Goal: Communication & Community: Ask a question

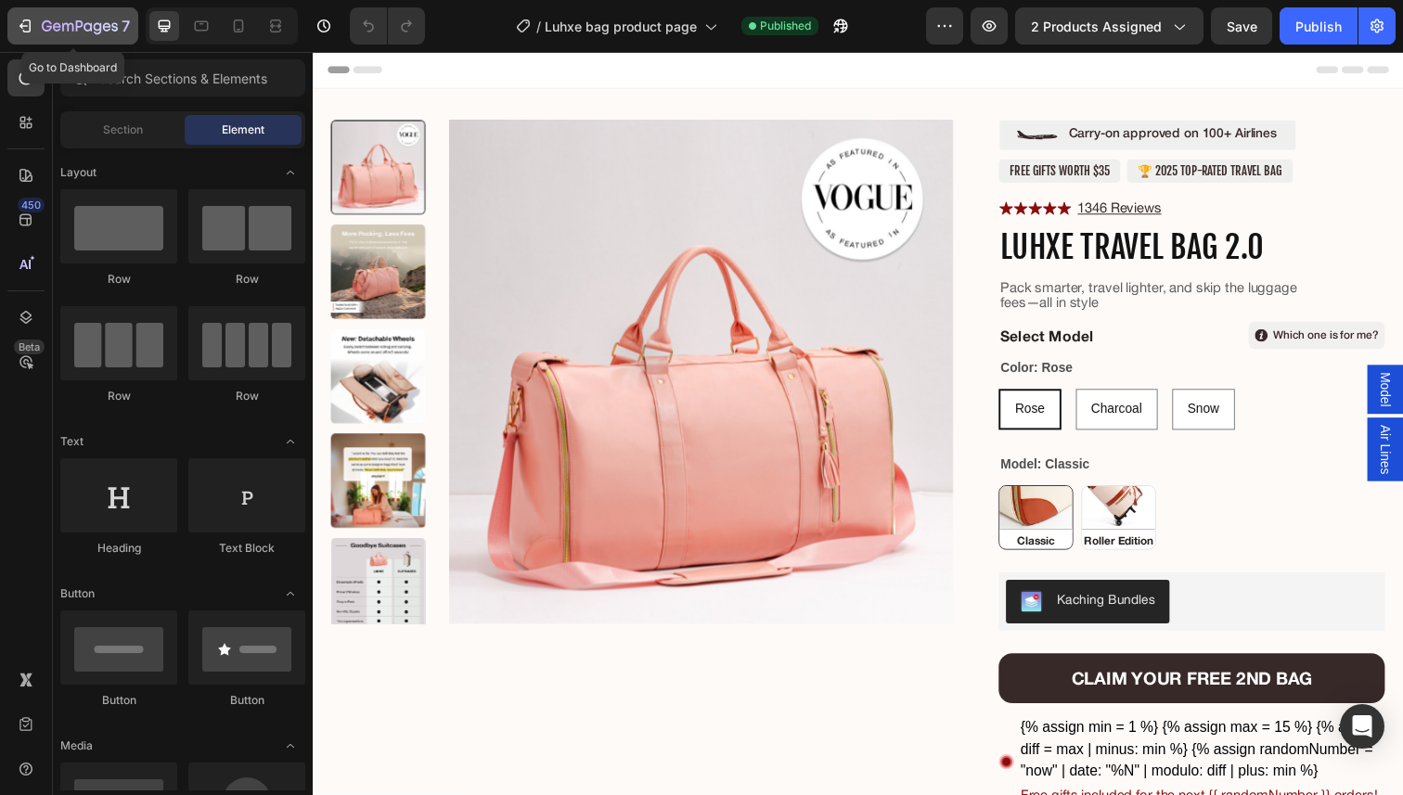
click at [32, 17] on icon "button" at bounding box center [25, 26] width 19 height 19
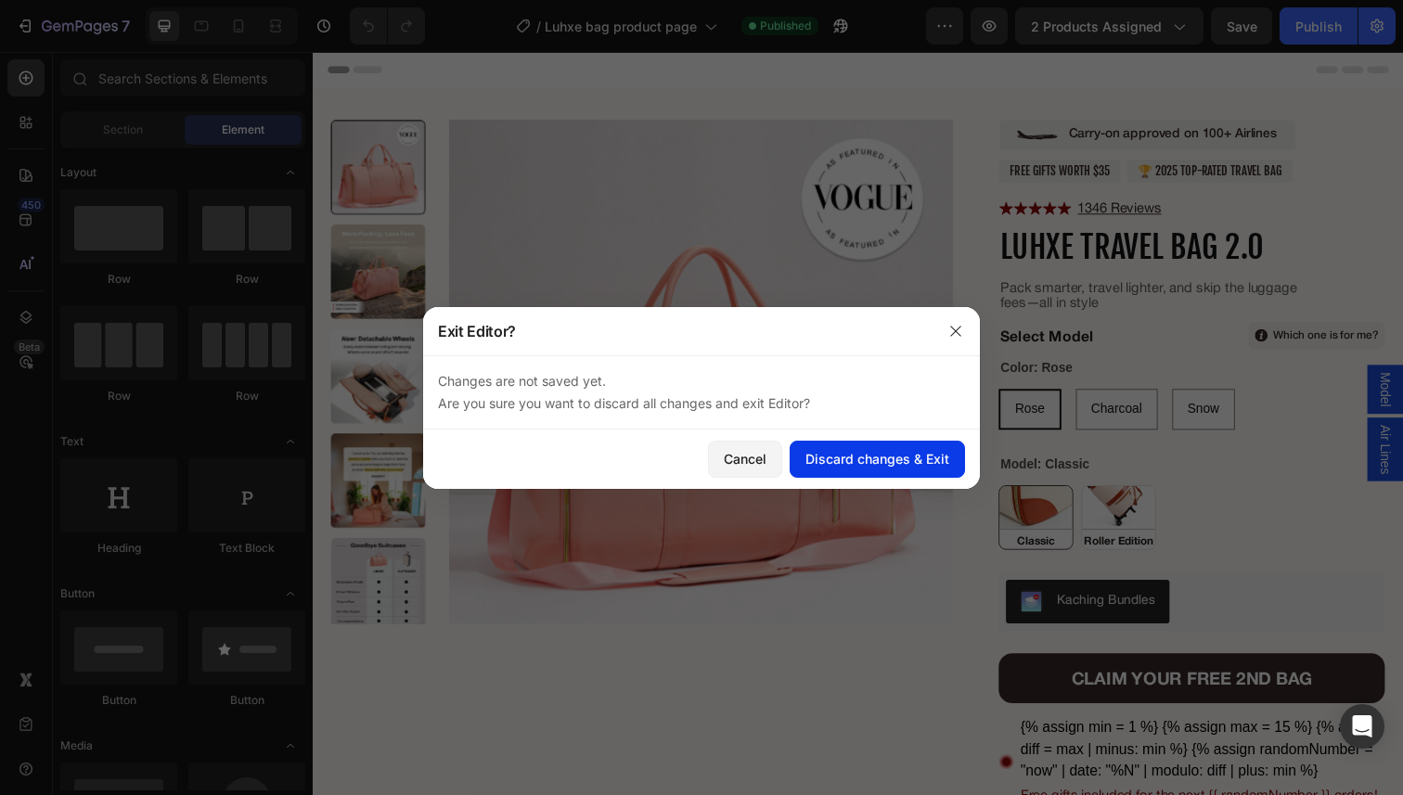
click at [802, 450] on button "Discard changes & Exit" at bounding box center [877, 459] width 175 height 37
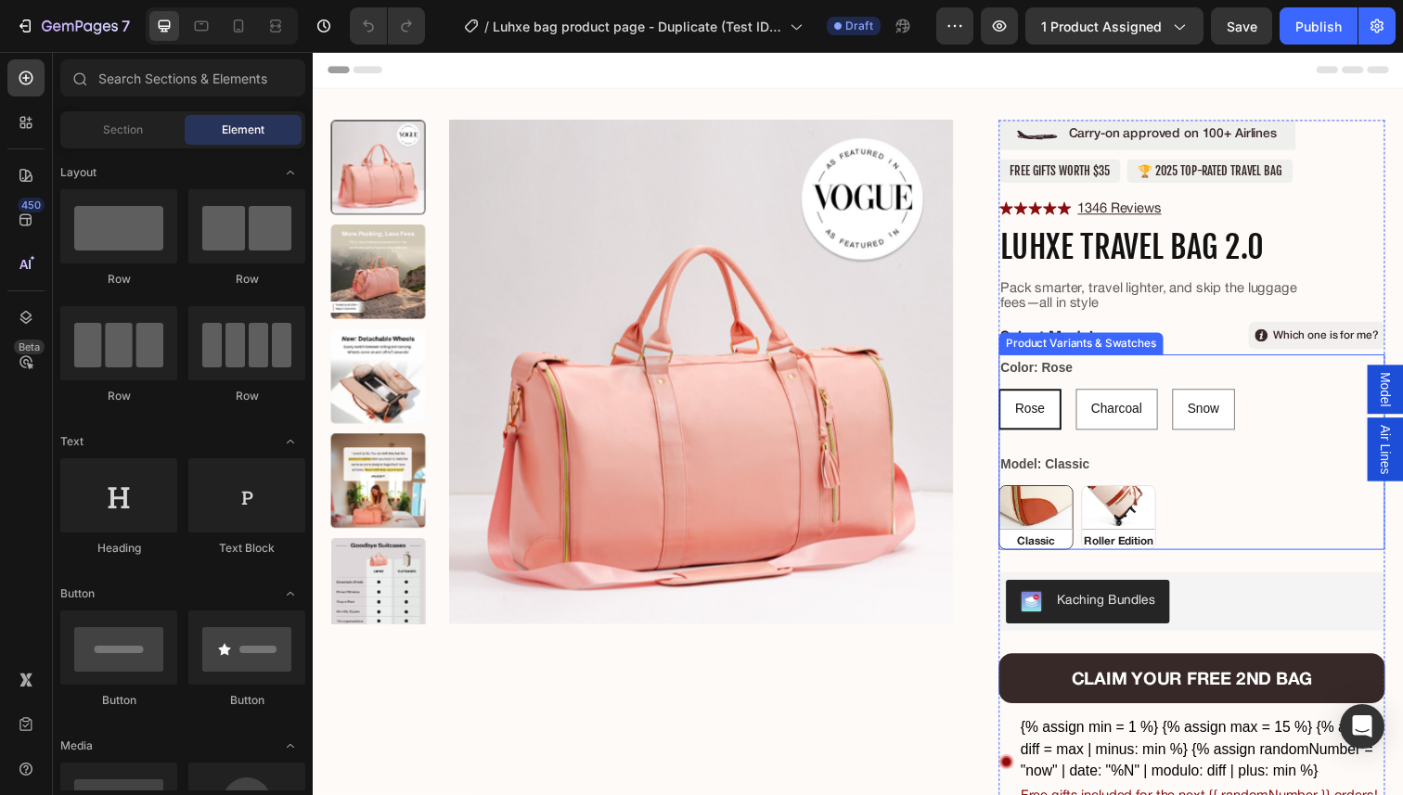
click at [1186, 416] on div "Rose [PERSON_NAME] Charcoal Charcoal Charcoal Snow Snow Snow" at bounding box center [1210, 417] width 394 height 42
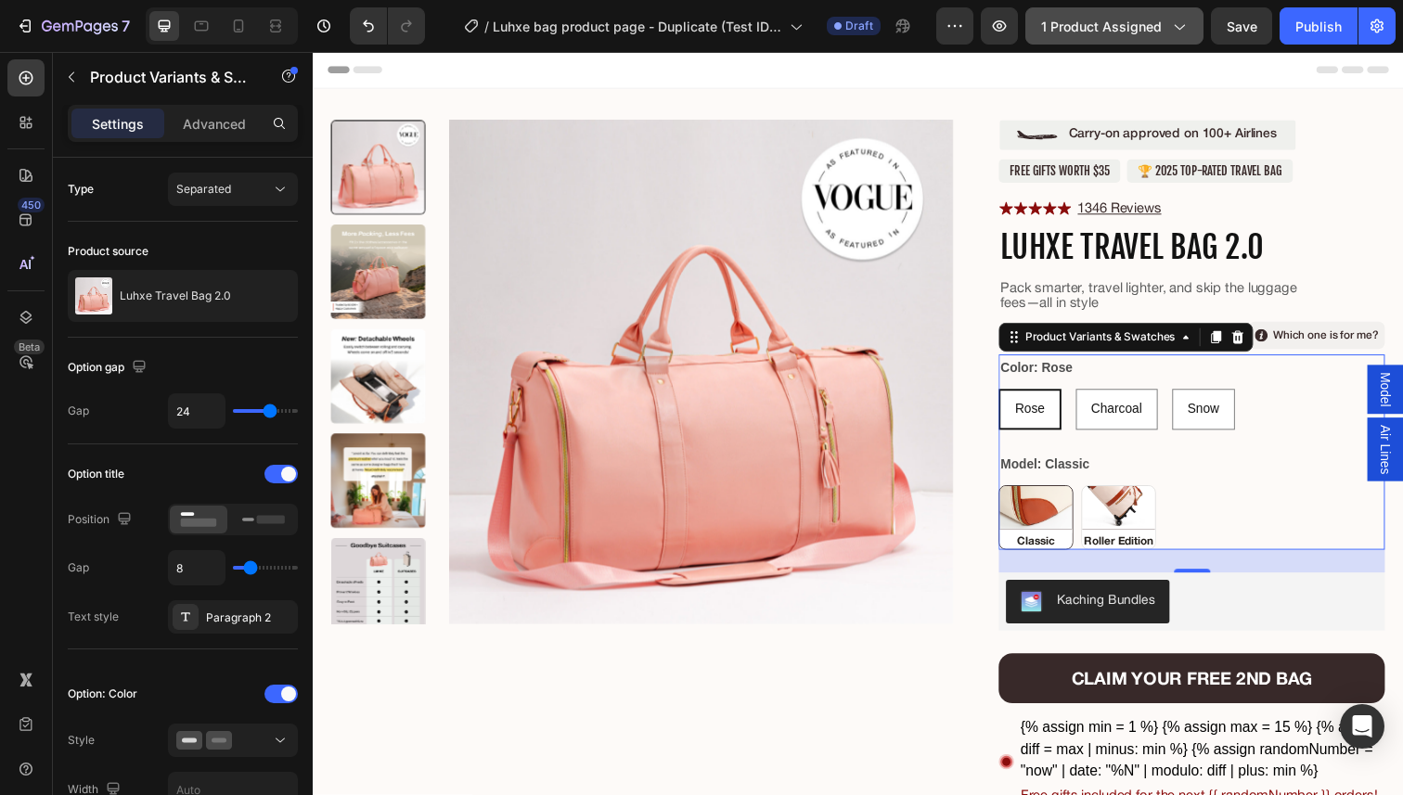
click at [1165, 41] on button "1 product assigned" at bounding box center [1114, 25] width 178 height 37
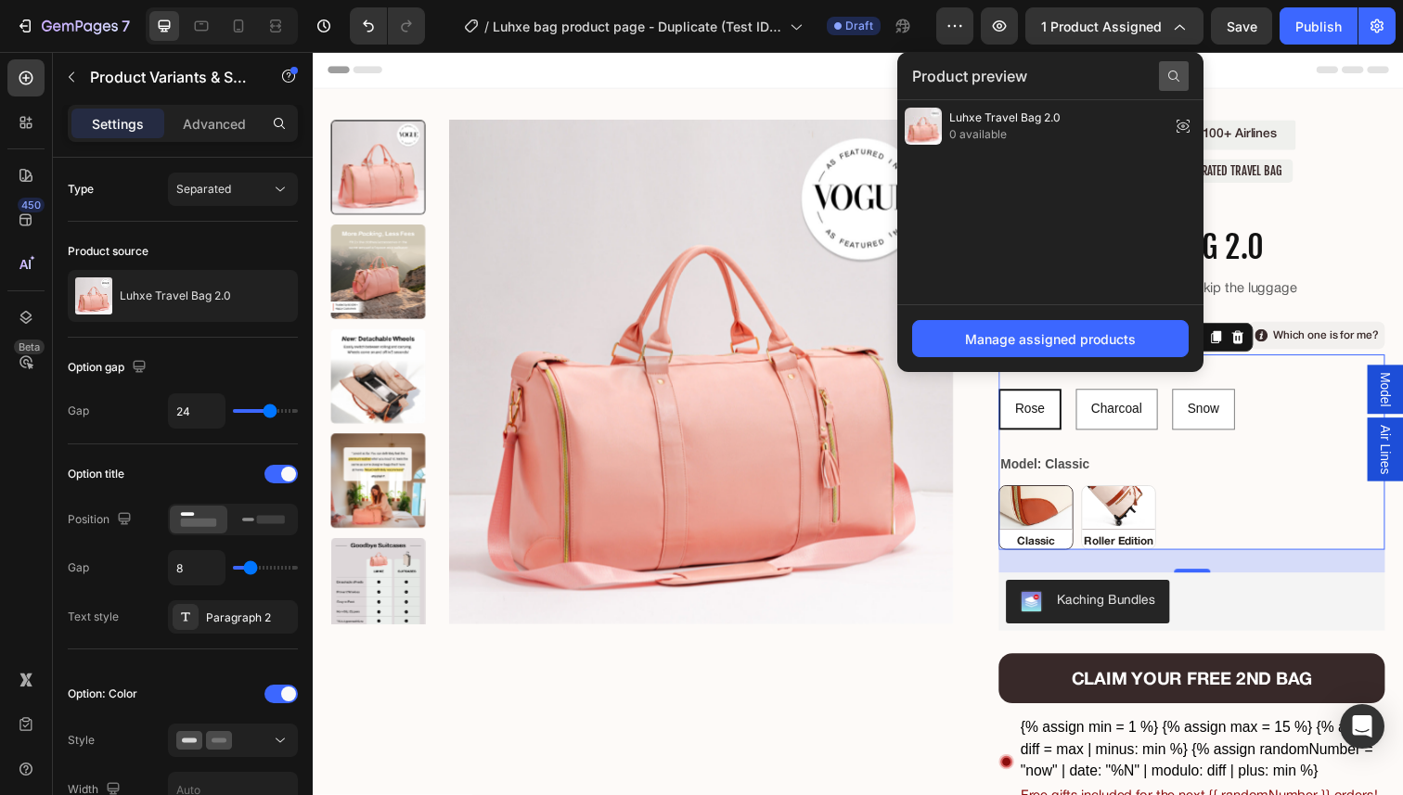
click at [1179, 84] on div at bounding box center [1174, 76] width 30 height 30
type input "8046966079535"
click at [1245, 59] on div "Header" at bounding box center [870, 70] width 1084 height 37
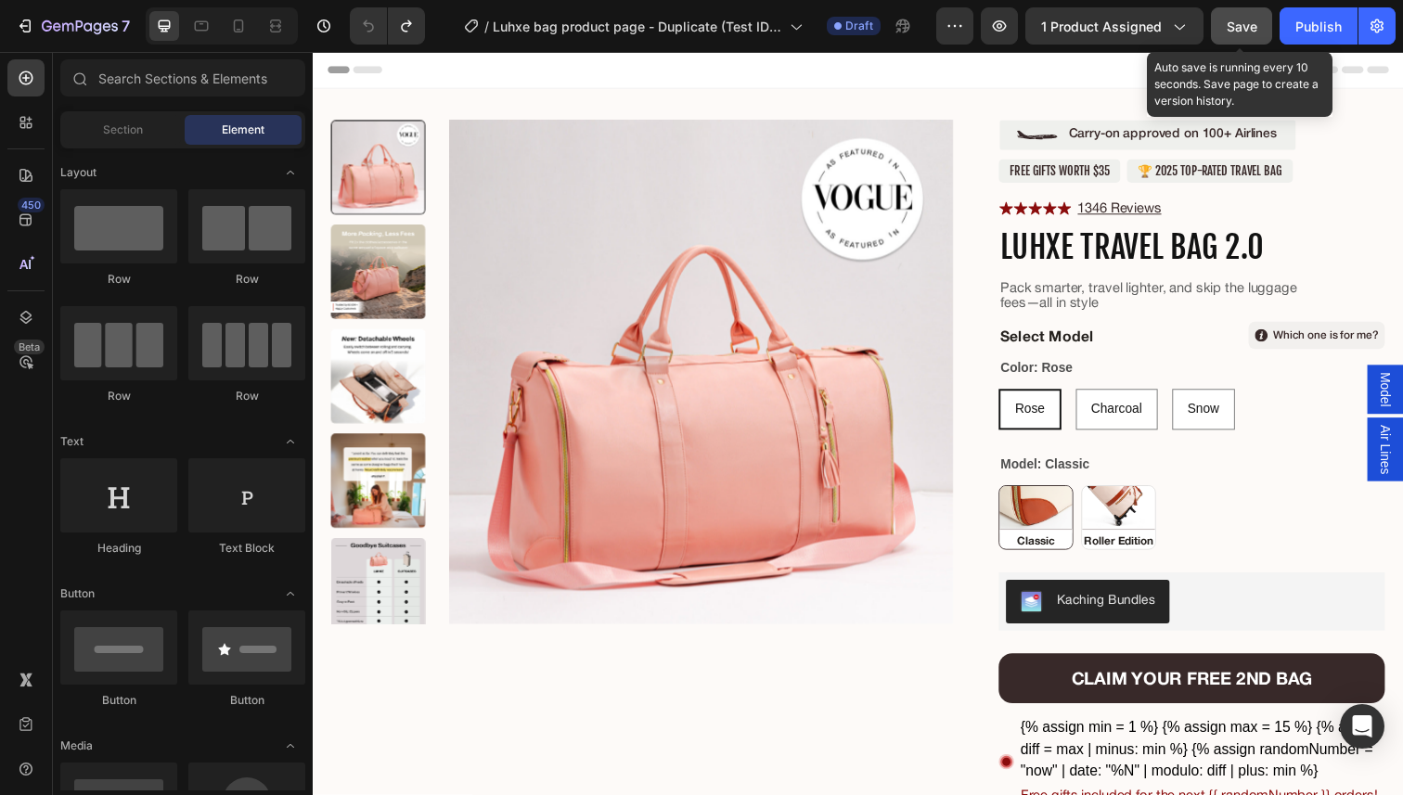
click at [1255, 29] on span "Save" at bounding box center [1242, 27] width 31 height 16
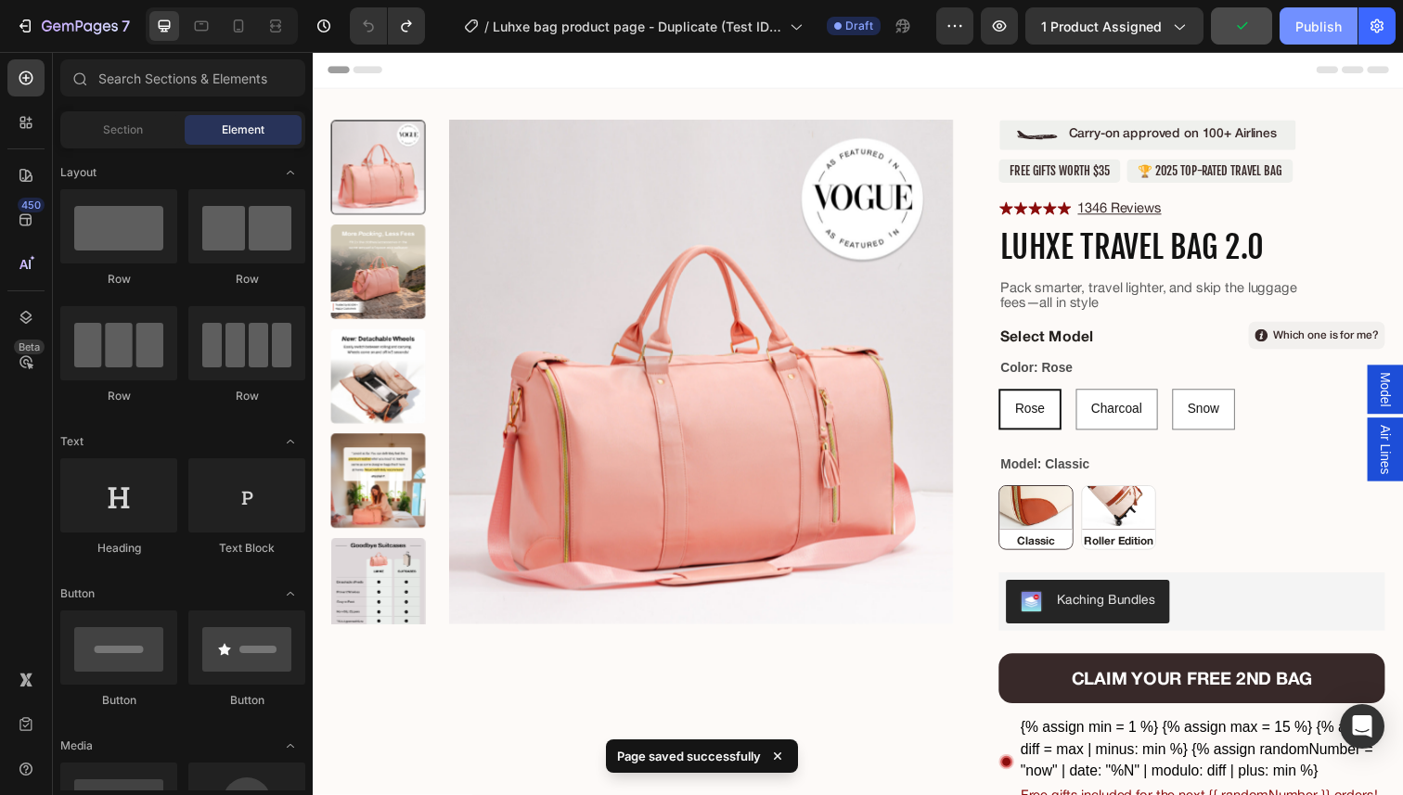
click at [1304, 33] on div "Publish" at bounding box center [1318, 26] width 46 height 19
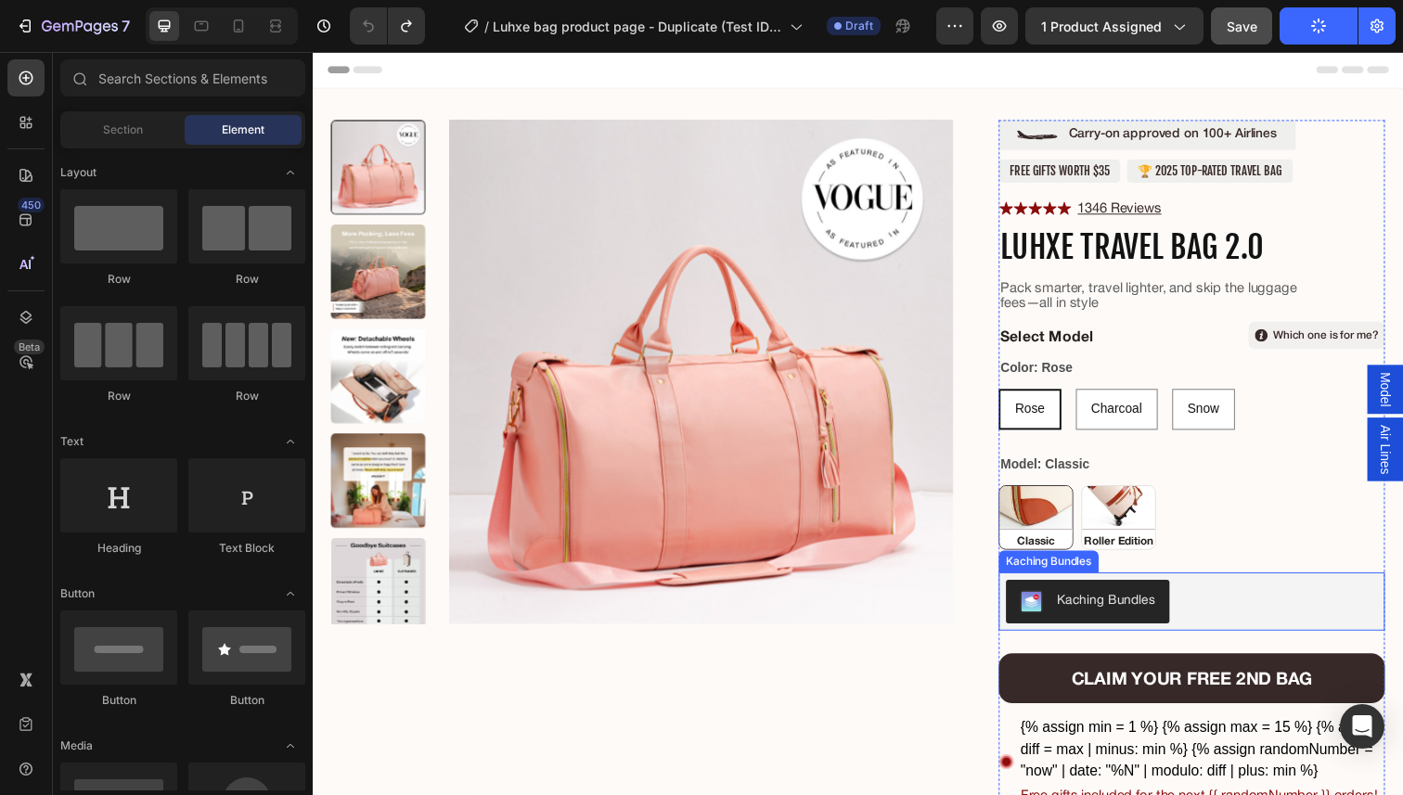
click at [1221, 610] on div "Kaching Bundles" at bounding box center [1210, 613] width 379 height 45
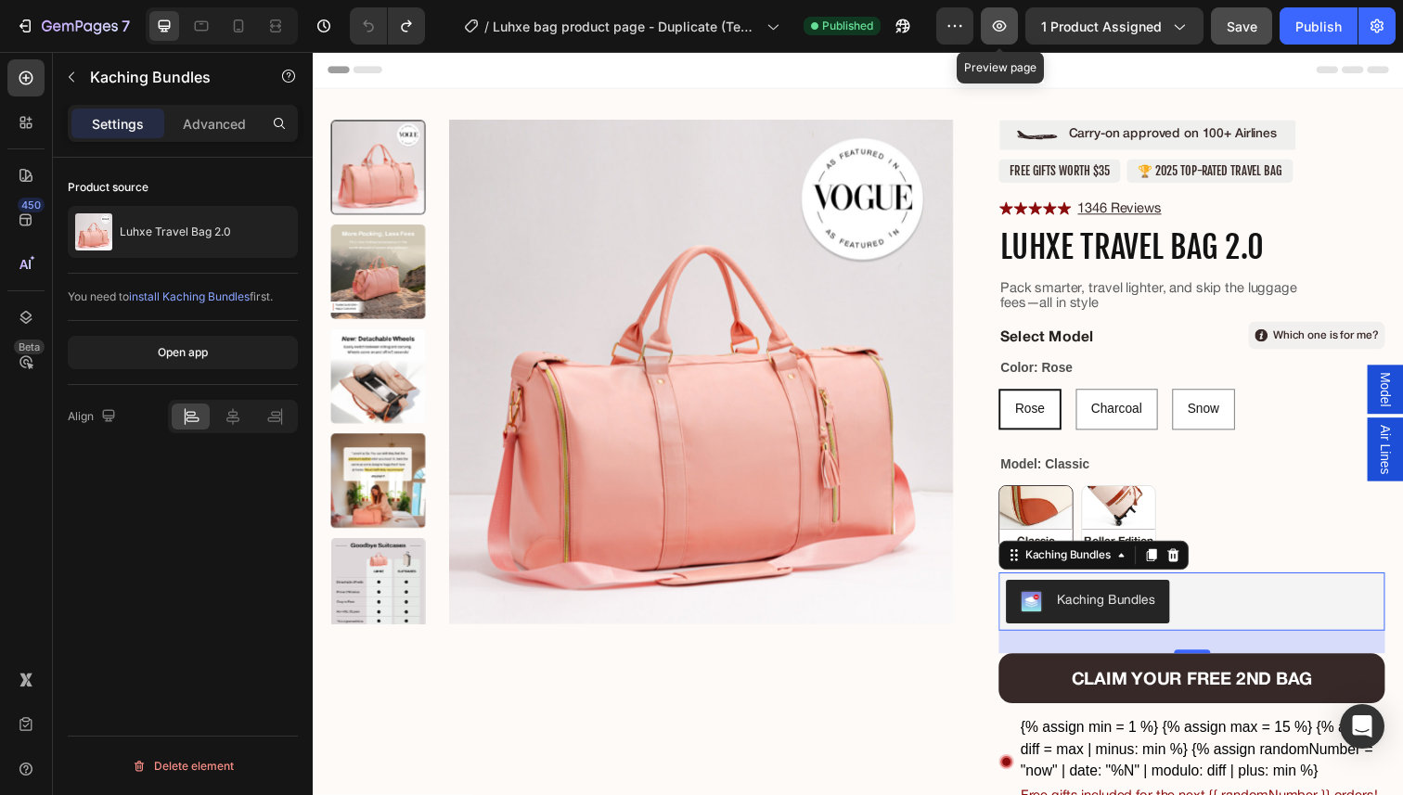
click at [1008, 32] on icon "button" at bounding box center [999, 26] width 19 height 19
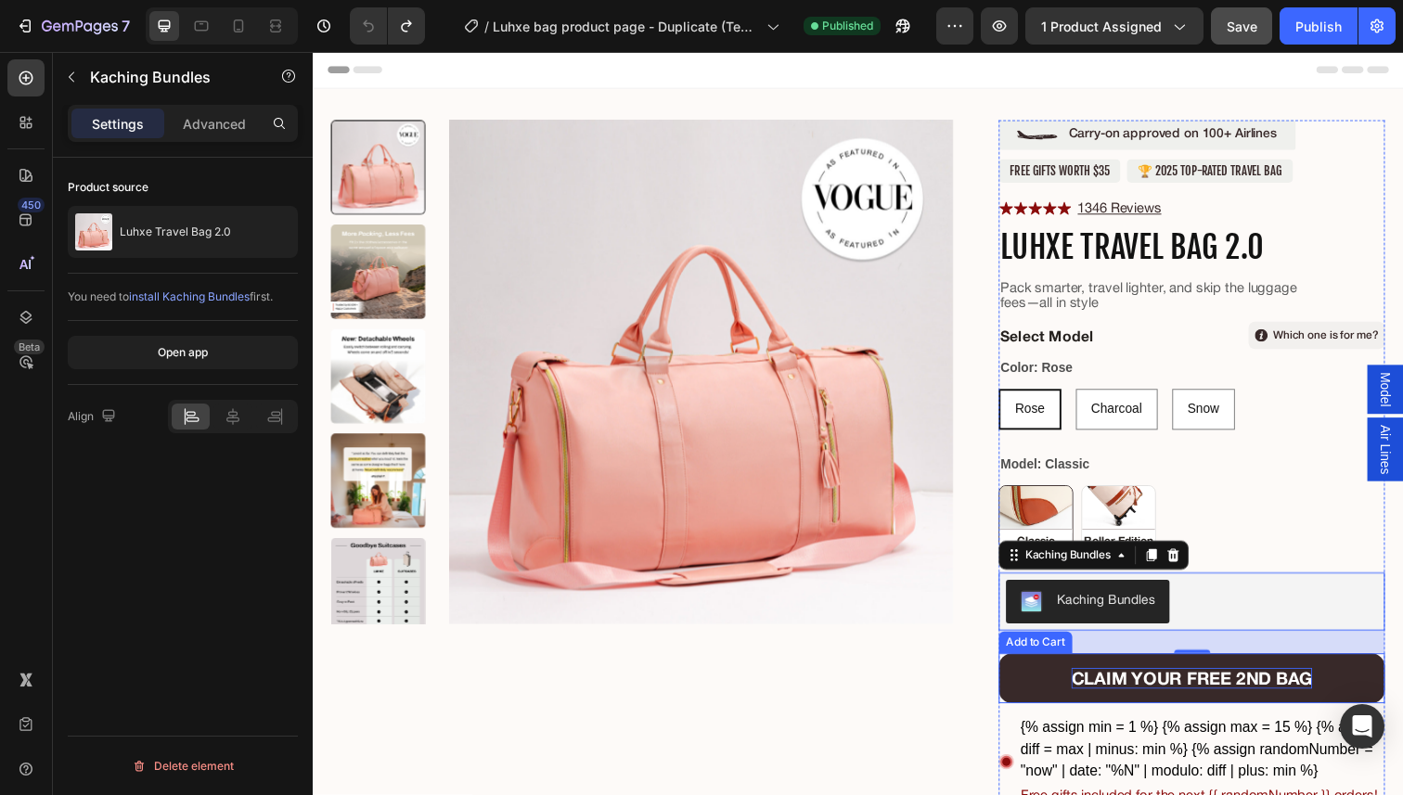
scroll to position [131, 0]
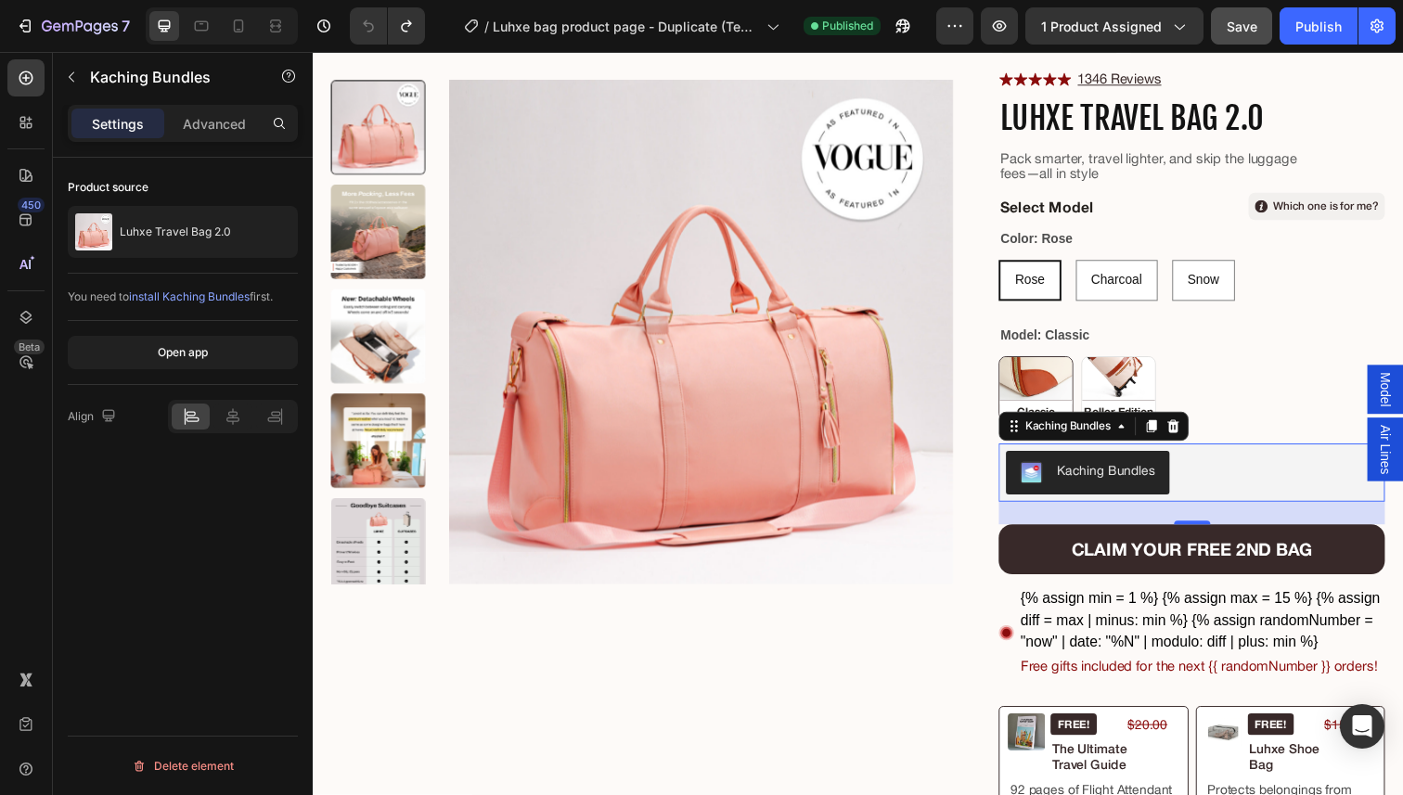
click at [1210, 480] on div "Kaching Bundles" at bounding box center [1210, 482] width 379 height 45
click at [1195, 436] on icon at bounding box center [1191, 435] width 15 height 15
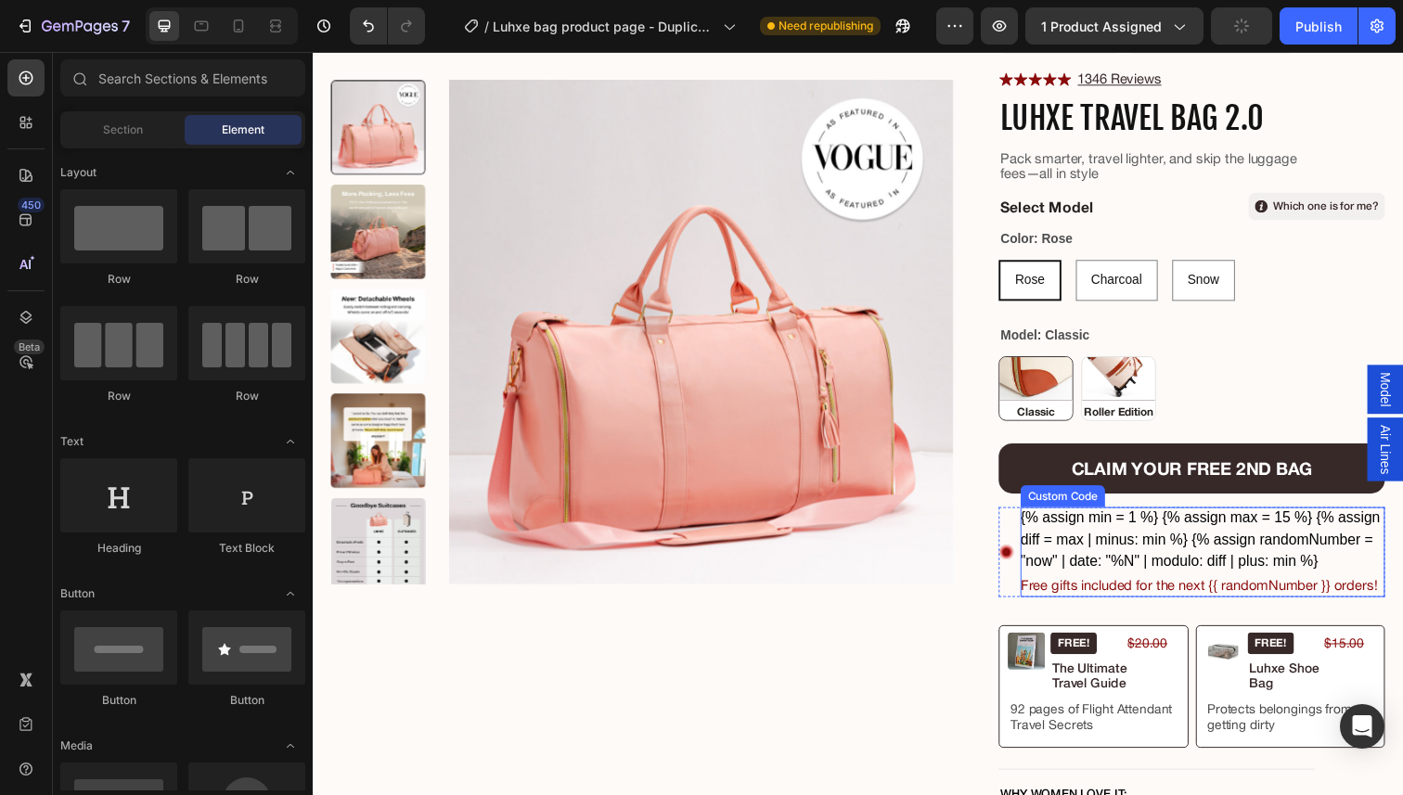
click at [1141, 572] on div "{% assign min = 1 %} {% assign max = 15 %} {% assign diff = max | minus: min %}…" at bounding box center [1221, 564] width 372 height 92
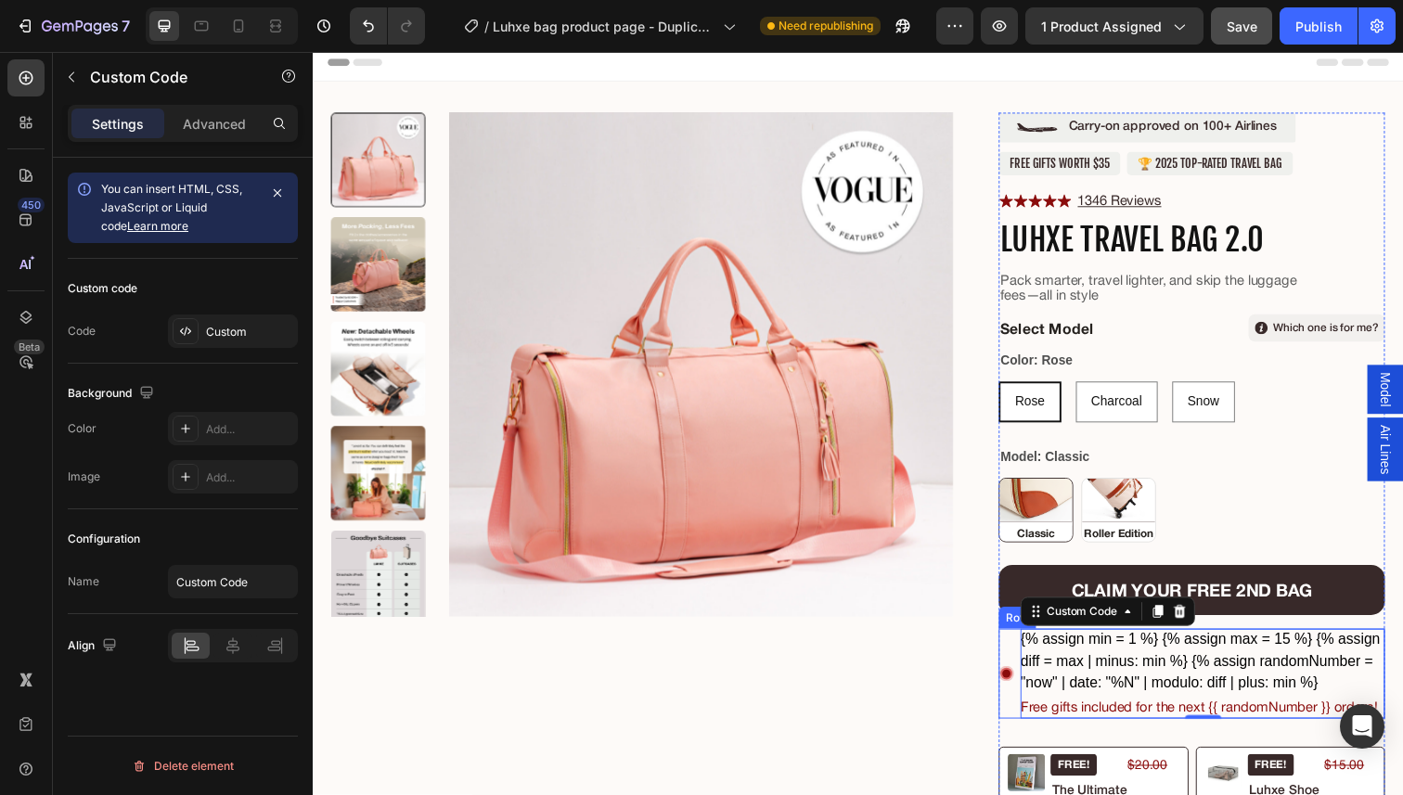
scroll to position [0, 0]
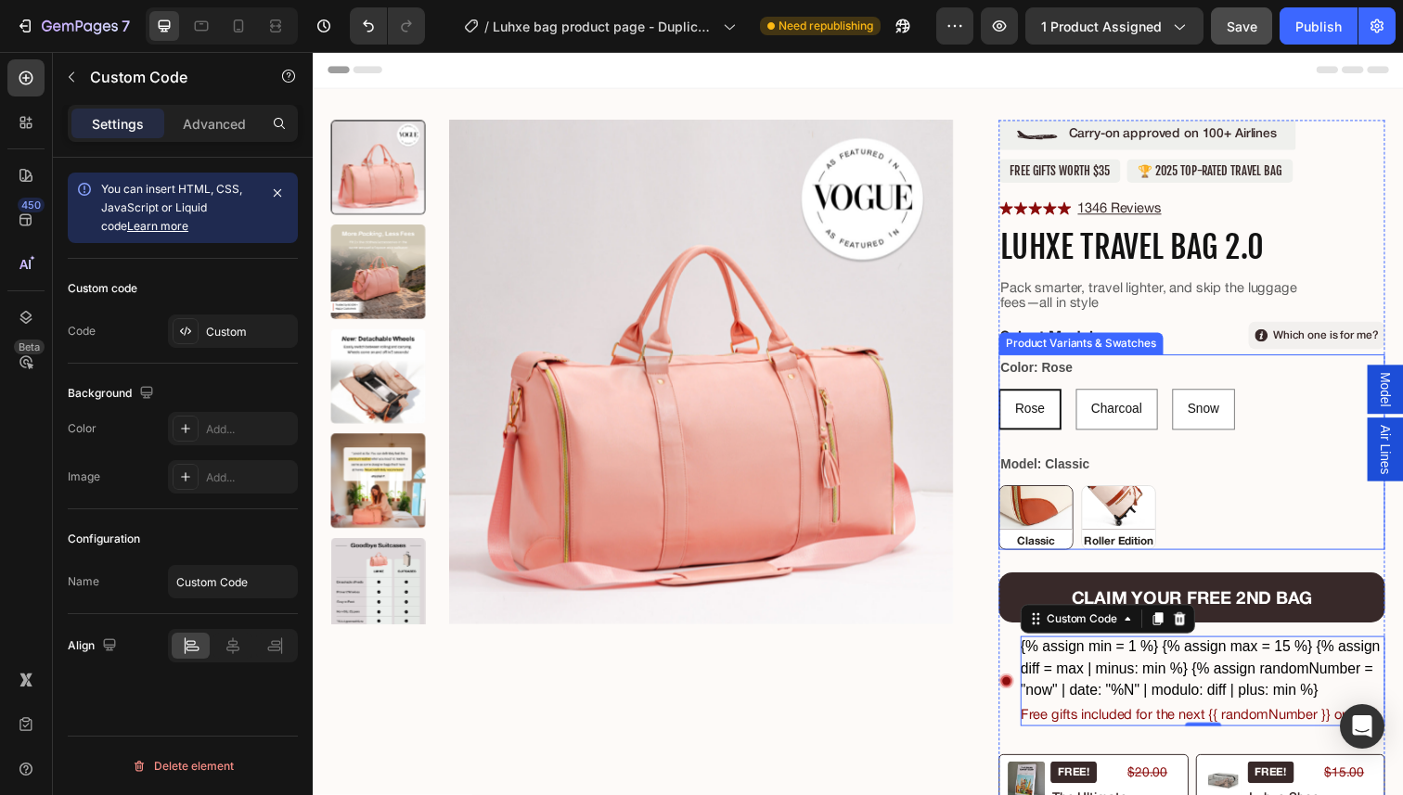
click at [1104, 377] on div "Charcoal" at bounding box center [1133, 375] width 59 height 24
click at [1092, 395] on input "Charcoal Charcoal Charcoal" at bounding box center [1091, 395] width 1 height 1
radio input "true"
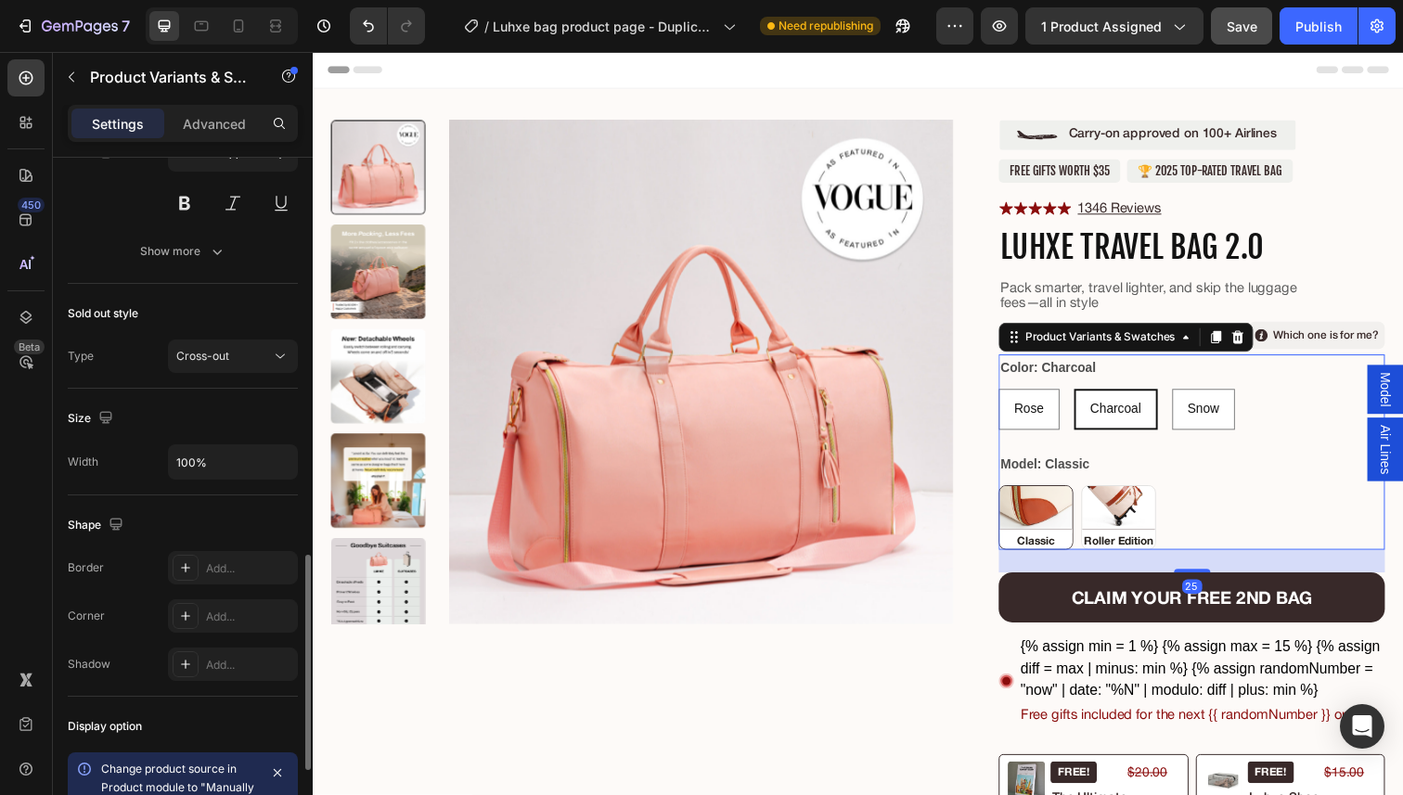
scroll to position [1516, 0]
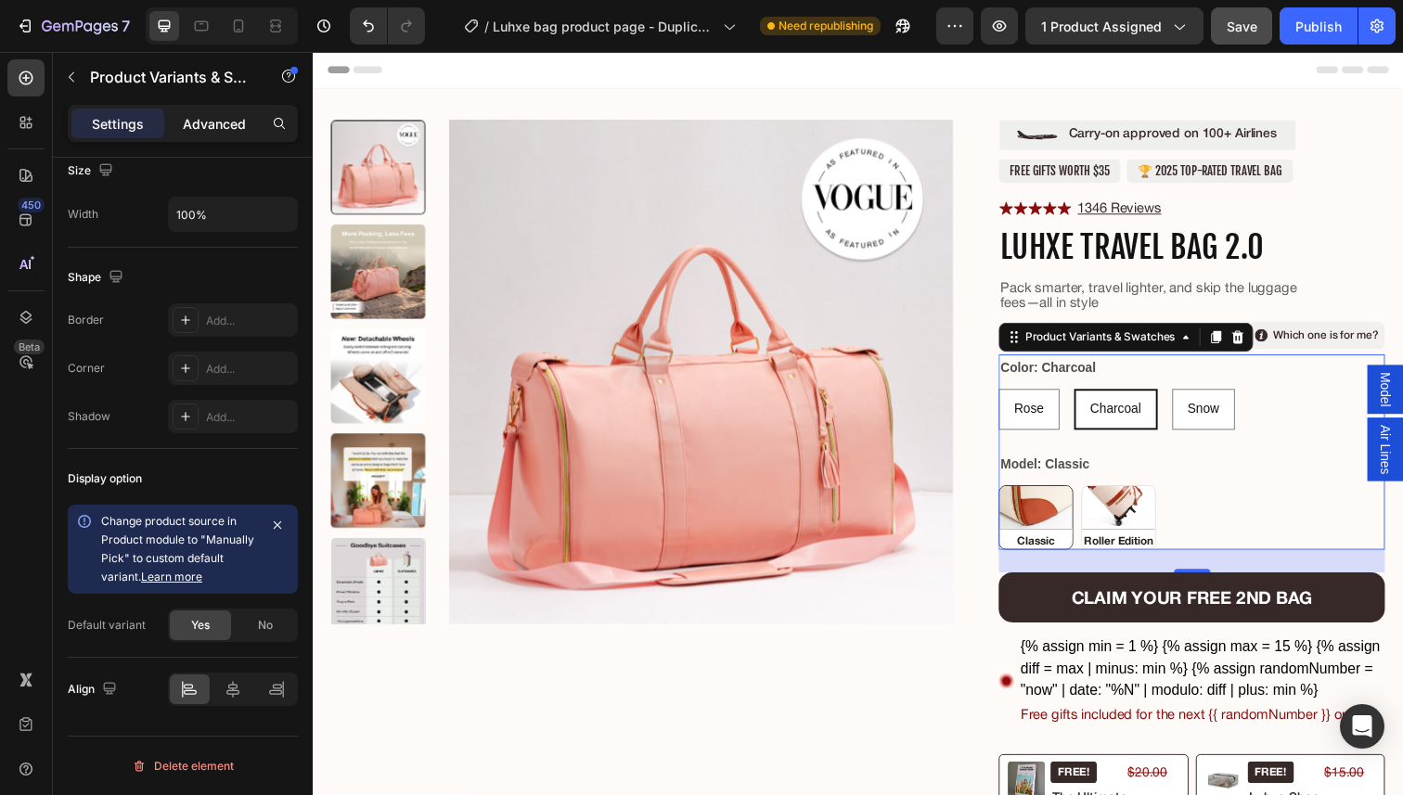
click at [212, 114] on p "Advanced" at bounding box center [214, 123] width 63 height 19
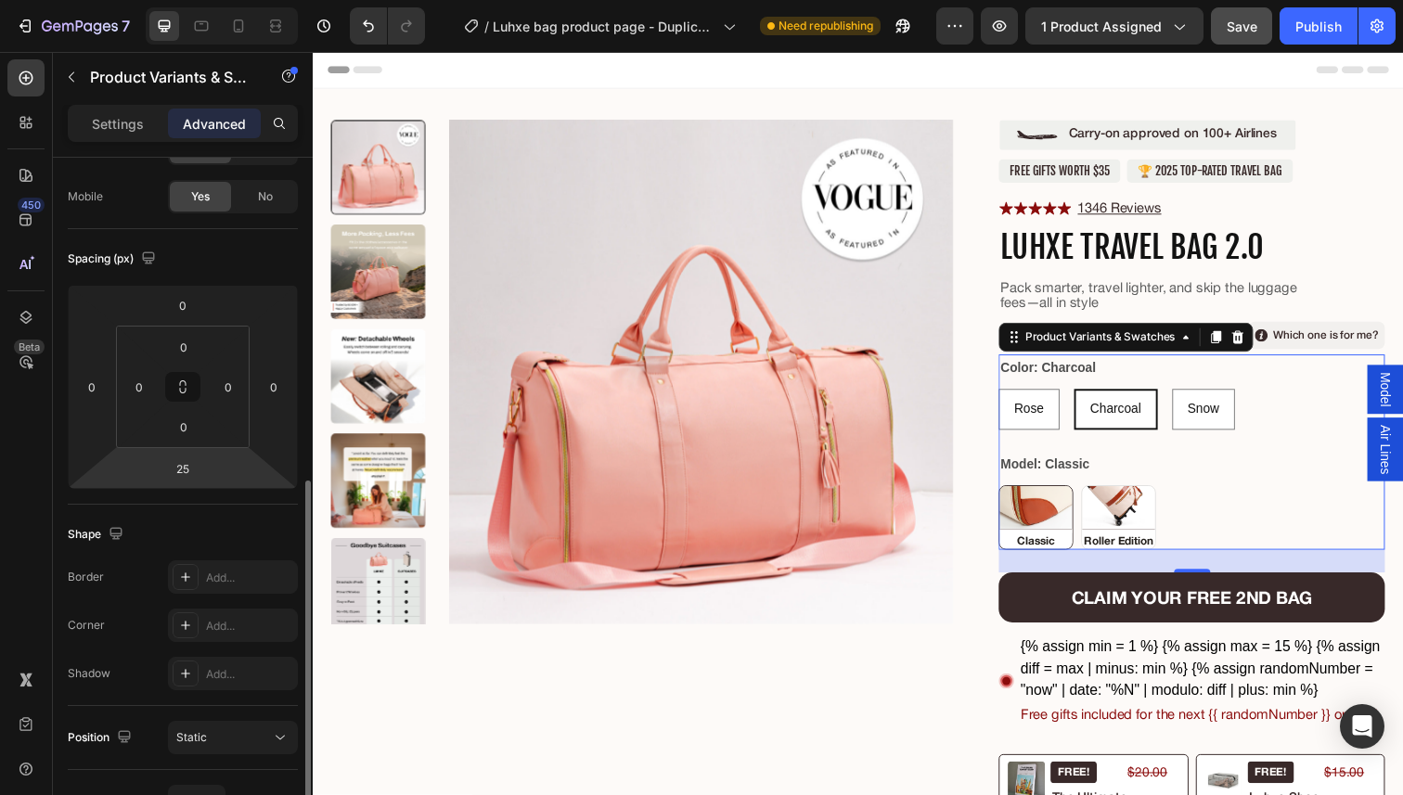
scroll to position [520, 0]
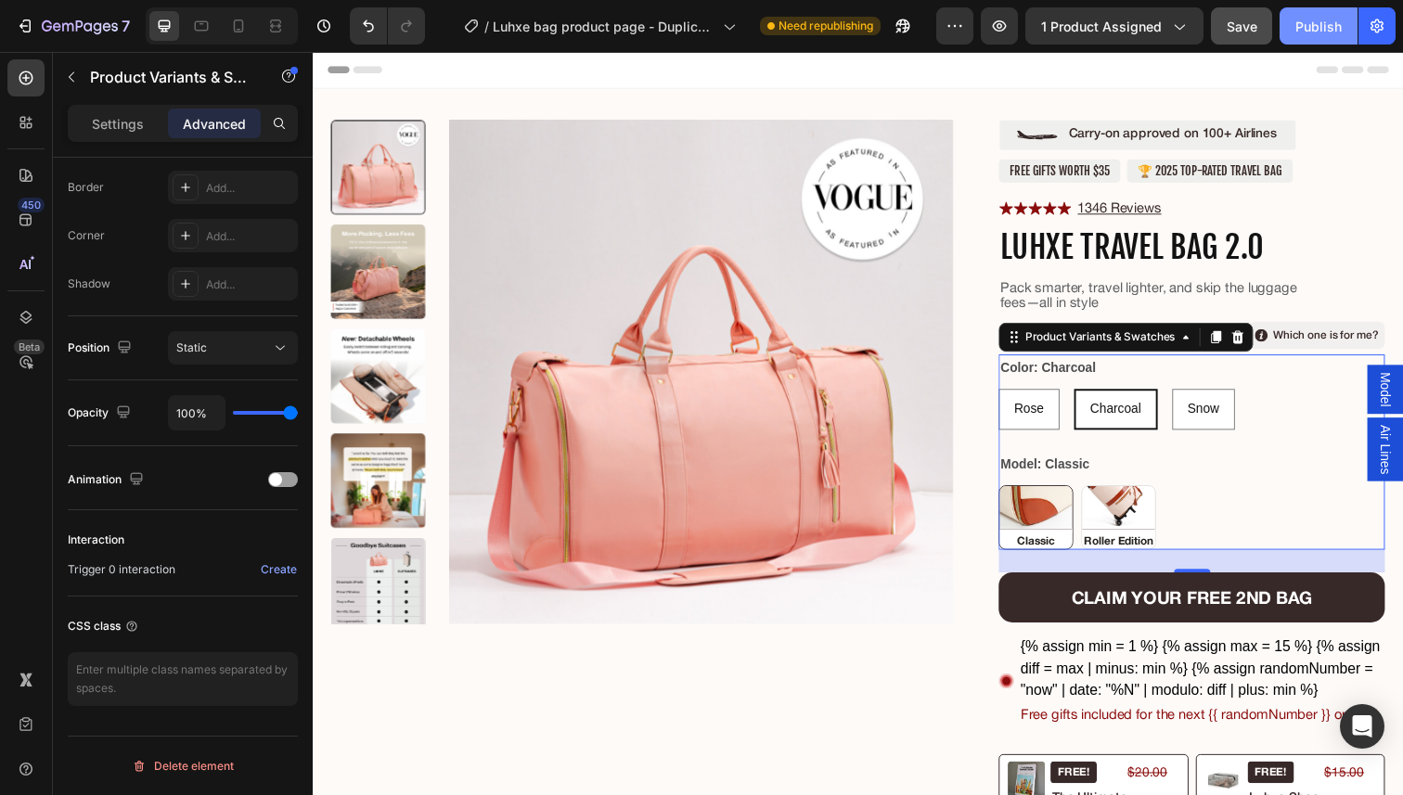
click at [1322, 26] on div "Publish" at bounding box center [1318, 26] width 46 height 19
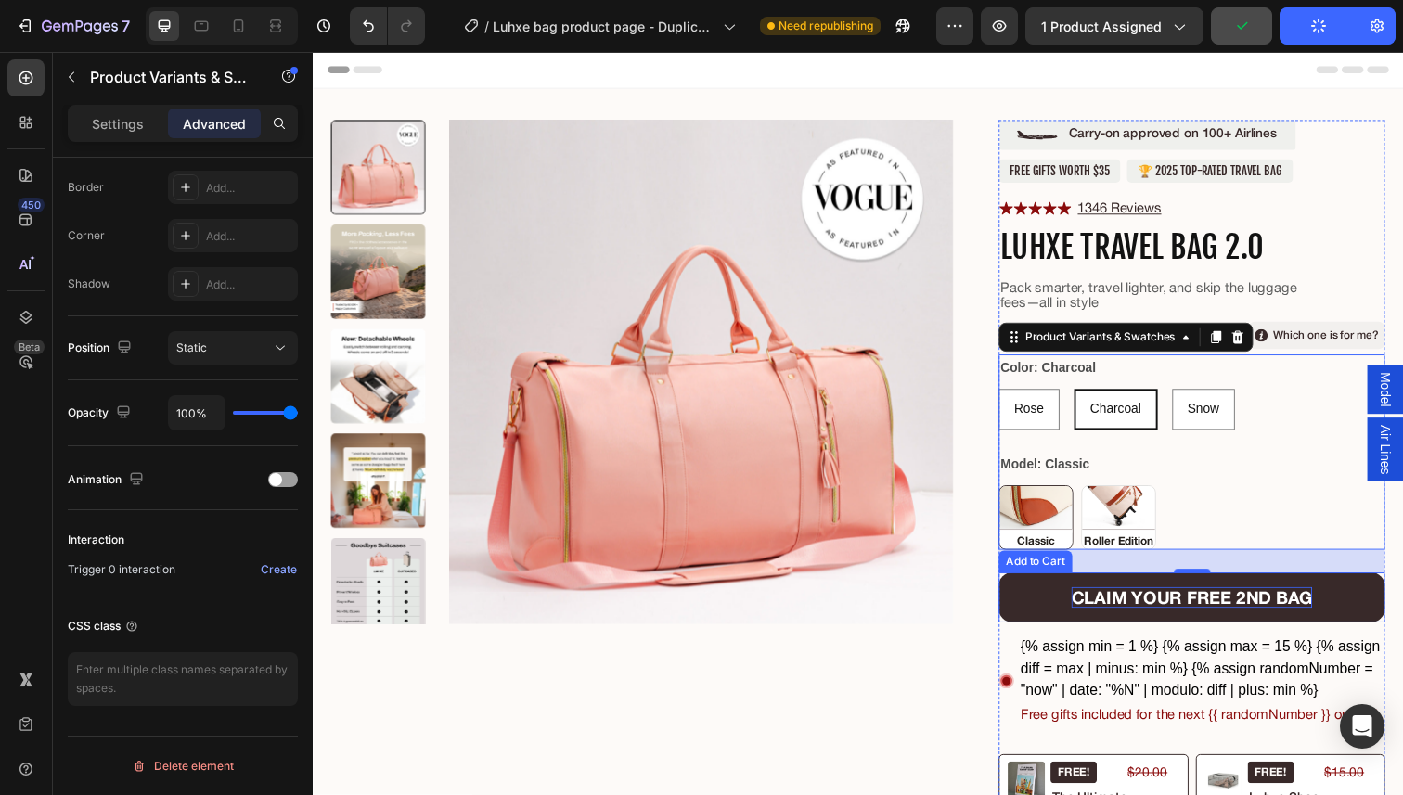
click at [1170, 600] on div "Claim your free 2nd bag" at bounding box center [1210, 608] width 246 height 21
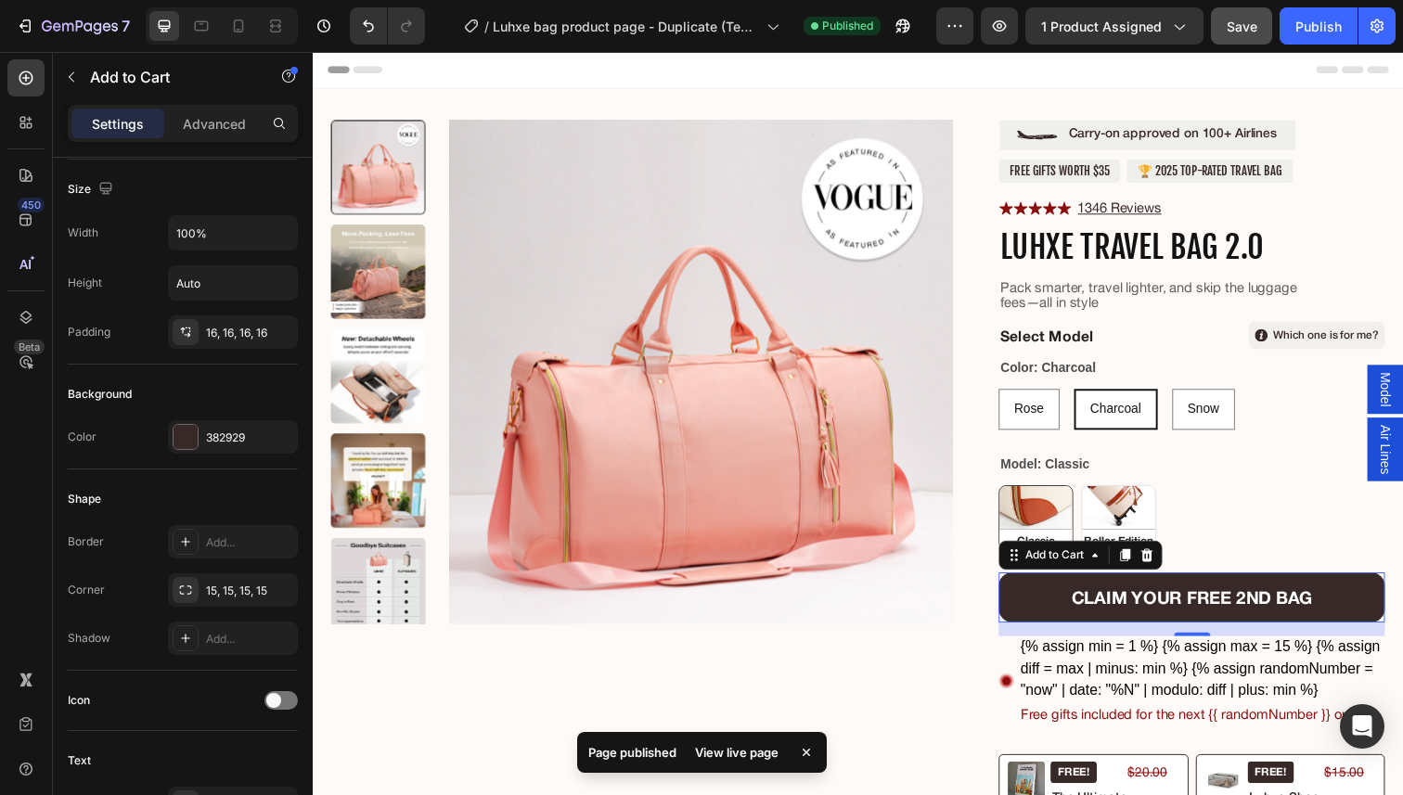
scroll to position [0, 0]
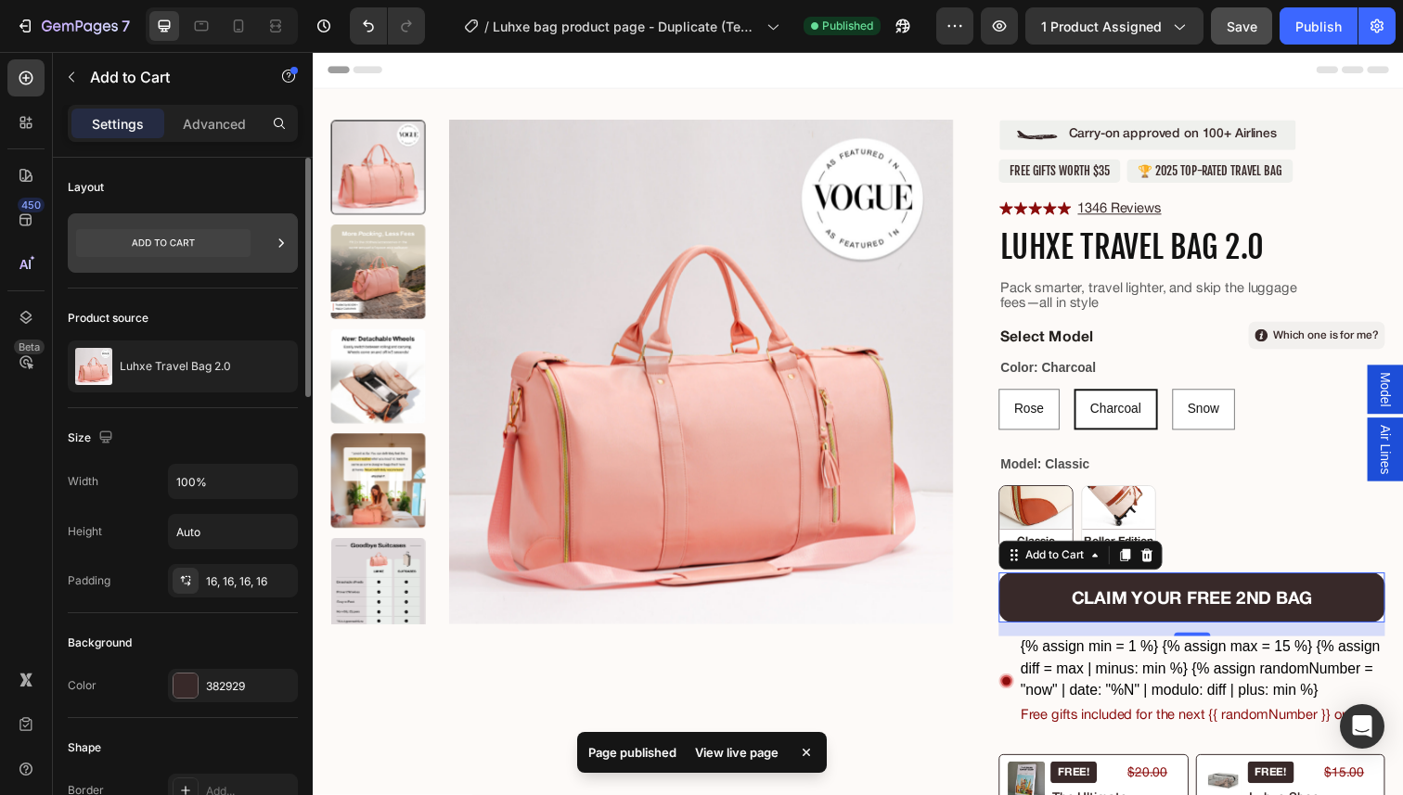
click at [212, 235] on icon at bounding box center [163, 243] width 174 height 28
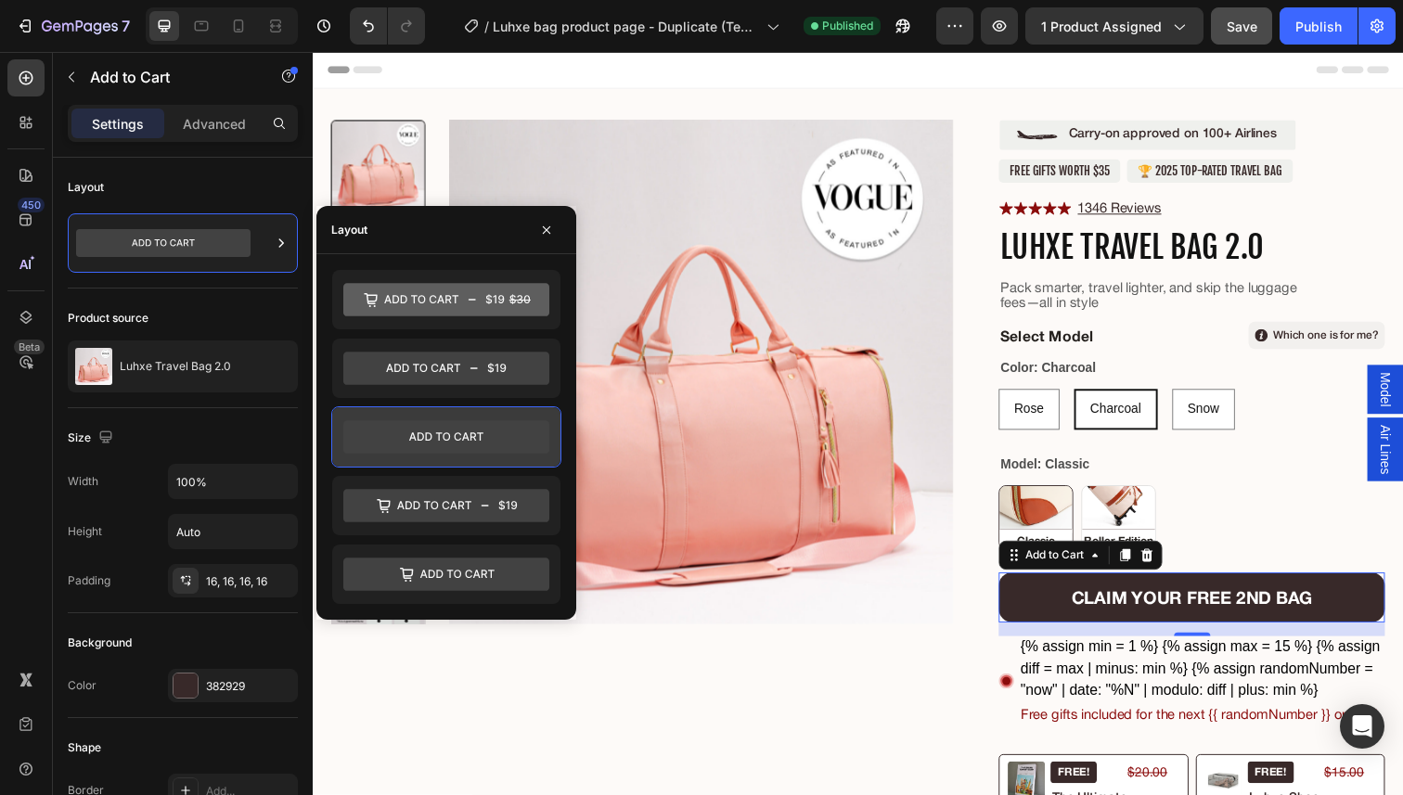
click at [476, 436] on icon at bounding box center [446, 436] width 206 height 33
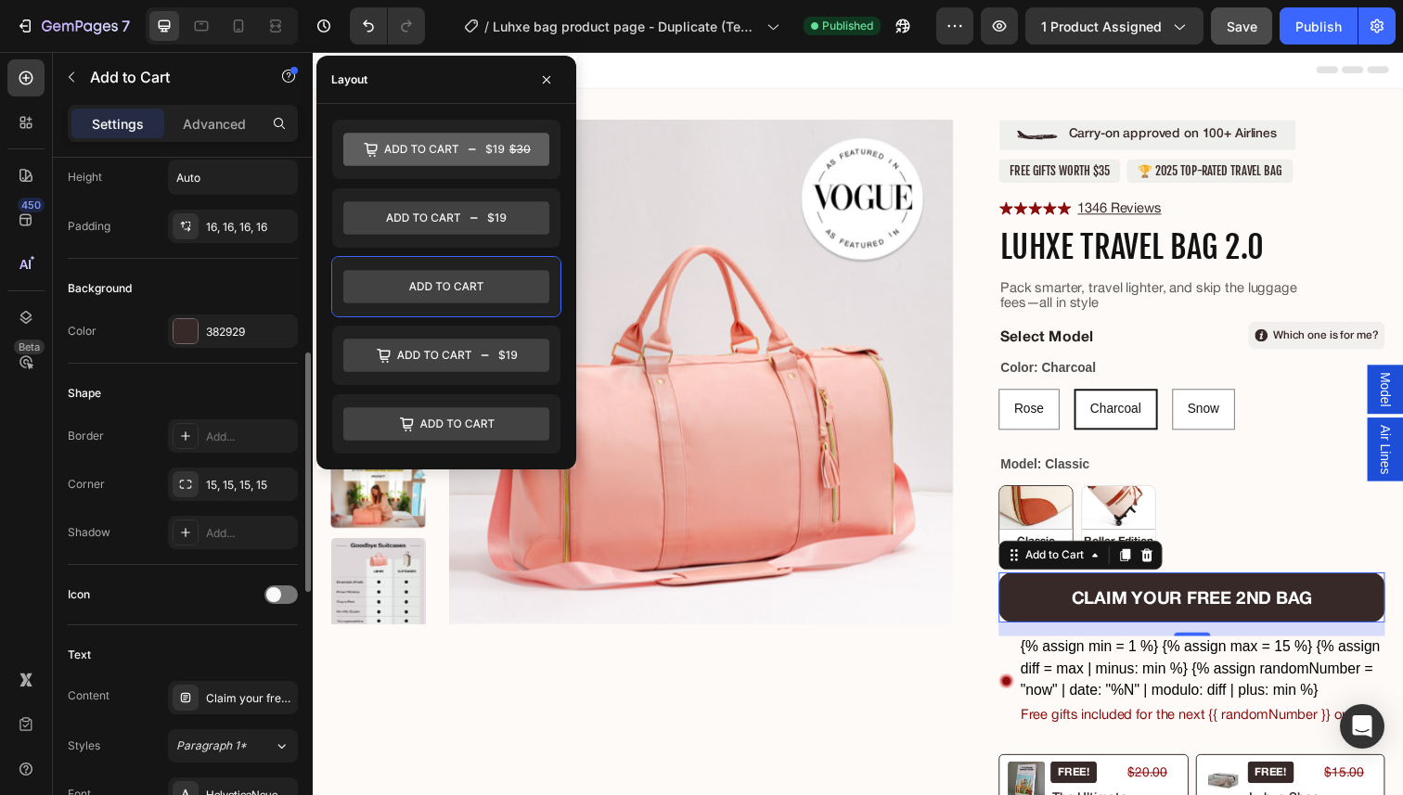
scroll to position [527, 0]
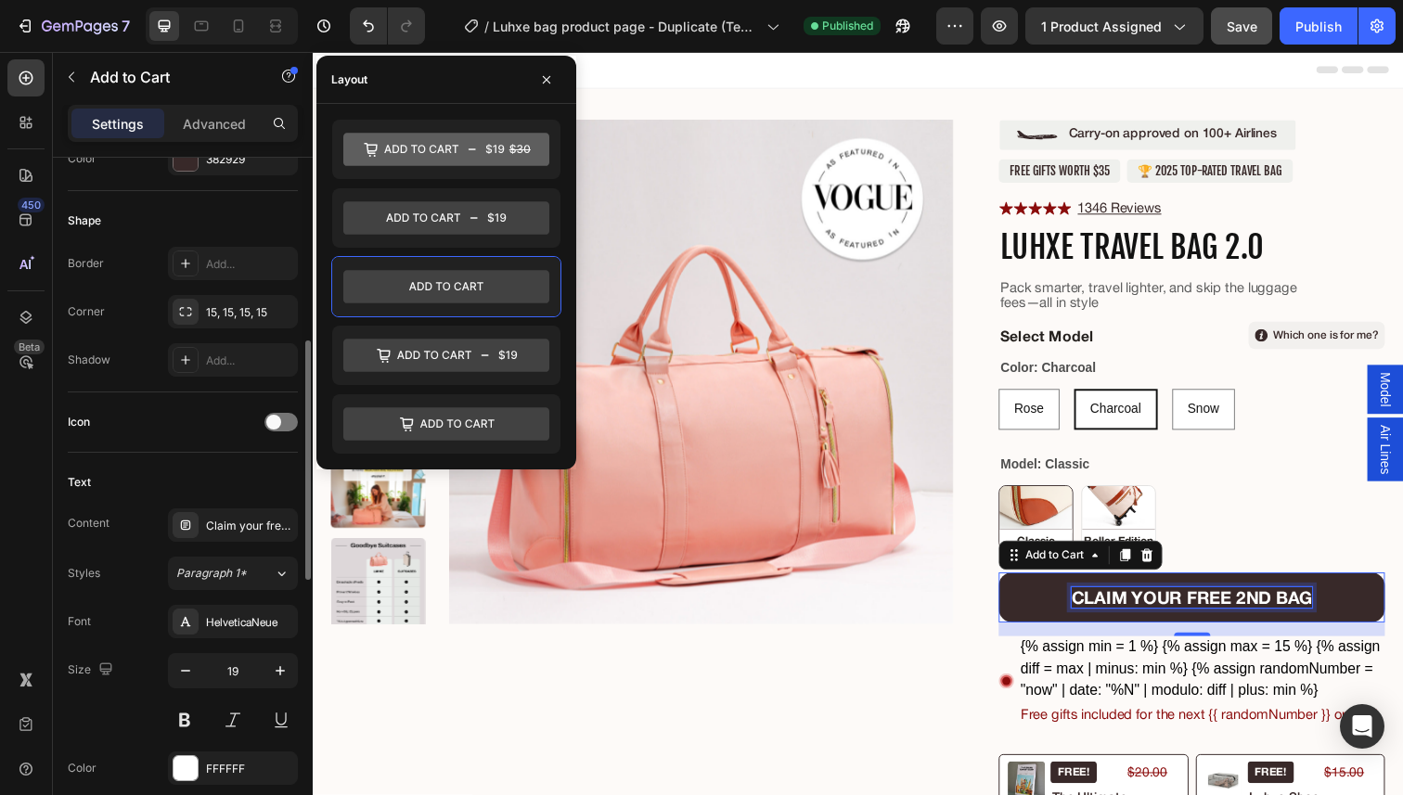
click at [1160, 610] on div "Claim your free 2nd bag" at bounding box center [1210, 608] width 246 height 21
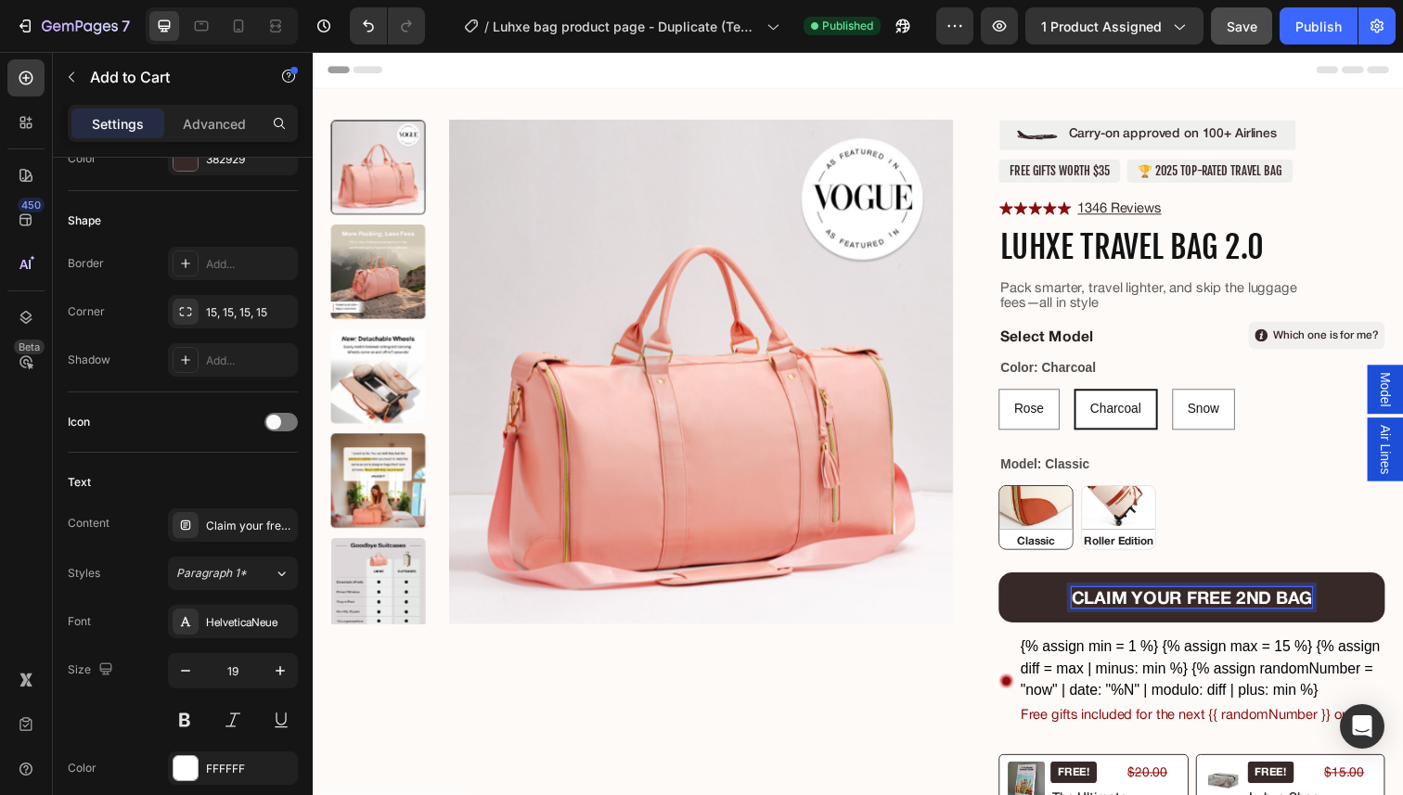
click at [1160, 610] on p "Claim your free 2nd bag" at bounding box center [1210, 608] width 246 height 21
click at [1013, 584] on button "AD" at bounding box center [1210, 609] width 394 height 51
click at [1013, 584] on button "ADD TO" at bounding box center [1210, 609] width 394 height 51
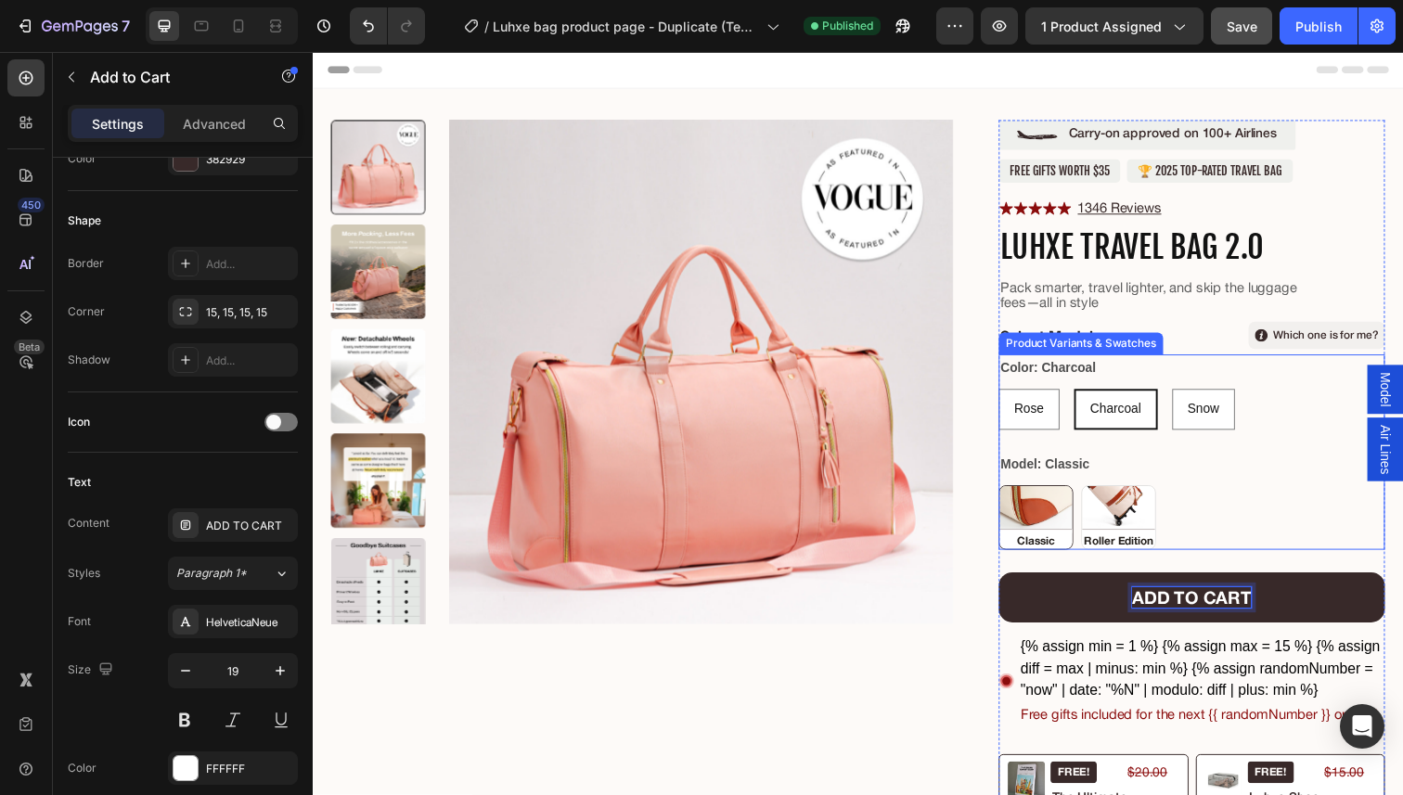
click at [1329, 523] on div "Classic Classic Roller Edition Roller Edition" at bounding box center [1210, 528] width 394 height 66
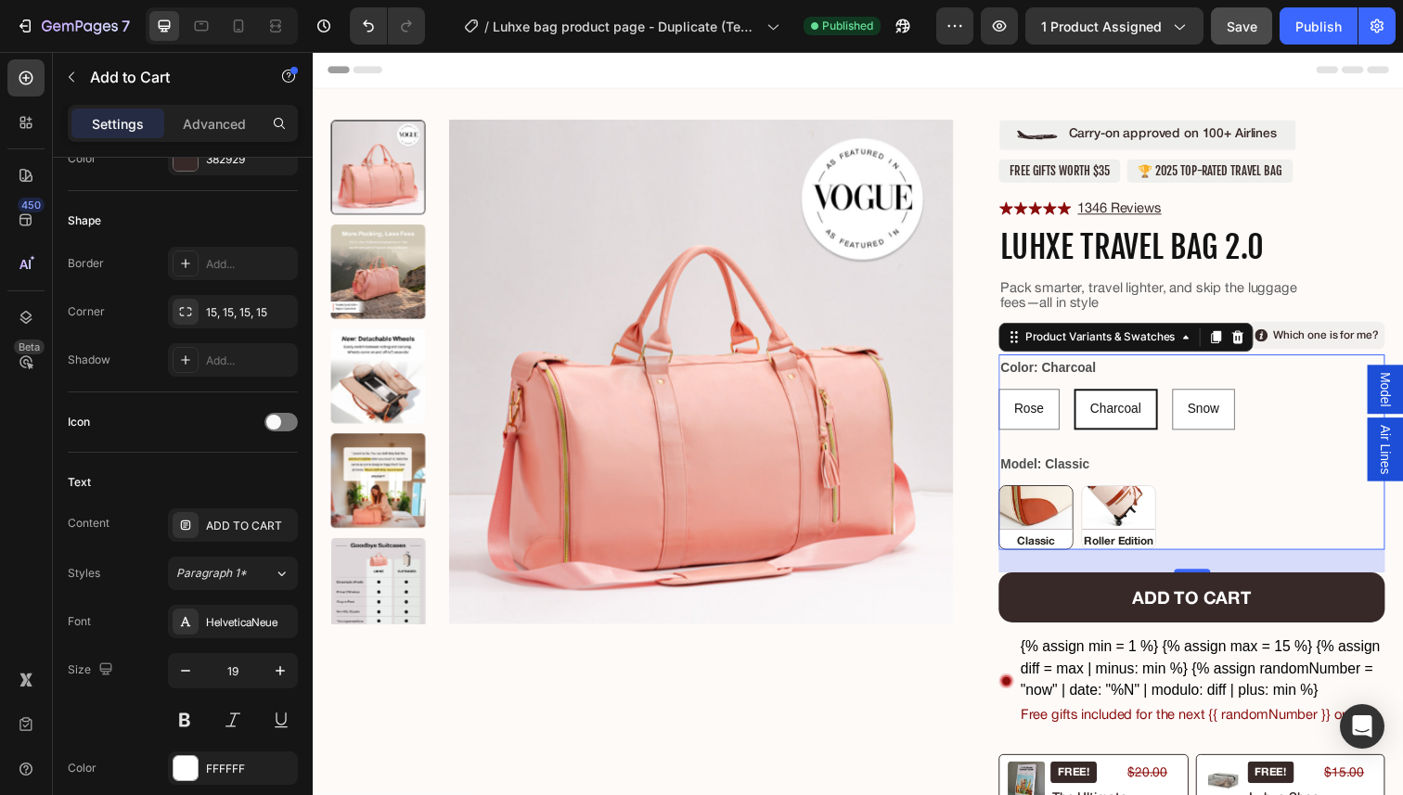
scroll to position [0, 0]
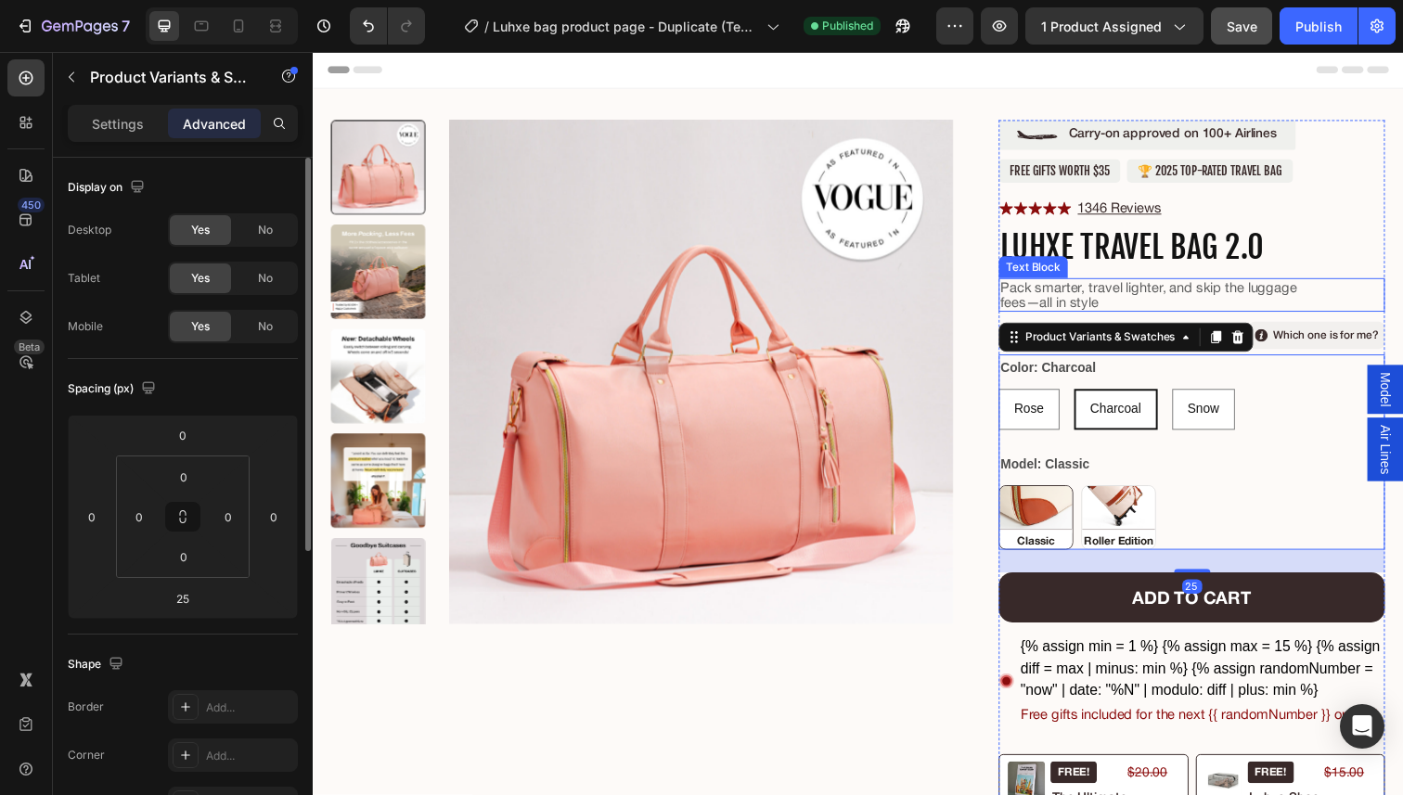
click at [1132, 296] on p "Pack smarter, travel lighter, and skip the luggage fees—all in style" at bounding box center [1170, 300] width 310 height 31
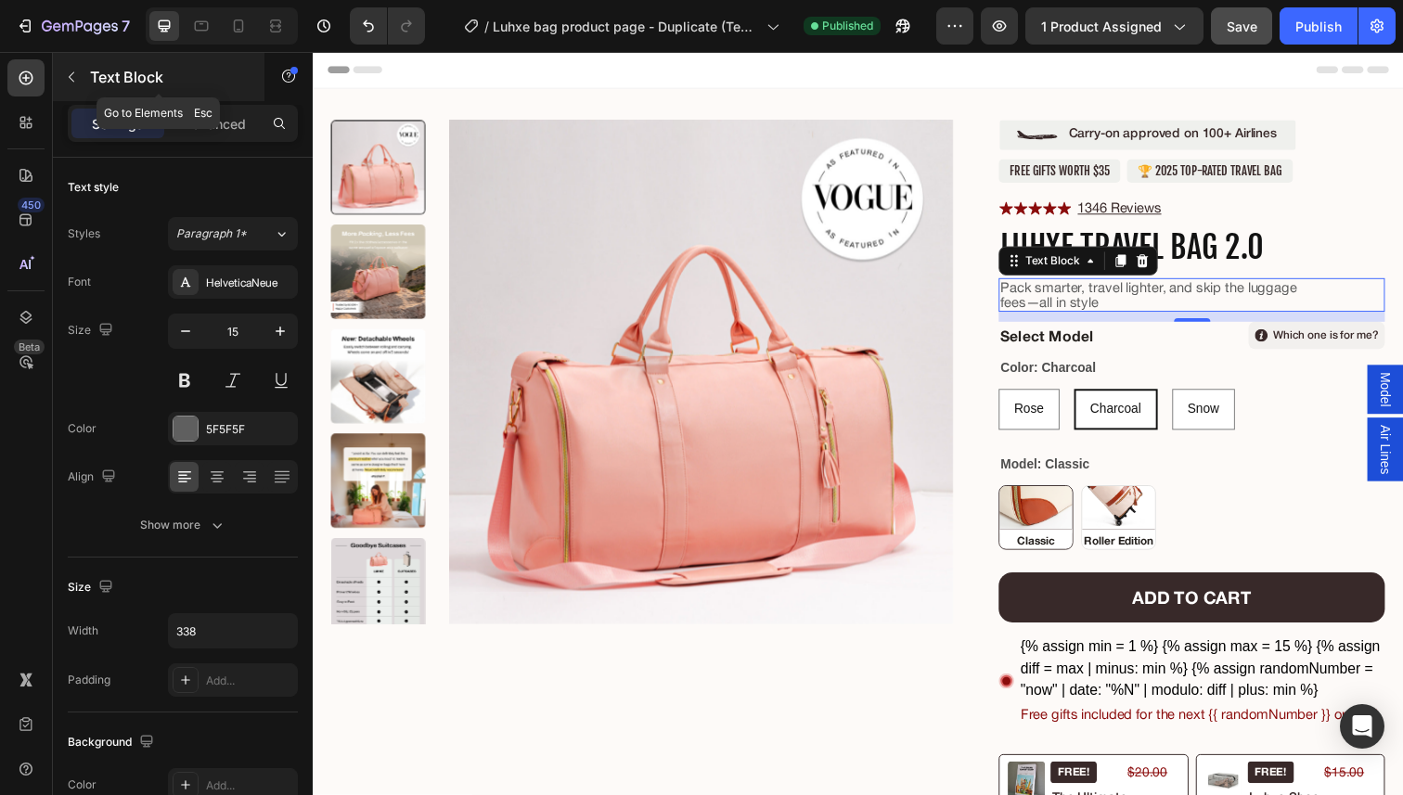
click at [74, 80] on icon "button" at bounding box center [71, 77] width 15 height 15
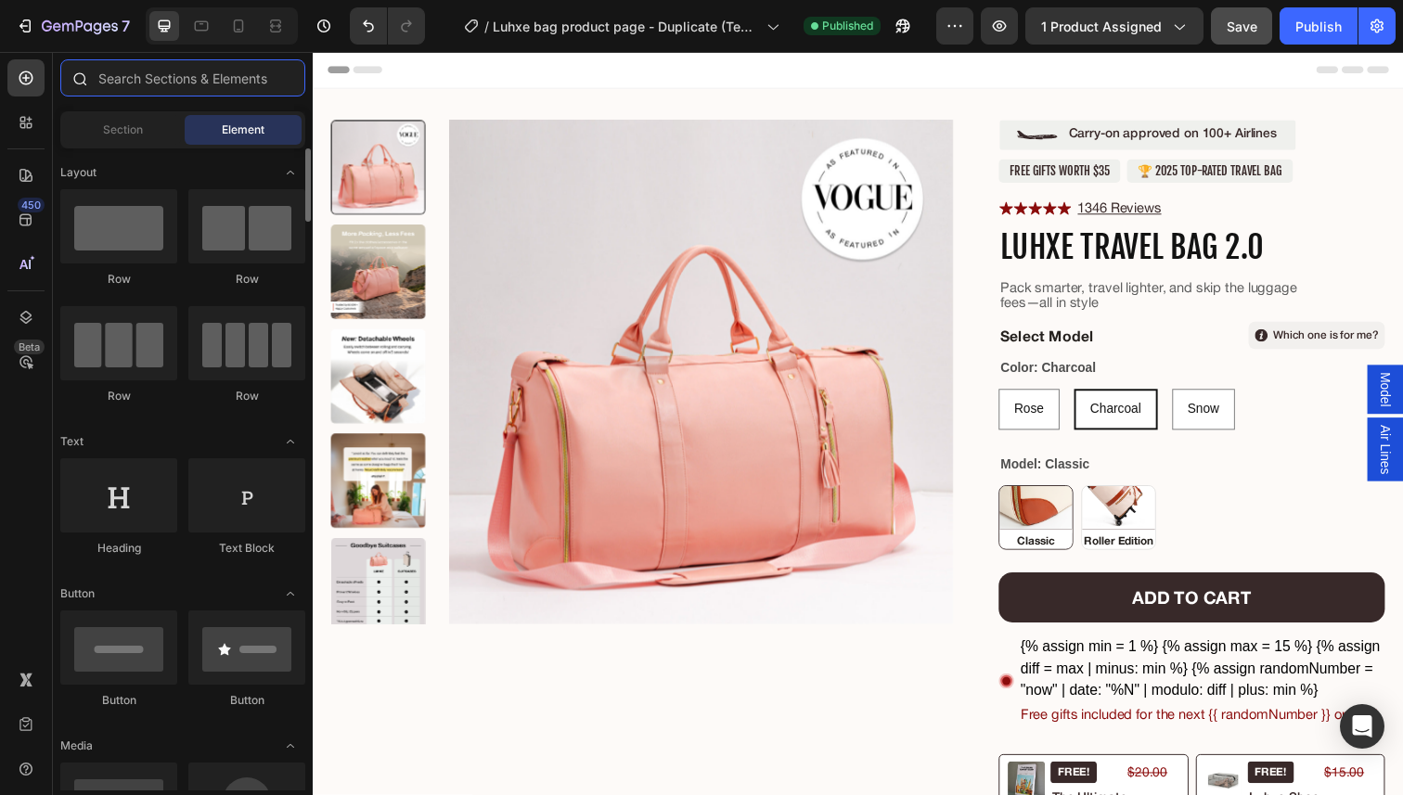
click at [180, 74] on input "text" at bounding box center [182, 77] width 245 height 37
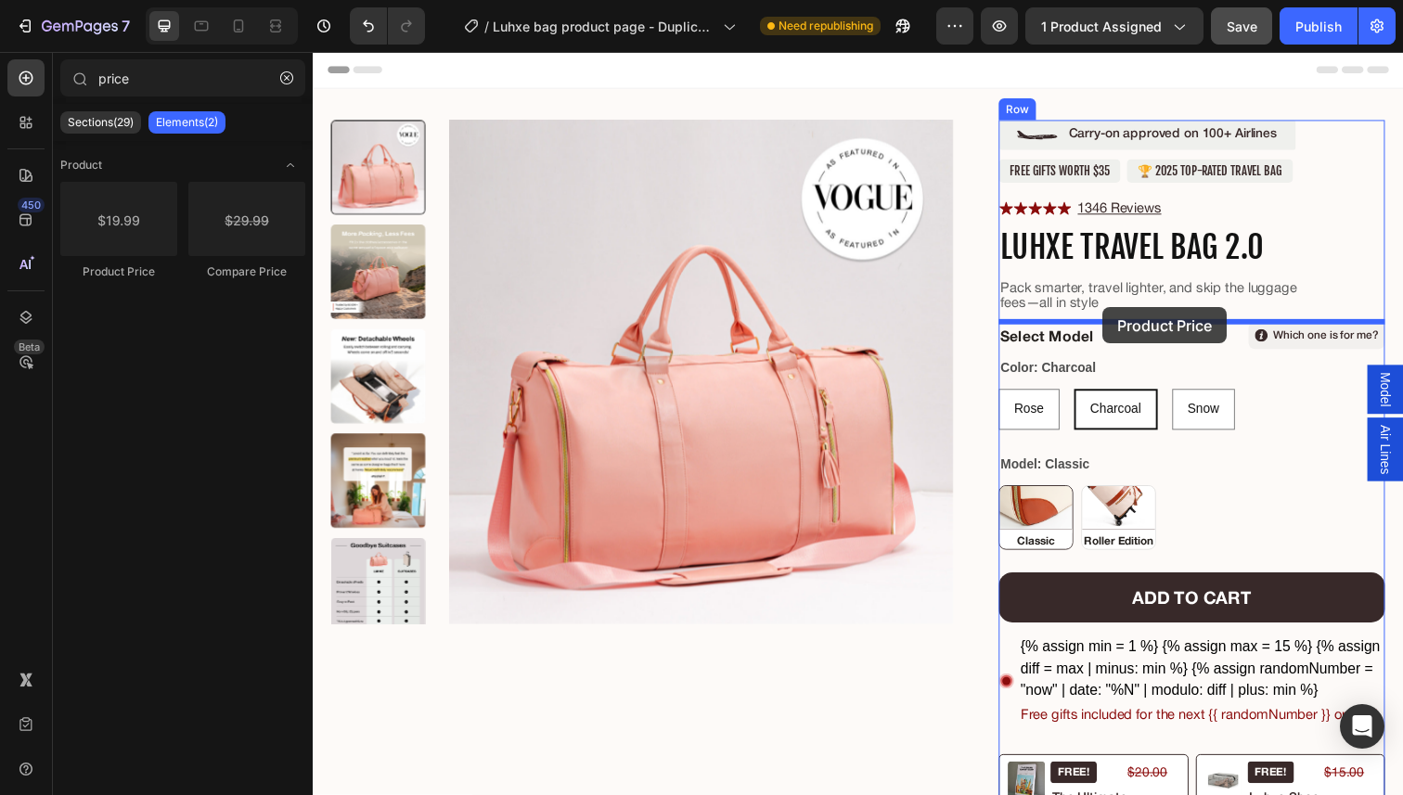
drag, startPoint x: 464, startPoint y: 279, endPoint x: 1117, endPoint y: 315, distance: 654.2
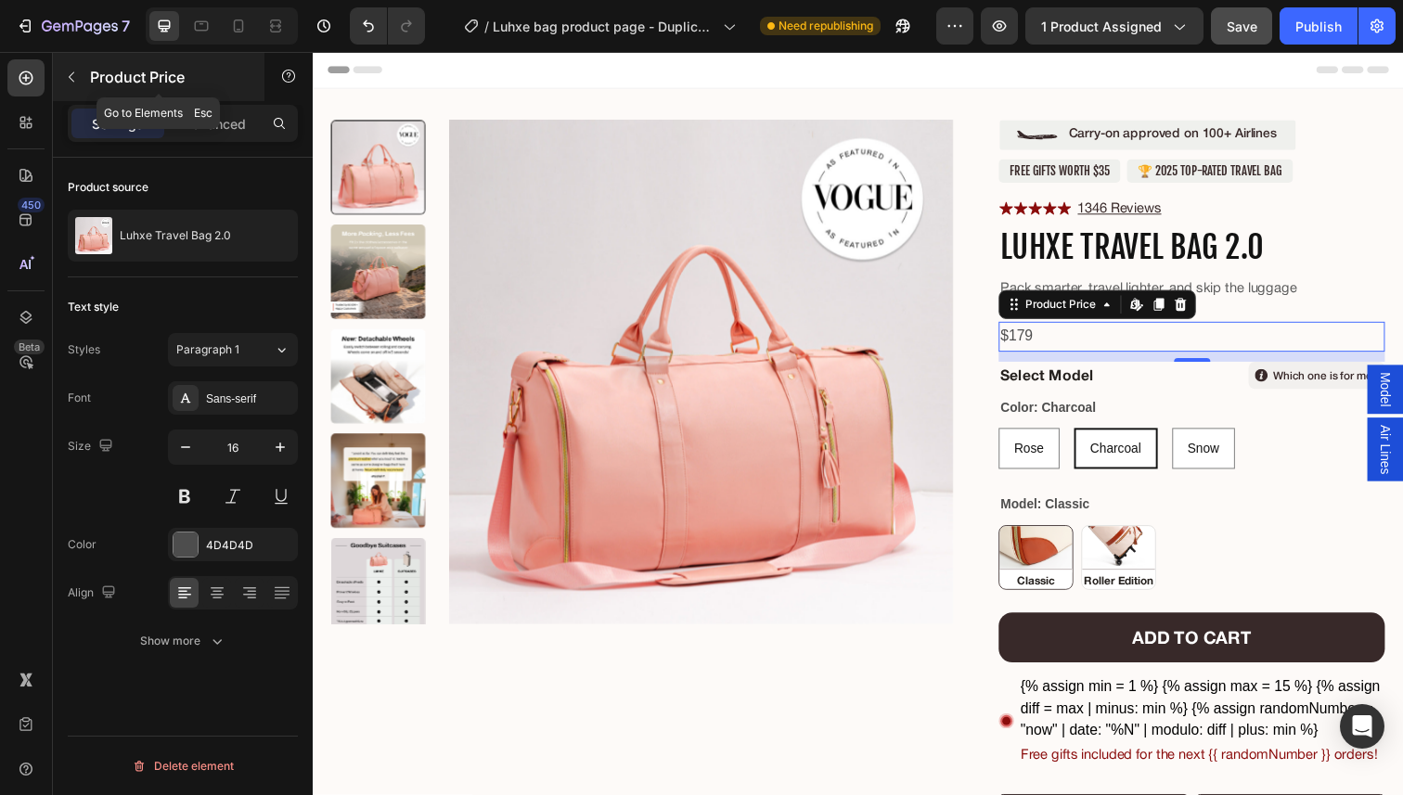
click at [71, 79] on icon "button" at bounding box center [72, 77] width 6 height 10
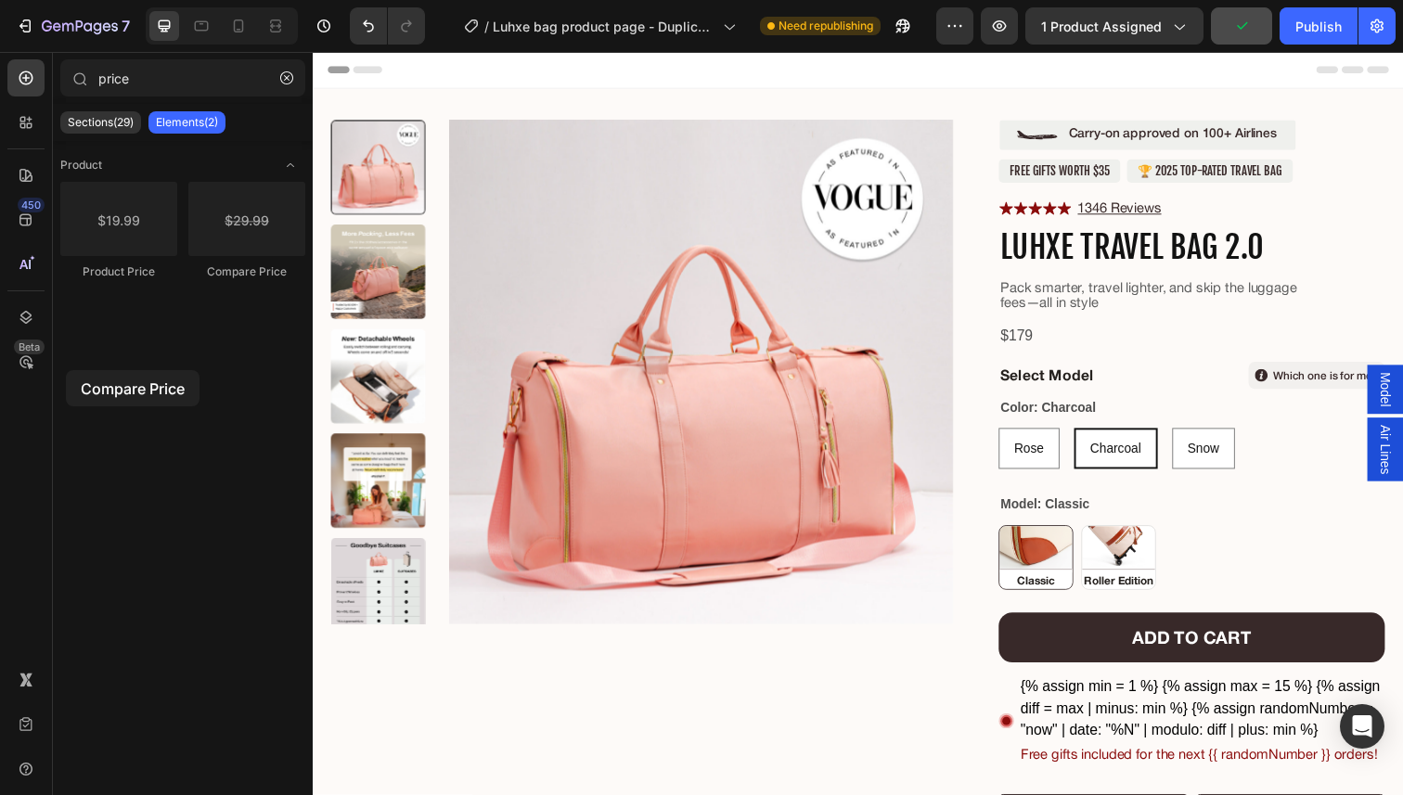
drag, startPoint x: 242, startPoint y: 250, endPoint x: 127, endPoint y: 357, distance: 156.9
click at [127, 357] on div "Product Product Price Compare Price" at bounding box center [183, 462] width 260 height 642
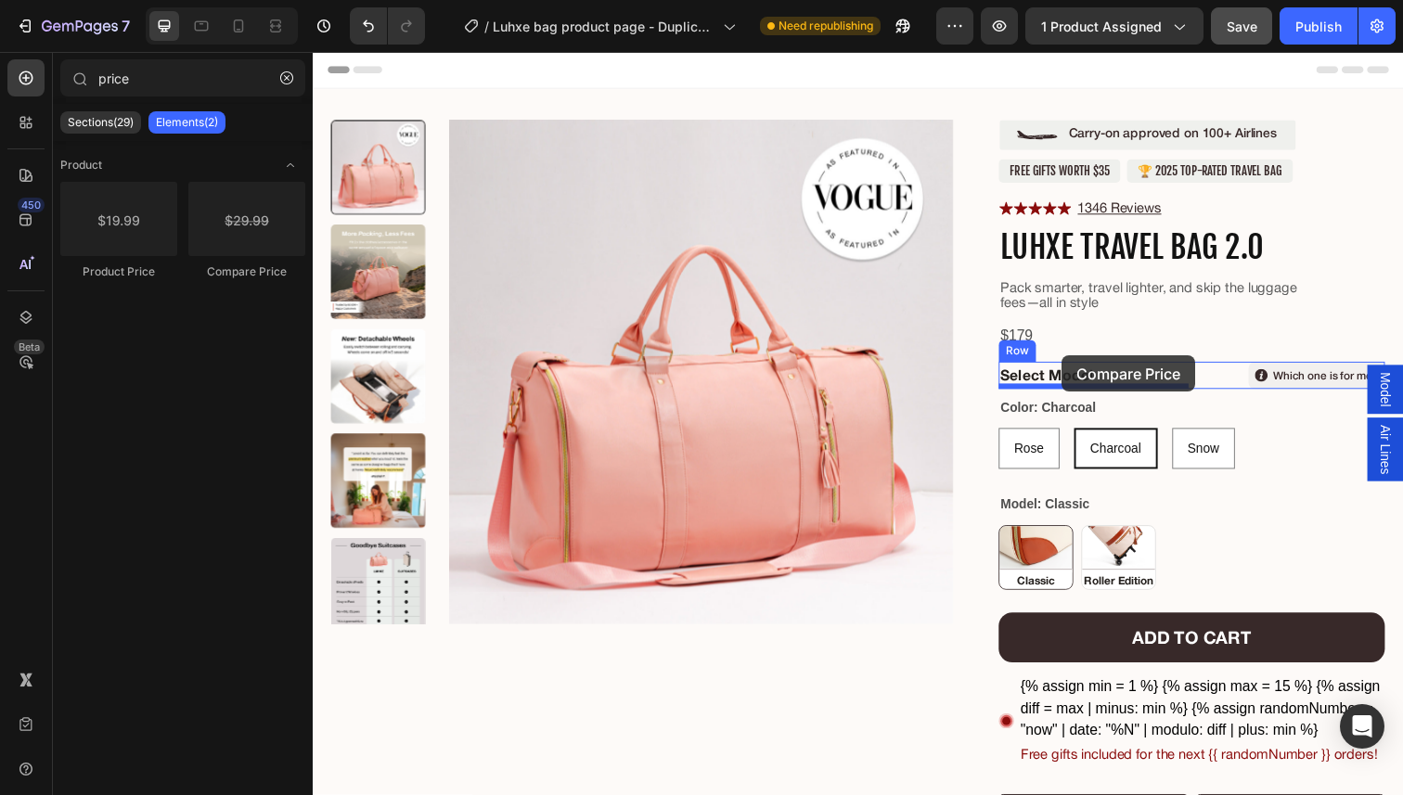
drag, startPoint x: 543, startPoint y: 274, endPoint x: 1077, endPoint y: 360, distance: 541.3
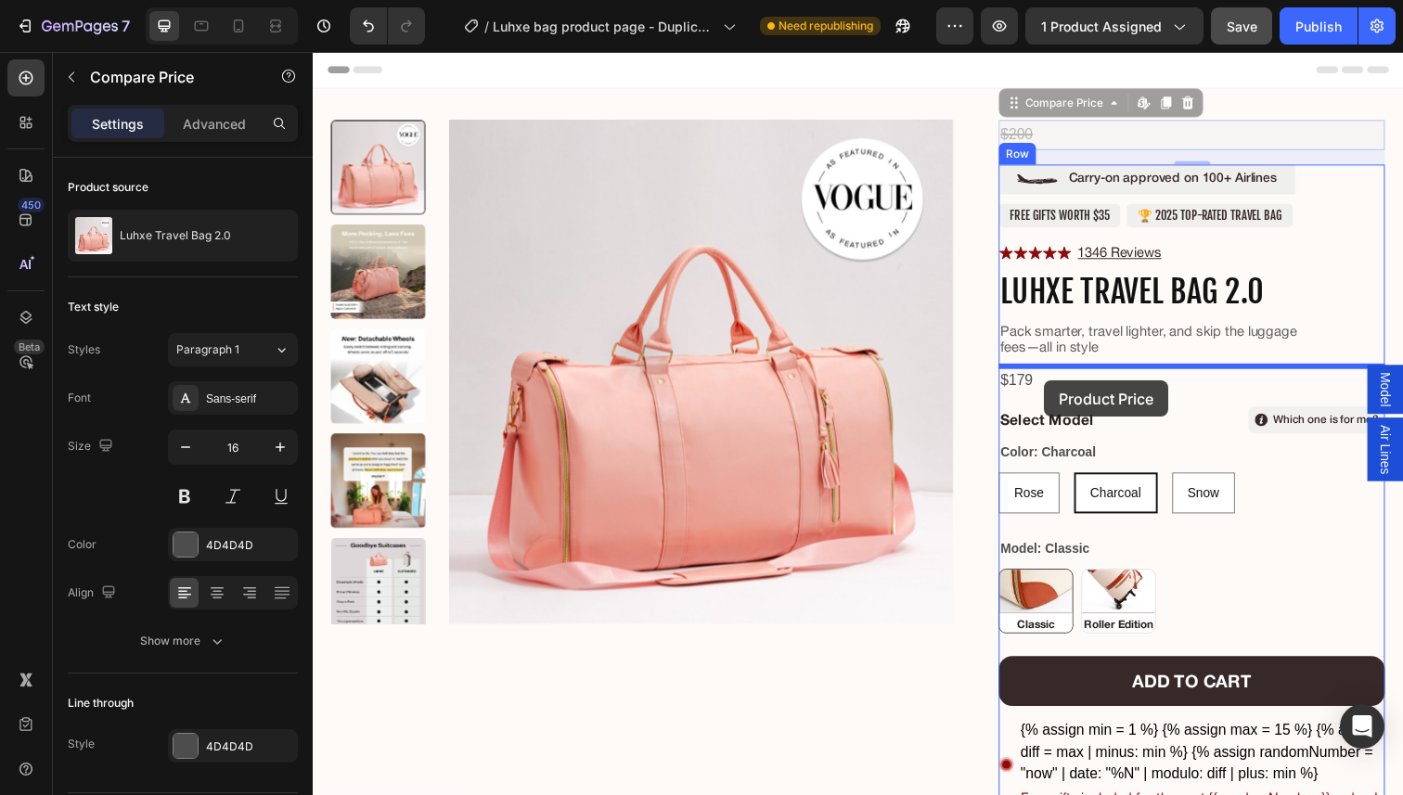
drag, startPoint x: 1032, startPoint y: 105, endPoint x: 1060, endPoint y: 388, distance: 284.3
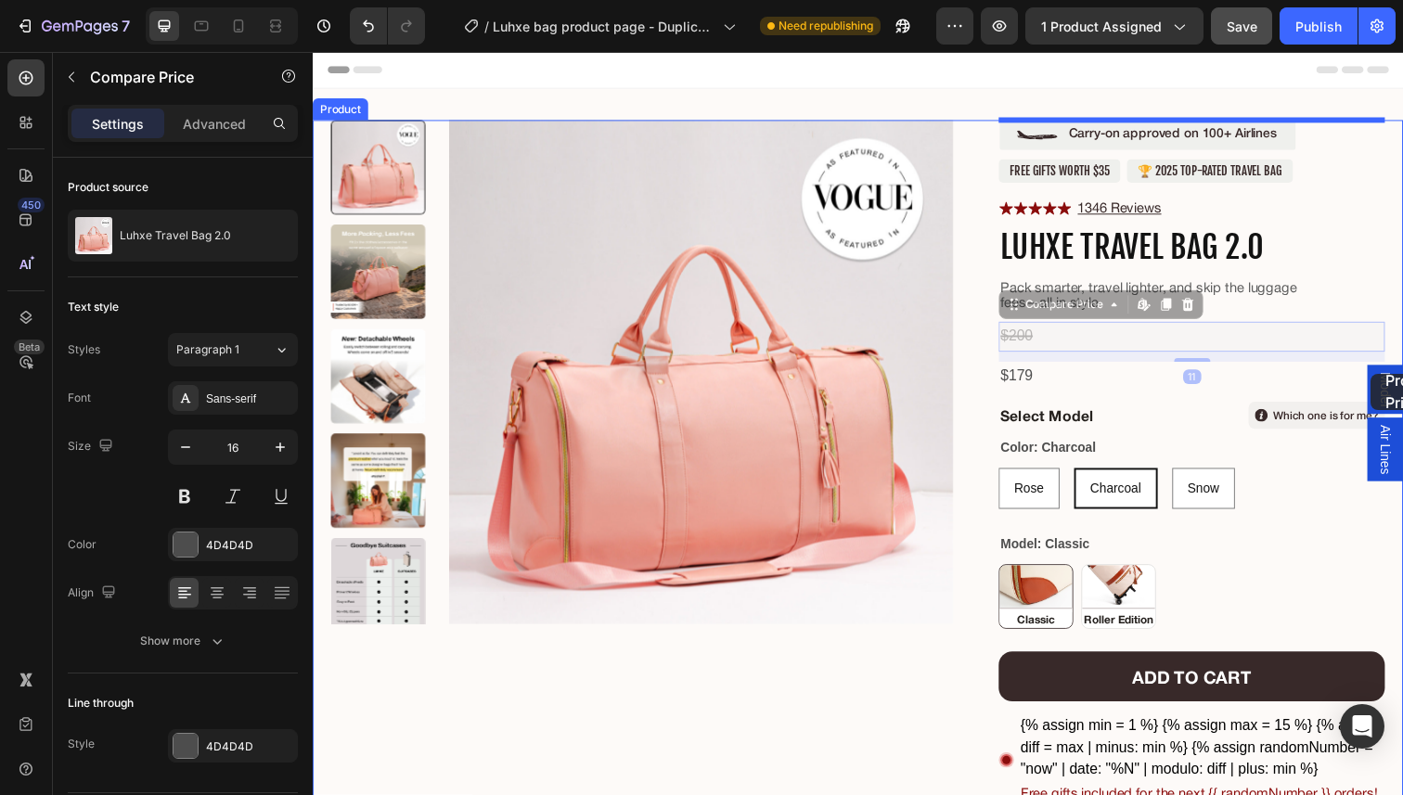
drag, startPoint x: 1029, startPoint y: 311, endPoint x: 1394, endPoint y: 379, distance: 371.0
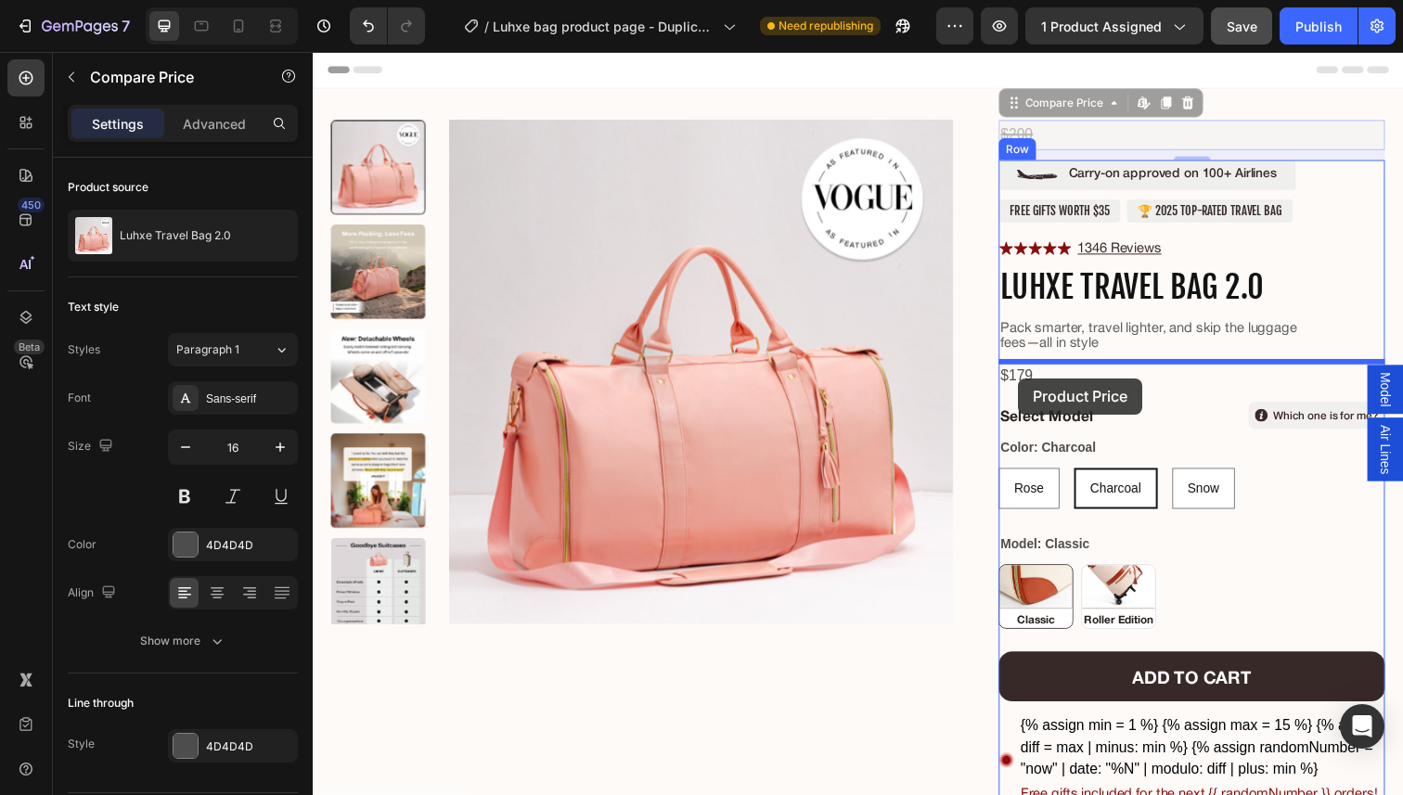
drag, startPoint x: 1030, startPoint y: 100, endPoint x: 1042, endPoint y: 384, distance: 284.2
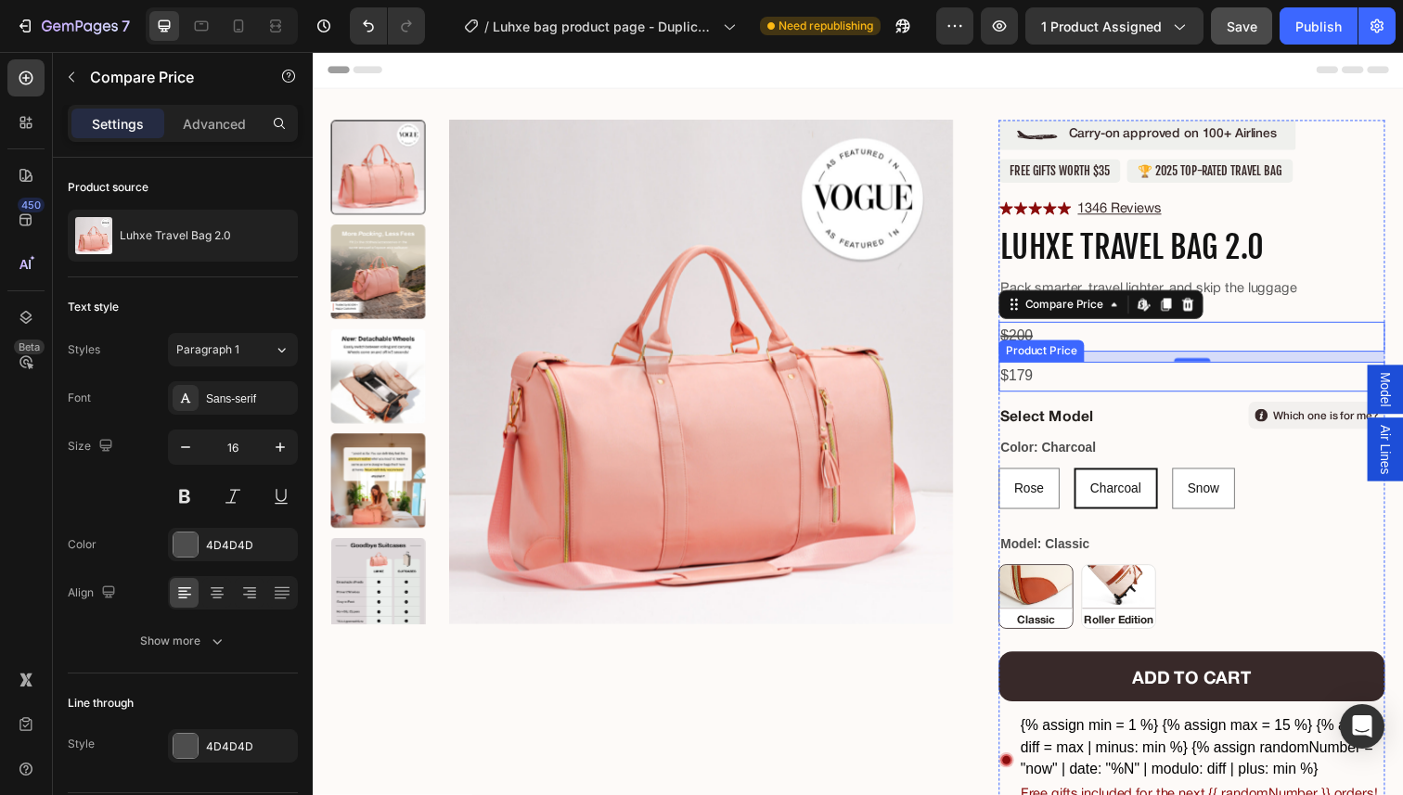
click at [1093, 374] on div "$179" at bounding box center [1210, 383] width 394 height 31
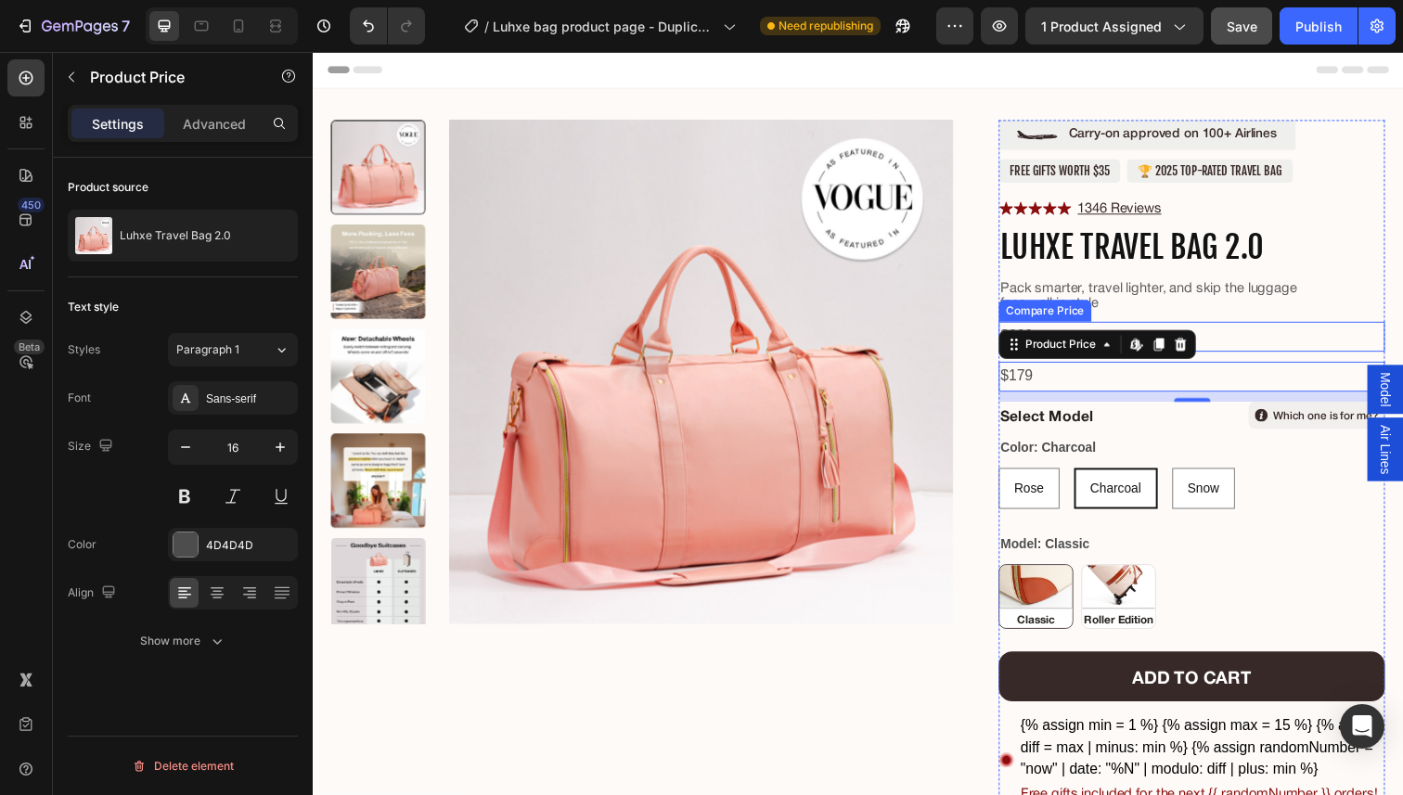
click at [1255, 334] on div "$200" at bounding box center [1210, 343] width 394 height 31
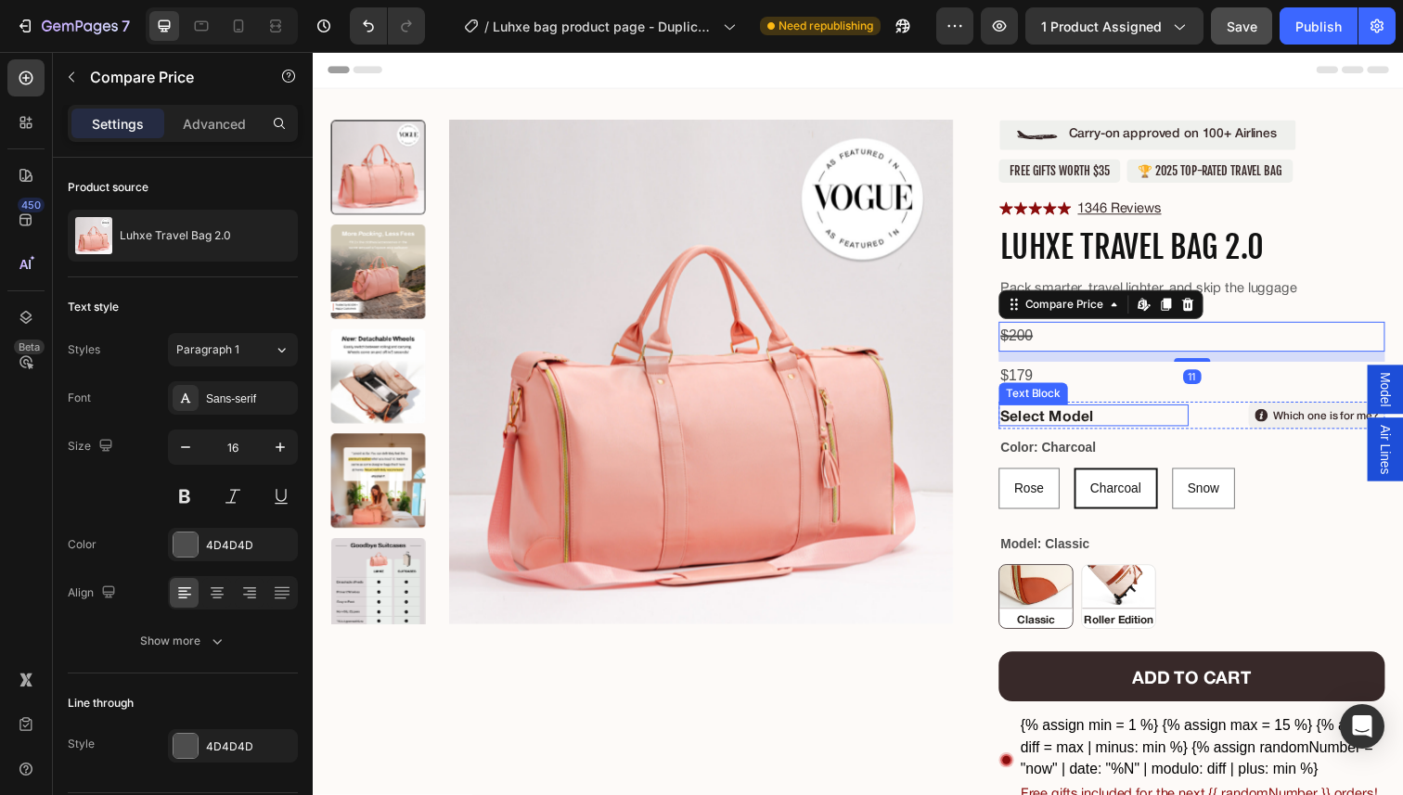
click at [1168, 426] on p "Select Model" at bounding box center [1110, 423] width 190 height 19
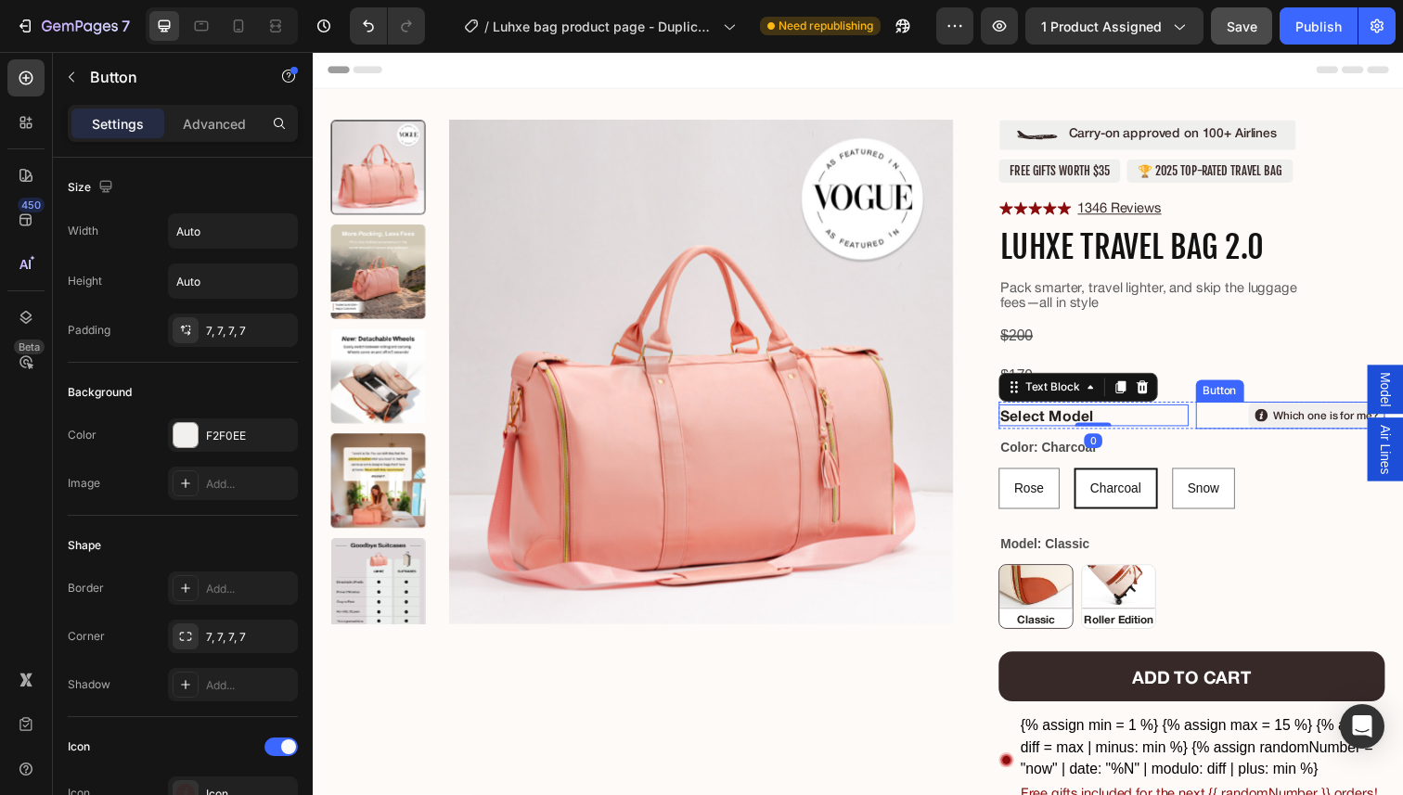
click at [1236, 420] on div "Which one is for me? Button" at bounding box center [1311, 423] width 194 height 28
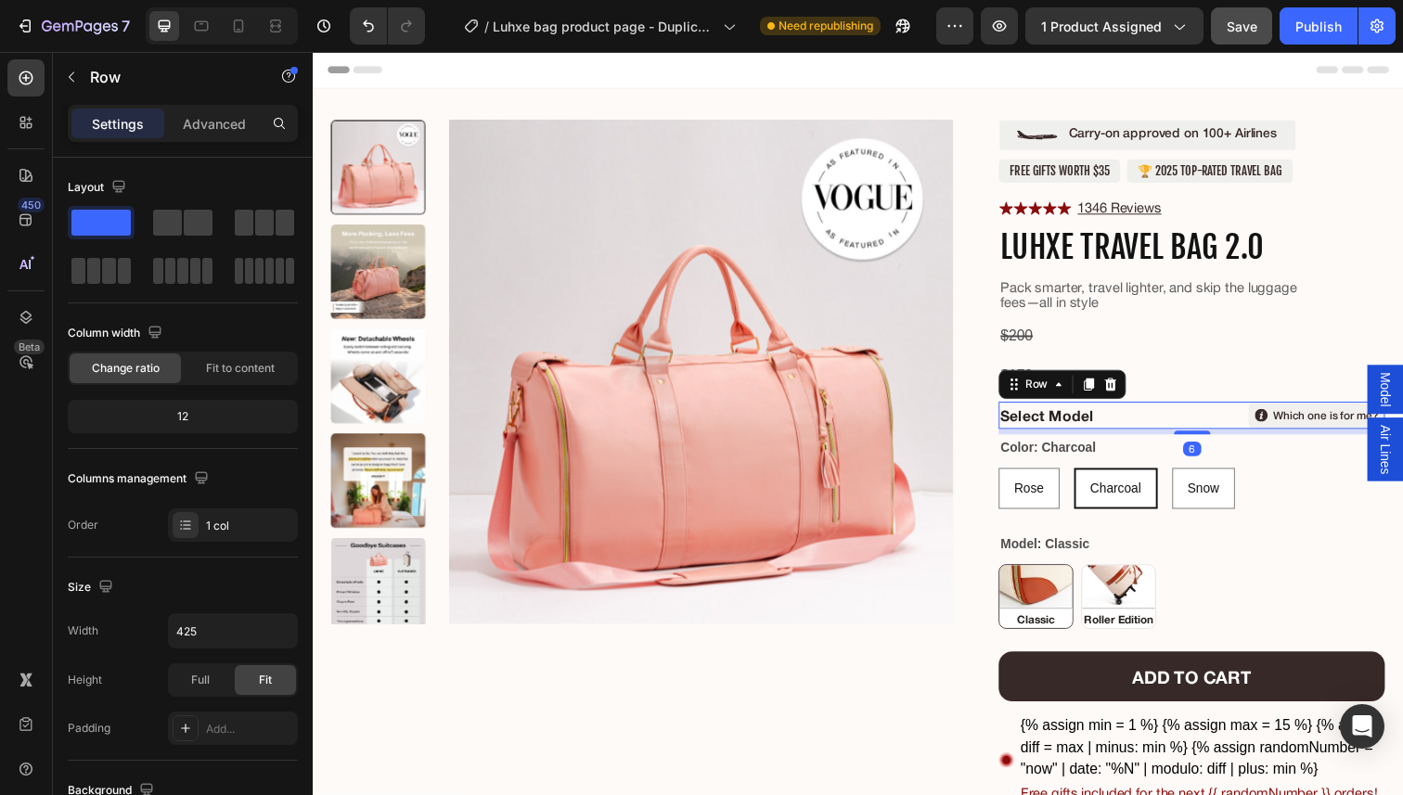
click at [1213, 425] on div "Select Model Text Block Which one is for me? Button Row 6" at bounding box center [1210, 423] width 394 height 28
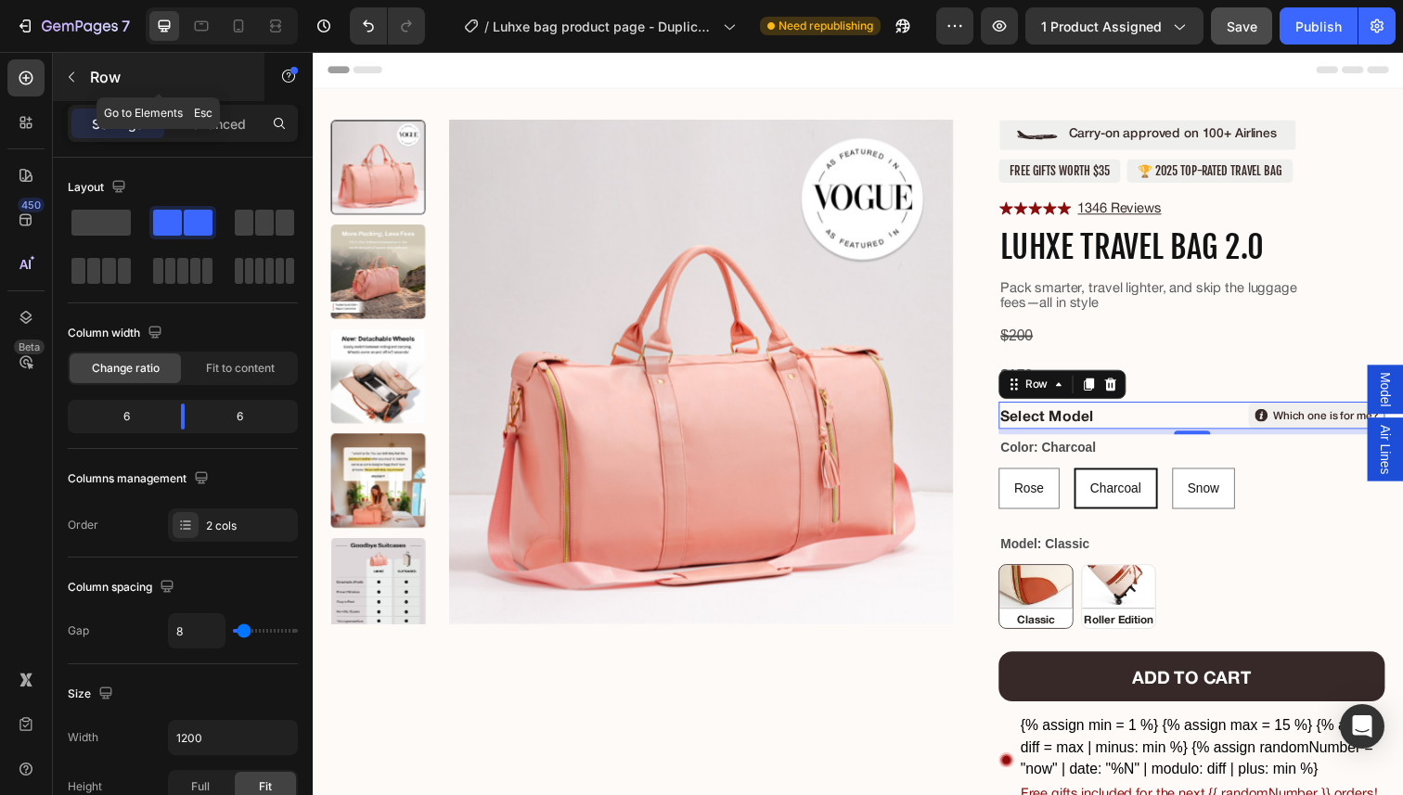
click at [77, 95] on div "Row" at bounding box center [159, 77] width 212 height 48
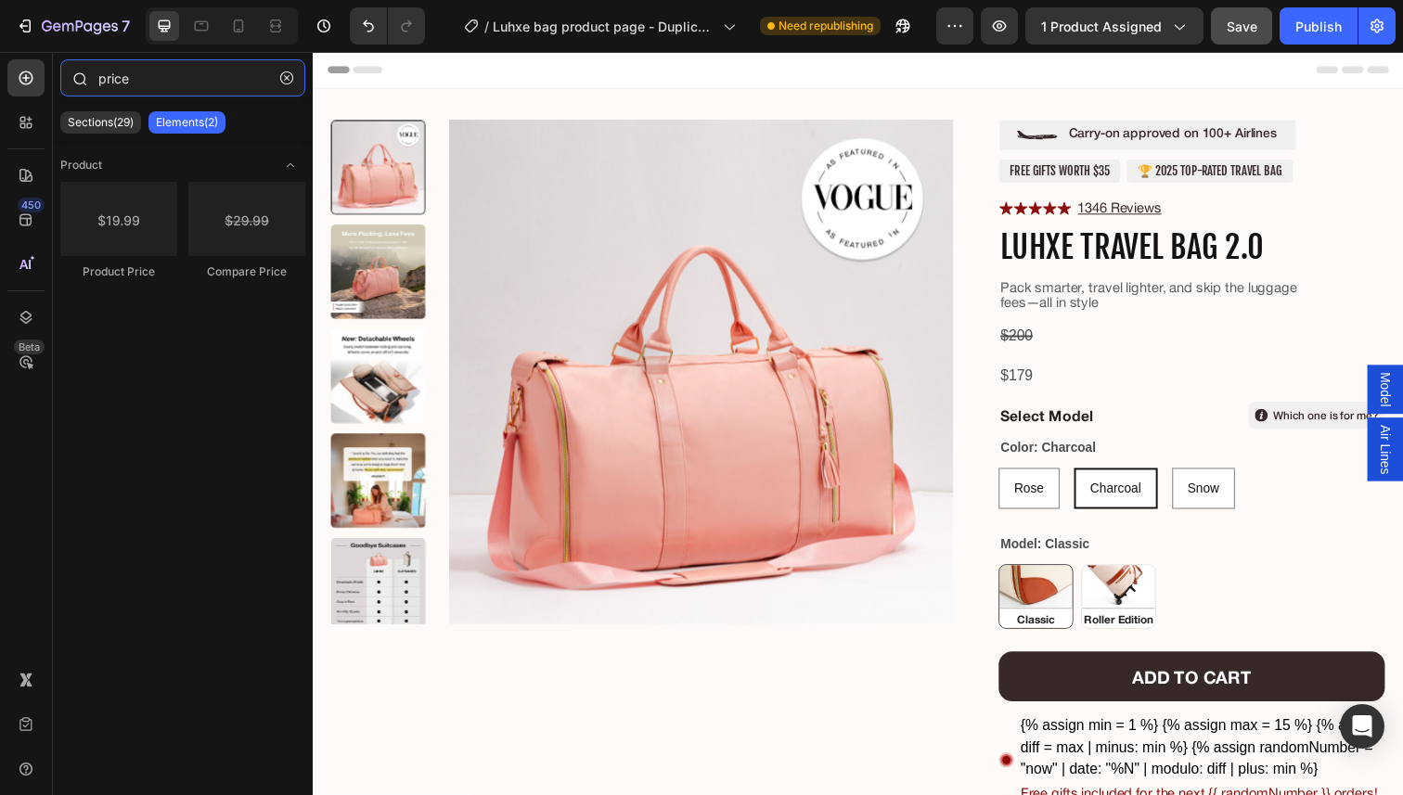
click at [178, 81] on input "price" at bounding box center [182, 77] width 245 height 37
type input "o"
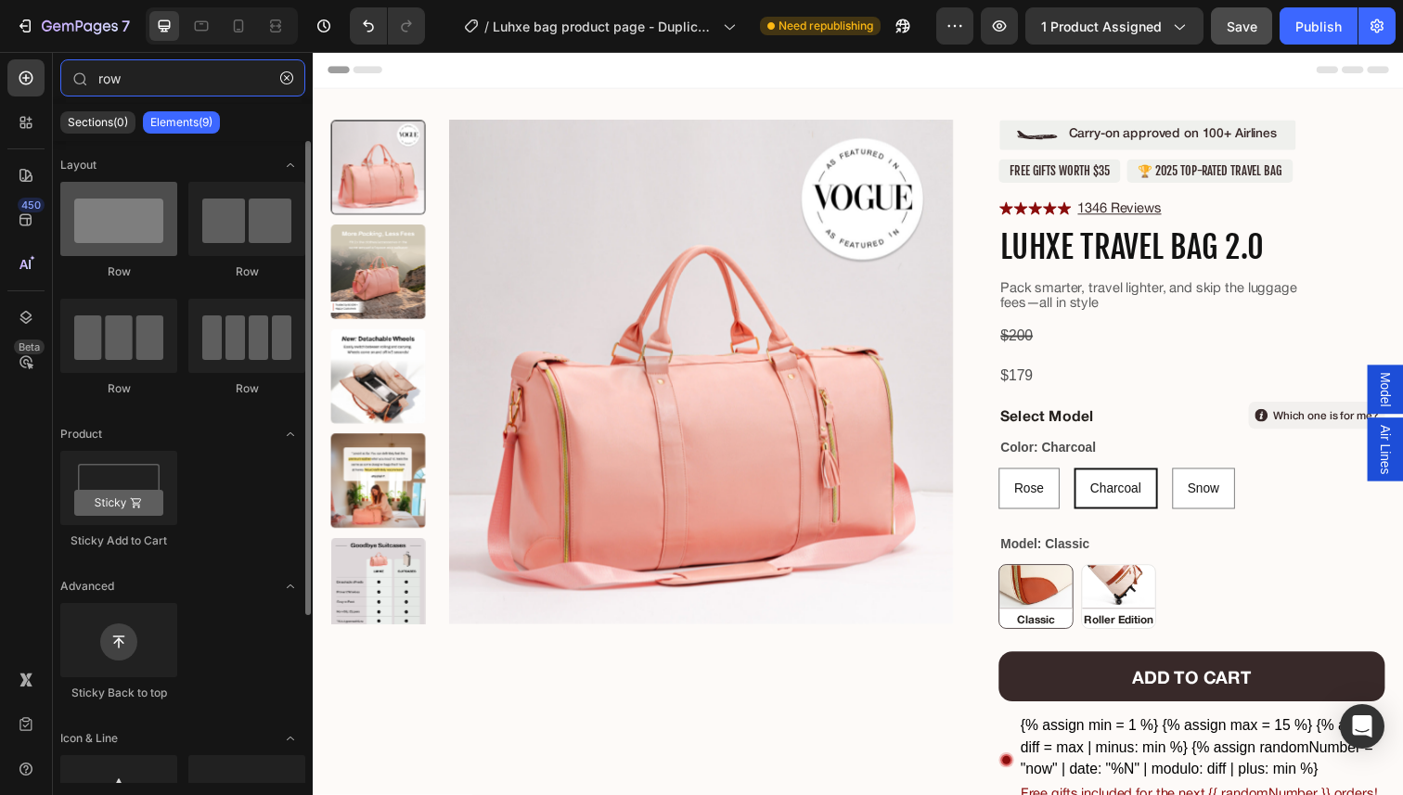
type input "row"
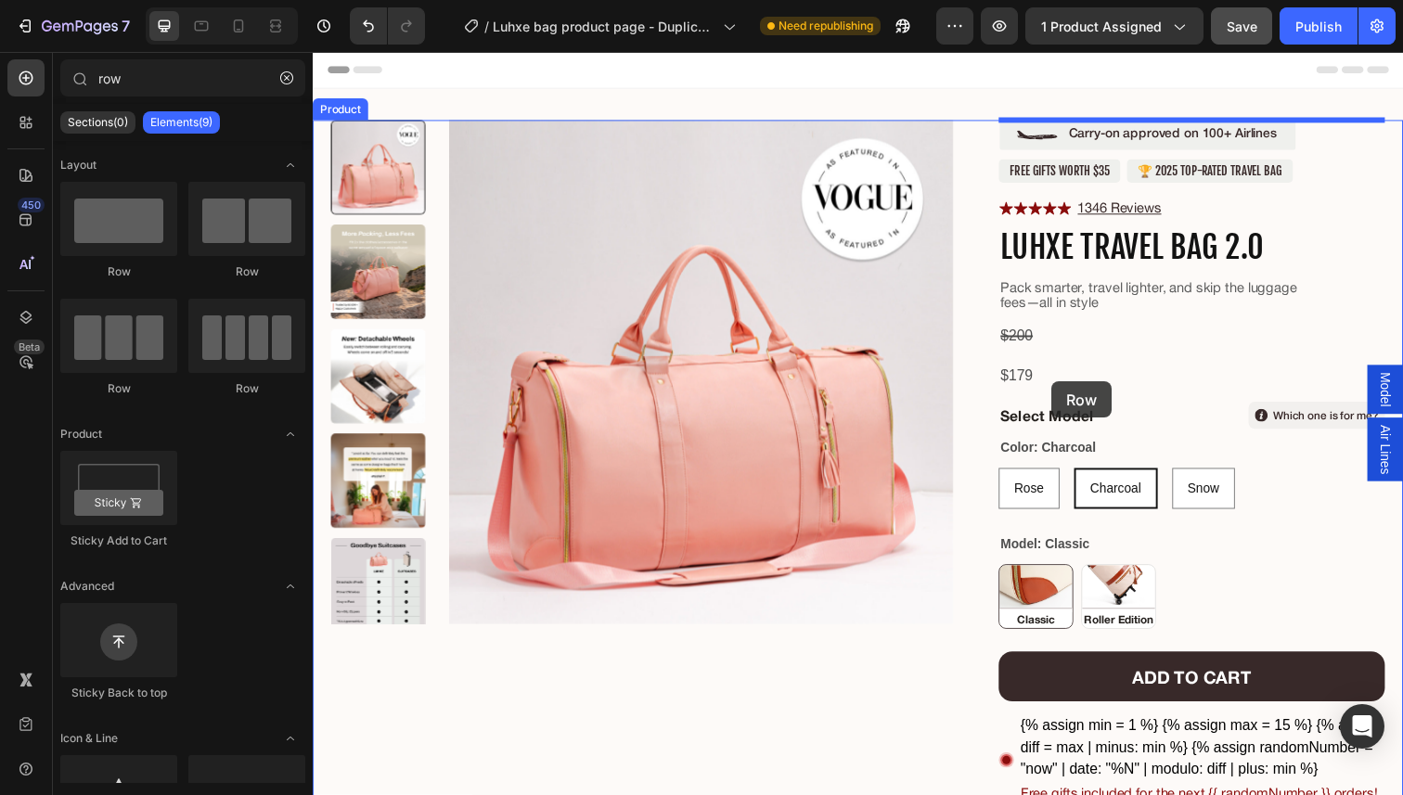
drag, startPoint x: 443, startPoint y: 249, endPoint x: 1066, endPoint y: 386, distance: 637.5
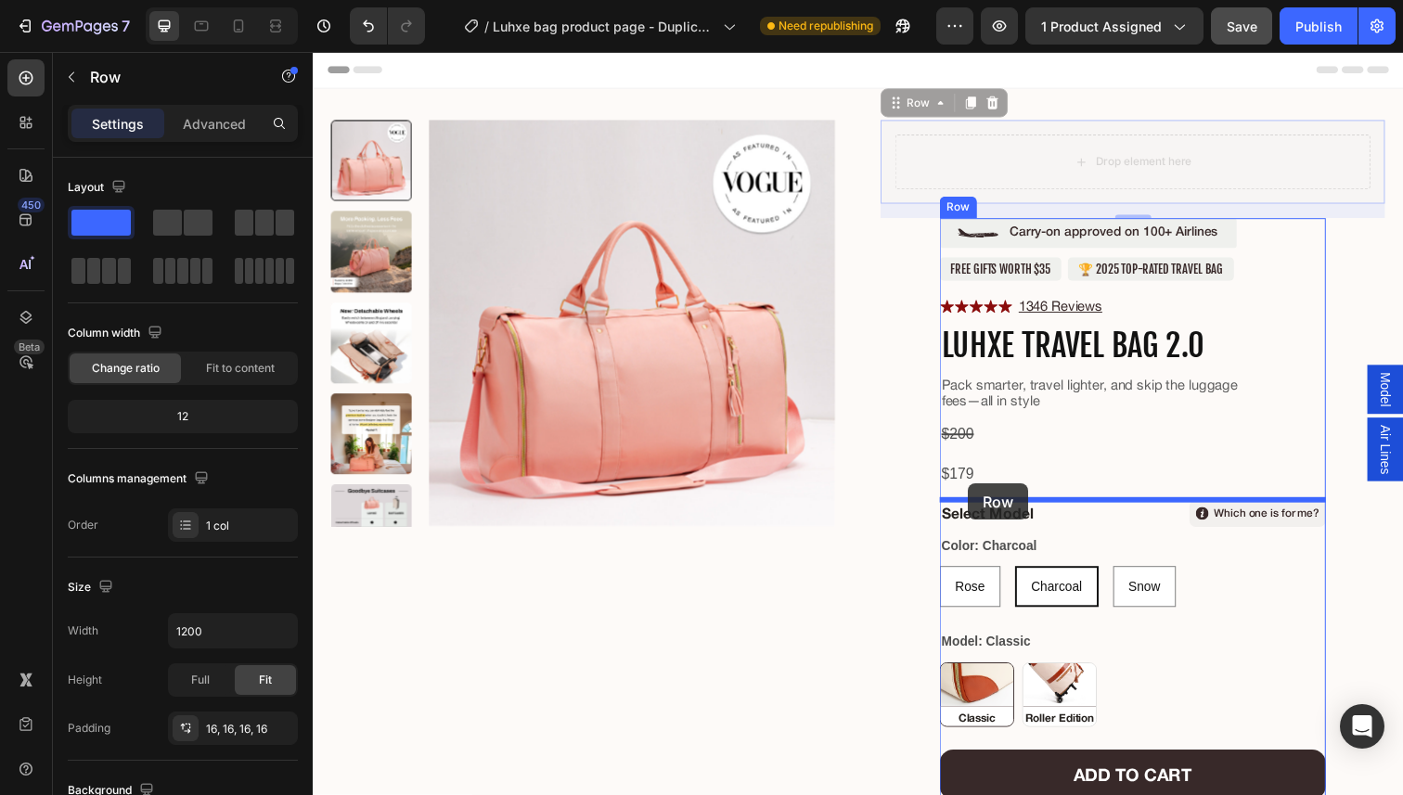
drag, startPoint x: 907, startPoint y: 100, endPoint x: 982, endPoint y: 493, distance: 399.4
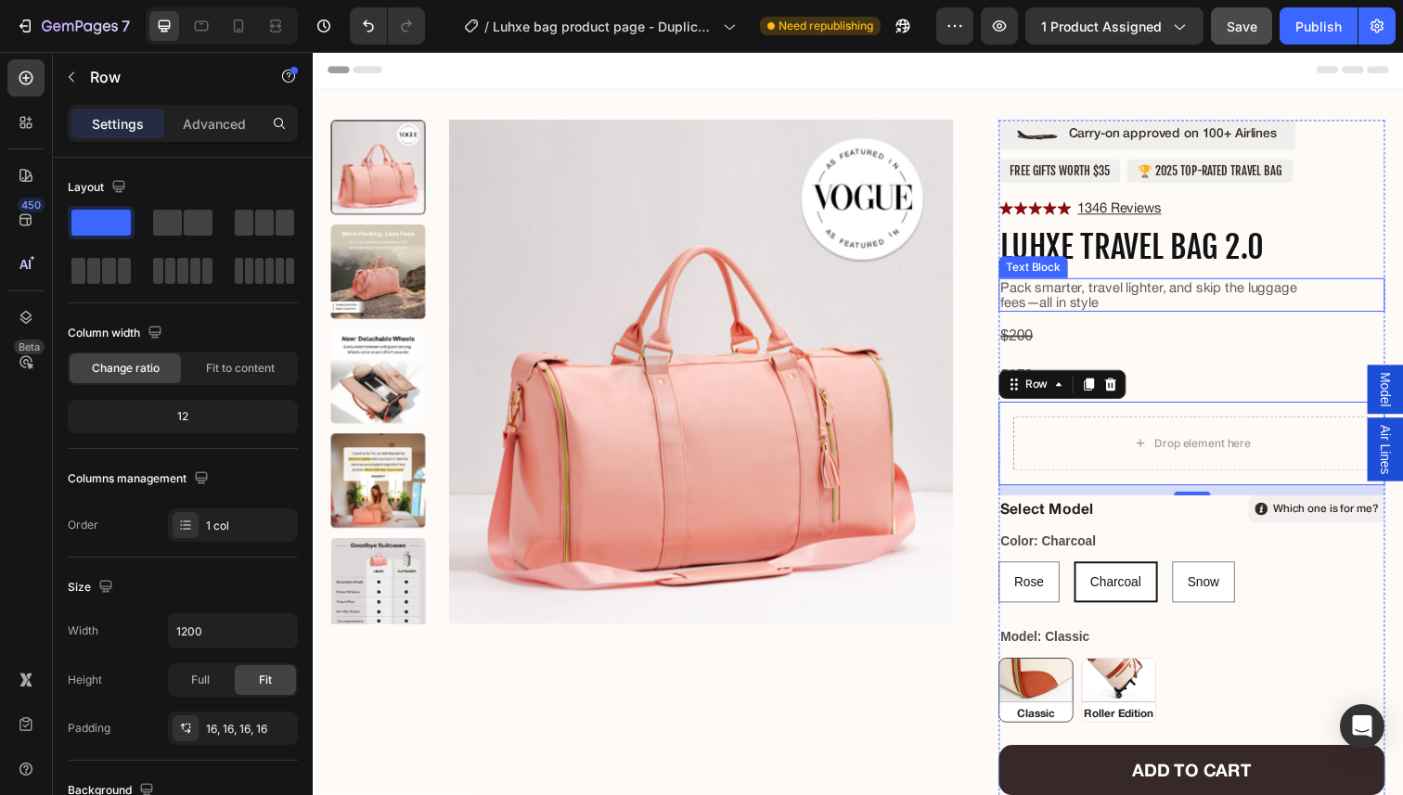
click at [1151, 299] on p "Pack smarter, travel lighter, and skip the luggage fees—all in style" at bounding box center [1170, 300] width 310 height 31
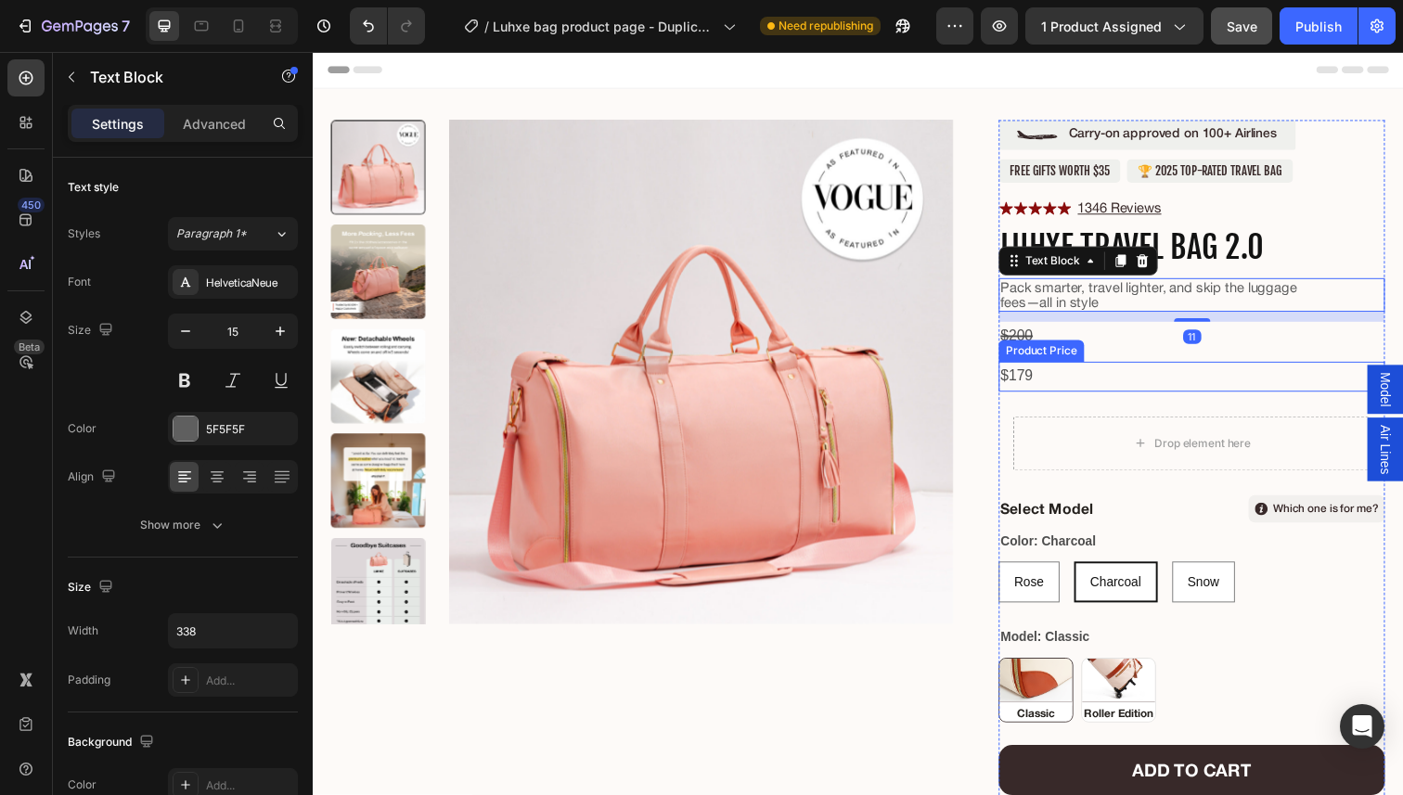
click at [1032, 372] on div "$179" at bounding box center [1210, 383] width 394 height 31
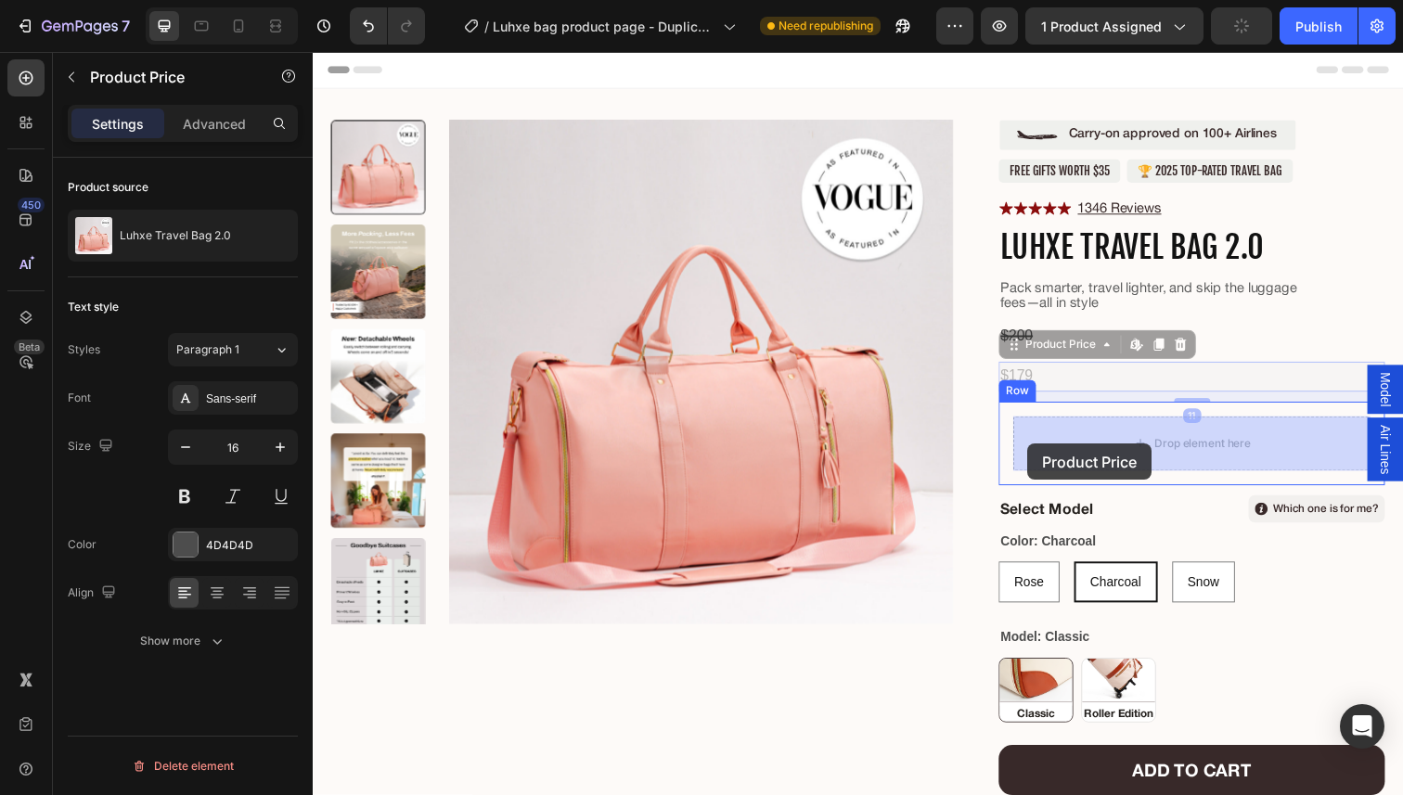
drag, startPoint x: 1024, startPoint y: 354, endPoint x: 1042, endPoint y: 452, distance: 99.0
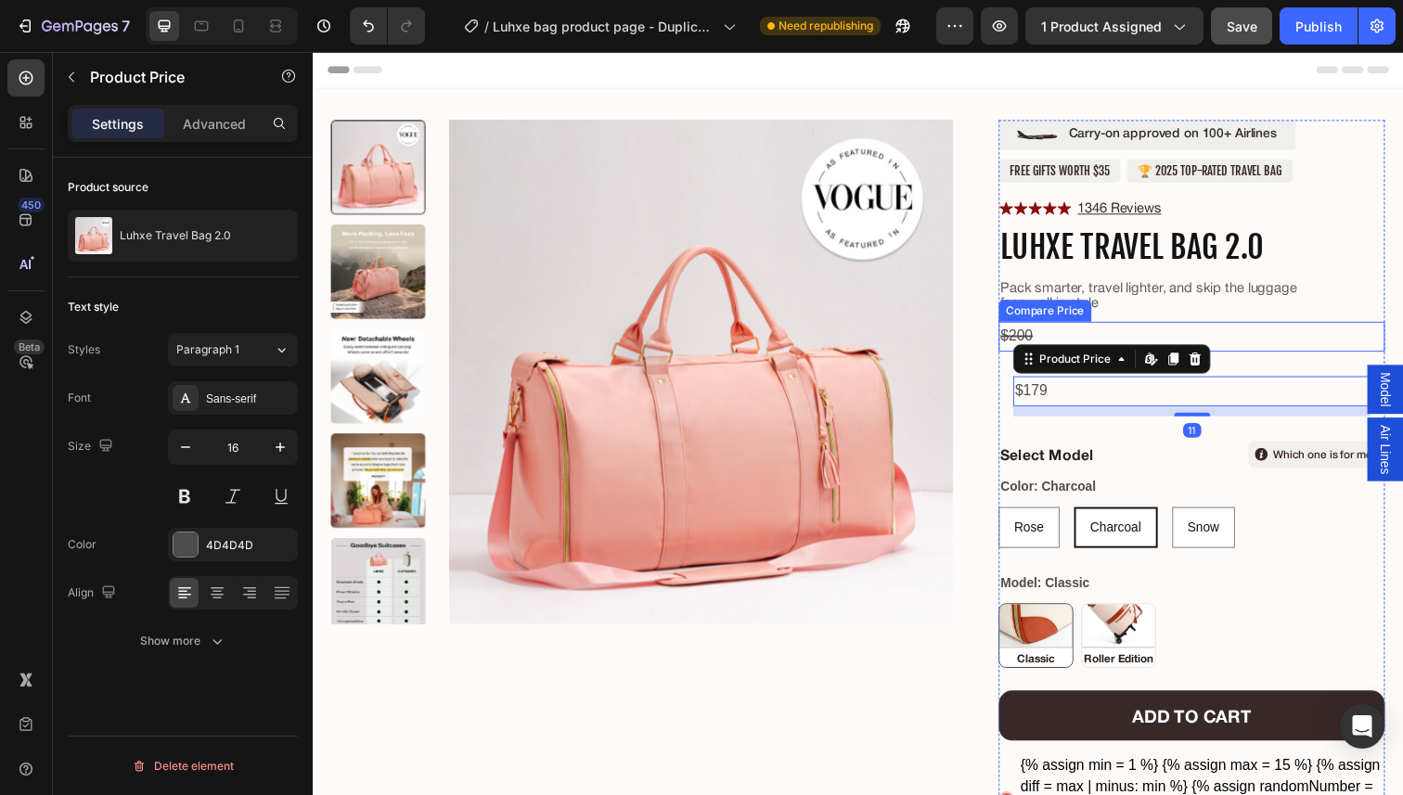
click at [1052, 339] on div "$200" at bounding box center [1210, 343] width 394 height 31
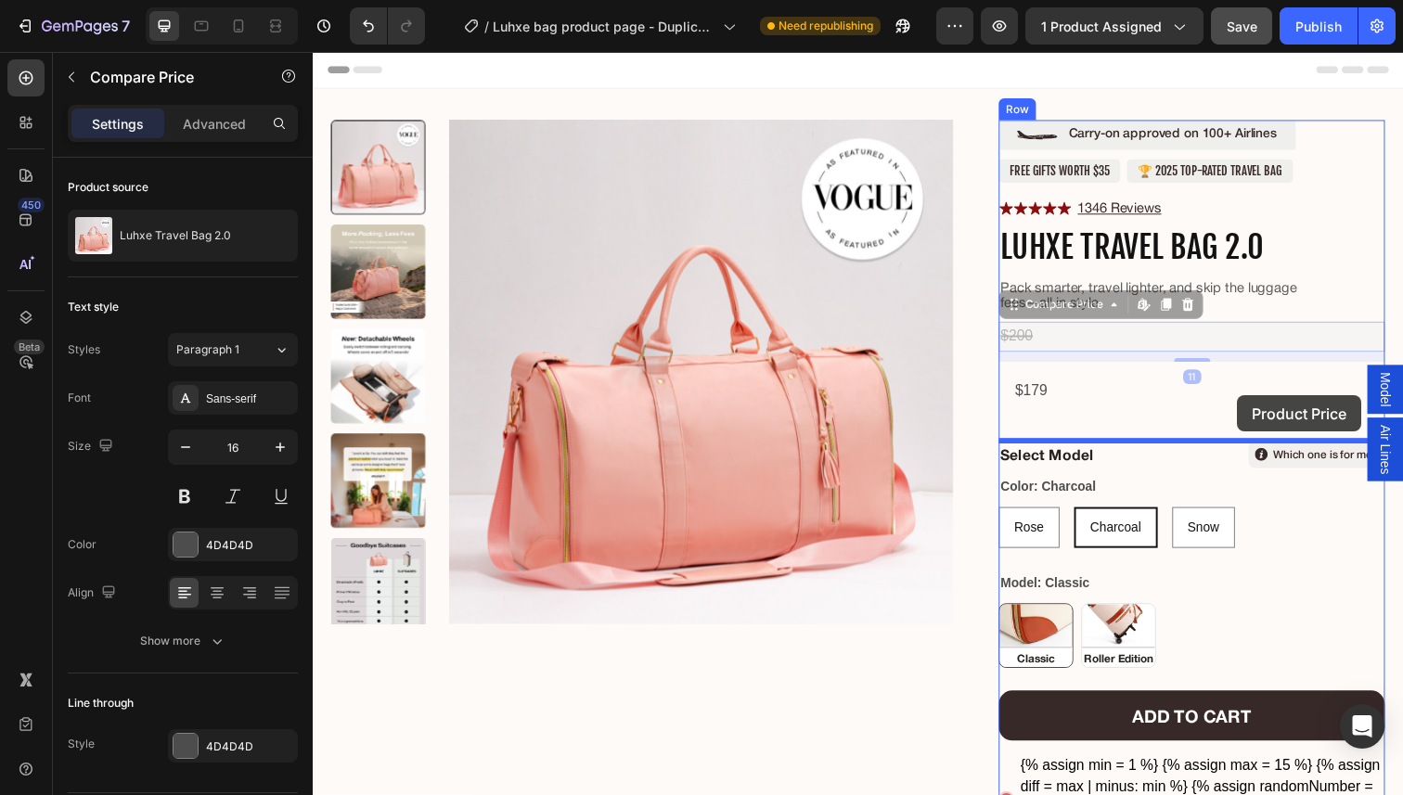
drag, startPoint x: 1028, startPoint y: 316, endPoint x: 1131, endPoint y: 378, distance: 119.8
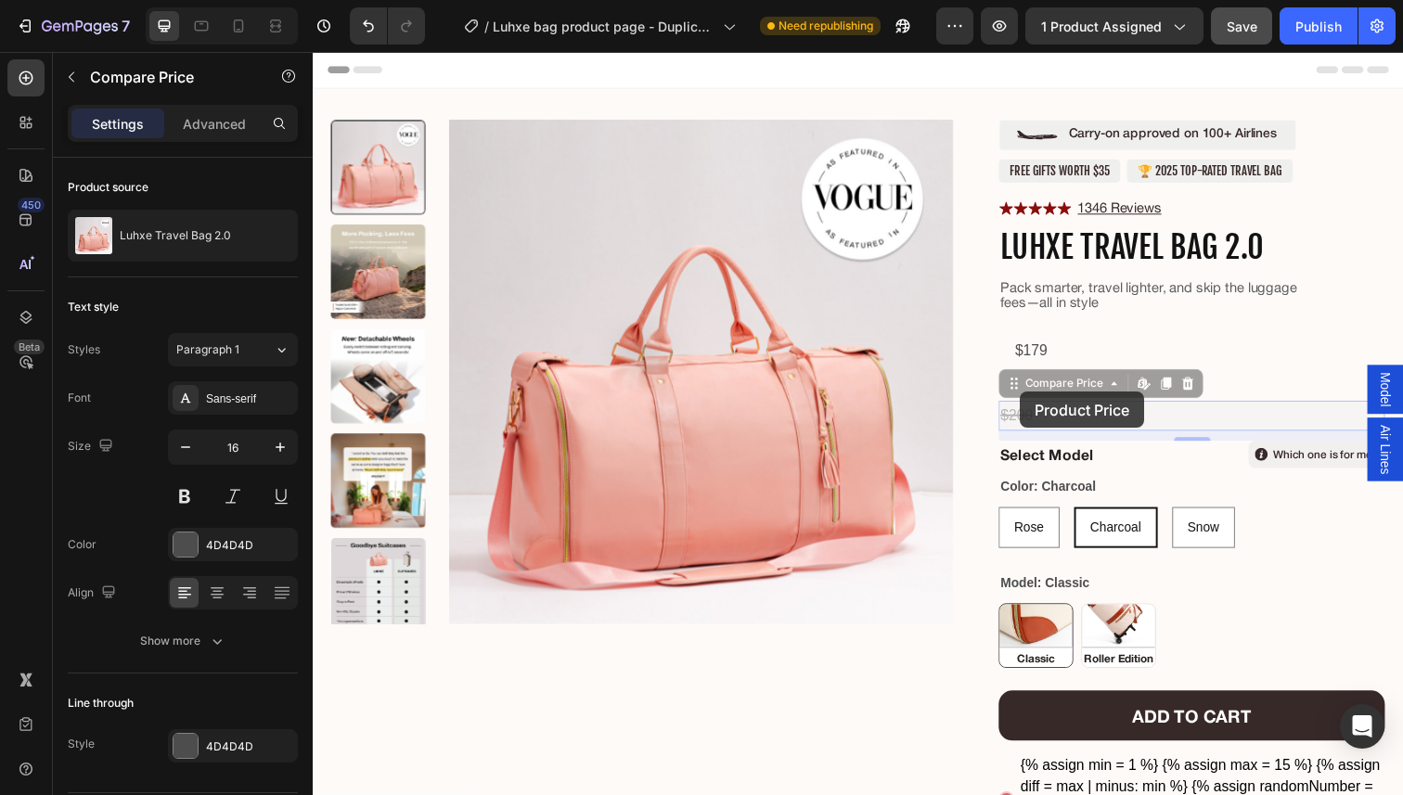
drag, startPoint x: 1024, startPoint y: 387, endPoint x: 1034, endPoint y: 397, distance: 14.4
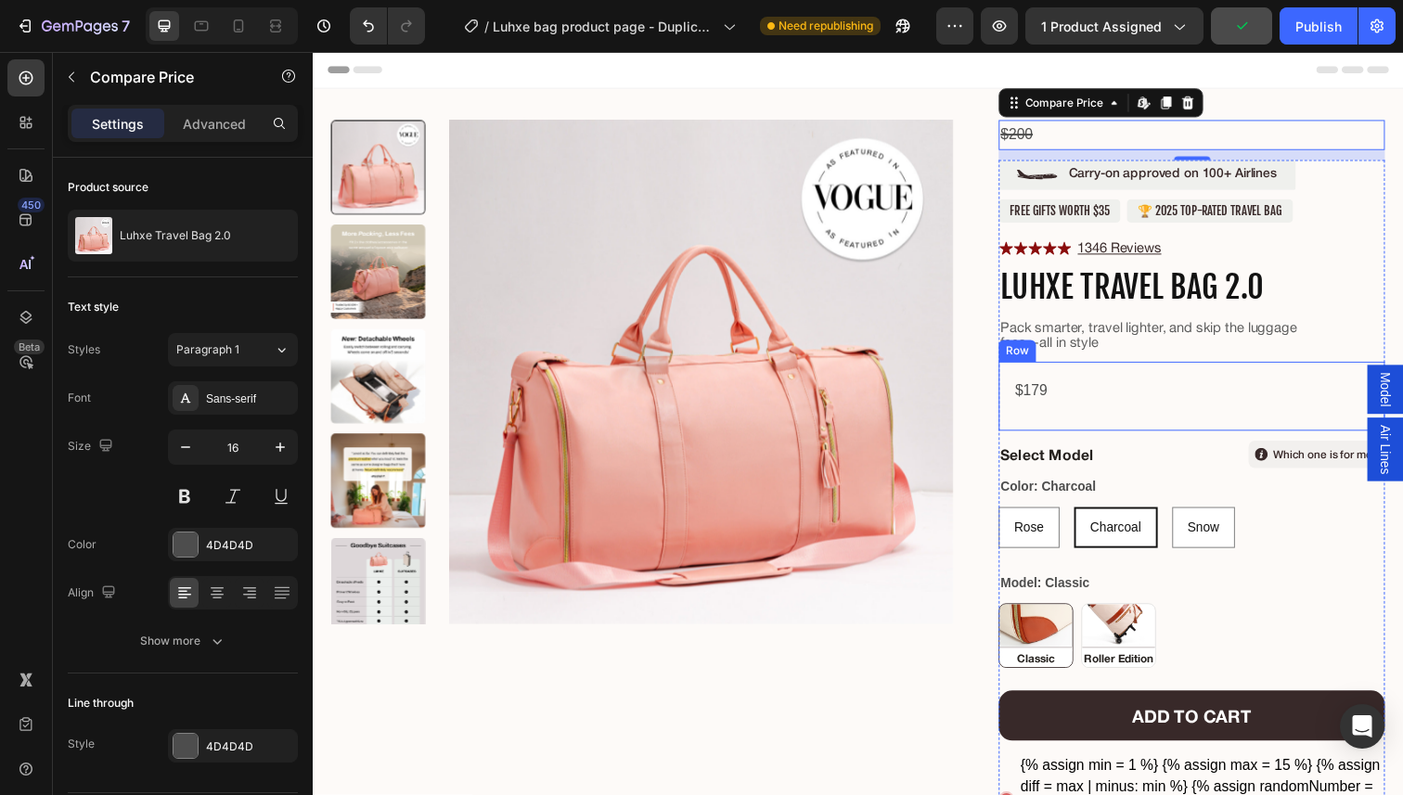
click at [1021, 373] on div "$179 Product Price Product Price Row" at bounding box center [1210, 403] width 394 height 71
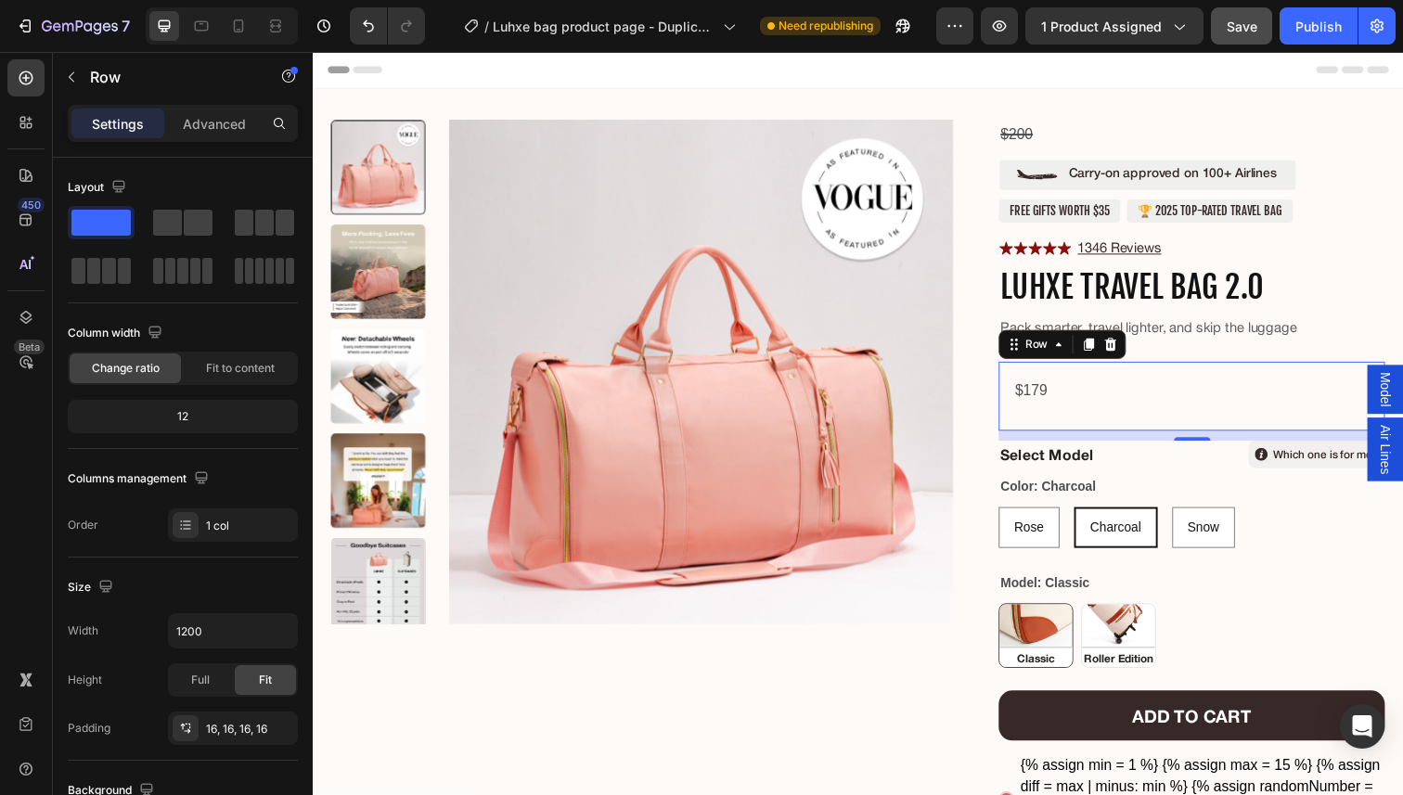
click at [1214, 464] on div "11" at bounding box center [1210, 463] width 19 height 15
click at [1211, 473] on div "Select Model Text Block Which one is for me? [GEOGRAPHIC_DATA]" at bounding box center [1210, 463] width 394 height 28
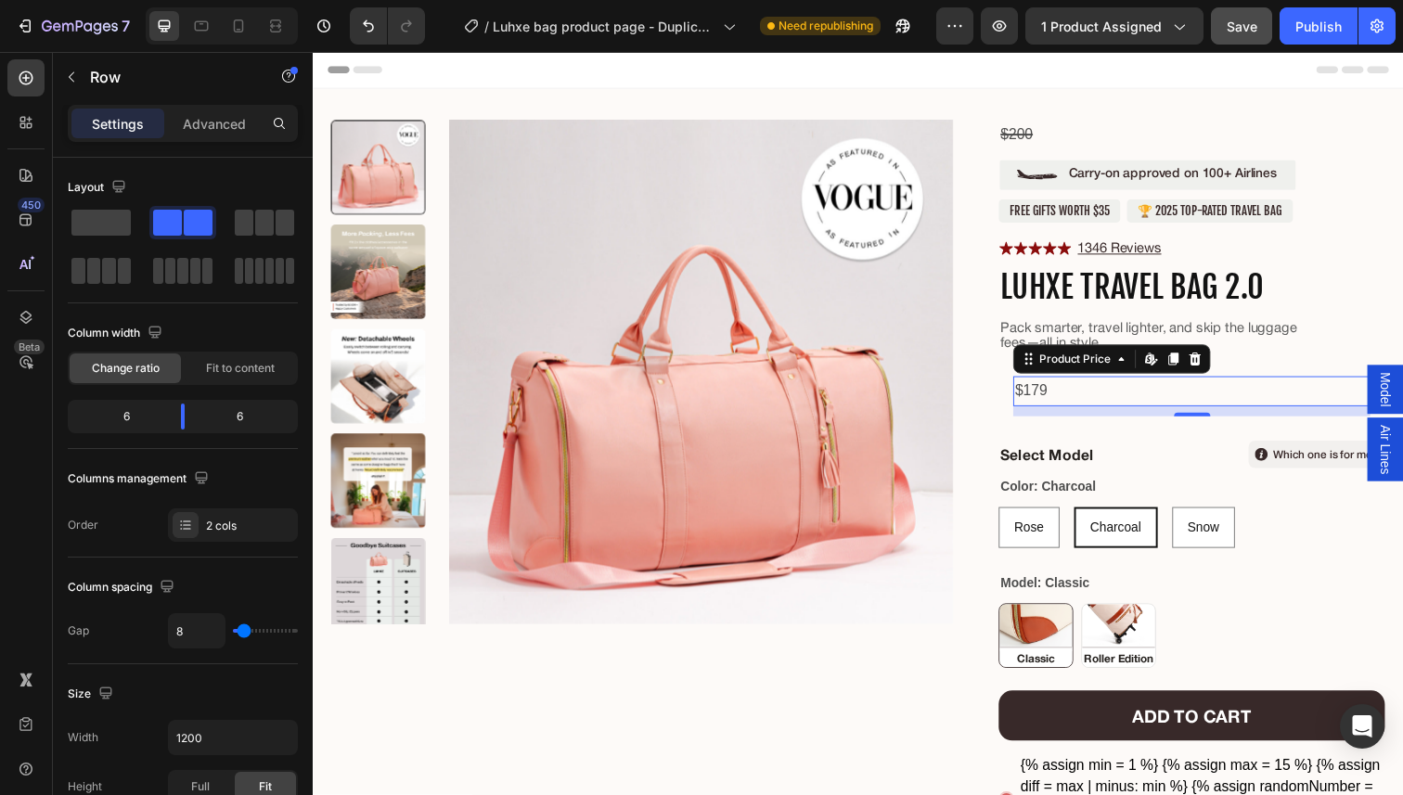
click at [1175, 400] on div "$179" at bounding box center [1210, 398] width 365 height 31
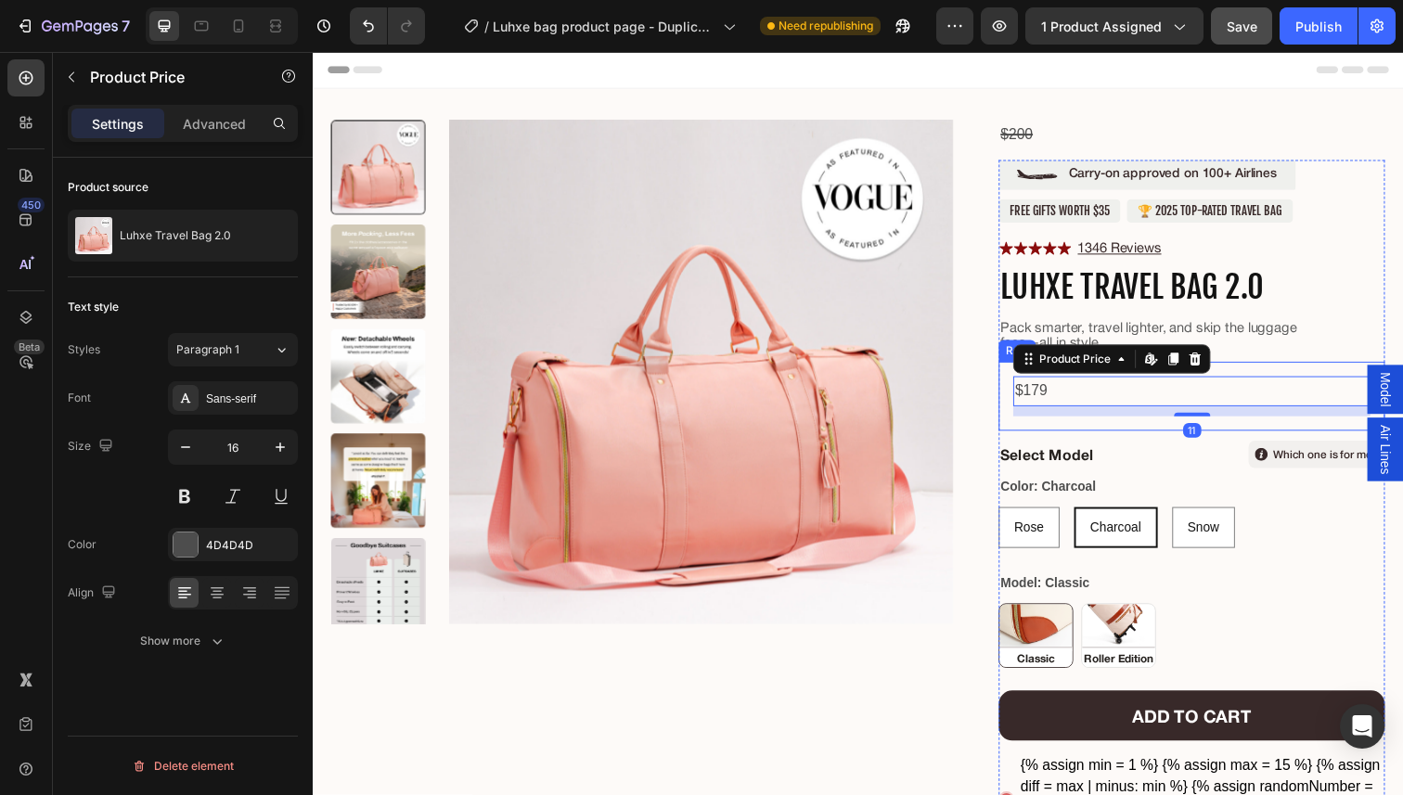
click at [1250, 372] on div "$179 Product Price Edit content in Shopify 11 Product Price Edit content in Sho…" at bounding box center [1210, 403] width 394 height 71
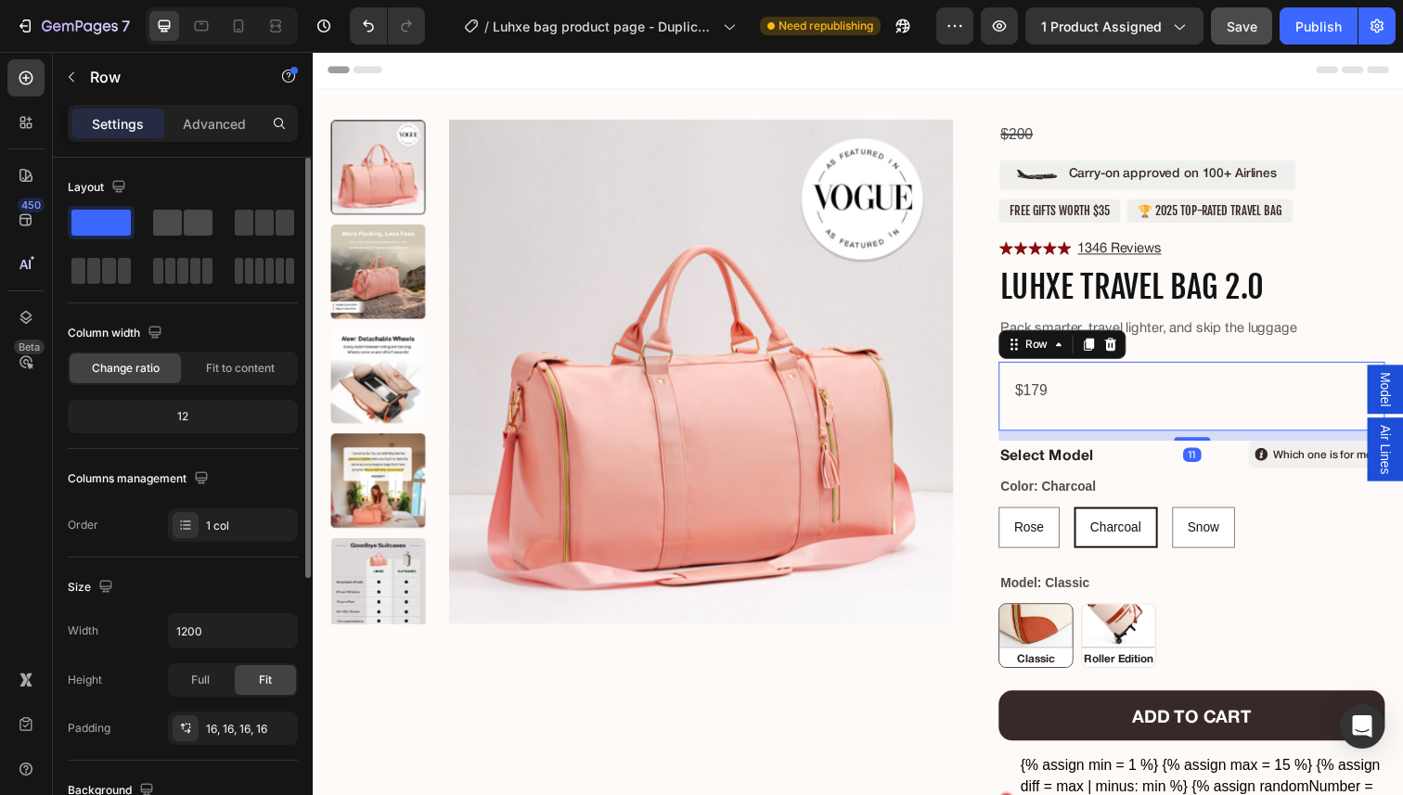
click at [179, 219] on span at bounding box center [167, 223] width 29 height 26
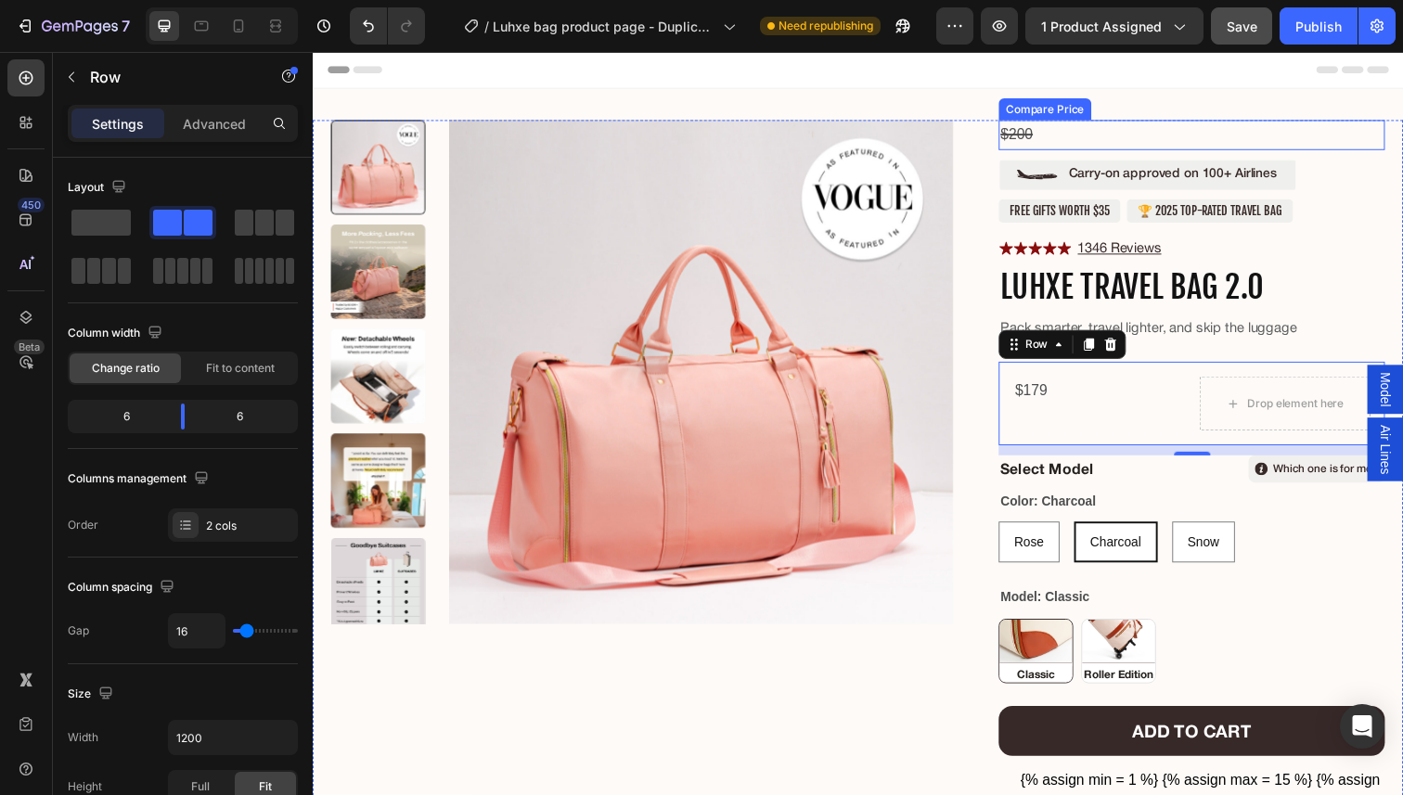
click at [1035, 104] on div "Compare Price" at bounding box center [1060, 110] width 87 height 17
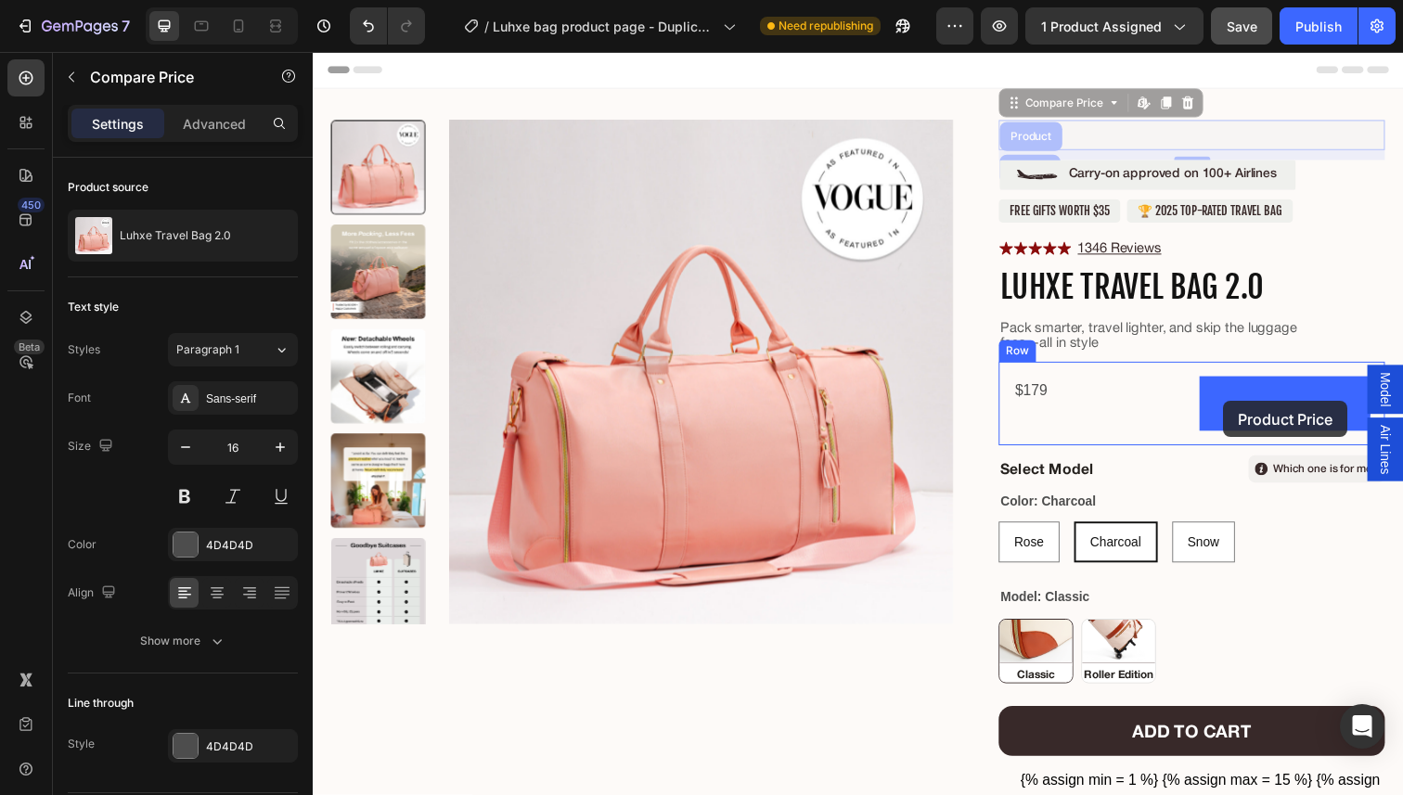
drag, startPoint x: 1031, startPoint y: 109, endPoint x: 1242, endPoint y: 408, distance: 366.1
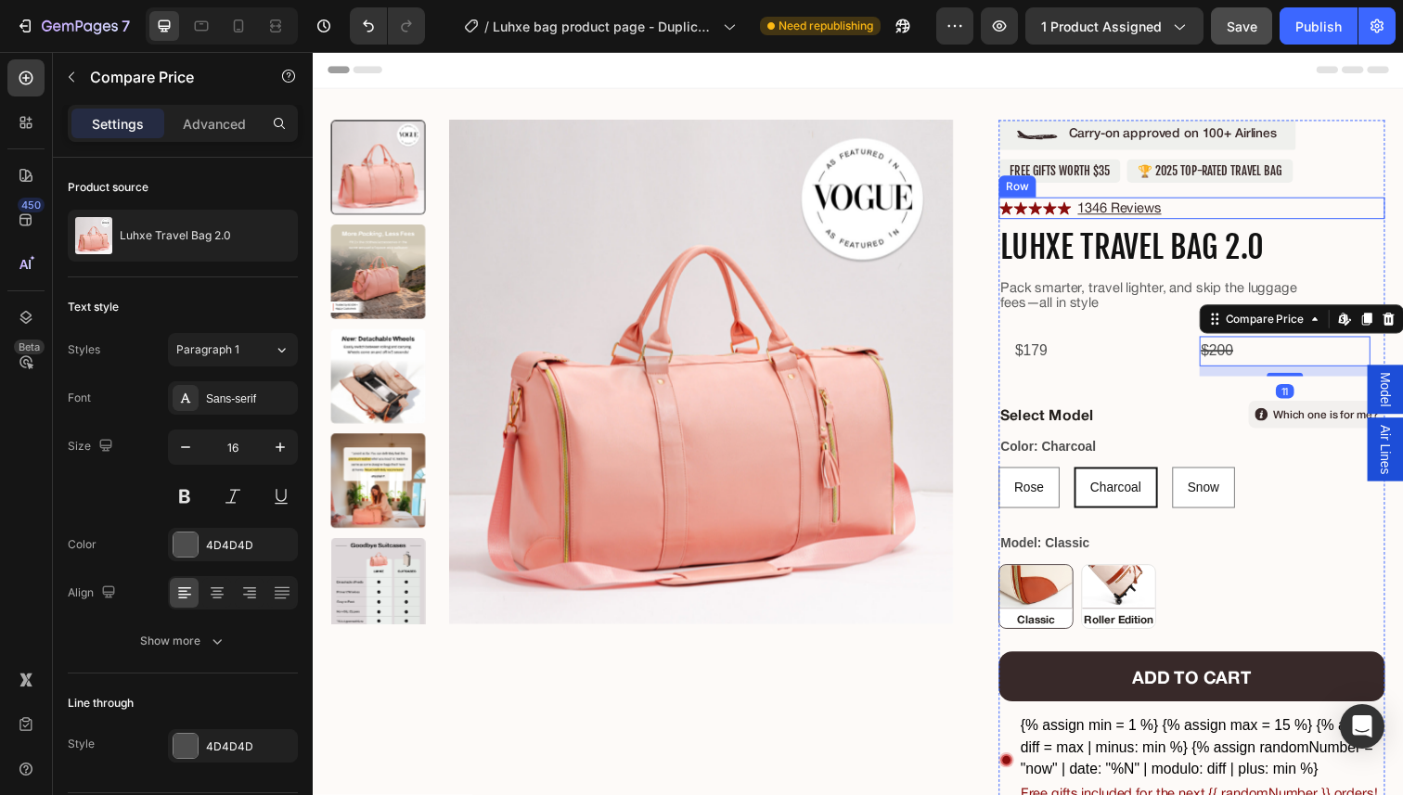
click at [1227, 212] on div "Icon Icon Icon Icon Icon Icon List 1346 Reviews Text [GEOGRAPHIC_DATA]" at bounding box center [1210, 211] width 394 height 22
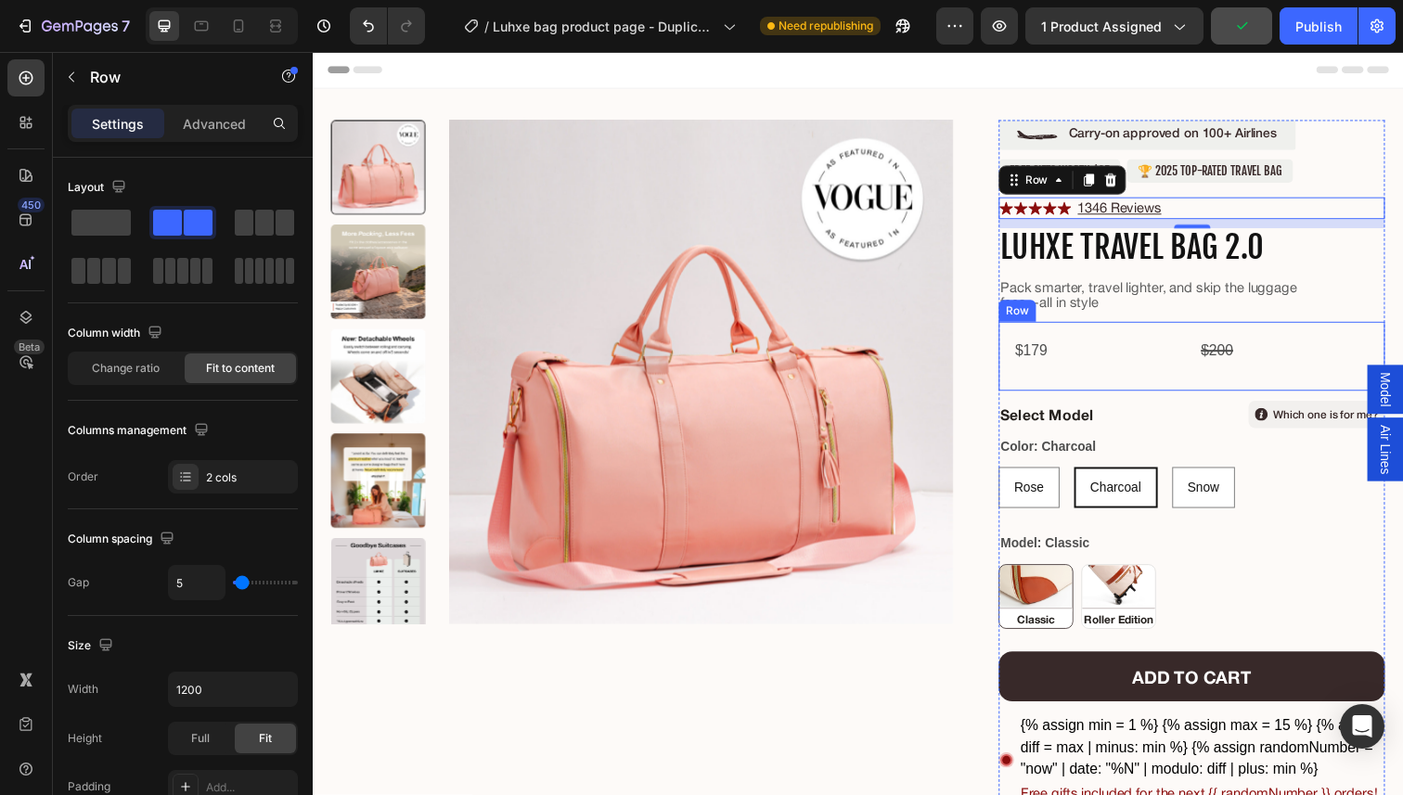
click at [1285, 367] on div "$200" at bounding box center [1305, 357] width 175 height 31
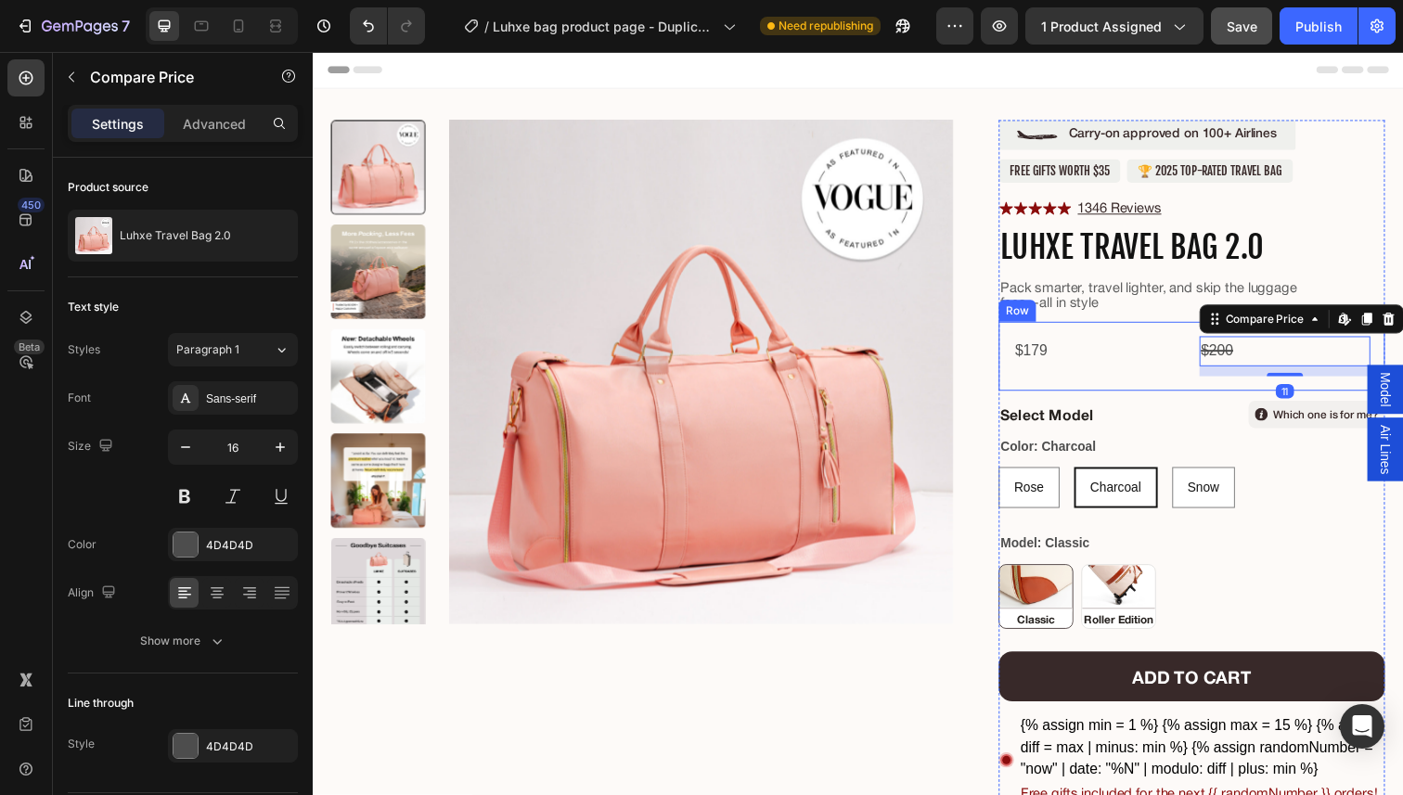
click at [1165, 382] on div "$179 Product Price Product Price" at bounding box center [1115, 362] width 175 height 41
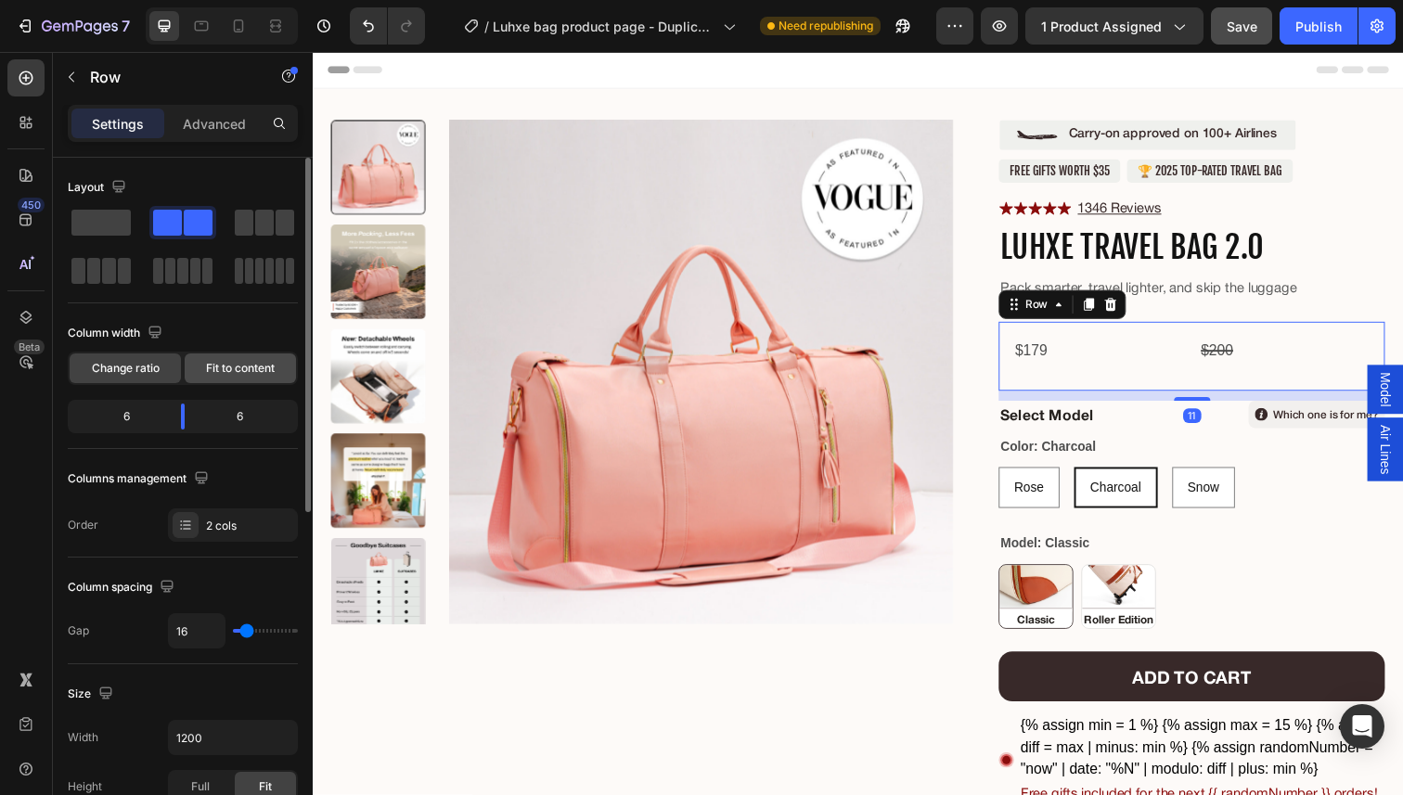
click at [258, 373] on span "Fit to content" at bounding box center [240, 368] width 69 height 17
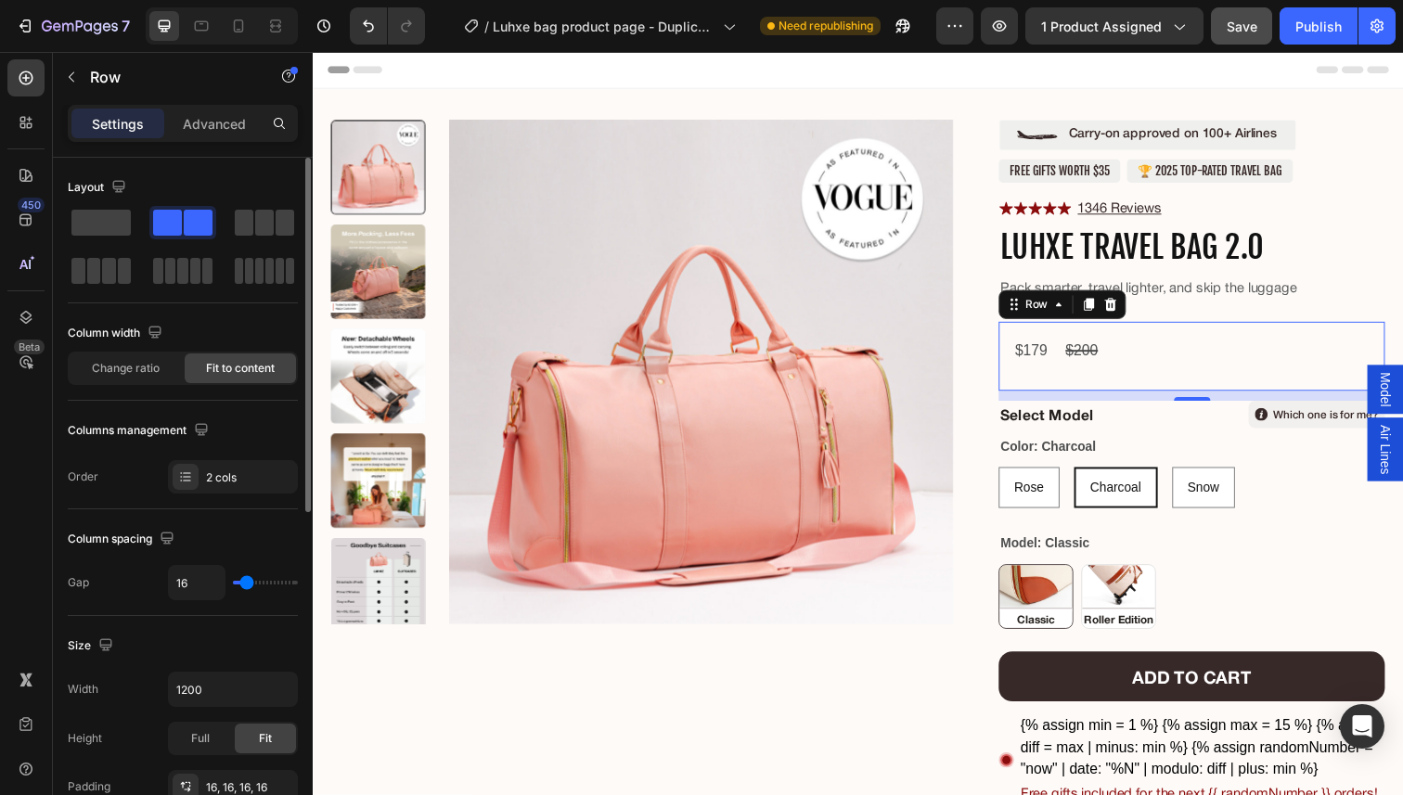
type input "13"
type input "10"
type input "9"
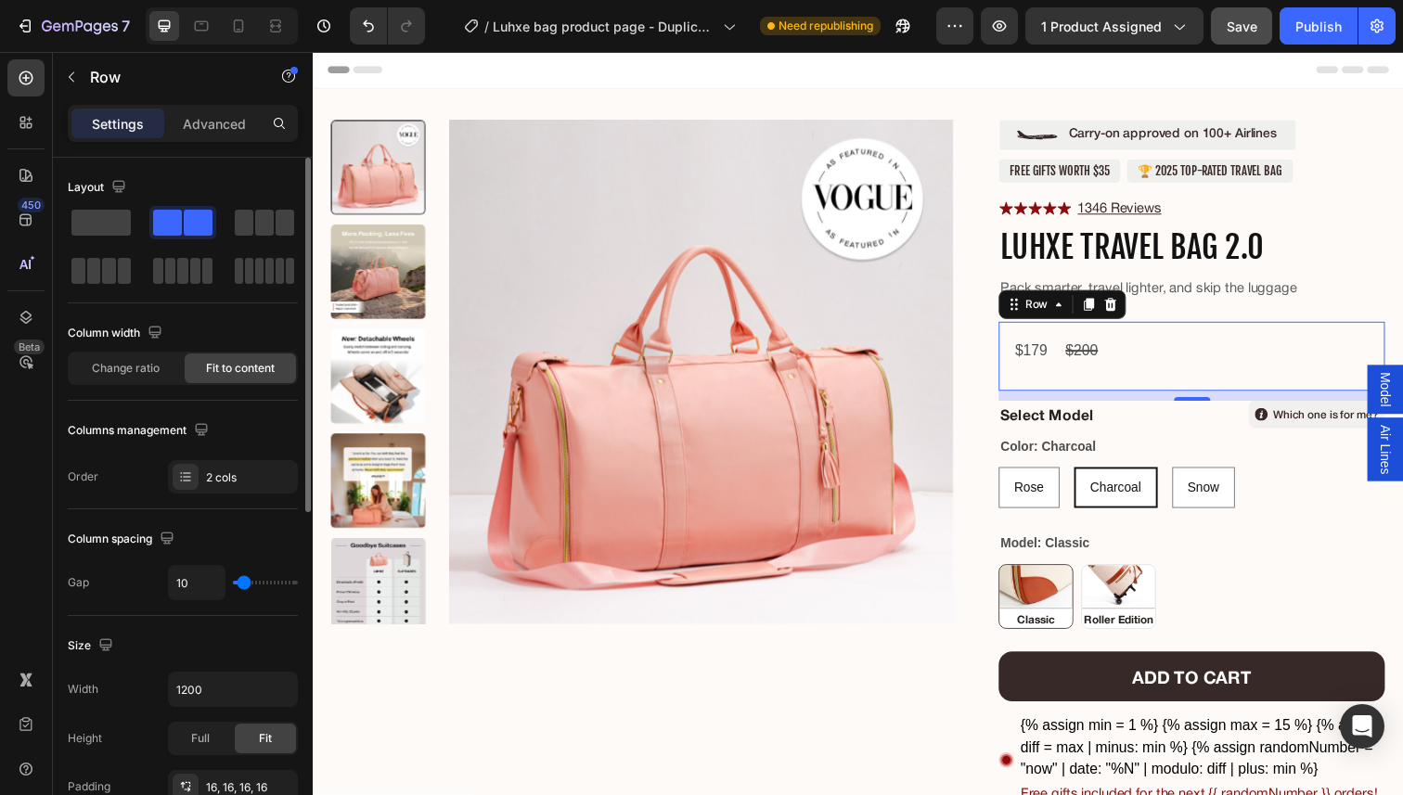
type input "9"
type input "8"
type input "7"
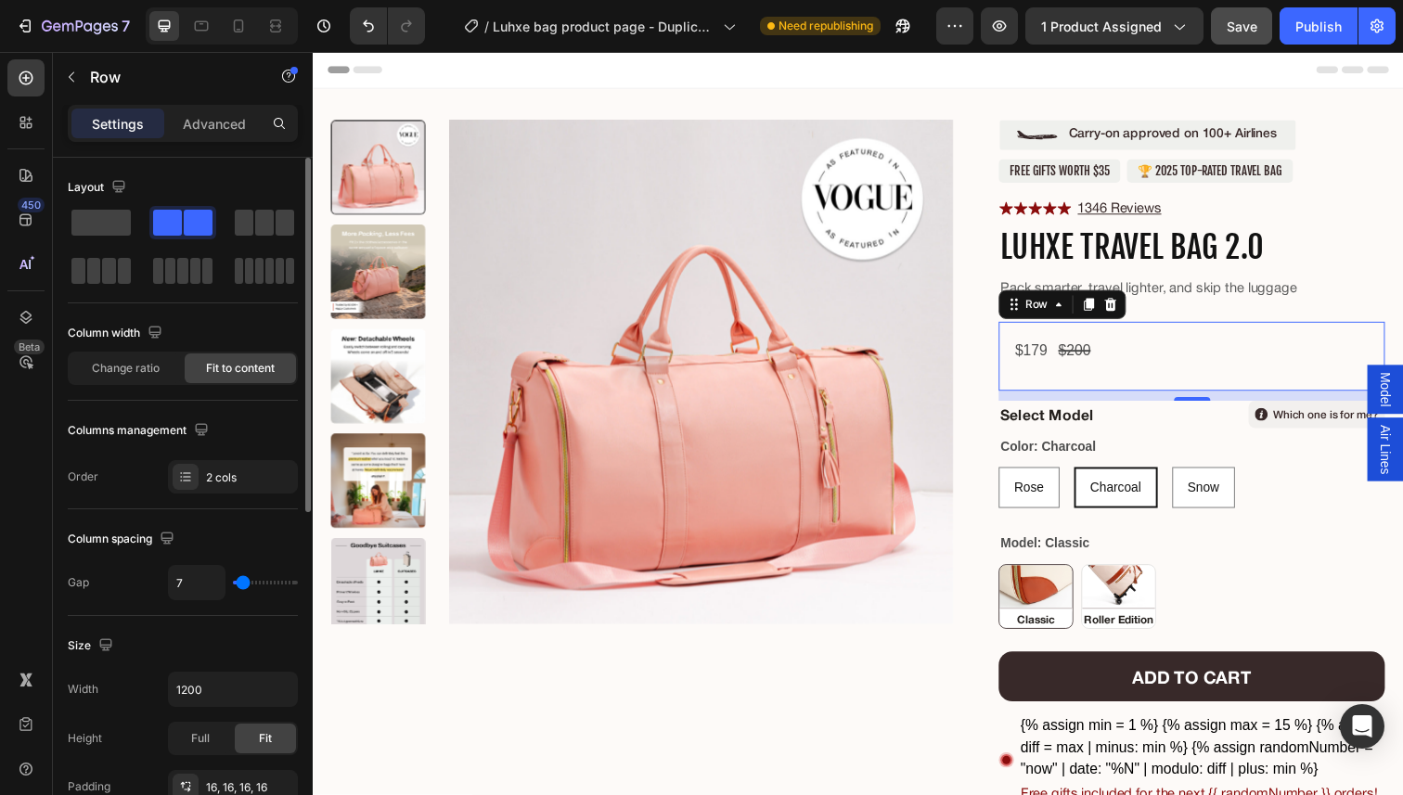
type input "0"
type input "1"
type input "3"
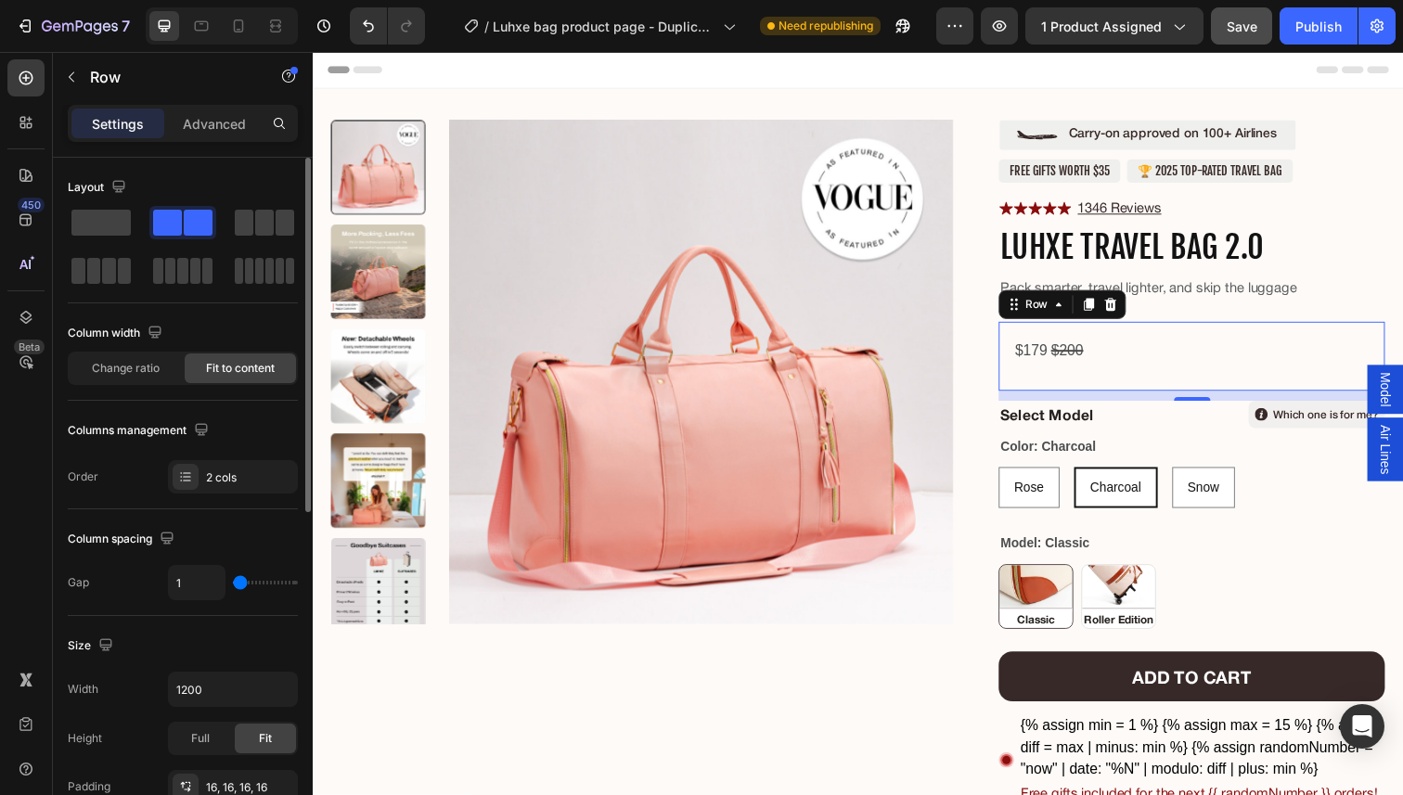
type input "3"
type input "4"
type input "5"
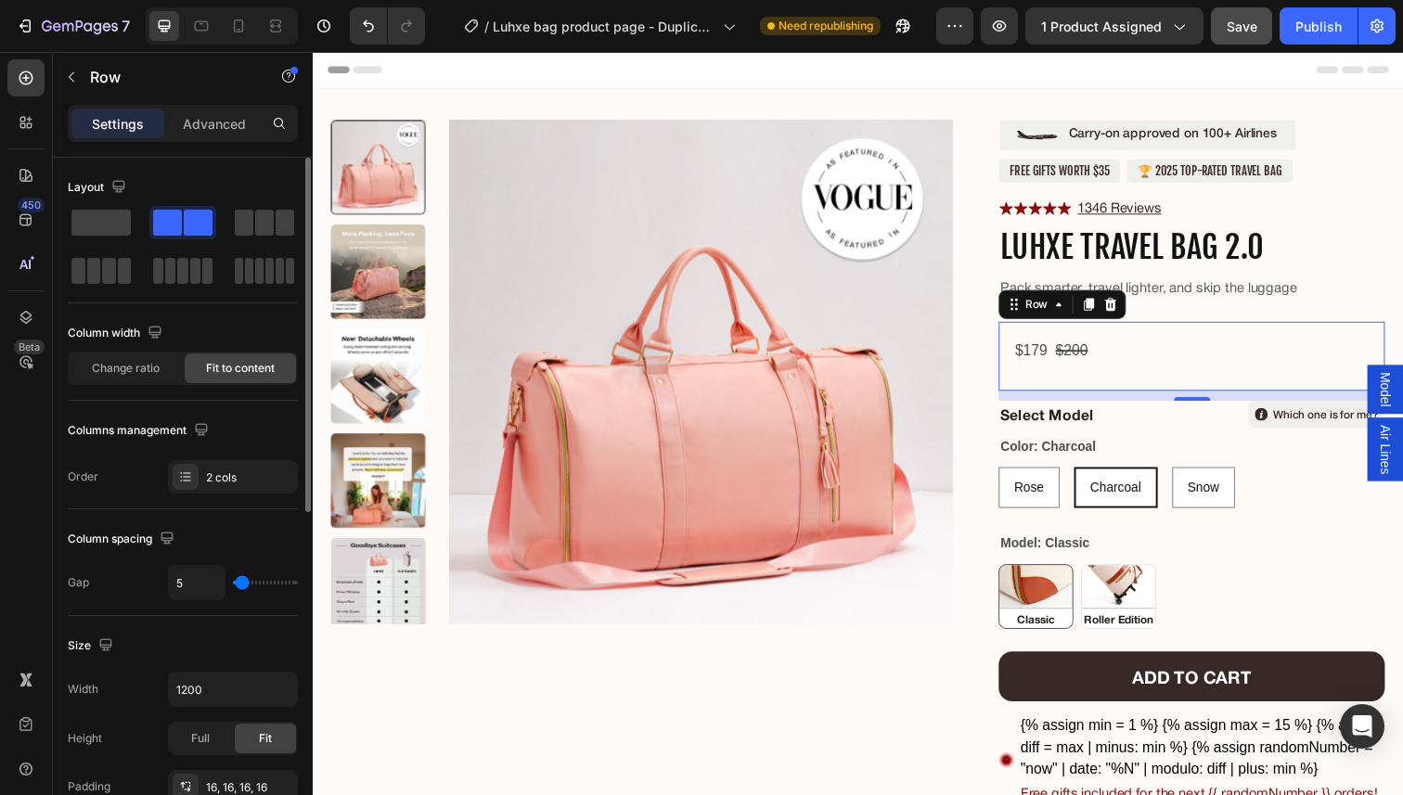
click at [242, 584] on input "range" at bounding box center [265, 583] width 65 height 4
click at [1119, 388] on div "$179 Product Price Product Price $200 Compare Price Compare Price Row 11" at bounding box center [1210, 363] width 394 height 71
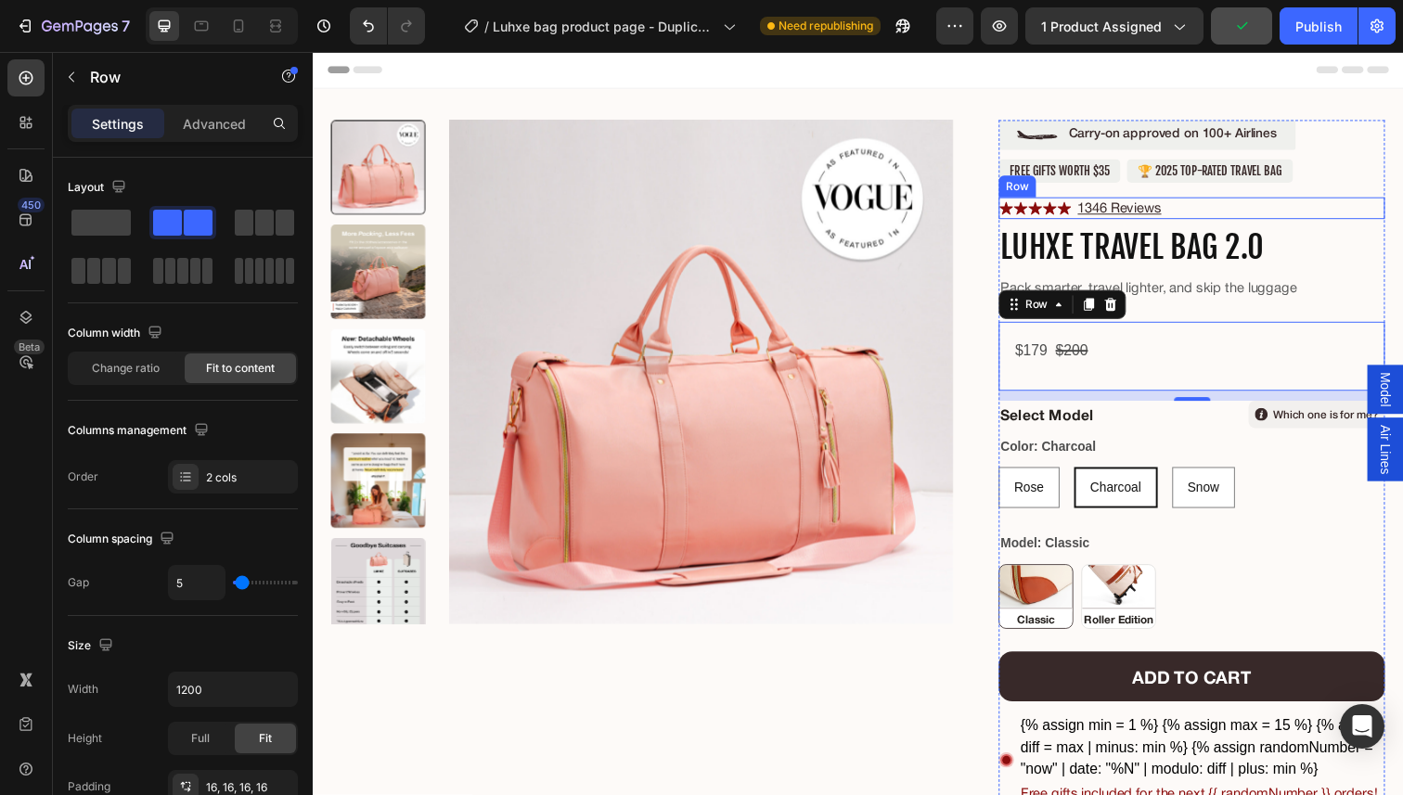
click at [1219, 212] on div "Icon Icon Icon Icon Icon Icon List 1346 Reviews Text [GEOGRAPHIC_DATA]" at bounding box center [1210, 211] width 394 height 22
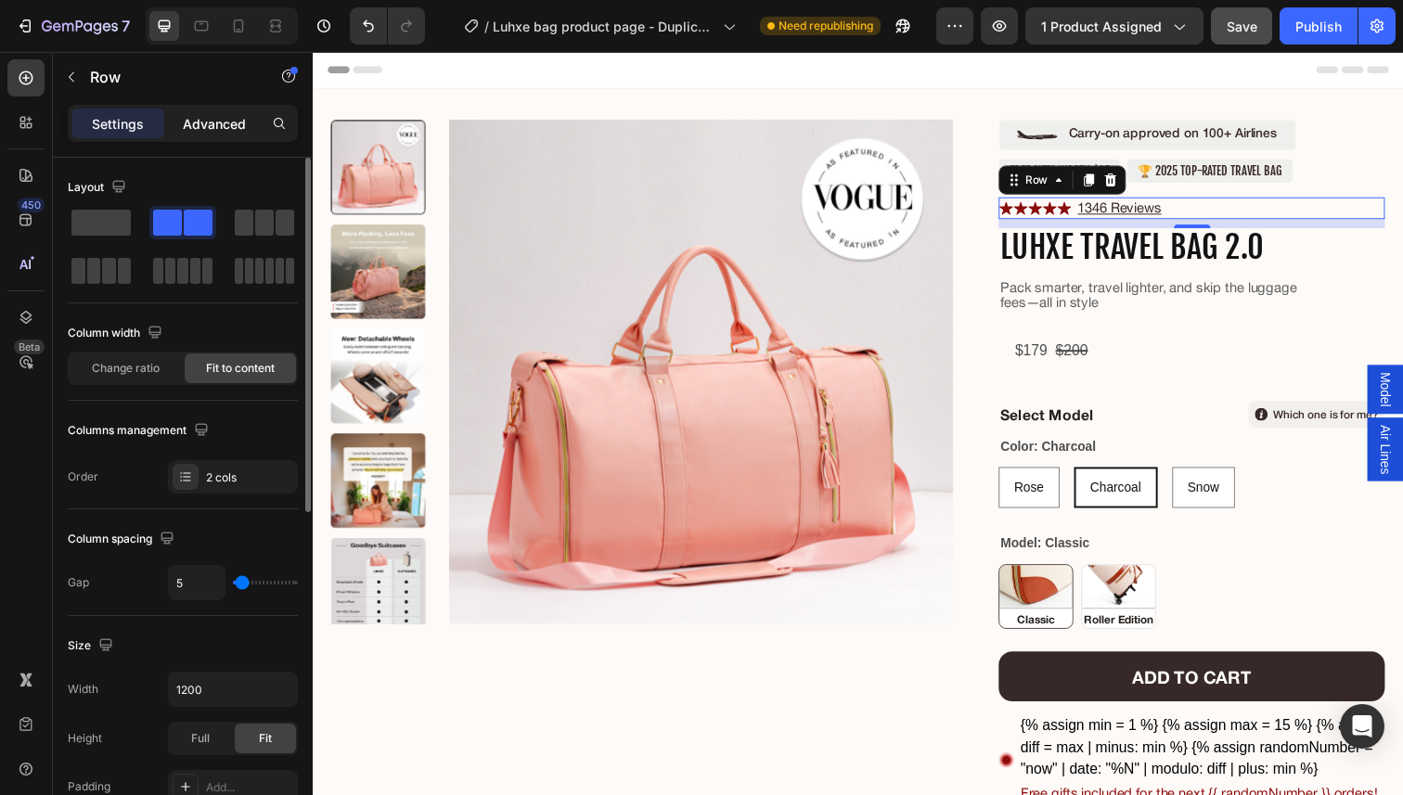
click at [218, 137] on div "Advanced" at bounding box center [214, 124] width 93 height 30
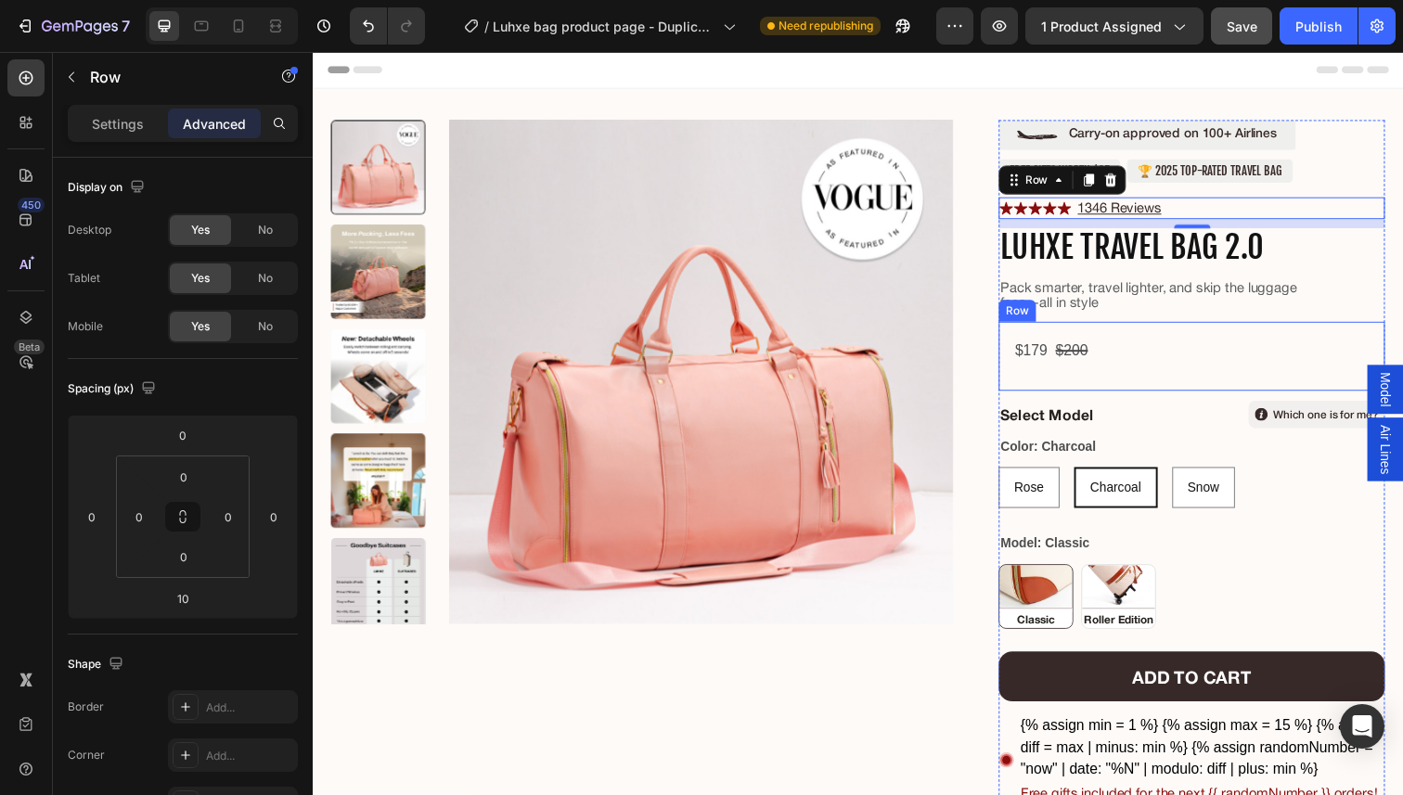
click at [1065, 384] on div "$179 Product Price Product Price $200 Compare Price Compare Price Row" at bounding box center [1210, 363] width 394 height 71
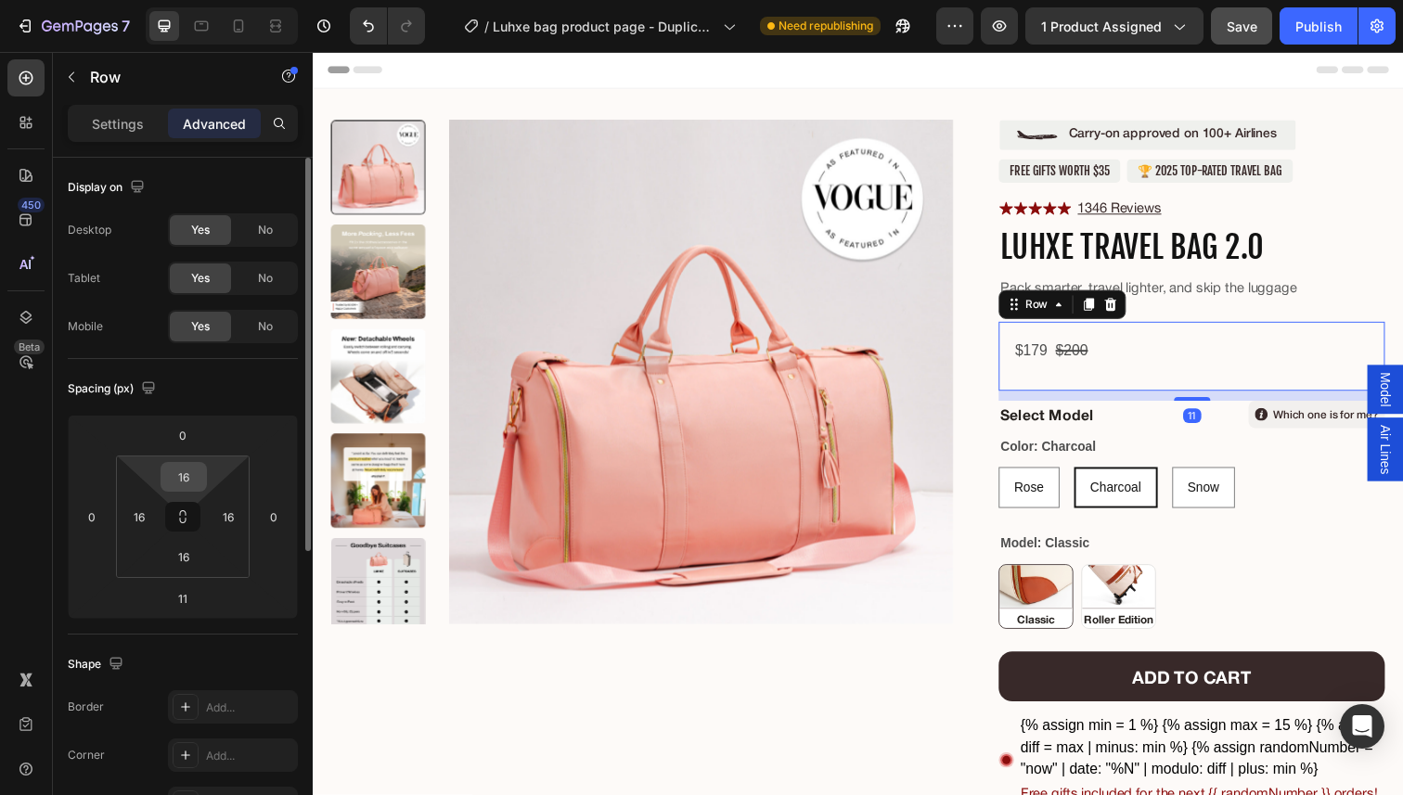
click at [198, 470] on input "16" at bounding box center [183, 477] width 37 height 28
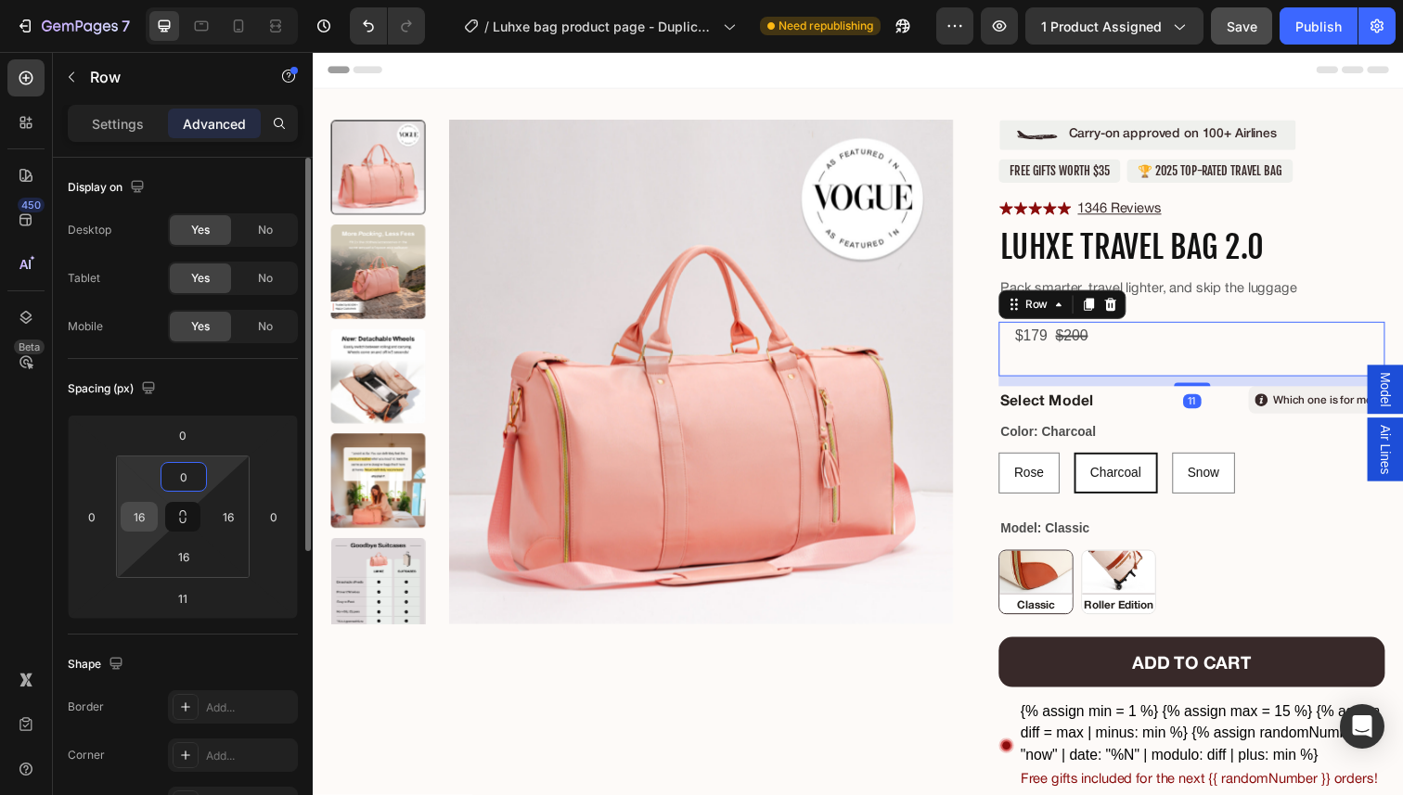
type input "0"
click at [139, 516] on input "16" at bounding box center [139, 517] width 28 height 28
type input "0"
click at [228, 516] on input "16" at bounding box center [228, 517] width 28 height 28
type input "0"
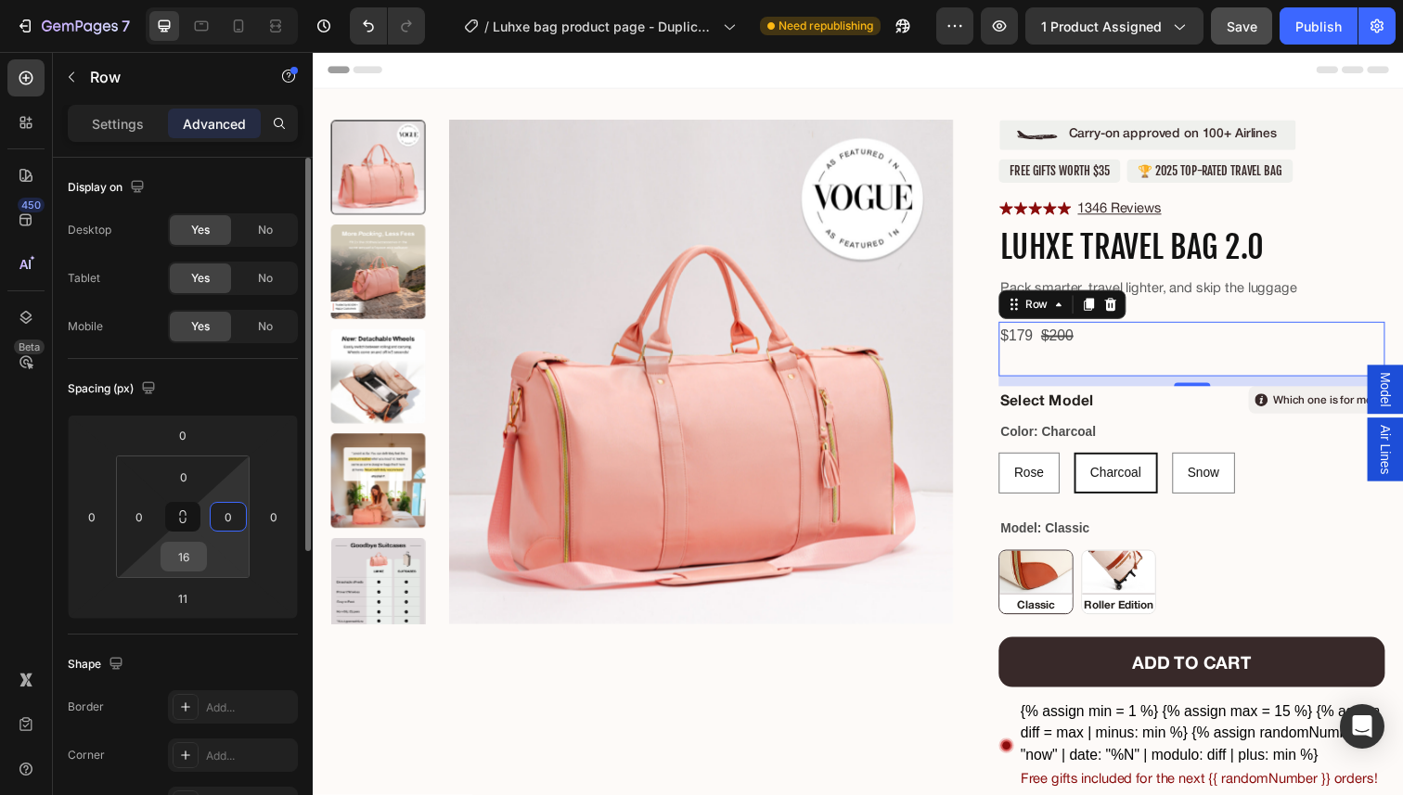
click at [190, 557] on input "16" at bounding box center [183, 557] width 37 height 28
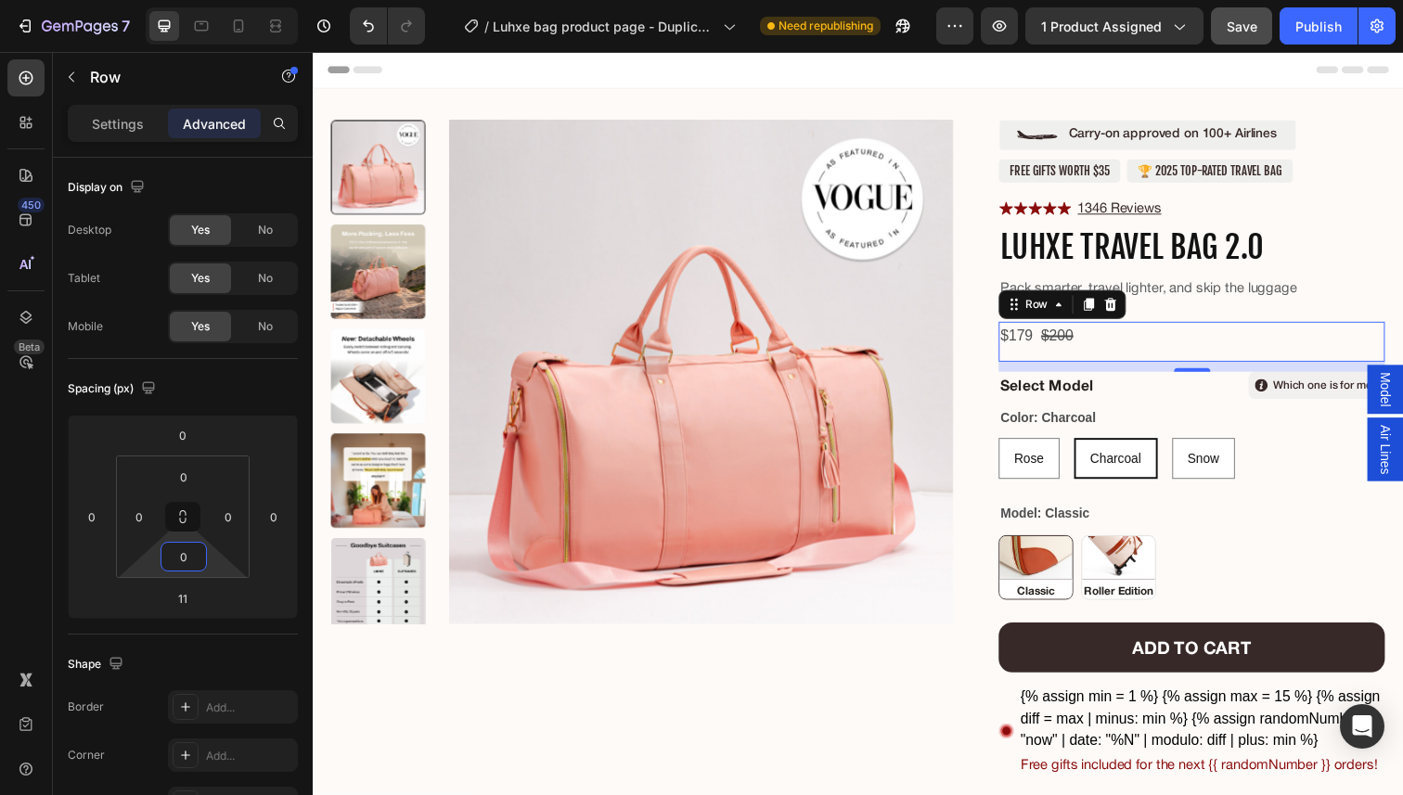
type input "0"
click at [1098, 346] on div "$179 Product Price Product Price $200 Compare Price Compare Price Row 11" at bounding box center [1210, 348] width 394 height 41
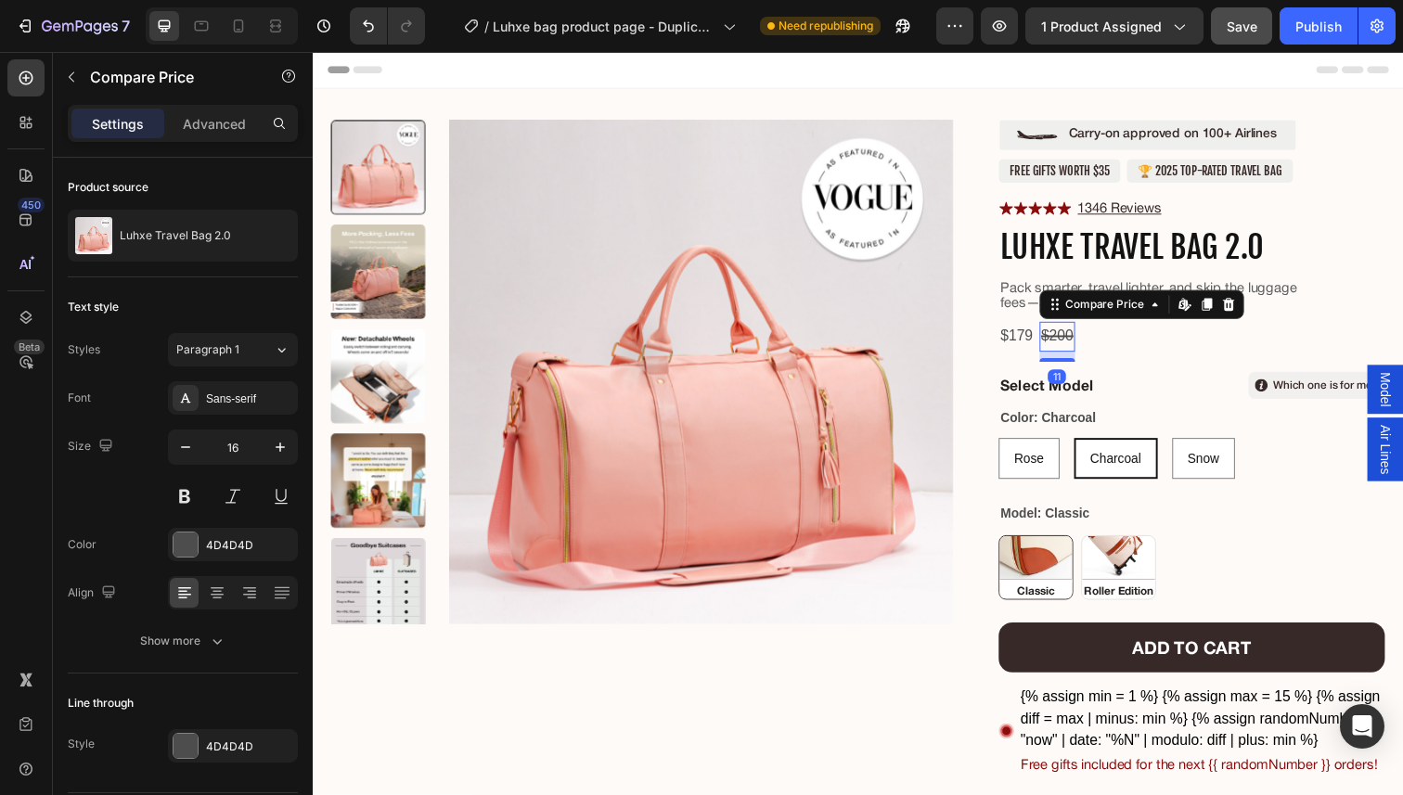
click at [1071, 349] on div "$200" at bounding box center [1073, 343] width 37 height 31
click at [196, 122] on p "Advanced" at bounding box center [214, 123] width 63 height 19
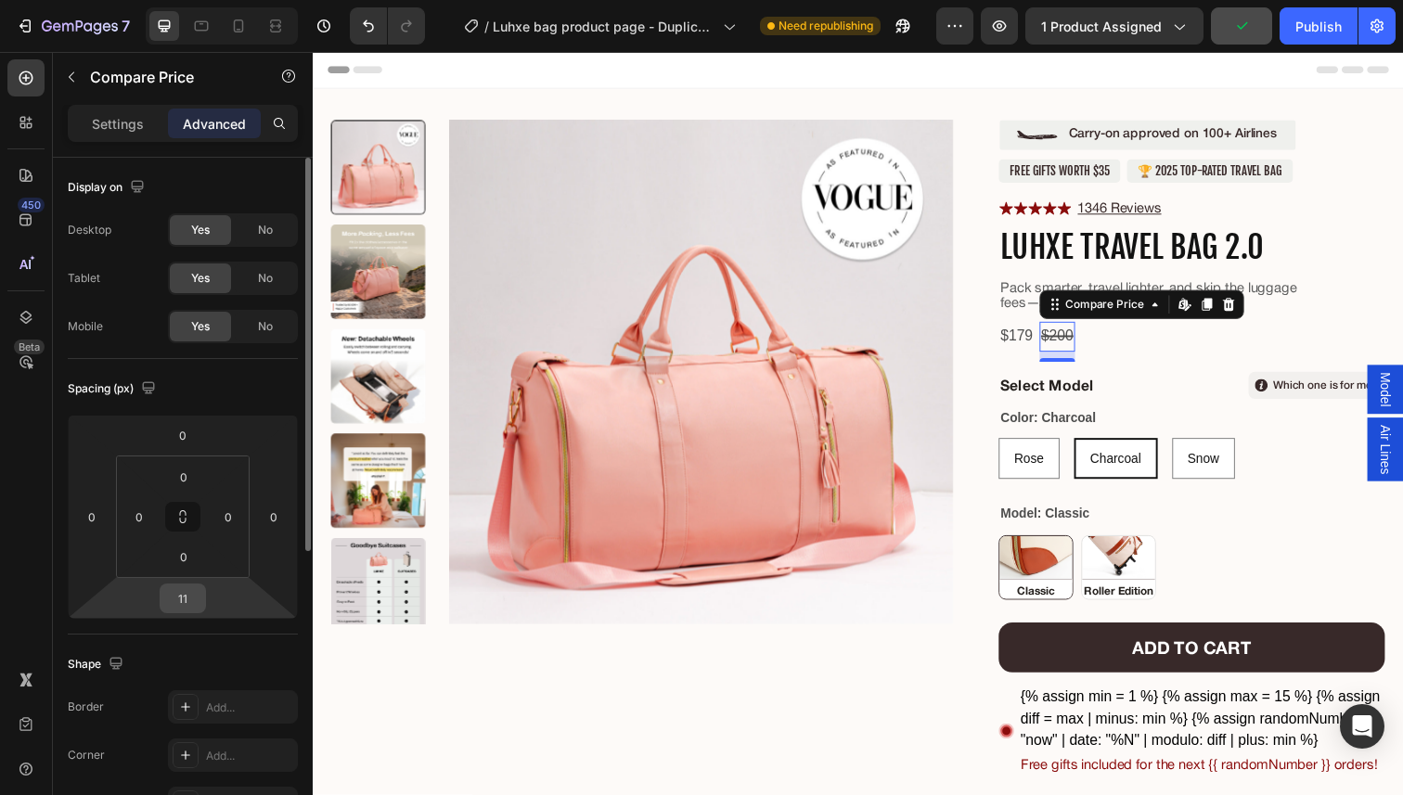
click at [179, 599] on input "11" at bounding box center [182, 598] width 37 height 28
type input "0"
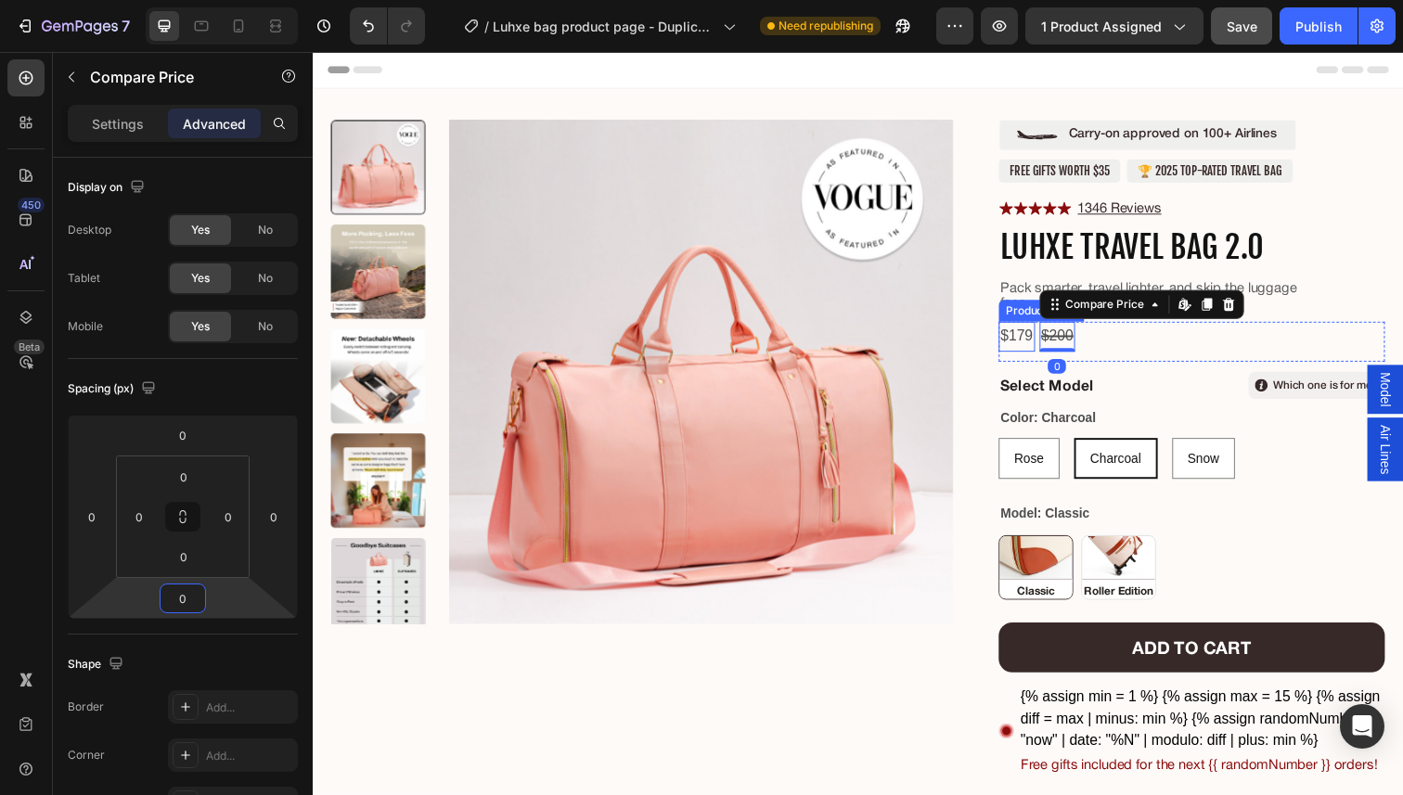
click at [1032, 353] on div "$179" at bounding box center [1031, 343] width 37 height 31
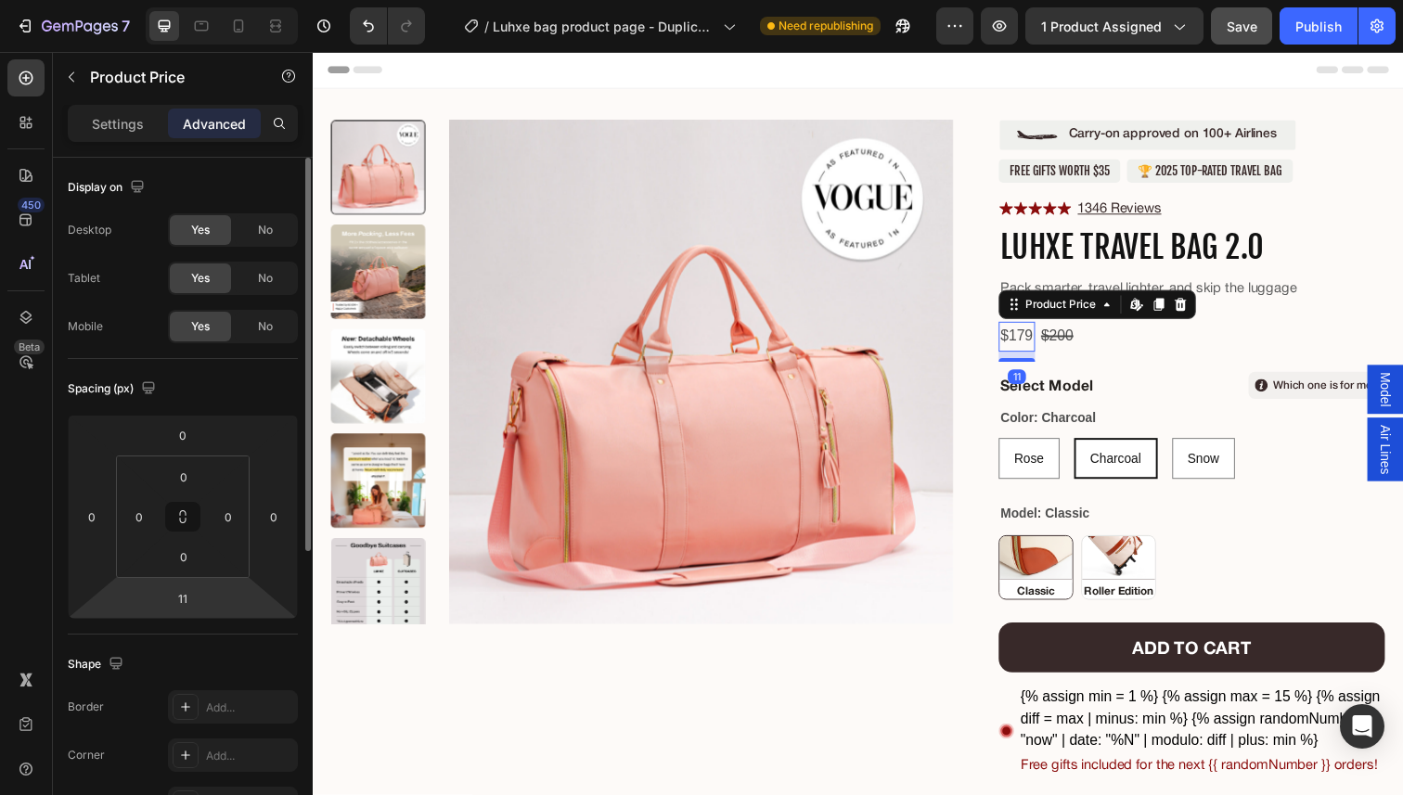
click at [174, 0] on html "7 Version history / Luhxe bag product page - Duplicate (Test ID: 1) Need republ…" at bounding box center [701, 0] width 1403 height 0
type input "0"
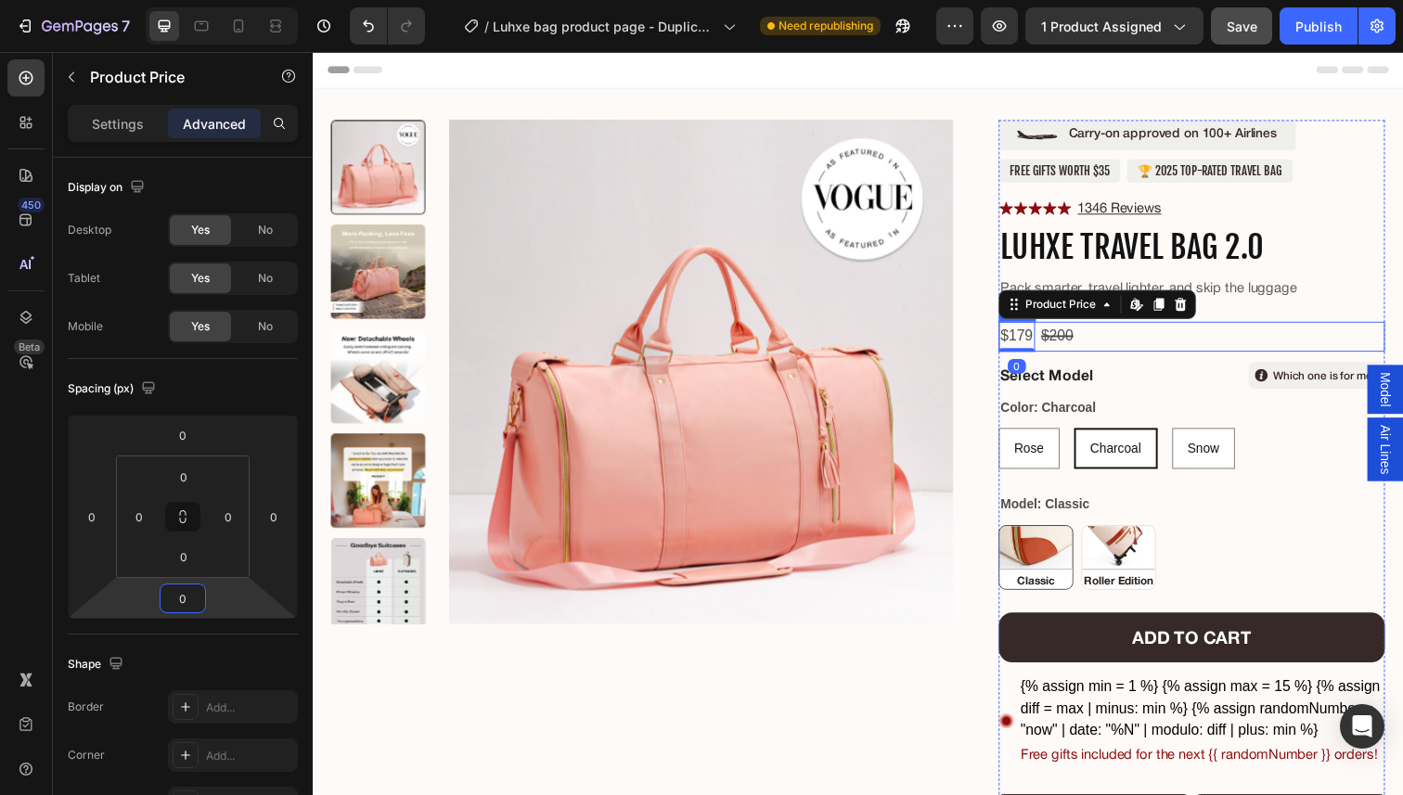
click at [1154, 342] on div "$179 Product Price Edit content in Shopify 0 Product Price Edit content in Shop…" at bounding box center [1210, 343] width 394 height 31
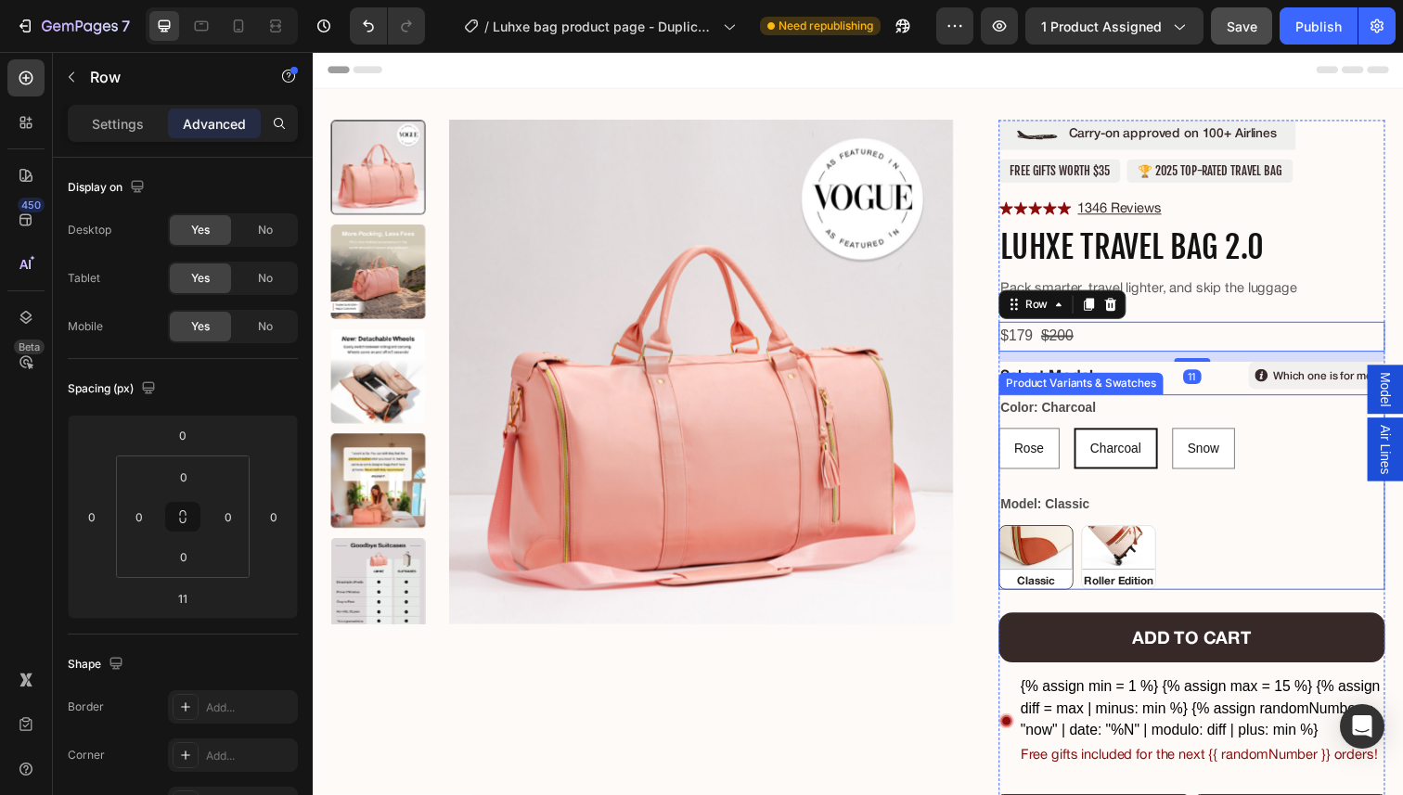
click at [1114, 547] on img at bounding box center [1135, 568] width 74 height 64
click at [1098, 535] on input "Roller Edition Roller Edition" at bounding box center [1097, 534] width 1 height 1
radio input "true"
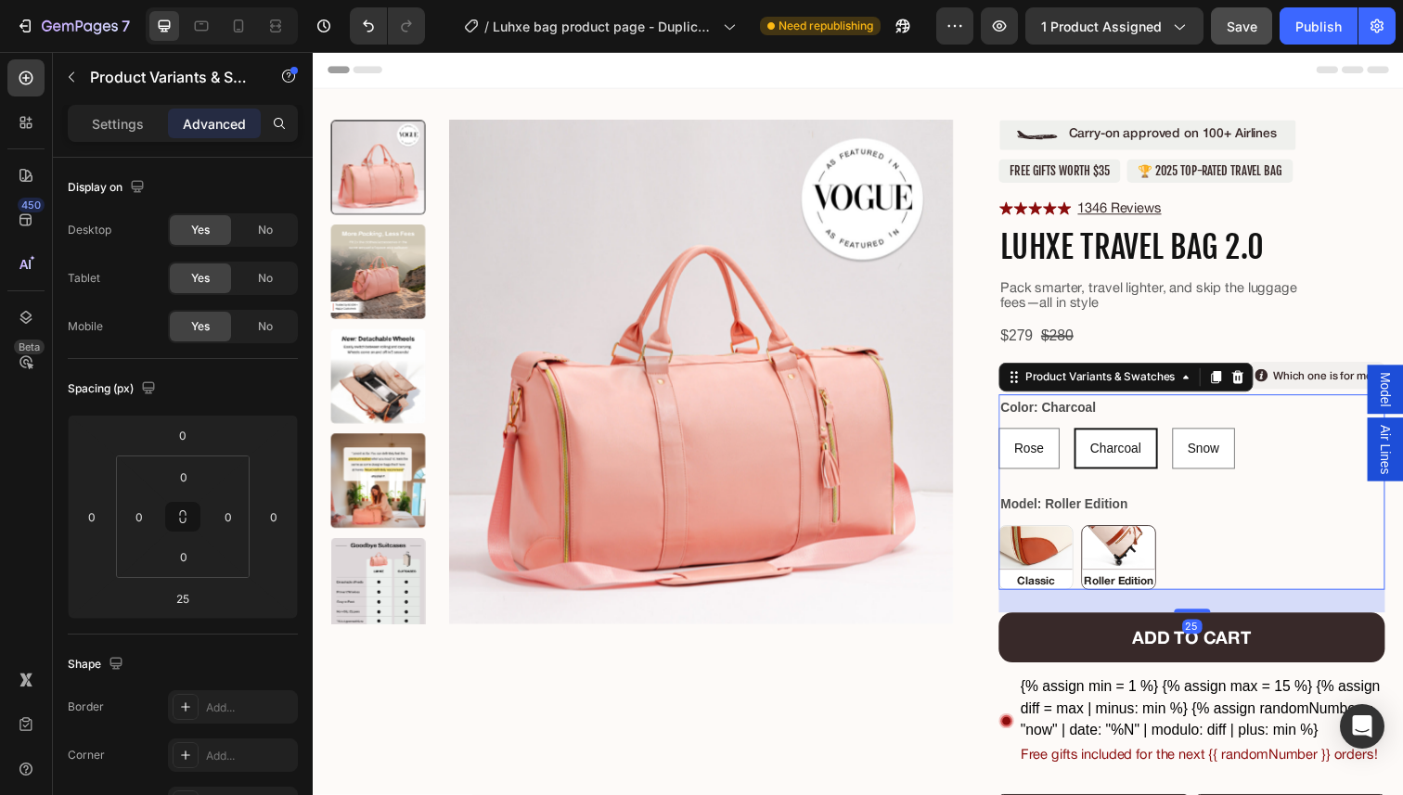
click at [1056, 559] on img at bounding box center [1051, 568] width 74 height 64
click at [1013, 535] on input "Classic Classic" at bounding box center [1012, 534] width 1 height 1
radio input "true"
click at [1097, 349] on div "$179 Product Price Product Price $200 Compare Price Compare Price Row" at bounding box center [1210, 343] width 394 height 31
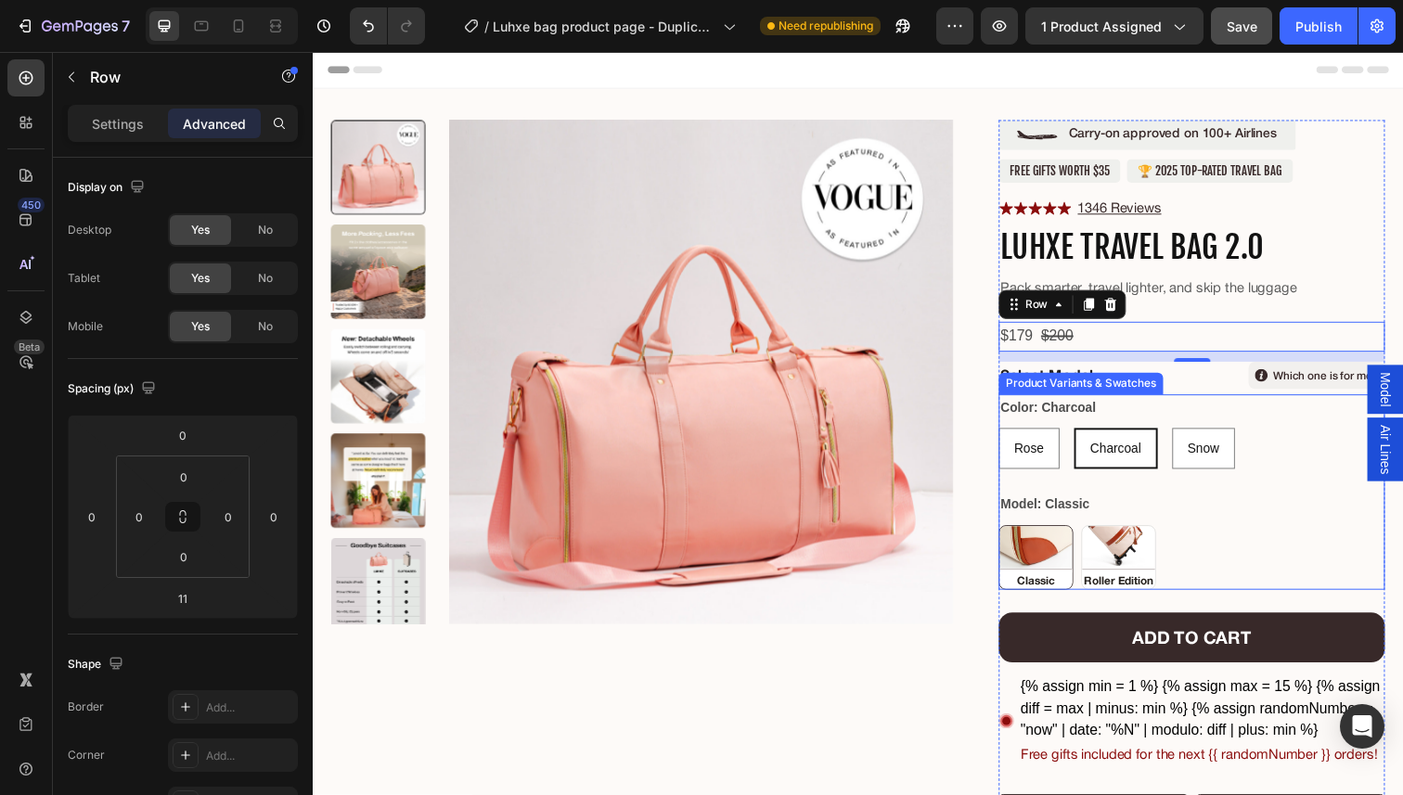
click at [1244, 426] on div "Color: Charcoal Rose [PERSON_NAME] Charcoal Charcoal Charcoal Snow Snow Snow" at bounding box center [1210, 440] width 394 height 76
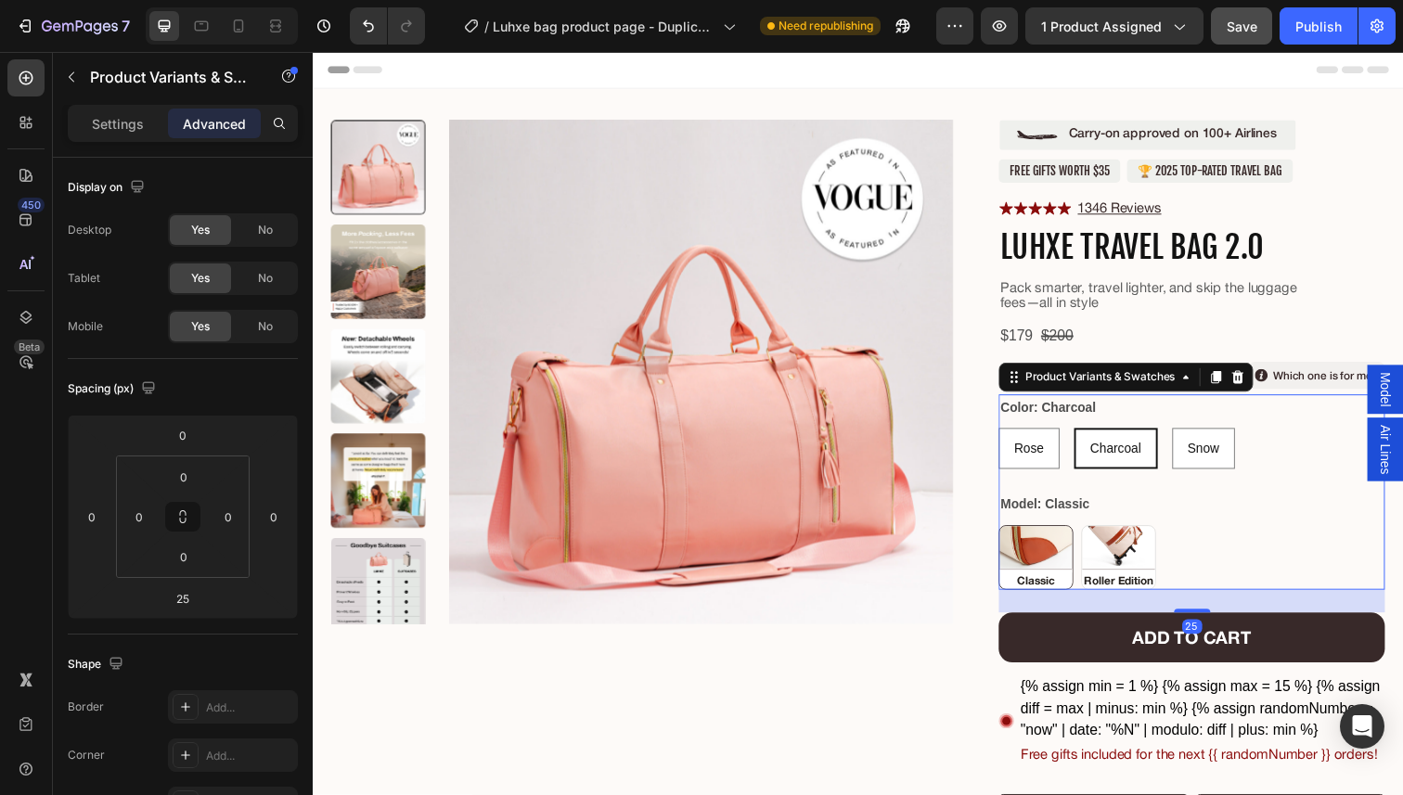
click at [1148, 443] on div "Charcoal" at bounding box center [1133, 457] width 82 height 38
click at [1090, 436] on input "Charcoal Charcoal Charcoal" at bounding box center [1089, 435] width 1 height 1
click at [1183, 445] on div "Rose [PERSON_NAME] Charcoal Charcoal Charcoal Snow Snow Snow" at bounding box center [1210, 457] width 394 height 42
click at [1071, 415] on legend "Color: Charcoal" at bounding box center [1063, 415] width 101 height 27
click at [1062, 442] on div "Rose" at bounding box center [1044, 457] width 60 height 38
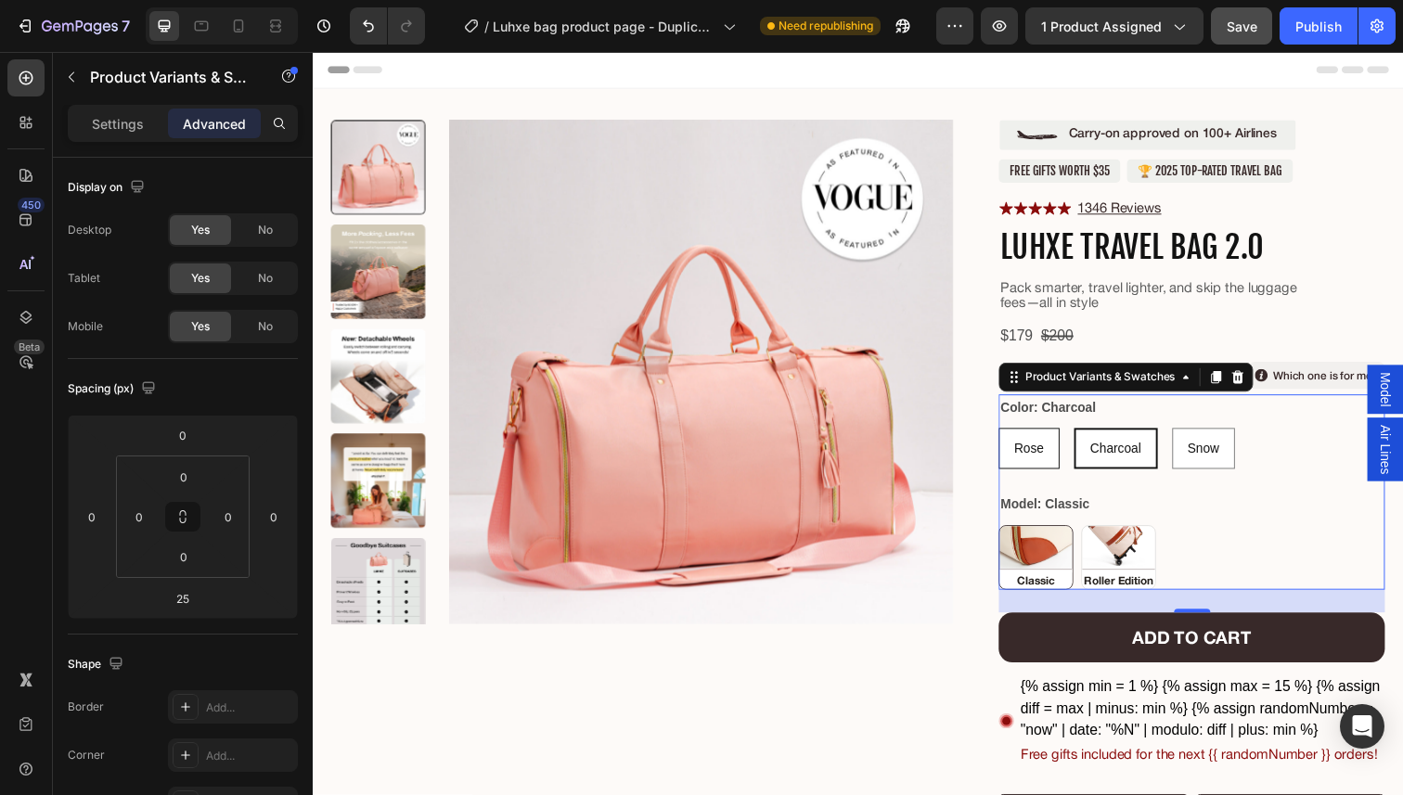
click at [1013, 436] on input "[PERSON_NAME] [PERSON_NAME]" at bounding box center [1012, 435] width 1 height 1
radio input "true"
click at [1103, 459] on div "Charcoal" at bounding box center [1134, 457] width 82 height 38
click at [1092, 436] on input "Charcoal Charcoal Charcoal" at bounding box center [1091, 435] width 1 height 1
radio input "true"
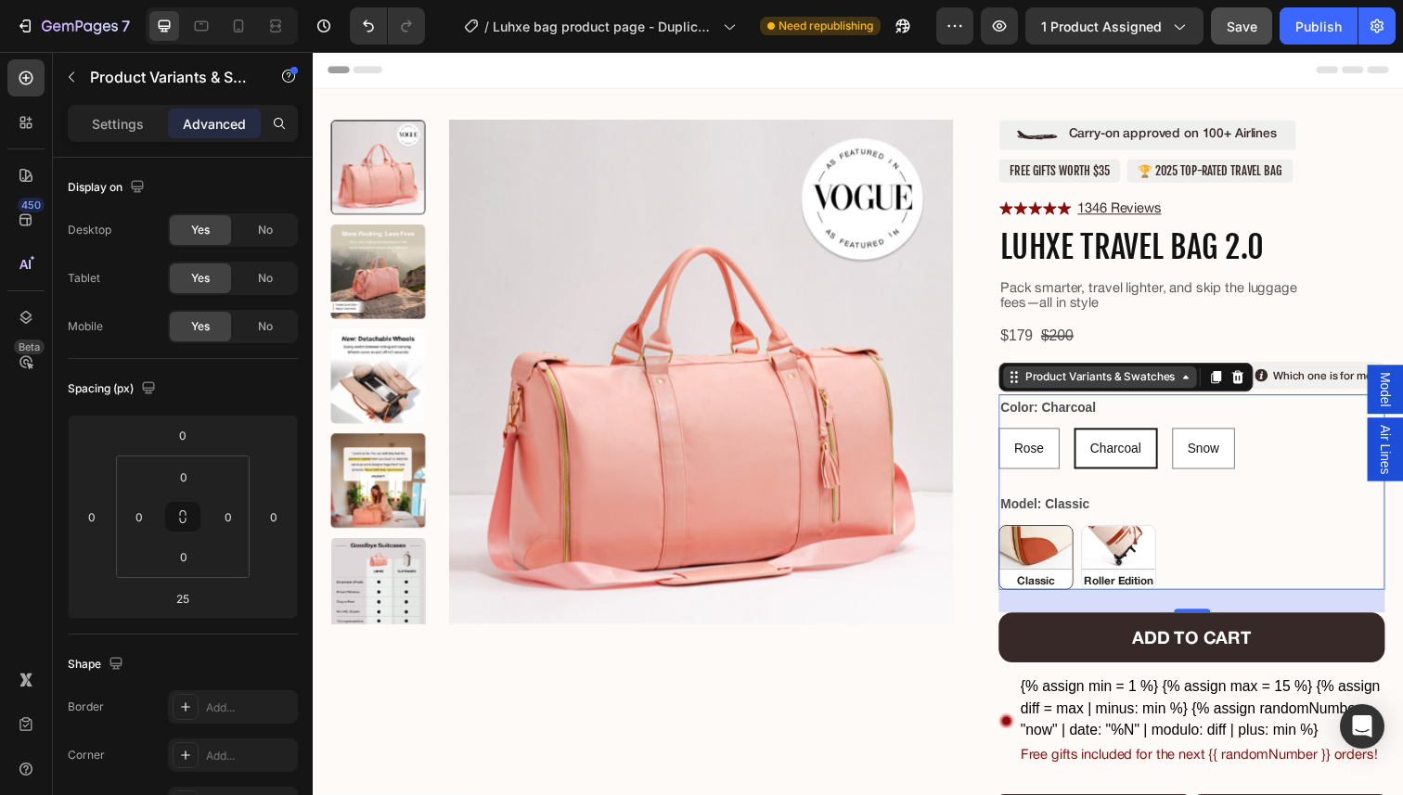
click at [1080, 382] on div "Product Variants & Swatches" at bounding box center [1116, 384] width 161 height 17
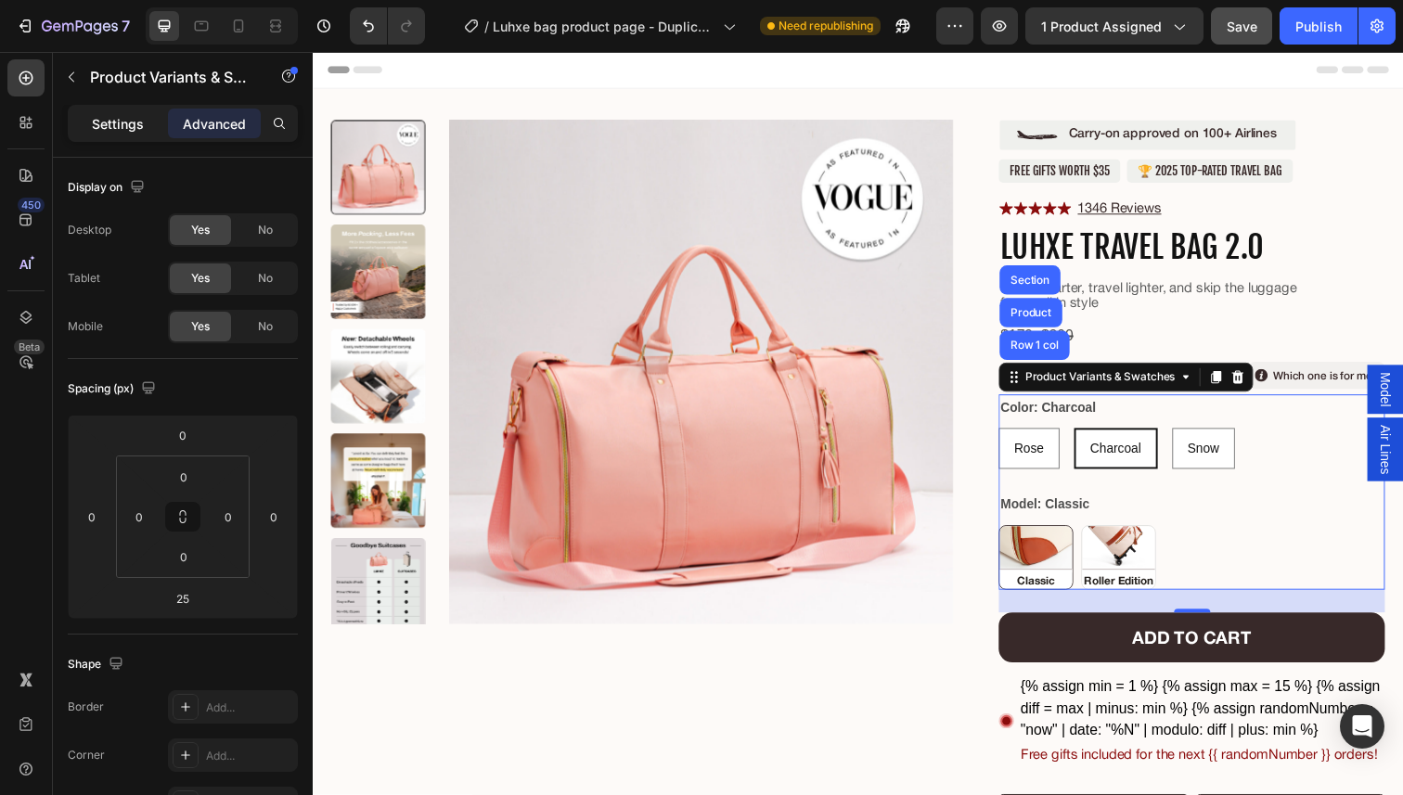
click at [105, 116] on p "Settings" at bounding box center [118, 123] width 52 height 19
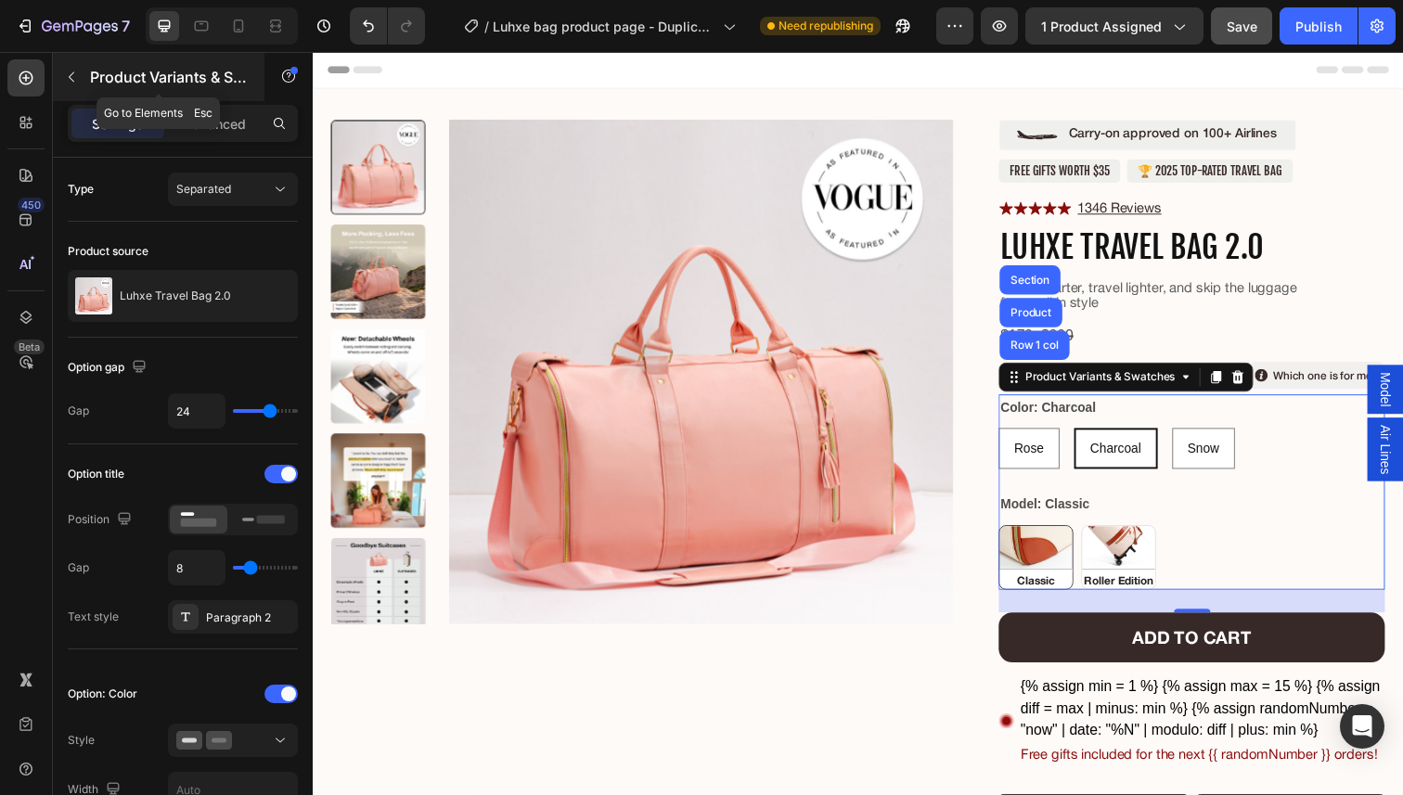
click at [79, 75] on button "button" at bounding box center [72, 77] width 30 height 30
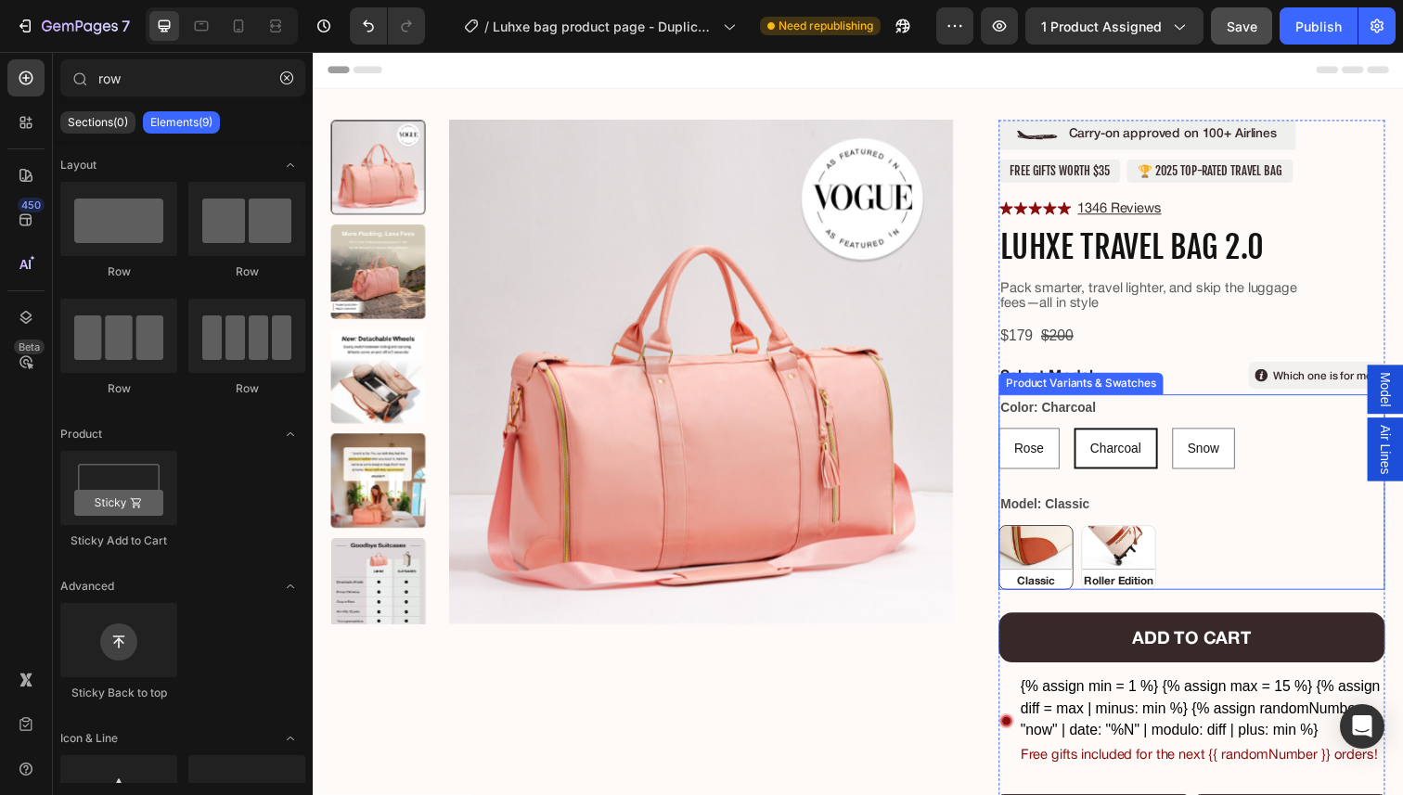
click at [1130, 442] on div "Charcoal" at bounding box center [1133, 457] width 82 height 38
click at [1090, 436] on input "Charcoal Charcoal Charcoal" at bounding box center [1089, 435] width 1 height 1
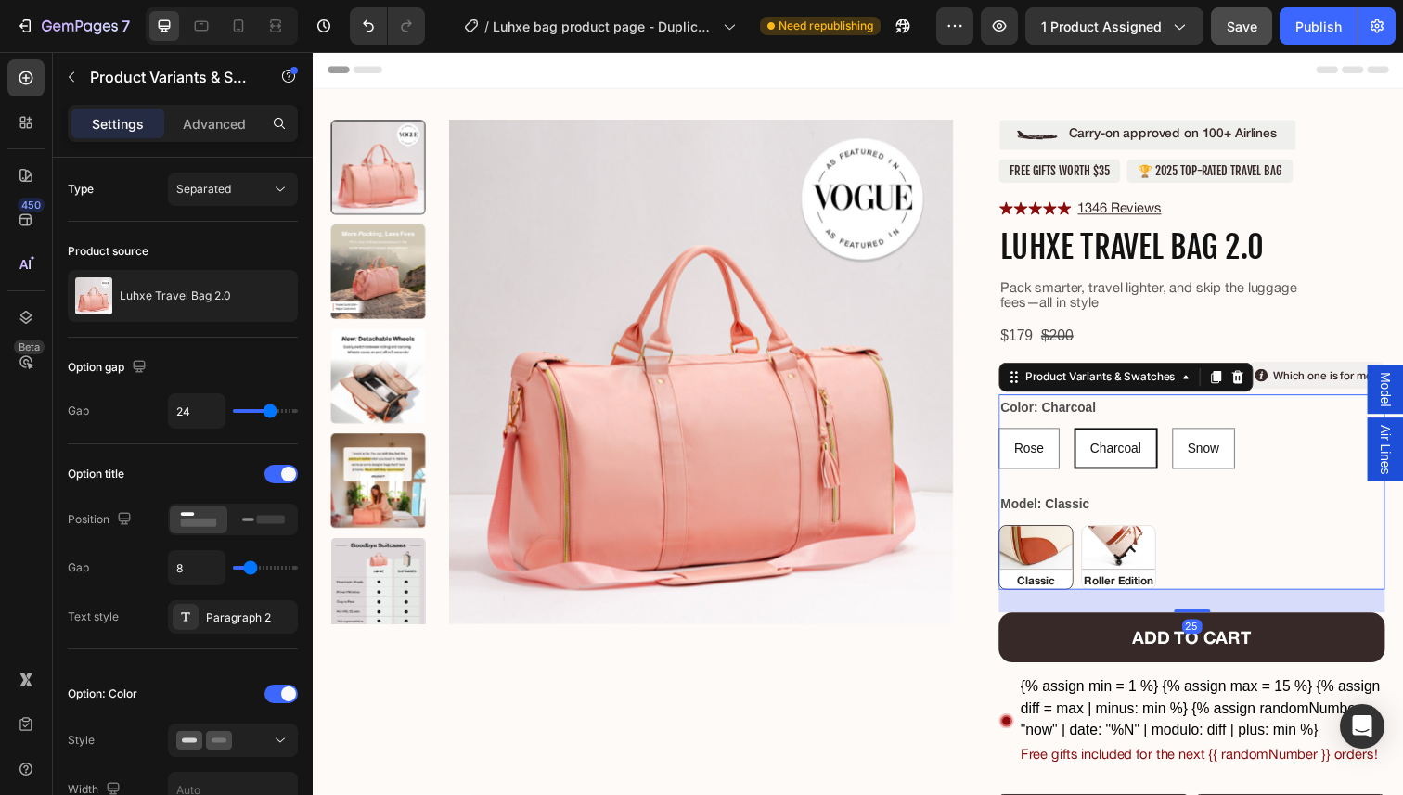
click at [1106, 416] on legend "Color: Charcoal" at bounding box center [1063, 415] width 101 height 27
click at [1348, 420] on div "Color: Charcoal Rose [PERSON_NAME] Charcoal Charcoal Charcoal Snow Snow Snow" at bounding box center [1210, 440] width 394 height 76
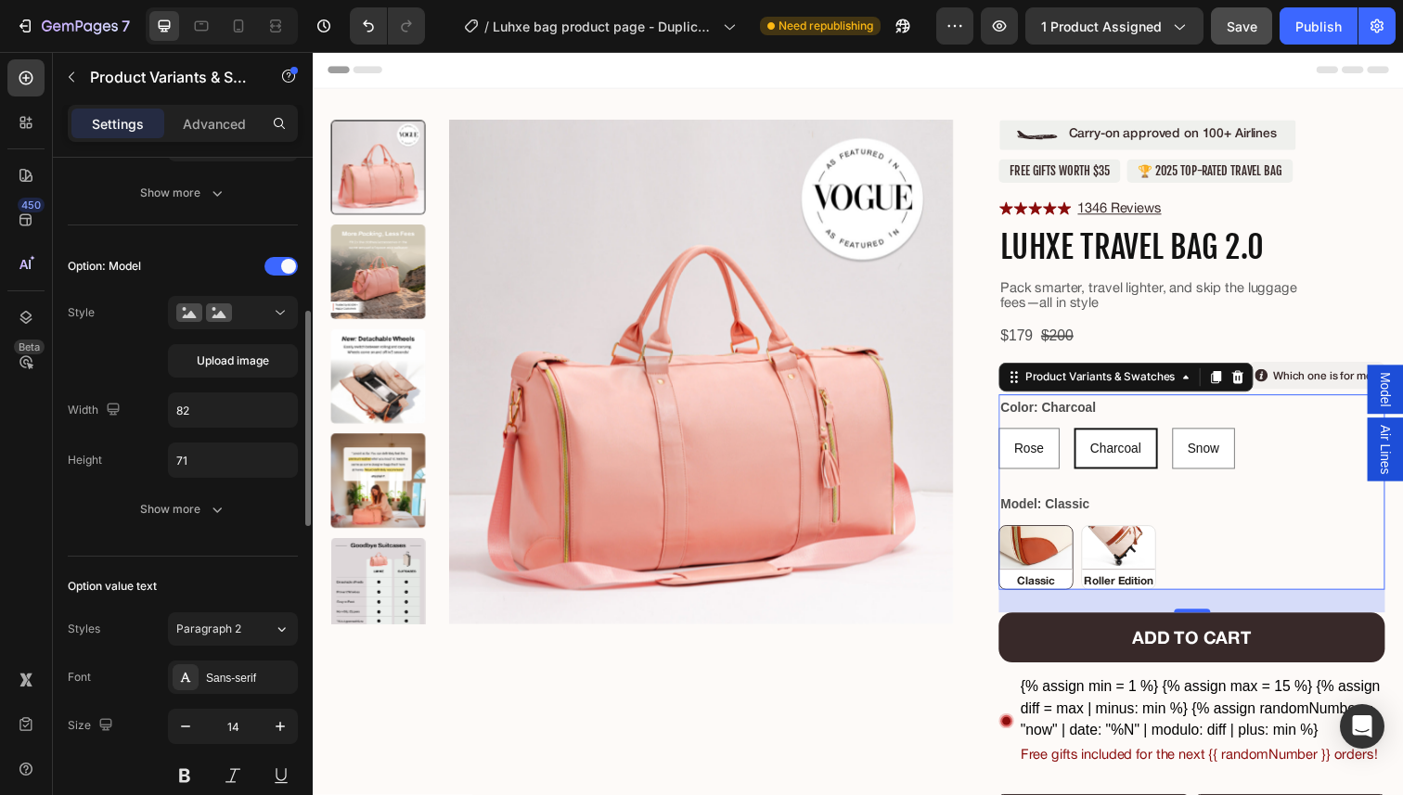
scroll to position [75, 0]
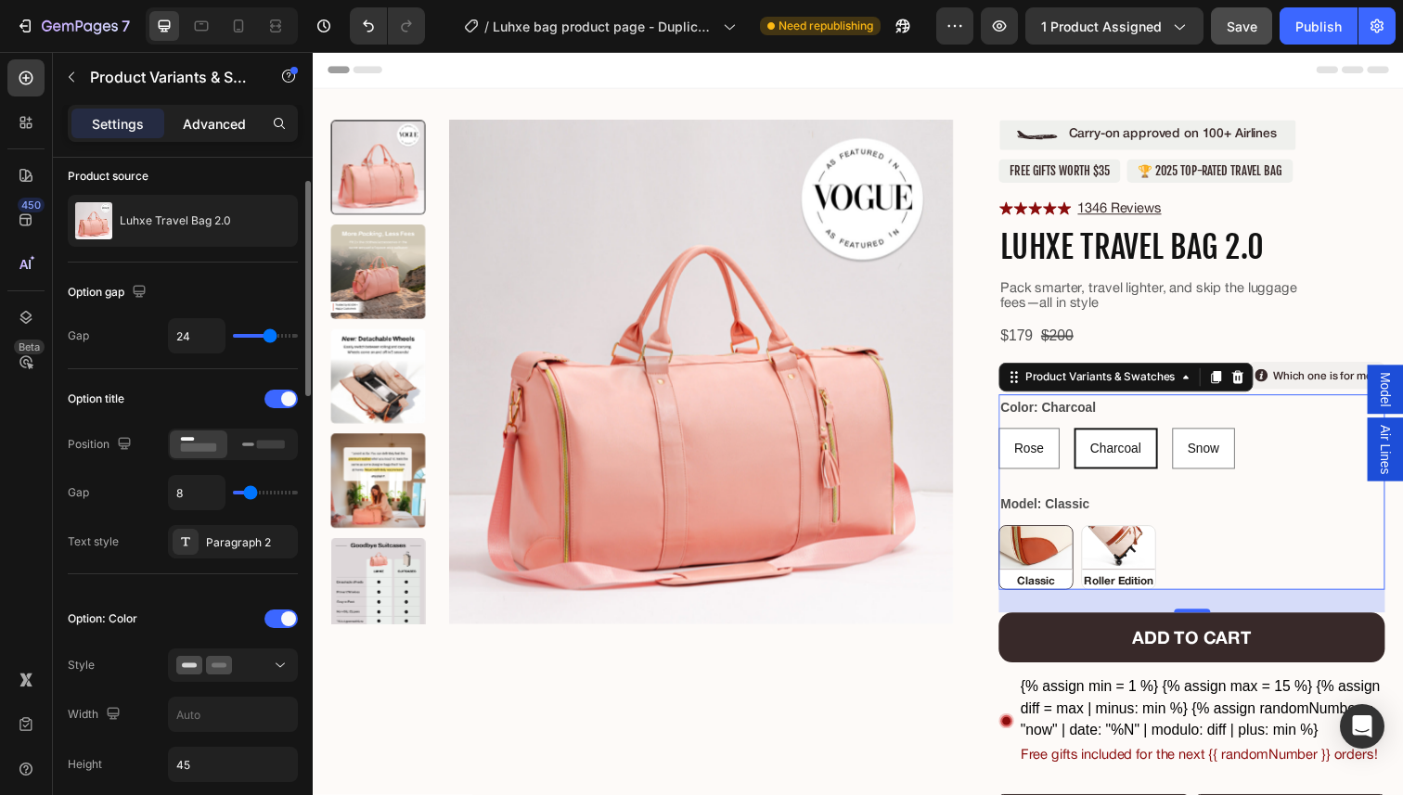
click at [214, 116] on p "Advanced" at bounding box center [214, 123] width 63 height 19
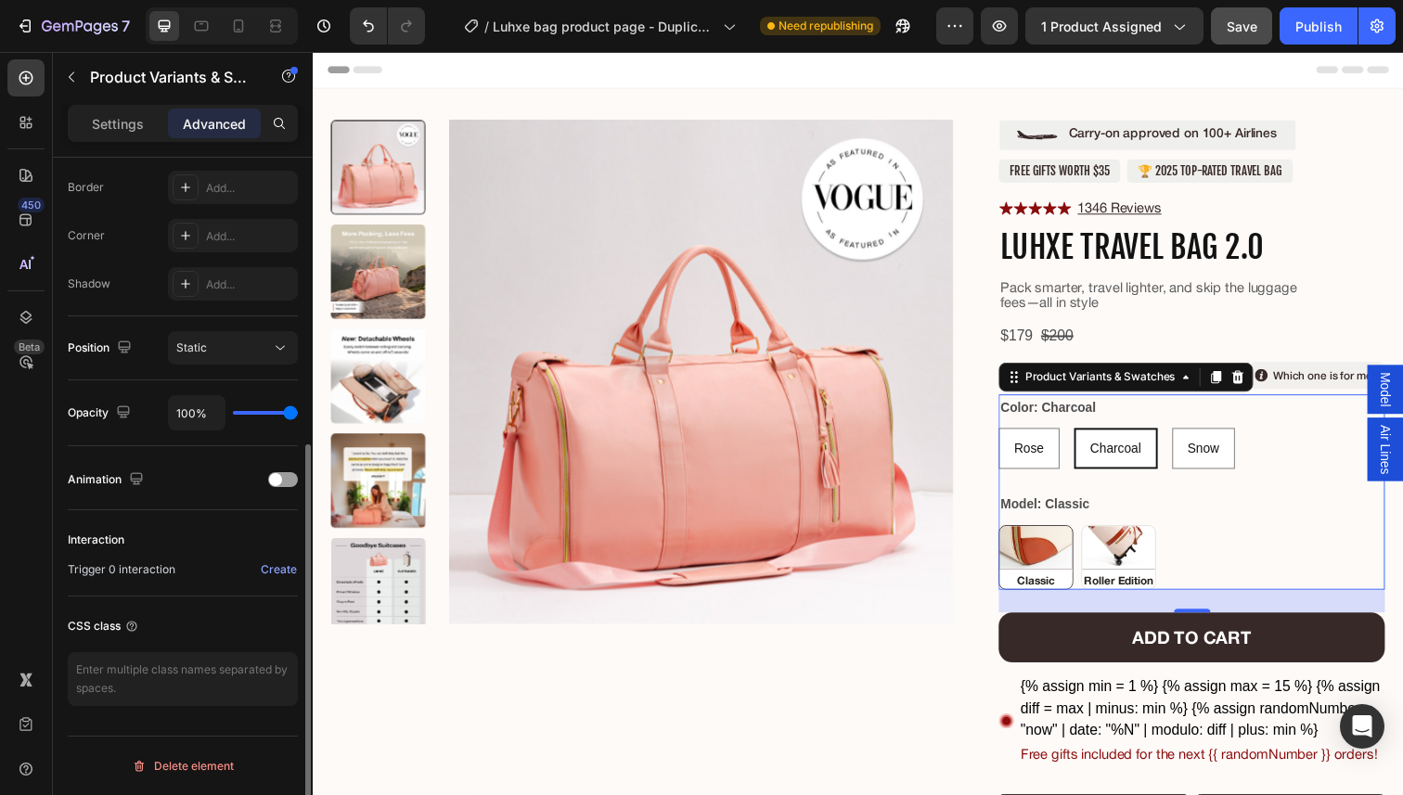
scroll to position [0, 0]
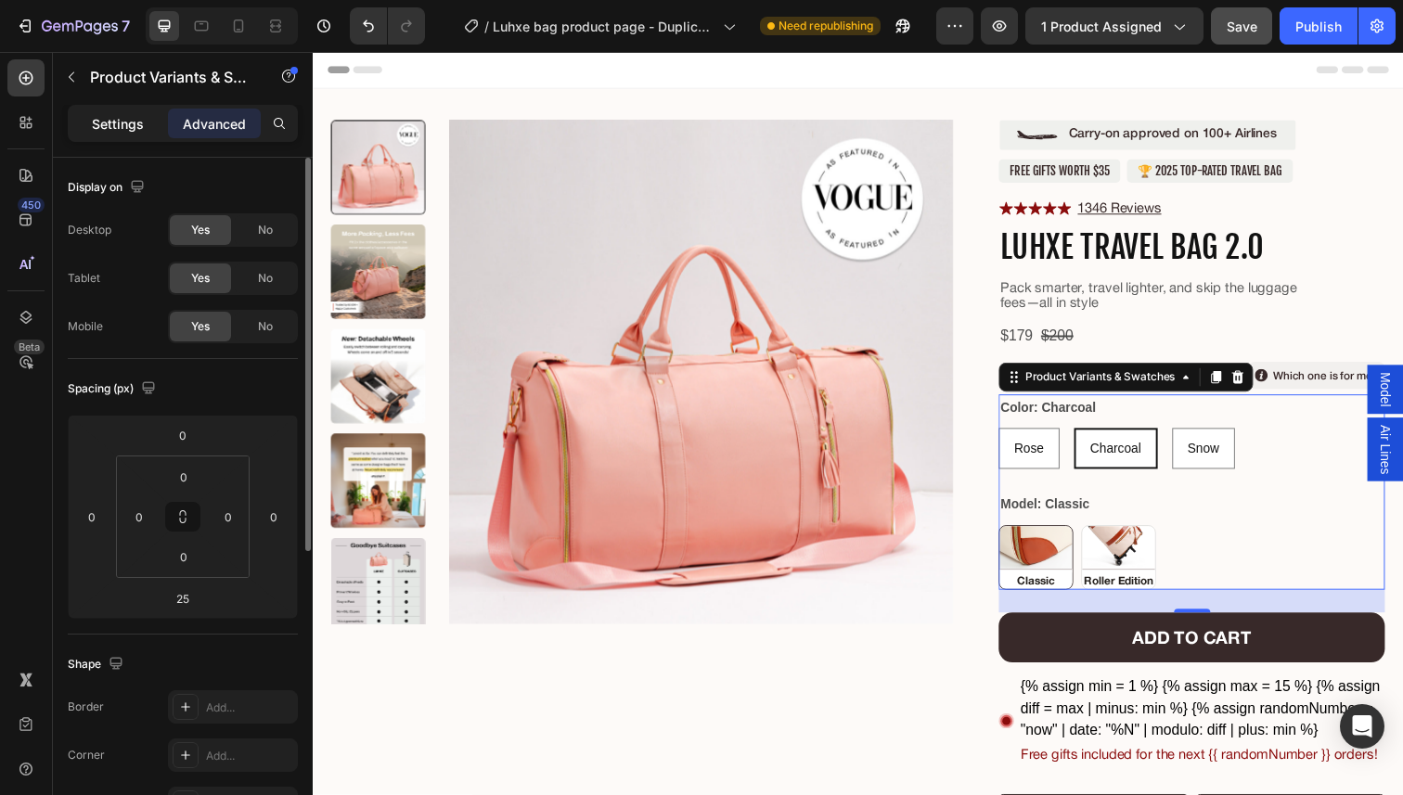
click at [138, 118] on p "Settings" at bounding box center [118, 123] width 52 height 19
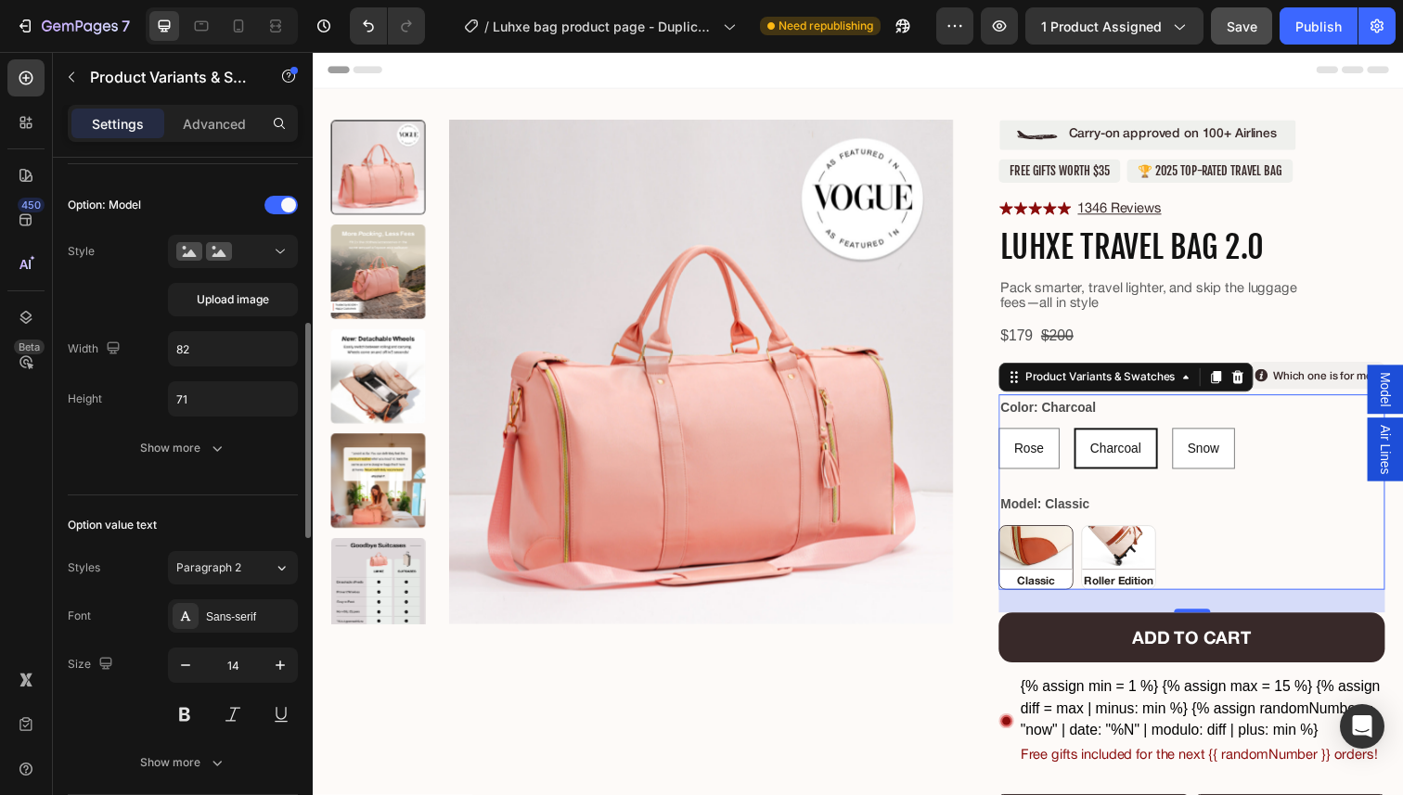
scroll to position [629, 0]
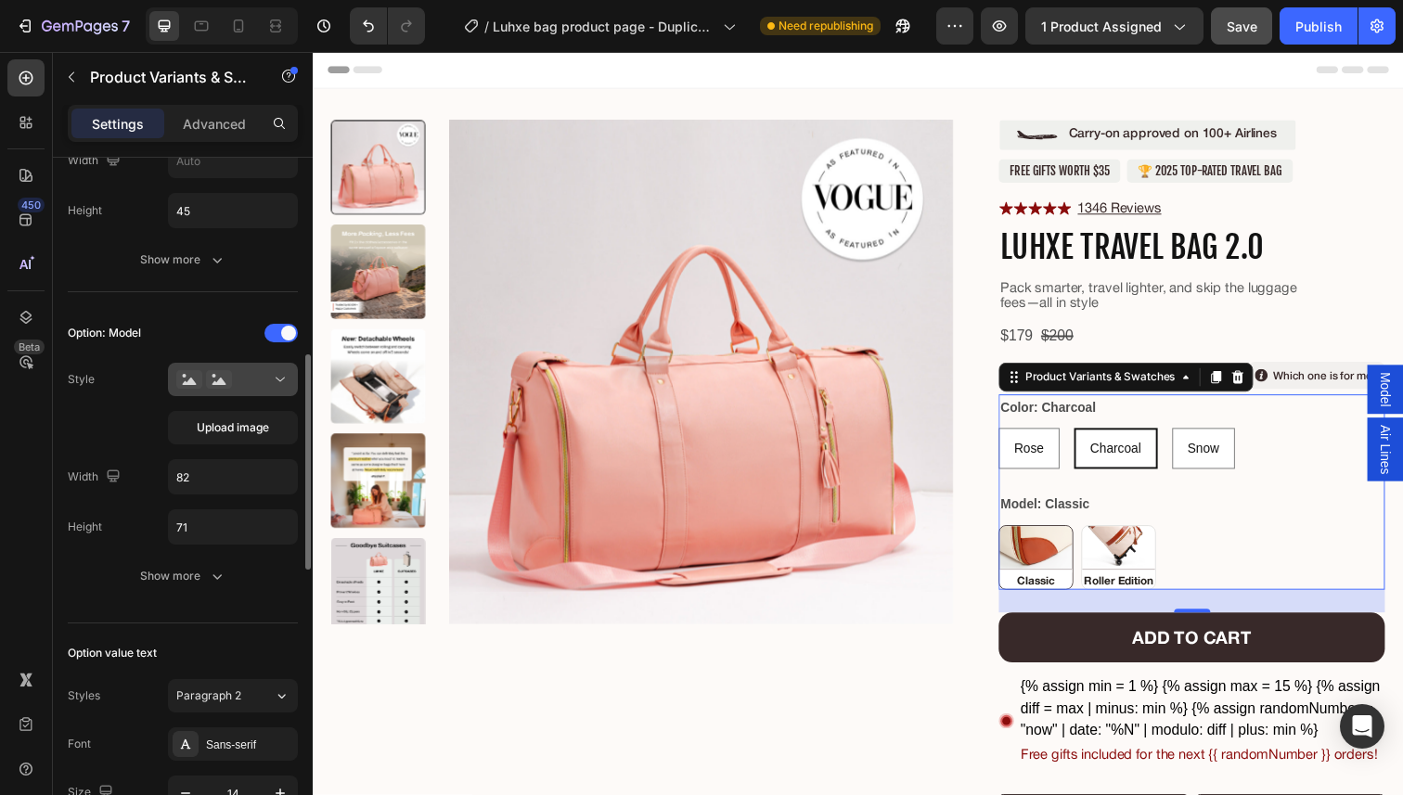
click at [250, 387] on div at bounding box center [232, 379] width 113 height 19
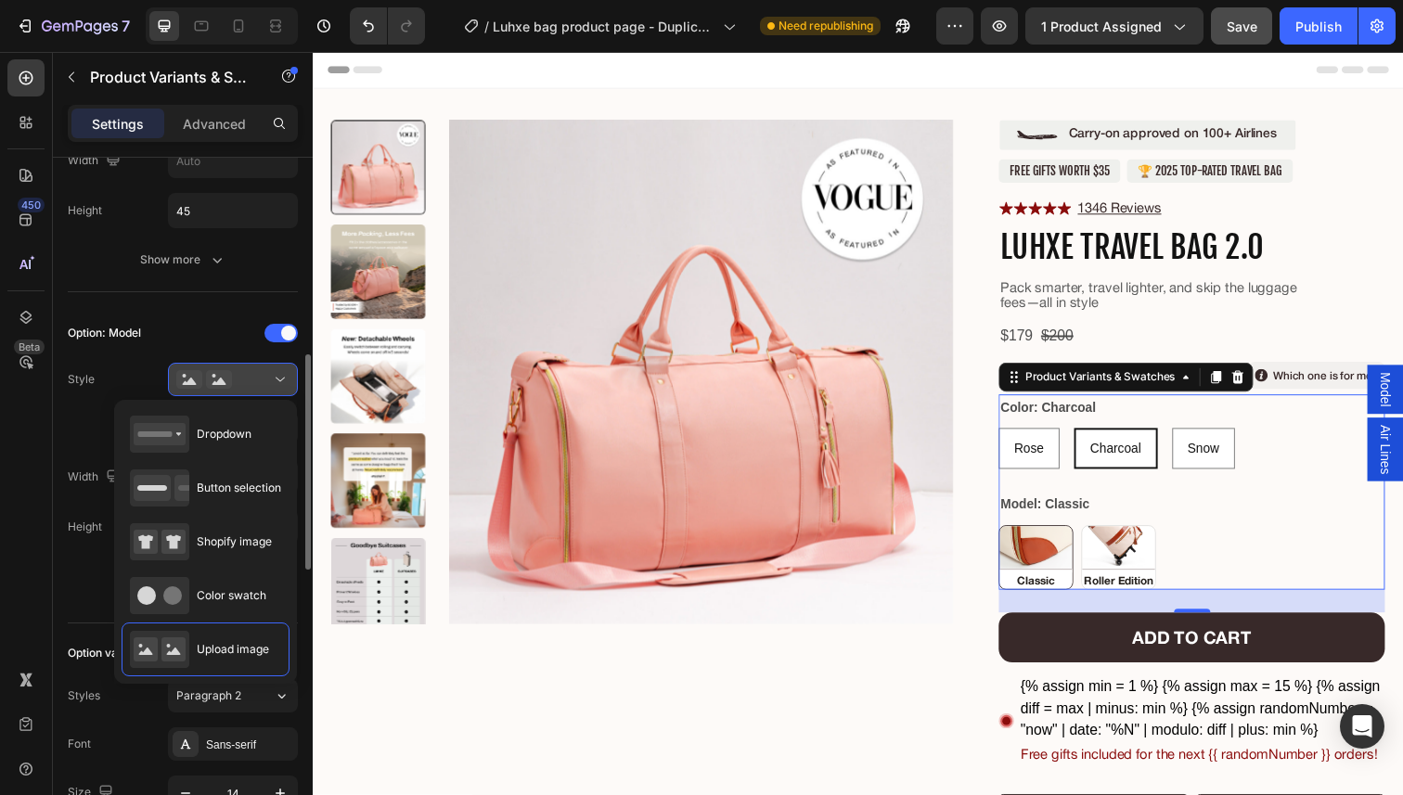
click at [250, 387] on div at bounding box center [232, 379] width 113 height 19
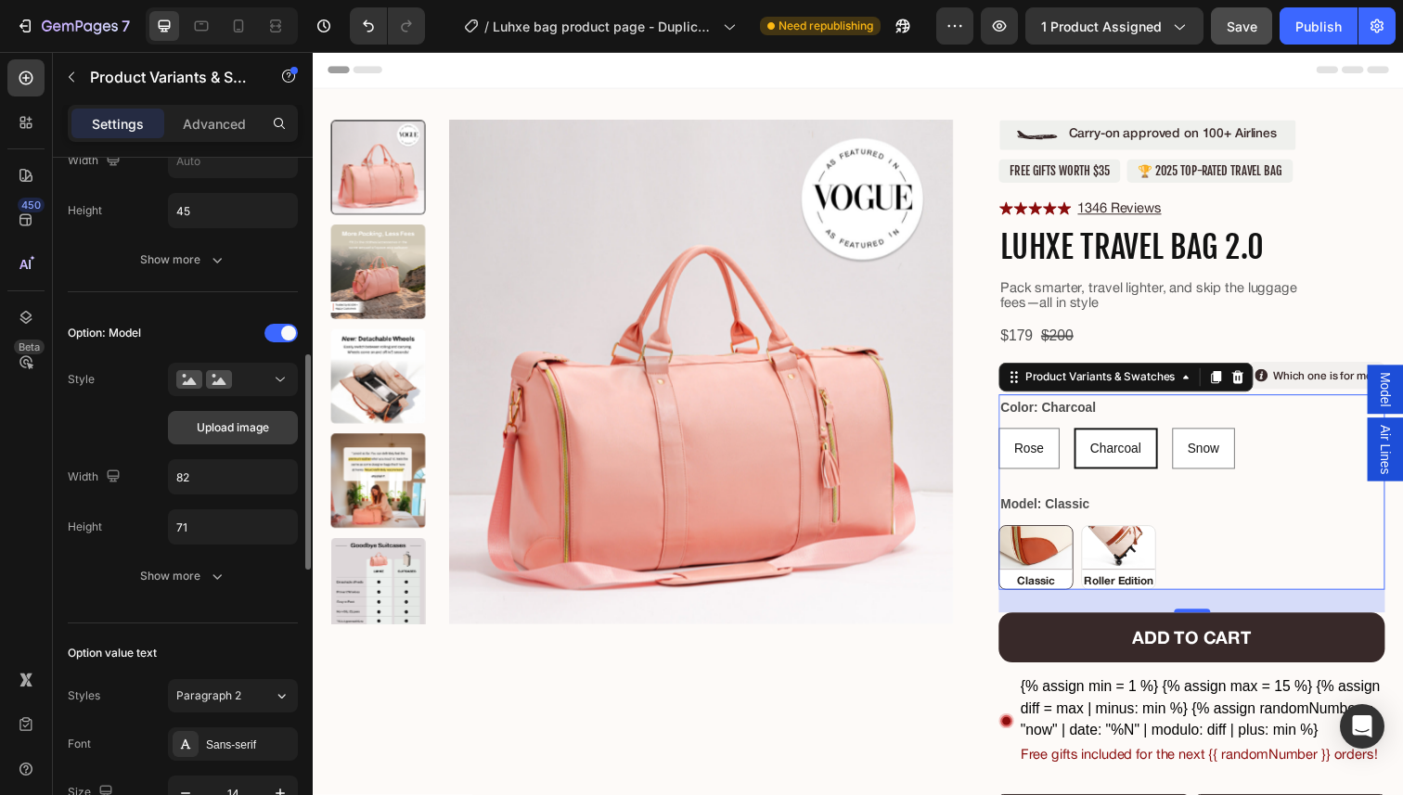
click at [247, 433] on span "Upload image" at bounding box center [233, 427] width 72 height 17
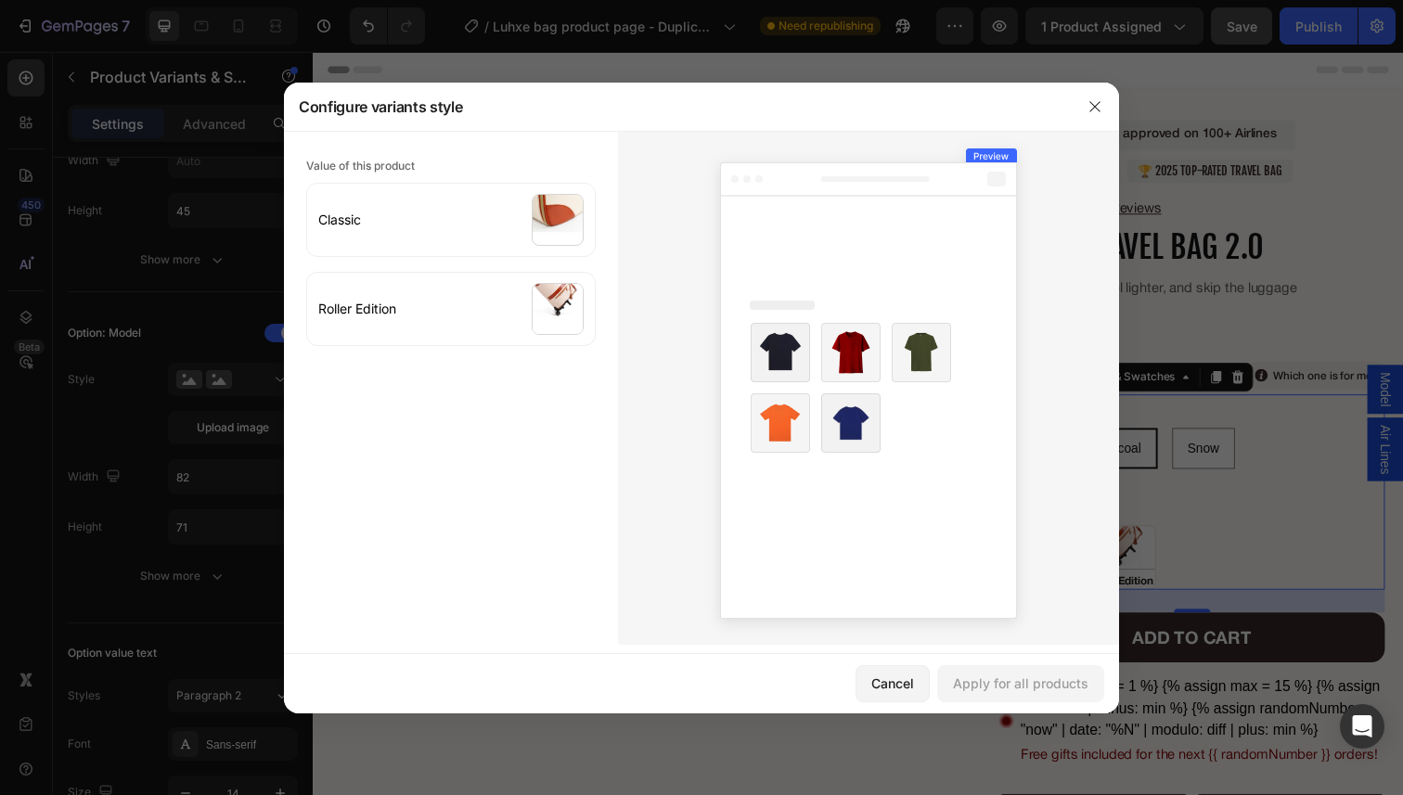
click at [937, 229] on icon at bounding box center [868, 390] width 297 height 456
click at [1092, 97] on button "button" at bounding box center [1095, 107] width 30 height 30
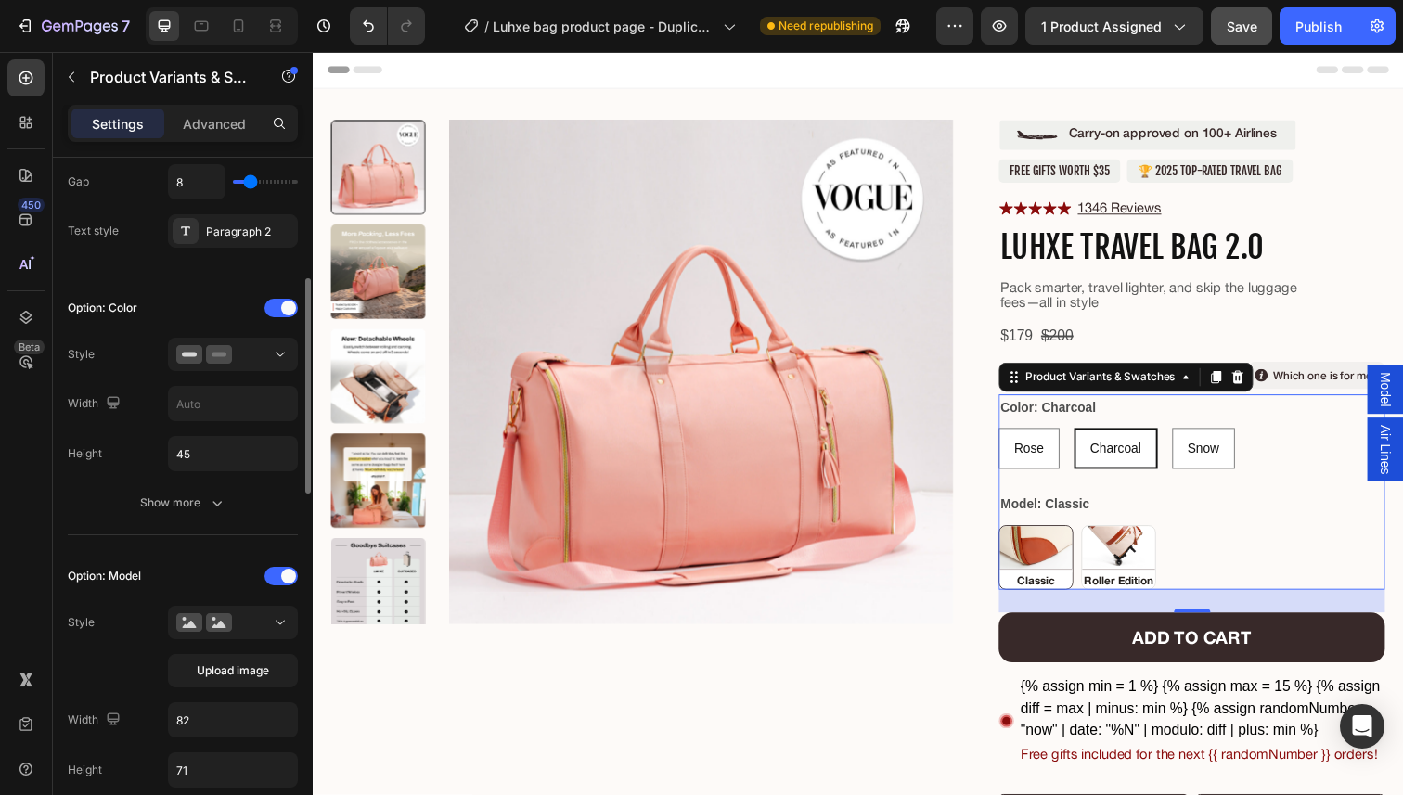
scroll to position [383, 0]
click at [236, 354] on div at bounding box center [232, 357] width 113 height 19
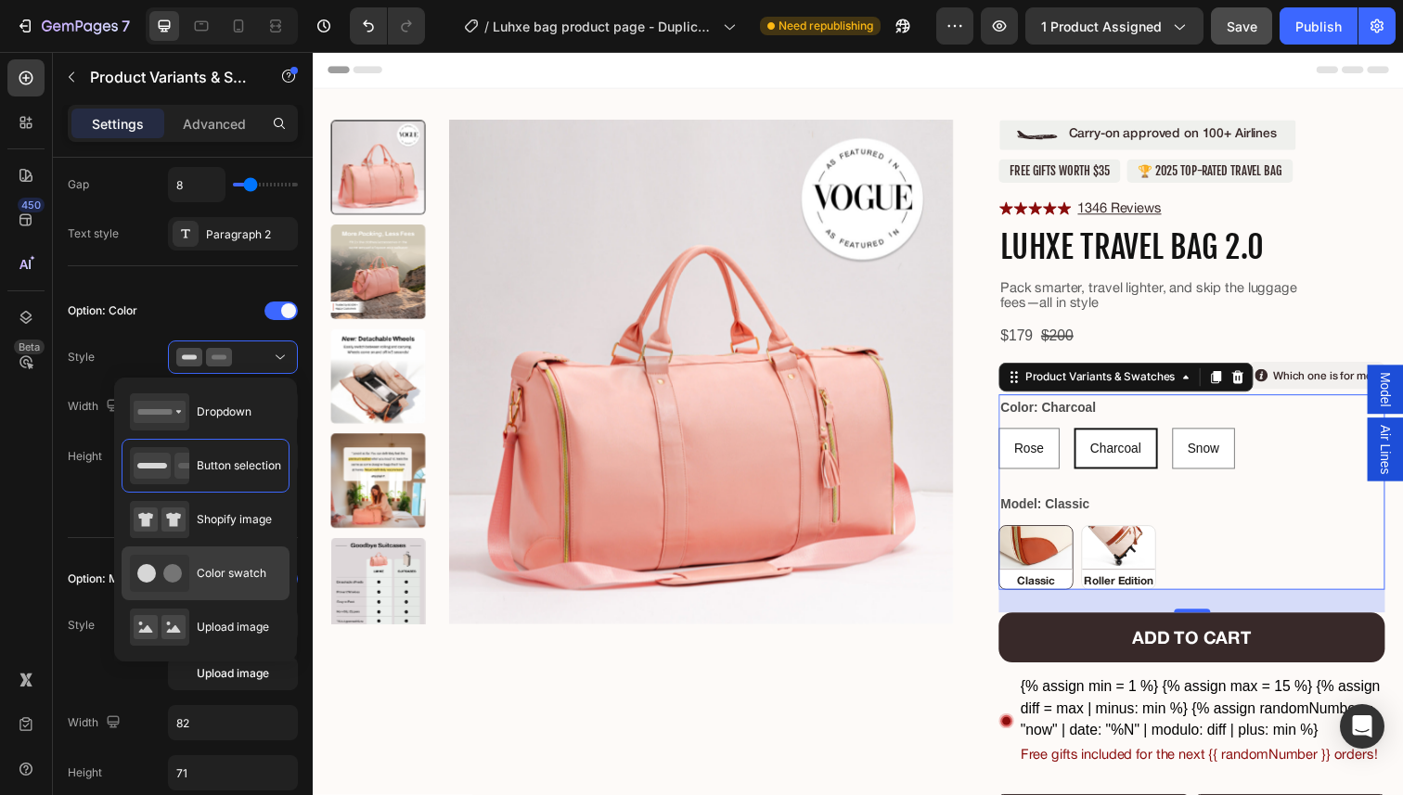
click at [215, 578] on span "Color swatch" at bounding box center [232, 573] width 70 height 17
type input "45"
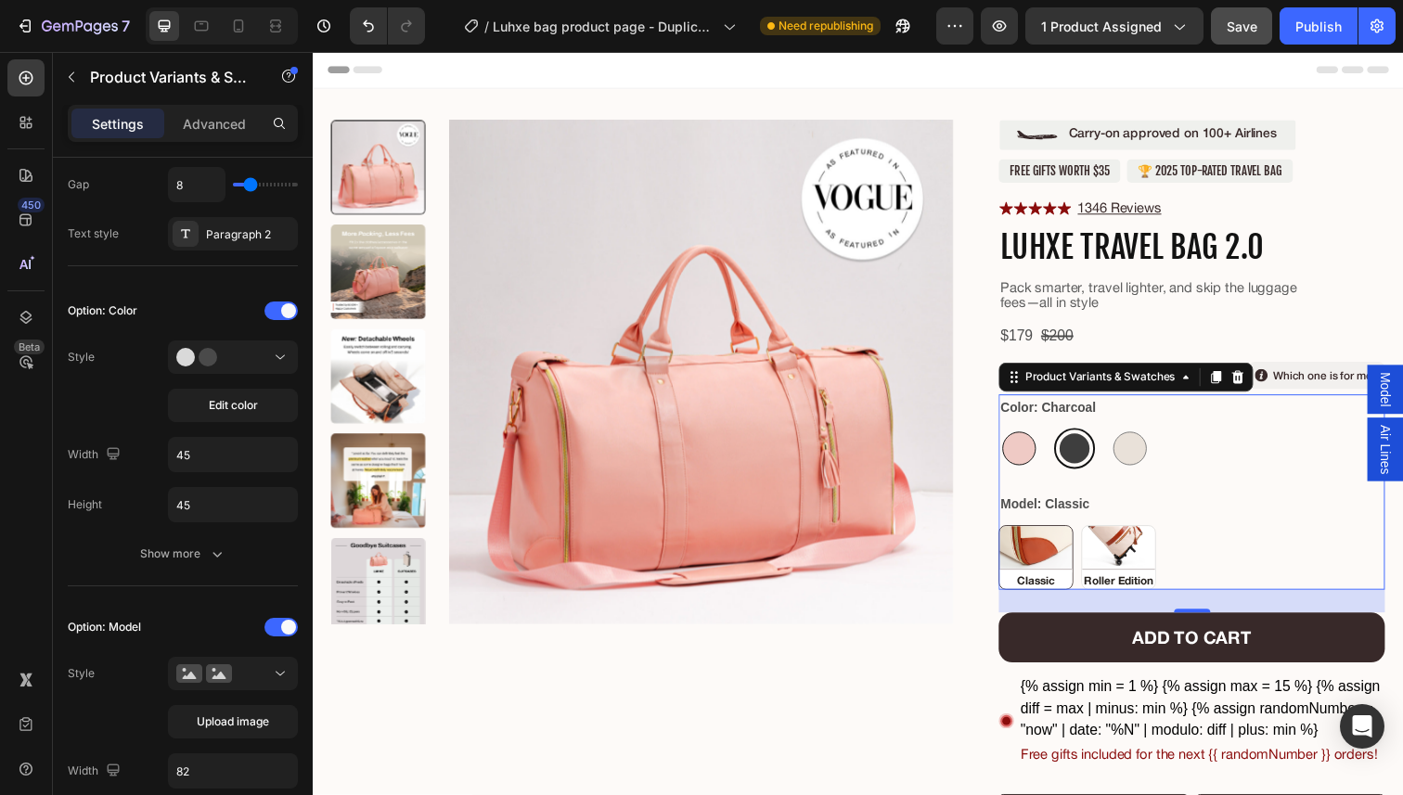
click at [1035, 458] on div at bounding box center [1034, 457] width 34 height 34
click at [1013, 436] on input "[PERSON_NAME]" at bounding box center [1012, 435] width 1 height 1
radio input "true"
click at [1073, 461] on div at bounding box center [1091, 457] width 42 height 42
click at [1070, 436] on input "Charcoal Charcoal" at bounding box center [1069, 435] width 1 height 1
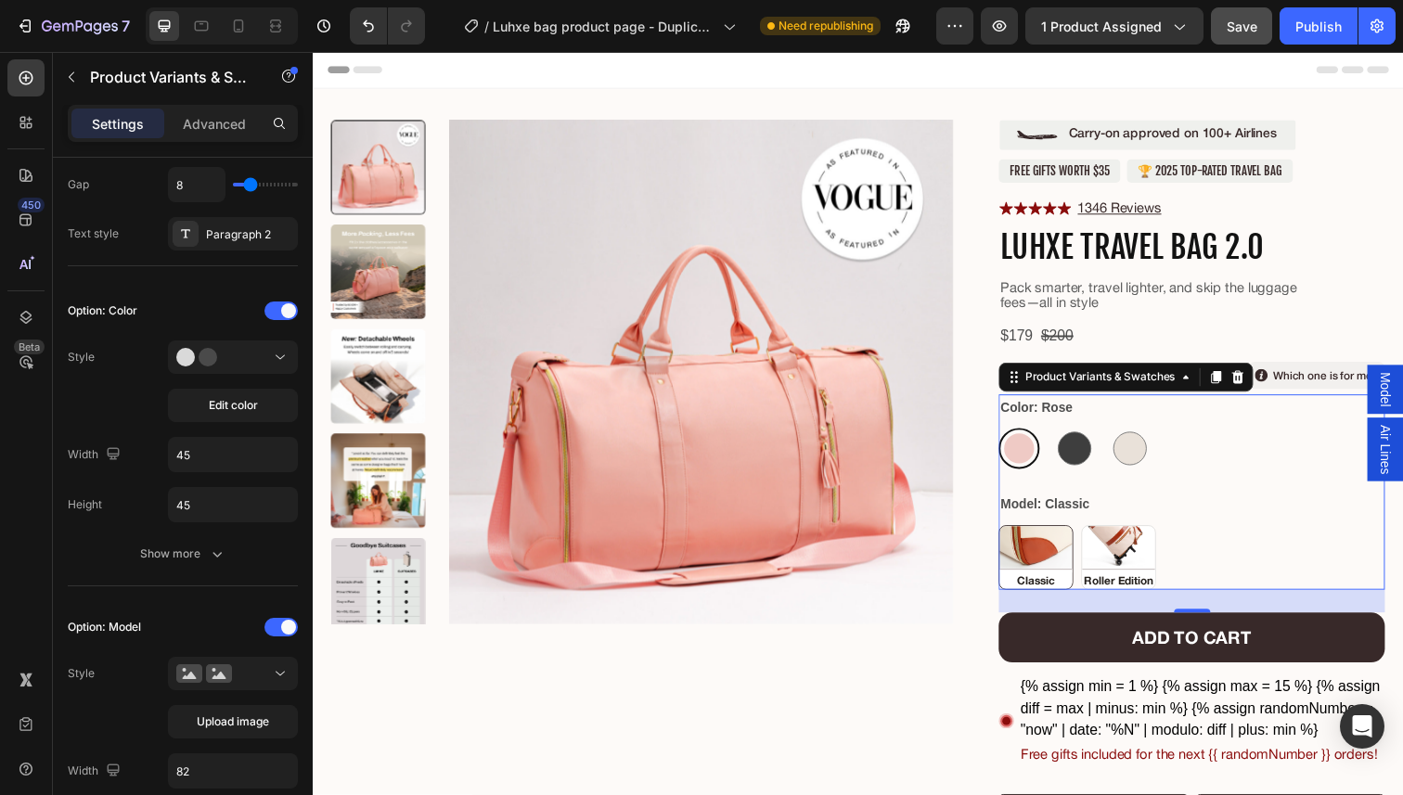
radio input "true"
click at [1126, 461] on div at bounding box center [1147, 457] width 42 height 42
click at [1125, 436] on input "Snow Snow" at bounding box center [1125, 435] width 1 height 1
radio input "true"
click at [1141, 461] on div at bounding box center [1147, 457] width 31 height 31
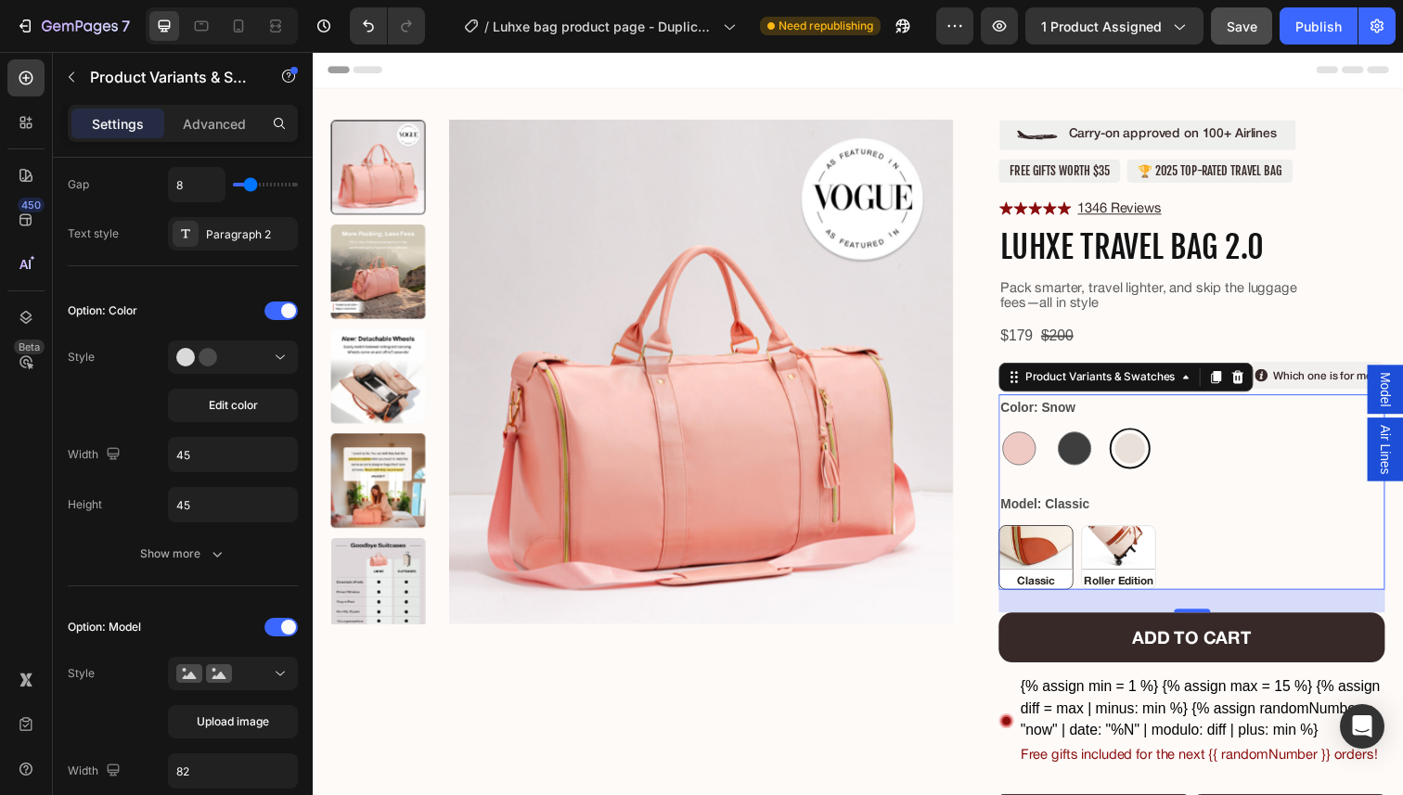
click at [1126, 436] on input "Snow Snow" at bounding box center [1125, 435] width 1 height 1
click at [1085, 462] on div at bounding box center [1090, 457] width 34 height 34
click at [1070, 436] on input "Charcoal Charcoal" at bounding box center [1069, 435] width 1 height 1
radio input "true"
click at [1035, 464] on div at bounding box center [1034, 457] width 34 height 34
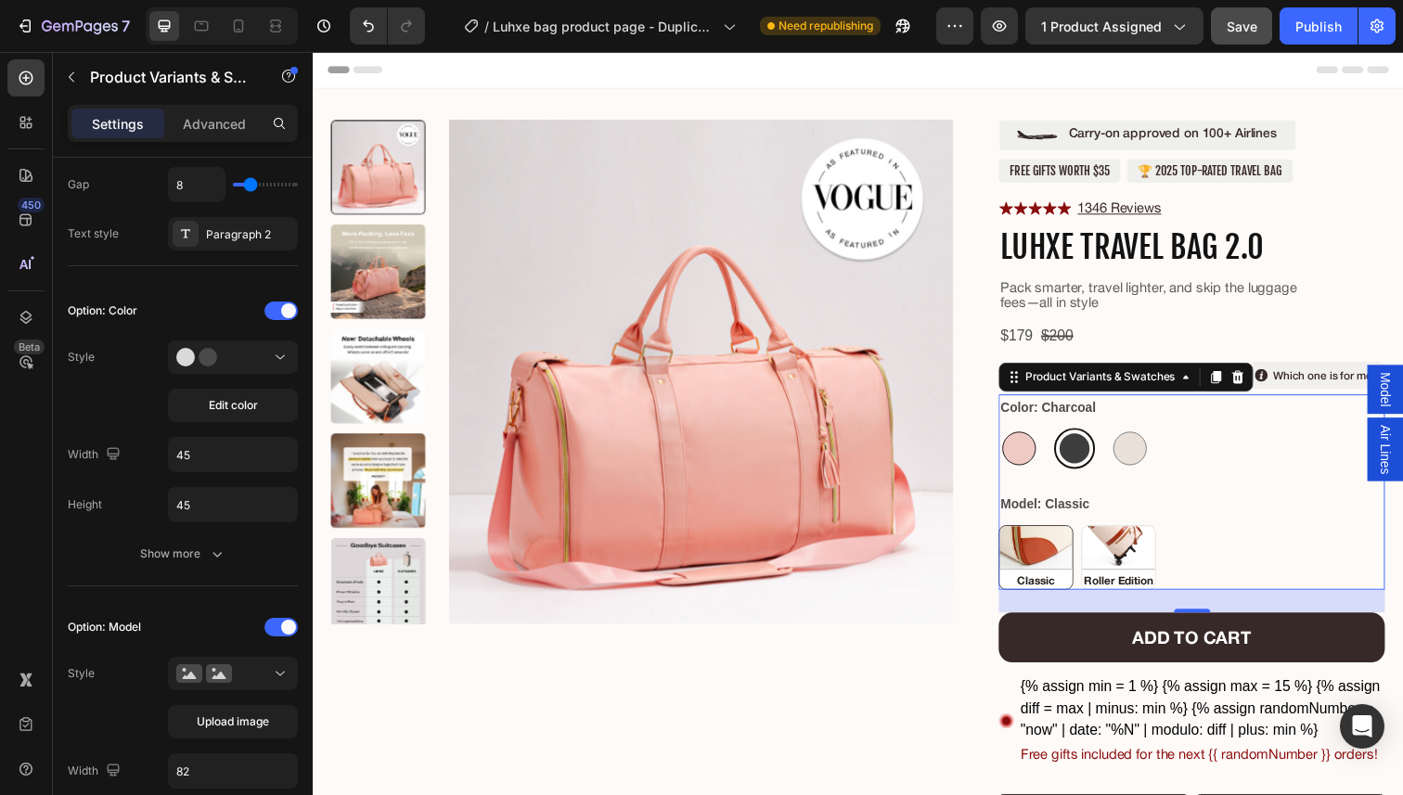
click at [1013, 436] on input "[PERSON_NAME]" at bounding box center [1012, 435] width 1 height 1
radio input "true"
click at [1219, 256] on h1 "Luhxe Travel Bag 2.0" at bounding box center [1210, 252] width 394 height 40
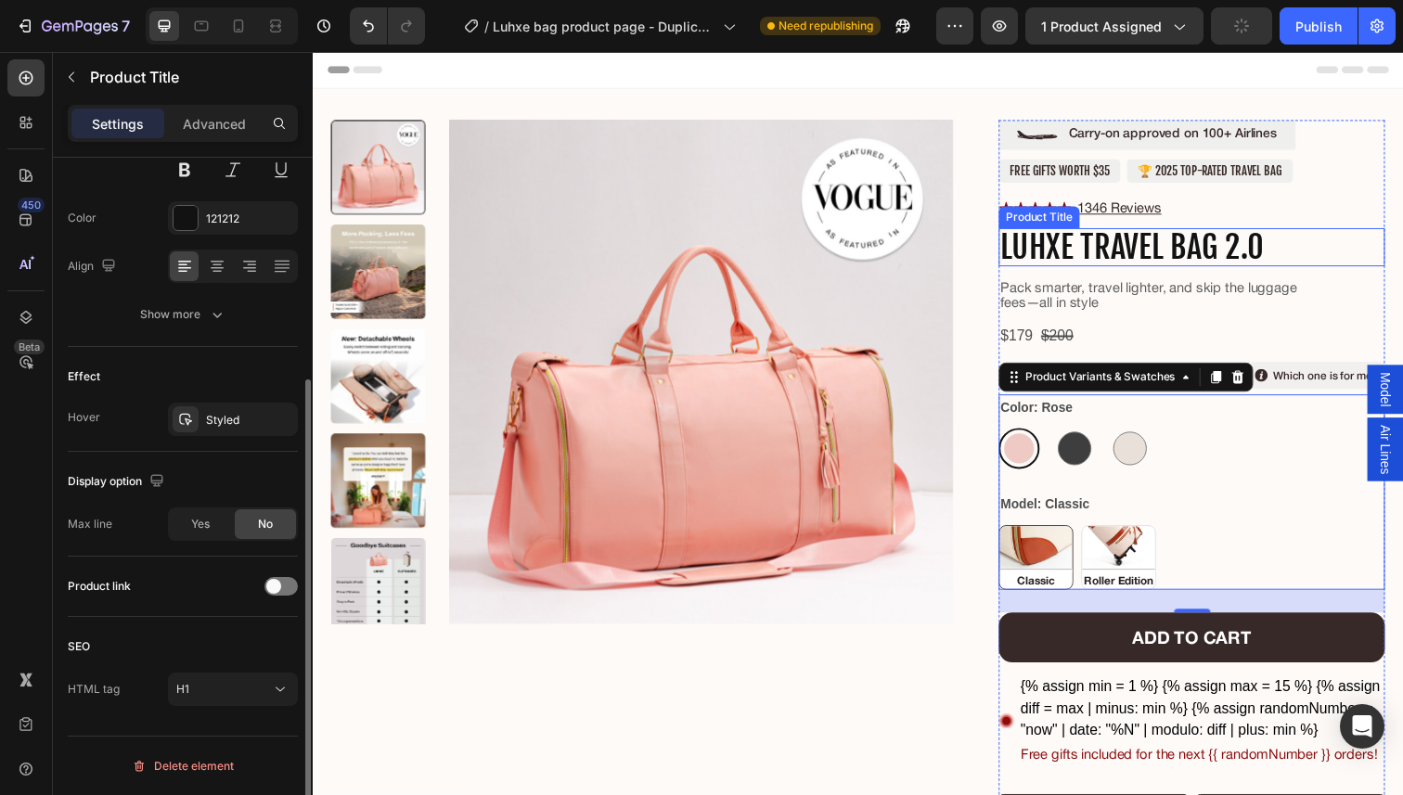
scroll to position [0, 0]
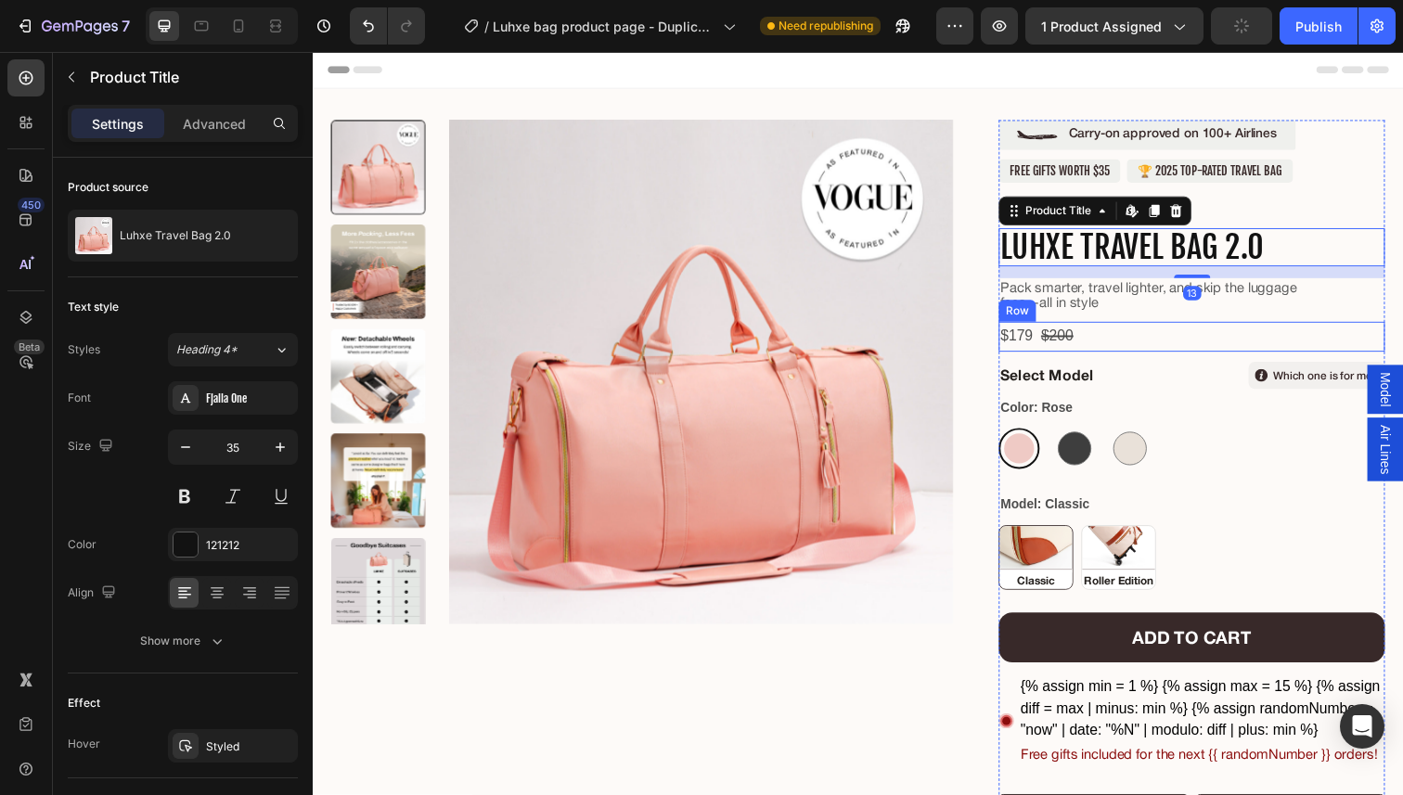
click at [1188, 340] on div "$179 Product Price Product Price $200 Compare Price Compare Price Row" at bounding box center [1210, 343] width 394 height 31
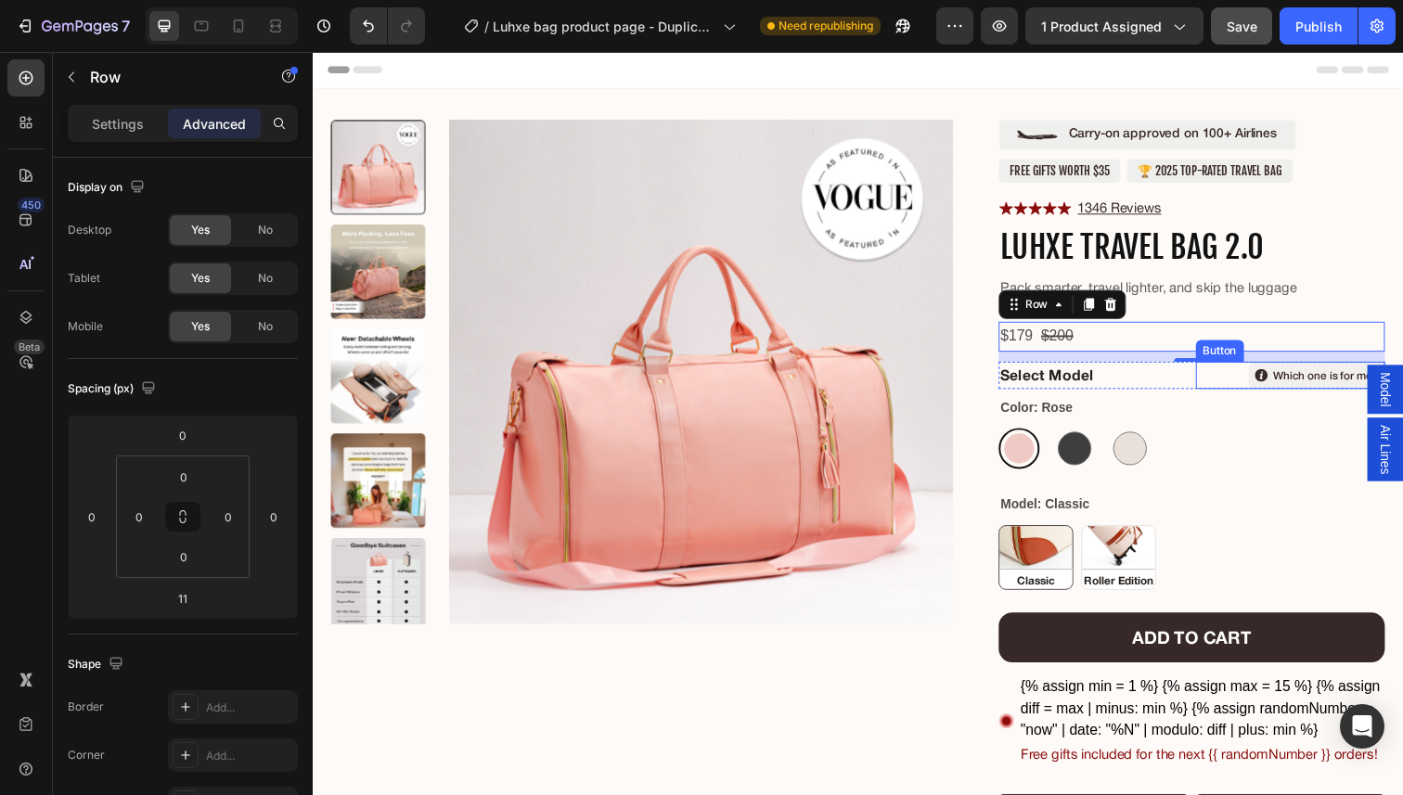
click at [1280, 378] on icon at bounding box center [1281, 382] width 13 height 13
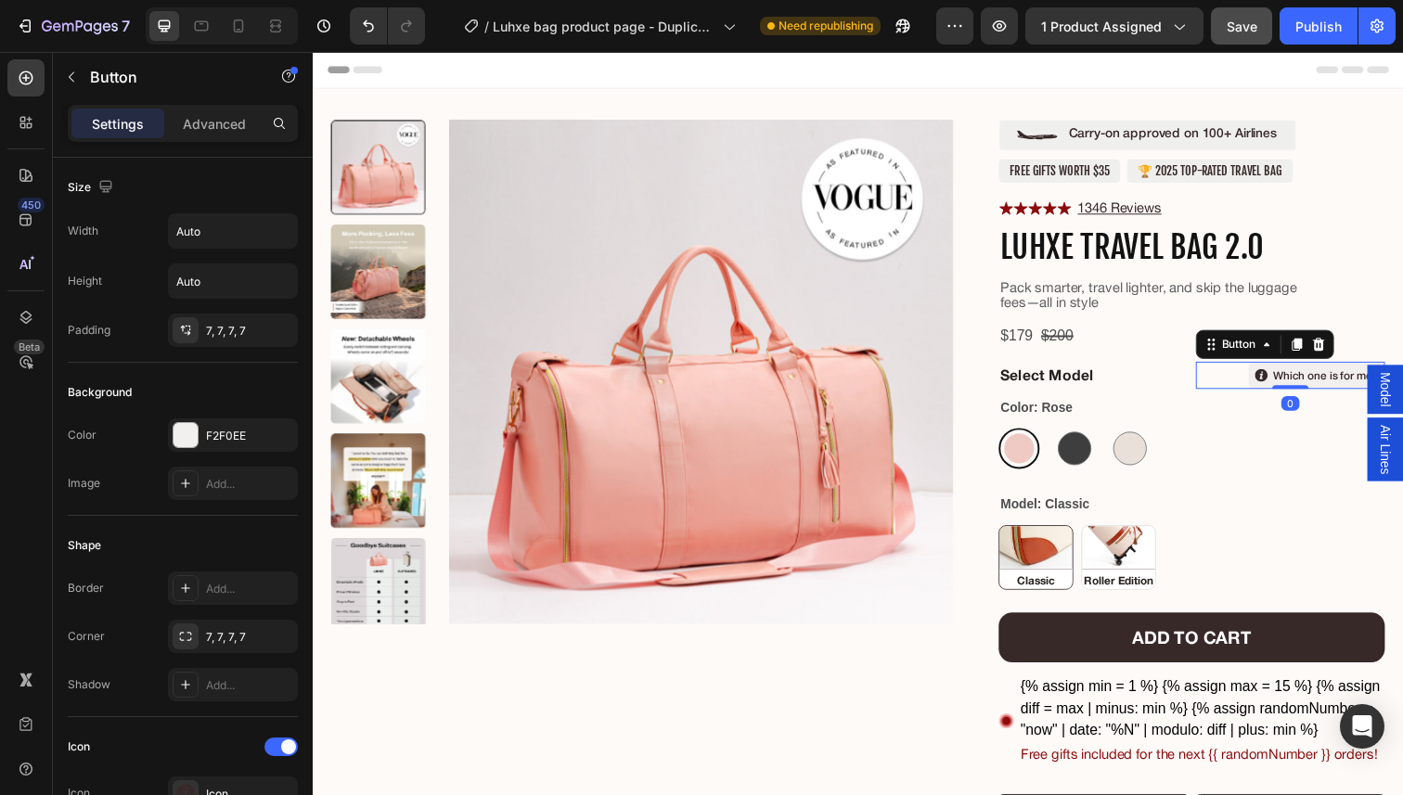
click at [1276, 378] on icon at bounding box center [1281, 382] width 13 height 13
click at [1150, 420] on div "Color: Rose [PERSON_NAME] Charcoal Charcoal Snow Snow" at bounding box center [1210, 440] width 394 height 76
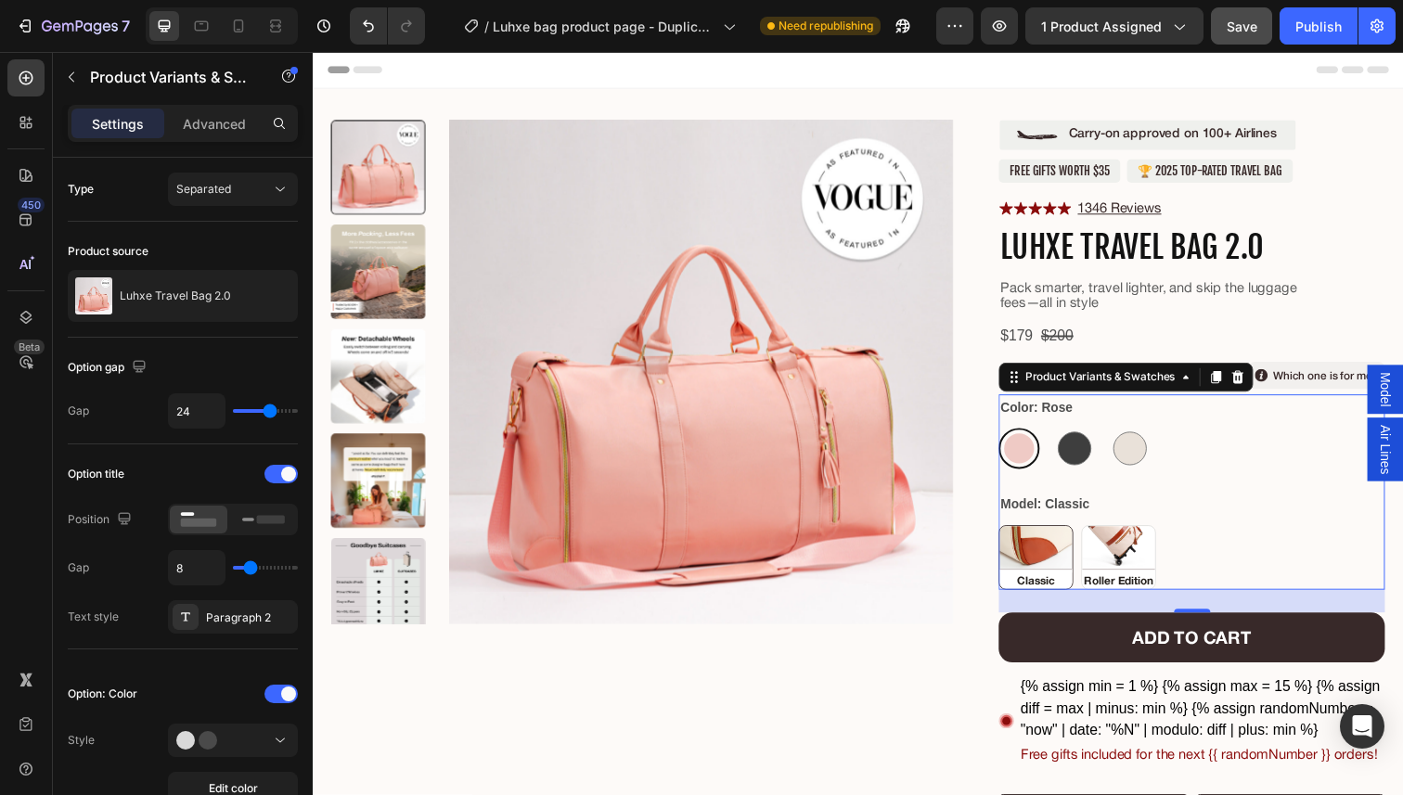
click at [1082, 441] on div at bounding box center [1091, 457] width 42 height 42
click at [1070, 436] on input "Charcoal Charcoal" at bounding box center [1069, 435] width 1 height 1
radio input "true"
click at [1058, 447] on div "[PERSON_NAME] Charcoal Charcoal Snow Snow" at bounding box center [1210, 457] width 394 height 42
click at [1038, 450] on div at bounding box center [1034, 457] width 34 height 34
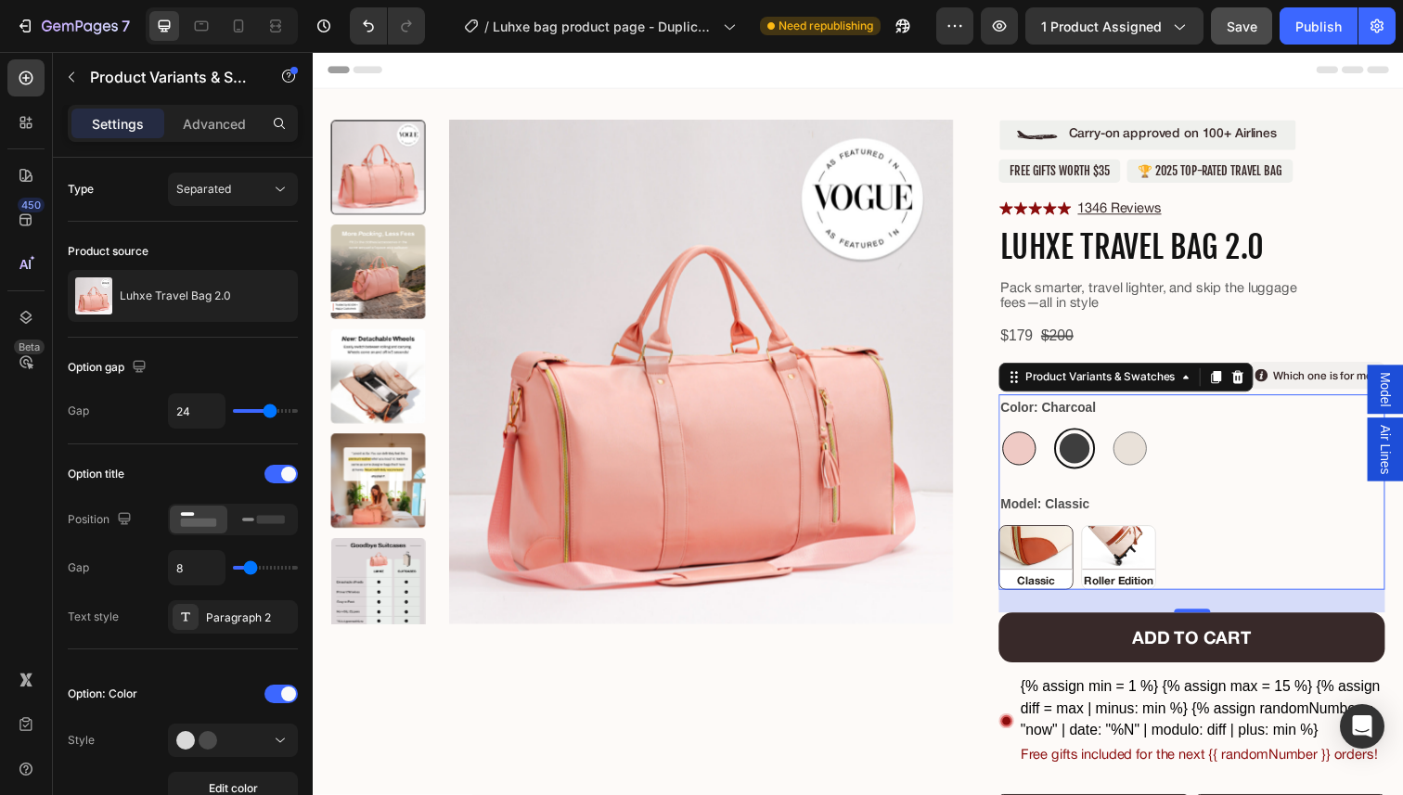
click at [1013, 436] on input "[PERSON_NAME]" at bounding box center [1012, 435] width 1 height 1
radio input "true"
click at [1063, 543] on img at bounding box center [1051, 568] width 74 height 64
click at [1013, 535] on input "Classic Classic" at bounding box center [1012, 534] width 1 height 1
click at [80, 74] on button "button" at bounding box center [72, 77] width 30 height 30
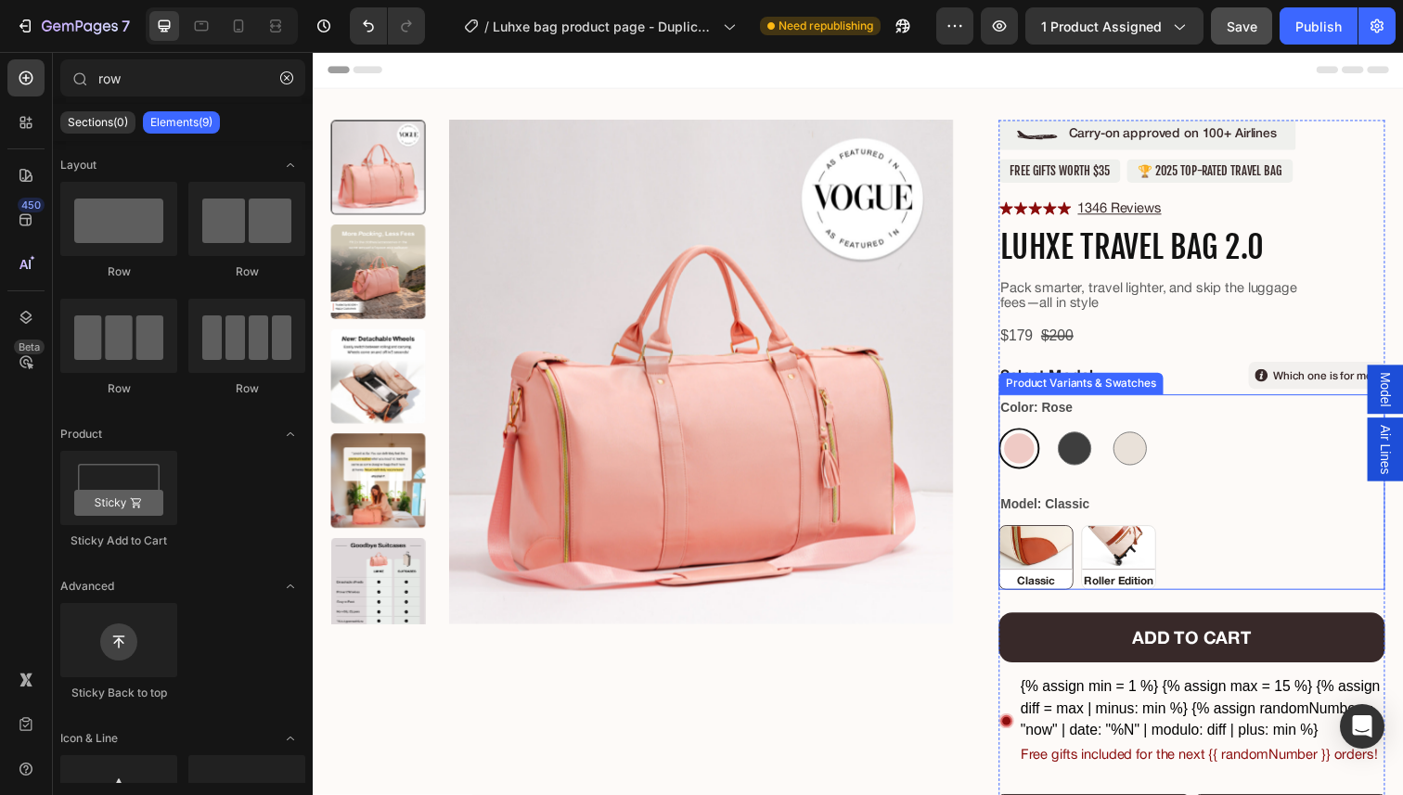
click at [1098, 528] on div "Model: Classic Classic Classic Roller Edition Roller Edition" at bounding box center [1210, 550] width 394 height 100
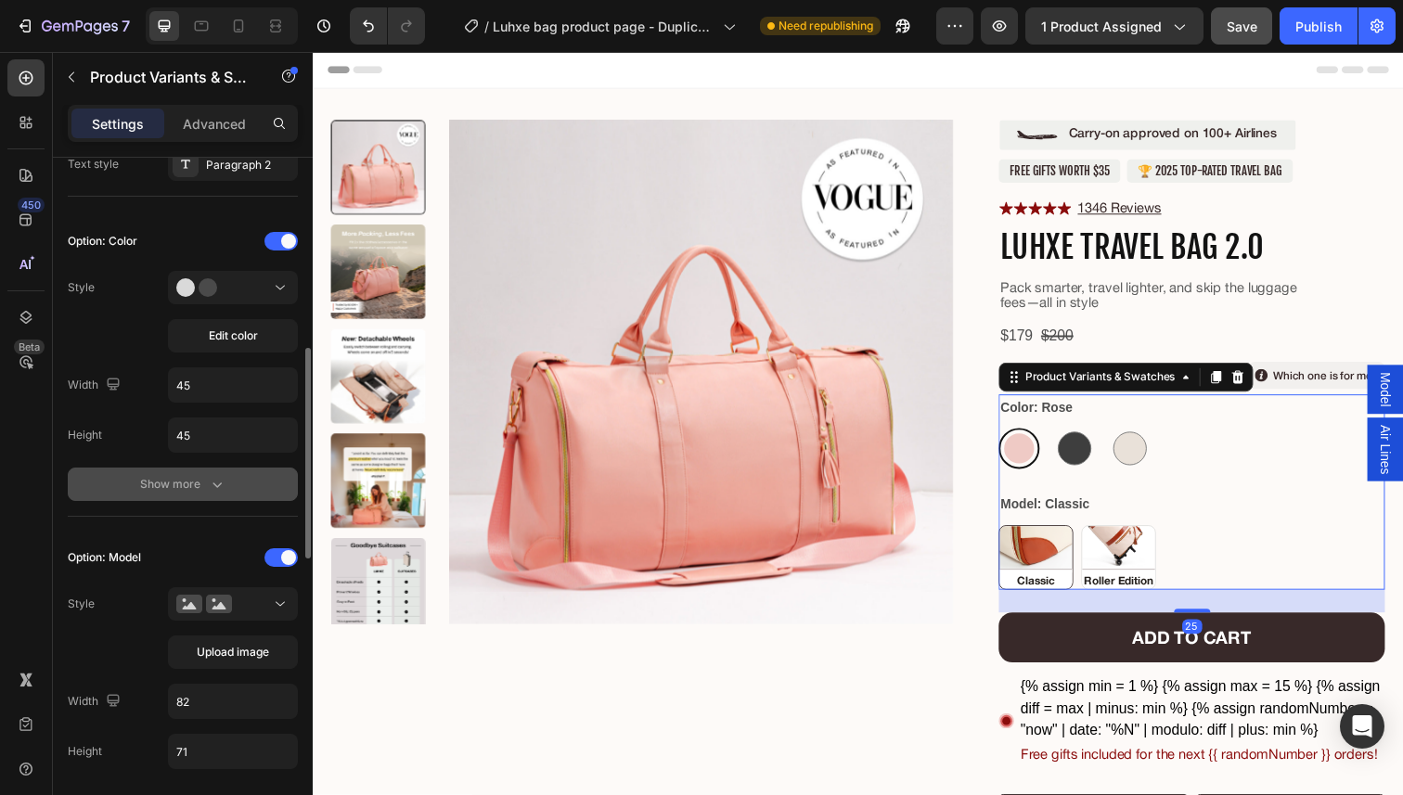
scroll to position [602, 0]
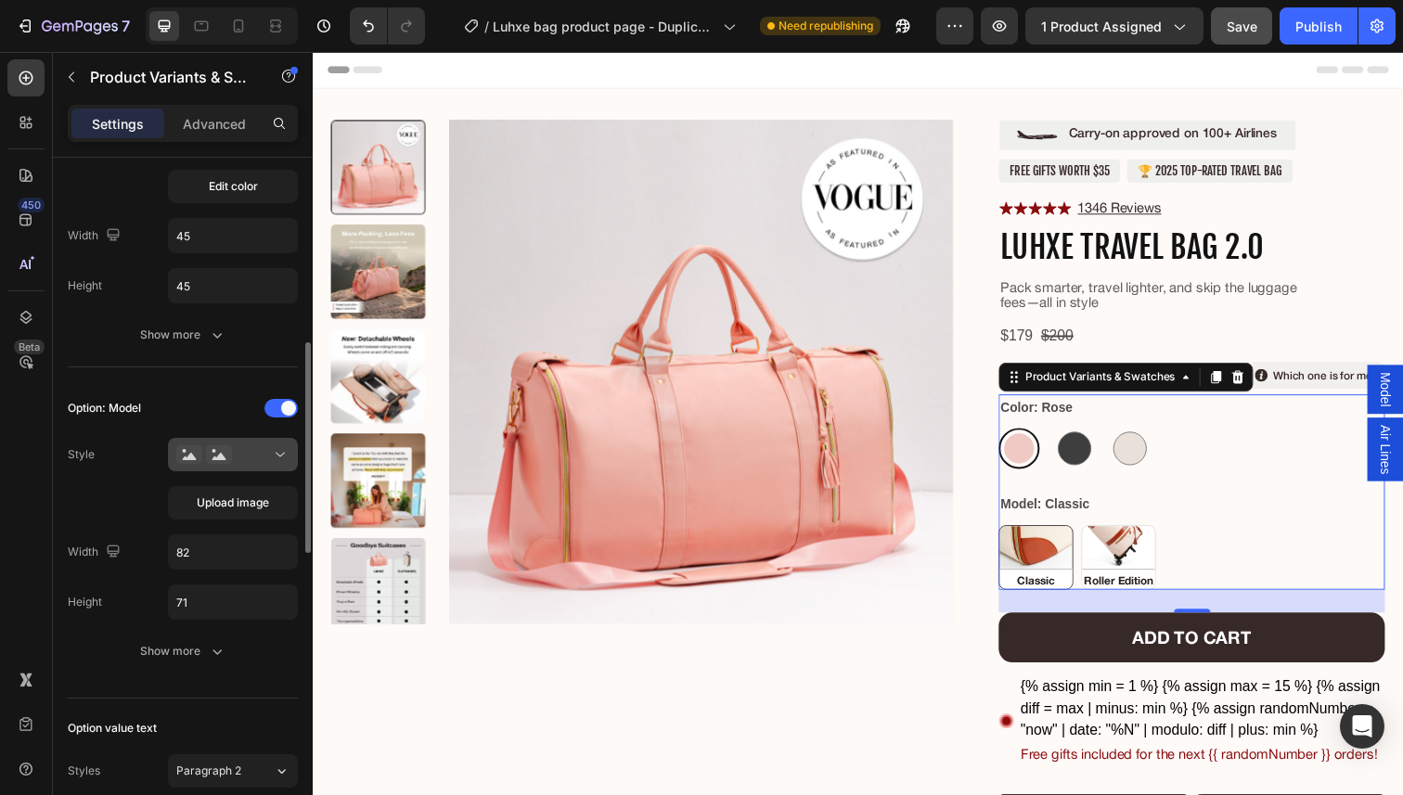
click at [236, 465] on button at bounding box center [233, 454] width 130 height 33
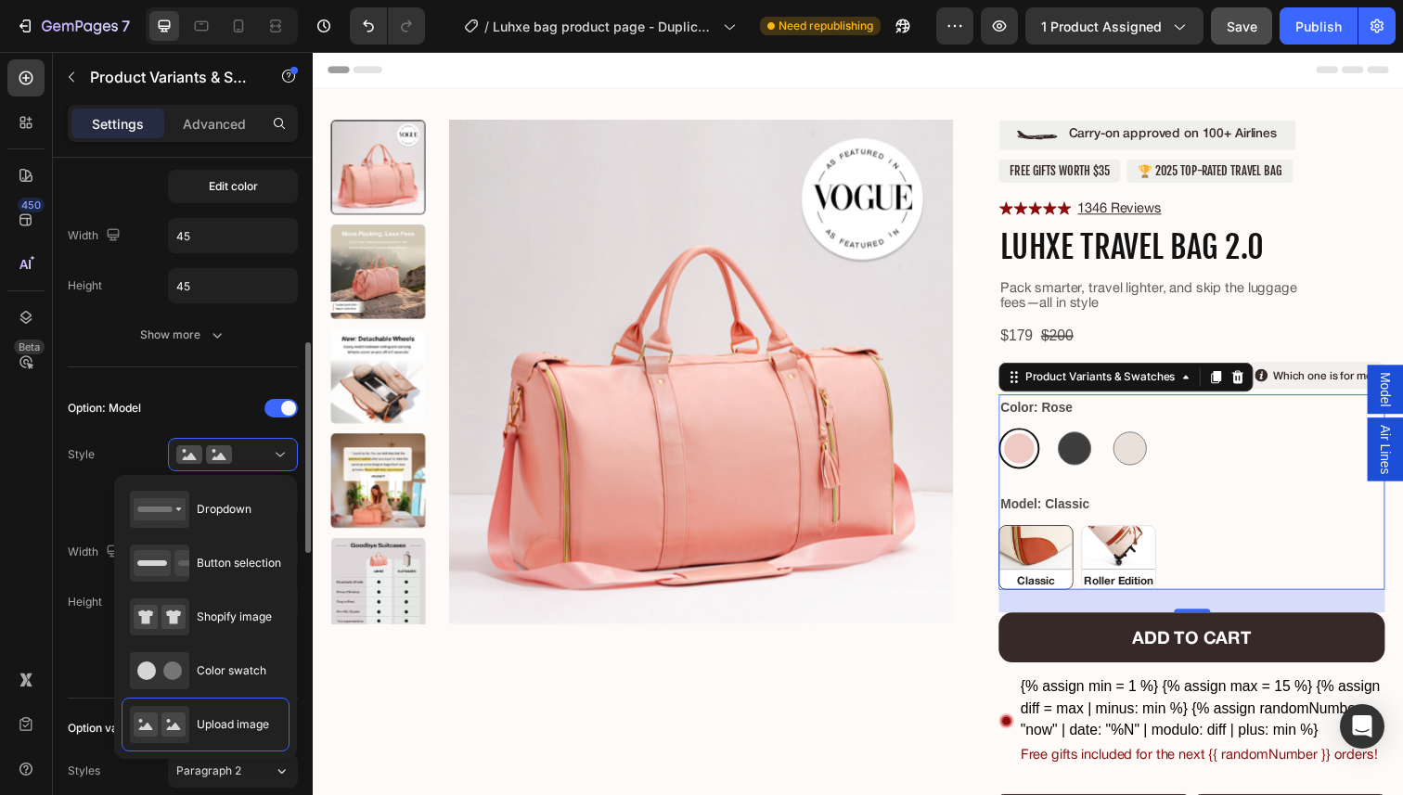
click at [100, 514] on div "Style Upload image" at bounding box center [183, 479] width 230 height 82
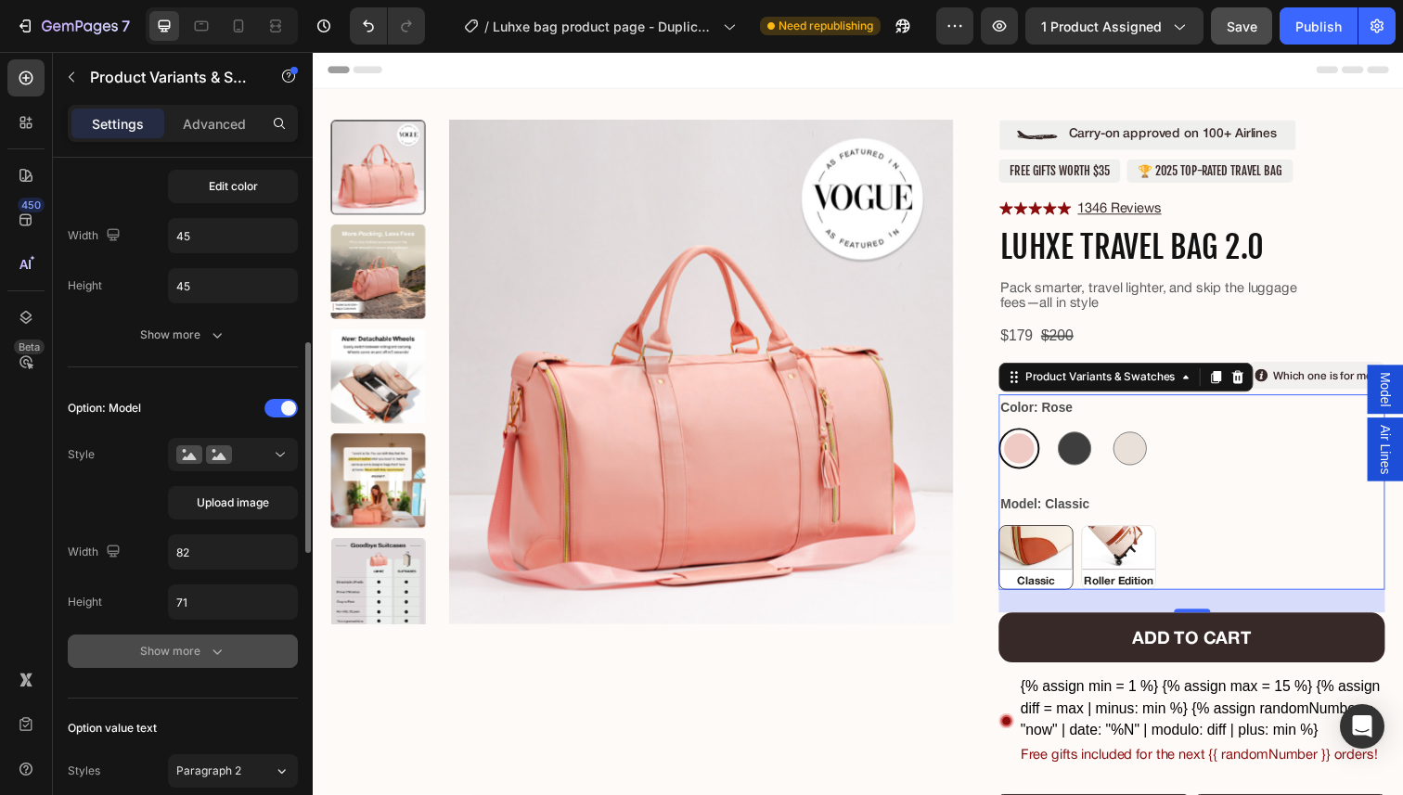
click at [182, 646] on div "Show more" at bounding box center [183, 651] width 86 height 19
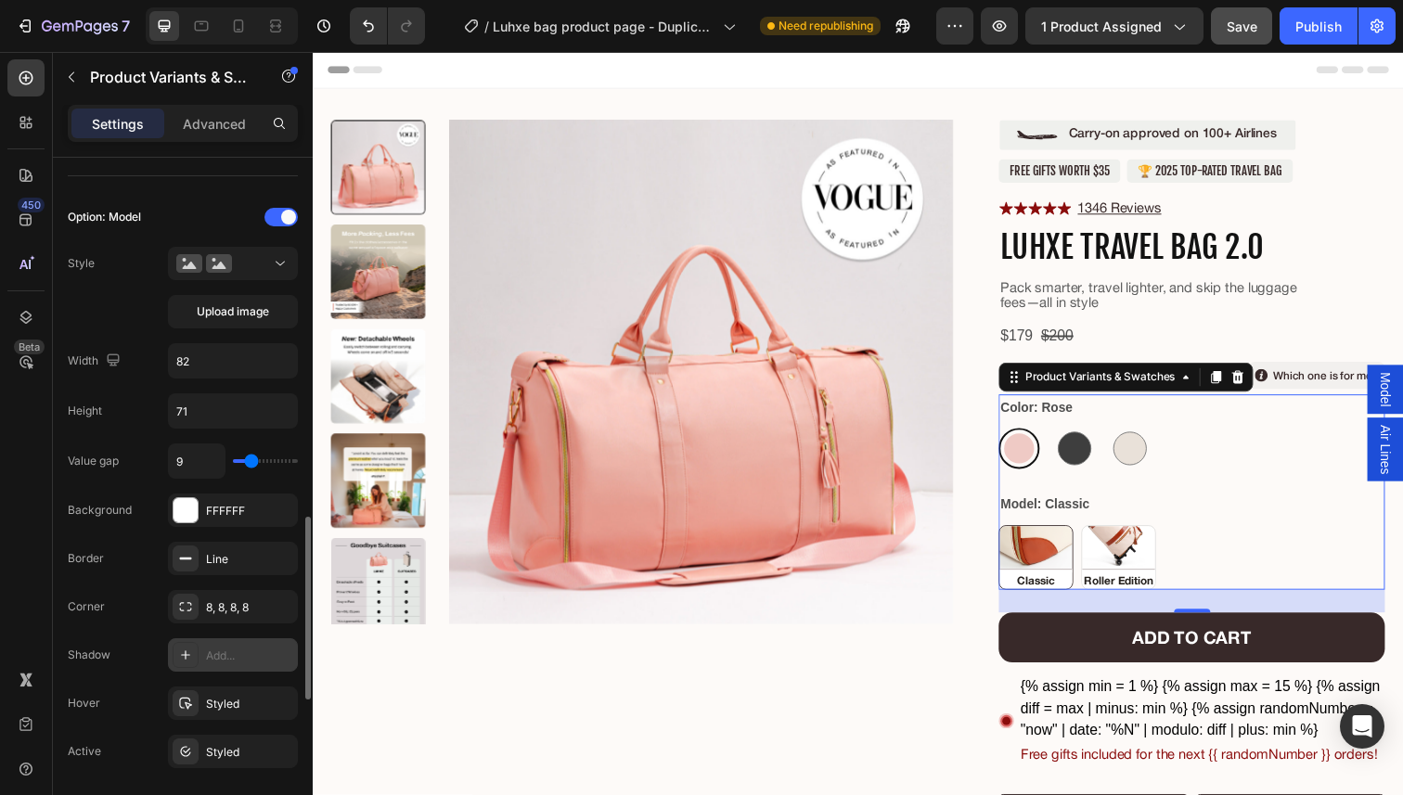
scroll to position [782, 0]
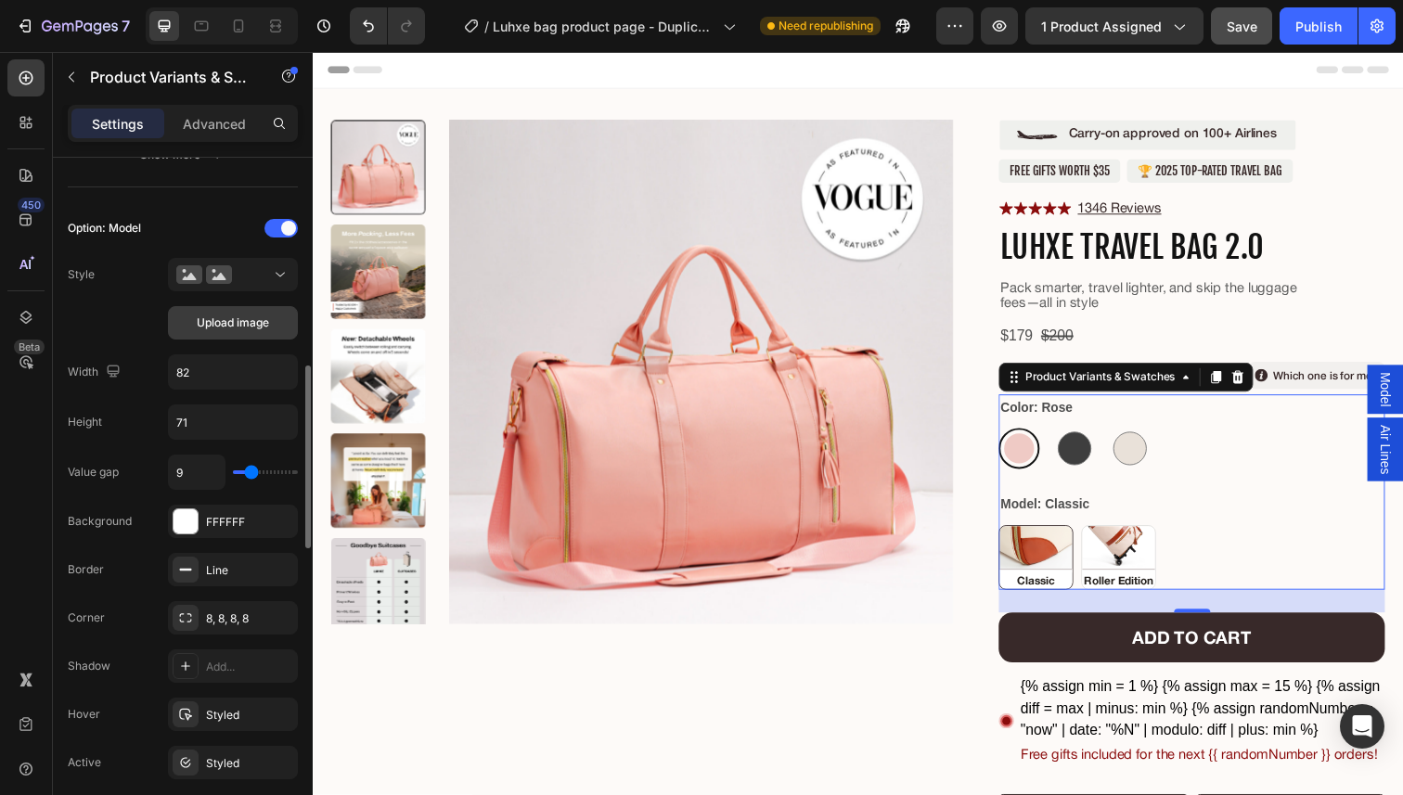
click at [226, 327] on span "Upload image" at bounding box center [233, 323] width 72 height 17
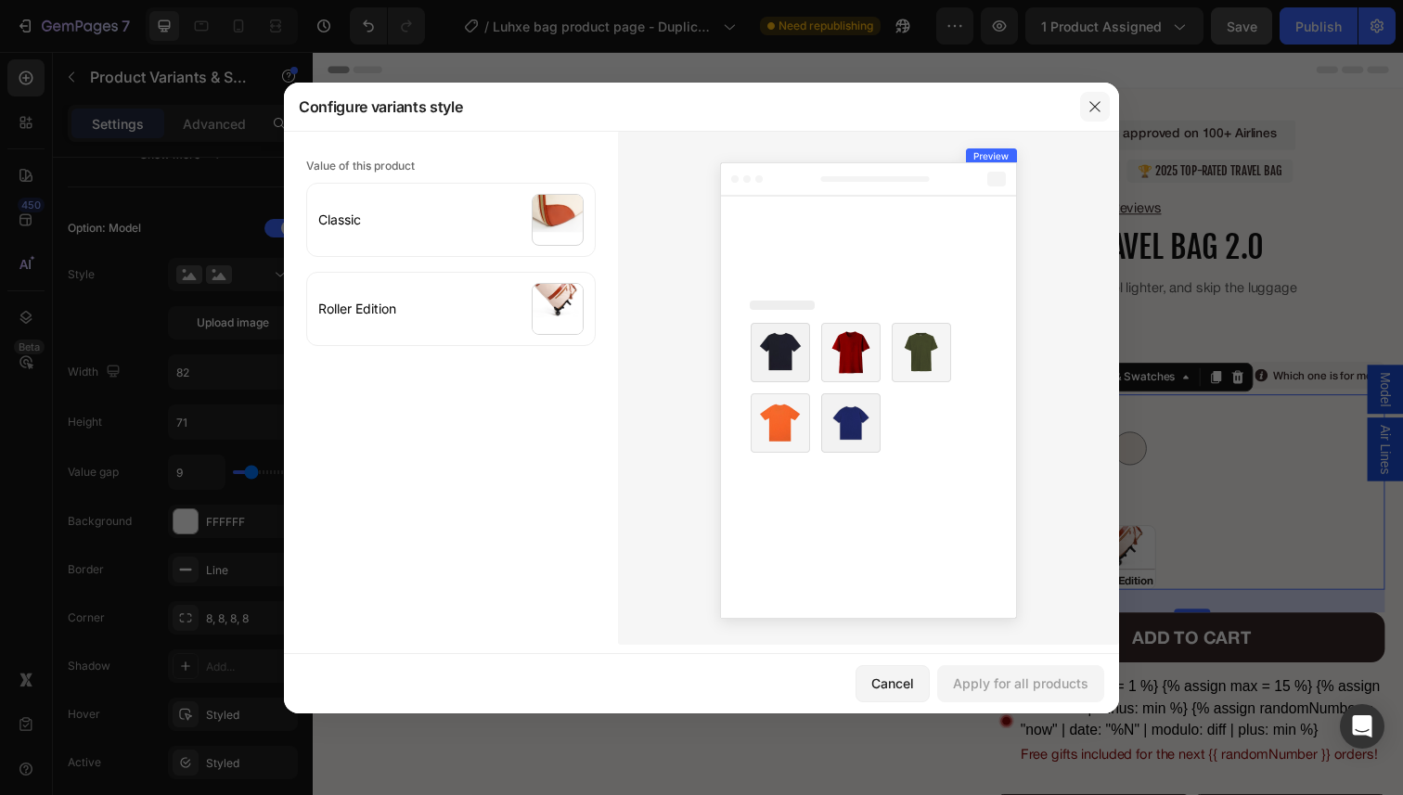
click at [1103, 119] on button "button" at bounding box center [1095, 107] width 30 height 30
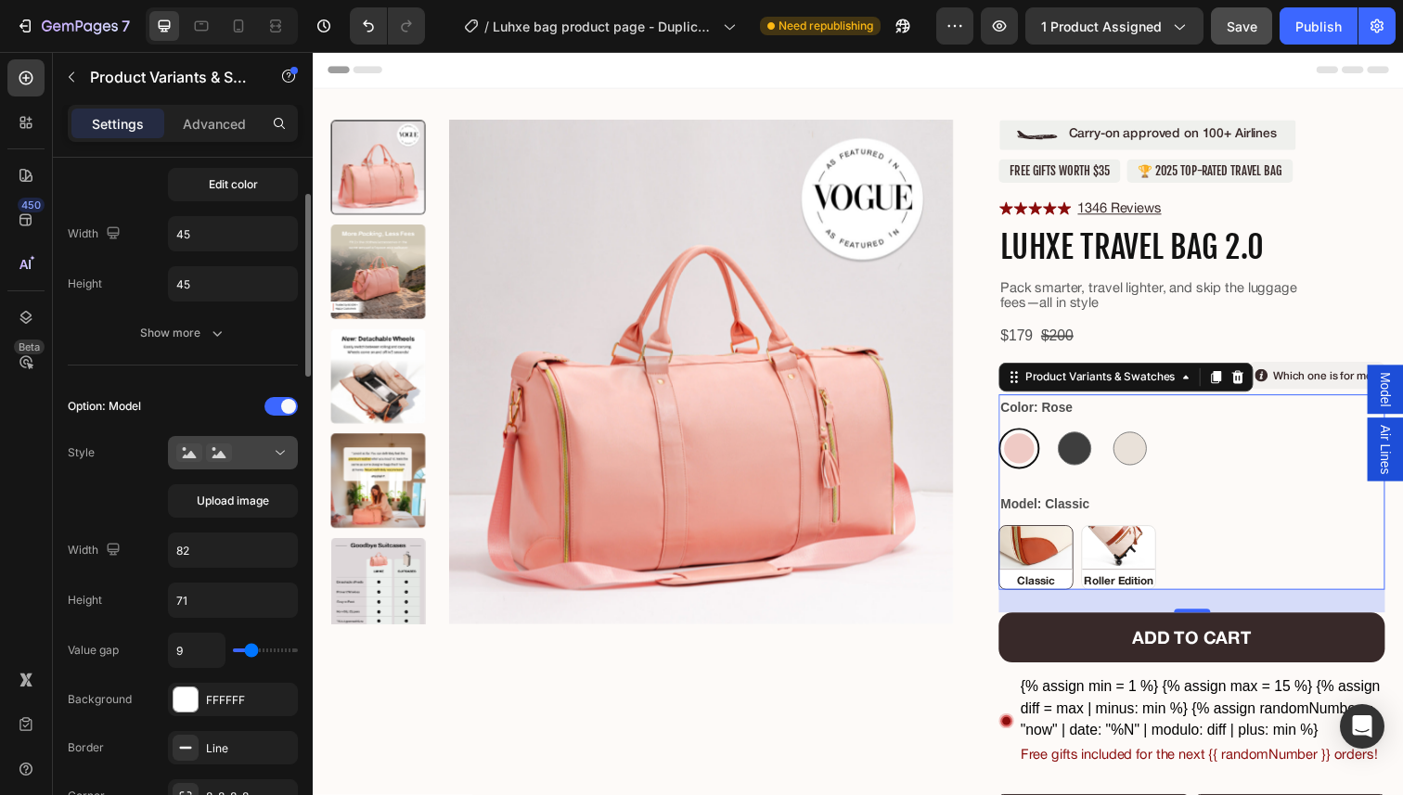
scroll to position [617, 0]
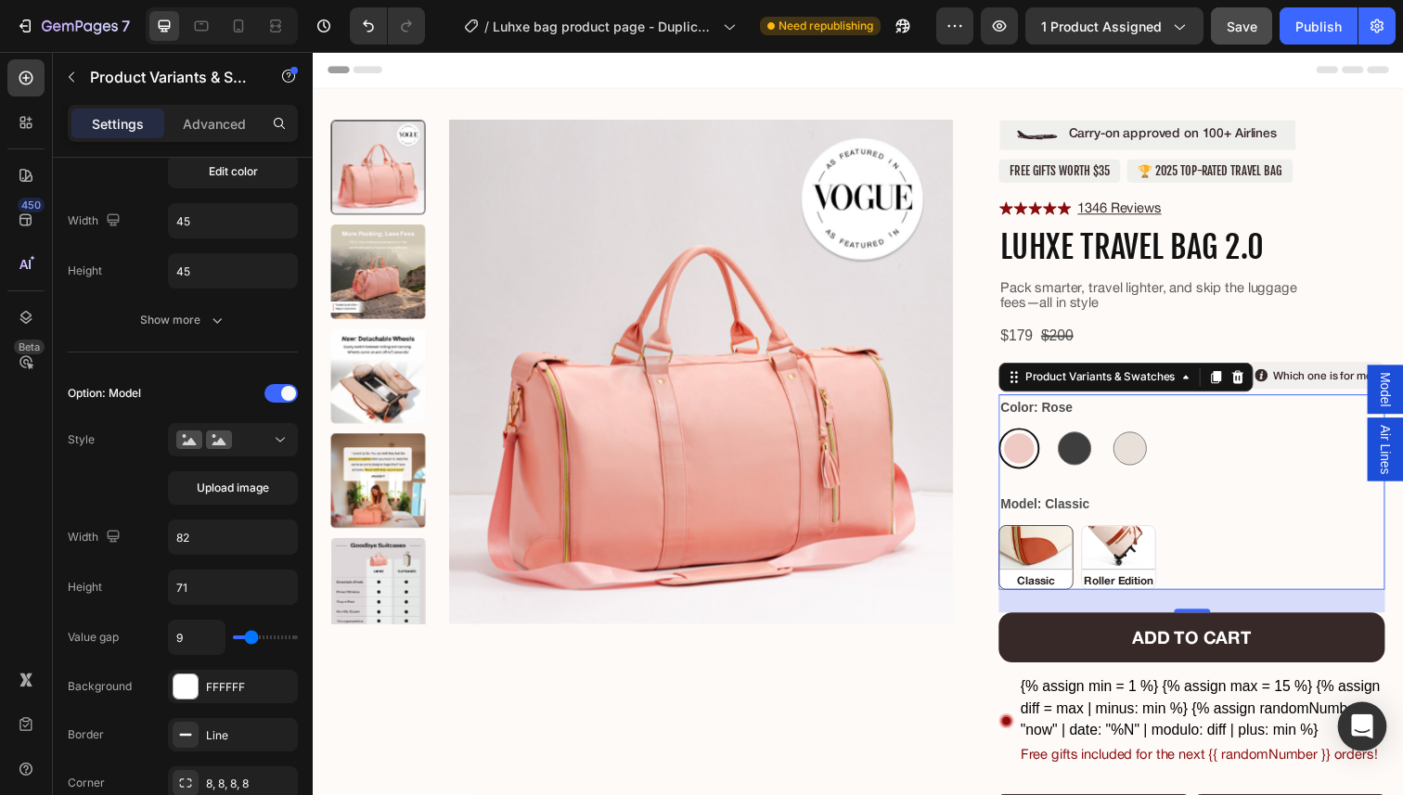
click at [1360, 744] on div "Open Intercom Messenger" at bounding box center [1362, 726] width 49 height 49
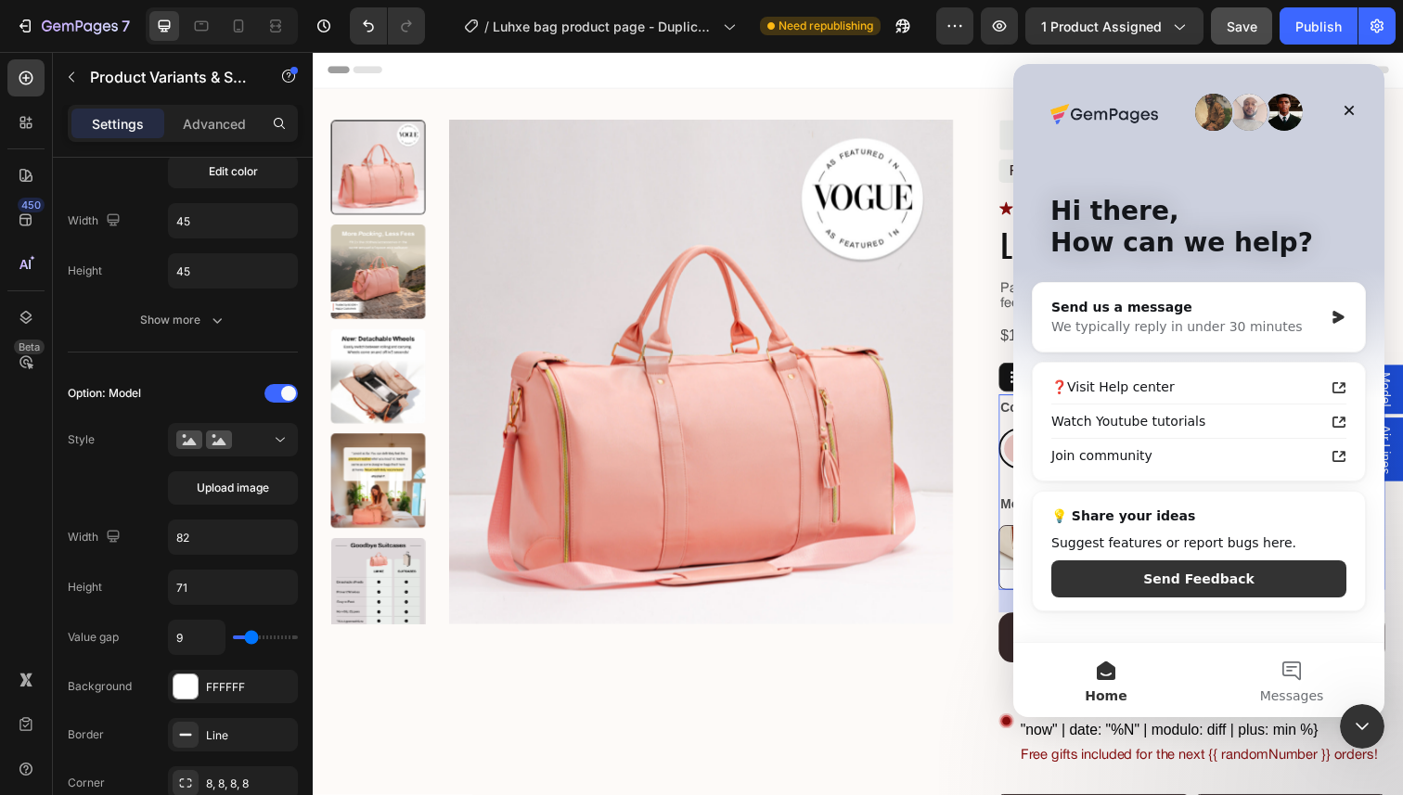
scroll to position [0, 0]
click at [1298, 675] on button "1 Messages" at bounding box center [1292, 680] width 186 height 74
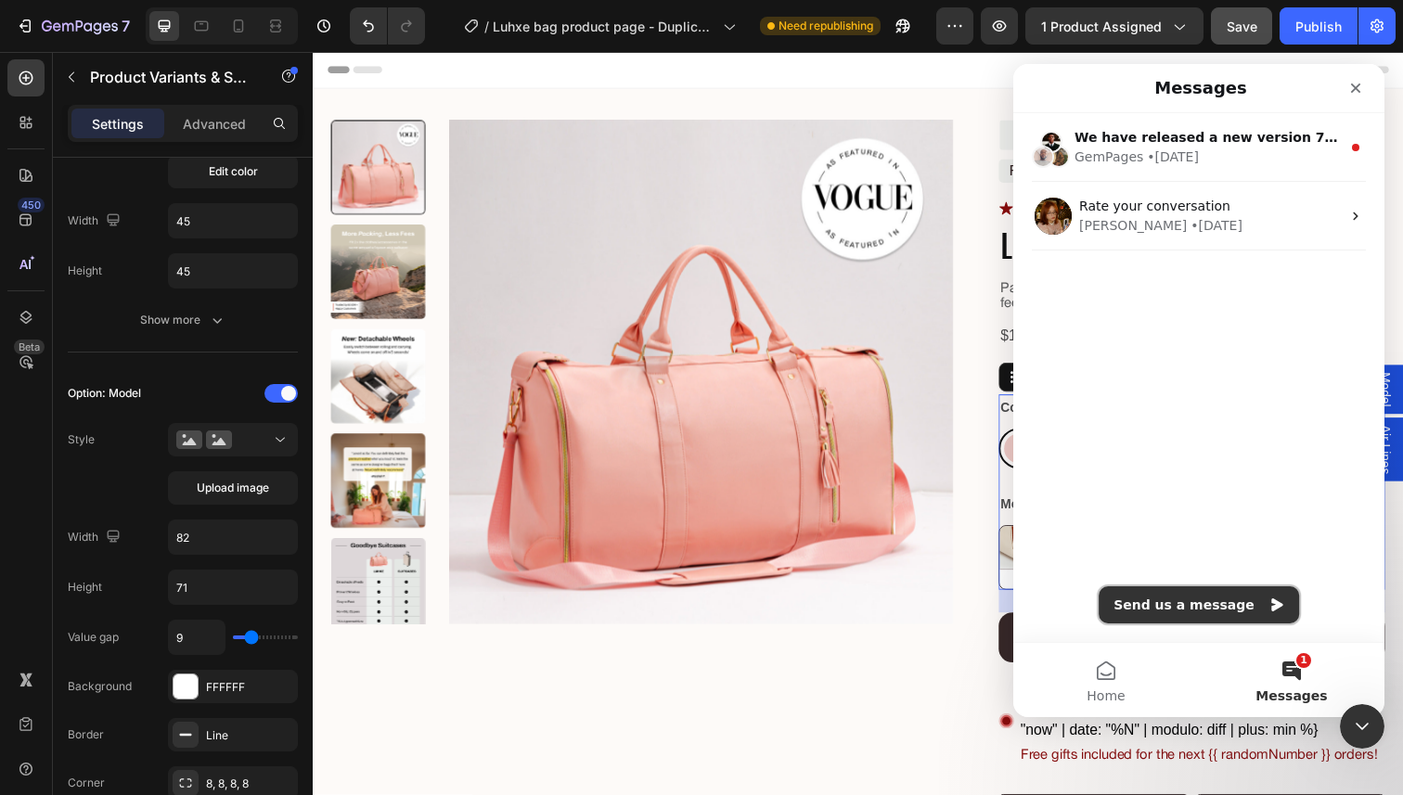
click at [1175, 589] on button "Send us a message" at bounding box center [1198, 604] width 200 height 37
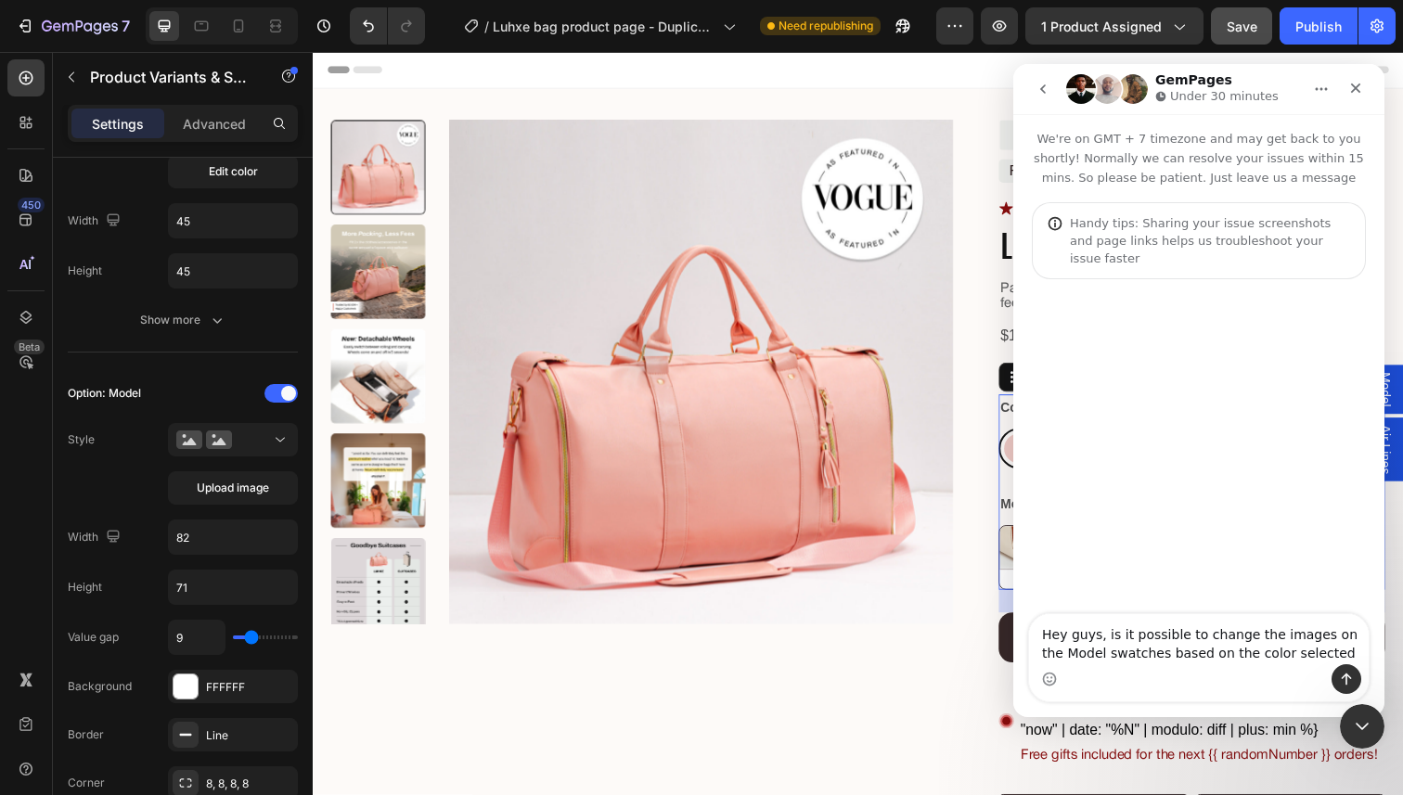
type textarea "Hey guys, is it possible to change the images on the Model swatches based on th…"
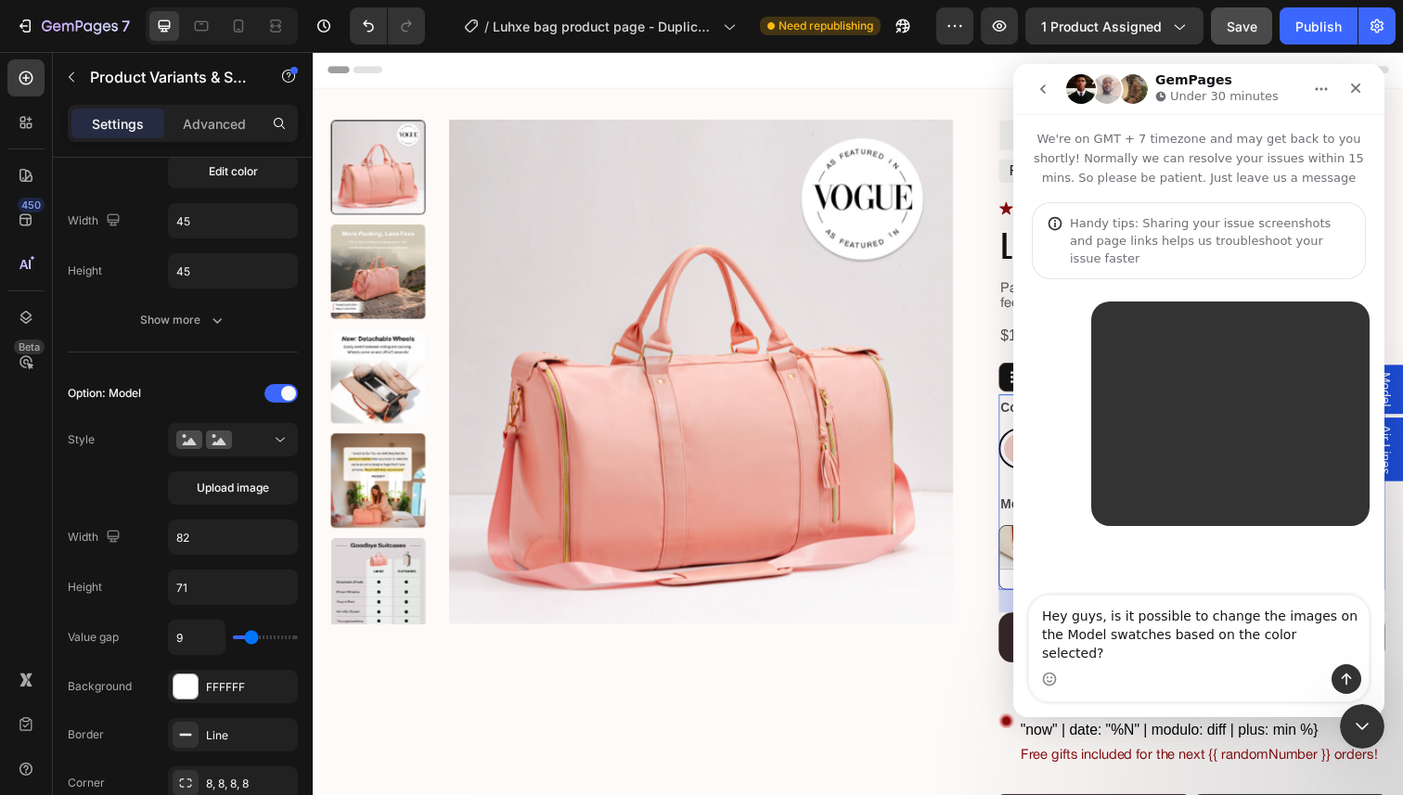
click at [1334, 653] on textarea "Hey guys, is it possible to change the images on the Model swatches based on th…" at bounding box center [1199, 630] width 340 height 69
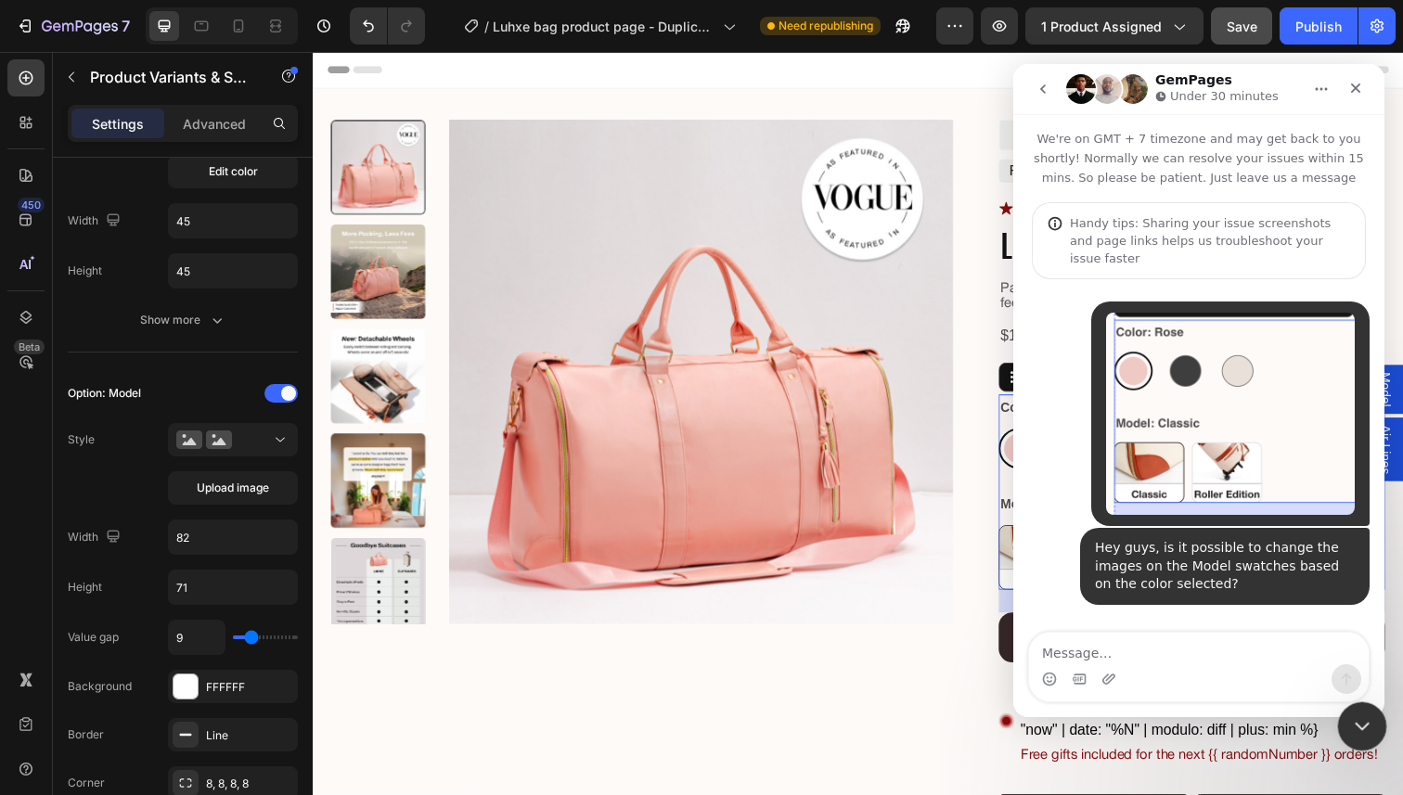
click at [1367, 734] on icon "Close Intercom Messenger" at bounding box center [1359, 724] width 22 height 22
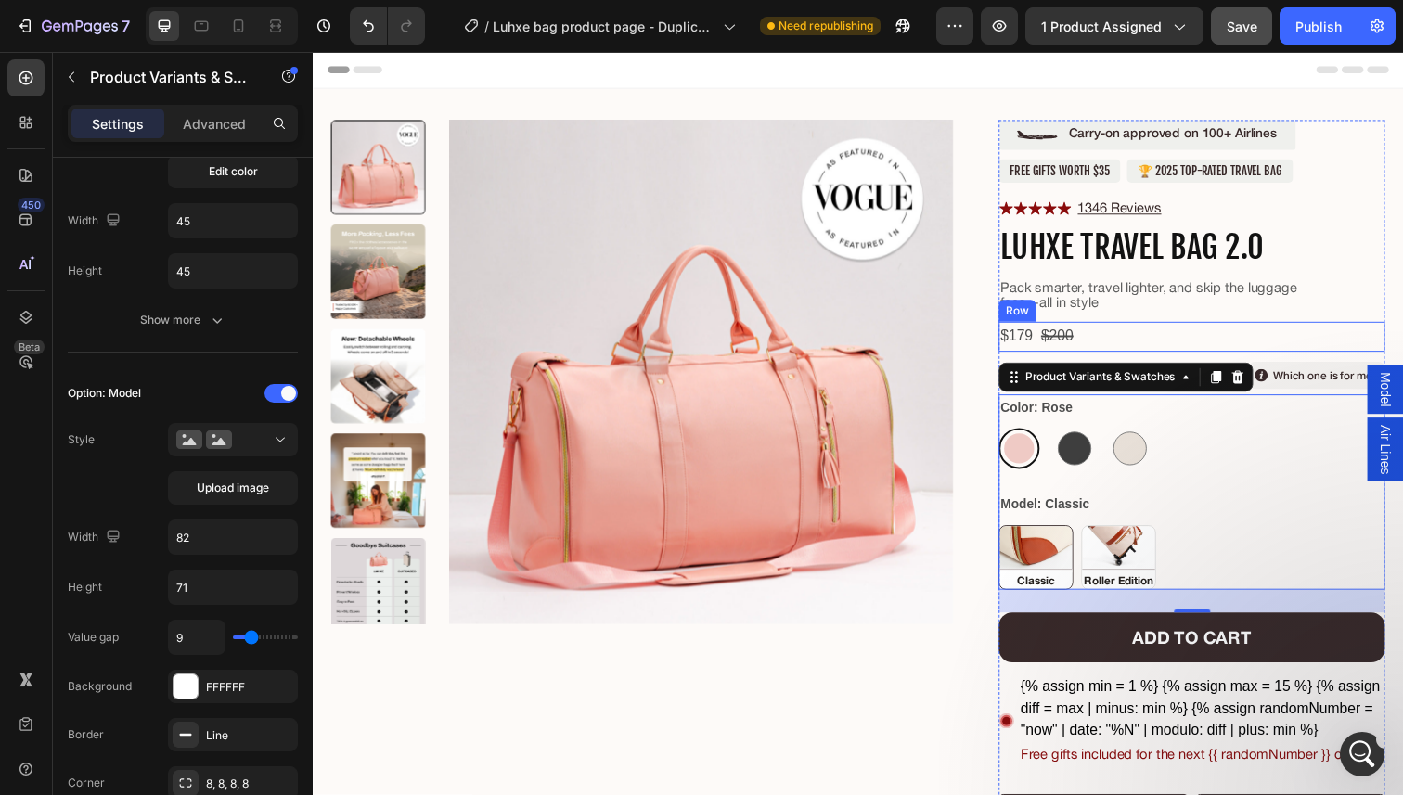
scroll to position [77, 0]
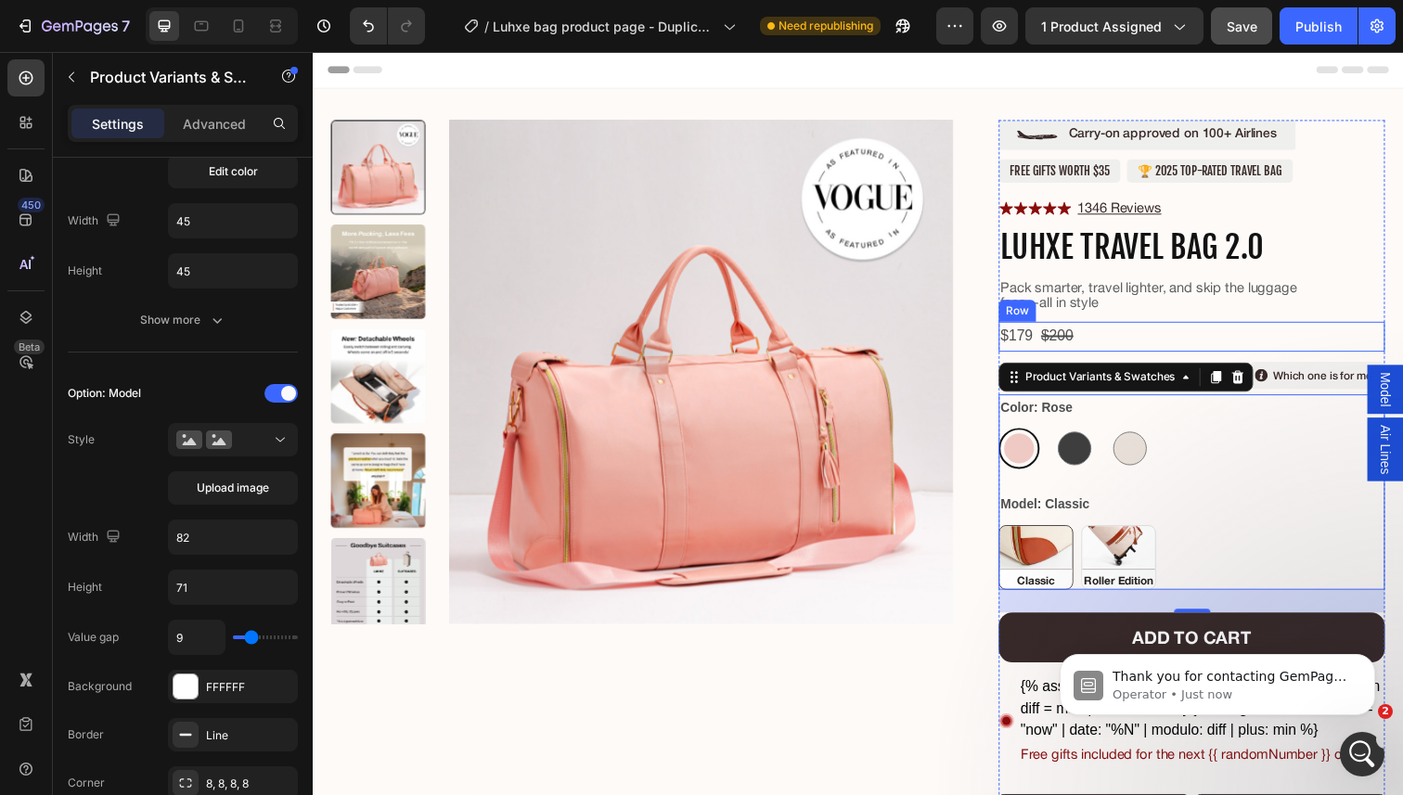
click at [1118, 339] on div "$179 Product Price Product Price $200 Compare Price Compare Price Row" at bounding box center [1210, 343] width 394 height 31
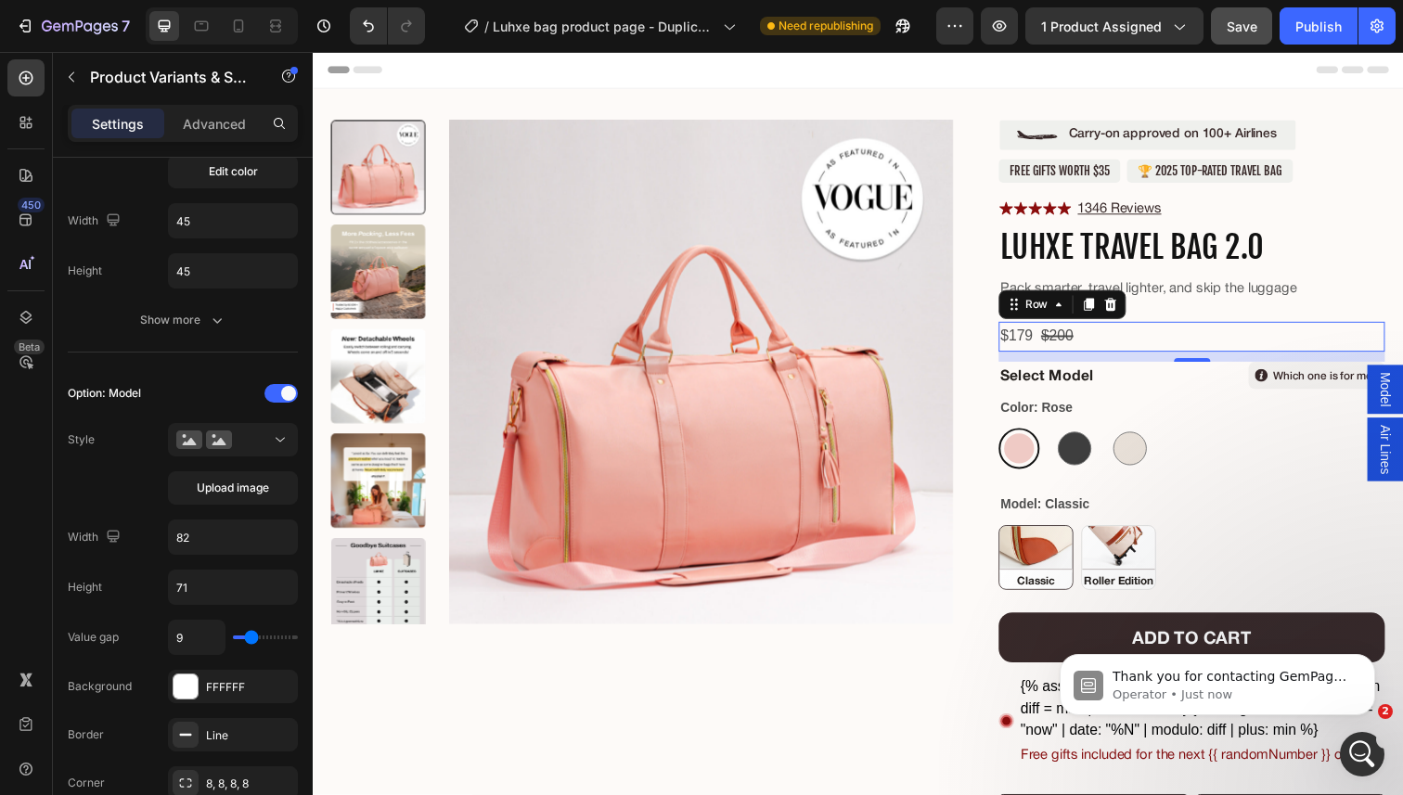
scroll to position [0, 0]
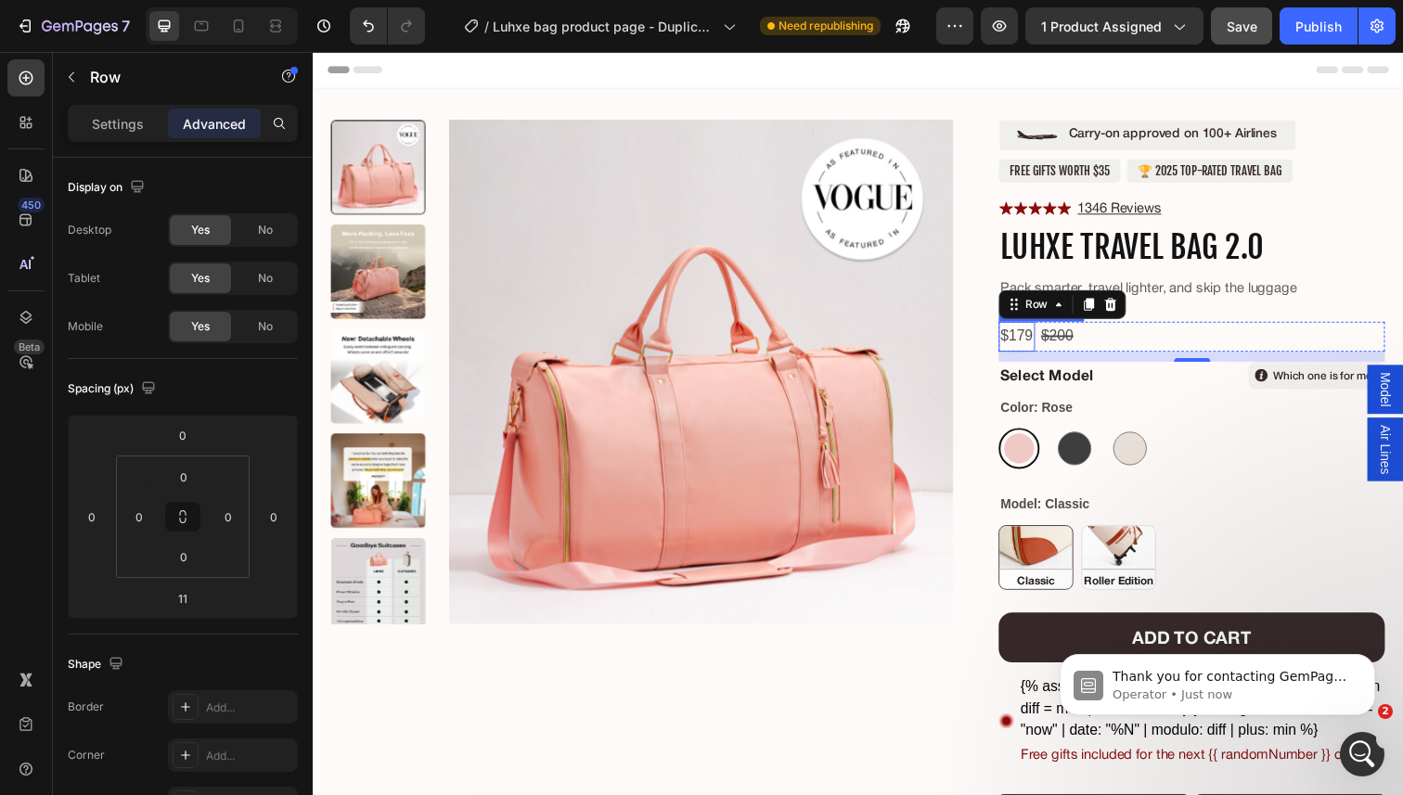
click at [1034, 347] on div "$179" at bounding box center [1031, 343] width 37 height 31
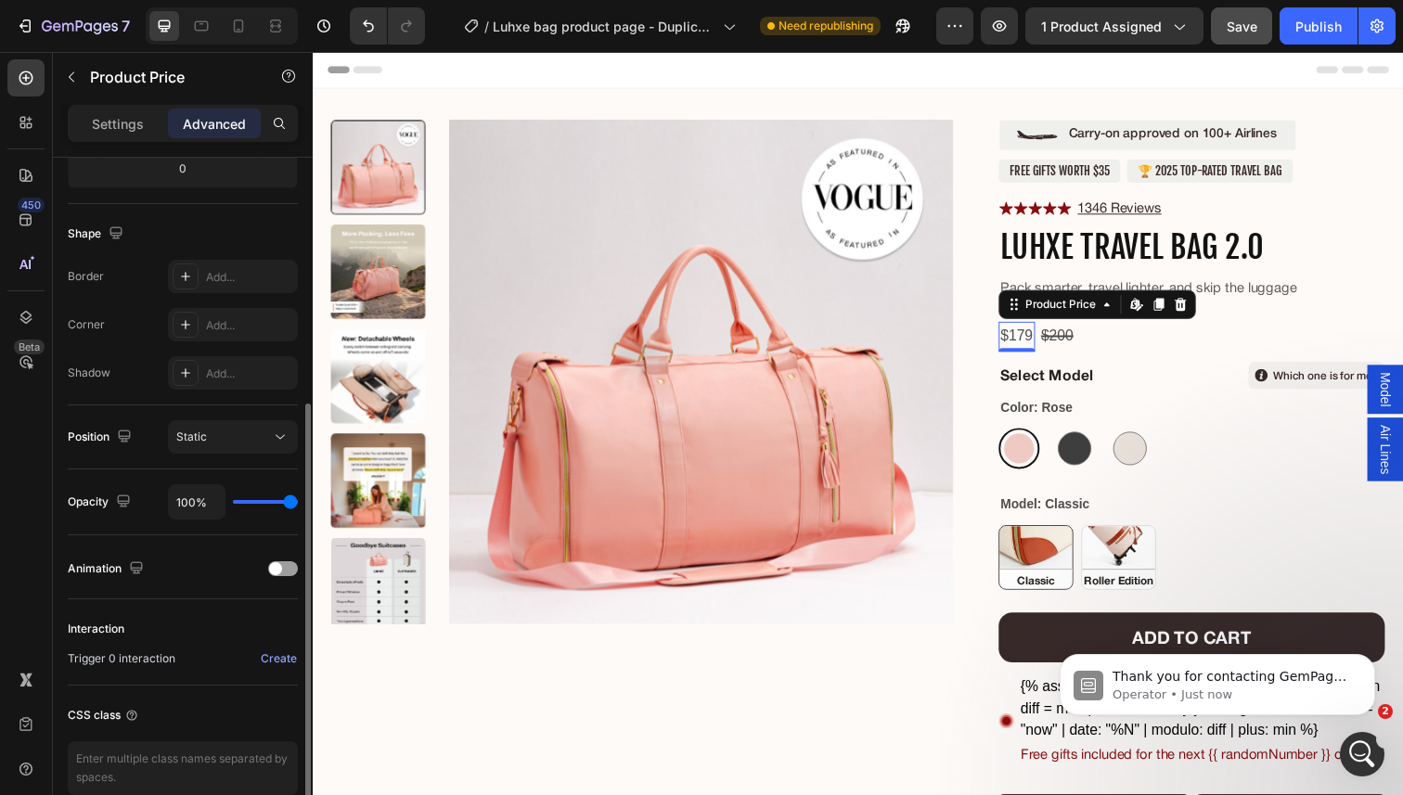
scroll to position [428, 0]
click at [120, 122] on p "Settings" at bounding box center [118, 123] width 52 height 19
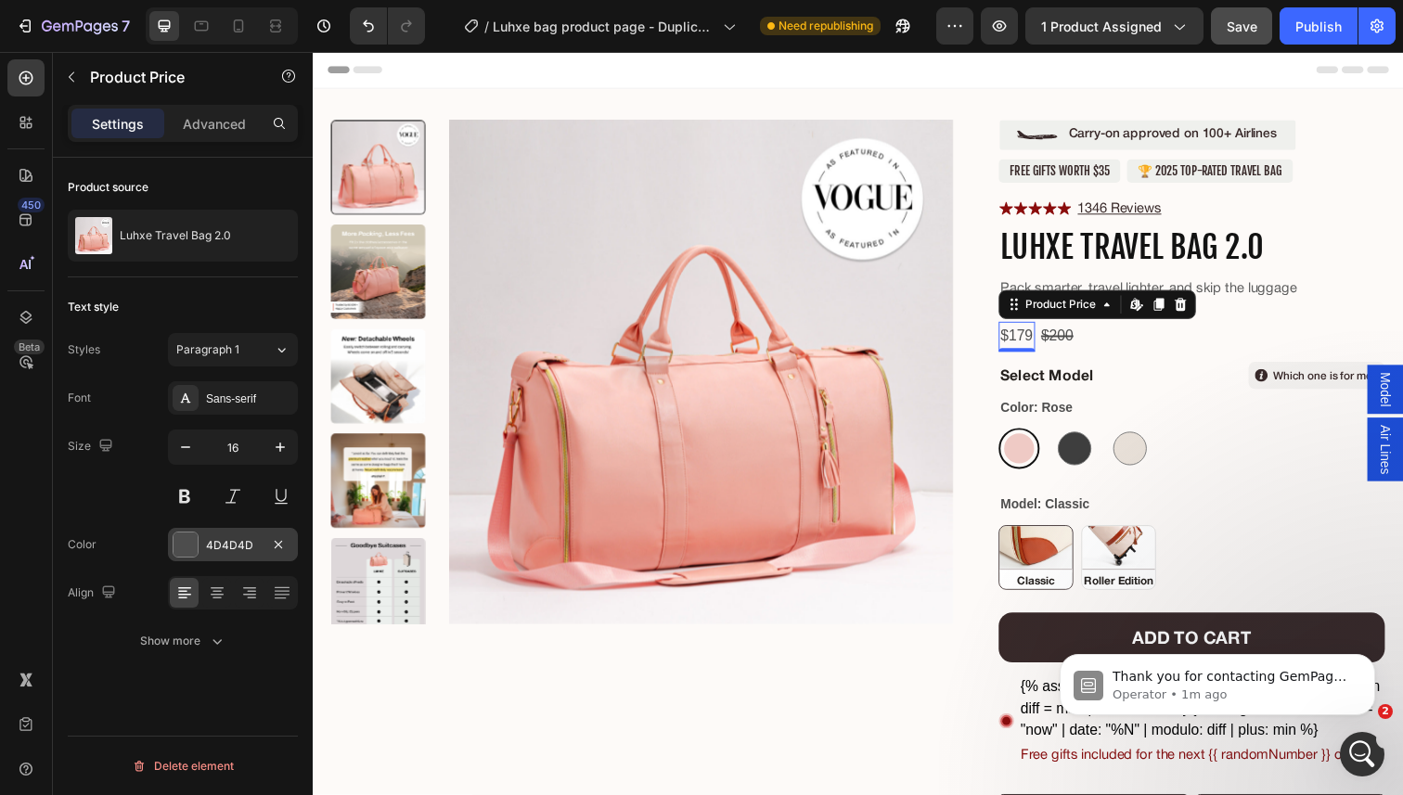
click at [221, 549] on div "4D4D4D" at bounding box center [233, 545] width 54 height 17
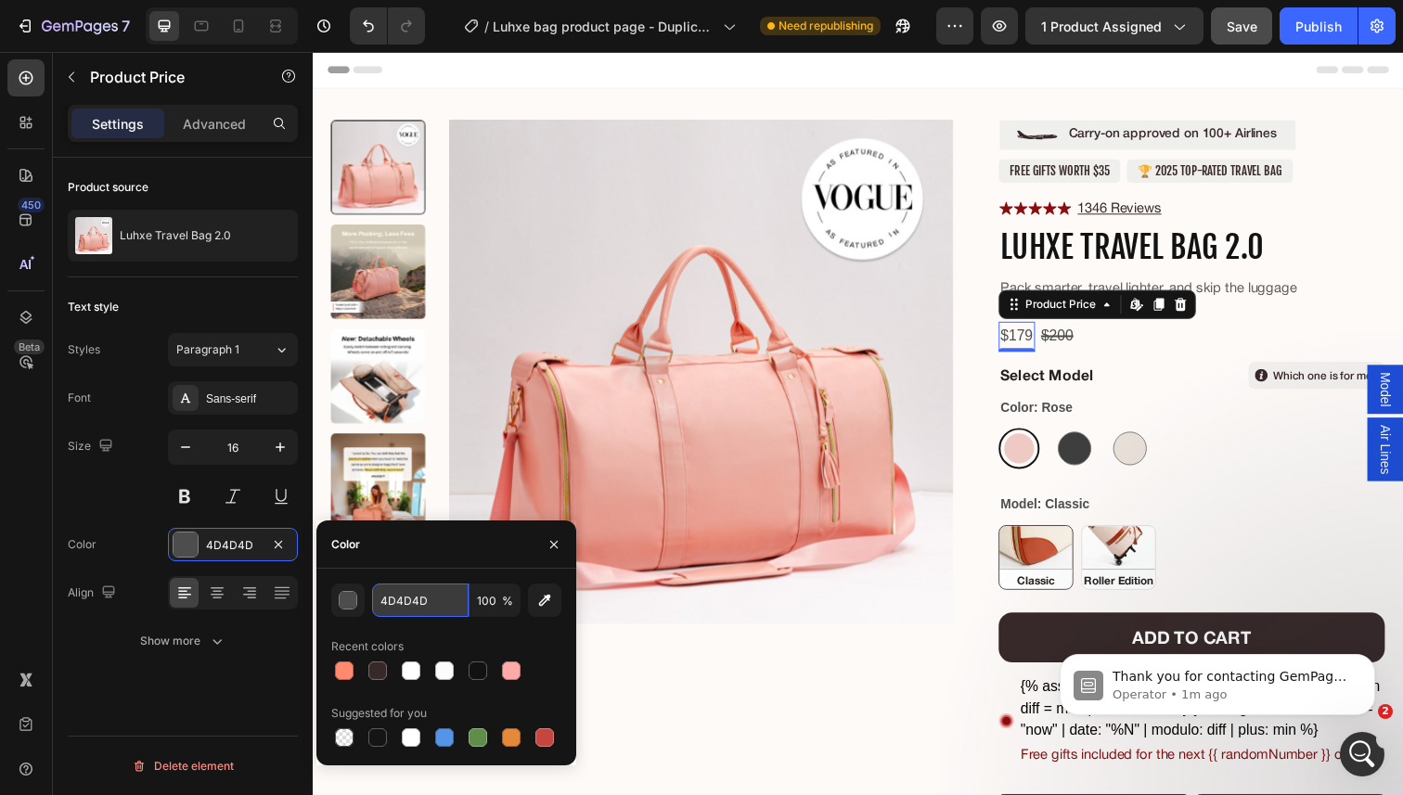
click at [436, 594] on input "4D4D4D" at bounding box center [420, 600] width 96 height 33
paste input "#8a0c0c"
type input "8A0C0C"
click at [200, 501] on button at bounding box center [184, 496] width 33 height 33
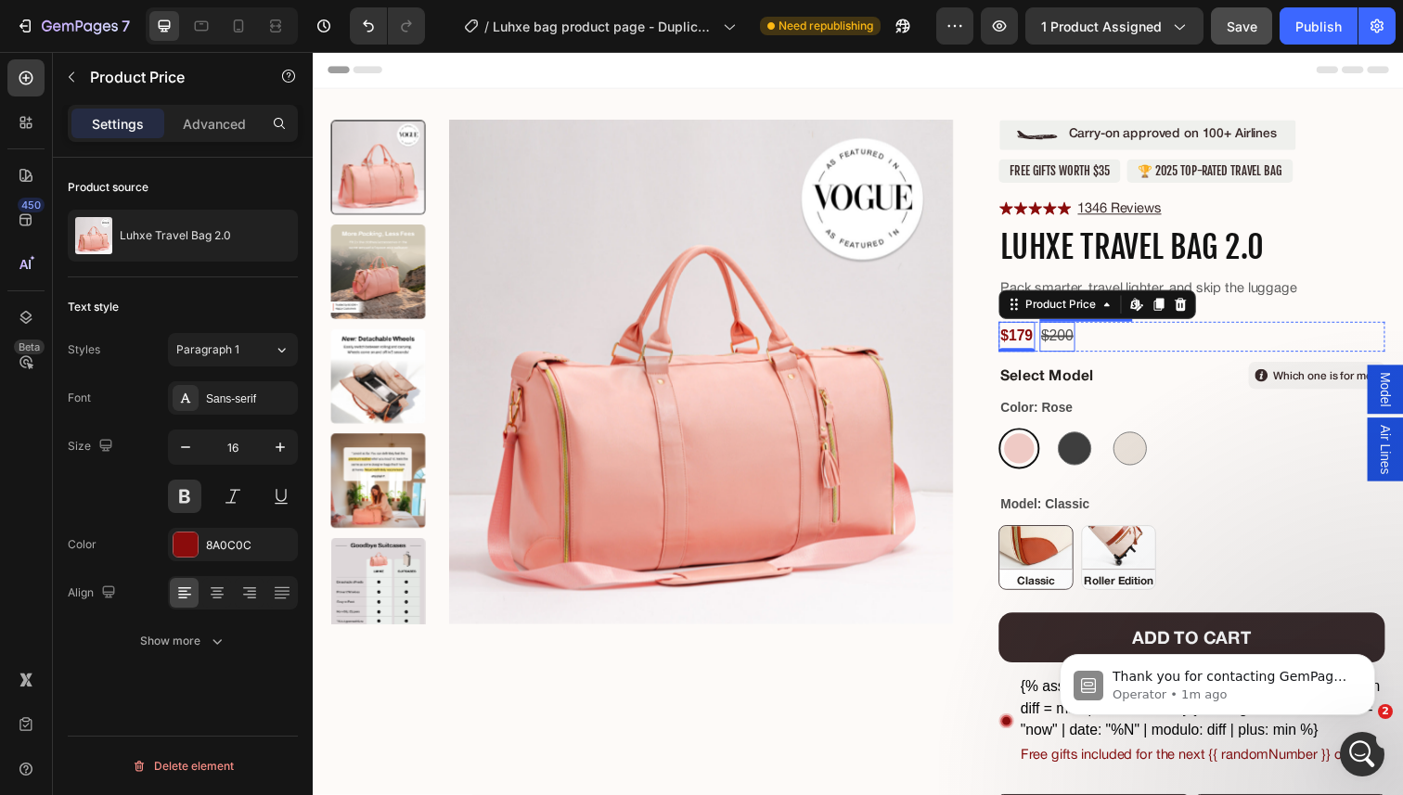
click at [1072, 356] on div "$200" at bounding box center [1073, 343] width 37 height 31
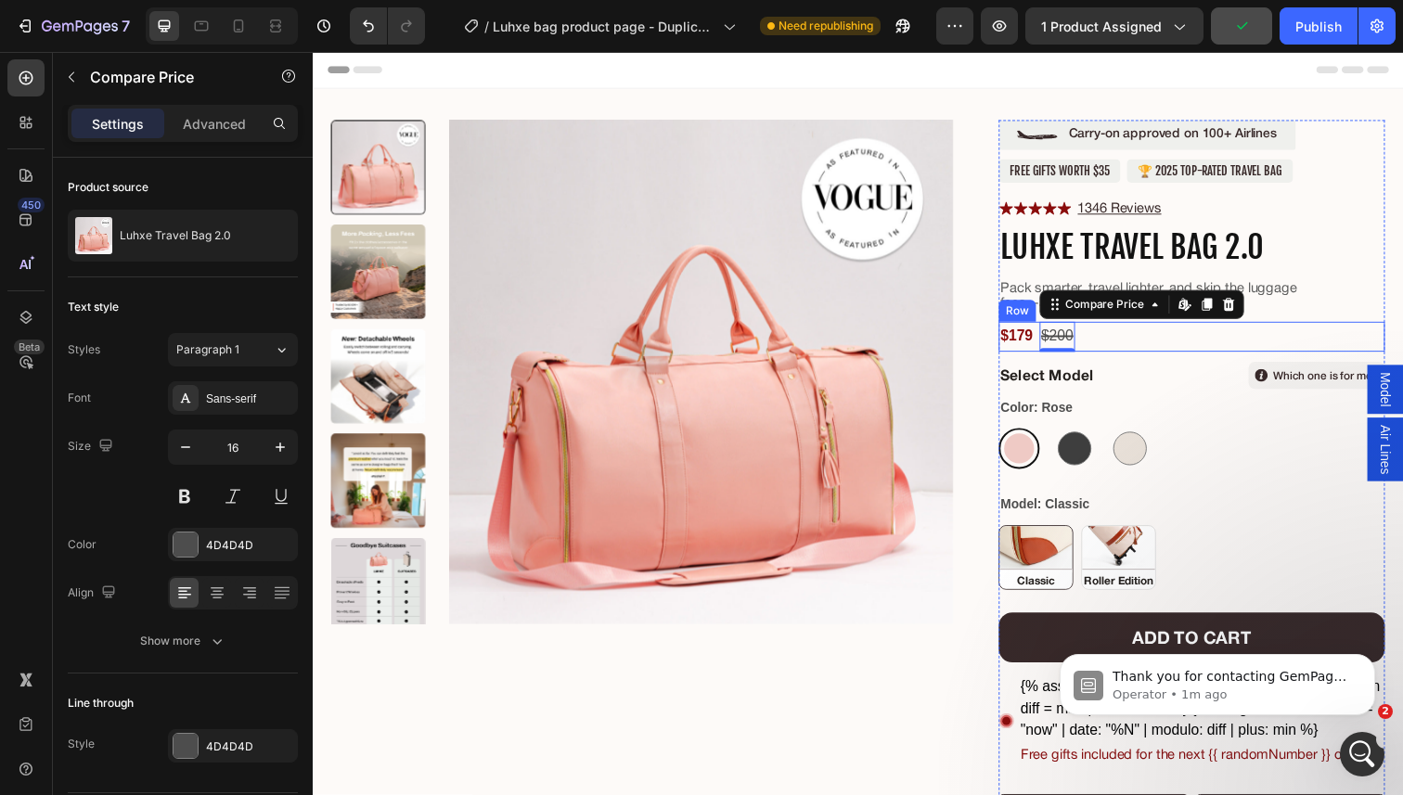
click at [1111, 353] on div "$179 Product Price Product Price $200 Compare Price Edit content in Shopify 0 C…" at bounding box center [1210, 343] width 394 height 31
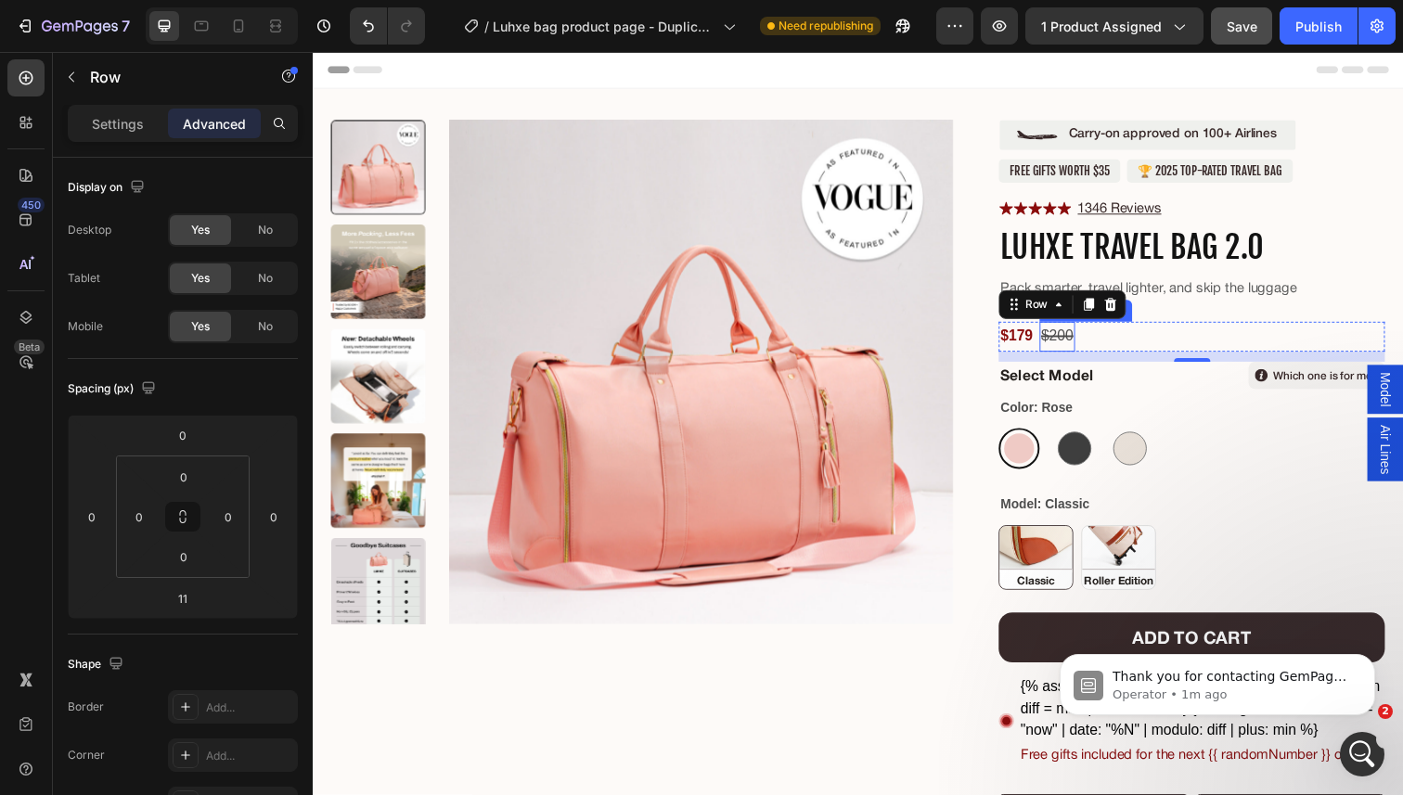
click at [1074, 346] on div "$200" at bounding box center [1073, 343] width 37 height 31
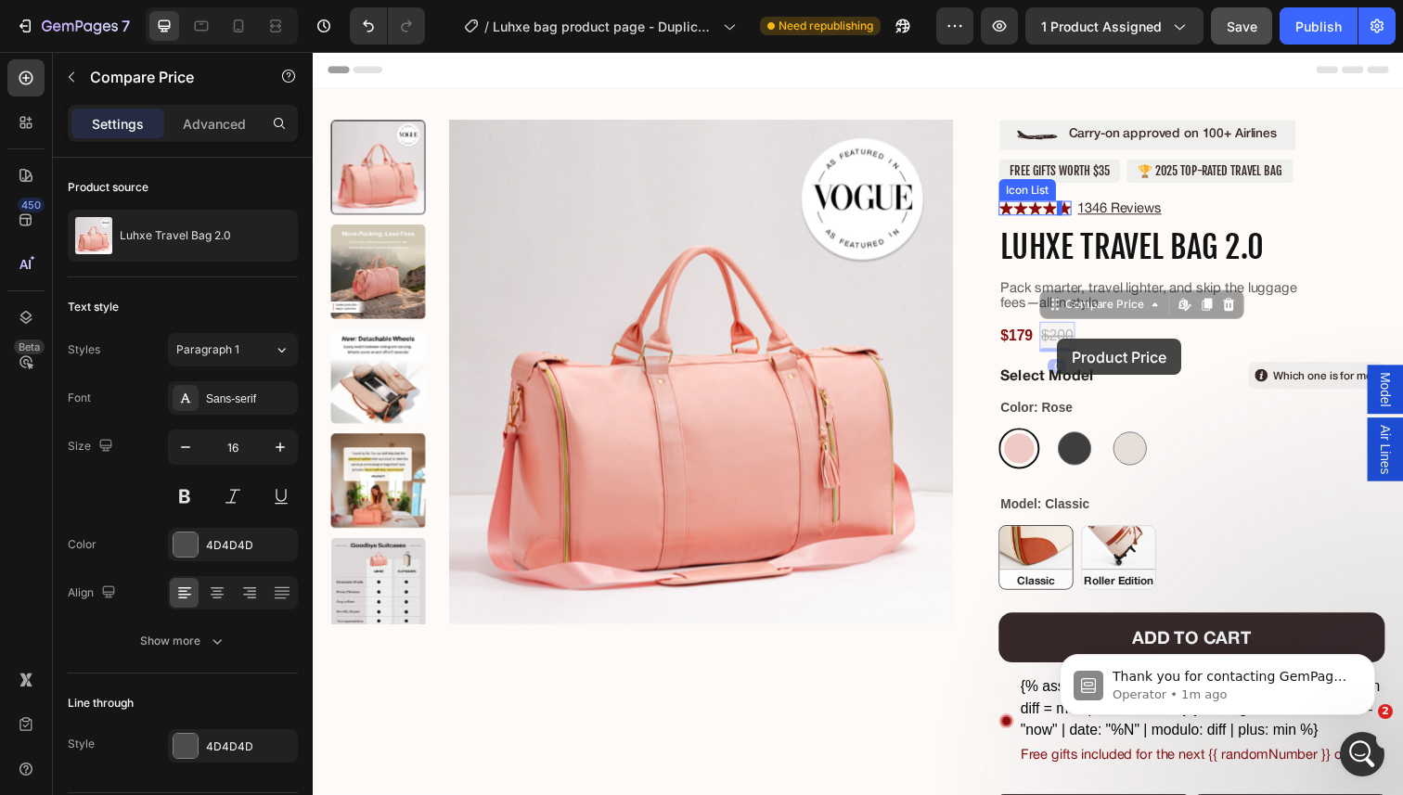
drag, startPoint x: 1072, startPoint y: 315, endPoint x: 1073, endPoint y: 343, distance: 27.8
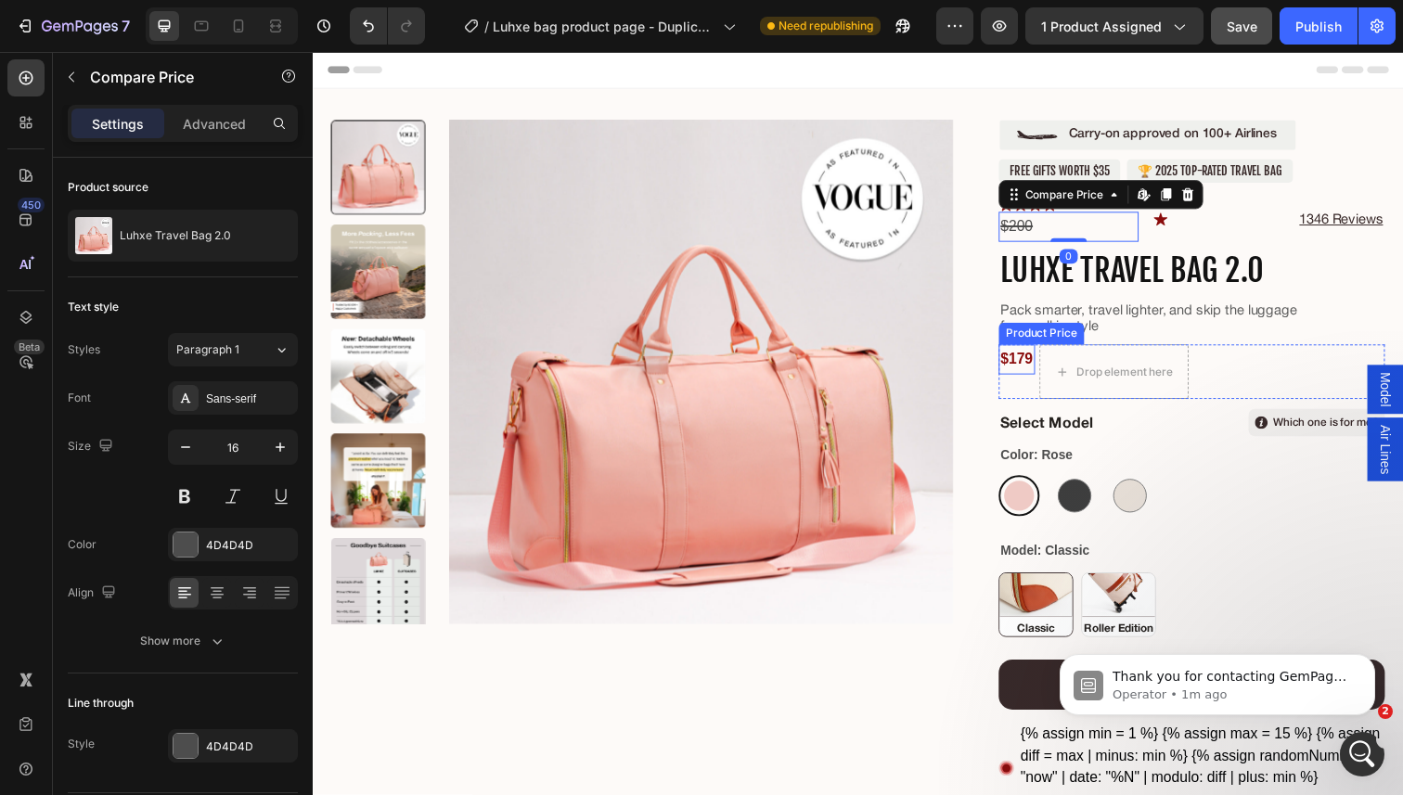
click at [1025, 364] on div "$179" at bounding box center [1031, 366] width 37 height 31
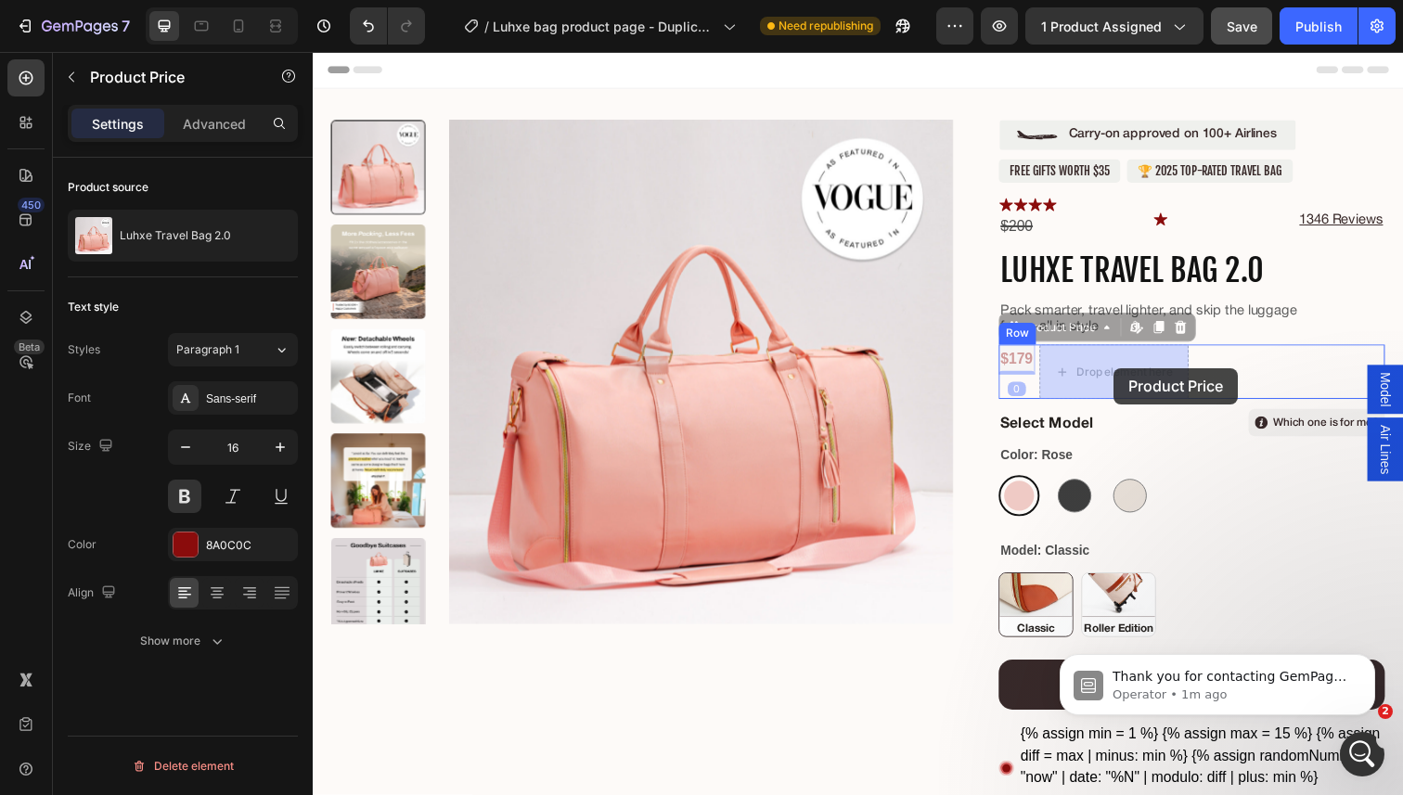
drag, startPoint x: 1027, startPoint y: 337, endPoint x: 1118, endPoint y: 372, distance: 97.5
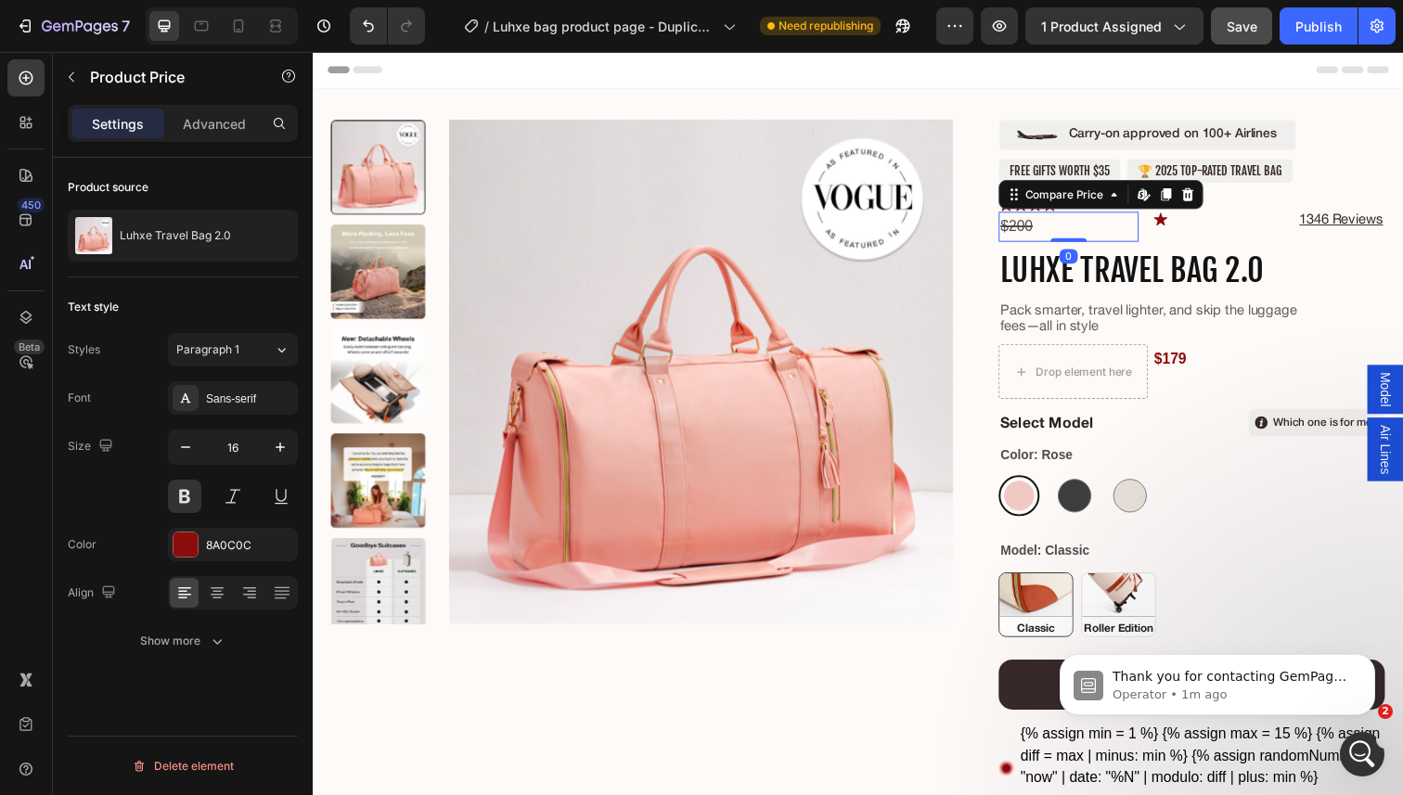
click at [1021, 223] on div "$200" at bounding box center [1084, 230] width 143 height 31
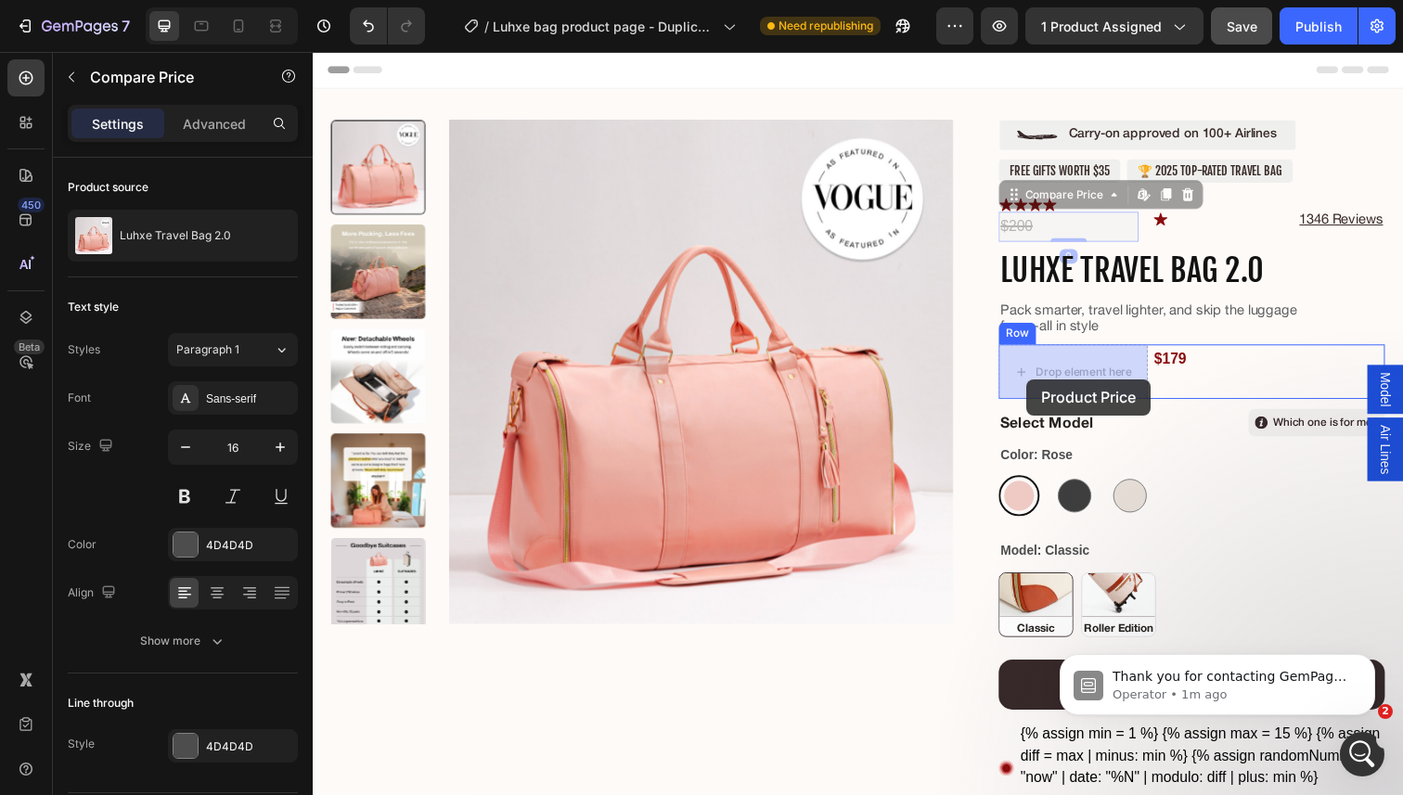
drag, startPoint x: 1026, startPoint y: 205, endPoint x: 1041, endPoint y: 386, distance: 181.5
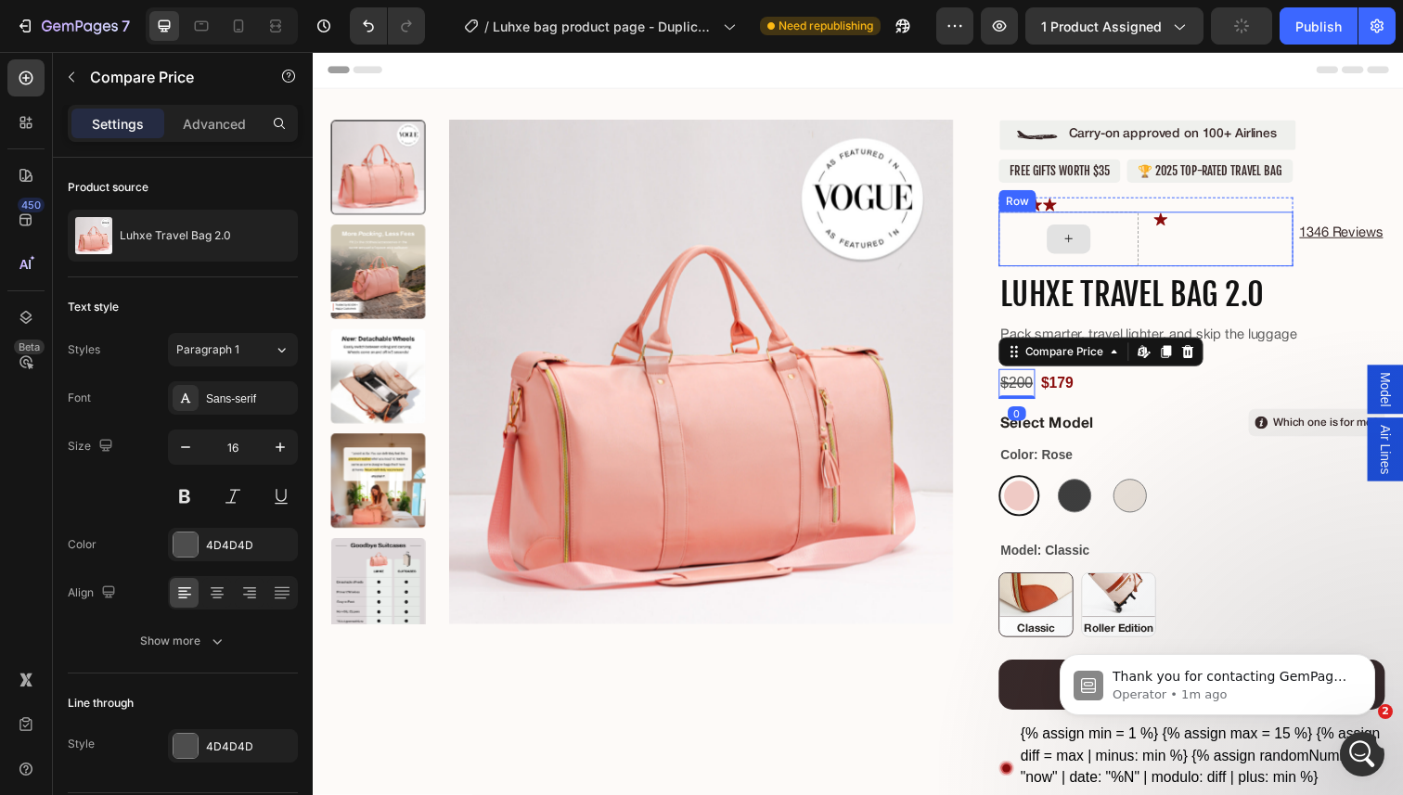
click at [1140, 243] on div at bounding box center [1084, 243] width 143 height 56
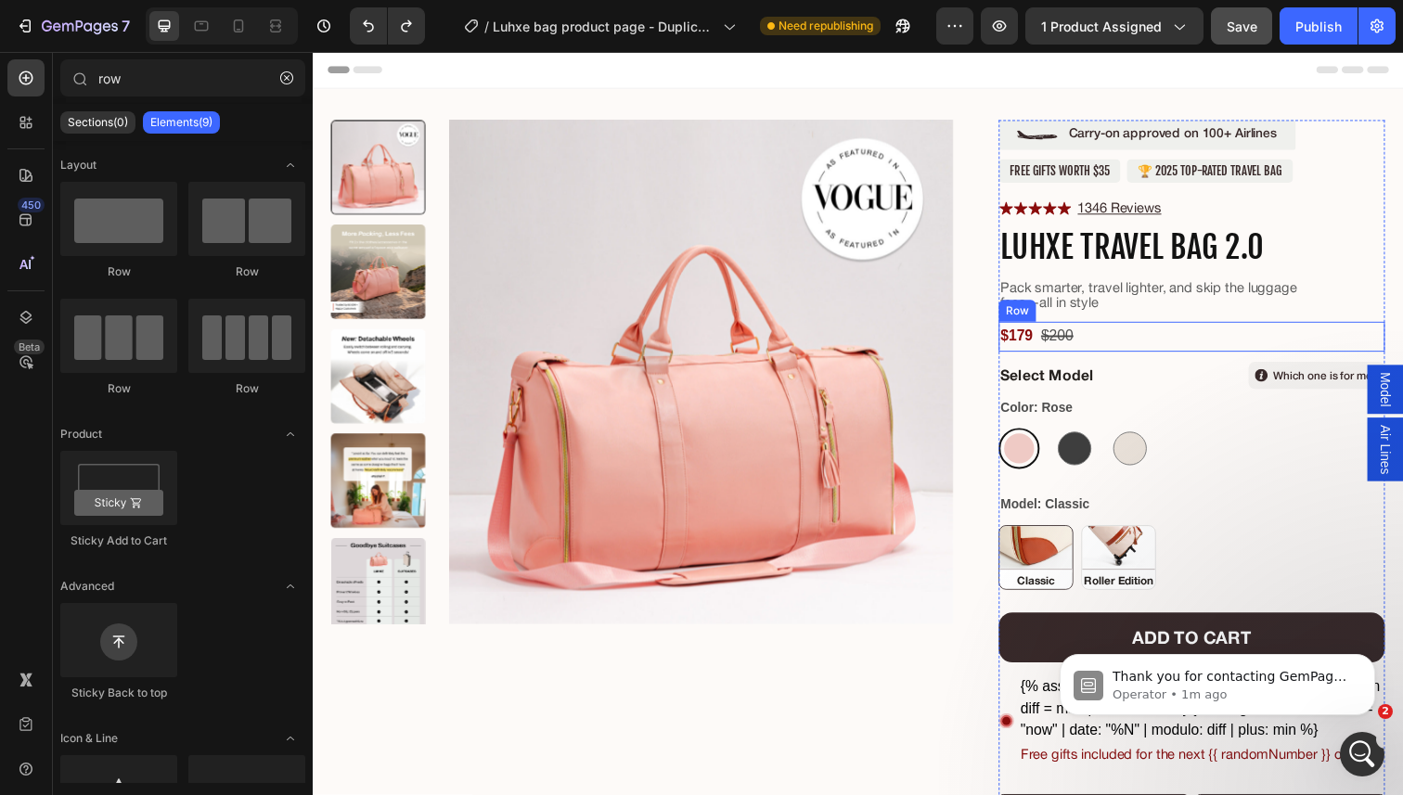
click at [1106, 345] on div "$179 Product Price Product Price $200 Compare Price Compare Price Row" at bounding box center [1210, 343] width 394 height 31
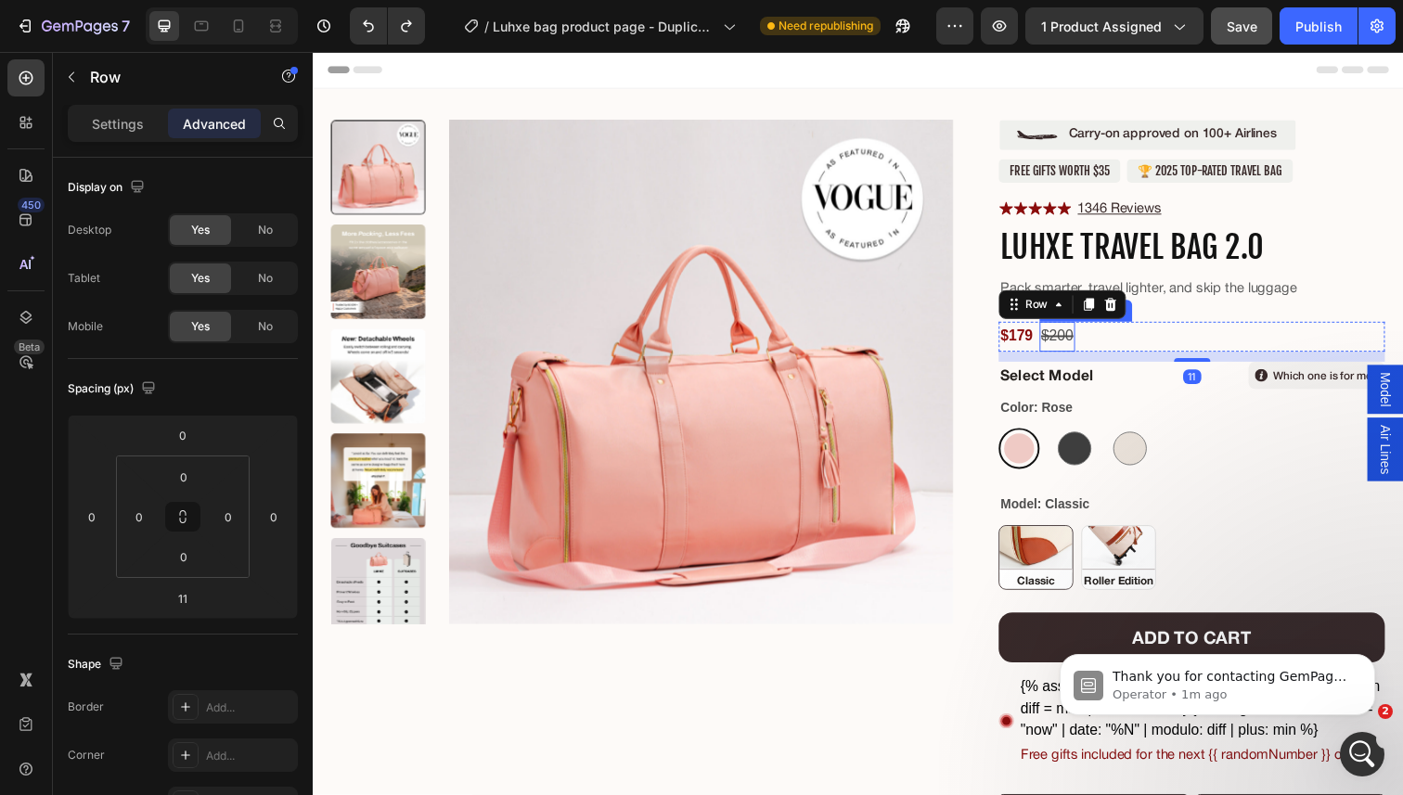
click at [1066, 342] on div "$200" at bounding box center [1073, 343] width 37 height 31
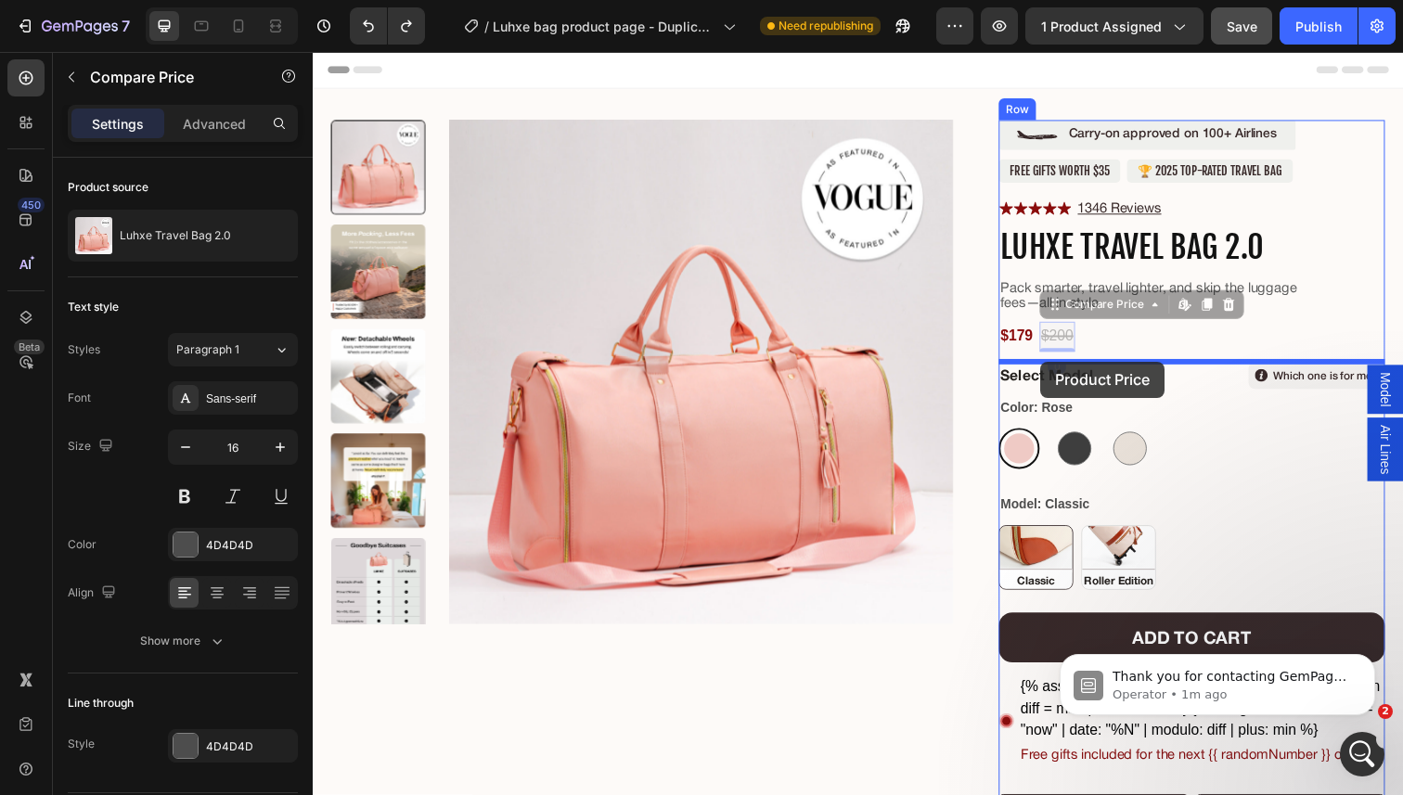
drag, startPoint x: 1070, startPoint y: 318, endPoint x: 1056, endPoint y: 368, distance: 52.0
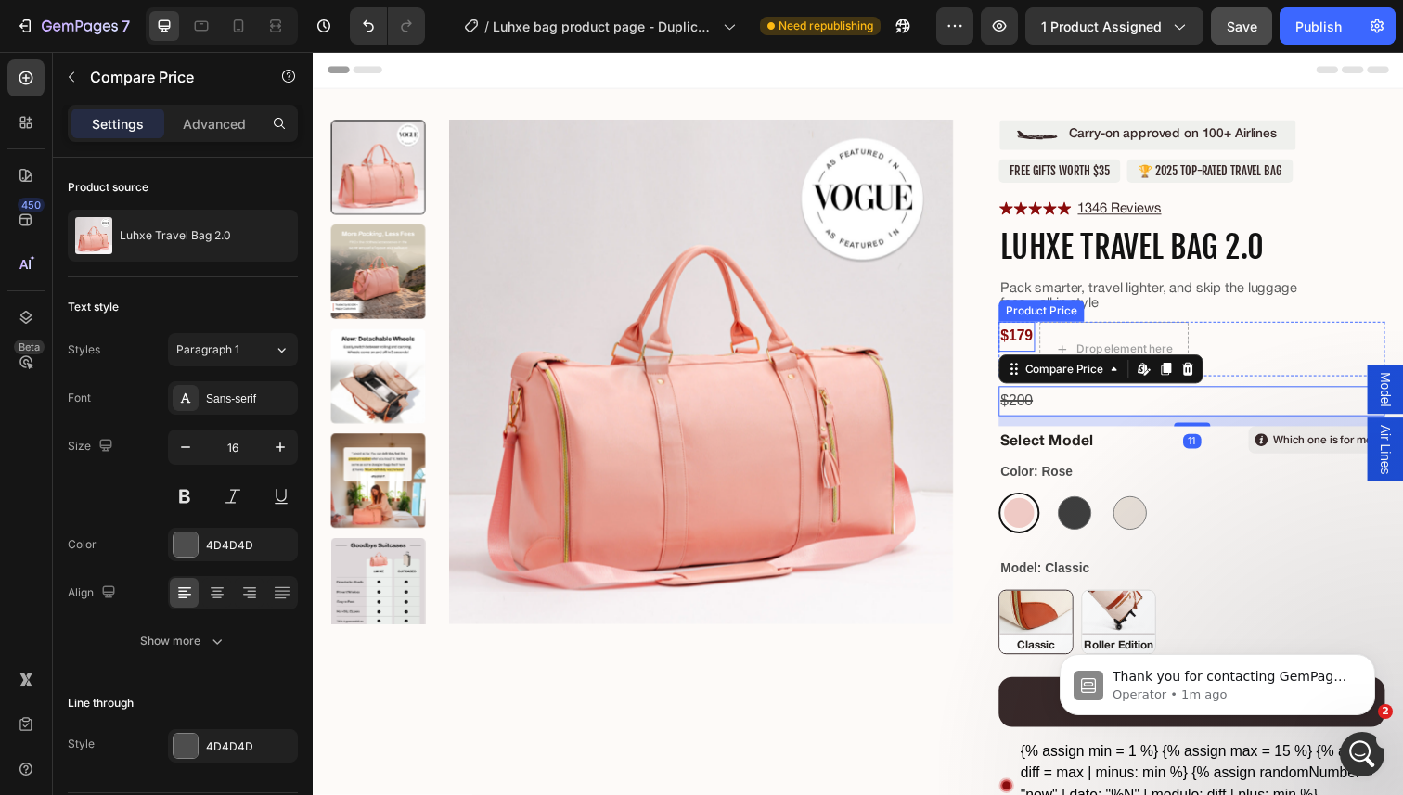
click at [1027, 342] on div "$179" at bounding box center [1031, 343] width 37 height 31
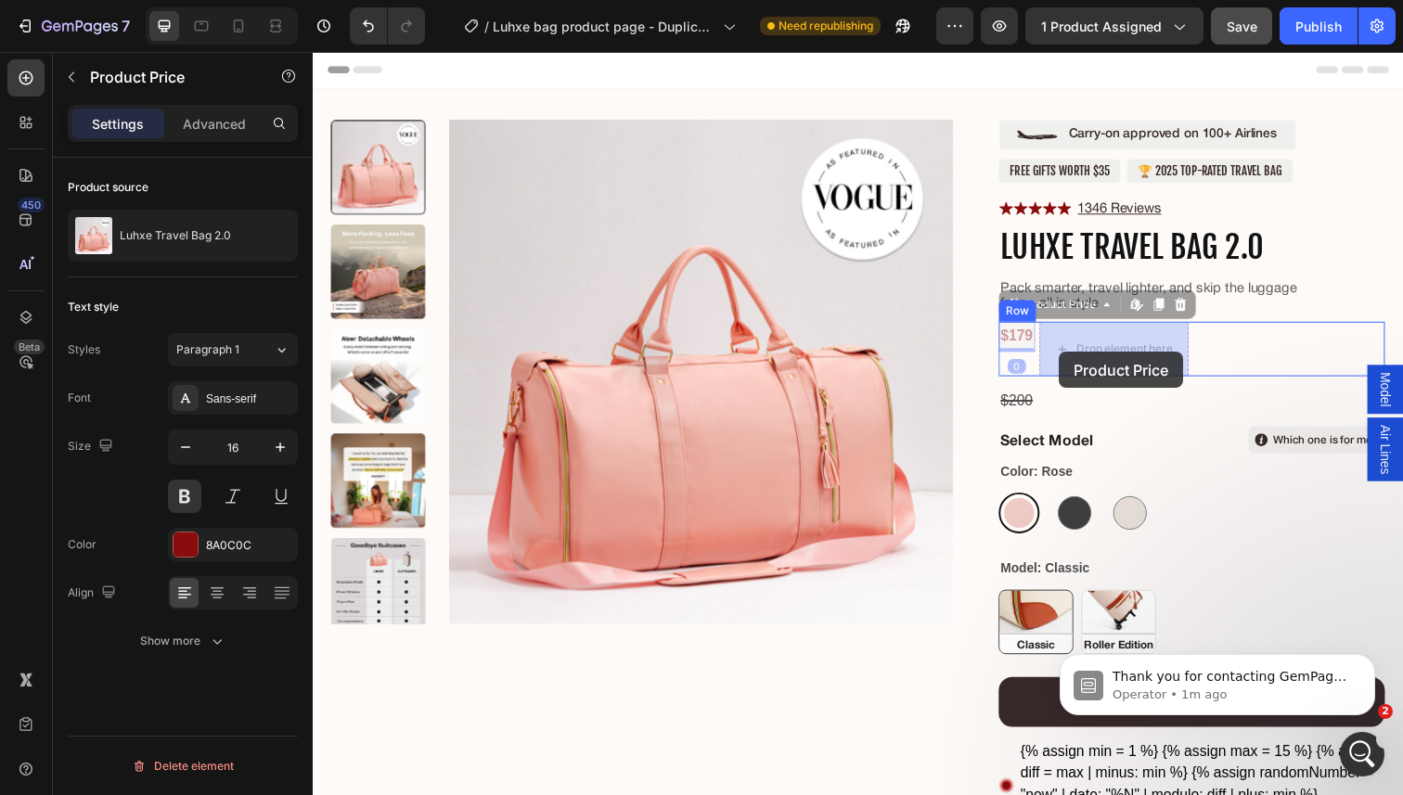
drag, startPoint x: 1023, startPoint y: 315, endPoint x: 1074, endPoint y: 357, distance: 66.5
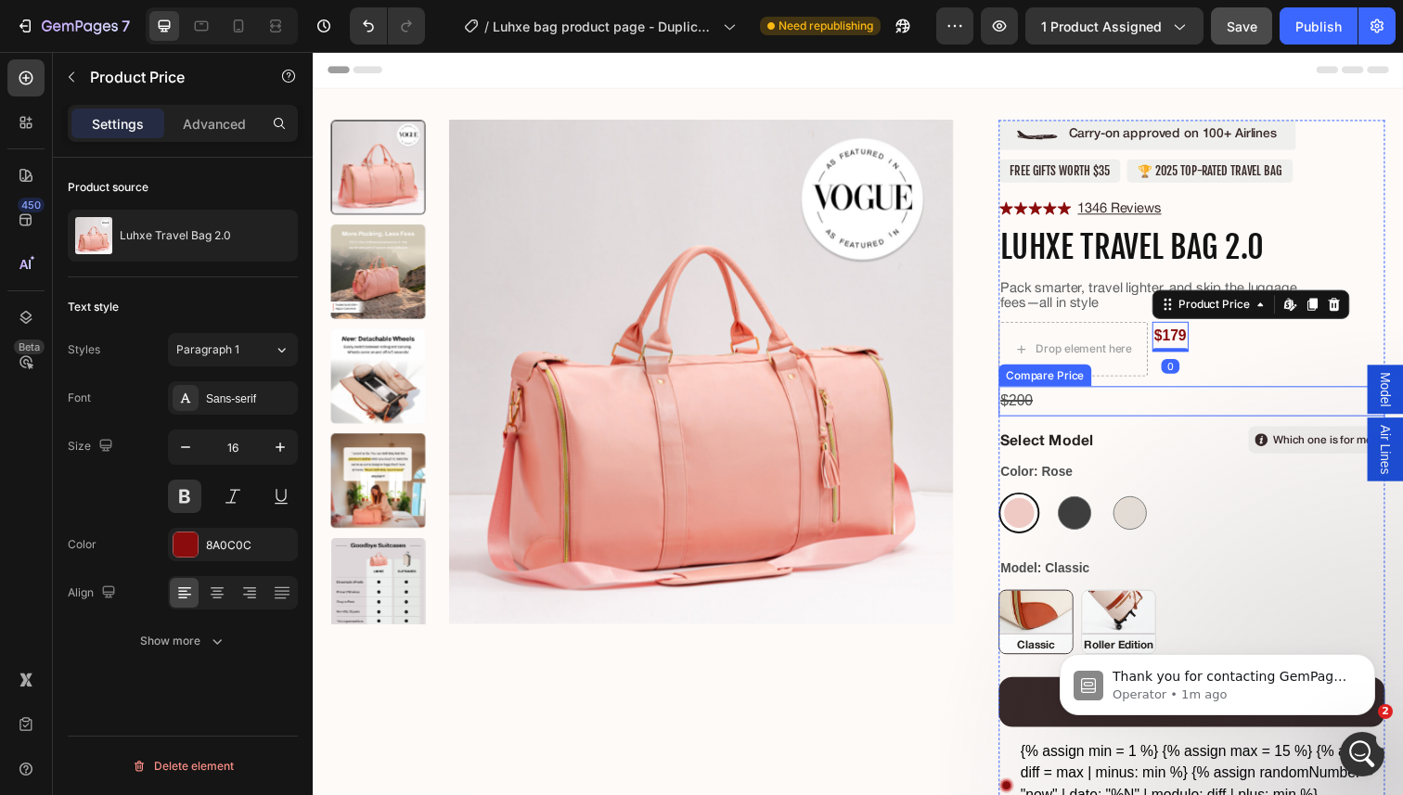
click at [1014, 405] on div "$200" at bounding box center [1210, 408] width 394 height 31
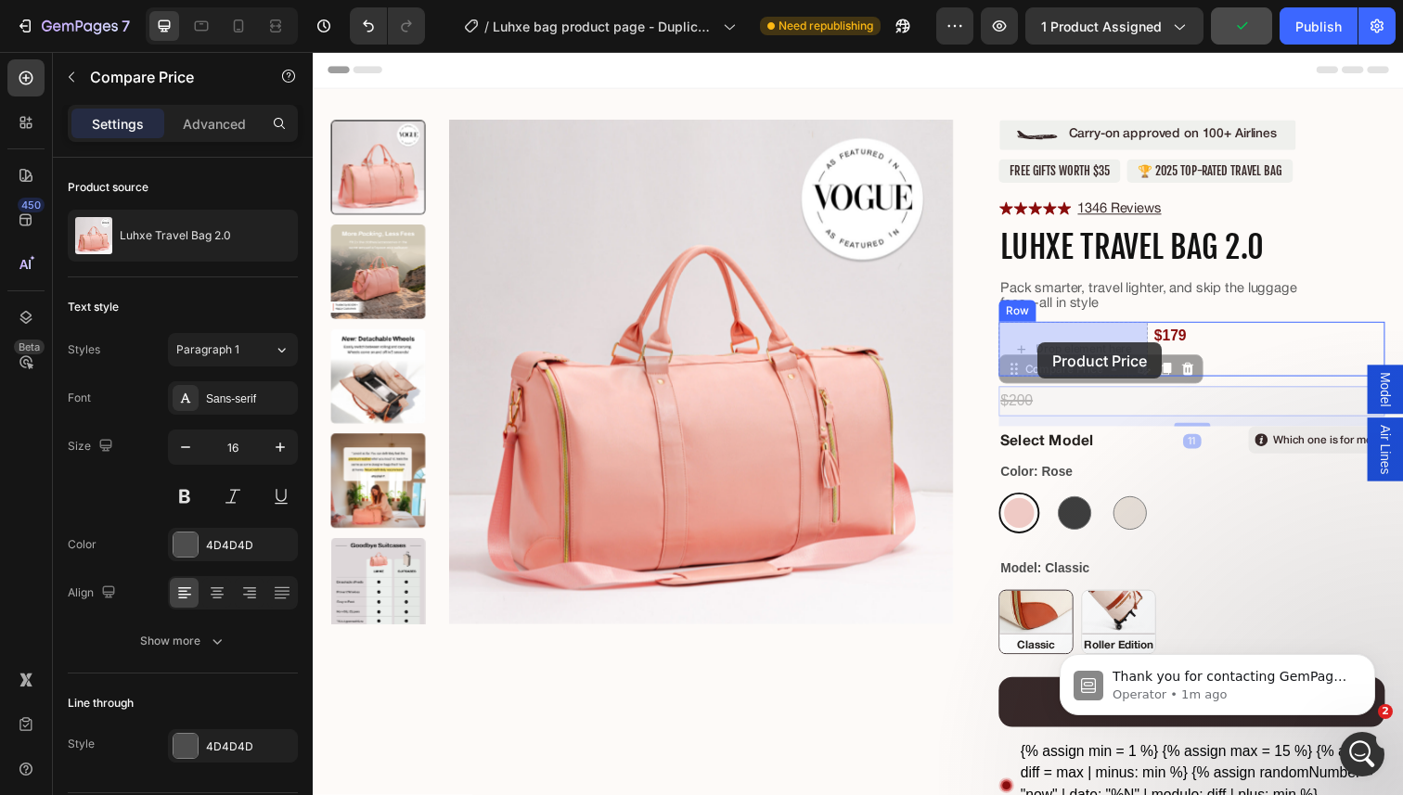
drag, startPoint x: 1025, startPoint y: 387, endPoint x: 1053, endPoint y: 349, distance: 47.1
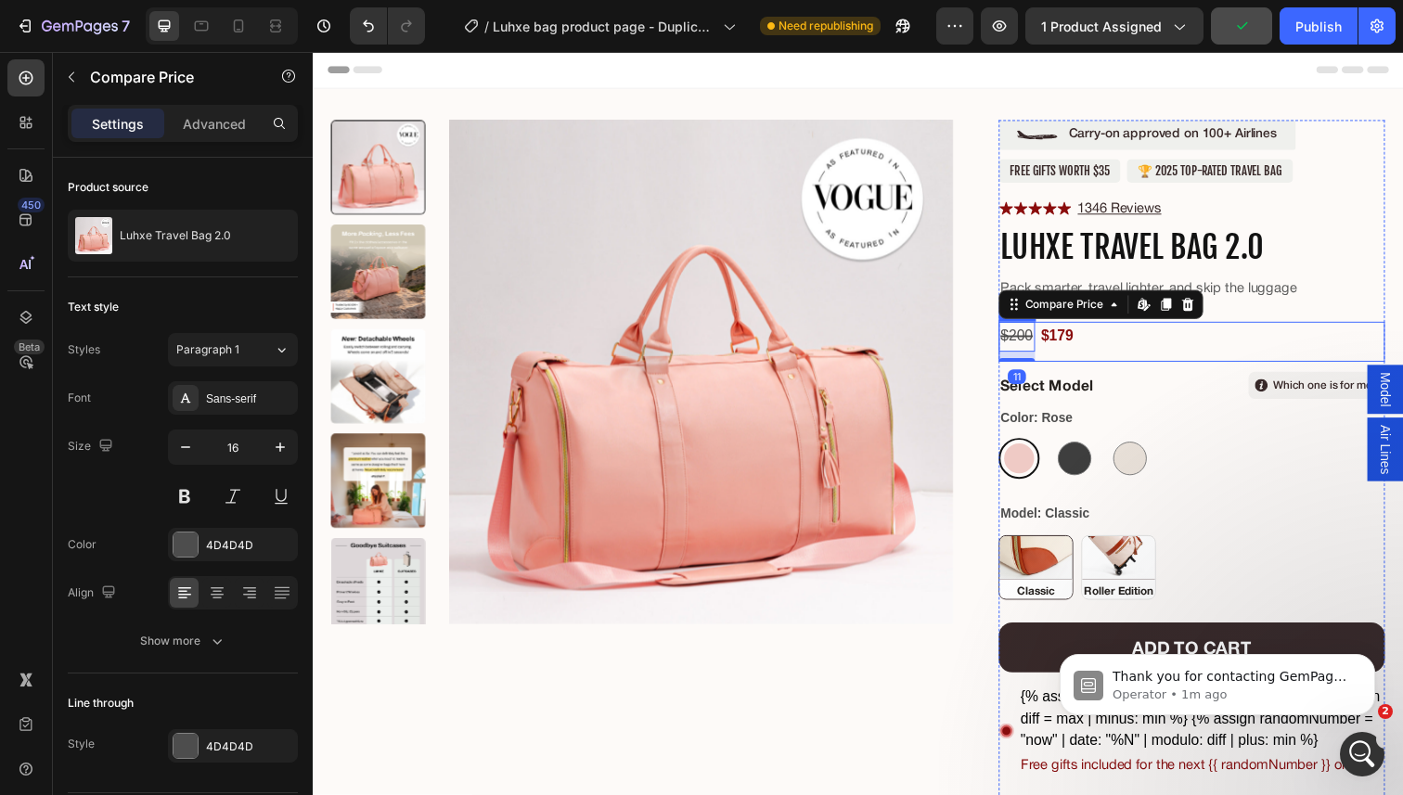
click at [1126, 354] on div "$200 Compare Price Edit content in Shopify 11 Compare Price Edit content in Sho…" at bounding box center [1210, 348] width 394 height 41
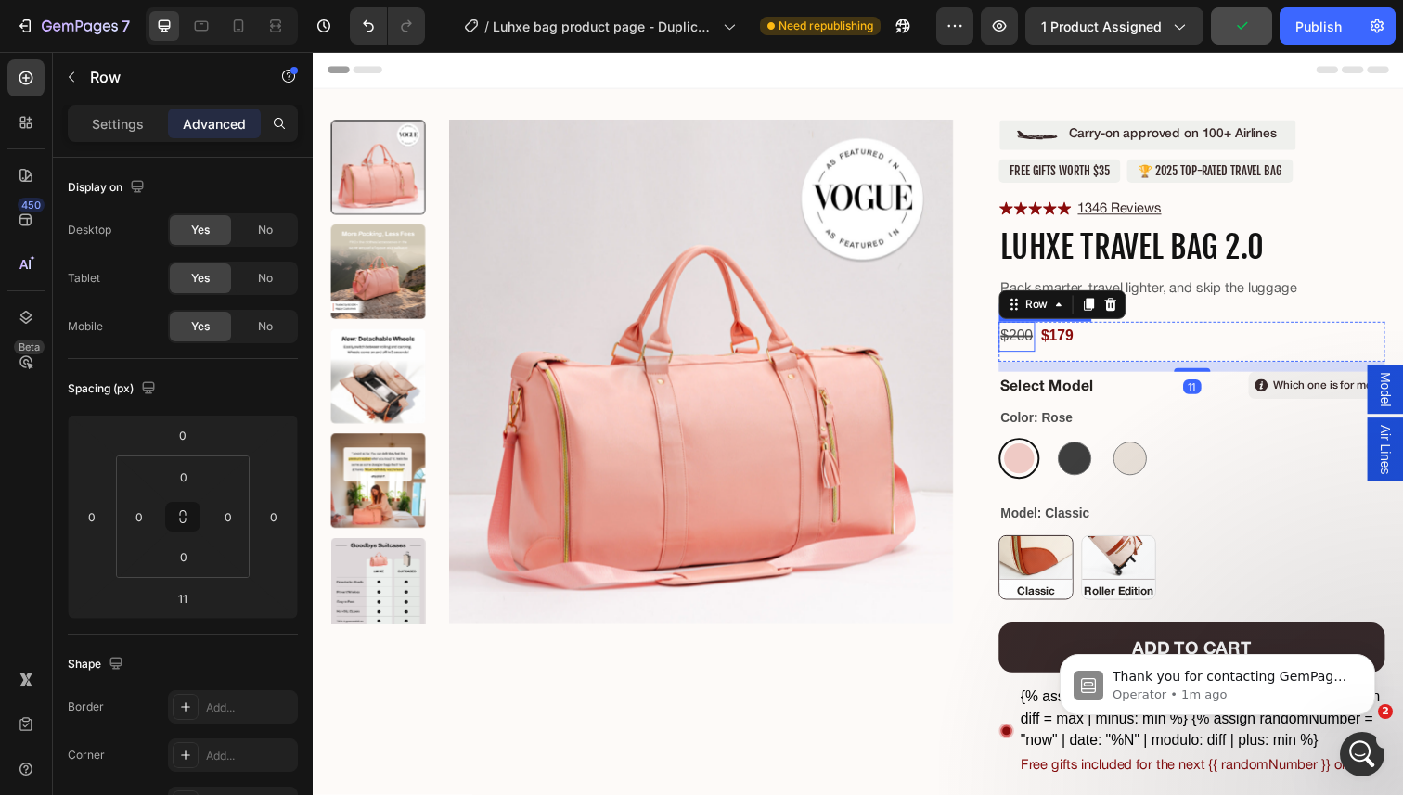
click at [1049, 348] on div "$200" at bounding box center [1031, 343] width 37 height 31
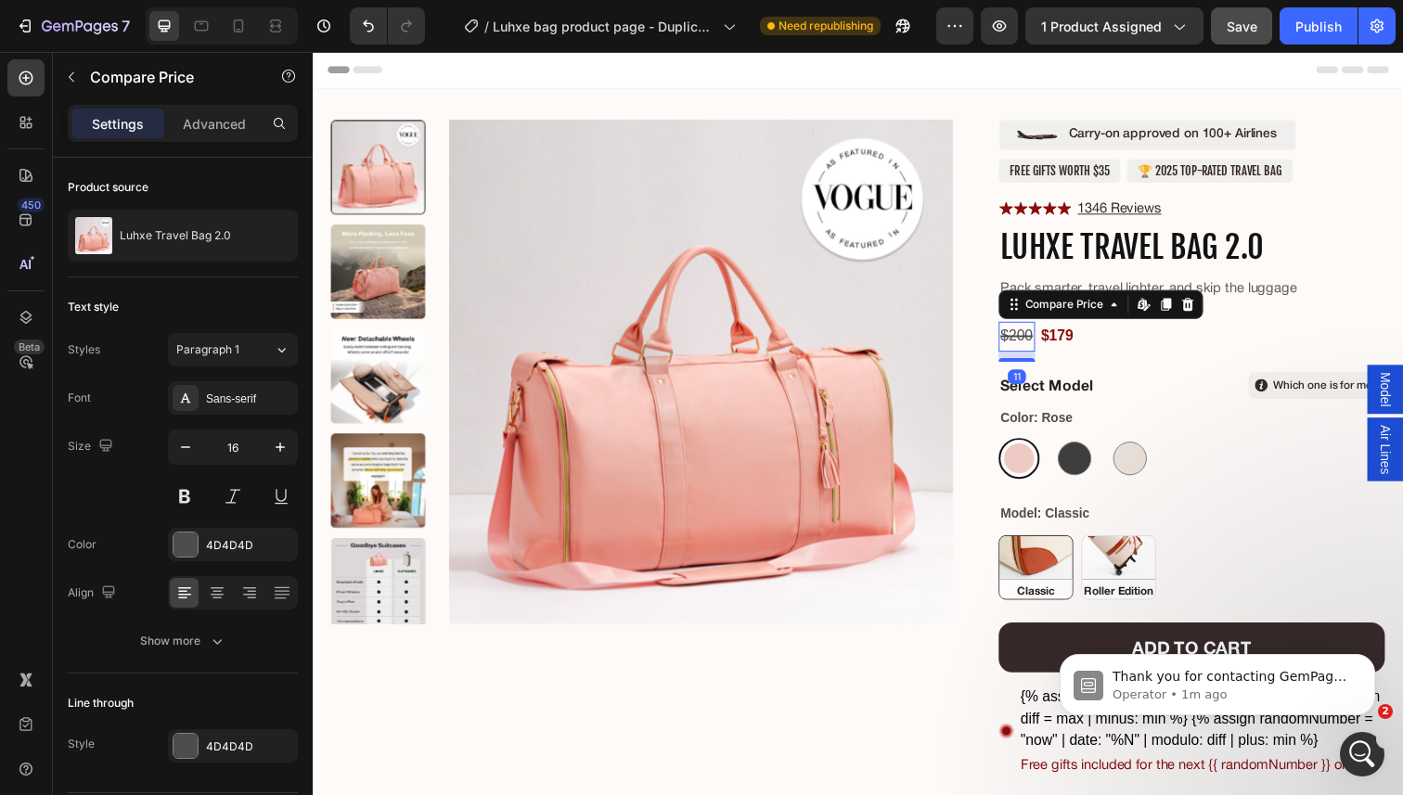
click at [1035, 348] on div "$200" at bounding box center [1031, 343] width 37 height 31
click at [1079, 341] on div "$179" at bounding box center [1073, 343] width 37 height 31
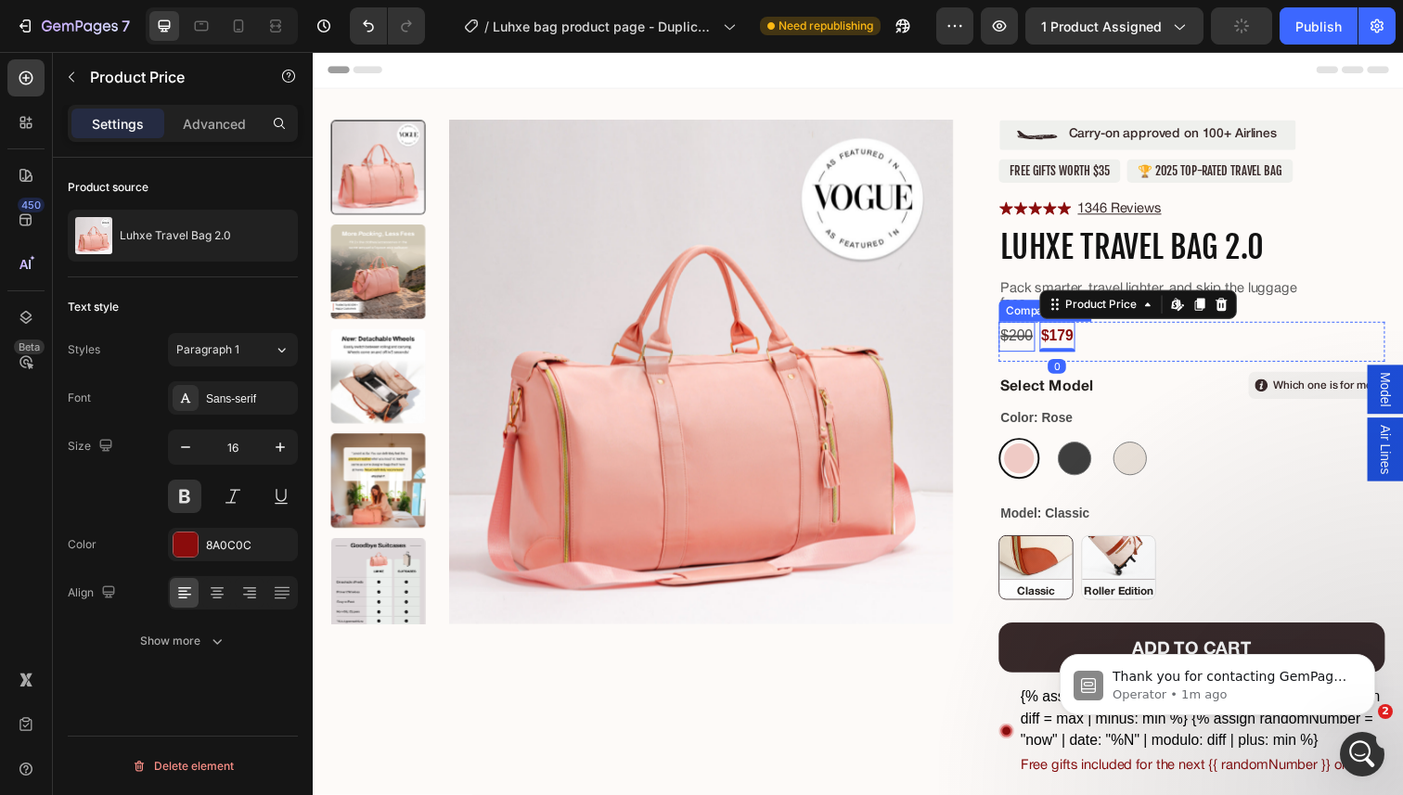
click at [1029, 342] on div "$200" at bounding box center [1031, 343] width 37 height 31
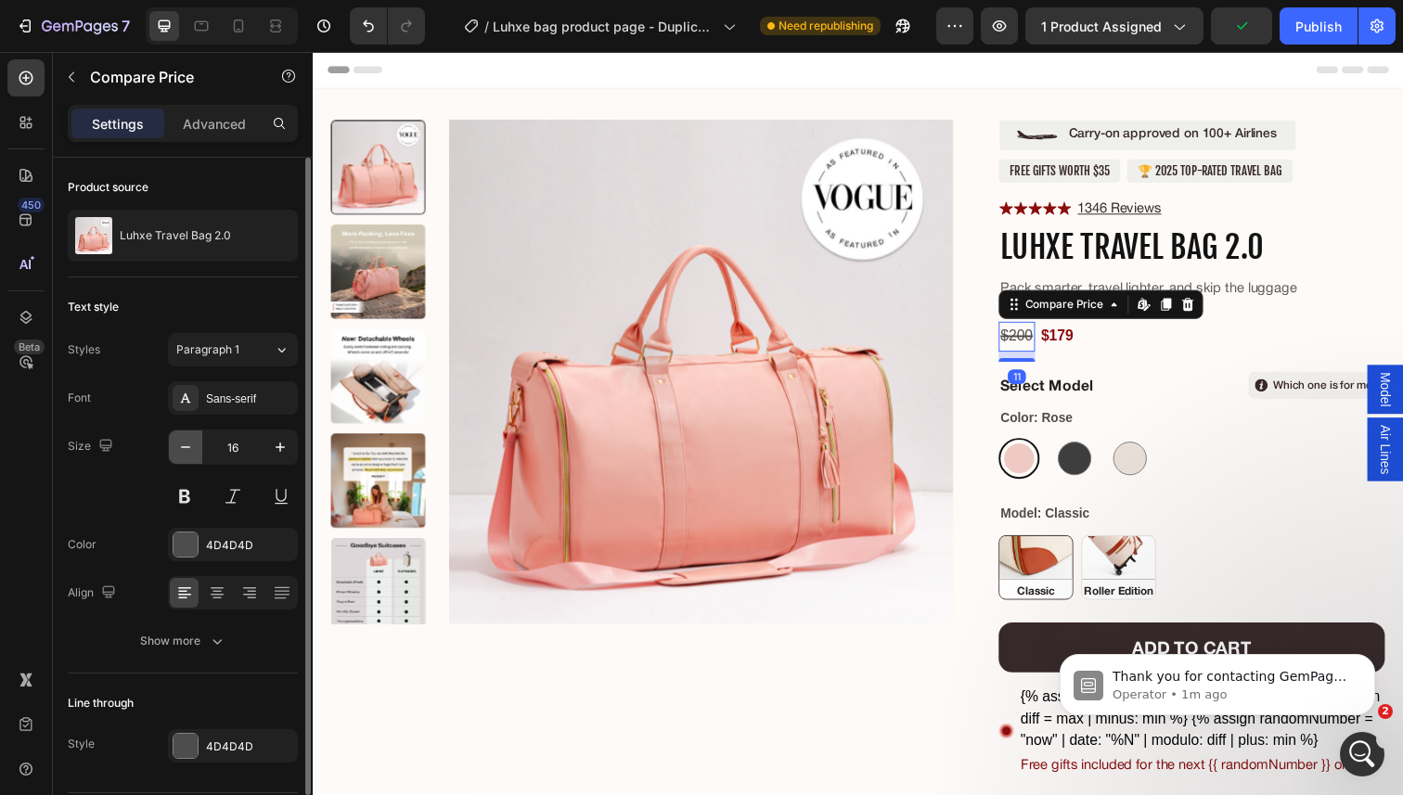
click at [187, 452] on icon "button" at bounding box center [185, 447] width 19 height 19
type input "15"
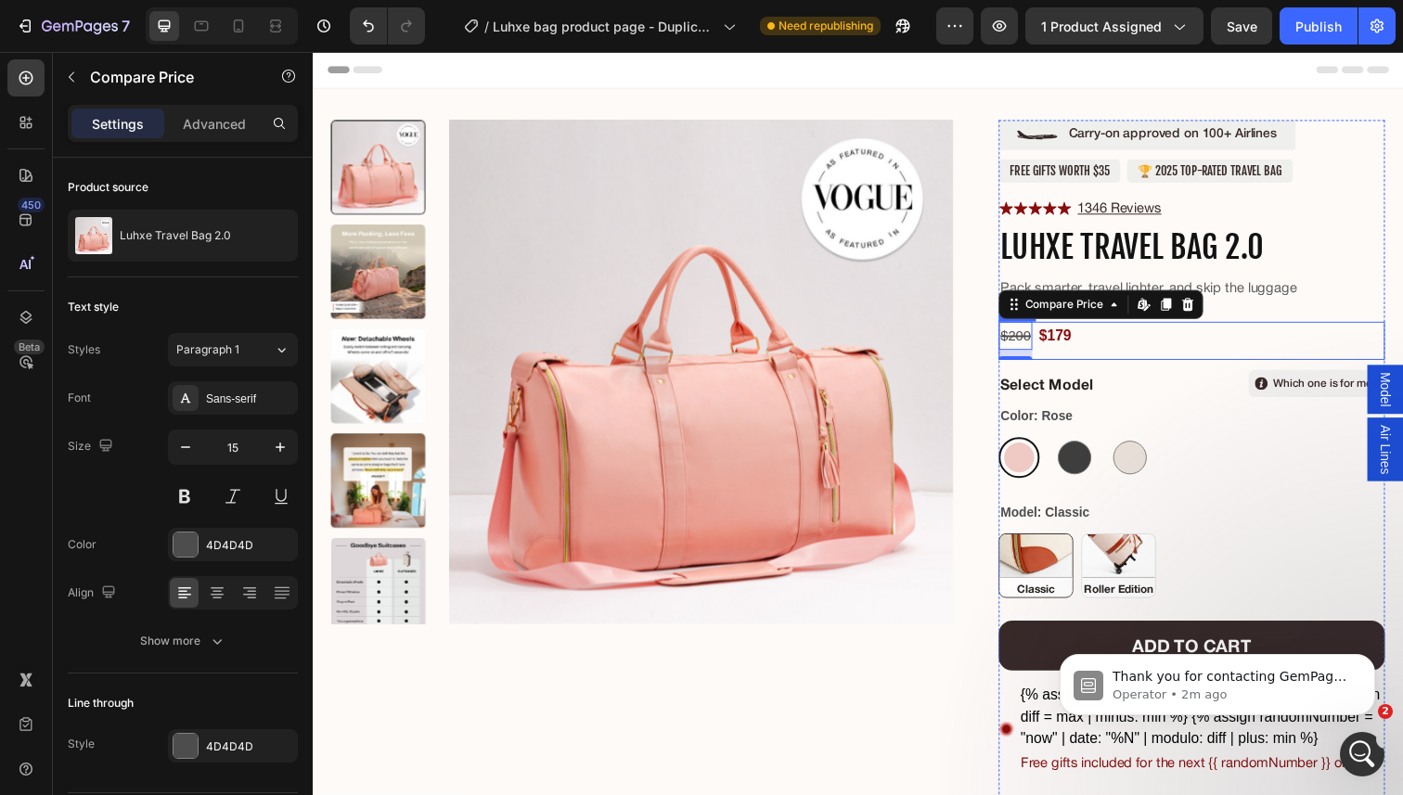
click at [1125, 344] on div "$200 Compare Price Edit content in Shopify 11 Compare Price Edit content in Sho…" at bounding box center [1210, 347] width 394 height 39
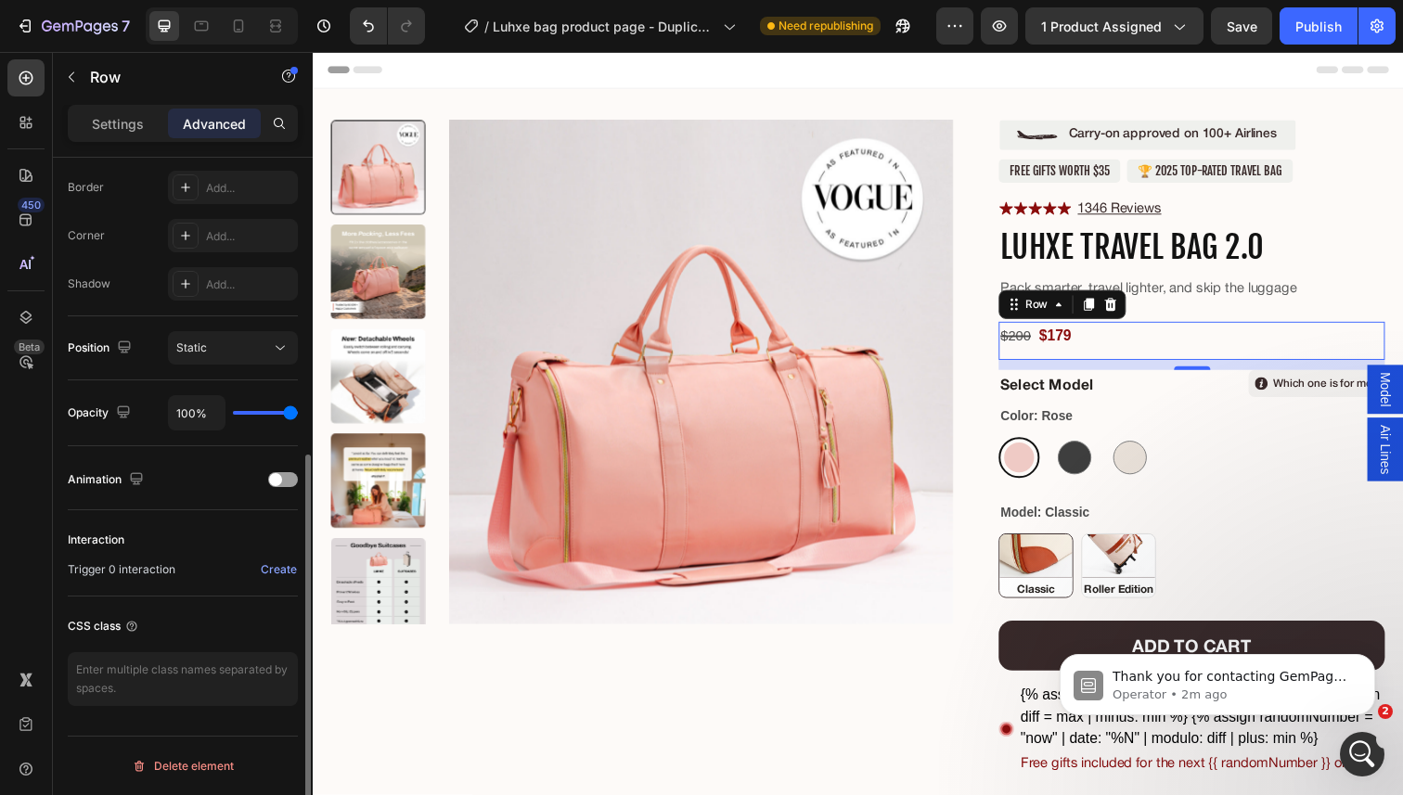
scroll to position [0, 0]
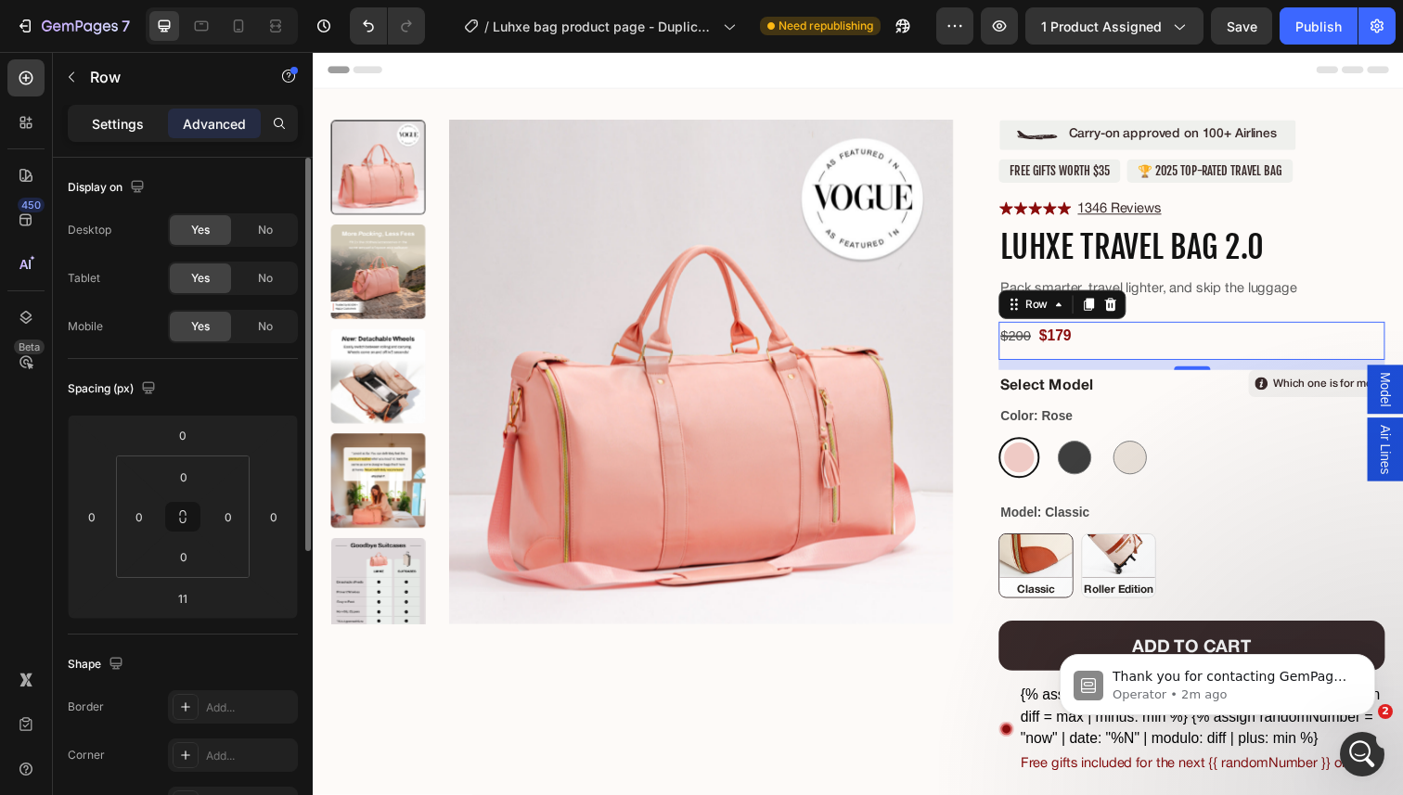
click at [114, 115] on p "Settings" at bounding box center [118, 123] width 52 height 19
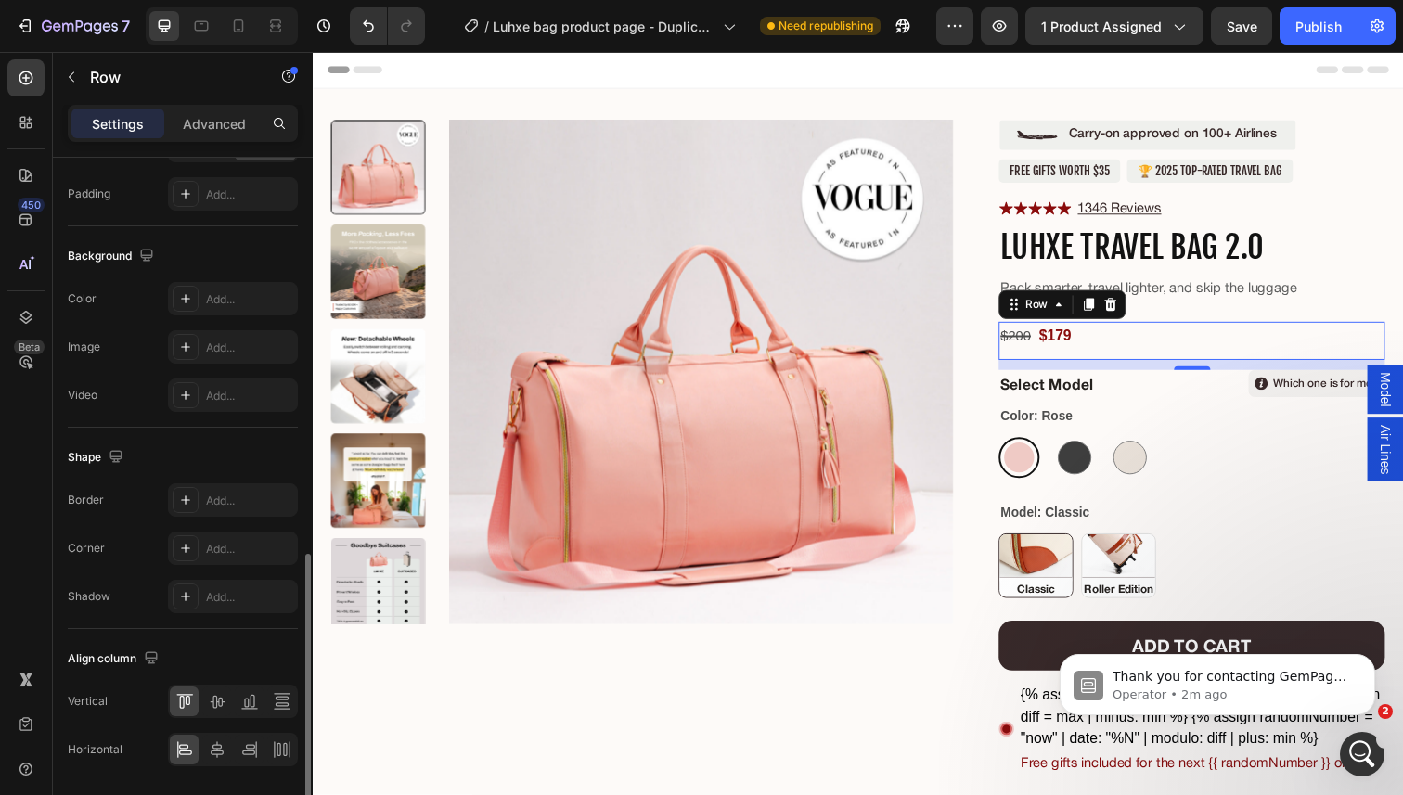
scroll to position [653, 0]
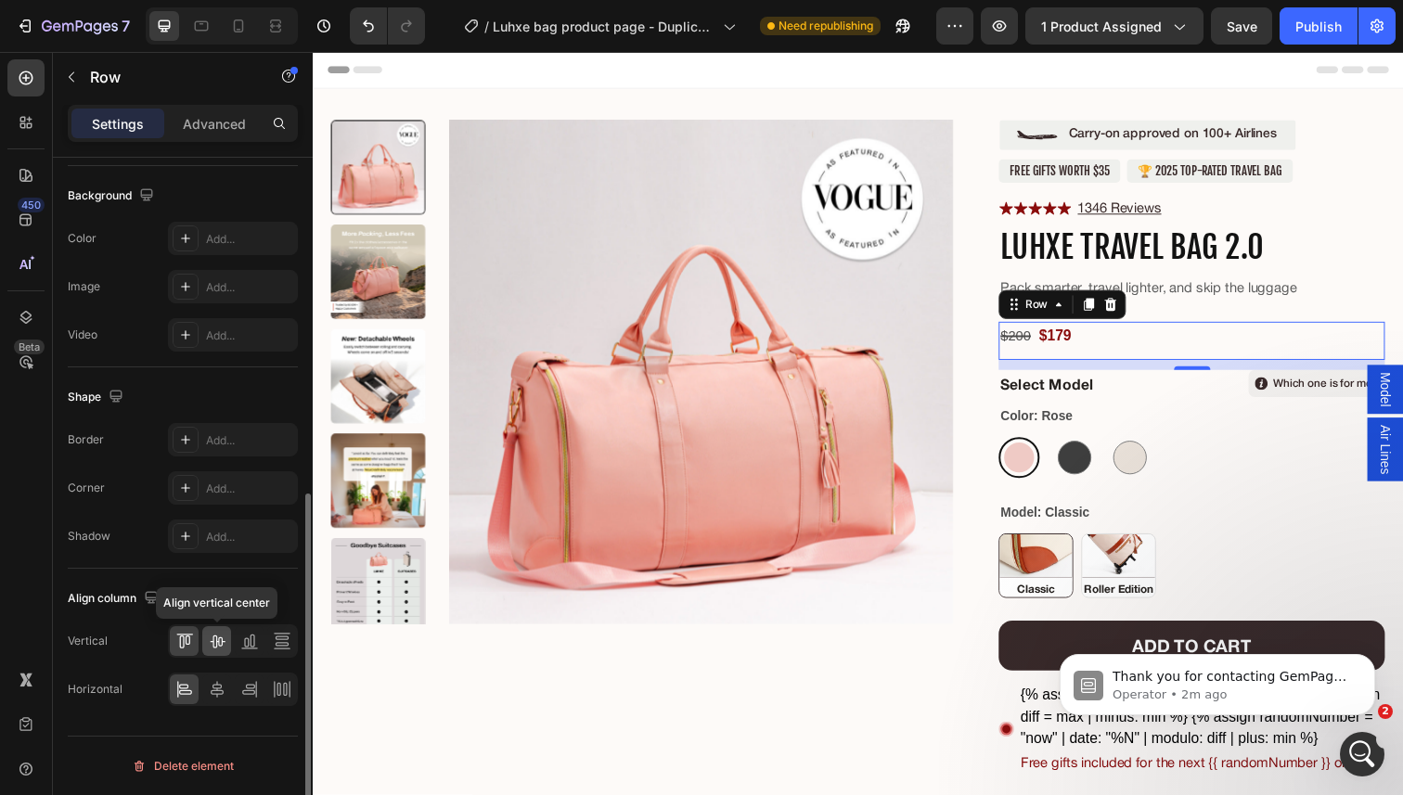
click at [216, 649] on icon at bounding box center [217, 641] width 19 height 19
click at [181, 644] on icon at bounding box center [184, 641] width 19 height 19
click at [211, 641] on icon at bounding box center [217, 642] width 15 height 13
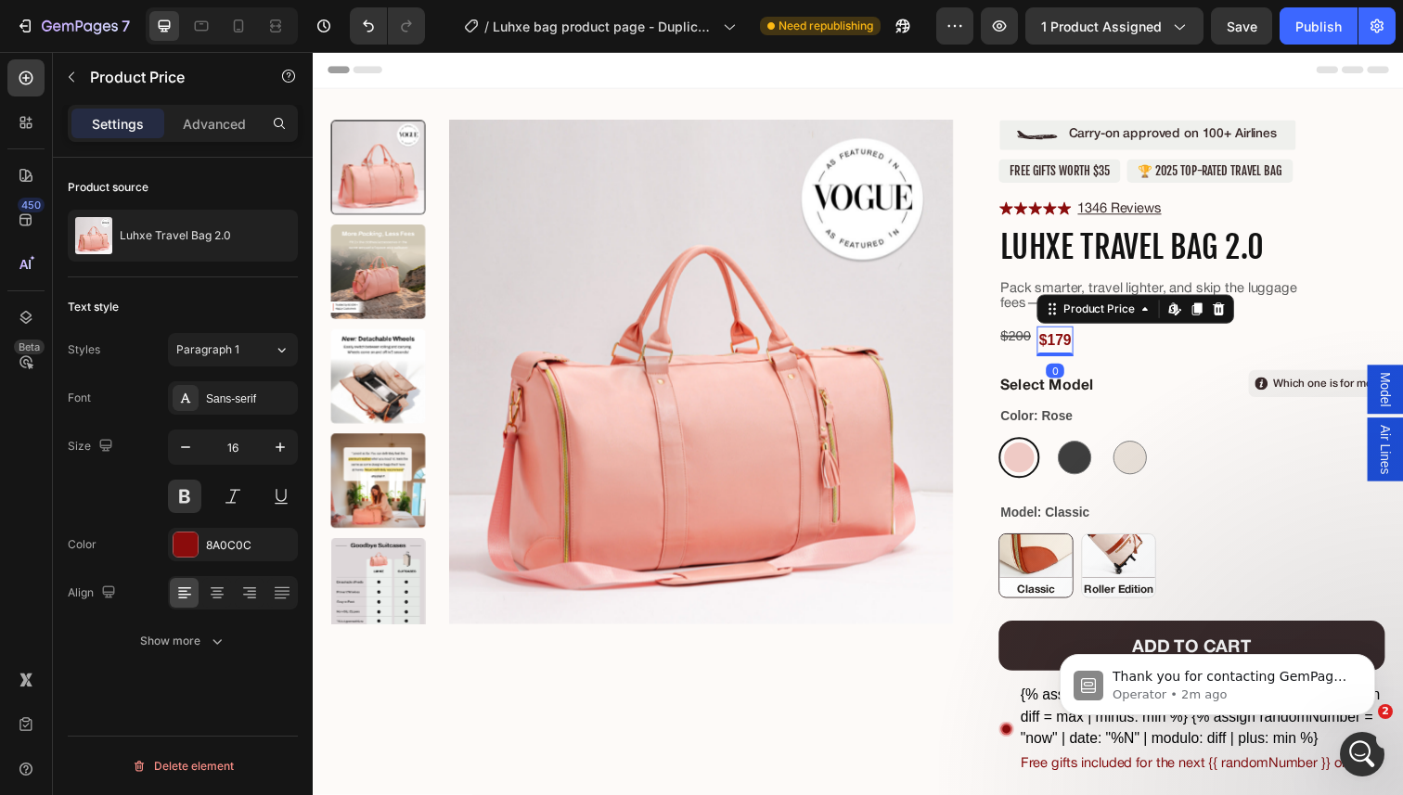
click at [1073, 349] on div "$179" at bounding box center [1070, 347] width 37 height 31
click at [1033, 343] on div "$200" at bounding box center [1030, 342] width 34 height 29
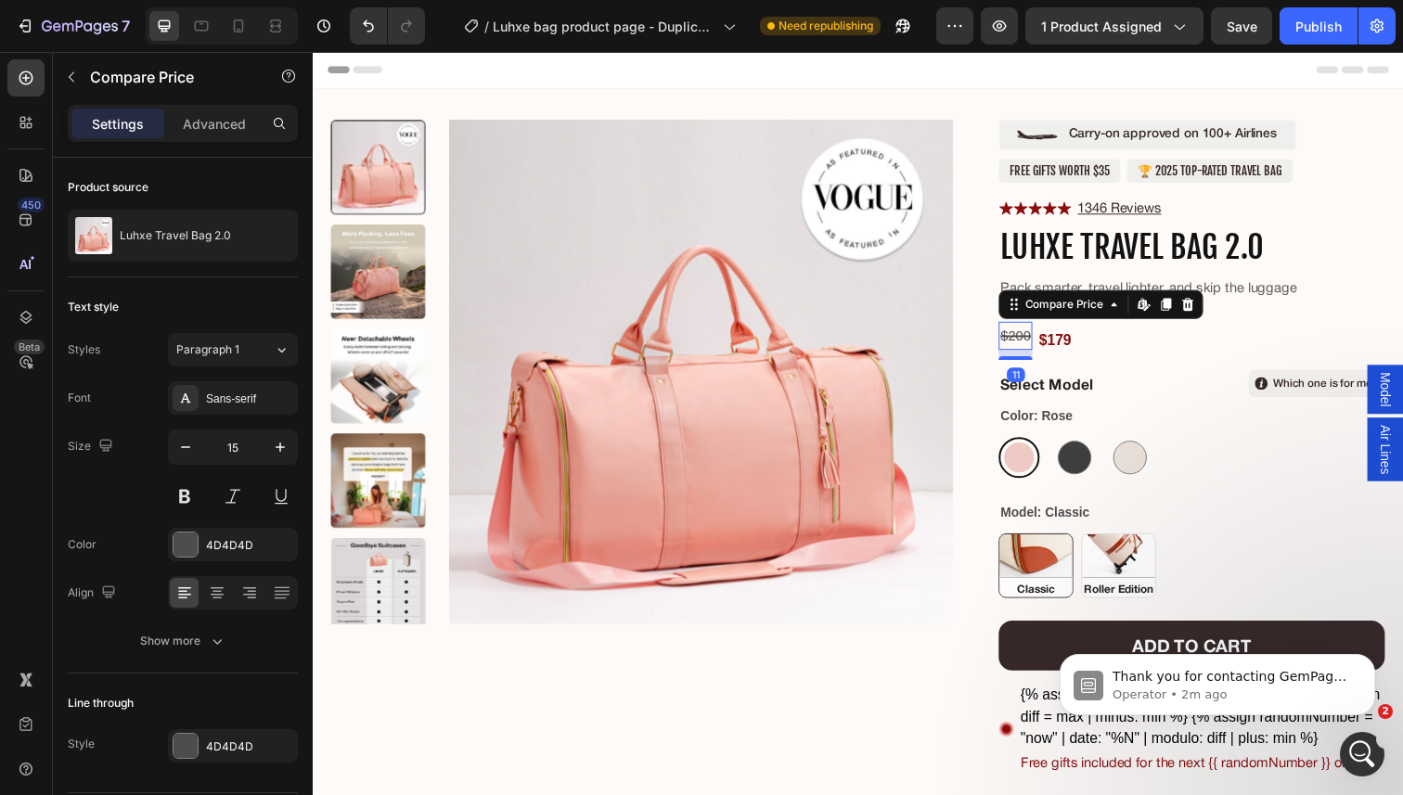
click at [1038, 356] on div "11" at bounding box center [1030, 361] width 34 height 10
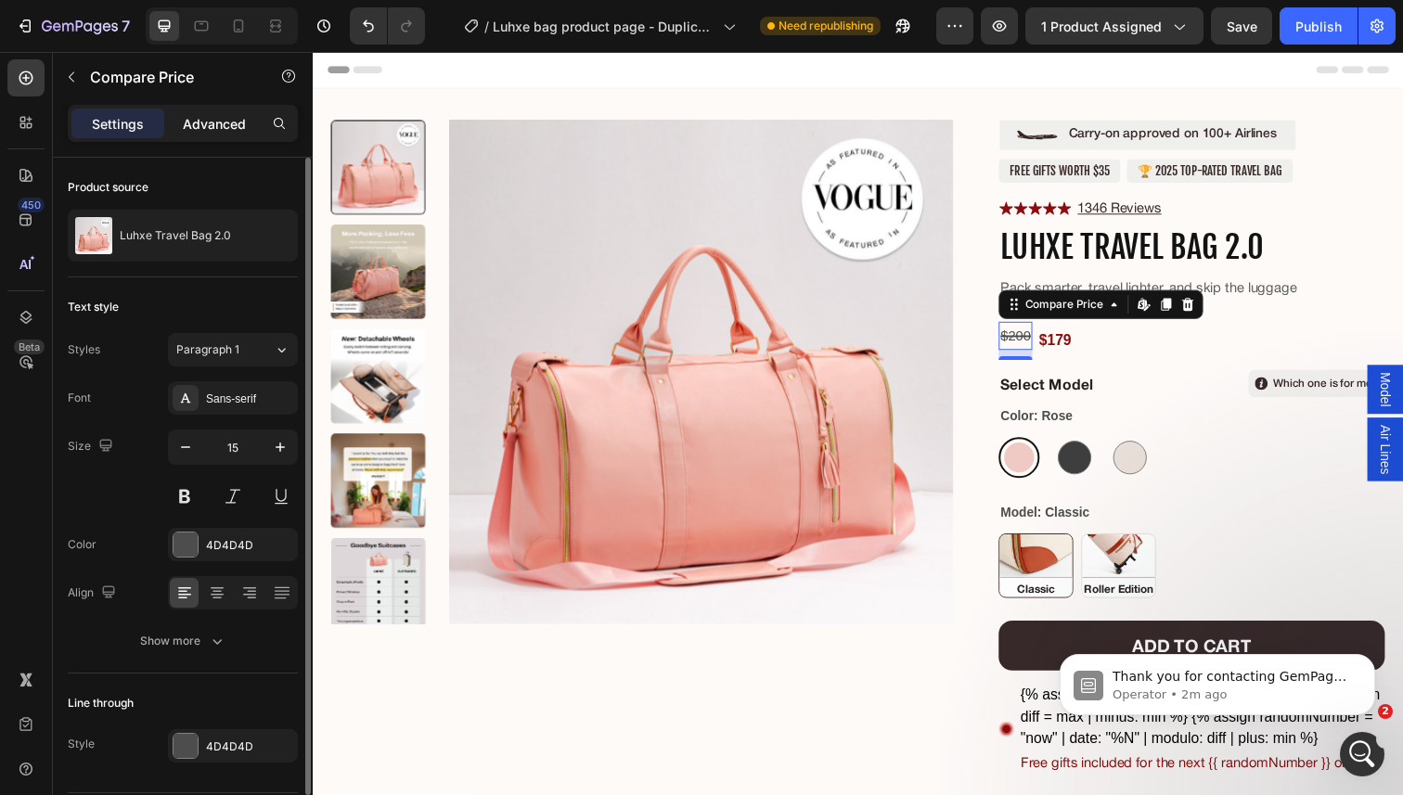
click at [220, 117] on p "Advanced" at bounding box center [214, 123] width 63 height 19
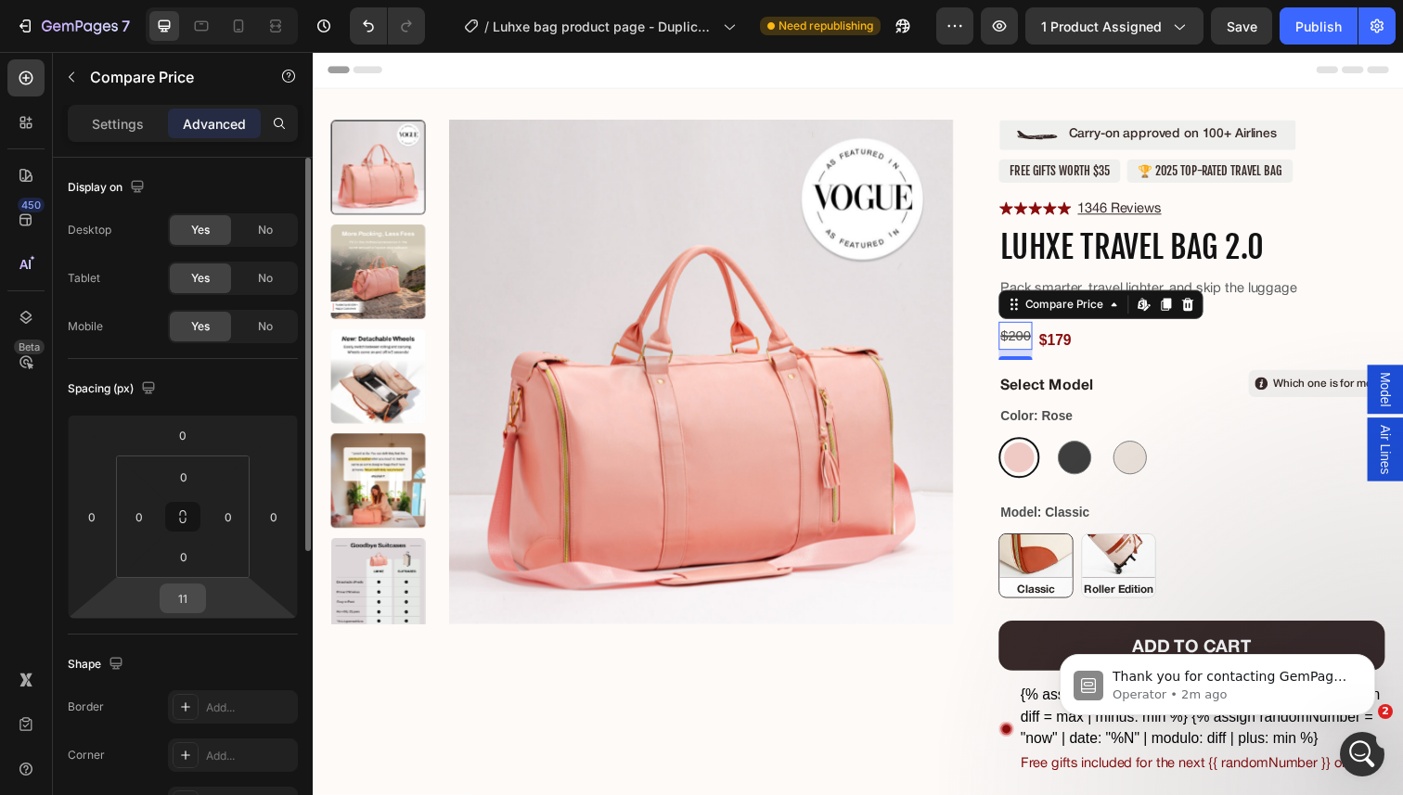
click at [193, 597] on input "11" at bounding box center [182, 598] width 37 height 28
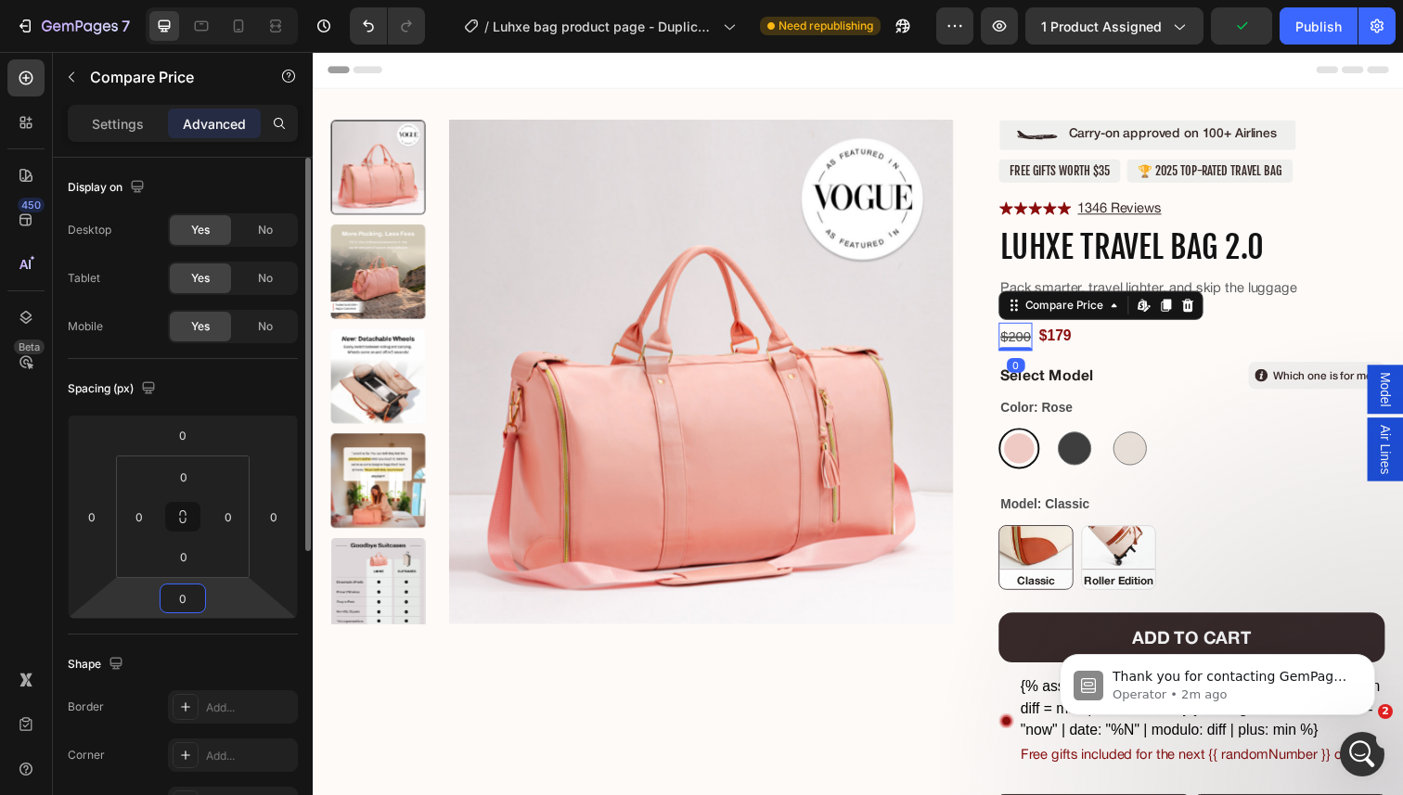
type input "0"
click at [1149, 344] on div "$200 Compare Price Edit content in Shopify 0 Compare Price Edit content in Shop…" at bounding box center [1210, 343] width 394 height 31
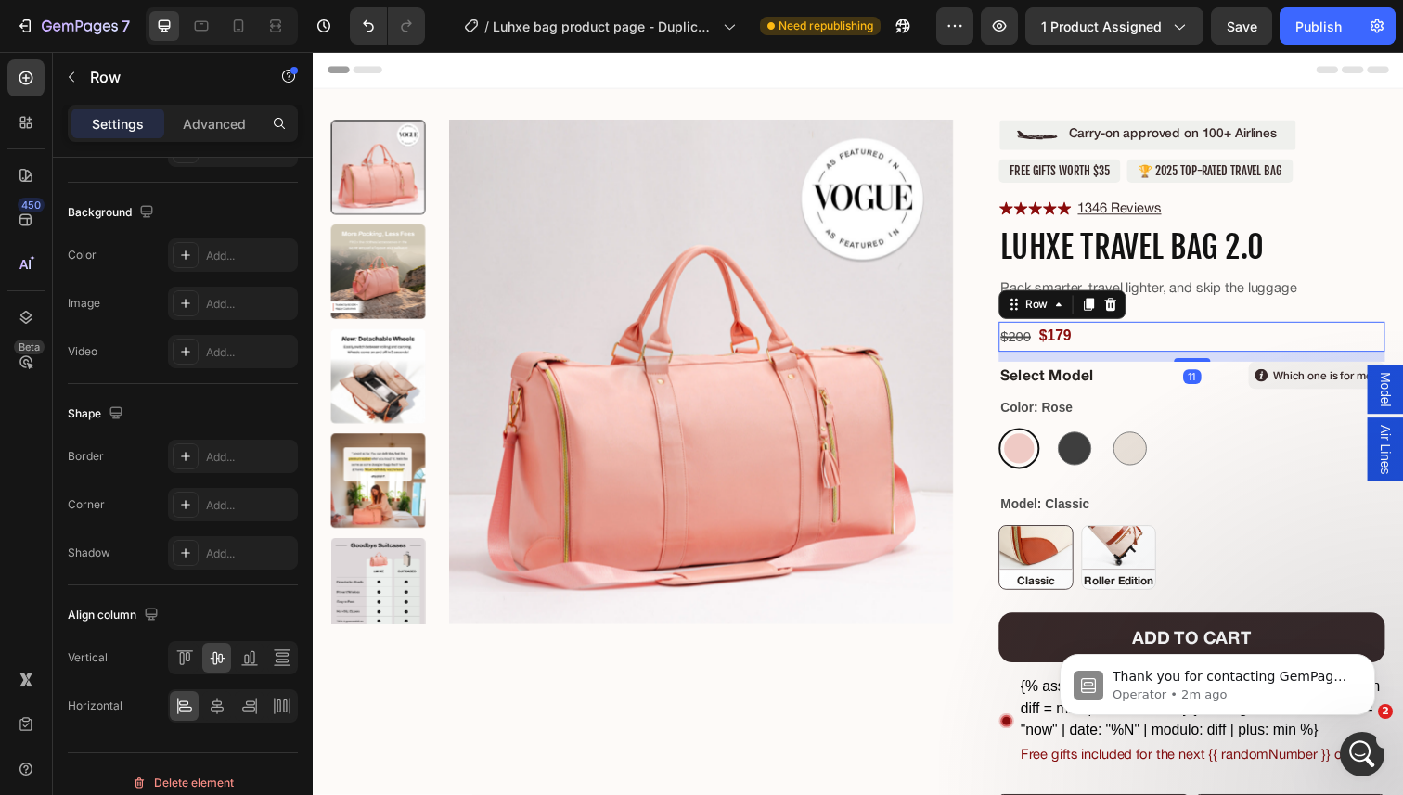
scroll to position [653, 0]
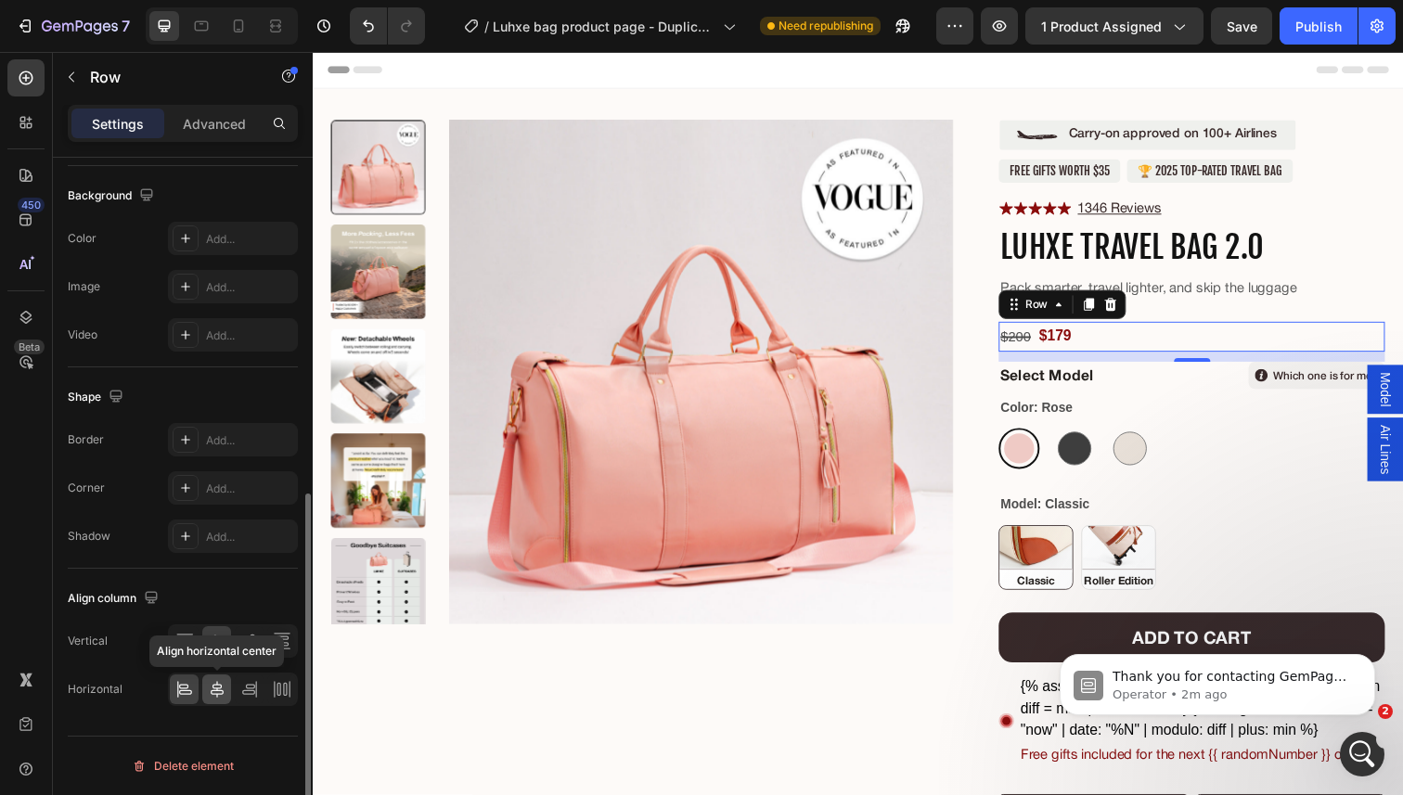
click at [208, 692] on icon at bounding box center [217, 689] width 19 height 19
click at [195, 692] on div at bounding box center [184, 689] width 29 height 30
click at [1113, 347] on div "$200 Compare Price Compare Price $179 Product Price Product Price Row 11" at bounding box center [1210, 343] width 394 height 31
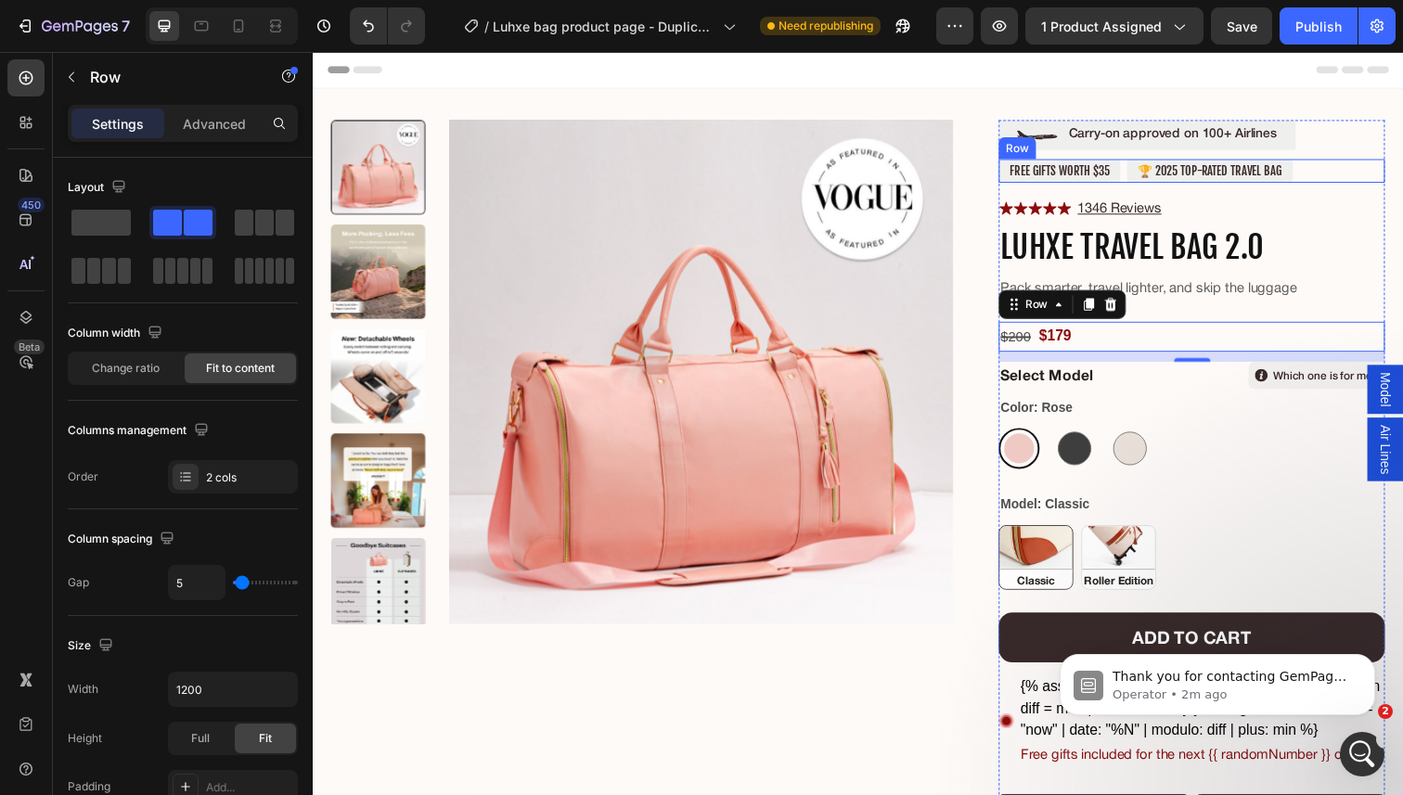
click at [1139, 185] on div "free gifts worth $35 Text Block 🏆 2025 TOP-RATED TRAVEL BAG Text Block Row" at bounding box center [1210, 173] width 394 height 24
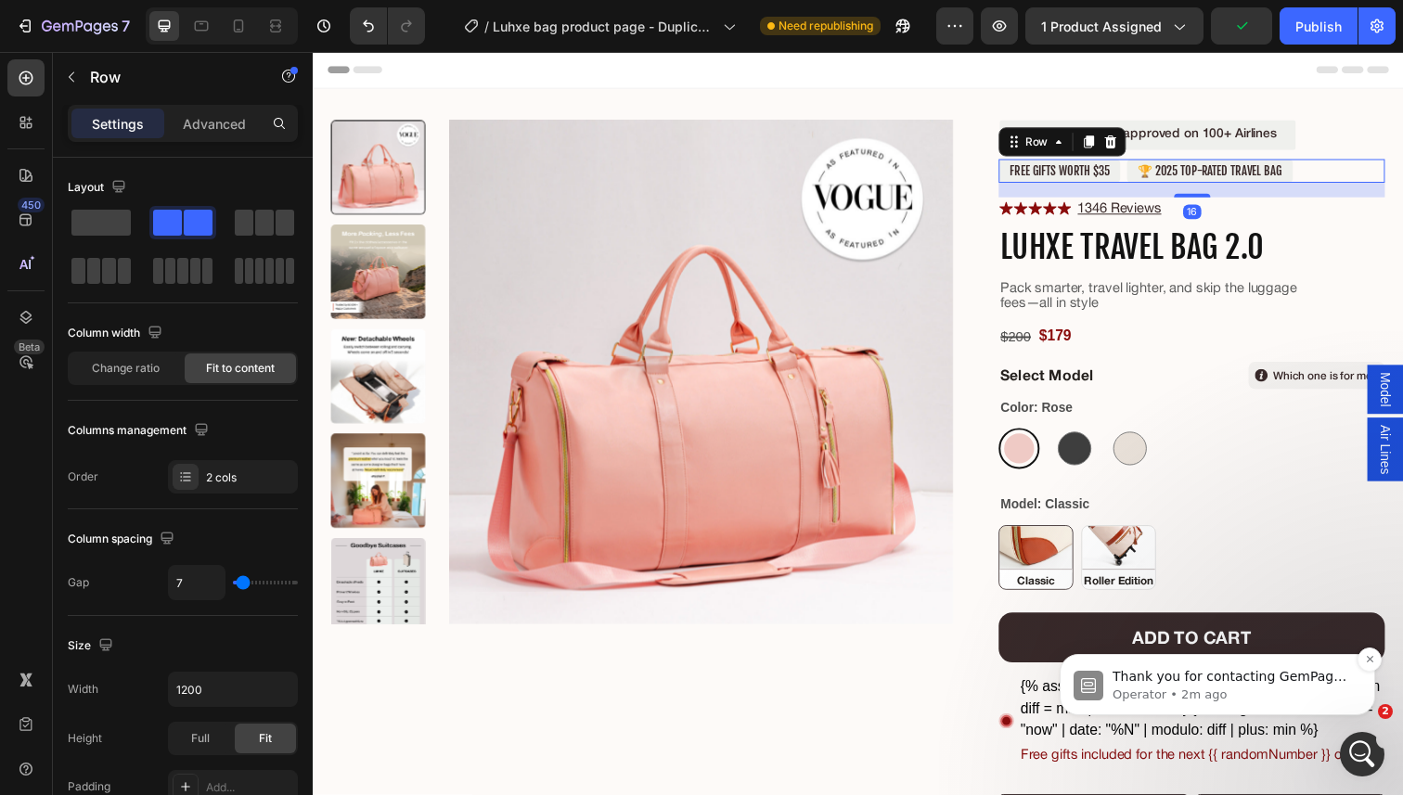
click at [1284, 696] on p "Operator • 2m ago" at bounding box center [1231, 695] width 239 height 17
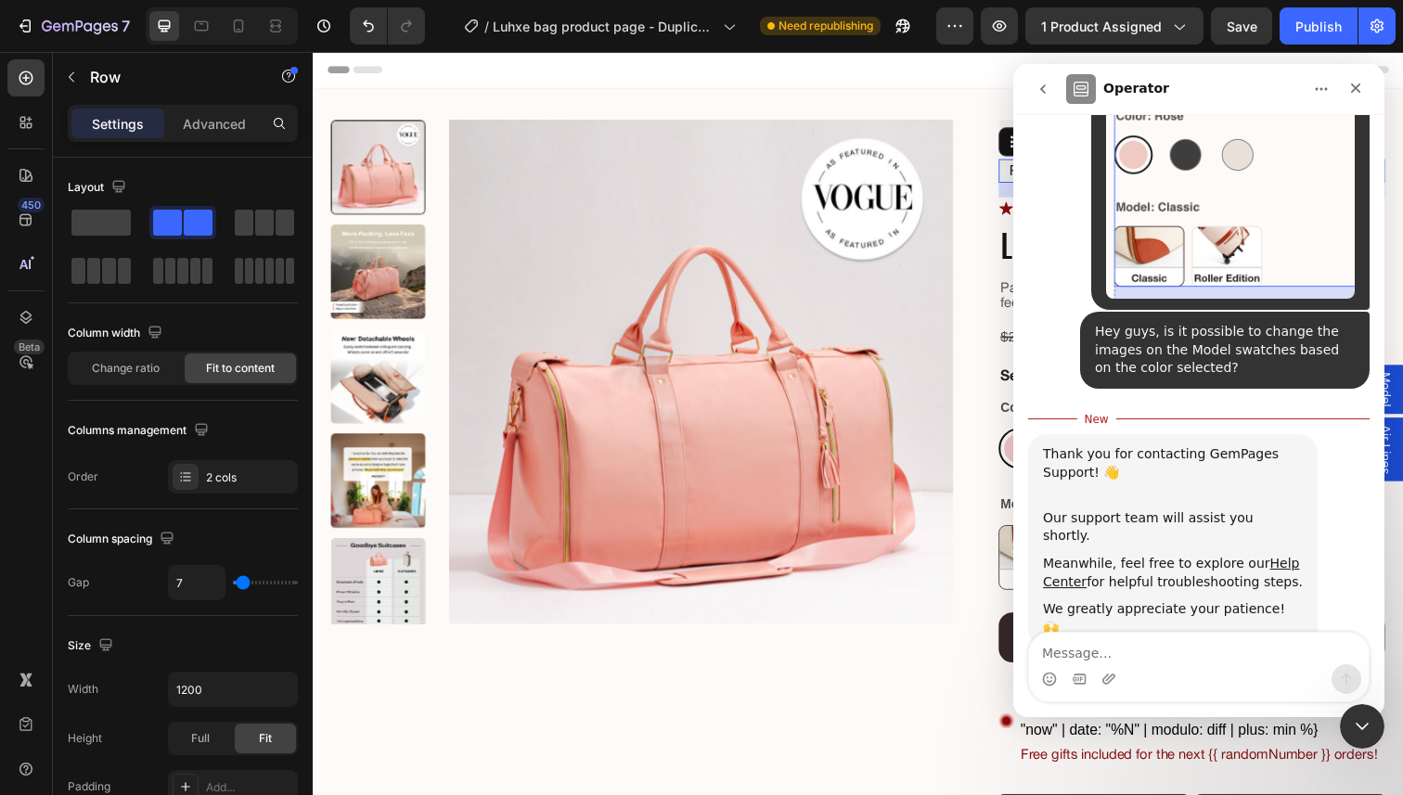
scroll to position [216, 0]
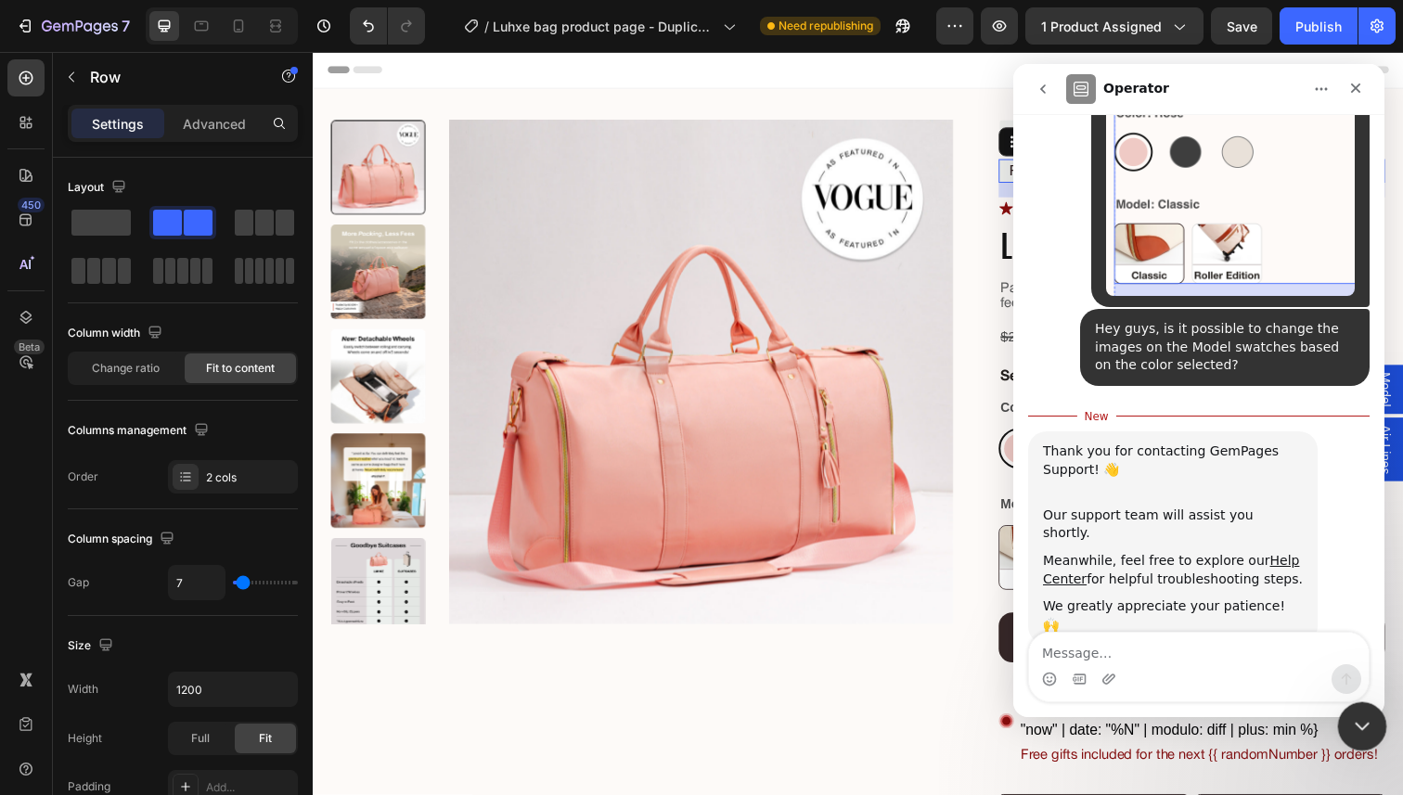
click at [1368, 713] on icon "Close Intercom Messenger" at bounding box center [1359, 724] width 22 height 22
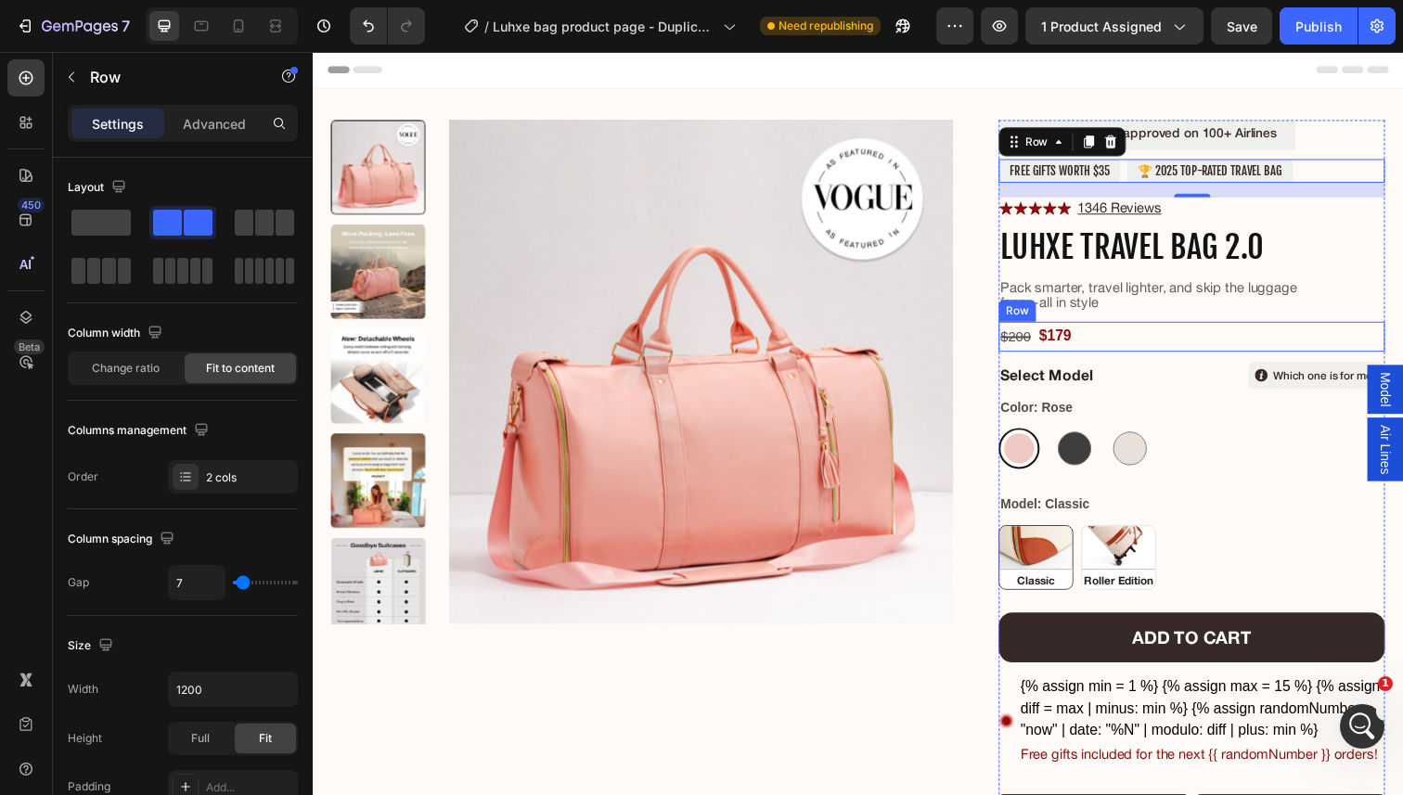
click at [1048, 346] on div "$200 Compare Price Compare Price $179 Product Price Product Price Row" at bounding box center [1210, 343] width 394 height 31
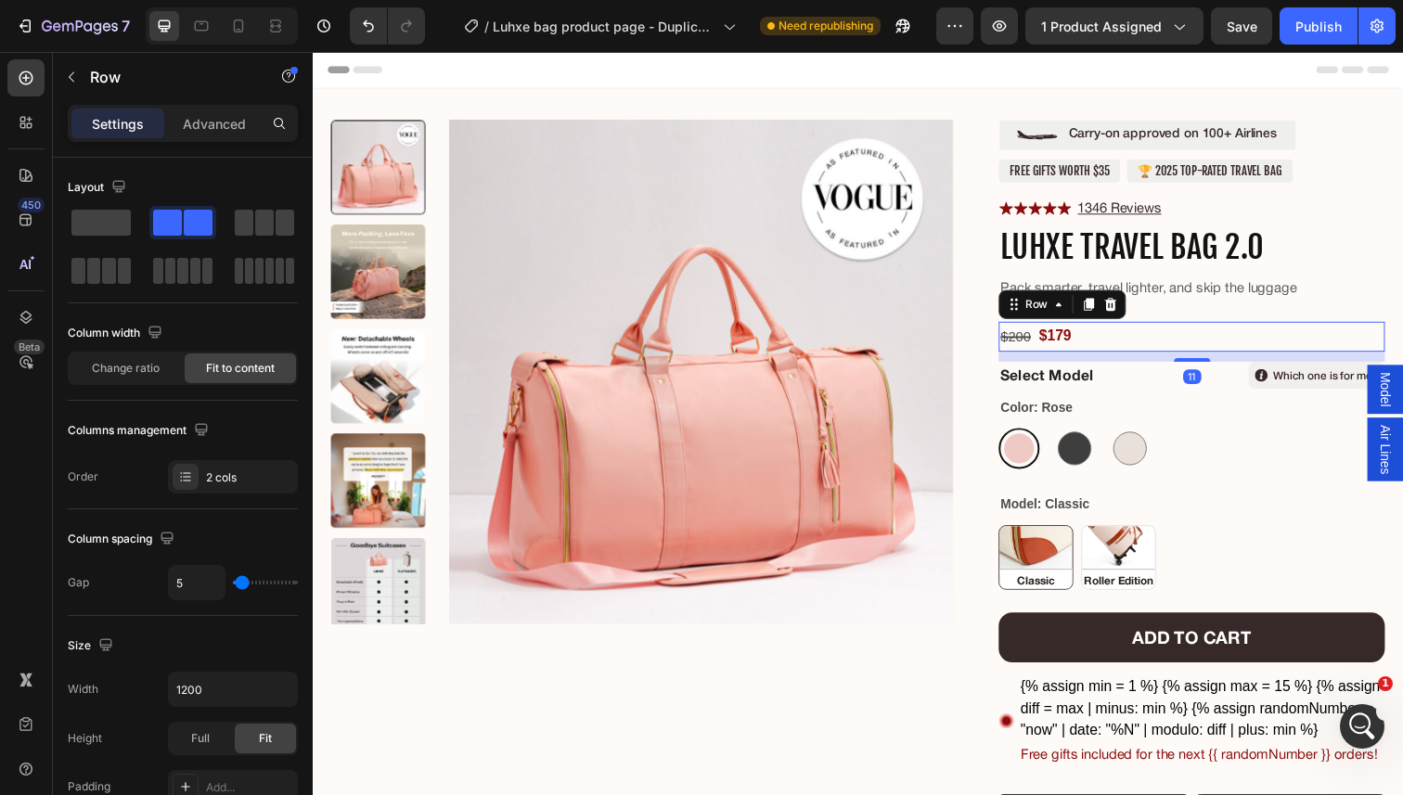
click at [1032, 341] on div "$200" at bounding box center [1030, 342] width 34 height 29
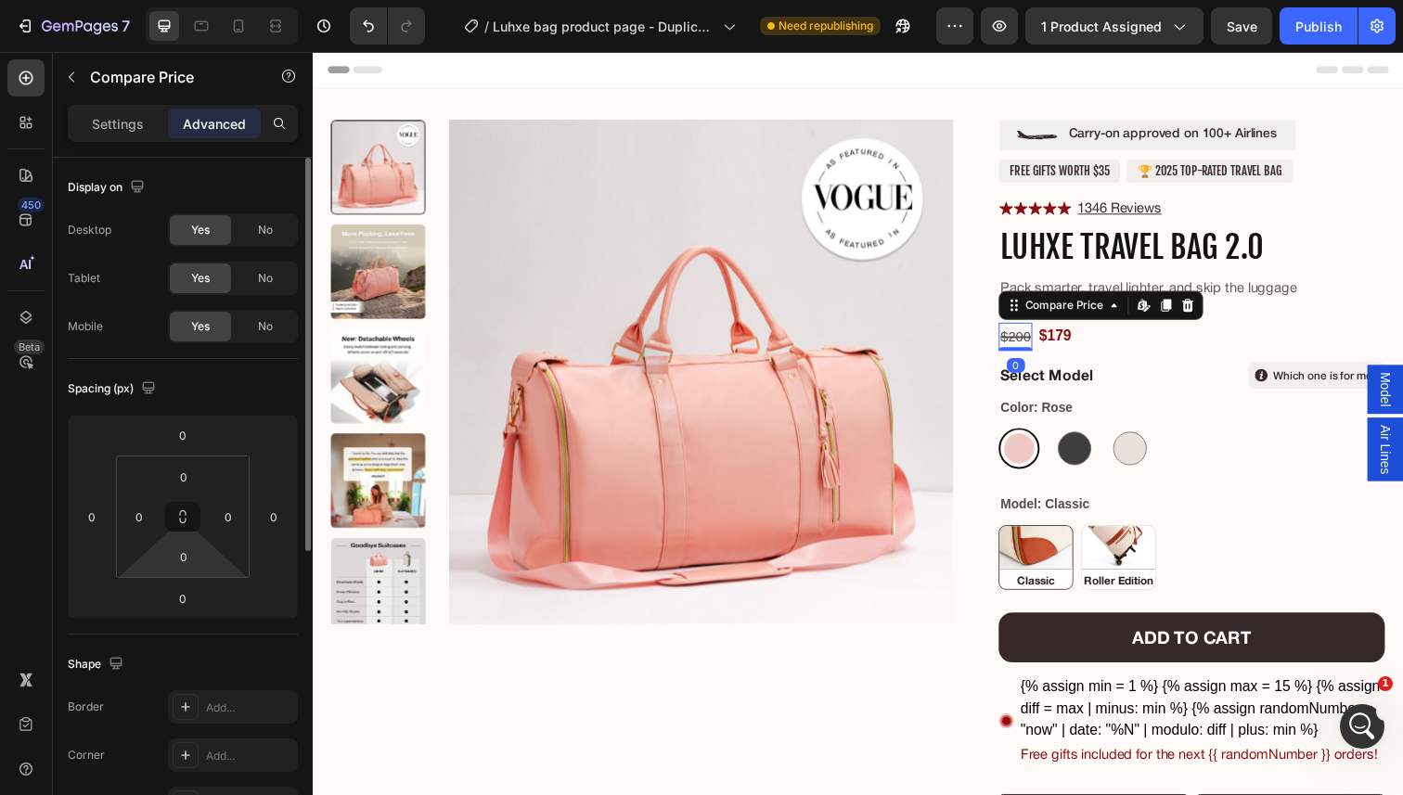
scroll to position [520, 0]
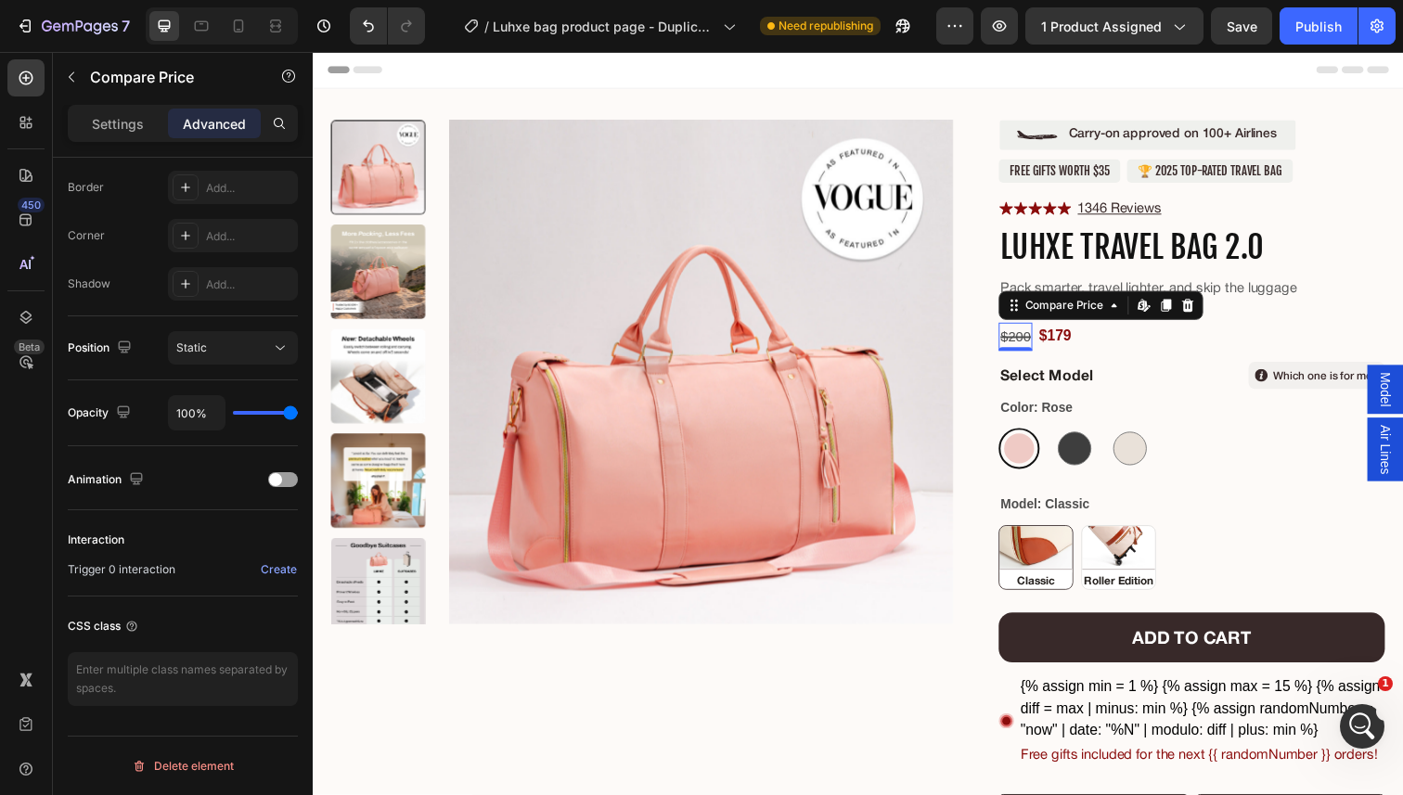
click at [103, 143] on div "Settings Advanced" at bounding box center [183, 131] width 260 height 53
click at [120, 125] on p "Settings" at bounding box center [118, 123] width 52 height 19
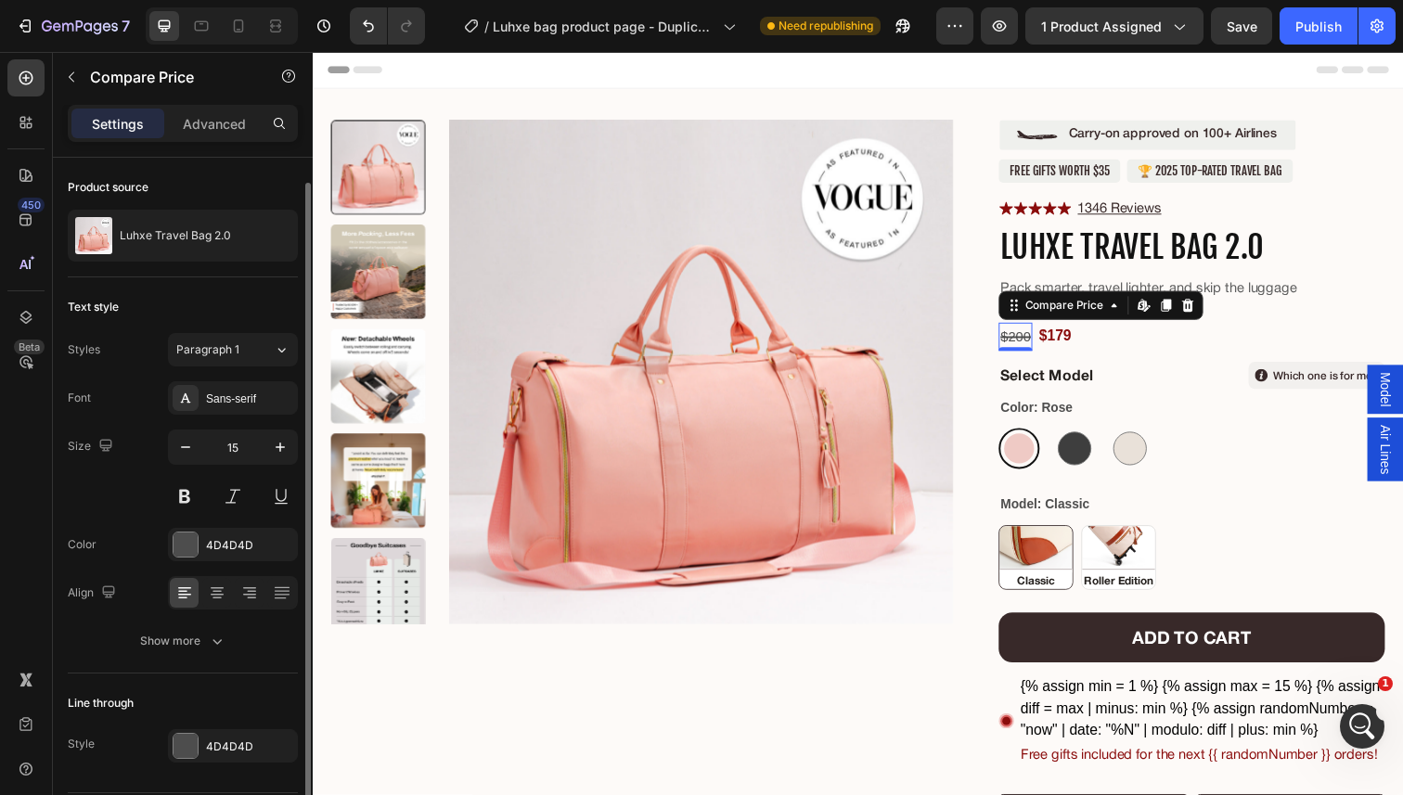
scroll to position [57, 0]
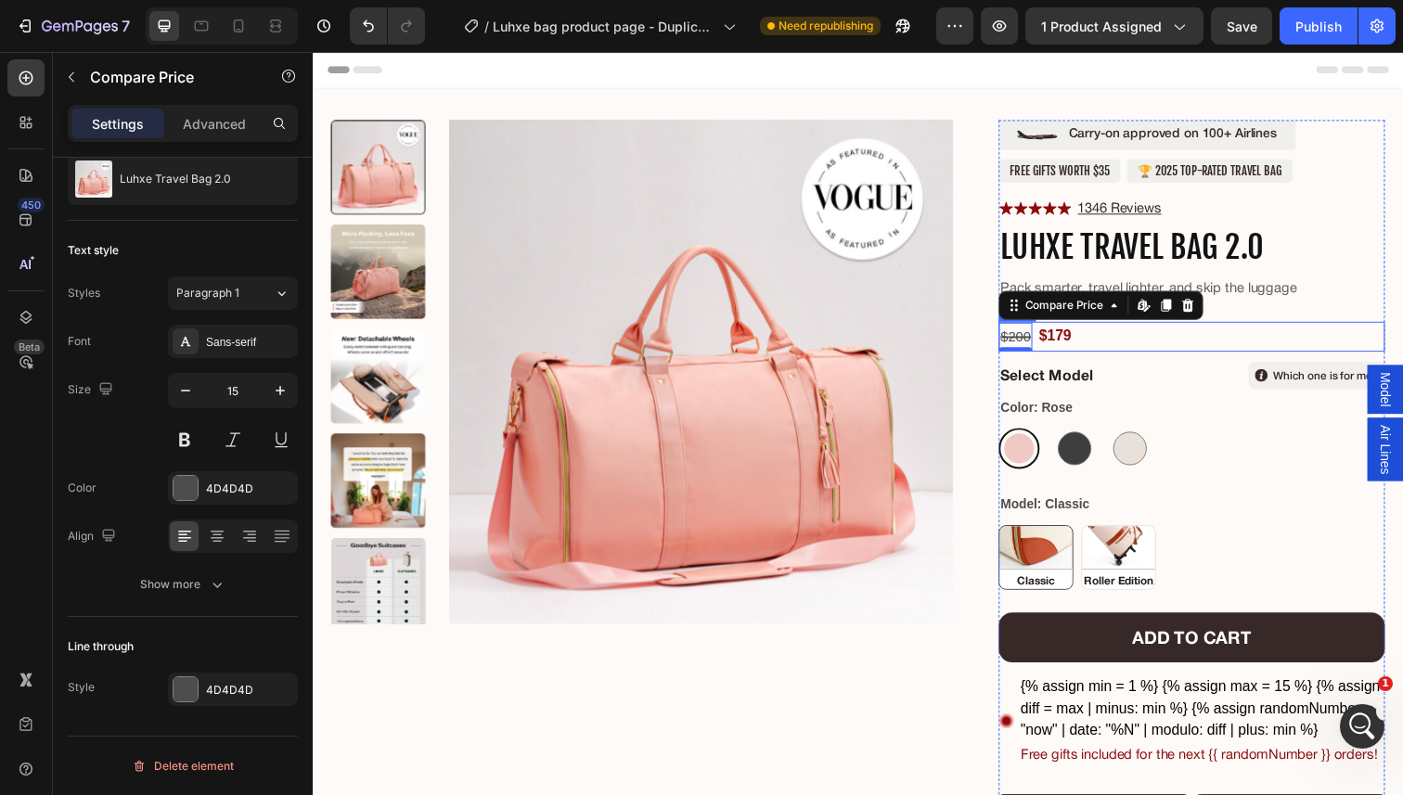
click at [1109, 350] on div "$200 Compare Price Edit content in Shopify 0 Compare Price Edit content in Shop…" at bounding box center [1210, 343] width 394 height 31
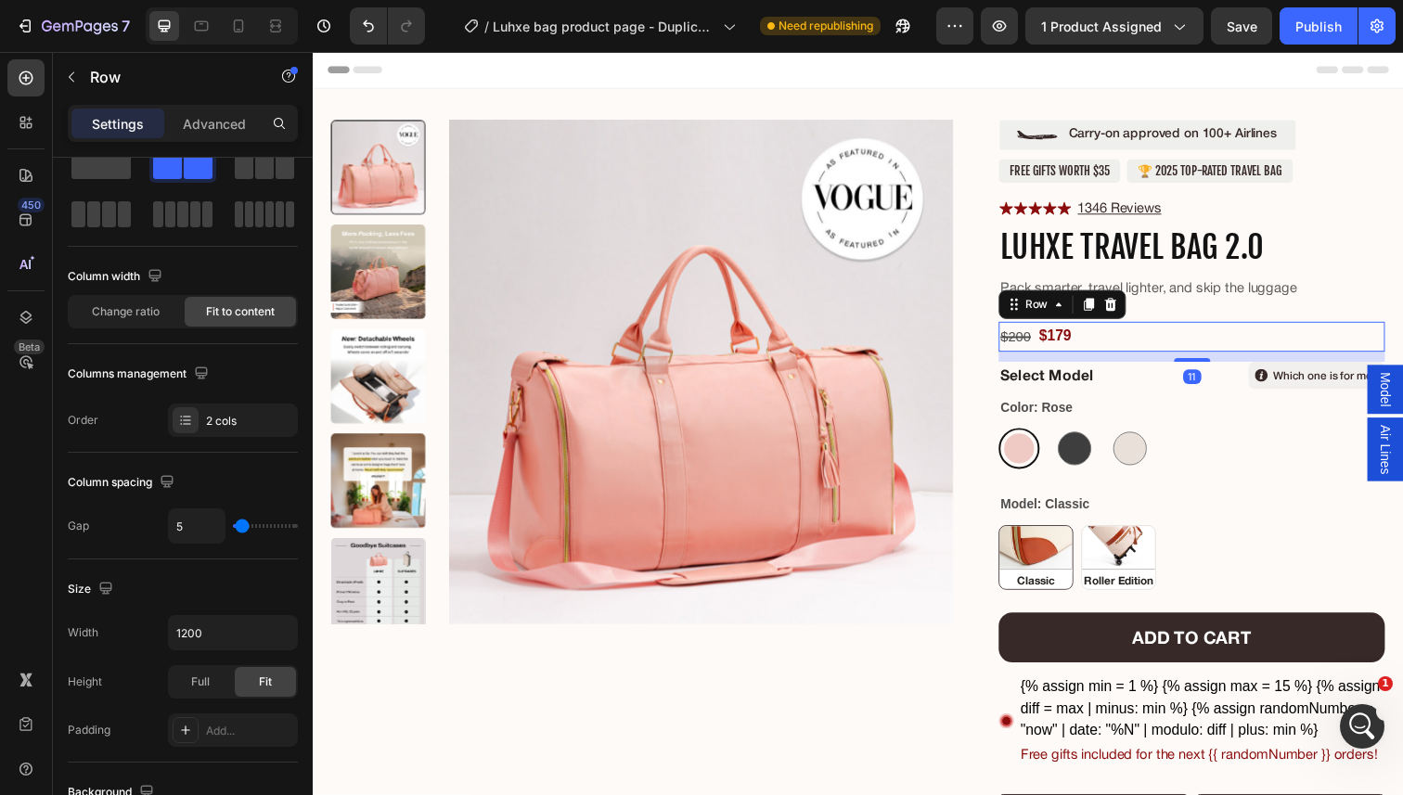
scroll to position [0, 0]
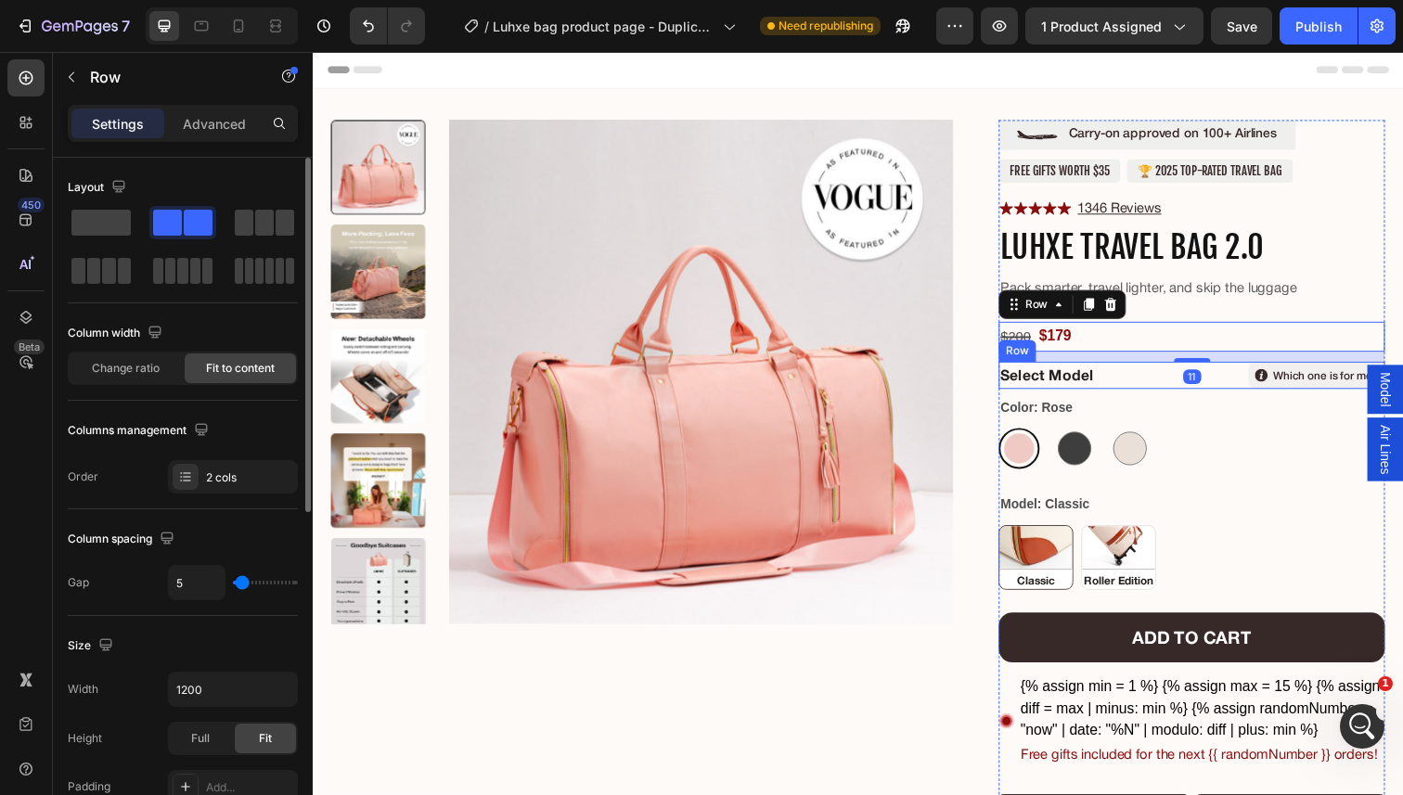
click at [1109, 368] on div "Select Model Text Block" at bounding box center [1110, 382] width 194 height 28
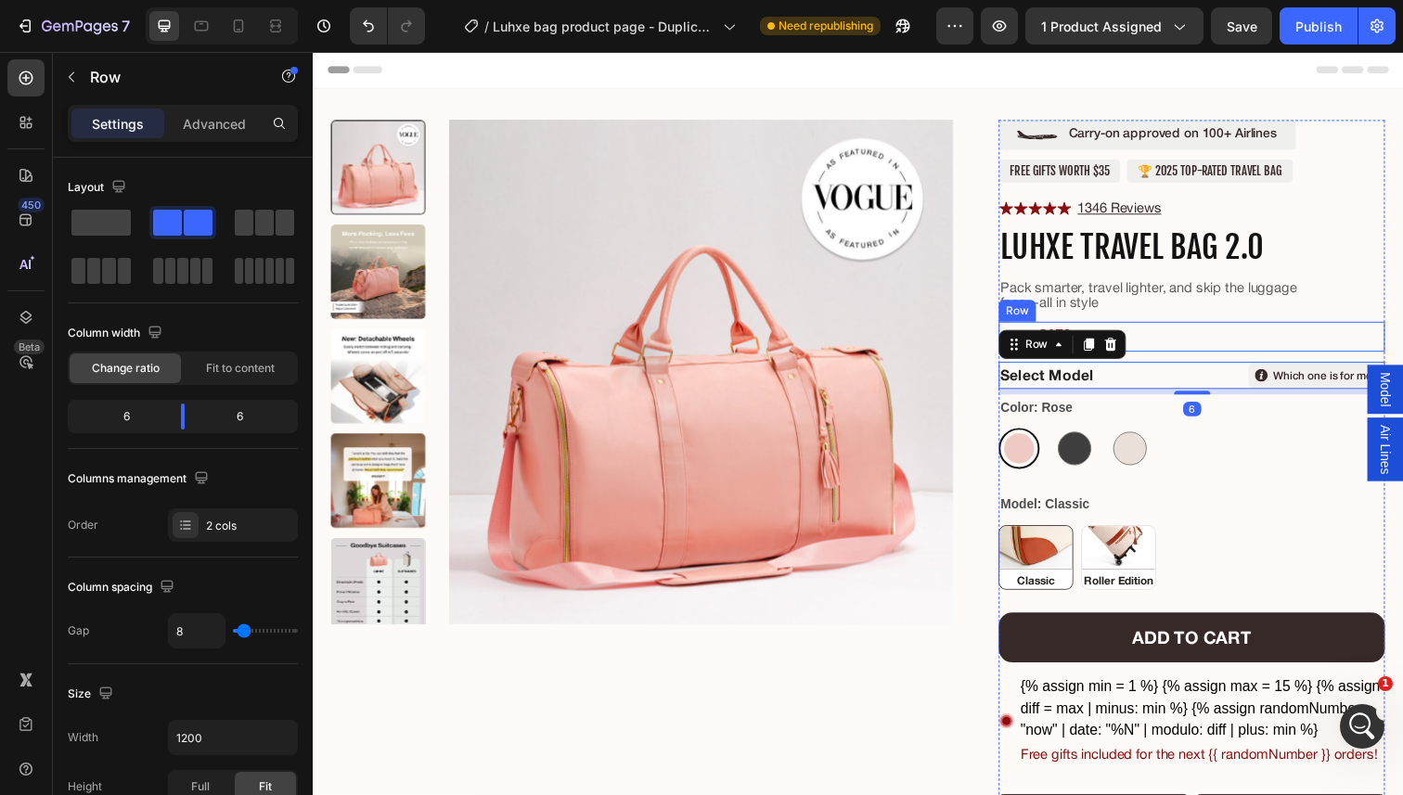
click at [1180, 334] on div "$200 Compare Price Compare Price $179 Product Price Product Price Row" at bounding box center [1210, 343] width 394 height 31
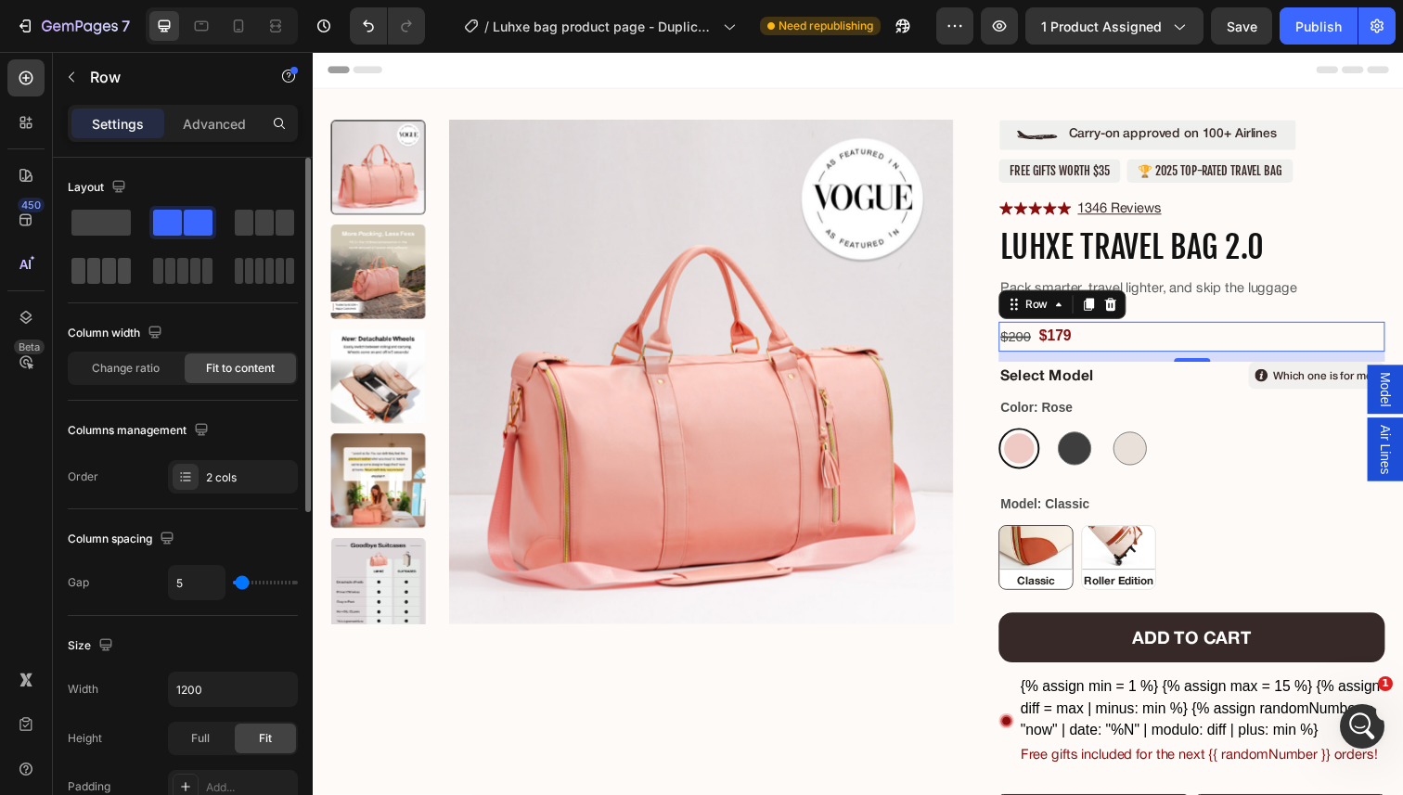
click at [93, 265] on span at bounding box center [94, 271] width 14 height 26
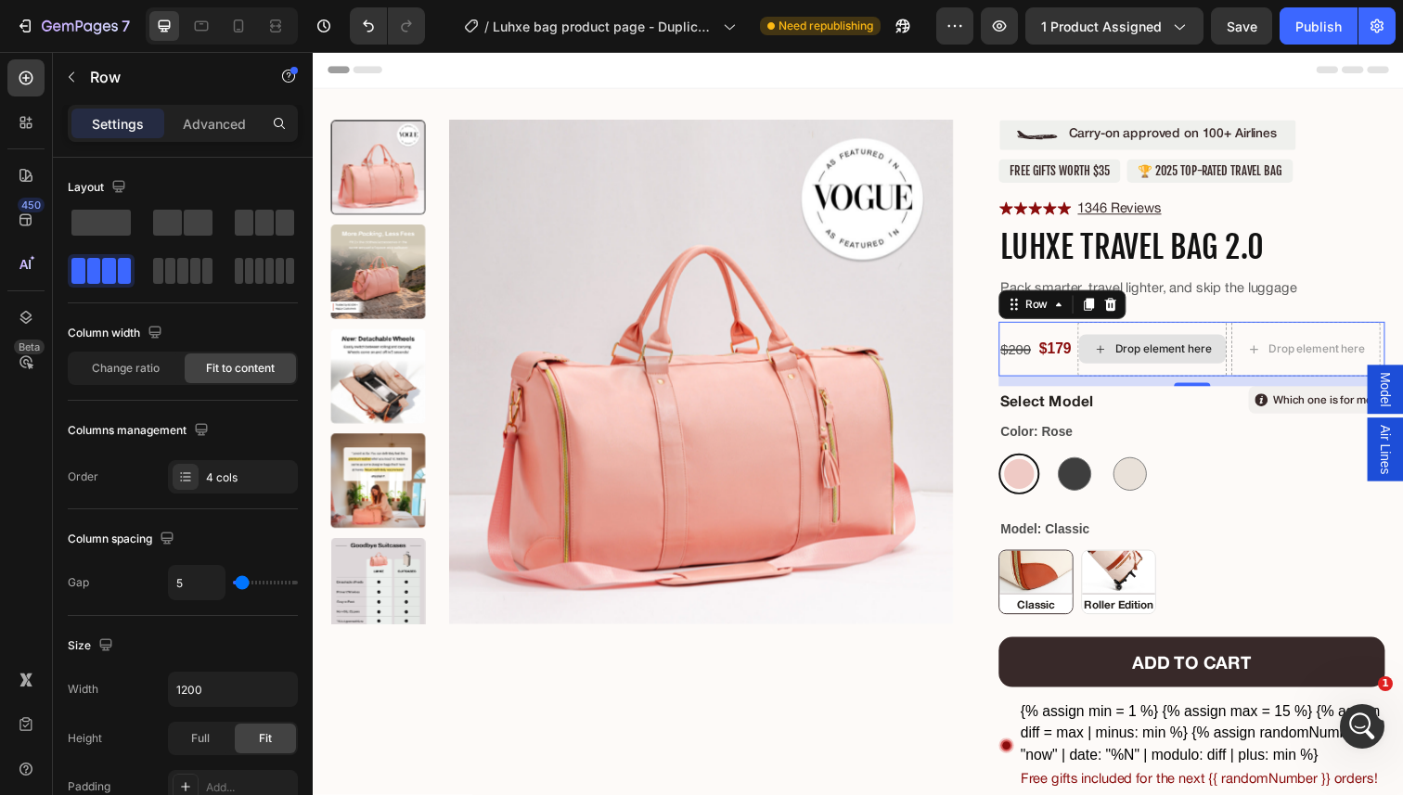
click at [1153, 356] on div "Drop element here" at bounding box center [1181, 355] width 98 height 15
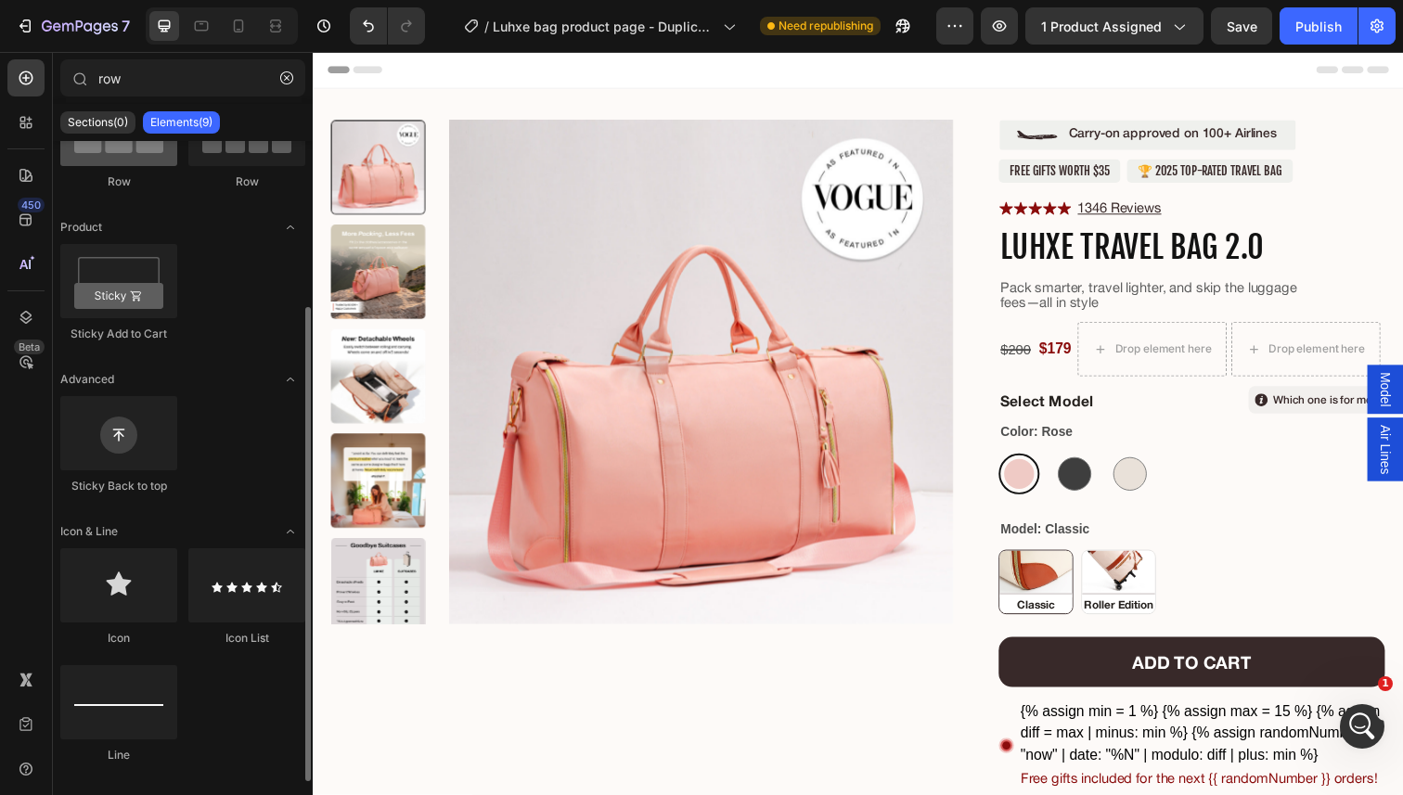
scroll to position [226, 0]
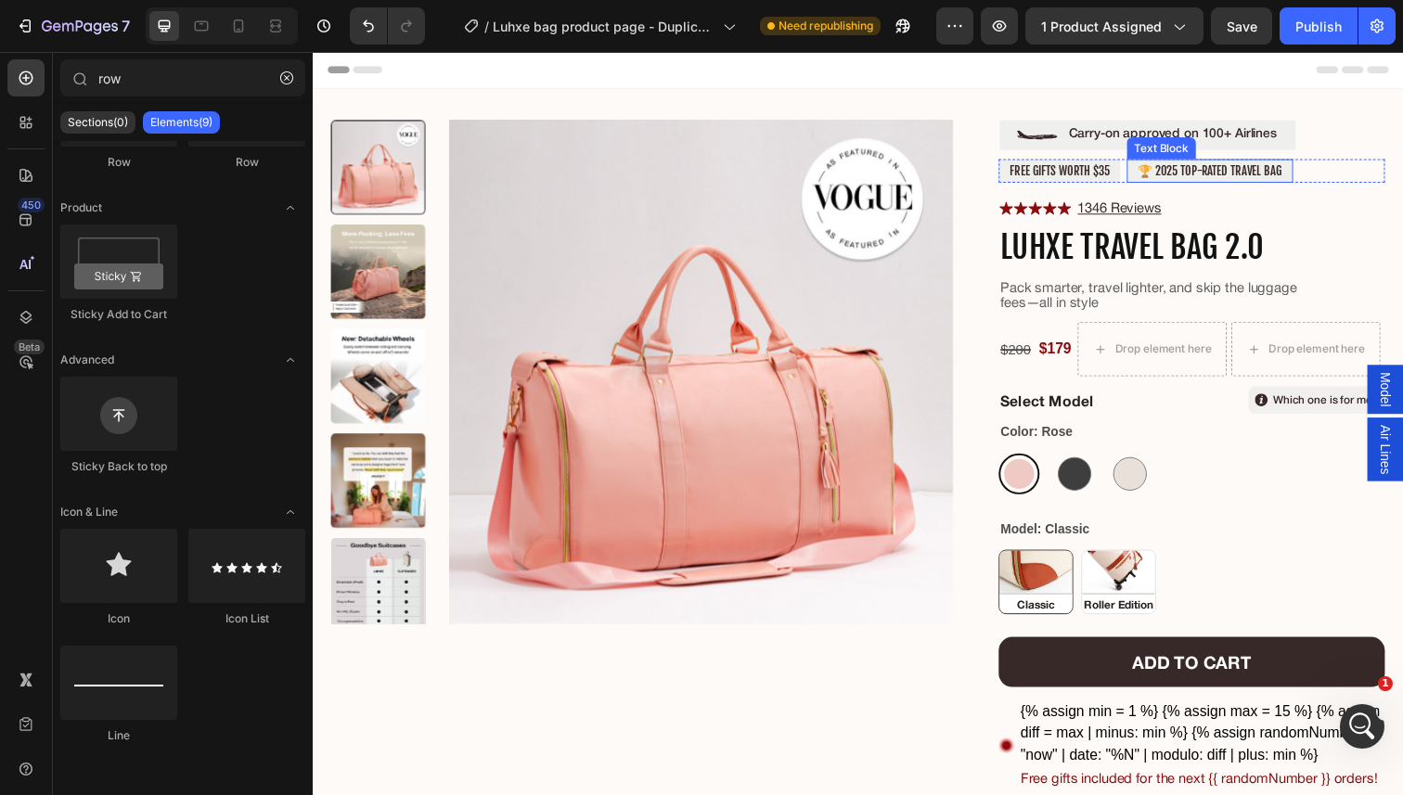
click at [1187, 175] on p "🏆 2025 TOP-RATED TRAVEL BAG" at bounding box center [1229, 173] width 148 height 15
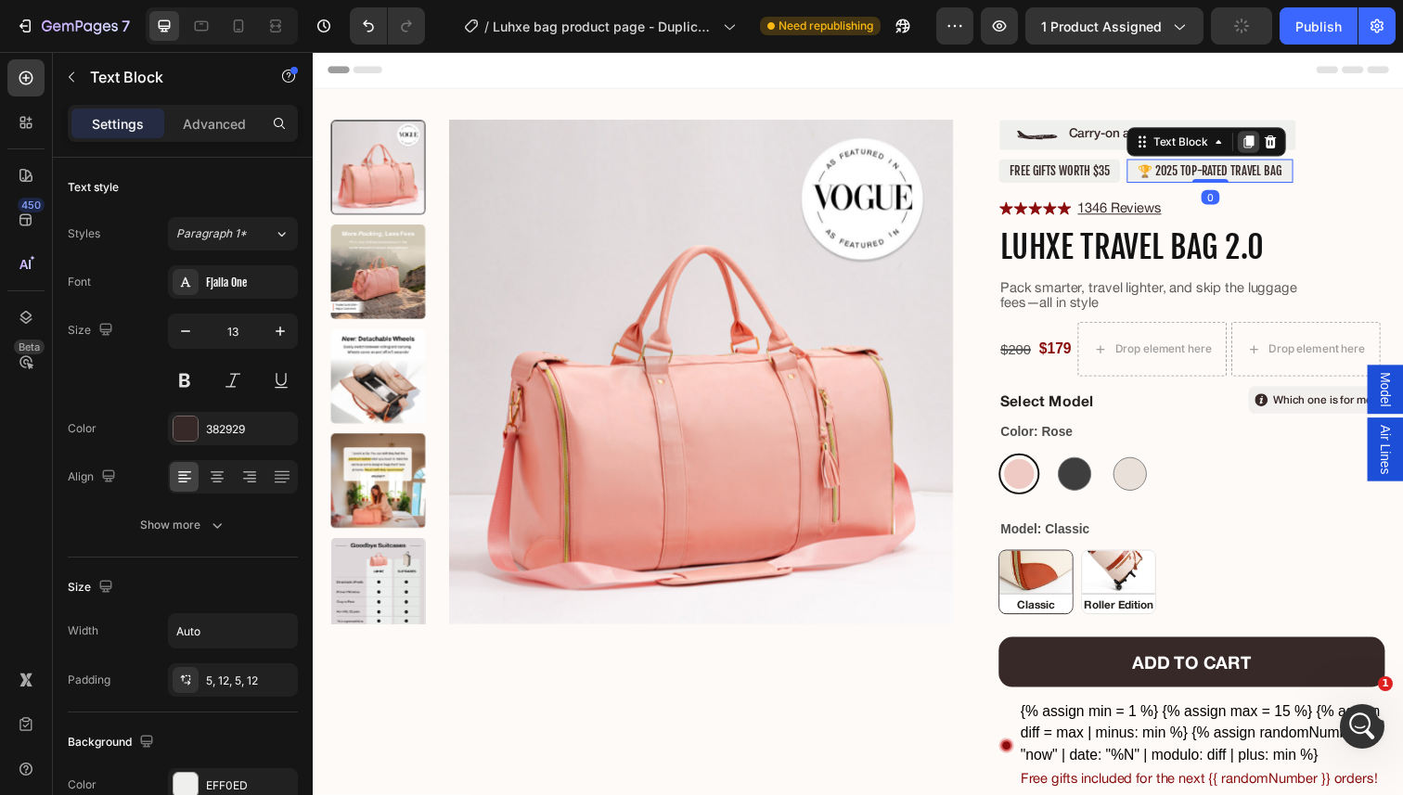
click at [1272, 142] on icon at bounding box center [1269, 143] width 10 height 13
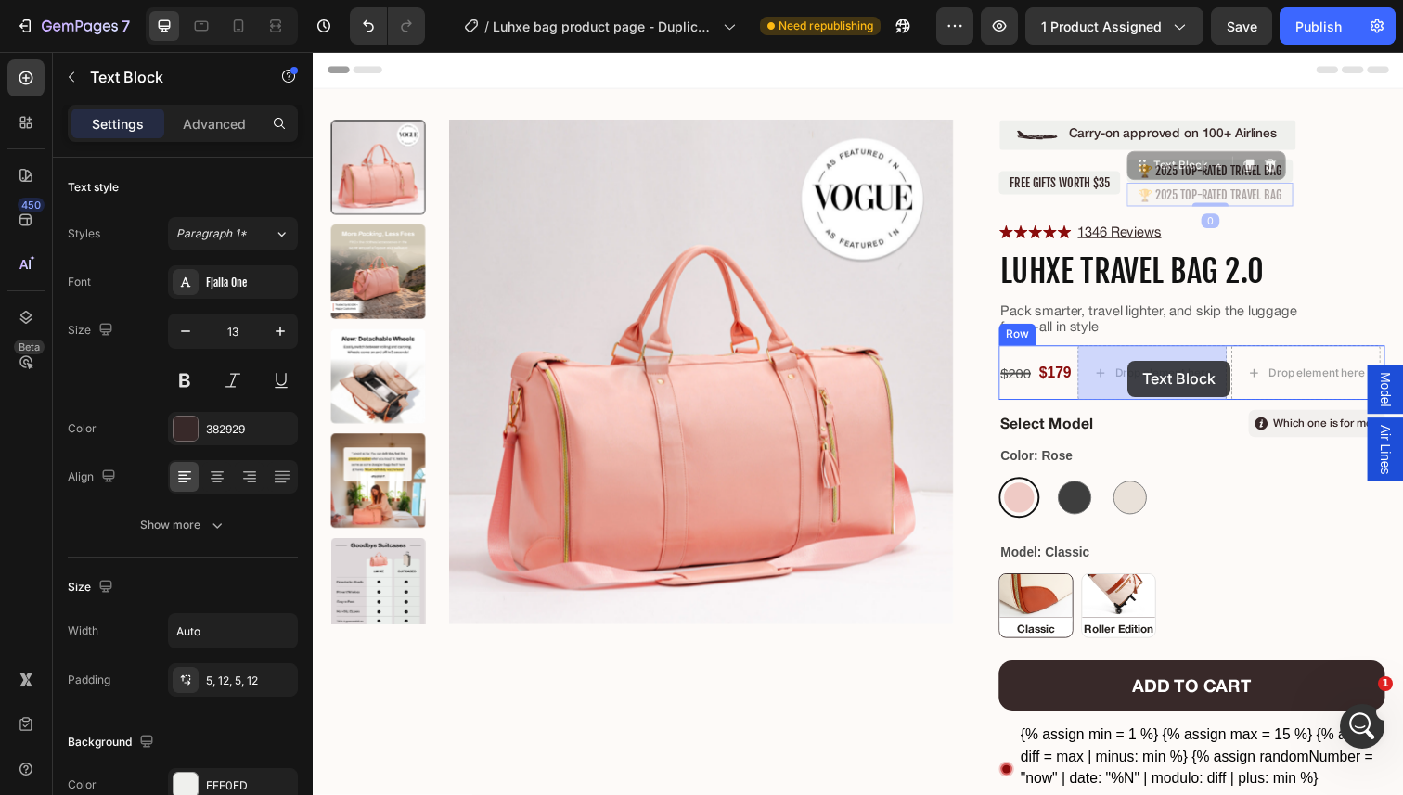
drag, startPoint x: 1159, startPoint y: 175, endPoint x: 1144, endPoint y: 366, distance: 191.7
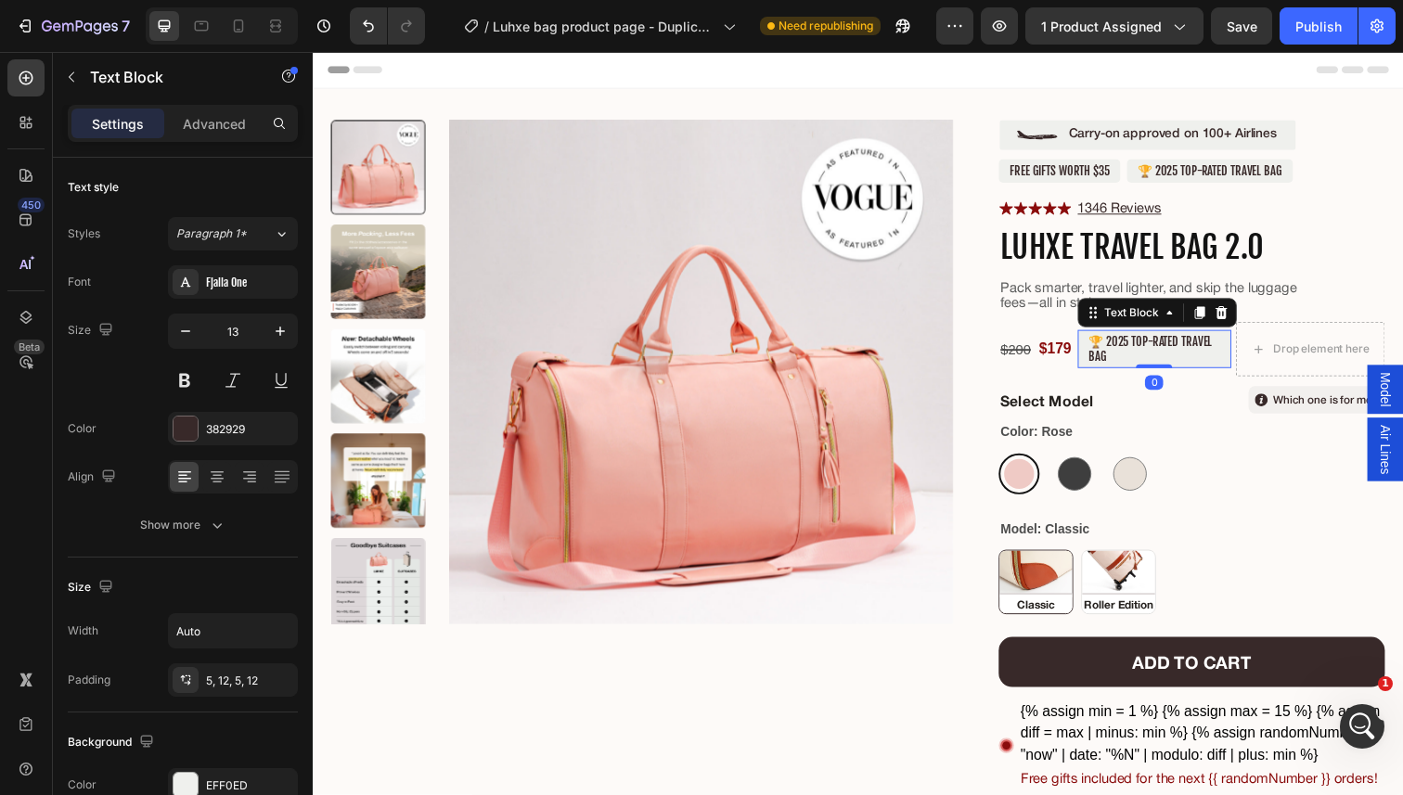
click at [1158, 348] on p "🏆 2025 TOP-RATED TRAVEL BAG" at bounding box center [1172, 355] width 135 height 30
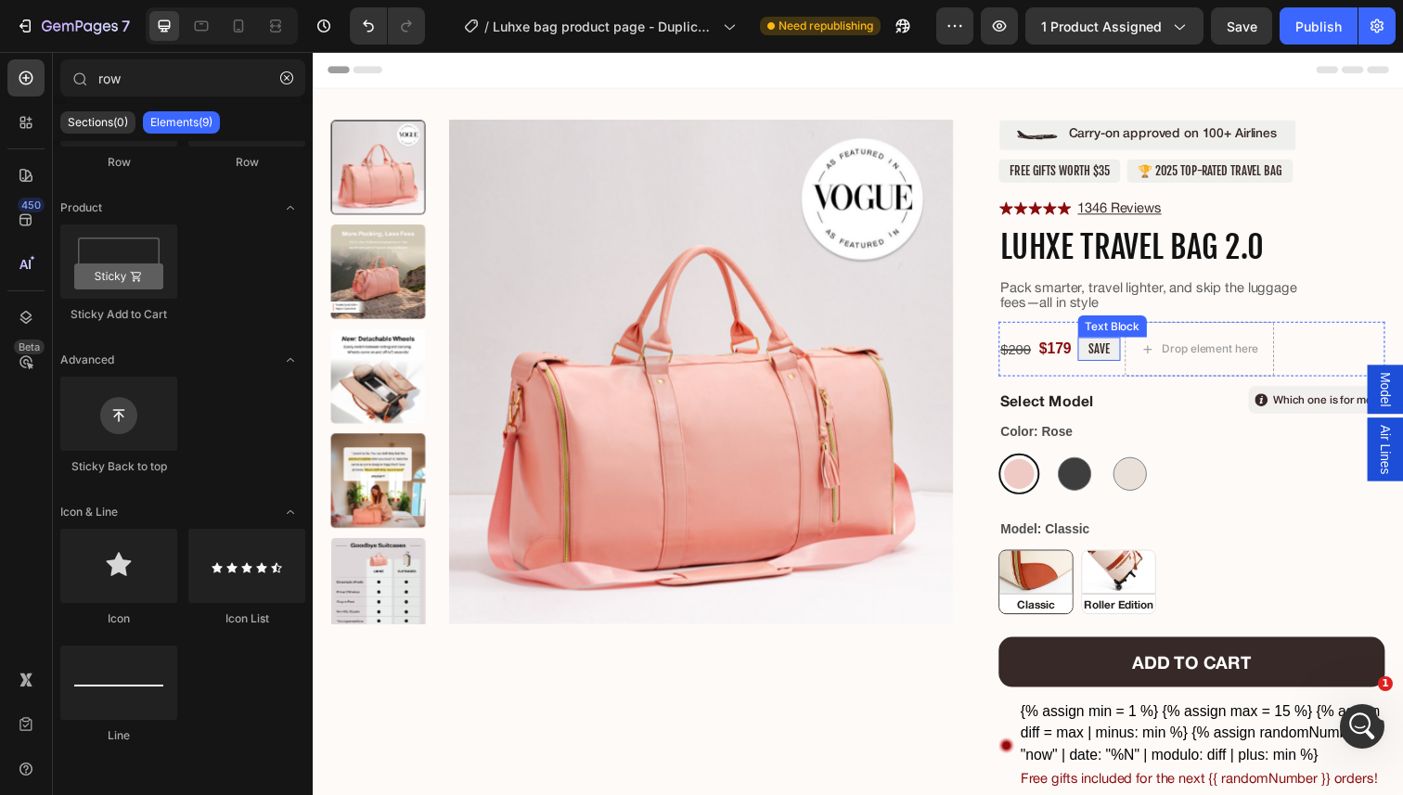
click at [1123, 356] on p "SAVE" at bounding box center [1115, 355] width 21 height 15
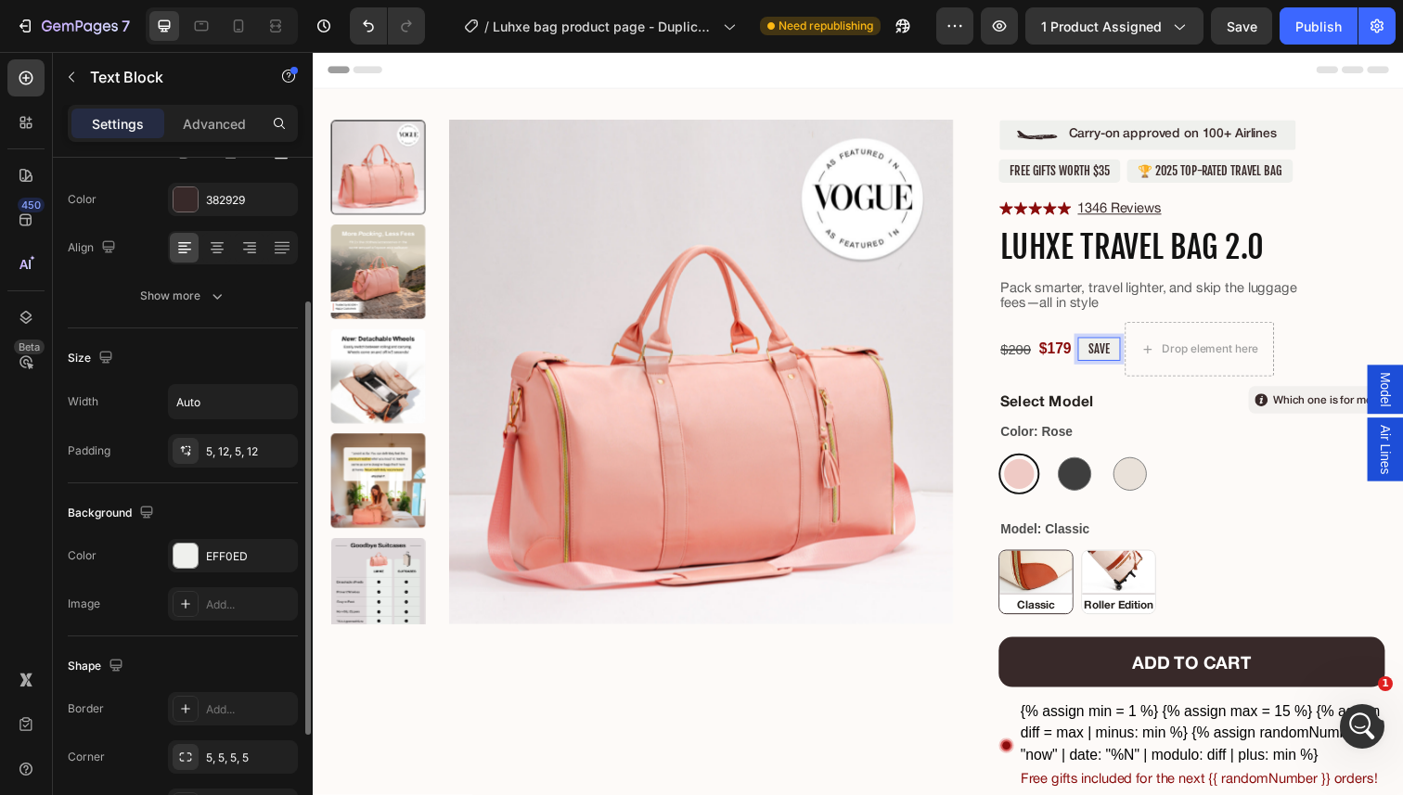
scroll to position [409, 0]
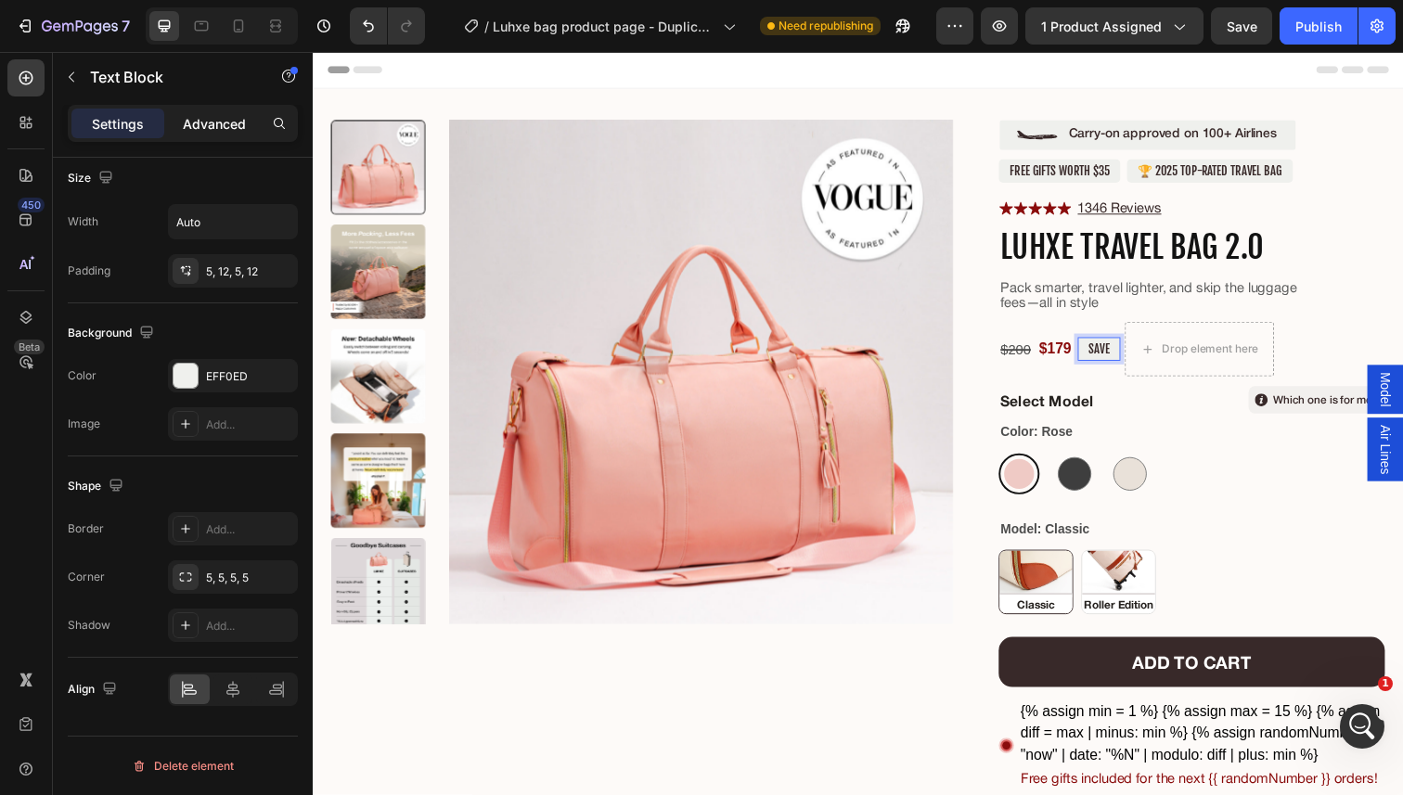
click at [216, 122] on p "Advanced" at bounding box center [214, 123] width 63 height 19
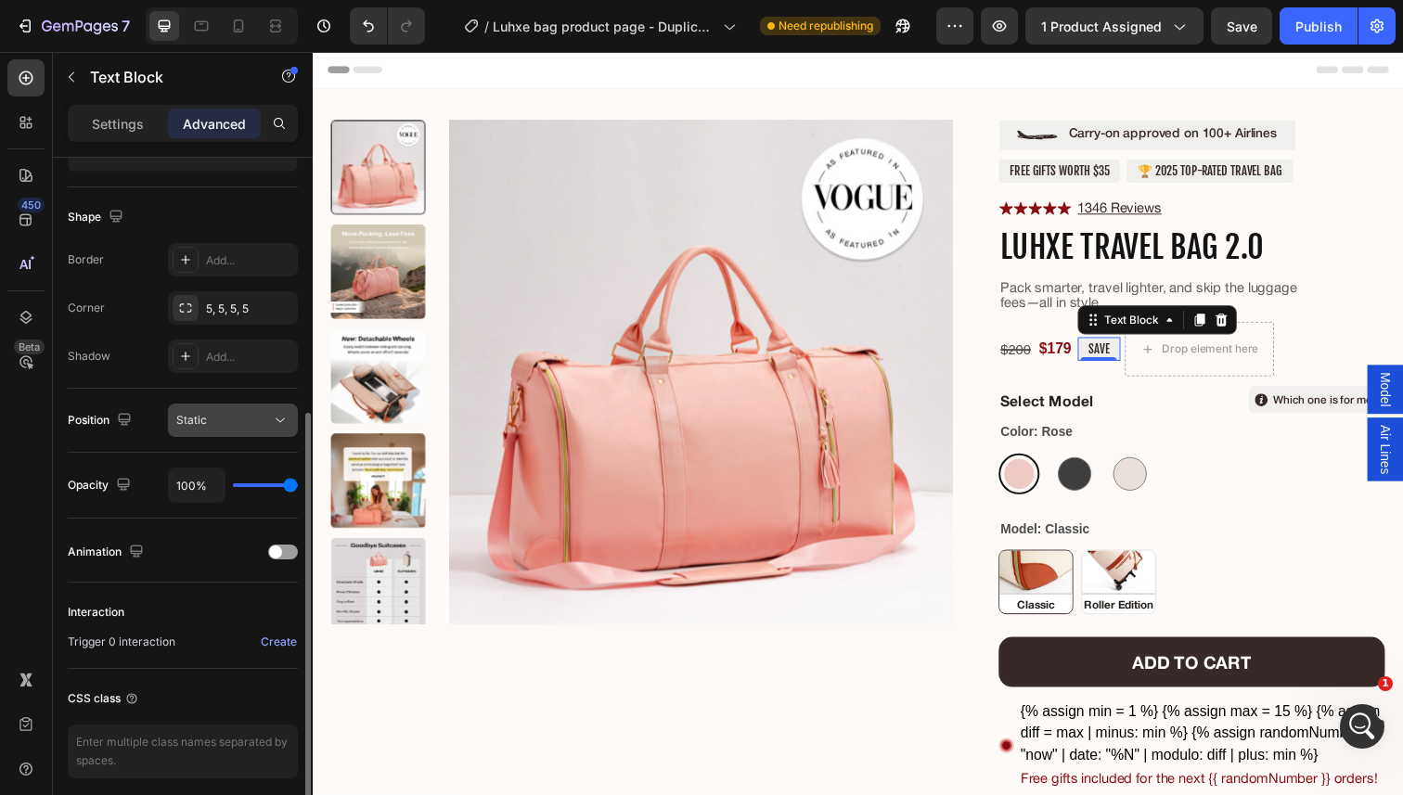
scroll to position [0, 0]
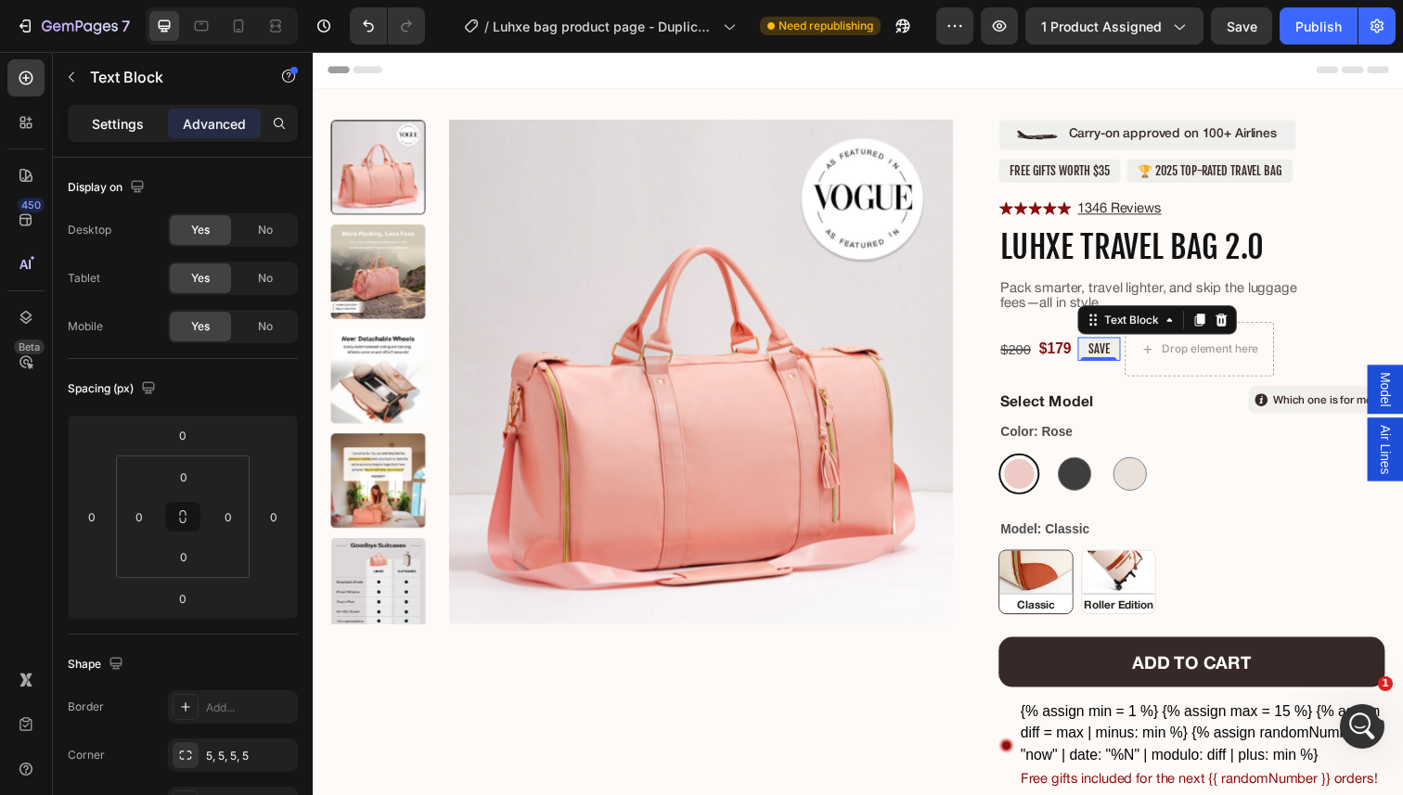
click at [124, 129] on p "Settings" at bounding box center [118, 123] width 52 height 19
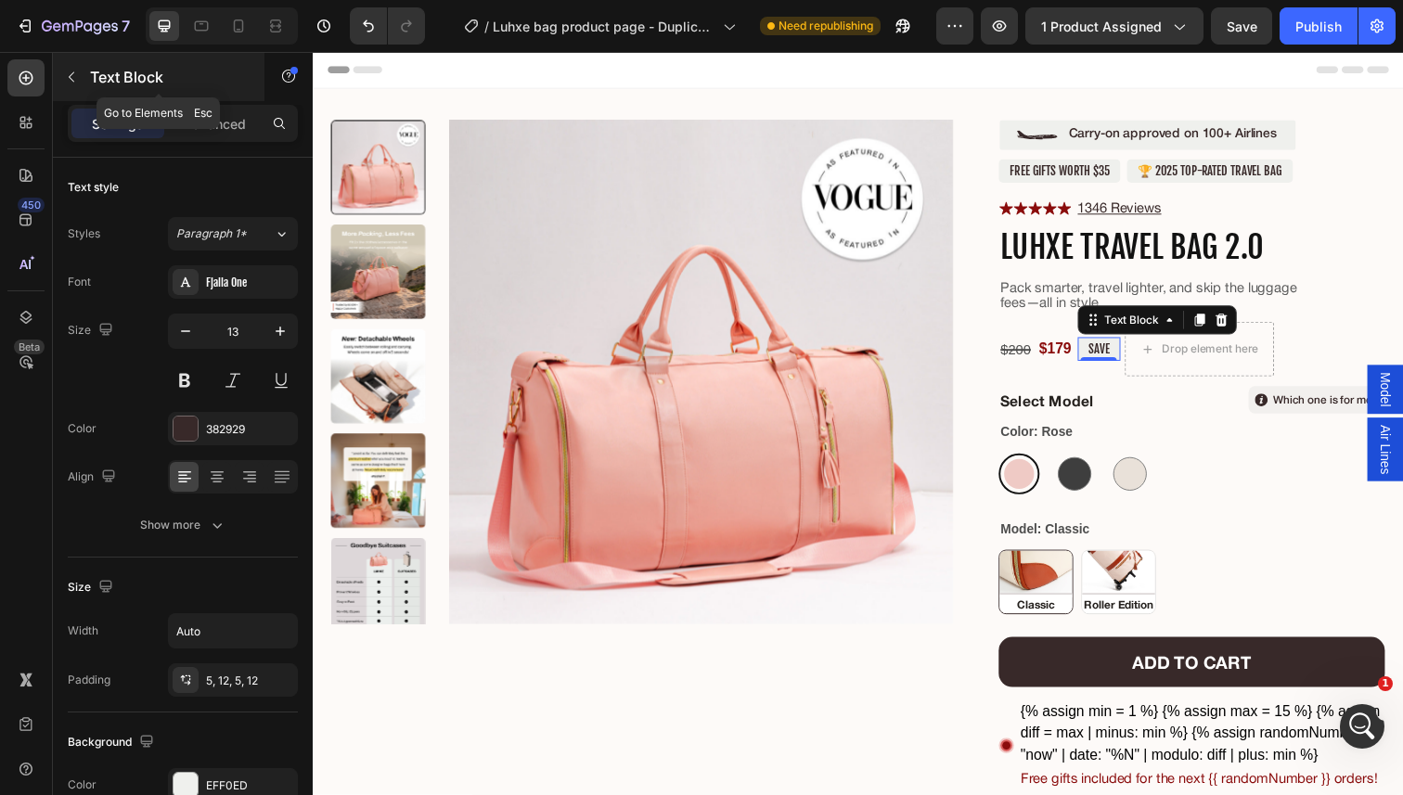
click at [71, 75] on icon "button" at bounding box center [72, 77] width 6 height 10
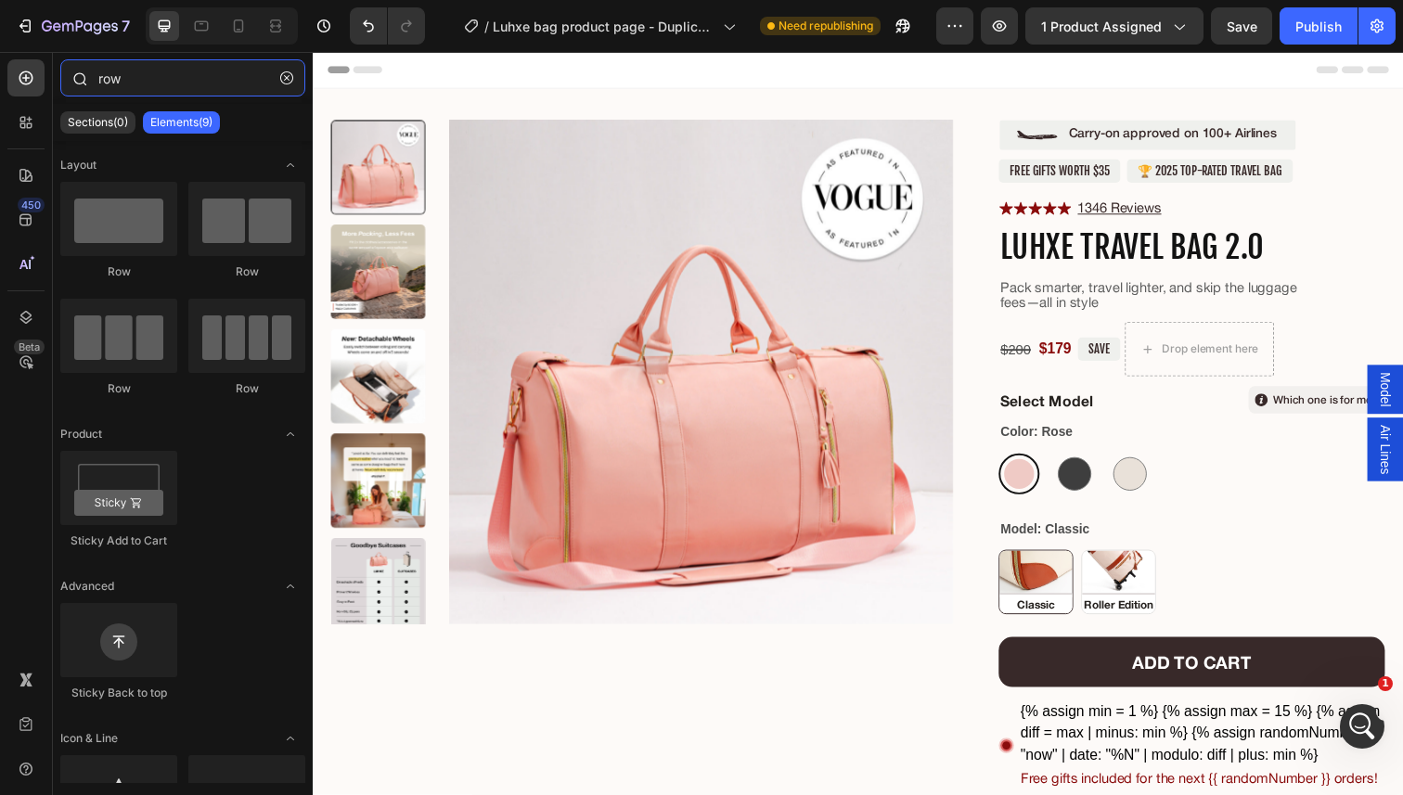
click at [140, 79] on input "row" at bounding box center [182, 77] width 245 height 37
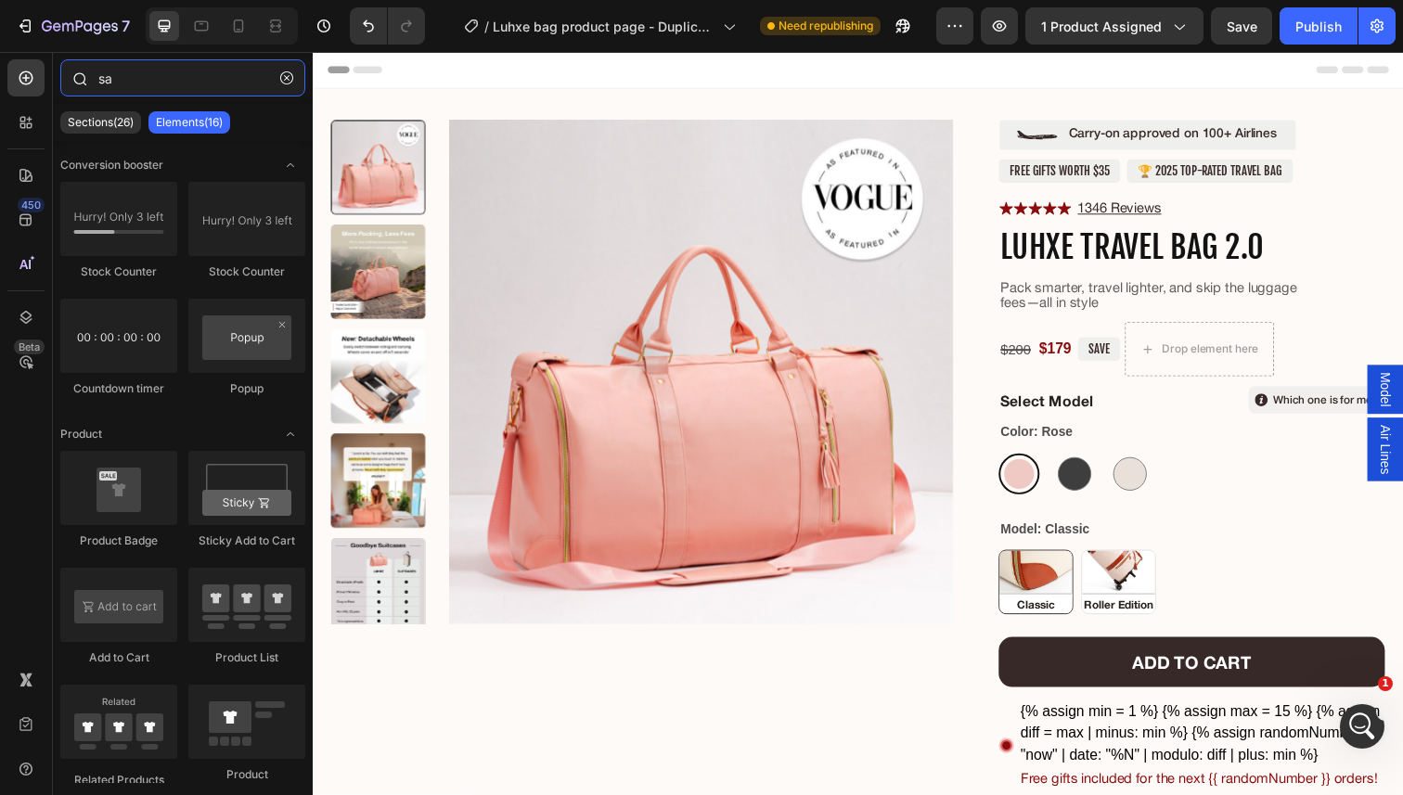
type input "s"
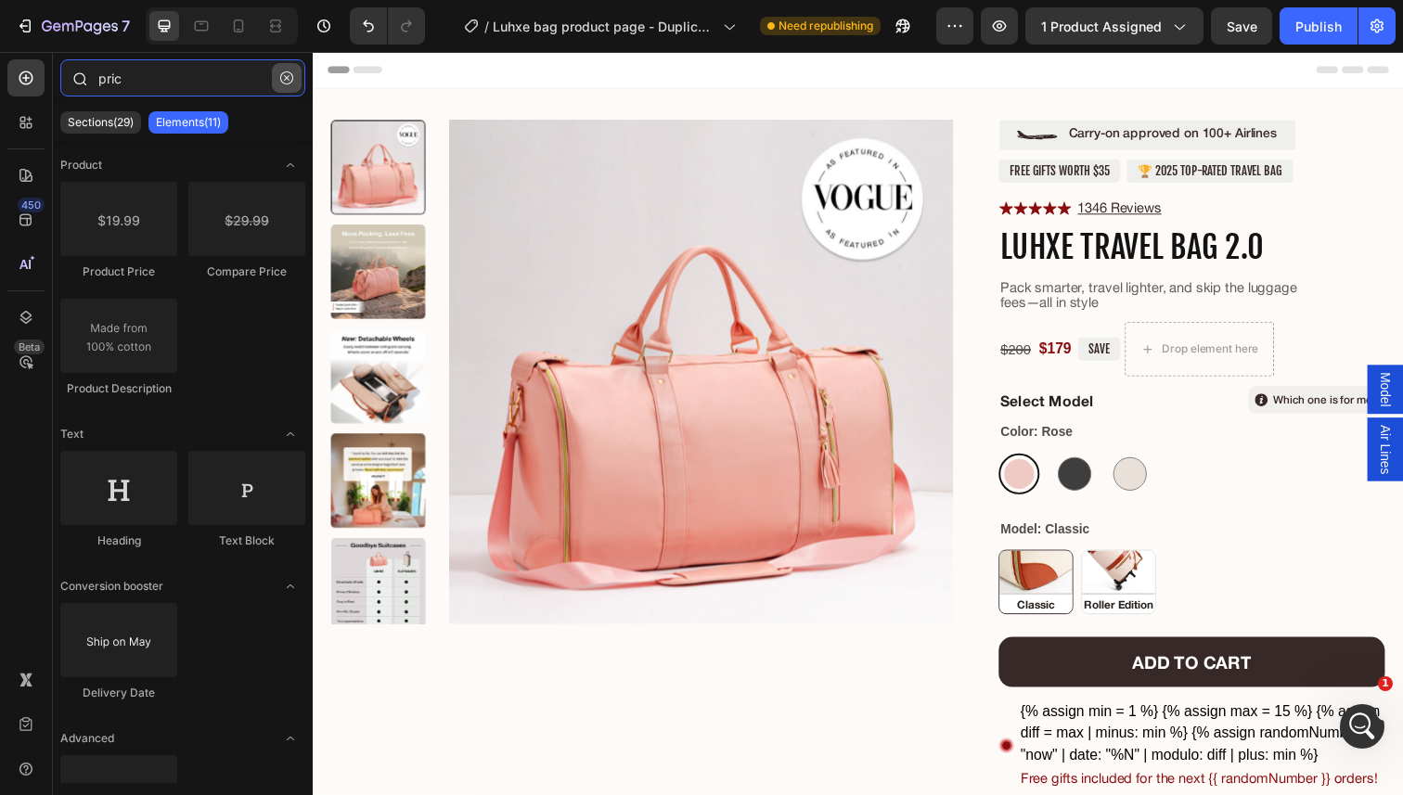
type input "pric"
click at [285, 70] on button "button" at bounding box center [287, 78] width 30 height 30
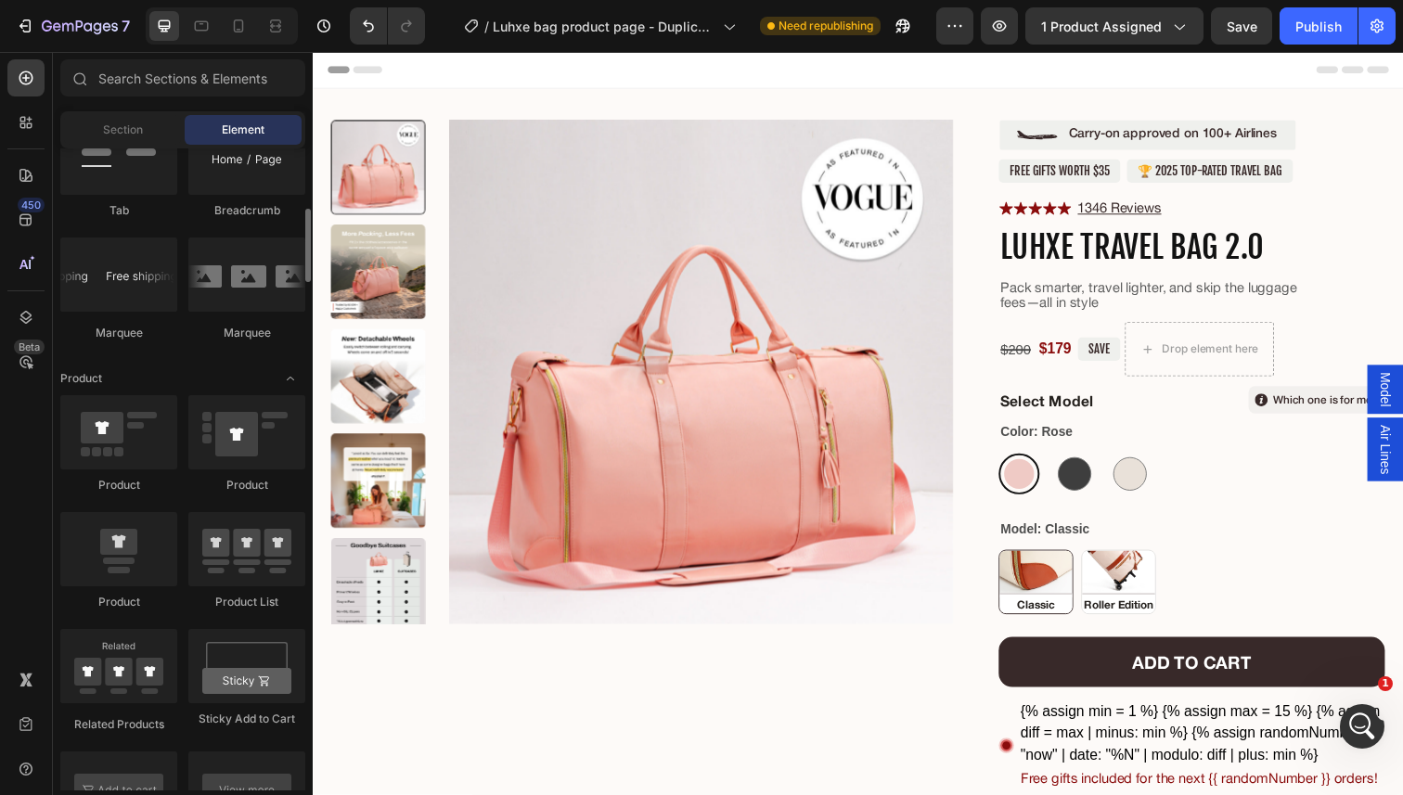
scroll to position [1990, 0]
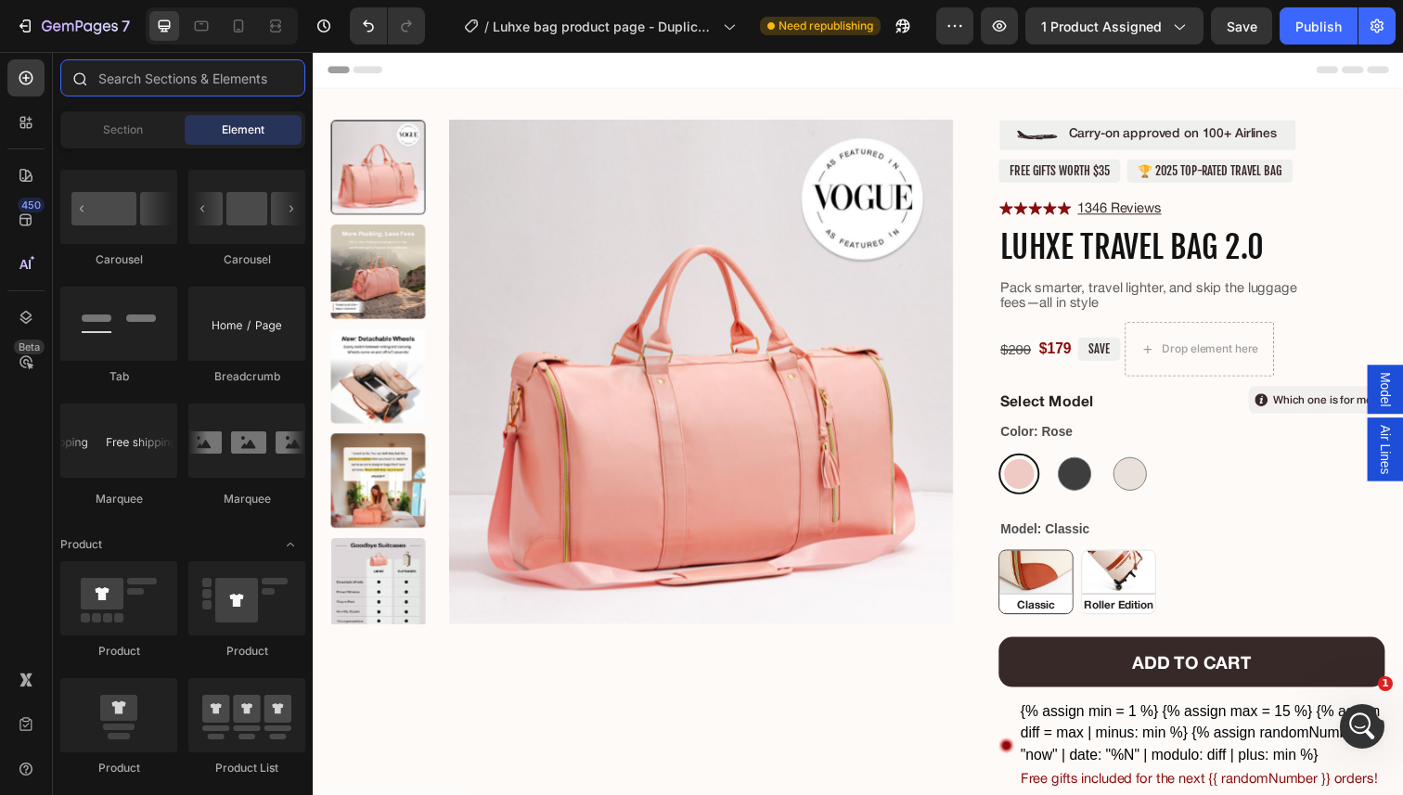
click at [219, 86] on input "text" at bounding box center [182, 77] width 245 height 37
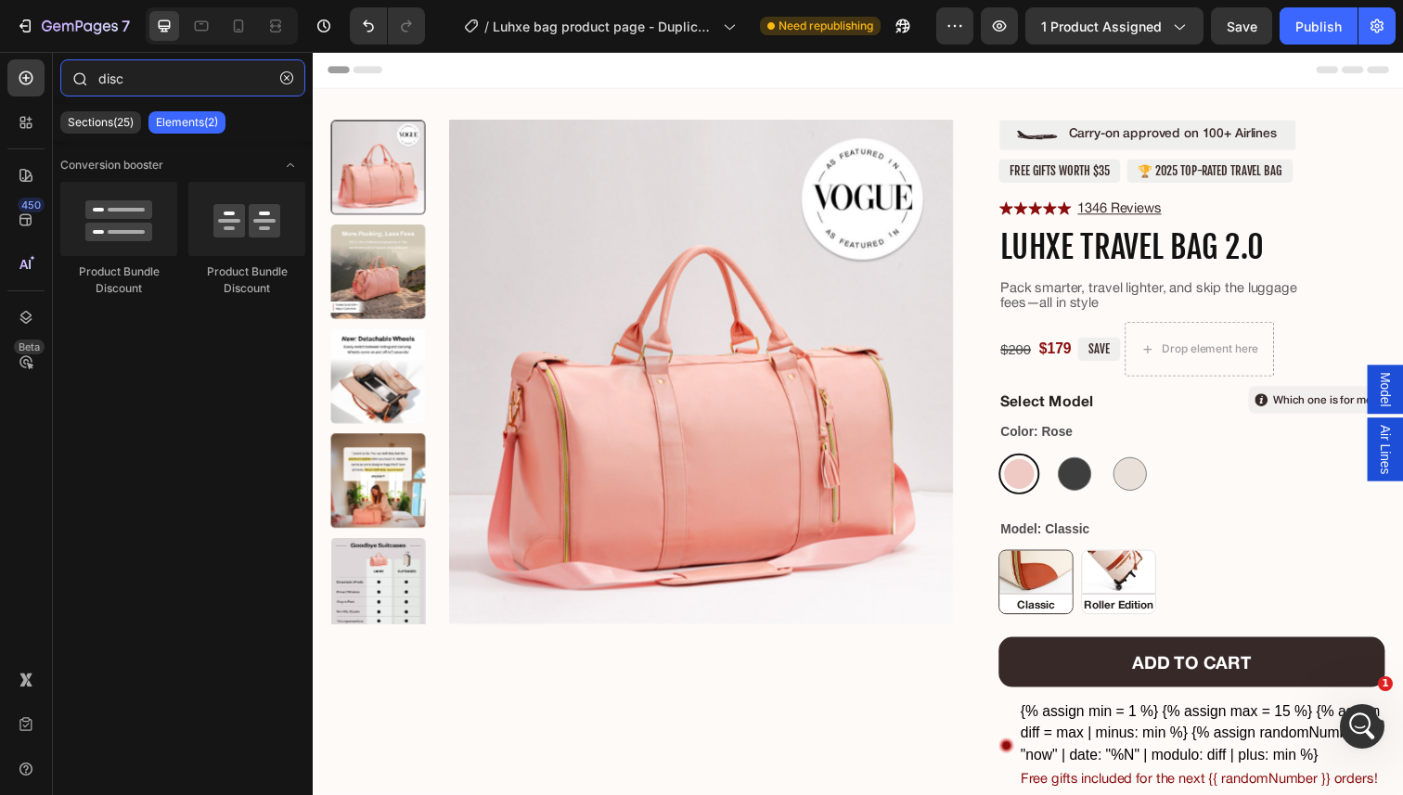
click at [200, 81] on input "disc" at bounding box center [182, 77] width 245 height 37
click at [115, 127] on p "Sections(25)" at bounding box center [101, 122] width 66 height 15
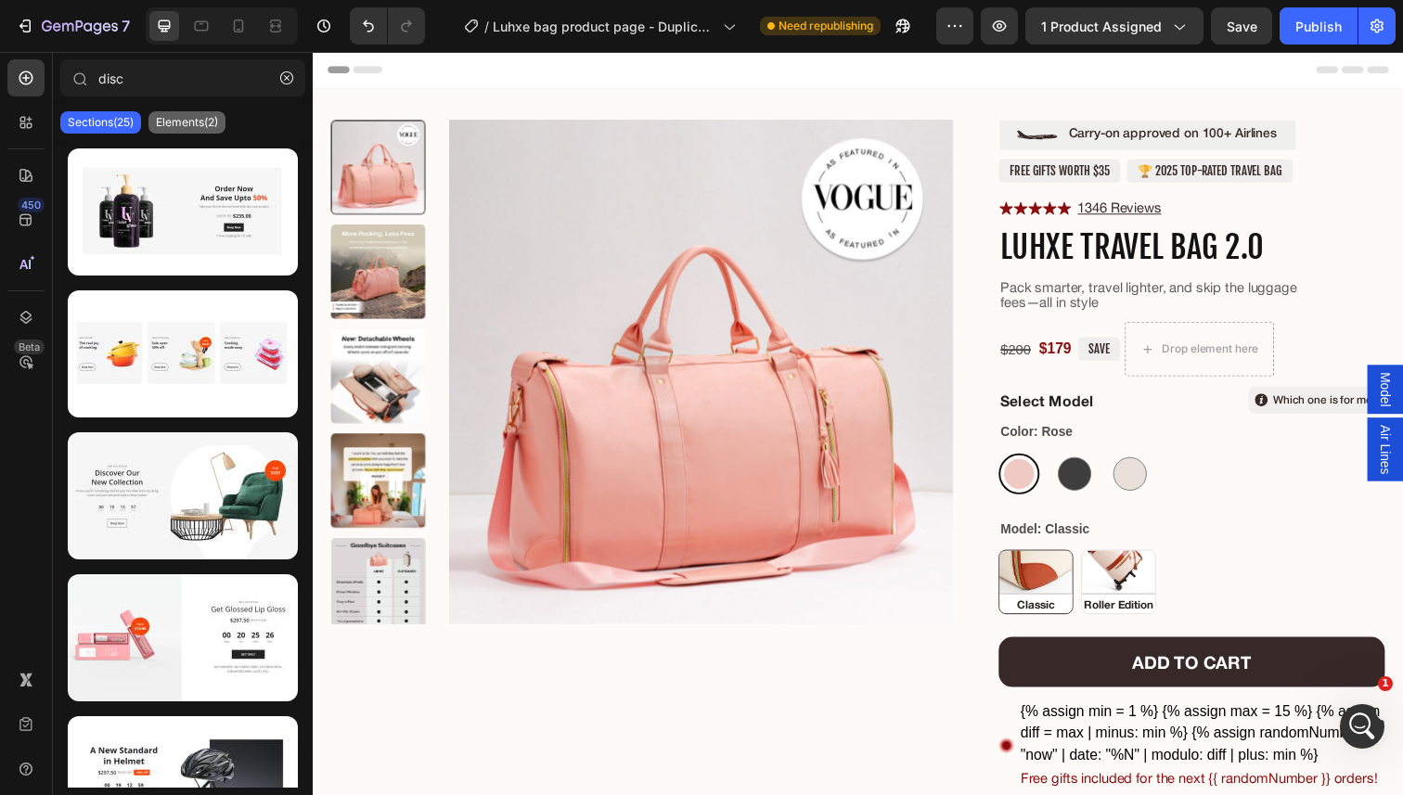
click at [159, 121] on p "Elements(2)" at bounding box center [187, 122] width 62 height 15
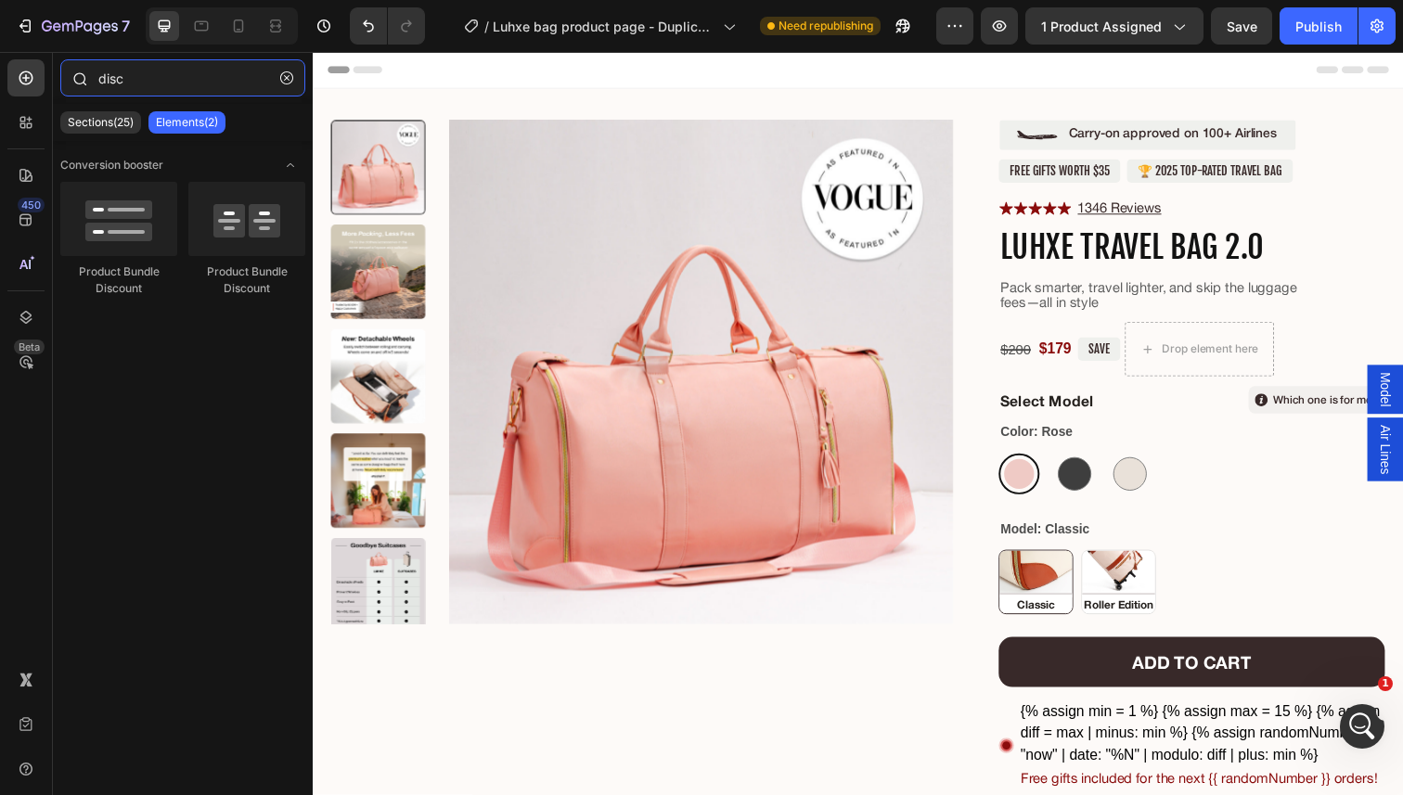
click at [155, 69] on input "disc" at bounding box center [182, 77] width 245 height 37
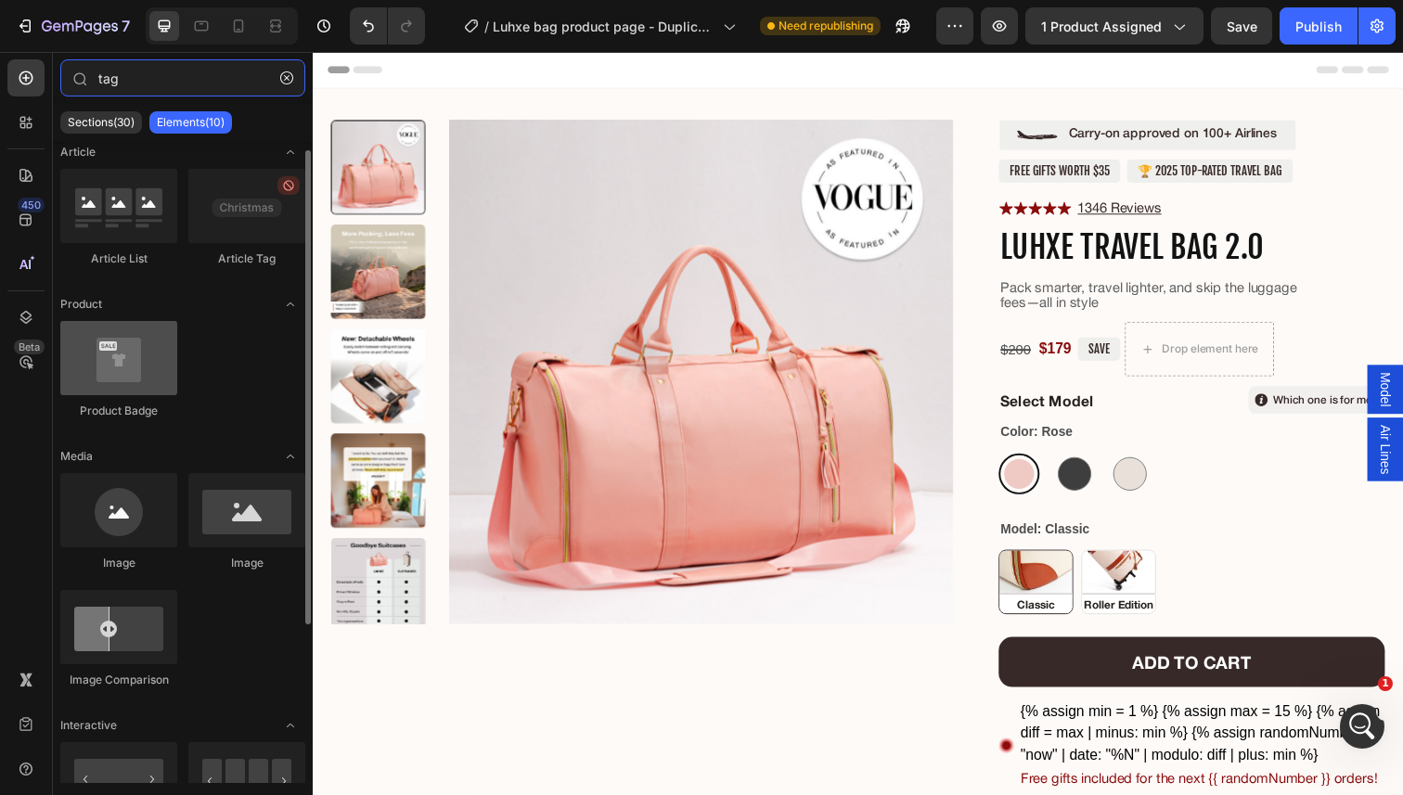
scroll to position [0, 0]
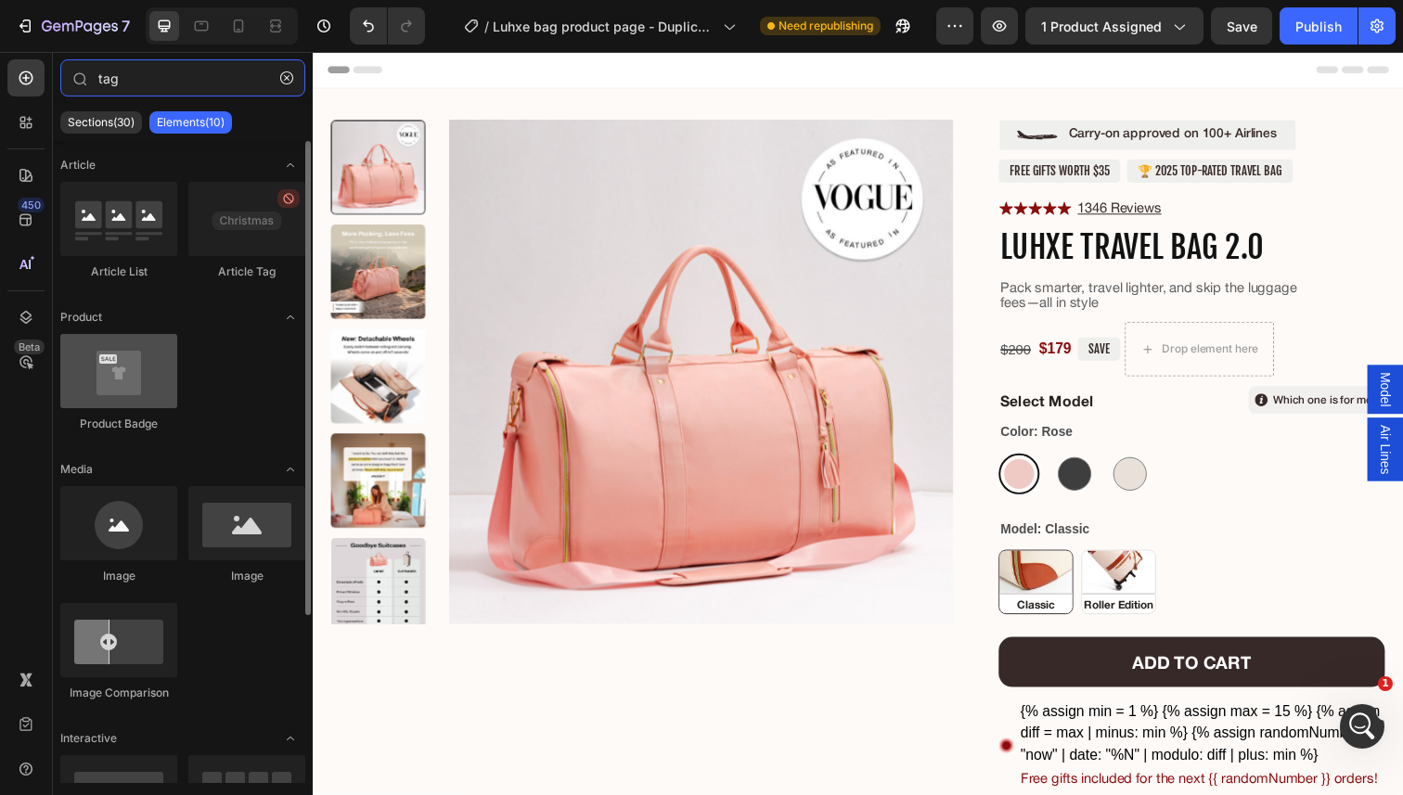
type input "tag"
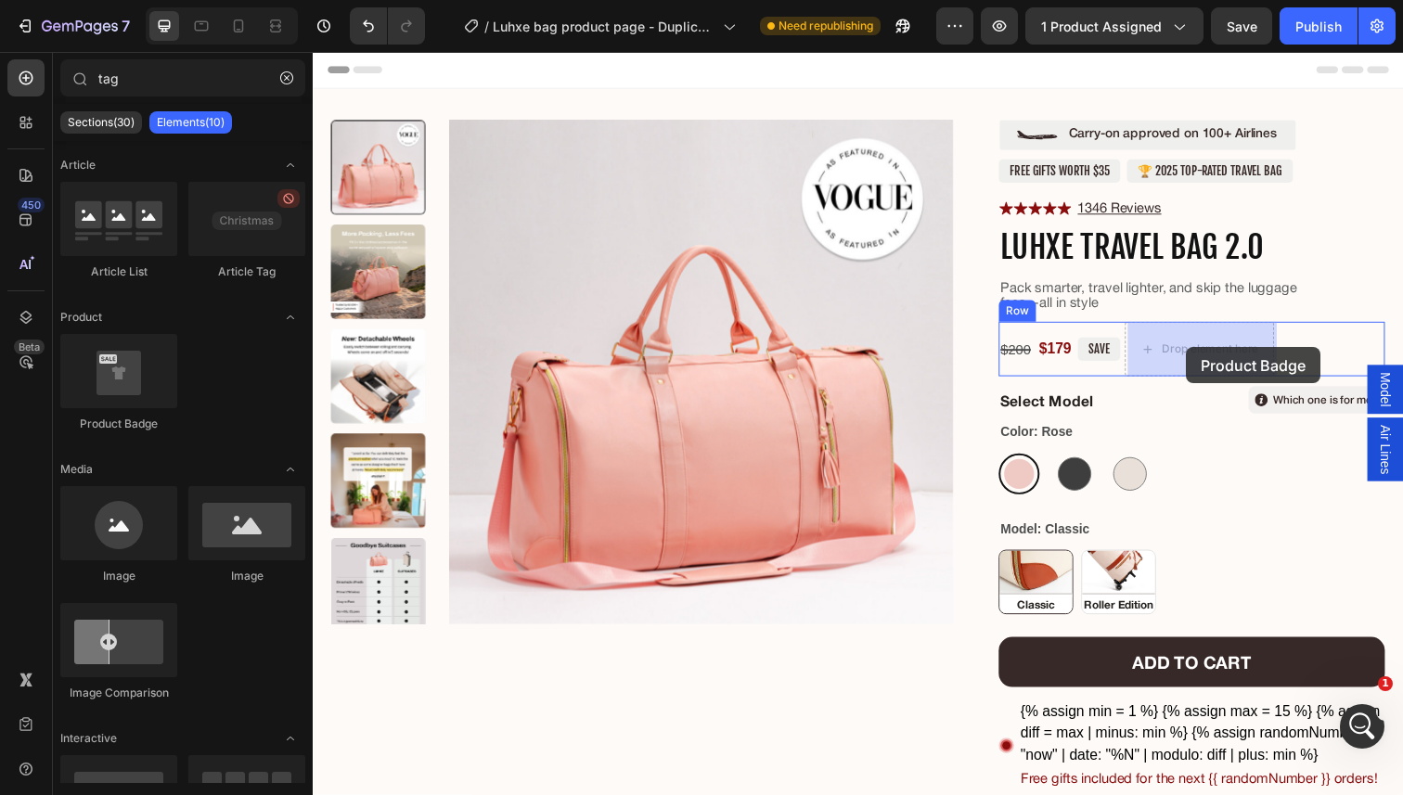
drag, startPoint x: 446, startPoint y: 428, endPoint x: 1204, endPoint y: 353, distance: 761.6
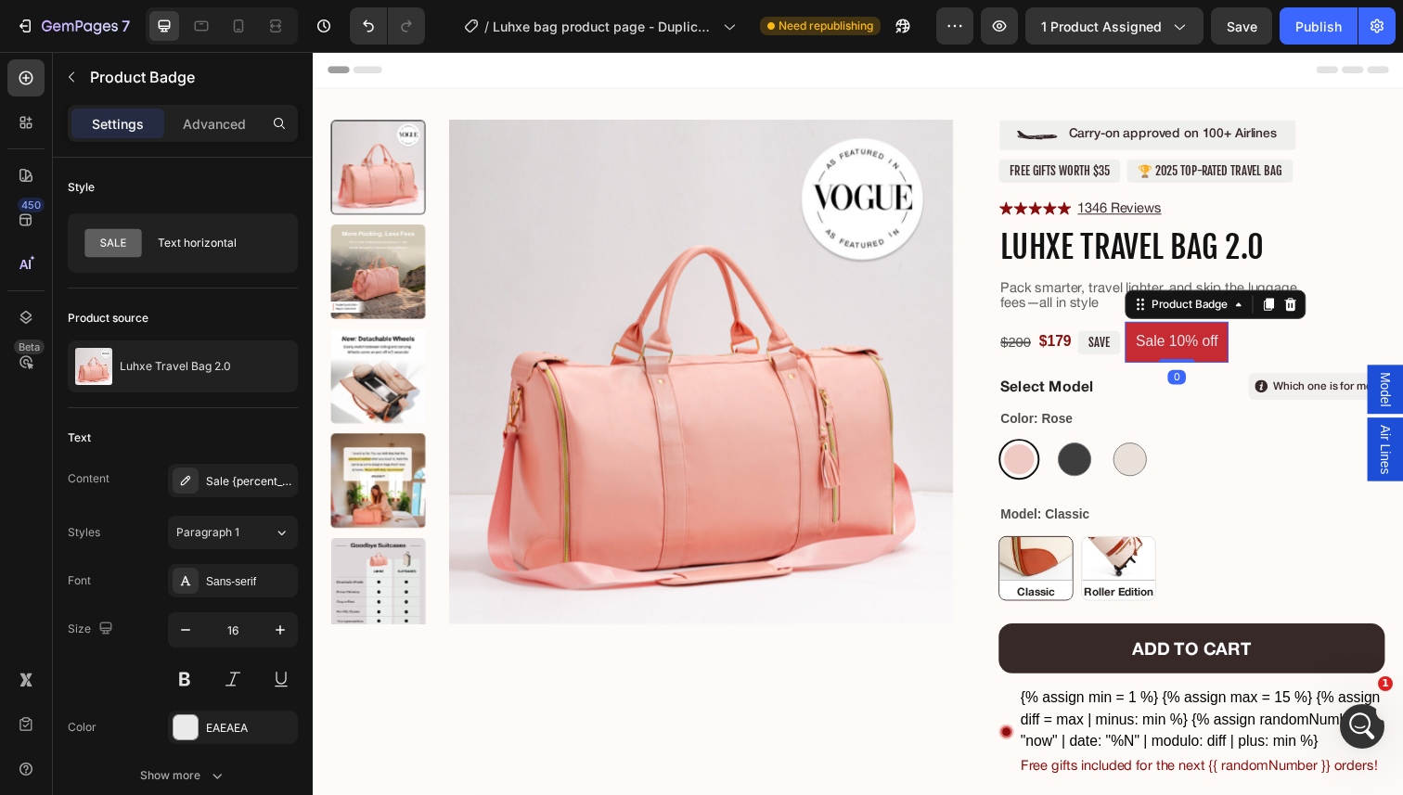
click at [1203, 353] on pre "Sale 10% off" at bounding box center [1195, 349] width 106 height 42
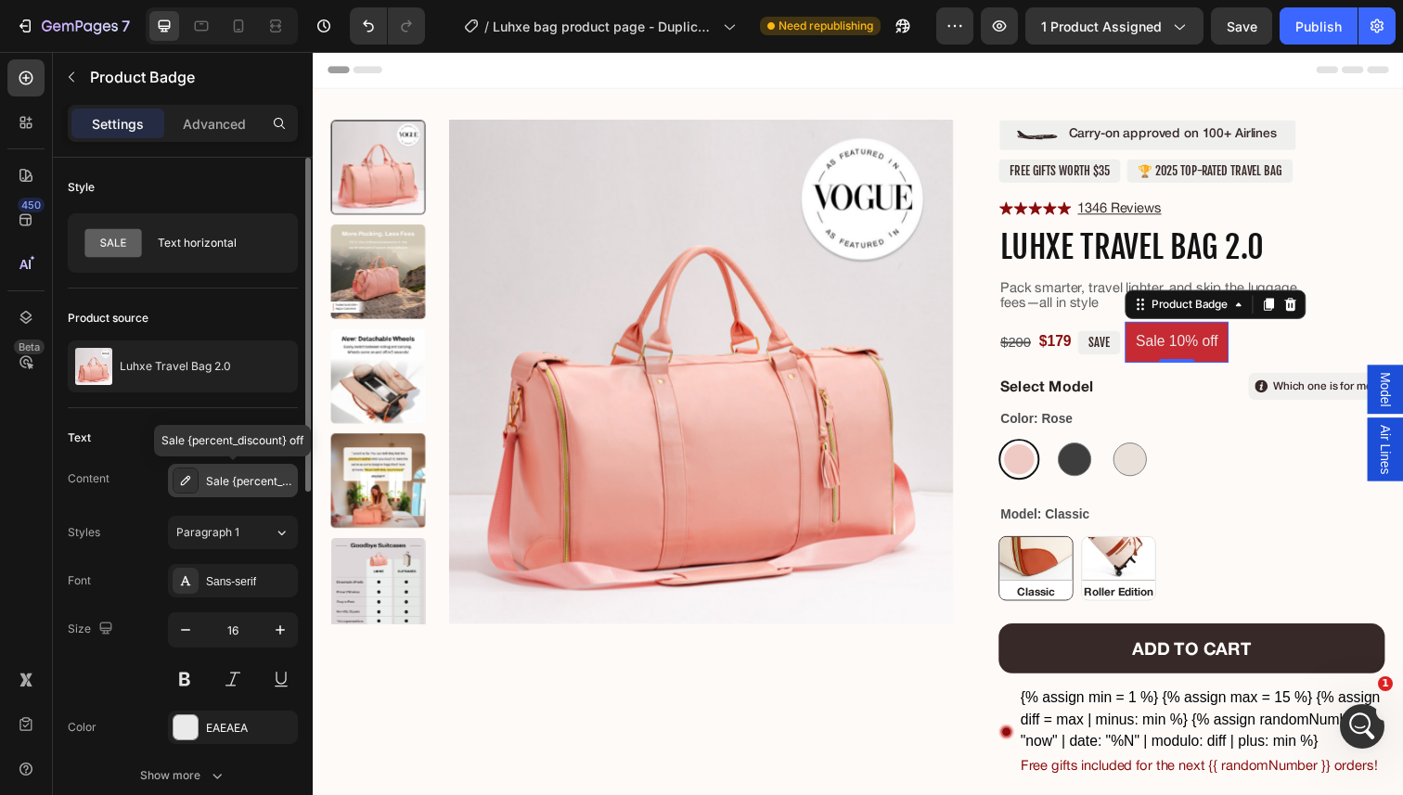
click at [230, 482] on div "Sale {percent_discount} off" at bounding box center [249, 481] width 87 height 17
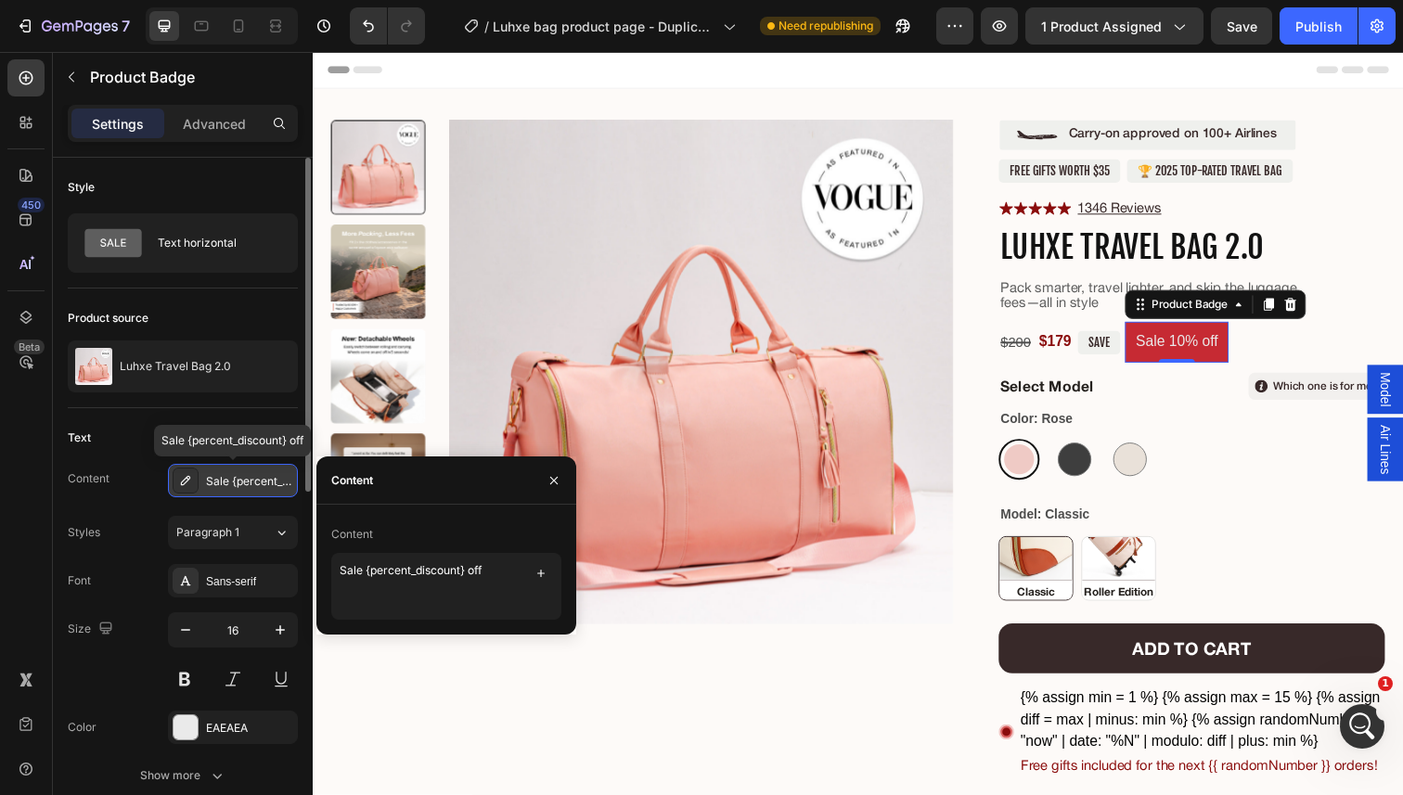
click at [230, 482] on div "Sale {percent_discount} off" at bounding box center [249, 481] width 87 height 17
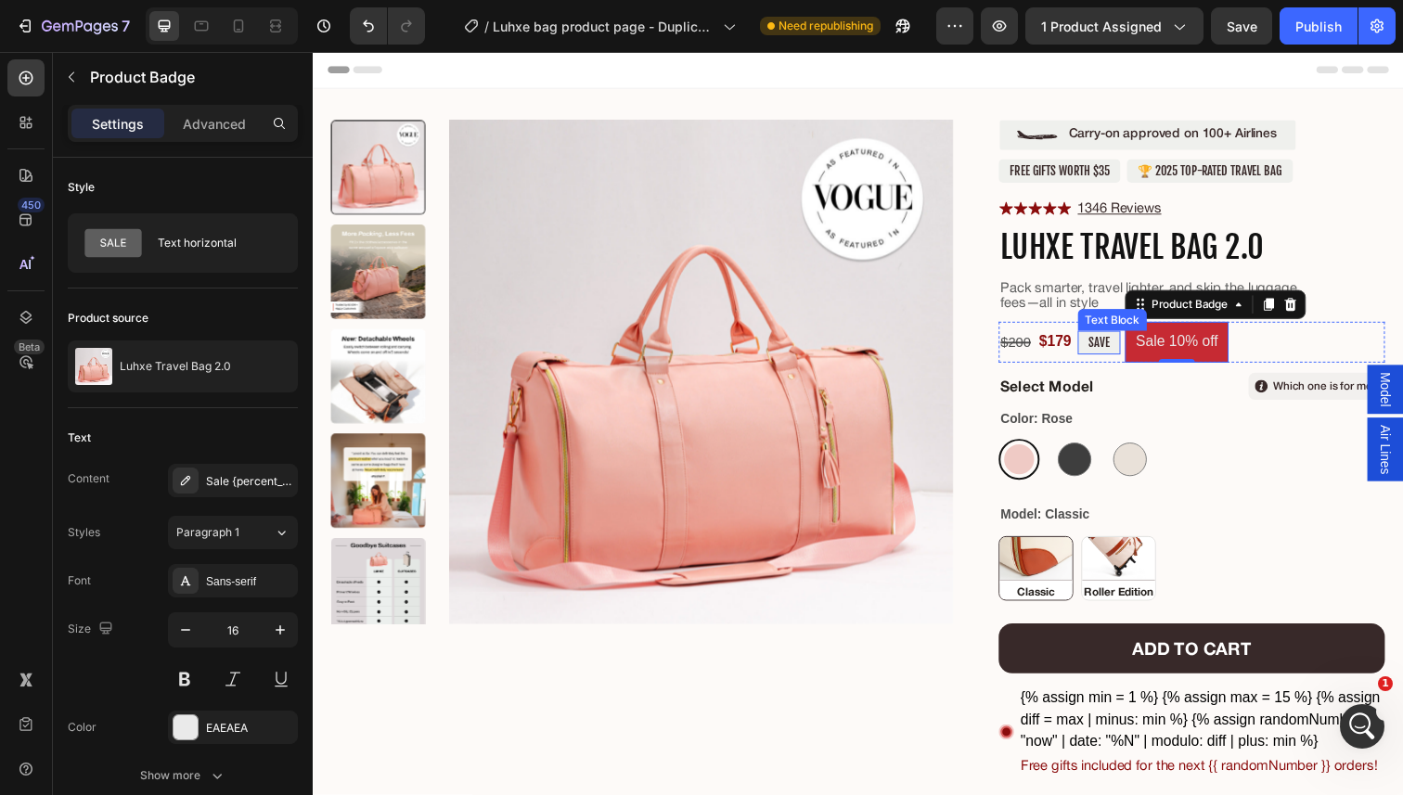
click at [1118, 347] on p "SAVE" at bounding box center [1115, 348] width 21 height 15
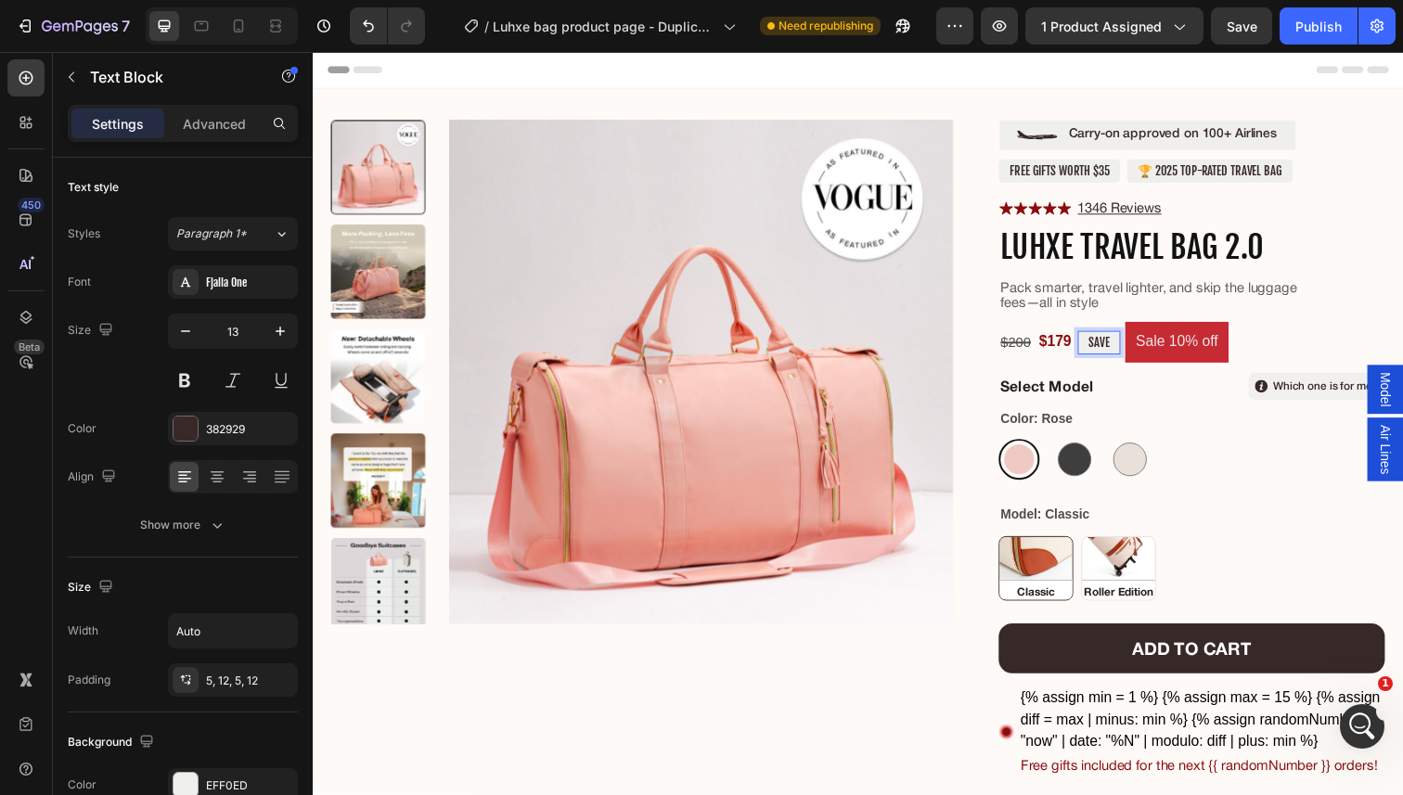
click at [1118, 347] on p "SAVE" at bounding box center [1115, 348] width 21 height 15
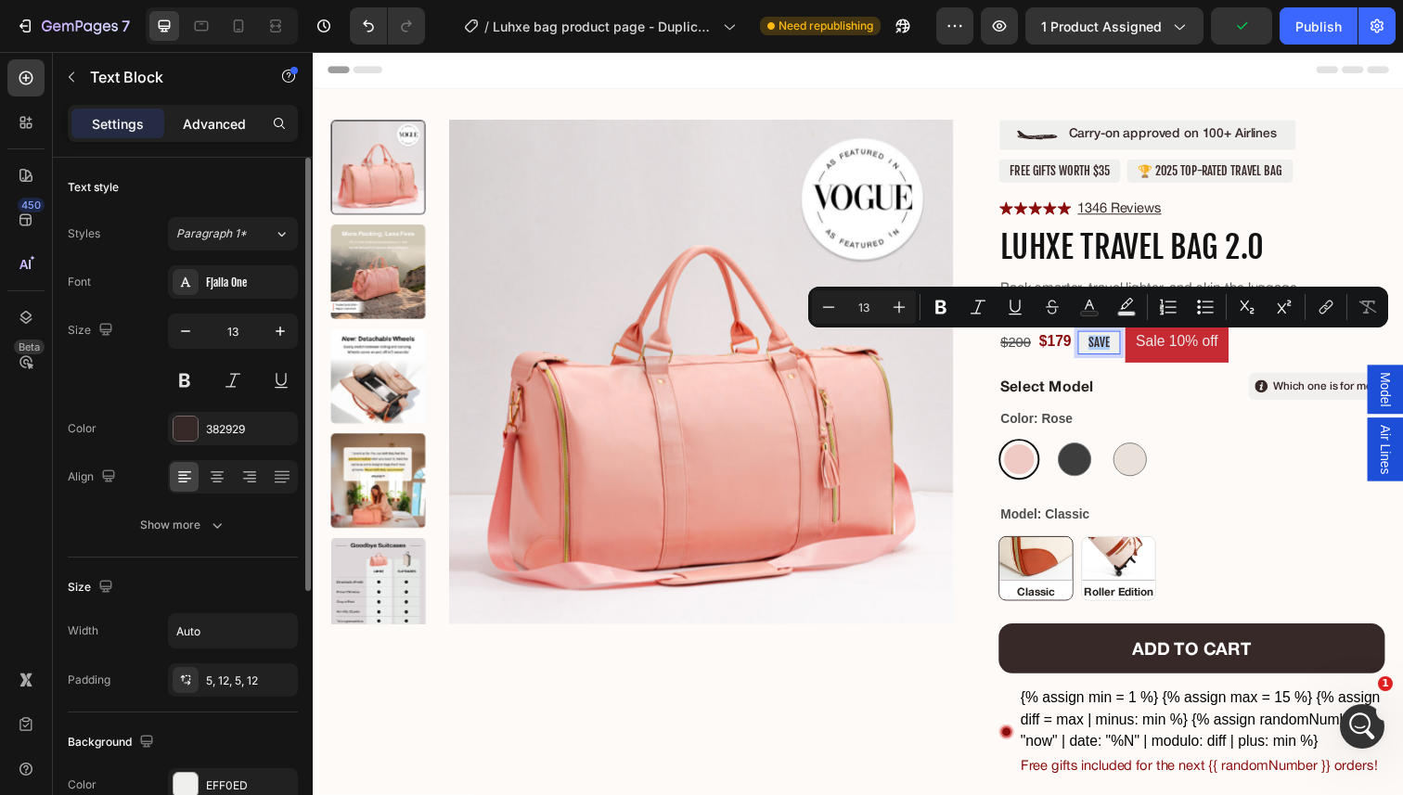
click at [211, 112] on div "Advanced" at bounding box center [214, 124] width 93 height 30
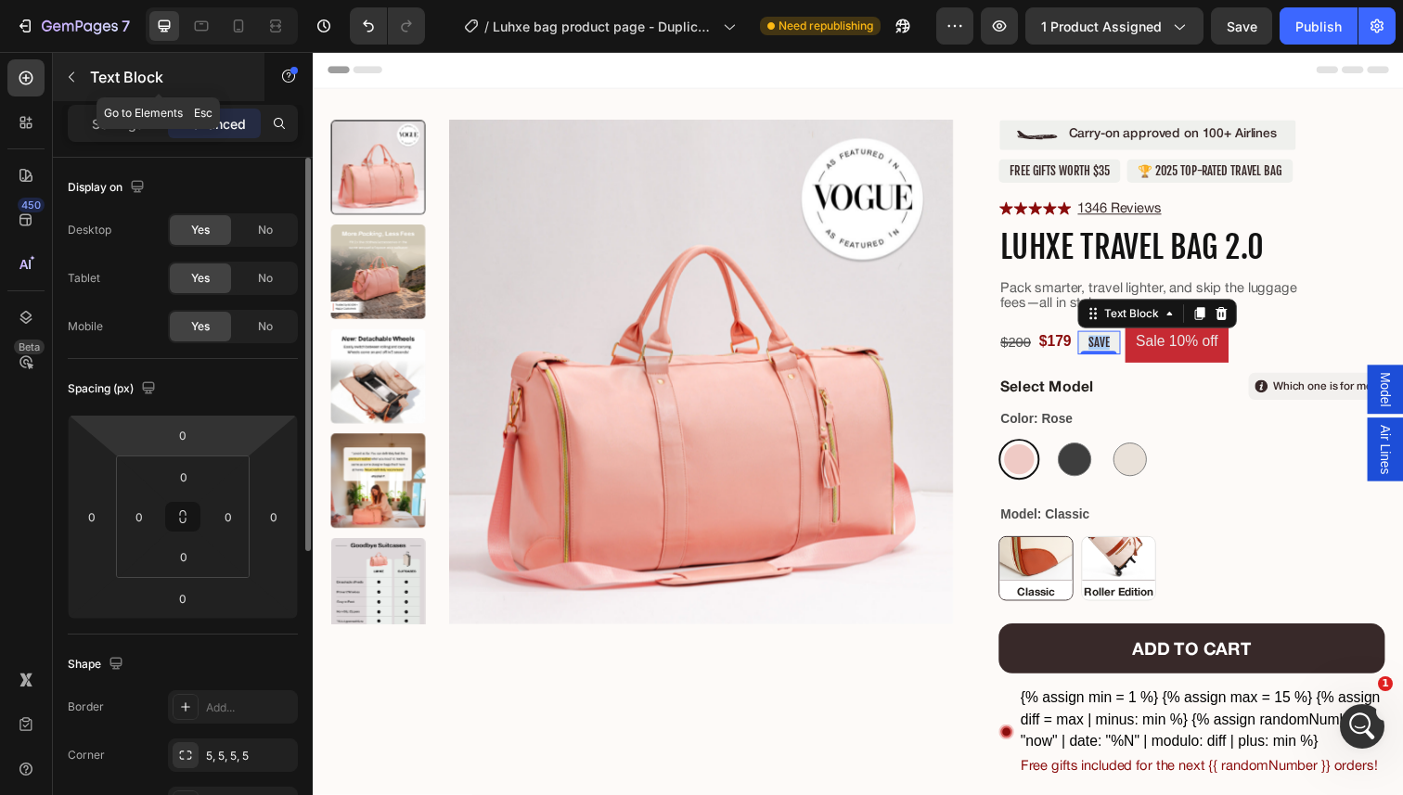
click at [147, 94] on div "Text Block" at bounding box center [159, 77] width 212 height 48
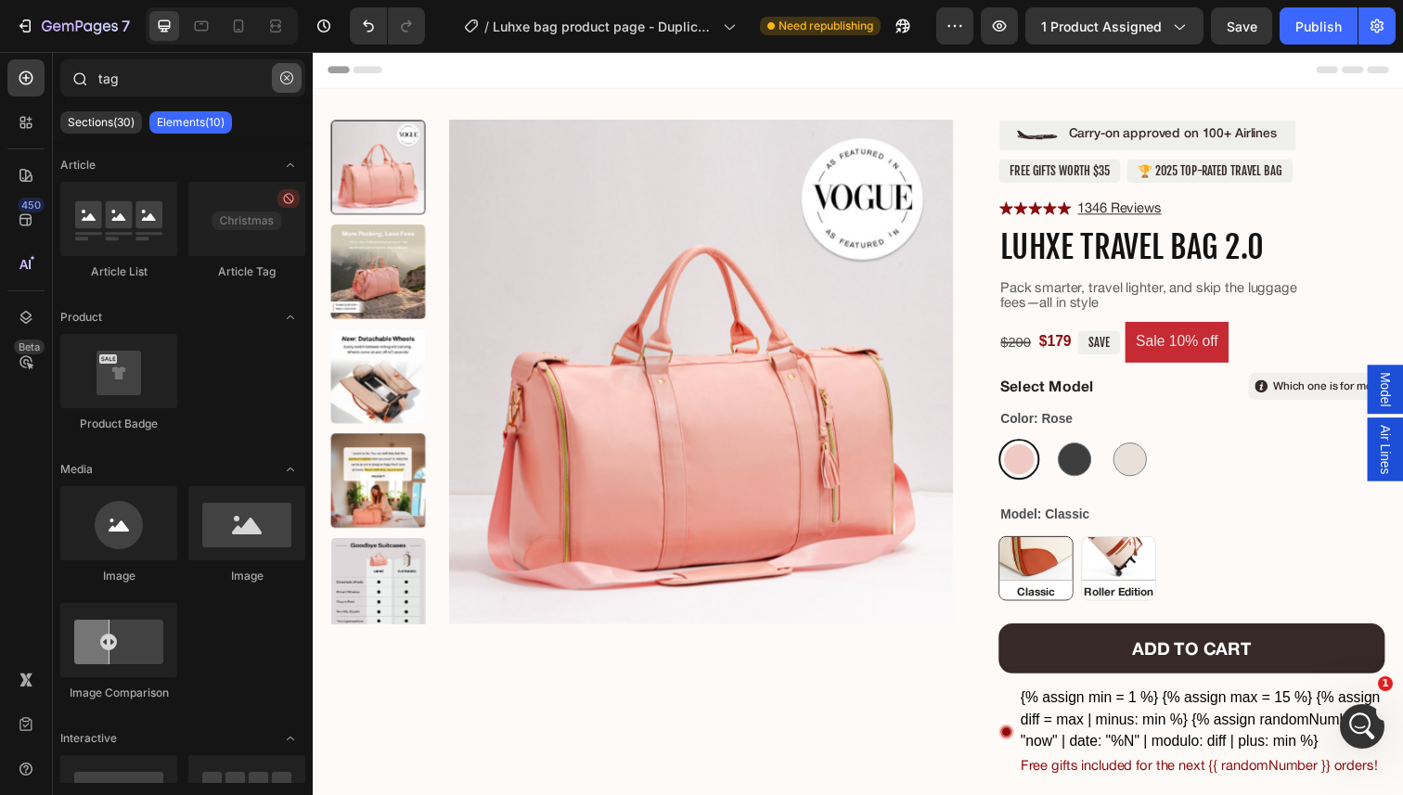
click at [281, 83] on icon "button" at bounding box center [286, 77] width 13 height 13
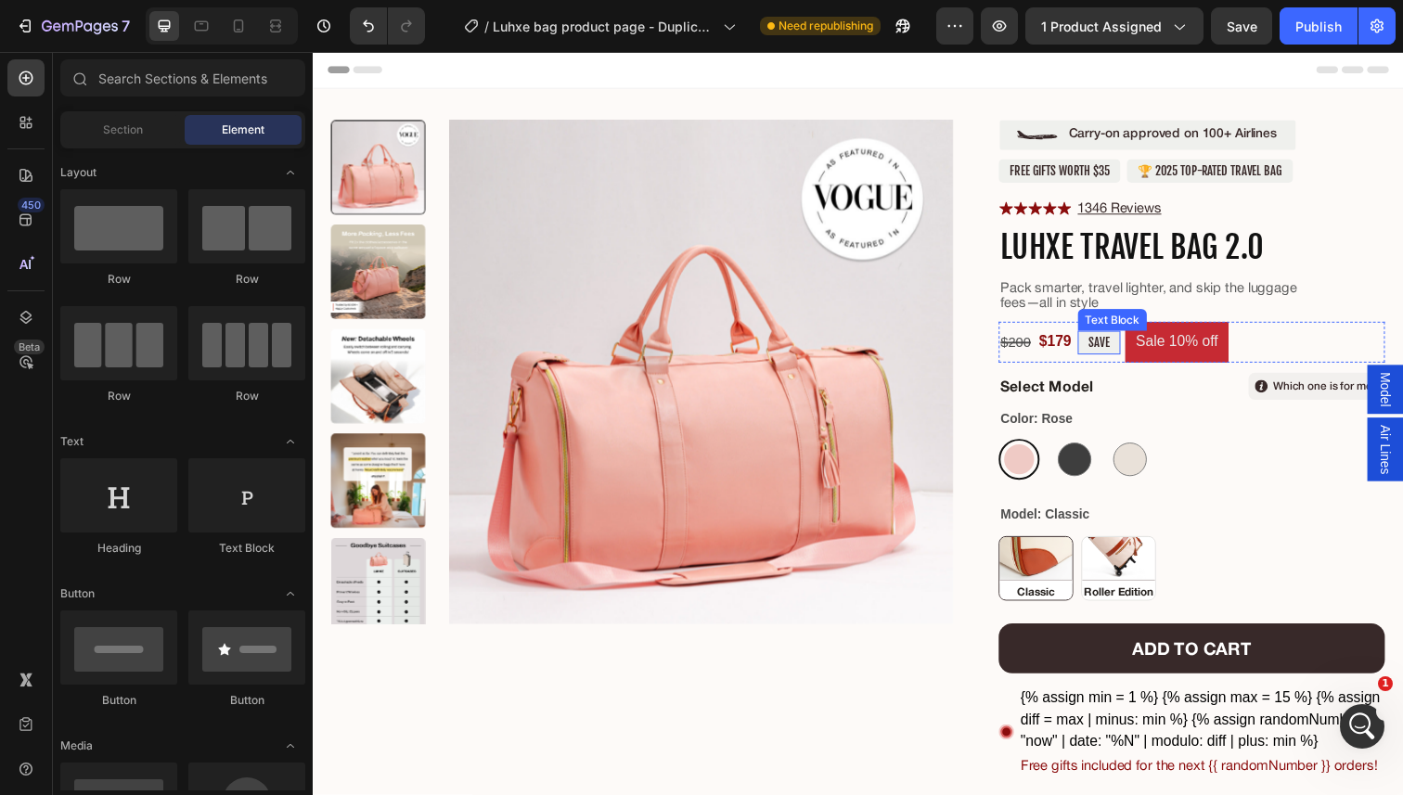
click at [1123, 350] on p "SAVE" at bounding box center [1115, 348] width 21 height 15
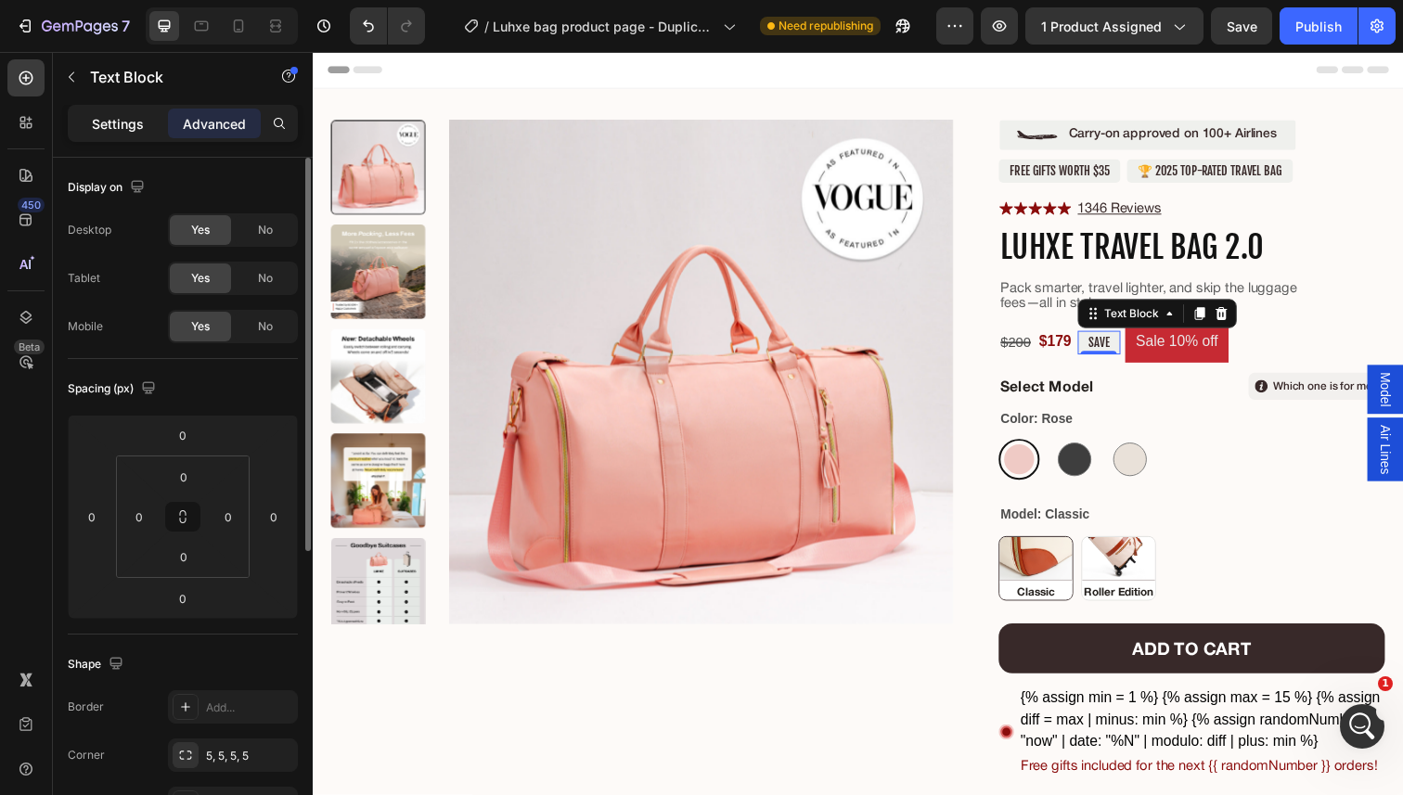
click at [111, 129] on p "Settings" at bounding box center [118, 123] width 52 height 19
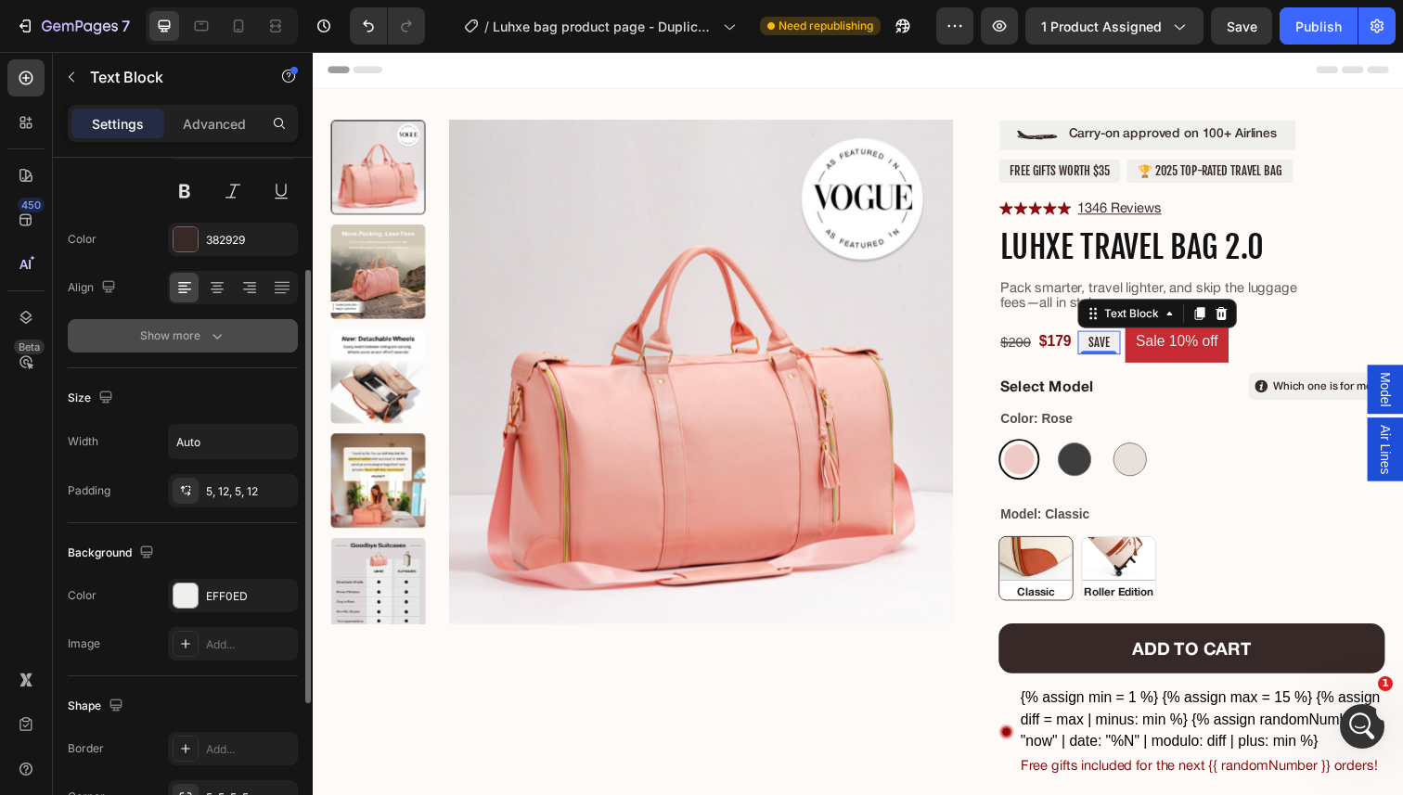
scroll to position [183, 0]
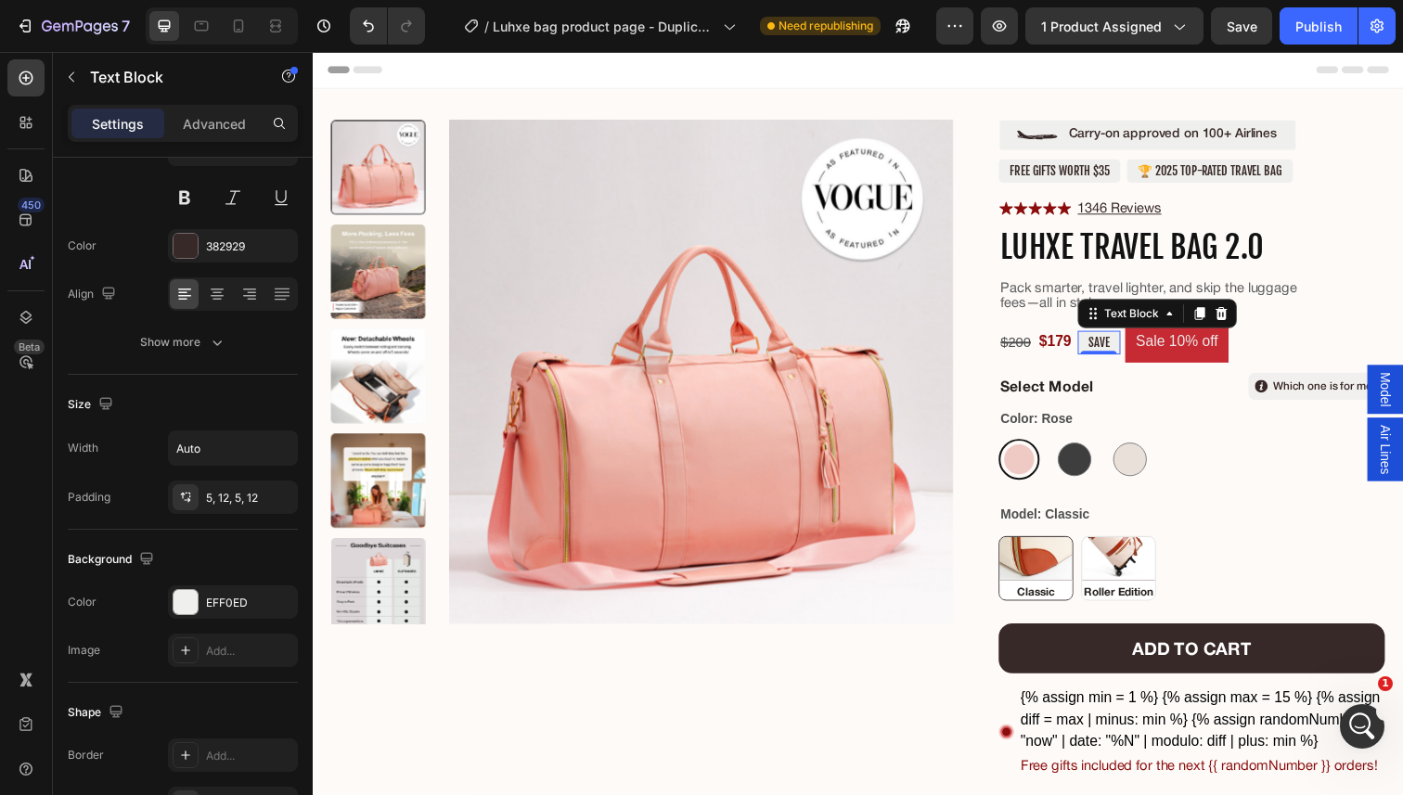
click at [1137, 348] on div "SAVE" at bounding box center [1116, 349] width 44 height 24
click at [1168, 348] on pre "Sale 10% off" at bounding box center [1195, 349] width 106 height 42
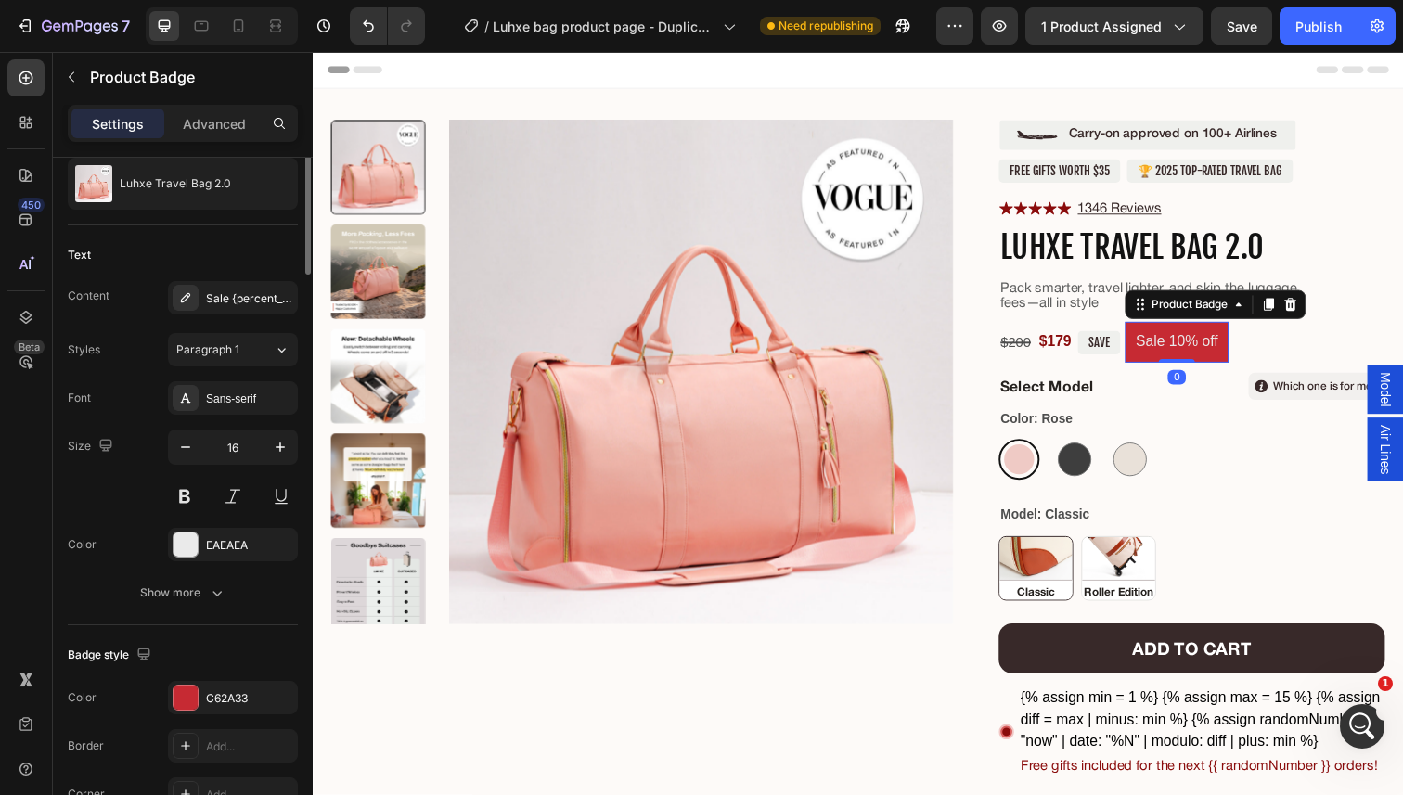
scroll to position [0, 0]
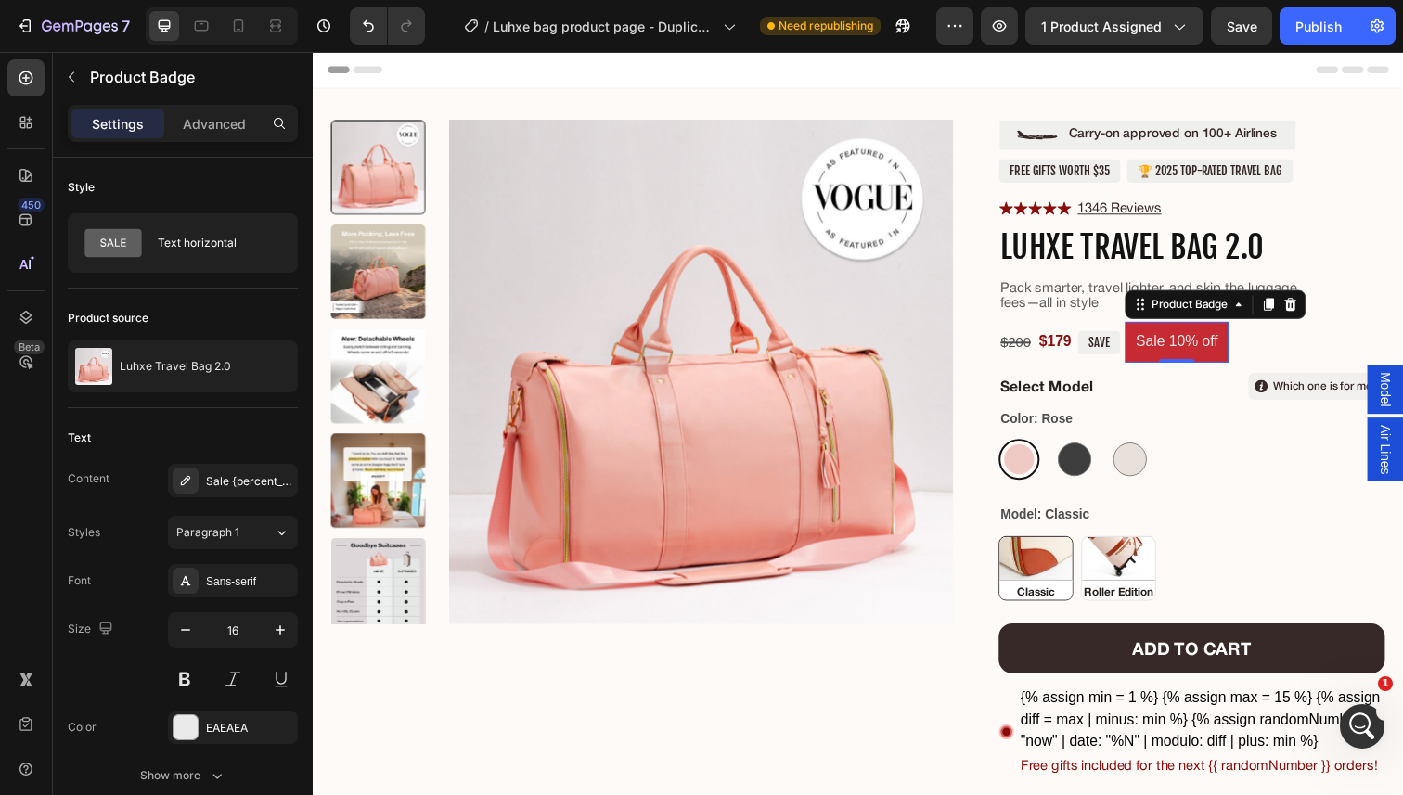
click at [1210, 347] on pre "Sale 10% off" at bounding box center [1195, 349] width 106 height 42
click at [1201, 350] on pre "Sale 10% off" at bounding box center [1195, 349] width 106 height 42
click at [1108, 344] on p "SAVE" at bounding box center [1115, 348] width 21 height 15
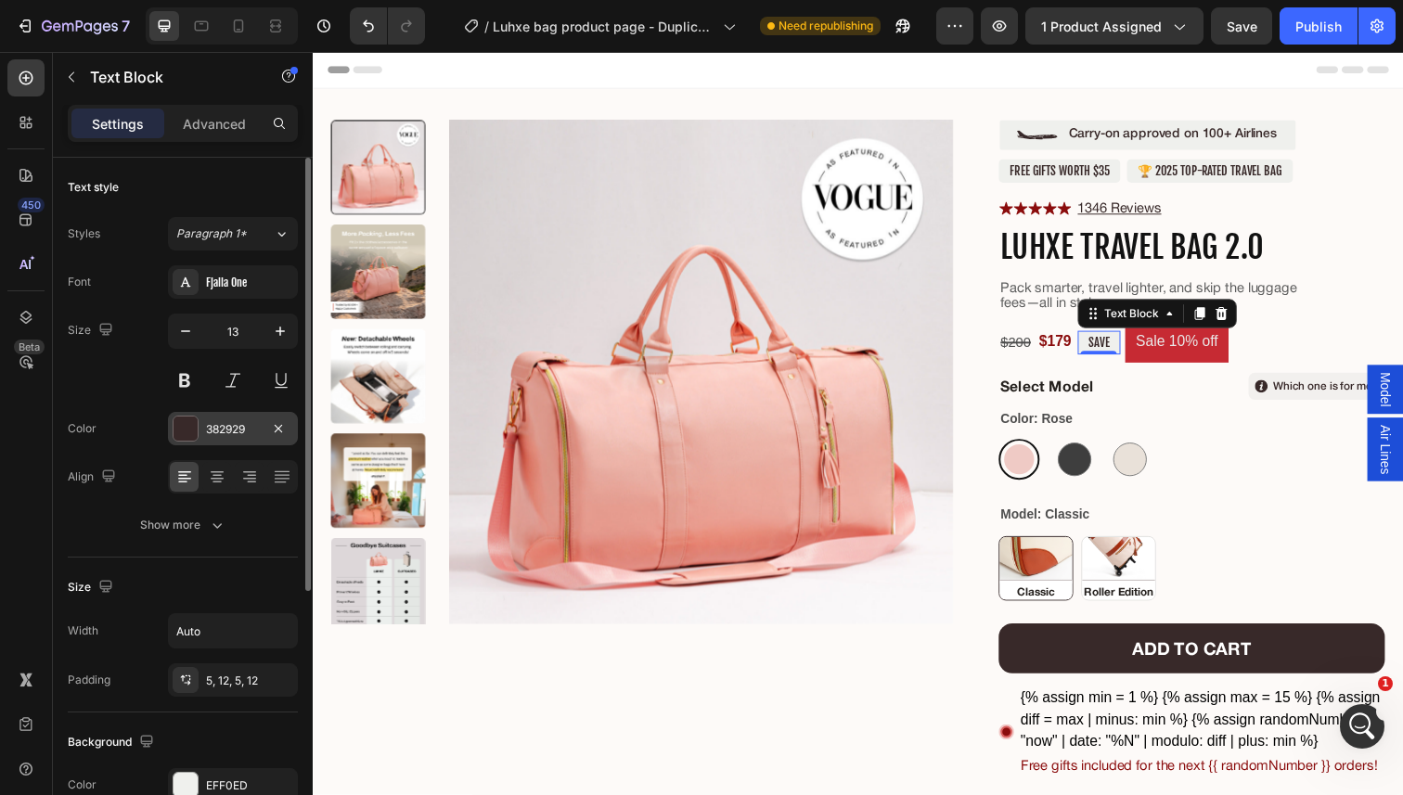
click at [224, 421] on div "382929" at bounding box center [233, 429] width 54 height 17
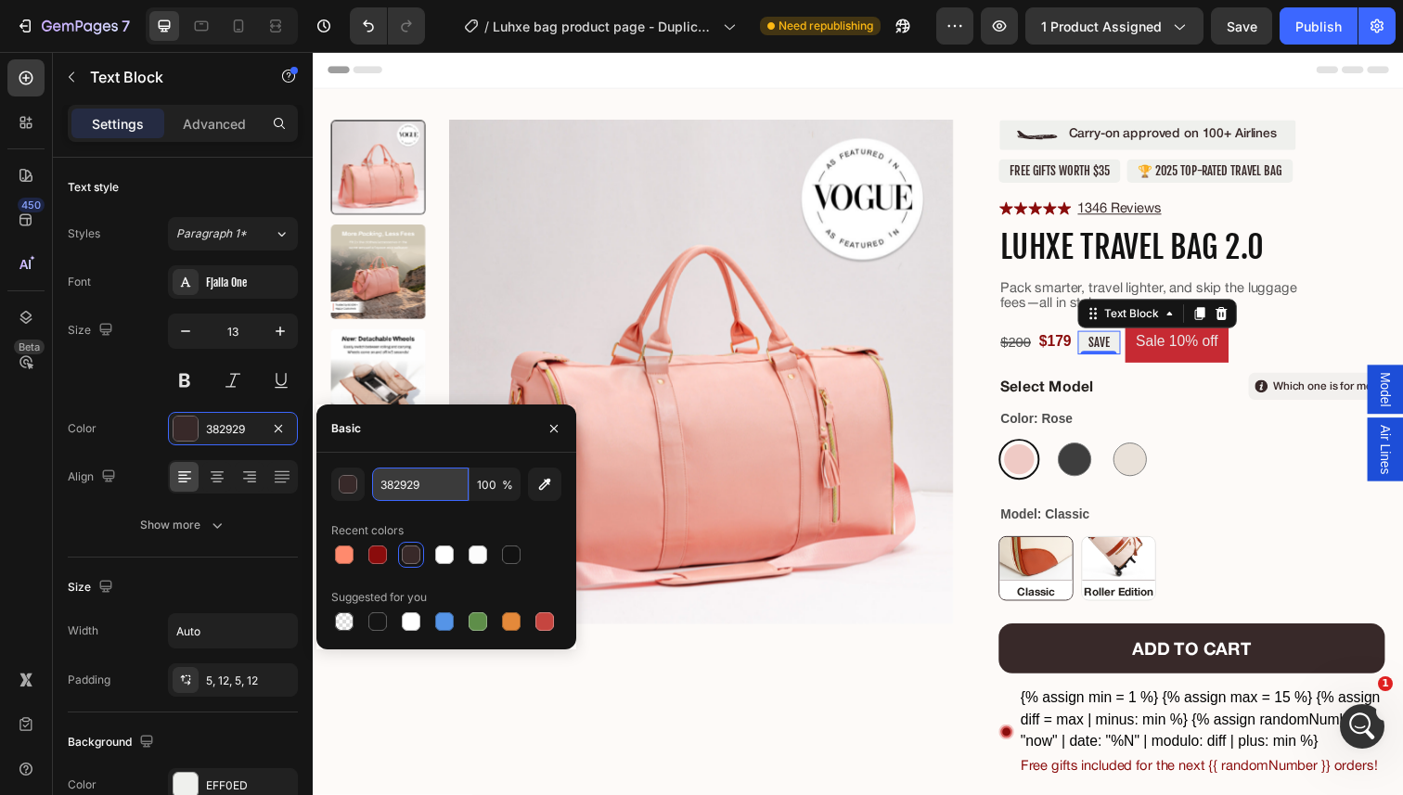
click at [452, 491] on input "382929" at bounding box center [420, 484] width 96 height 33
click at [1188, 345] on pre "Sale 10% off" at bounding box center [1195, 349] width 106 height 42
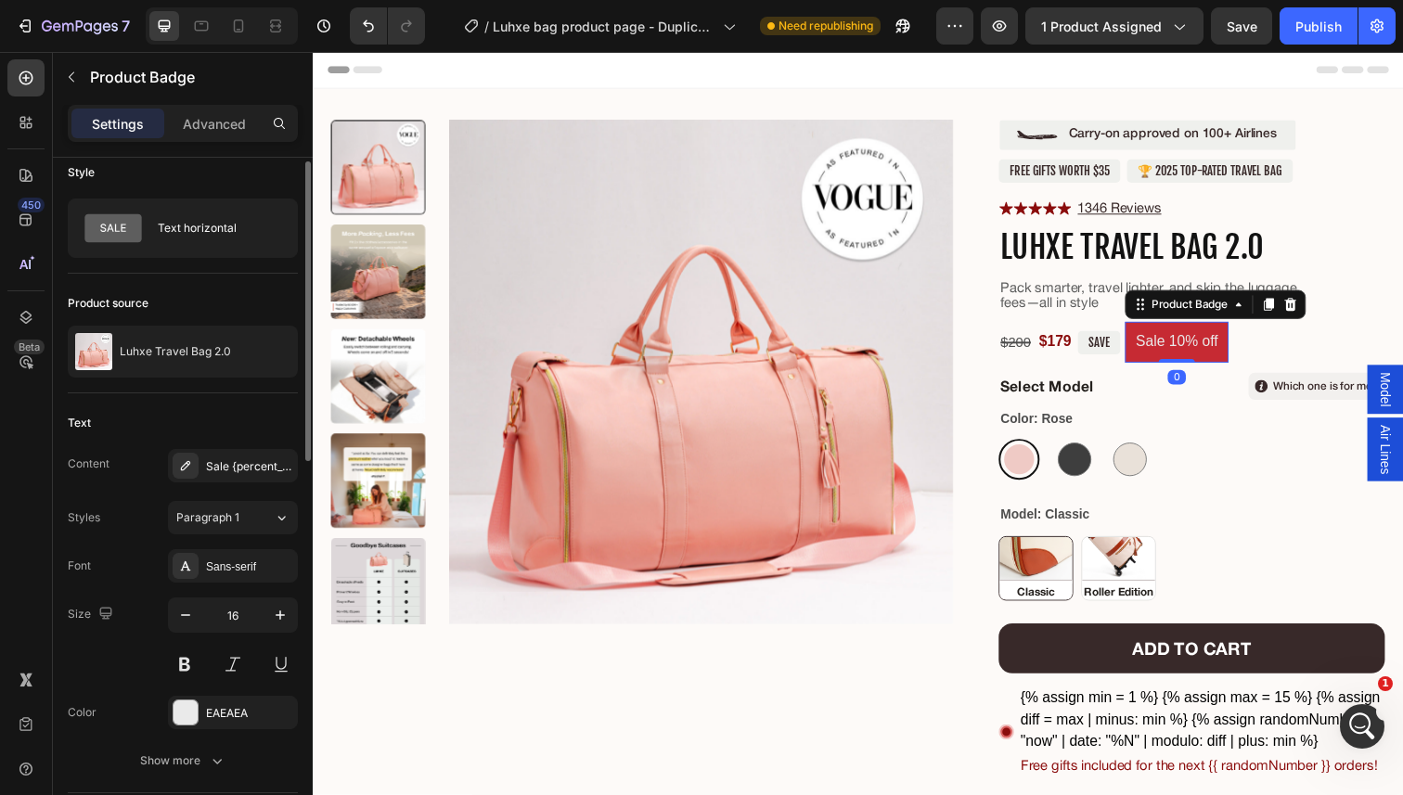
scroll to position [17, 0]
click at [212, 704] on div "EAEAEA" at bounding box center [233, 711] width 54 height 17
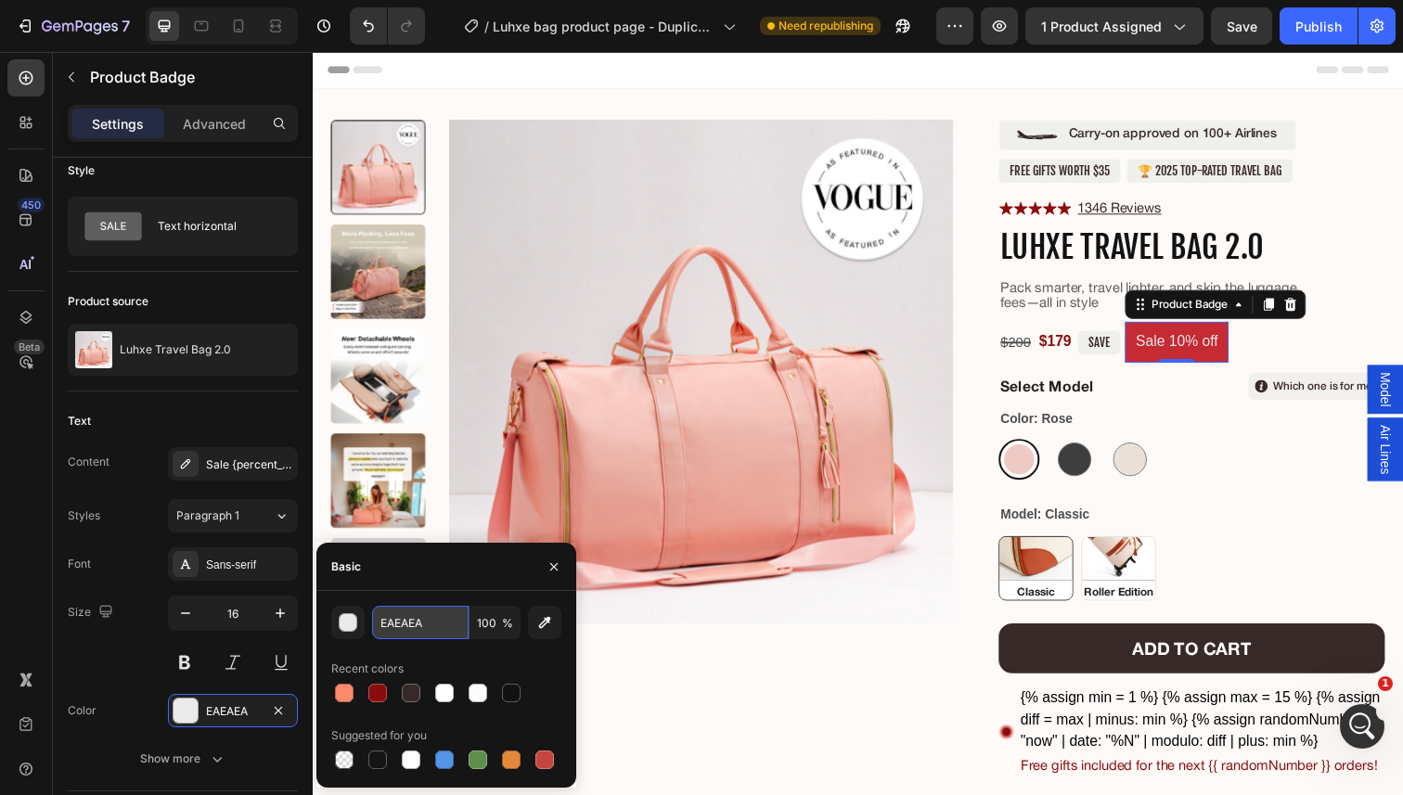
click at [457, 615] on input "EAEAEA" at bounding box center [420, 622] width 96 height 33
paste input "382929"
type input "382929"
click at [1133, 351] on div "SAVE" at bounding box center [1116, 349] width 44 height 24
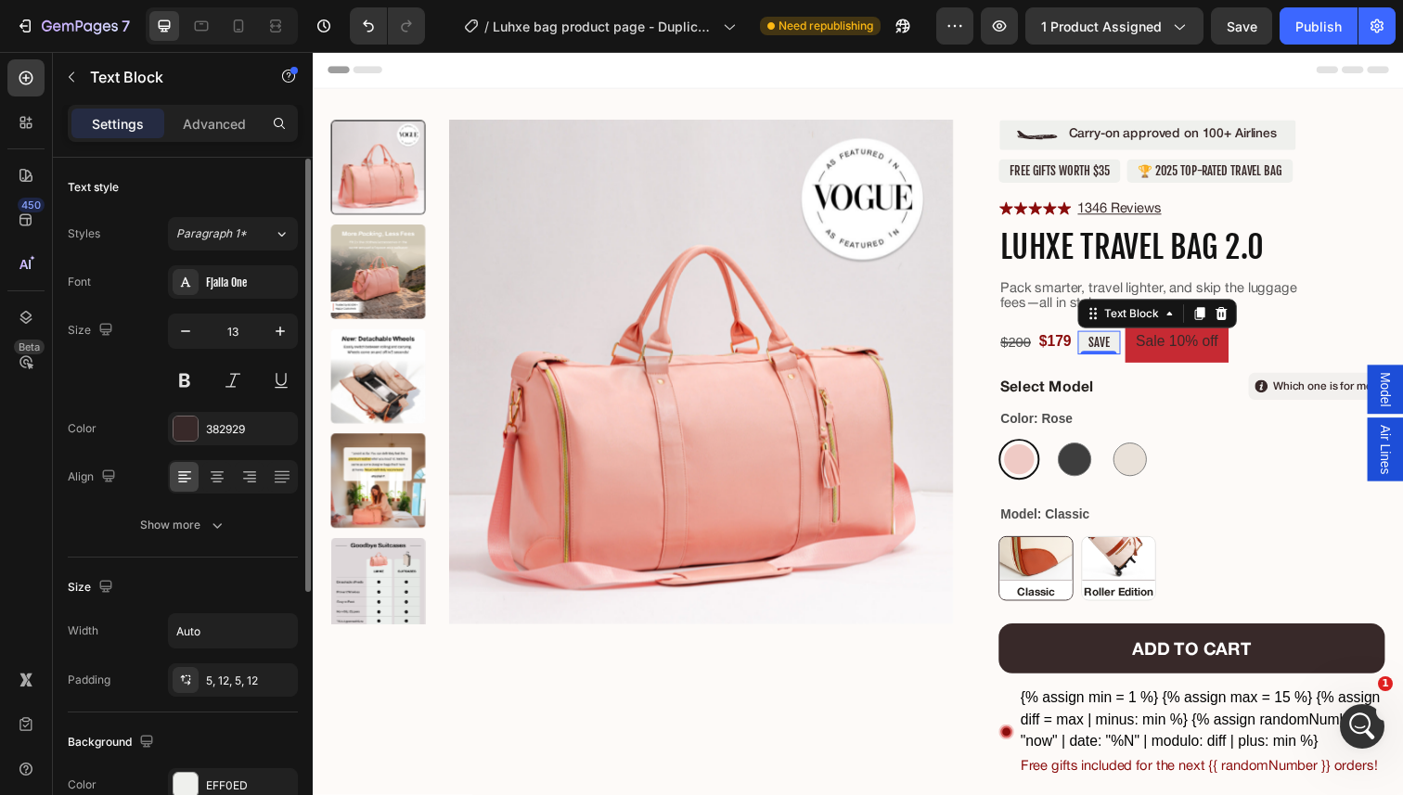
scroll to position [218, 0]
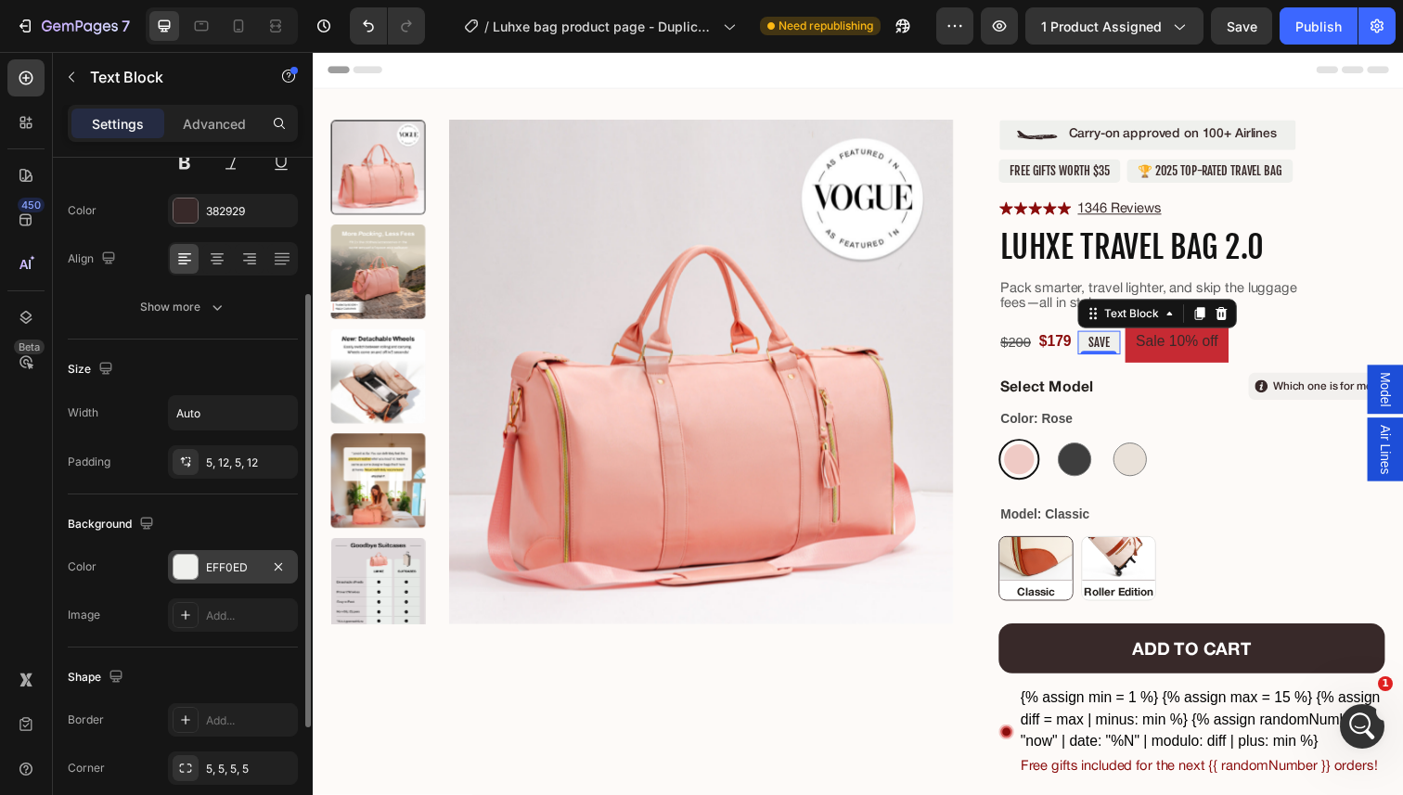
click at [227, 572] on div "EFF0ED" at bounding box center [233, 567] width 54 height 17
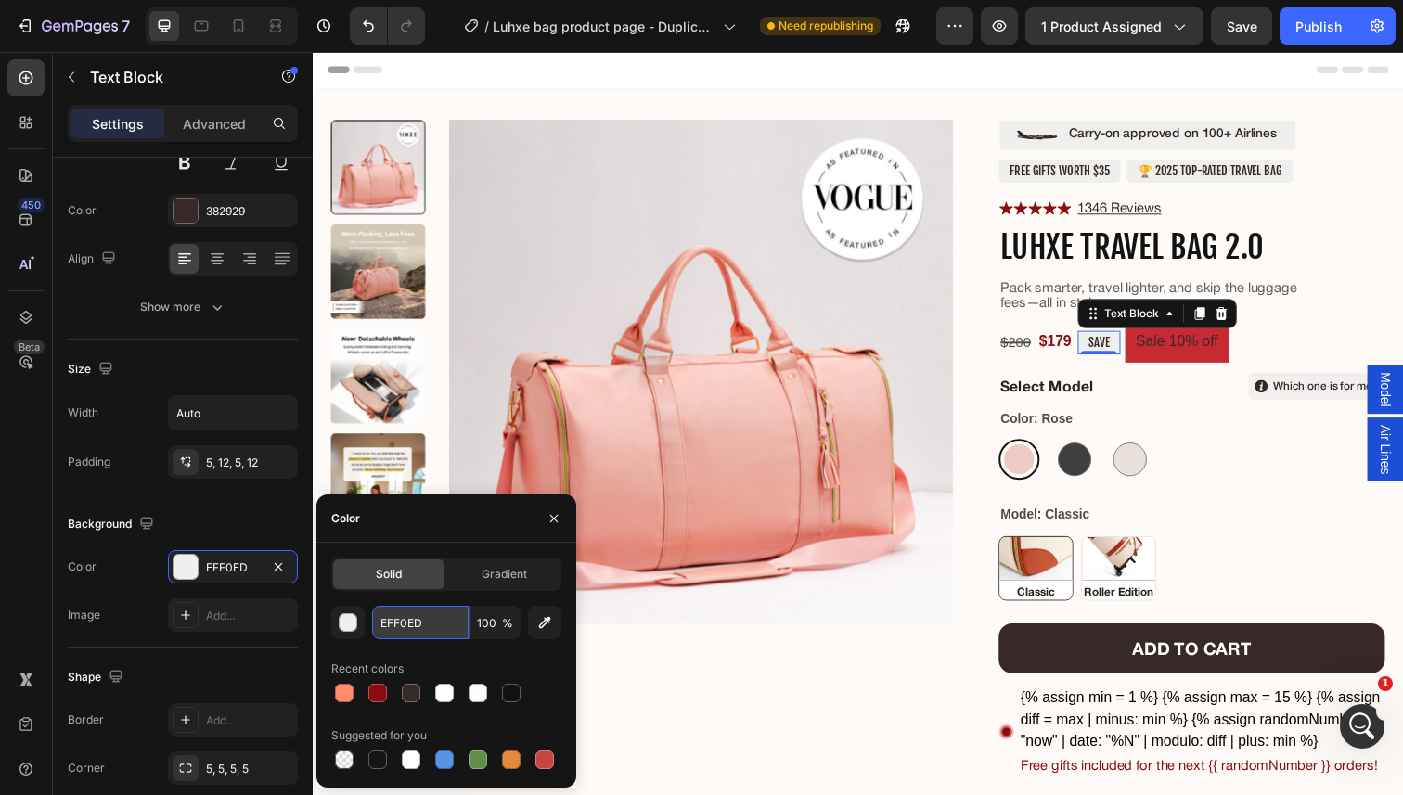
click at [430, 630] on input "EFF0ED" at bounding box center [420, 622] width 96 height 33
click at [1183, 362] on pre "Sale 10% off" at bounding box center [1195, 349] width 106 height 42
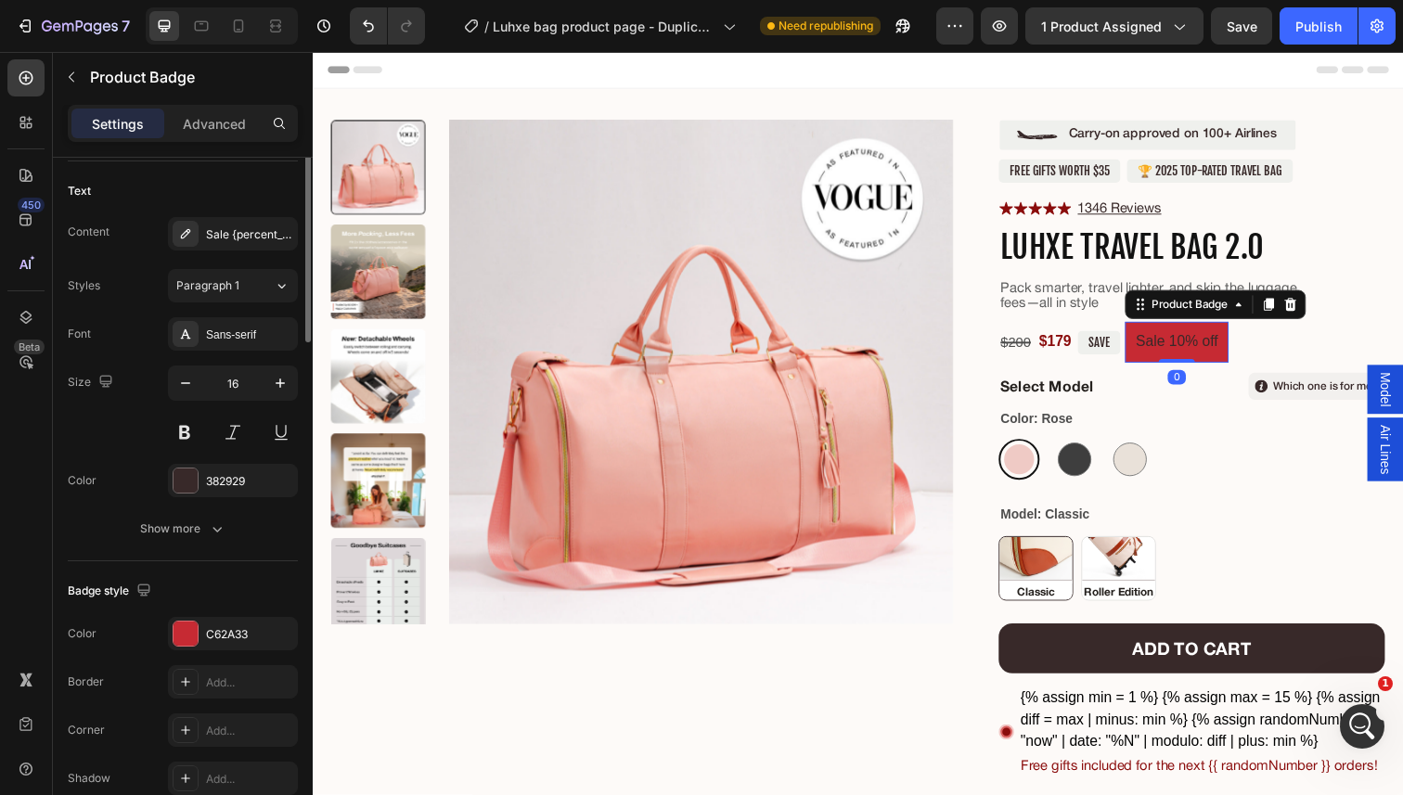
scroll to position [287, 0]
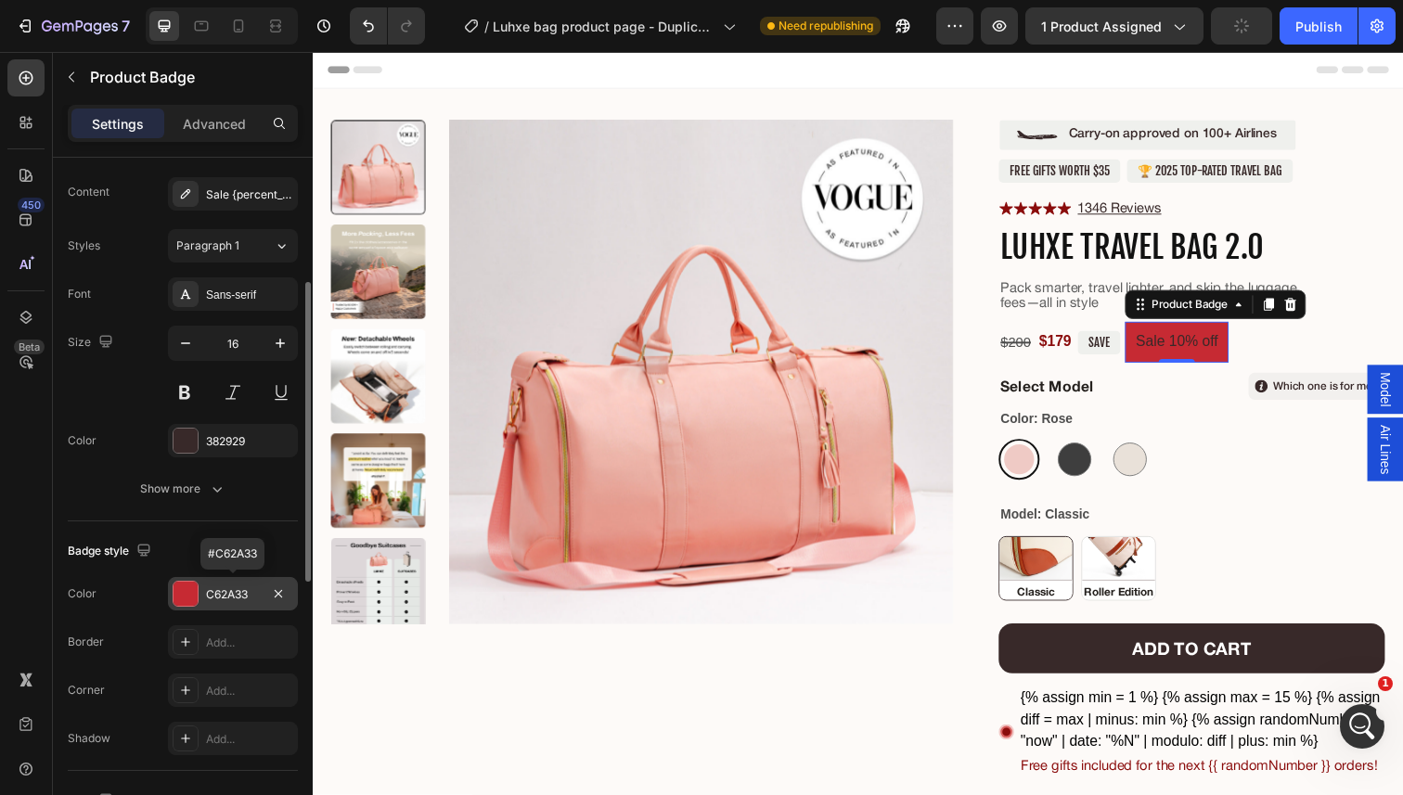
click at [225, 597] on div "C62A33" at bounding box center [233, 594] width 54 height 17
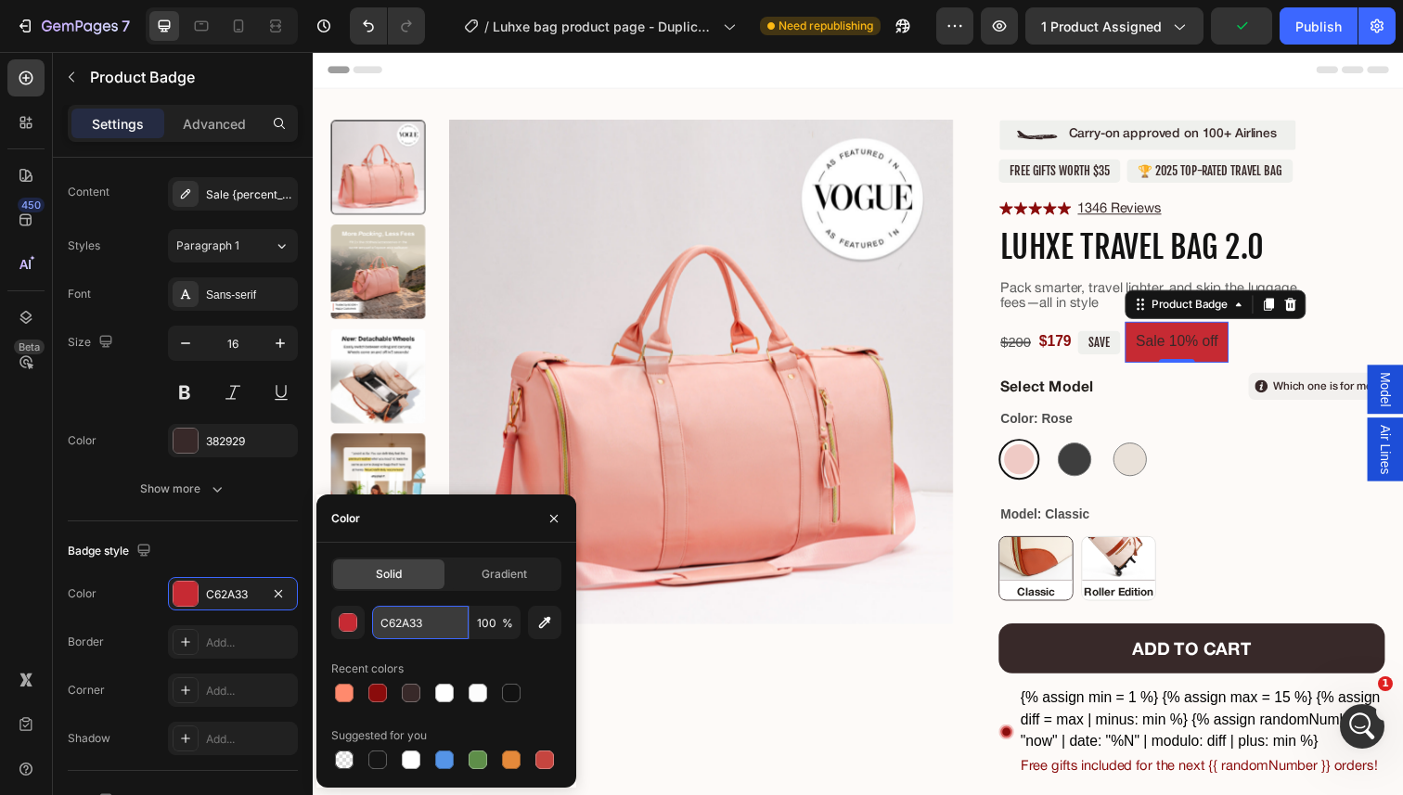
click at [420, 622] on input "C62A33" at bounding box center [420, 622] width 96 height 33
paste input "EFF0ED"
type input "EFF0ED"
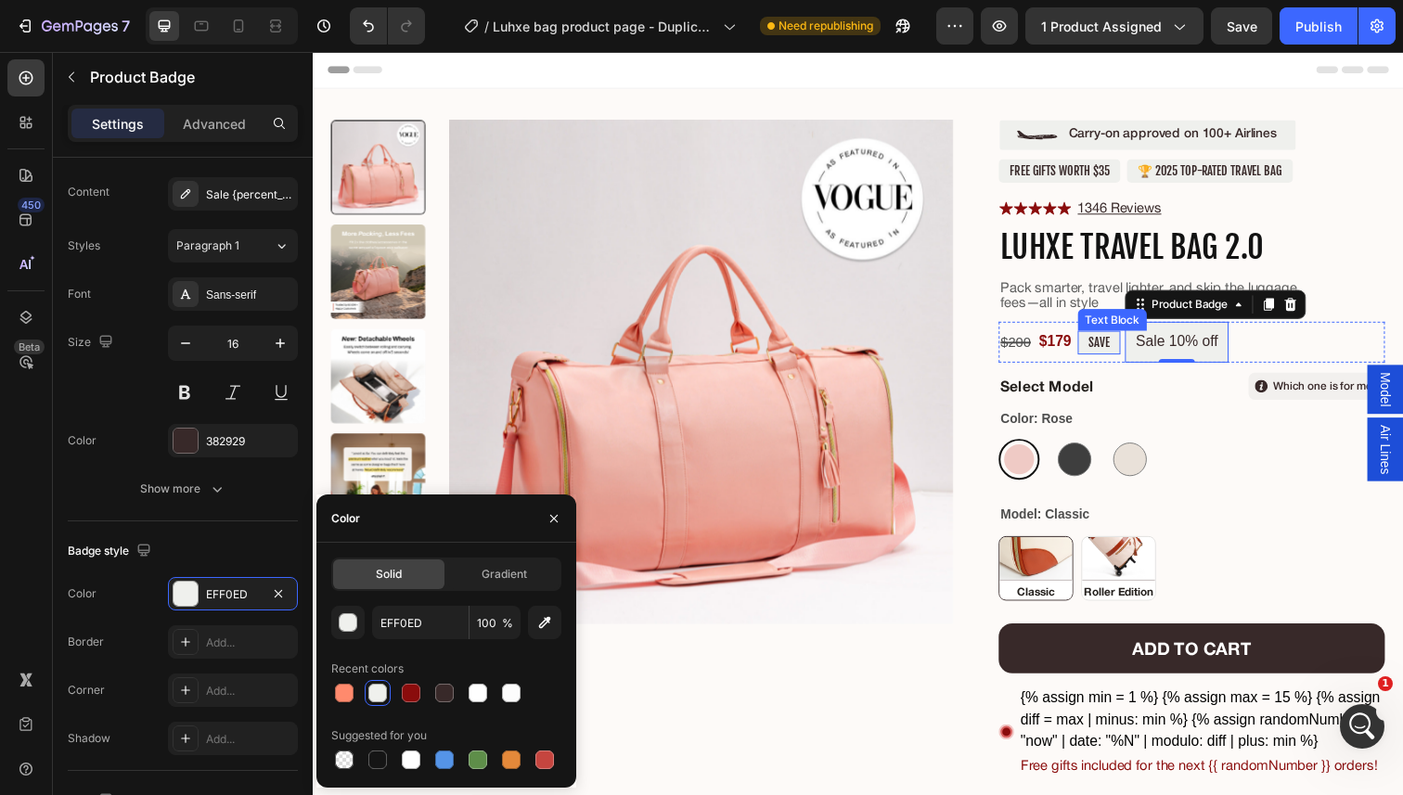
click at [1108, 347] on p "SAVE" at bounding box center [1115, 348] width 21 height 15
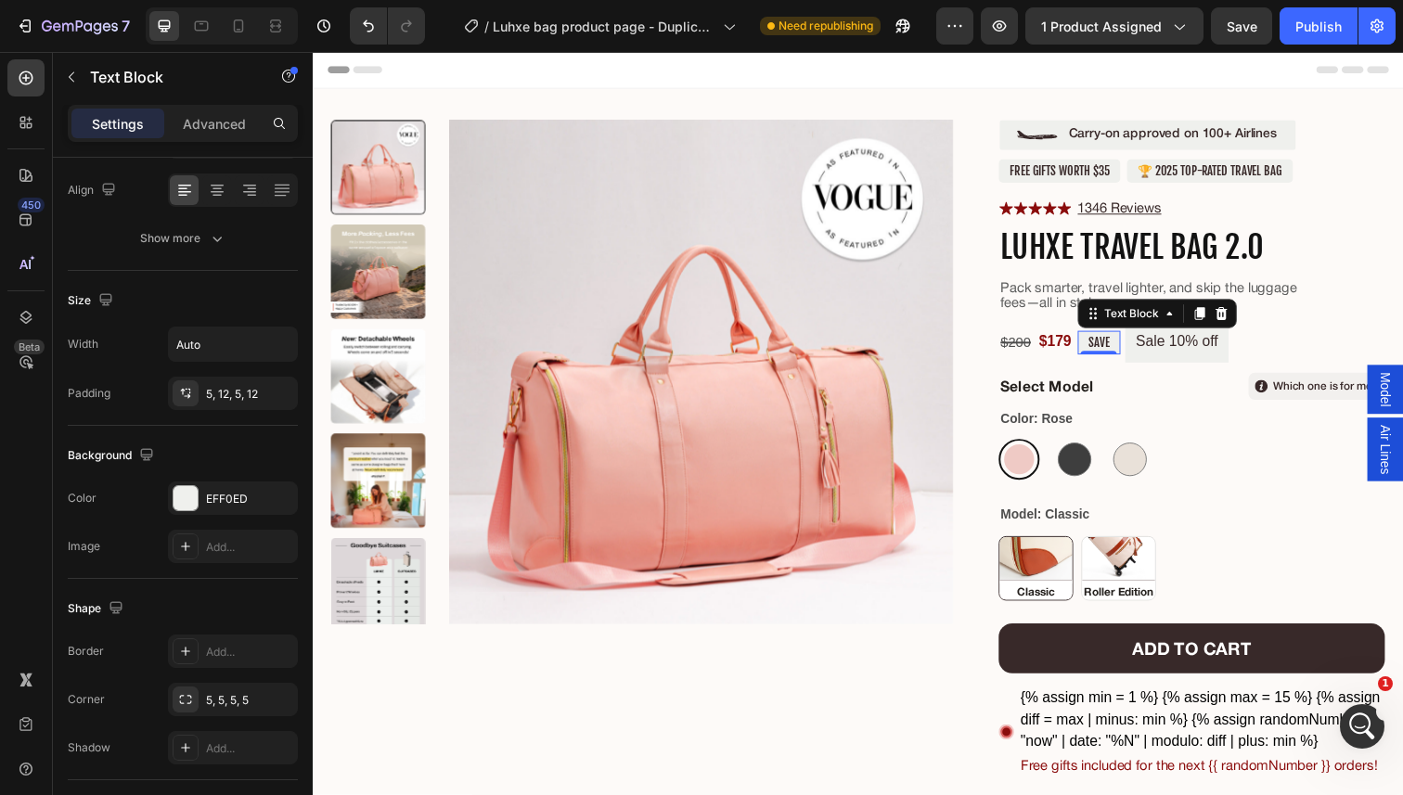
scroll to position [0, 0]
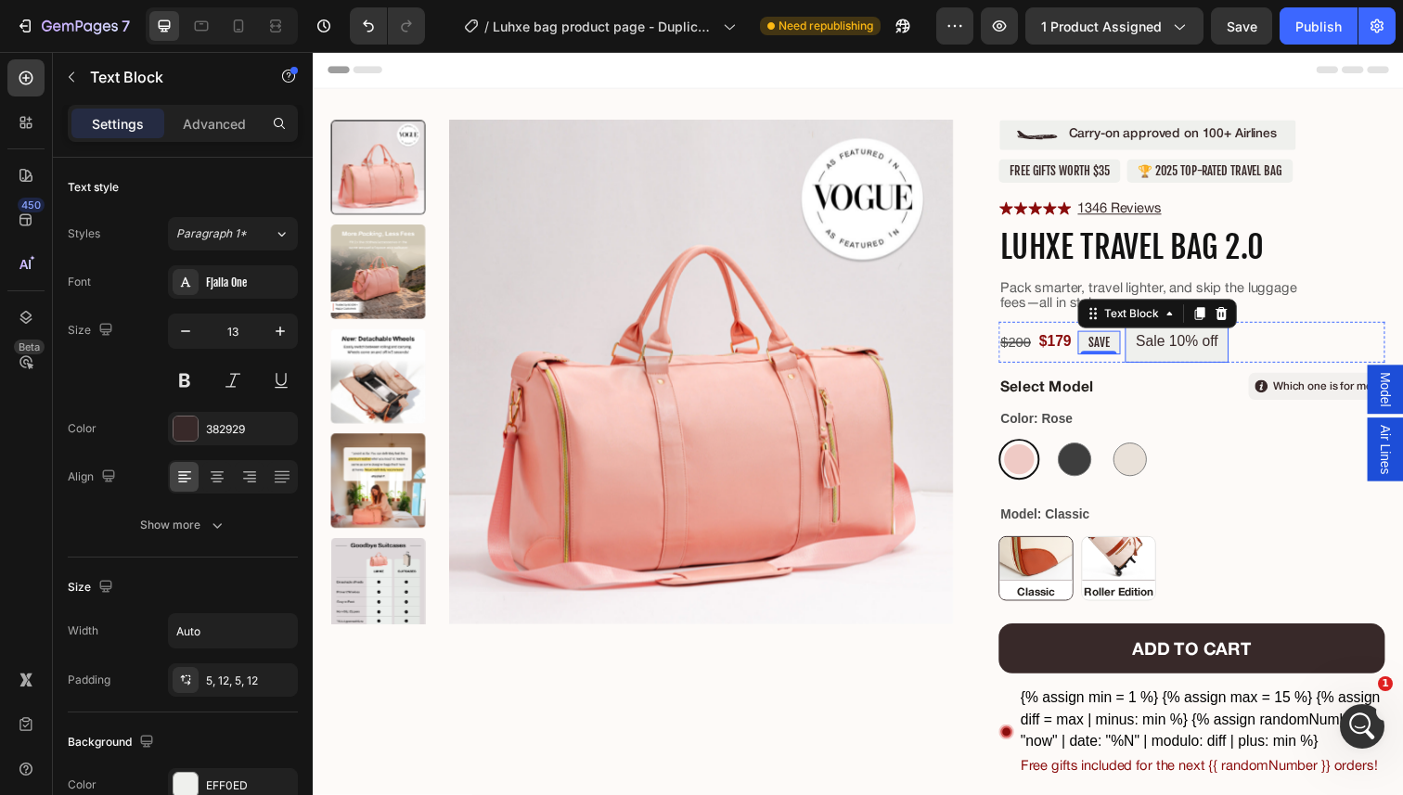
click at [1185, 354] on pre "Sale 10% off" at bounding box center [1195, 349] width 106 height 42
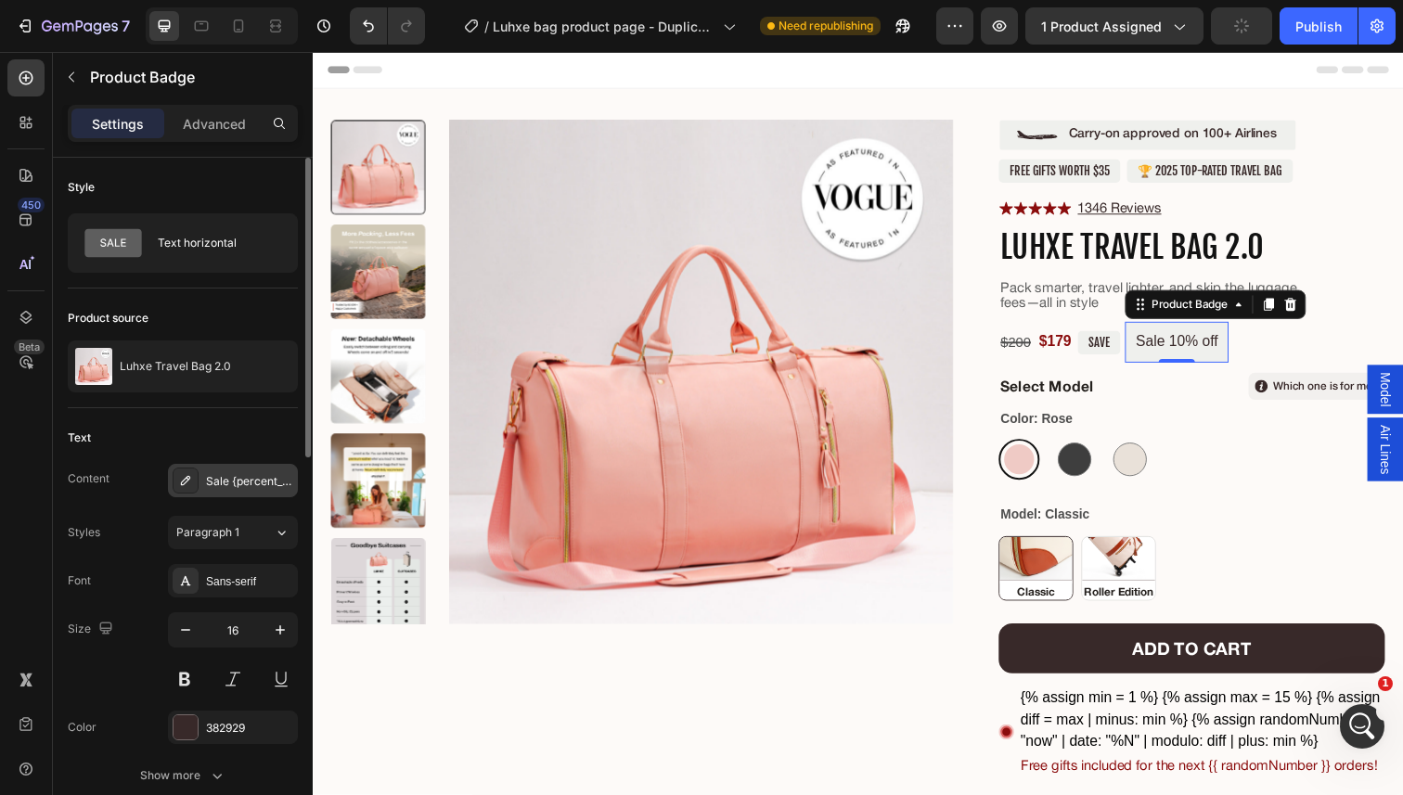
click at [211, 478] on div "Sale {percent_discount} off" at bounding box center [249, 481] width 87 height 17
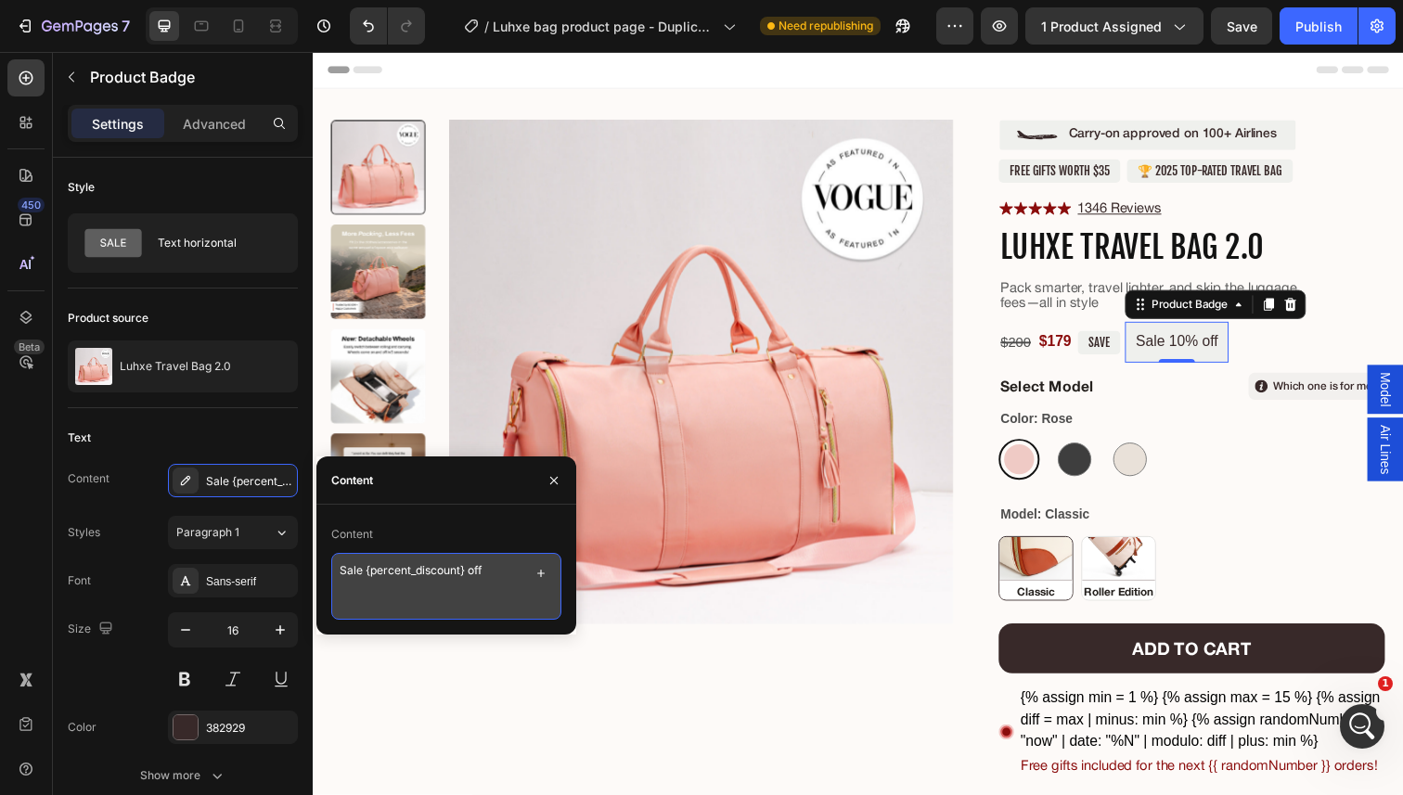
click at [417, 572] on textarea "Sale {percent_discount} off" at bounding box center [446, 586] width 230 height 67
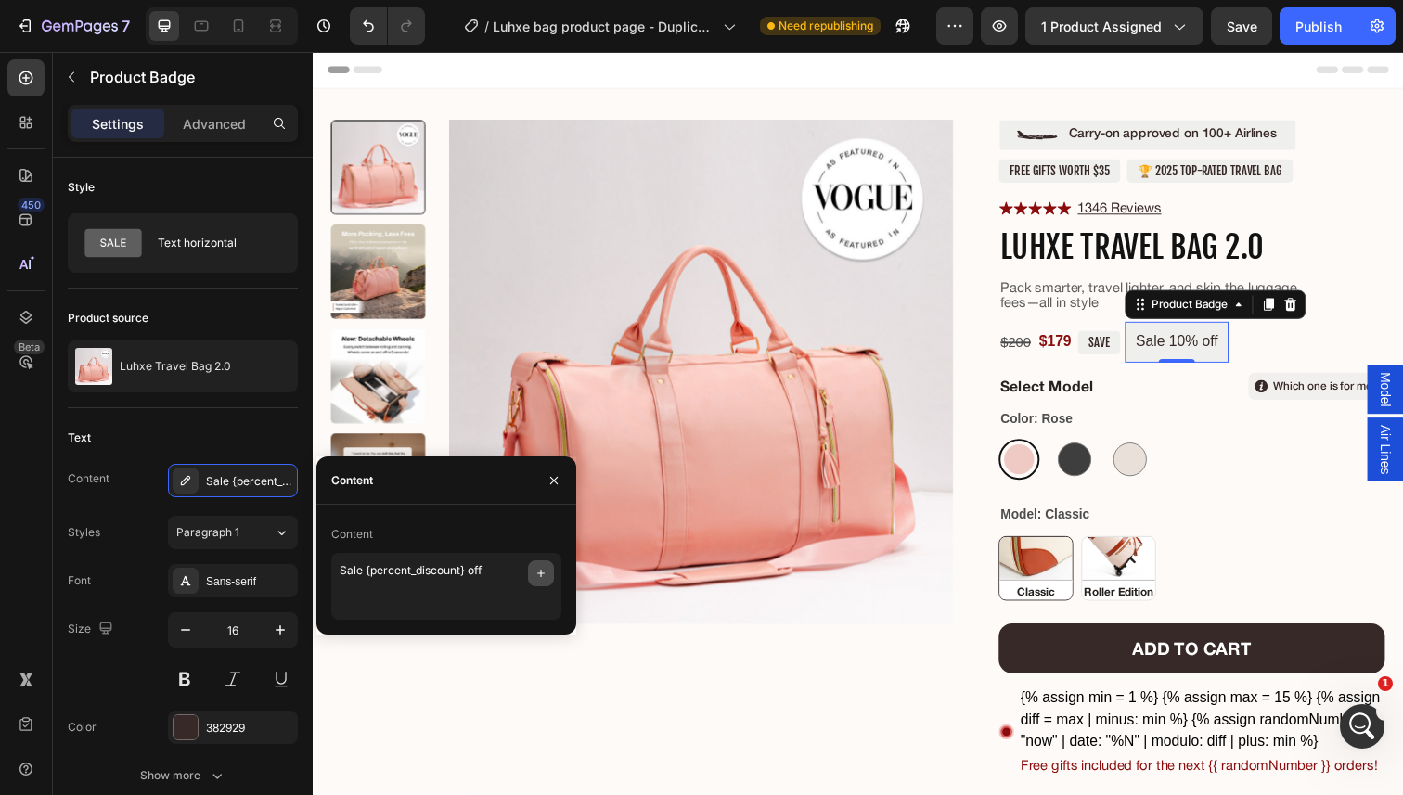
click at [543, 572] on icon "button" at bounding box center [540, 573] width 15 height 15
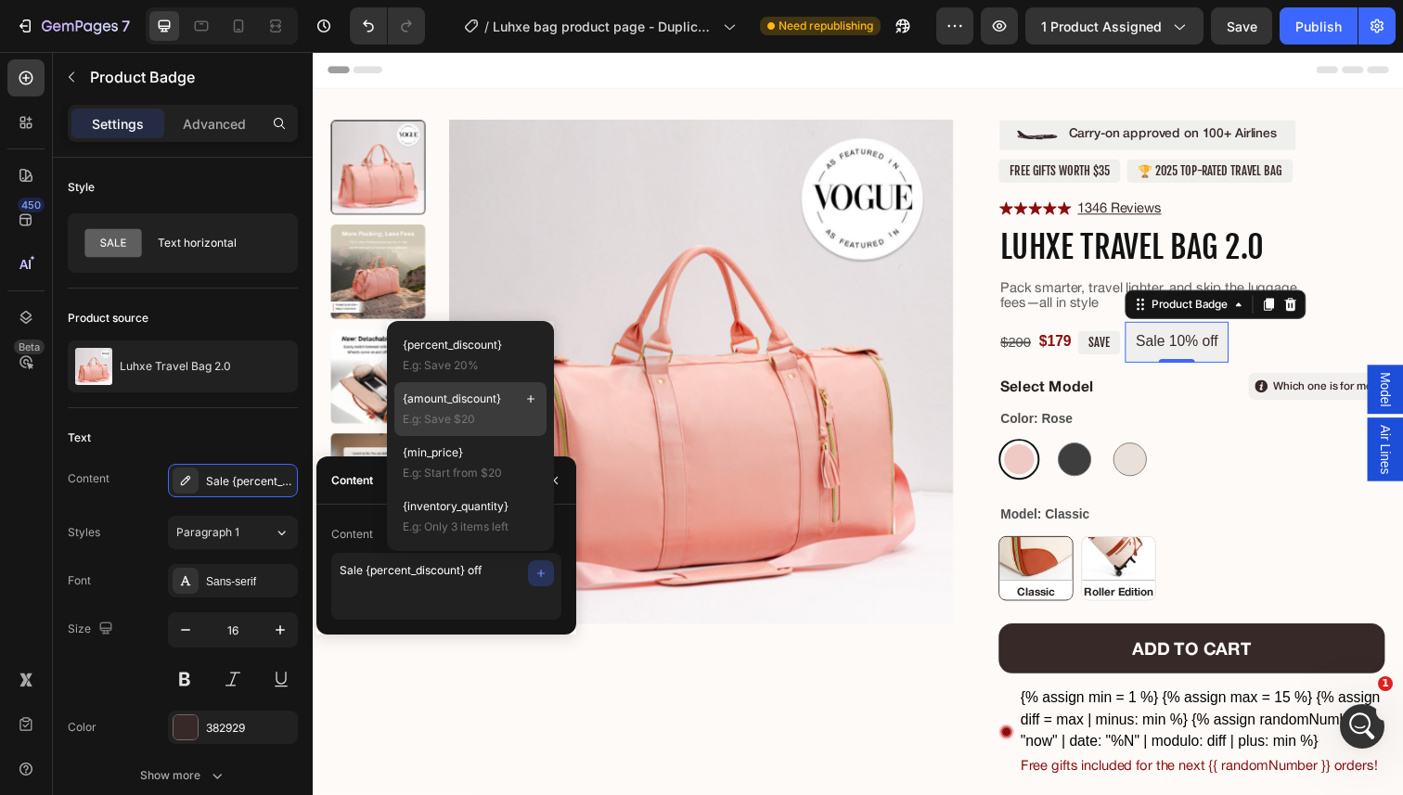
click at [477, 399] on span "{amount_discount}" at bounding box center [452, 399] width 98 height 17
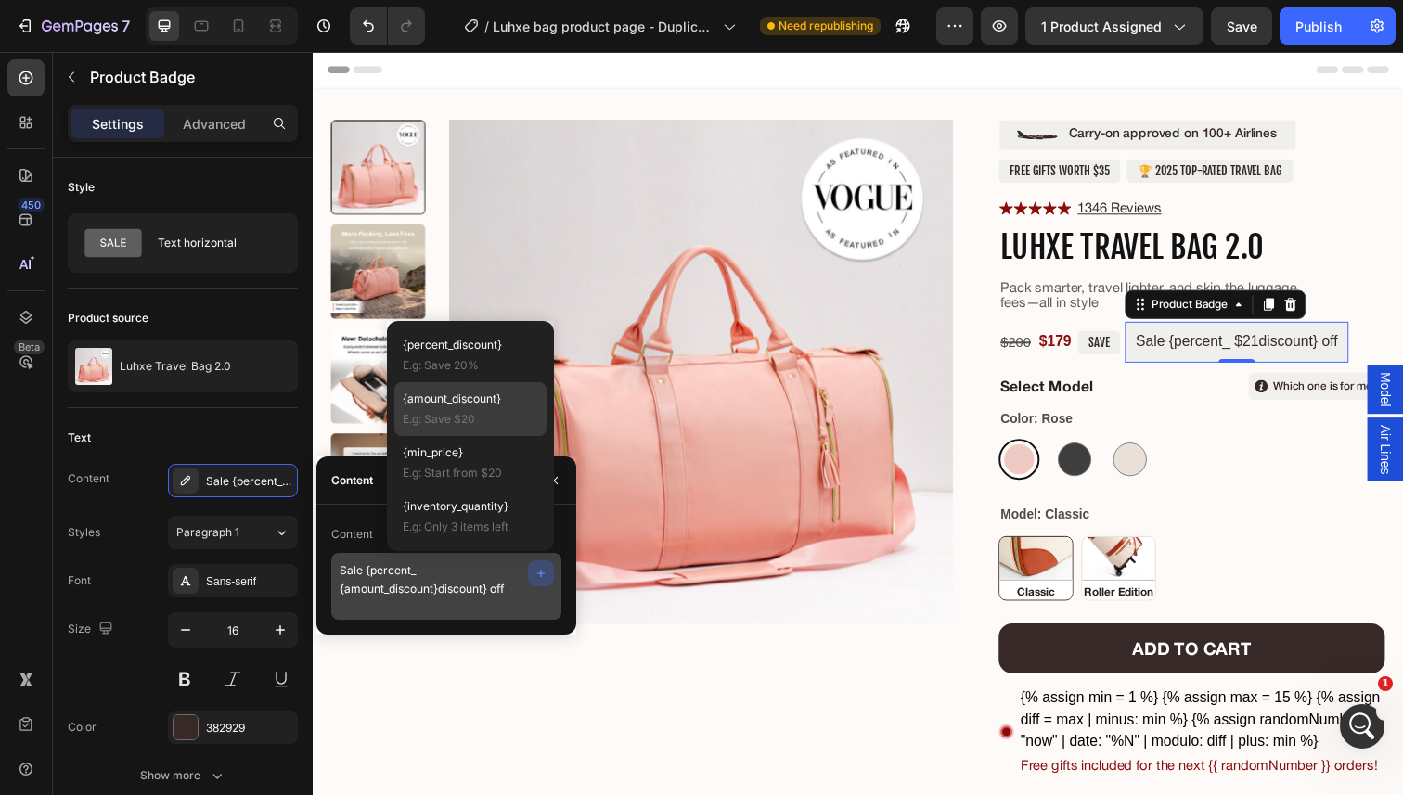
type textarea "Sale {percent_discount} off"
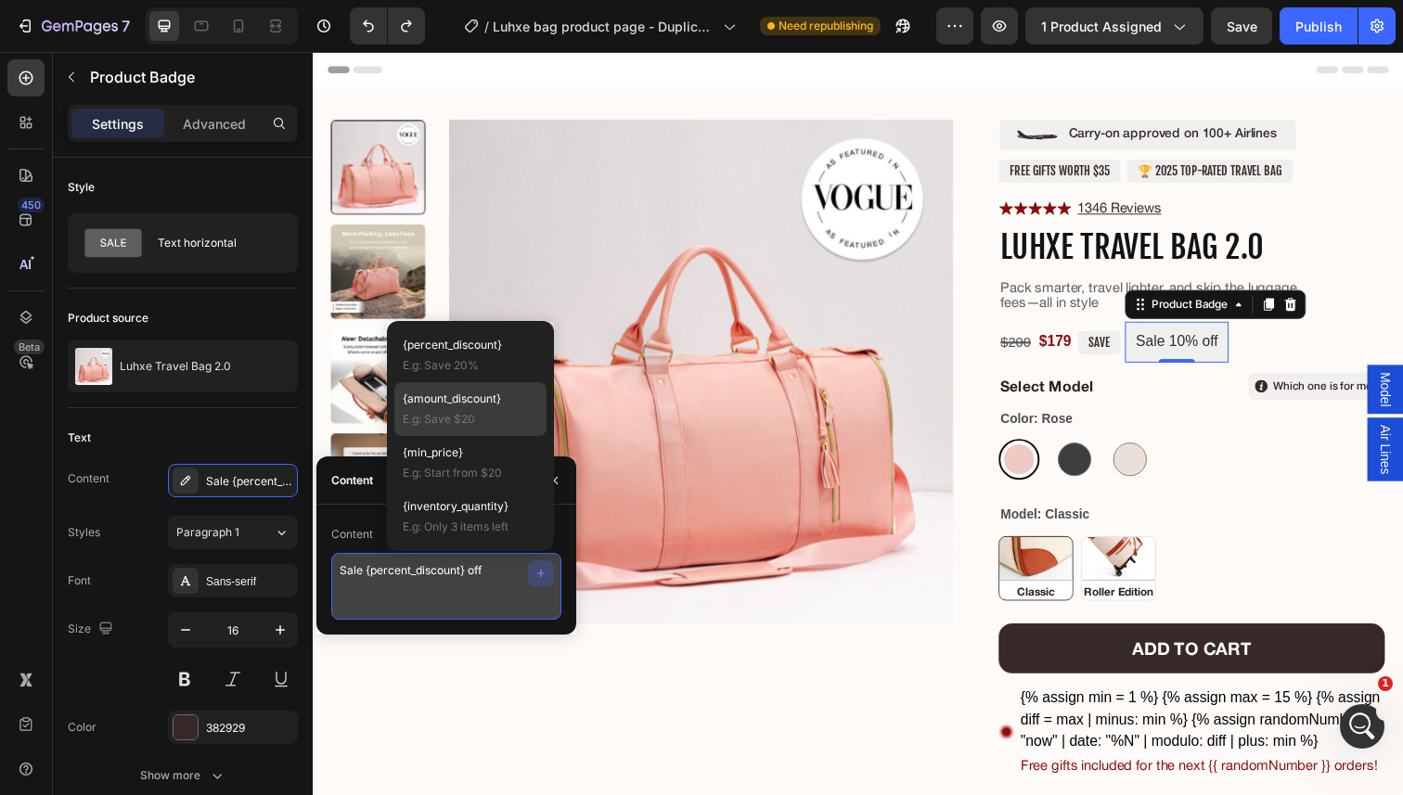
click at [489, 574] on textarea "Sale {percent_discount} off" at bounding box center [446, 586] width 230 height 67
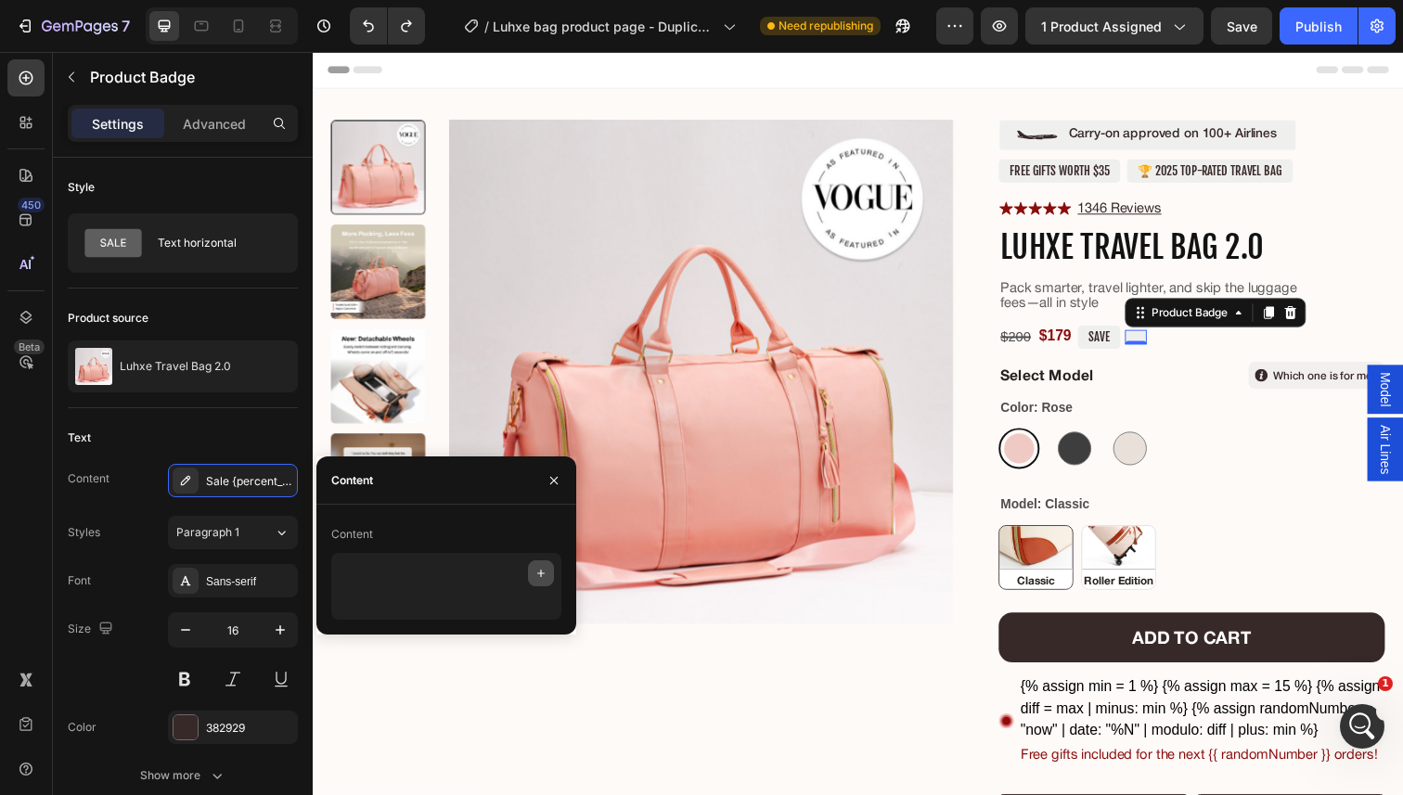
click at [544, 567] on icon "button" at bounding box center [540, 573] width 15 height 15
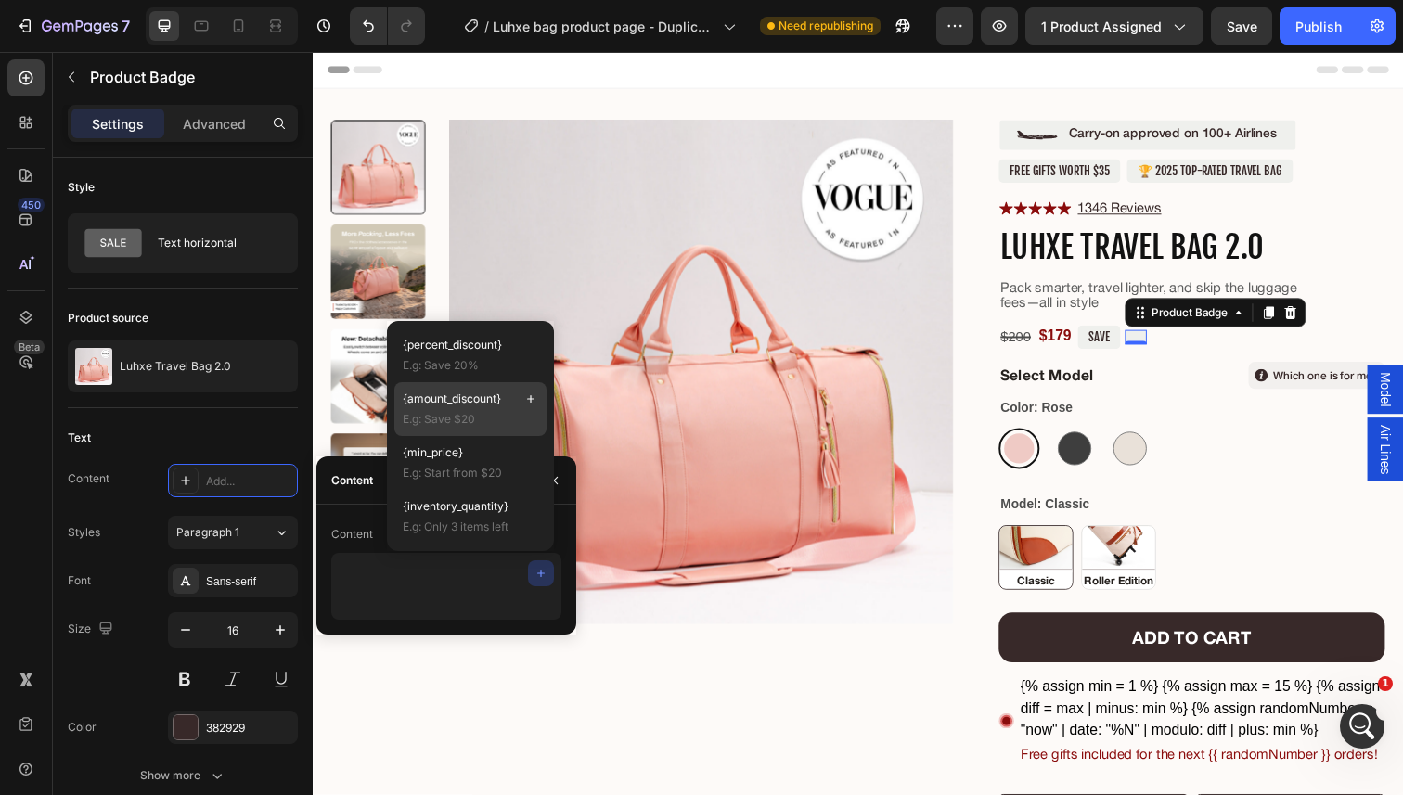
click at [496, 399] on span "{amount_discount}" at bounding box center [452, 399] width 98 height 17
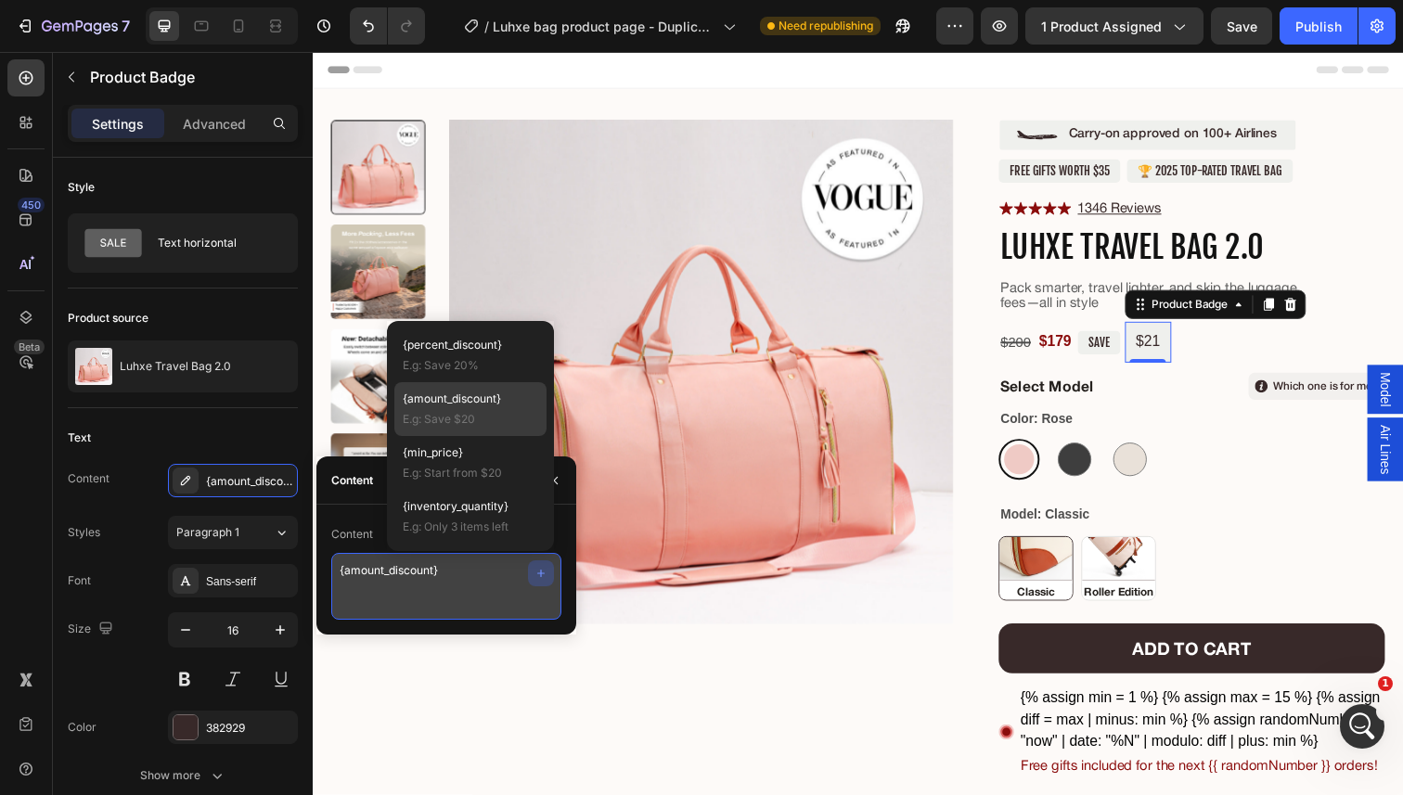
click at [377, 581] on textarea "{amount_discount}" at bounding box center [446, 586] width 230 height 67
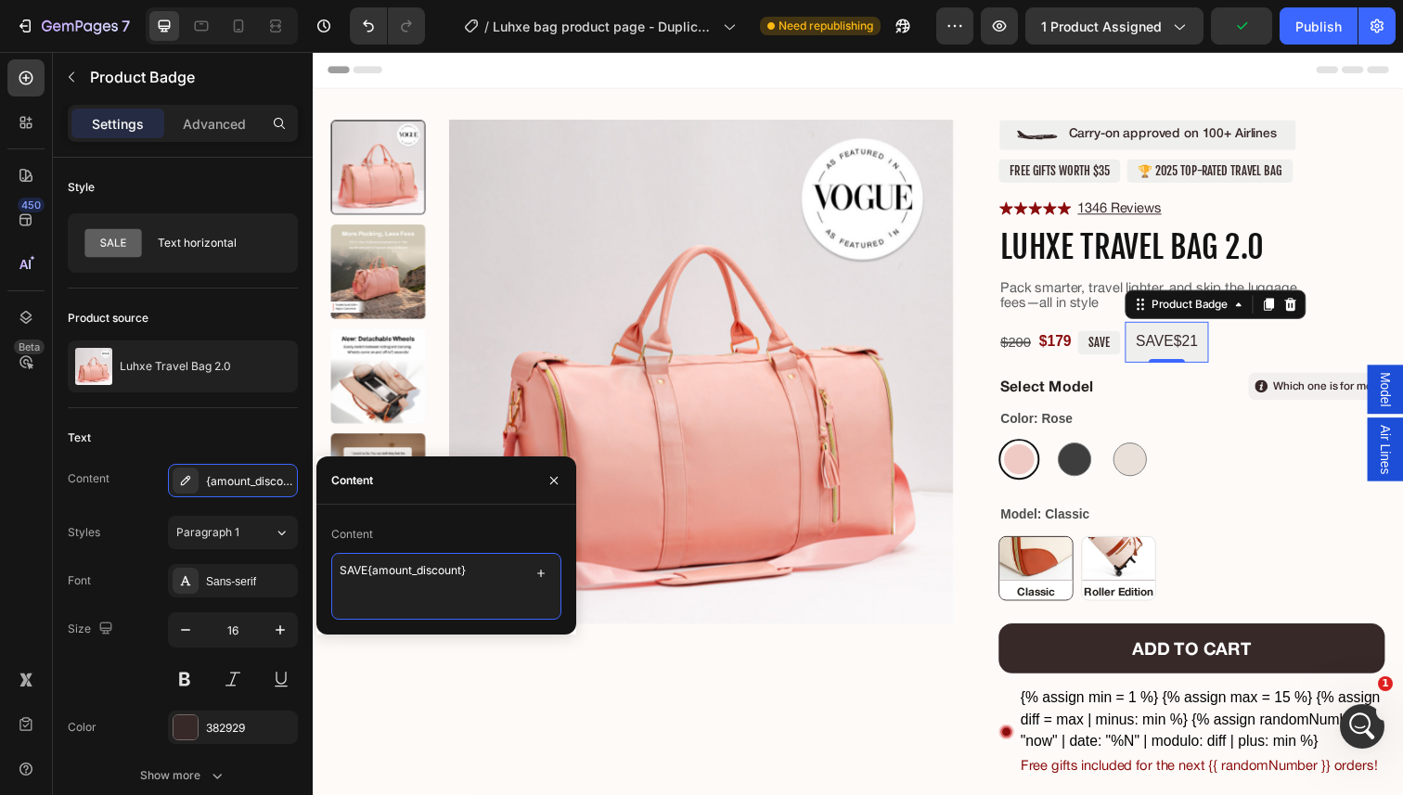
type textarea "SAVE {amount_discount}"
click at [553, 474] on icon "button" at bounding box center [553, 480] width 15 height 15
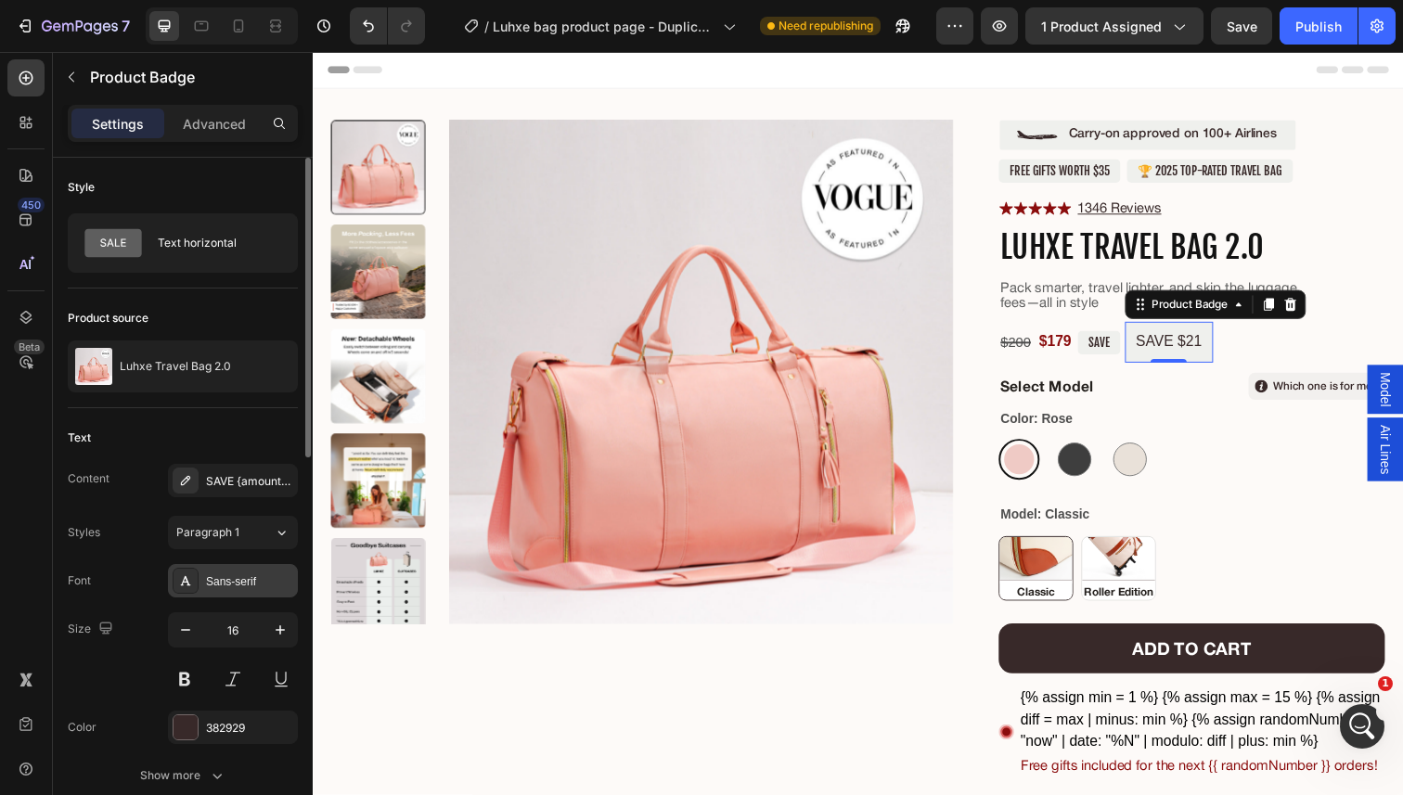
click at [243, 576] on div "Sans-serif" at bounding box center [249, 581] width 87 height 17
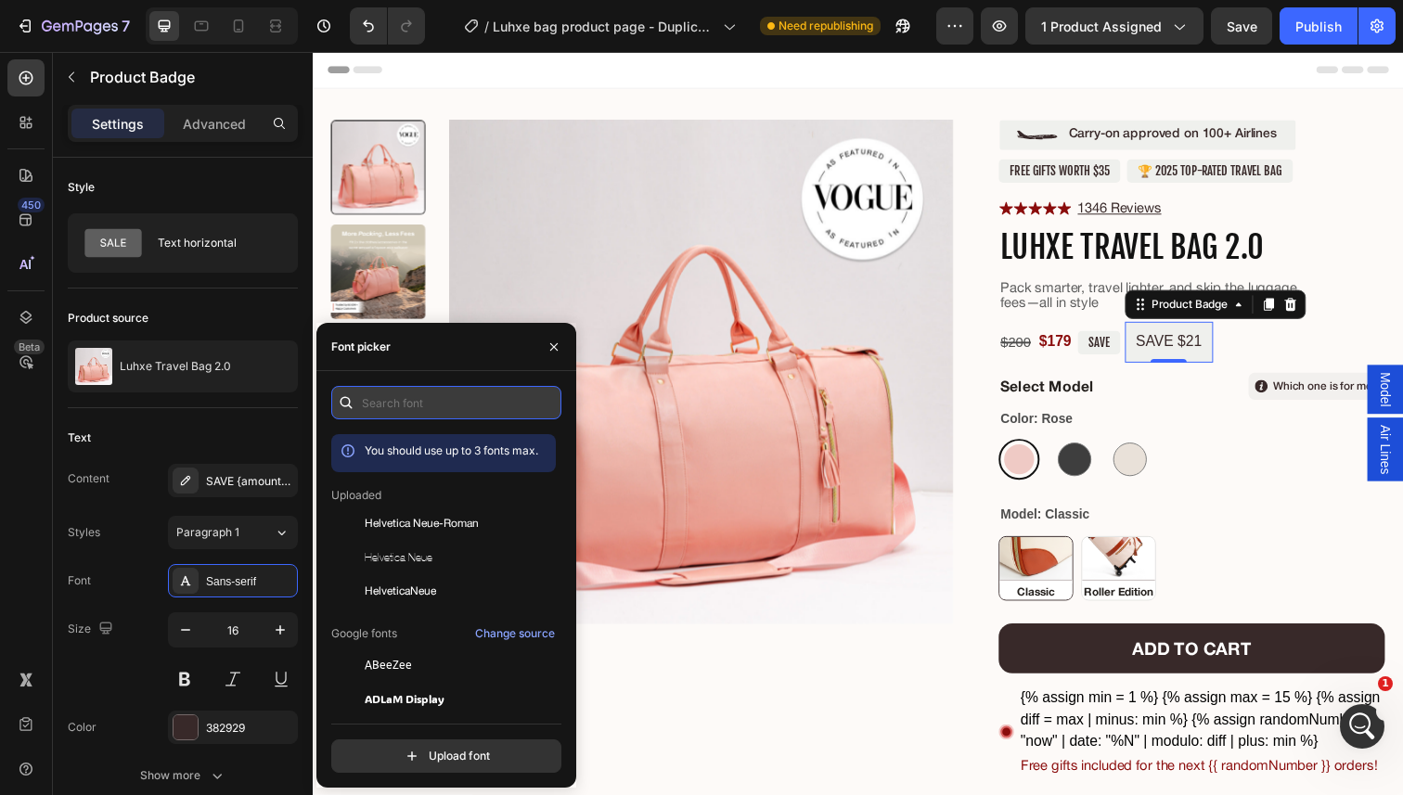
click at [424, 417] on input "text" at bounding box center [446, 402] width 230 height 33
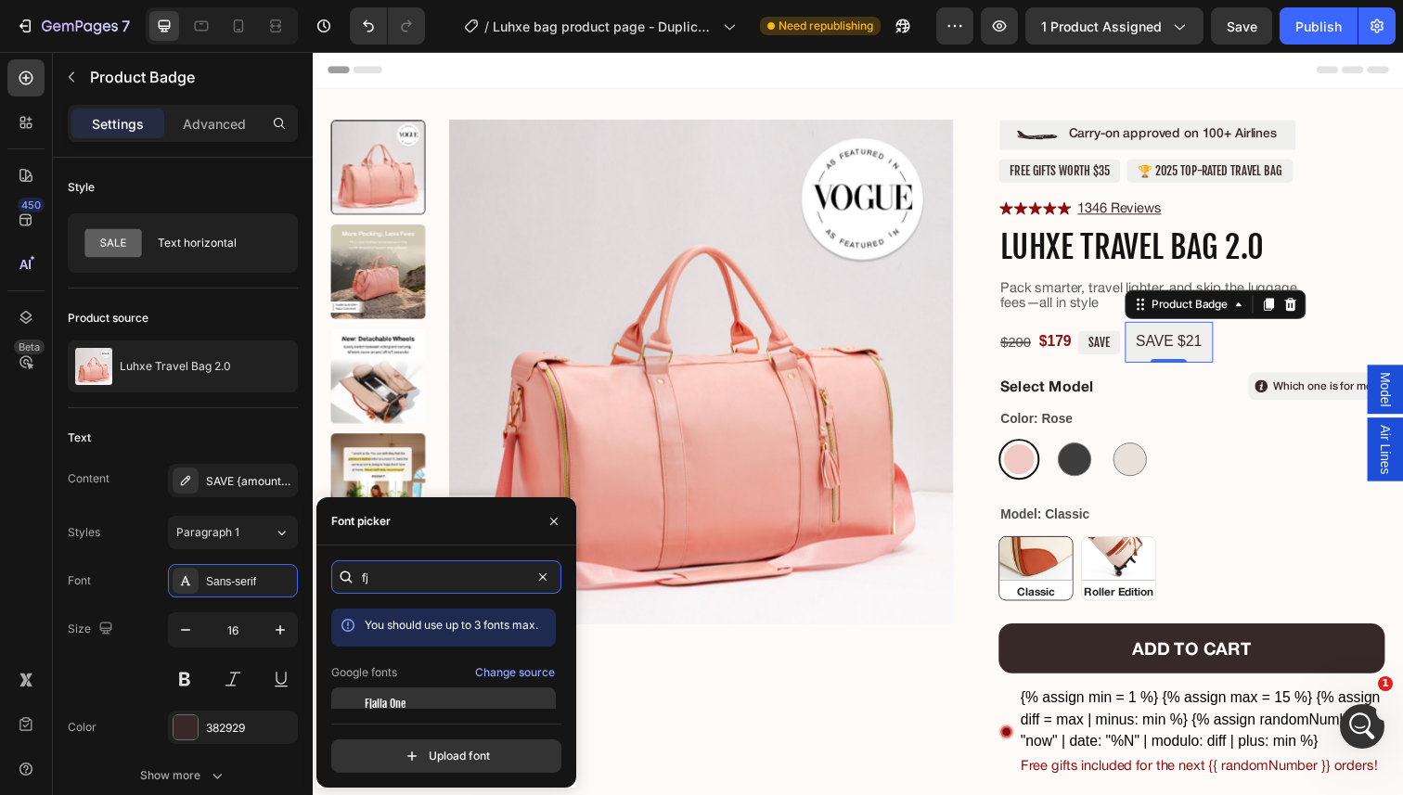
type input "fj"
click at [393, 707] on span "Fjalla One" at bounding box center [385, 704] width 41 height 17
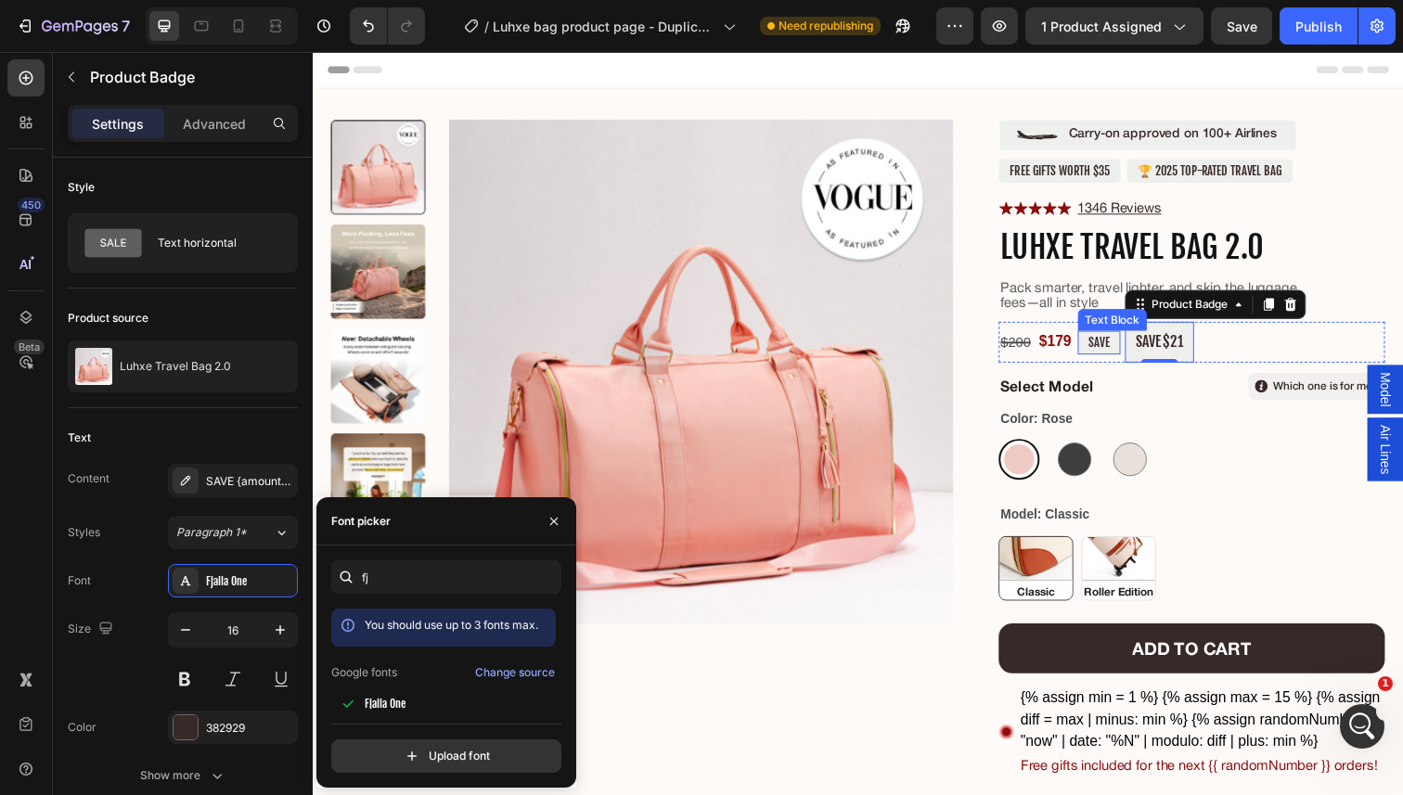
click at [1120, 349] on p "SAVE" at bounding box center [1115, 348] width 21 height 15
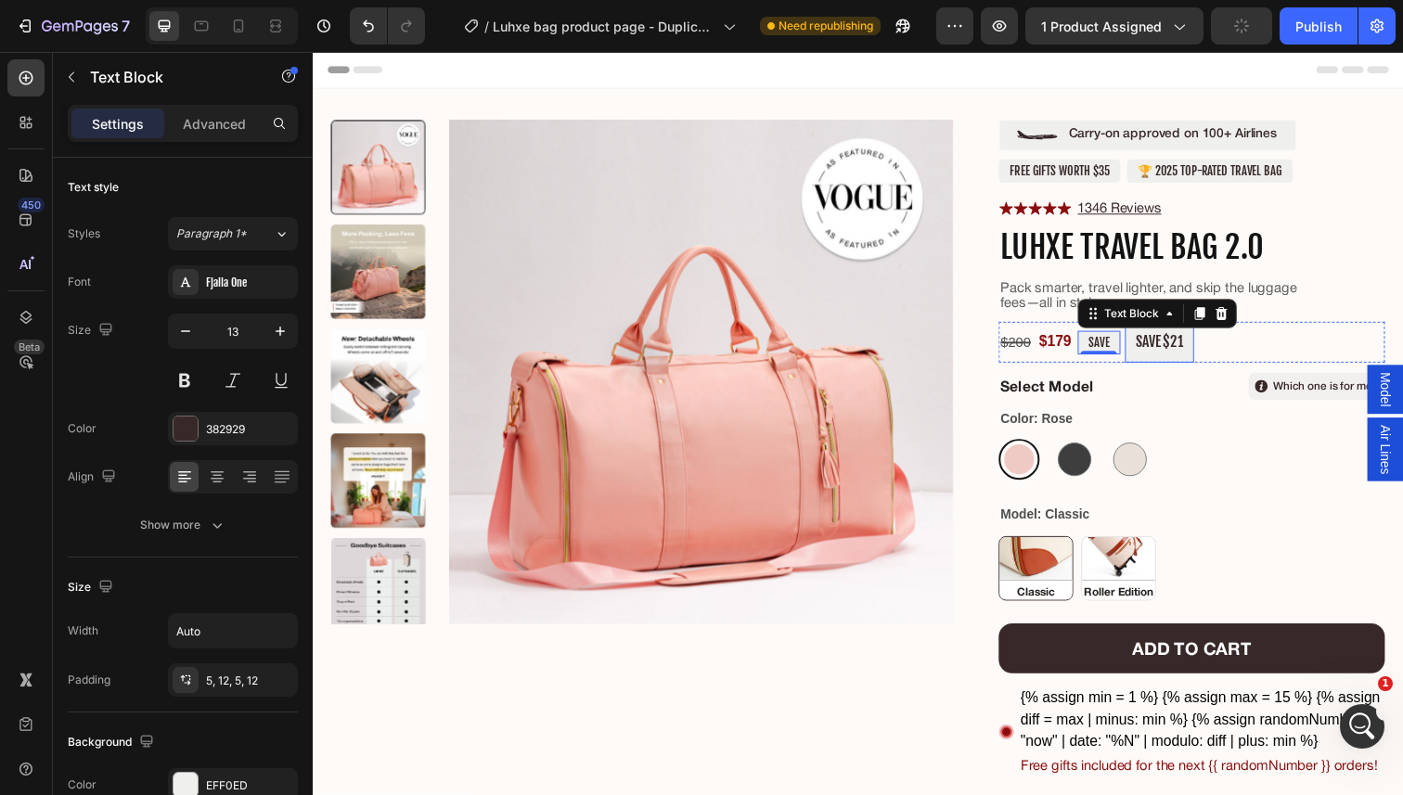
click at [1180, 356] on pre "SAVE $21" at bounding box center [1177, 349] width 71 height 42
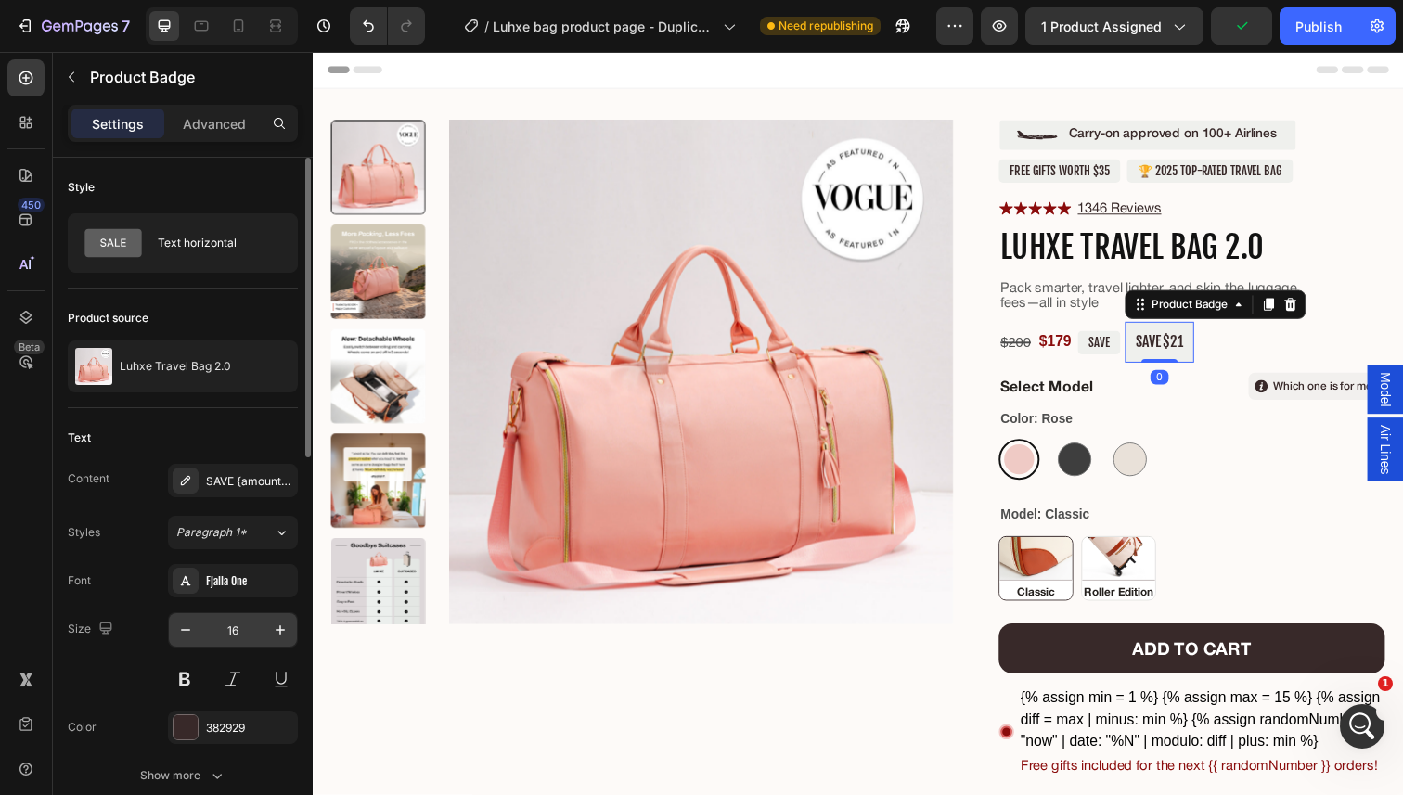
click at [243, 637] on input "16" at bounding box center [232, 629] width 61 height 33
type input "13"
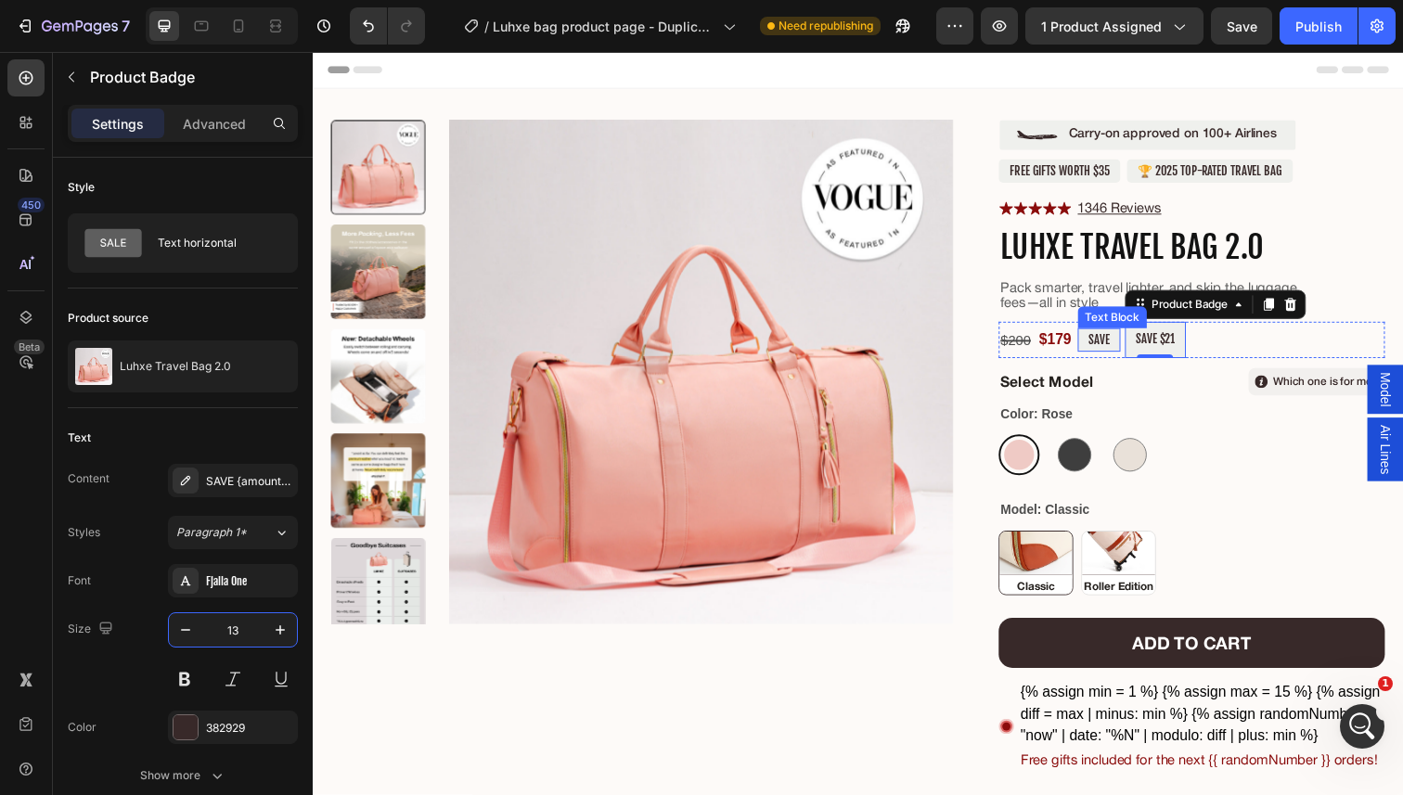
click at [1124, 354] on div "SAVE" at bounding box center [1116, 346] width 44 height 24
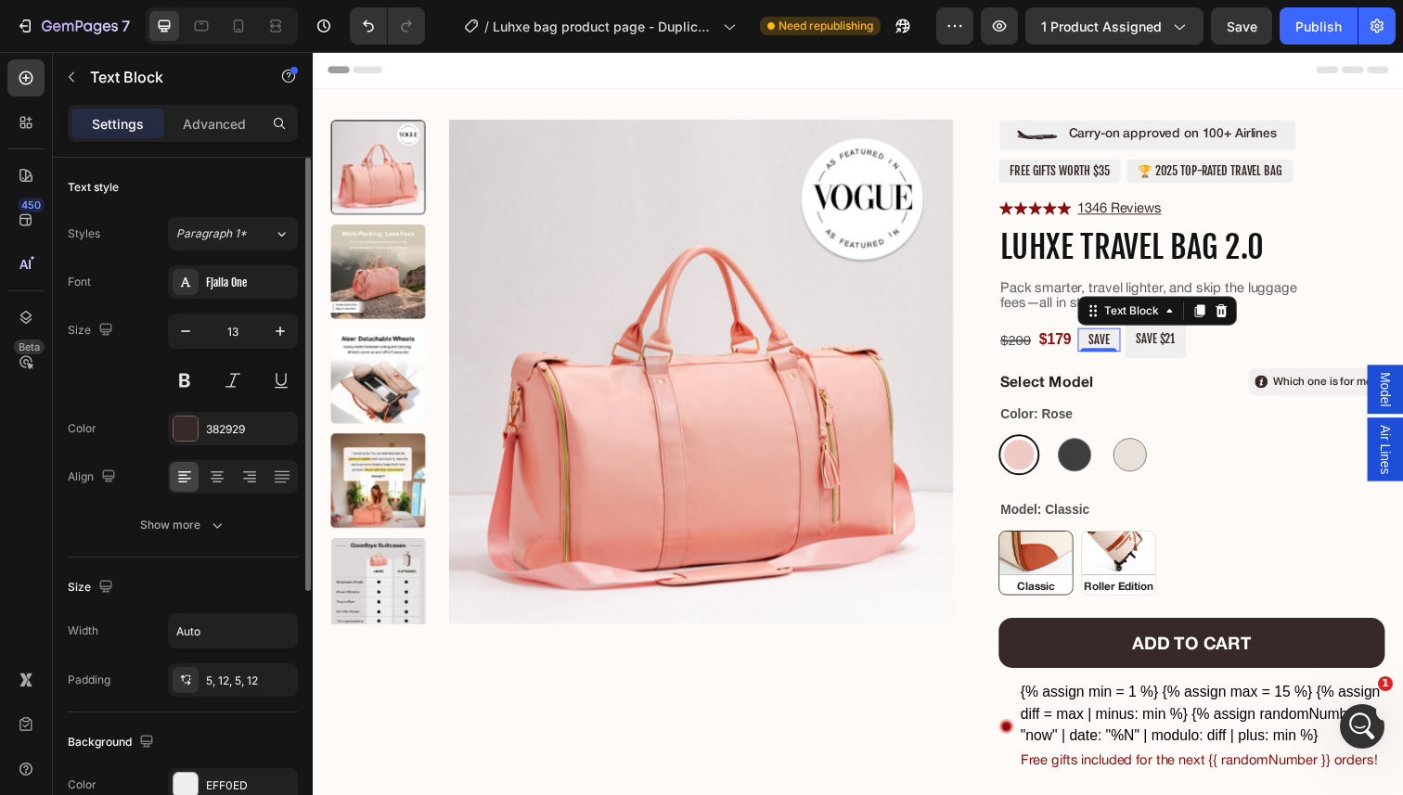
click at [204, 108] on div "Settings Advanced" at bounding box center [183, 123] width 230 height 37
click at [203, 122] on p "Advanced" at bounding box center [214, 123] width 63 height 19
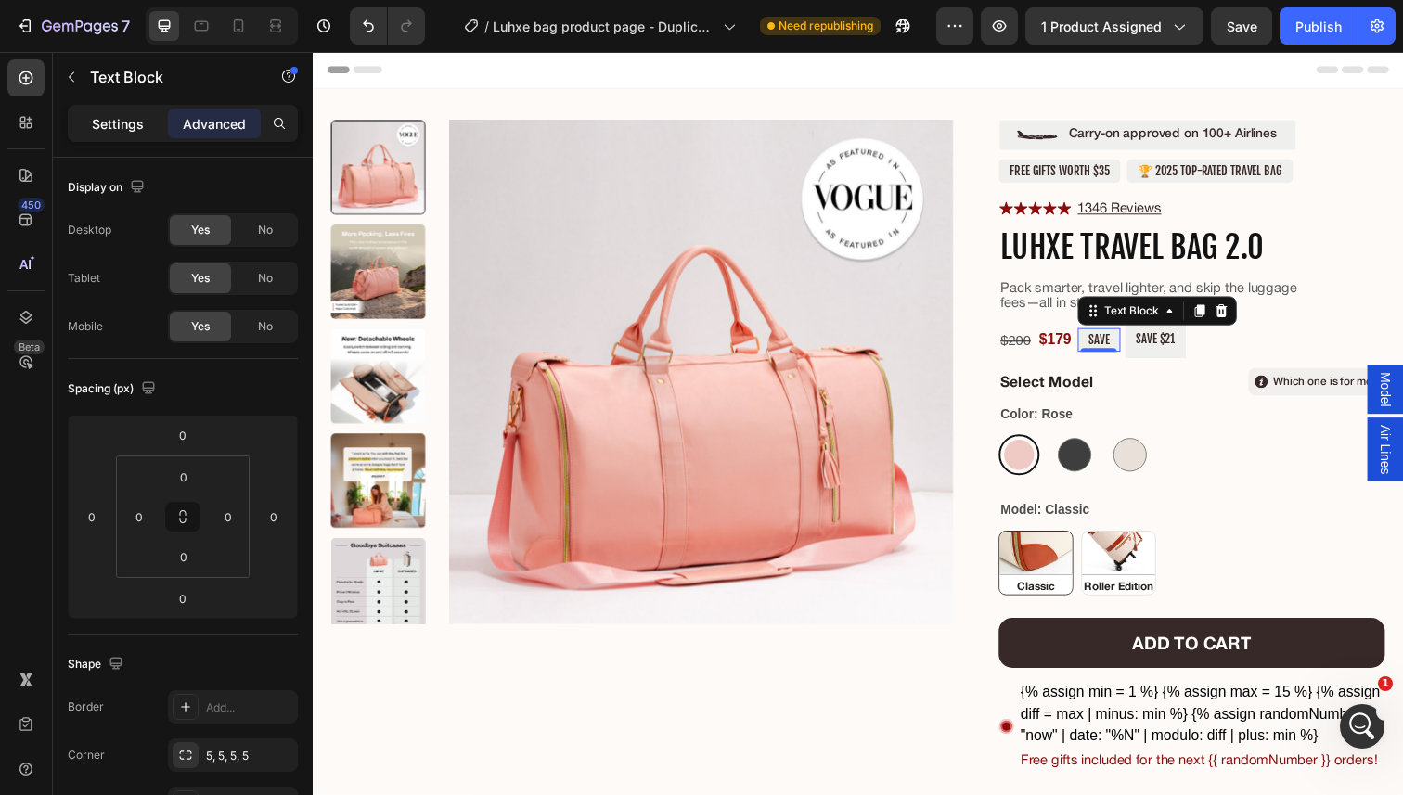
click at [141, 129] on p "Settings" at bounding box center [118, 123] width 52 height 19
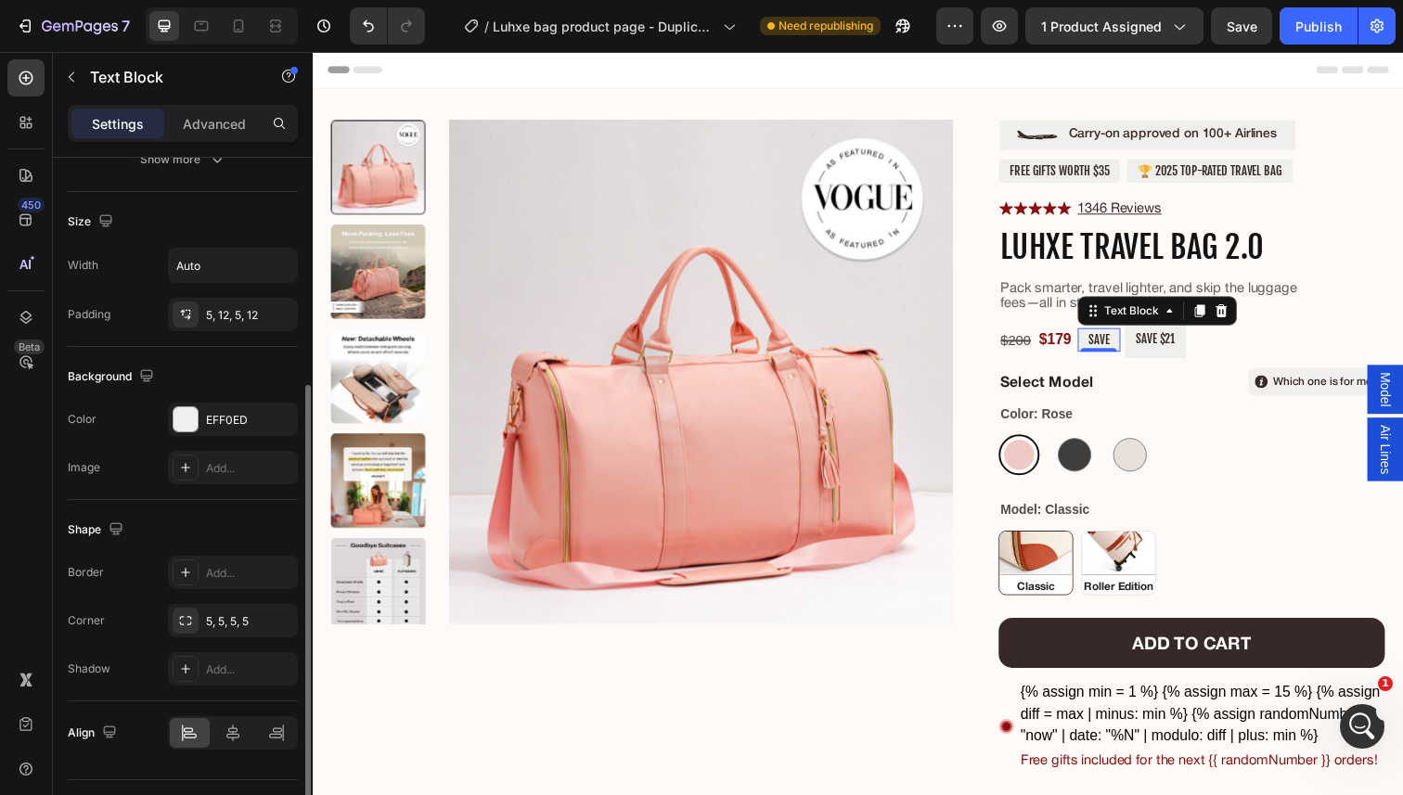
scroll to position [363, 0]
click at [233, 322] on div "5, 12, 5, 12" at bounding box center [233, 318] width 54 height 17
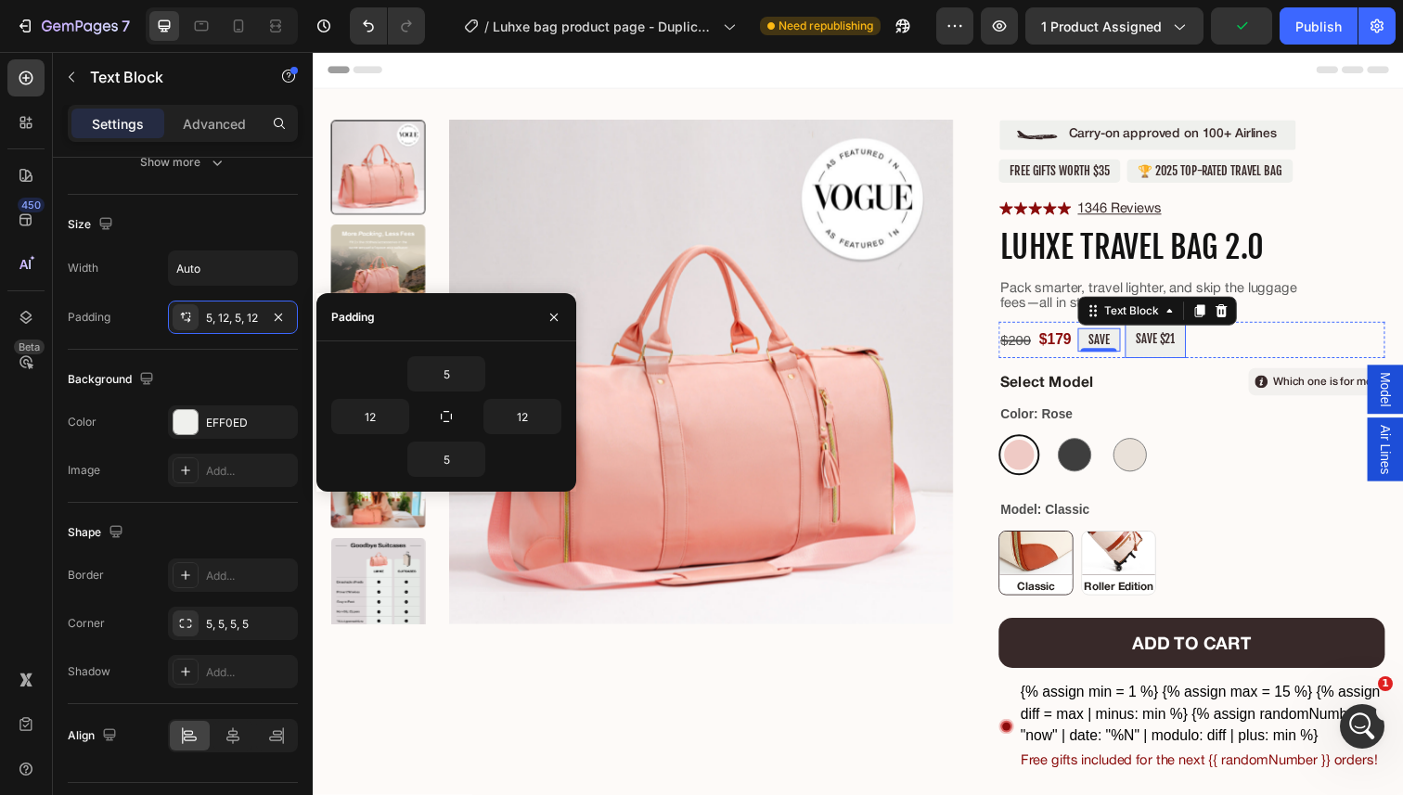
click at [1172, 348] on pre "SAVE $21" at bounding box center [1173, 346] width 62 height 36
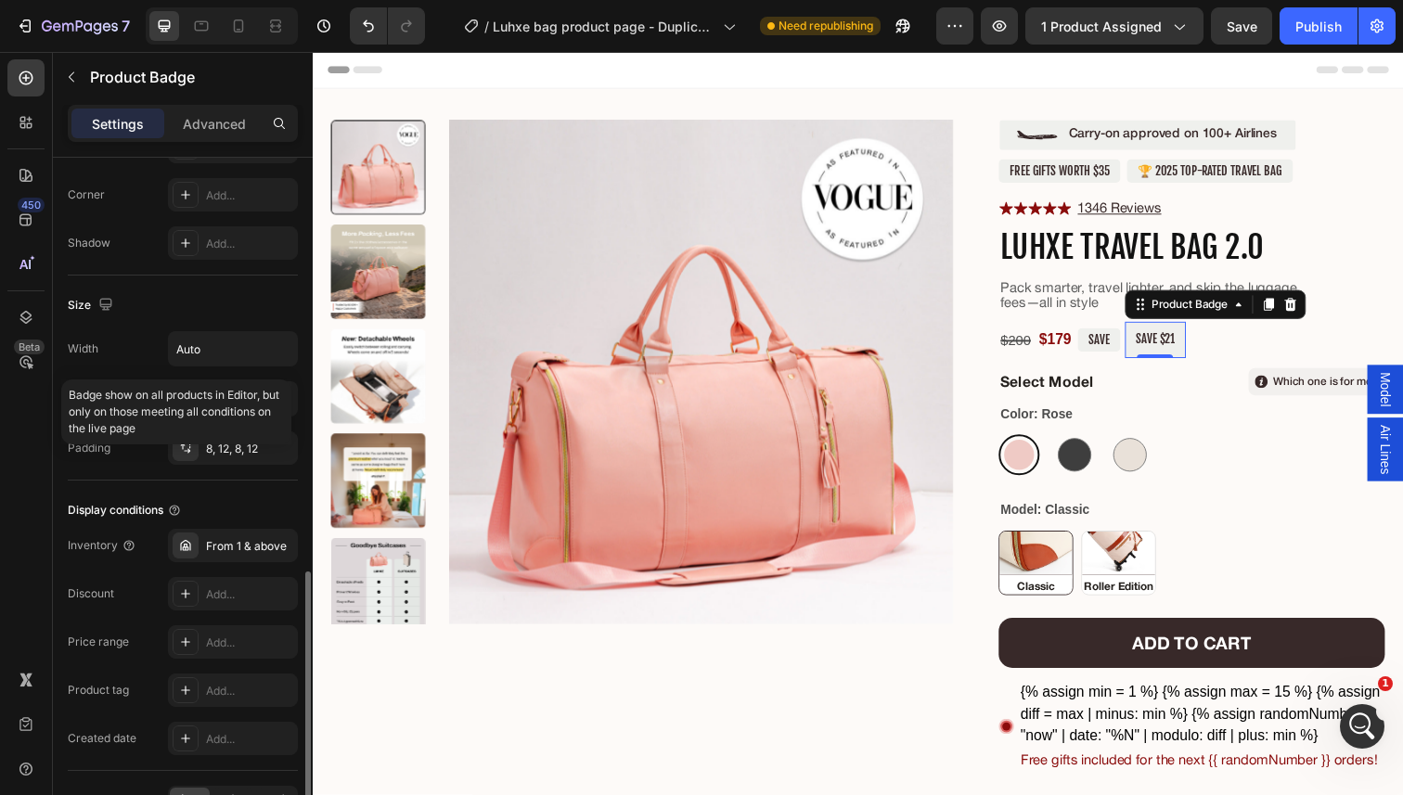
scroll to position [874, 0]
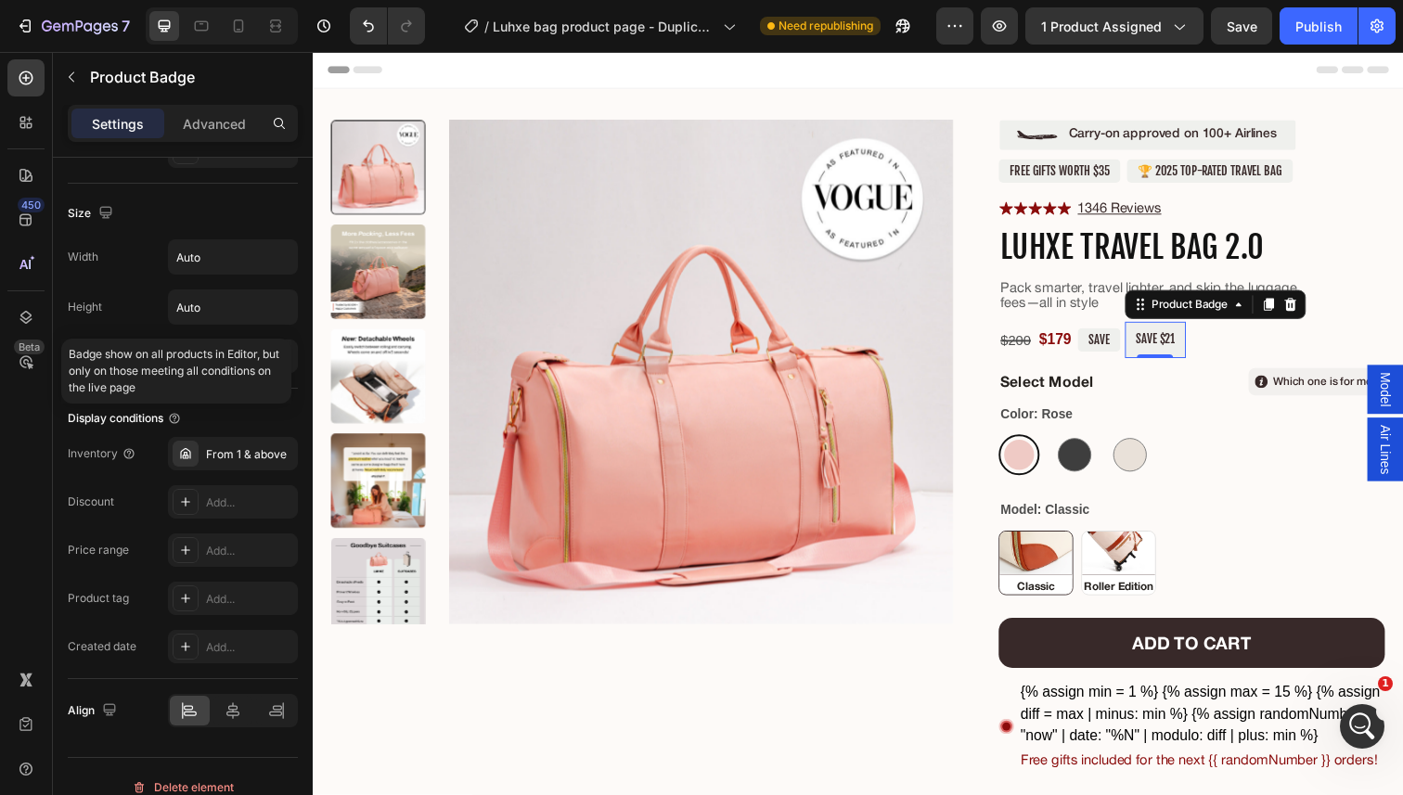
click at [250, 353] on p "Badge show on all products in Editor, but only on those meeting all conditions …" at bounding box center [176, 371] width 215 height 50
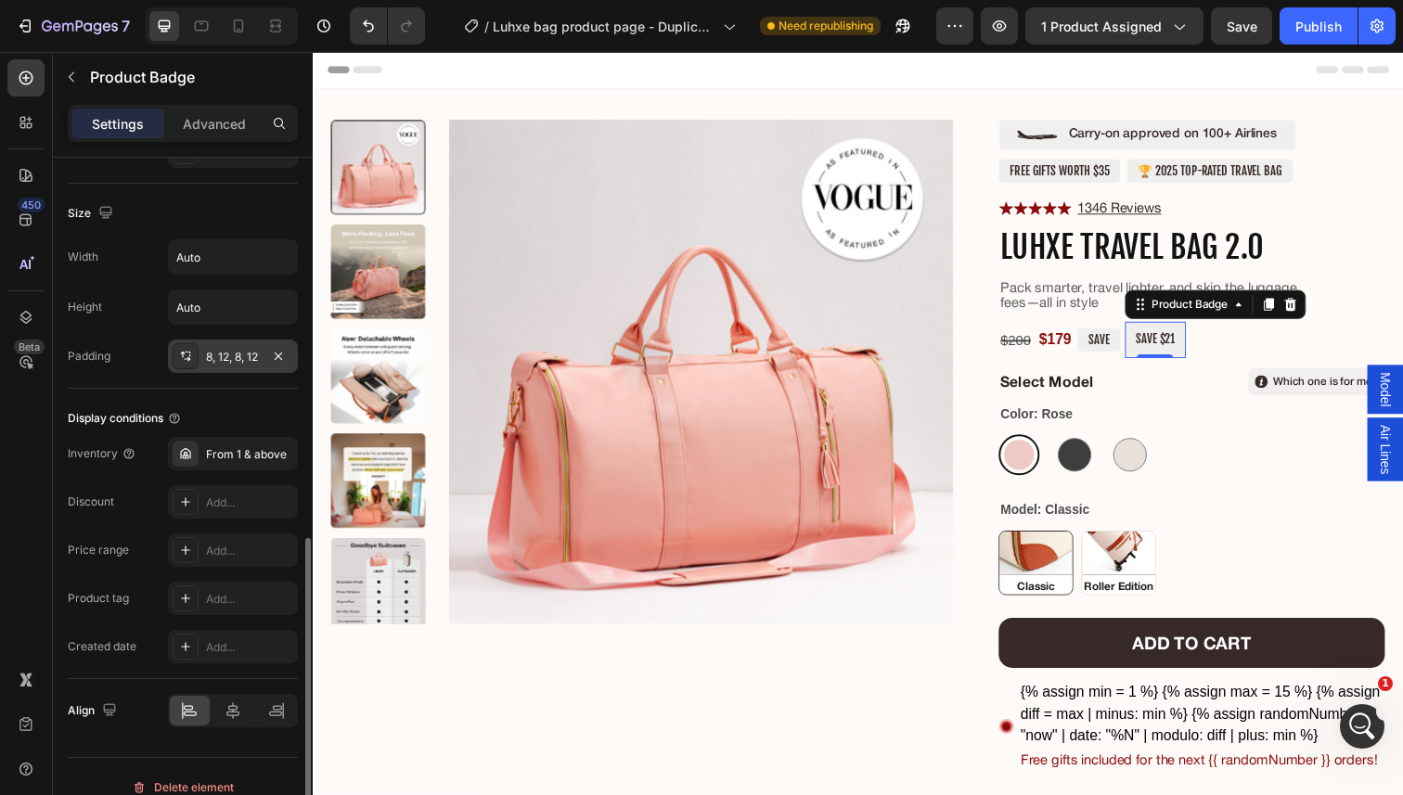
click at [213, 359] on div "8, 12, 8, 12" at bounding box center [233, 357] width 54 height 17
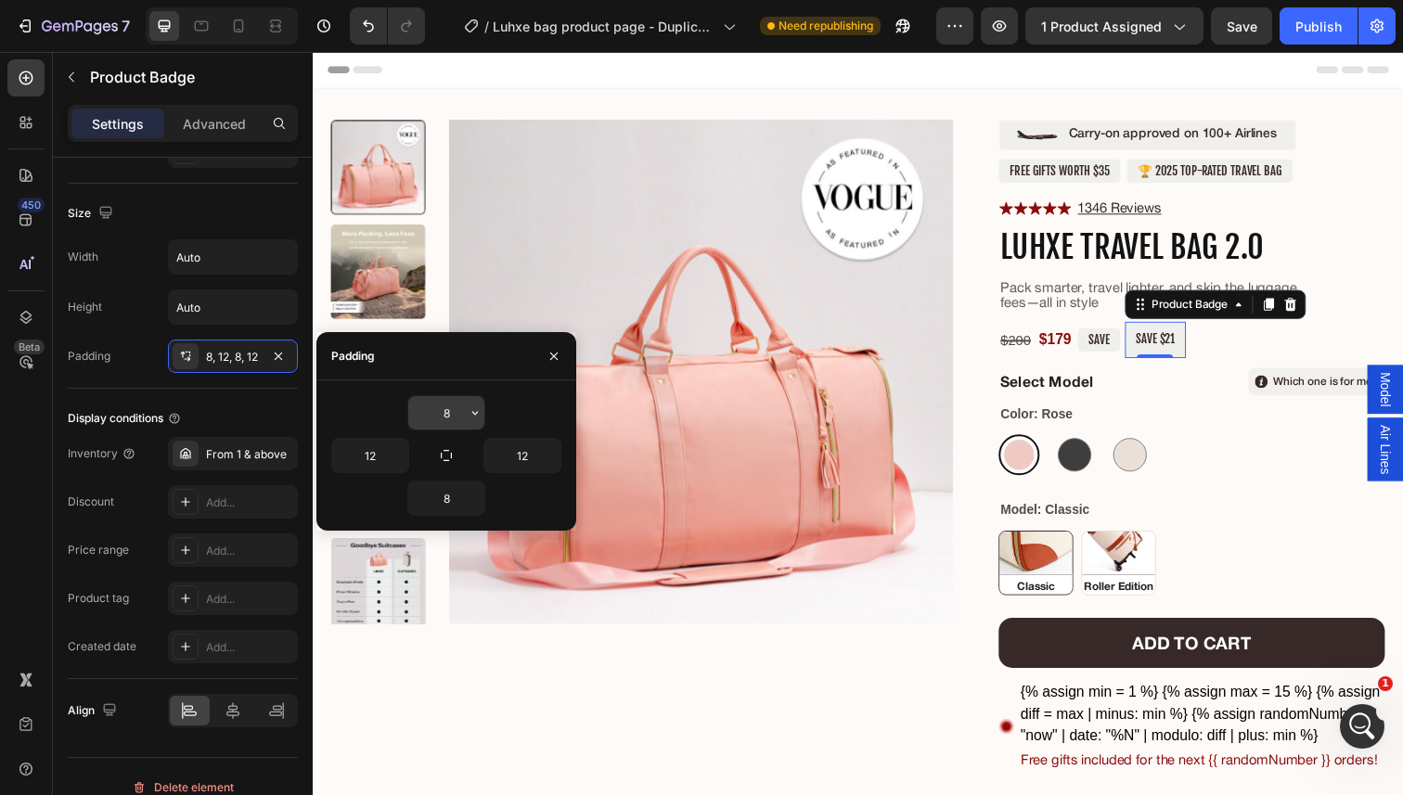
click at [448, 418] on input "8" at bounding box center [446, 412] width 76 height 33
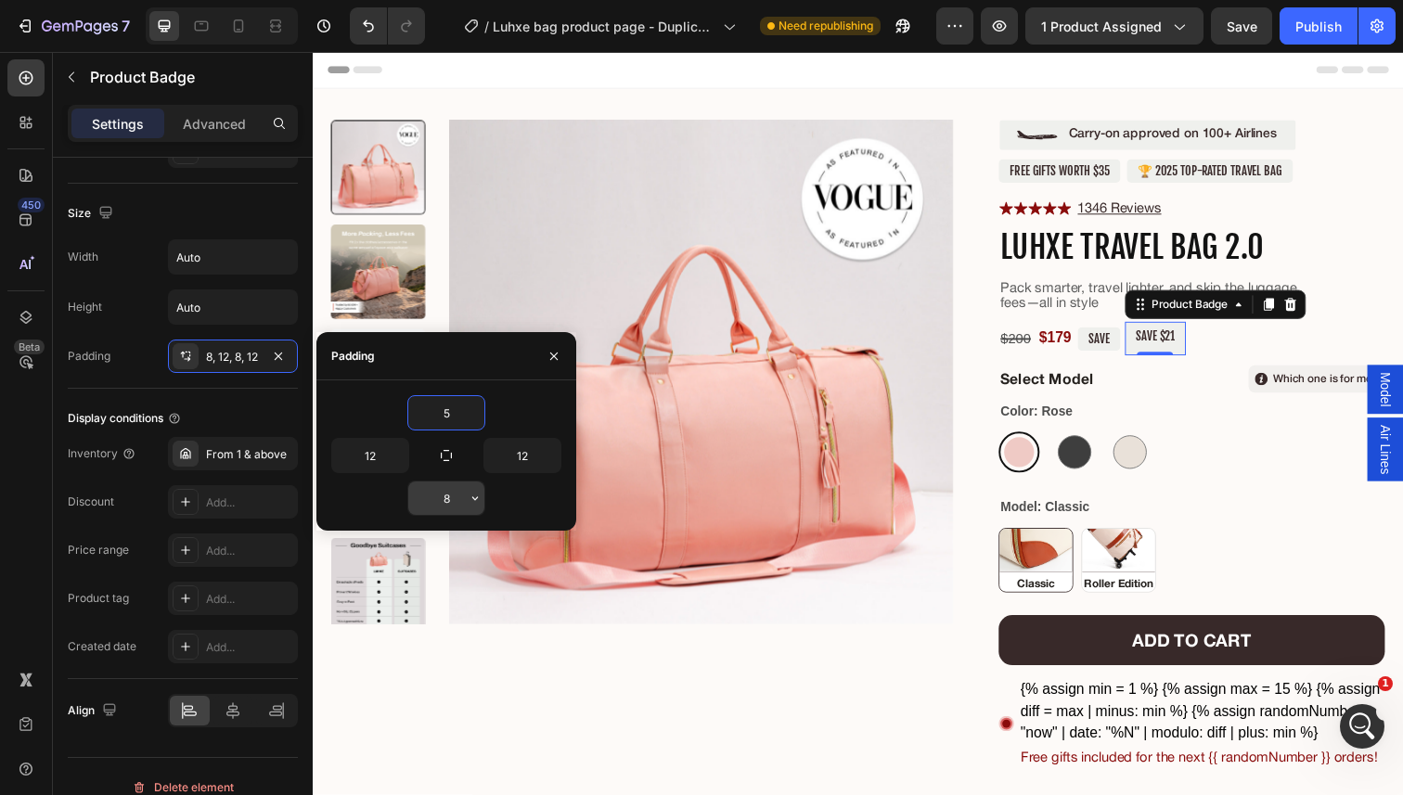
type input "5"
click at [456, 504] on input "8" at bounding box center [446, 498] width 76 height 33
type input "5"
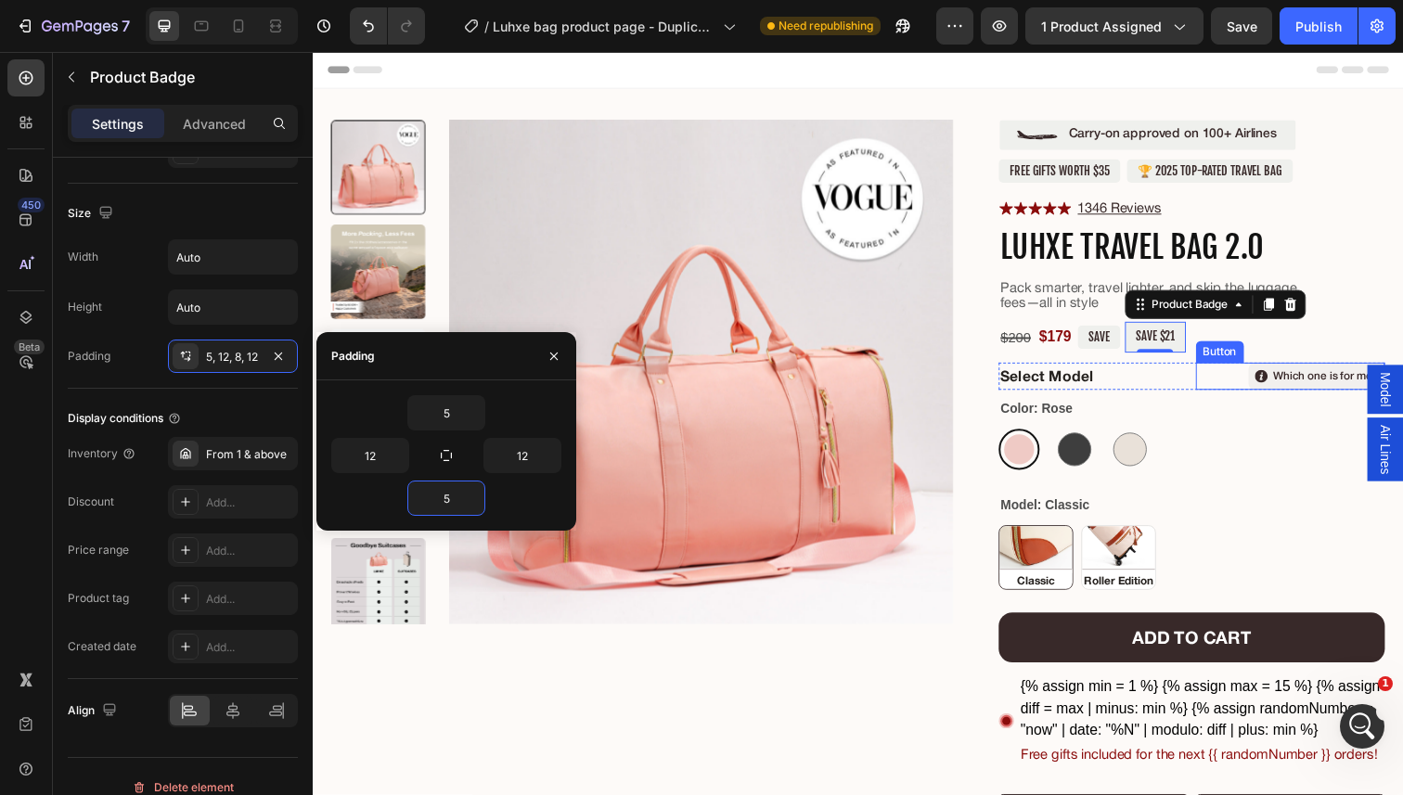
click at [1241, 346] on div "$200 Compare Price Compare Price $179 Product Price Product Price SAVE Text Blo…" at bounding box center [1210, 343] width 394 height 31
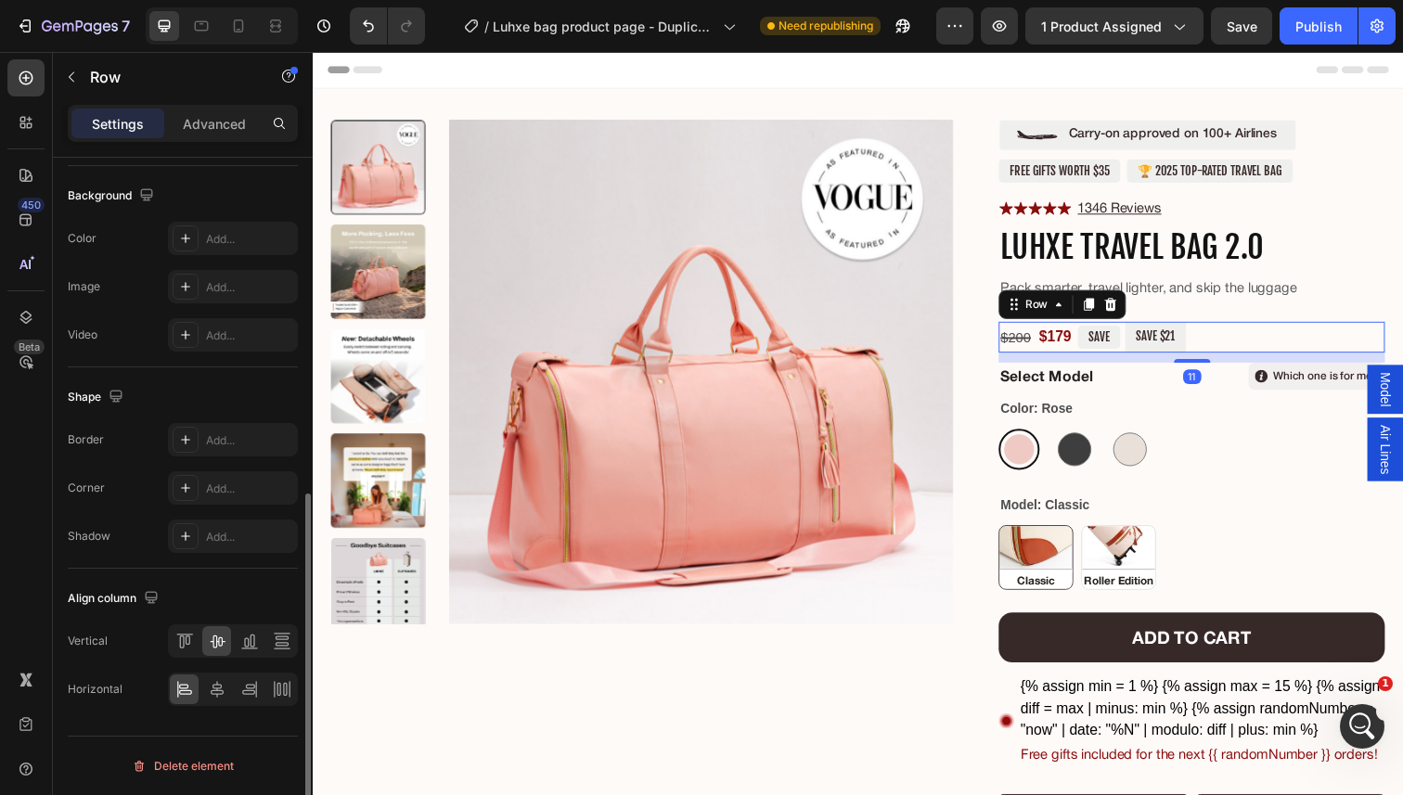
scroll to position [0, 0]
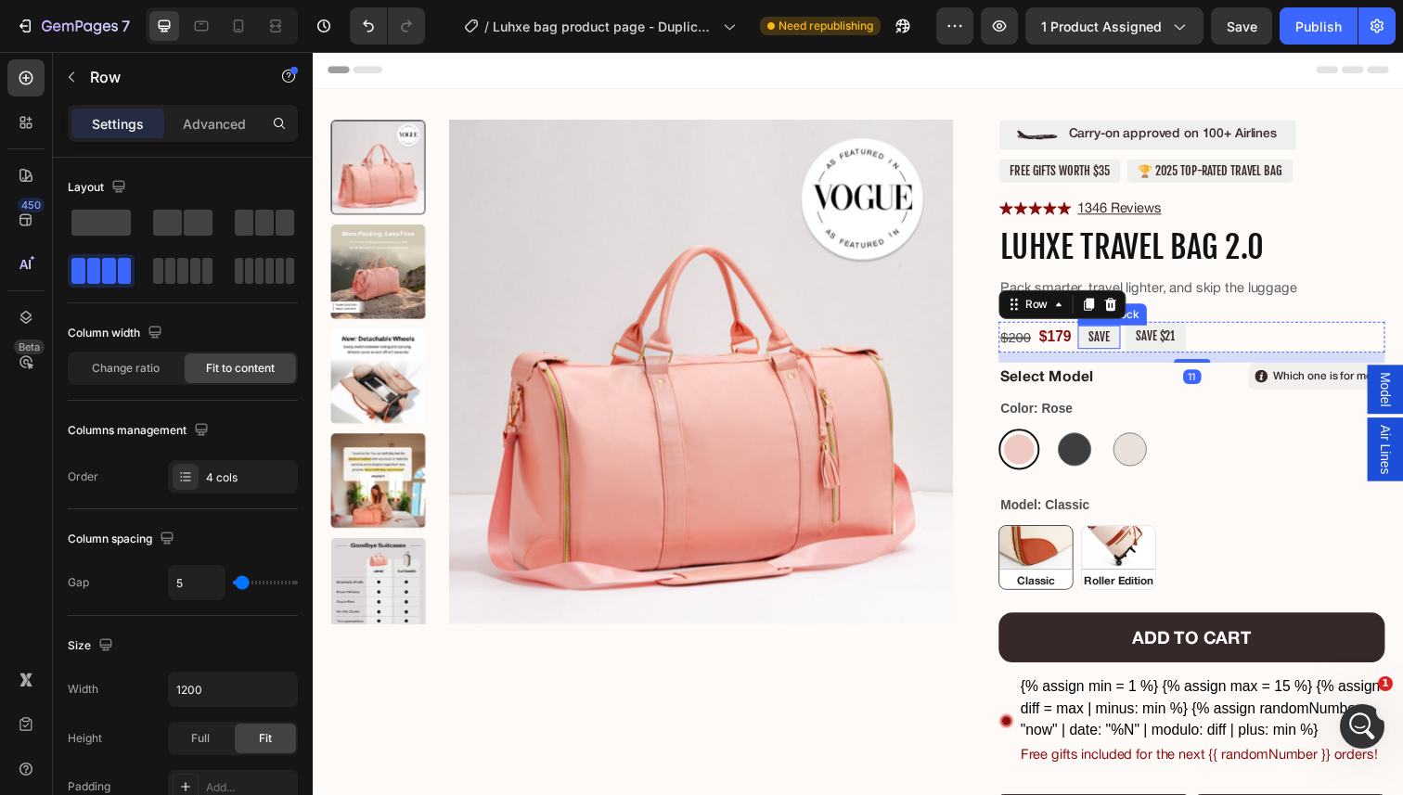
click at [1131, 340] on div "SAVE" at bounding box center [1116, 343] width 44 height 24
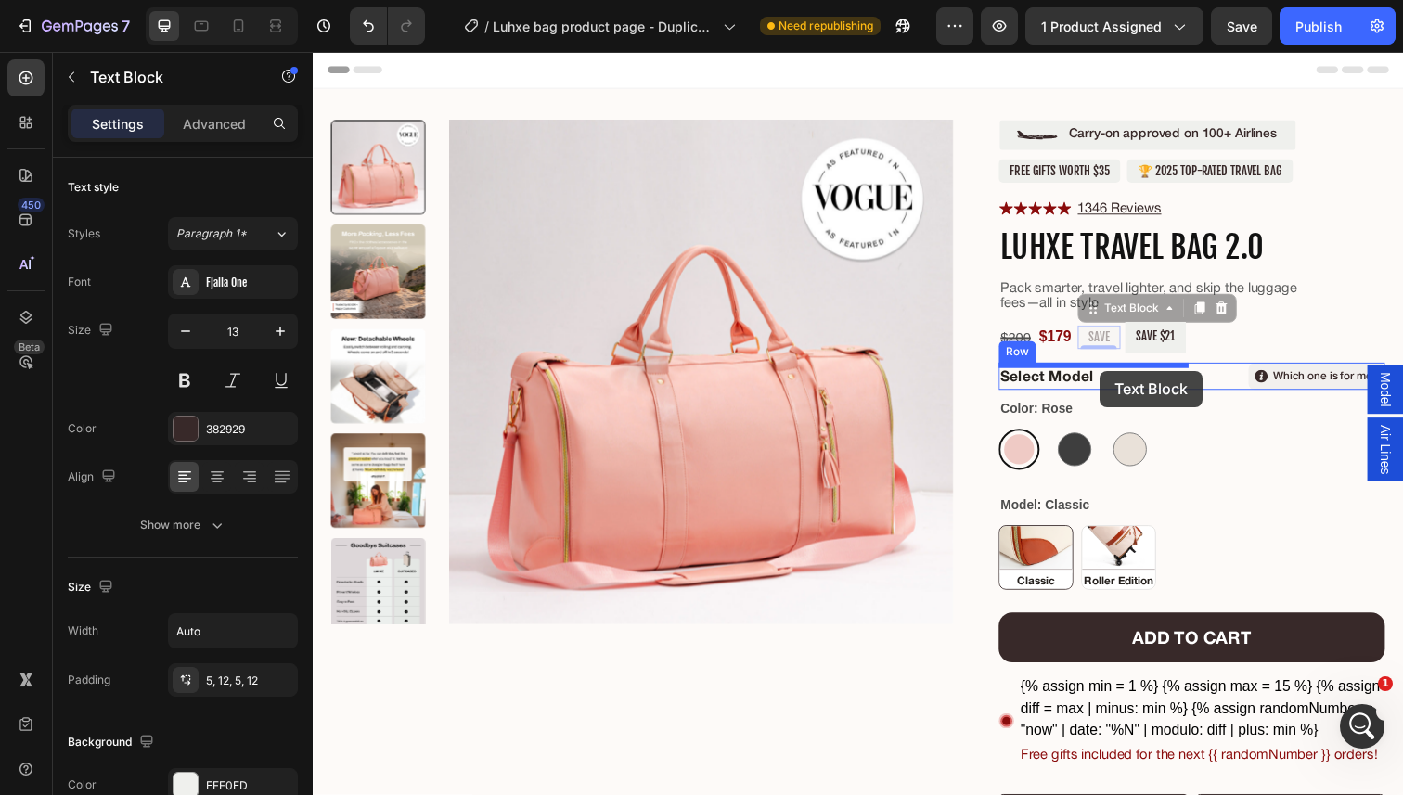
drag, startPoint x: 1110, startPoint y: 318, endPoint x: 1116, endPoint y: 378, distance: 59.7
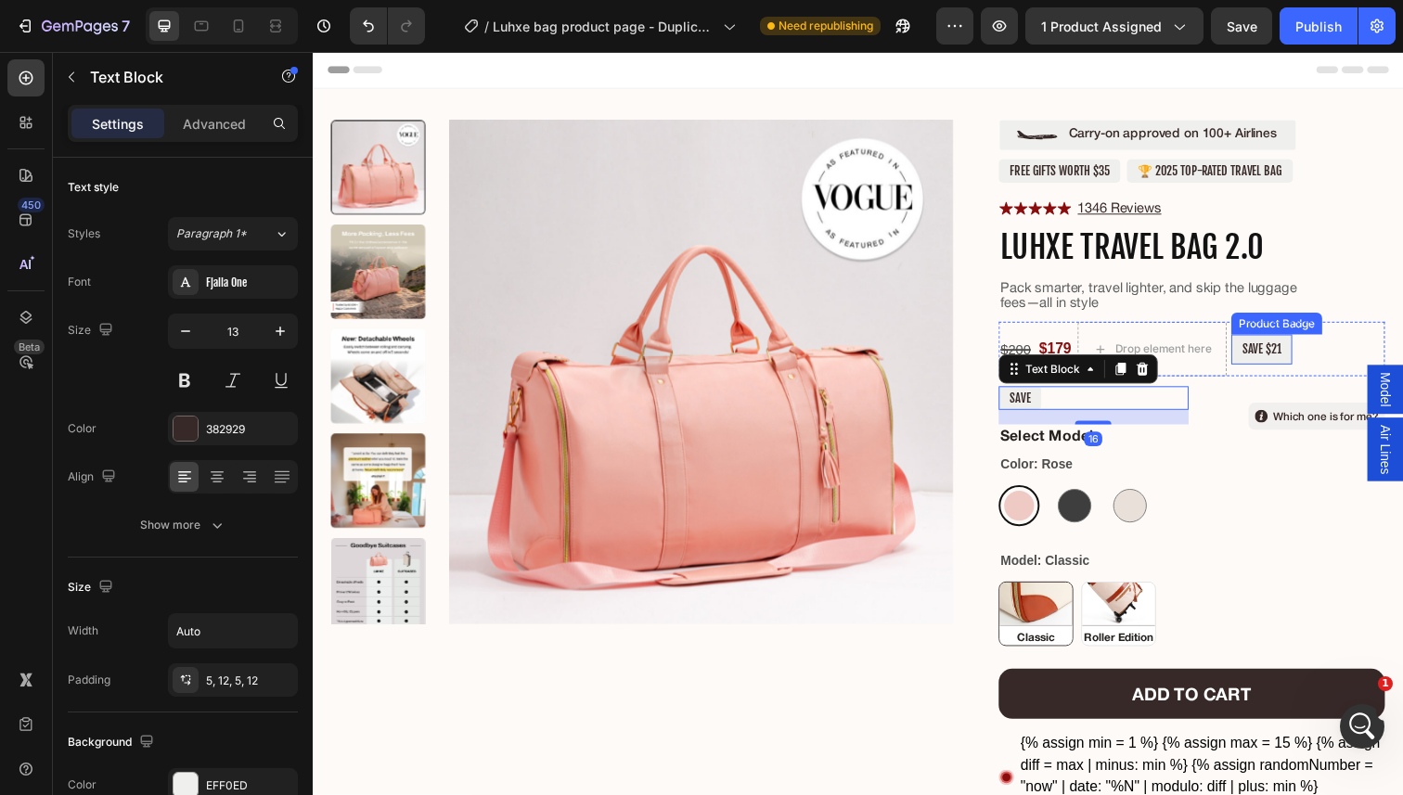
click at [1256, 350] on pre "SAVE $21" at bounding box center [1282, 355] width 62 height 31
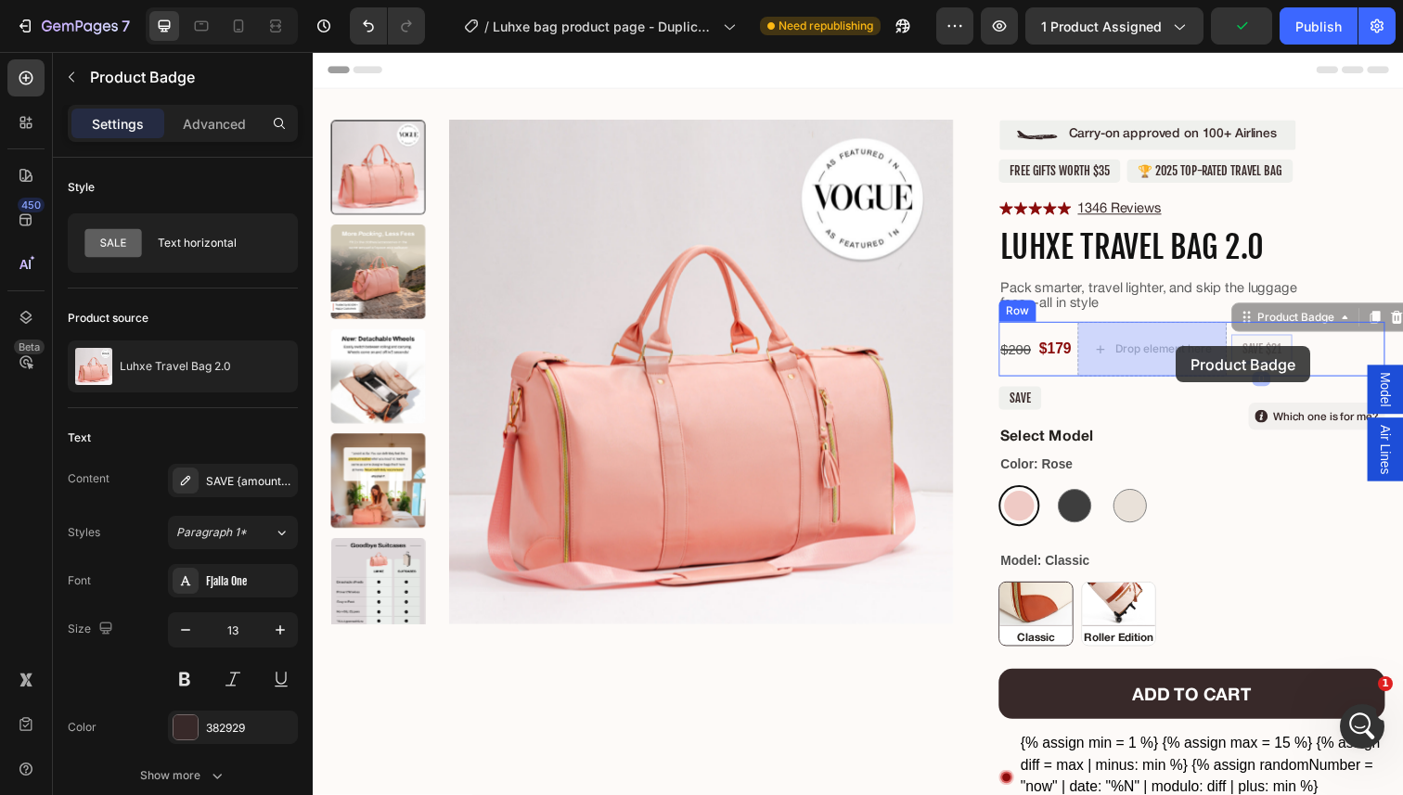
drag, startPoint x: 1259, startPoint y: 323, endPoint x: 1194, endPoint y: 353, distance: 71.4
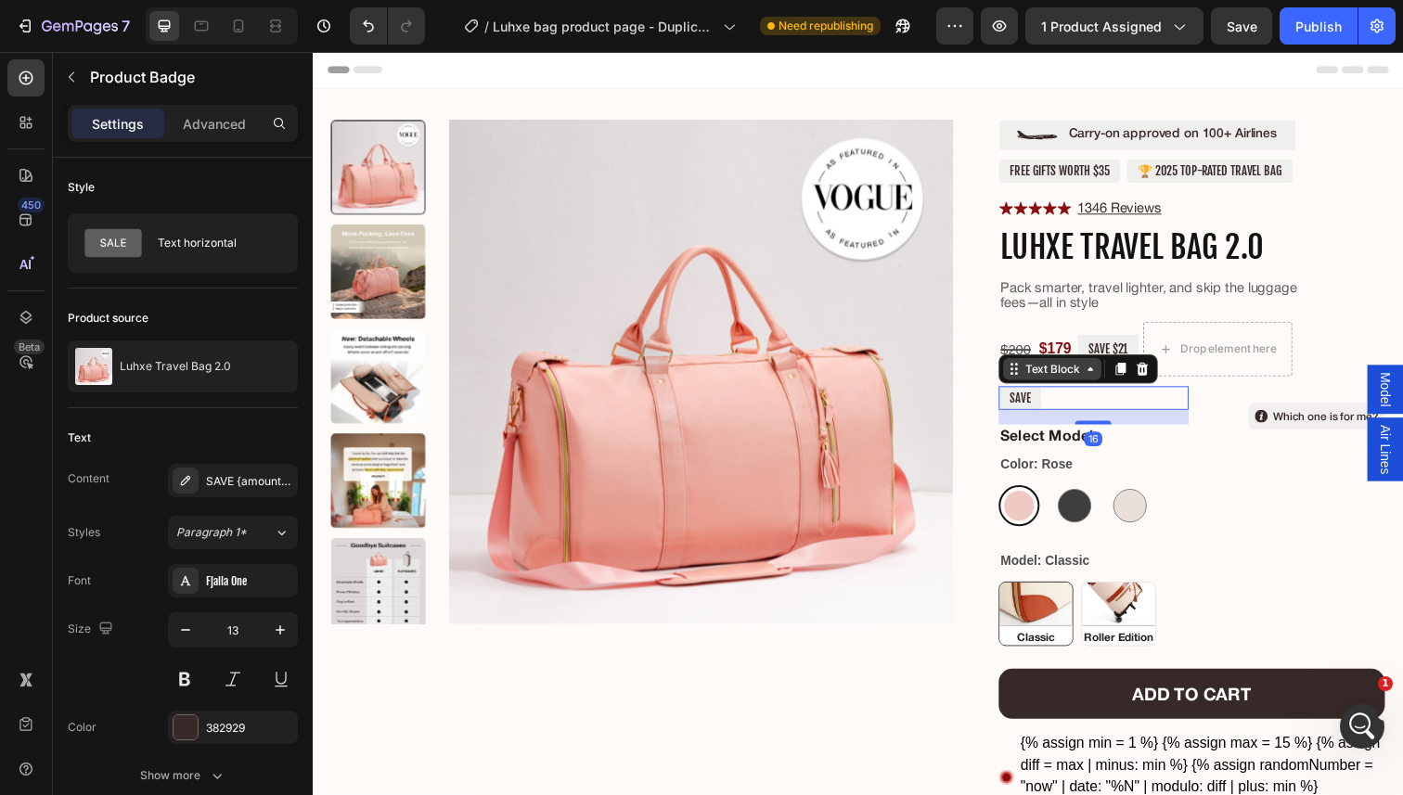
click at [1038, 390] on div "Text Block" at bounding box center [1094, 376] width 162 height 30
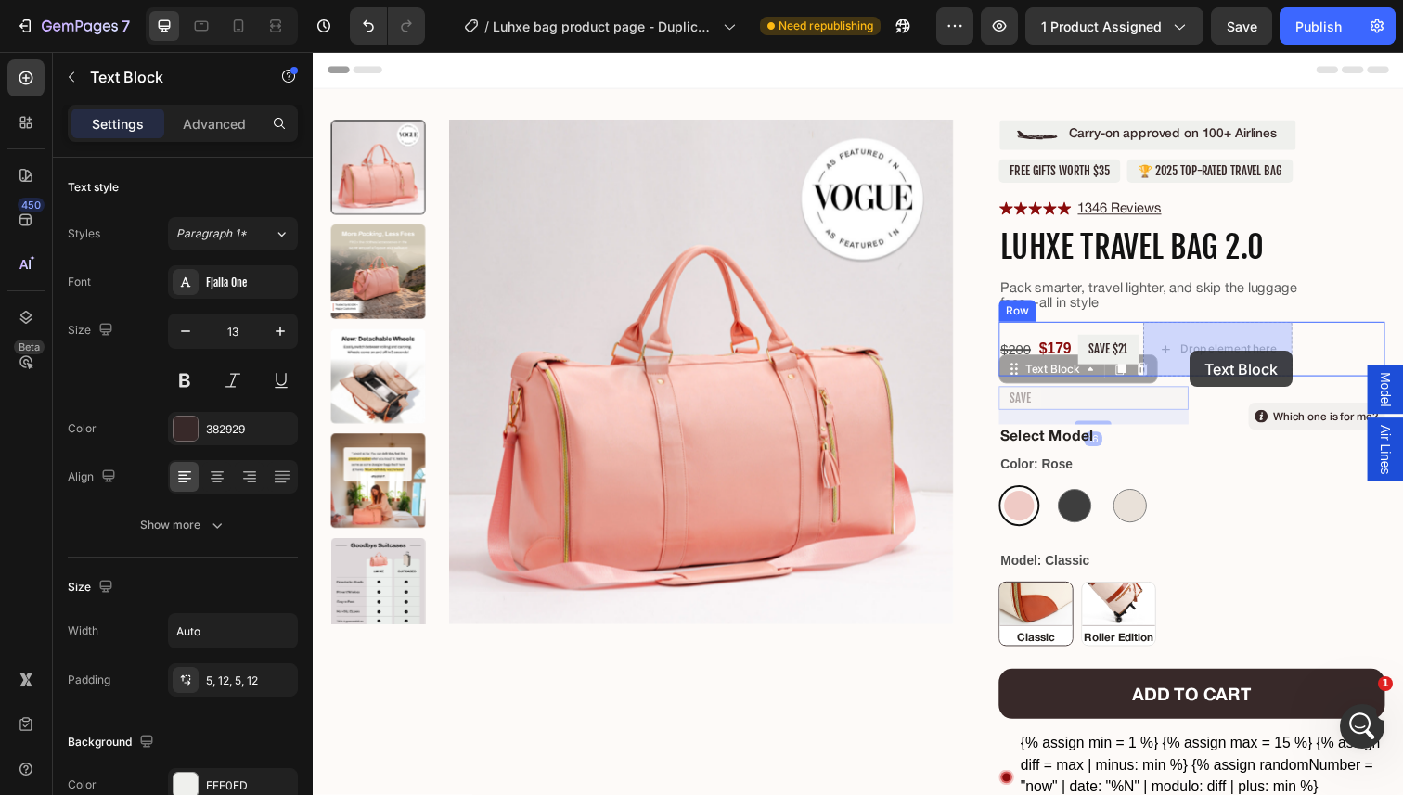
drag, startPoint x: 1029, startPoint y: 379, endPoint x: 1208, endPoint y: 357, distance: 180.4
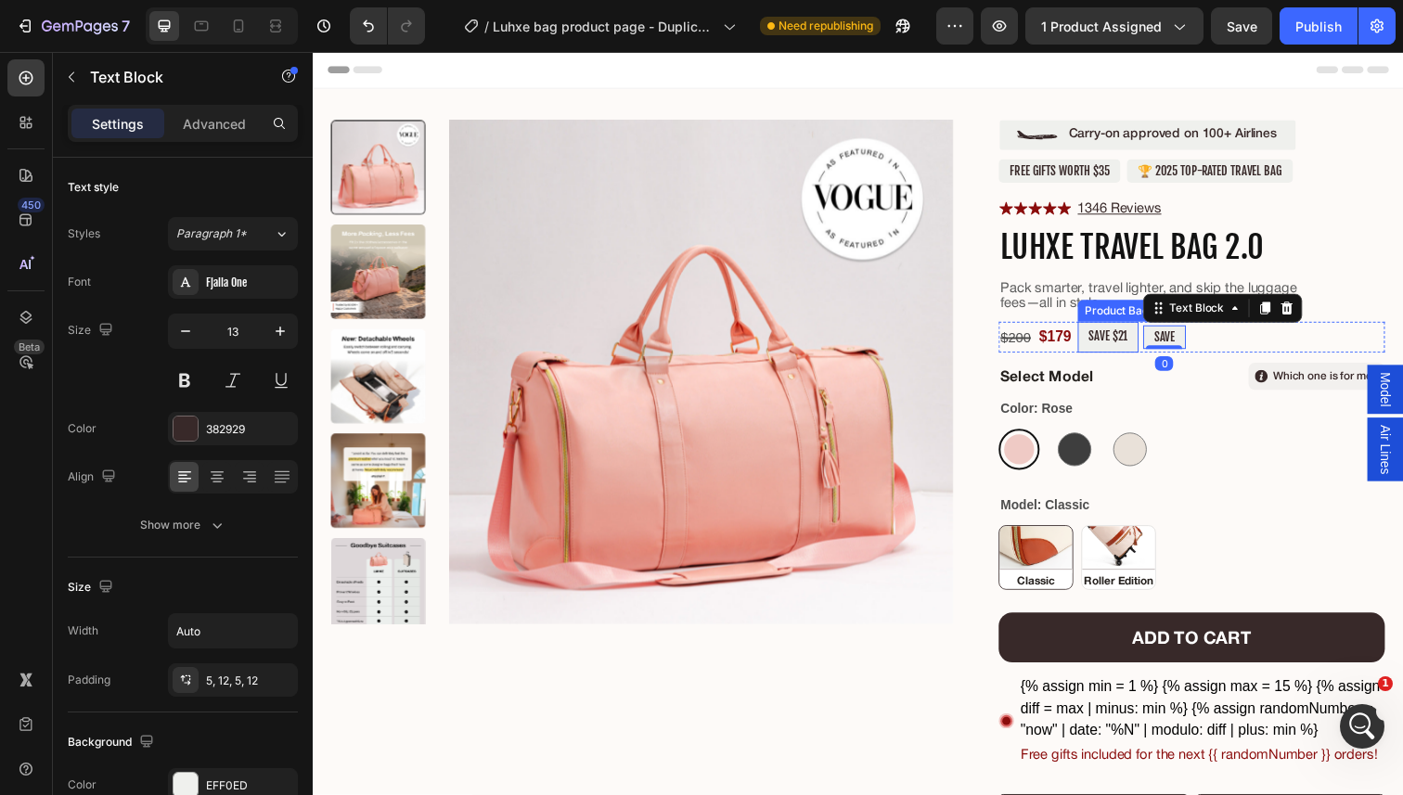
click at [1119, 350] on pre "SAVE $21" at bounding box center [1125, 343] width 62 height 31
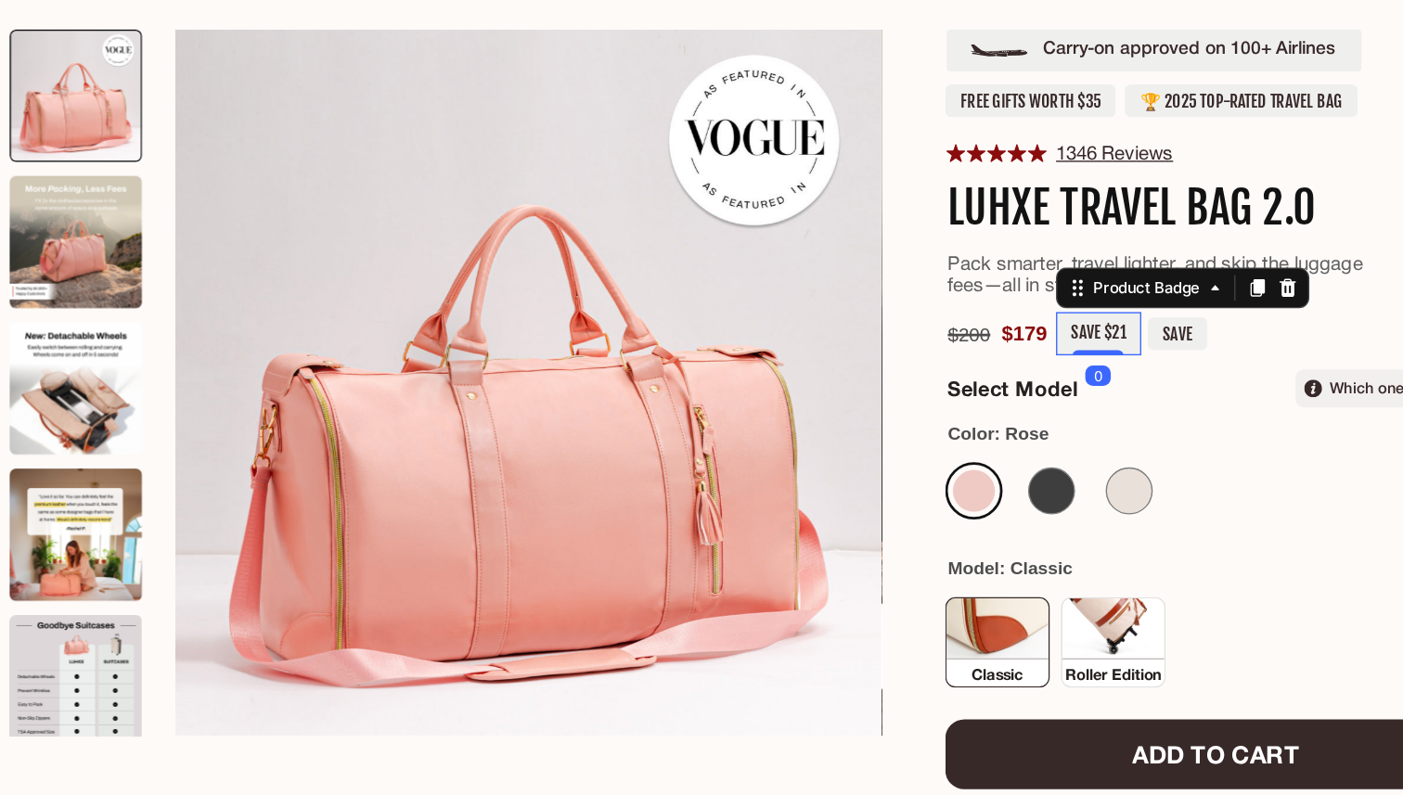
click at [794, 221] on pre "SAVE $21" at bounding box center [796, 226] width 62 height 31
click at [792, 239] on div at bounding box center [795, 240] width 37 height 6
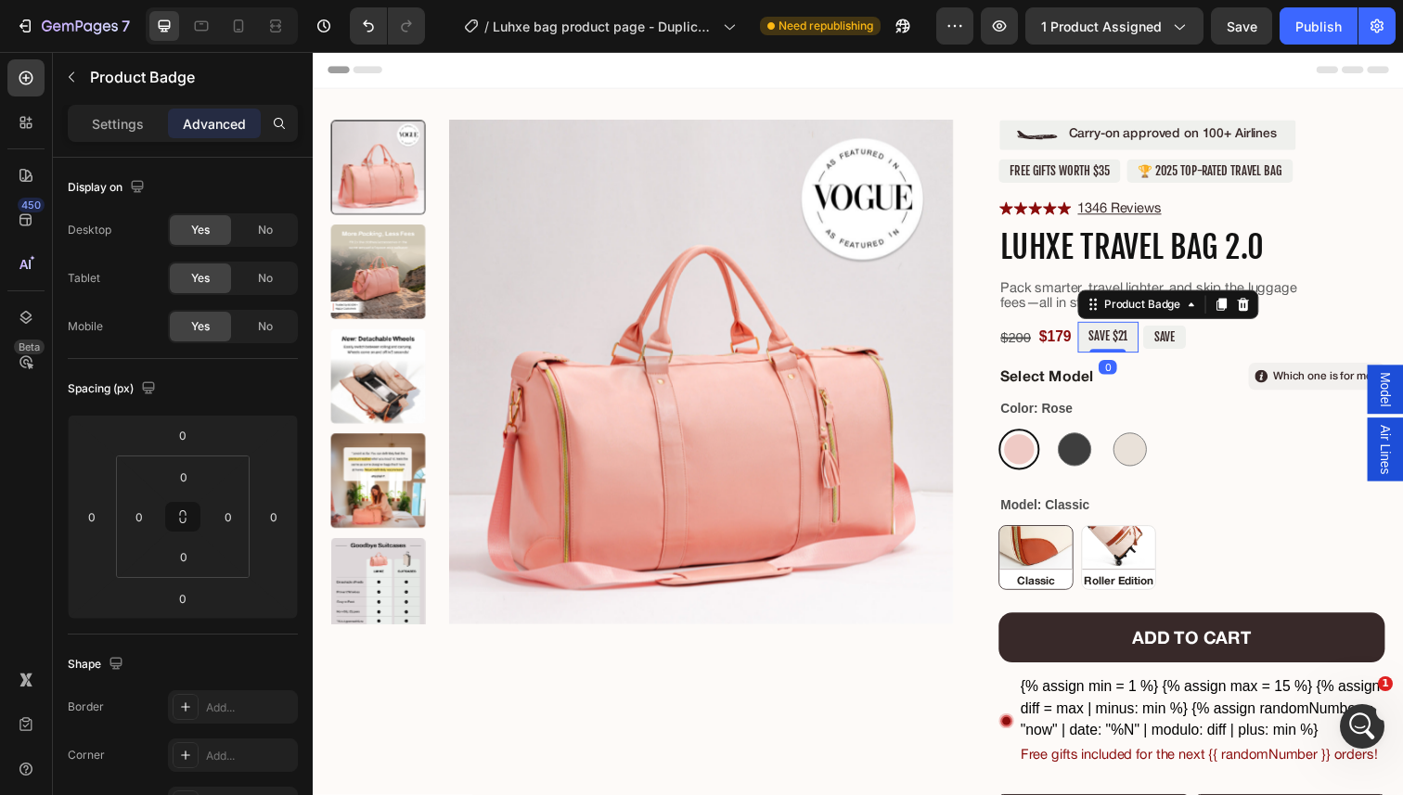
click at [1122, 342] on pre "SAVE $21" at bounding box center [1125, 343] width 62 height 31
click at [1188, 342] on p "SAVE" at bounding box center [1182, 343] width 21 height 15
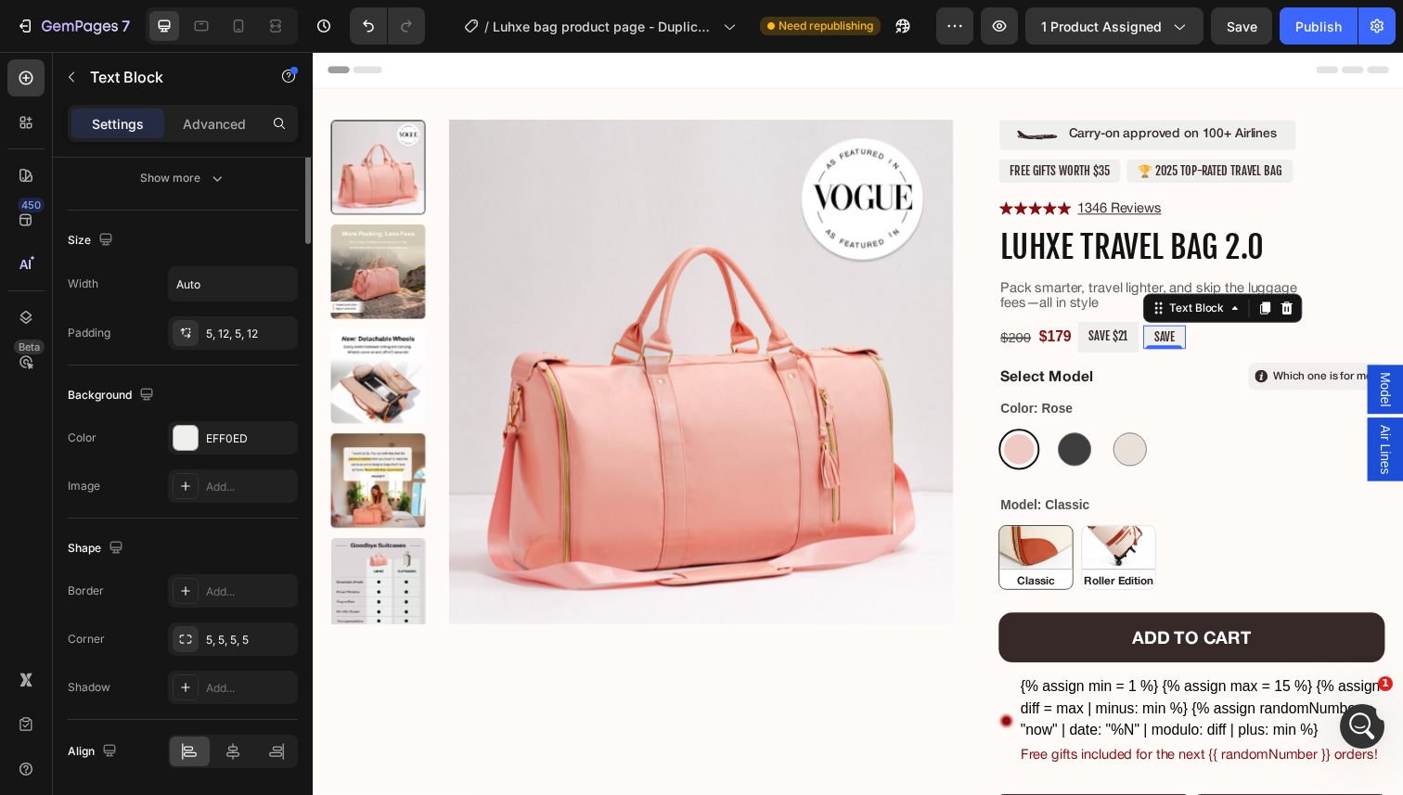
scroll to position [409, 0]
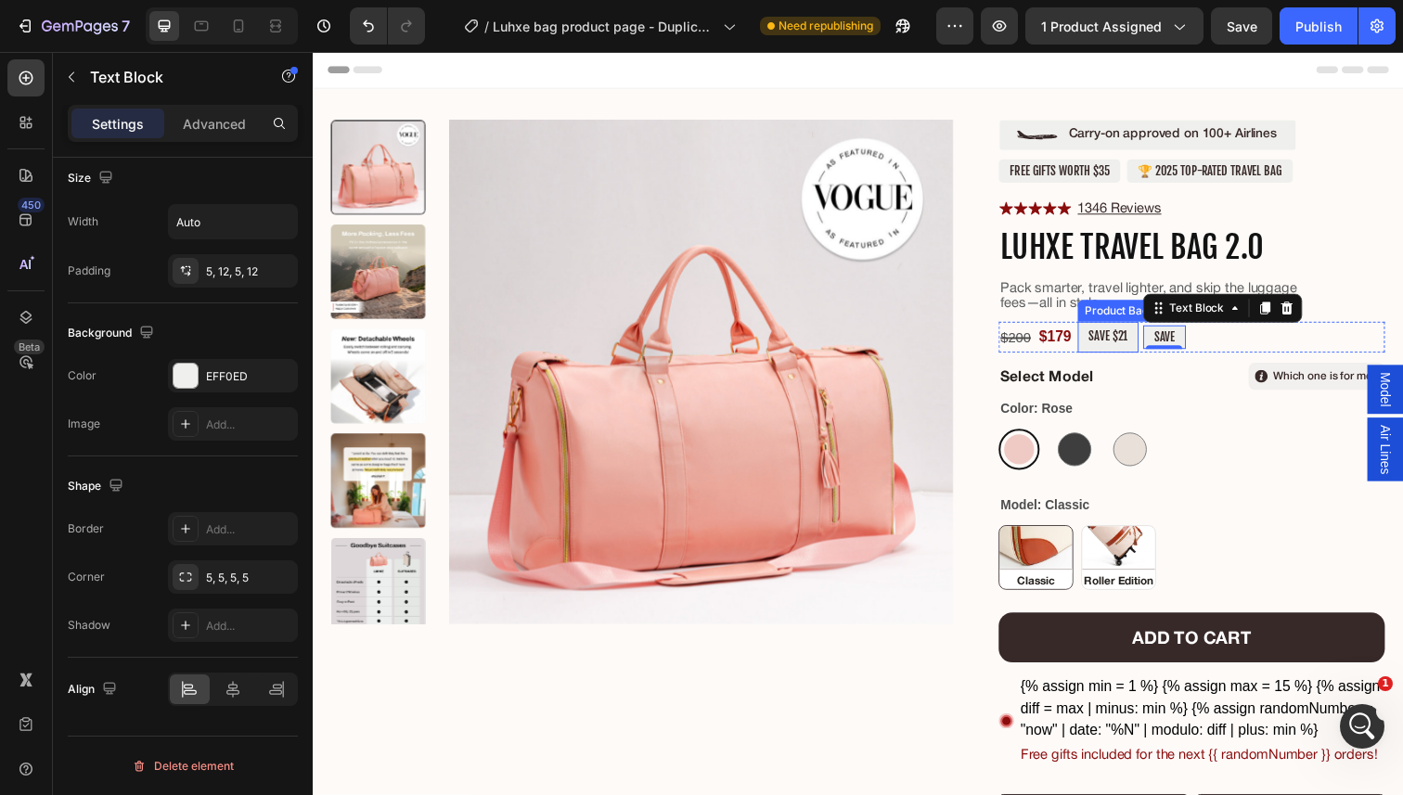
click at [1110, 345] on pre "SAVE $21" at bounding box center [1125, 343] width 62 height 31
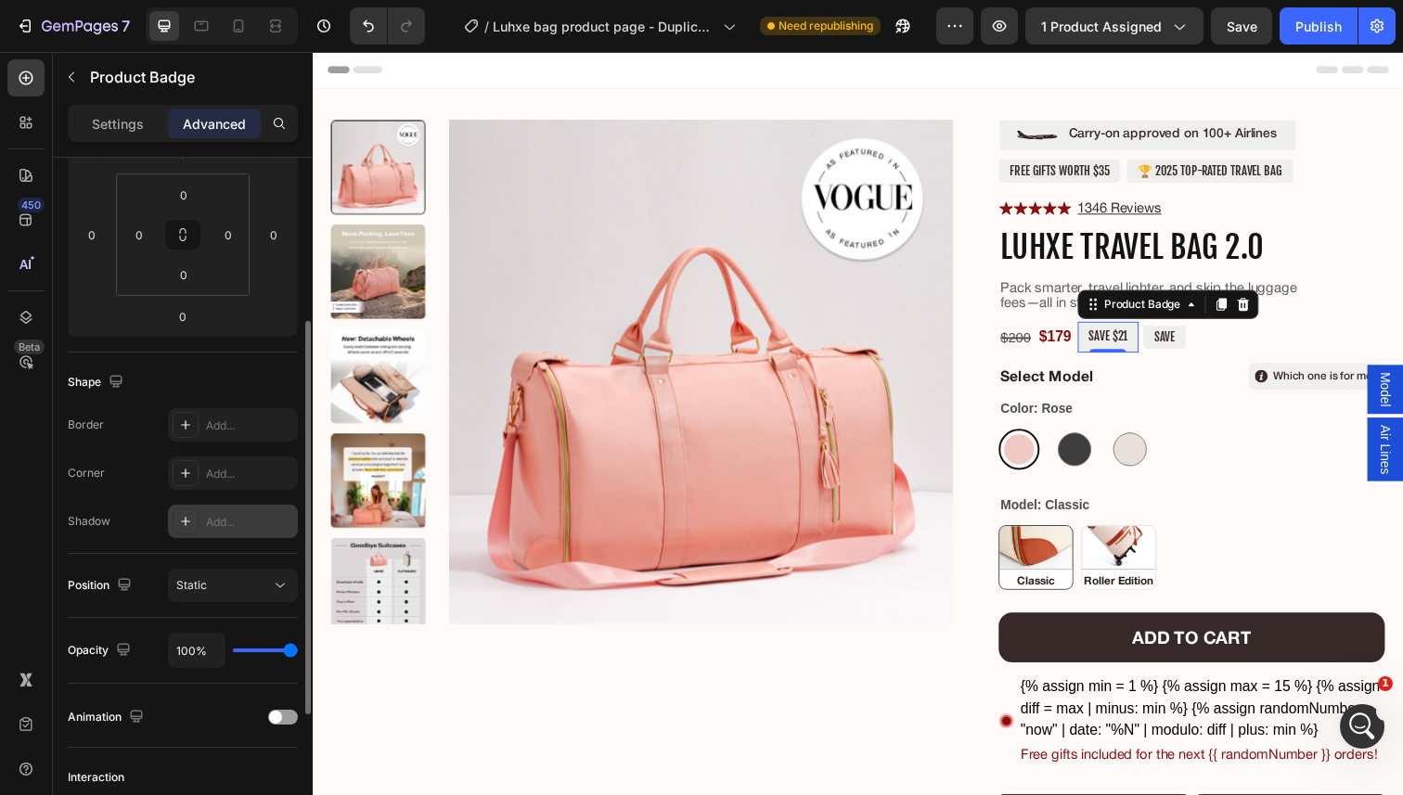
scroll to position [277, 0]
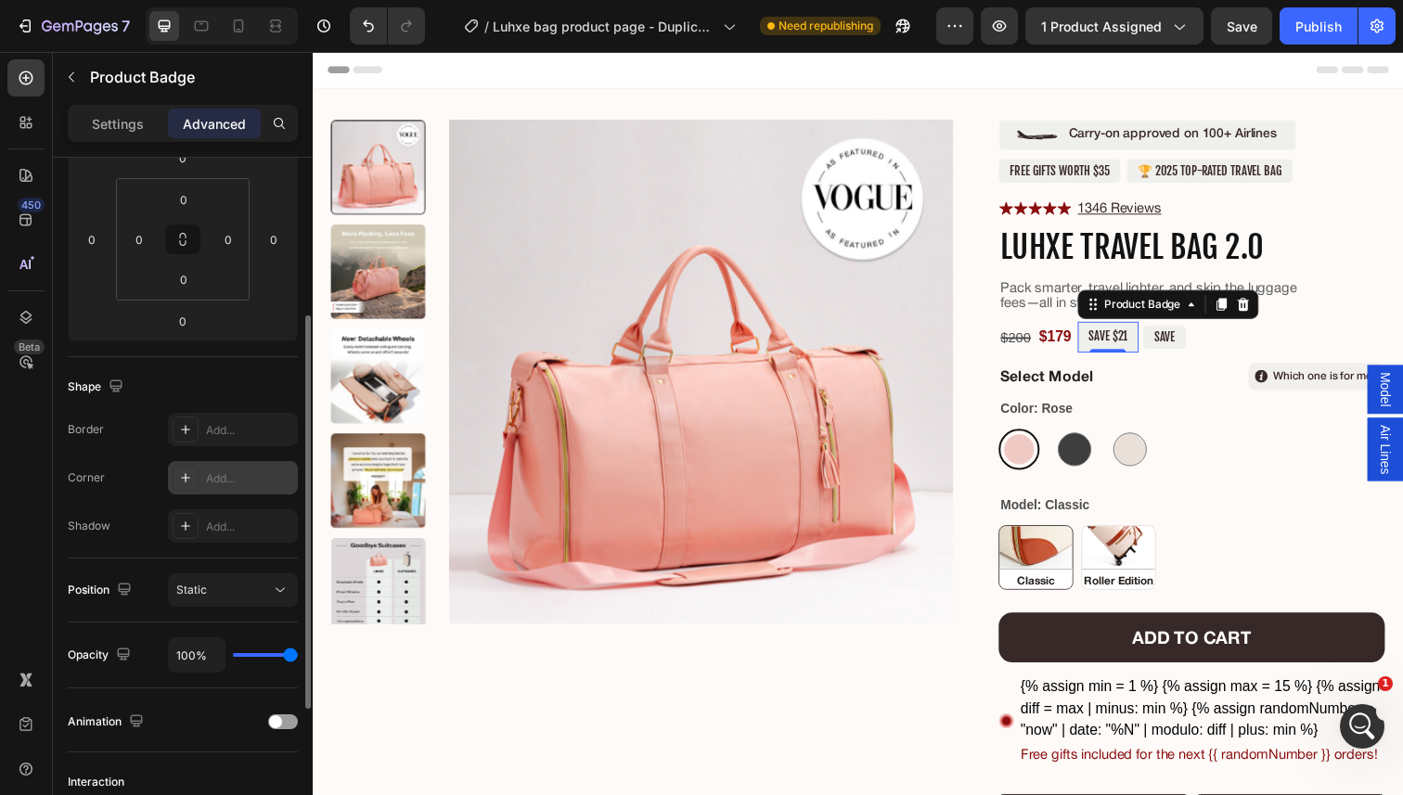
click at [229, 470] on div "Add..." at bounding box center [249, 478] width 87 height 17
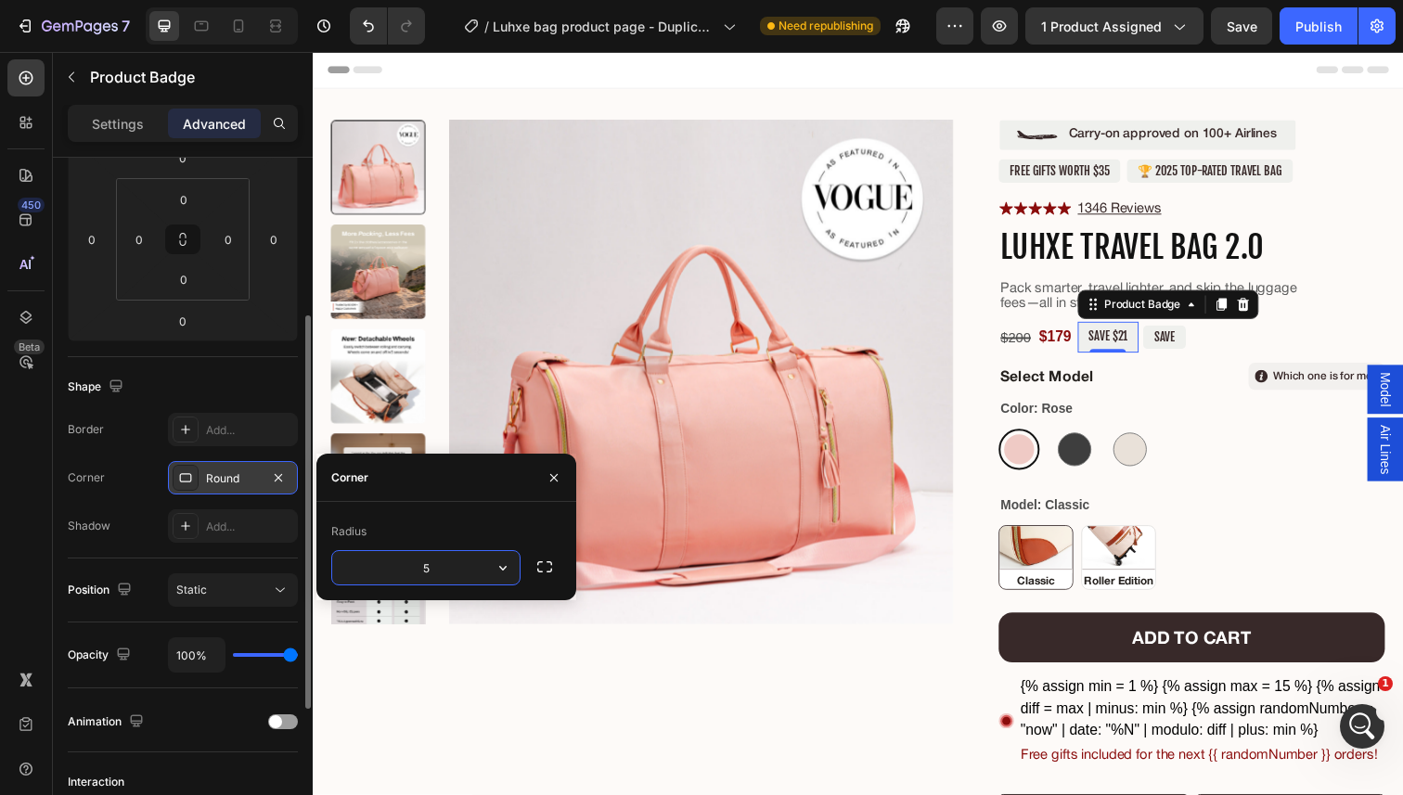
type input "5"
click at [1216, 385] on div "Which one is for me? Button" at bounding box center [1311, 383] width 194 height 28
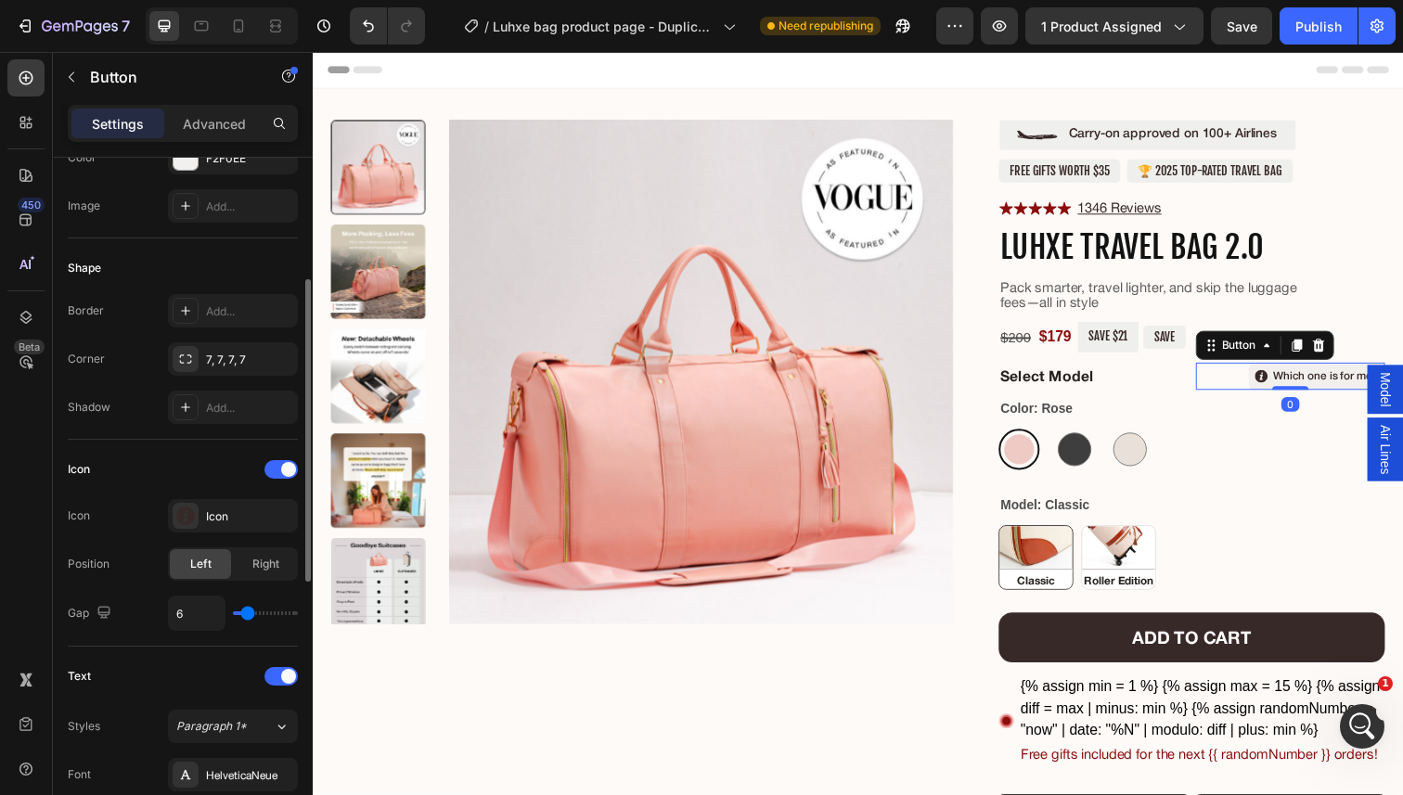
scroll to position [0, 0]
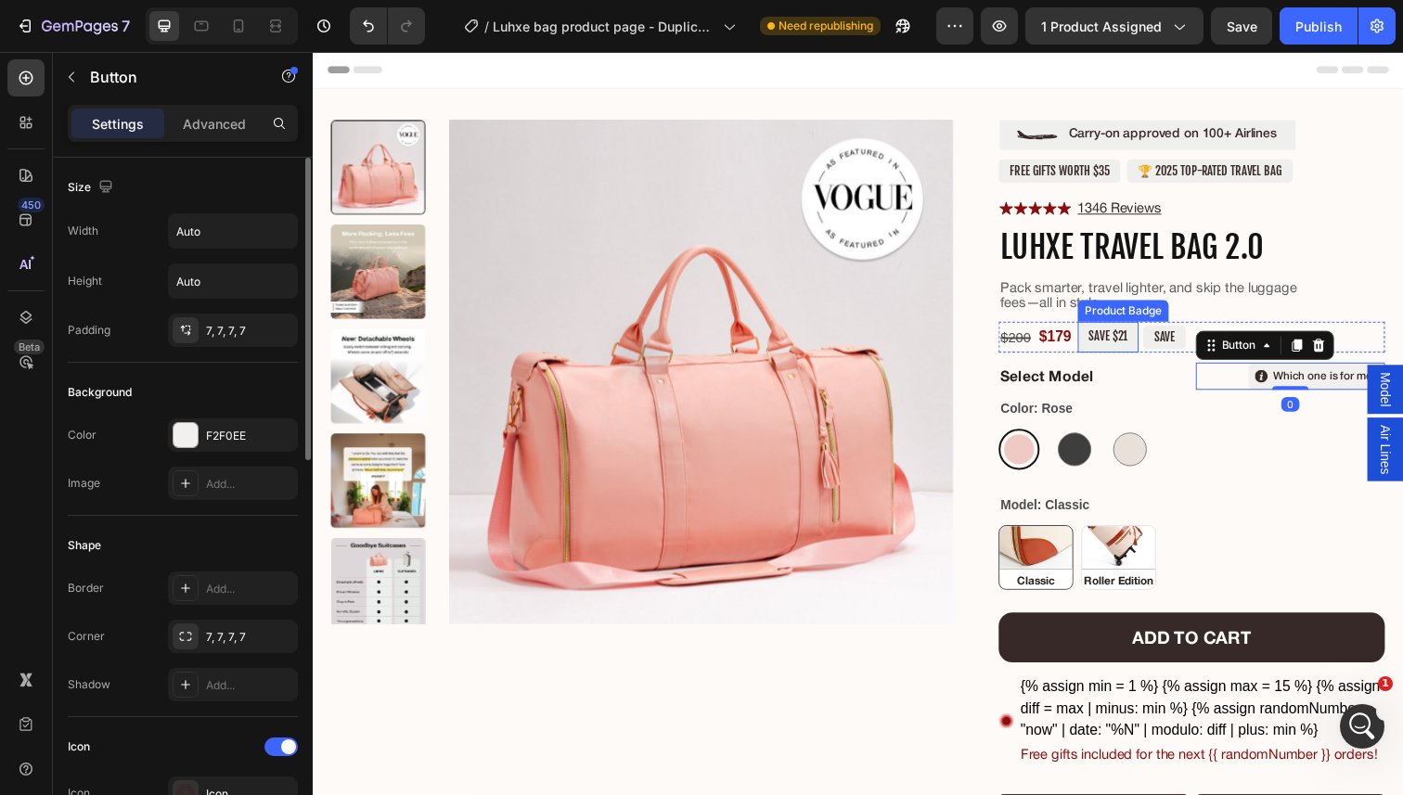
click at [1151, 353] on pre "SAVE $21" at bounding box center [1125, 343] width 62 height 31
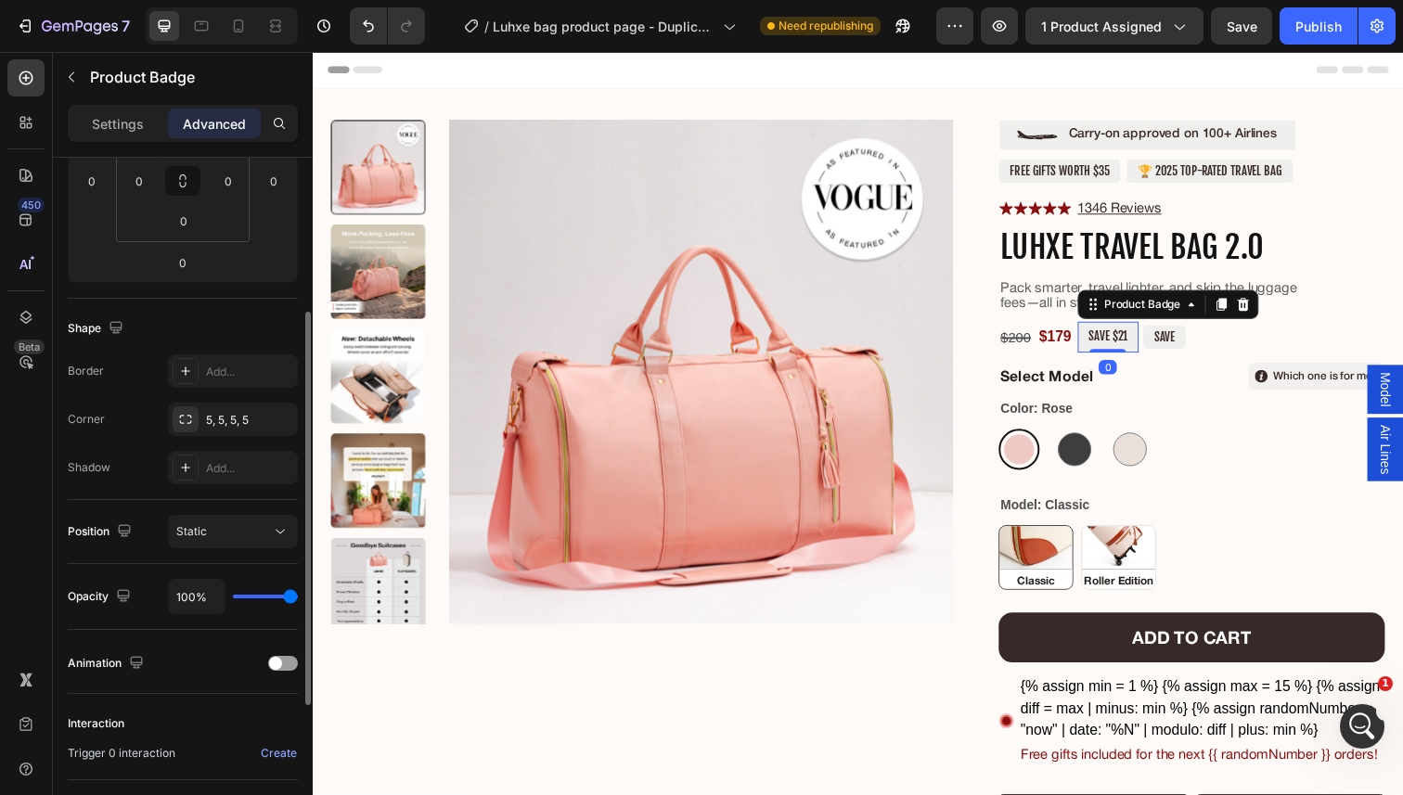
scroll to position [346, 0]
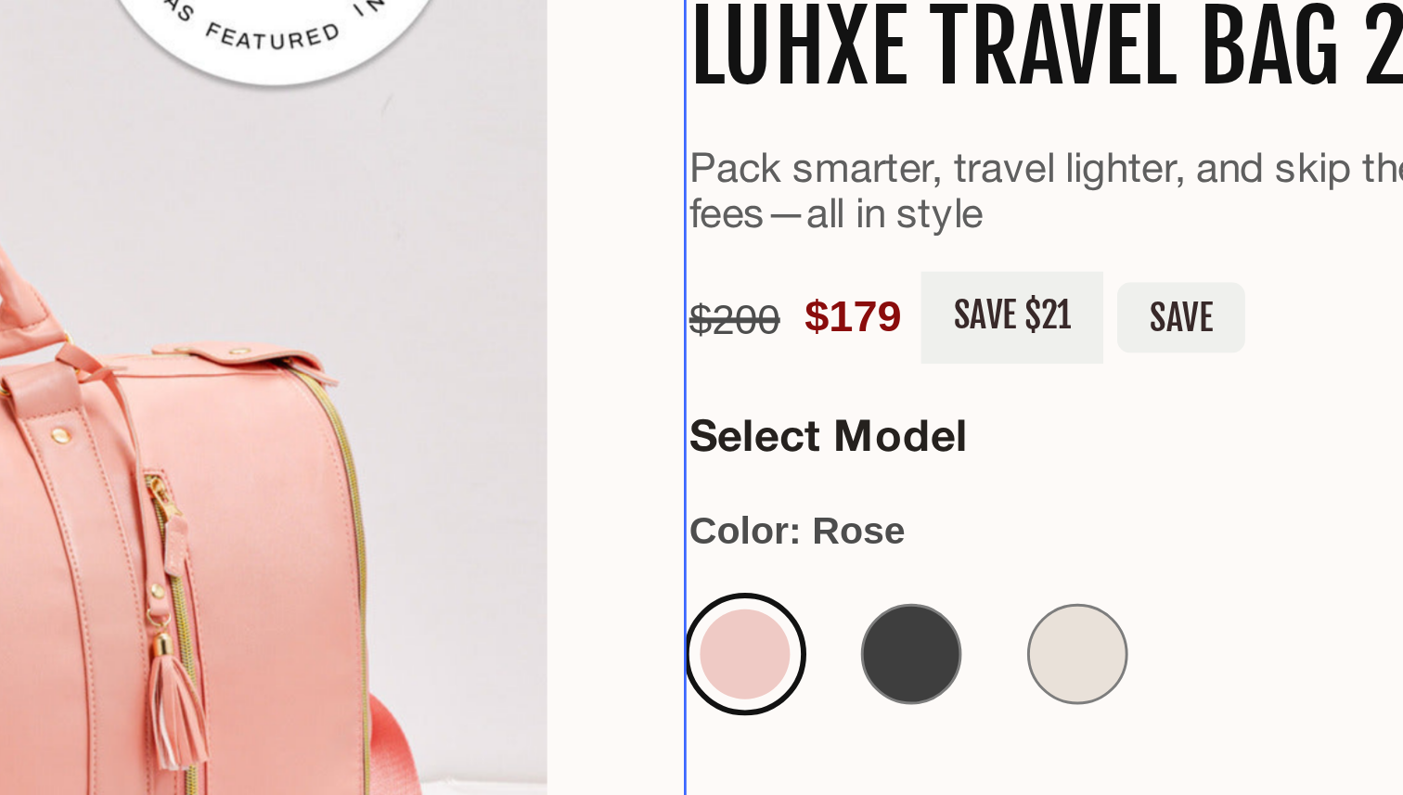
scroll to position [0, 0]
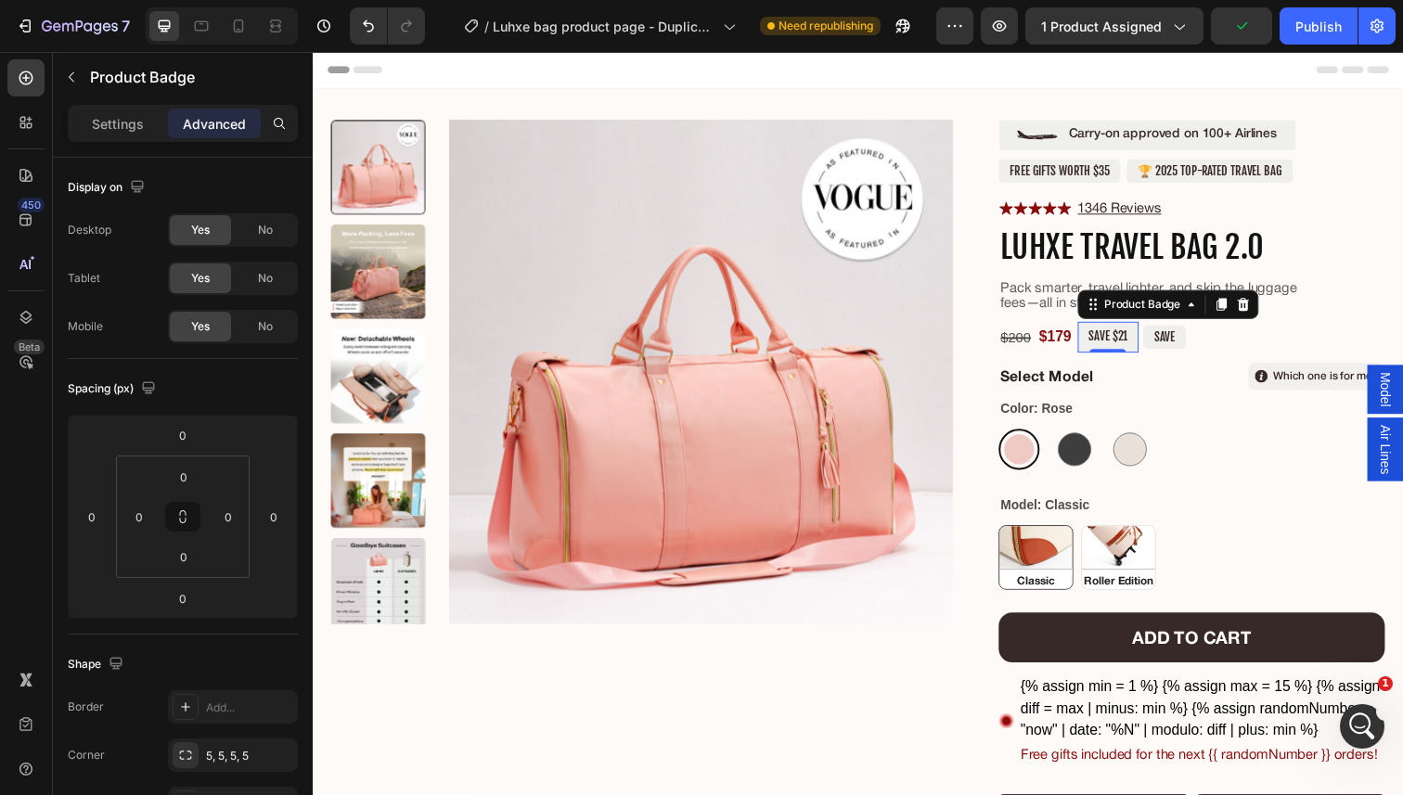
click at [97, 141] on div "Settings Advanced" at bounding box center [183, 123] width 230 height 37
click at [111, 133] on p "Settings" at bounding box center [118, 123] width 52 height 19
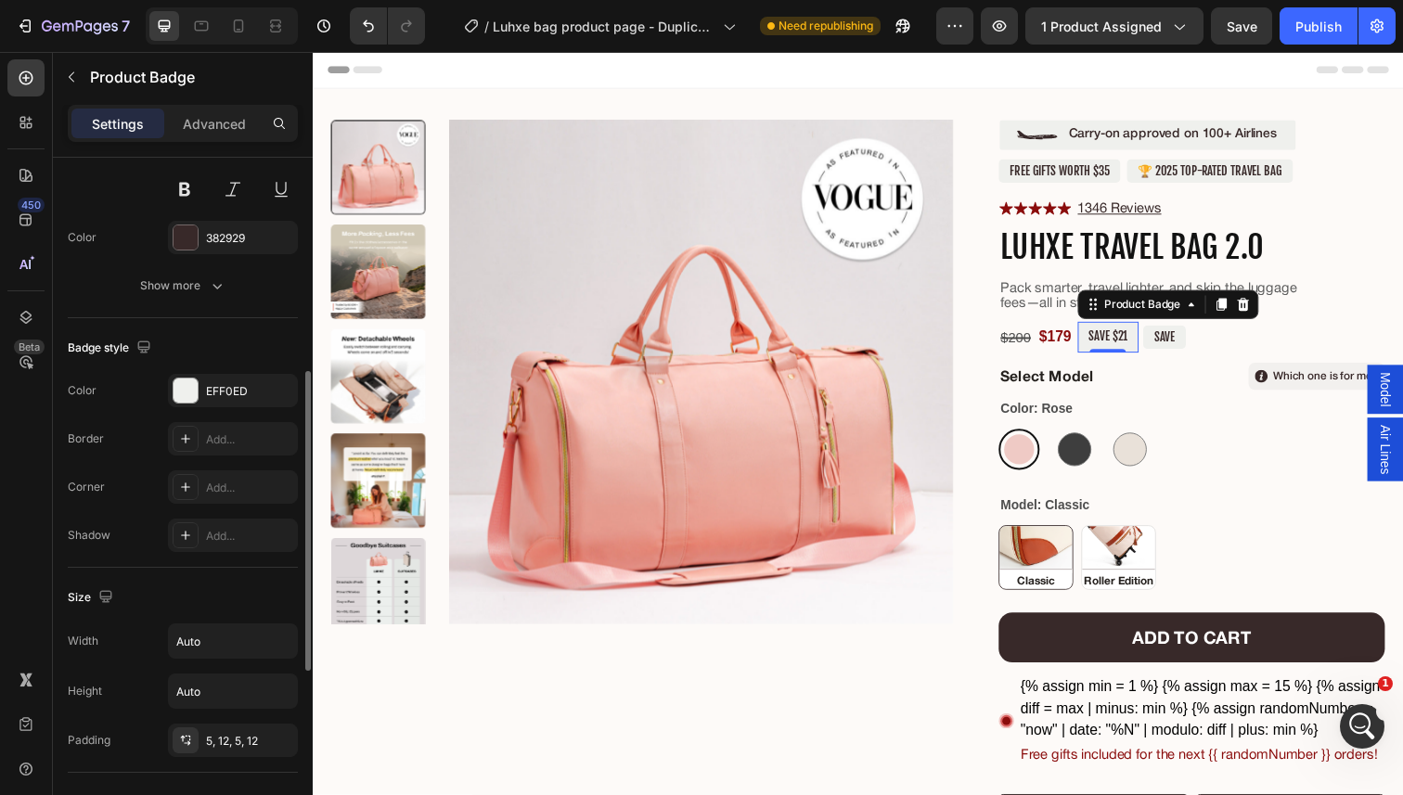
scroll to position [451, 0]
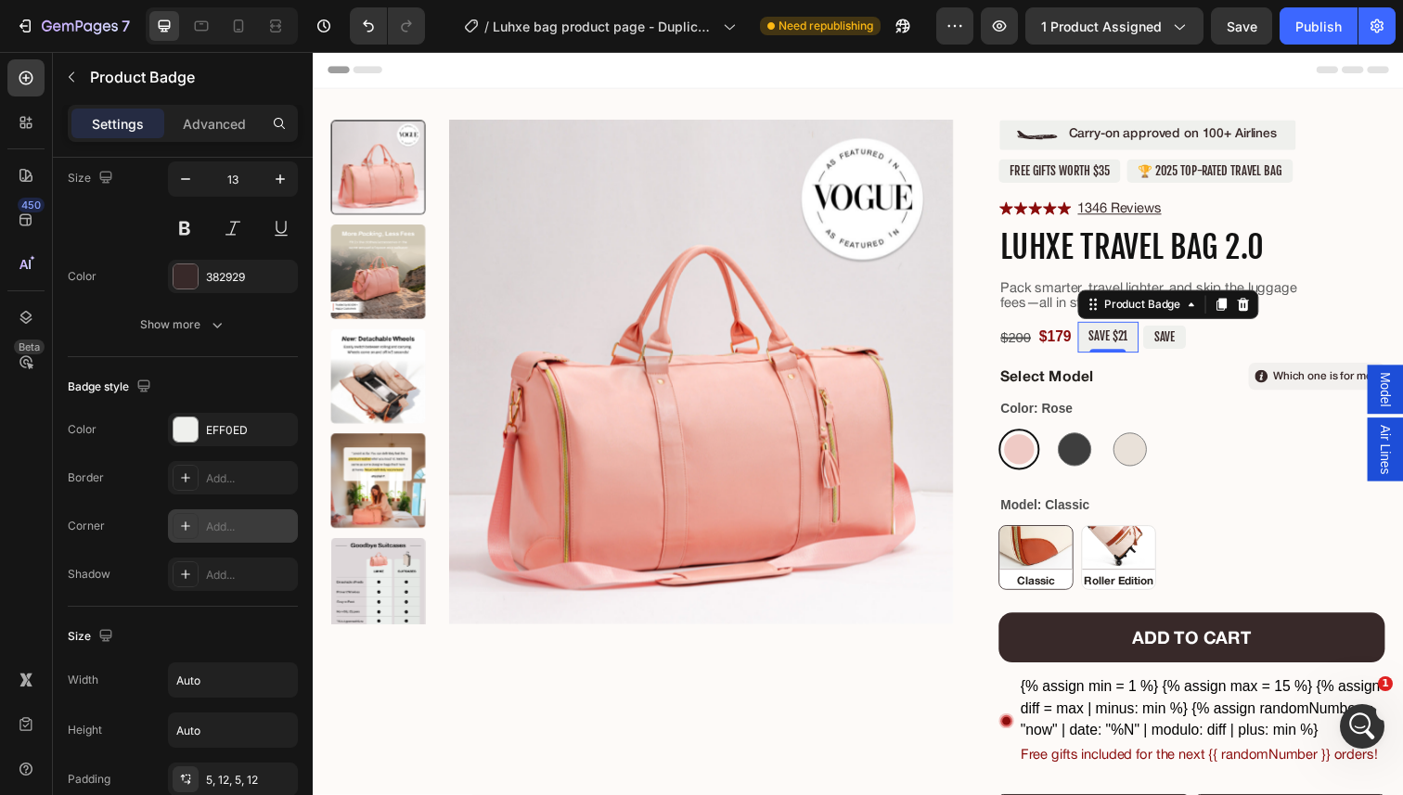
click at [215, 516] on div "Add..." at bounding box center [233, 525] width 130 height 33
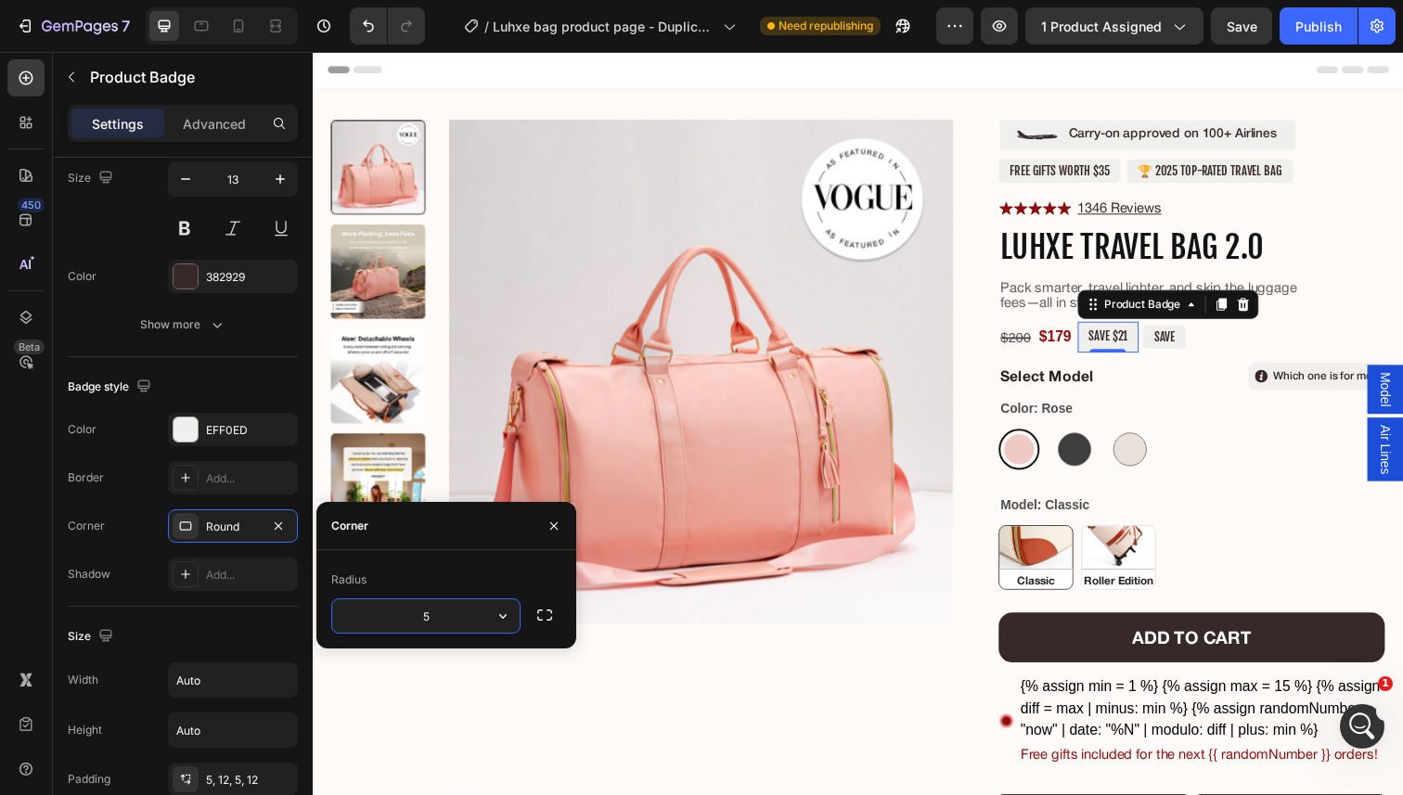
type input "5"
click at [246, 634] on div "Size" at bounding box center [183, 637] width 230 height 30
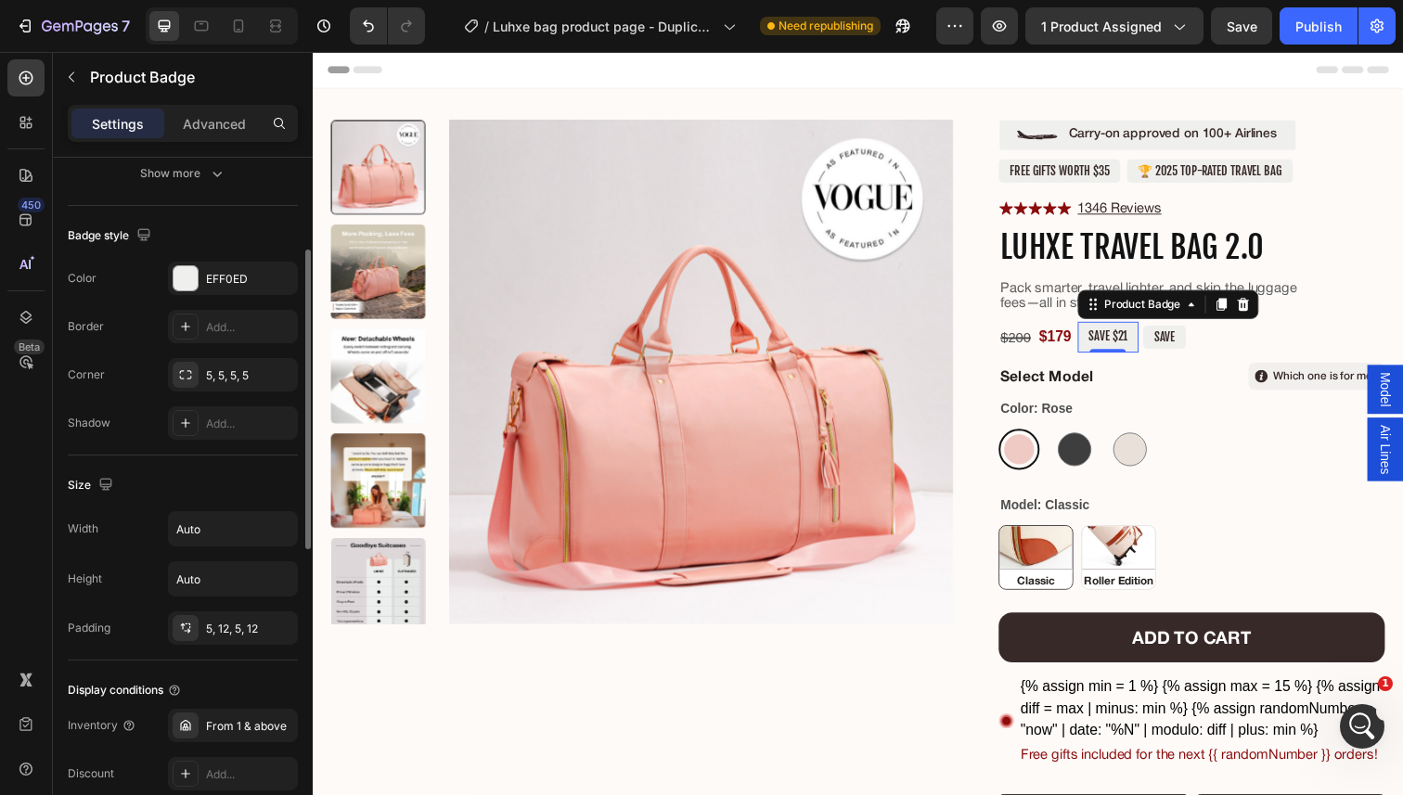
scroll to position [613, 0]
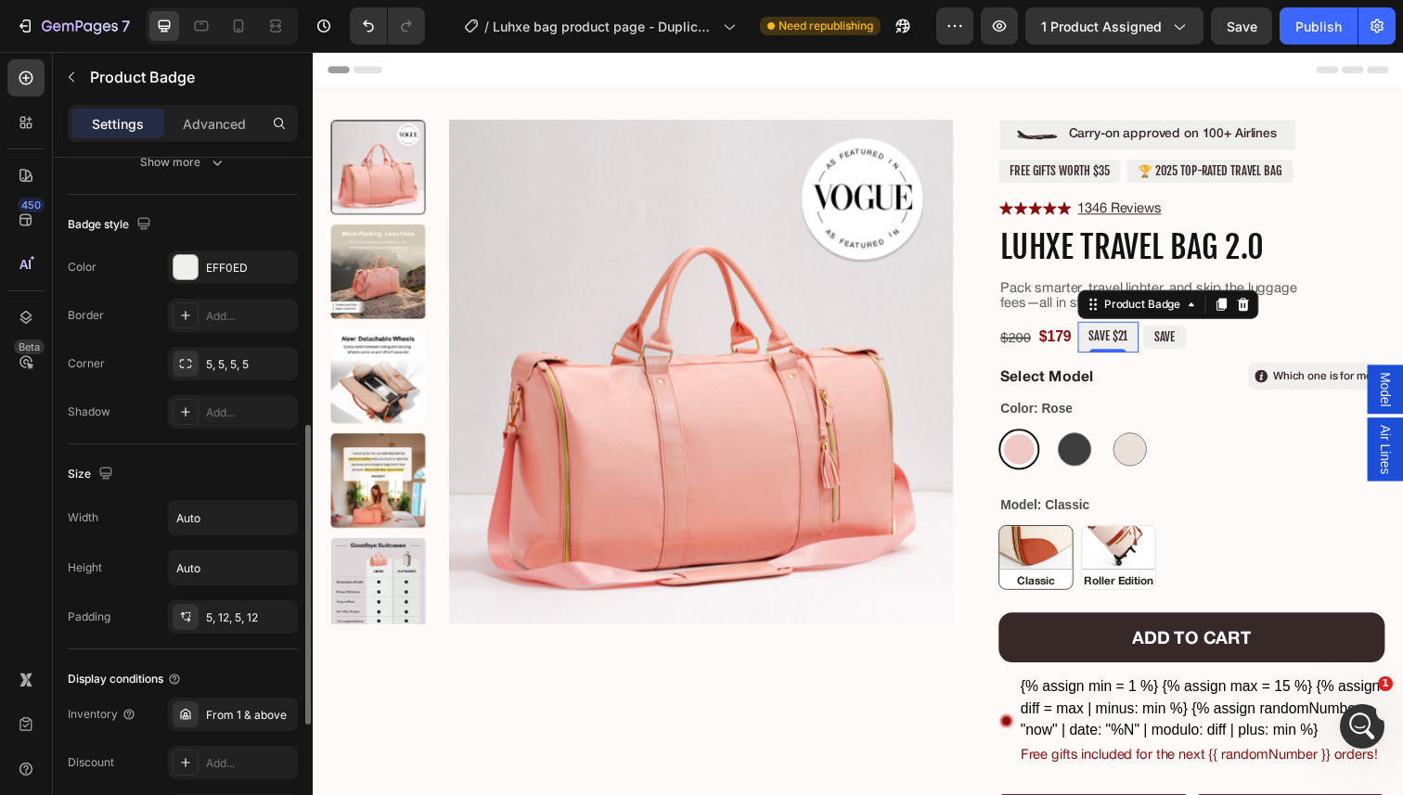
click at [260, 628] on div "5, 12, 5, 12" at bounding box center [233, 616] width 130 height 33
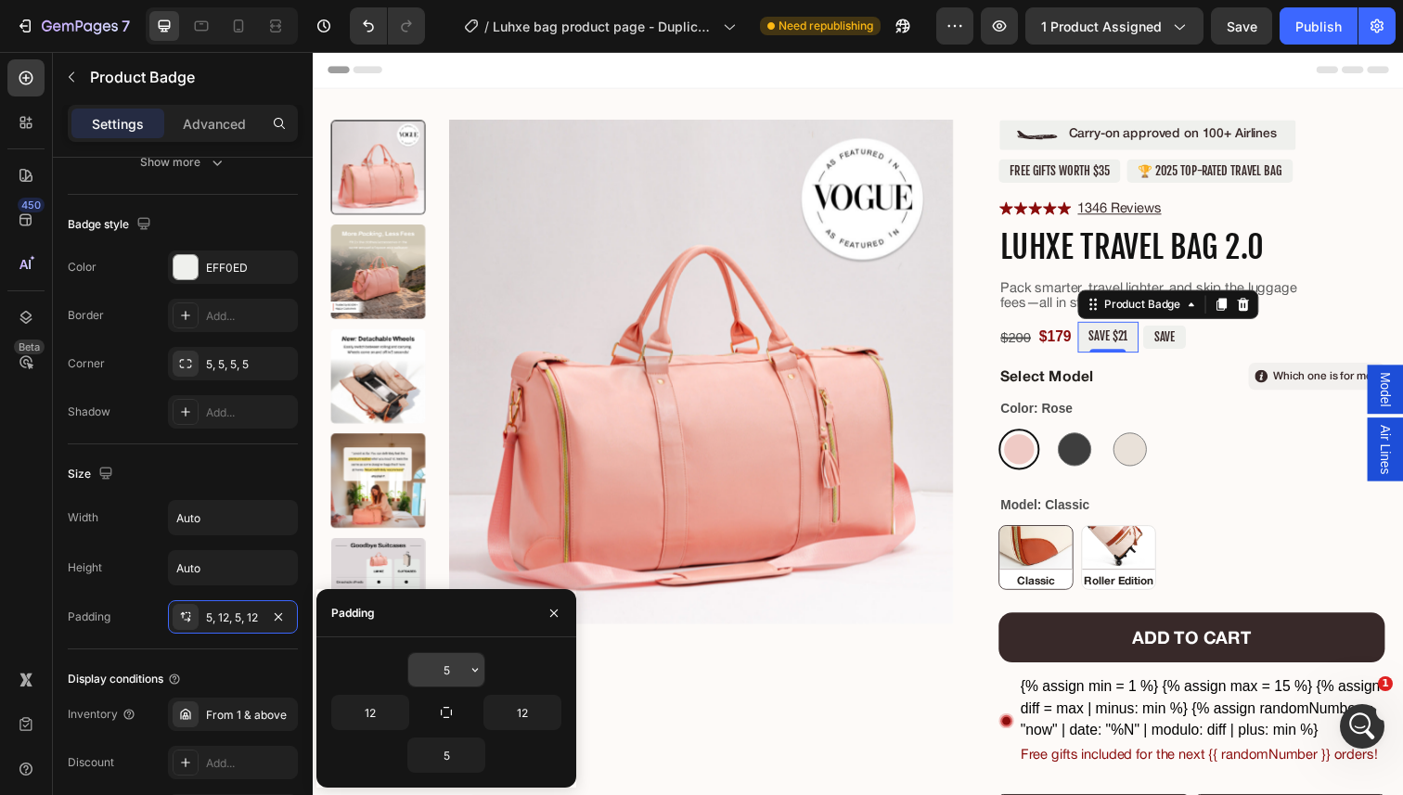
click at [448, 668] on input "5" at bounding box center [446, 669] width 76 height 33
type input "3"
click at [451, 753] on input "5" at bounding box center [446, 755] width 76 height 33
type input "3"
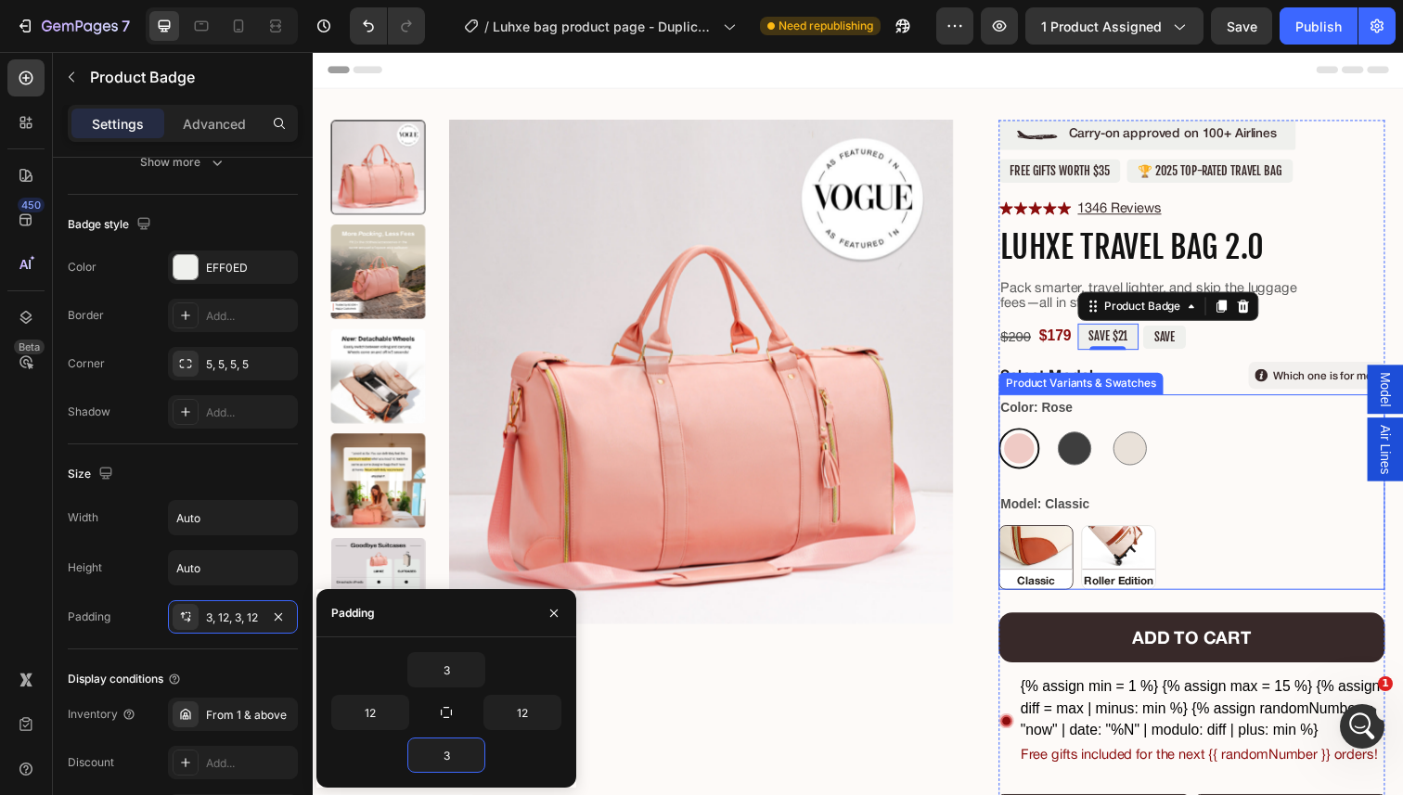
click at [1226, 499] on div "Color: Rose Rose Rose Charcoal Charcoal Snow Snow Model: Classic Classic Classi…" at bounding box center [1210, 501] width 394 height 199
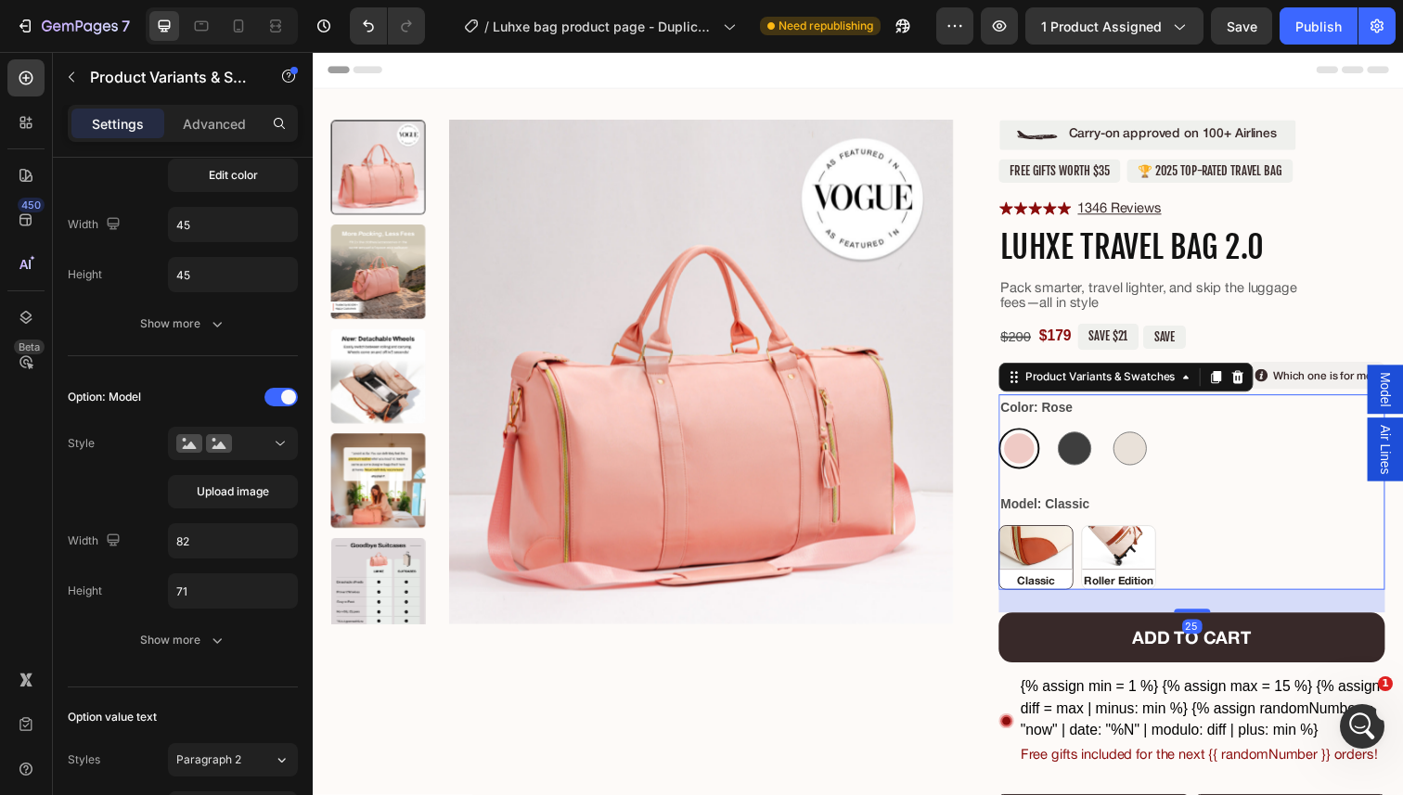
scroll to position [0, 0]
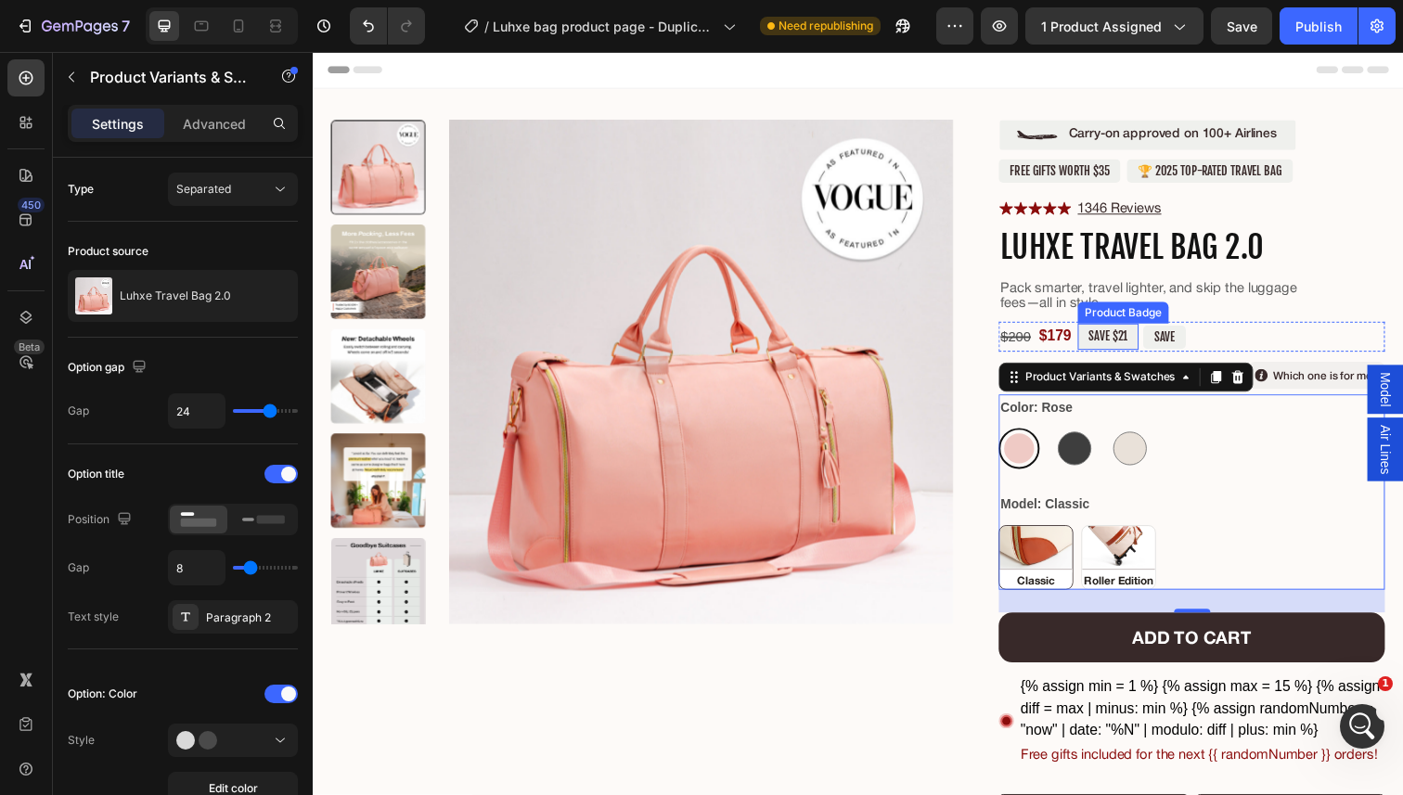
click at [1148, 346] on pre "SAVE $21" at bounding box center [1125, 342] width 62 height 27
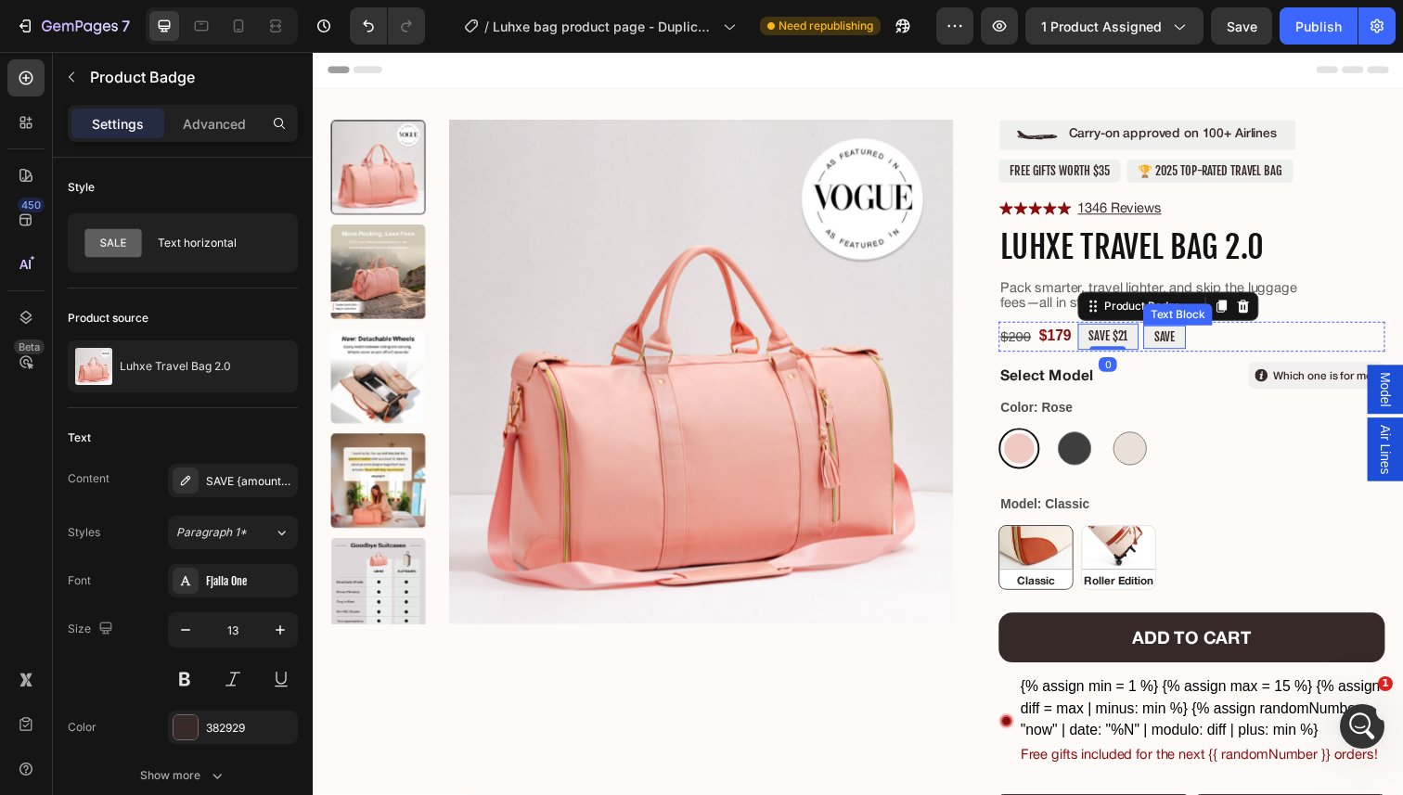
click at [1172, 346] on p "SAVE" at bounding box center [1182, 343] width 21 height 15
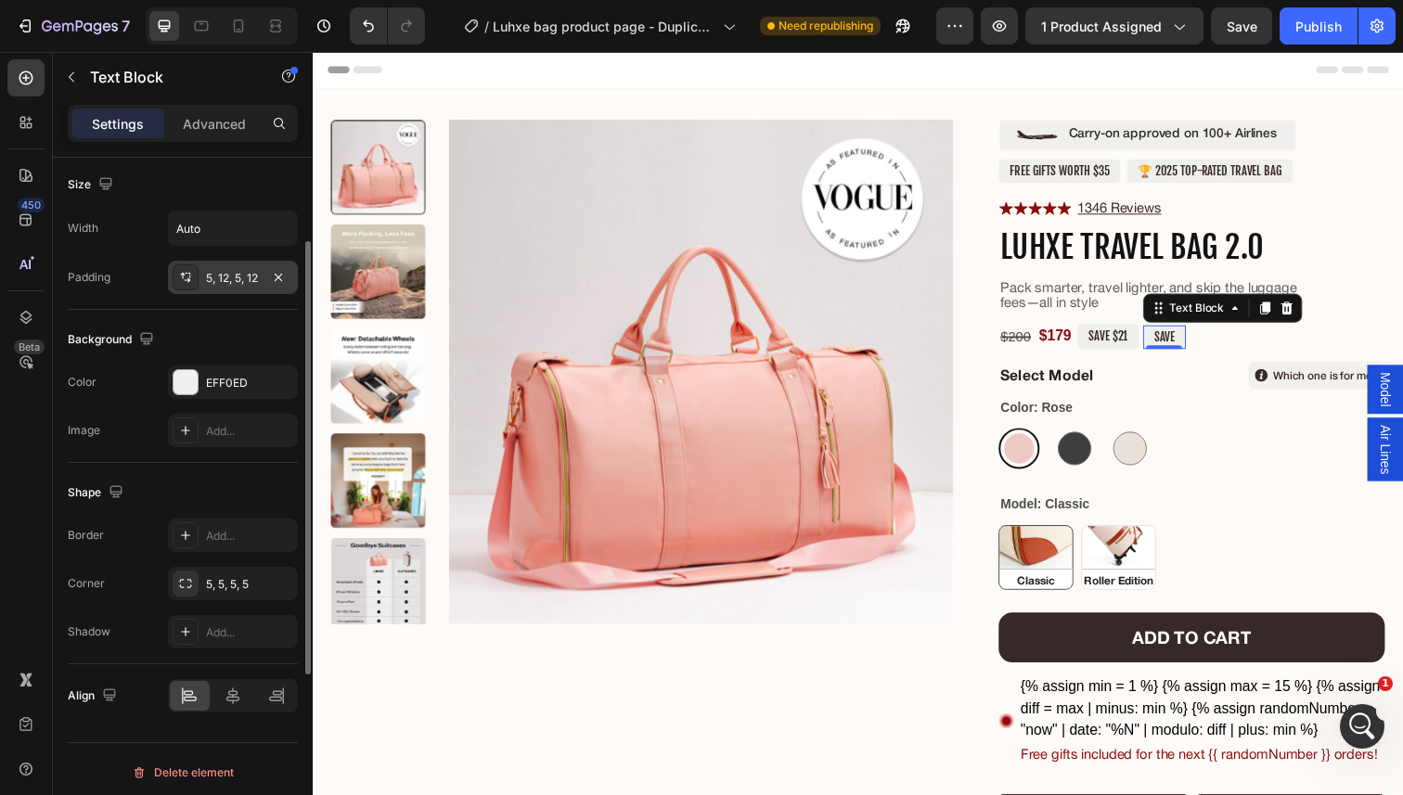
scroll to position [409, 0]
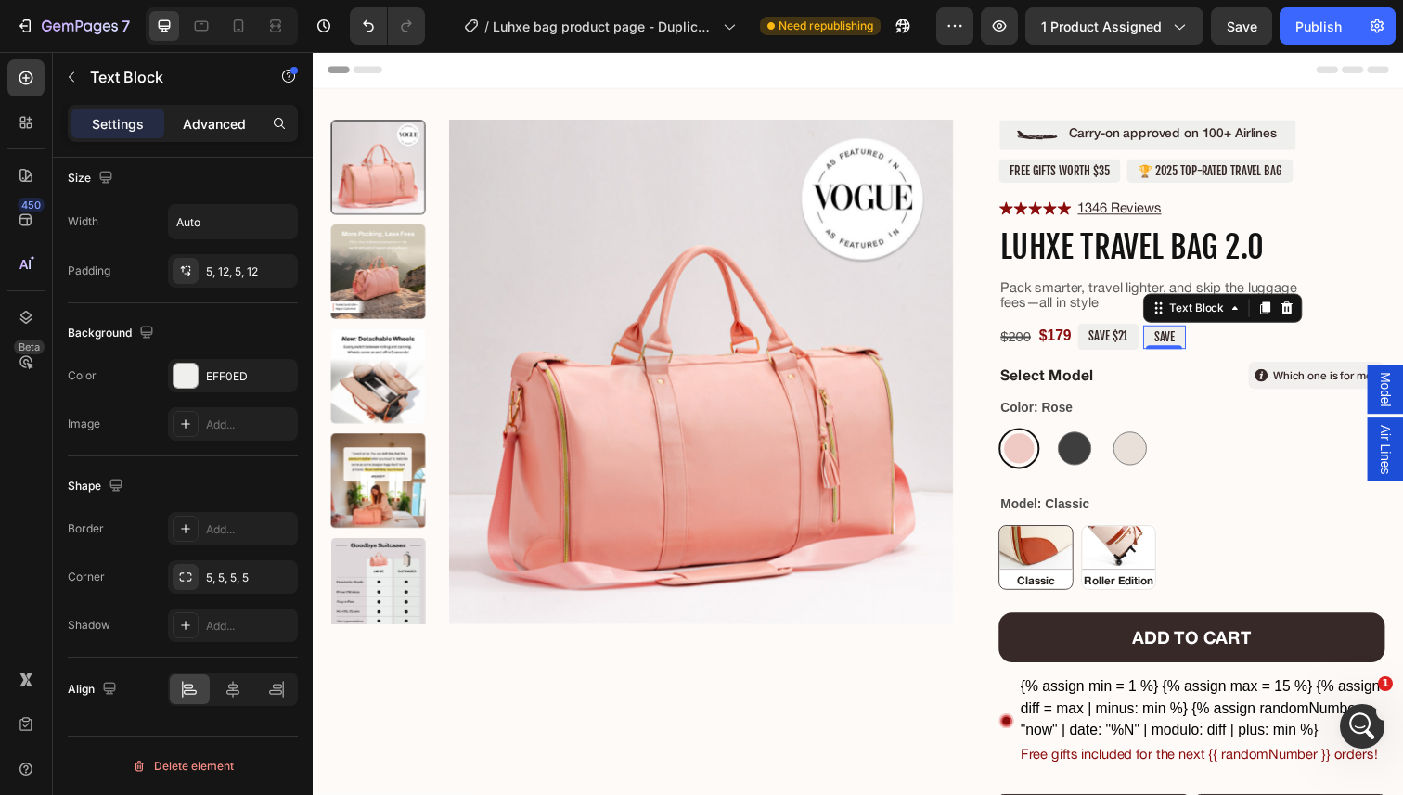
click at [201, 125] on p "Advanced" at bounding box center [214, 123] width 63 height 19
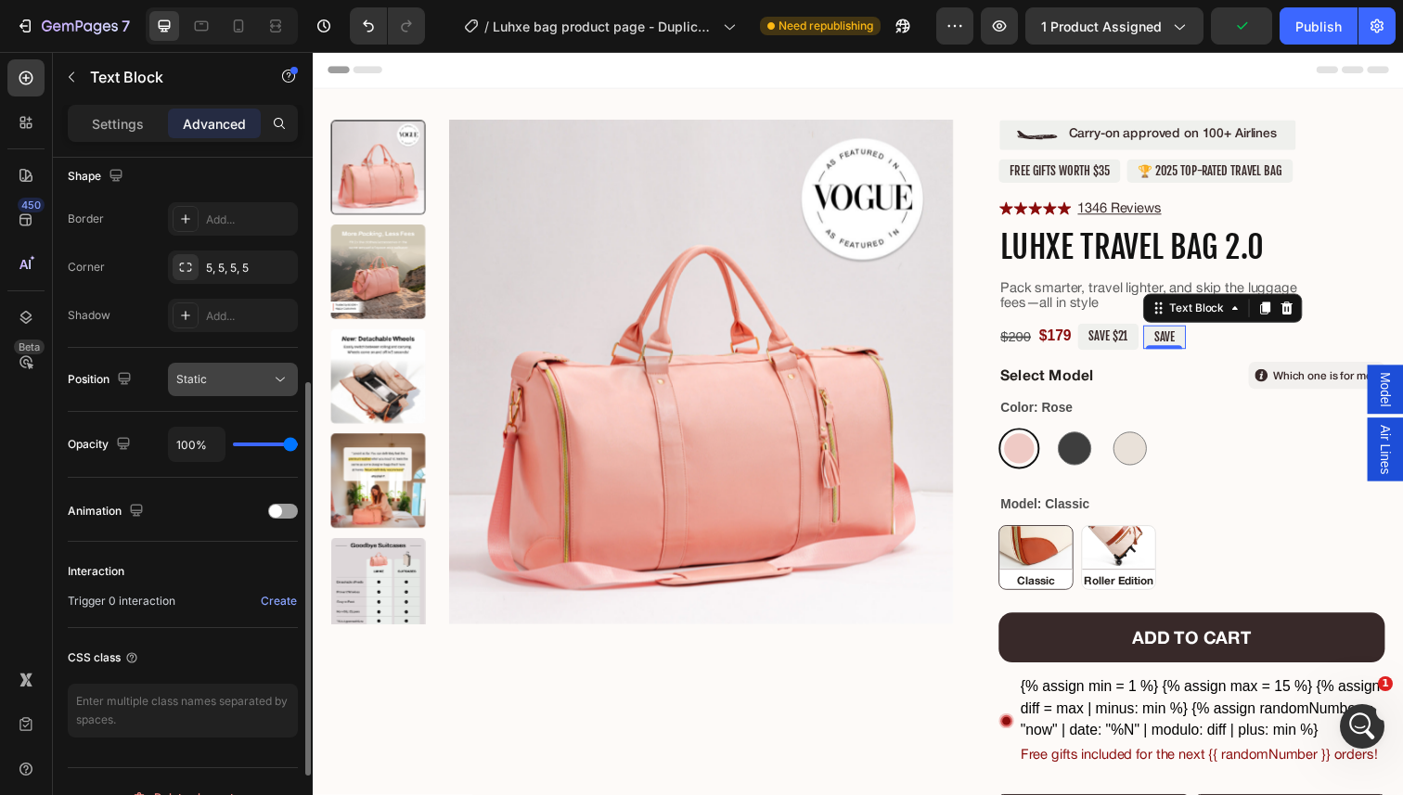
scroll to position [520, 0]
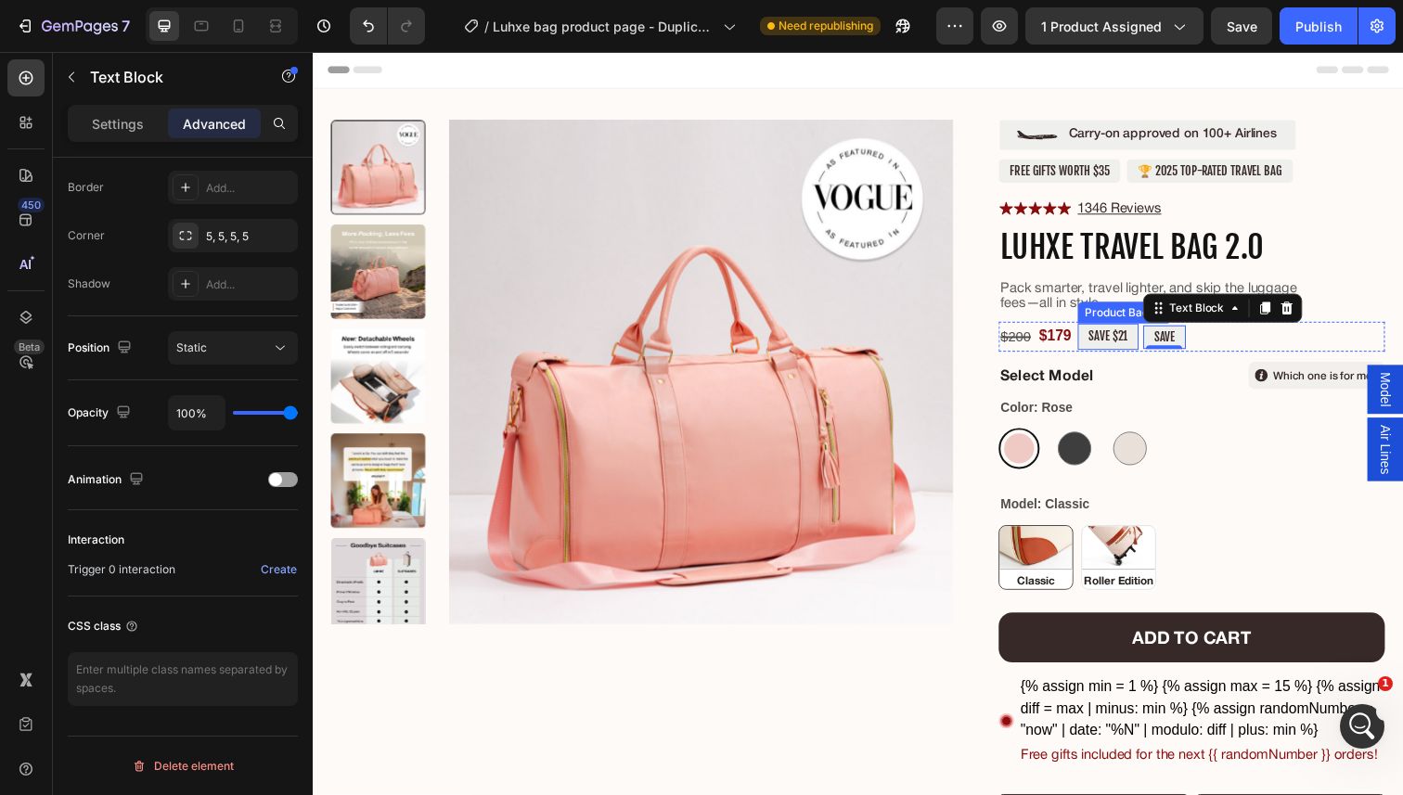
click at [1146, 342] on pre "SAVE $21" at bounding box center [1125, 342] width 62 height 27
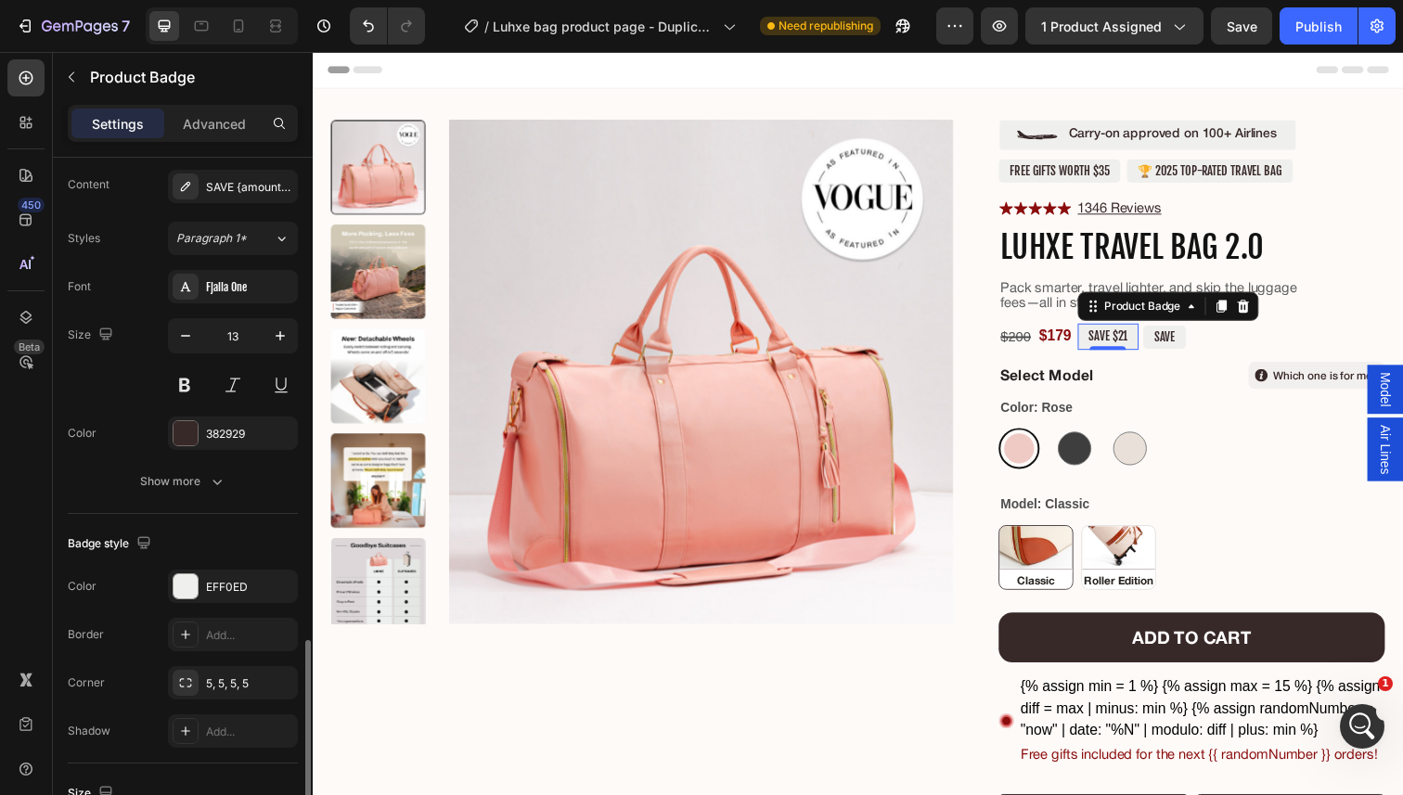
scroll to position [0, 0]
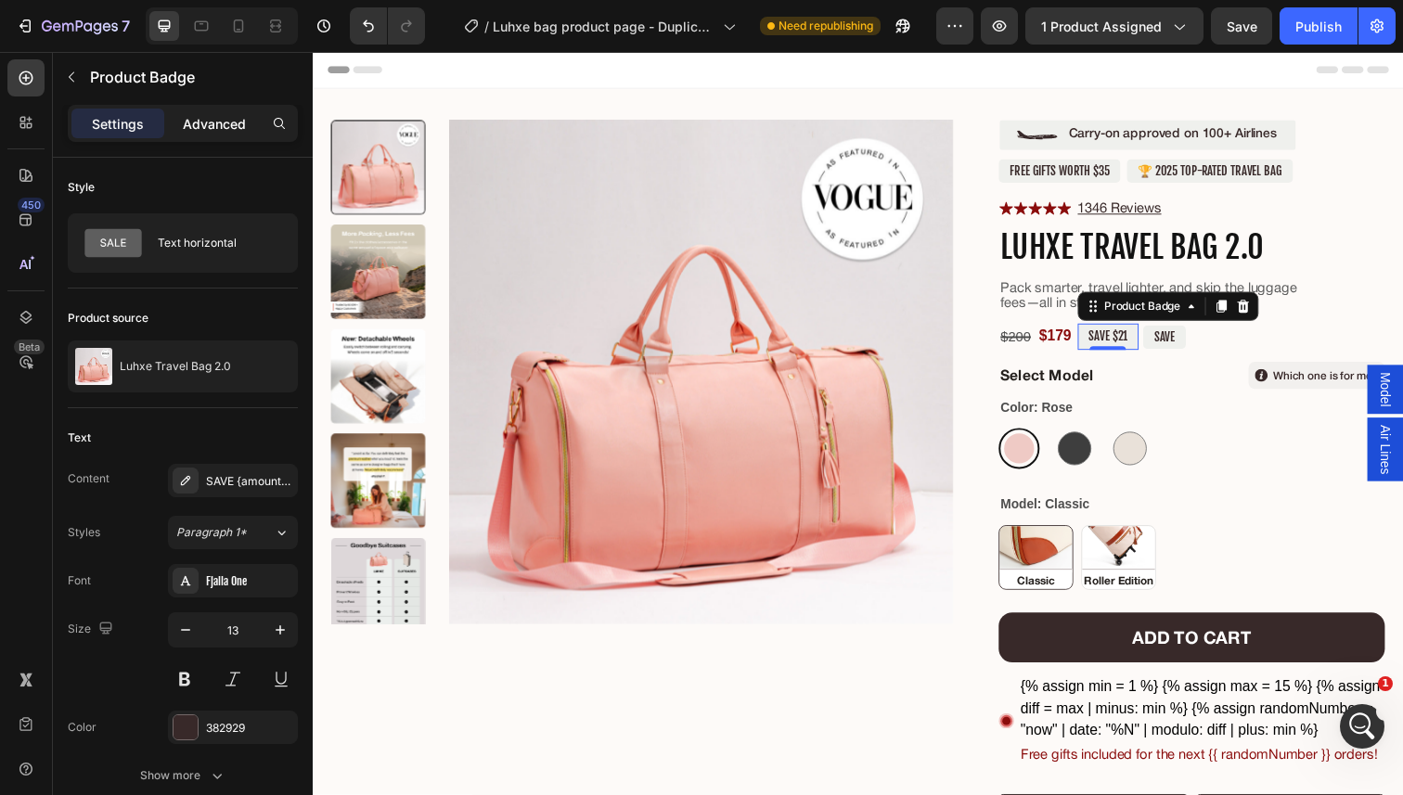
click at [208, 131] on p "Advanced" at bounding box center [214, 123] width 63 height 19
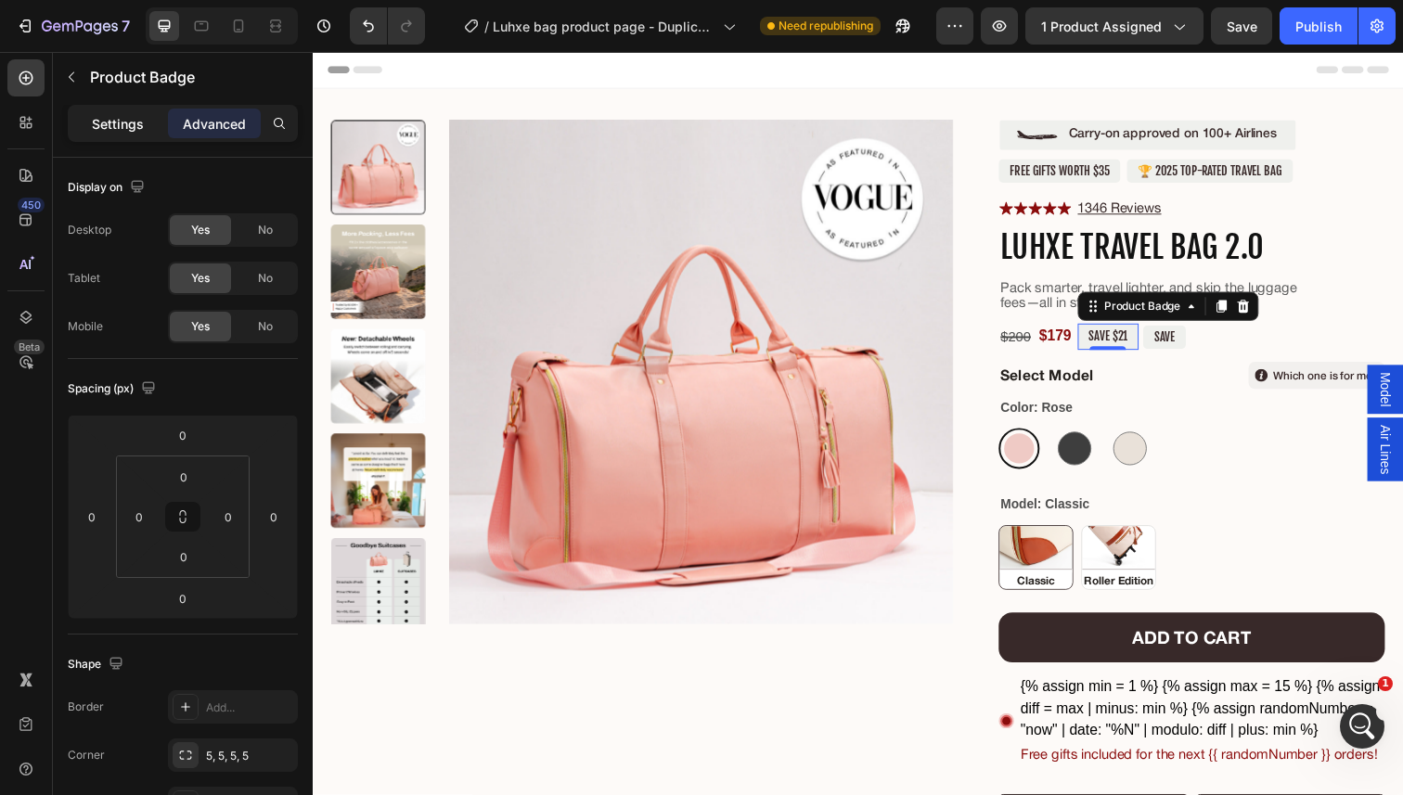
click at [100, 126] on p "Settings" at bounding box center [118, 123] width 52 height 19
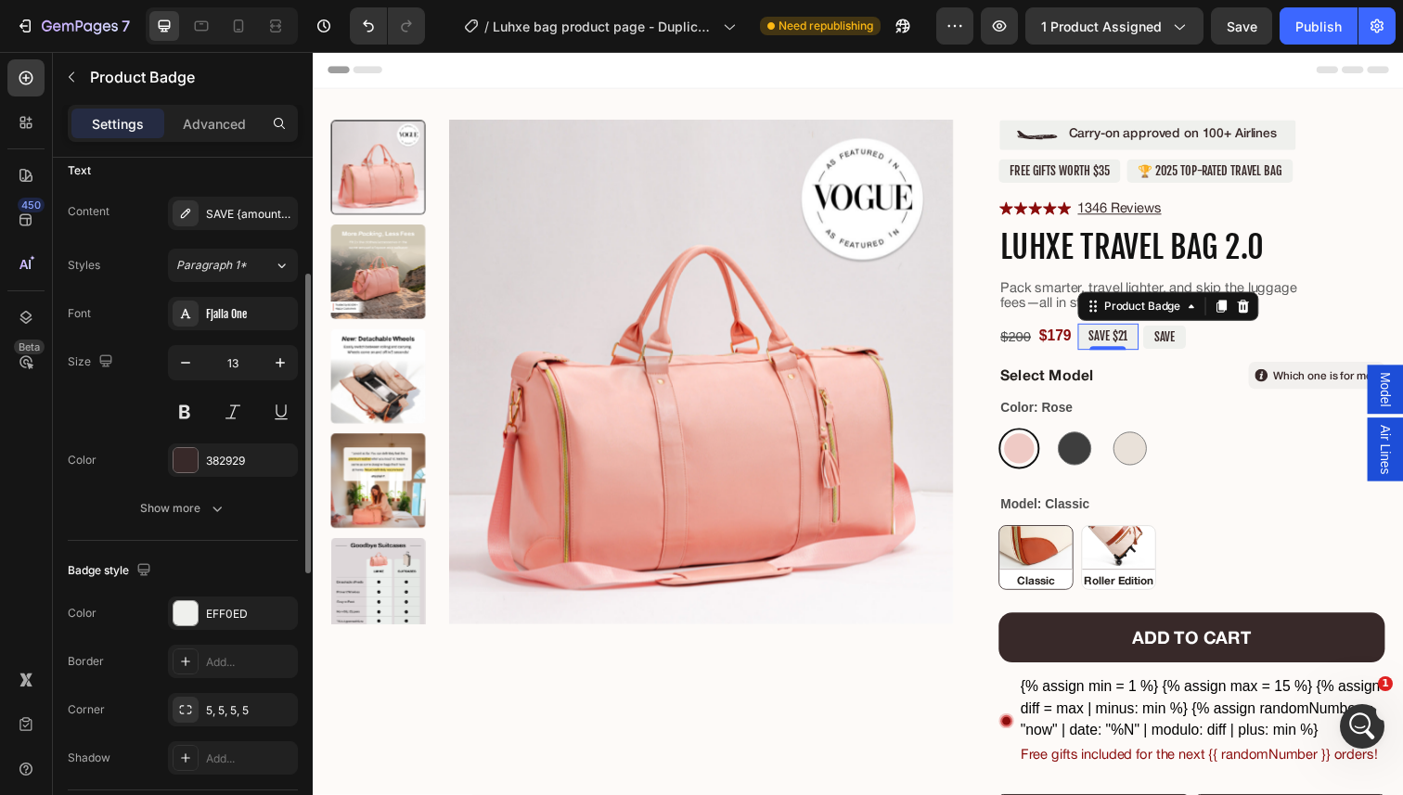
scroll to position [268, 0]
click at [263, 274] on button "Paragraph 1*" at bounding box center [233, 264] width 130 height 33
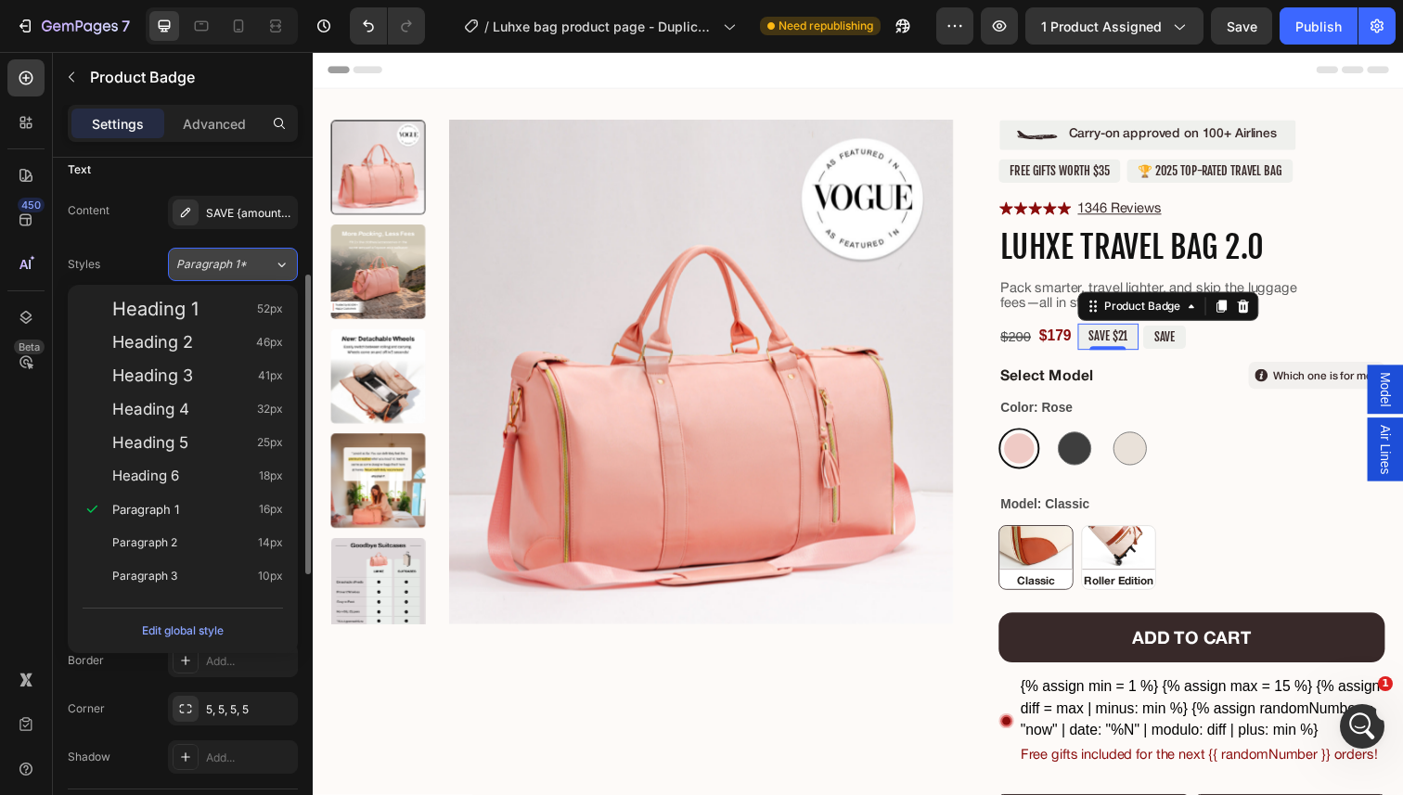
click at [263, 274] on button "Paragraph 1*" at bounding box center [233, 264] width 130 height 33
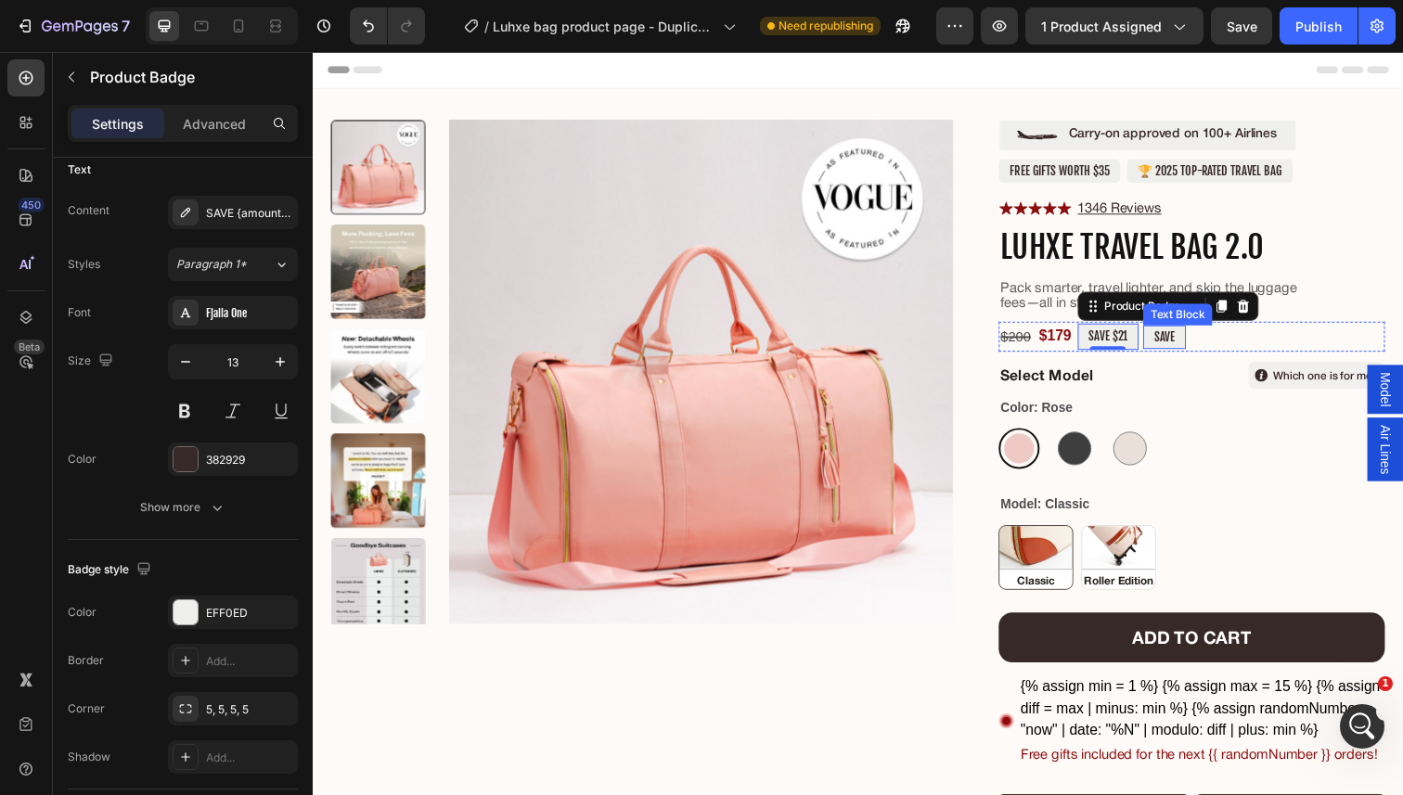
click at [1186, 346] on p "SAVE" at bounding box center [1182, 343] width 21 height 15
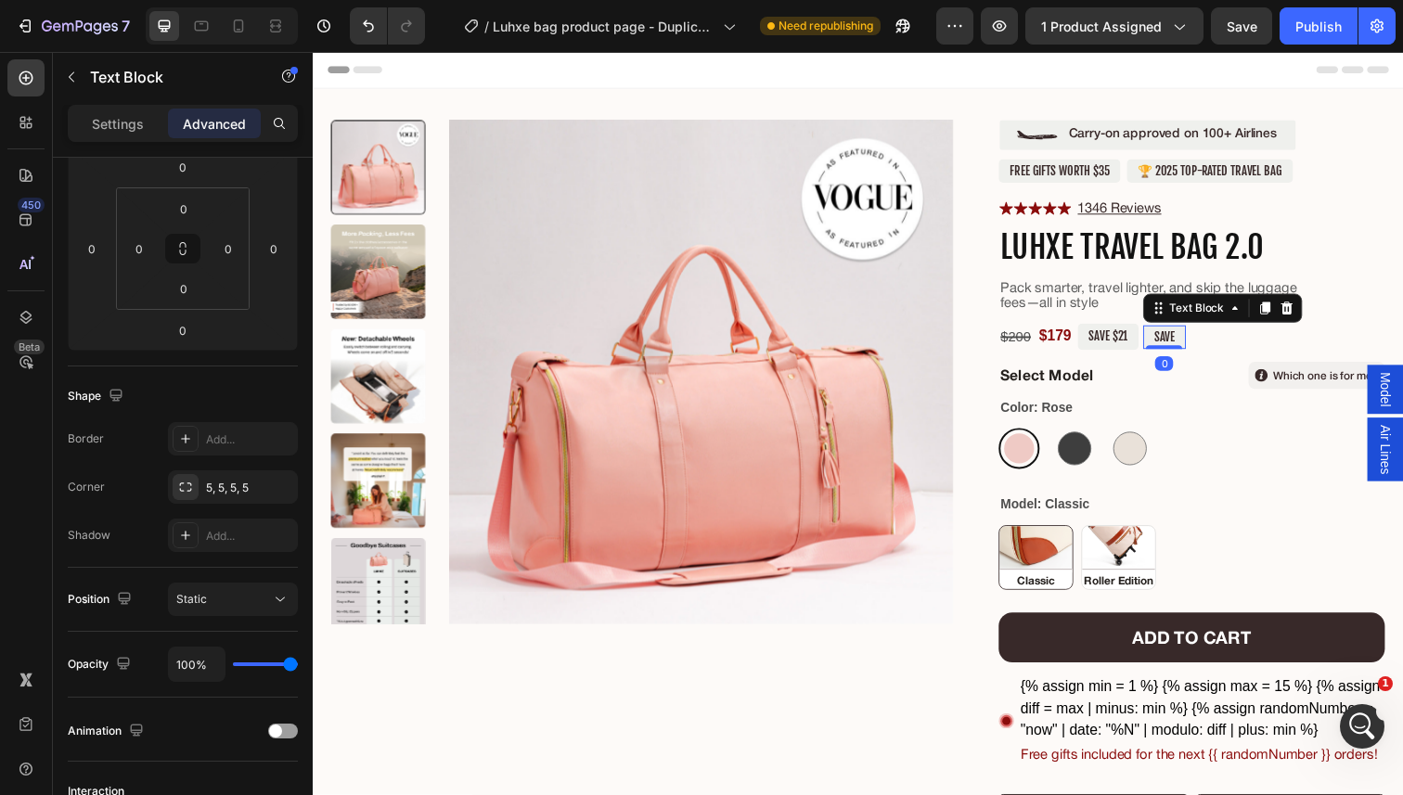
scroll to position [0, 0]
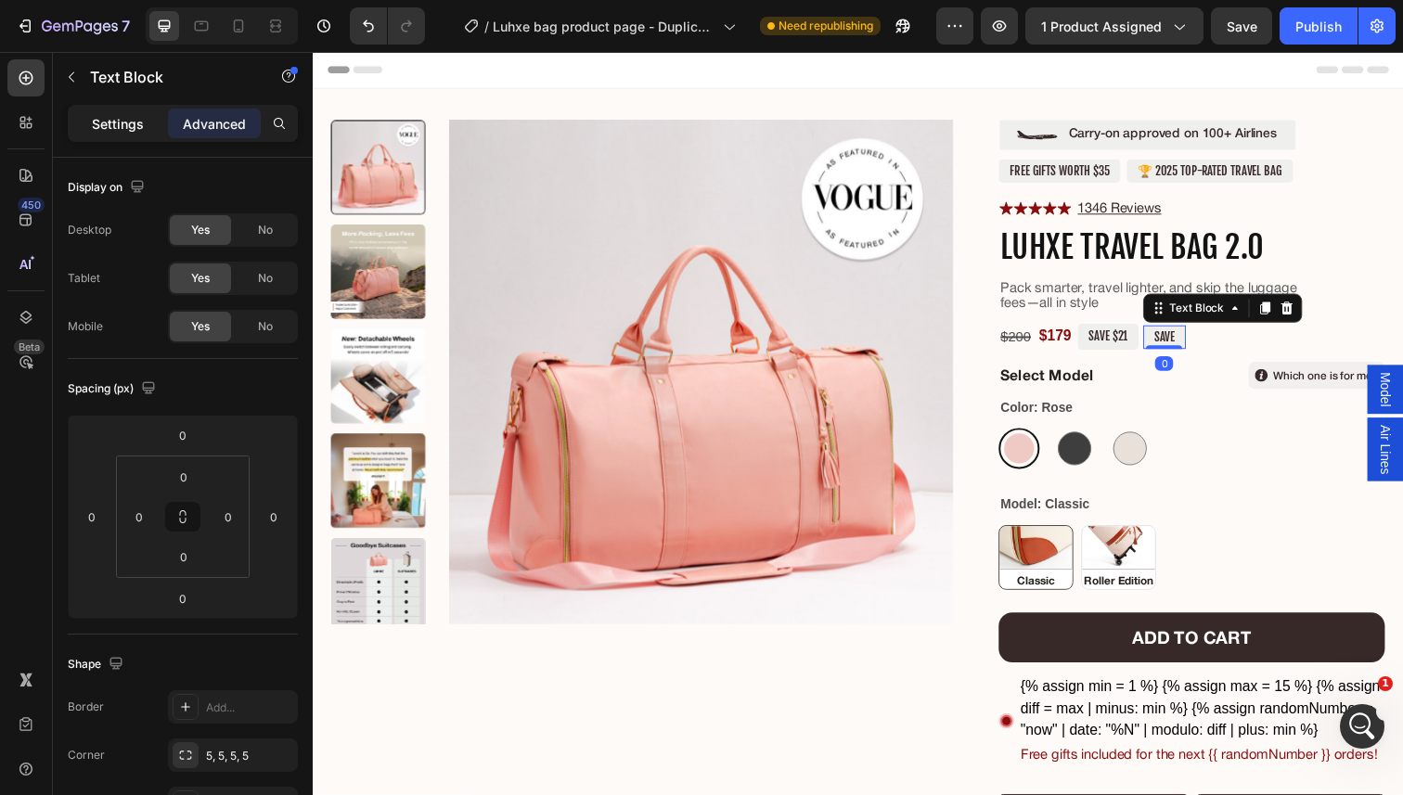
click at [134, 121] on p "Settings" at bounding box center [118, 123] width 52 height 19
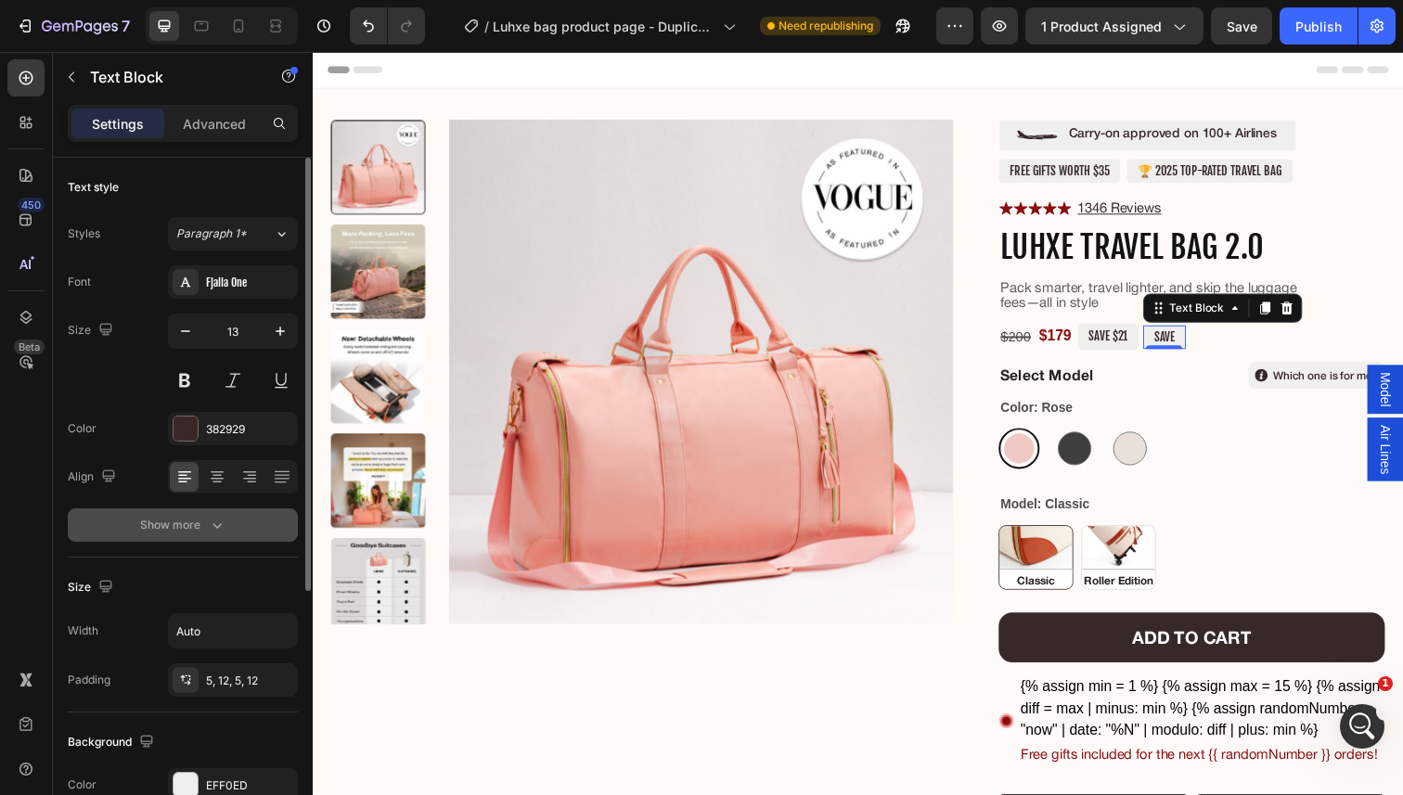
click at [213, 528] on icon "button" at bounding box center [217, 525] width 19 height 19
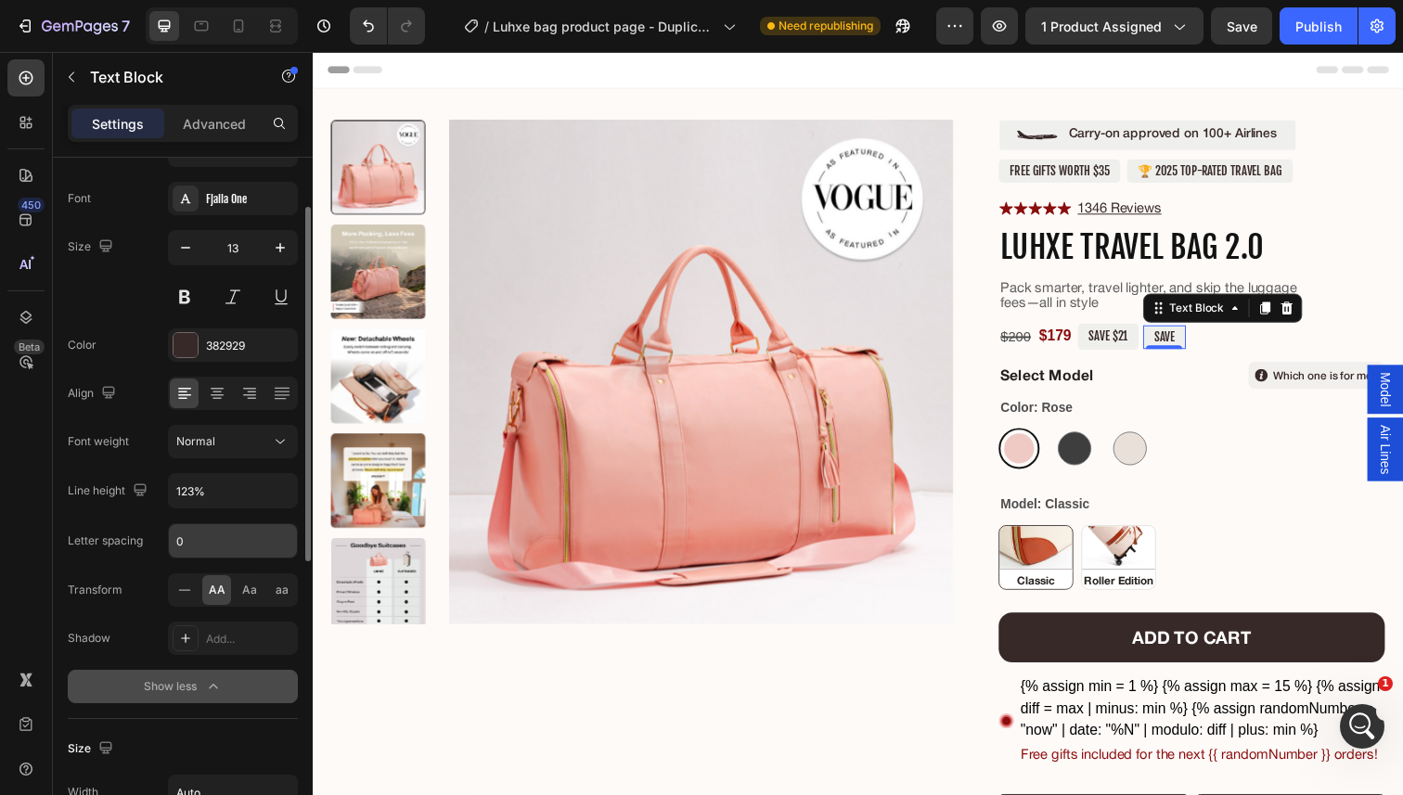
scroll to position [136, 0]
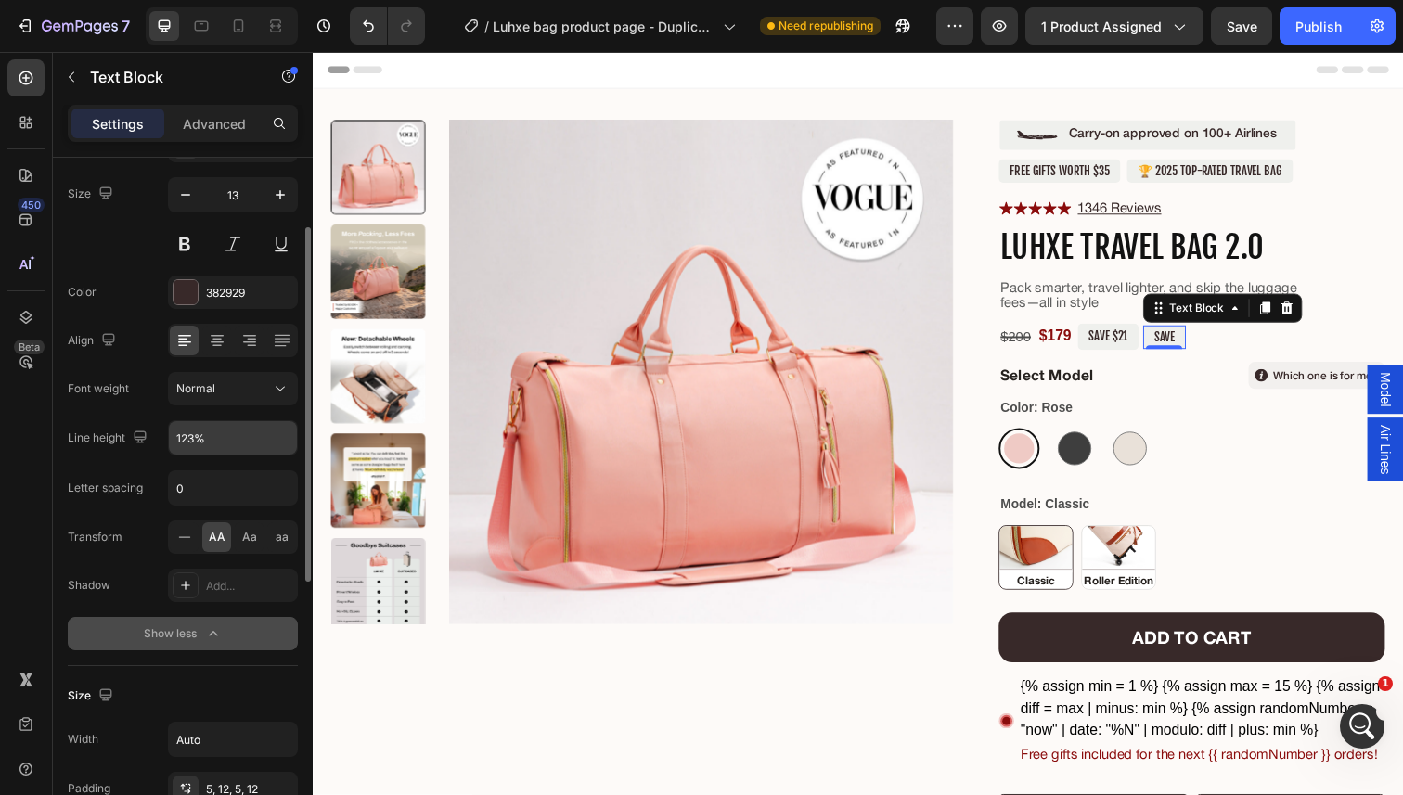
click at [223, 432] on input "123%" at bounding box center [233, 437] width 128 height 33
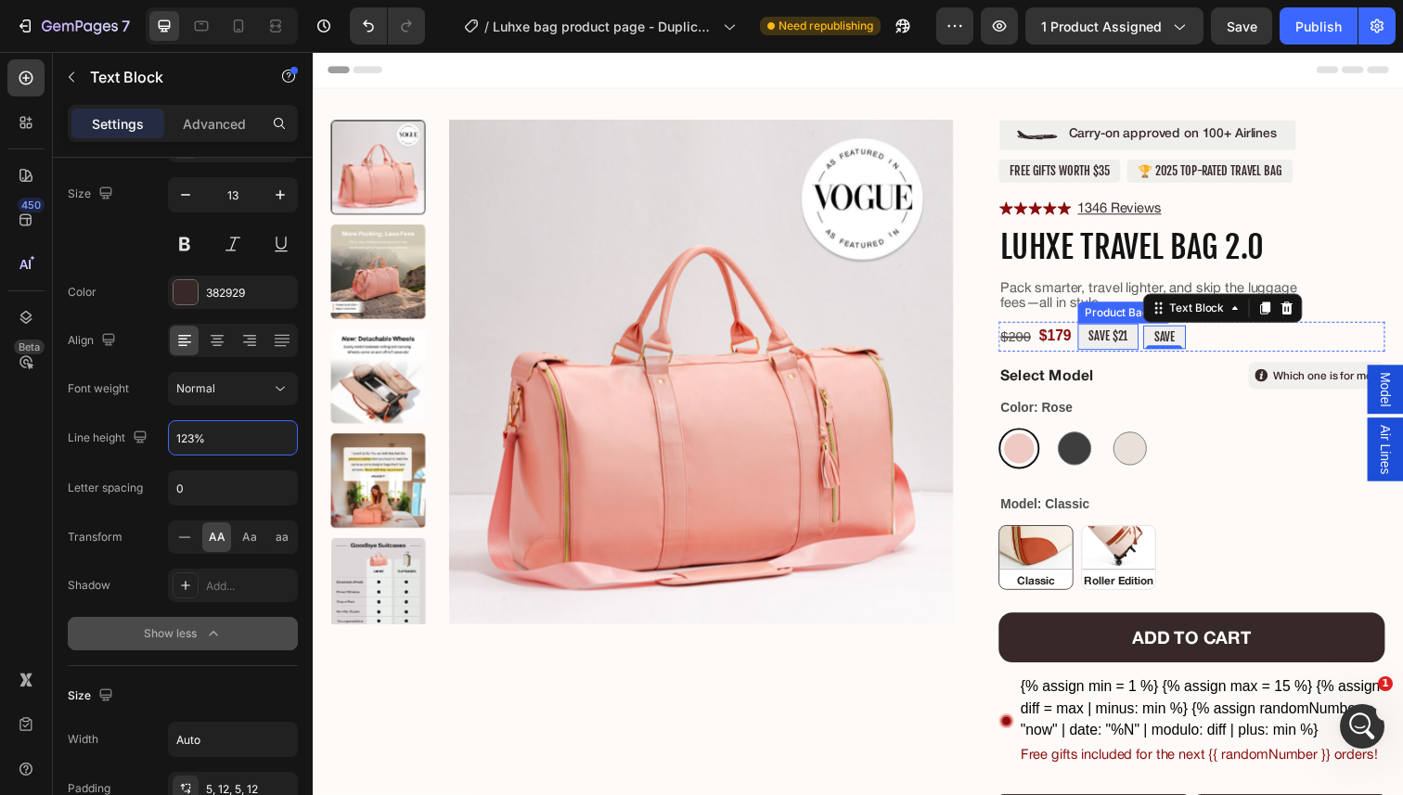
click at [1122, 345] on pre "SAVE $21" at bounding box center [1125, 342] width 62 height 27
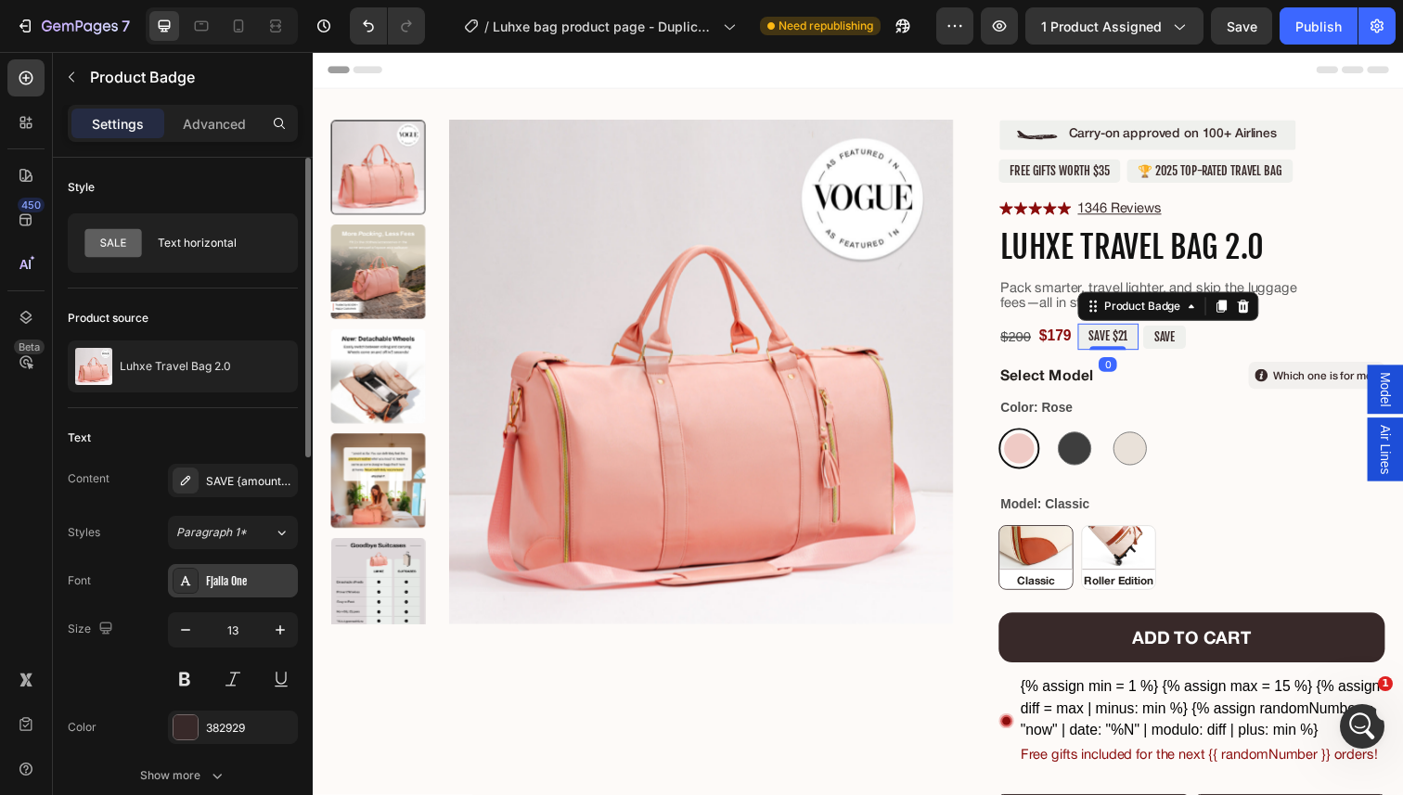
scroll to position [256, 0]
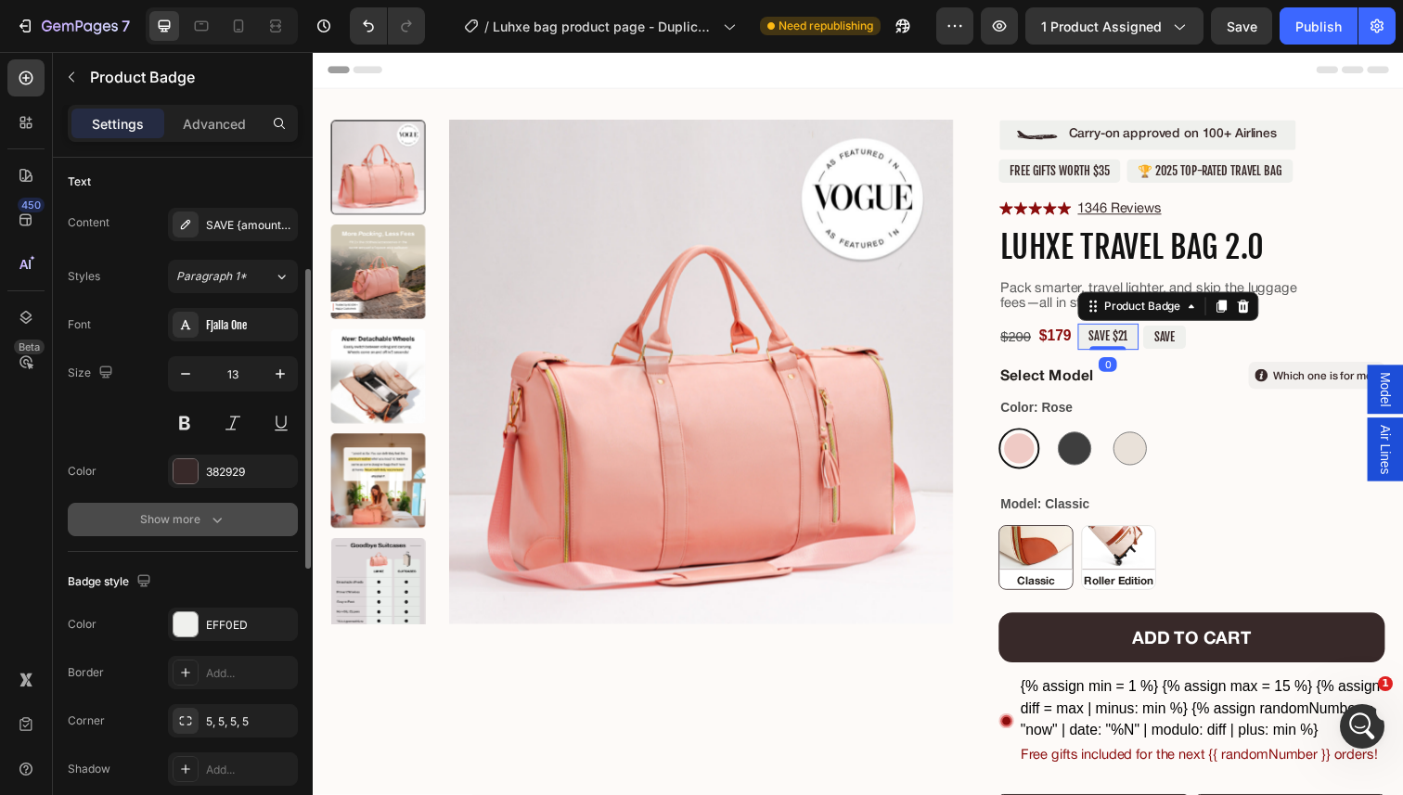
click at [201, 528] on button "Show more" at bounding box center [183, 519] width 230 height 33
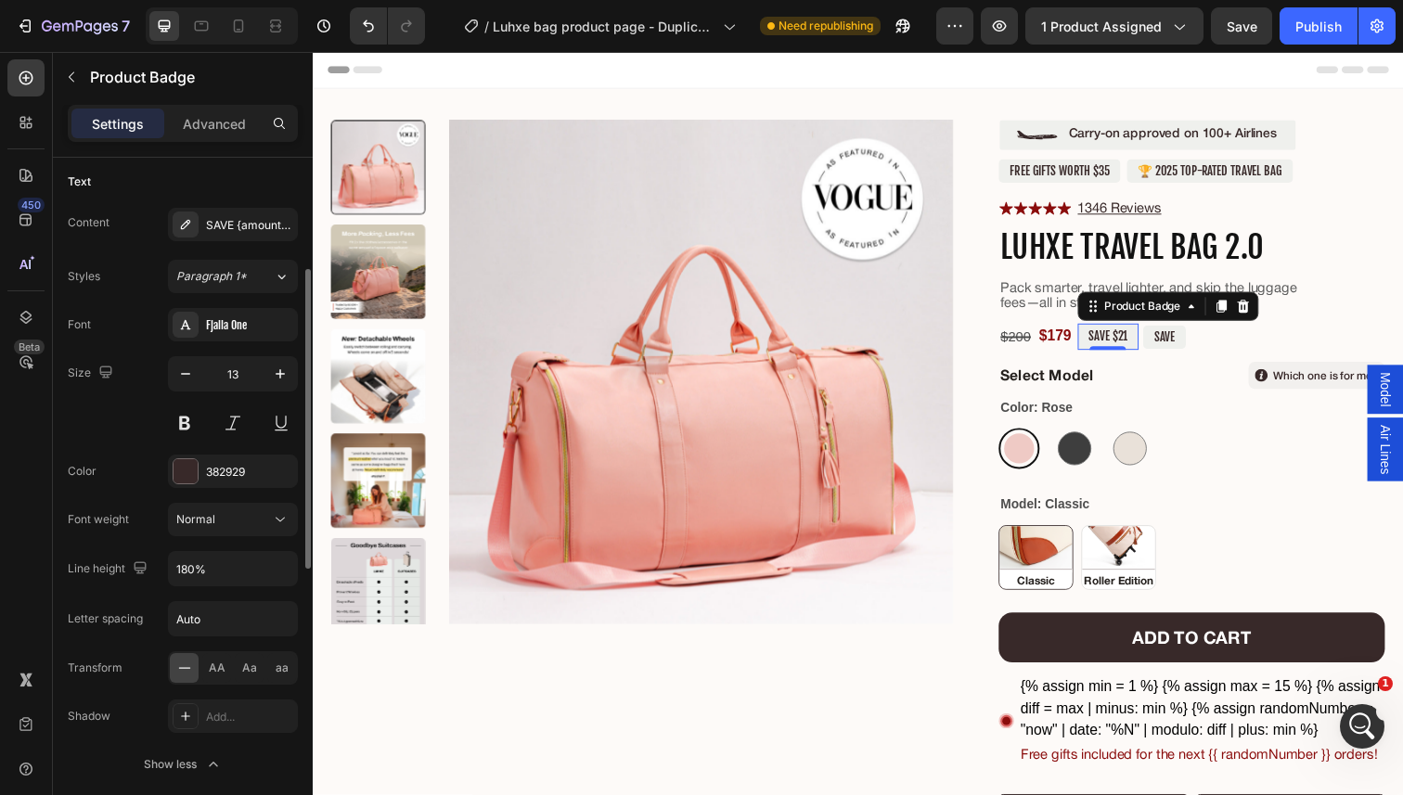
scroll to position [320, 0]
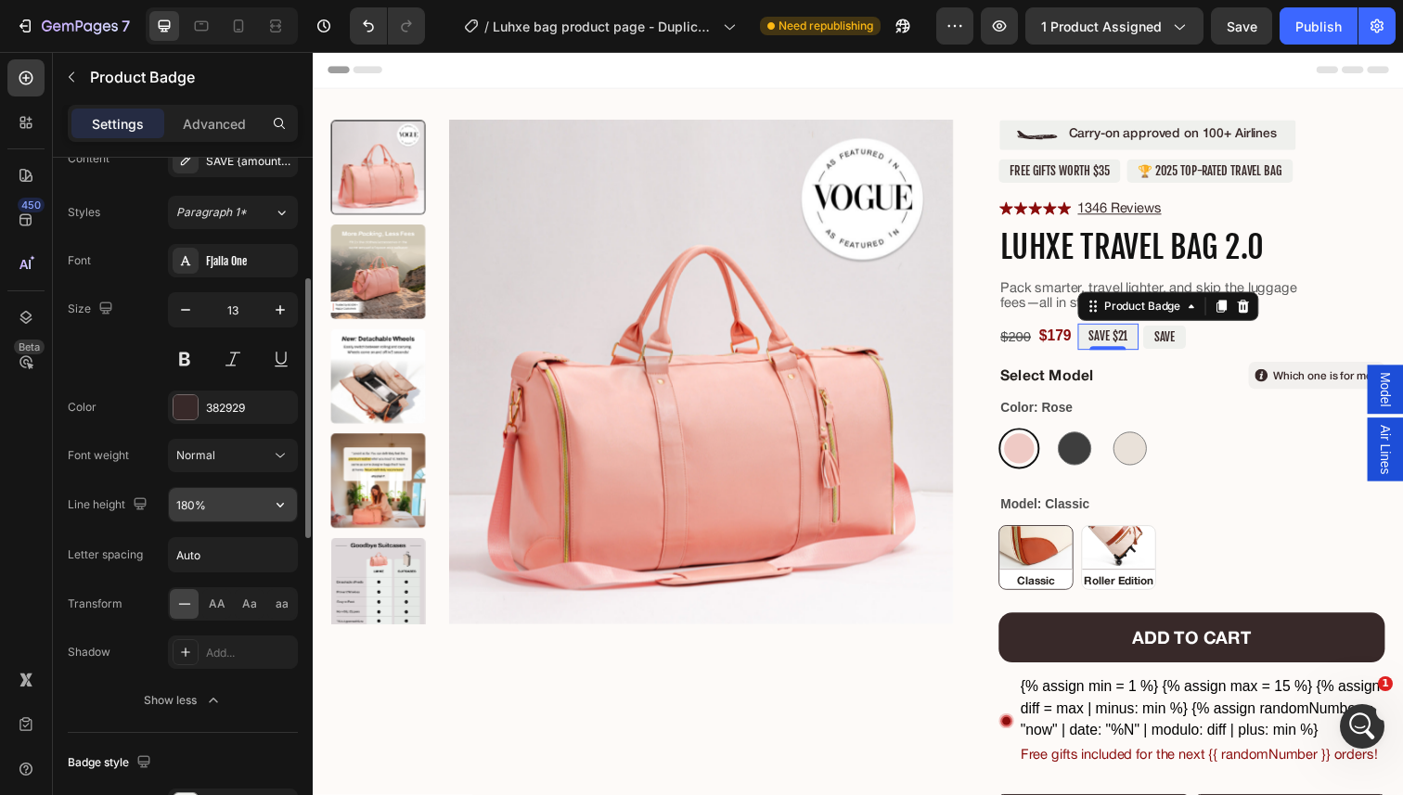
click at [238, 507] on input "180%" at bounding box center [233, 504] width 128 height 33
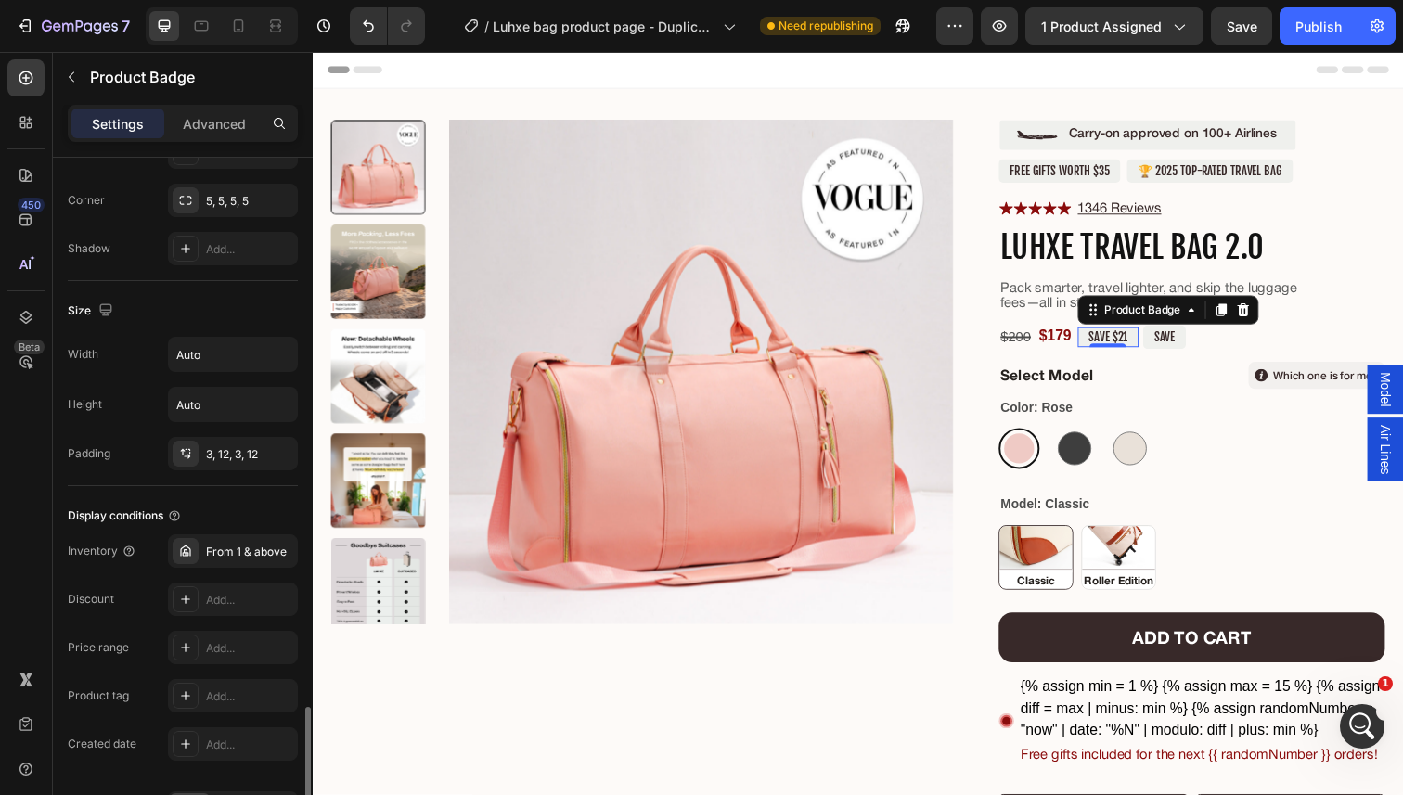
scroll to position [1140, 0]
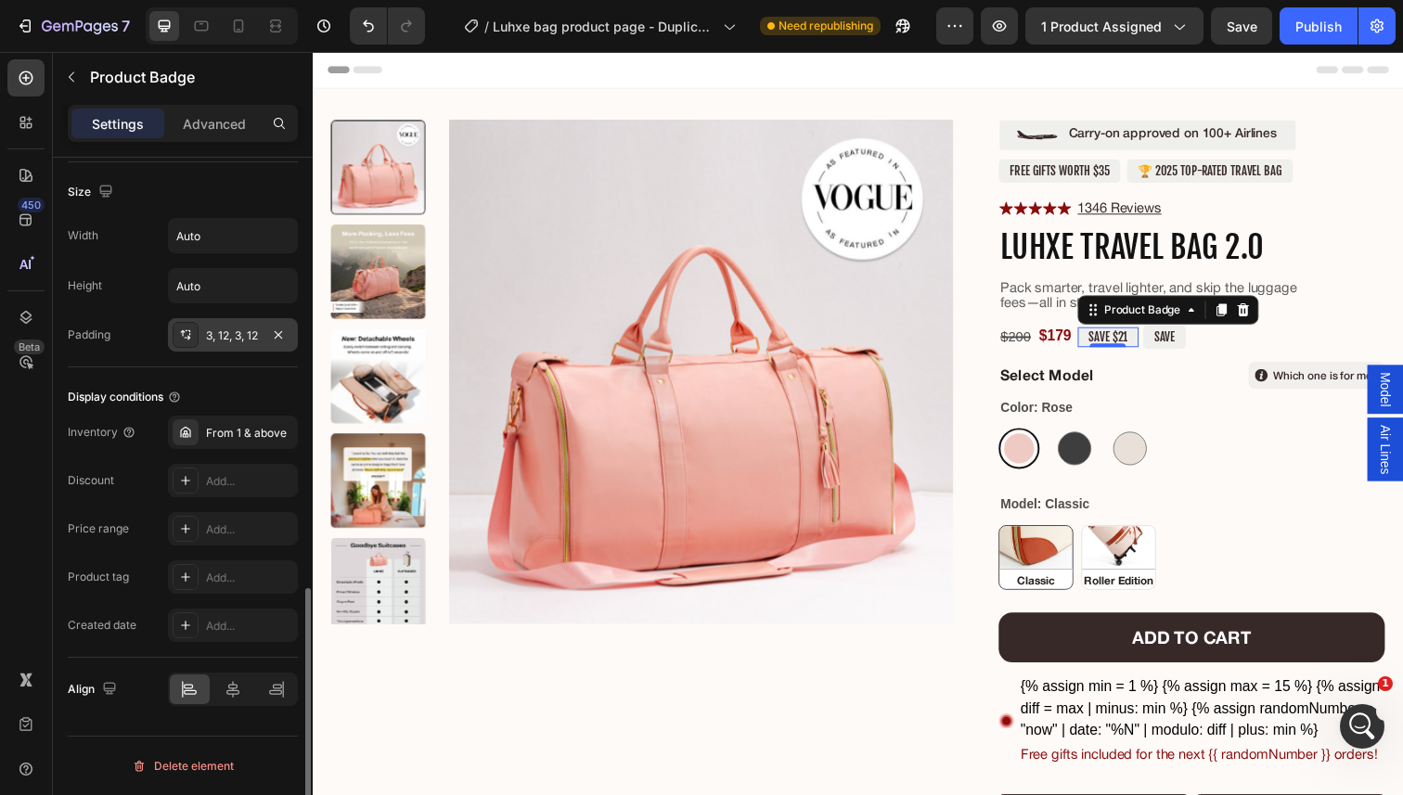
type input "123%"
click at [239, 345] on div "3, 12, 3, 12" at bounding box center [233, 334] width 130 height 33
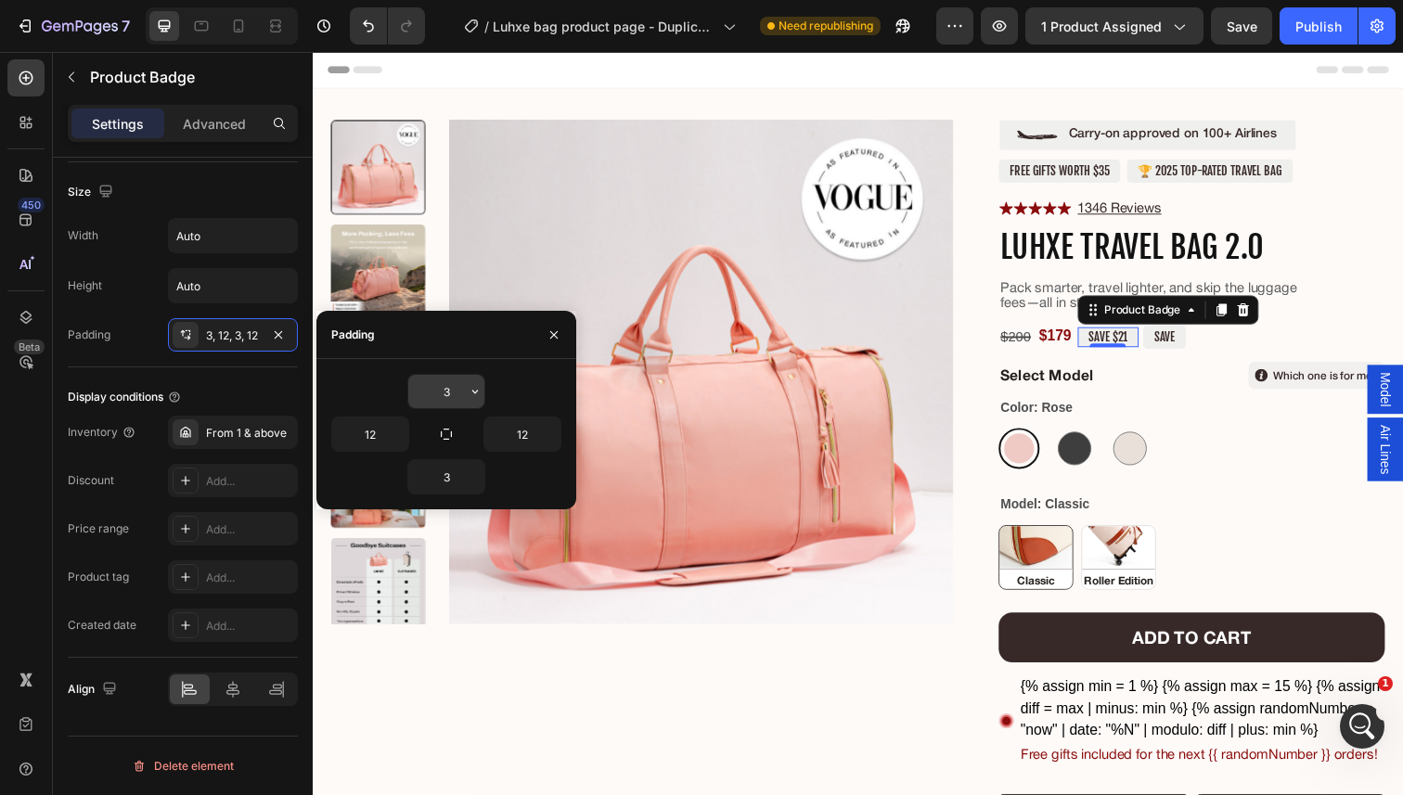
click at [439, 405] on input "3" at bounding box center [446, 391] width 76 height 33
type input "4"
type input "5"
click at [450, 478] on input "3" at bounding box center [446, 476] width 76 height 33
type input "5"
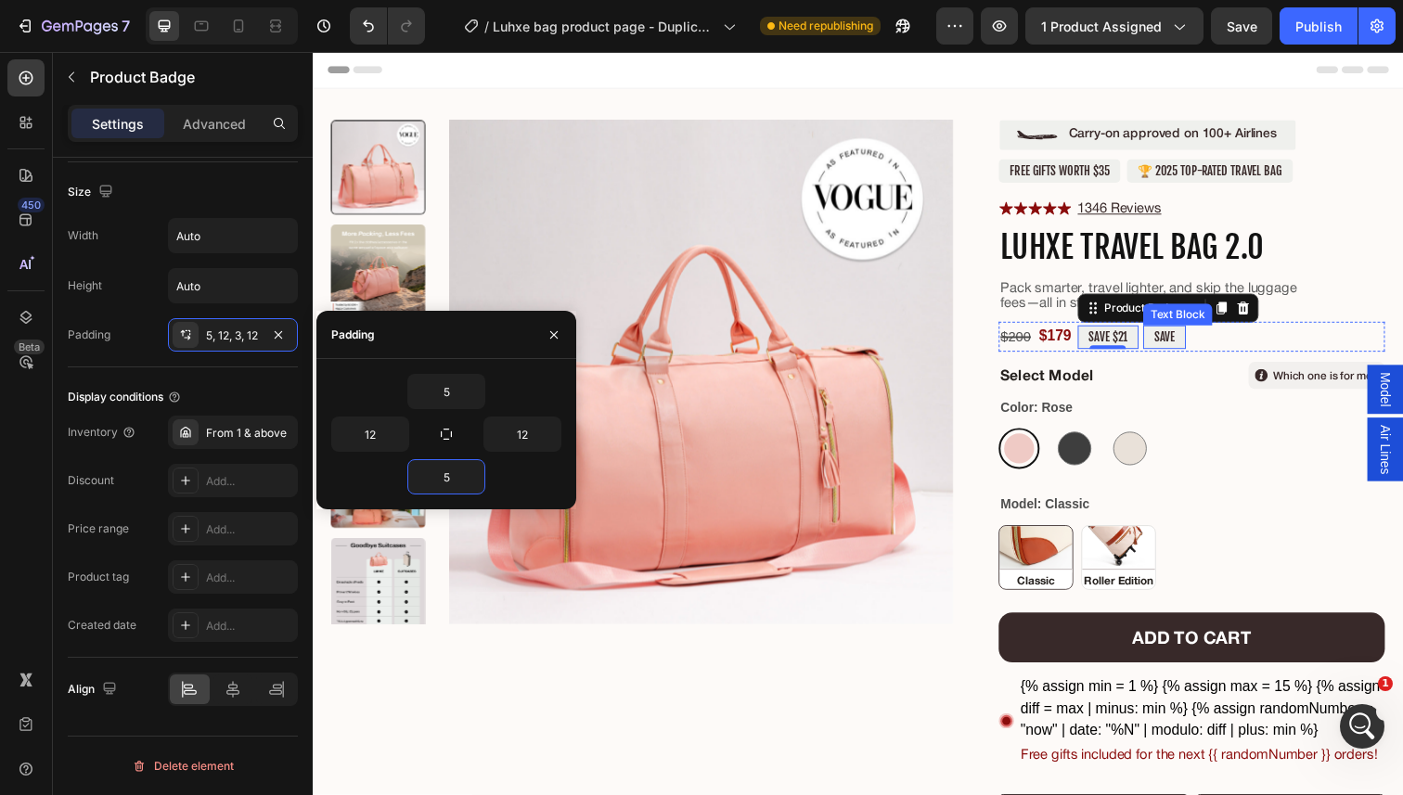
click at [1193, 340] on p "SAVE" at bounding box center [1182, 343] width 21 height 15
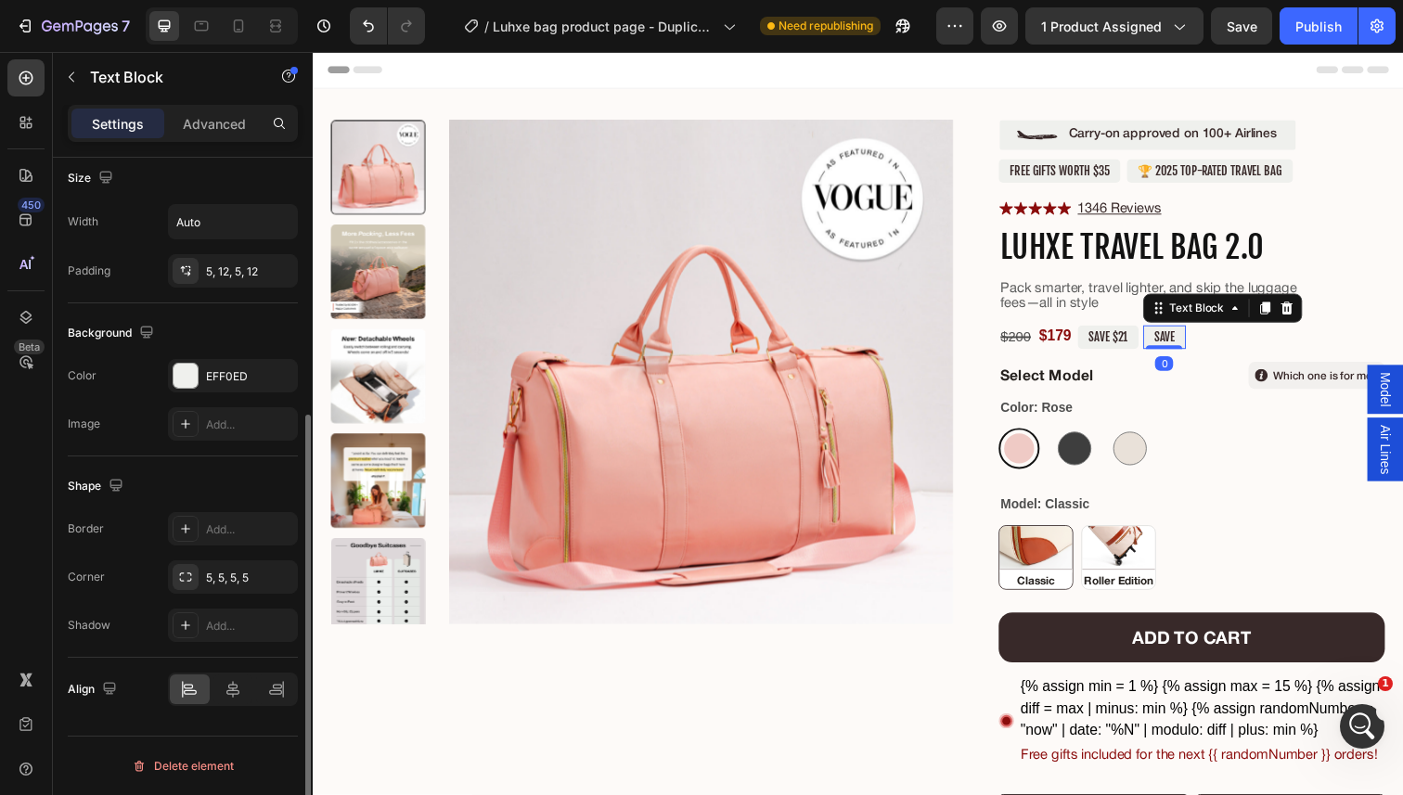
scroll to position [0, 0]
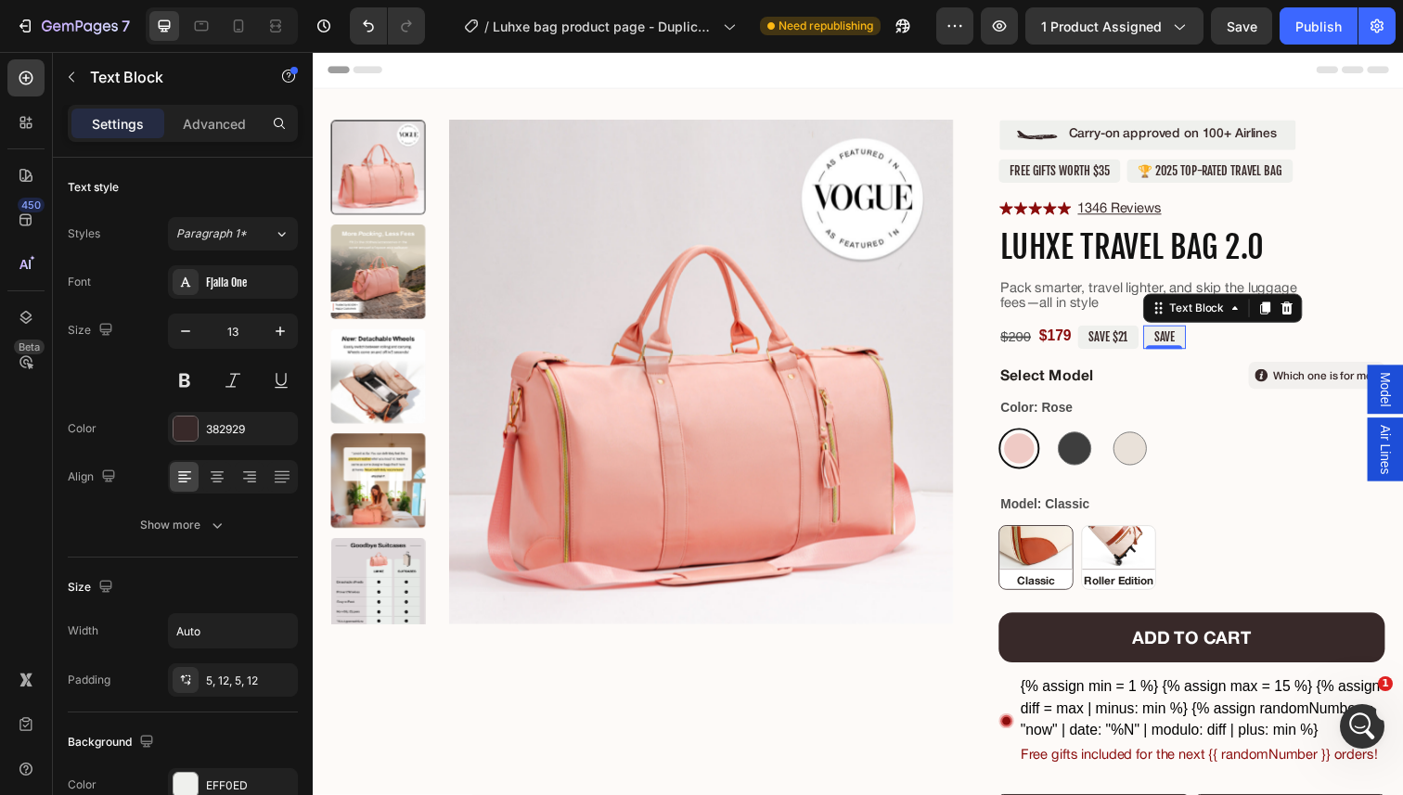
click at [1186, 344] on p "SAVE" at bounding box center [1182, 343] width 21 height 15
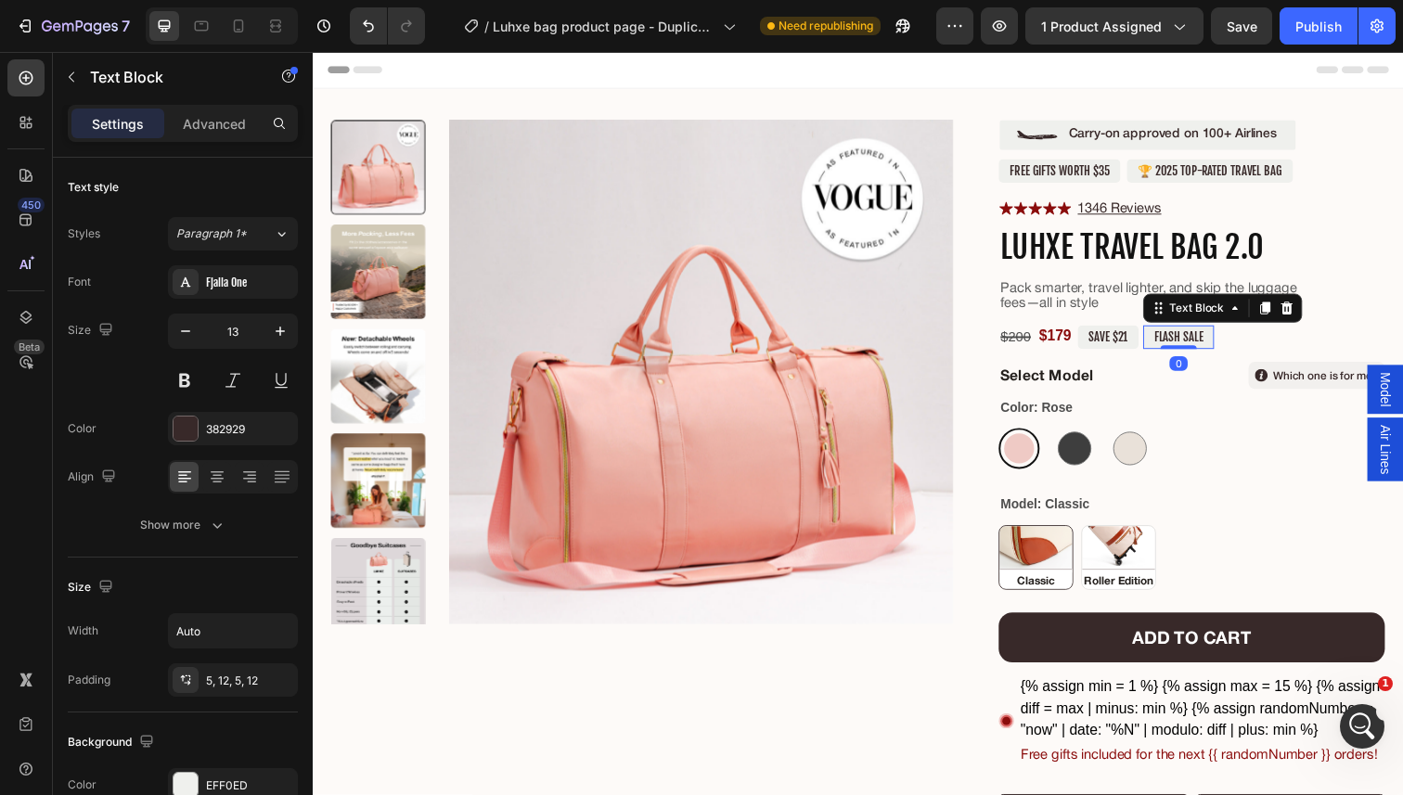
click at [1231, 341] on div "FLASH SALE" at bounding box center [1197, 343] width 72 height 24
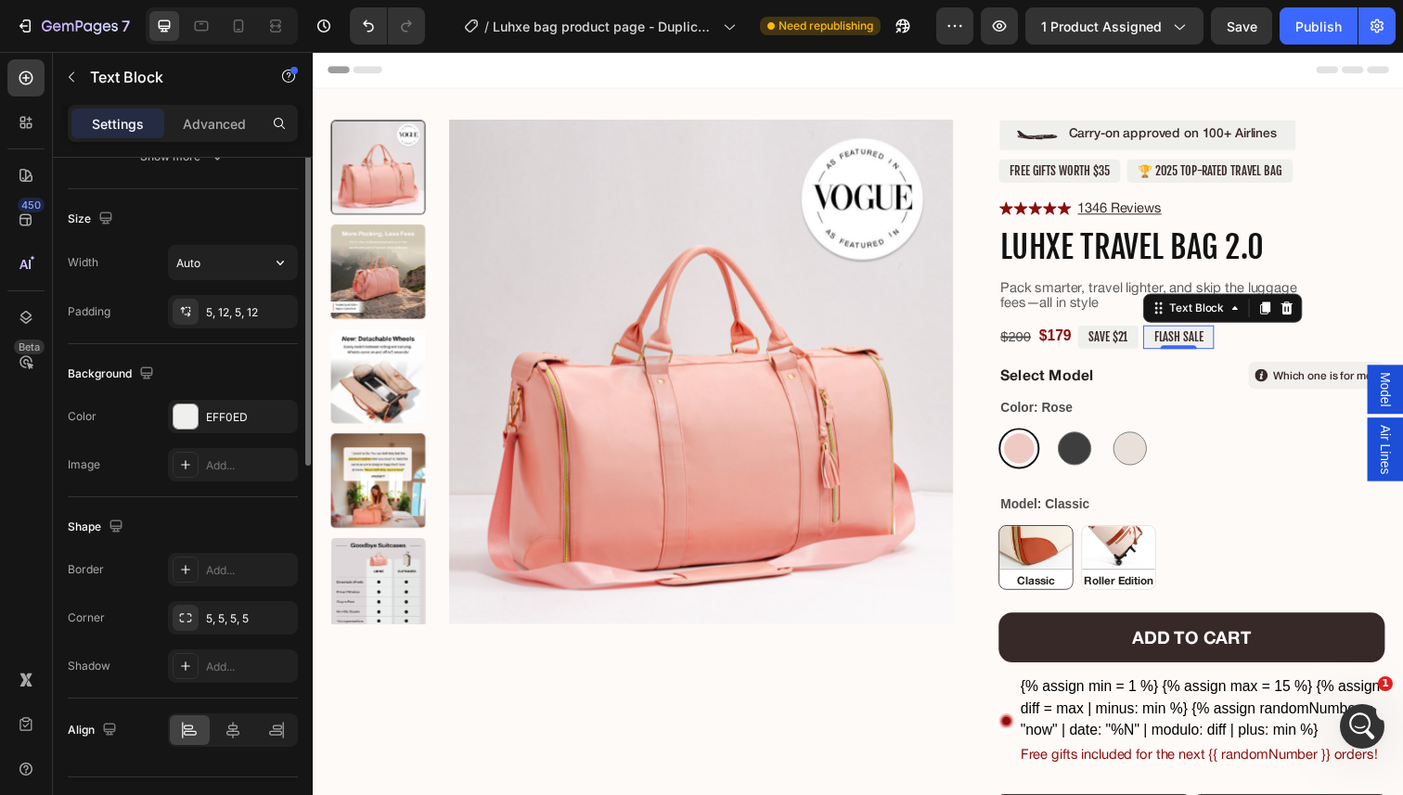
scroll to position [409, 0]
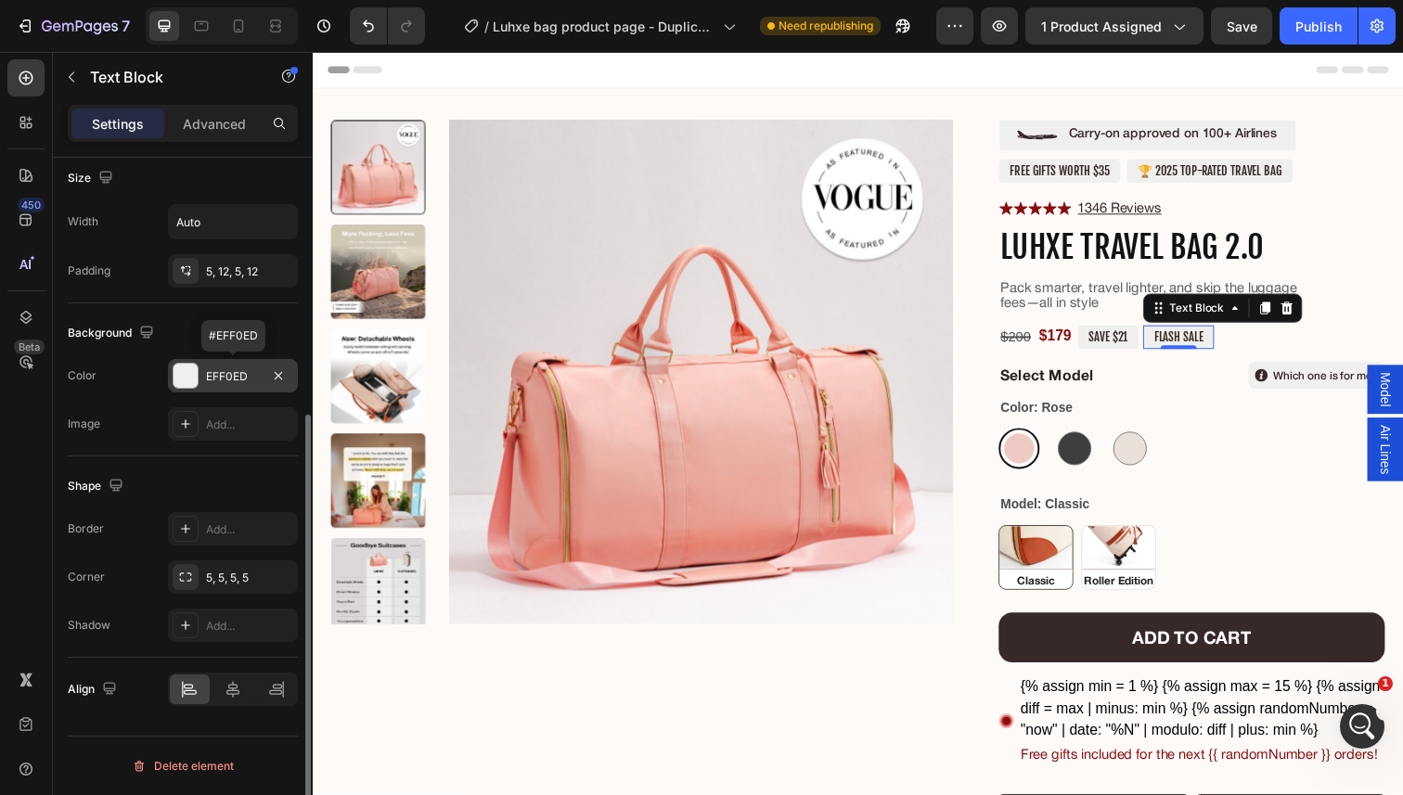
click at [211, 385] on div "EFF0ED" at bounding box center [233, 375] width 130 height 33
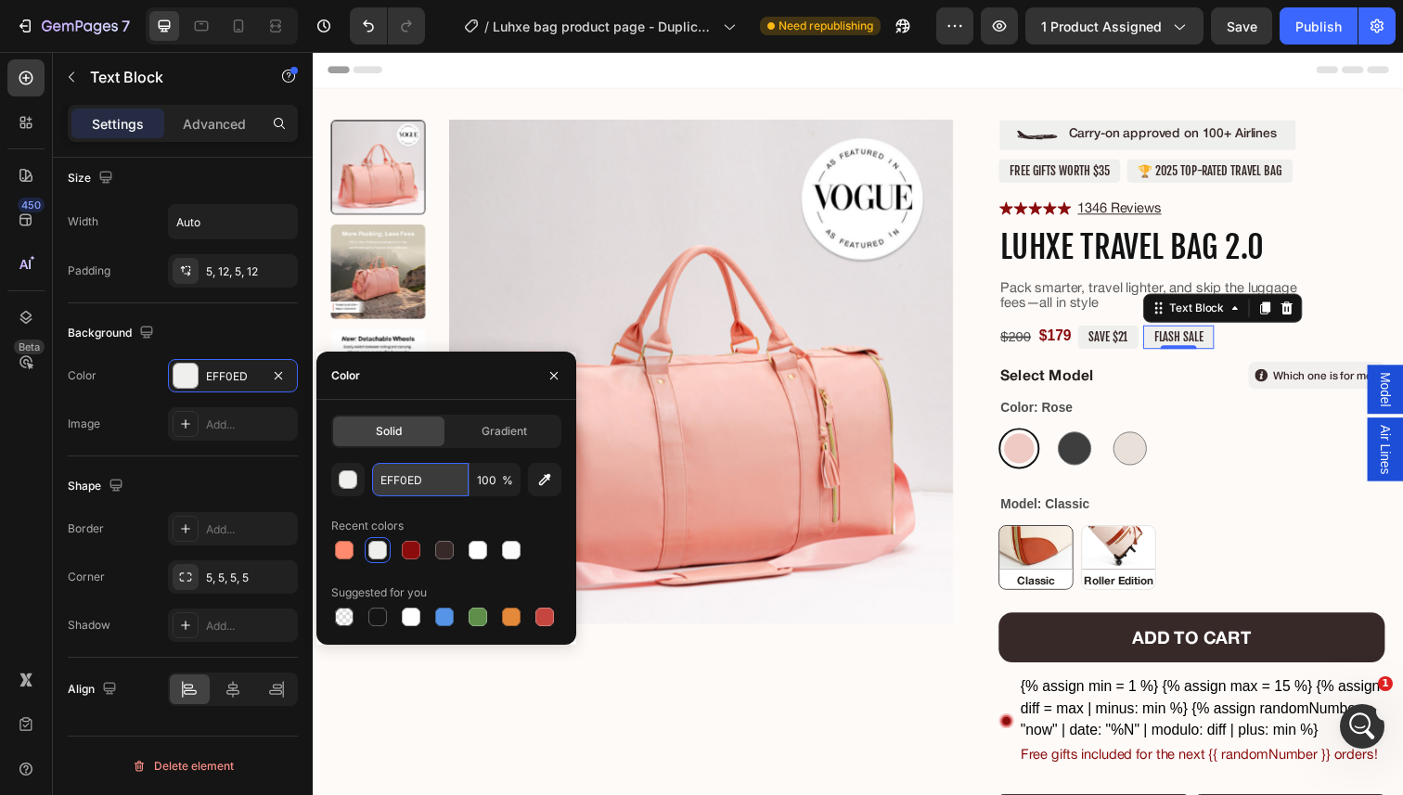
click at [407, 485] on input "EFF0ED" at bounding box center [420, 479] width 96 height 33
paste input "#382929"
type input "382929"
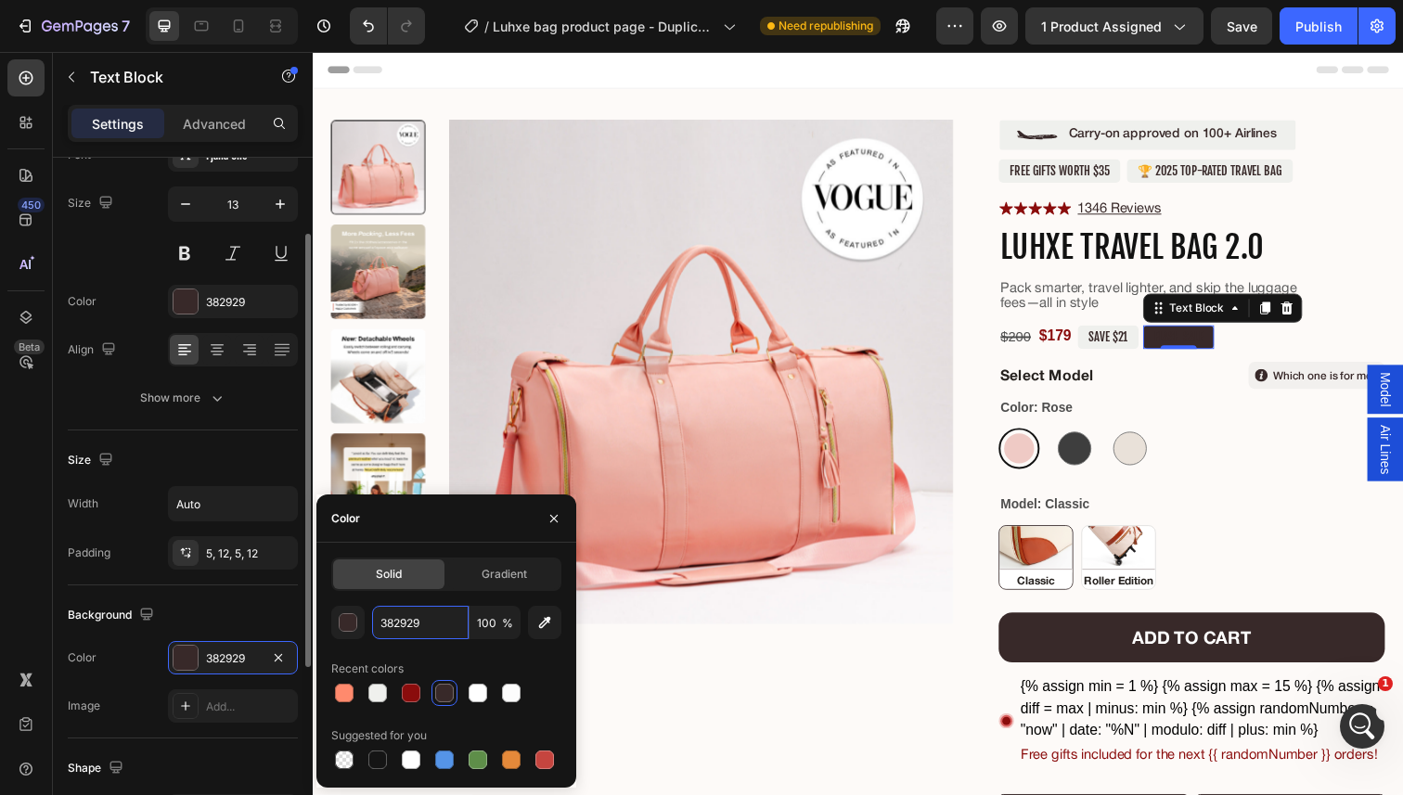
scroll to position [112, 0]
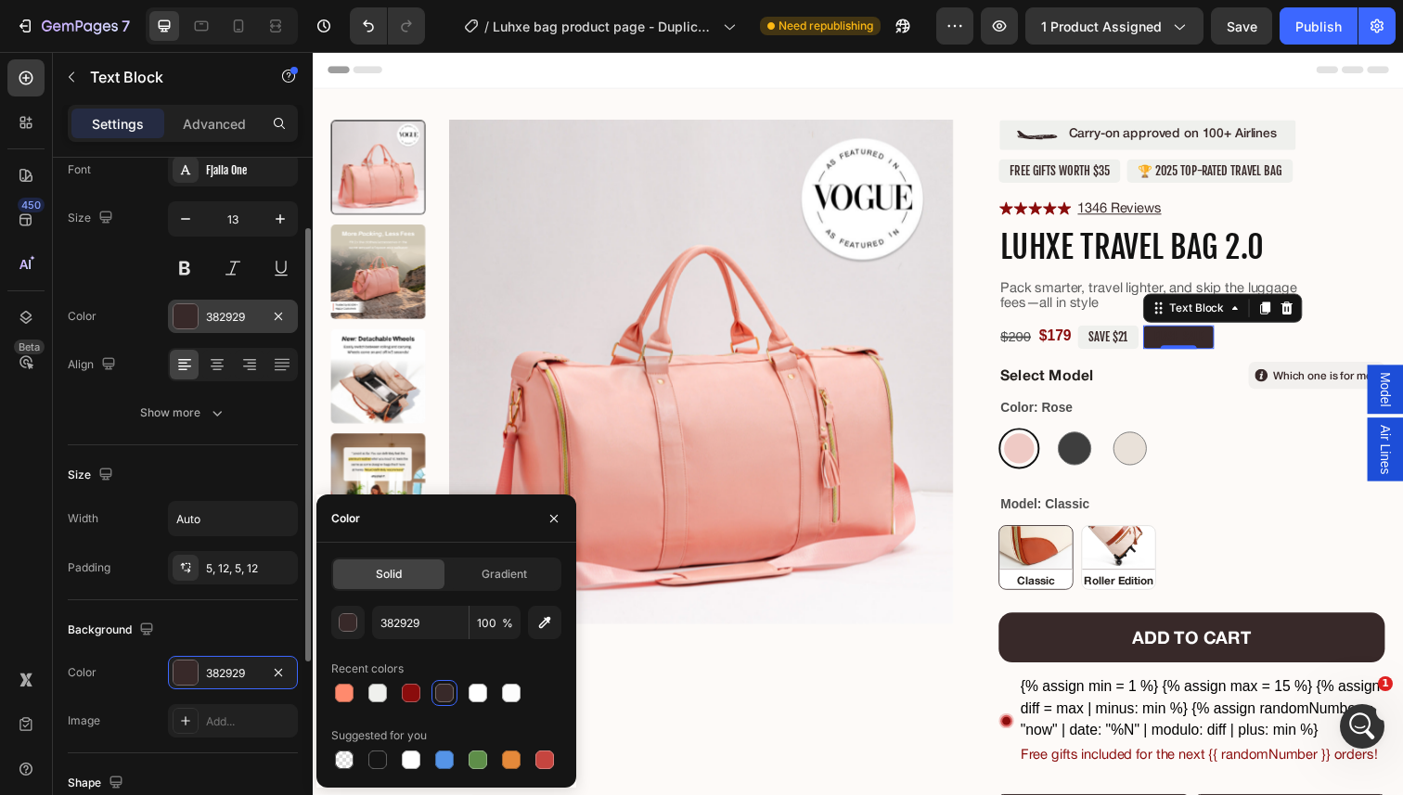
click at [193, 328] on div at bounding box center [186, 316] width 26 height 26
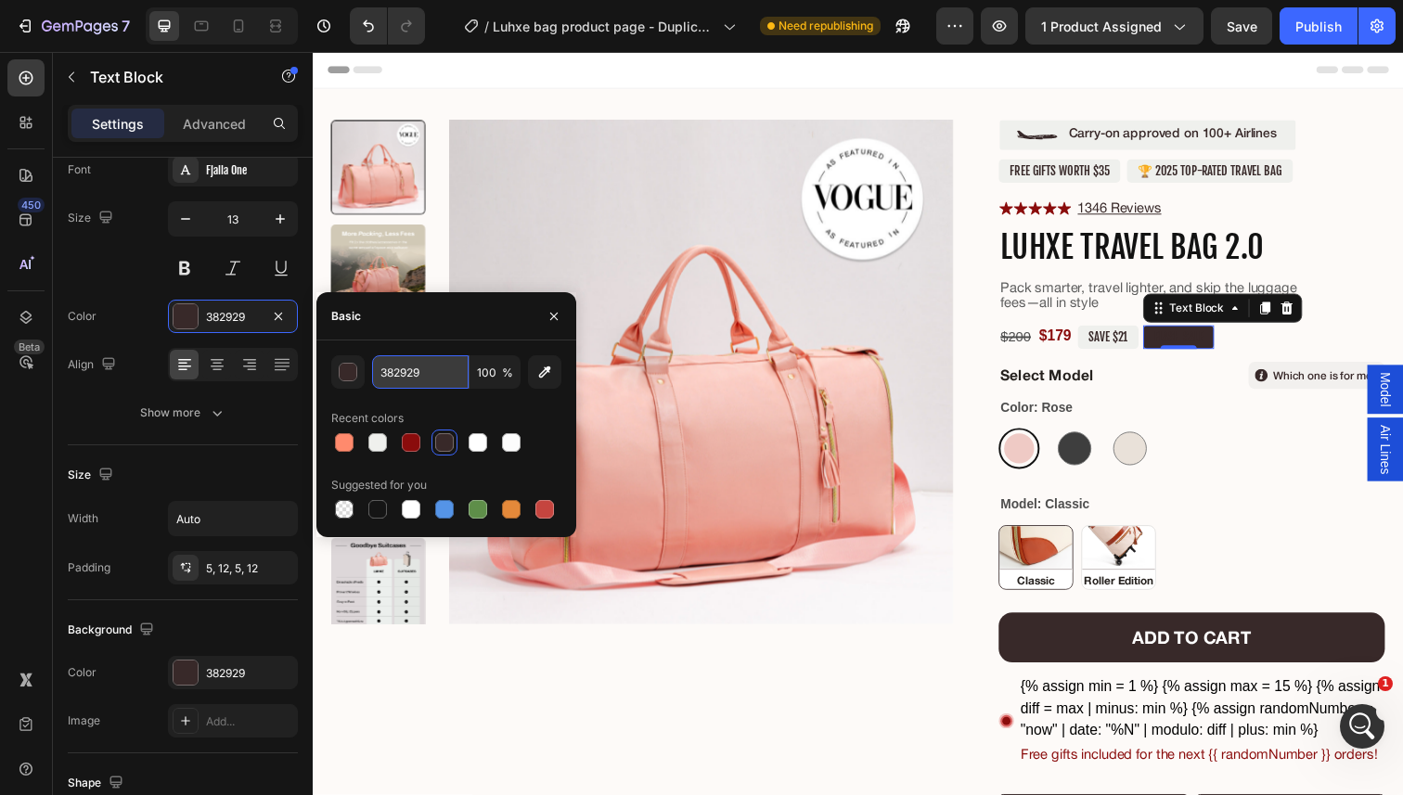
click at [434, 373] on input "382929" at bounding box center [420, 371] width 96 height 33
type input "FFFFFF"
click at [1250, 349] on div "$200 Compare Price Compare Price $179 Product Price Product Price SAVE $21 Prod…" at bounding box center [1210, 343] width 394 height 31
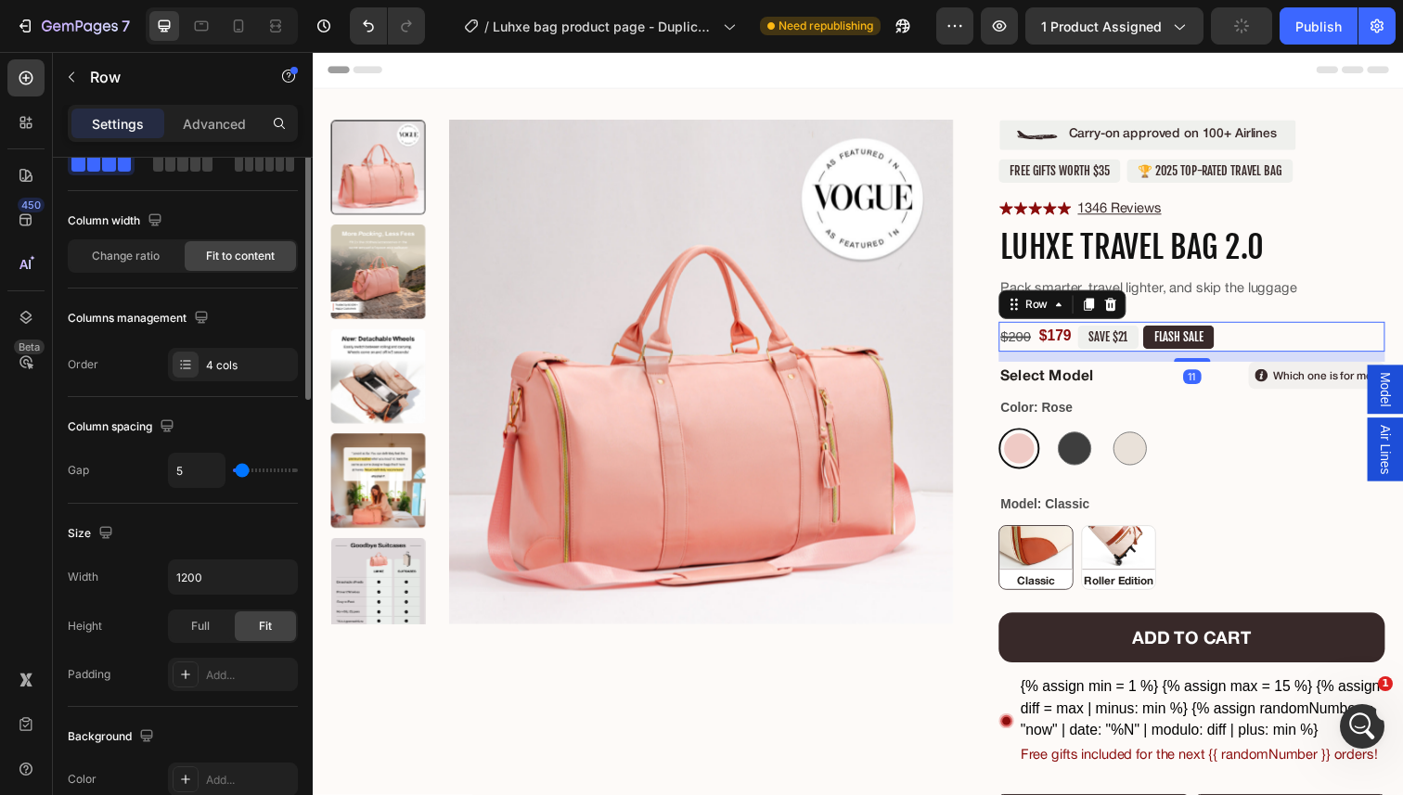
scroll to position [0, 0]
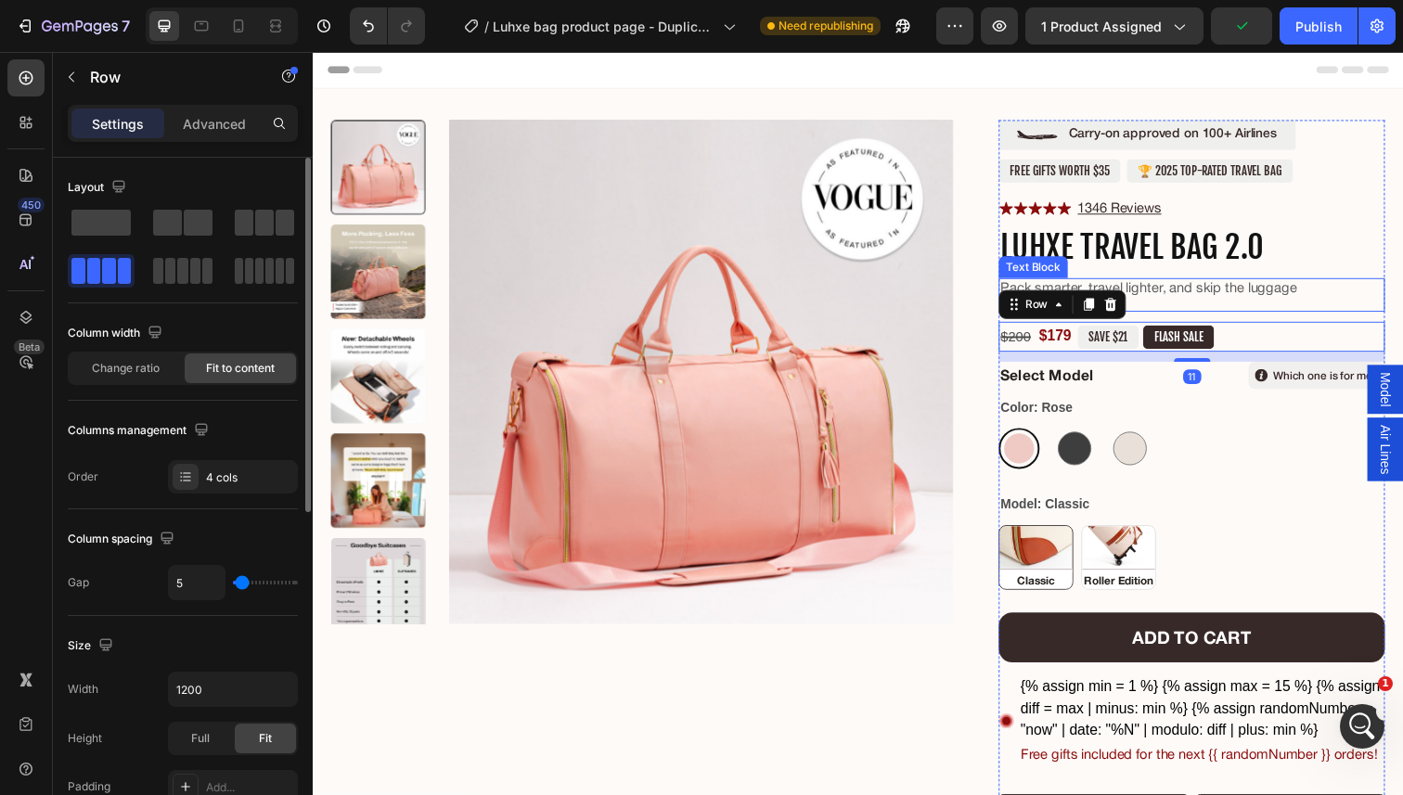
click at [1260, 271] on h1 "Luhxe Travel Bag 2.0" at bounding box center [1210, 252] width 394 height 40
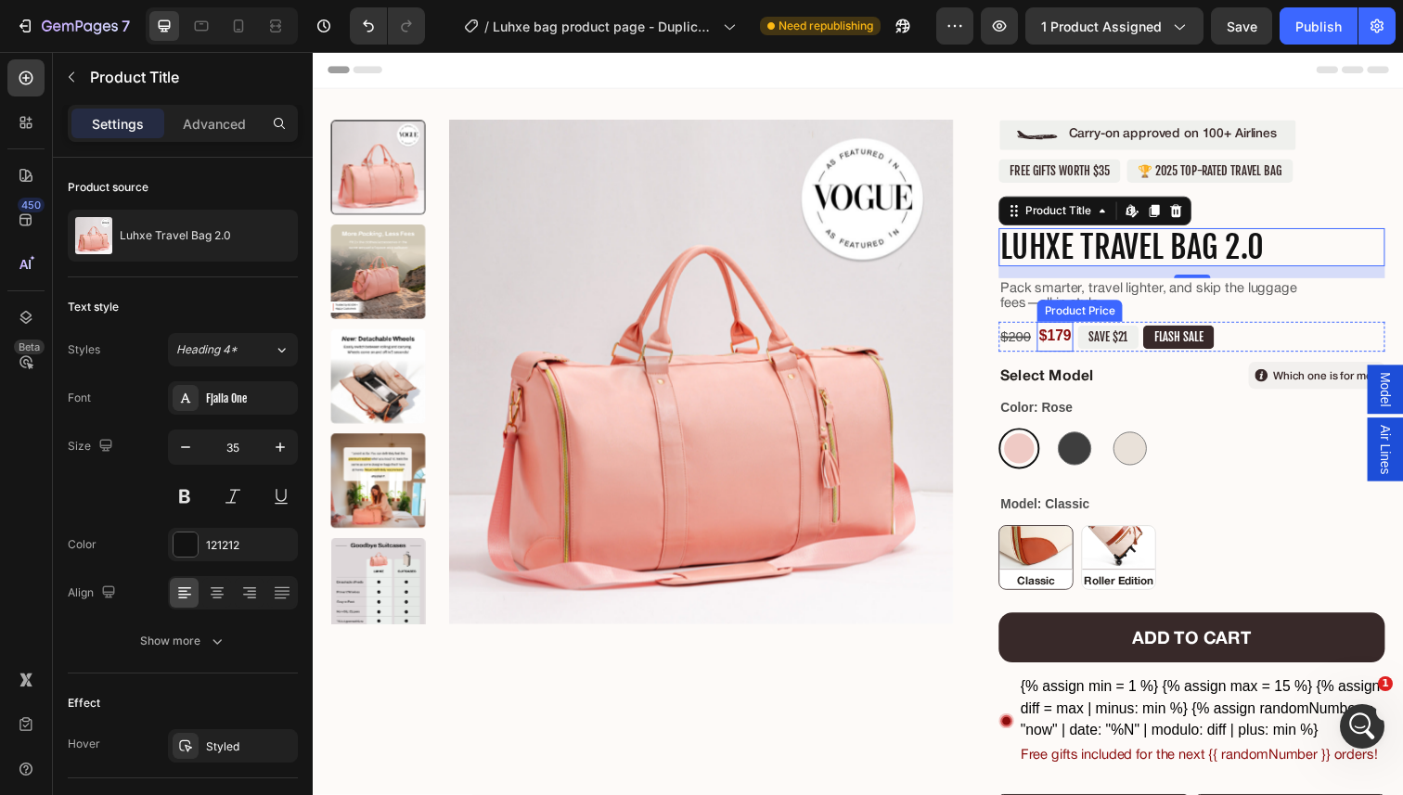
click at [1069, 346] on div "$179" at bounding box center [1070, 343] width 37 height 31
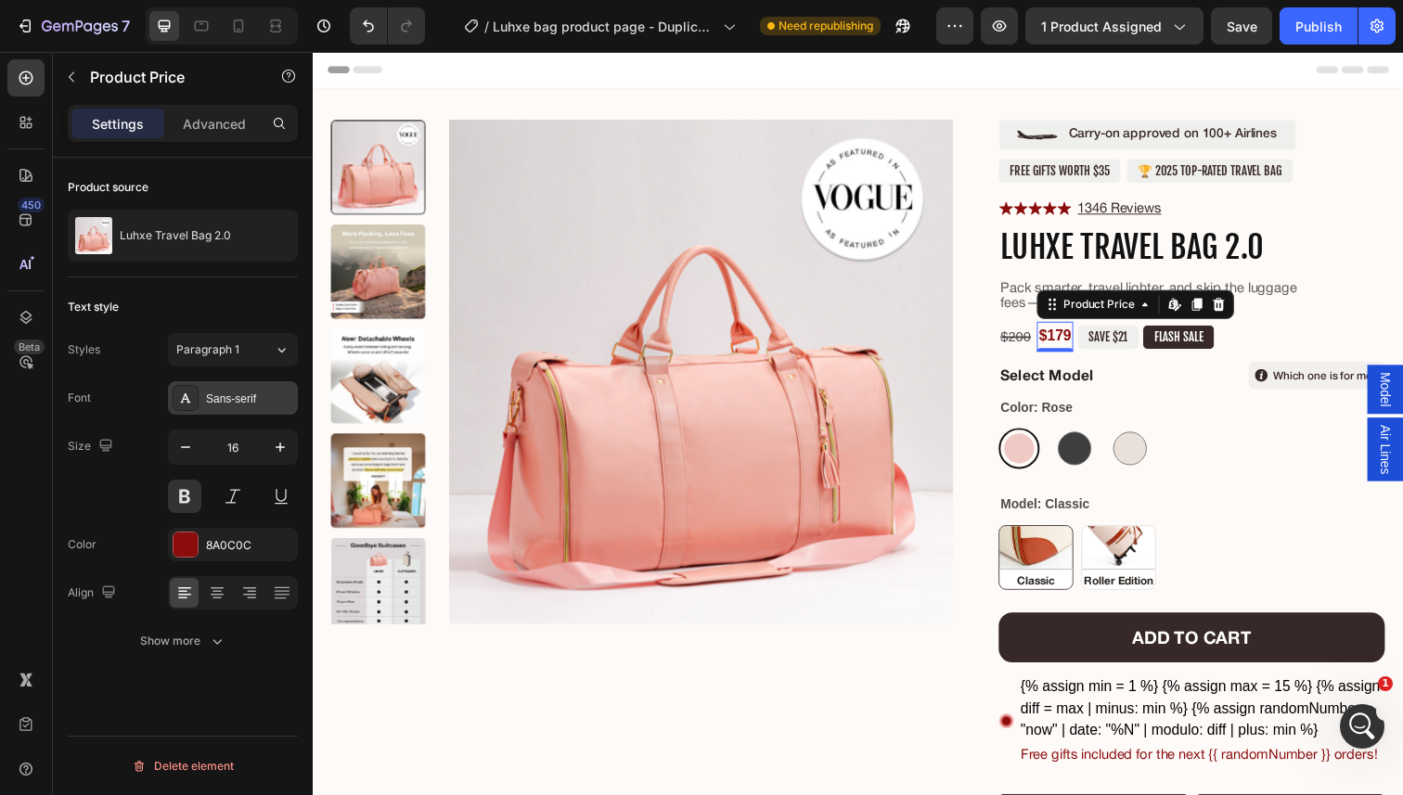
click at [263, 393] on div "Sans-serif" at bounding box center [249, 399] width 87 height 17
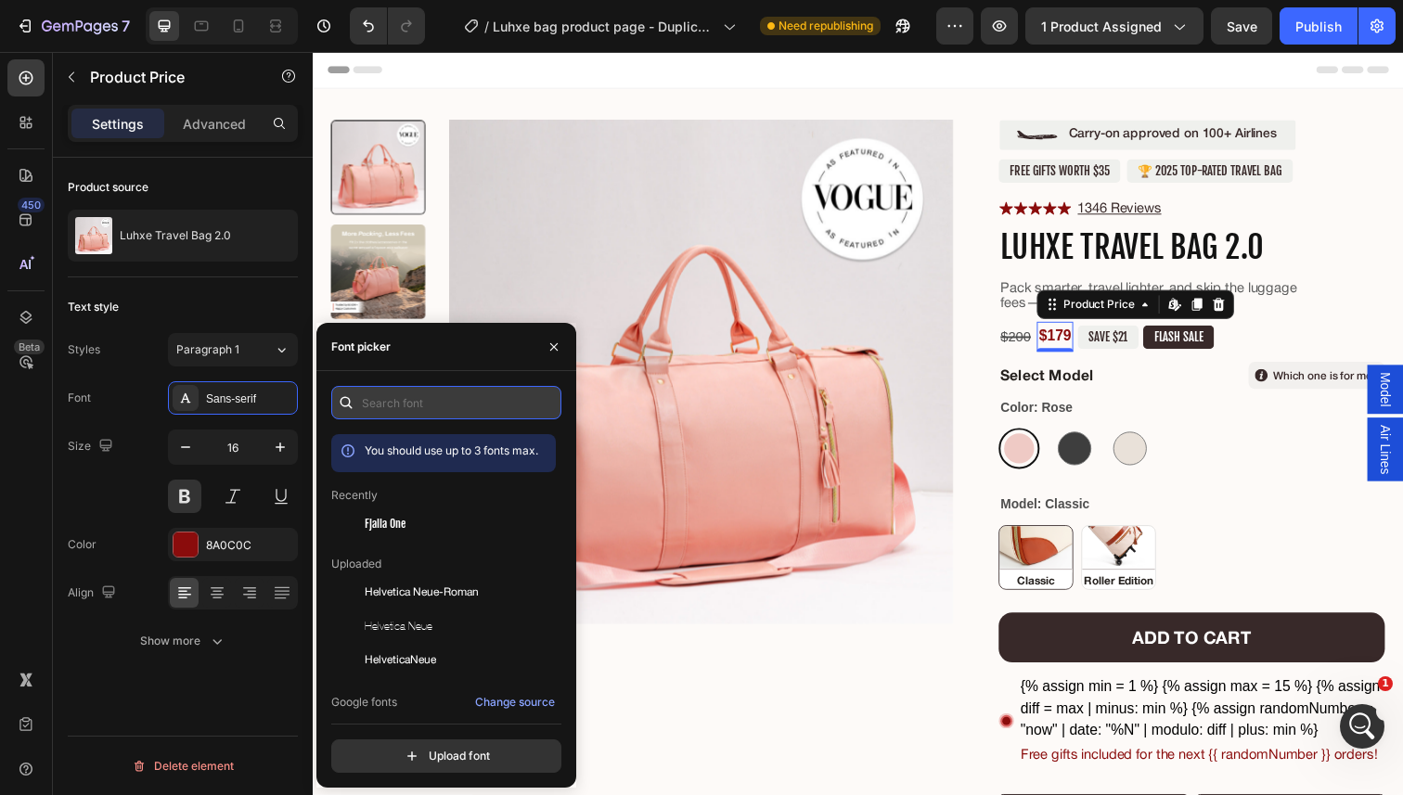
click at [381, 386] on input "text" at bounding box center [446, 402] width 230 height 33
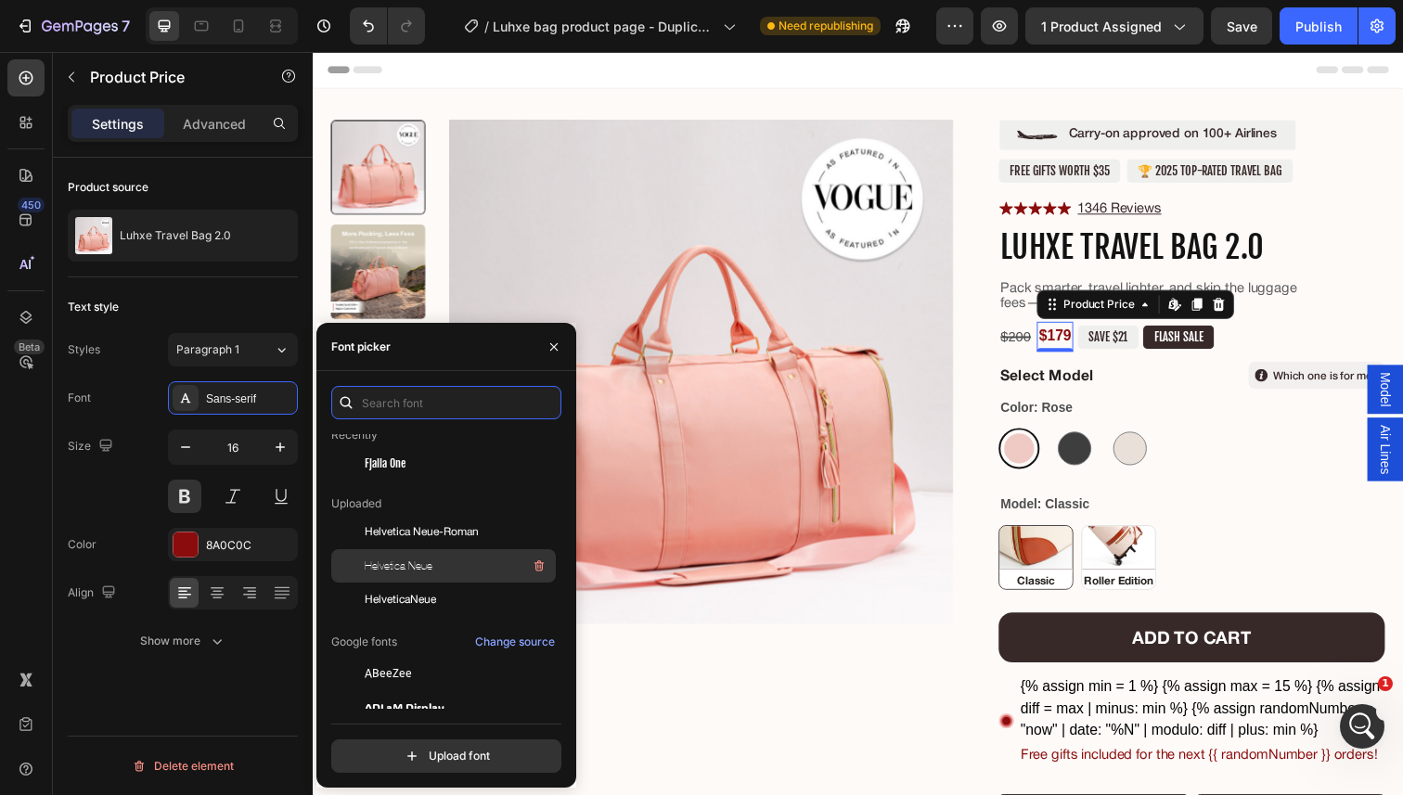
scroll to position [72, 0]
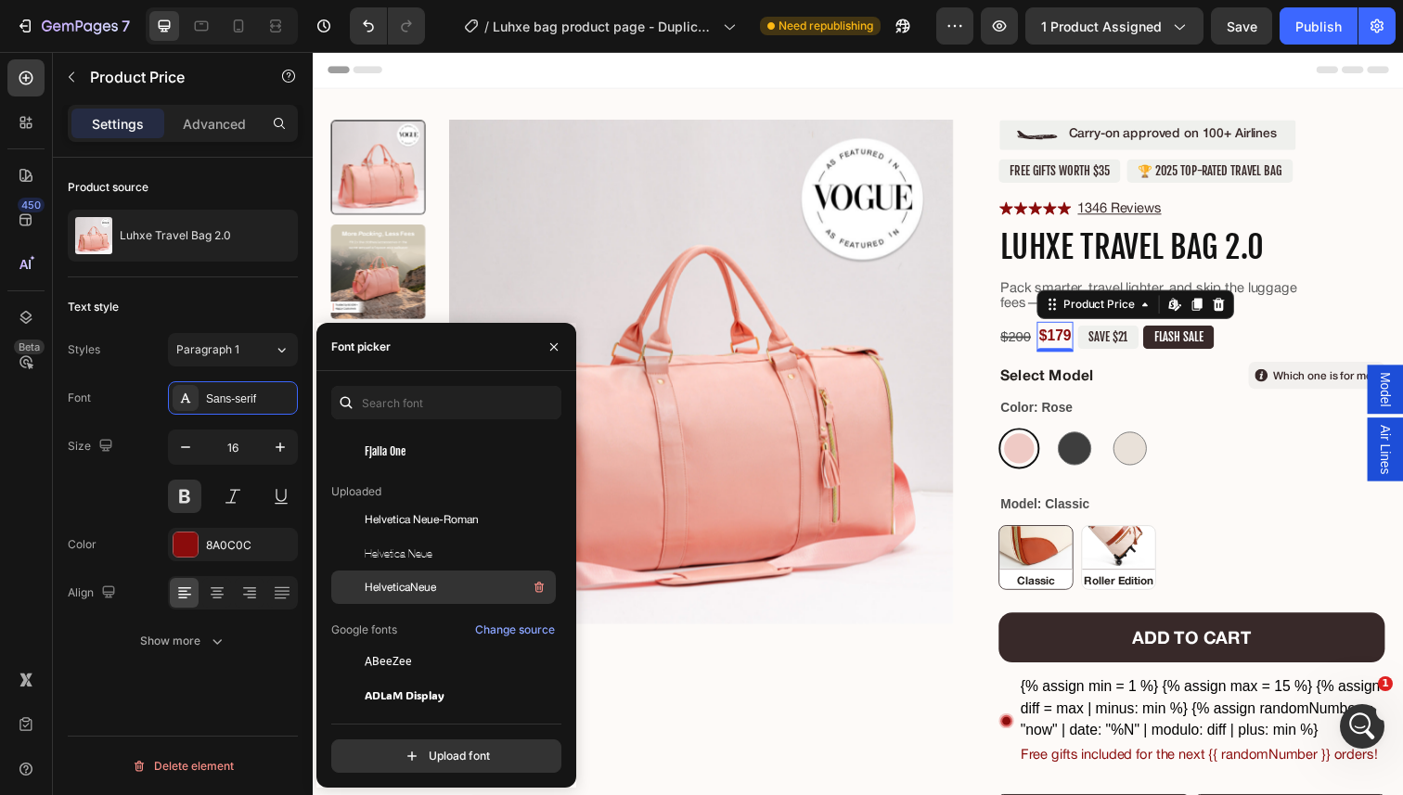
click at [447, 578] on div "HelveticaNeue" at bounding box center [458, 587] width 187 height 22
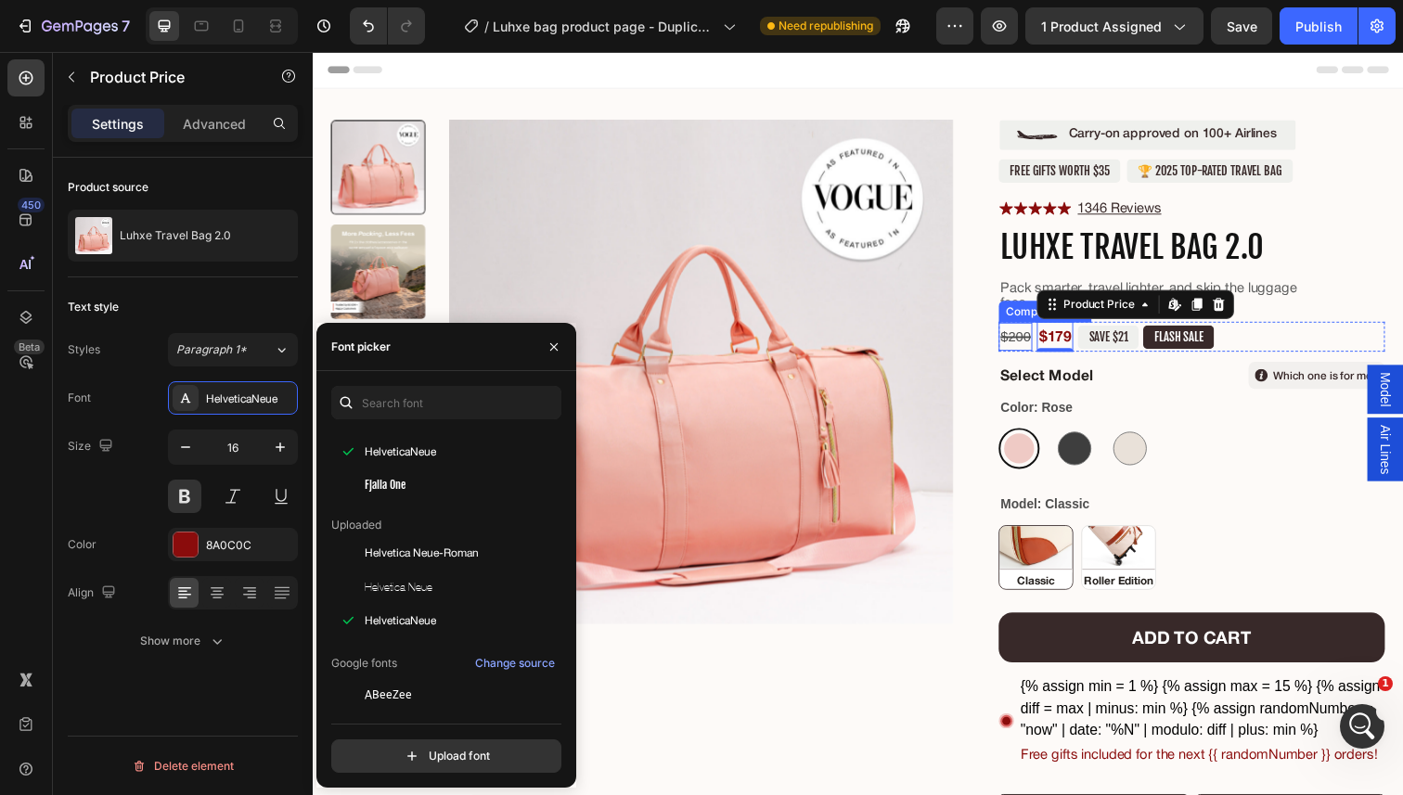
click at [1030, 342] on div "$200" at bounding box center [1030, 342] width 34 height 29
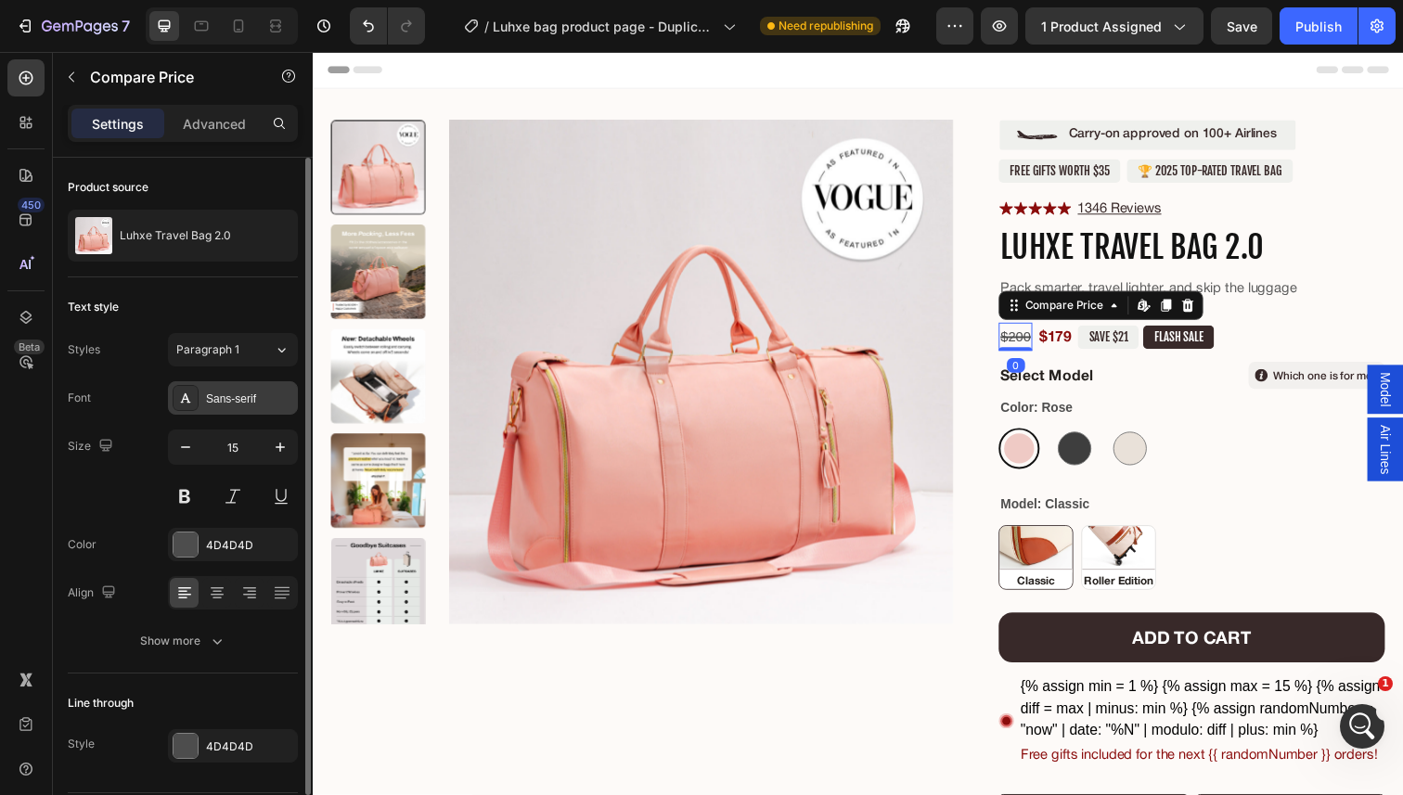
click at [221, 414] on div "Sans-serif" at bounding box center [233, 397] width 130 height 33
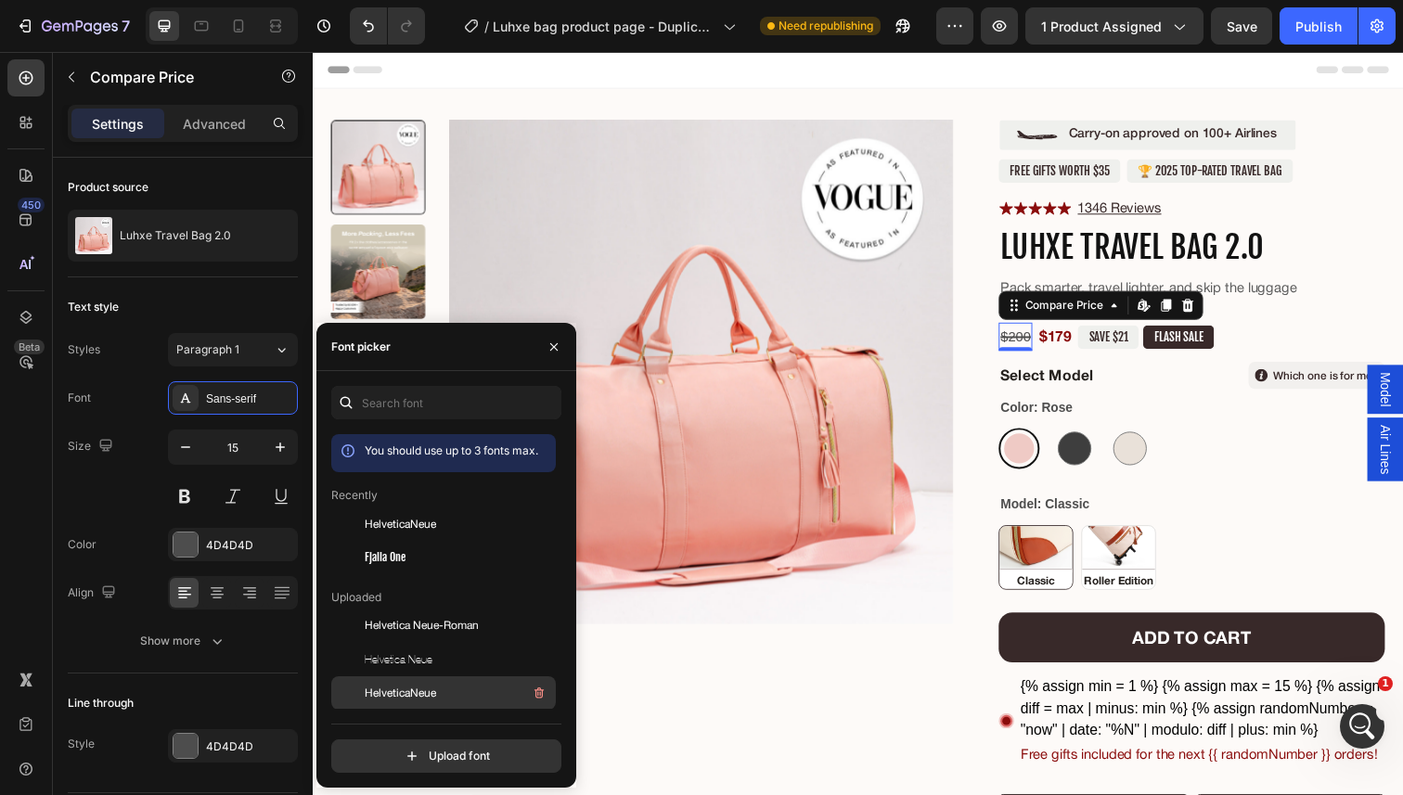
click at [396, 684] on div "HelveticaNeue" at bounding box center [458, 693] width 187 height 22
click at [1121, 346] on pre "SAVE $21" at bounding box center [1124, 343] width 62 height 24
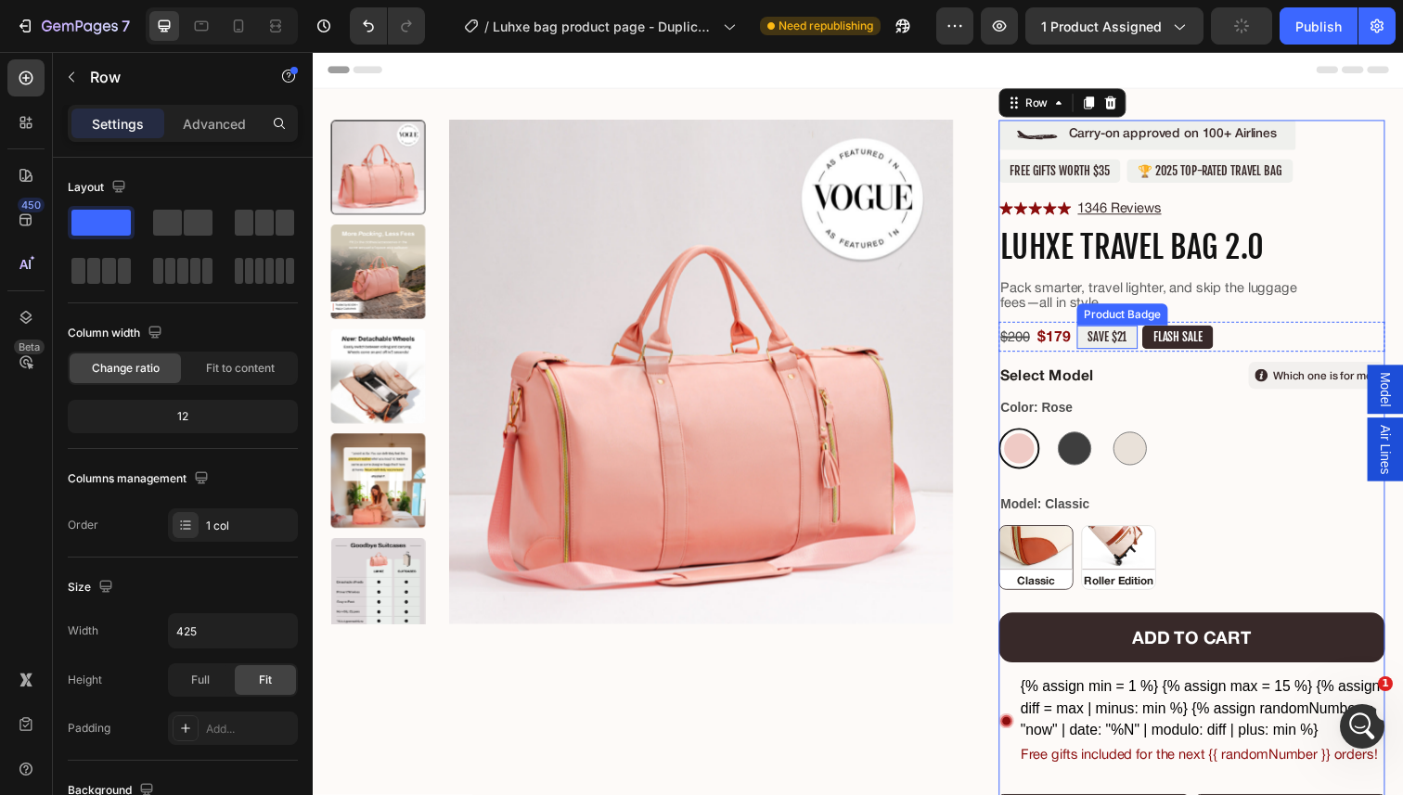
click at [1153, 345] on pre "SAVE $21" at bounding box center [1124, 343] width 62 height 24
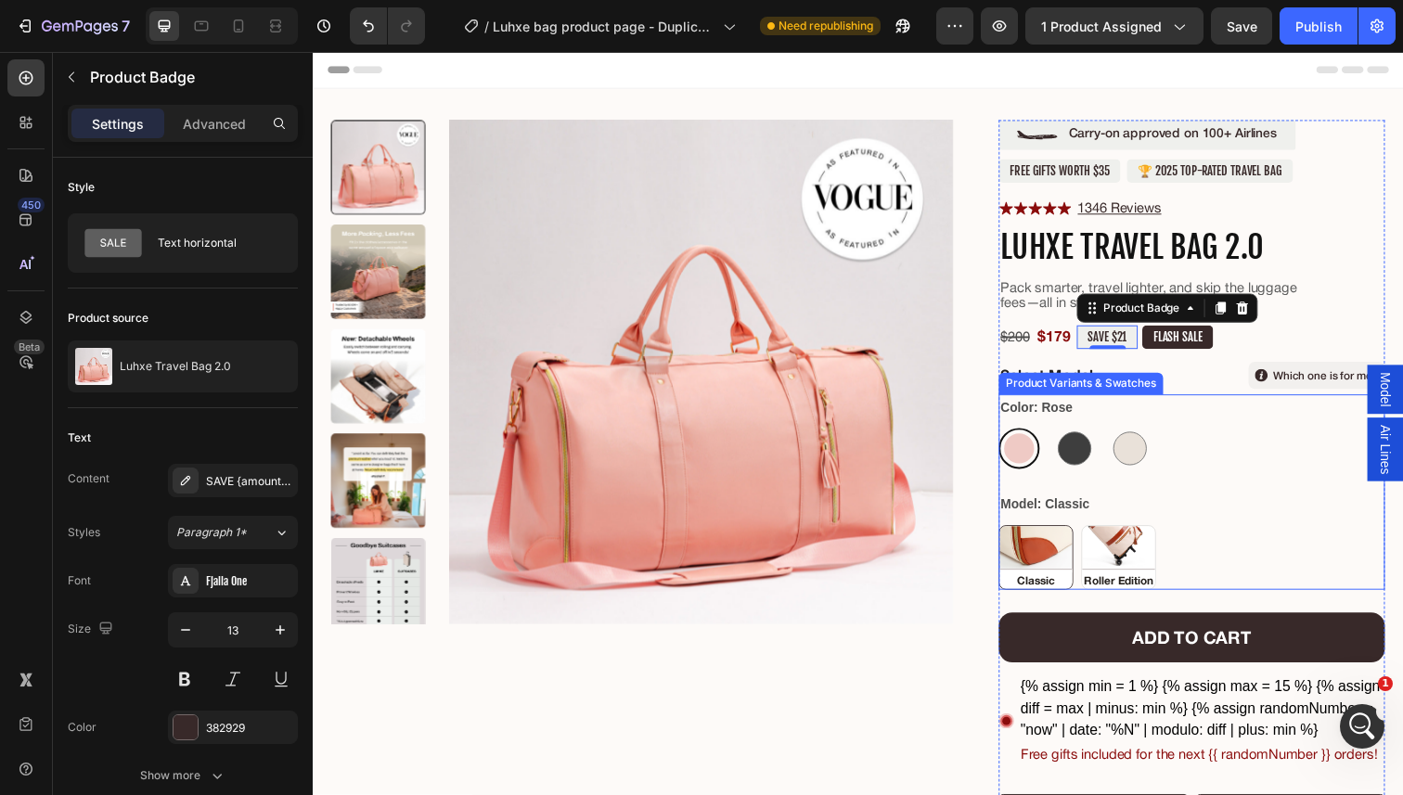
click at [1061, 556] on img at bounding box center [1051, 568] width 74 height 64
click at [1013, 535] on input "Classic Classic" at bounding box center [1012, 534] width 1 height 1
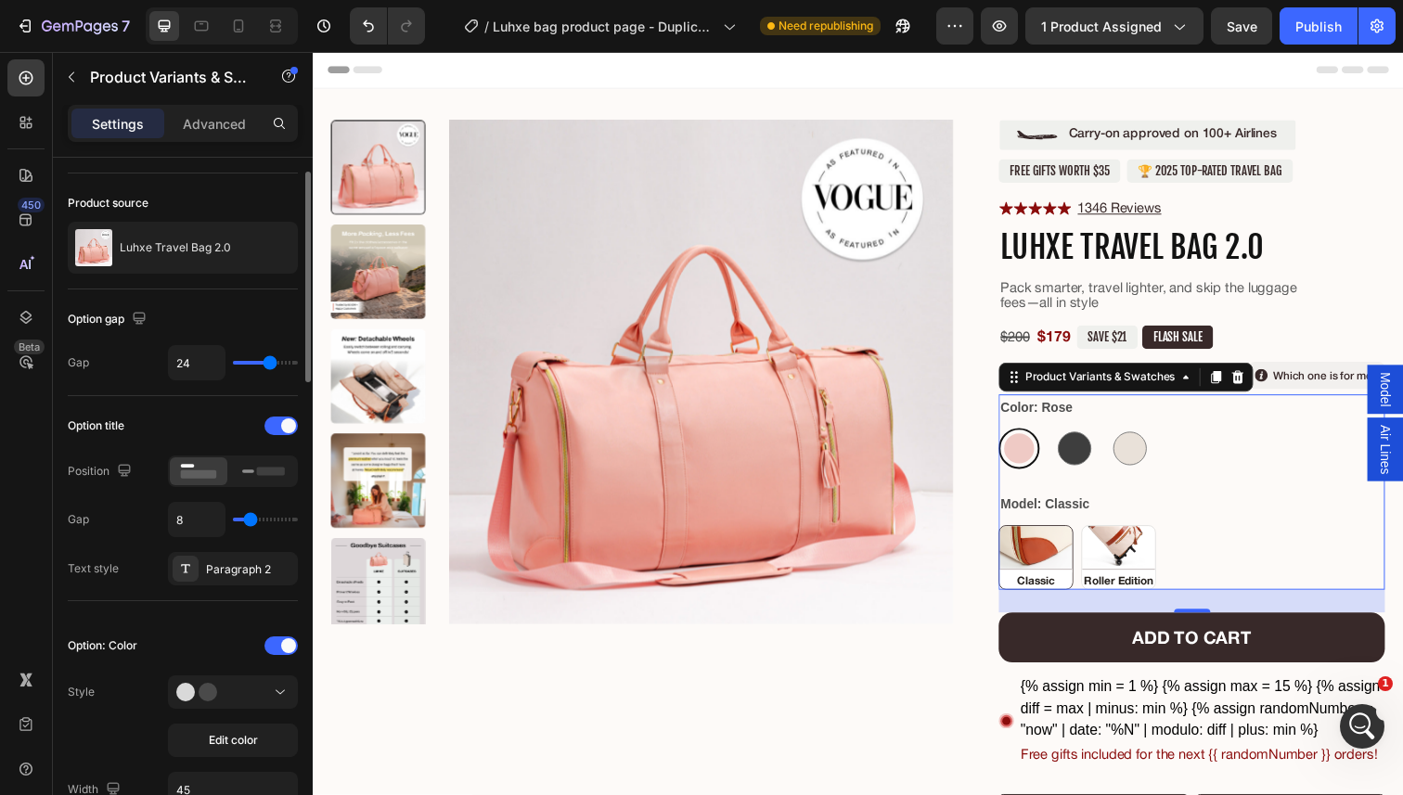
scroll to position [0, 0]
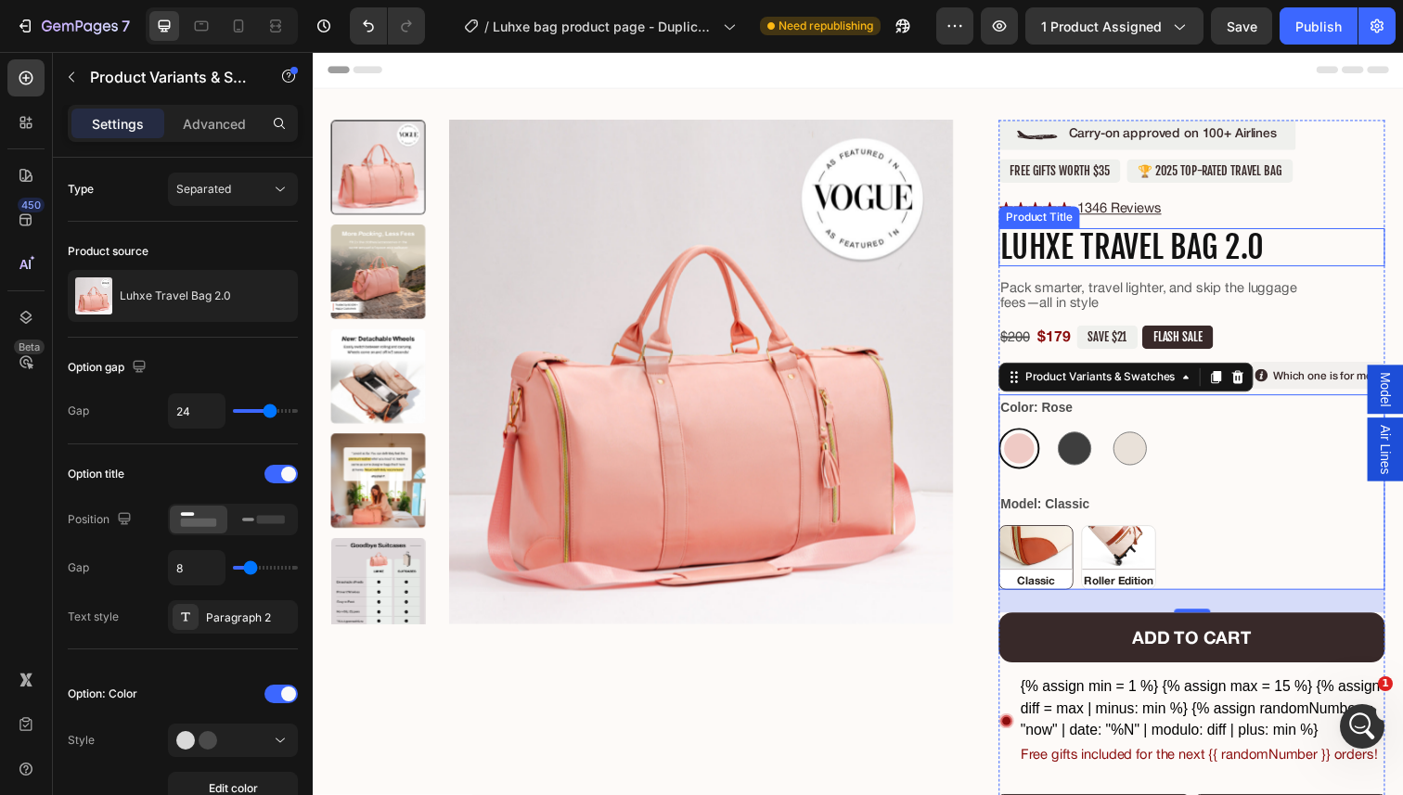
click at [1198, 252] on h1 "Luhxe Travel Bag 2.0" at bounding box center [1210, 252] width 394 height 40
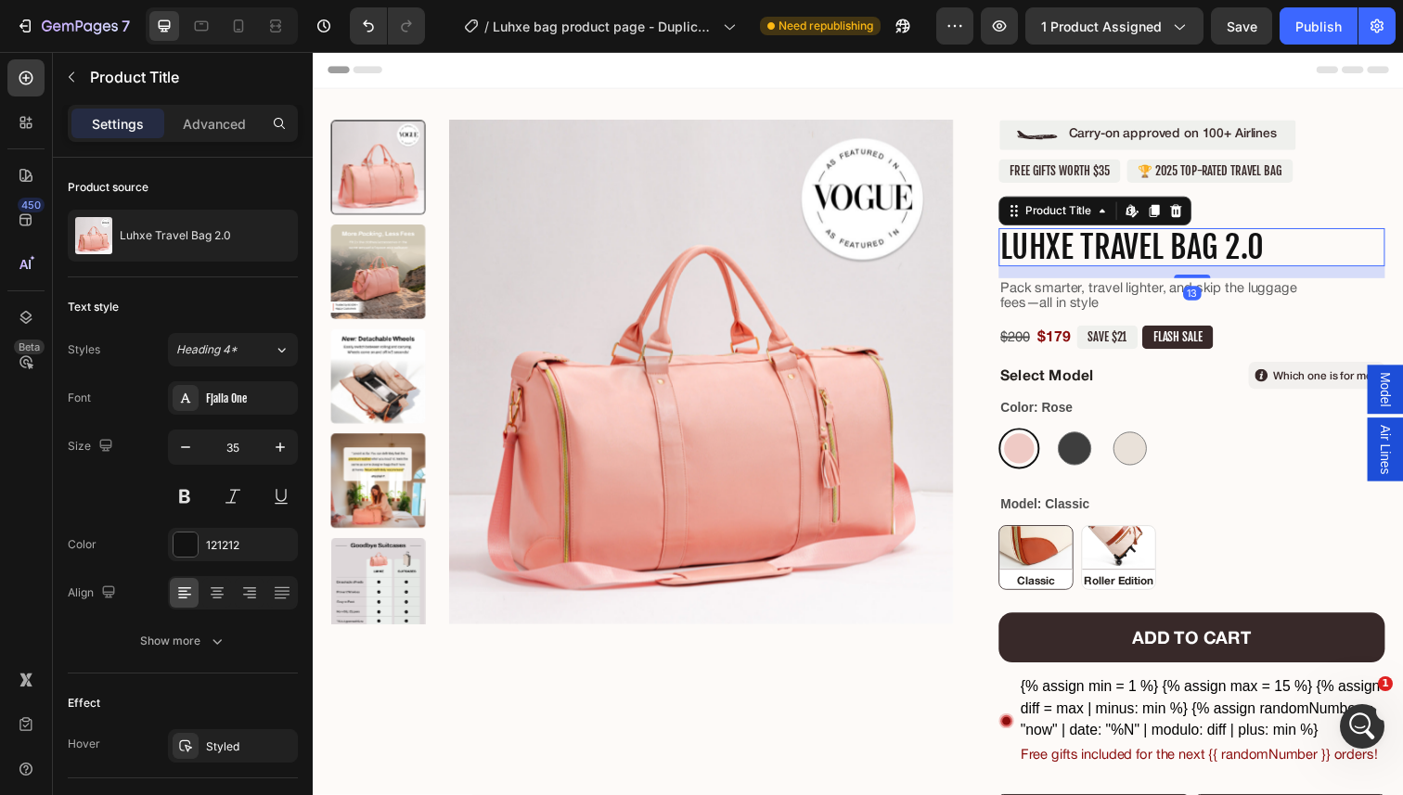
click at [1277, 246] on h1 "Luhxe Travel Bag 2.0" at bounding box center [1210, 252] width 394 height 40
click at [1129, 348] on pre "SAVE $21" at bounding box center [1124, 343] width 62 height 24
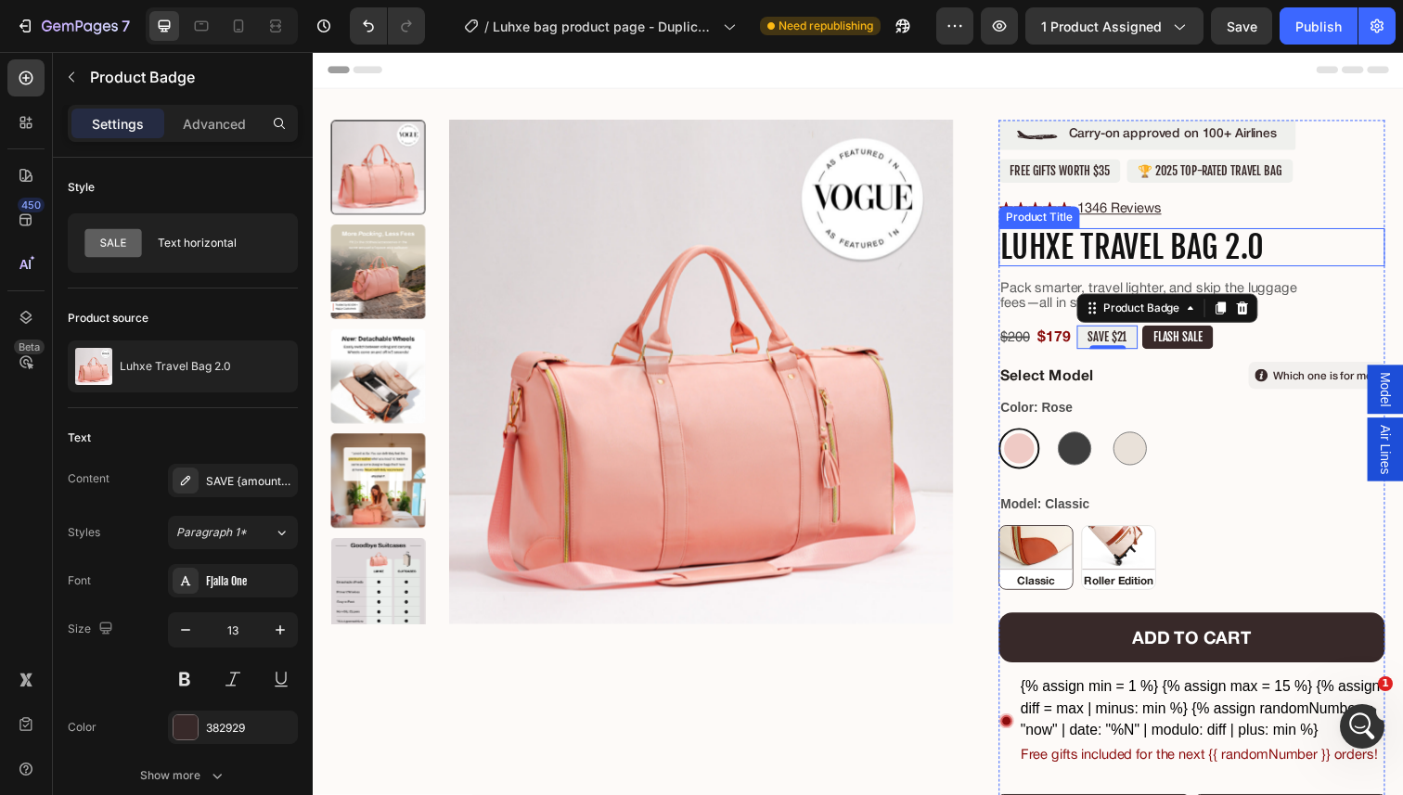
click at [1109, 248] on h1 "Luhxe Travel Bag 2.0" at bounding box center [1210, 252] width 394 height 40
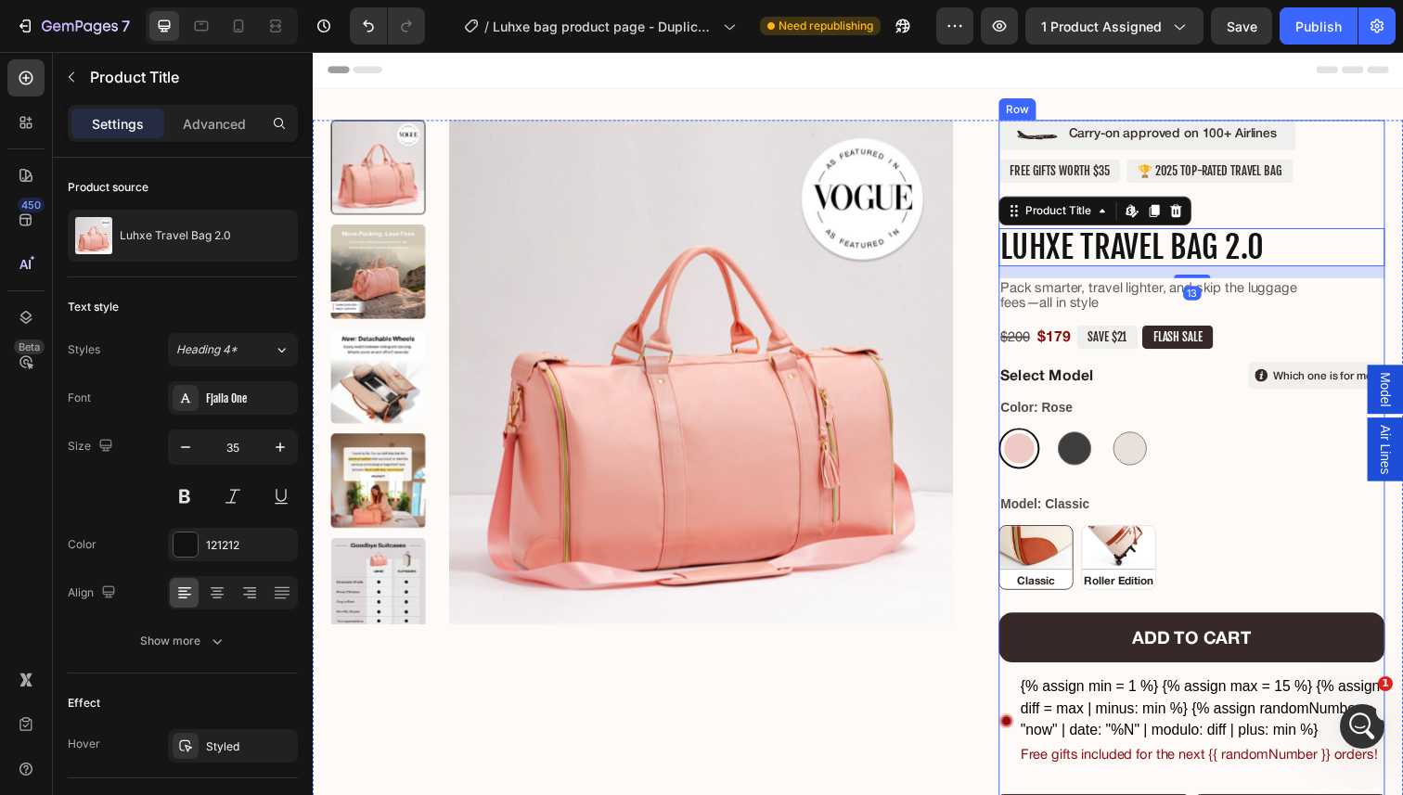
click at [1261, 175] on p "🏆 2025 TOP-RATED TRAVEL BAG" at bounding box center [1229, 173] width 148 height 15
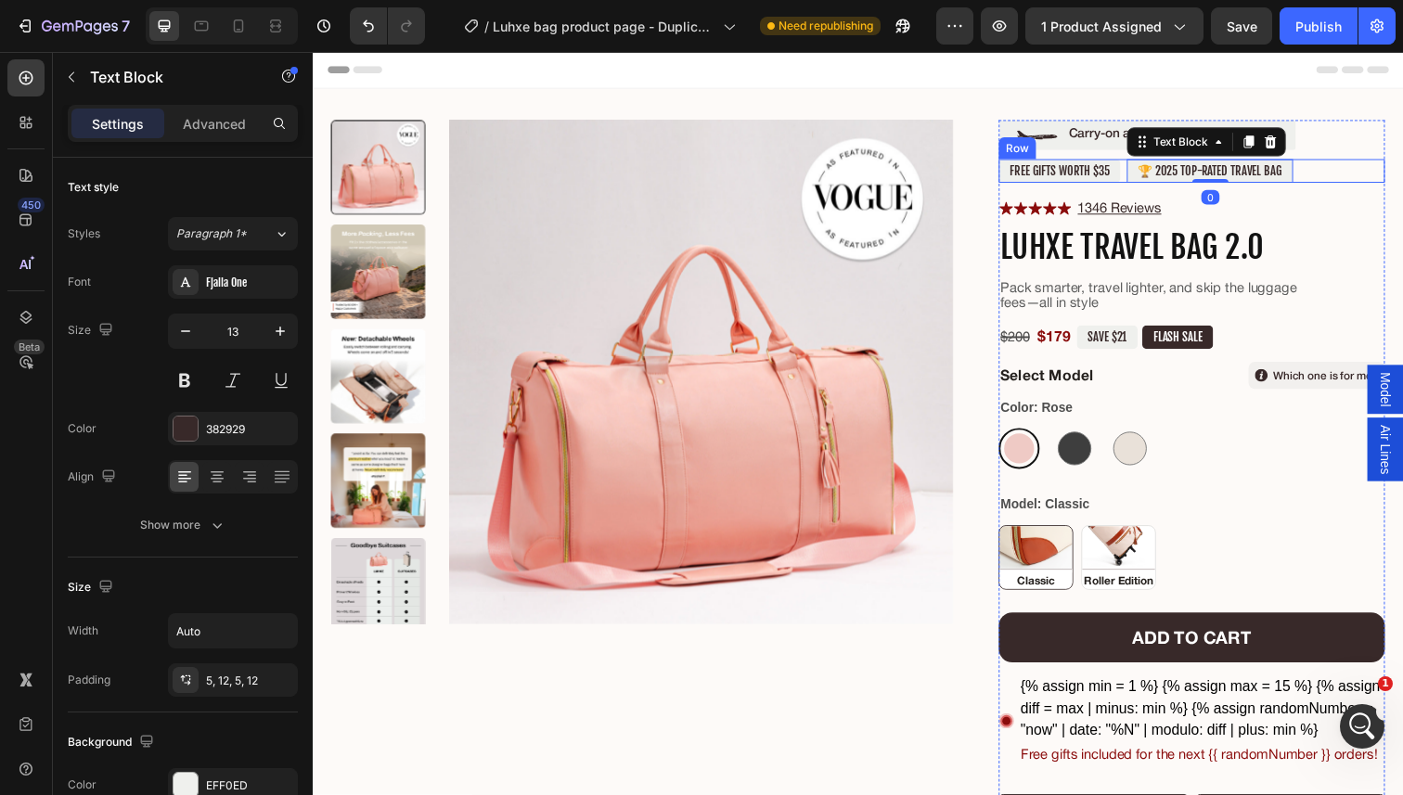
click at [1345, 161] on div "free gifts worth $35 Text Block 🏆 2025 TOP-RATED TRAVEL BAG Text Block 0 Row" at bounding box center [1210, 173] width 394 height 24
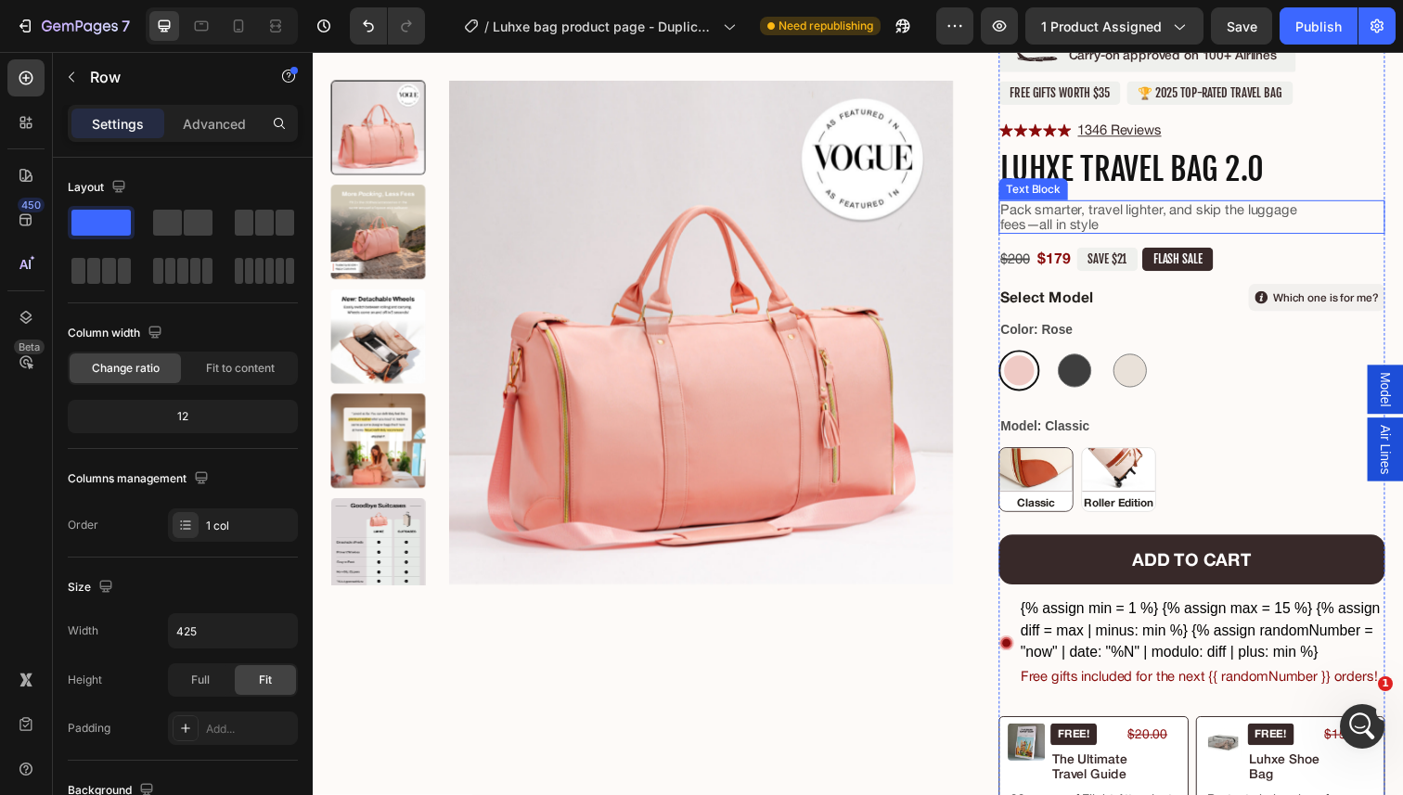
scroll to position [132, 0]
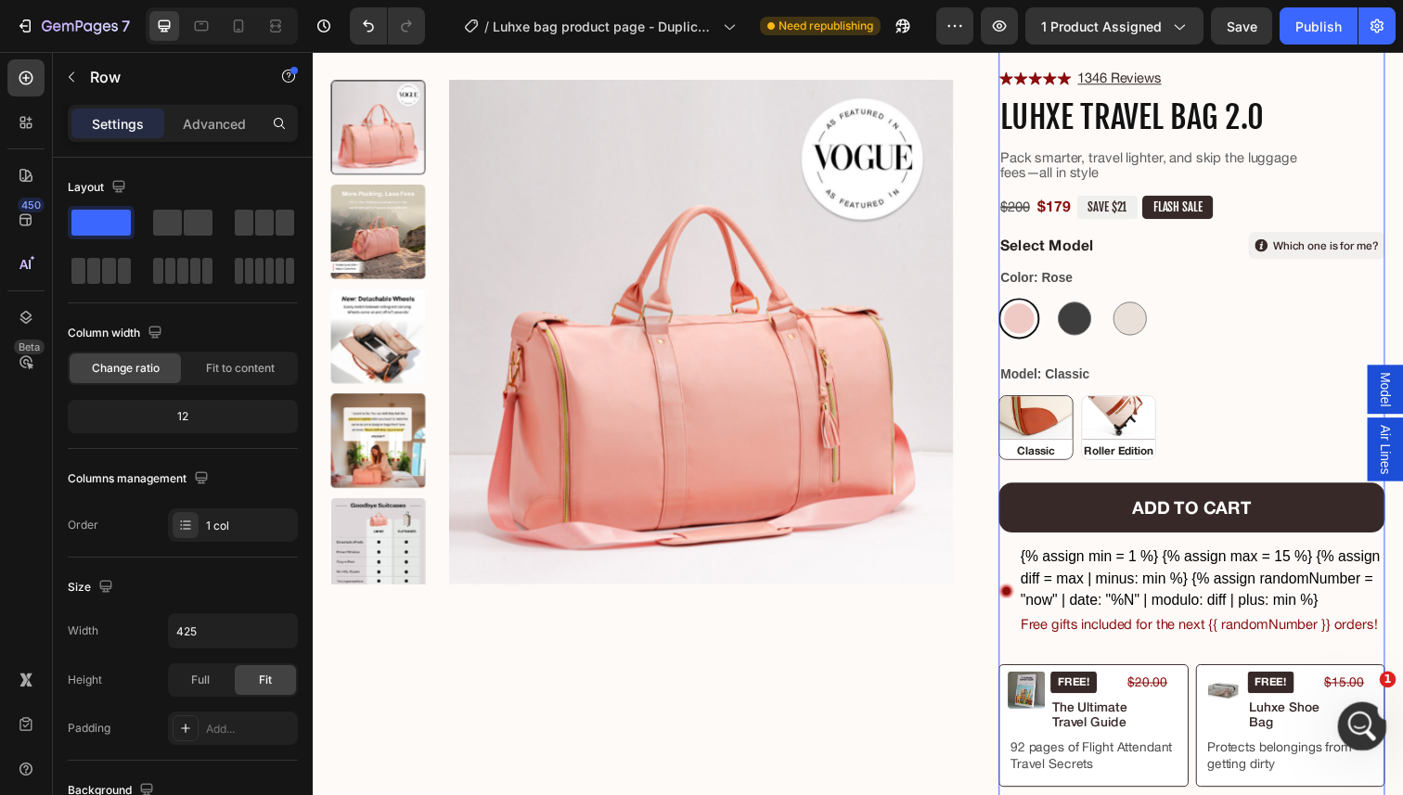
click at [1355, 731] on icon "Open Intercom Messenger" at bounding box center [1359, 724] width 31 height 31
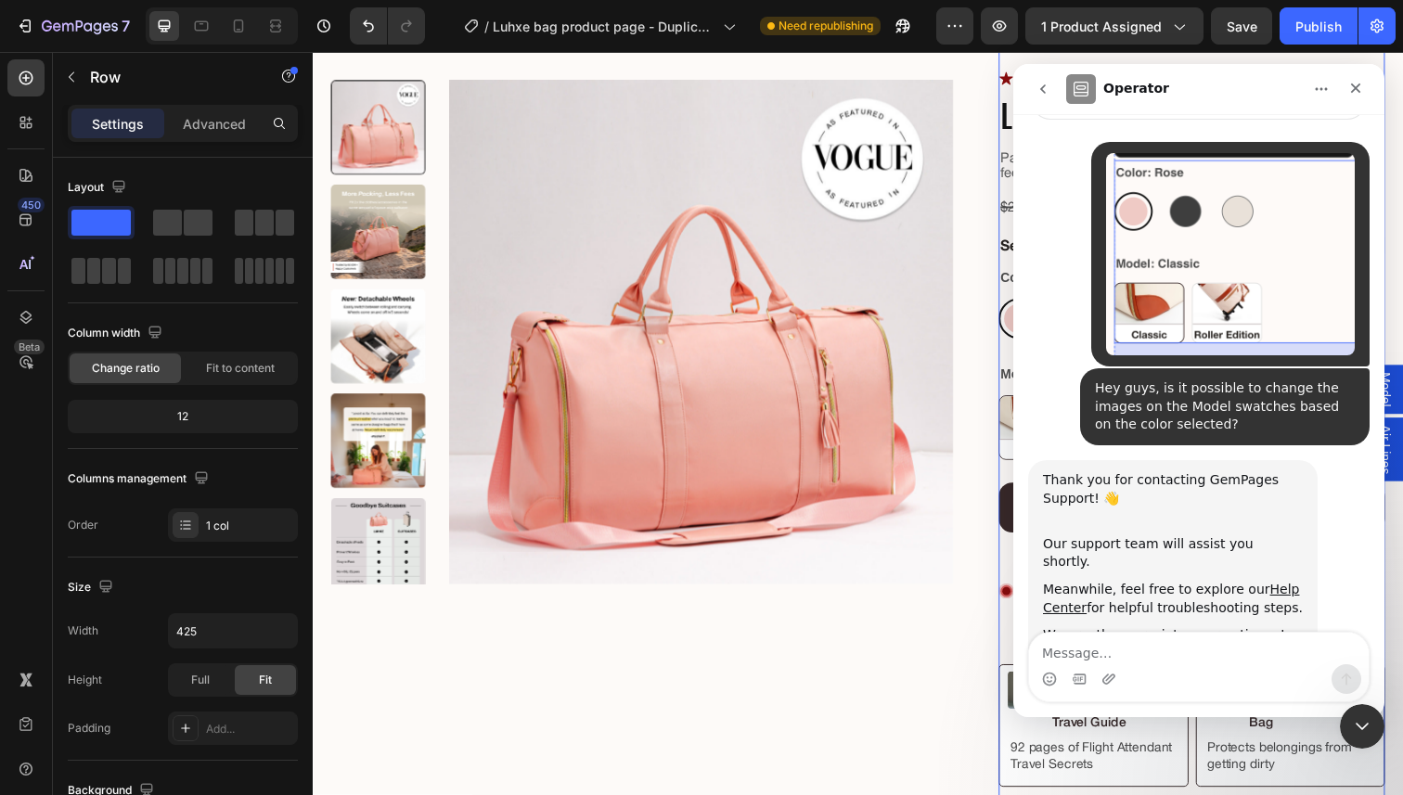
scroll to position [186, 0]
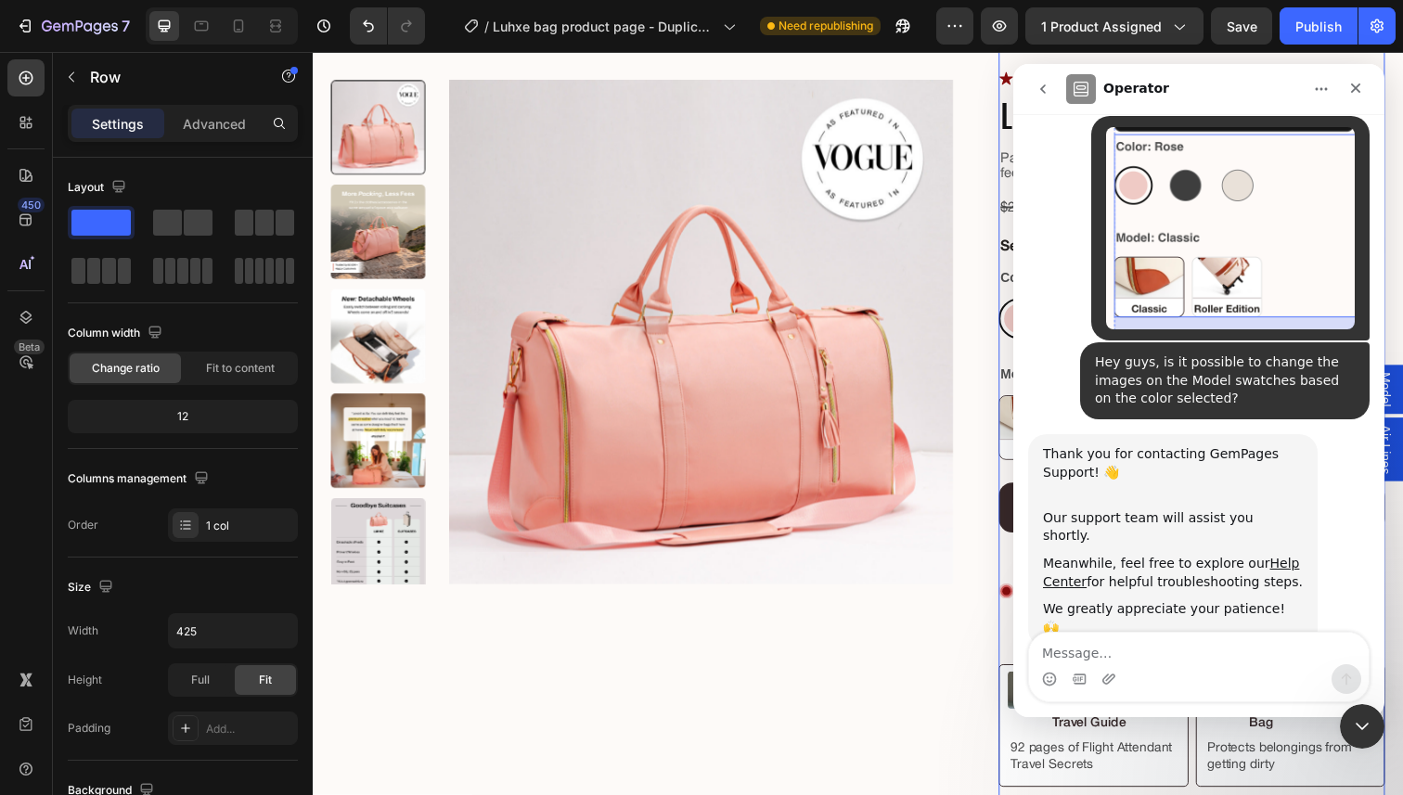
click at [1147, 654] on textarea "Message…" at bounding box center [1199, 649] width 340 height 32
type textarea "thank you"
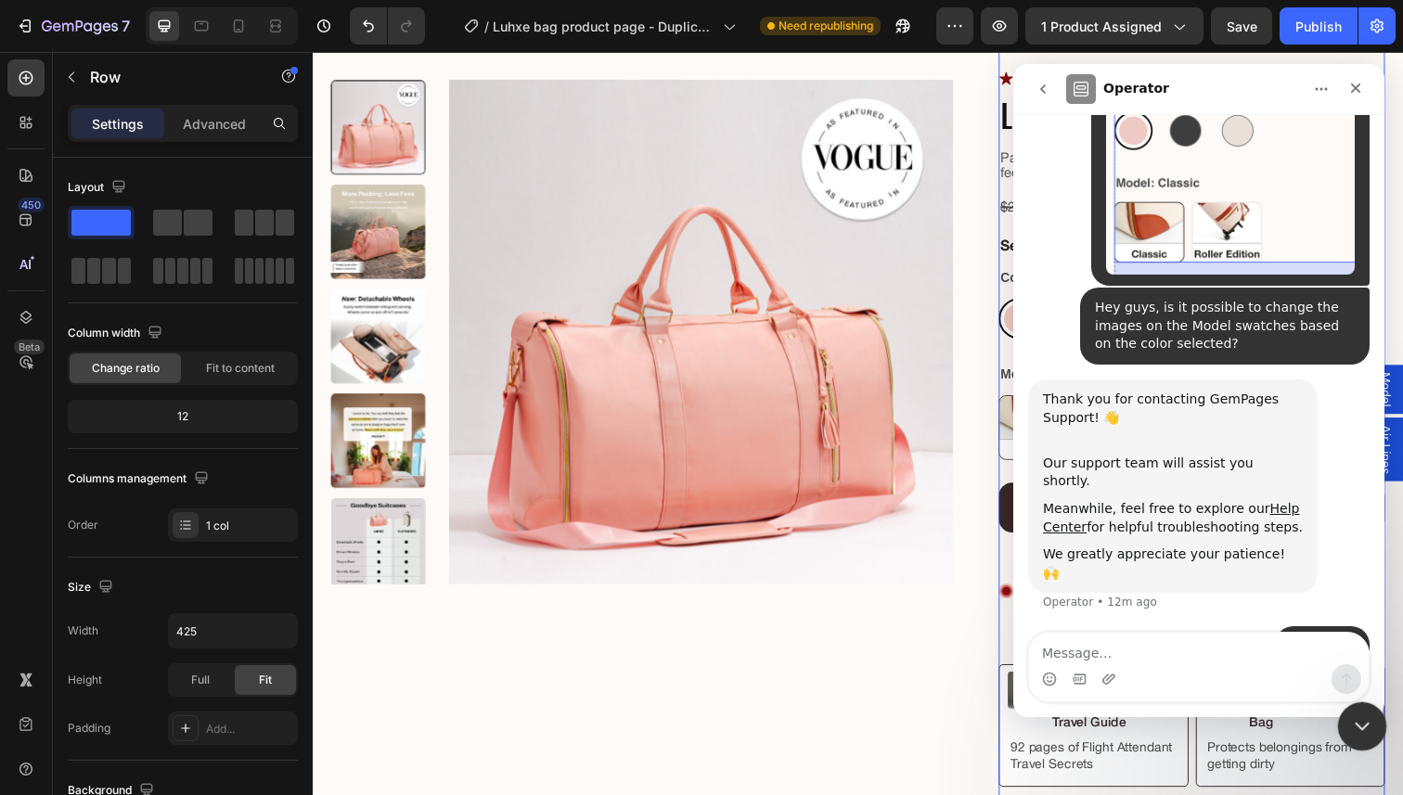
click at [1348, 726] on icon "Close Intercom Messenger" at bounding box center [1359, 724] width 22 height 22
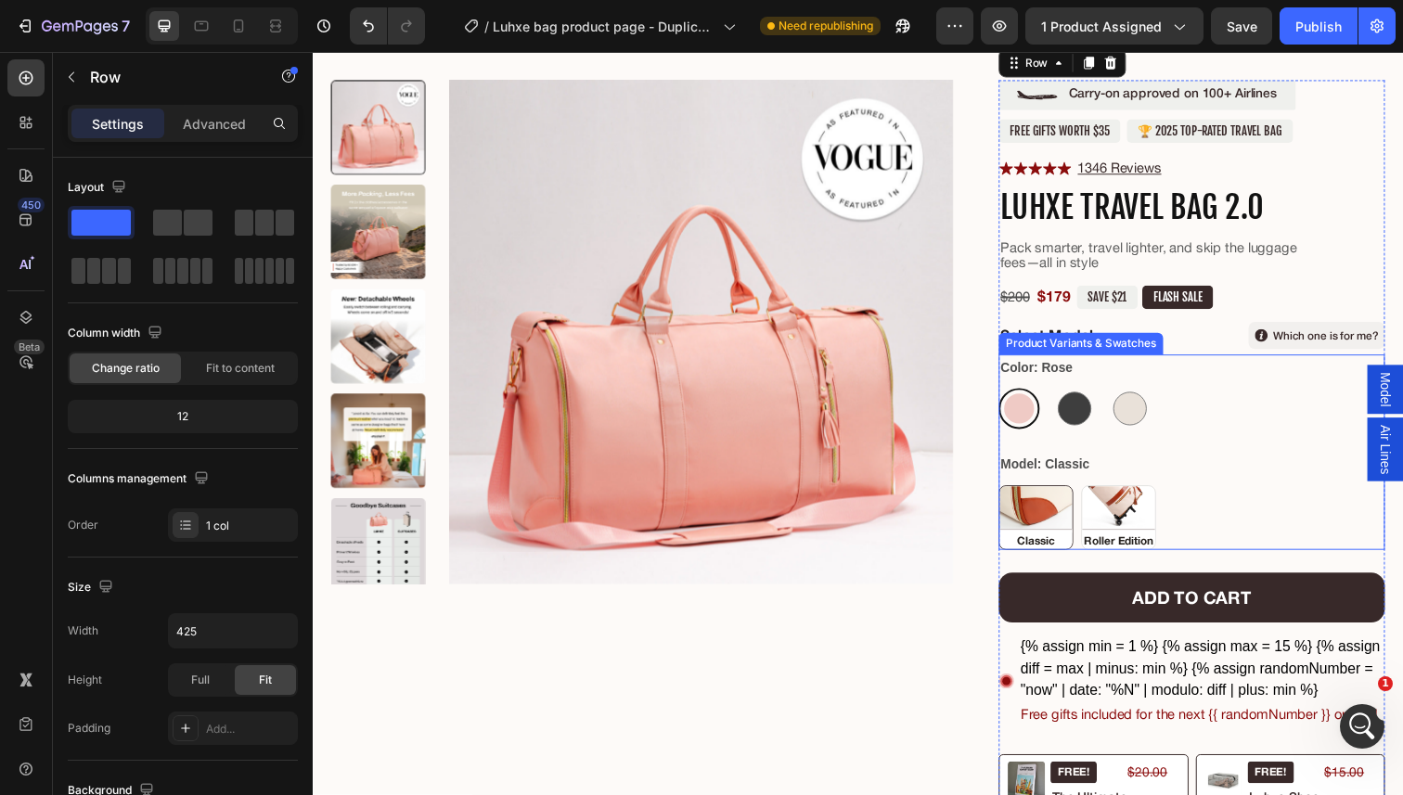
scroll to position [25, 0]
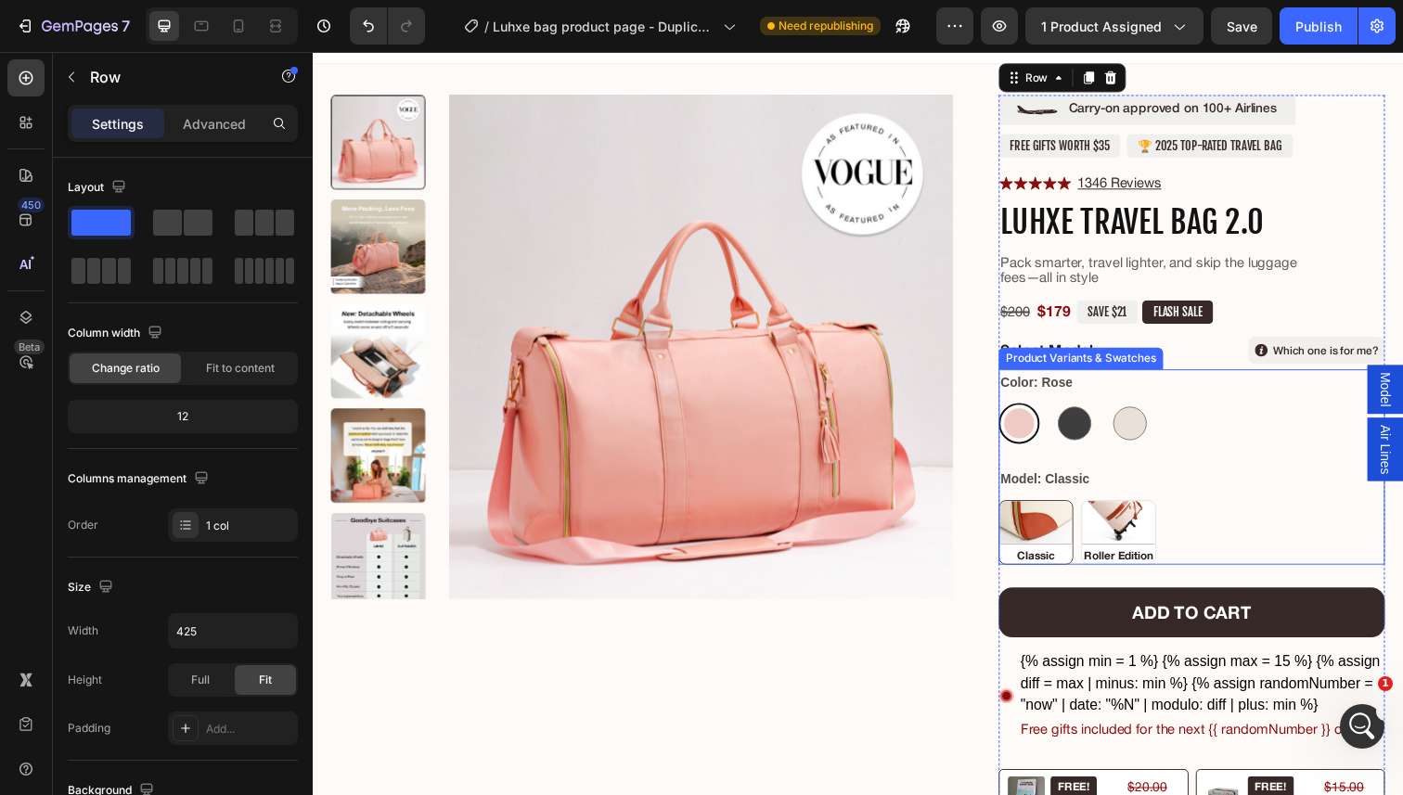
click at [1129, 520] on img at bounding box center [1135, 543] width 74 height 64
click at [1098, 510] on input "Roller Edition Roller Edition" at bounding box center [1097, 509] width 1 height 1
radio input "true"
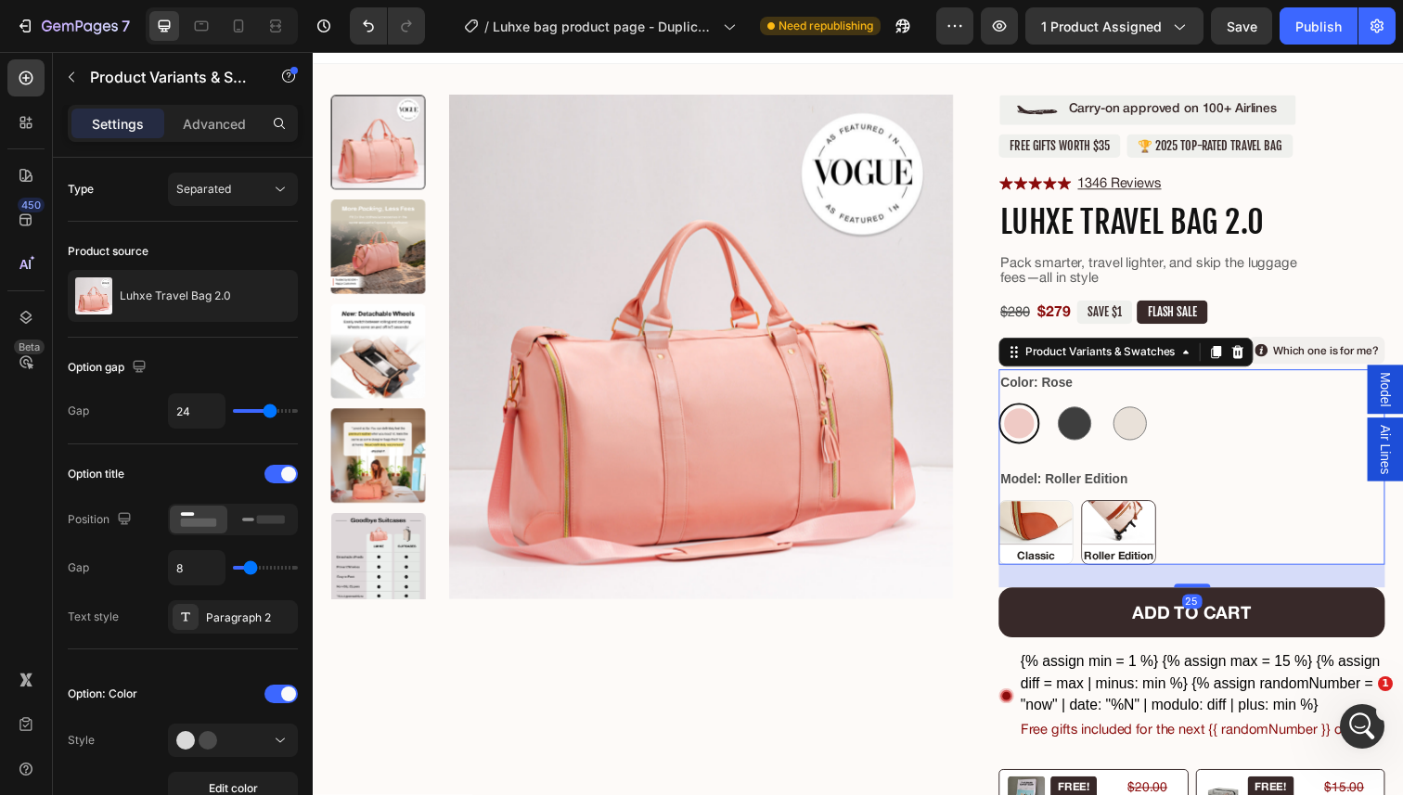
click at [1051, 526] on img at bounding box center [1051, 543] width 74 height 64
click at [1013, 510] on input "Classic Classic" at bounding box center [1012, 509] width 1 height 1
radio input "true"
click at [1124, 530] on img at bounding box center [1135, 543] width 74 height 64
click at [1098, 510] on input "Roller Edition Roller Edition" at bounding box center [1097, 509] width 1 height 1
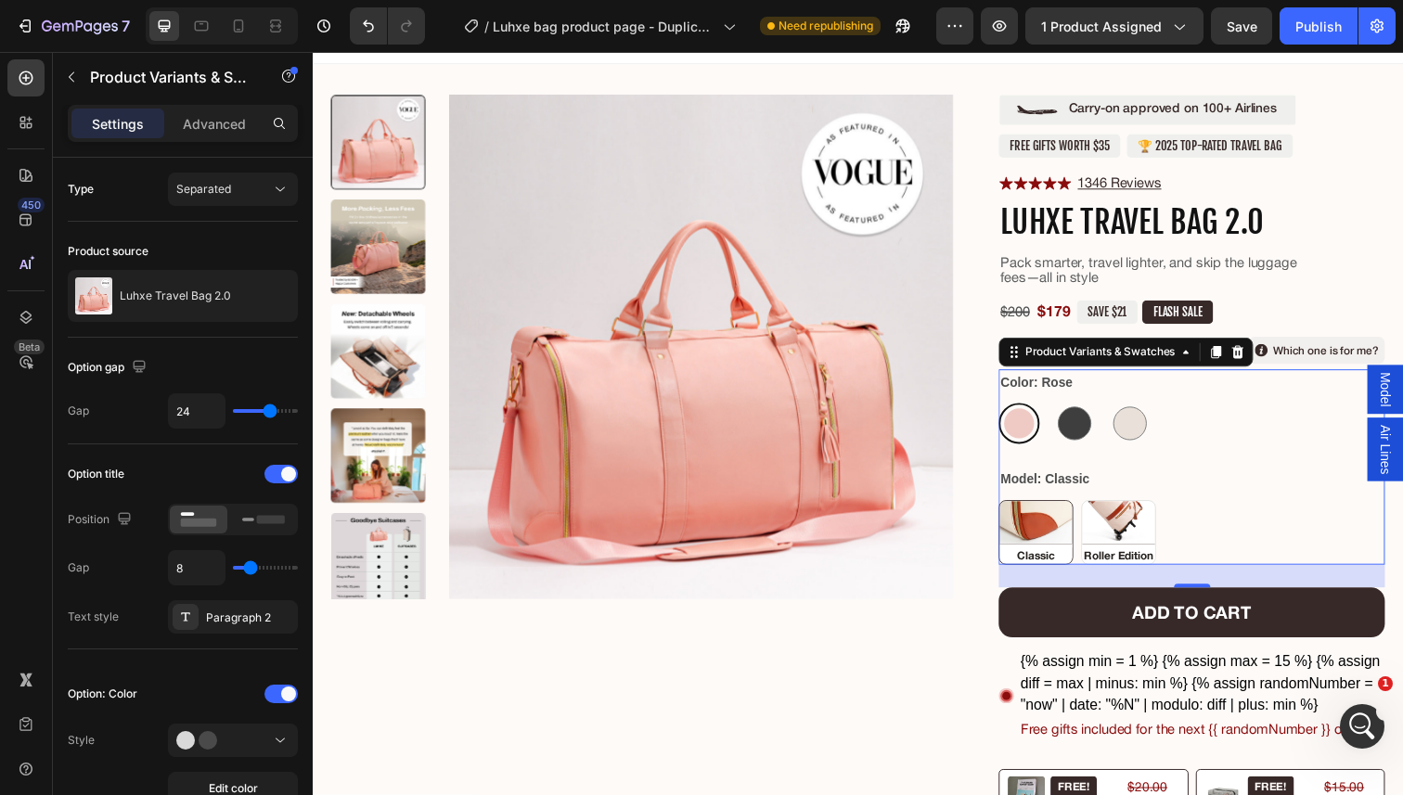
radio input "true"
click at [1047, 528] on img at bounding box center [1051, 543] width 74 height 64
click at [1013, 510] on input "Classic Classic" at bounding box center [1012, 509] width 1 height 1
radio input "true"
click at [1133, 534] on img at bounding box center [1135, 543] width 74 height 64
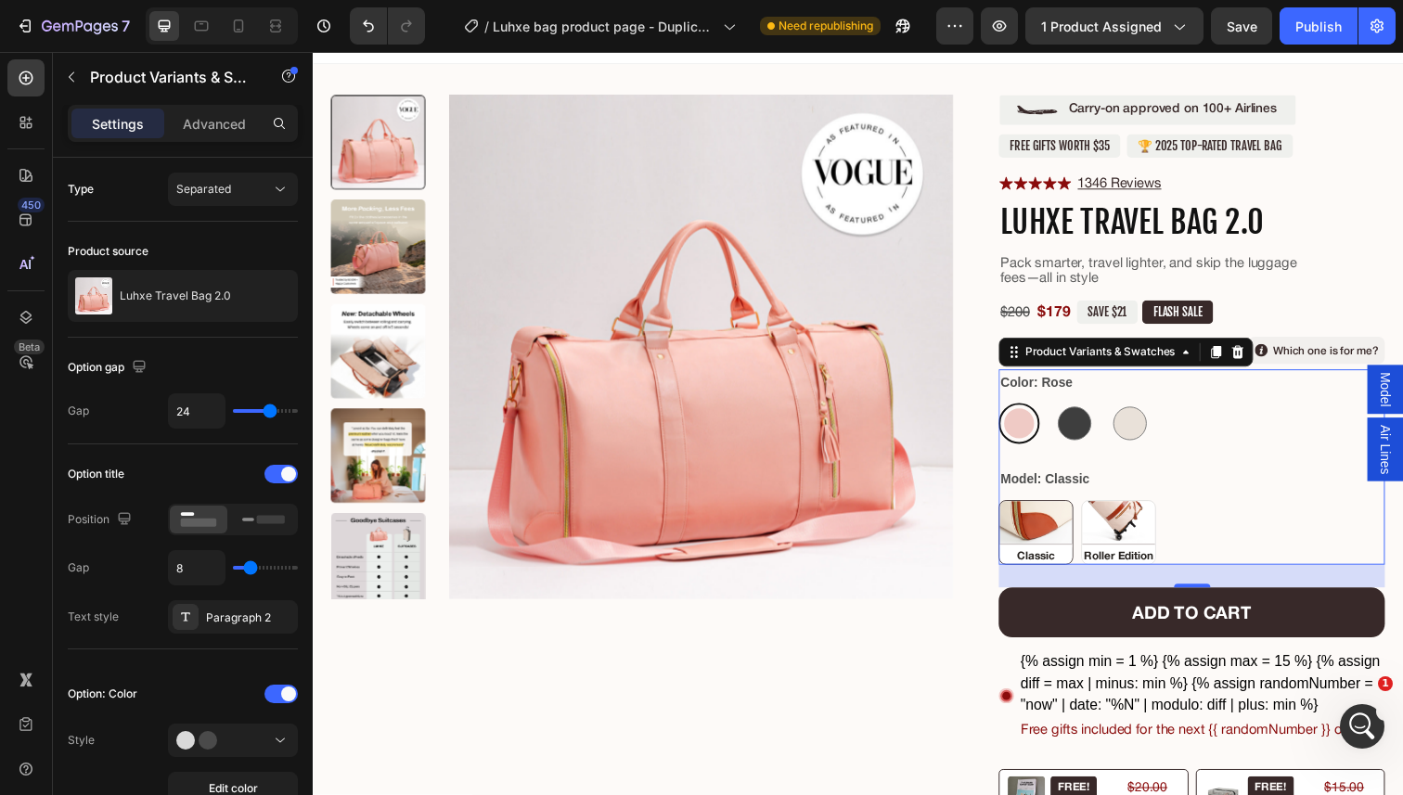
click at [1098, 510] on input "Roller Edition Roller Edition" at bounding box center [1097, 509] width 1 height 1
radio input "true"
click at [1065, 530] on img at bounding box center [1051, 543] width 74 height 64
click at [1013, 510] on input "Classic Classic" at bounding box center [1012, 509] width 1 height 1
radio input "true"
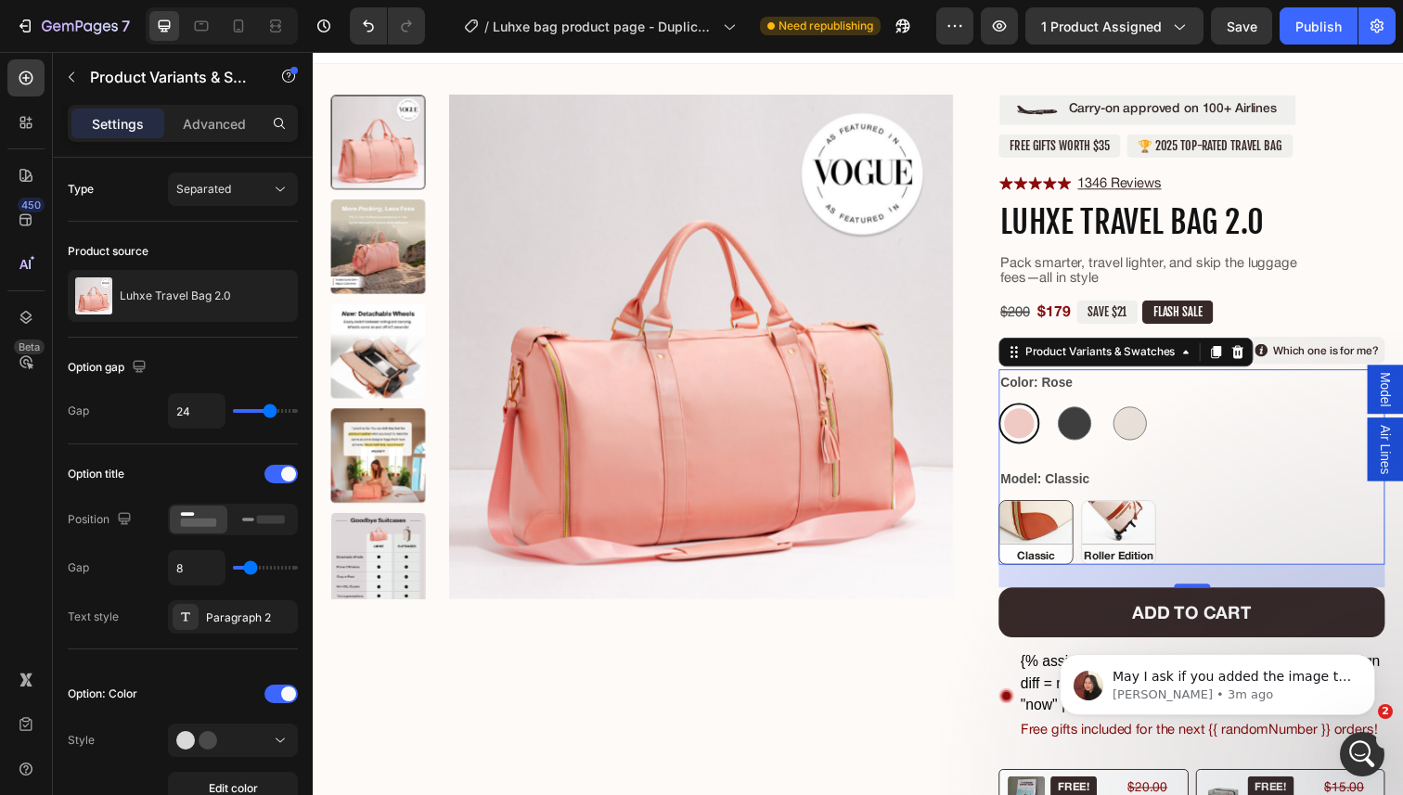
scroll to position [788, 0]
click at [1318, 27] on div "Publish" at bounding box center [1318, 26] width 46 height 19
click at [1252, 695] on p "Anita • 3m ago" at bounding box center [1231, 695] width 239 height 17
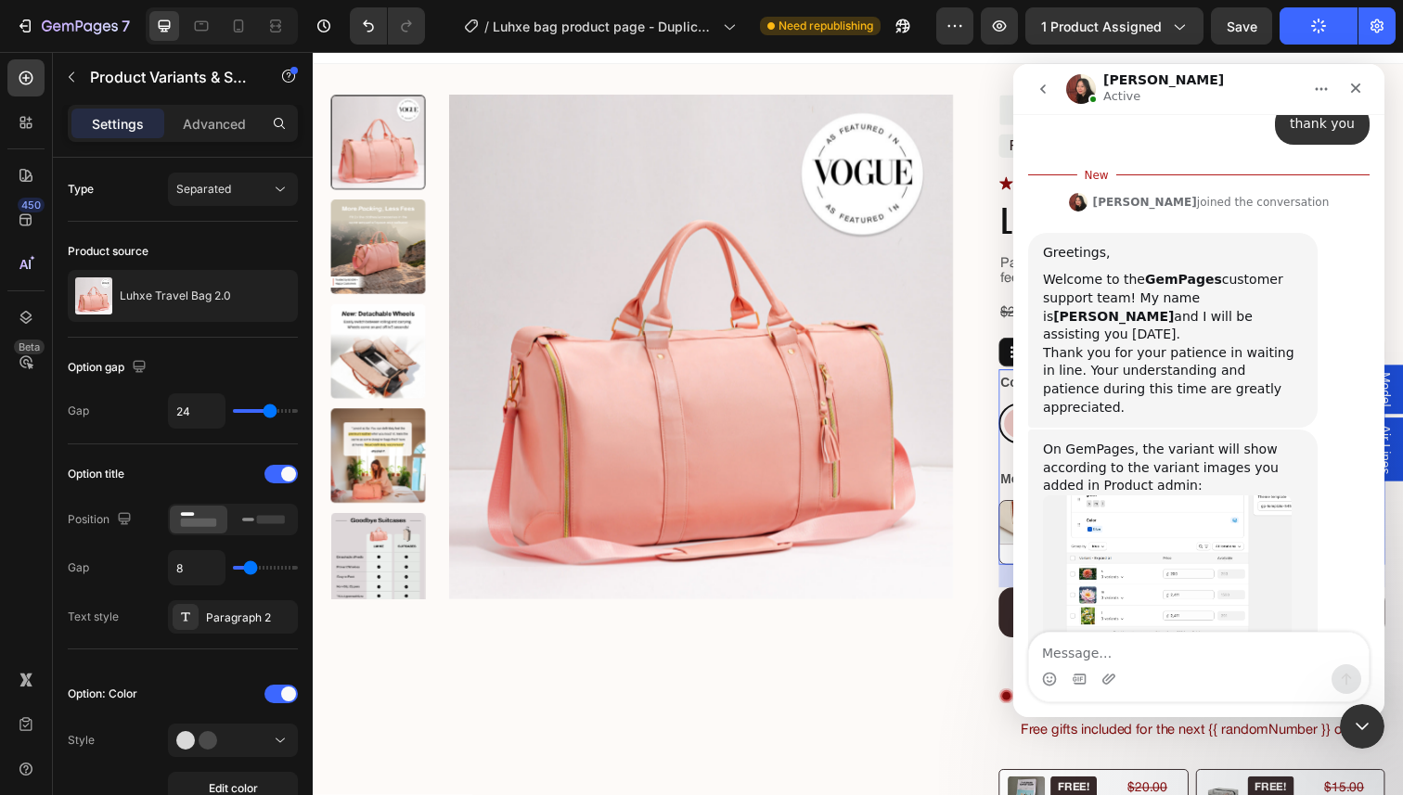
scroll to position [743, 0]
click at [1179, 637] on textarea "Message…" at bounding box center [1199, 649] width 340 height 32
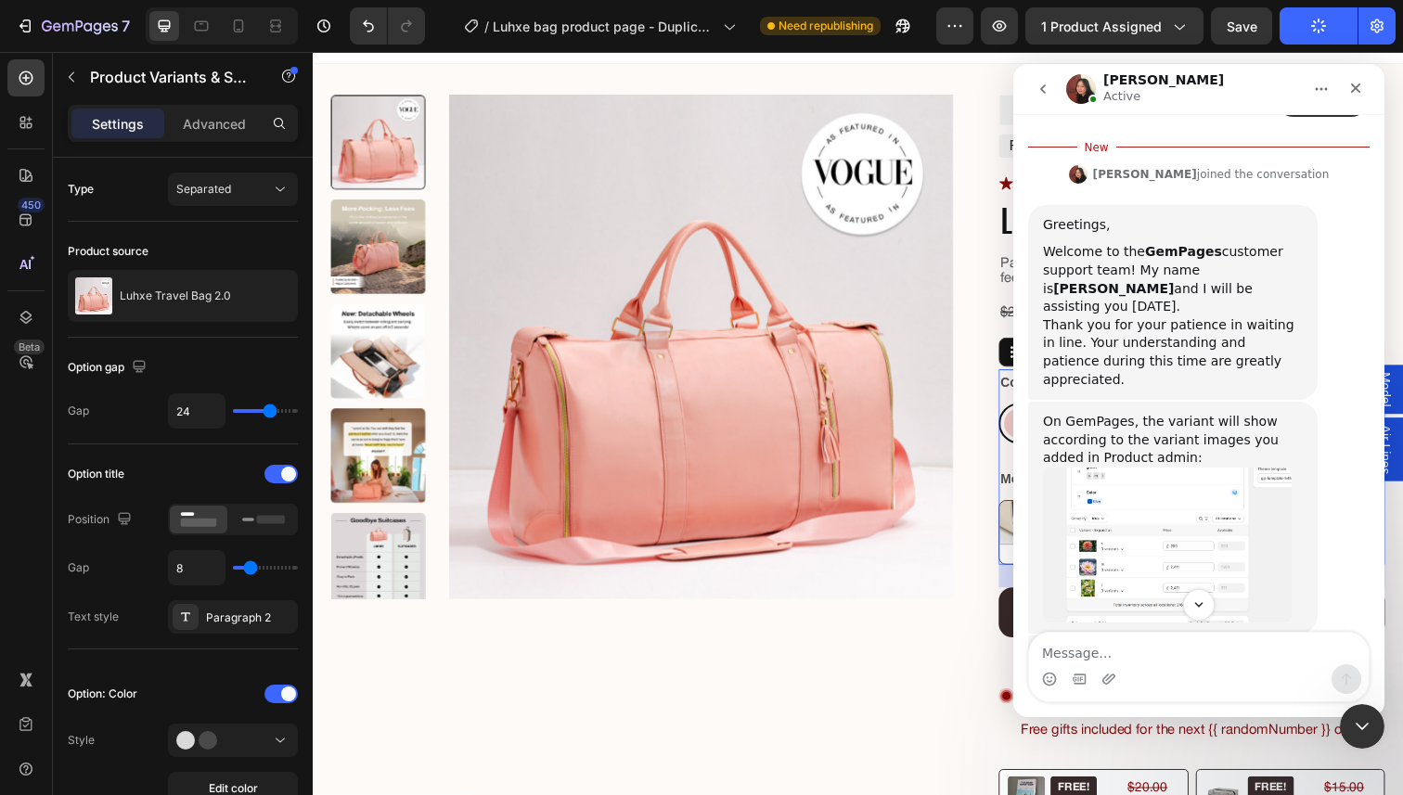
scroll to position [818, 0]
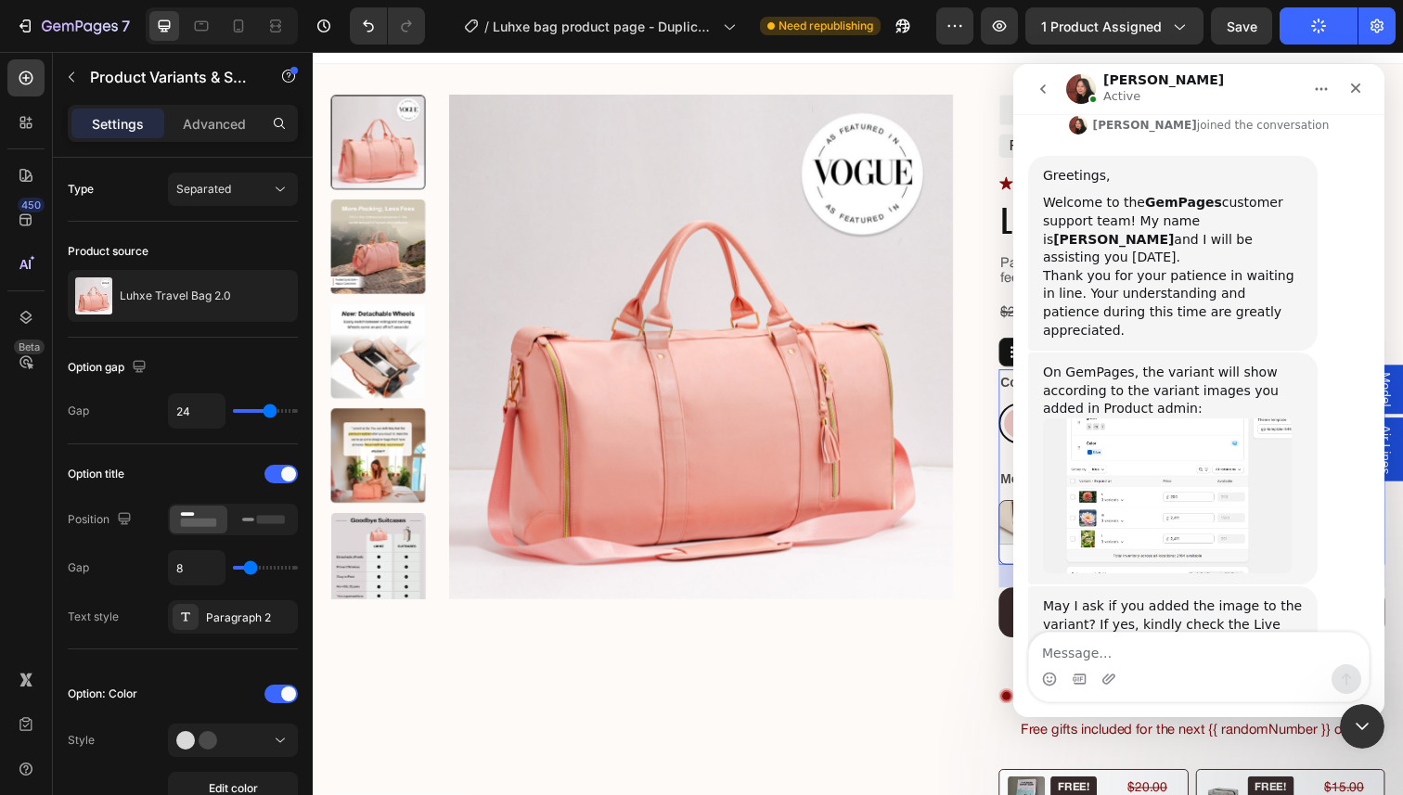
click at [1165, 364] on div "On GemPages, the variant will show according to the variant images you added in…" at bounding box center [1173, 391] width 260 height 55
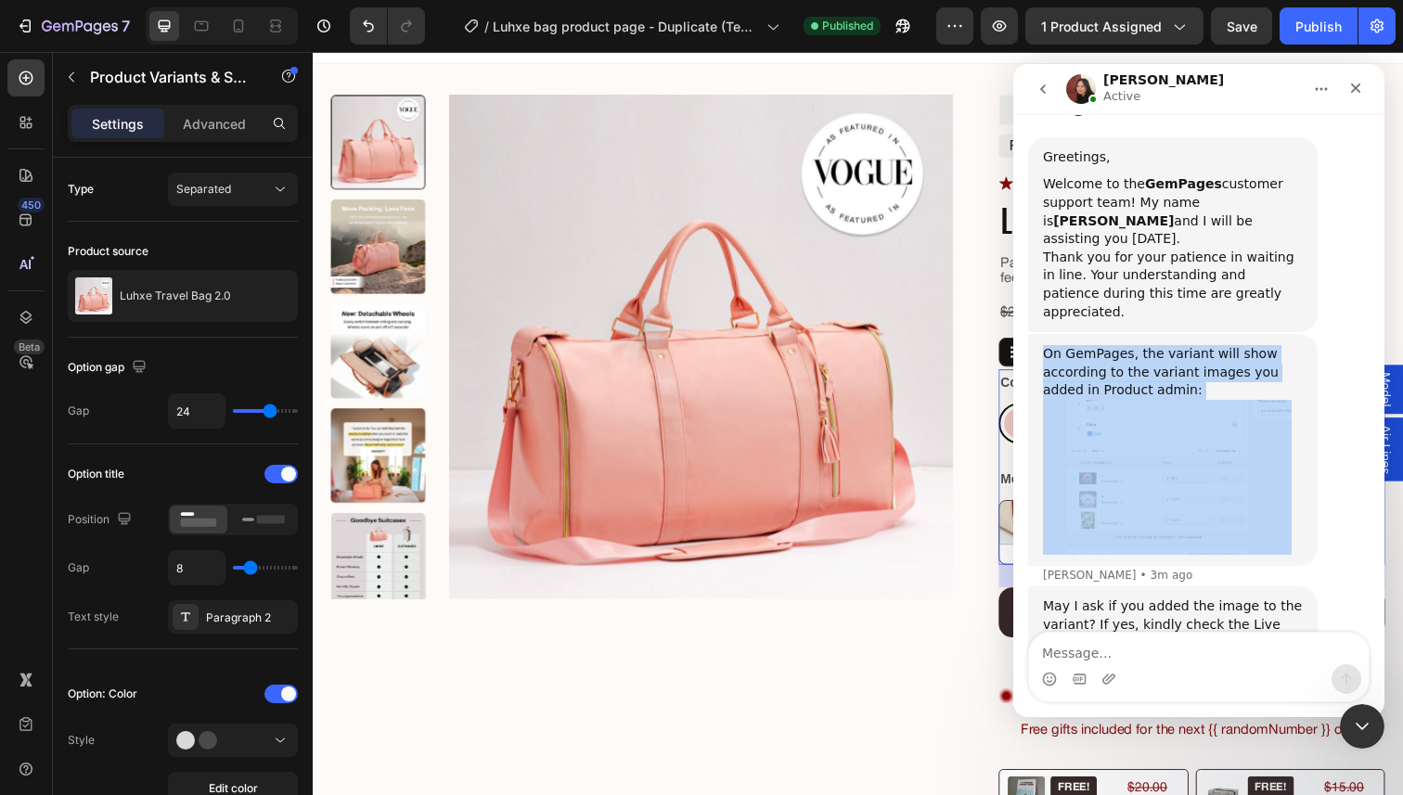
click at [1185, 345] on div "On GemPages, the variant will show according to the variant images you added in…" at bounding box center [1173, 372] width 260 height 55
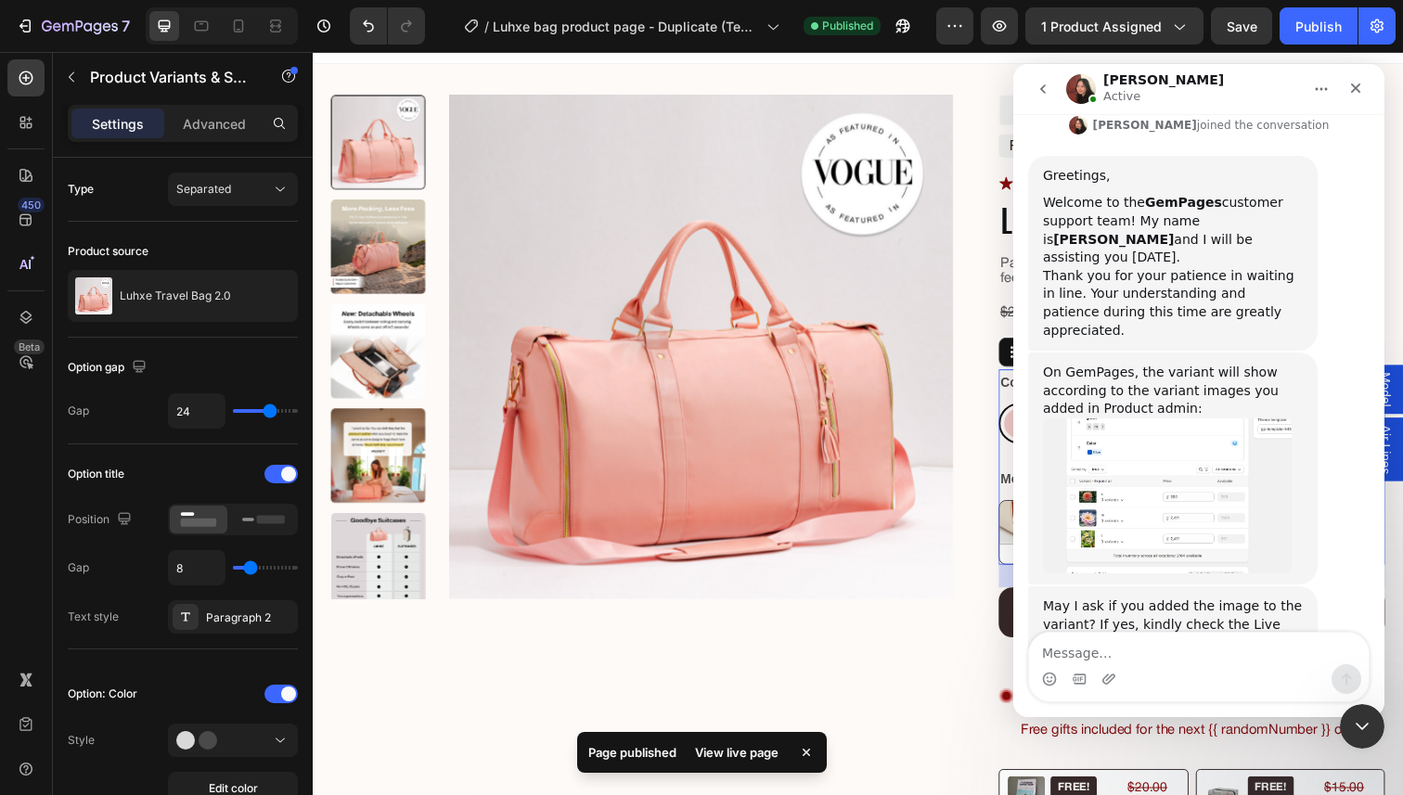
click at [1162, 597] on div "May I ask if you added the image to the variant? If yes, kindly check the Live …" at bounding box center [1173, 642] width 260 height 91
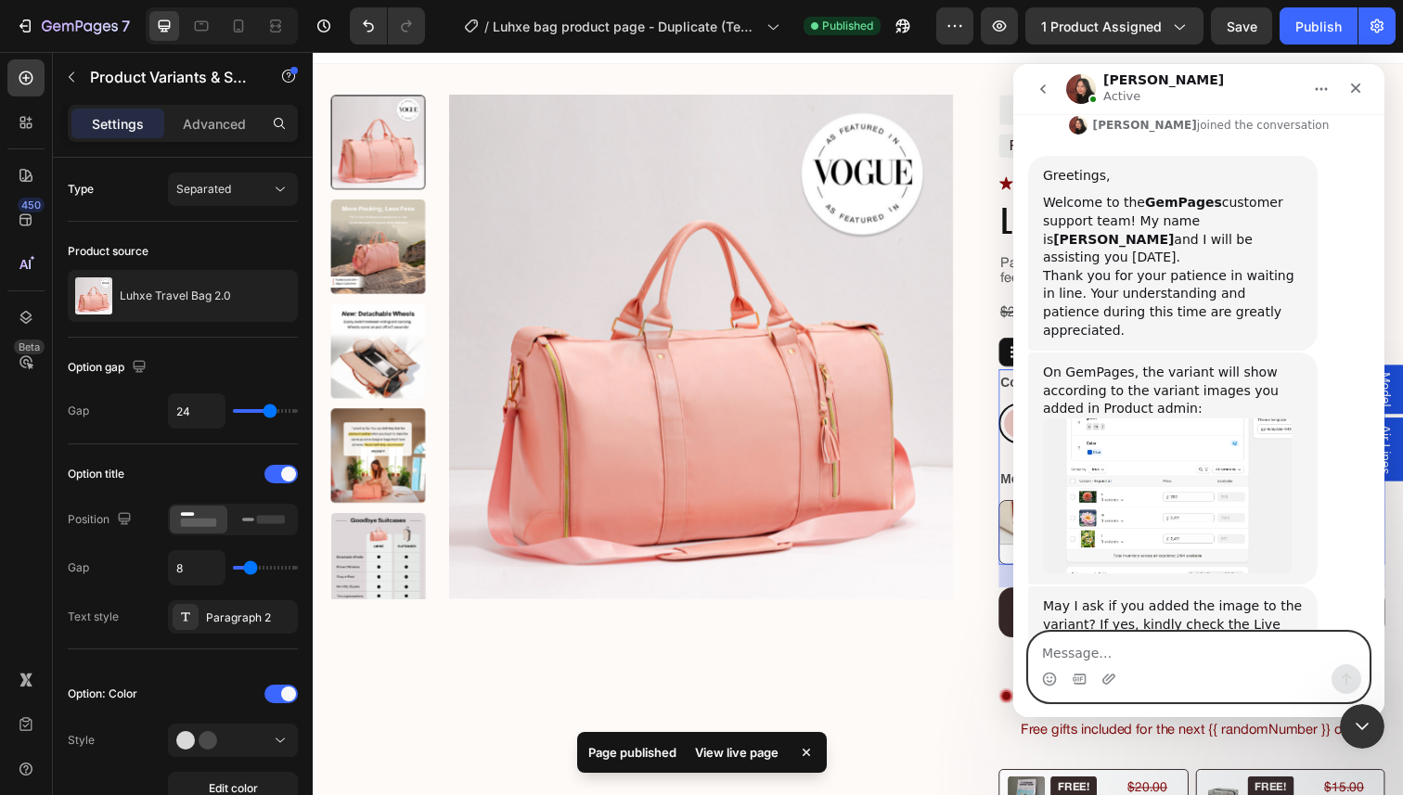
click at [1168, 645] on textarea "Message…" at bounding box center [1199, 649] width 340 height 32
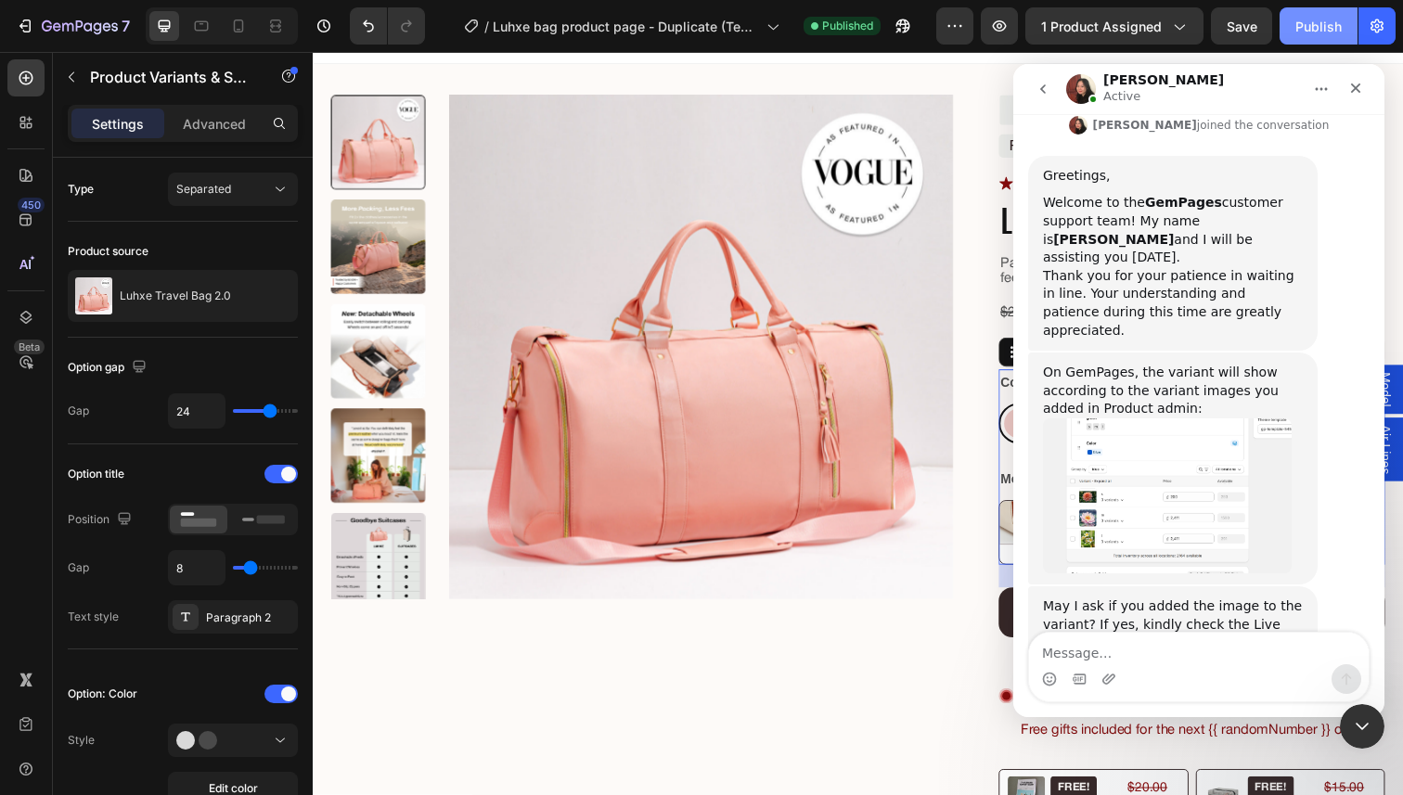
click at [1319, 27] on div "Publish" at bounding box center [1318, 26] width 46 height 19
click at [1010, 21] on button "button" at bounding box center [999, 25] width 37 height 37
click at [1358, 726] on icon "Close Intercom Messenger" at bounding box center [1359, 723] width 13 height 7
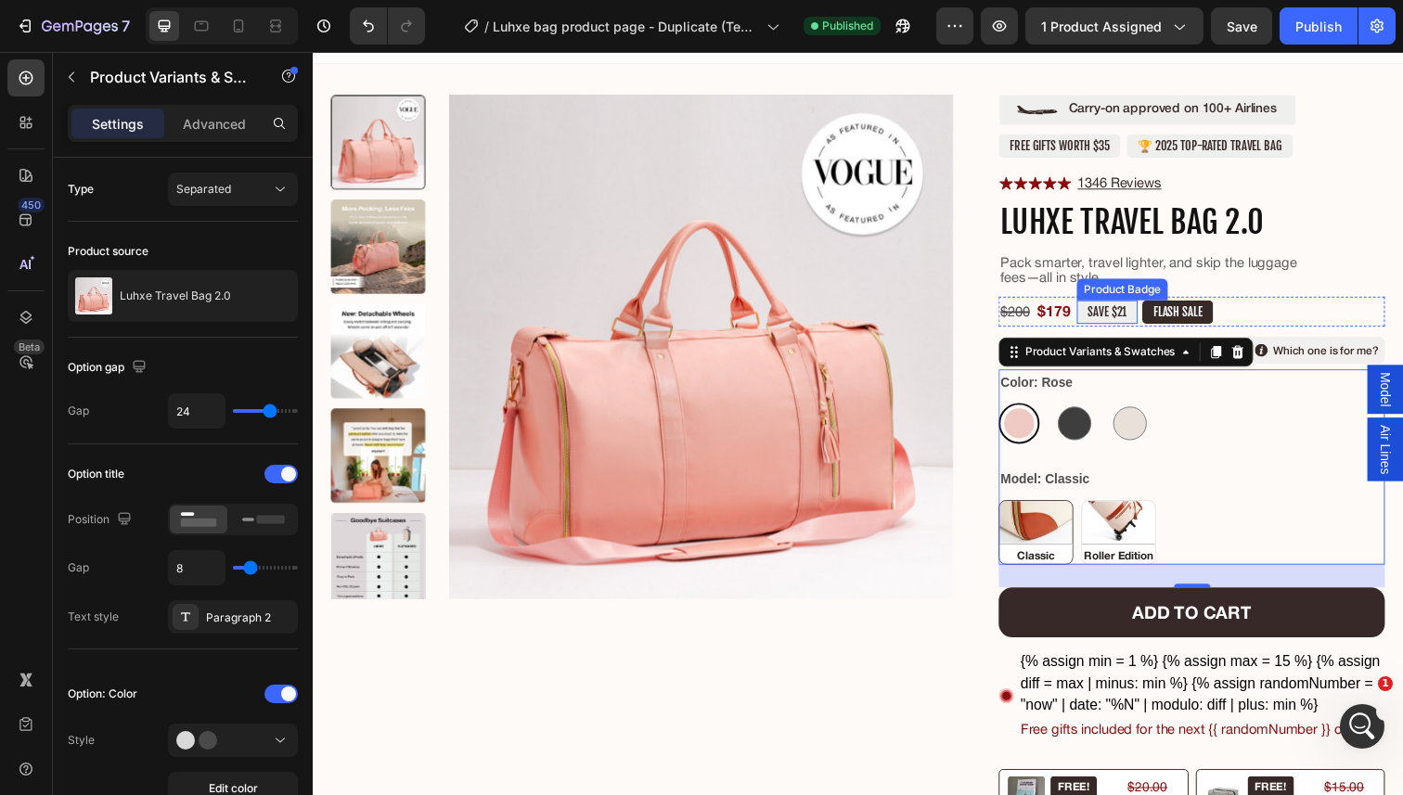
click at [1110, 326] on pre "SAVE $21" at bounding box center [1124, 318] width 62 height 24
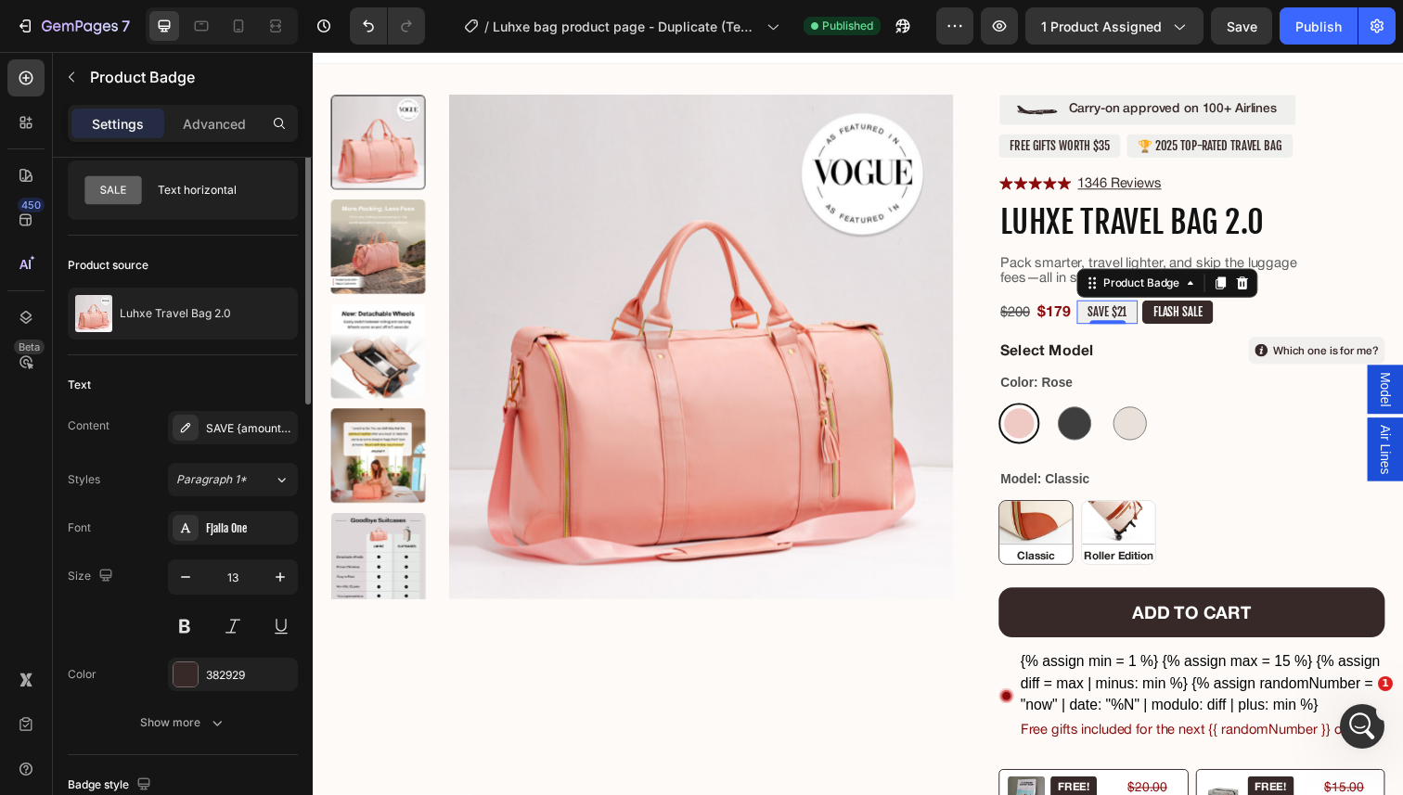
scroll to position [0, 0]
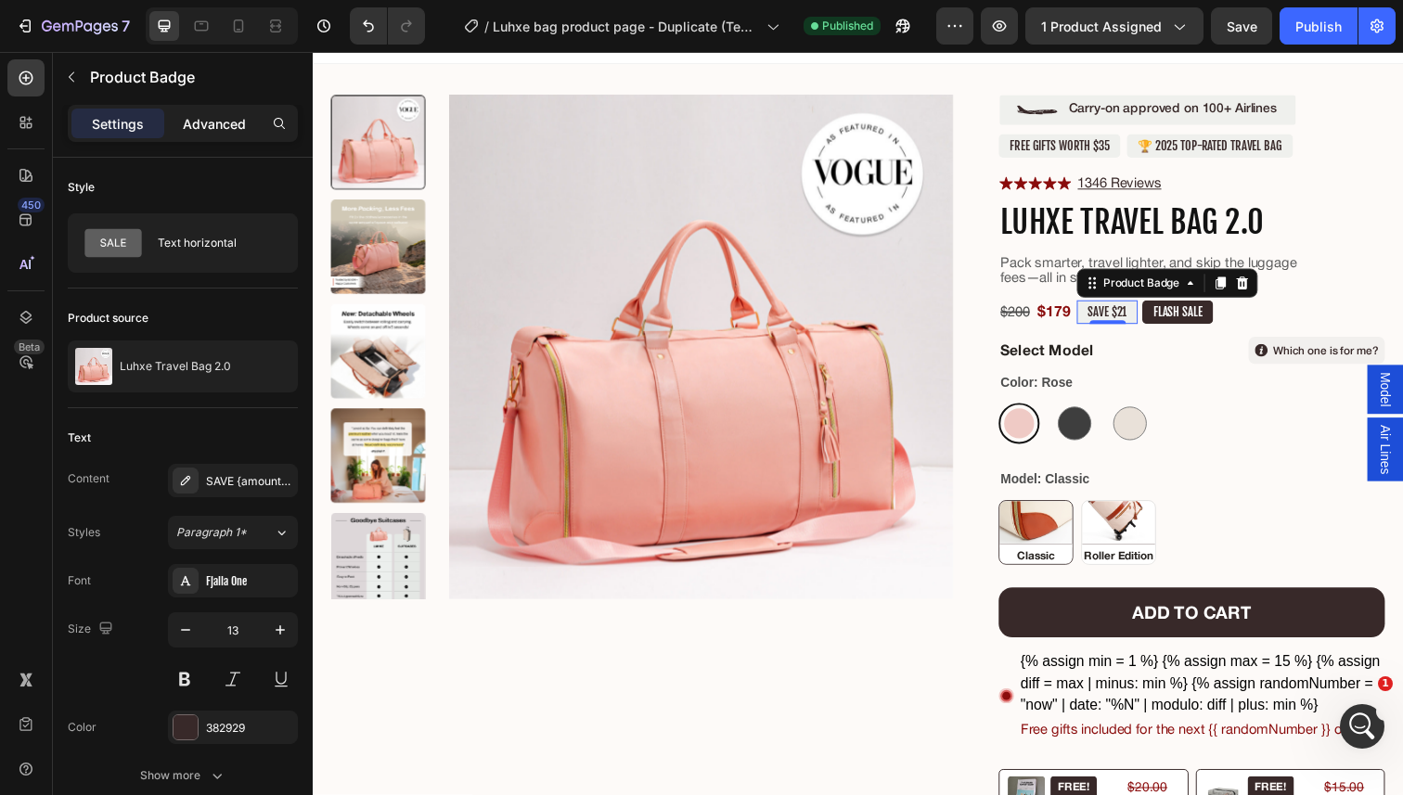
click at [194, 111] on div "Advanced" at bounding box center [214, 124] width 93 height 30
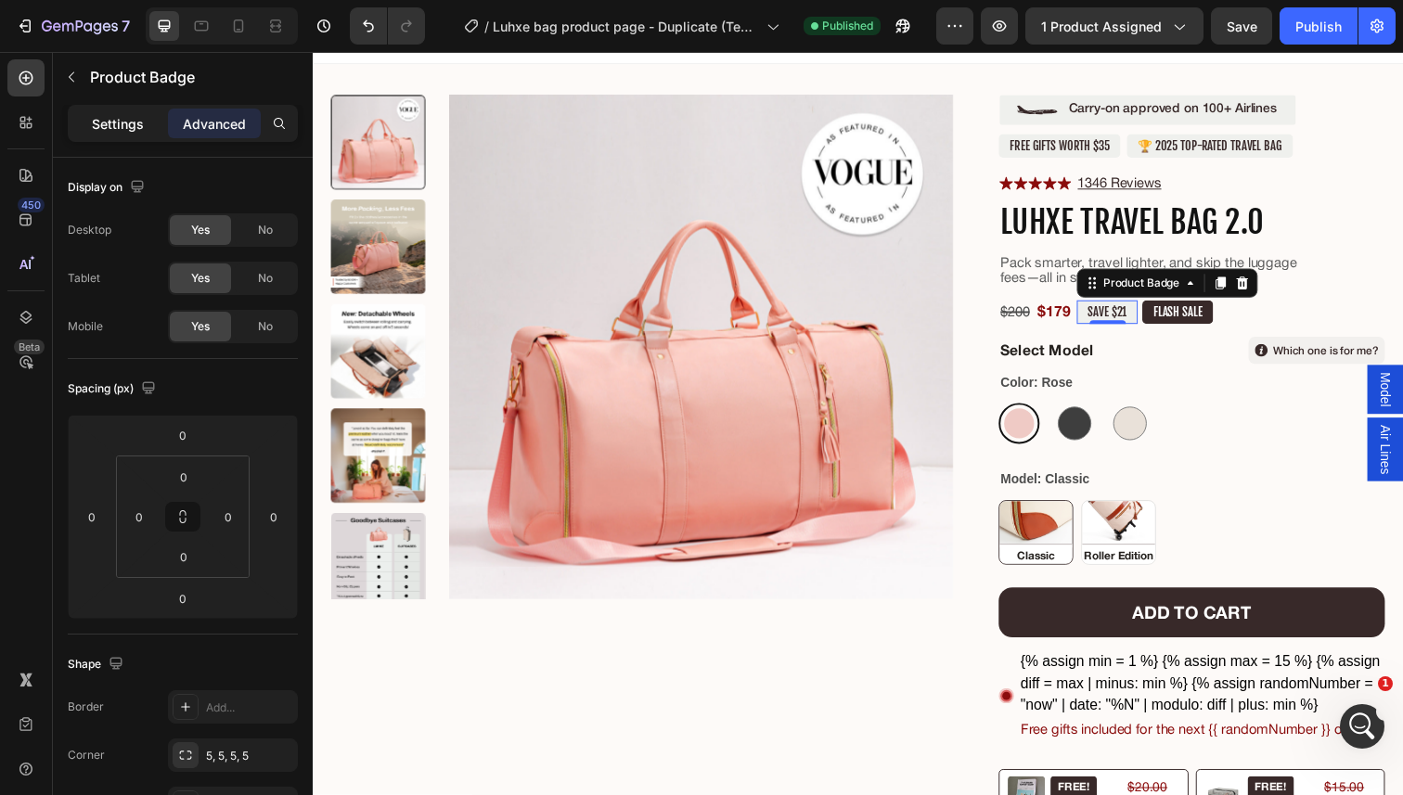
click at [131, 131] on p "Settings" at bounding box center [118, 123] width 52 height 19
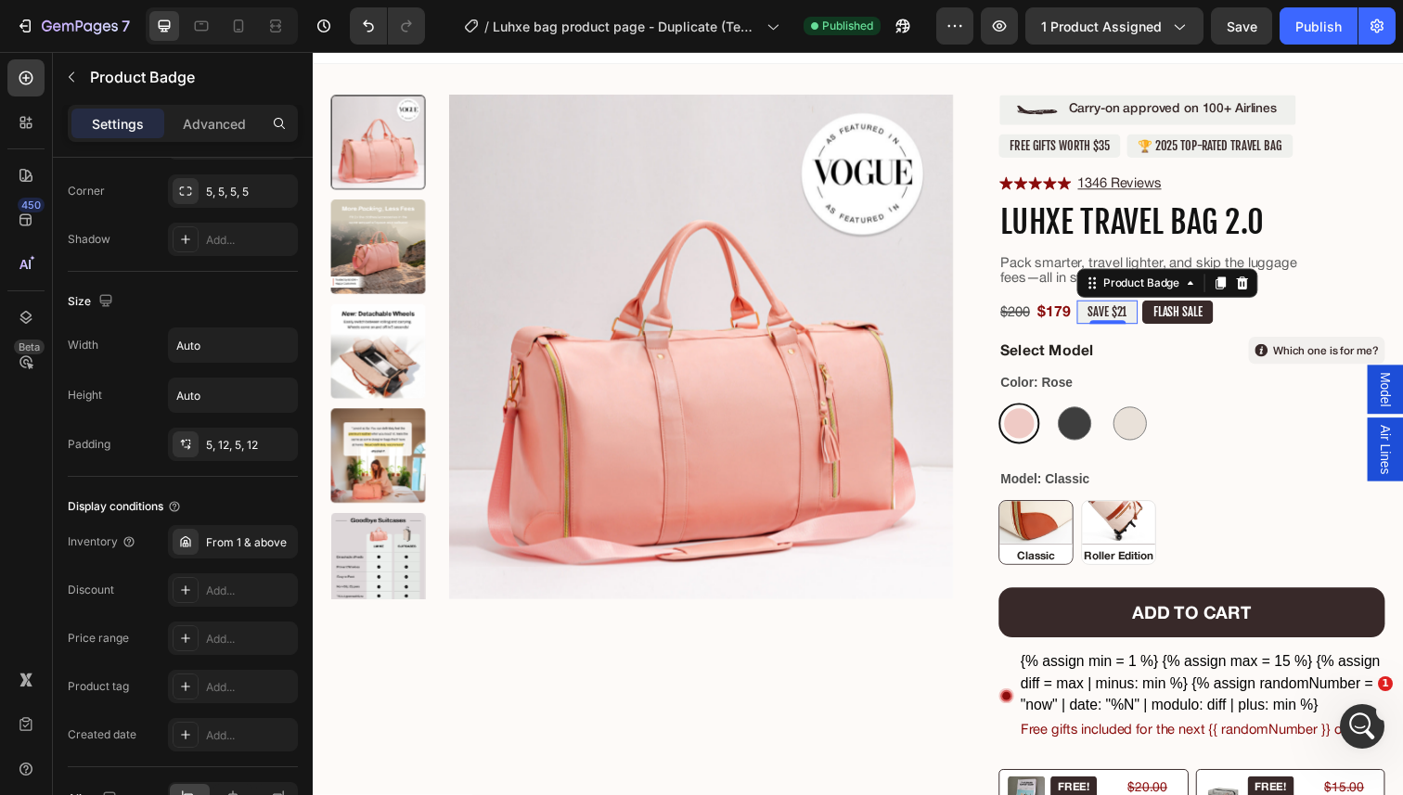
scroll to position [895, 0]
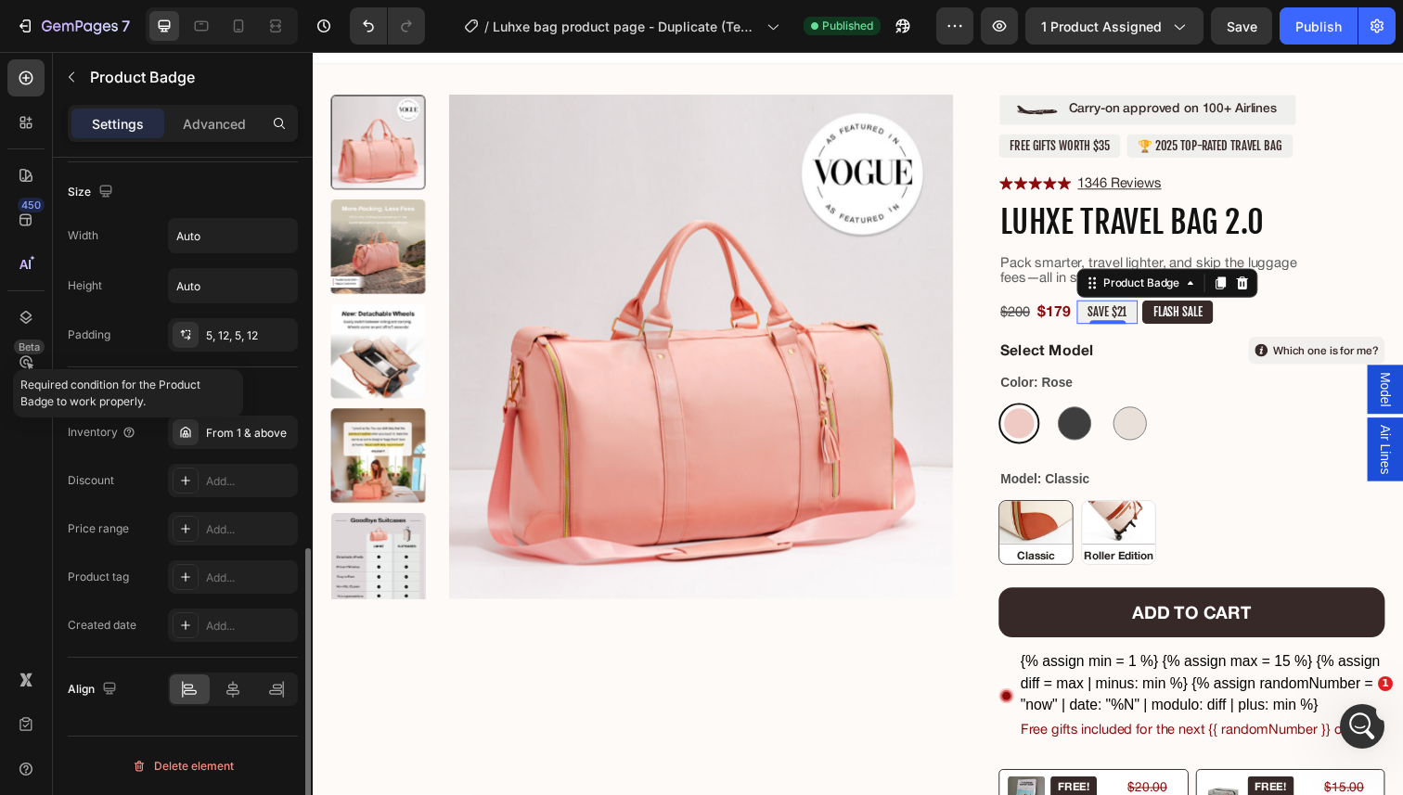
click at [190, 146] on div "Settings Advanced" at bounding box center [183, 131] width 260 height 53
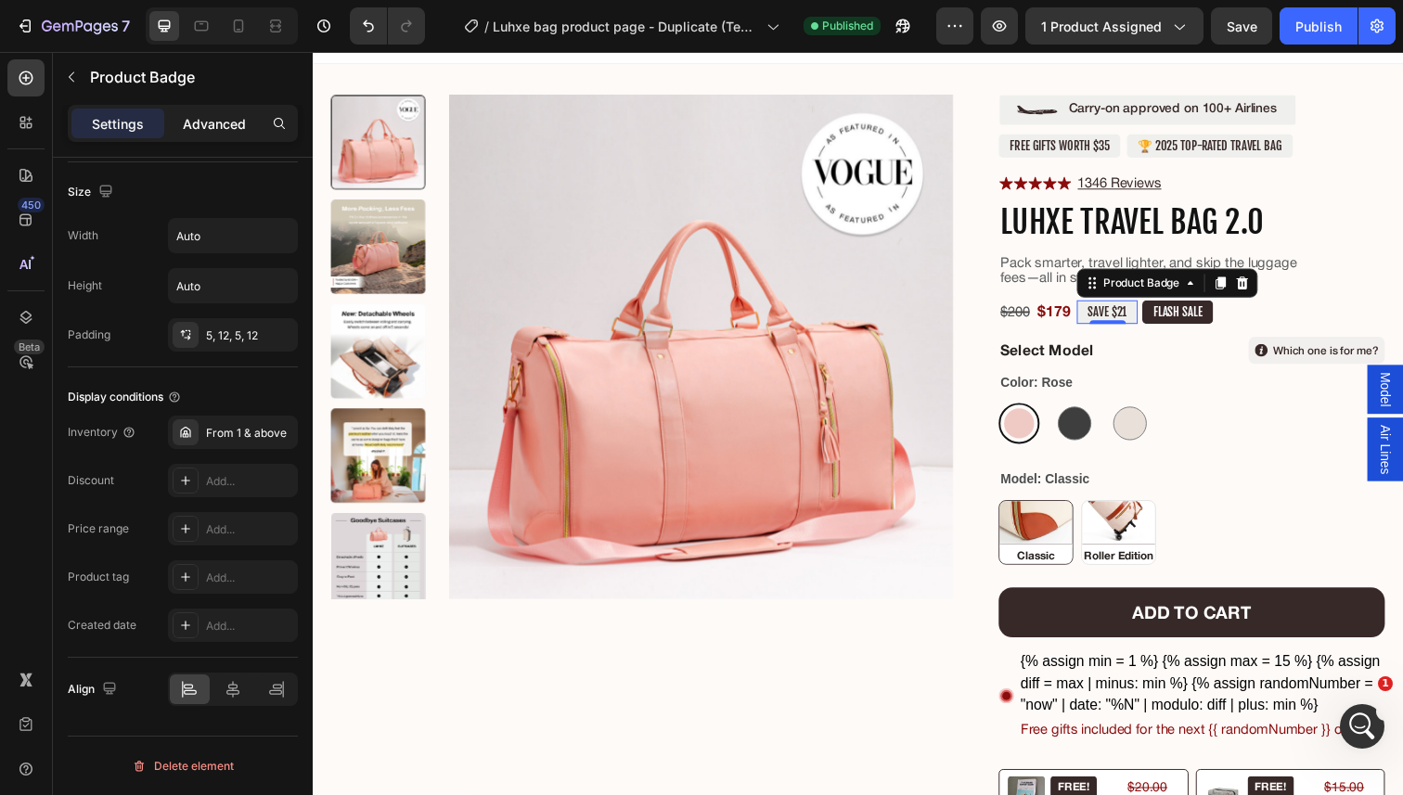
click at [208, 132] on p "Advanced" at bounding box center [214, 123] width 63 height 19
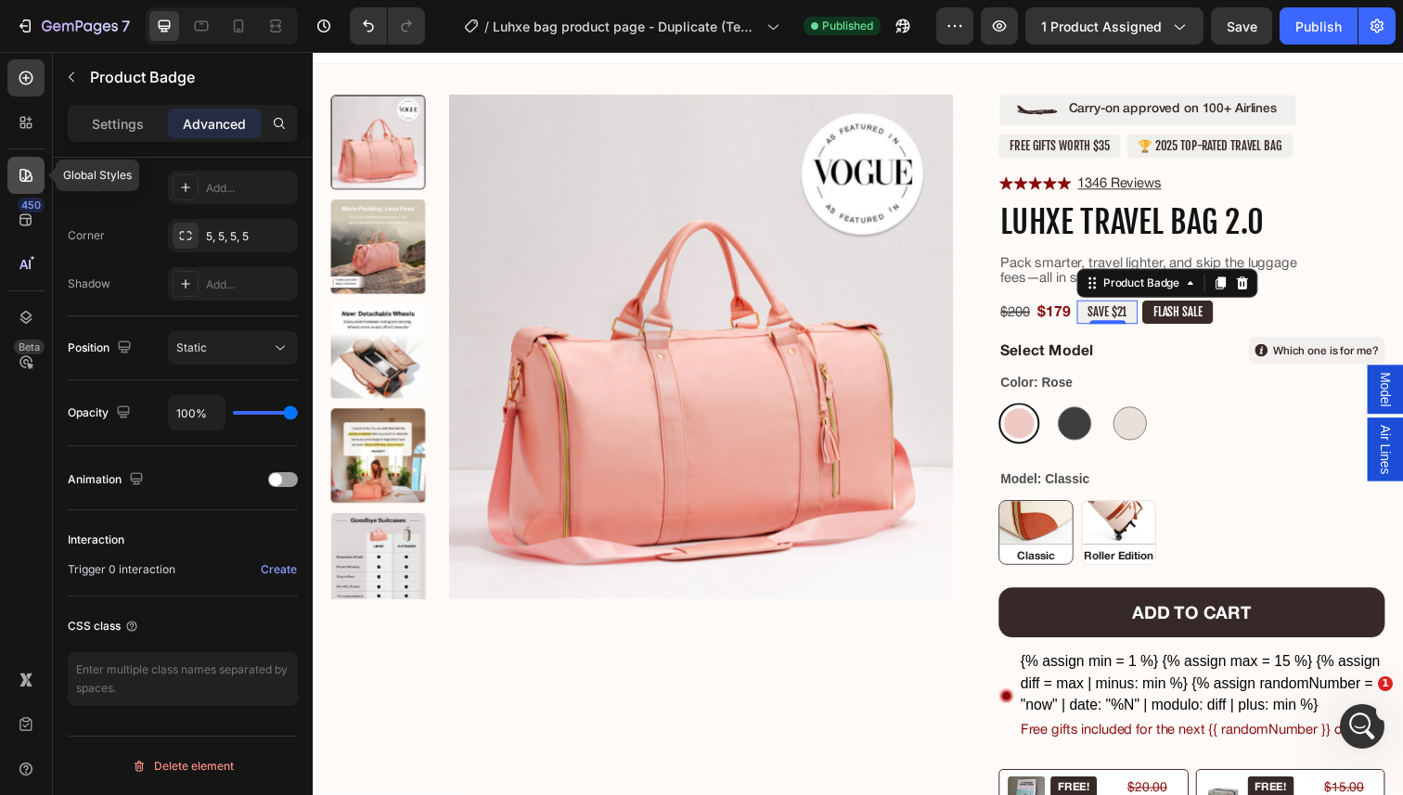
click at [30, 184] on icon at bounding box center [26, 175] width 19 height 19
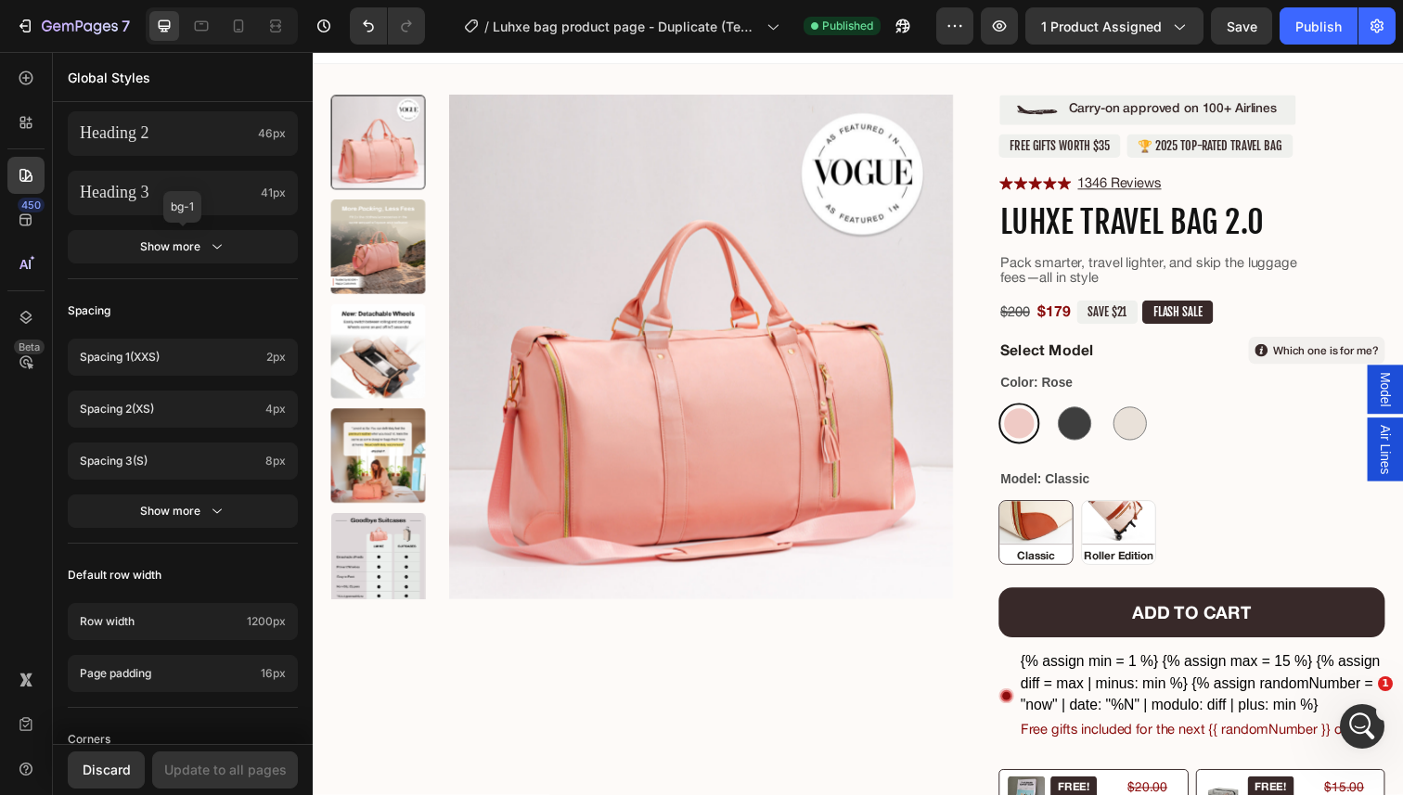
scroll to position [721, 0]
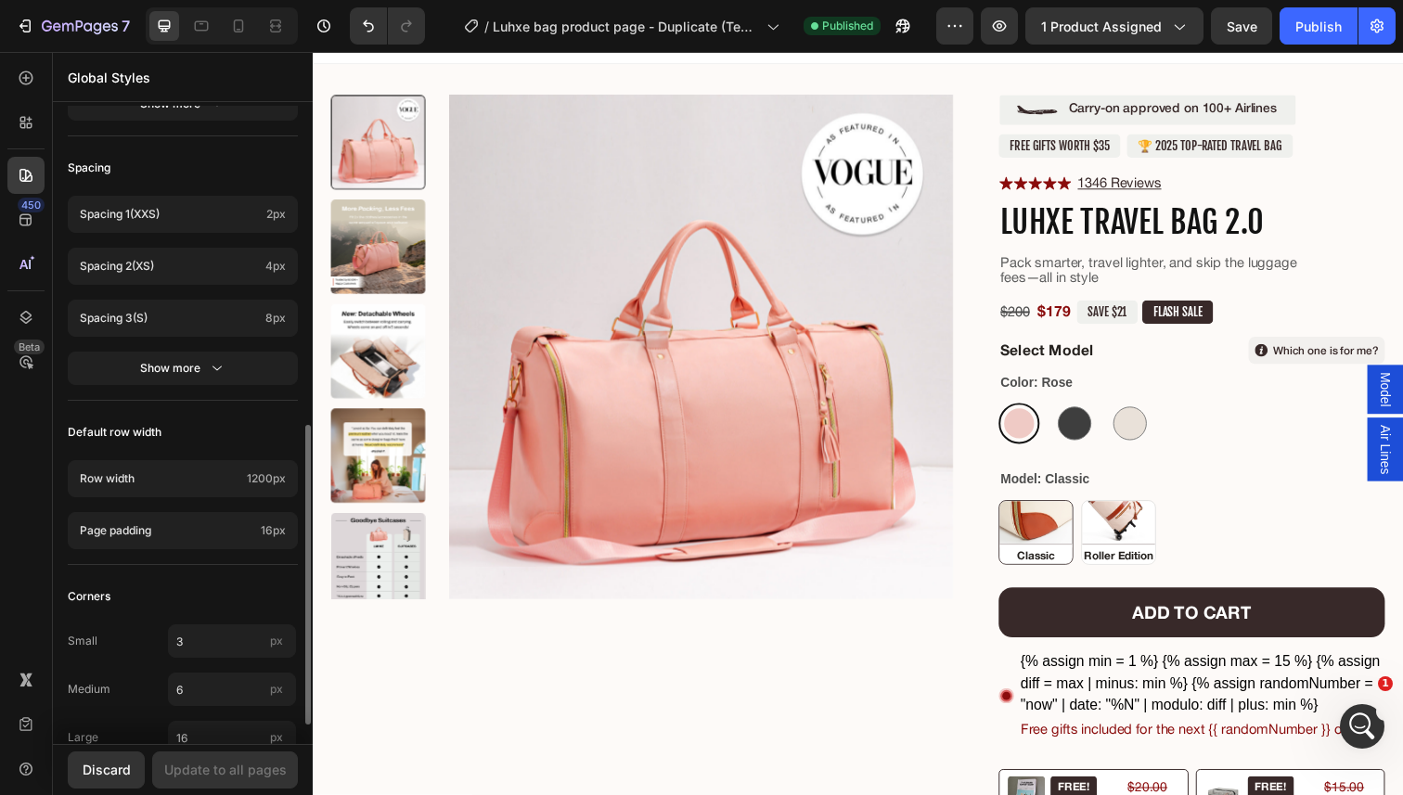
click at [171, 368] on div "Show more" at bounding box center [183, 368] width 86 height 19
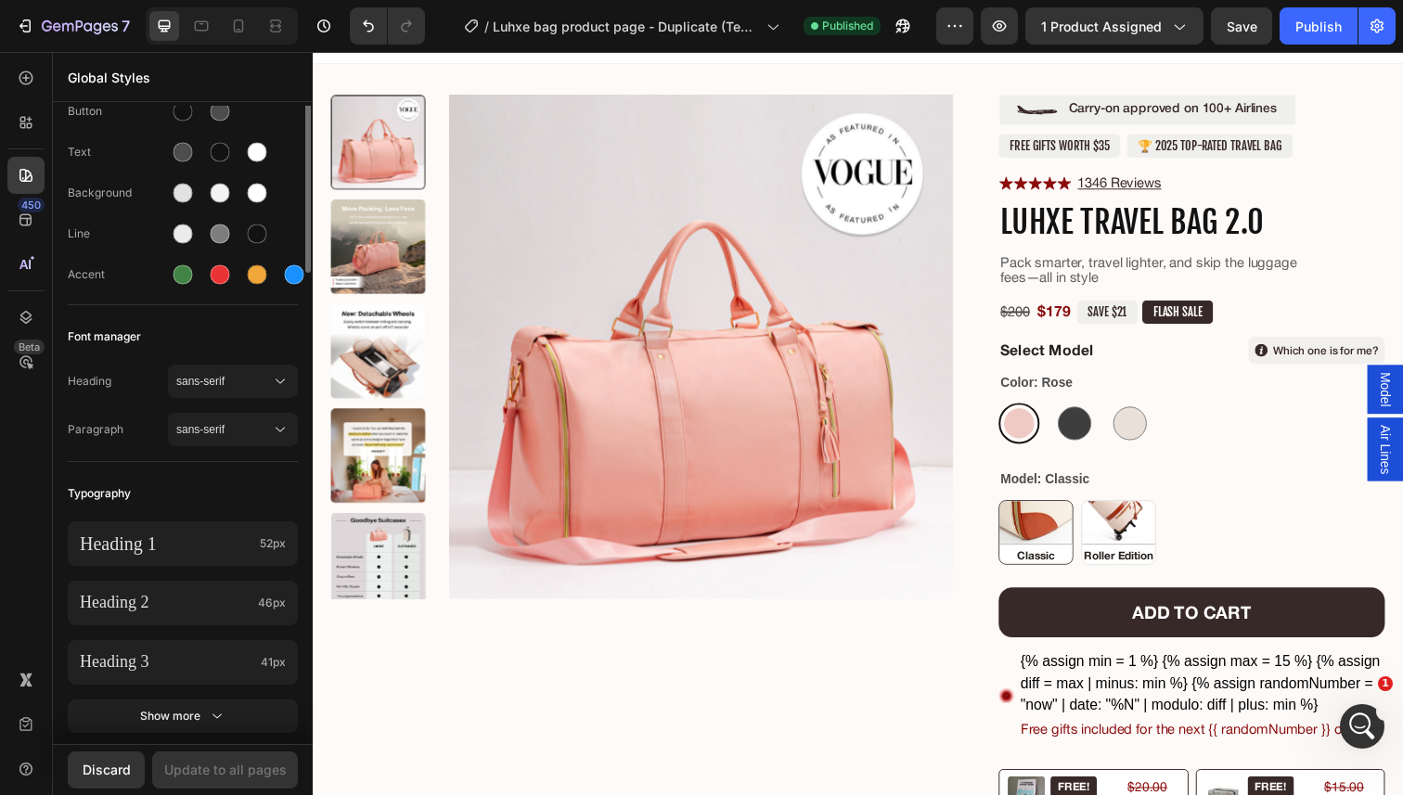
scroll to position [0, 0]
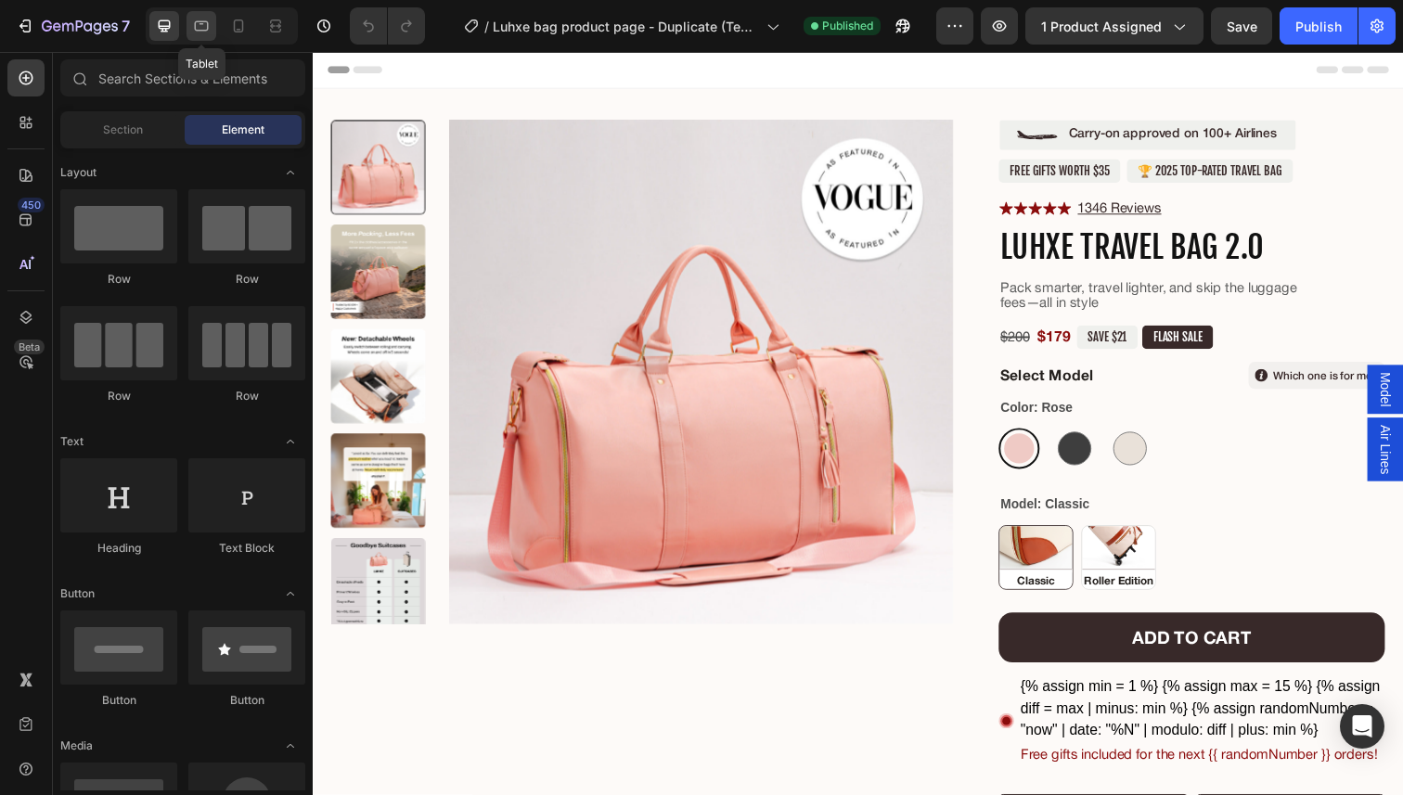
click at [199, 22] on icon at bounding box center [201, 26] width 19 height 19
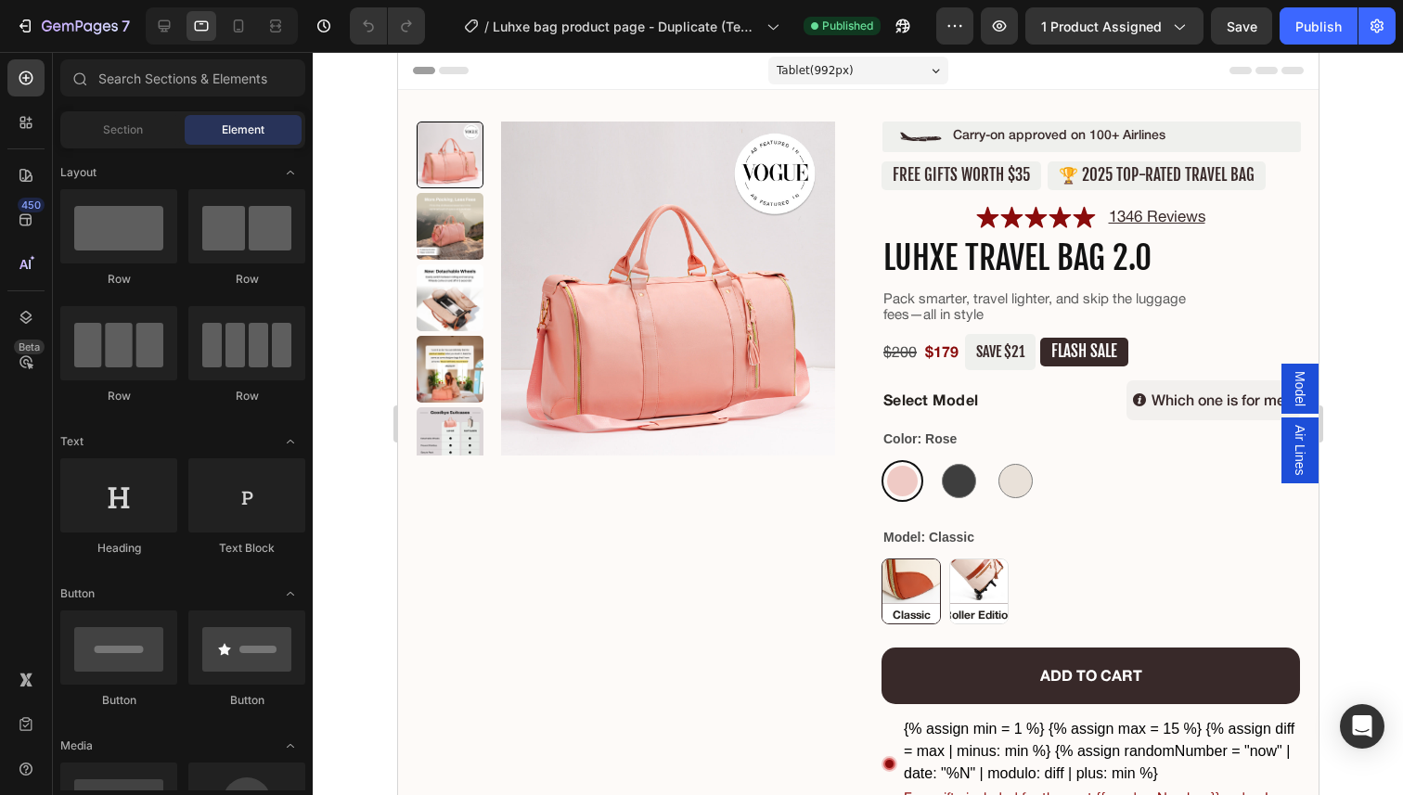
click at [253, 24] on div at bounding box center [222, 25] width 152 height 37
click at [238, 25] on icon at bounding box center [238, 26] width 19 height 19
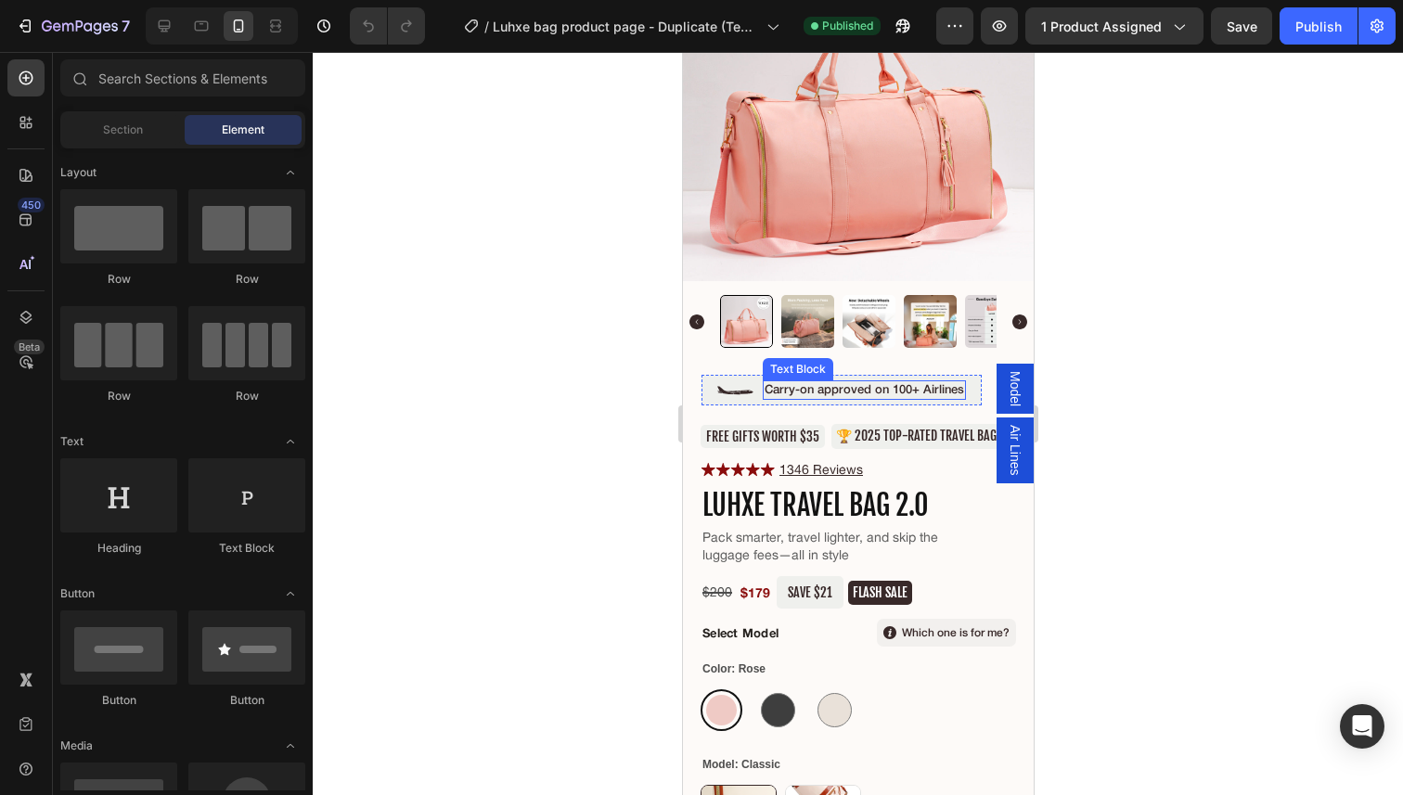
scroll to position [167, 0]
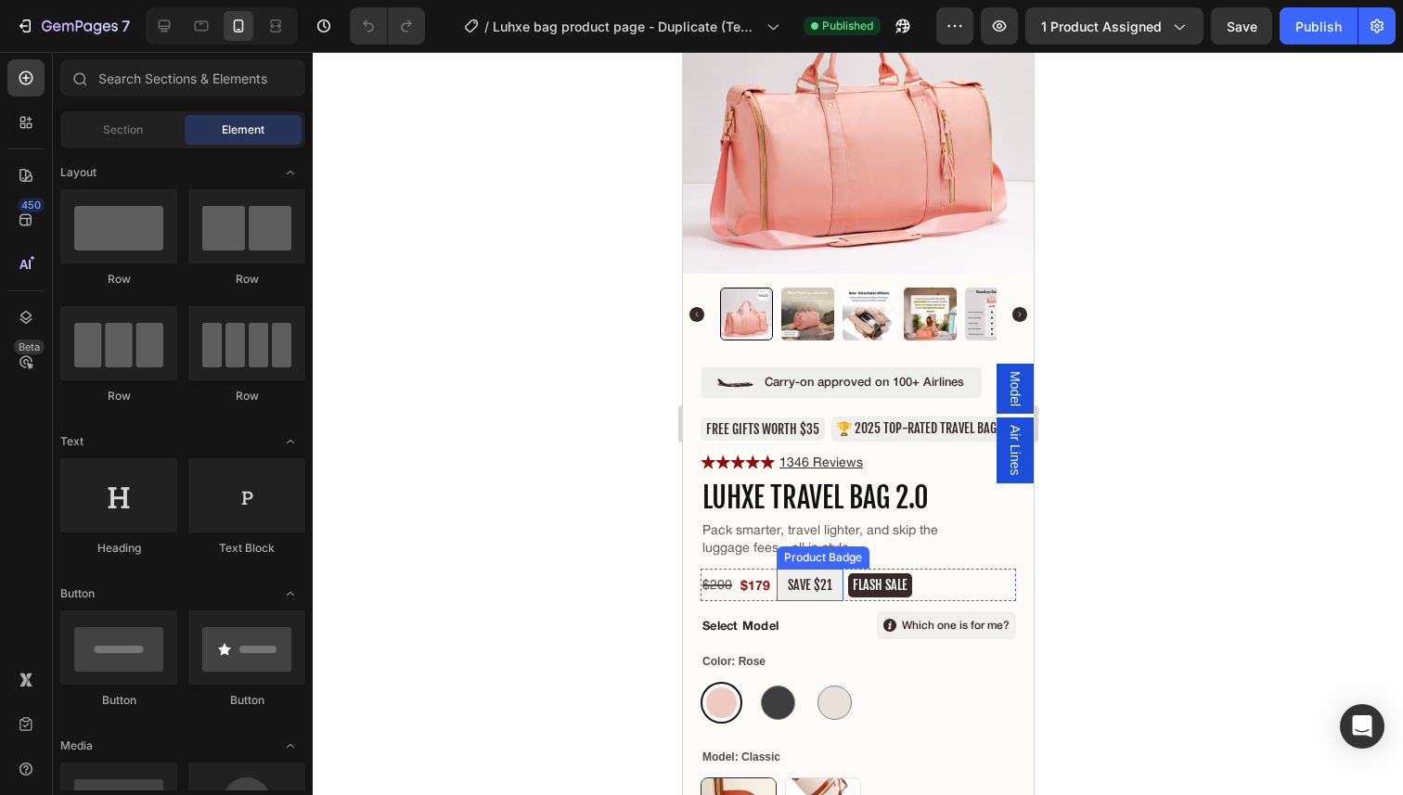
click at [804, 577] on pre "SAVE $21" at bounding box center [809, 585] width 67 height 32
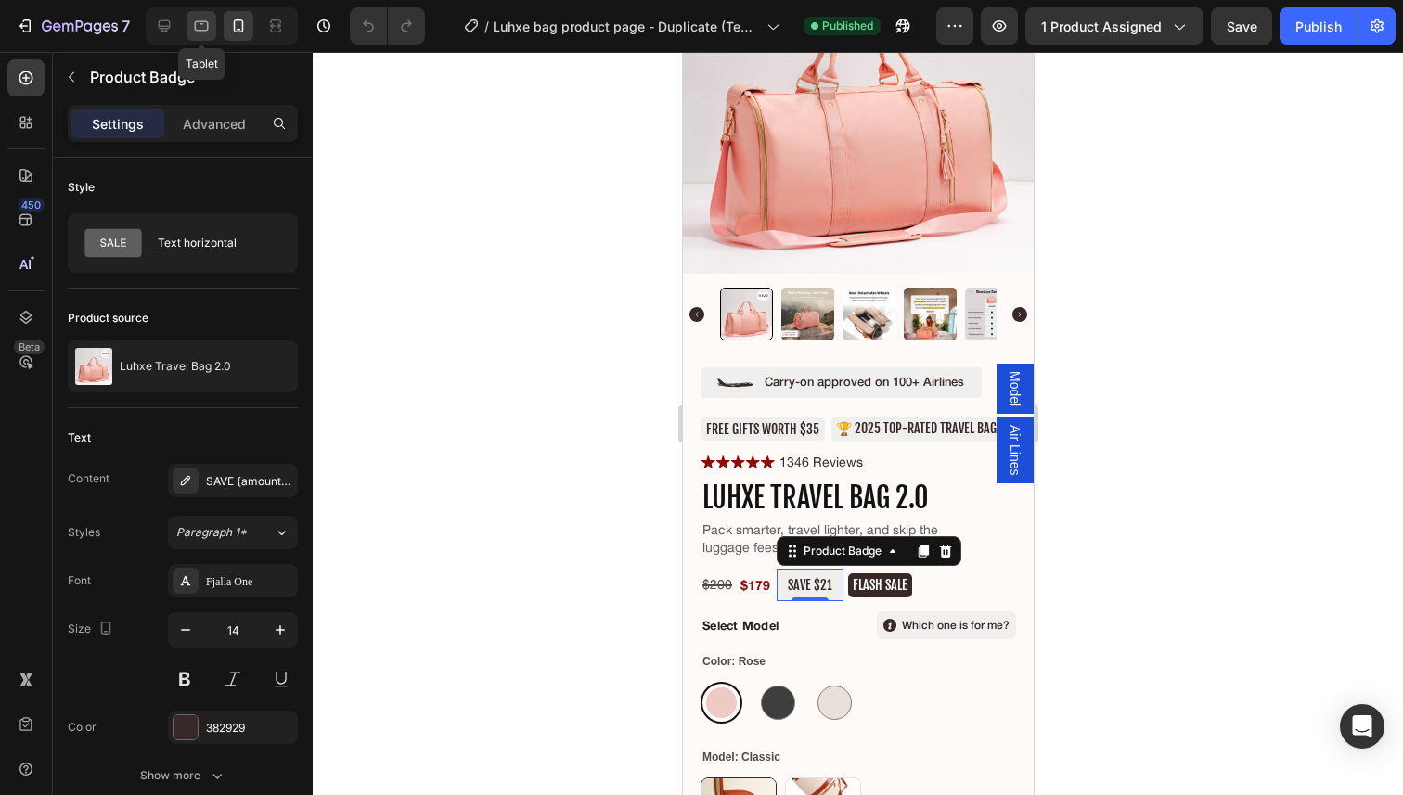
click at [215, 21] on div at bounding box center [201, 26] width 30 height 30
type input "16"
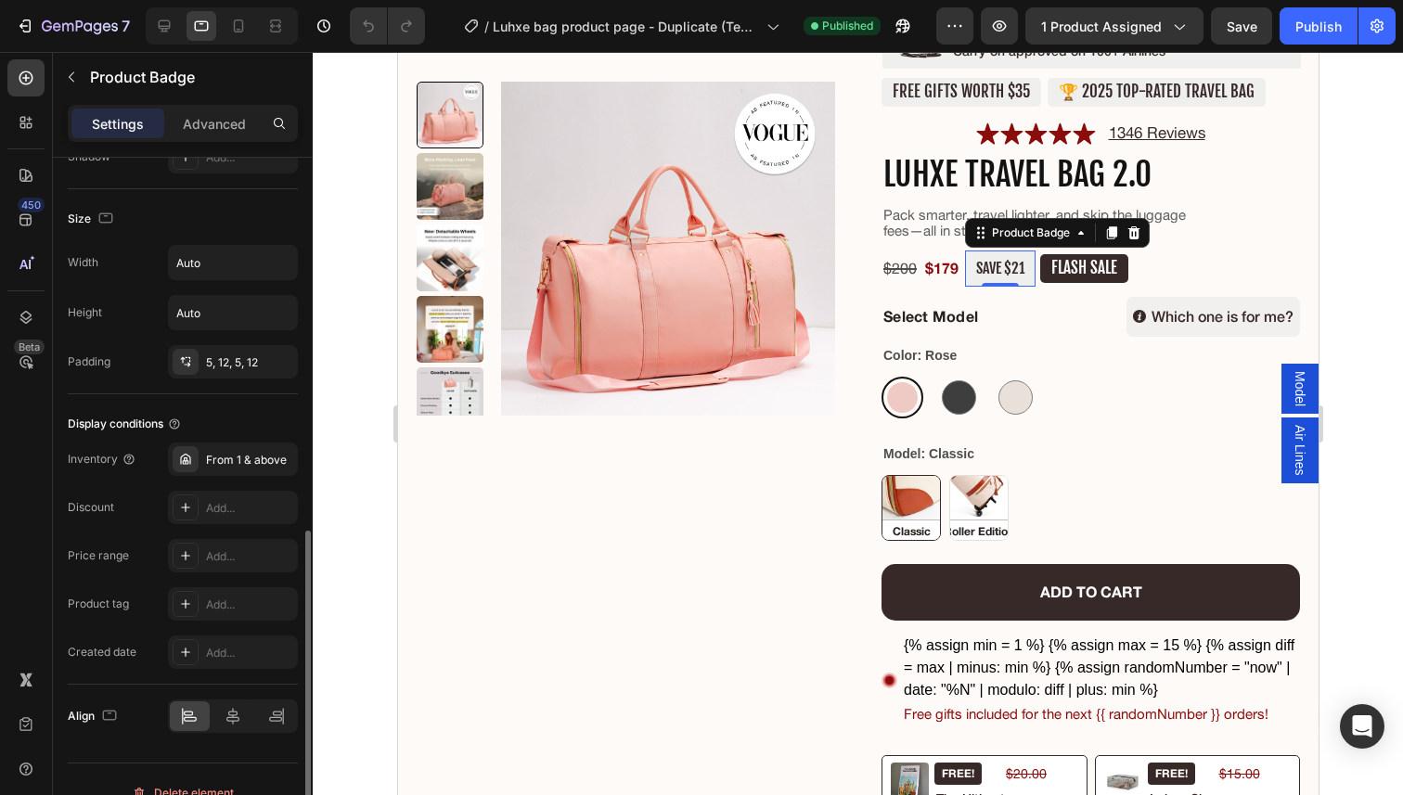
scroll to position [865, 0]
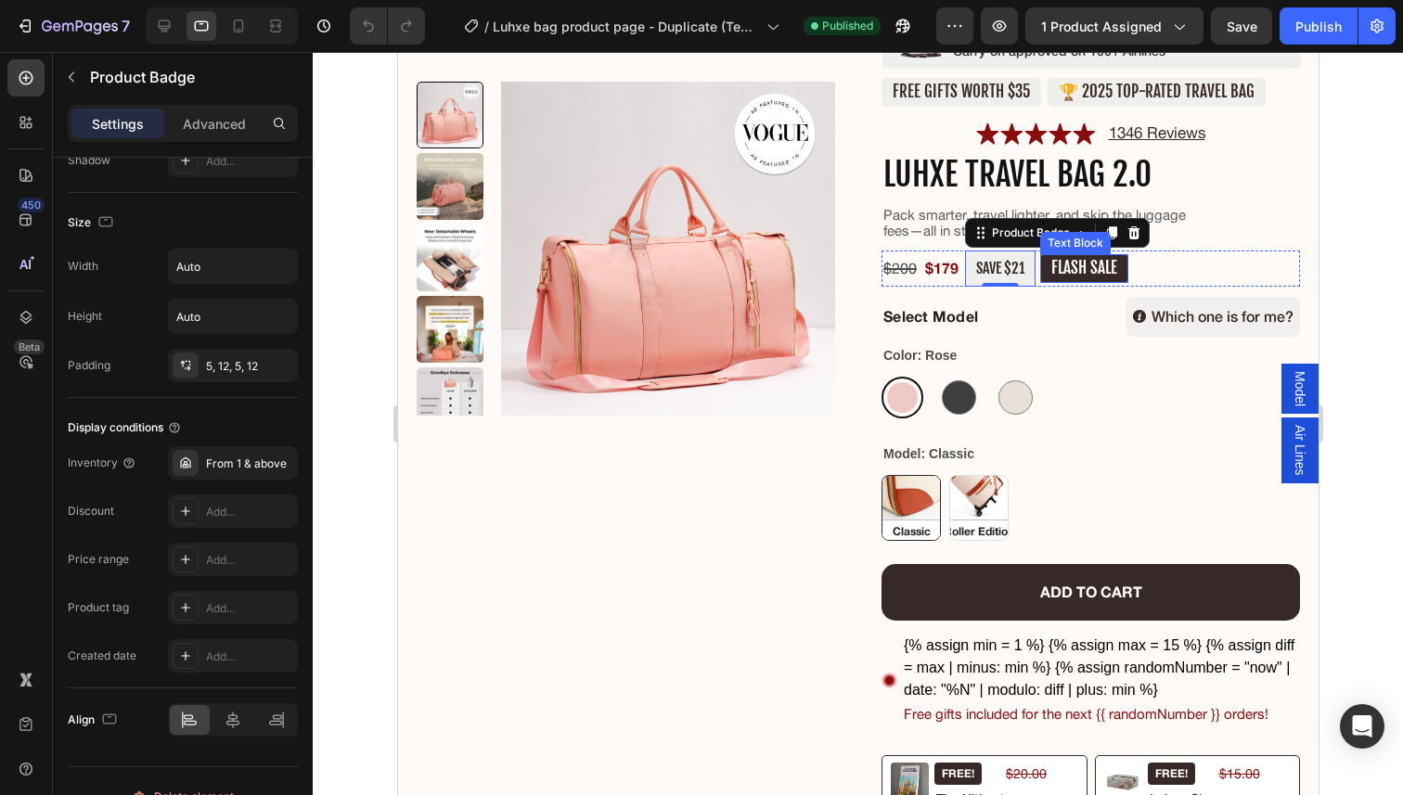
click at [1120, 266] on div "FLASH SALE" at bounding box center [1083, 268] width 88 height 29
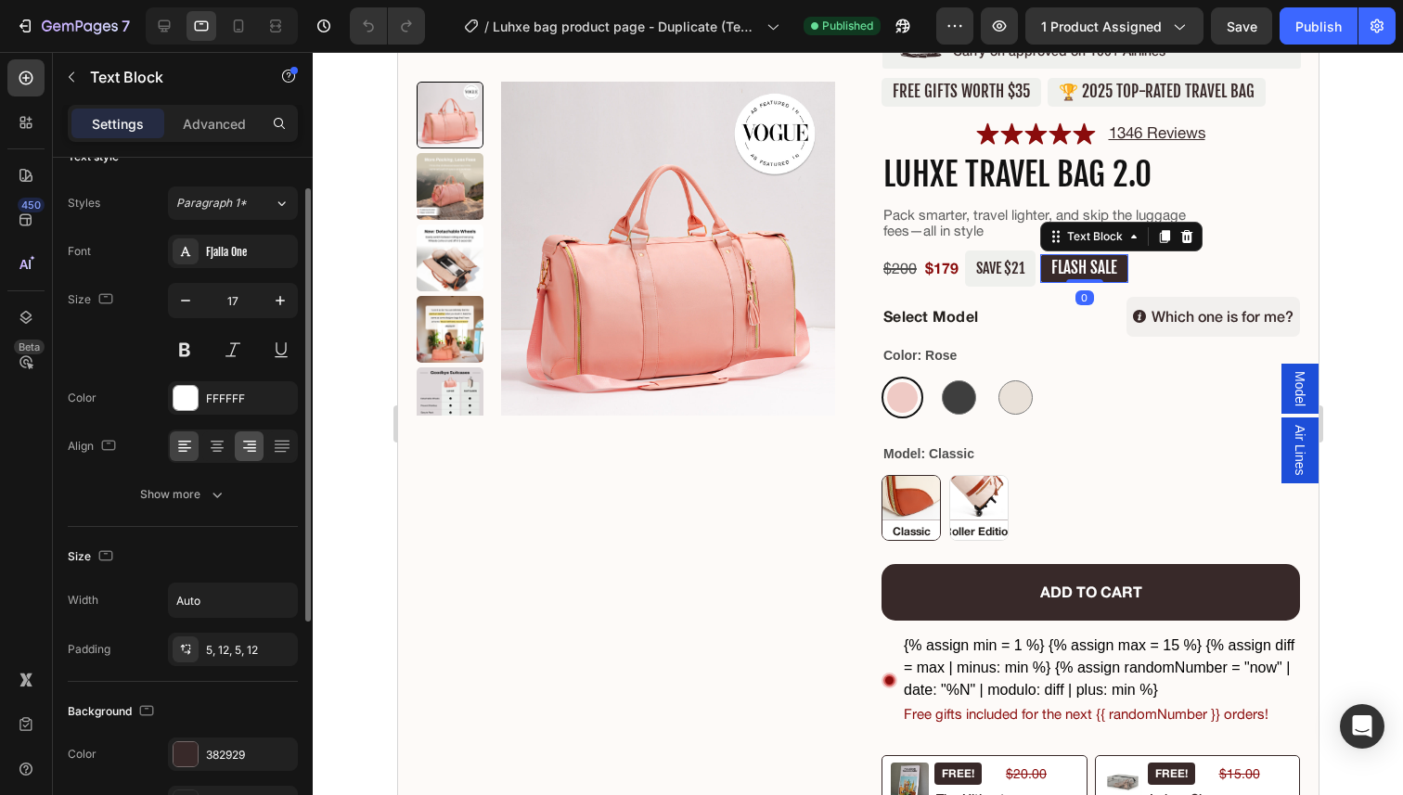
scroll to position [45, 0]
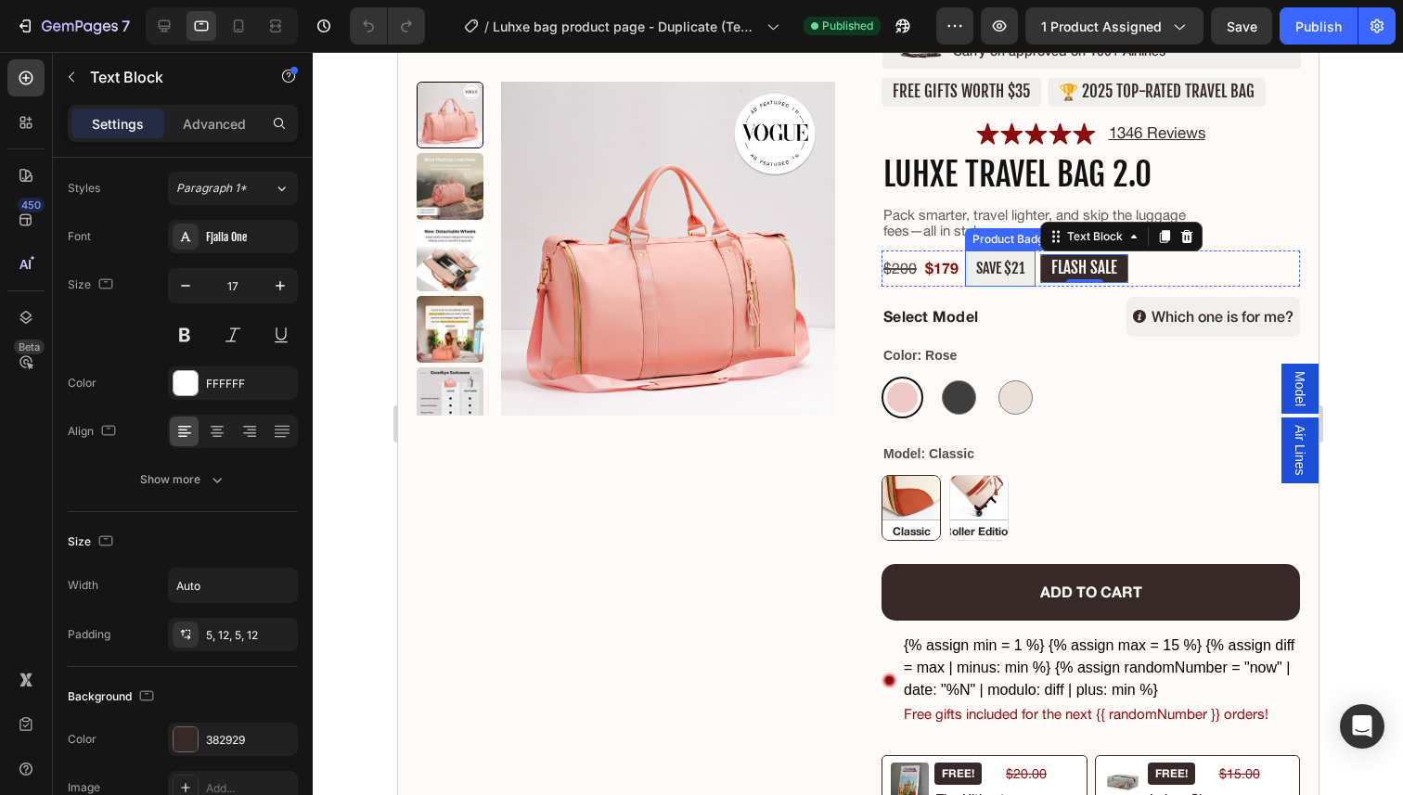
click at [1008, 268] on pre "SAVE $21" at bounding box center [999, 268] width 71 height 36
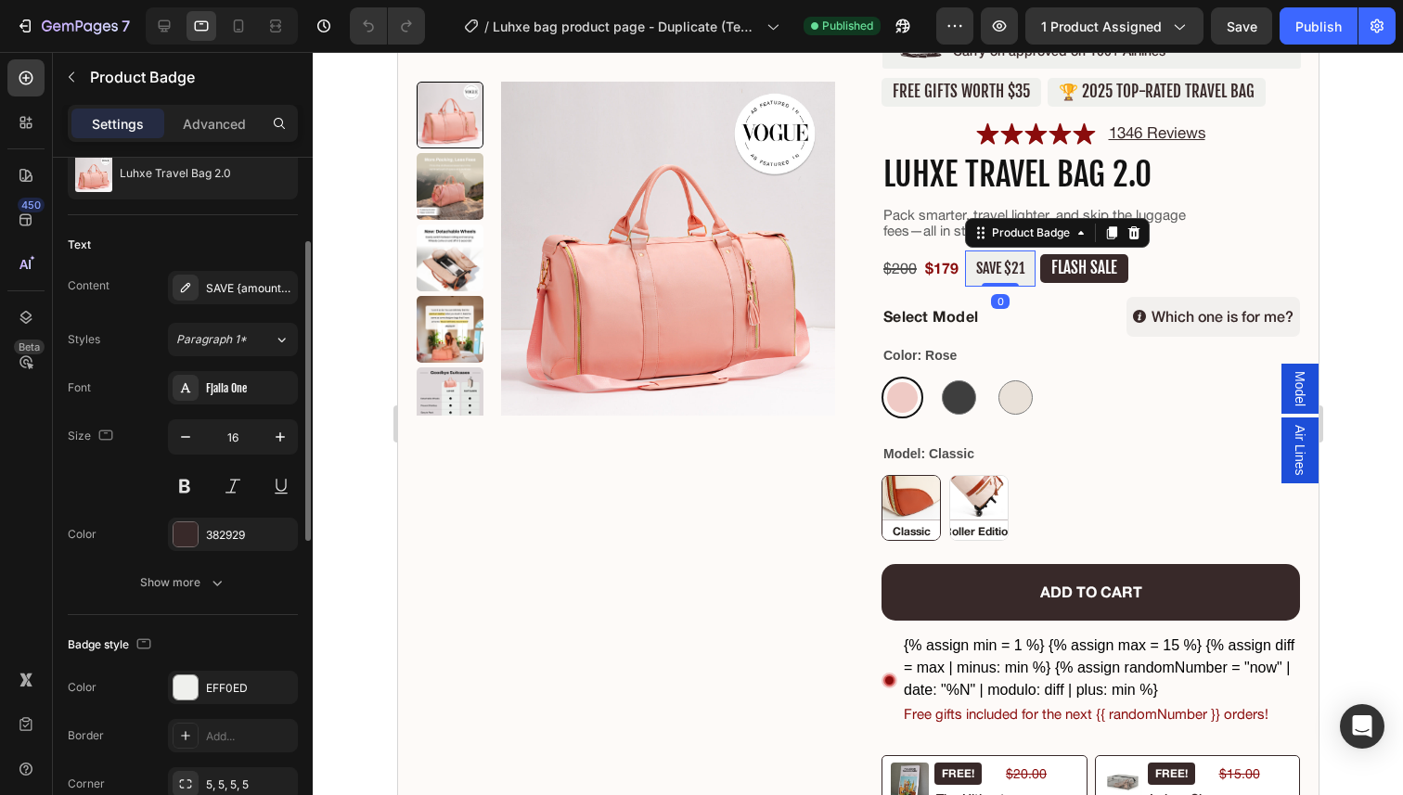
scroll to position [259, 0]
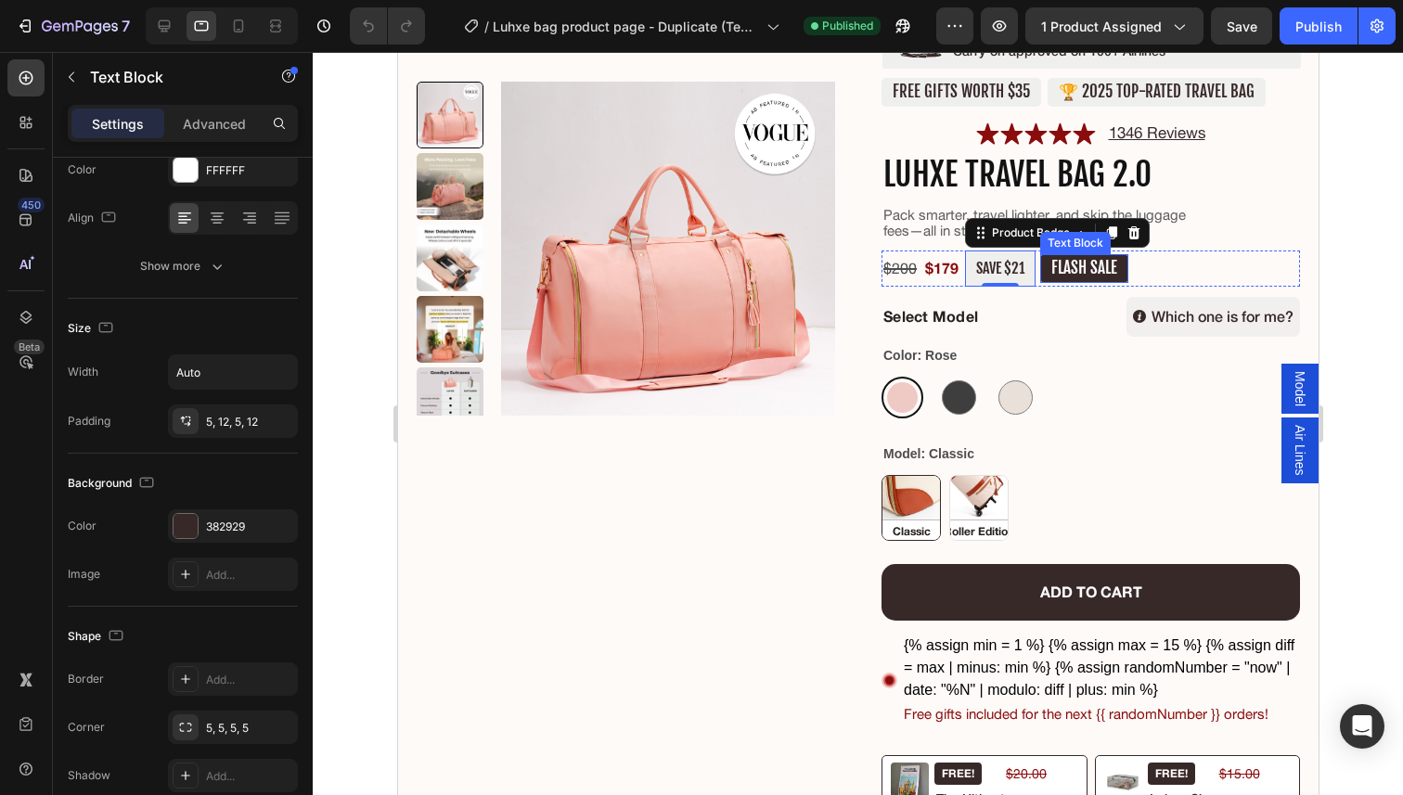
click at [1081, 277] on p "FLASH SALE" at bounding box center [1083, 268] width 66 height 19
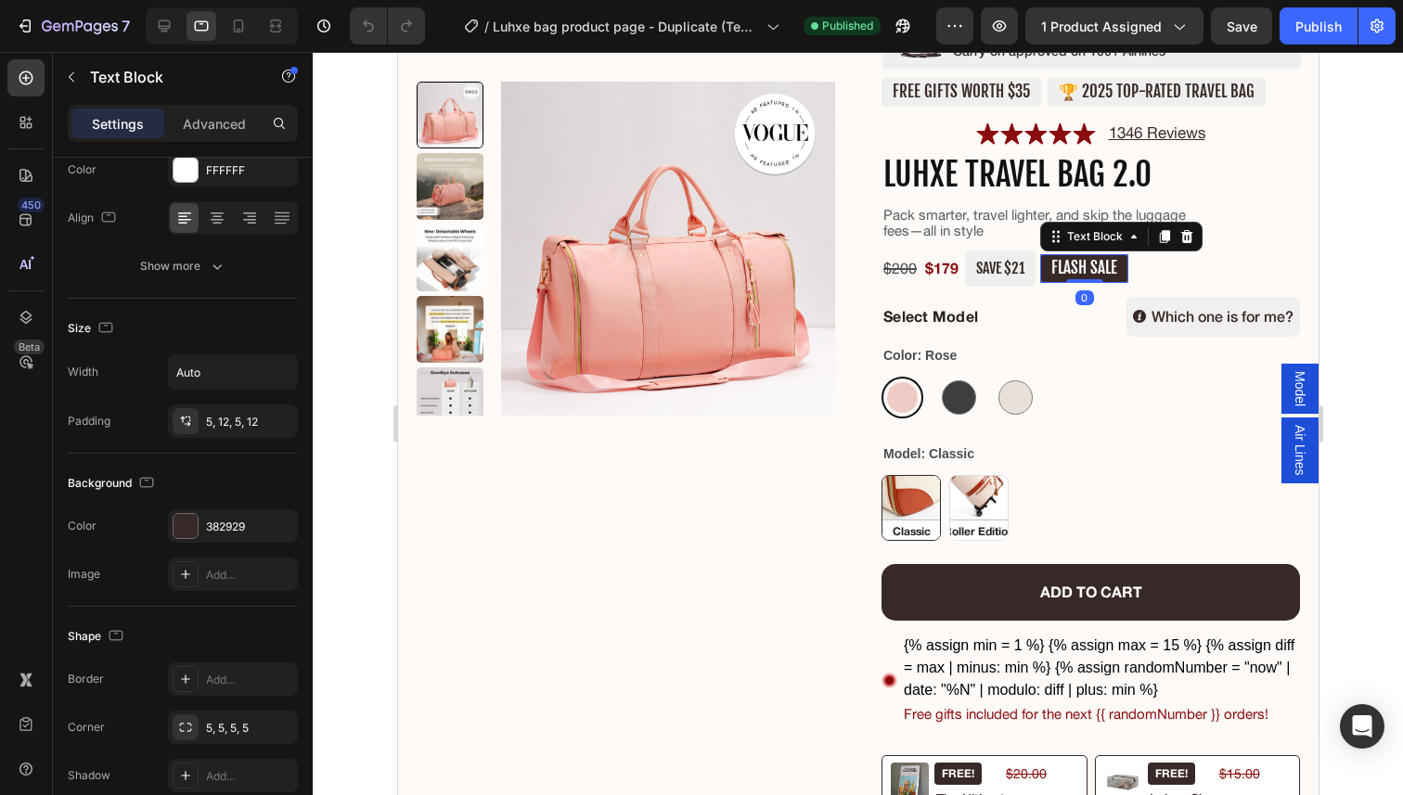
scroll to position [0, 0]
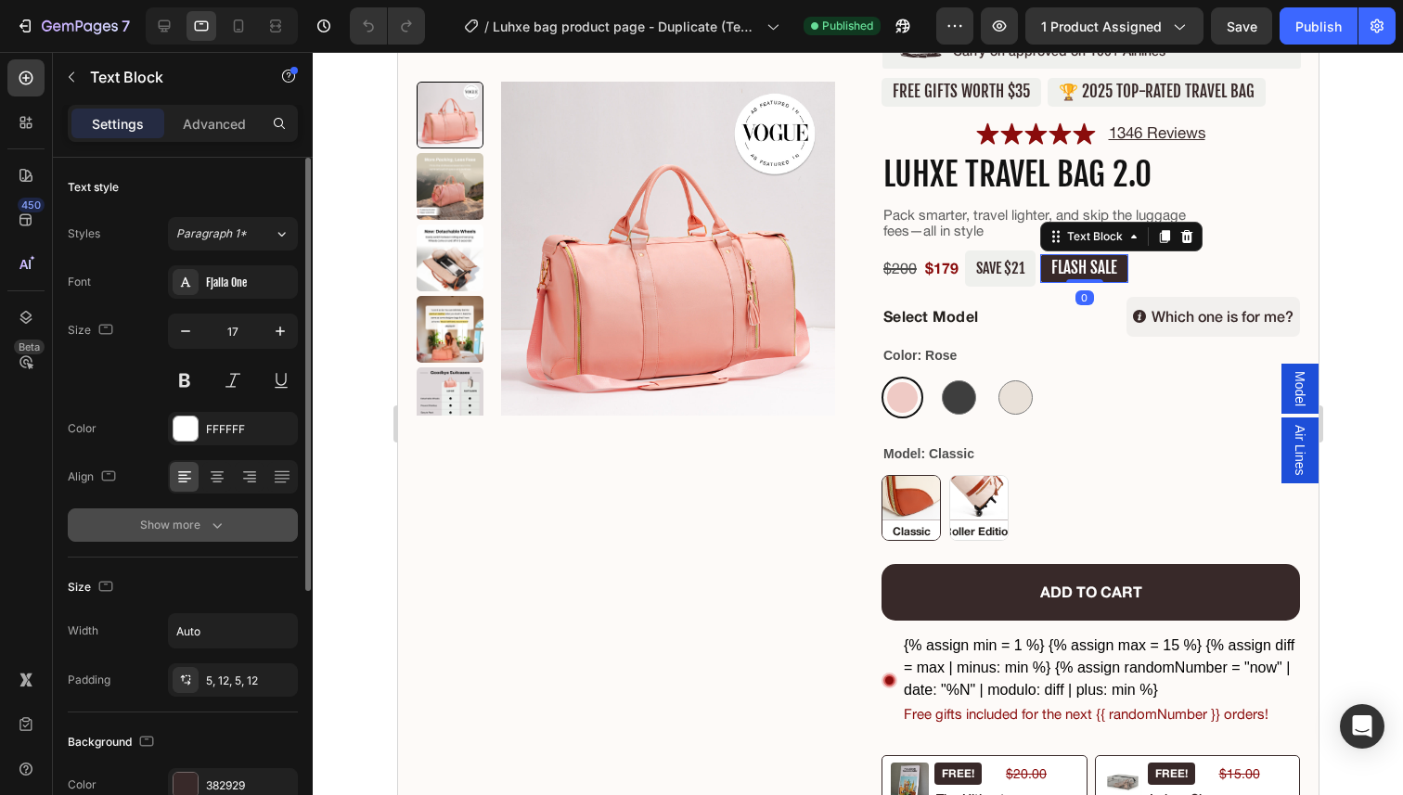
click at [192, 533] on div "Show more" at bounding box center [183, 525] width 86 height 19
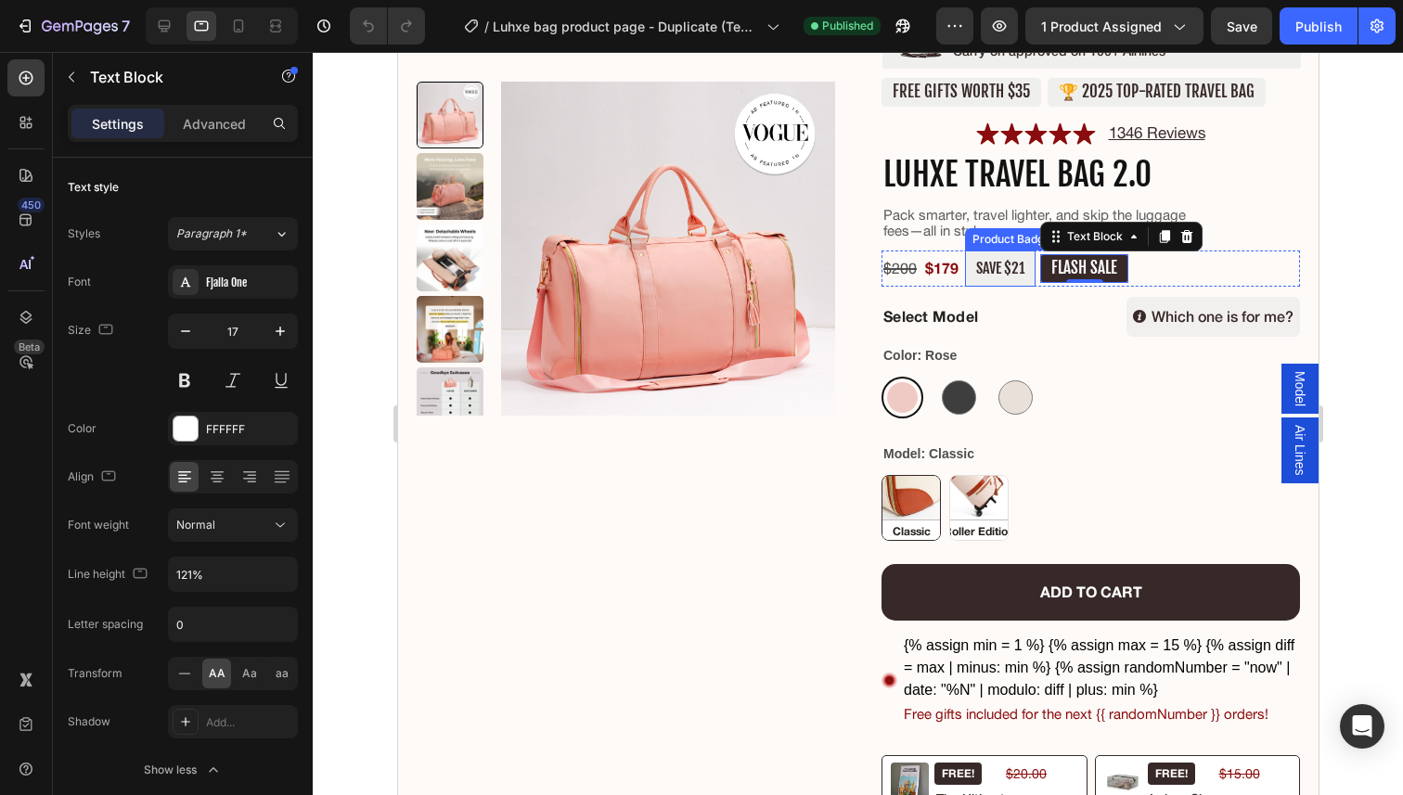
click at [1010, 262] on pre "SAVE $21" at bounding box center [999, 268] width 71 height 36
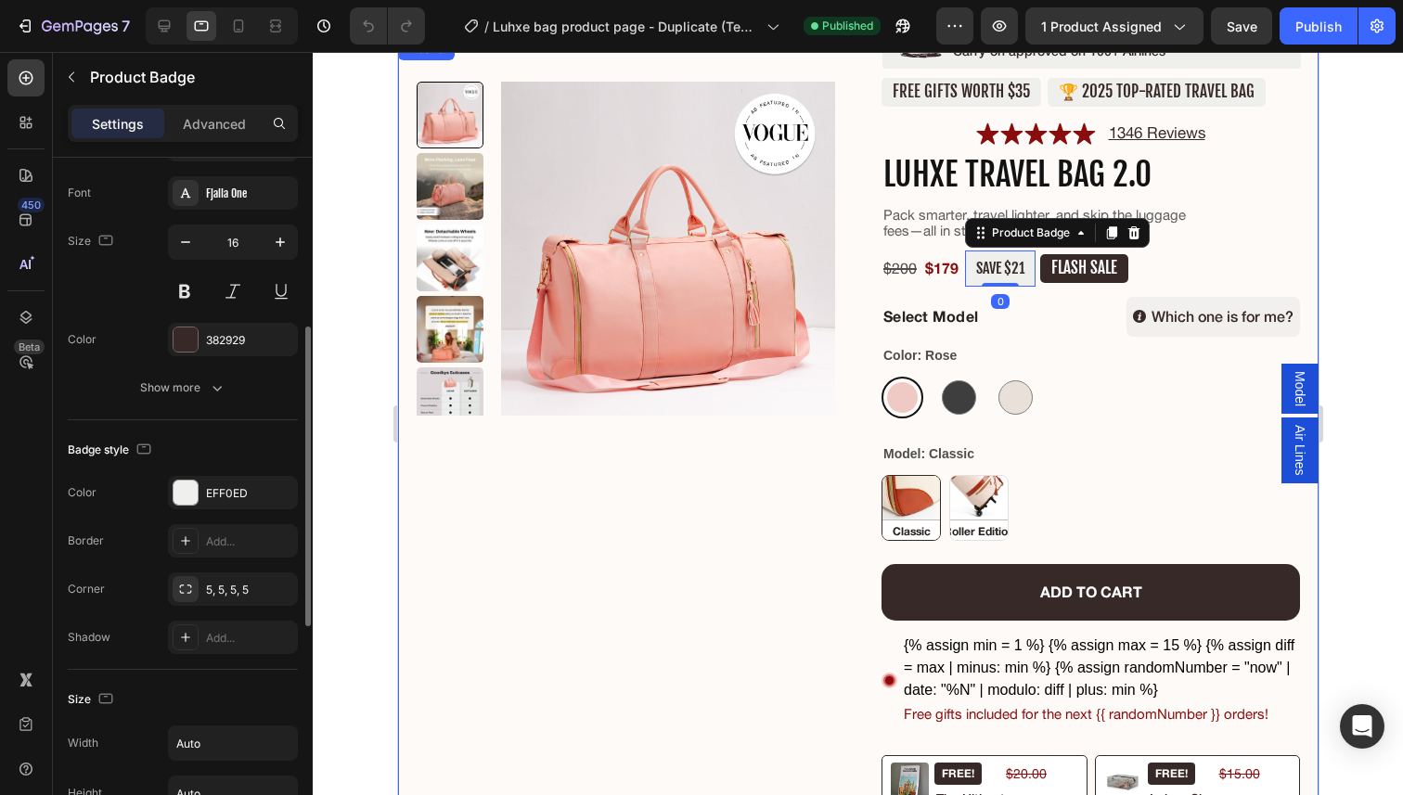
scroll to position [397, 0]
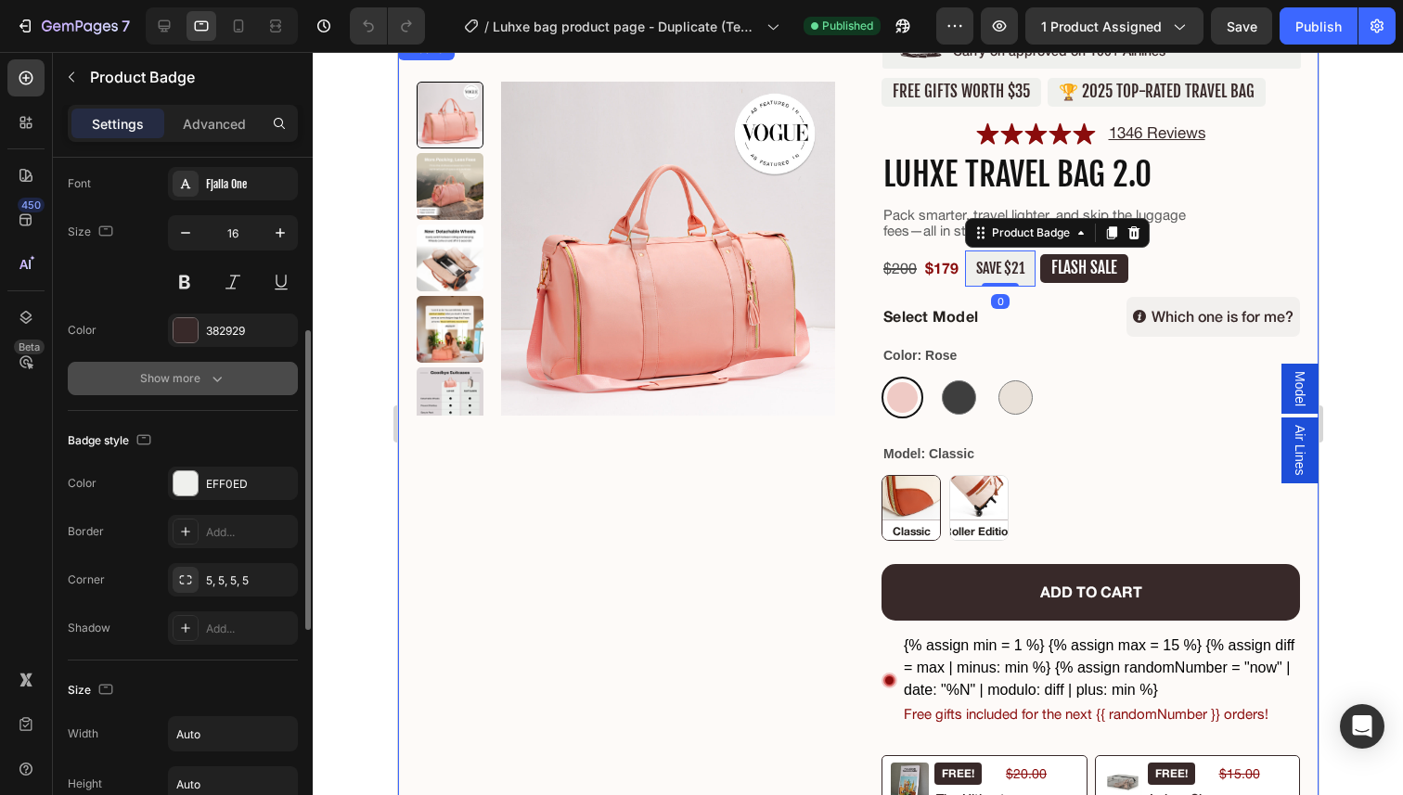
click at [179, 392] on button "Show more" at bounding box center [183, 378] width 230 height 33
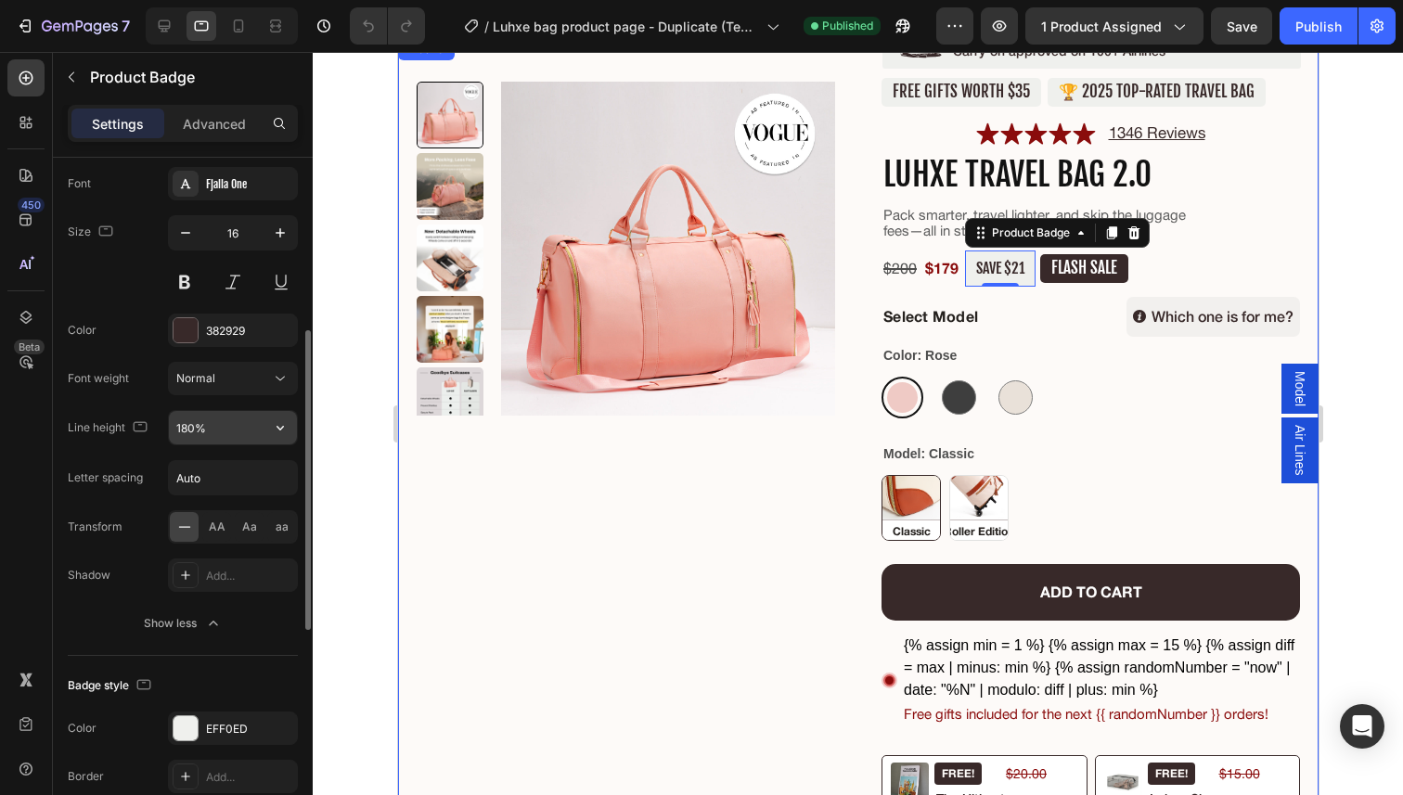
click at [222, 427] on input "180%" at bounding box center [233, 427] width 128 height 33
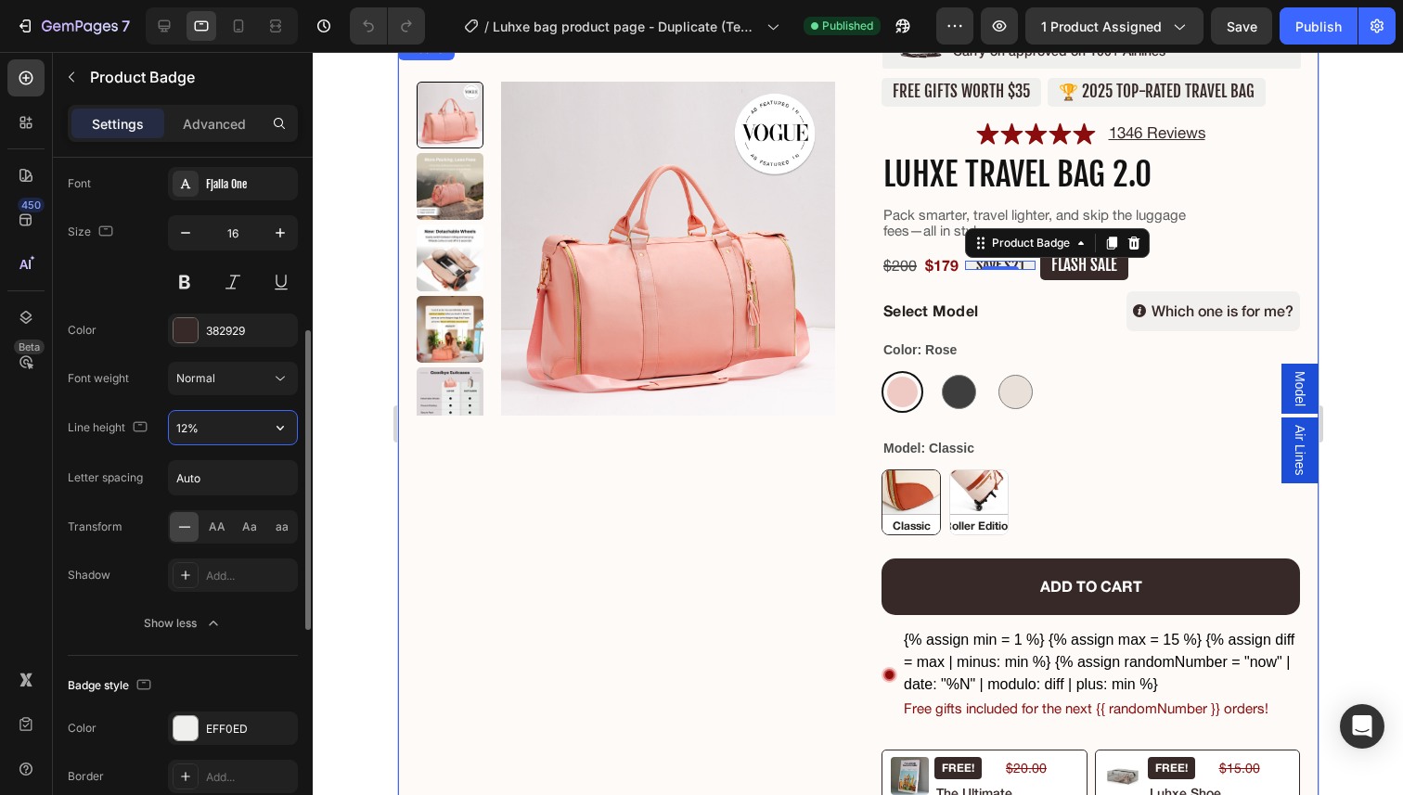
type input "121%"
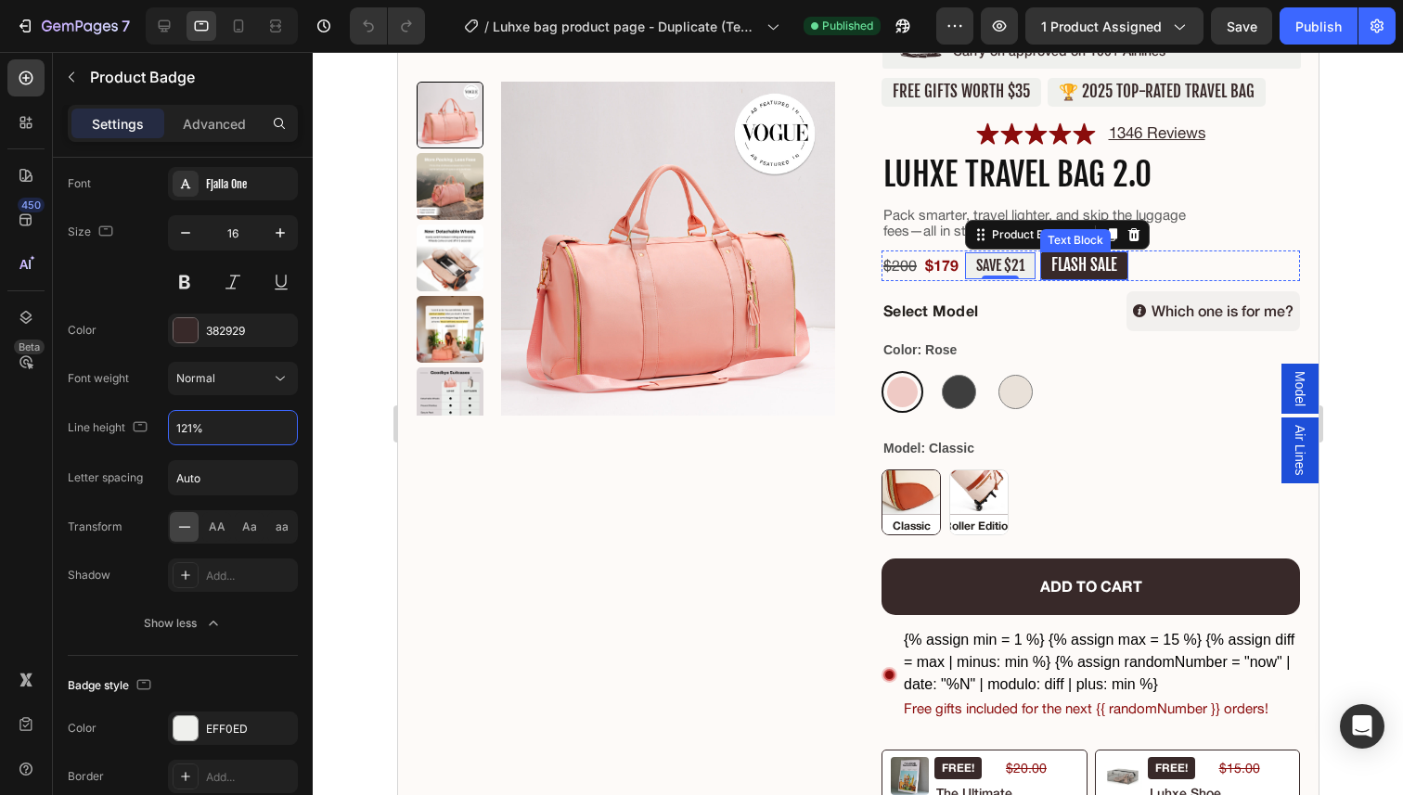
click at [1063, 277] on div "FLASH SALE" at bounding box center [1083, 265] width 88 height 29
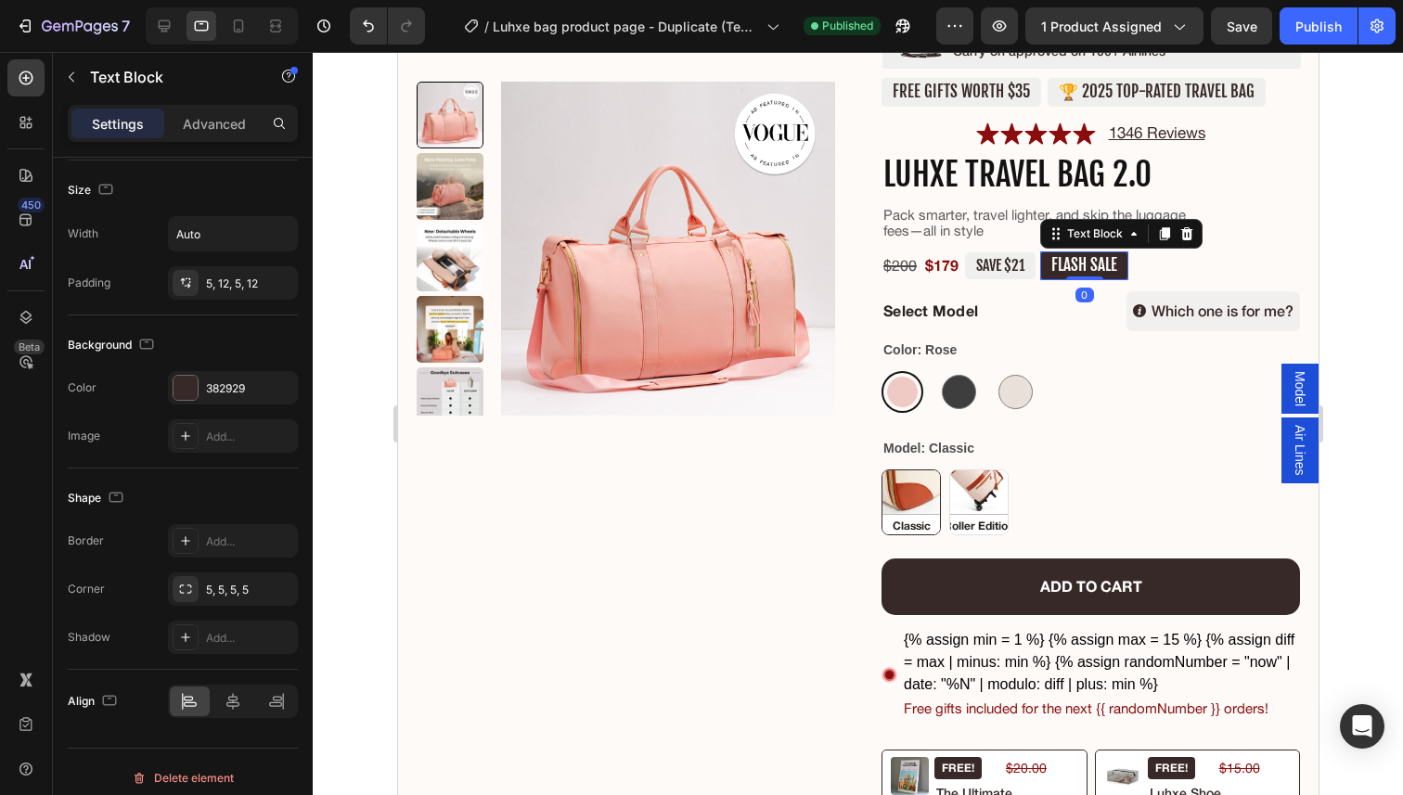
scroll to position [0, 0]
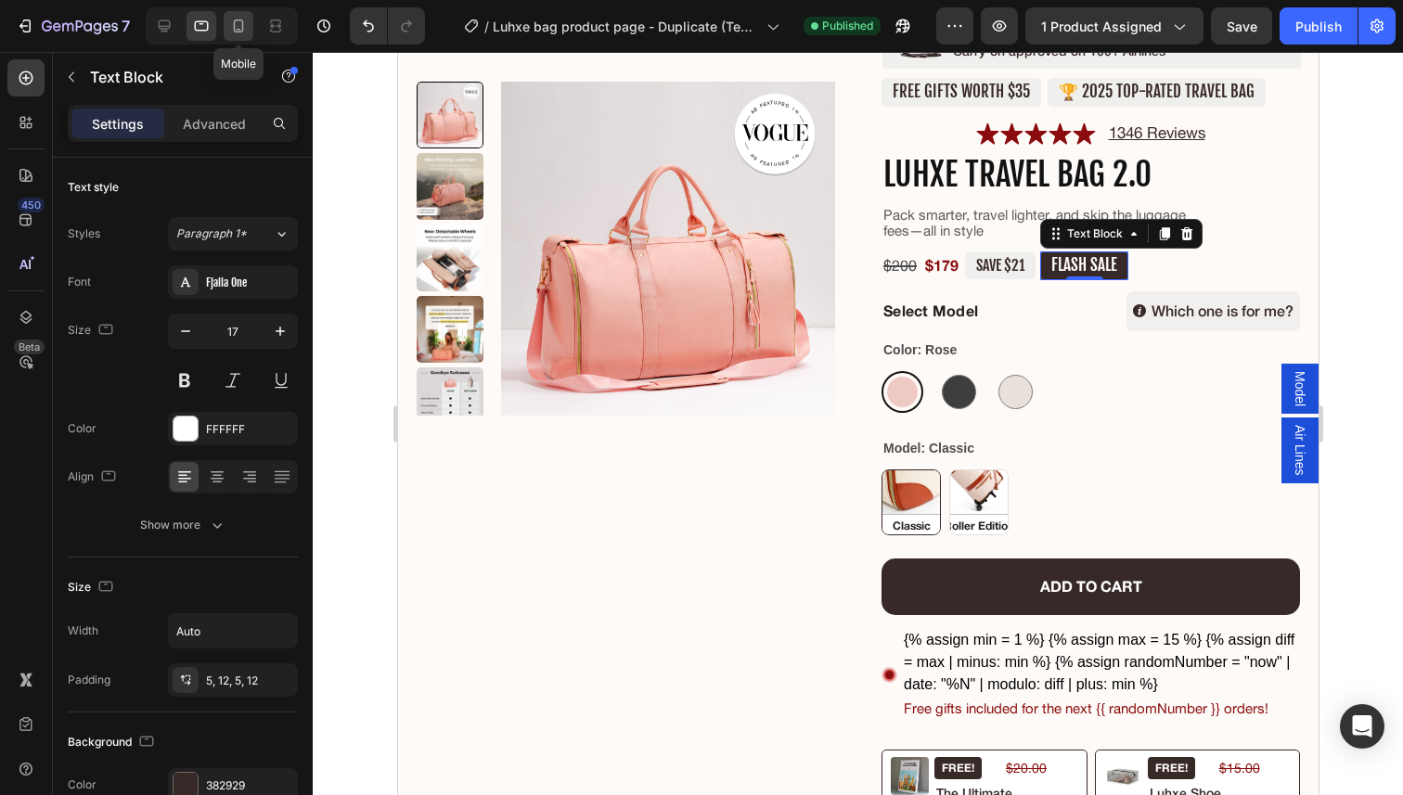
click at [245, 32] on icon at bounding box center [238, 26] width 19 height 19
type input "14"
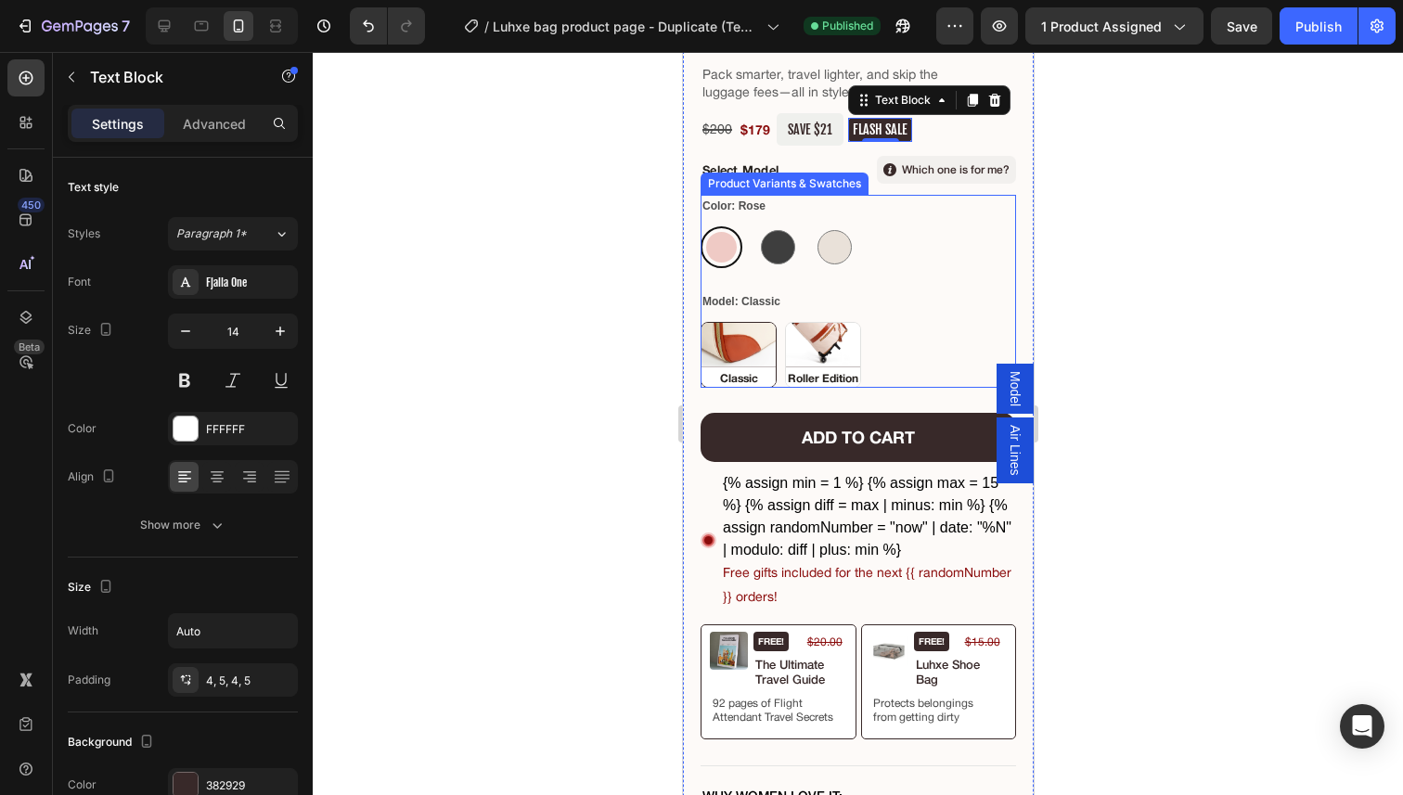
scroll to position [445, 0]
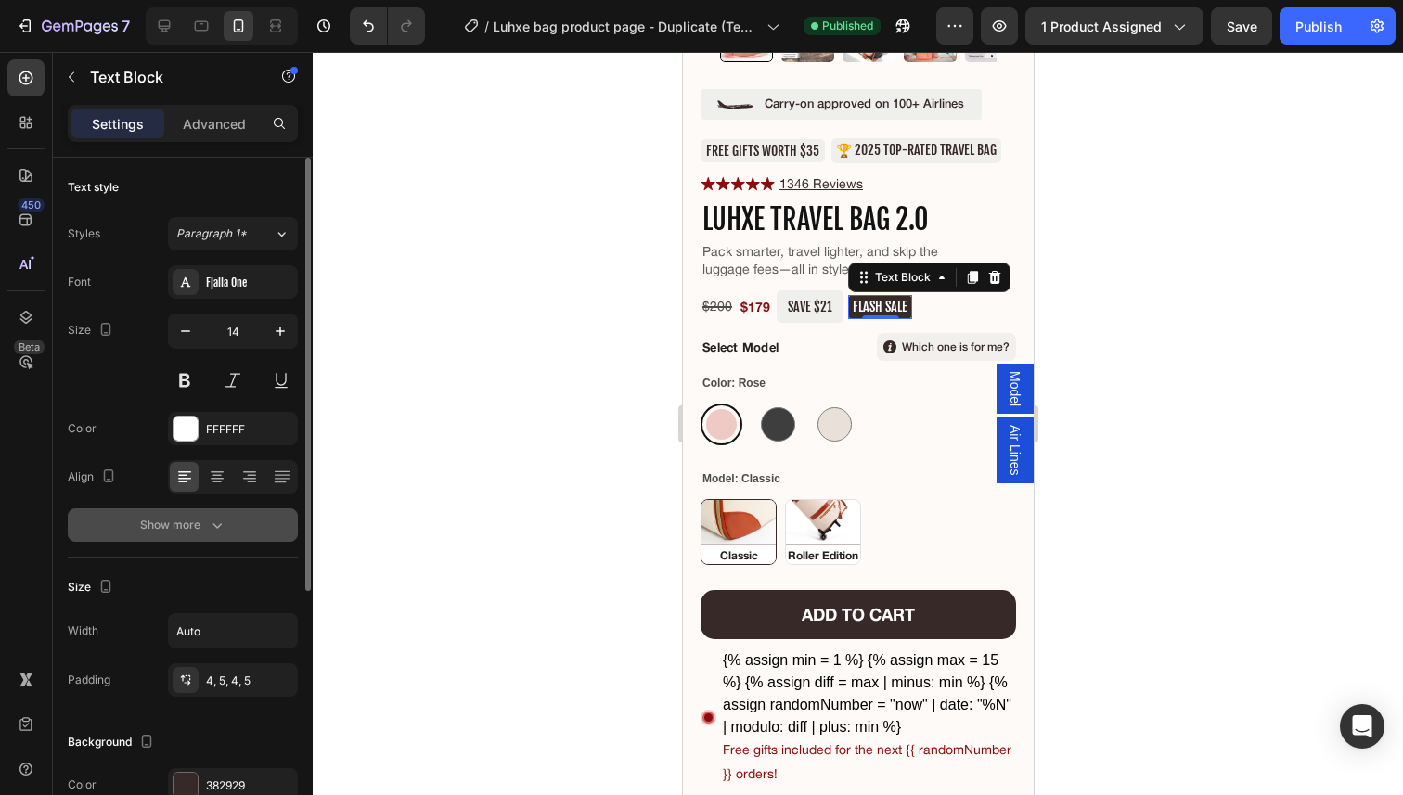
click at [162, 516] on div "Show more" at bounding box center [183, 525] width 86 height 19
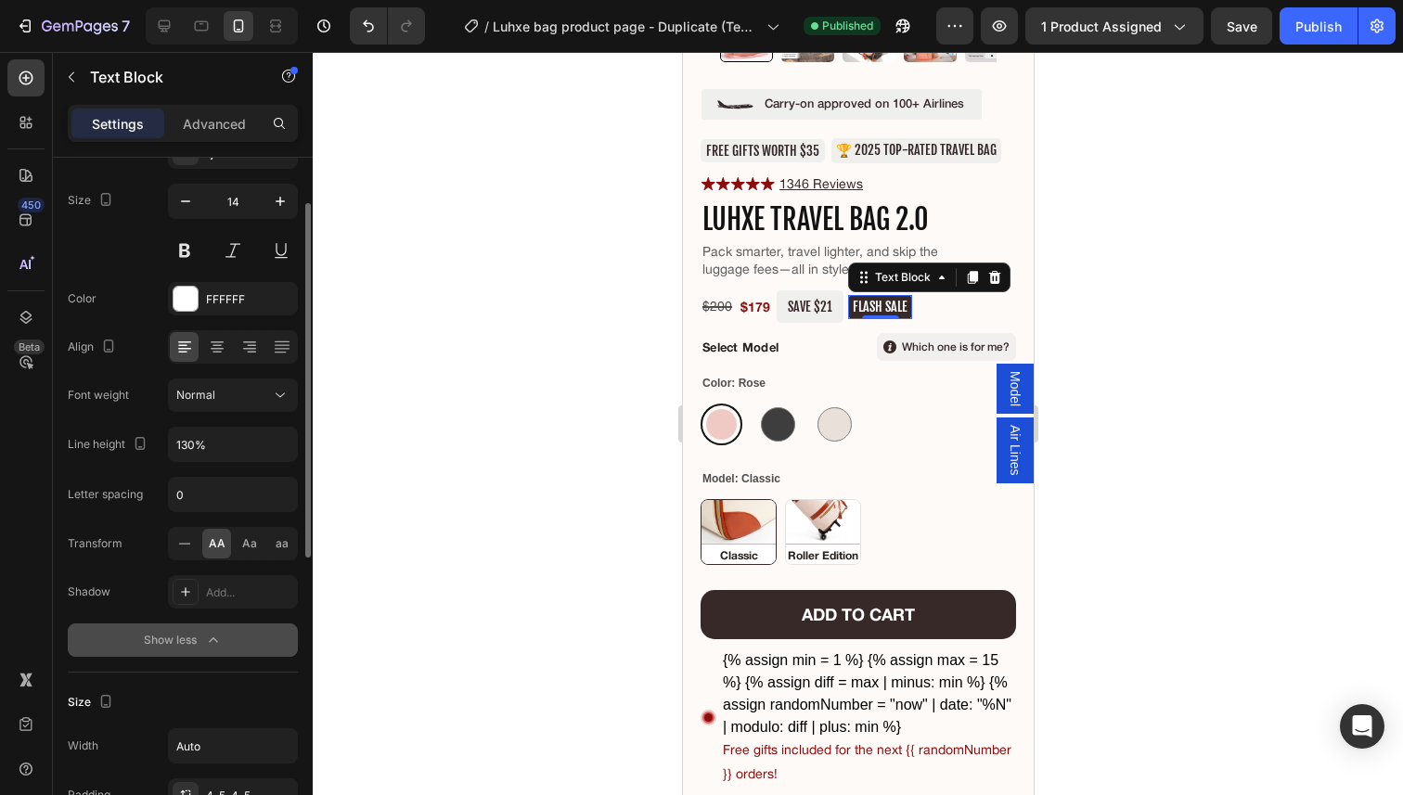
scroll to position [141, 0]
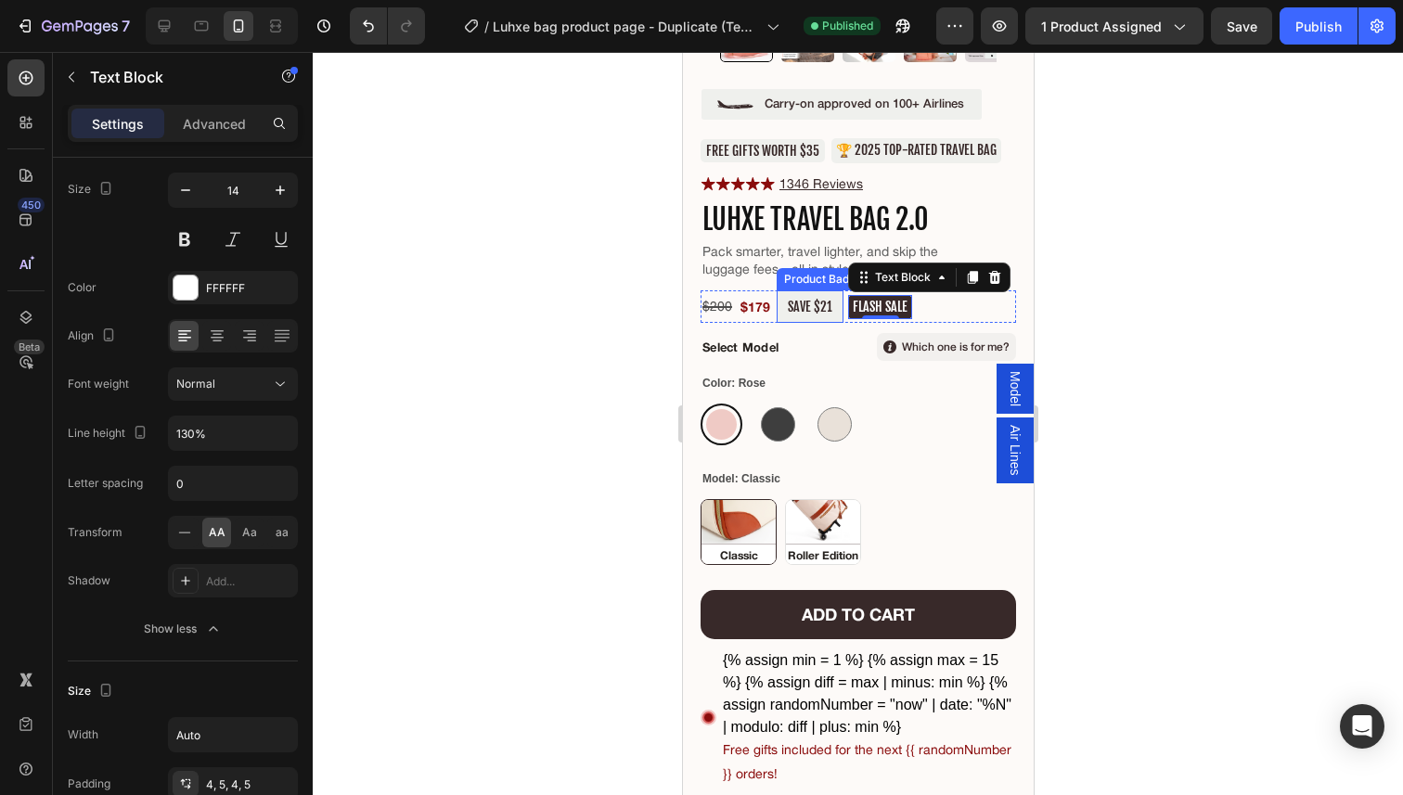
click at [801, 297] on pre "SAVE $21" at bounding box center [809, 306] width 67 height 32
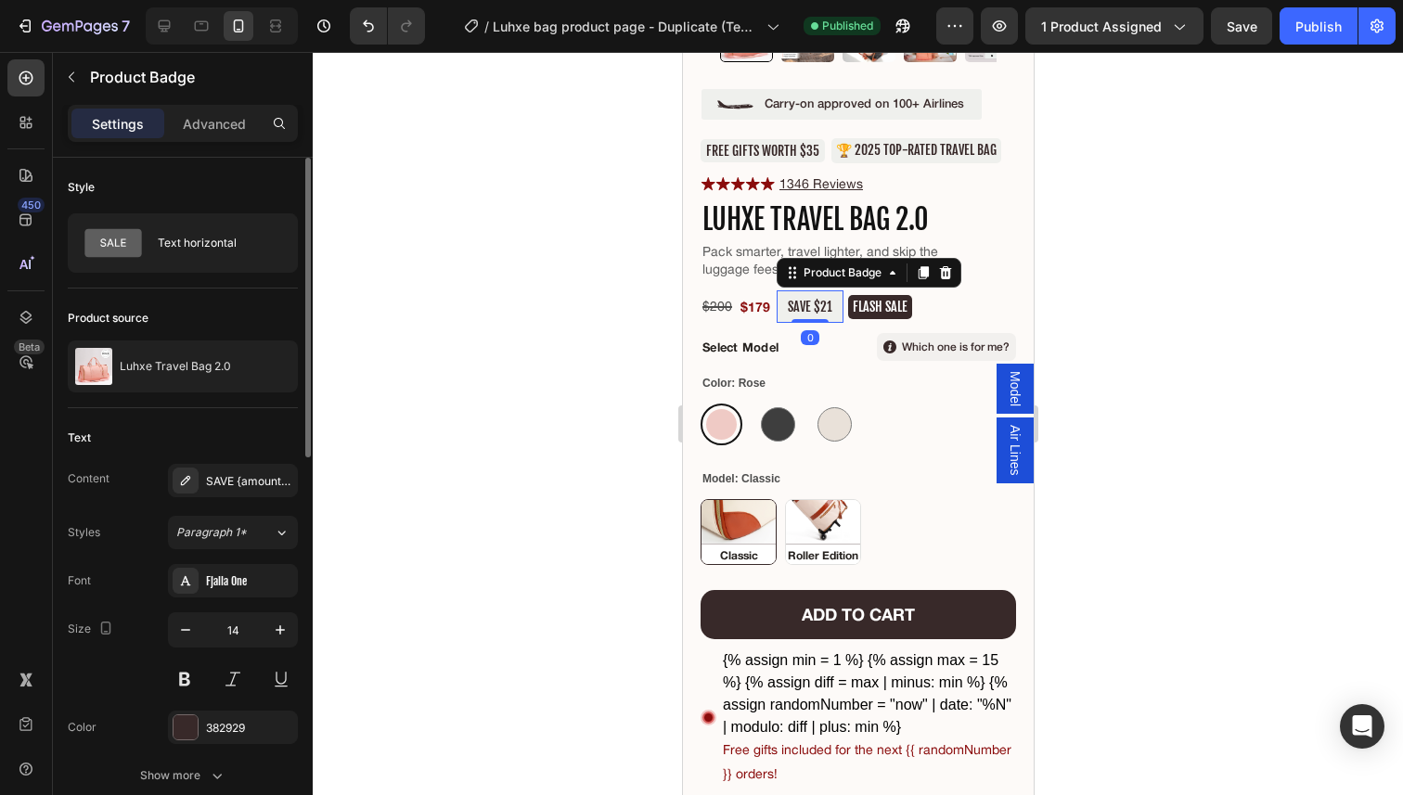
scroll to position [95, 0]
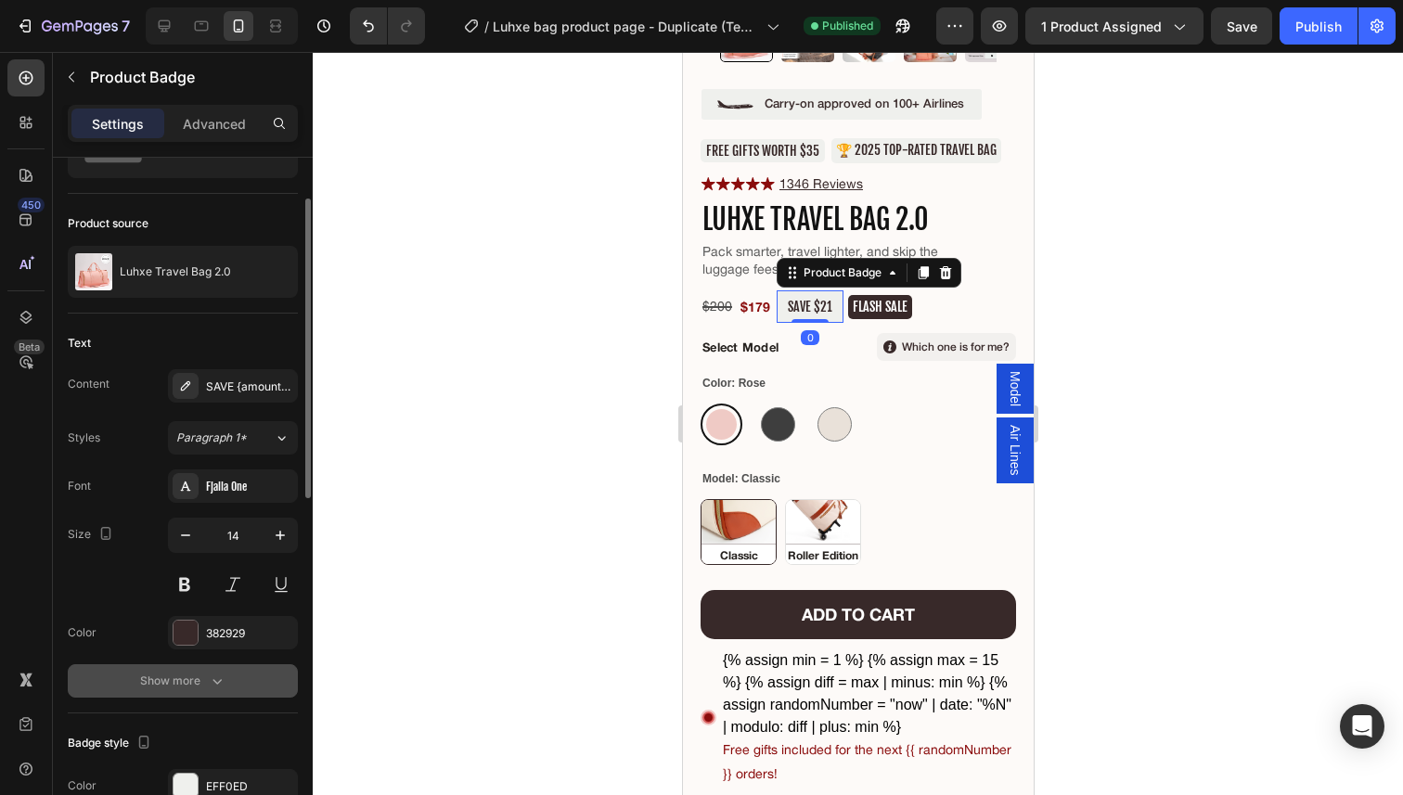
click at [208, 674] on icon "button" at bounding box center [217, 681] width 19 height 19
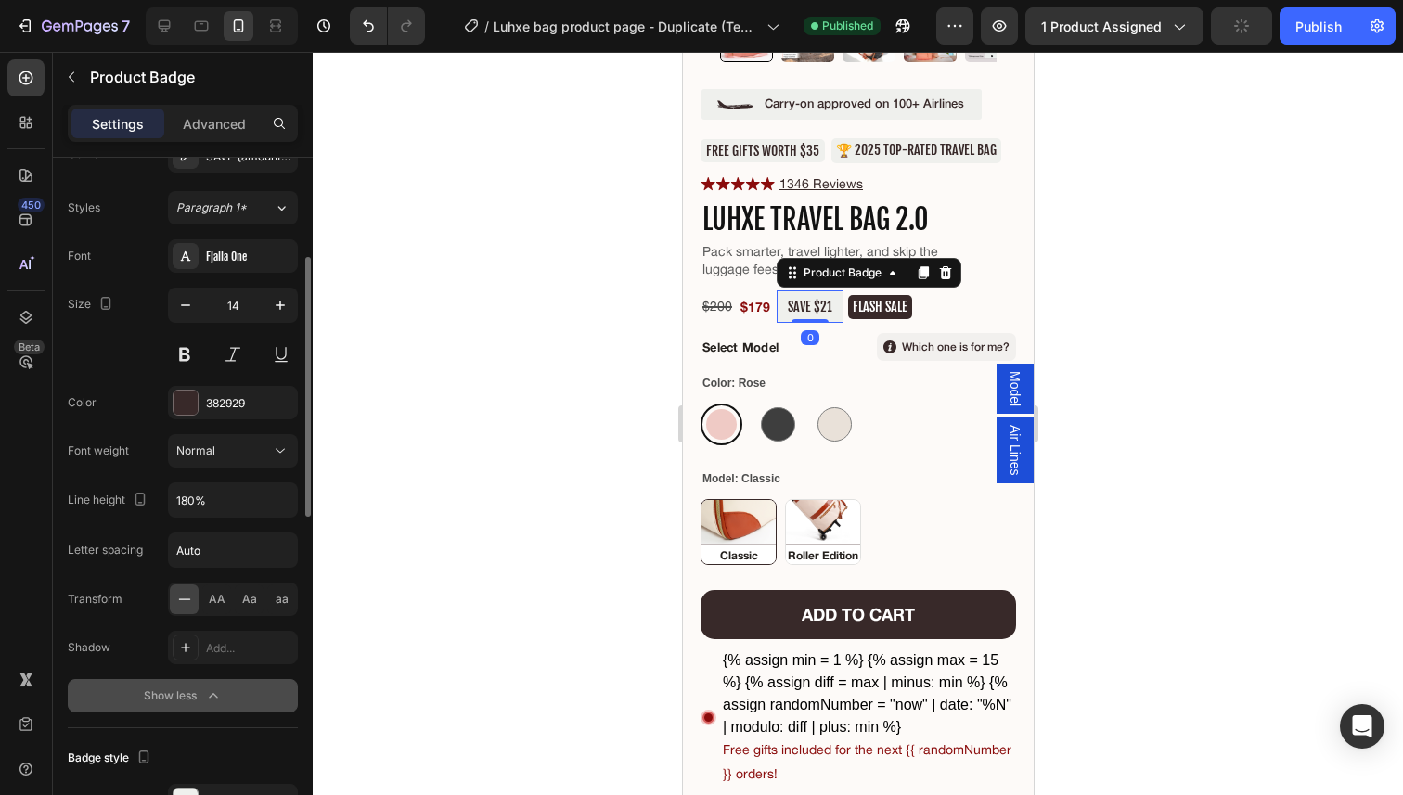
scroll to position [340, 0]
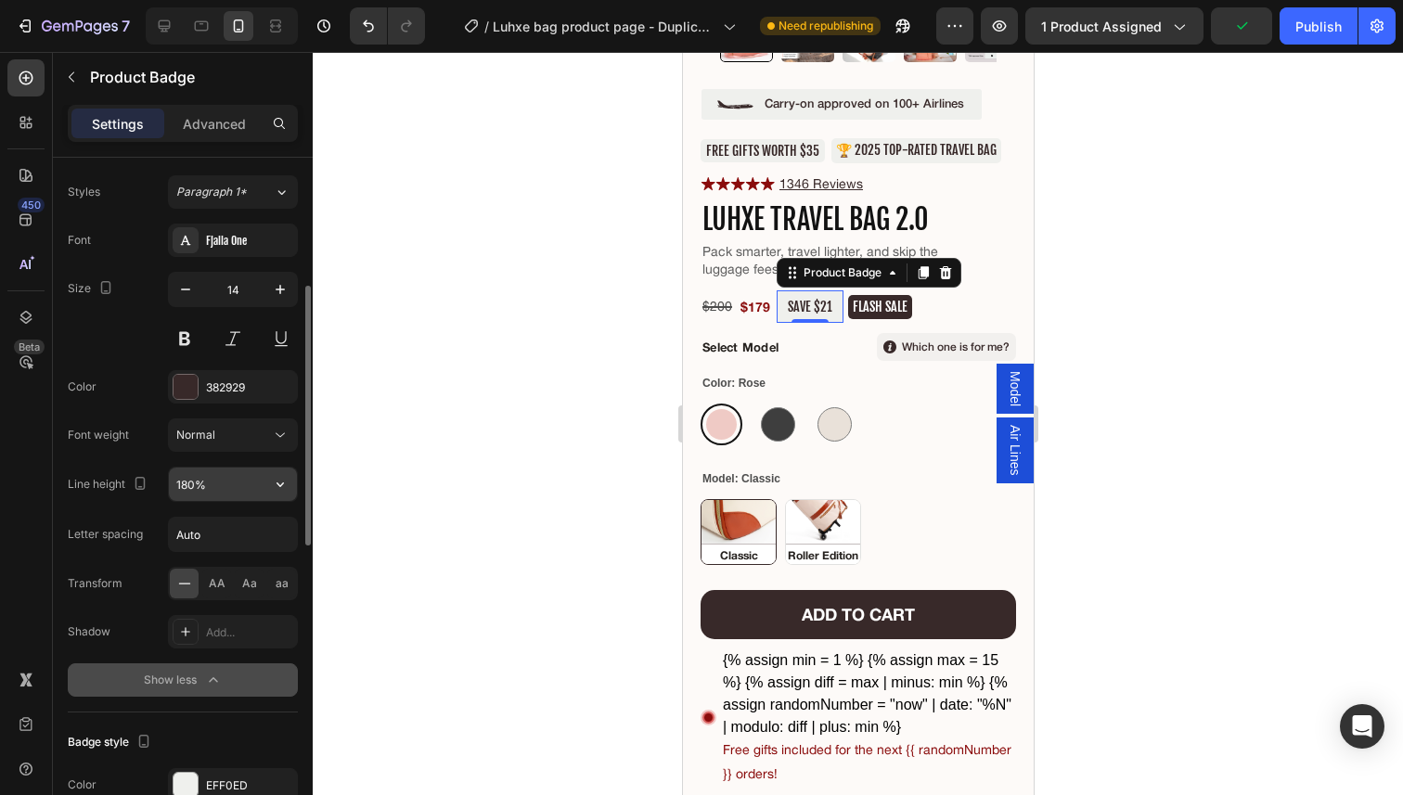
click at [233, 481] on input "180%" at bounding box center [233, 484] width 128 height 33
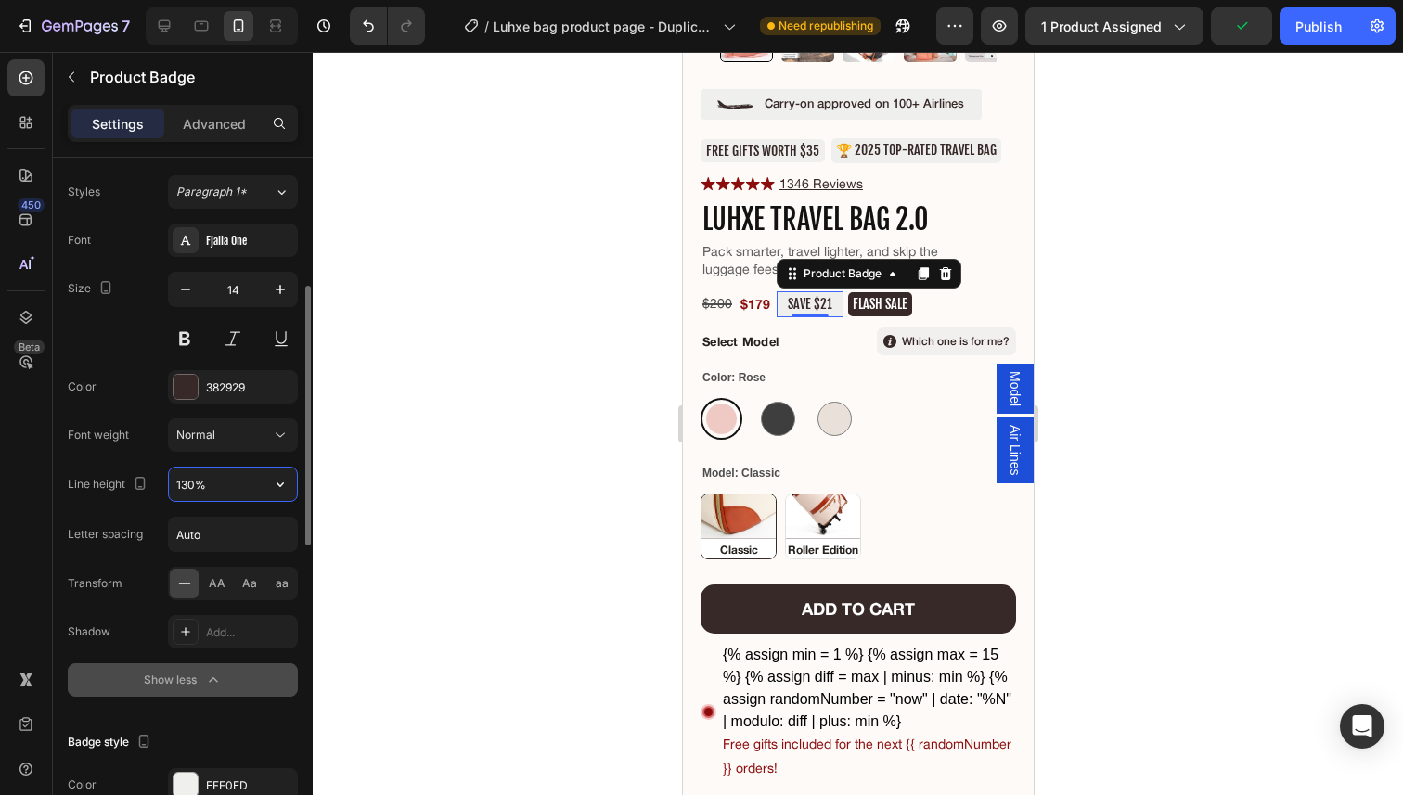
type input "130%"
click at [893, 307] on p "FLASH SALE" at bounding box center [879, 304] width 55 height 17
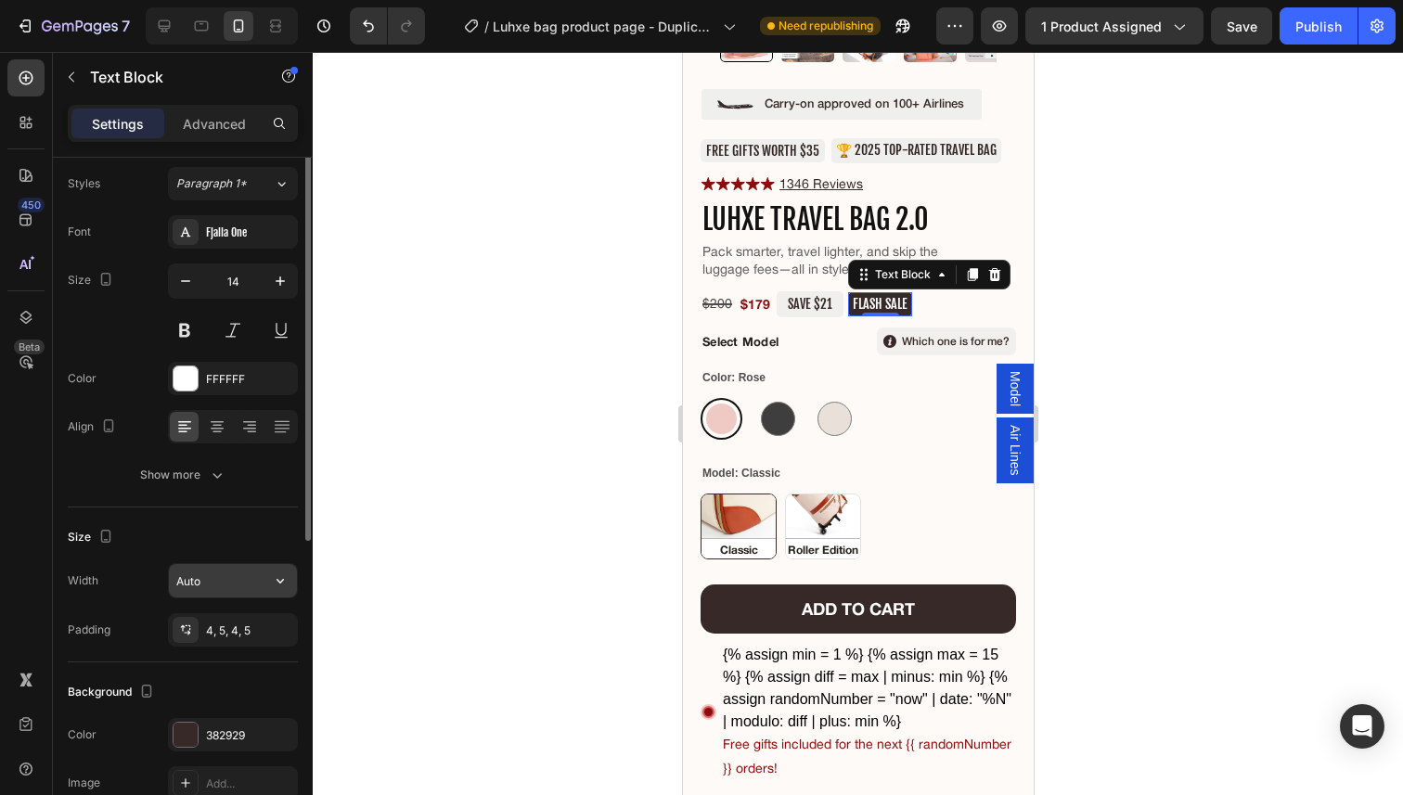
scroll to position [0, 0]
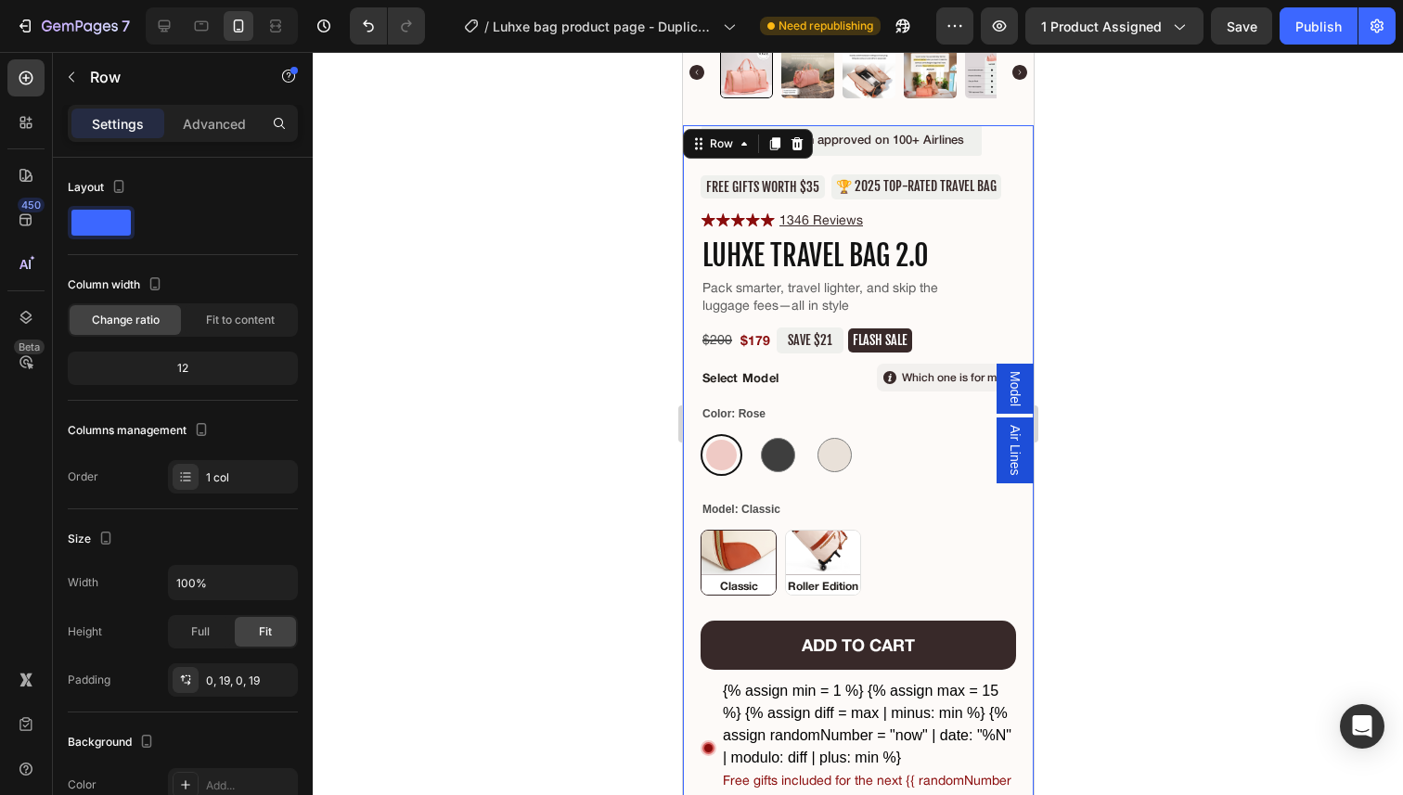
scroll to position [406, 0]
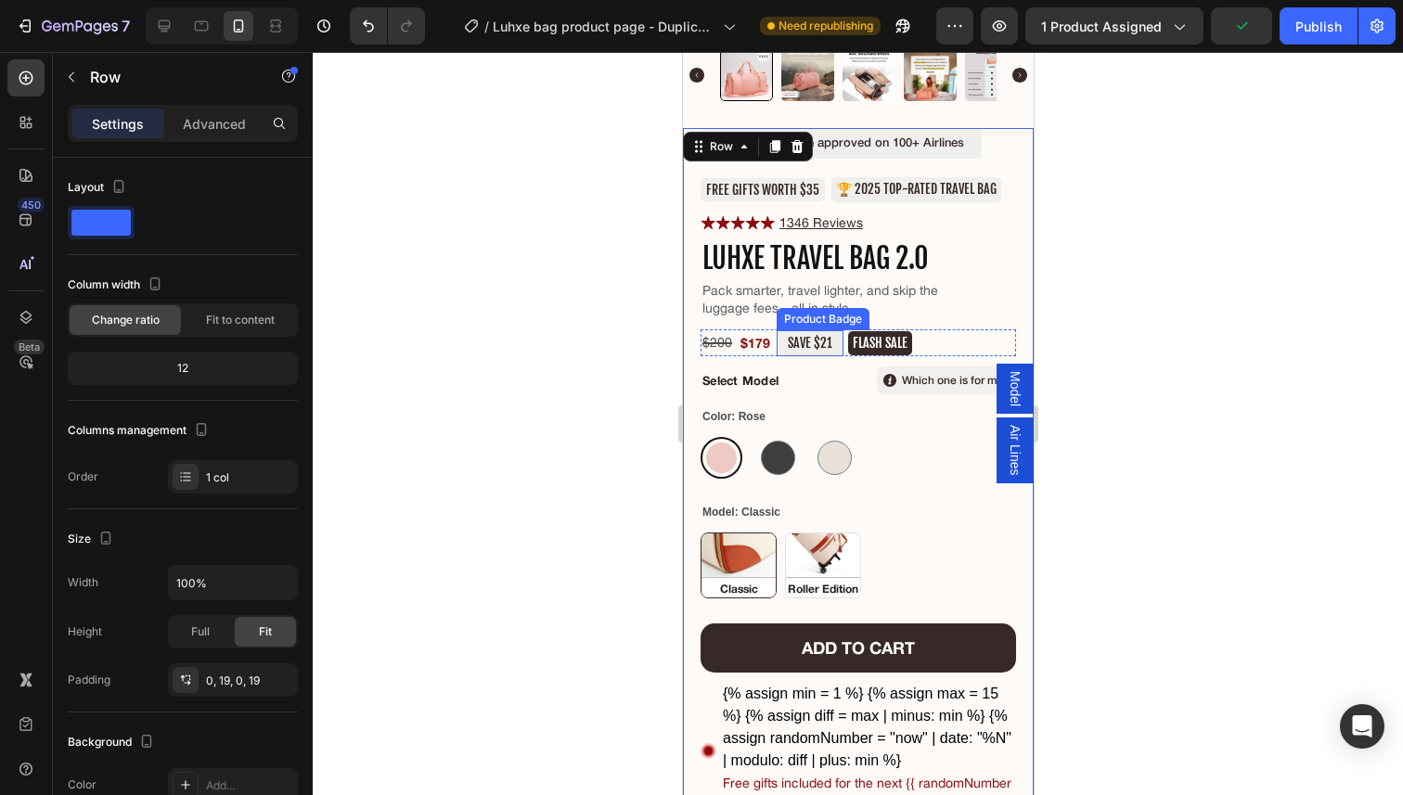
click at [823, 338] on pre "SAVE $21" at bounding box center [809, 343] width 67 height 26
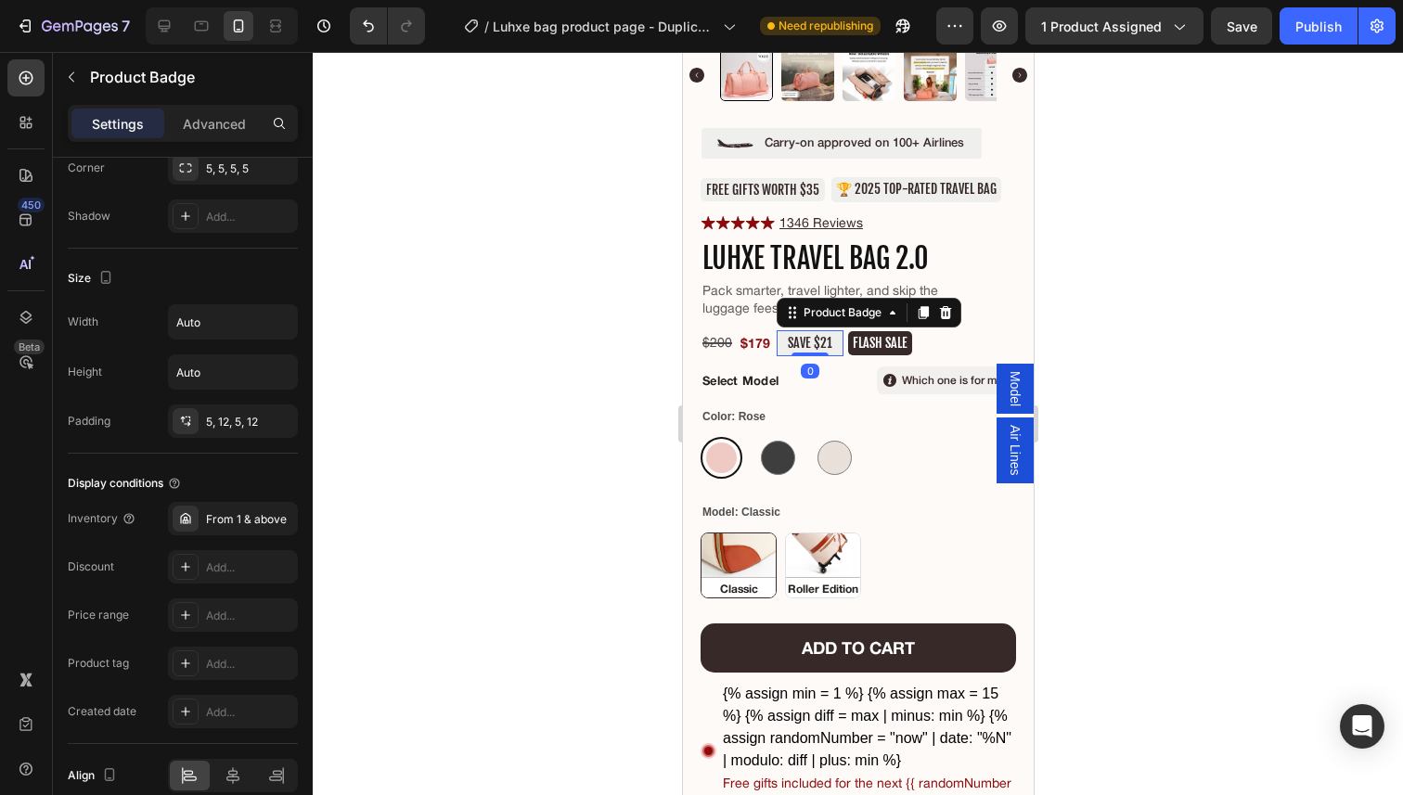
scroll to position [895, 0]
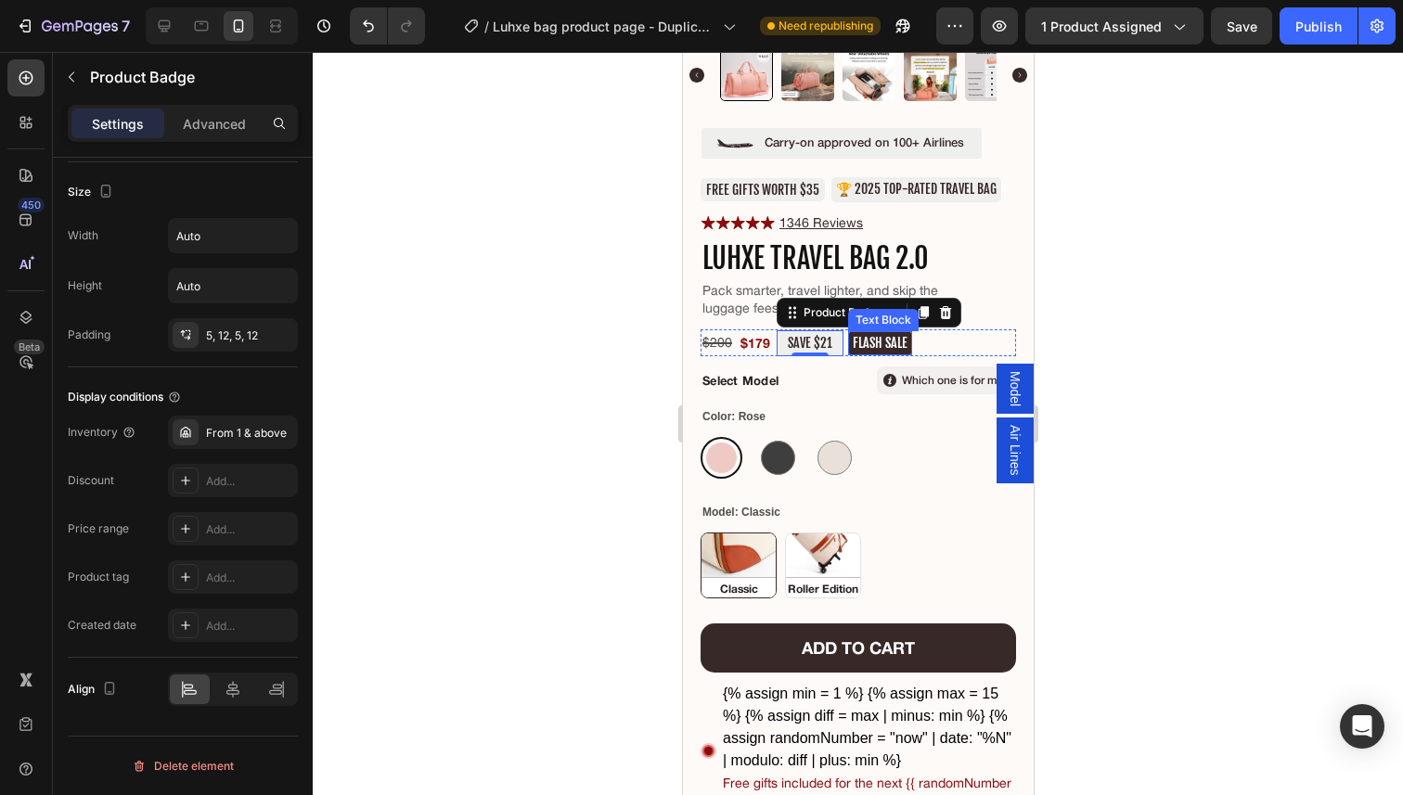
click at [876, 351] on div "FLASH SALE" at bounding box center [879, 343] width 64 height 24
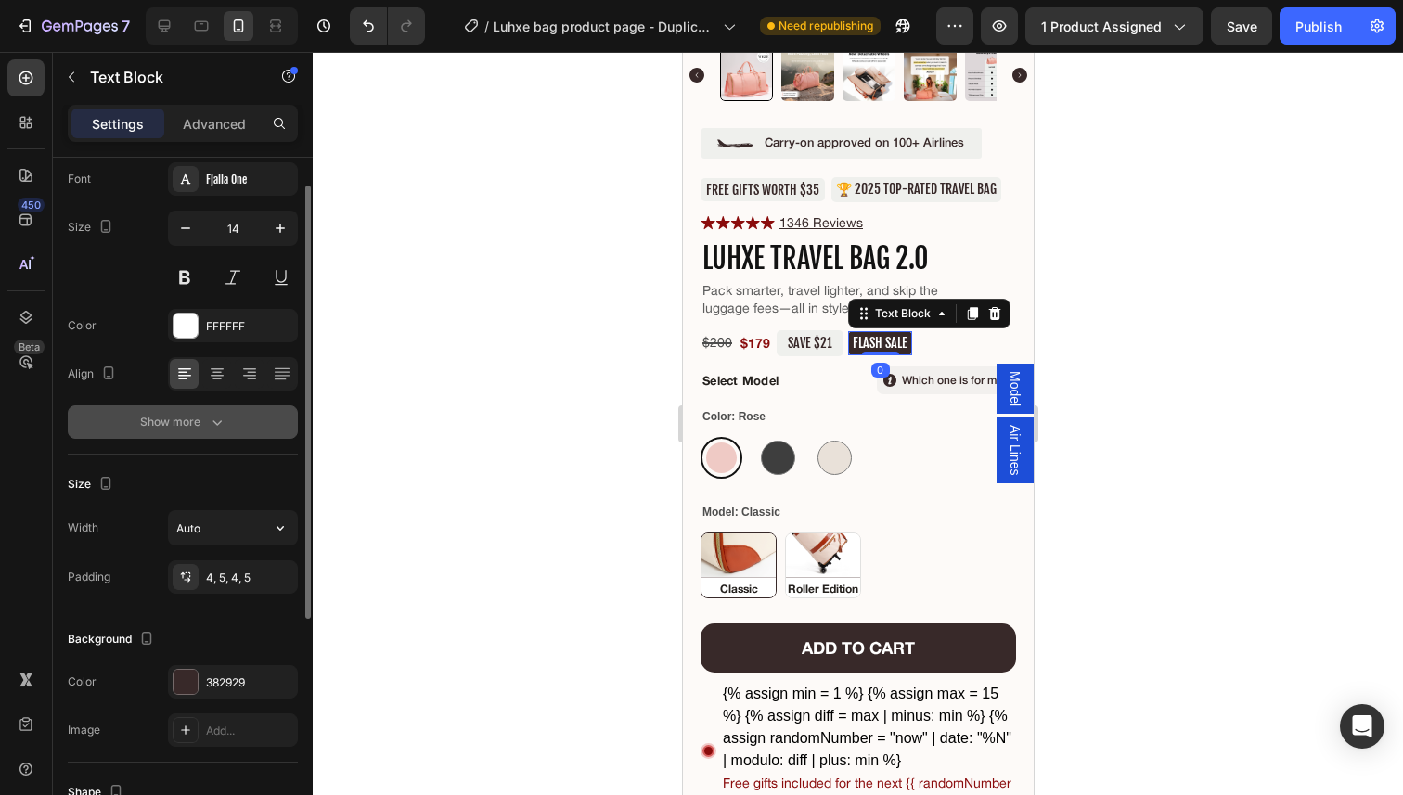
scroll to position [111, 0]
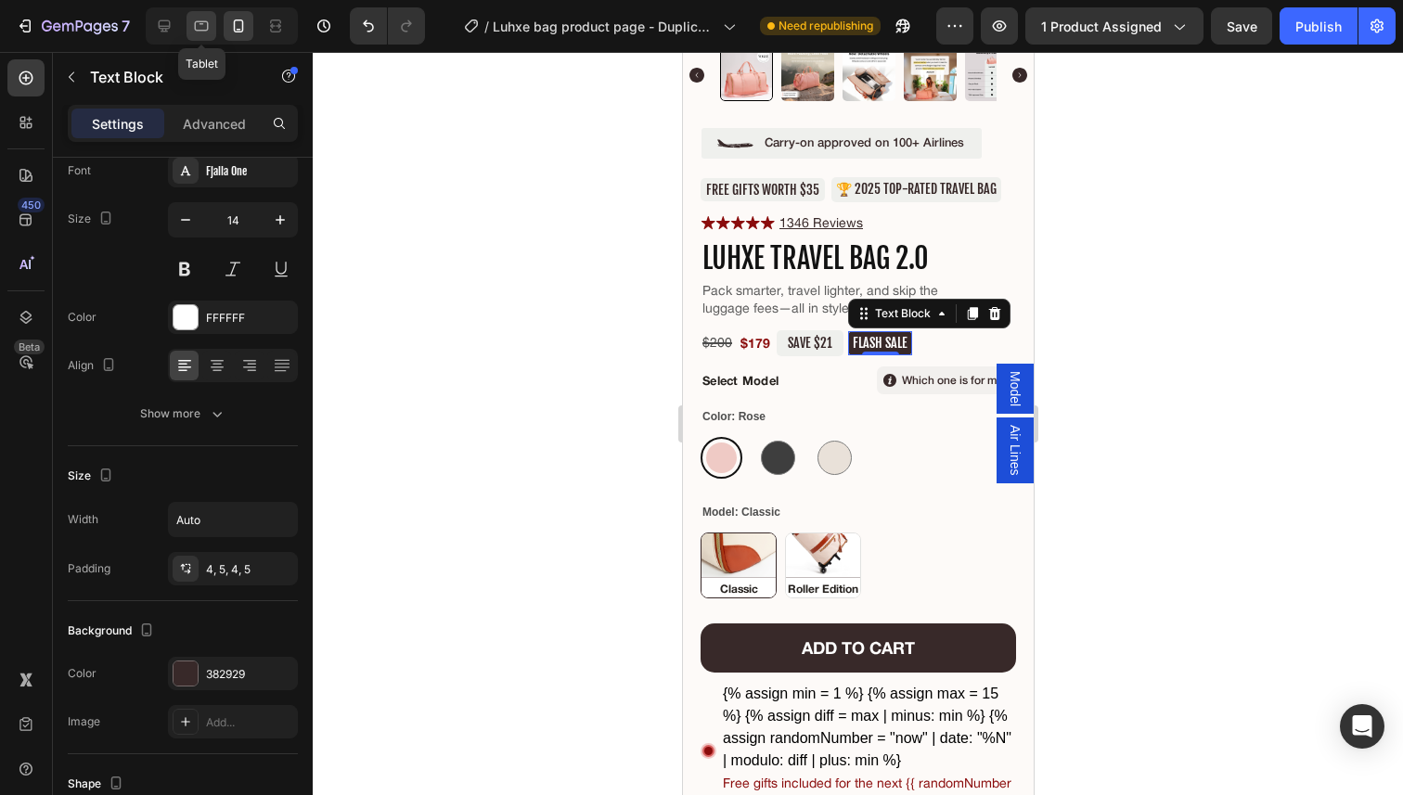
click at [199, 19] on icon at bounding box center [201, 26] width 19 height 19
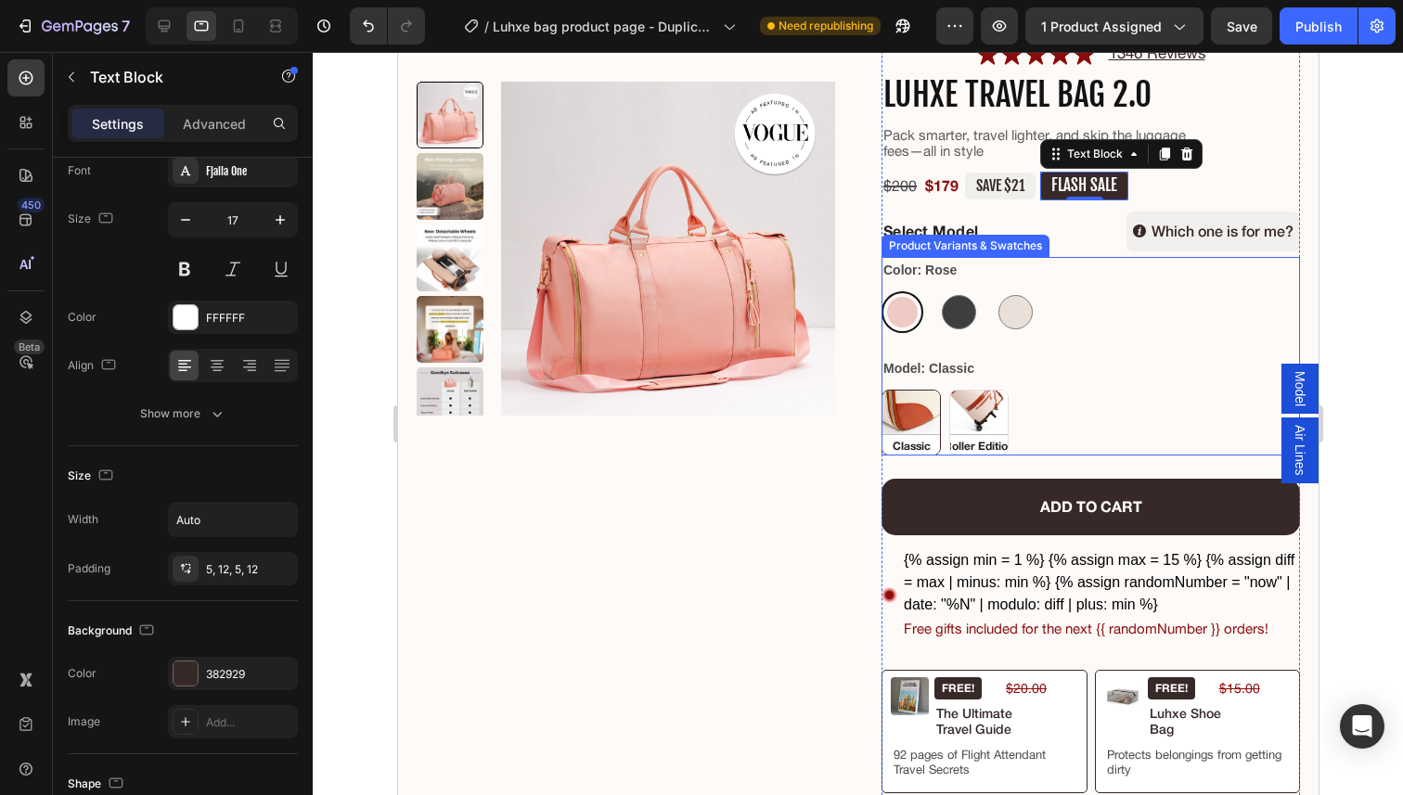
scroll to position [162, 0]
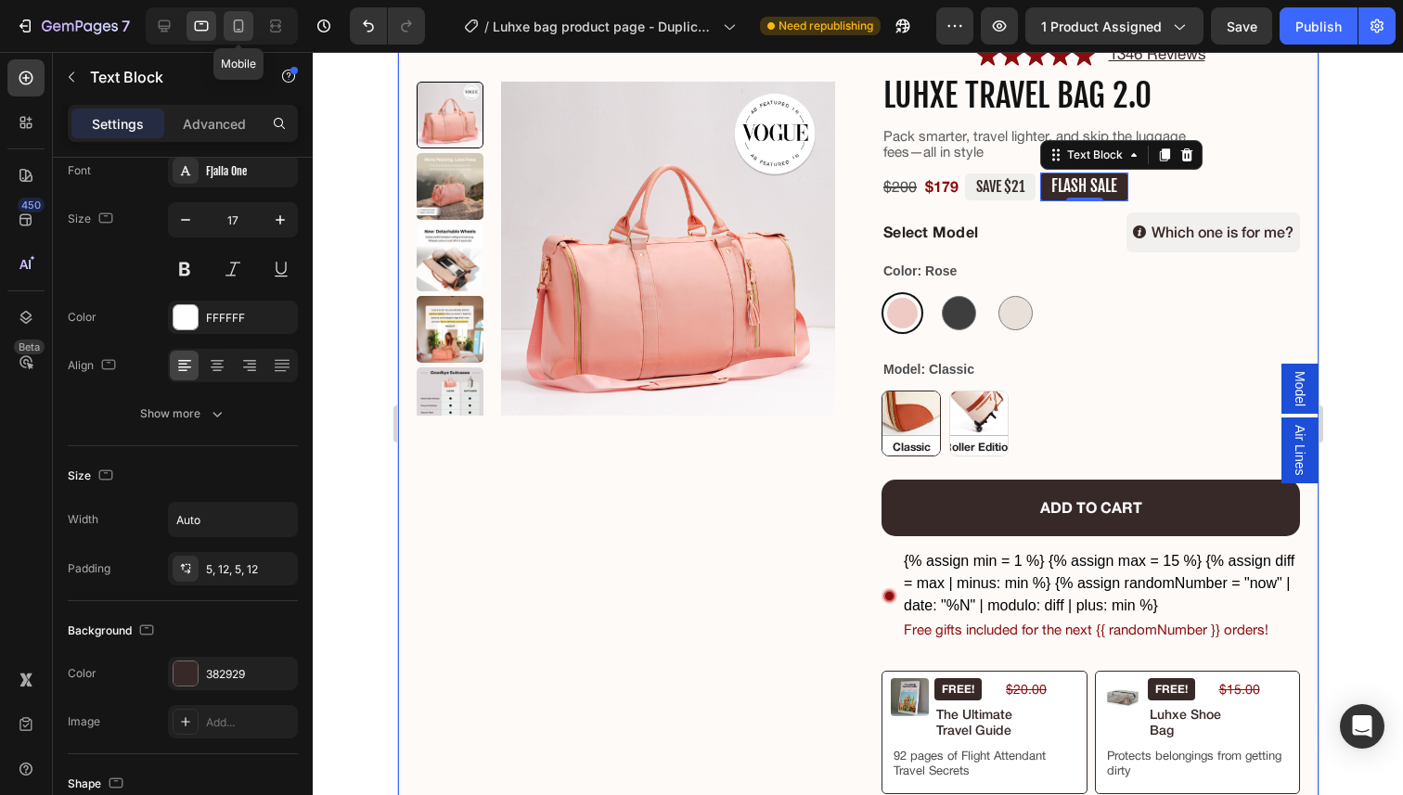
click at [238, 23] on icon at bounding box center [238, 26] width 19 height 19
type input "14"
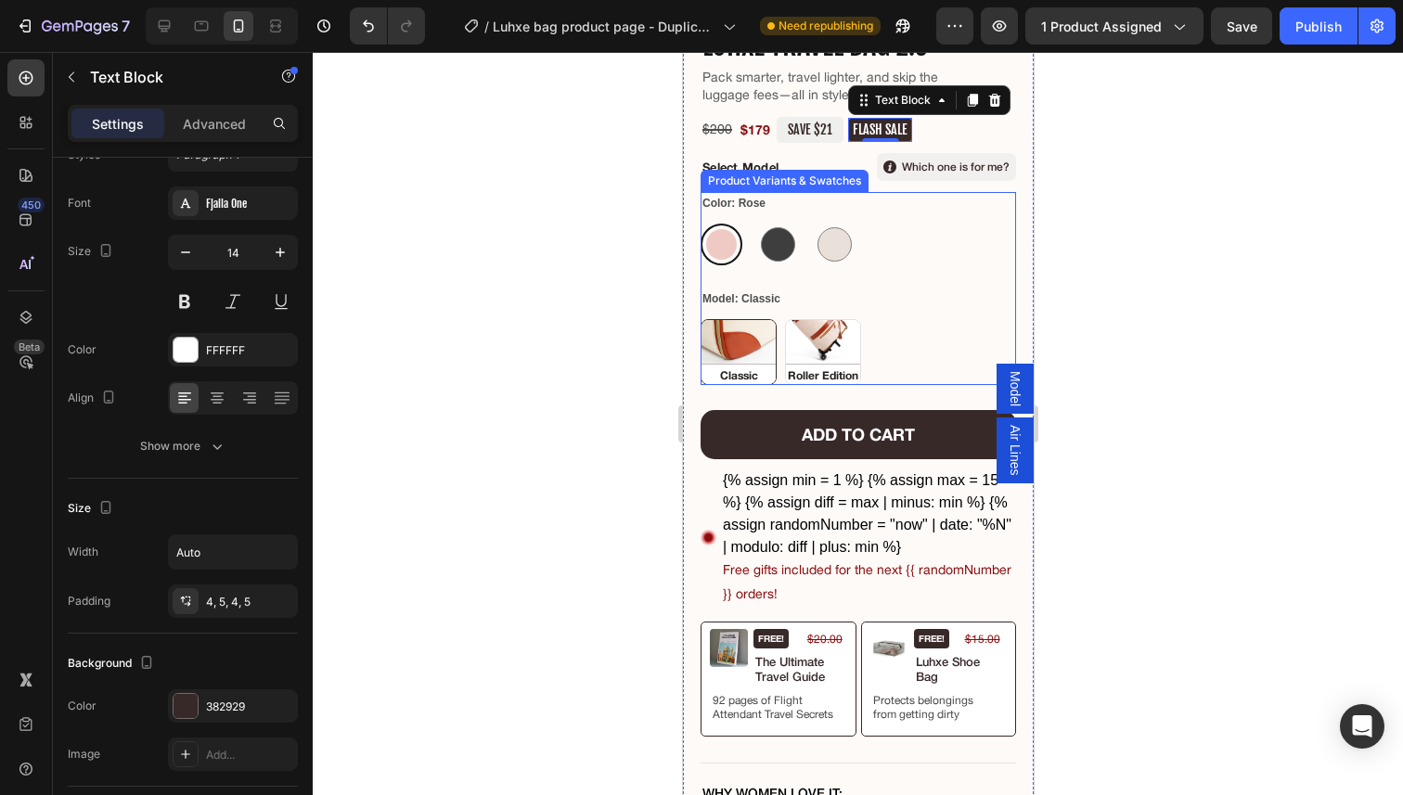
scroll to position [584, 0]
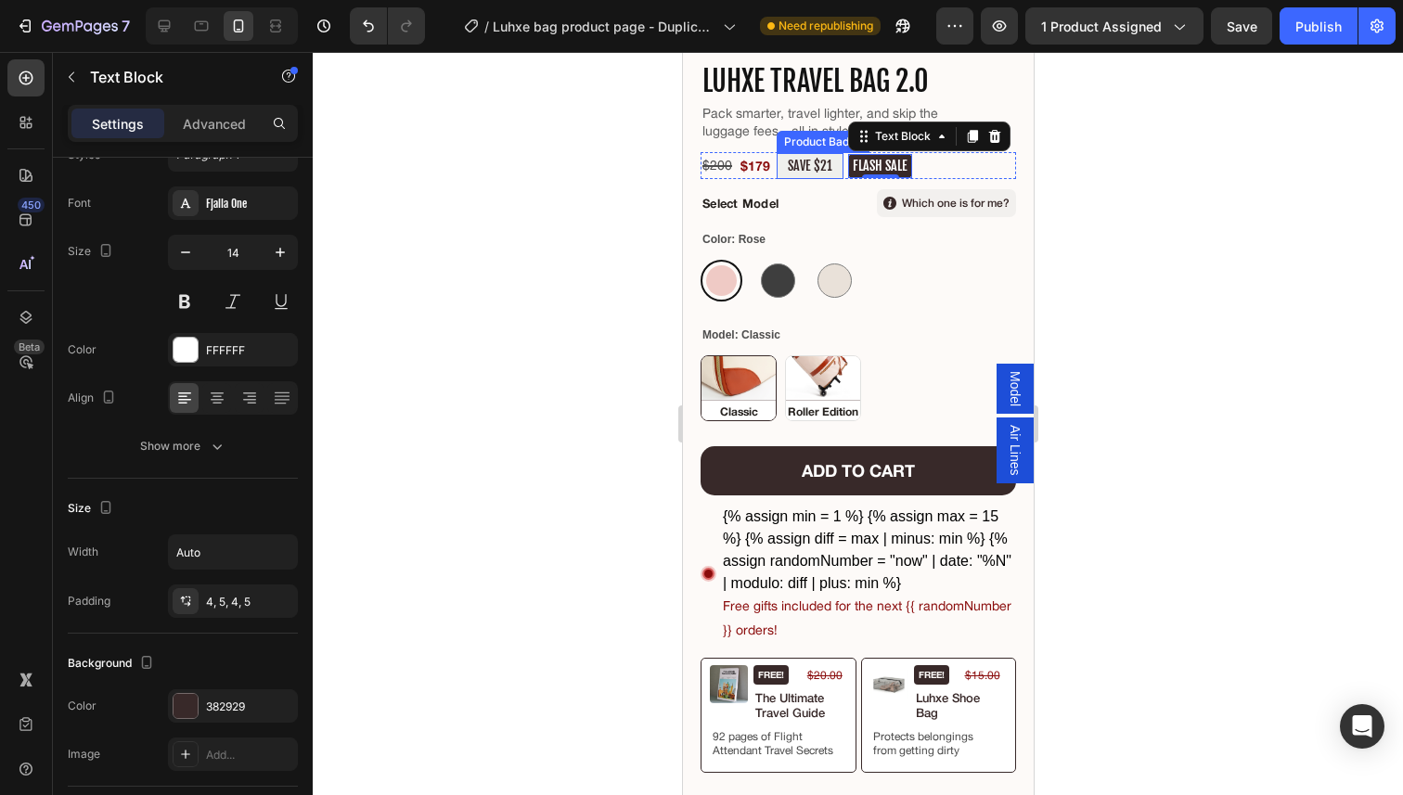
click at [803, 159] on pre "SAVE $21" at bounding box center [809, 166] width 67 height 26
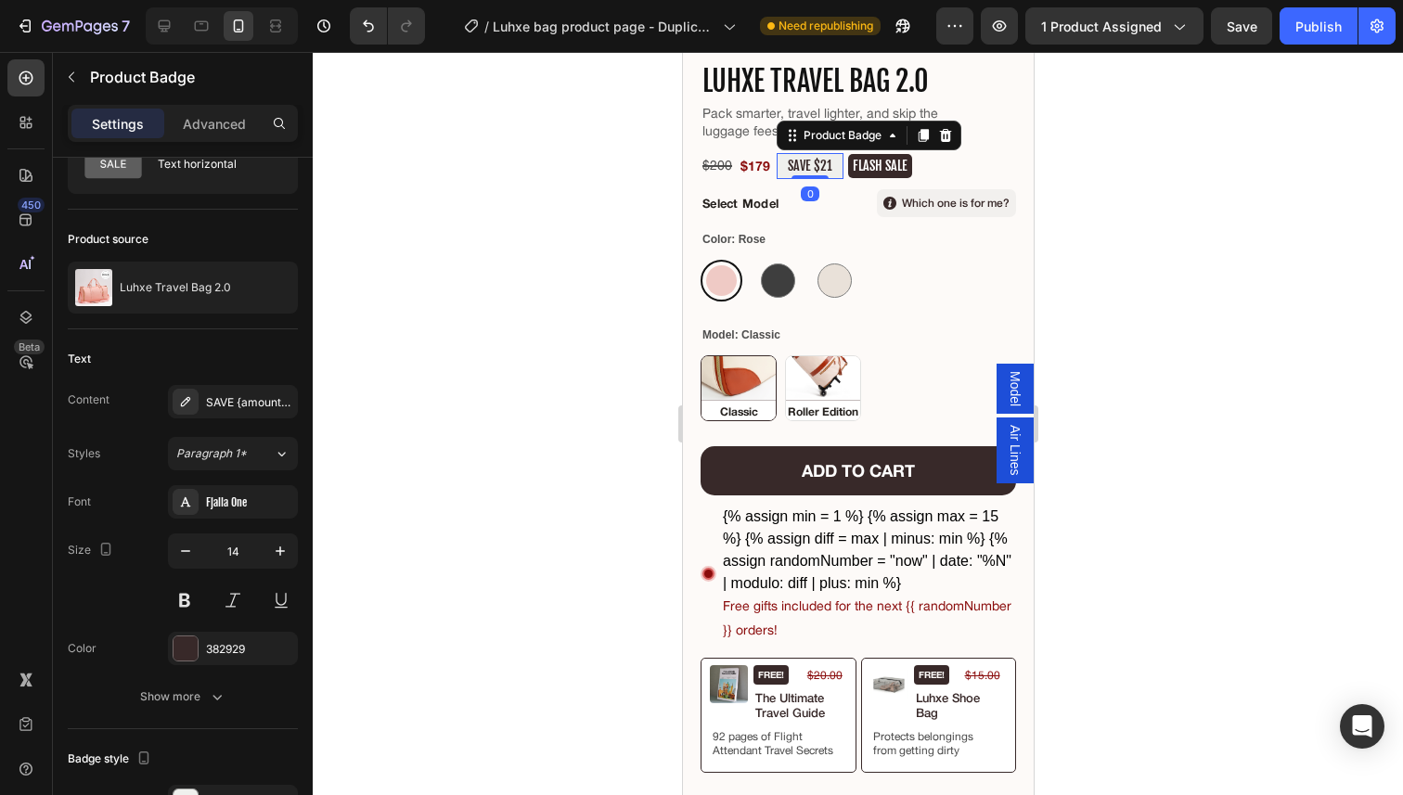
scroll to position [0, 0]
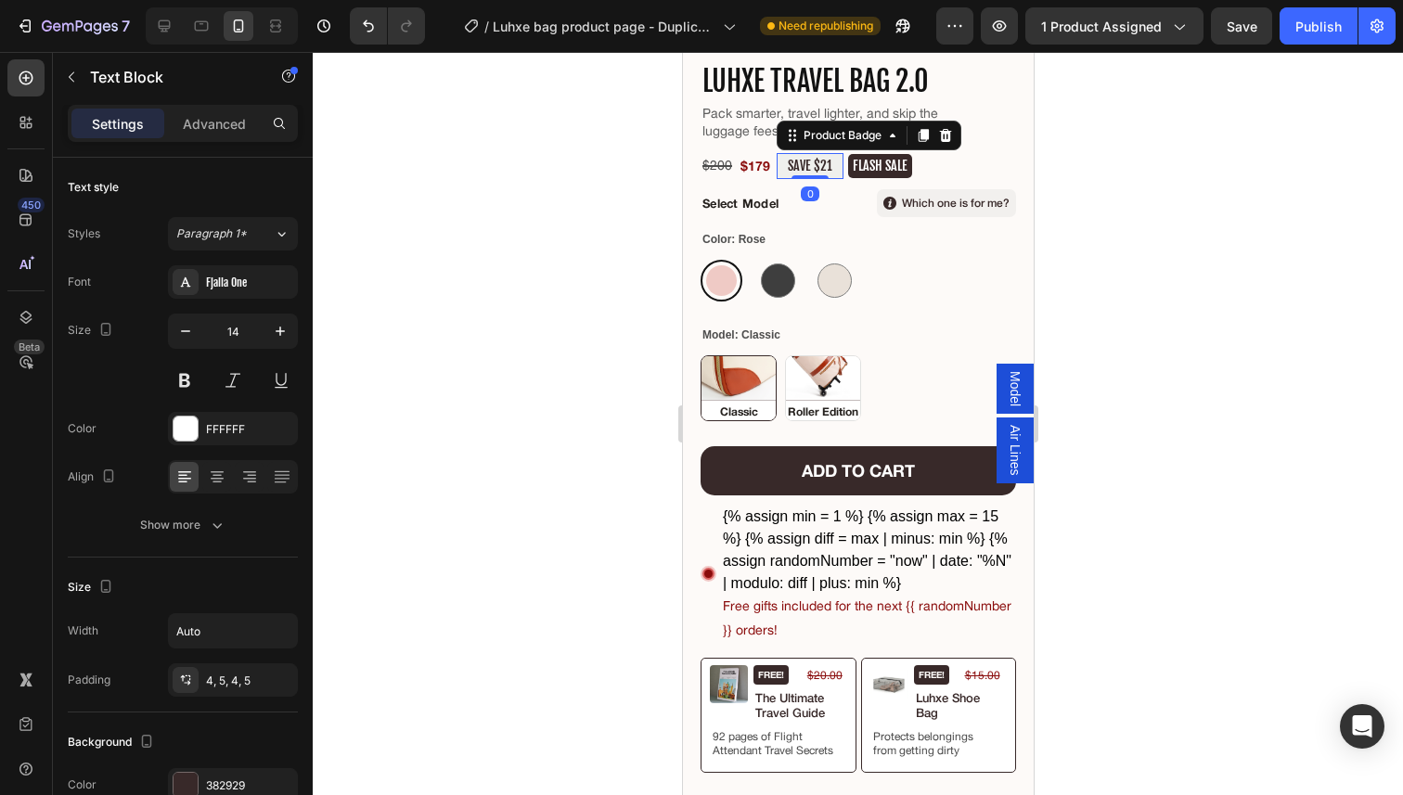
click at [825, 164] on pre "SAVE $21" at bounding box center [809, 166] width 67 height 26
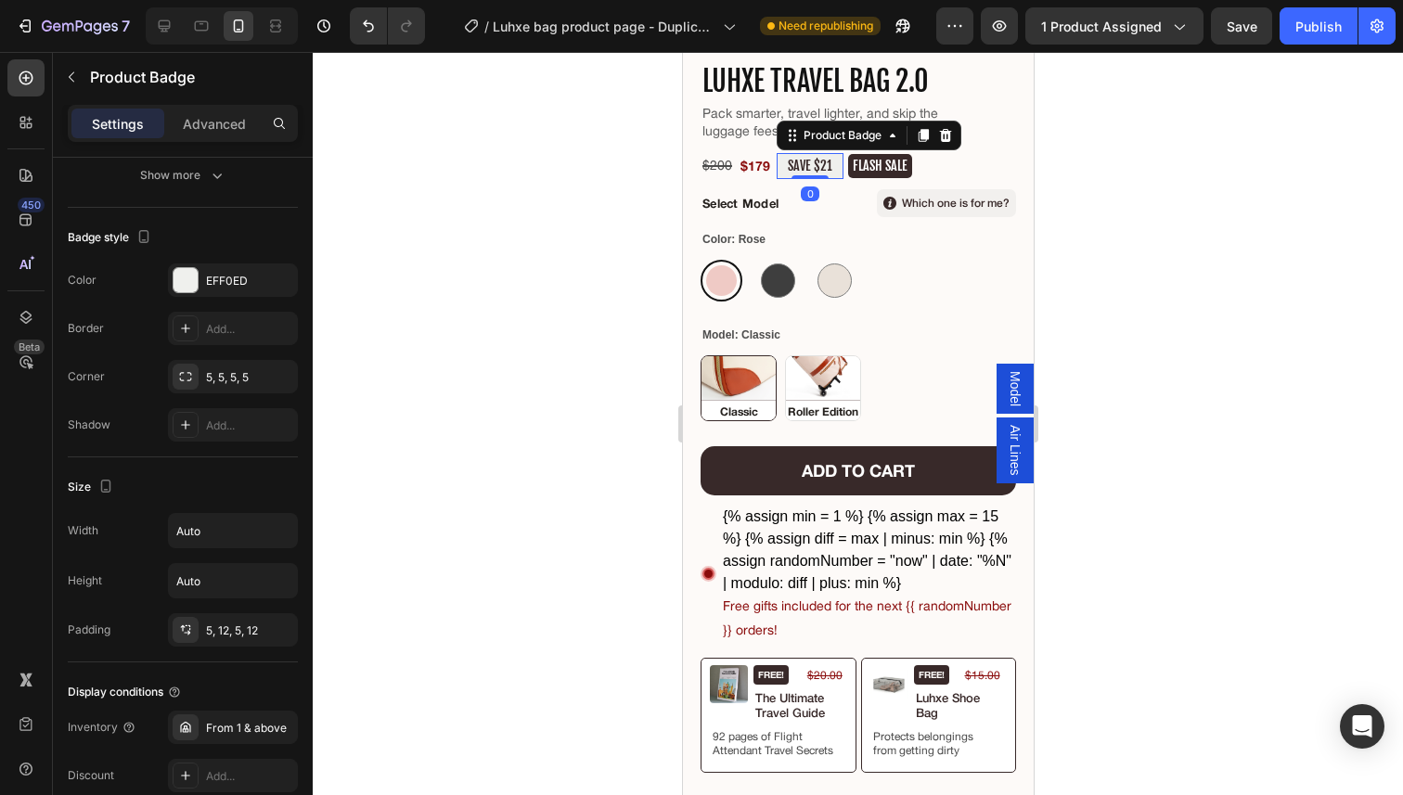
scroll to position [895, 0]
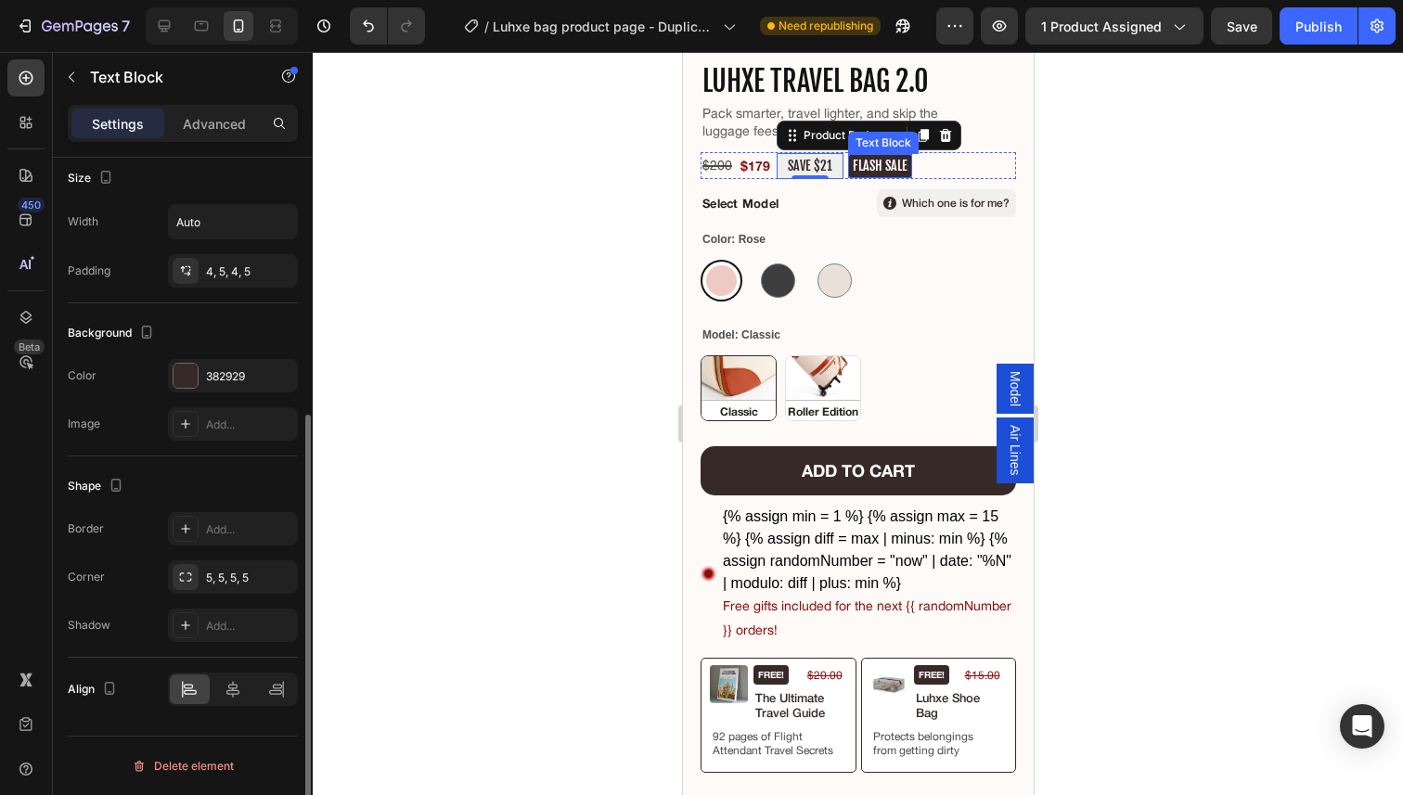
click at [884, 158] on p "FLASH SALE" at bounding box center [879, 166] width 55 height 17
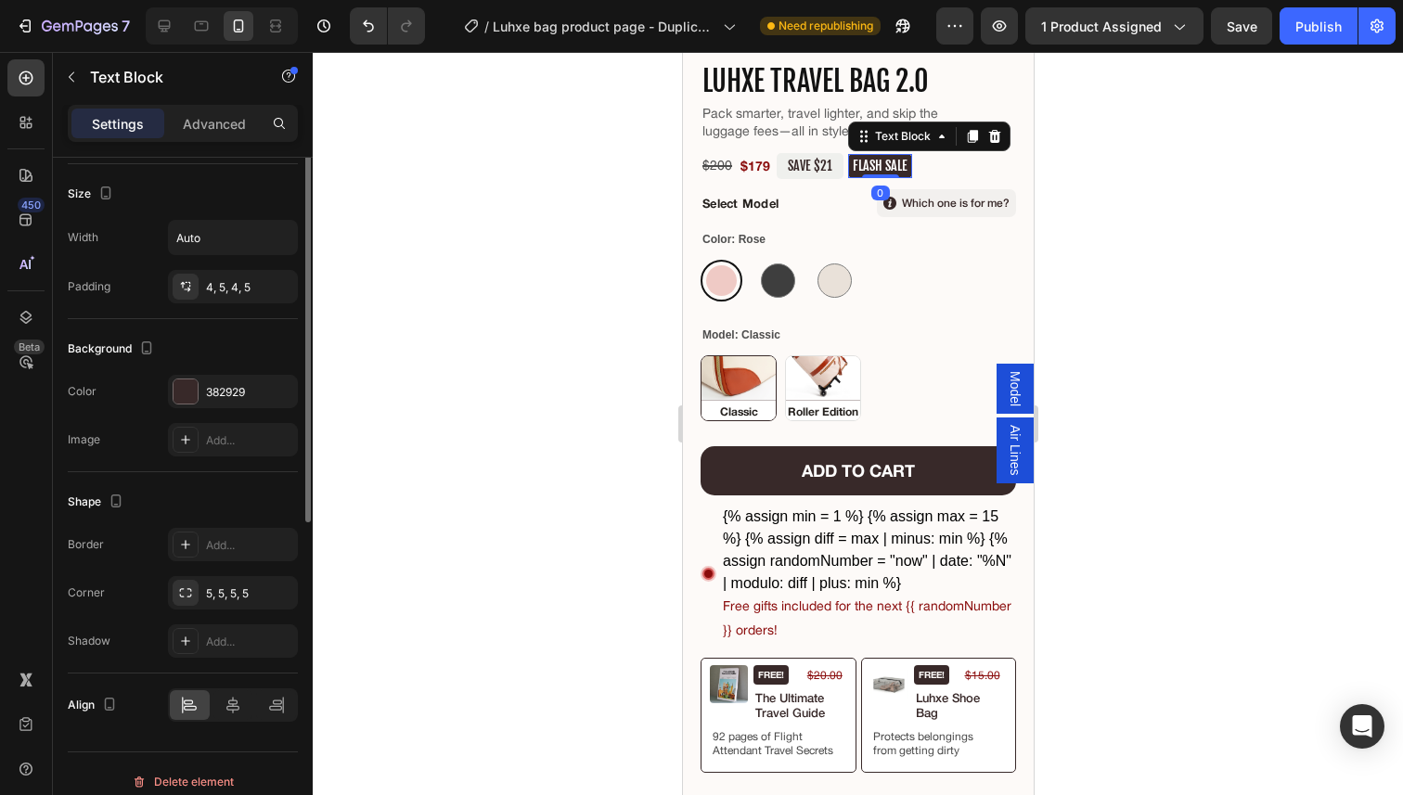
scroll to position [409, 0]
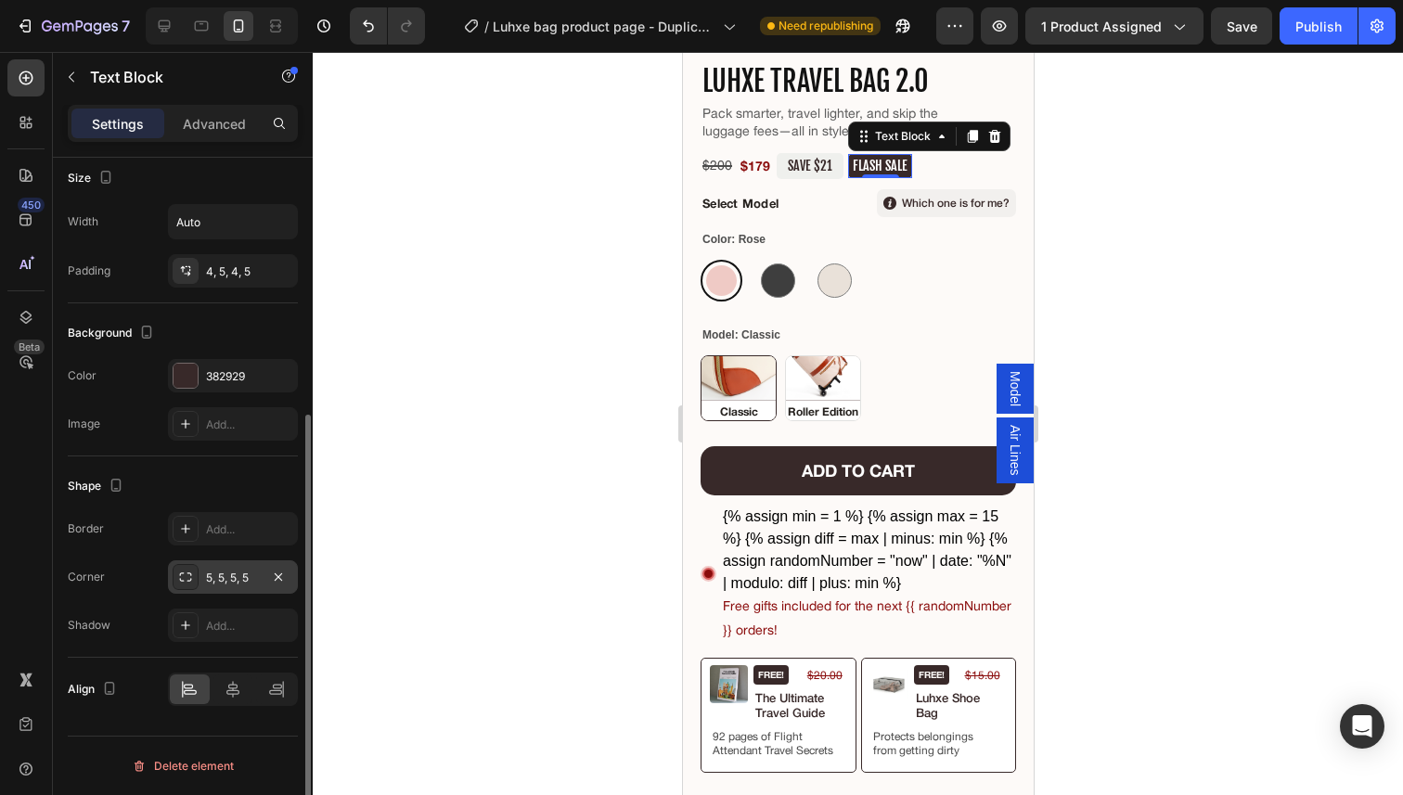
click at [212, 575] on div "5, 5, 5, 5" at bounding box center [233, 578] width 54 height 17
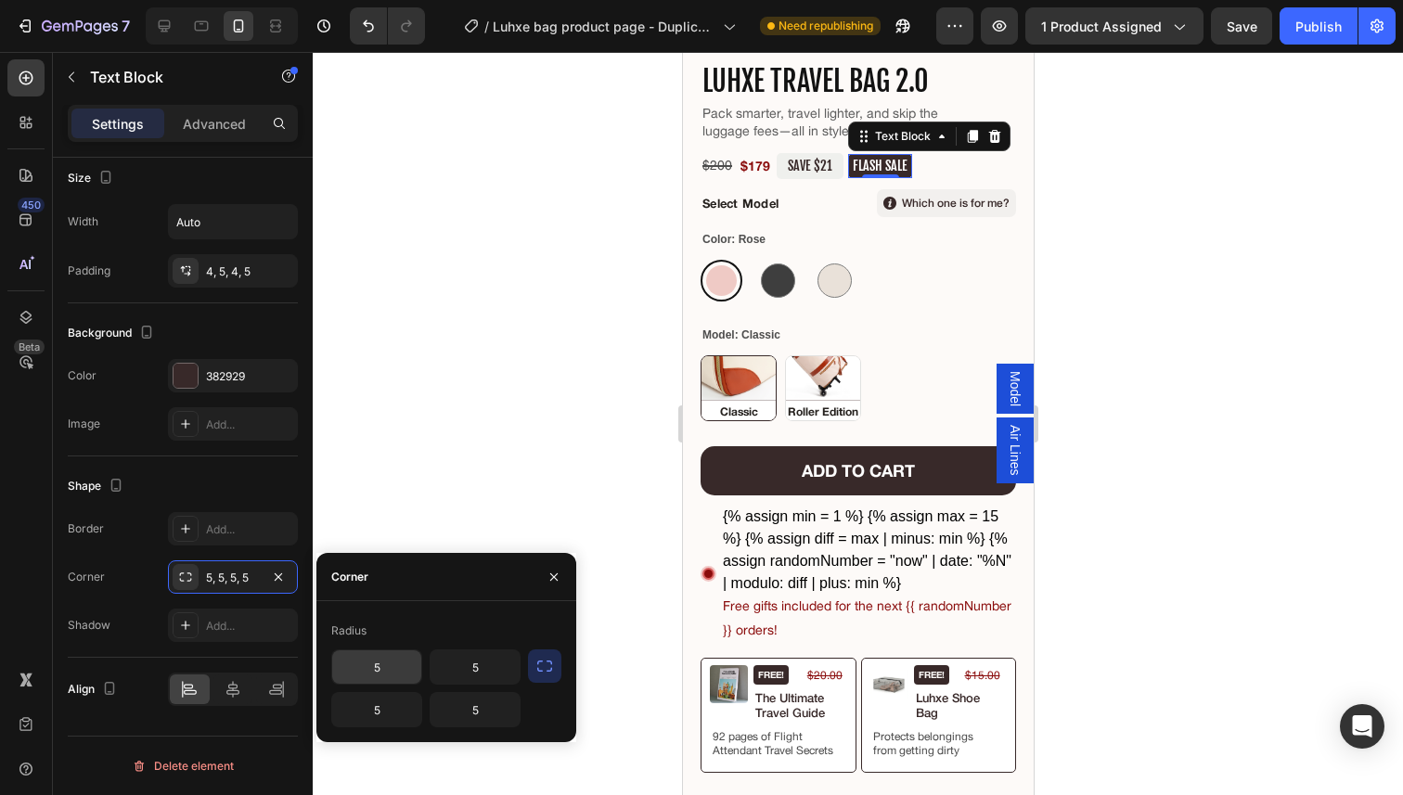
click at [392, 659] on input "5" at bounding box center [376, 666] width 89 height 33
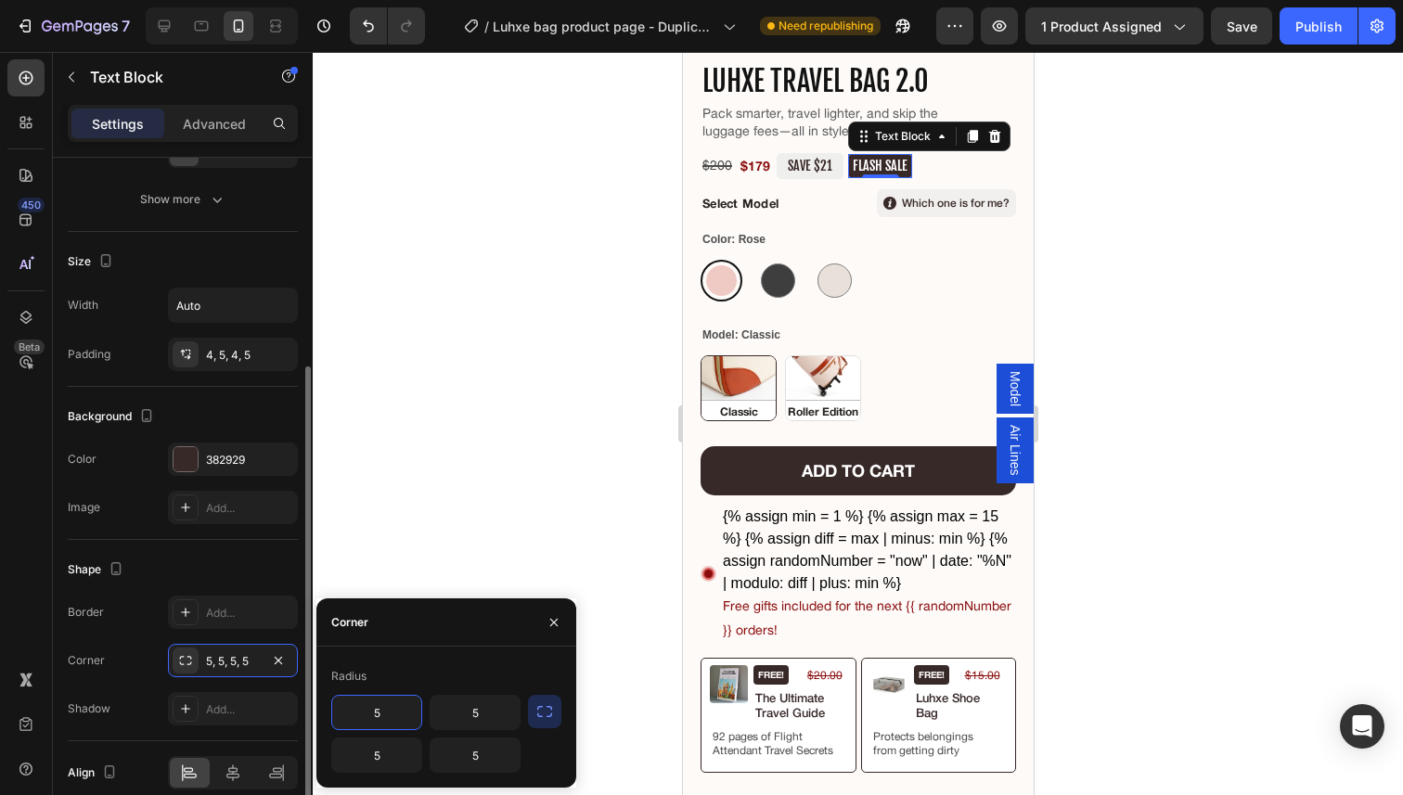
scroll to position [328, 0]
click at [243, 342] on div "4, 5, 4, 5" at bounding box center [233, 351] width 130 height 33
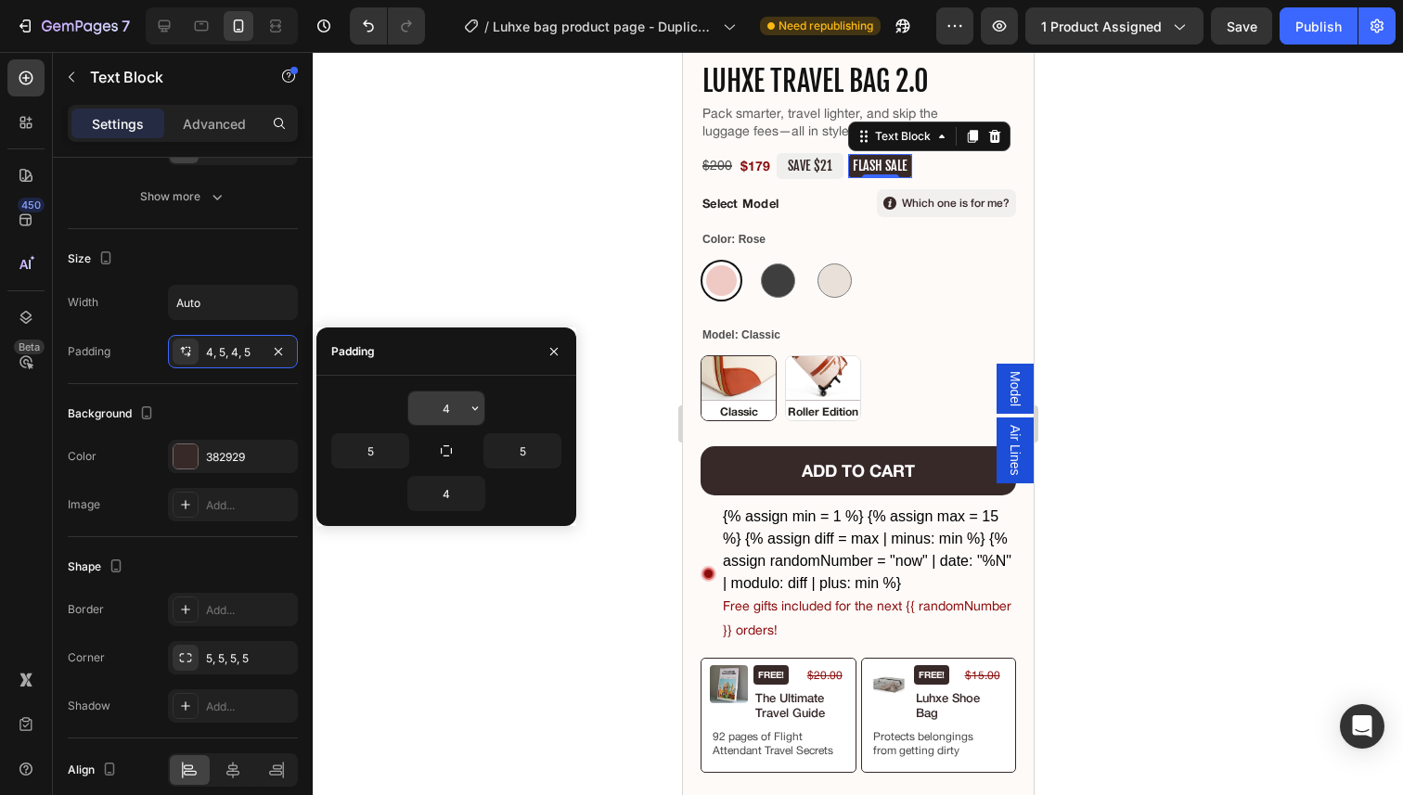
click at [447, 416] on input "4" at bounding box center [446, 408] width 76 height 33
type input "5"
click at [432, 493] on input "4" at bounding box center [446, 493] width 76 height 33
type input "5"
click at [460, 452] on div "5" at bounding box center [503, 450] width 115 height 35
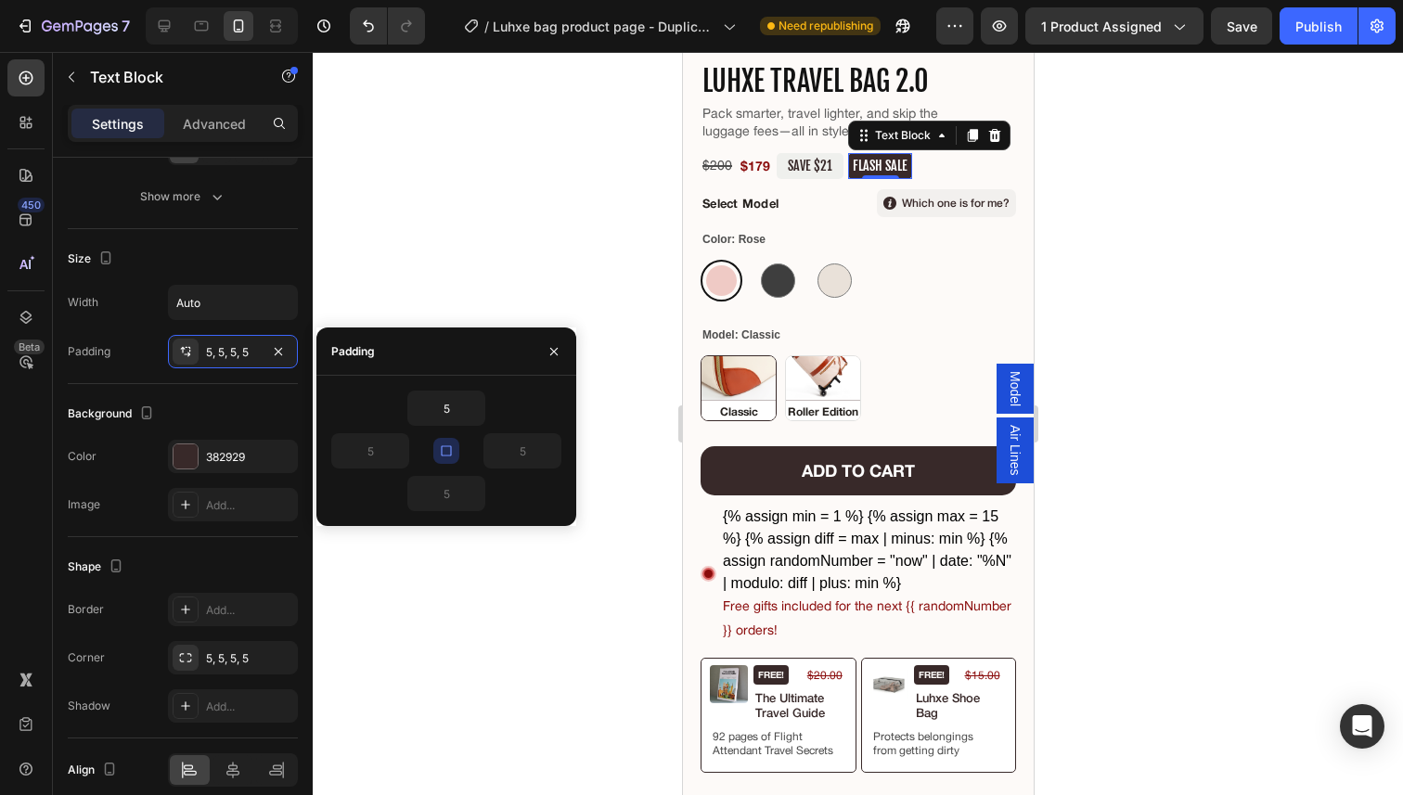
click at [439, 456] on icon "button" at bounding box center [446, 450] width 15 height 15
click at [367, 450] on input "5" at bounding box center [370, 450] width 76 height 33
type input "12"
click at [542, 450] on button "button" at bounding box center [551, 450] width 19 height 33
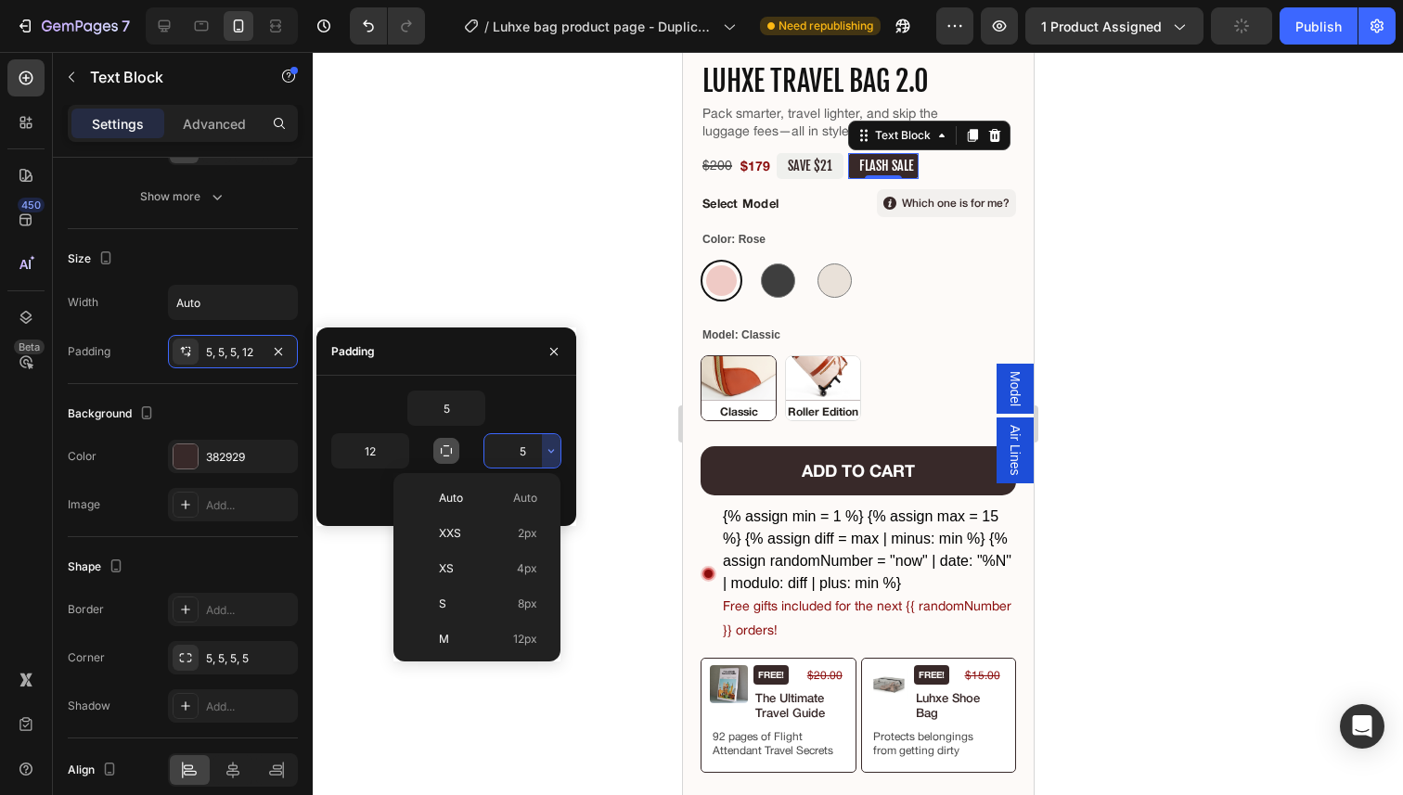
click at [526, 450] on input "5" at bounding box center [522, 450] width 76 height 33
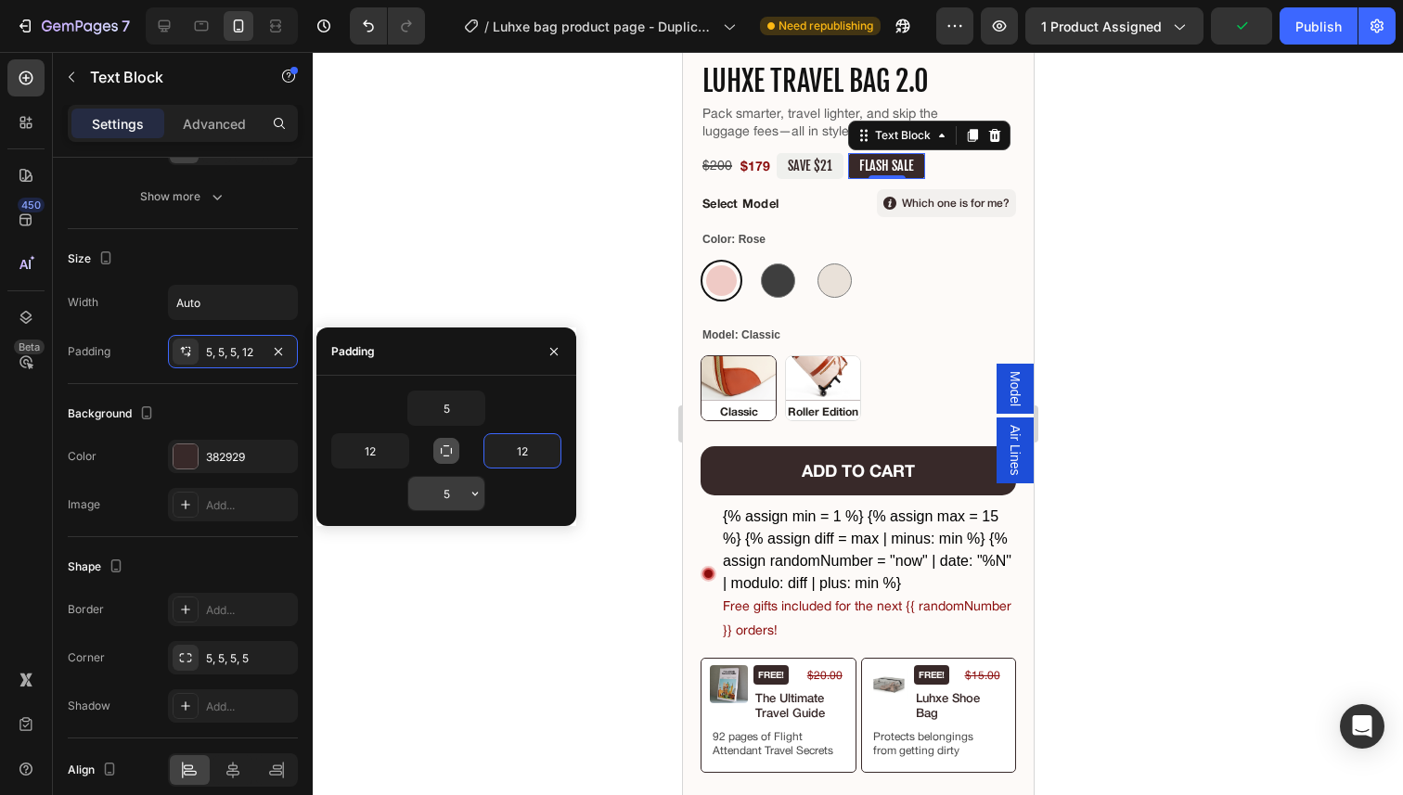
type input "12"
click at [437, 486] on input "5" at bounding box center [446, 493] width 76 height 33
click at [560, 353] on icon "button" at bounding box center [553, 351] width 15 height 15
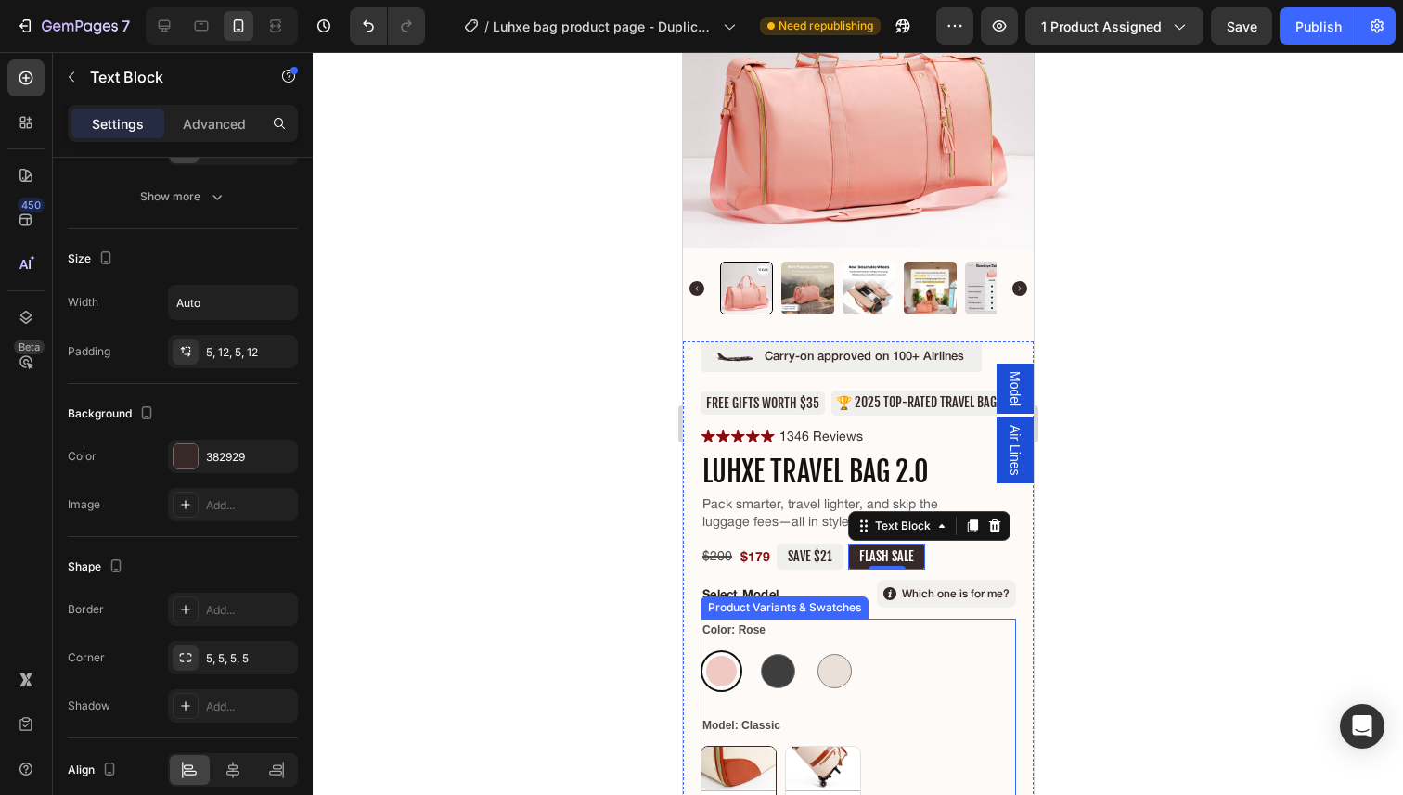
scroll to position [179, 0]
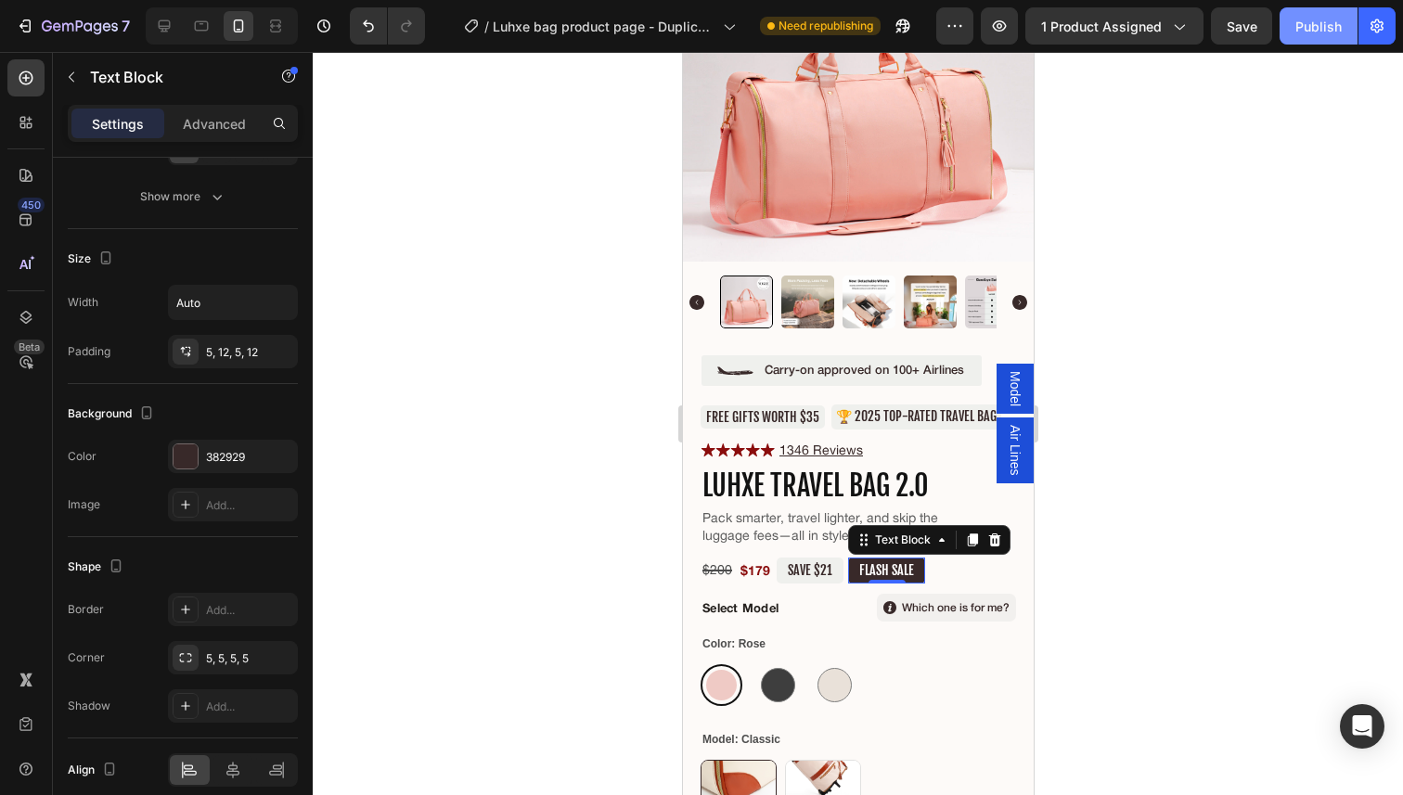
click at [1303, 32] on div "Publish" at bounding box center [1318, 26] width 46 height 19
click at [168, 24] on icon at bounding box center [164, 26] width 19 height 19
type input "13"
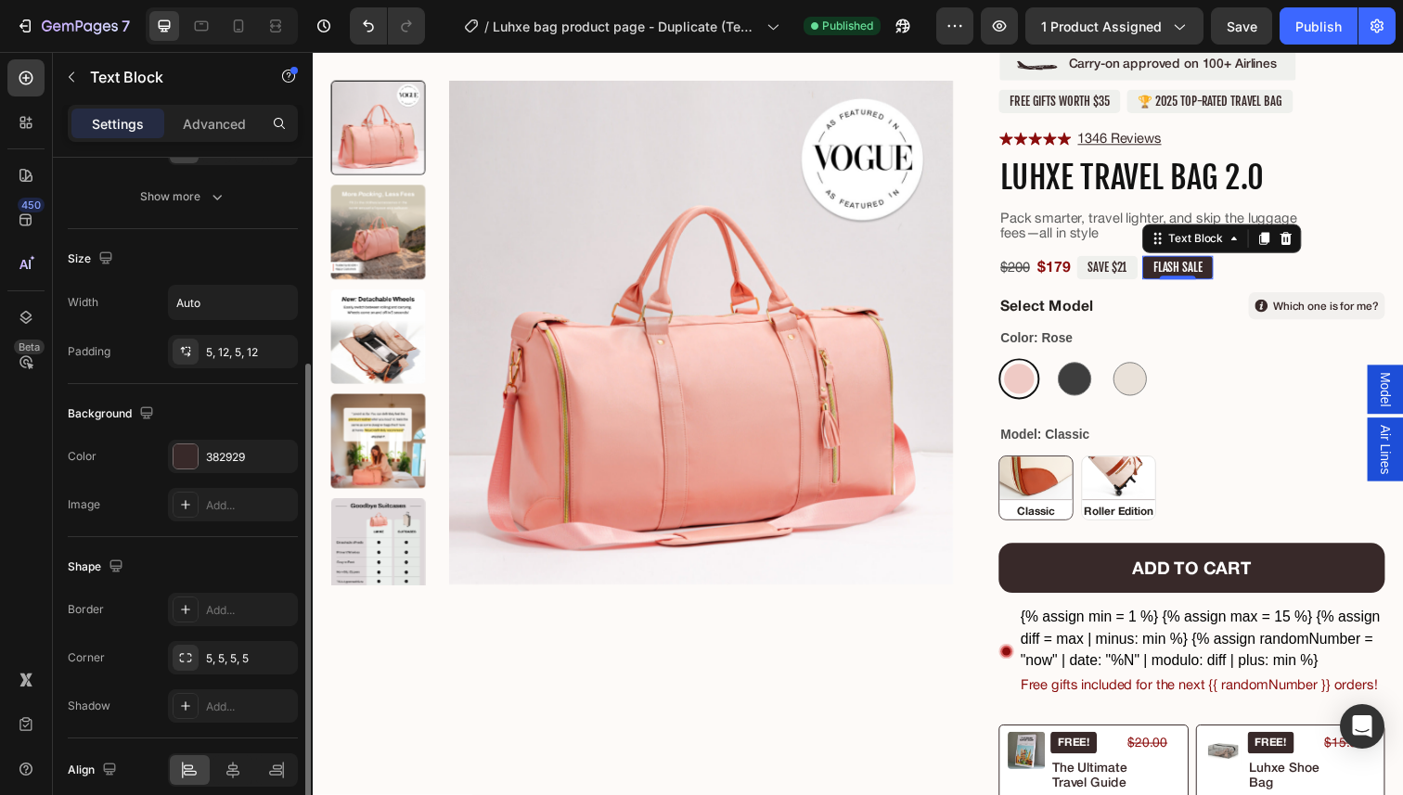
scroll to position [409, 0]
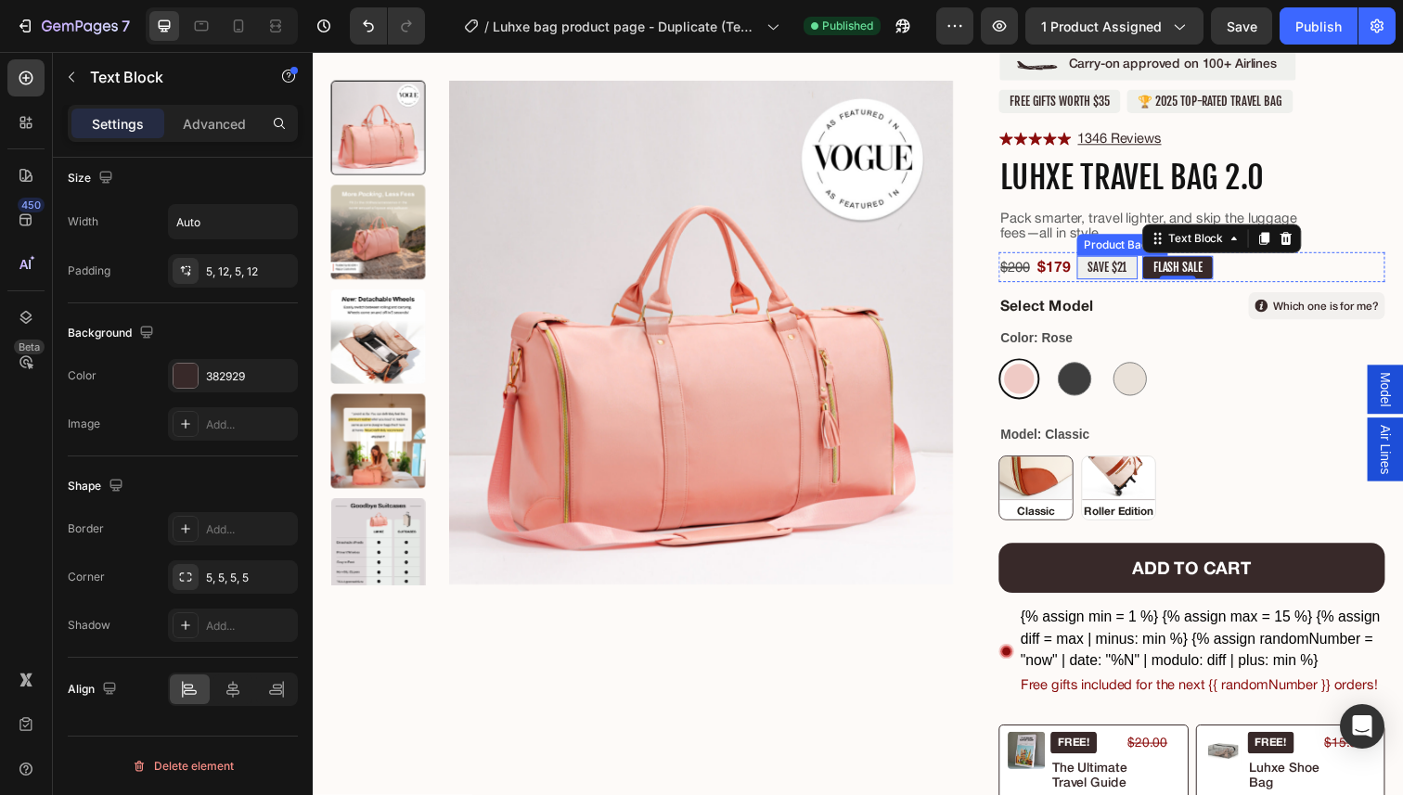
click at [1145, 274] on pre "SAVE $21" at bounding box center [1124, 273] width 62 height 24
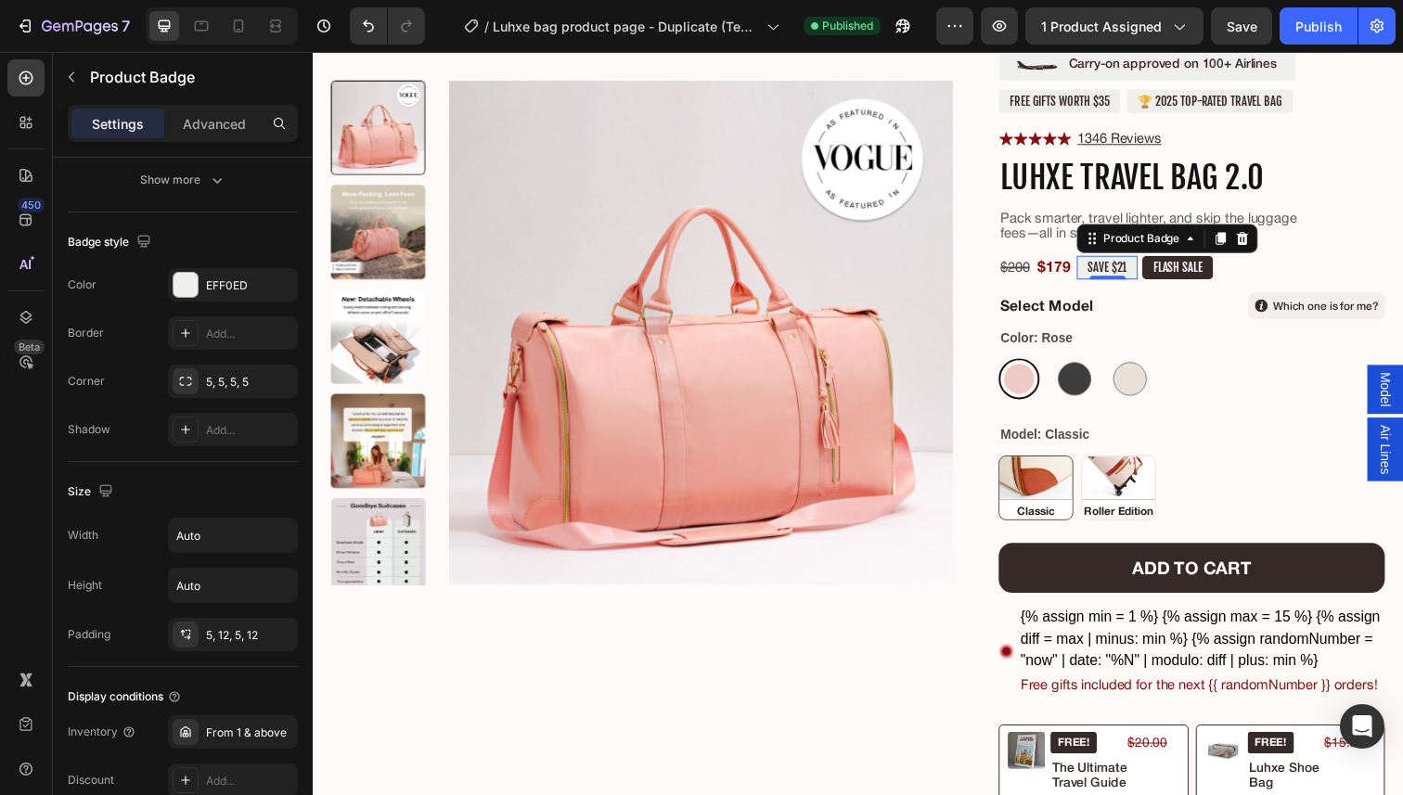
scroll to position [0, 0]
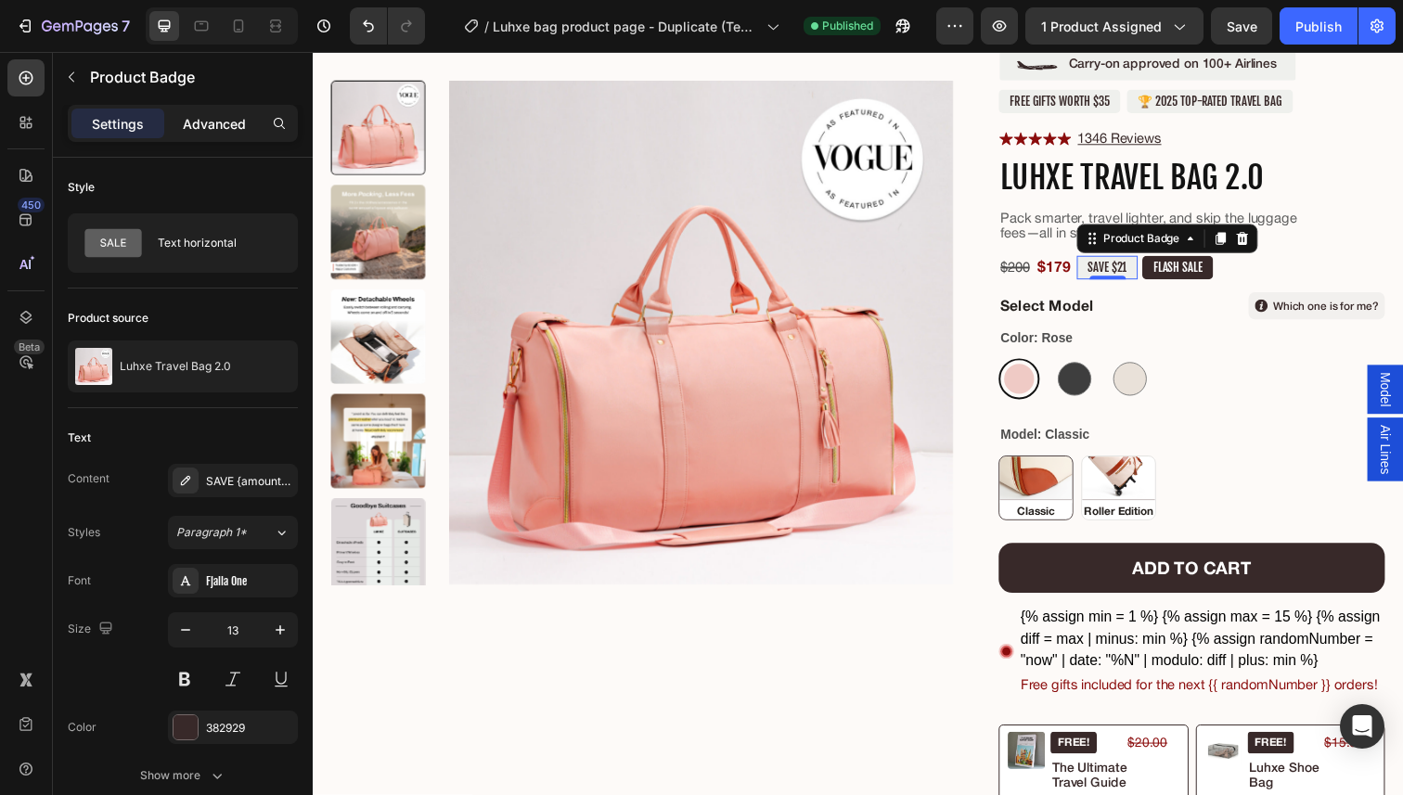
click at [226, 124] on p "Advanced" at bounding box center [214, 123] width 63 height 19
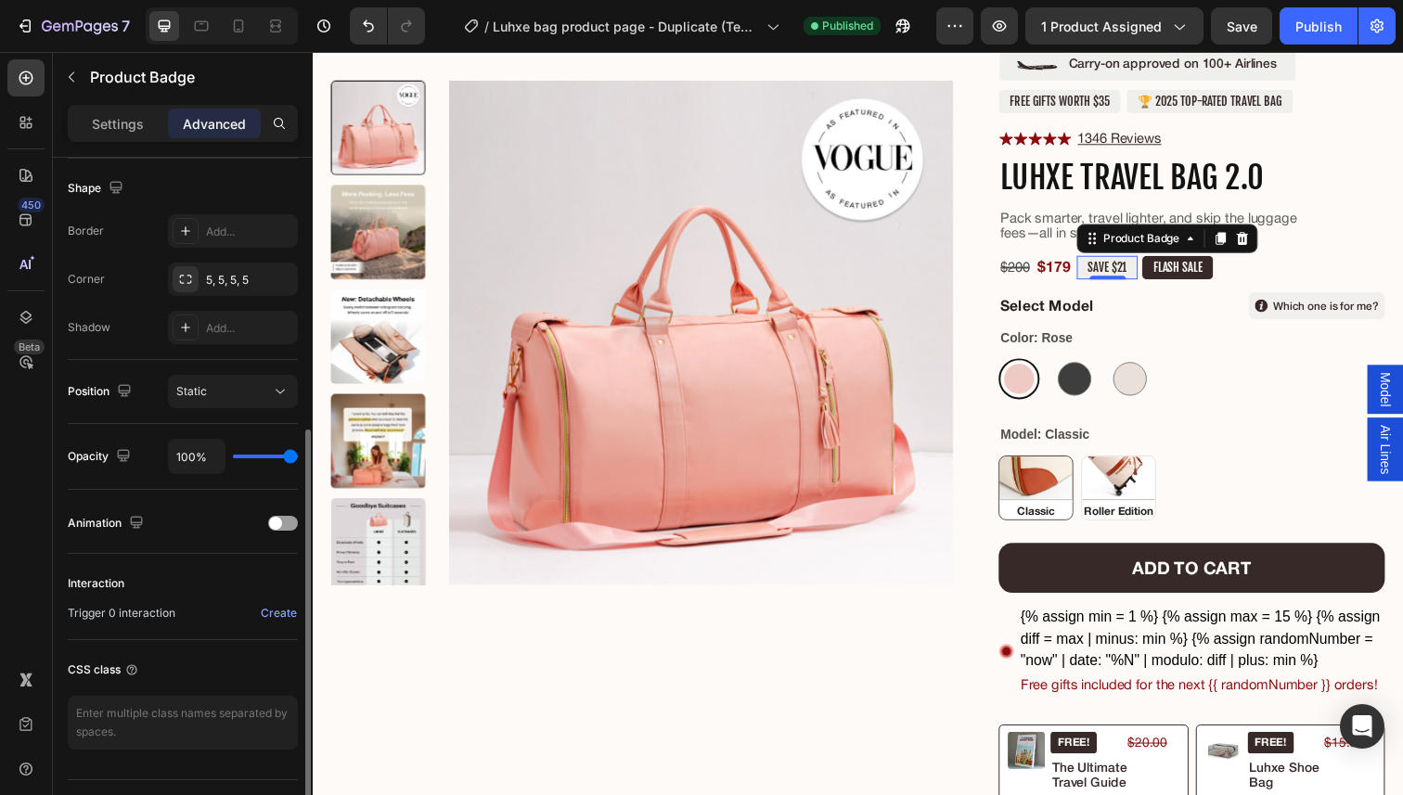
scroll to position [520, 0]
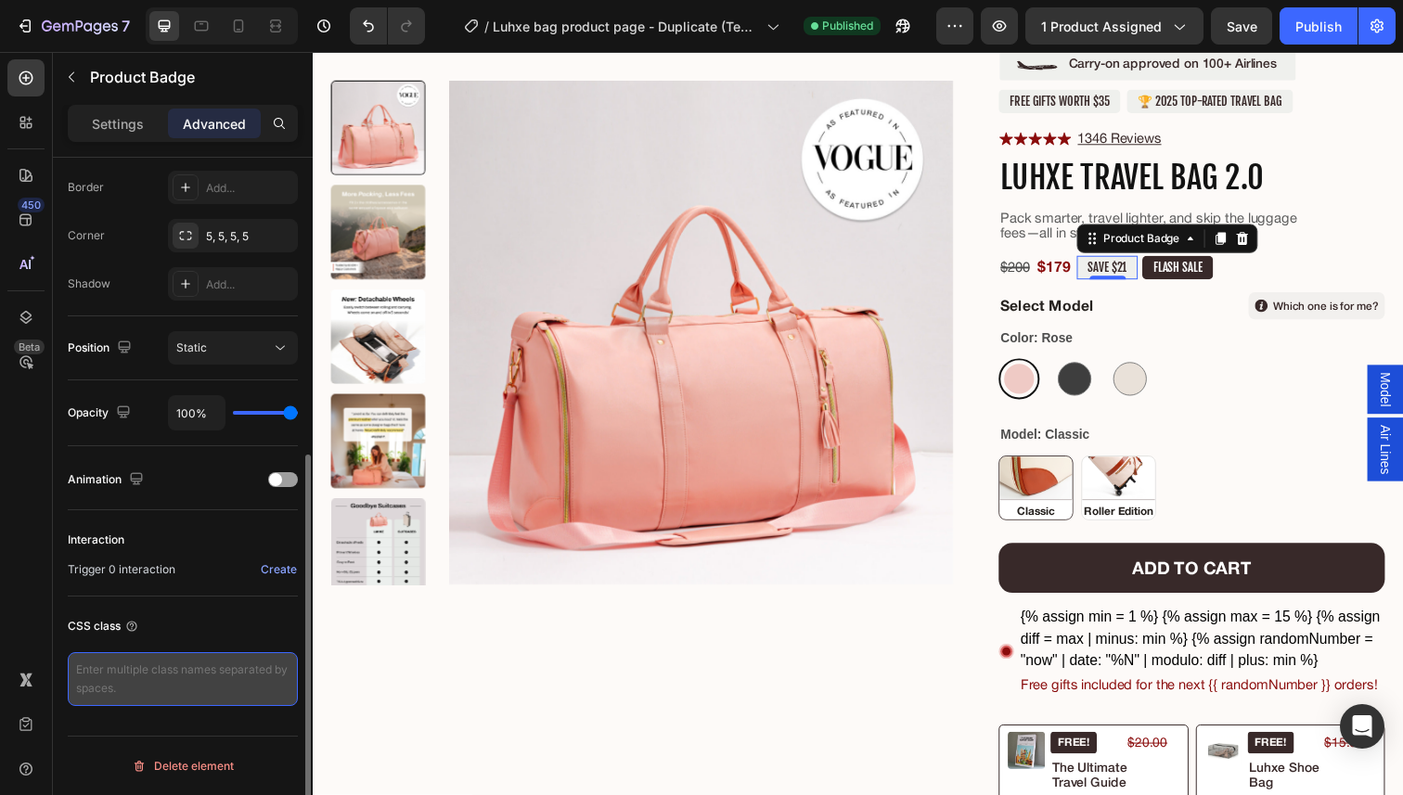
click at [191, 683] on textarea at bounding box center [183, 679] width 230 height 54
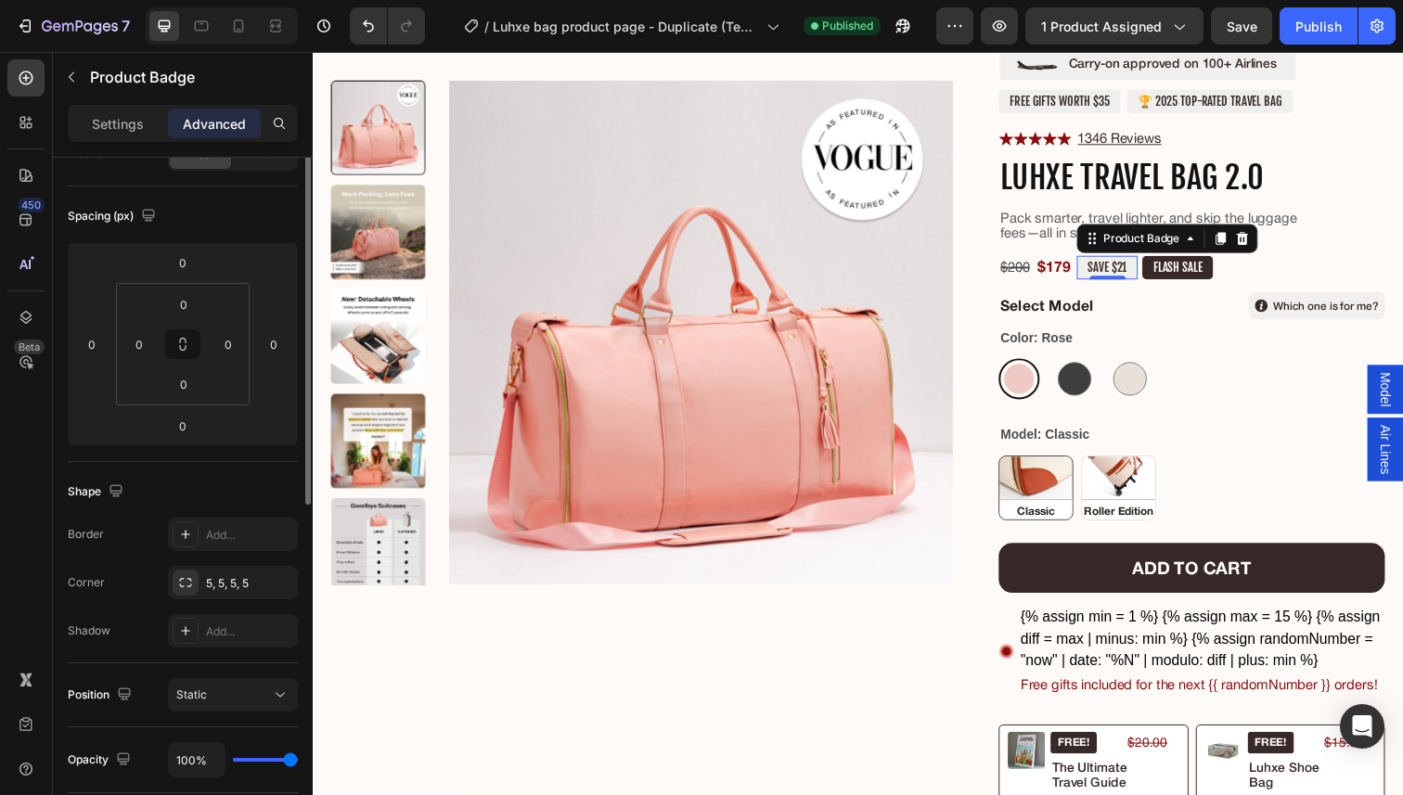
scroll to position [0, 0]
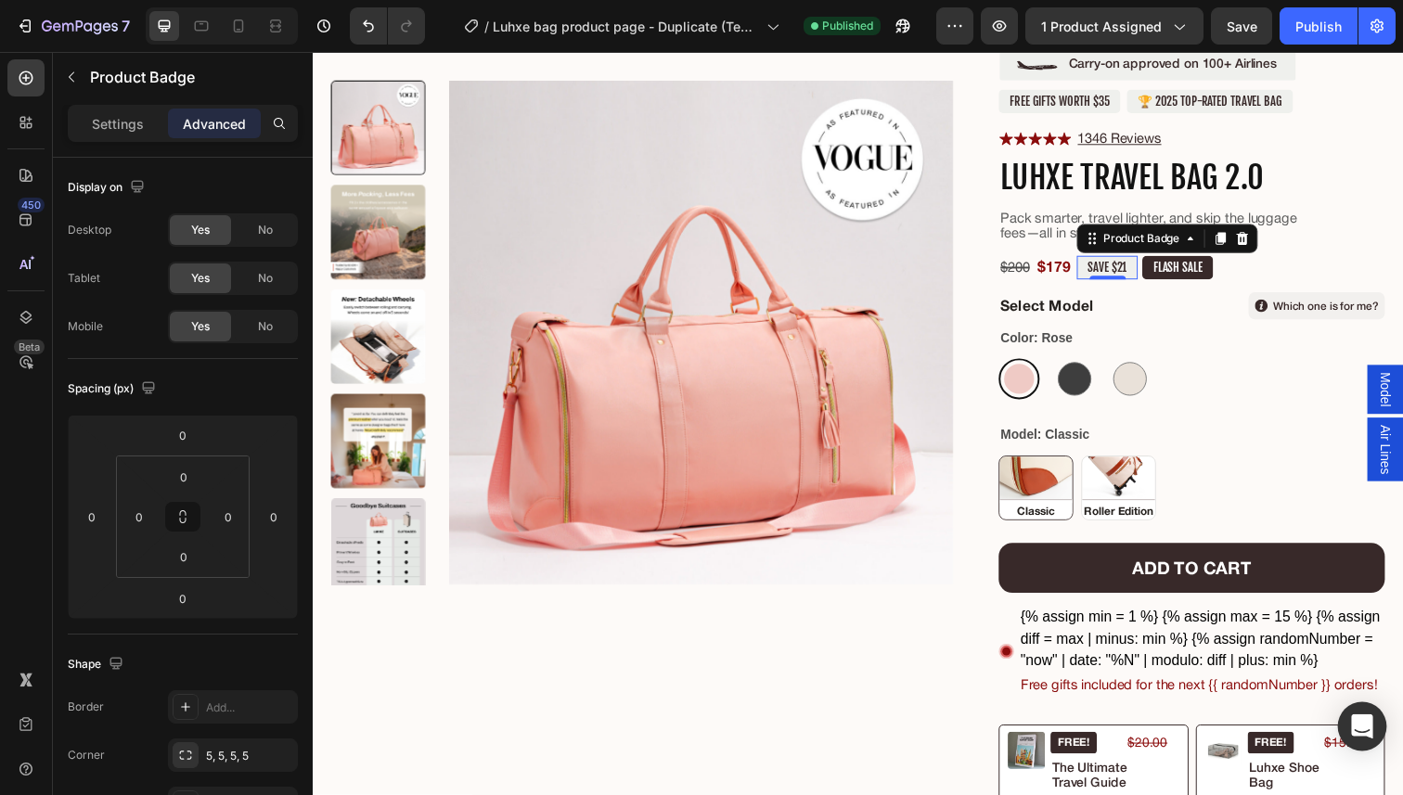
click at [1364, 718] on icon "Open Intercom Messenger" at bounding box center [1361, 726] width 21 height 24
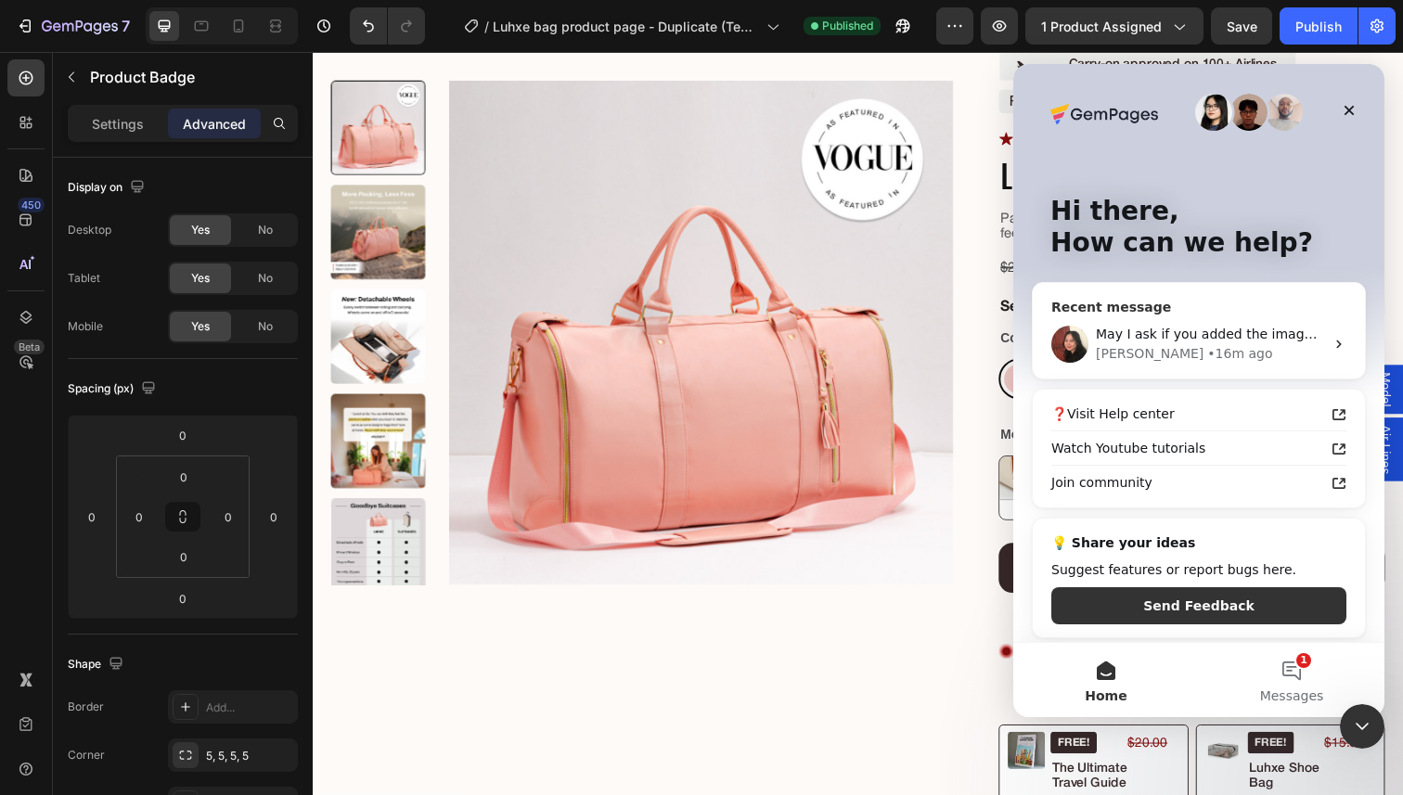
click at [1238, 352] on div "Anita • 16m ago" at bounding box center [1210, 353] width 228 height 19
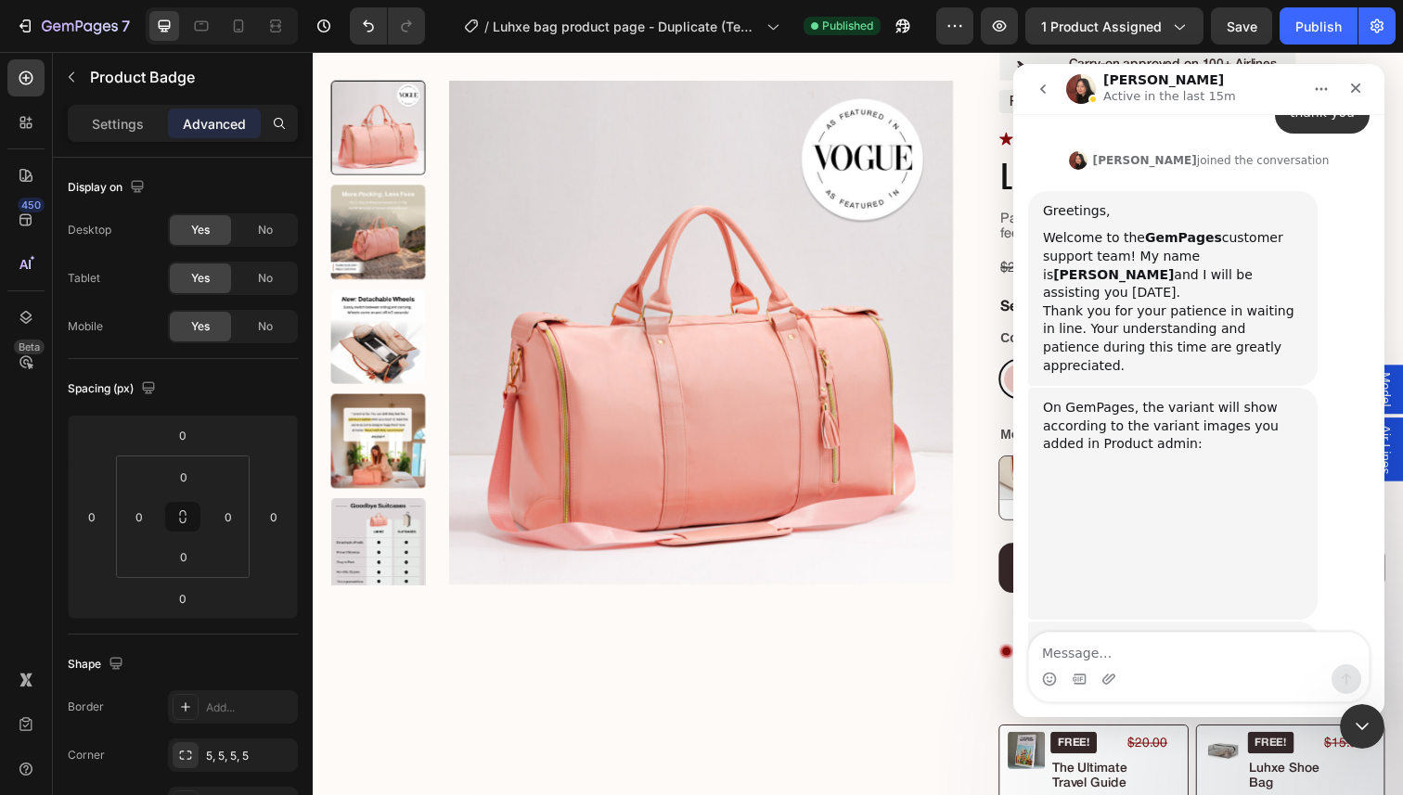
click at [1138, 661] on textarea "Message…" at bounding box center [1199, 649] width 340 height 32
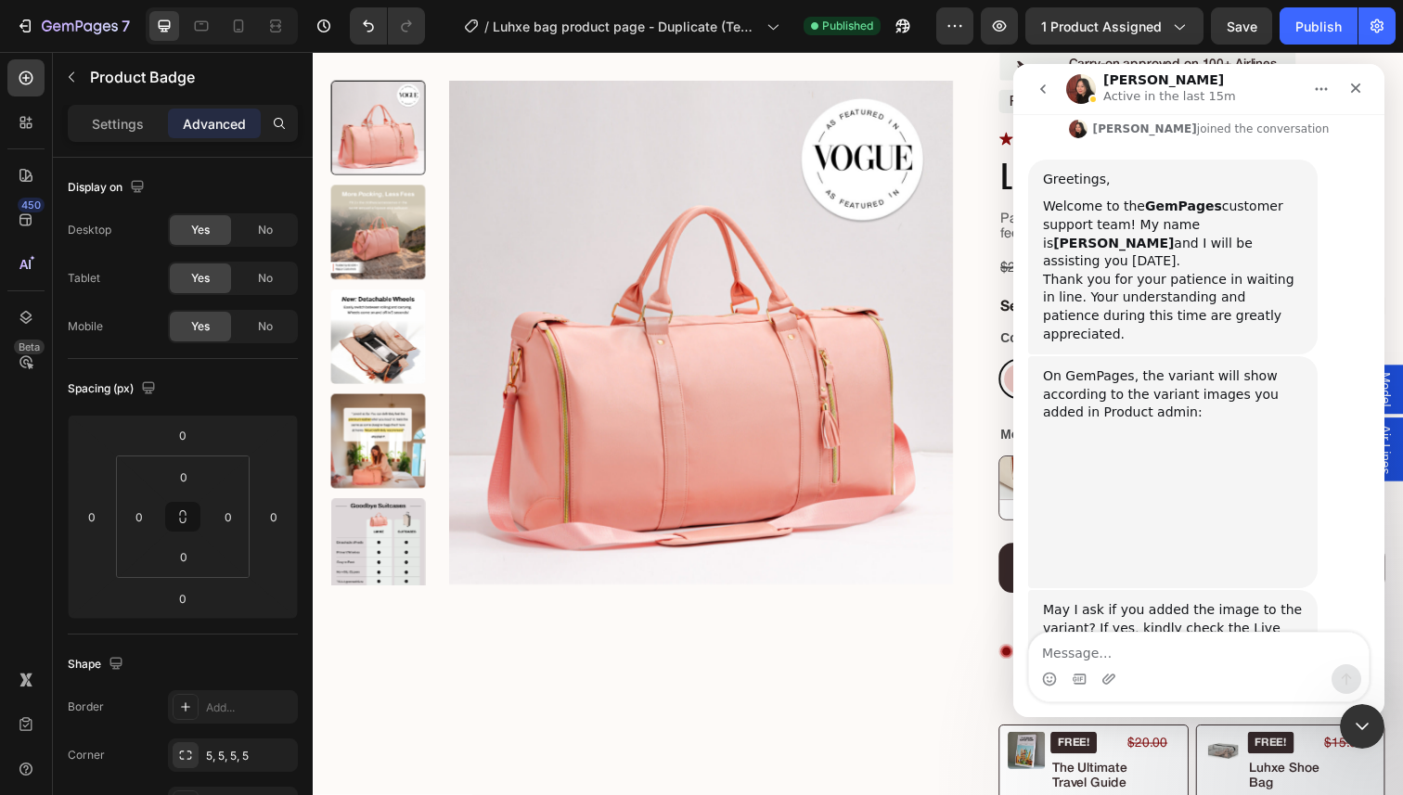
scroll to position [788, 0]
type textarea "F"
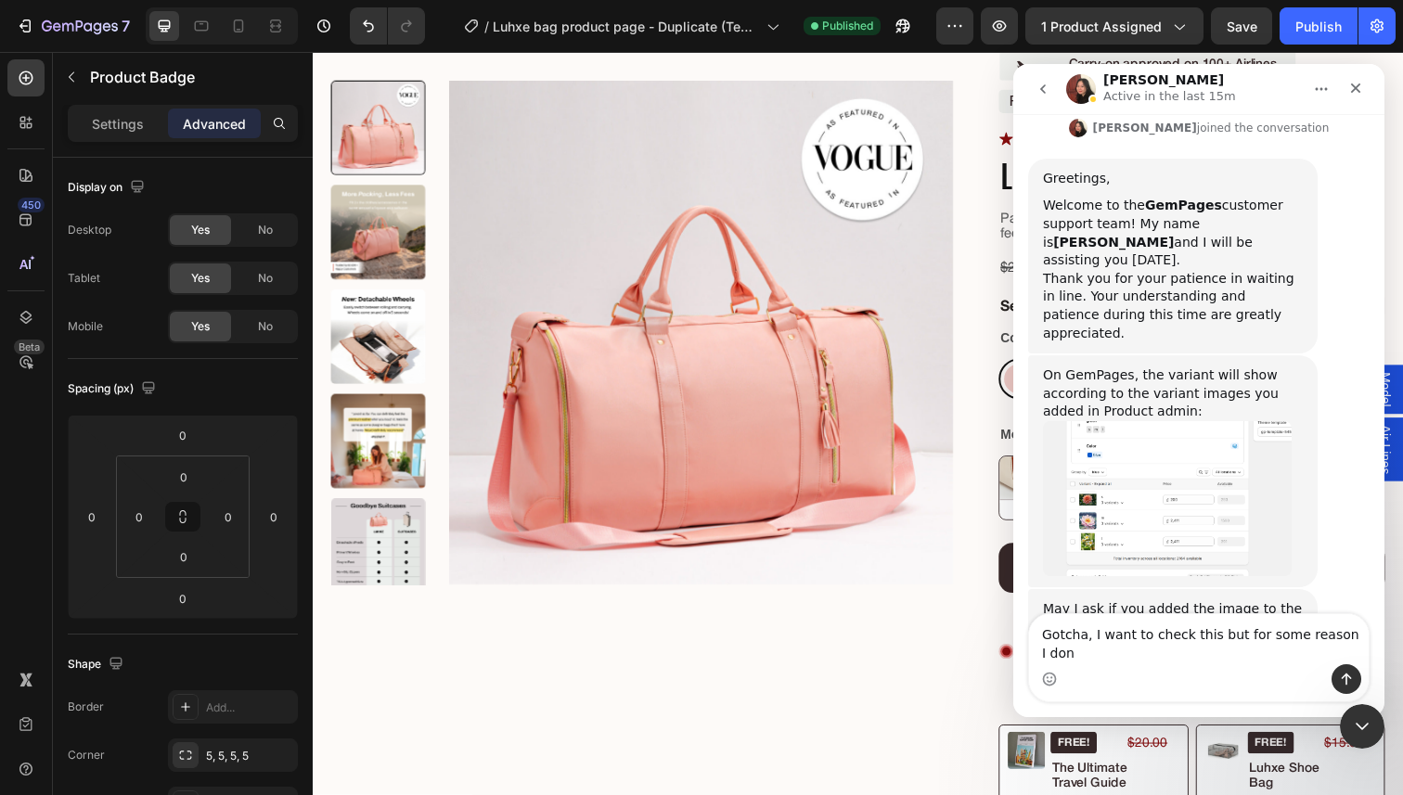
scroll to position [806, 0]
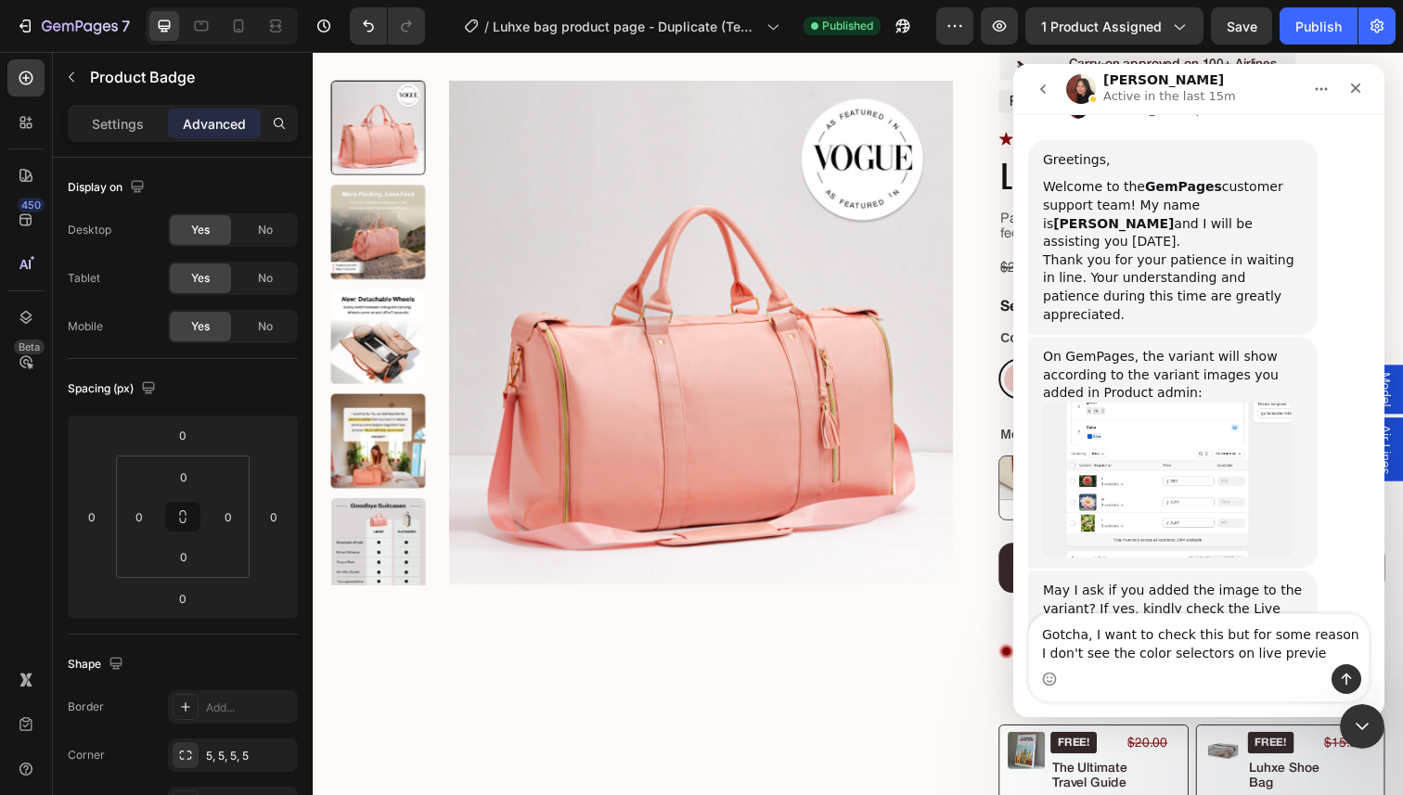
type textarea "Gotcha, I want to check this but for some reason I don't see the color selector…"
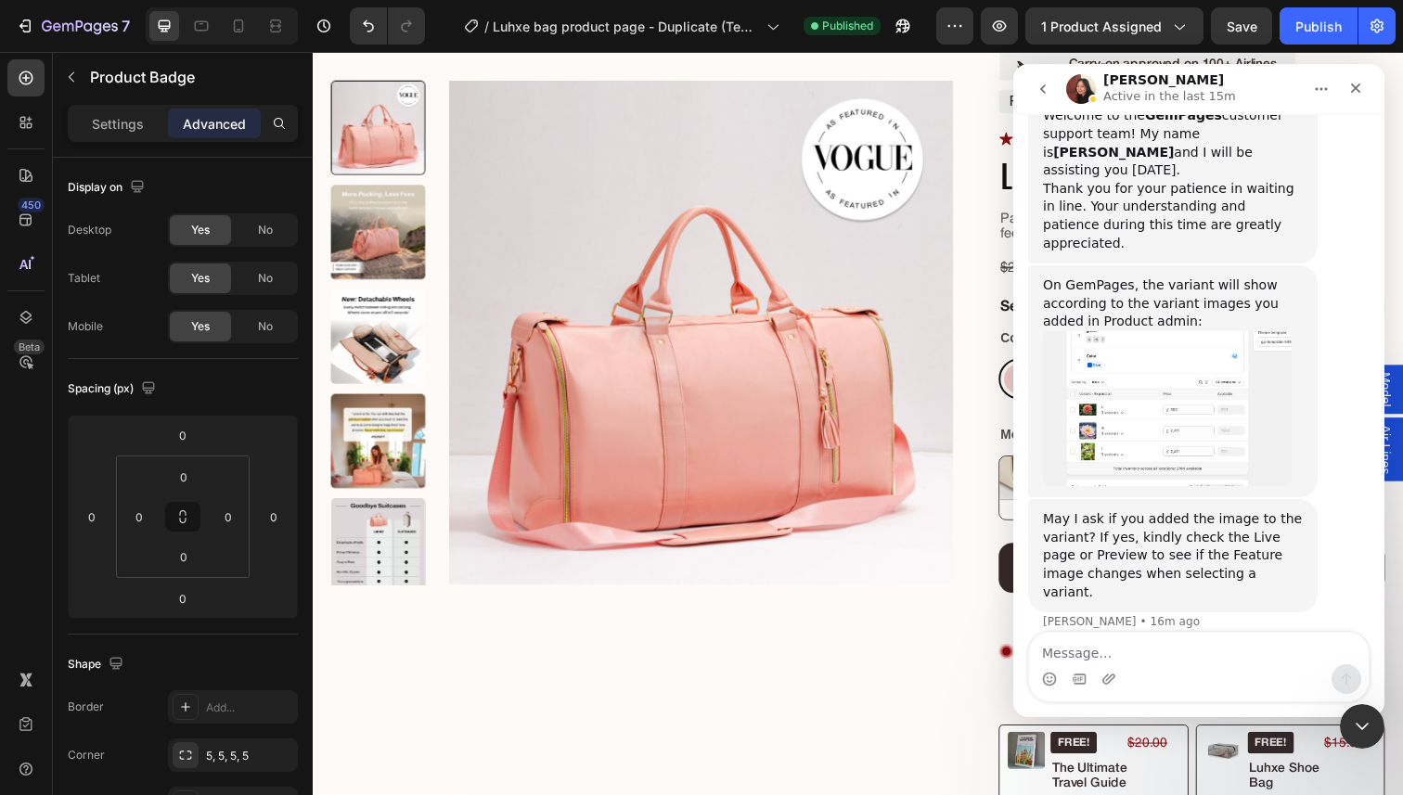
scroll to position [880, 0]
type textarea "https://luhxe.com/products/luhxe-1"
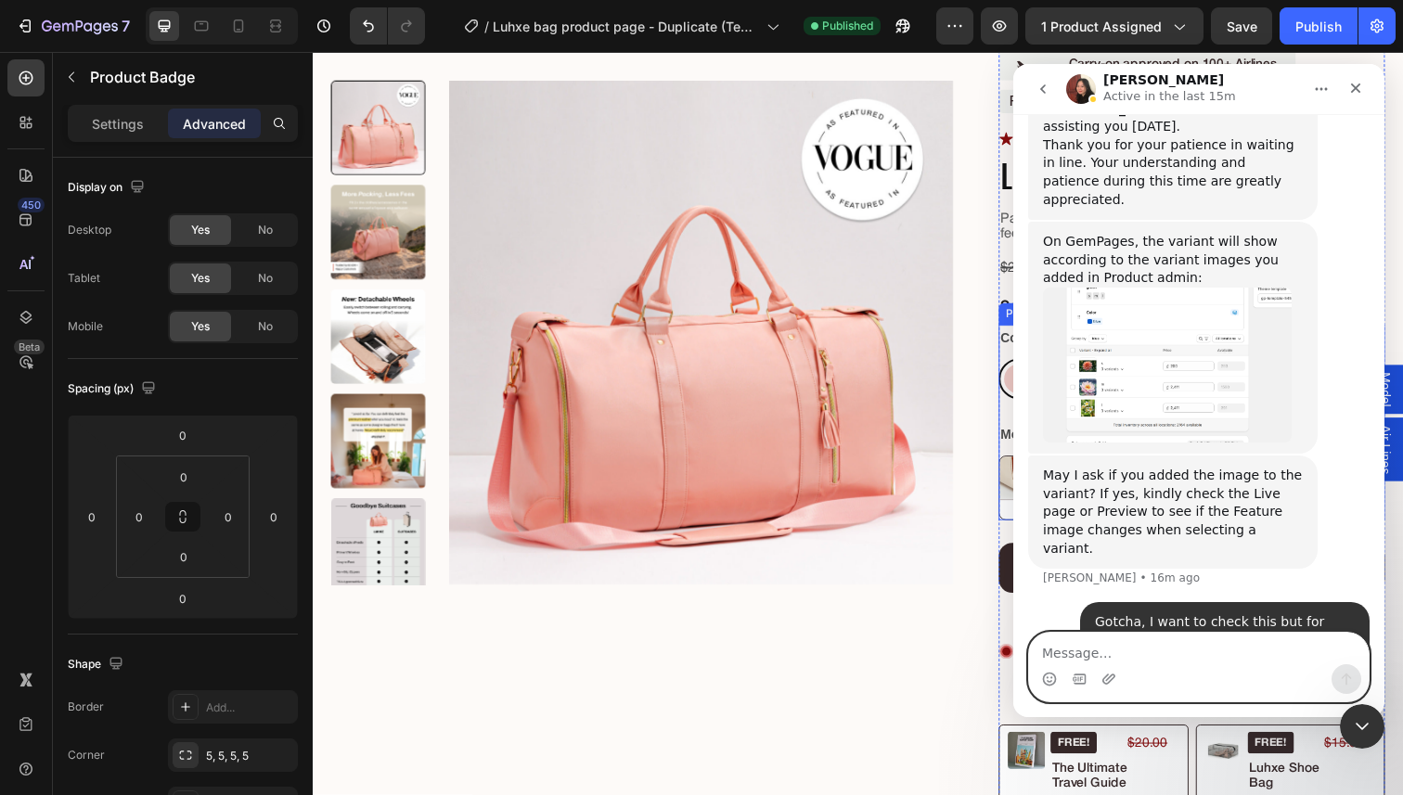
paste textarea "A"
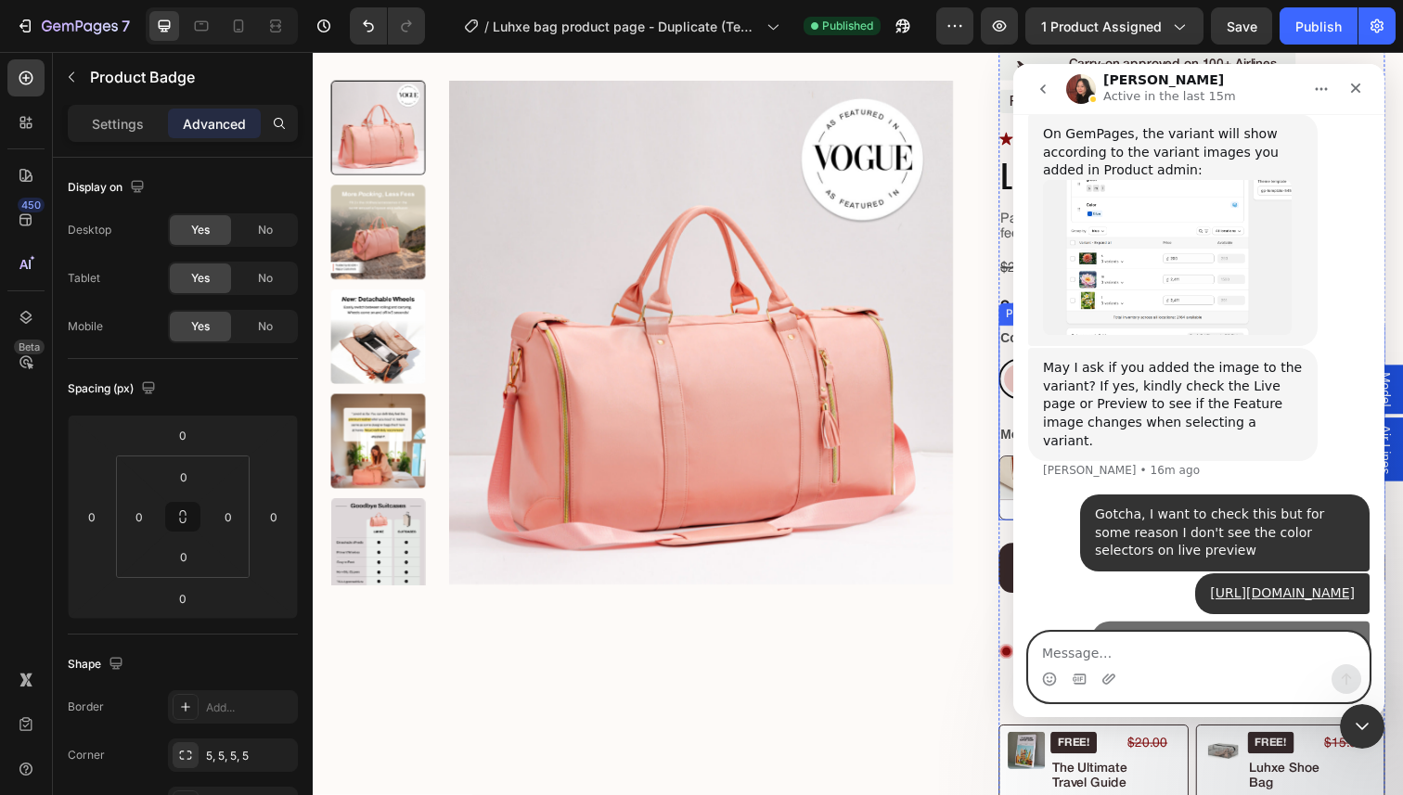
scroll to position [1056, 0]
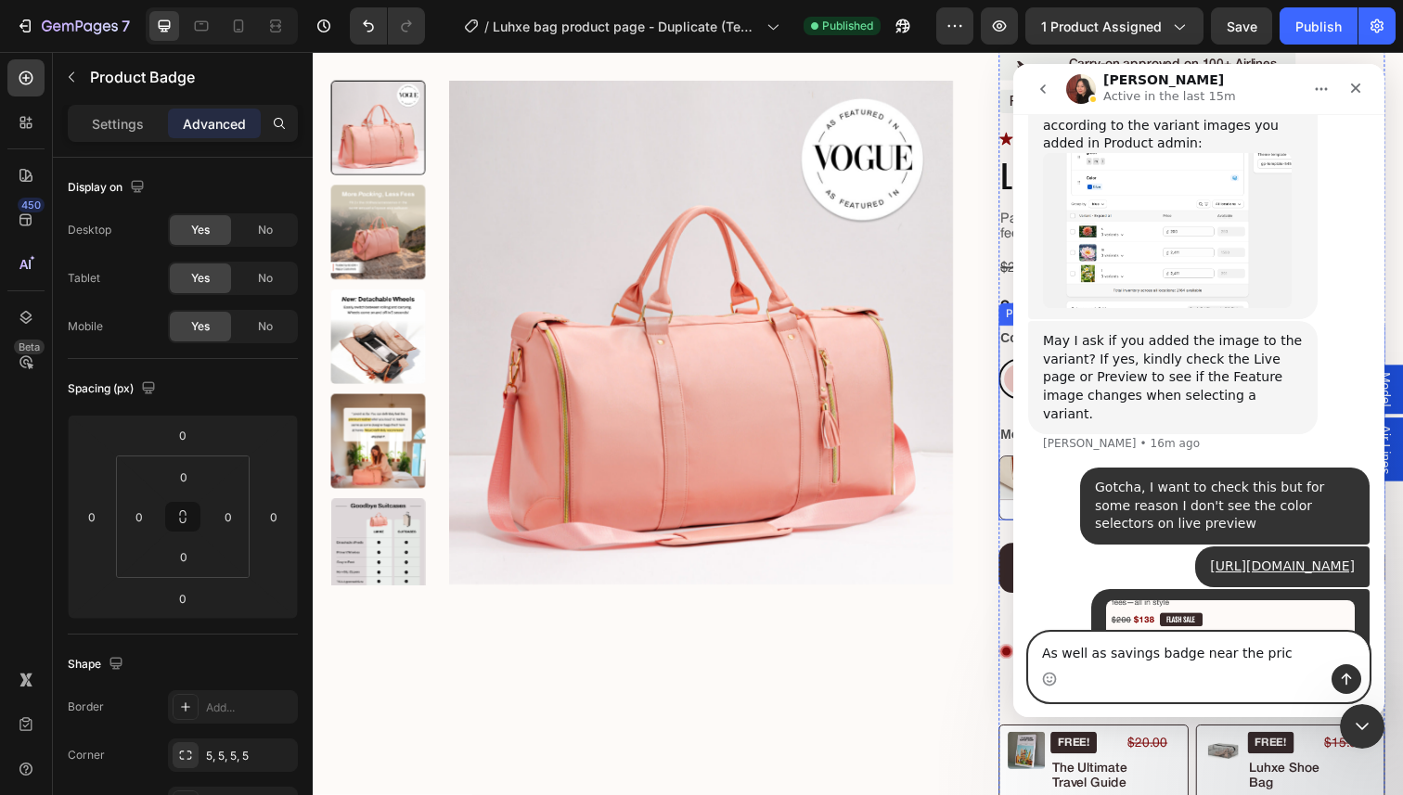
type textarea "As well as savings badge near the price"
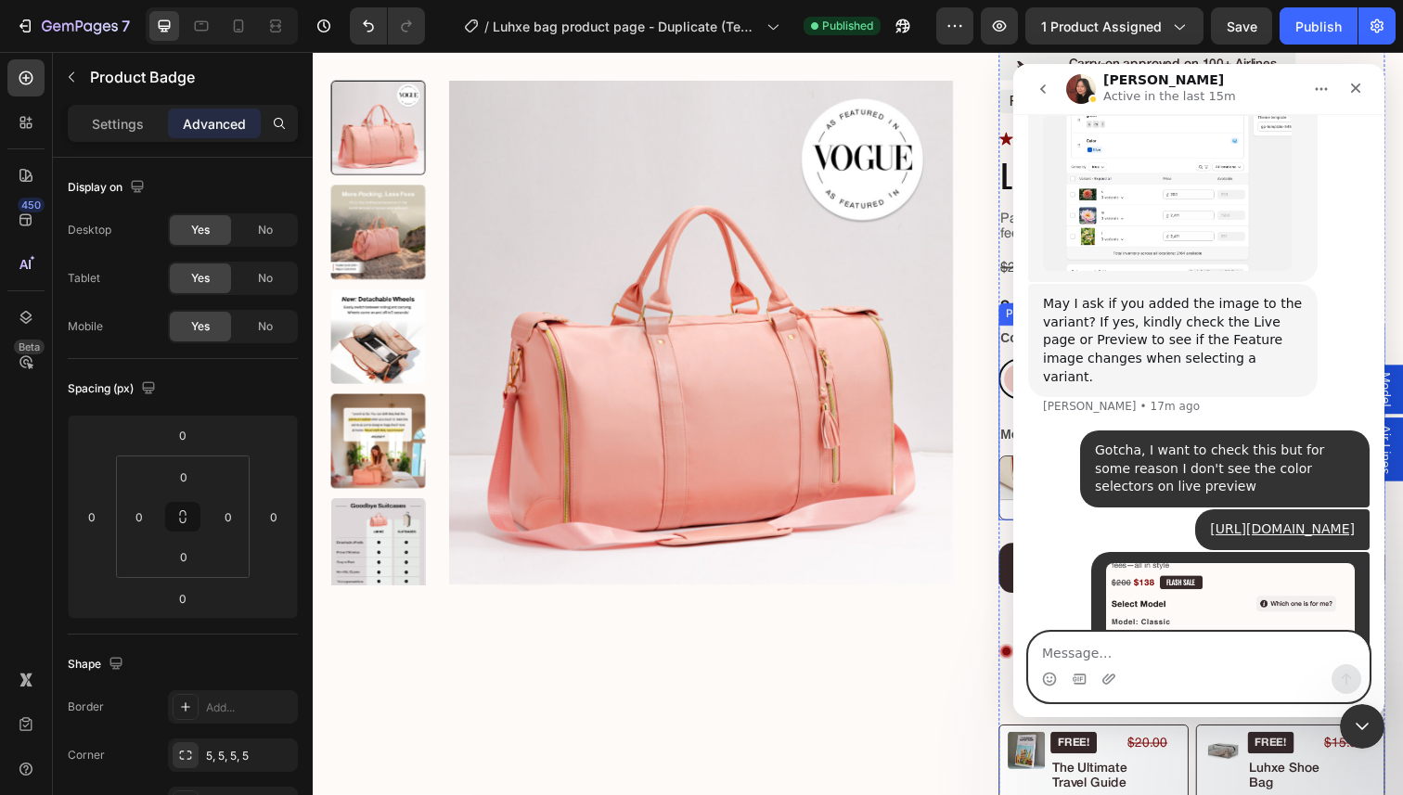
scroll to position [1098, 0]
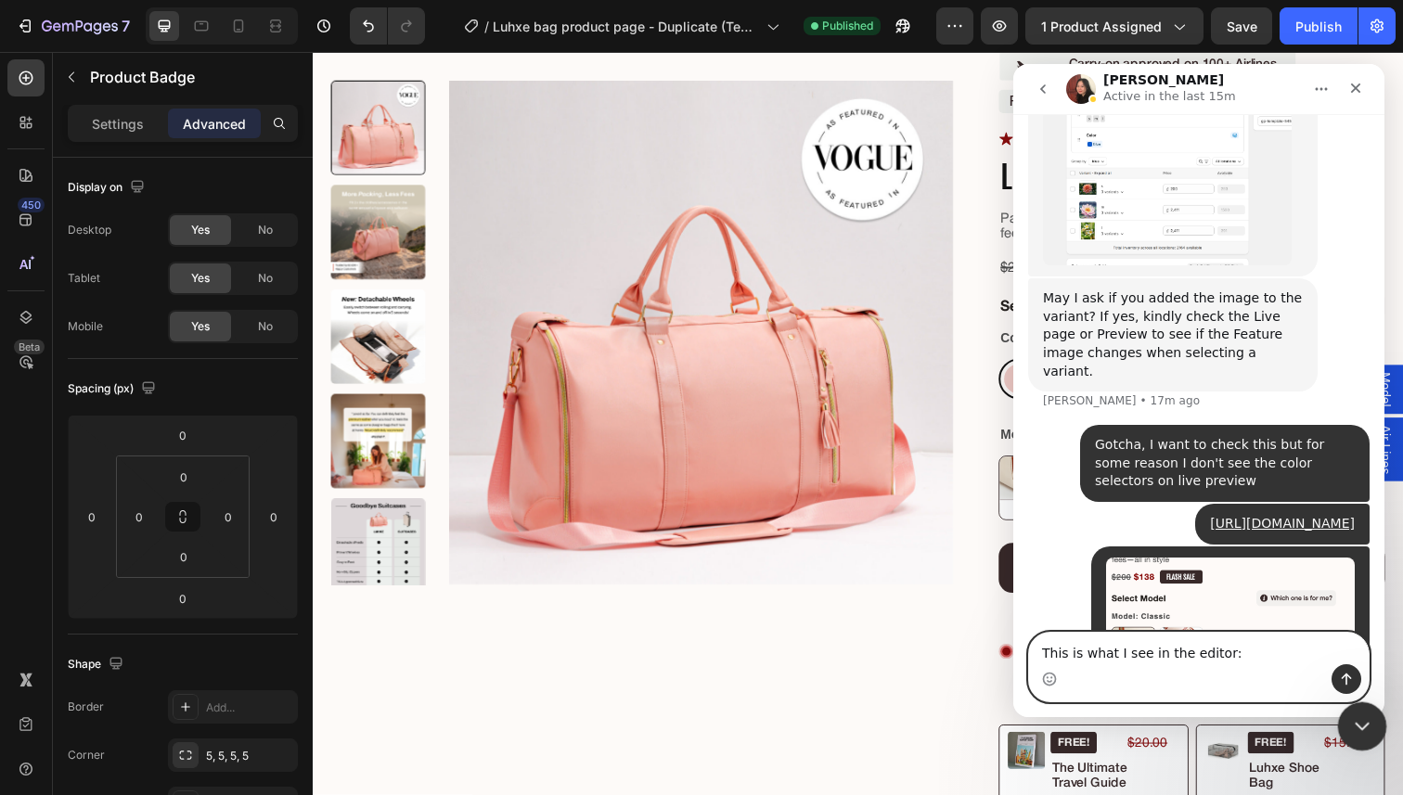
type textarea "This is what I see in the editor:"
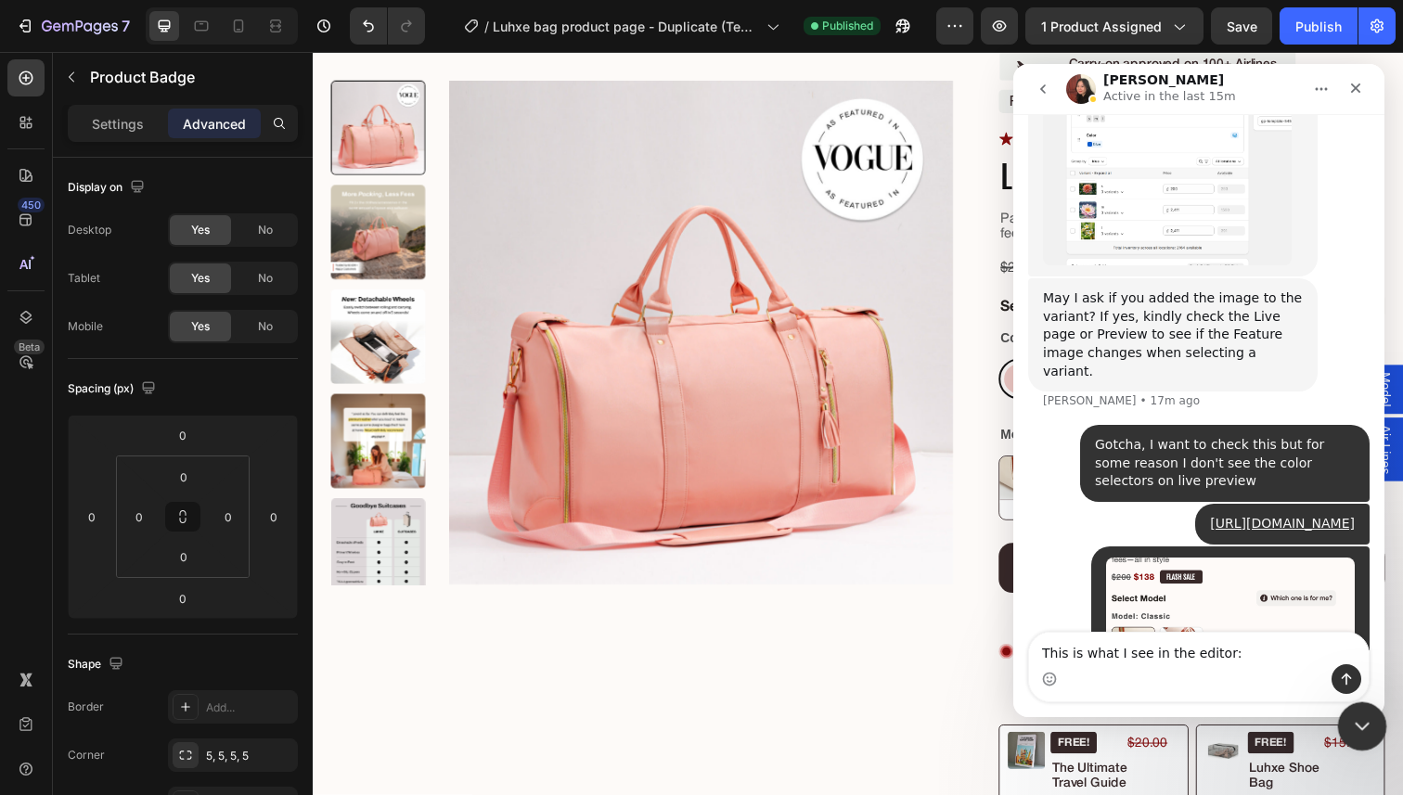
click at [1356, 723] on icon "Close Intercom Messenger" at bounding box center [1359, 724] width 22 height 22
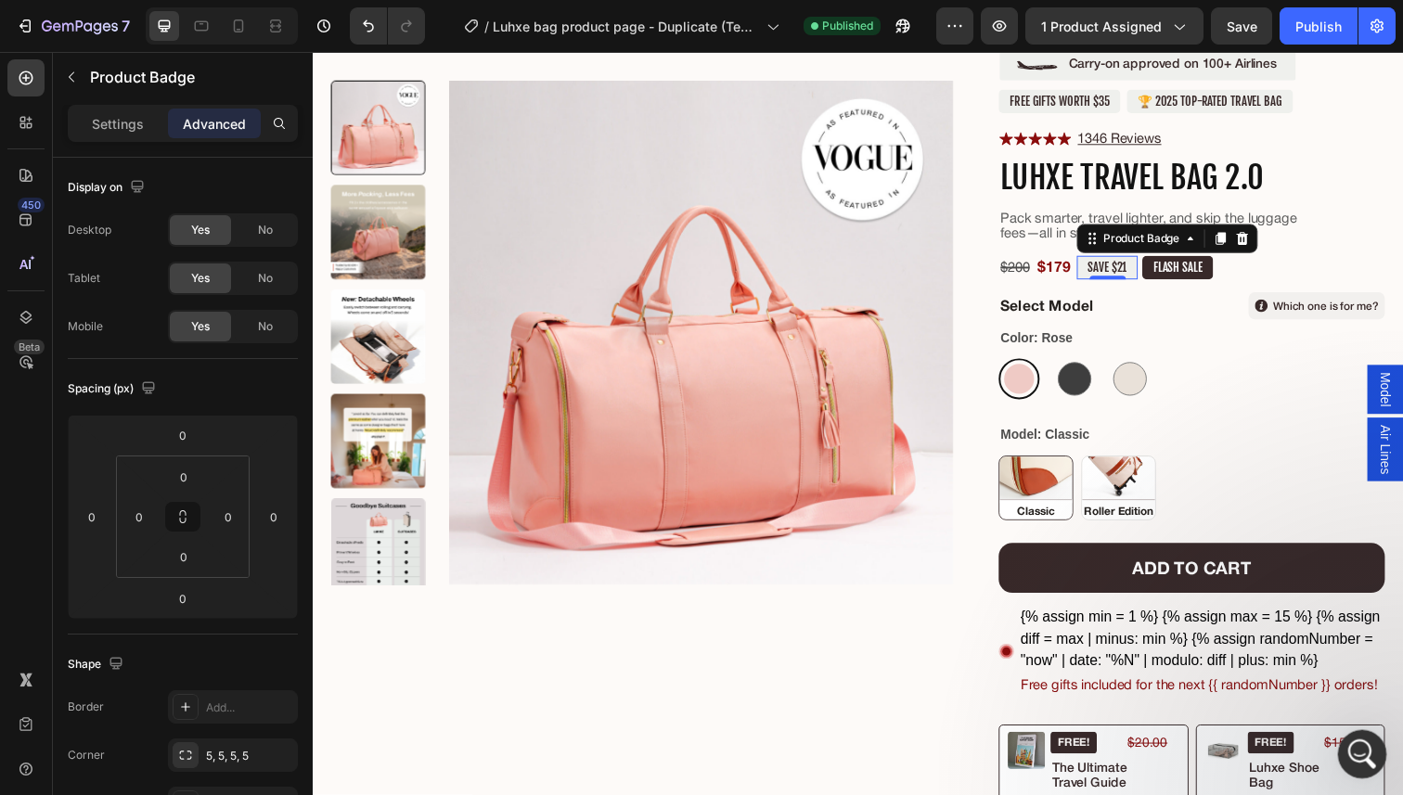
click at [1368, 755] on icon "Open Intercom Messenger" at bounding box center [1359, 752] width 31 height 31
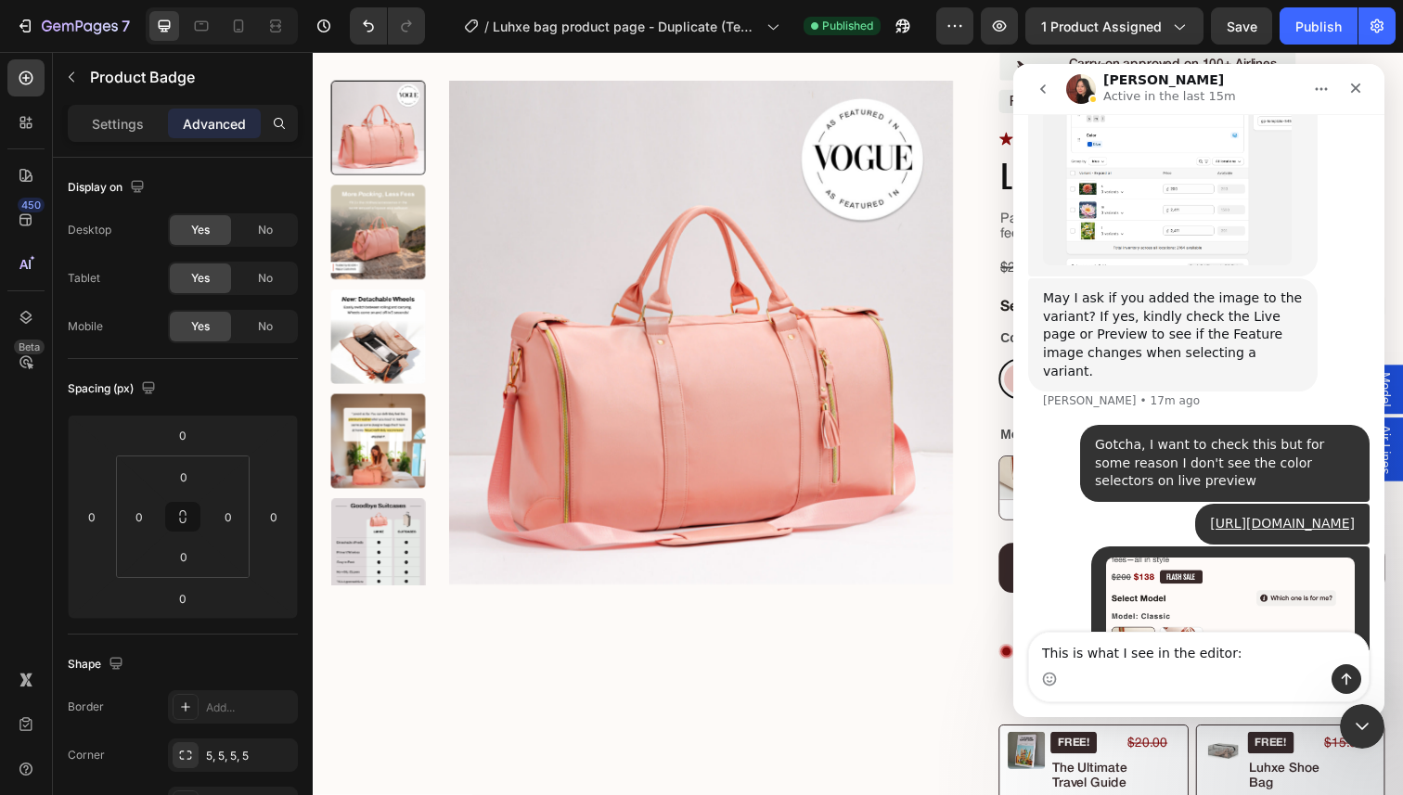
click at [1228, 653] on textarea "This is what I see in the editor:" at bounding box center [1199, 649] width 340 height 32
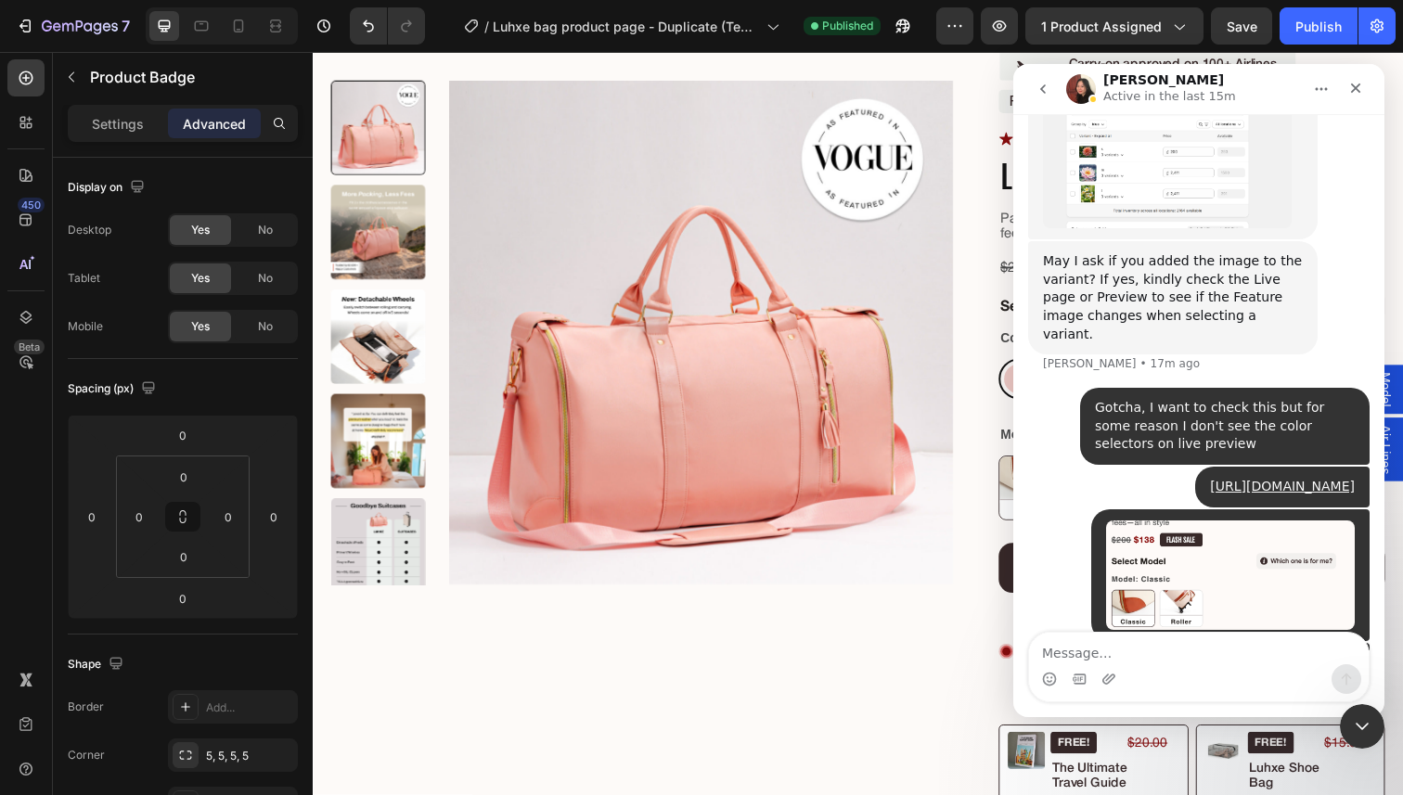
scroll to position [1140, 0]
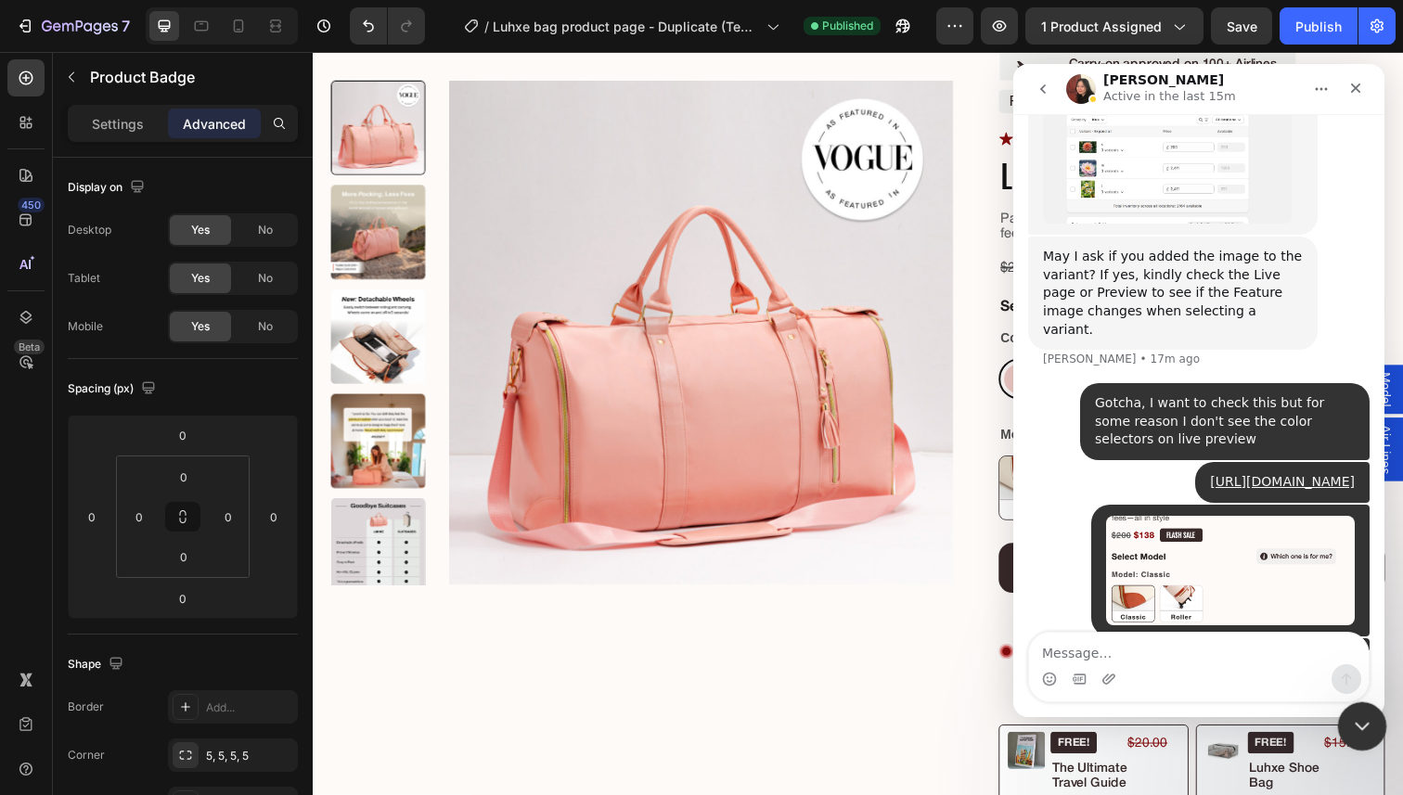
click at [1355, 720] on icon "Close Intercom Messenger" at bounding box center [1359, 724] width 22 height 22
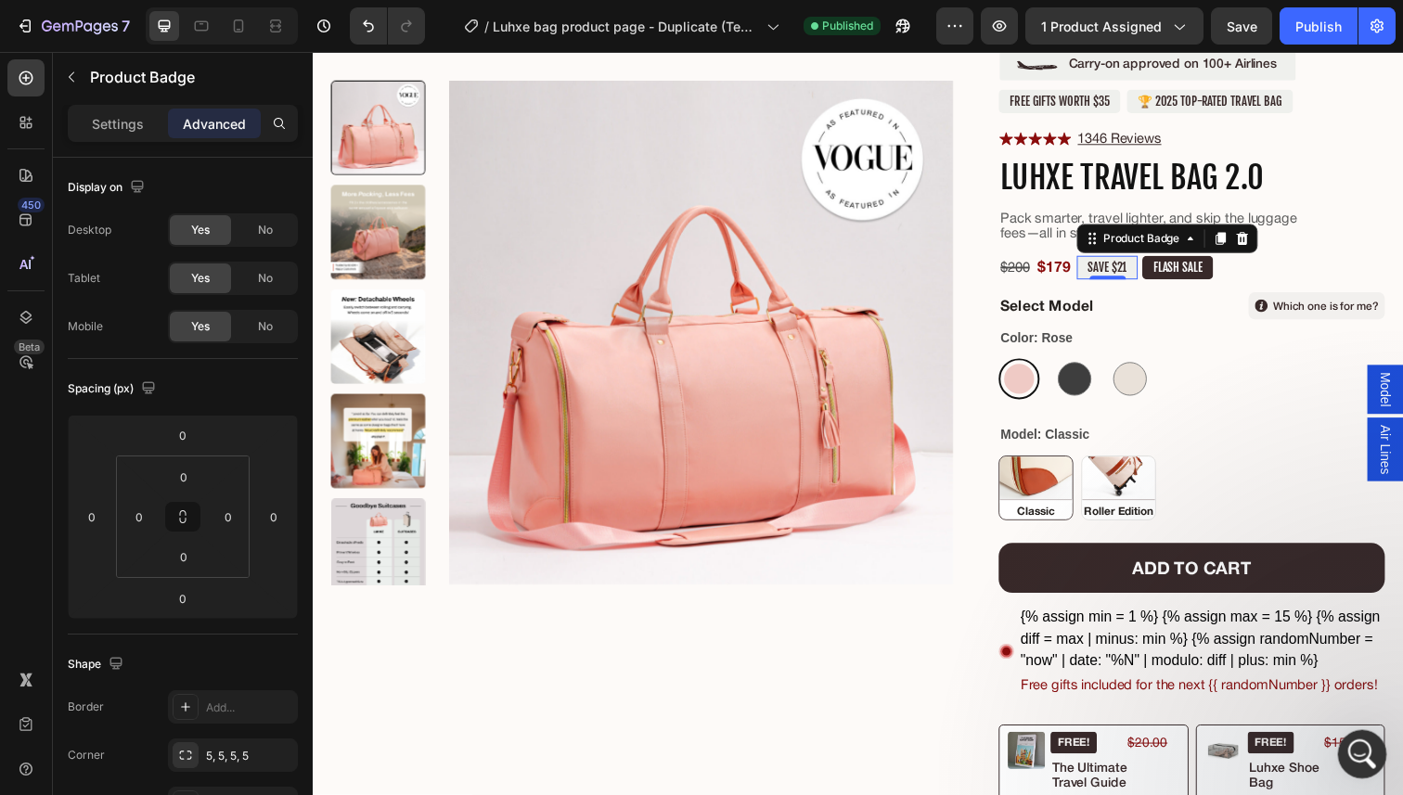
scroll to position [0, 0]
click at [1305, 180] on h1 "Luhxe Travel Bag 2.0" at bounding box center [1210, 181] width 394 height 40
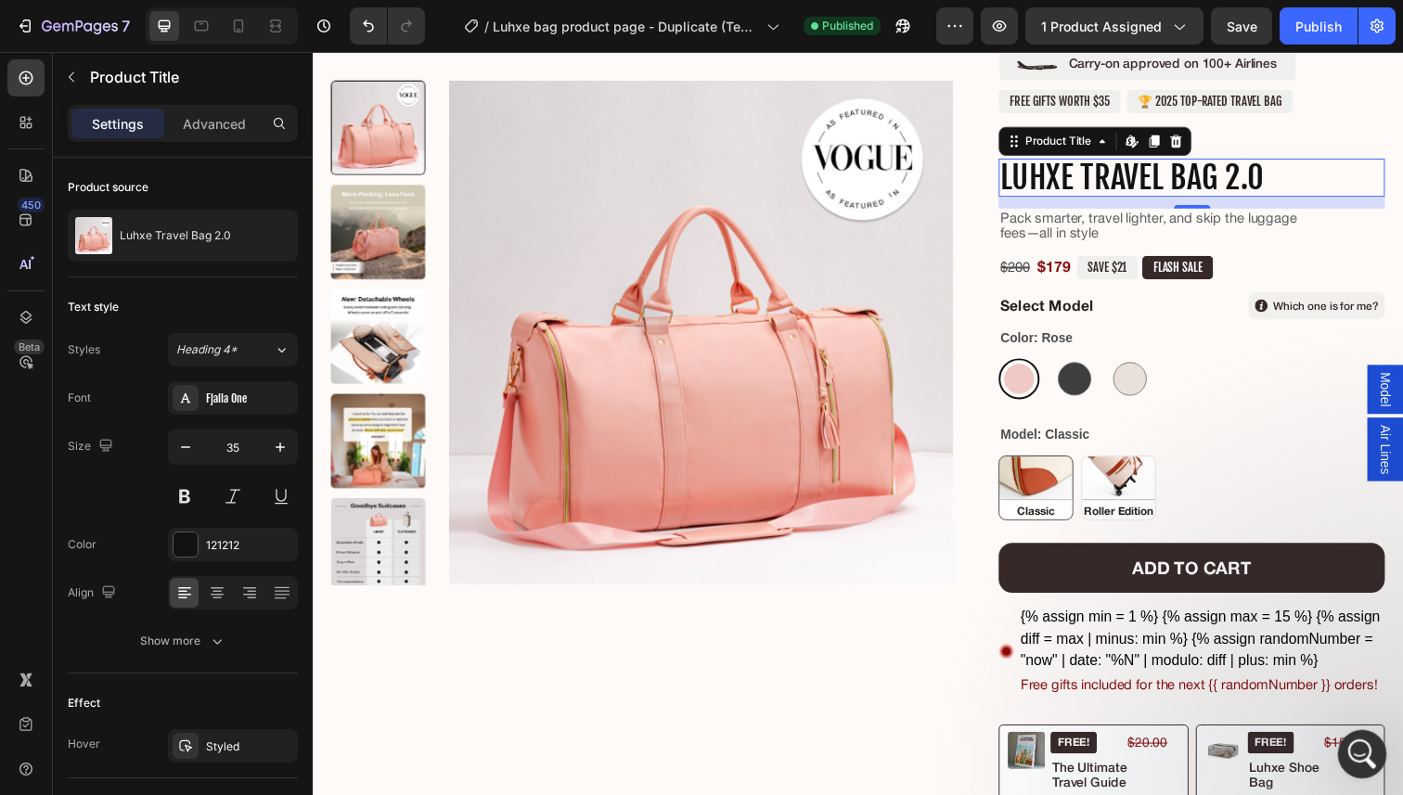
click at [1347, 764] on div "Open Intercom Messenger" at bounding box center [1359, 751] width 61 height 61
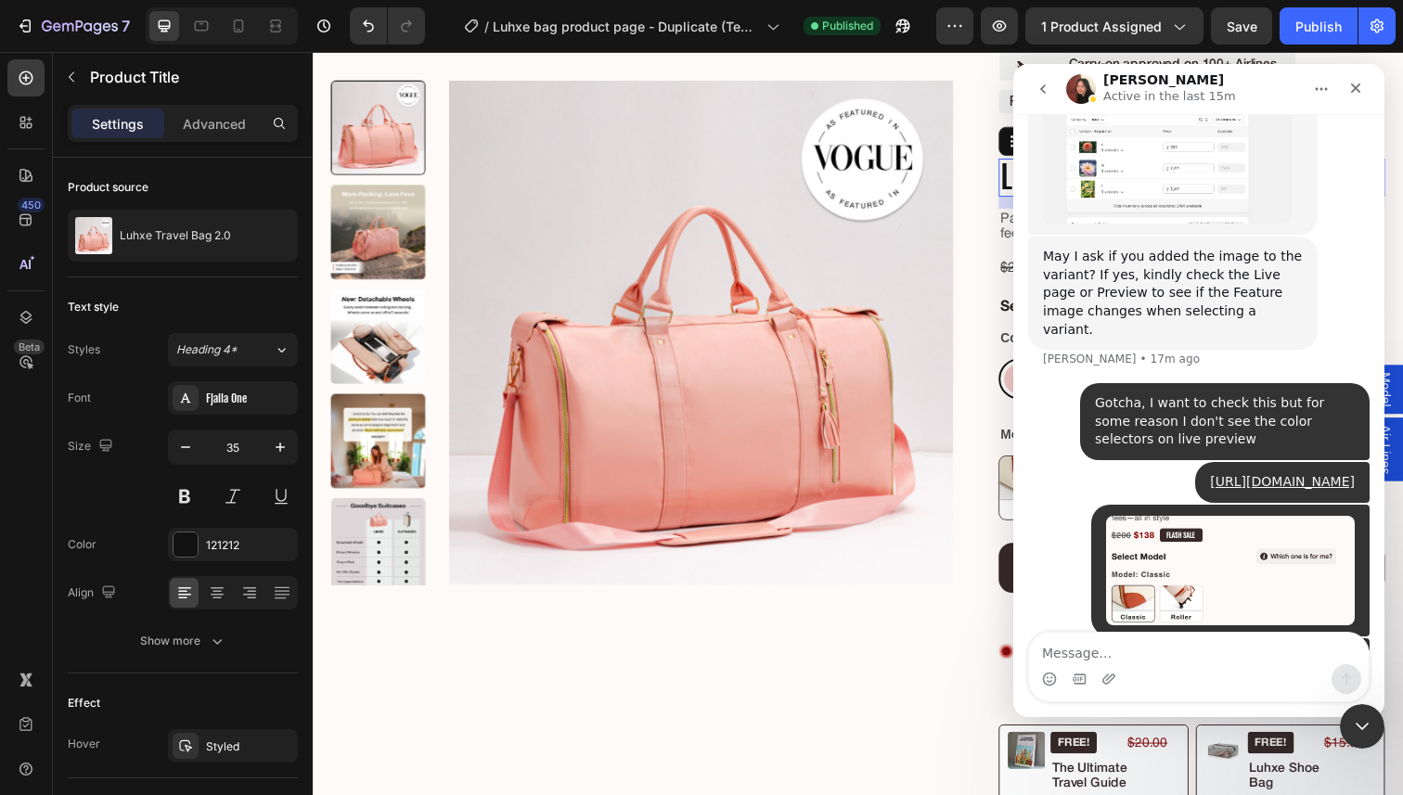
click at [1185, 661] on textarea "Message…" at bounding box center [1199, 649] width 340 height 32
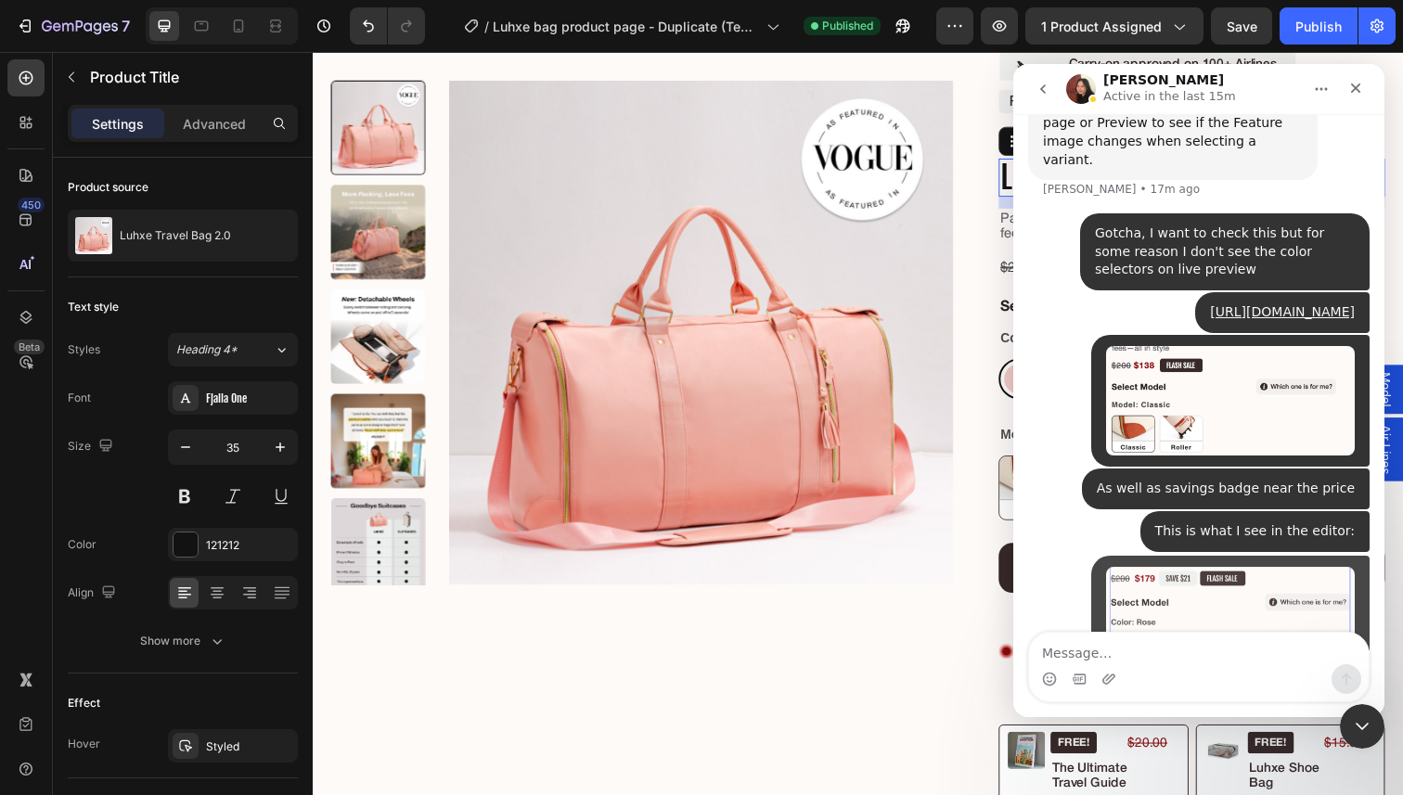
scroll to position [1341, 0]
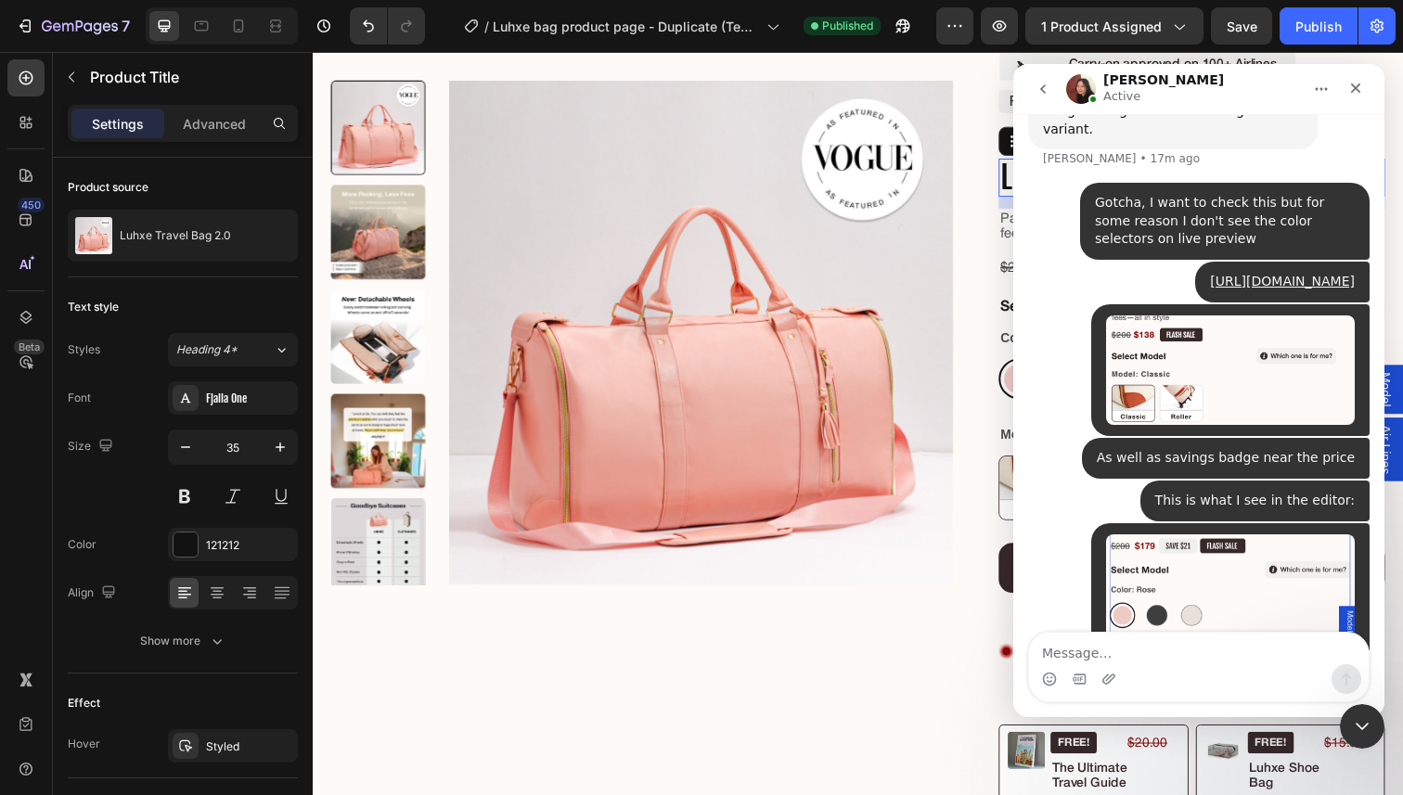
click at [1185, 661] on textarea "Message…" at bounding box center [1199, 649] width 340 height 32
click at [1340, 708] on div "Close Intercom Messenger" at bounding box center [1359, 723] width 45 height 45
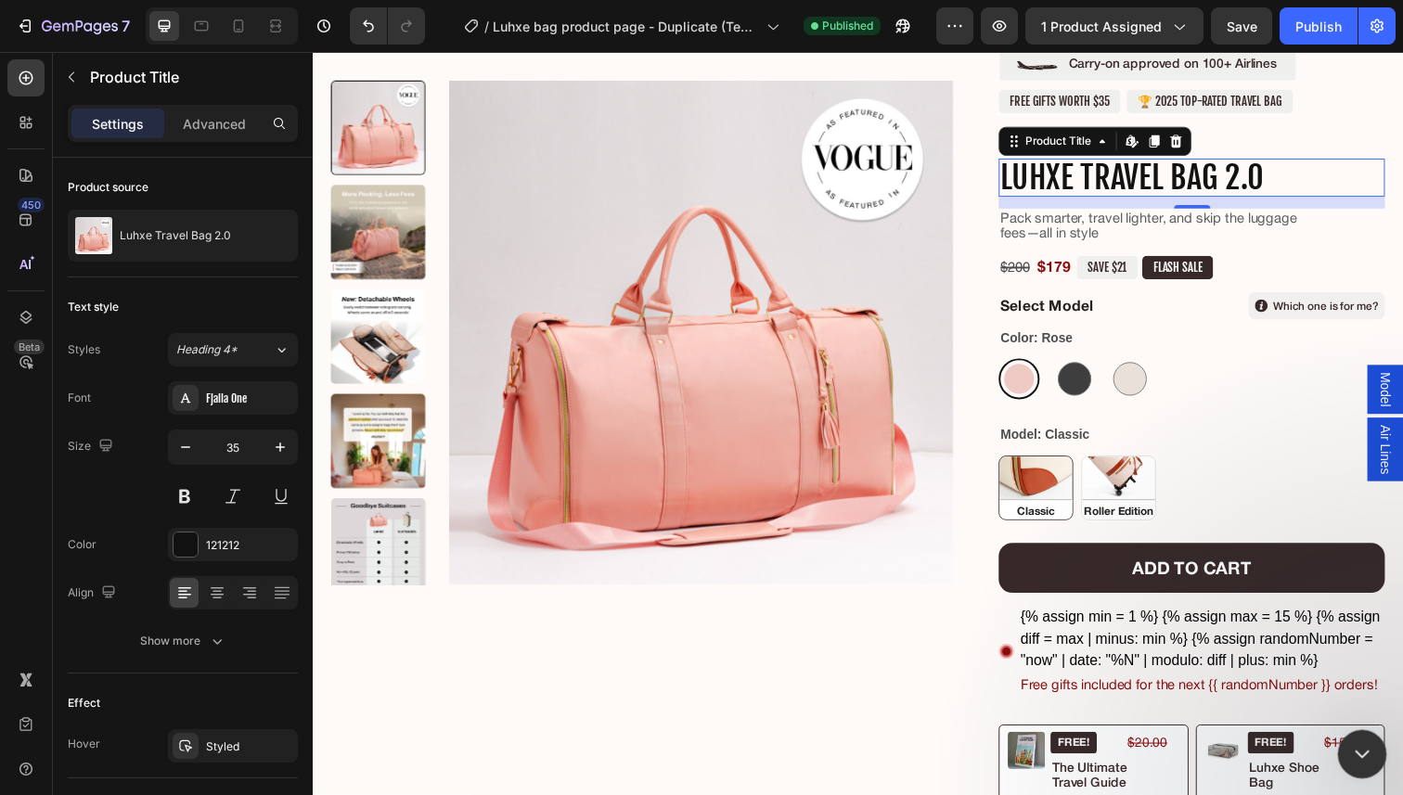
scroll to position [0, 0]
click at [1349, 754] on icon "Open Intercom Messenger" at bounding box center [1359, 752] width 31 height 31
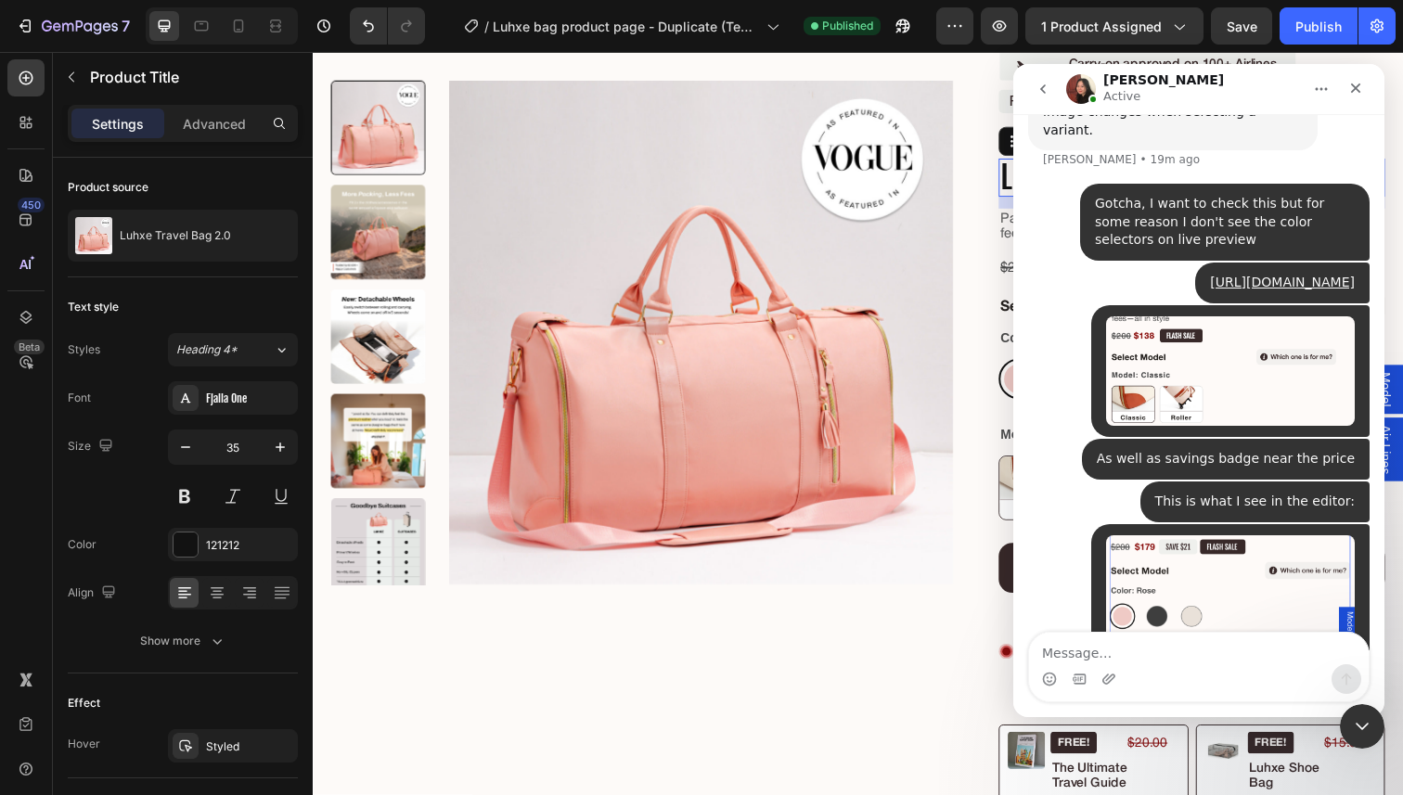
scroll to position [1341, 0]
click at [1116, 647] on textarea "Message…" at bounding box center [1199, 649] width 340 height 32
click at [1354, 713] on icon "Close Intercom Messenger" at bounding box center [1359, 724] width 22 height 22
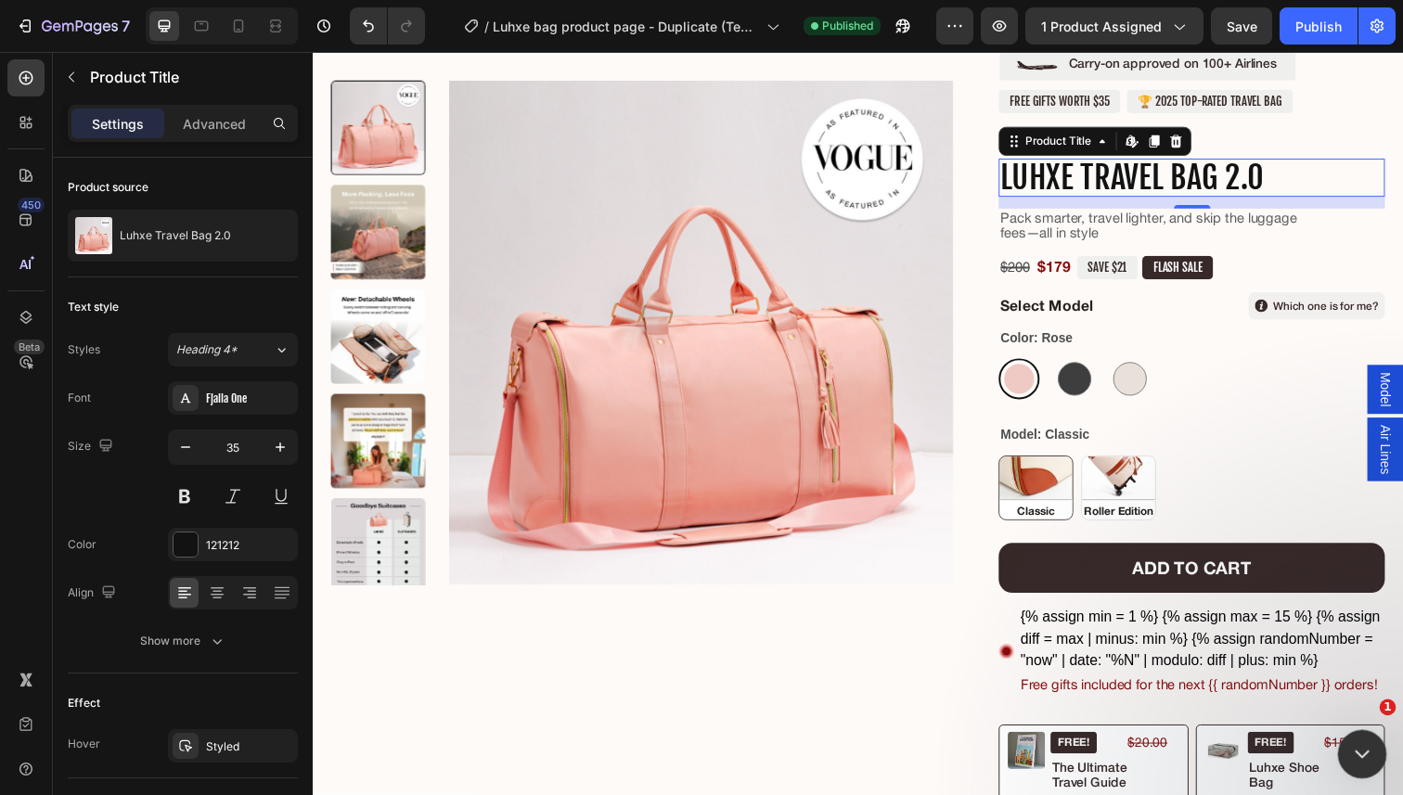
scroll to position [0, 0]
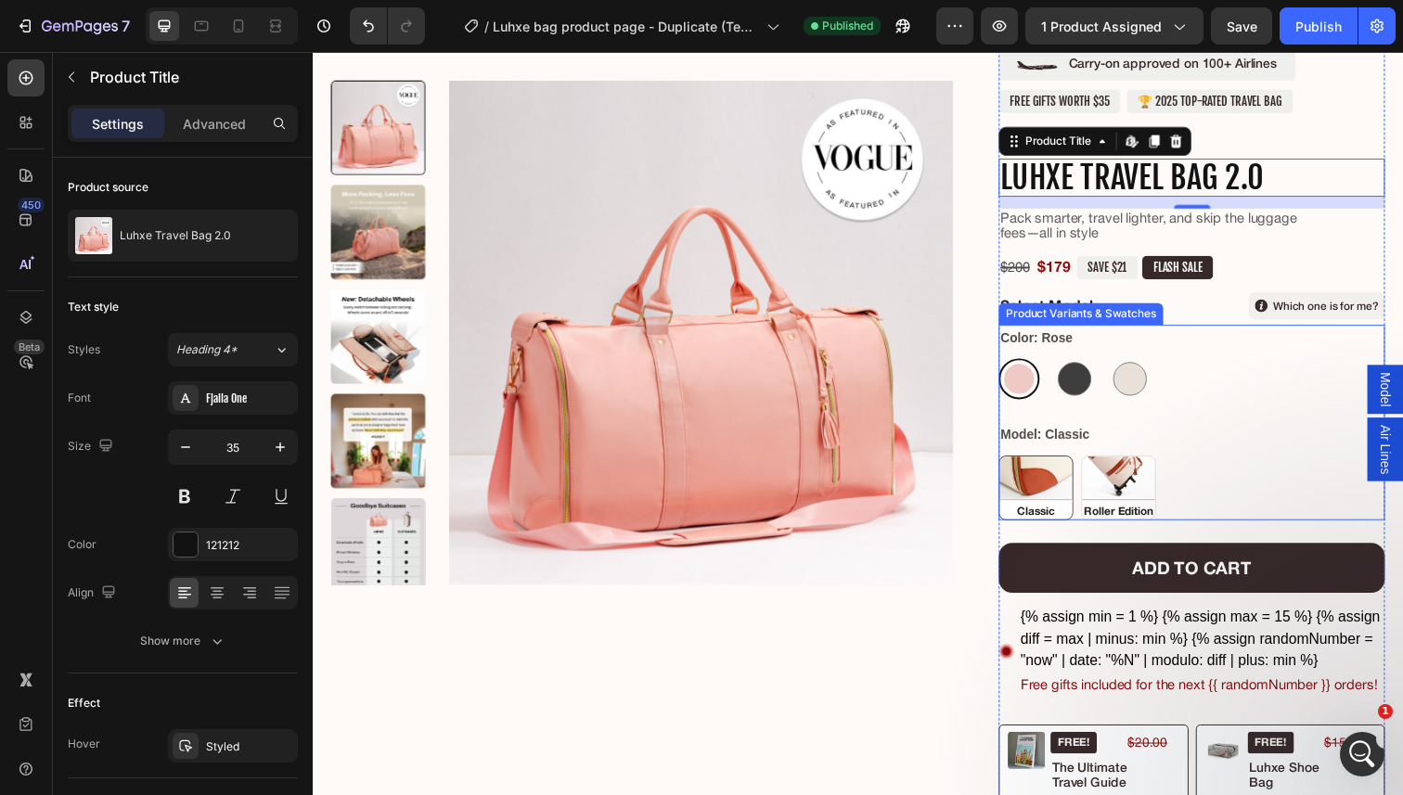
click at [1109, 443] on p "Roller Edition" at bounding box center [1135, 443] width 66 height 17
click at [1098, 464] on input "Roller Edition Roller Edition" at bounding box center [1097, 464] width 1 height 1
radio input "true"
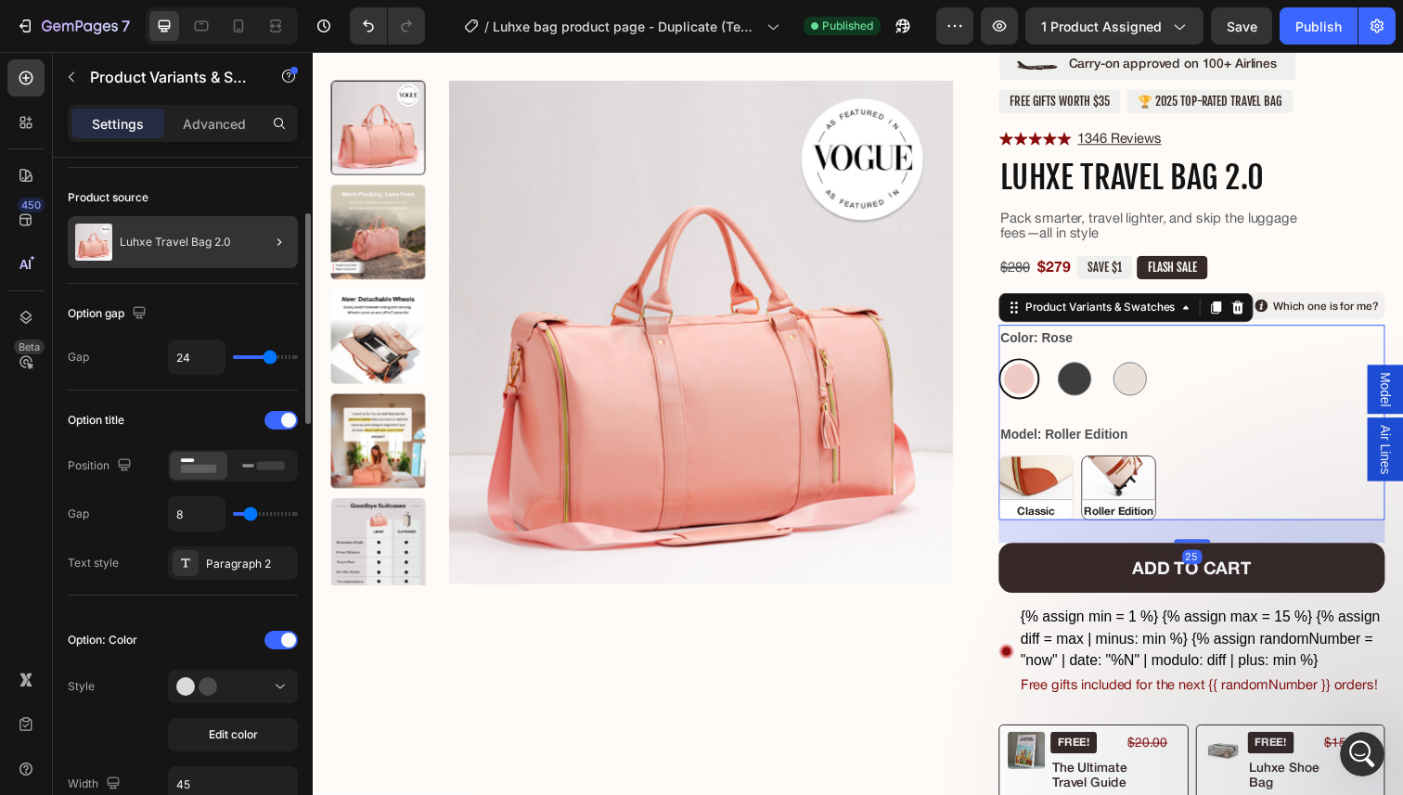
scroll to position [145, 0]
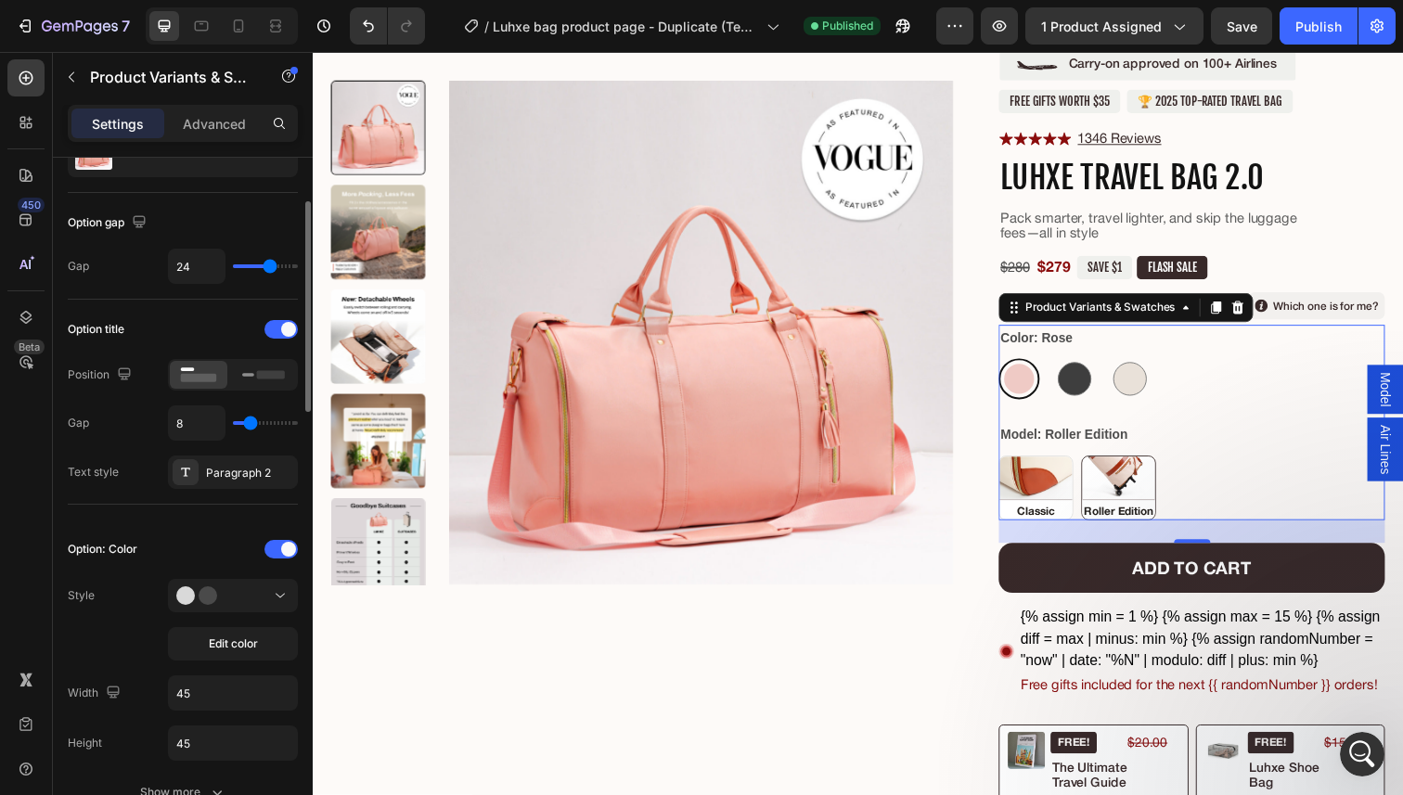
click at [215, 152] on div "Settings Advanced" at bounding box center [183, 131] width 260 height 53
click at [216, 139] on div "Settings Advanced" at bounding box center [183, 123] width 230 height 37
click at [217, 122] on p "Advanced" at bounding box center [214, 123] width 63 height 19
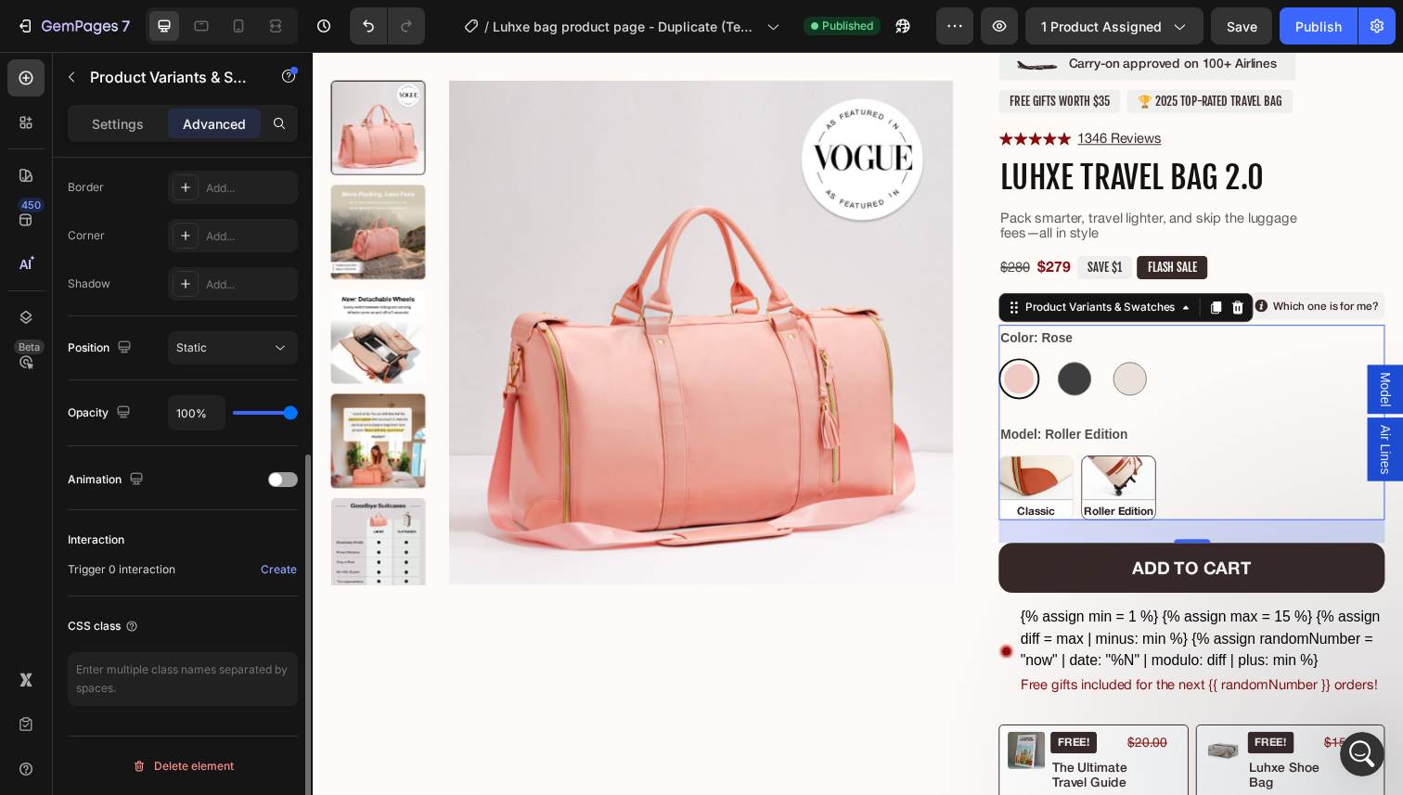
scroll to position [0, 0]
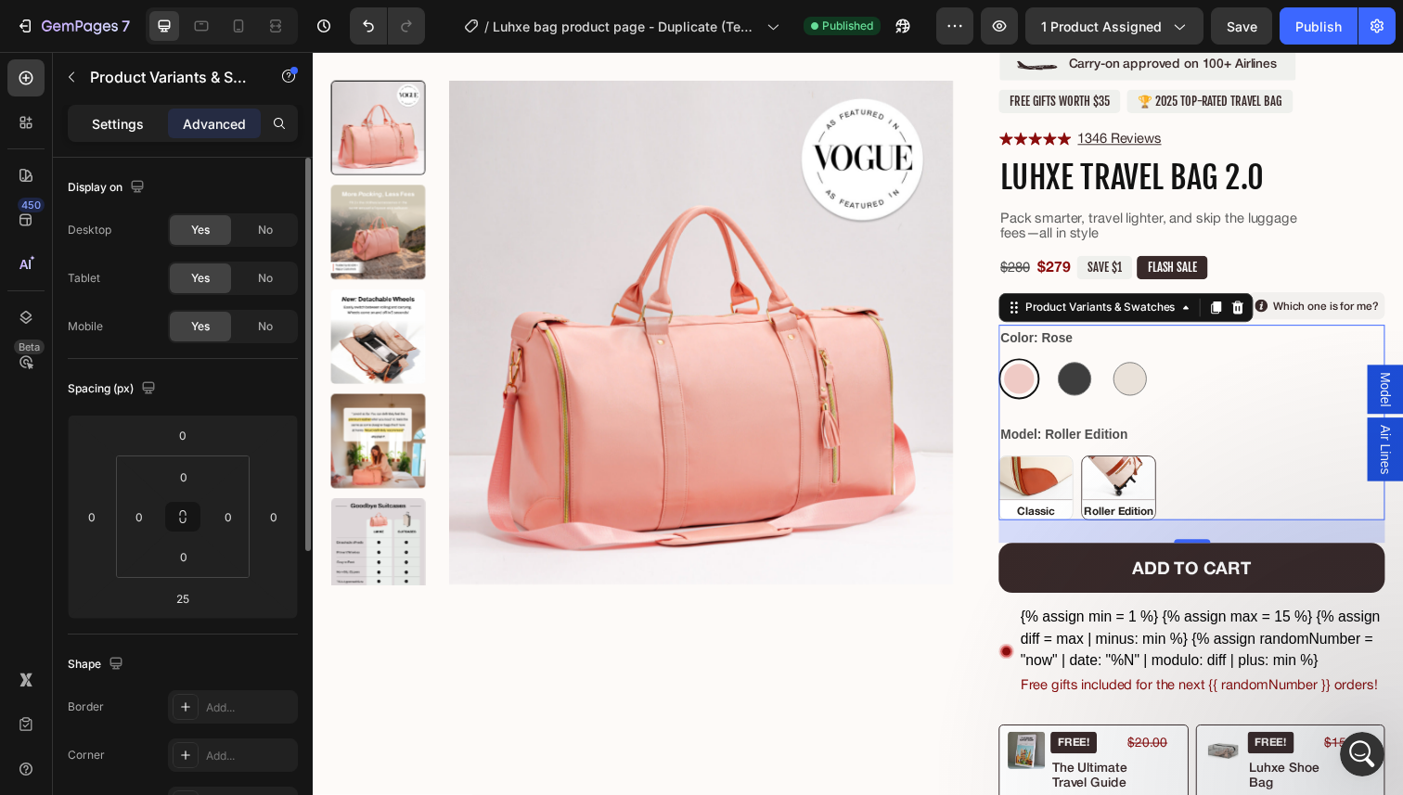
click at [113, 122] on p "Settings" at bounding box center [118, 123] width 52 height 19
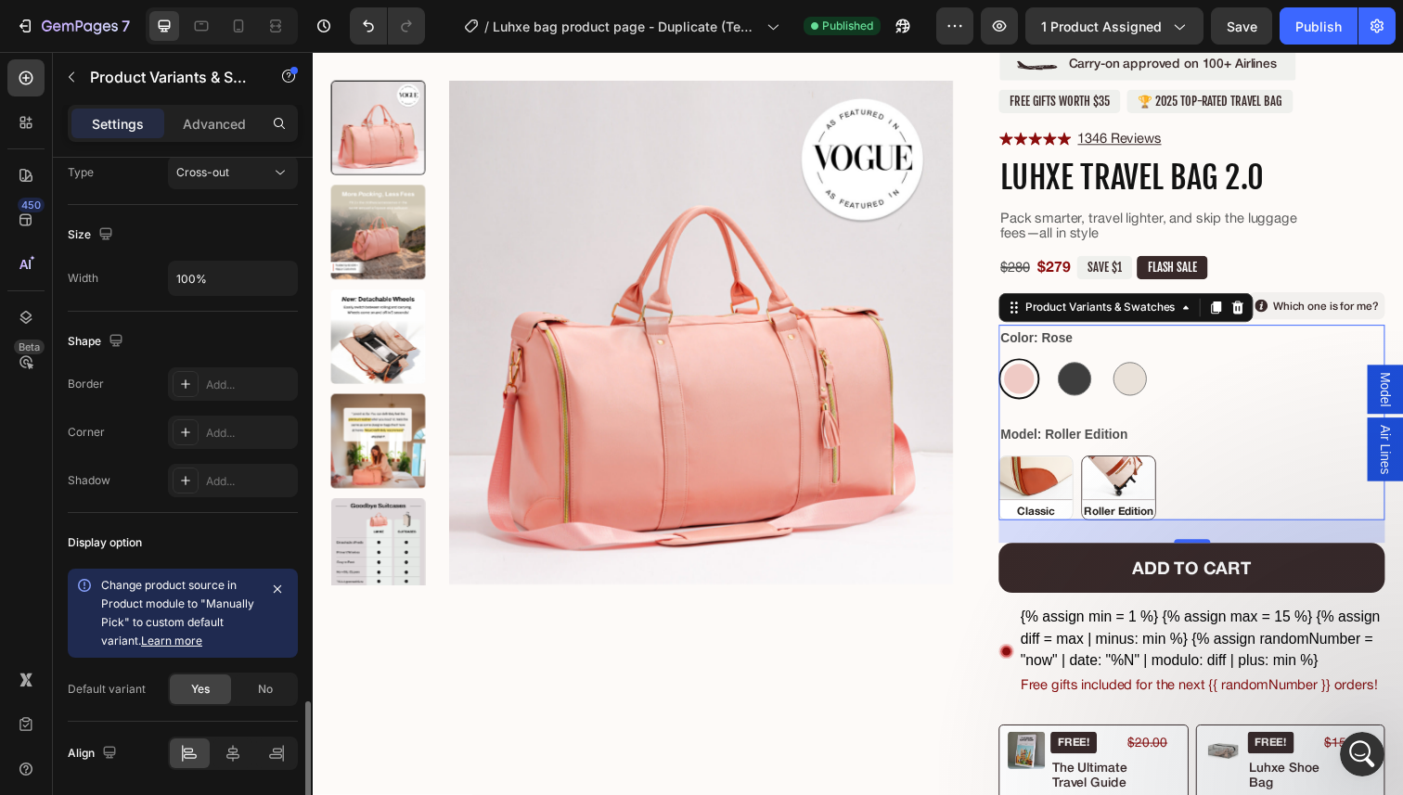
scroll to position [1564, 0]
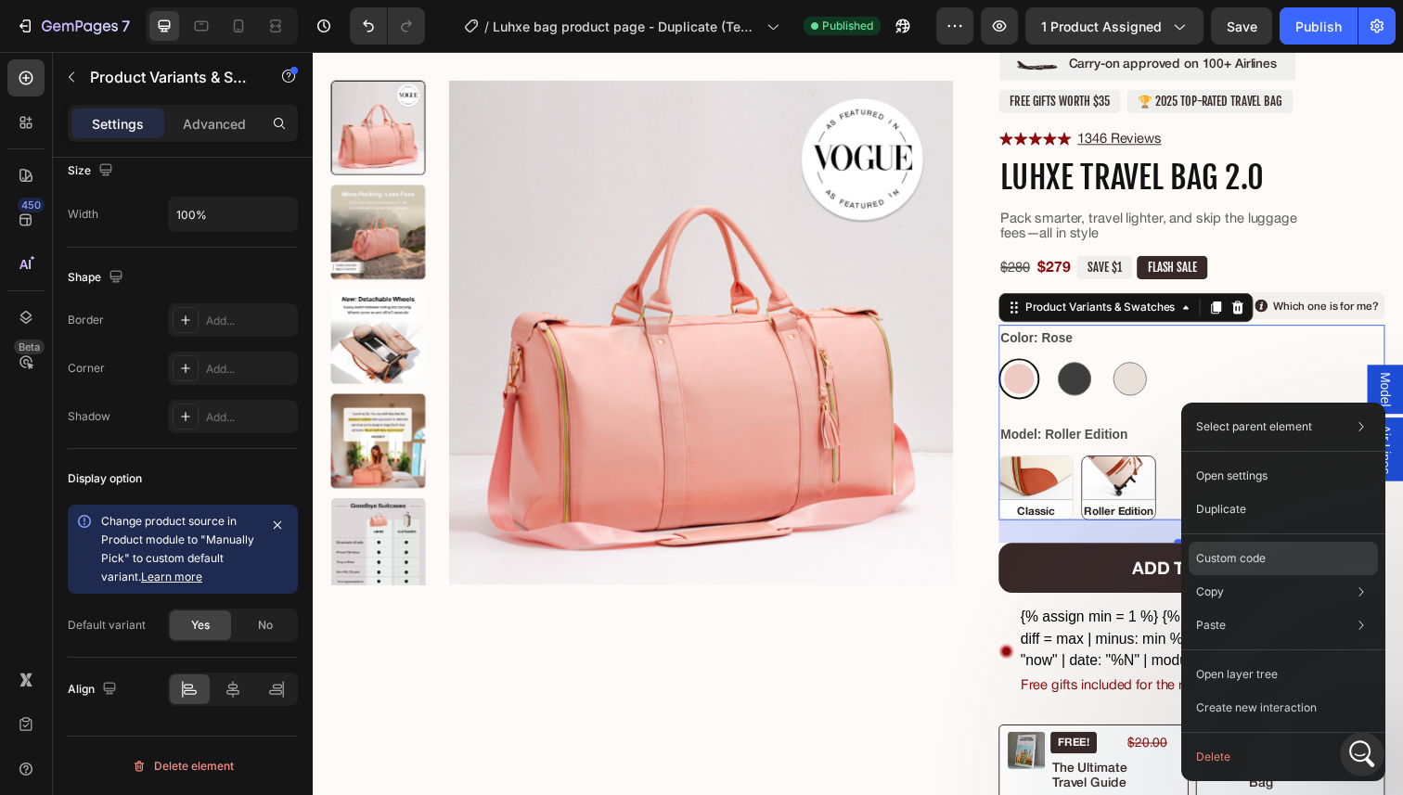
click at [1217, 550] on p "Custom code" at bounding box center [1231, 558] width 70 height 17
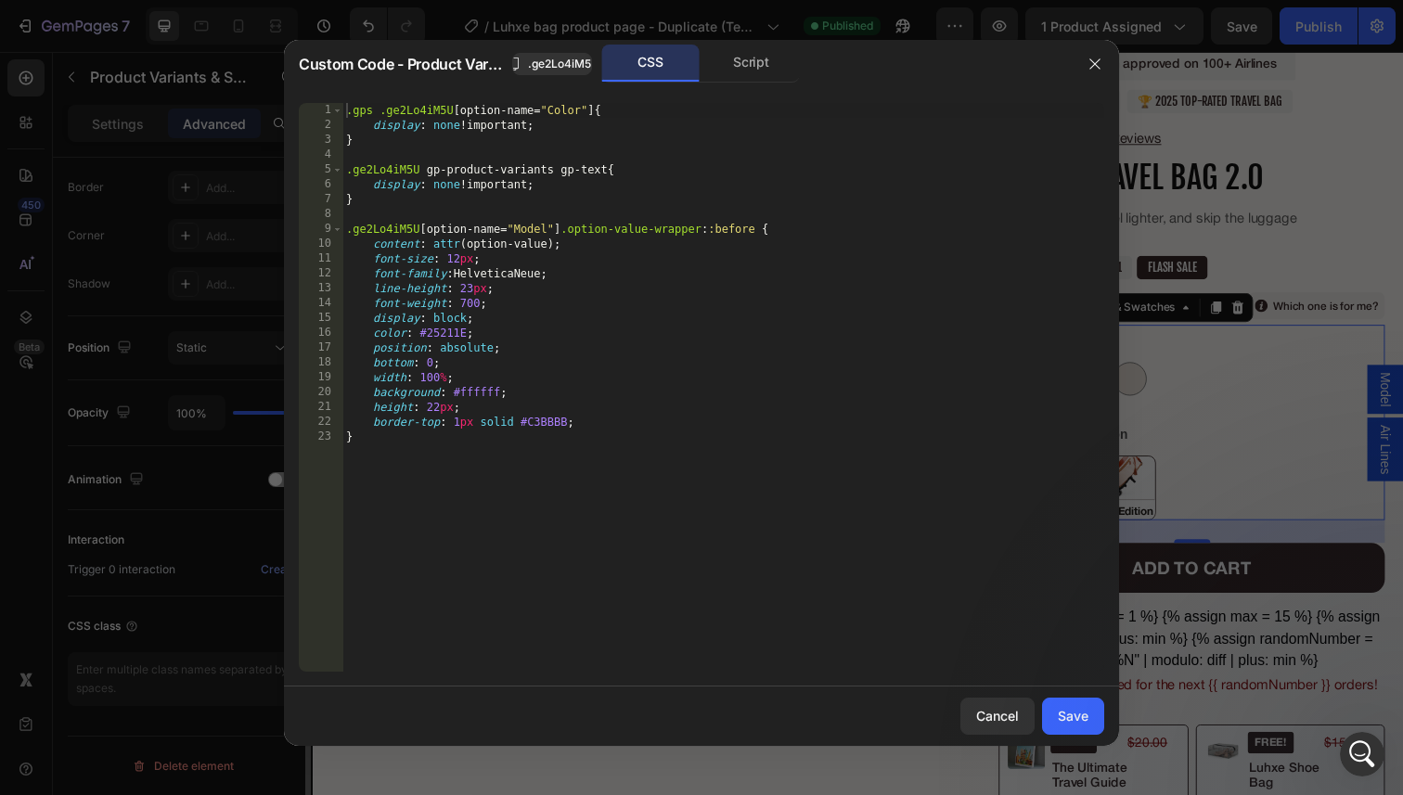
scroll to position [520, 0]
click at [594, 229] on div ".gps .ge2Lo4iM5U [ option-name = " Color " ] { display : none !important ; } .g…" at bounding box center [723, 402] width 762 height 598
click at [594, 194] on div ".gps .ge2Lo4iM5U [ option-name = " Color " ] { display : none !important ; } .g…" at bounding box center [723, 402] width 762 height 598
type textarea "}"
click at [494, 148] on div ".gps .ge2Lo4iM5U [ option-name = " Color " ] { display : none !important ; } .g…" at bounding box center [723, 402] width 762 height 598
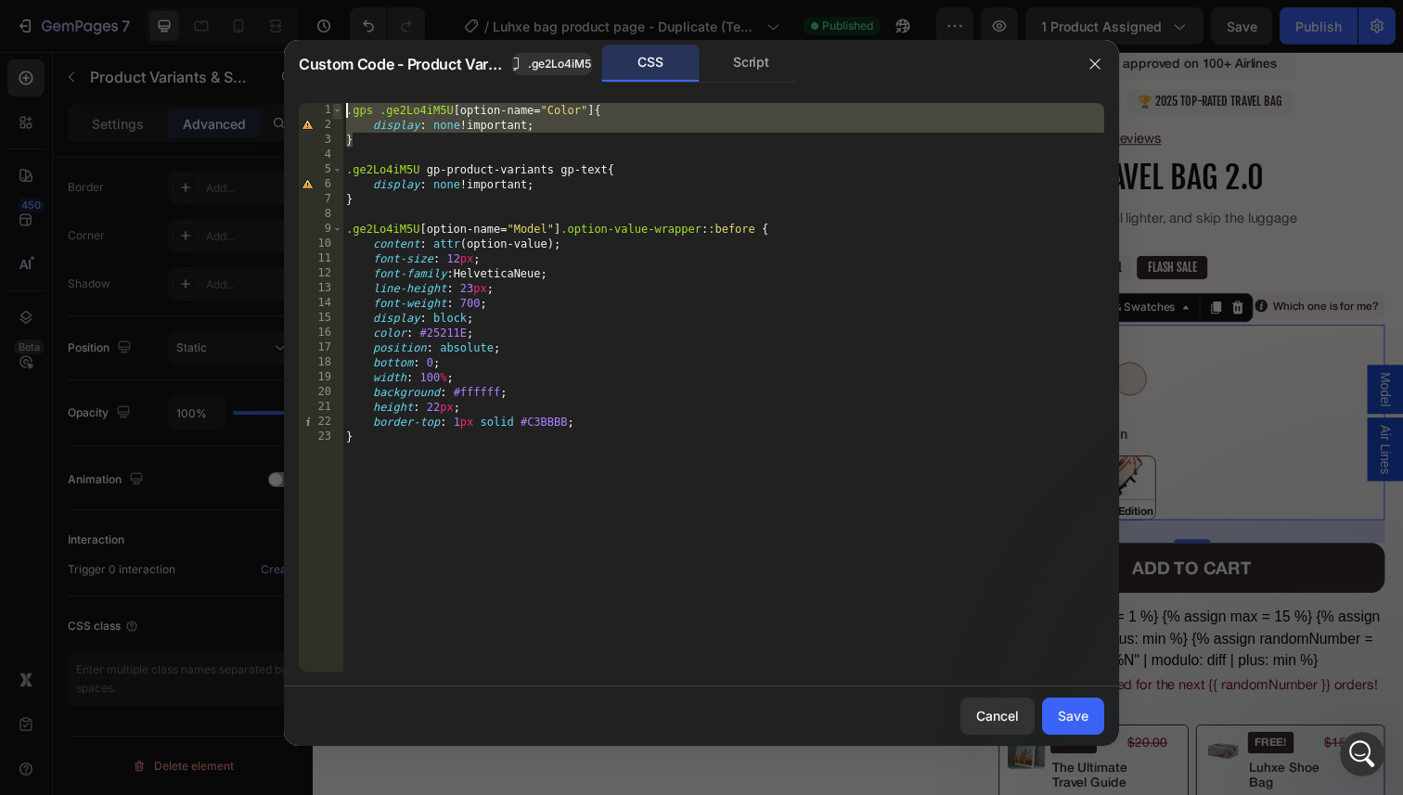
drag, startPoint x: 466, startPoint y: 147, endPoint x: 337, endPoint y: 109, distance: 134.5
click at [337, 109] on div "1 2 3 4 5 6 7 8 9 10 11 12 13 14 15 16 17 18 19 20 21 22 23 .gps .ge2Lo4iM5U [ …" at bounding box center [701, 387] width 805 height 569
type textarea ".gps .ge2Lo4iM5U [option-name="Color"] { display: none !important;"
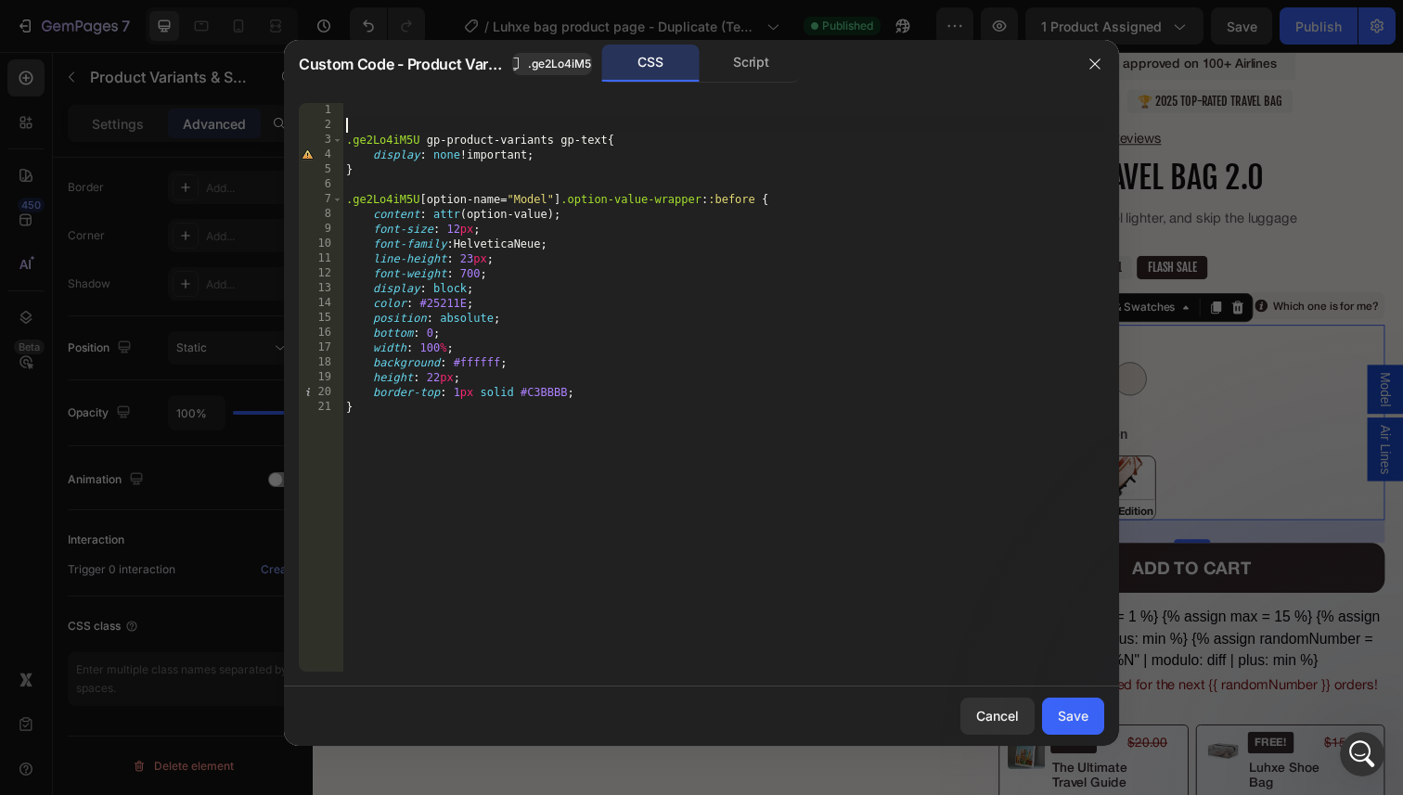
type textarea ".ge2Lo4iM5U gp-product-variants gp-text{"
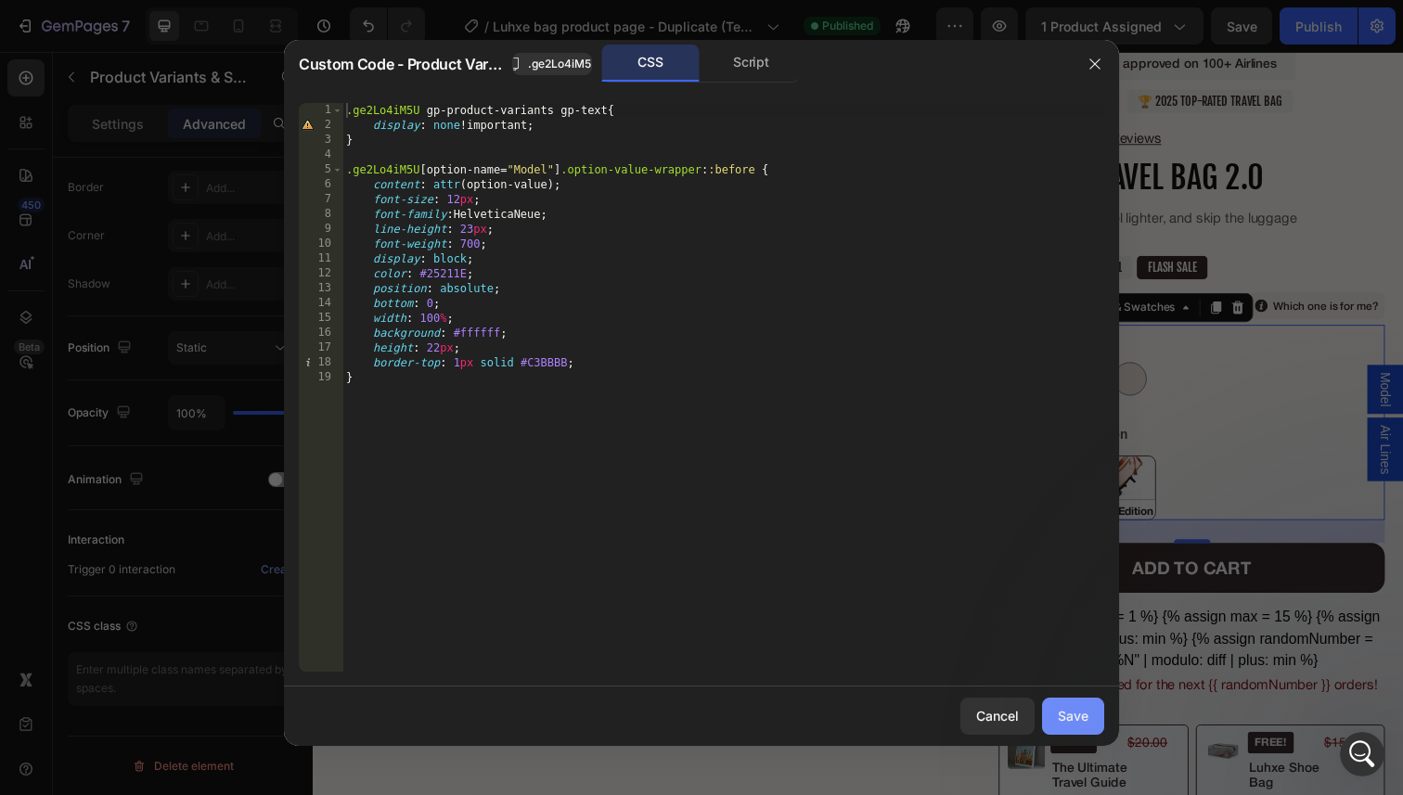
drag, startPoint x: 1085, startPoint y: 719, endPoint x: 828, endPoint y: 616, distance: 276.9
click at [1085, 719] on div "Save" at bounding box center [1073, 715] width 31 height 19
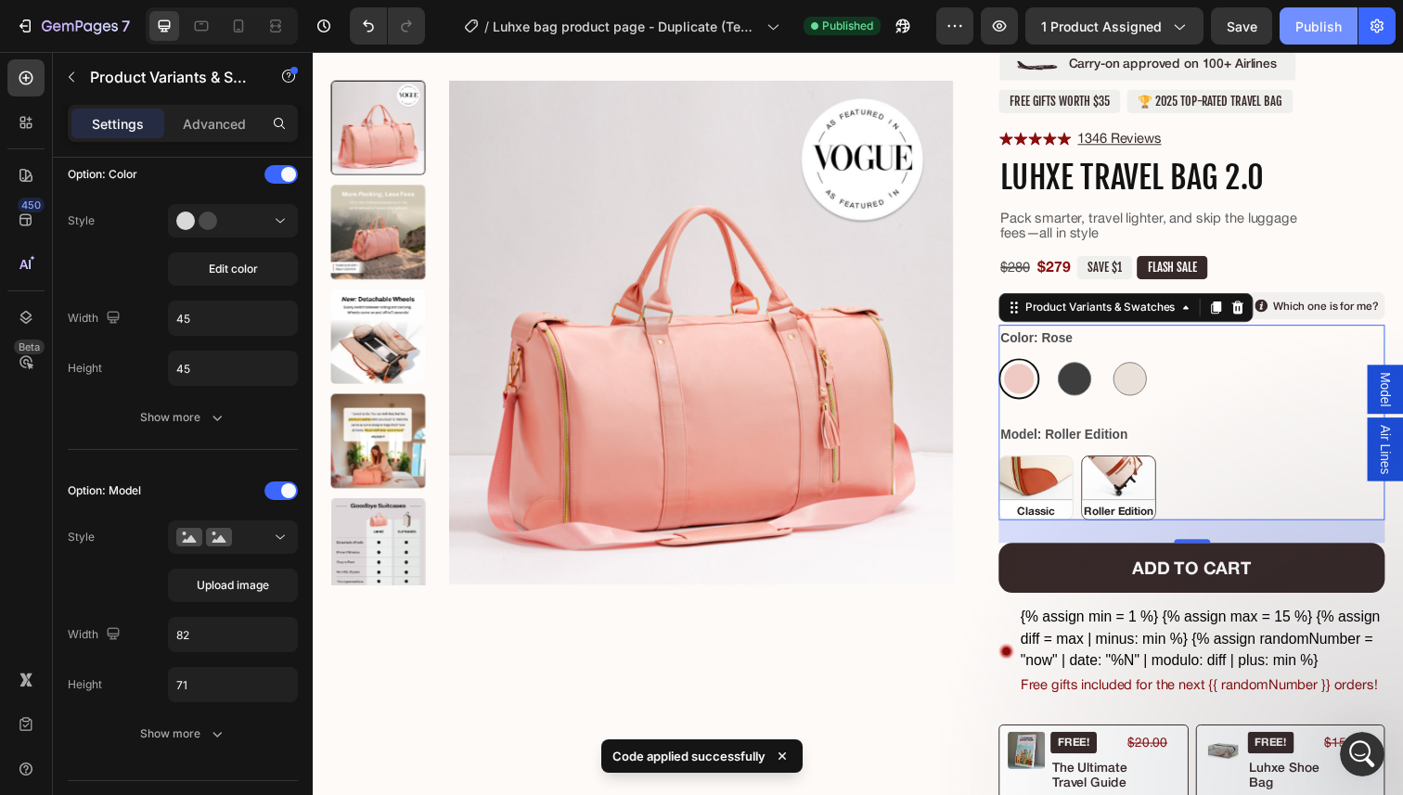
click at [1306, 31] on div "Publish" at bounding box center [1318, 26] width 46 height 19
click at [1100, 443] on legend "Model: Roller Edition" at bounding box center [1080, 443] width 134 height 27
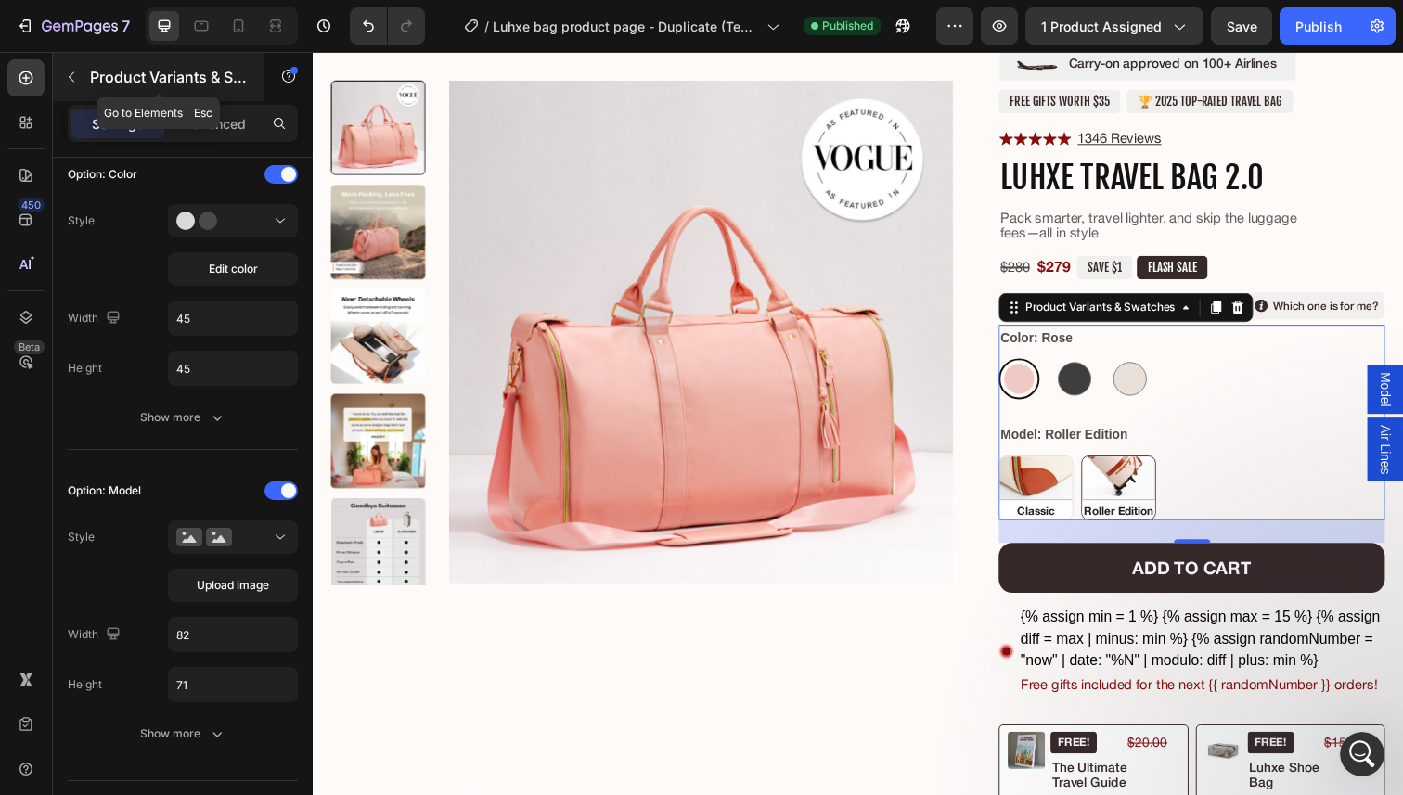
click at [72, 70] on icon "button" at bounding box center [71, 77] width 15 height 15
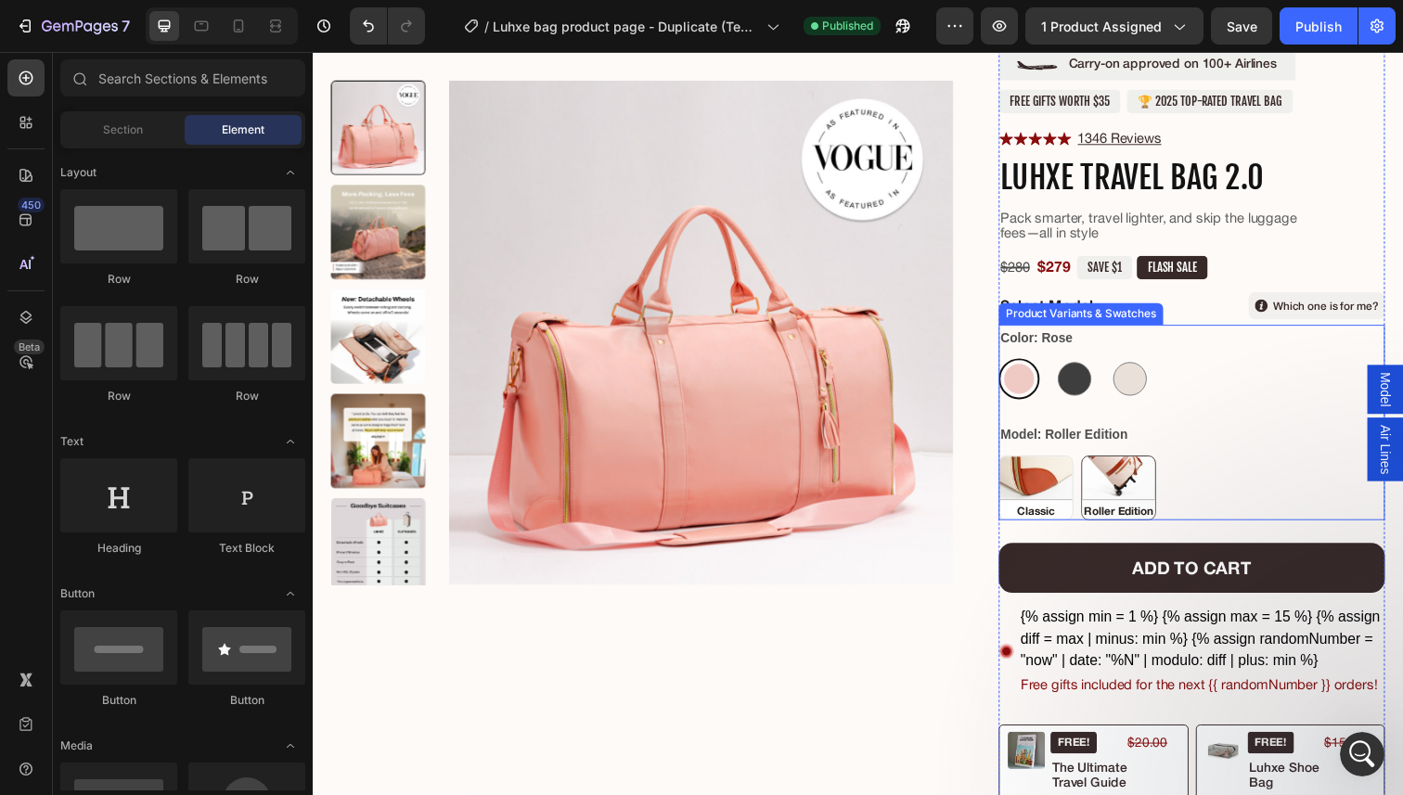
click at [1196, 434] on div "Model: Roller Edition Classic Classic Roller Edition Roller Edition" at bounding box center [1210, 480] width 394 height 100
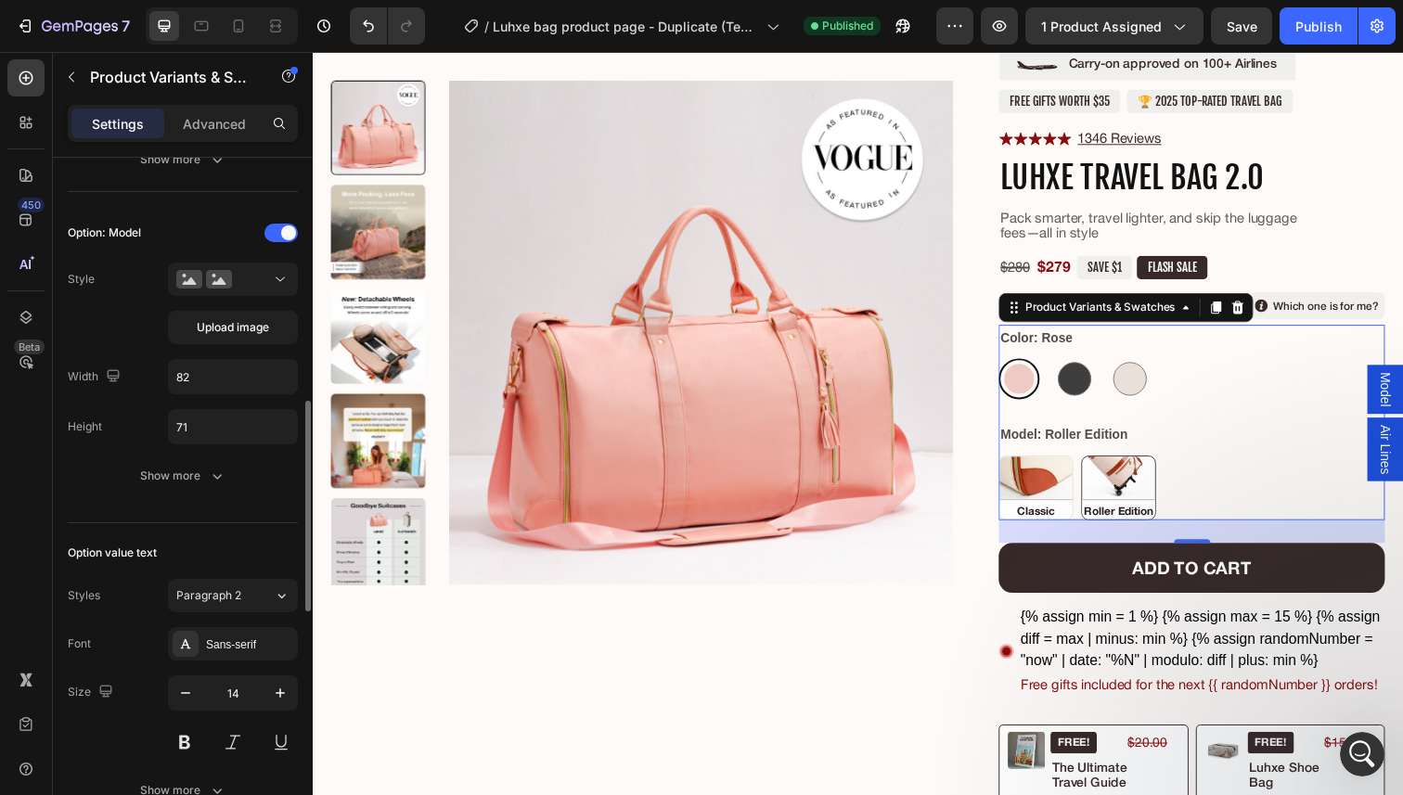
scroll to position [781, 0]
click at [253, 286] on button at bounding box center [233, 275] width 130 height 33
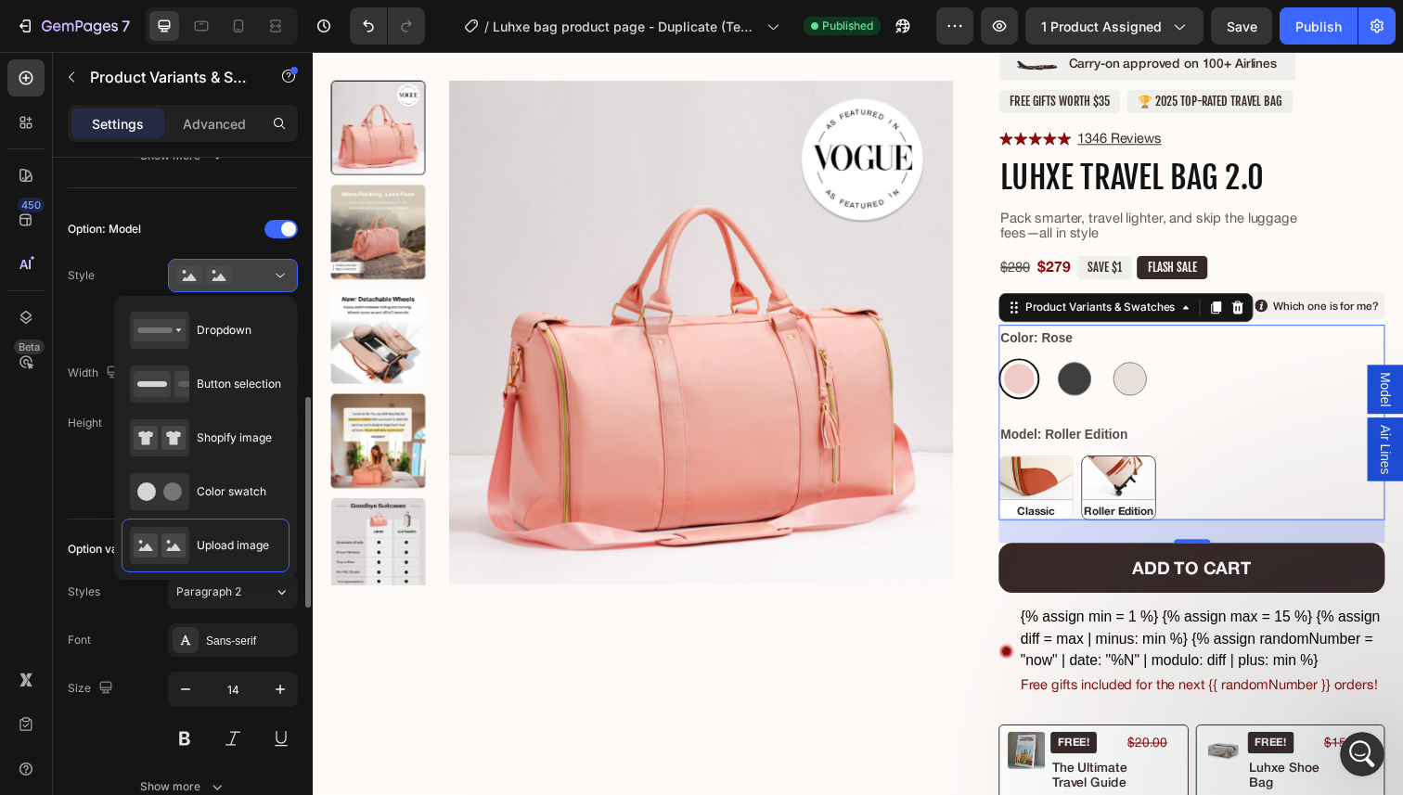
click at [253, 286] on button at bounding box center [233, 275] width 130 height 33
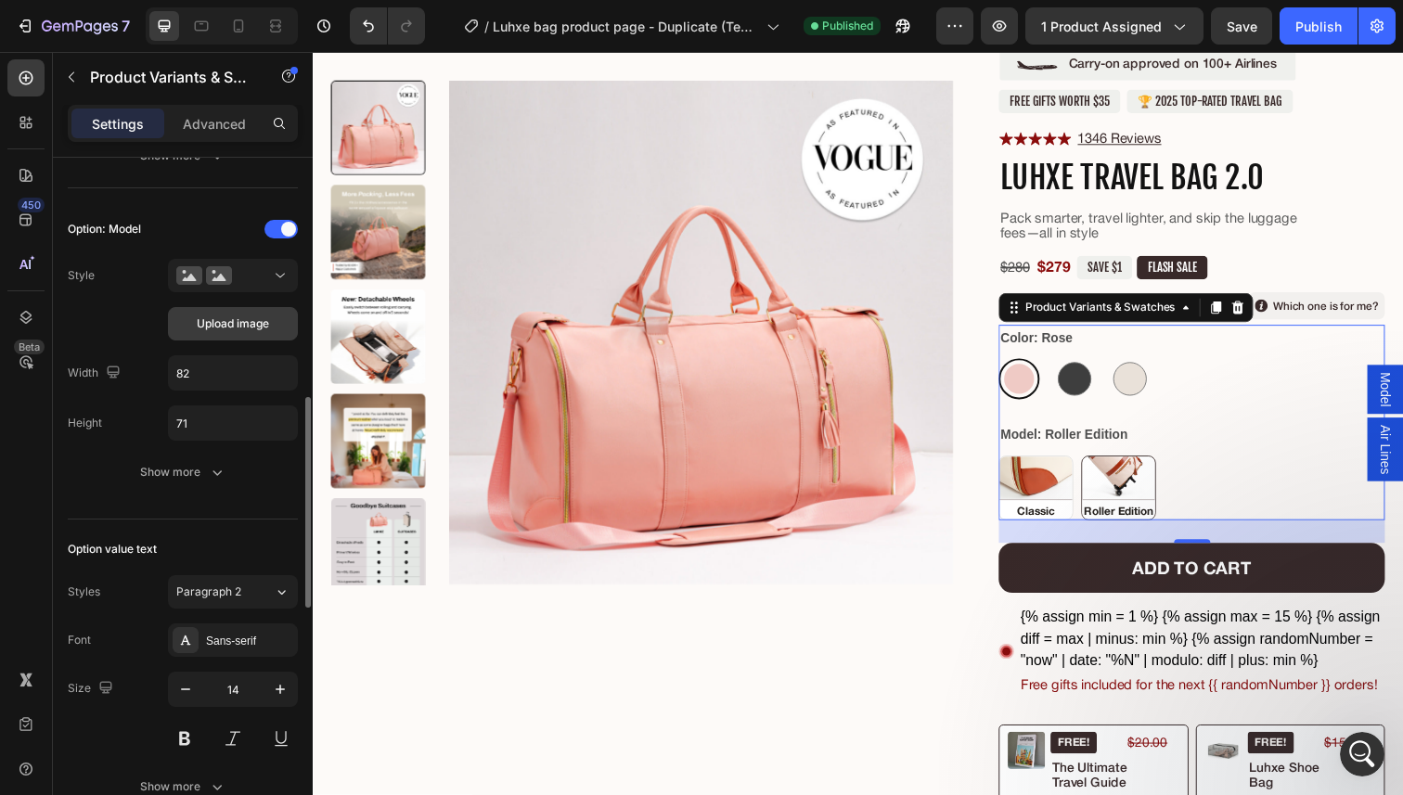
click at [242, 316] on span "Upload image" at bounding box center [233, 323] width 72 height 17
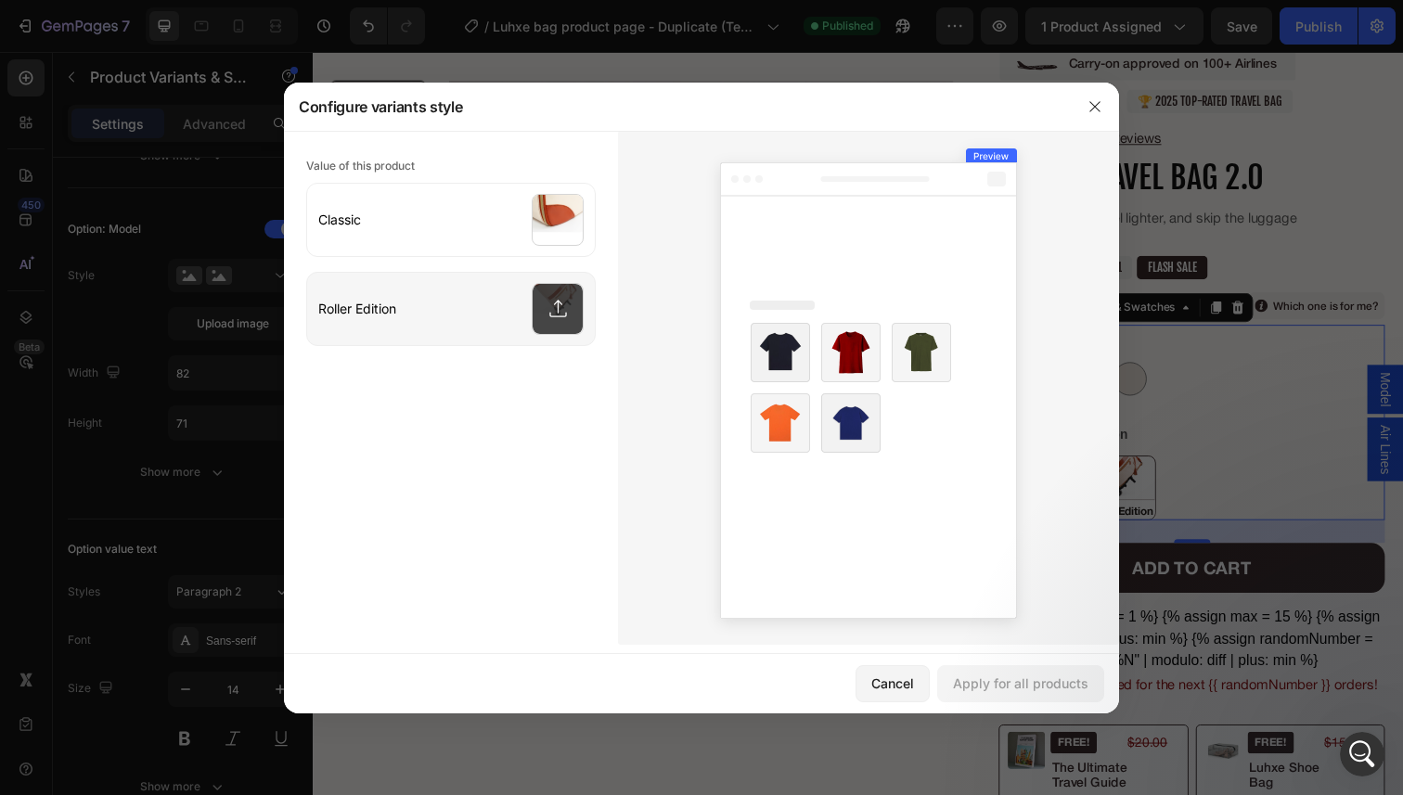
click at [490, 305] on input "file" at bounding box center [451, 309] width 288 height 72
click at [1072, 110] on div at bounding box center [1095, 107] width 48 height 48
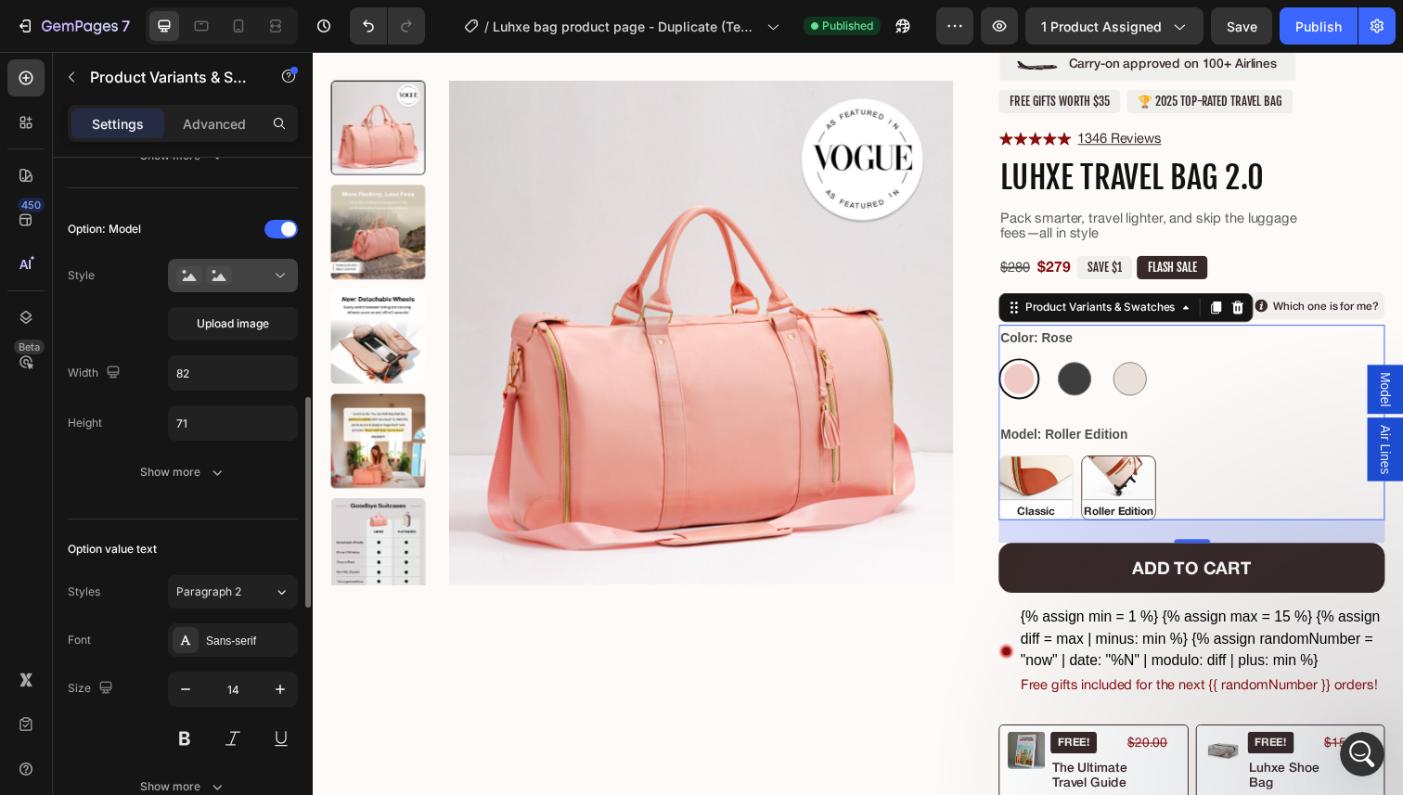
click at [225, 273] on icon at bounding box center [219, 275] width 26 height 19
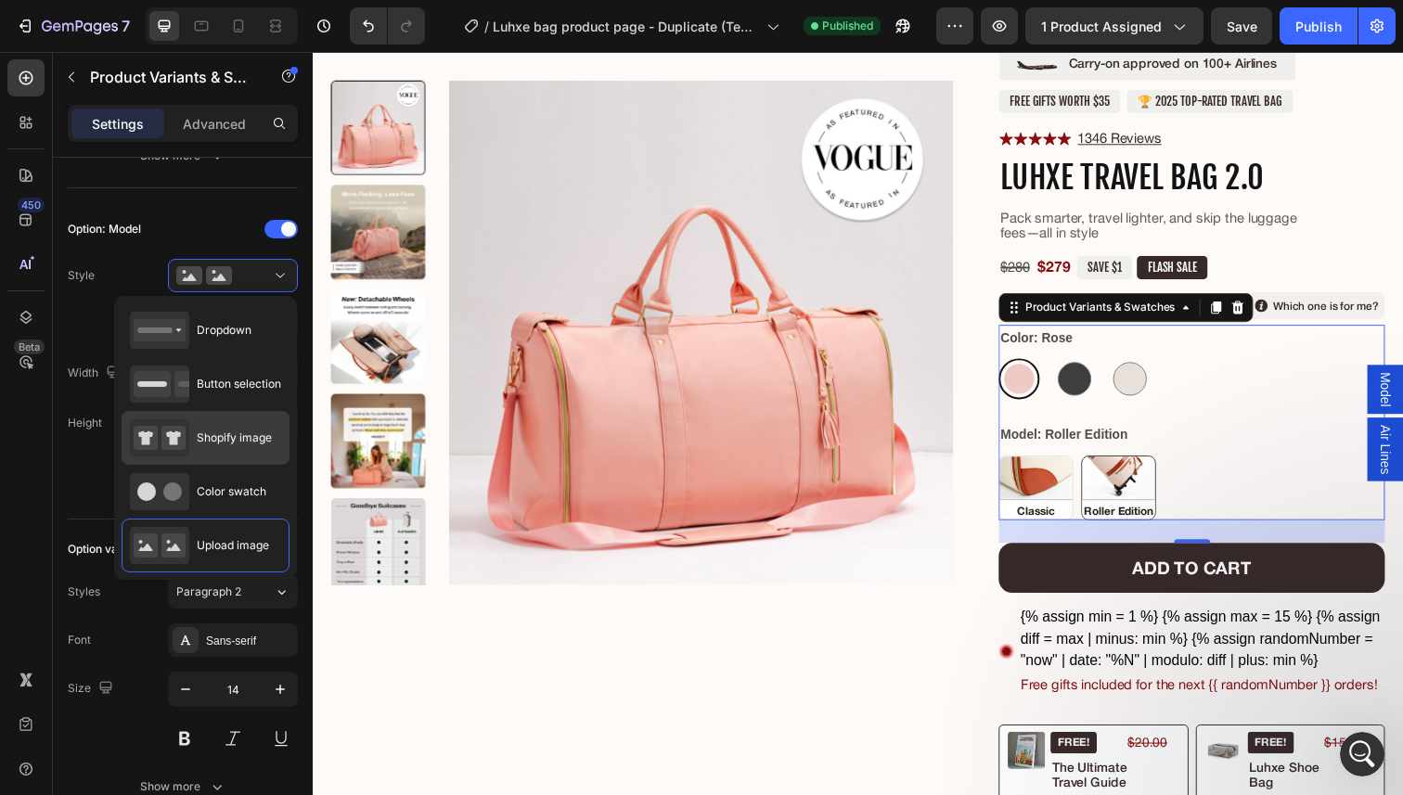
click at [224, 443] on span "Shopify image" at bounding box center [234, 438] width 75 height 17
type input "64"
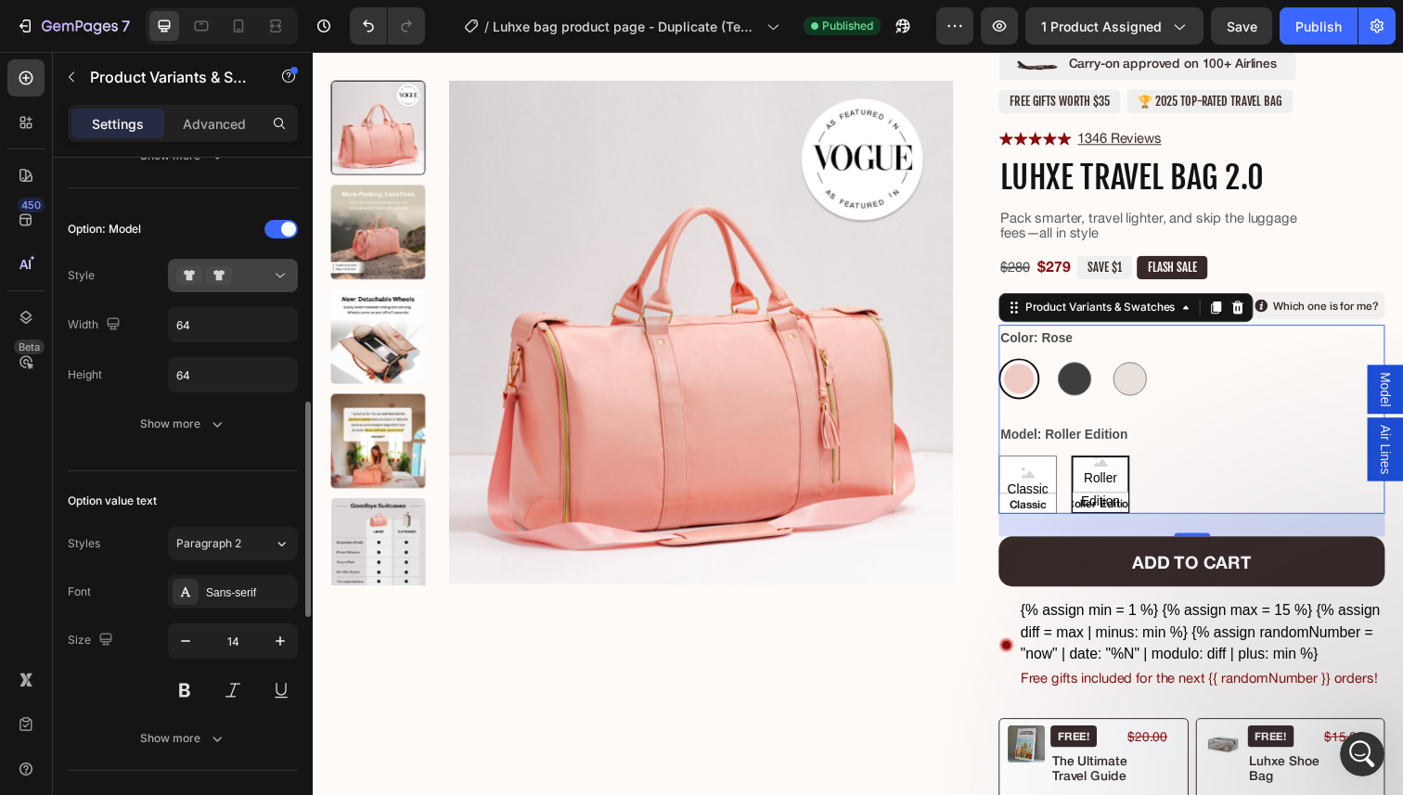
click at [250, 282] on div at bounding box center [232, 275] width 113 height 19
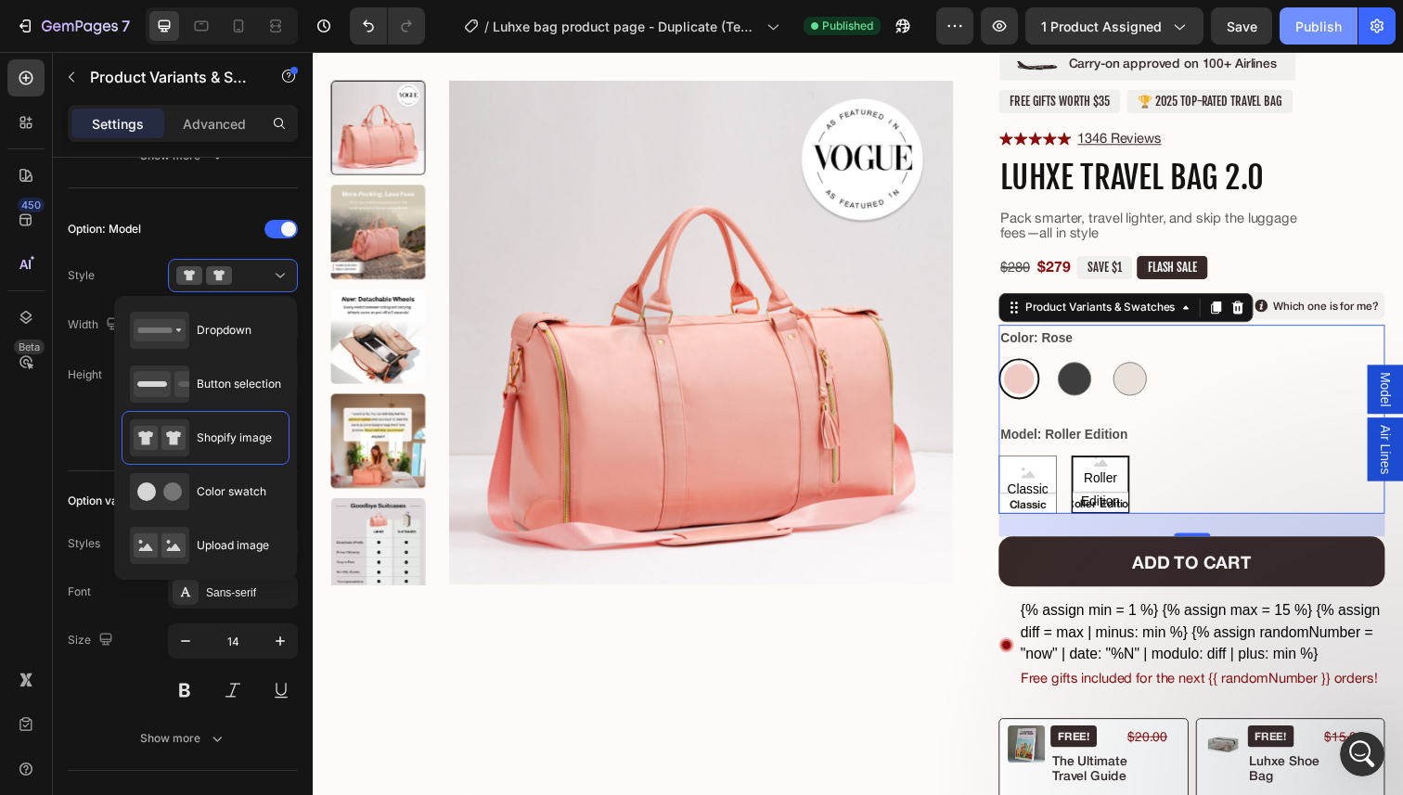
click at [1323, 41] on button "Publish" at bounding box center [1318, 25] width 78 height 37
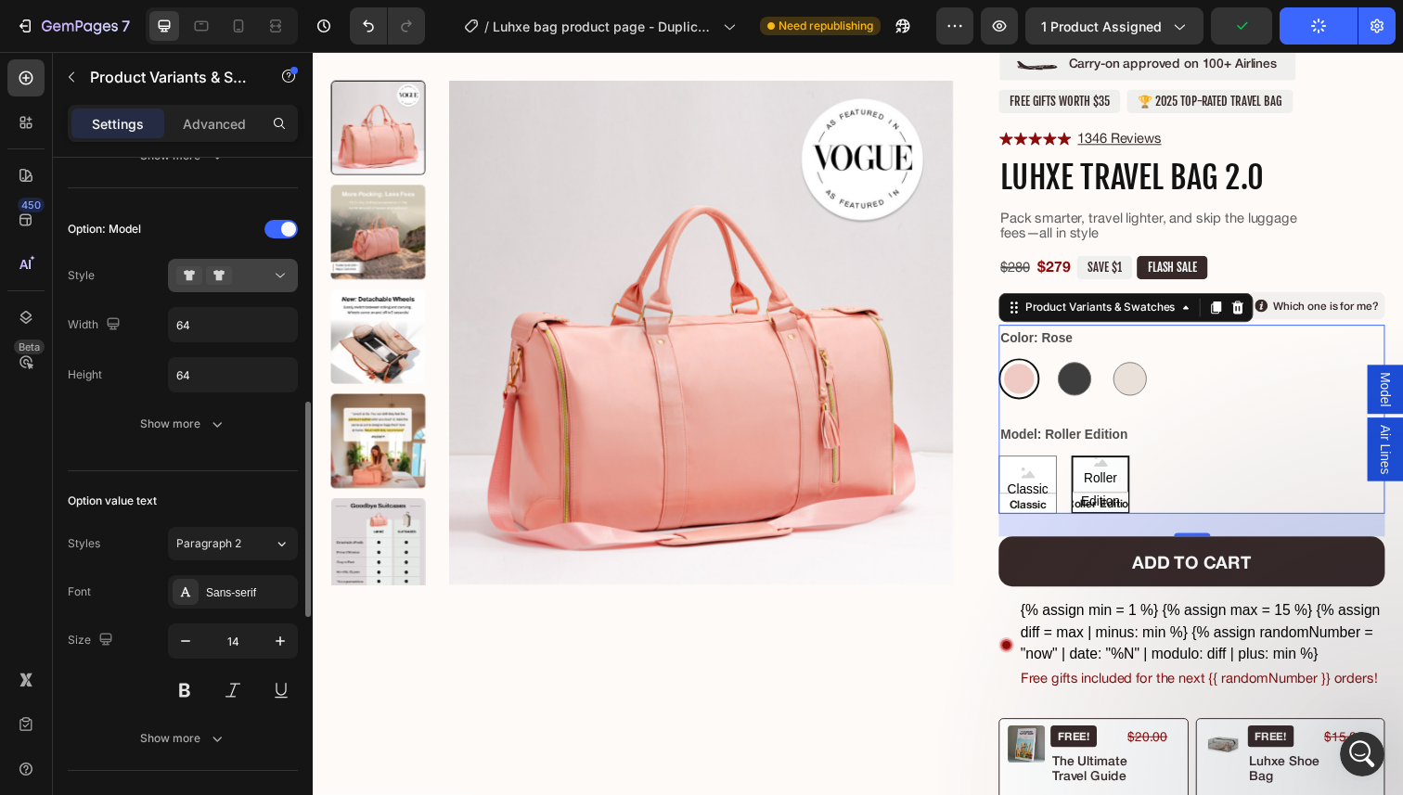
click at [192, 265] on button at bounding box center [233, 275] width 130 height 33
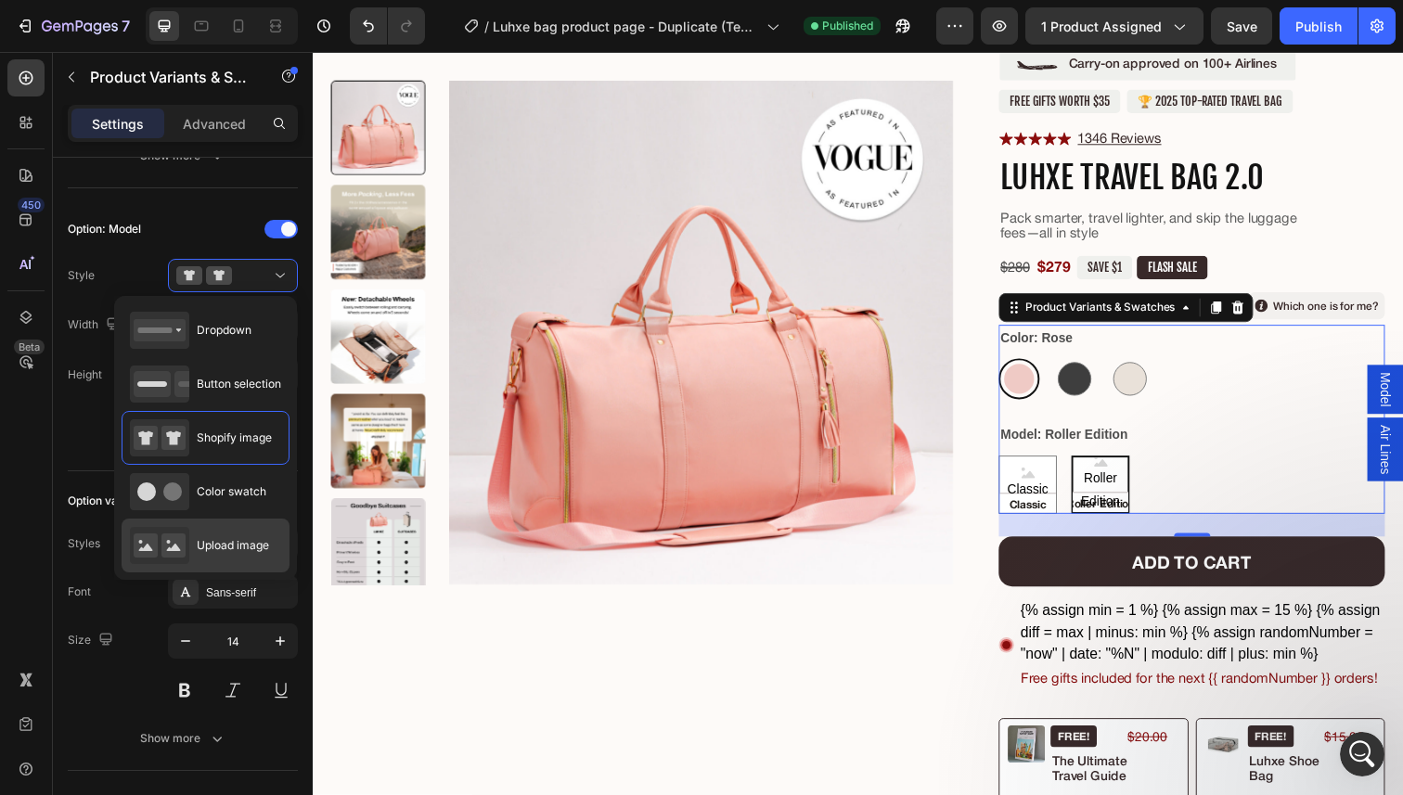
click at [216, 533] on div "Upload image" at bounding box center [199, 545] width 139 height 37
type input "82"
type input "71"
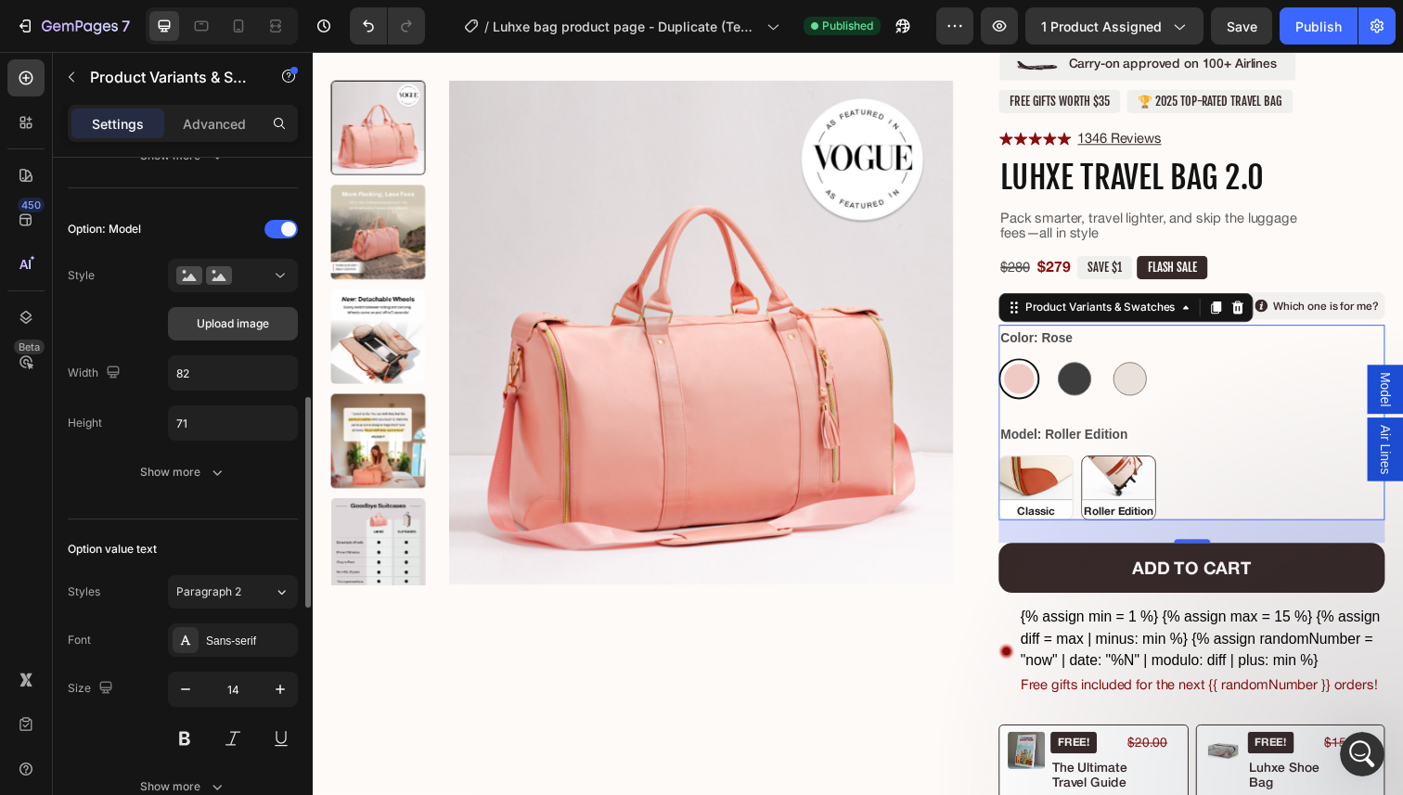
click at [253, 330] on span "Upload image" at bounding box center [233, 323] width 72 height 17
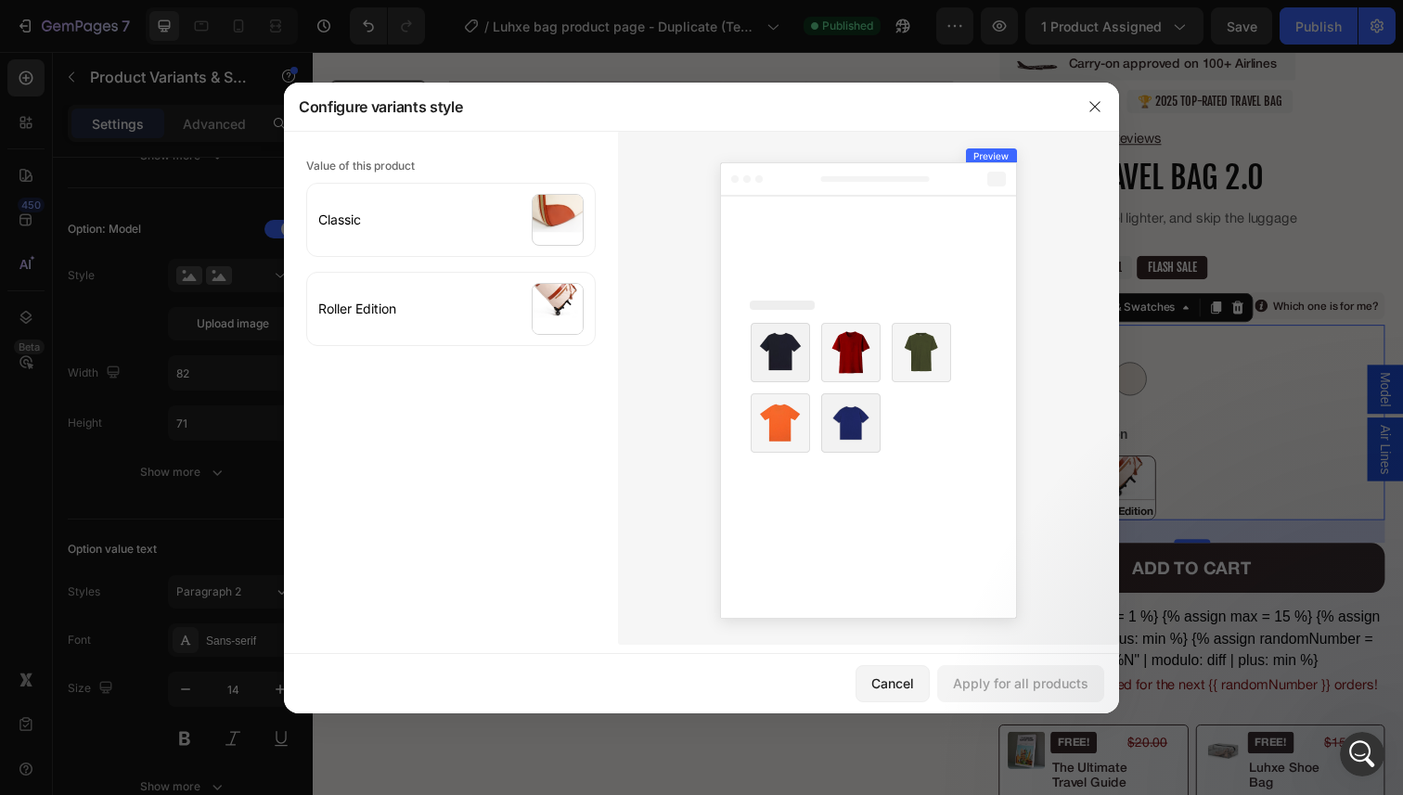
click at [1059, 116] on div "Configure variants style" at bounding box center [677, 107] width 787 height 48
click at [1084, 106] on button "button" at bounding box center [1095, 107] width 30 height 30
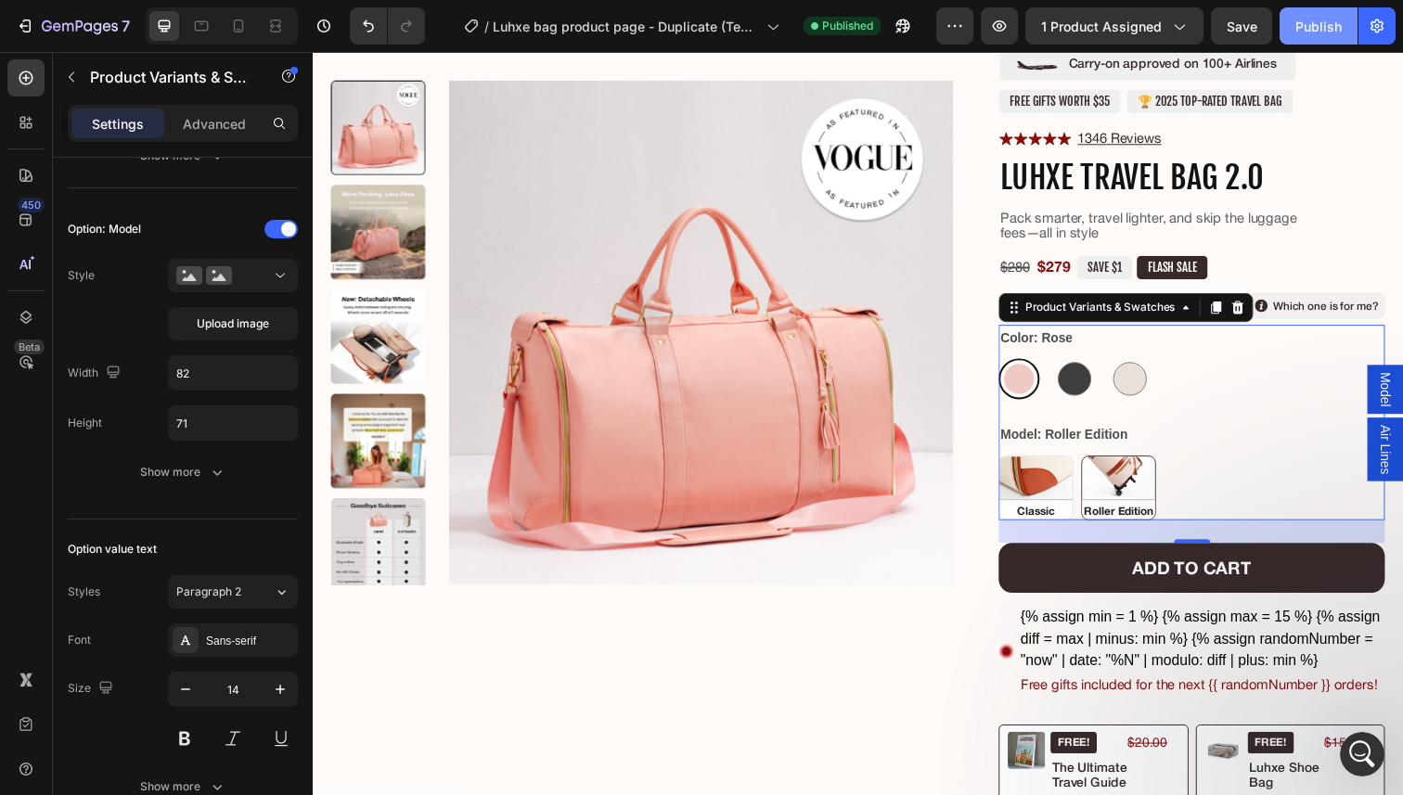
click at [1283, 36] on button "Publish" at bounding box center [1318, 25] width 78 height 37
click at [1361, 771] on div "Open Intercom Messenger" at bounding box center [1359, 751] width 61 height 61
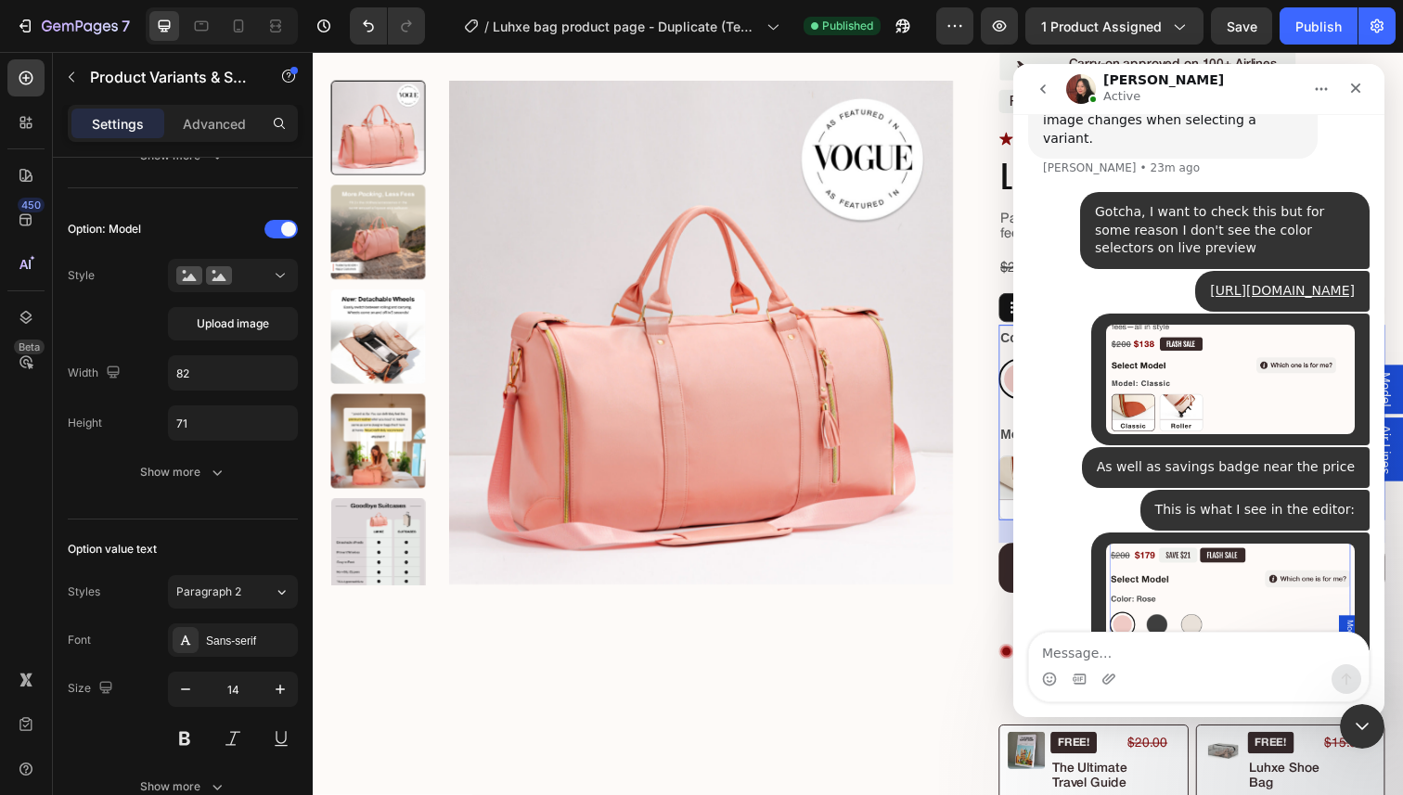
click at [1183, 649] on textarea "Message…" at bounding box center [1199, 649] width 340 height 32
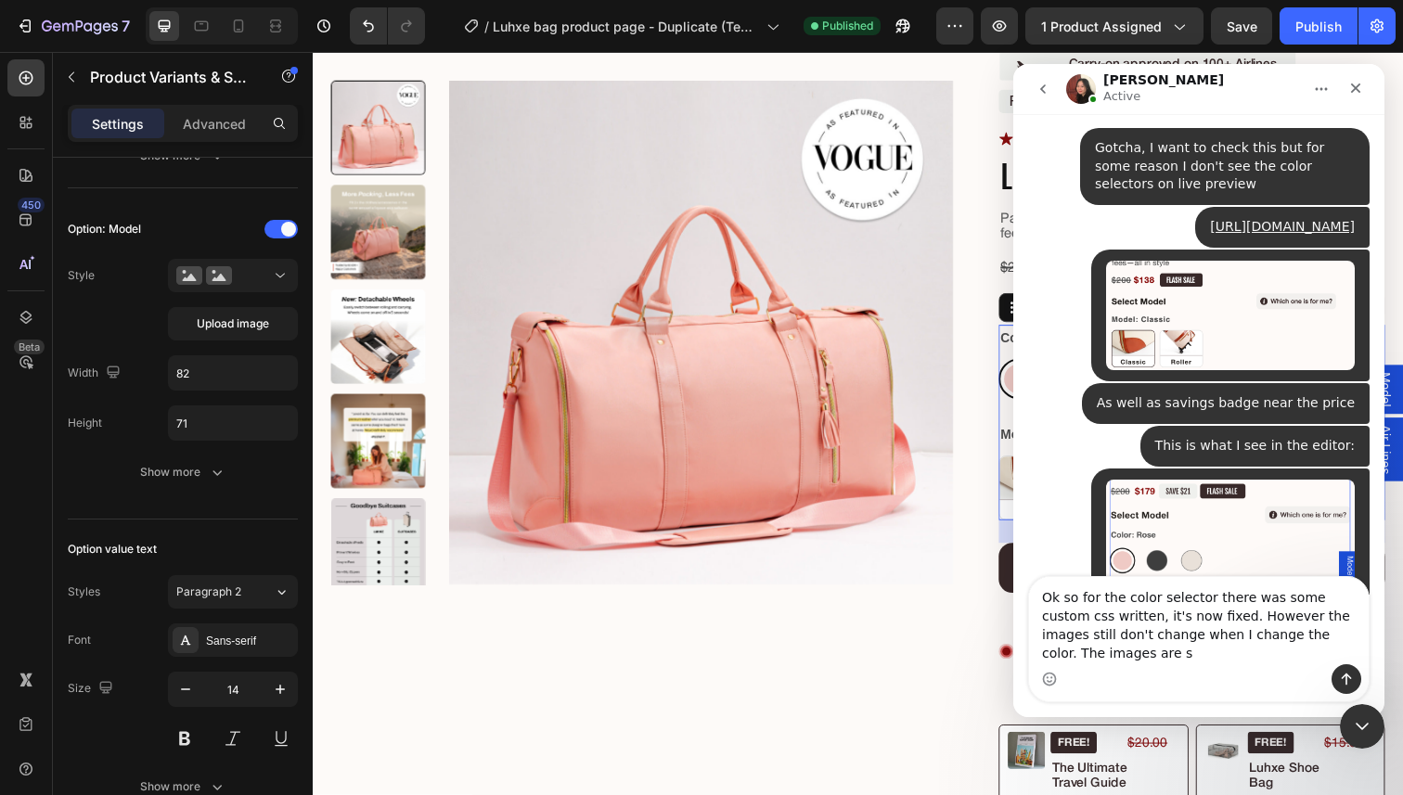
scroll to position [1396, 0]
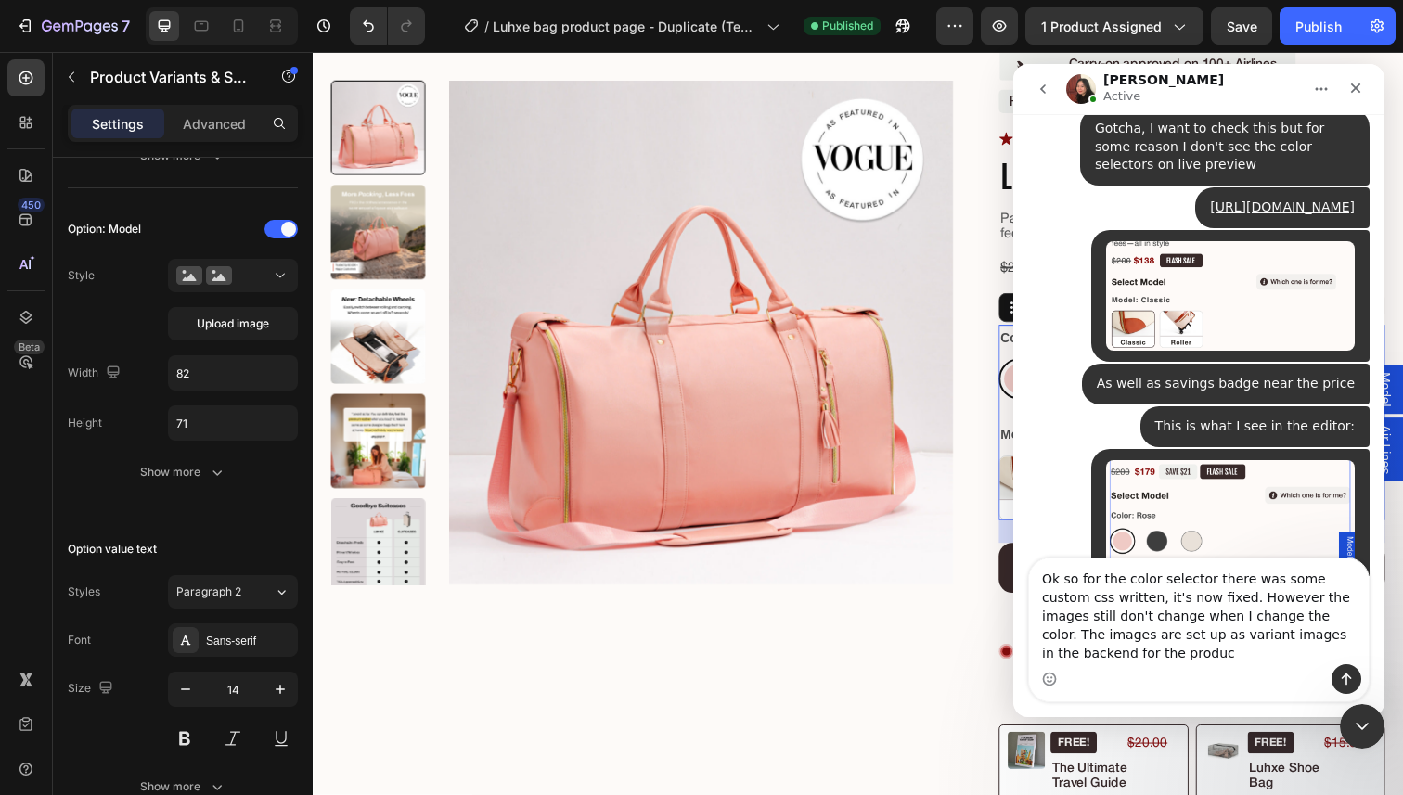
type textarea "Ok so for the color selector there was some custom css written, it's now fixed.…"
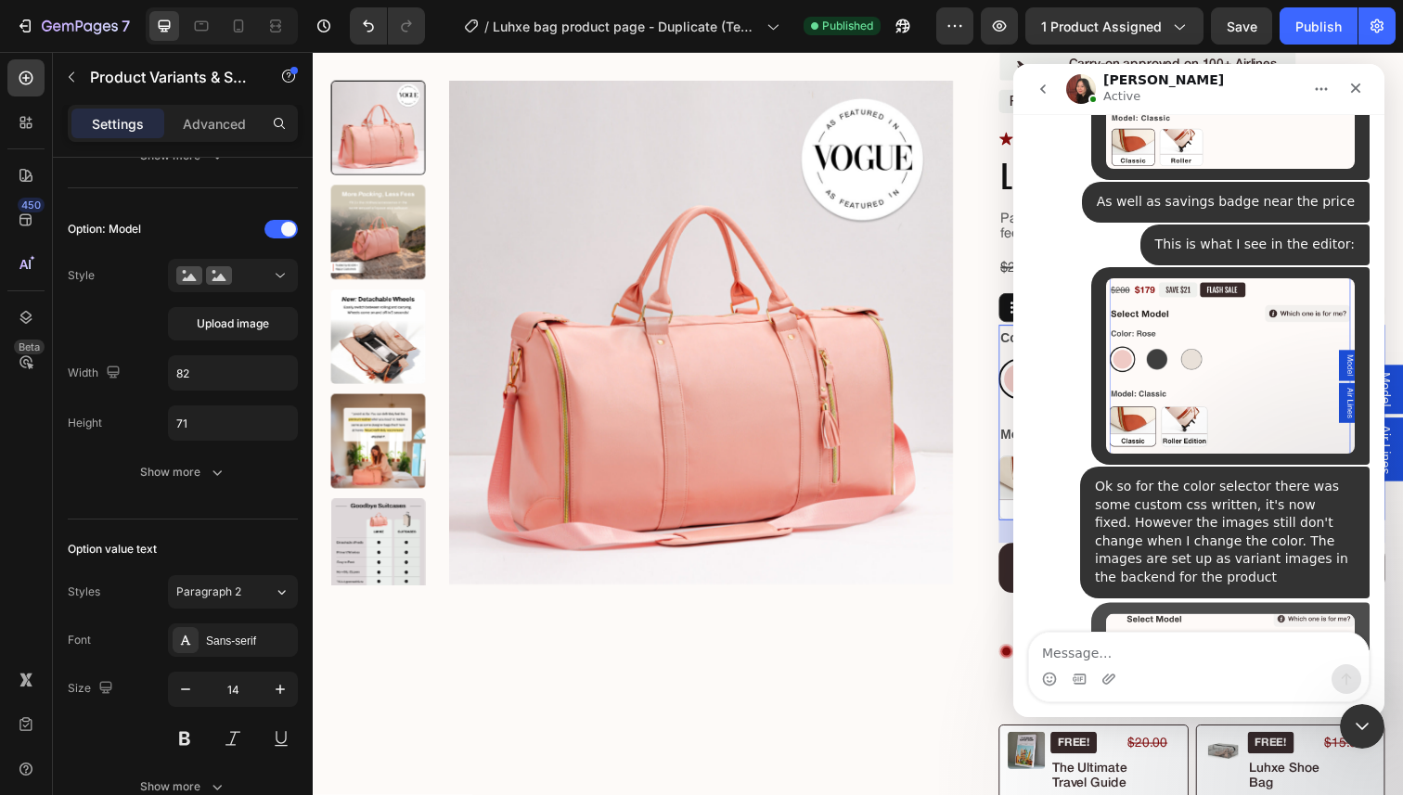
scroll to position [1626, 0]
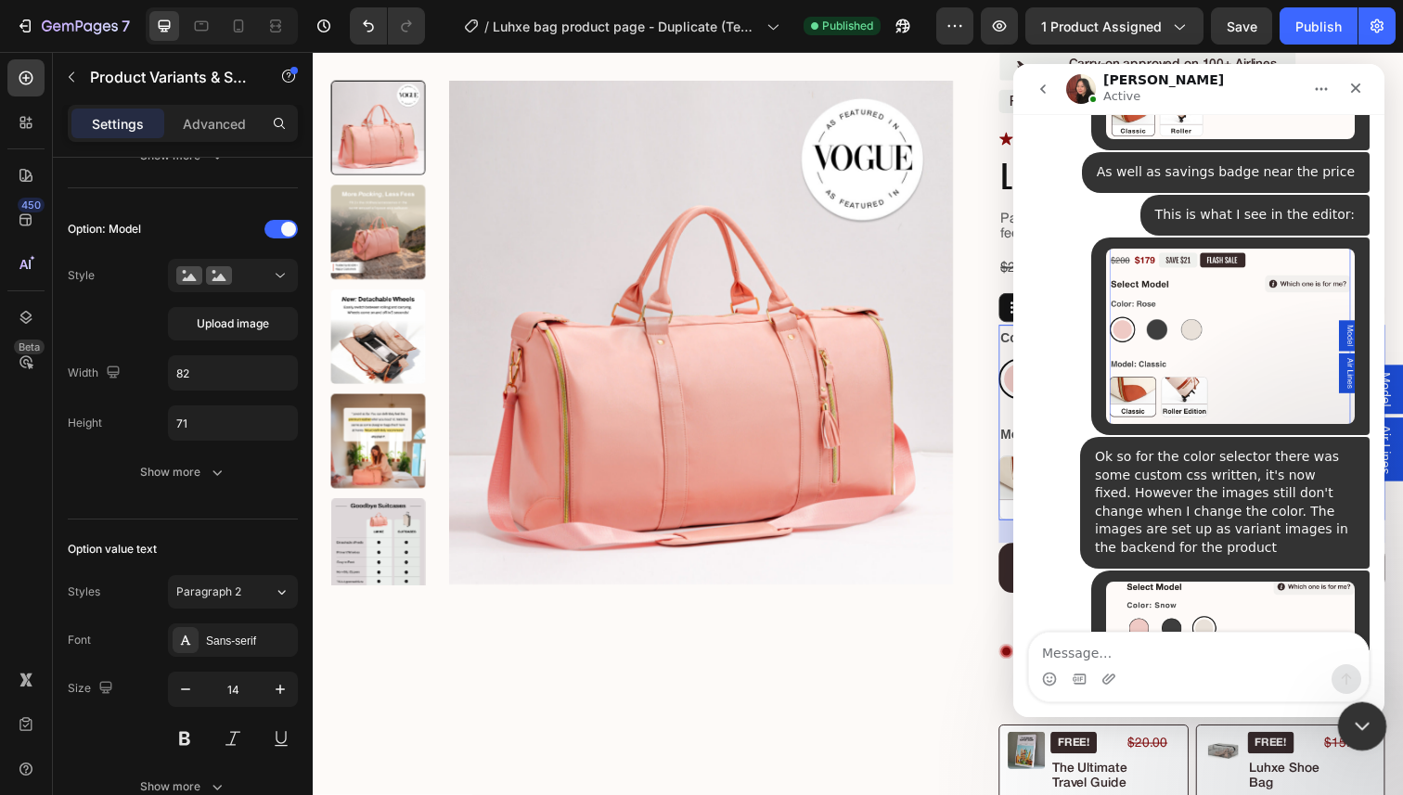
click at [1369, 735] on div "Close Intercom Messenger" at bounding box center [1359, 723] width 45 height 45
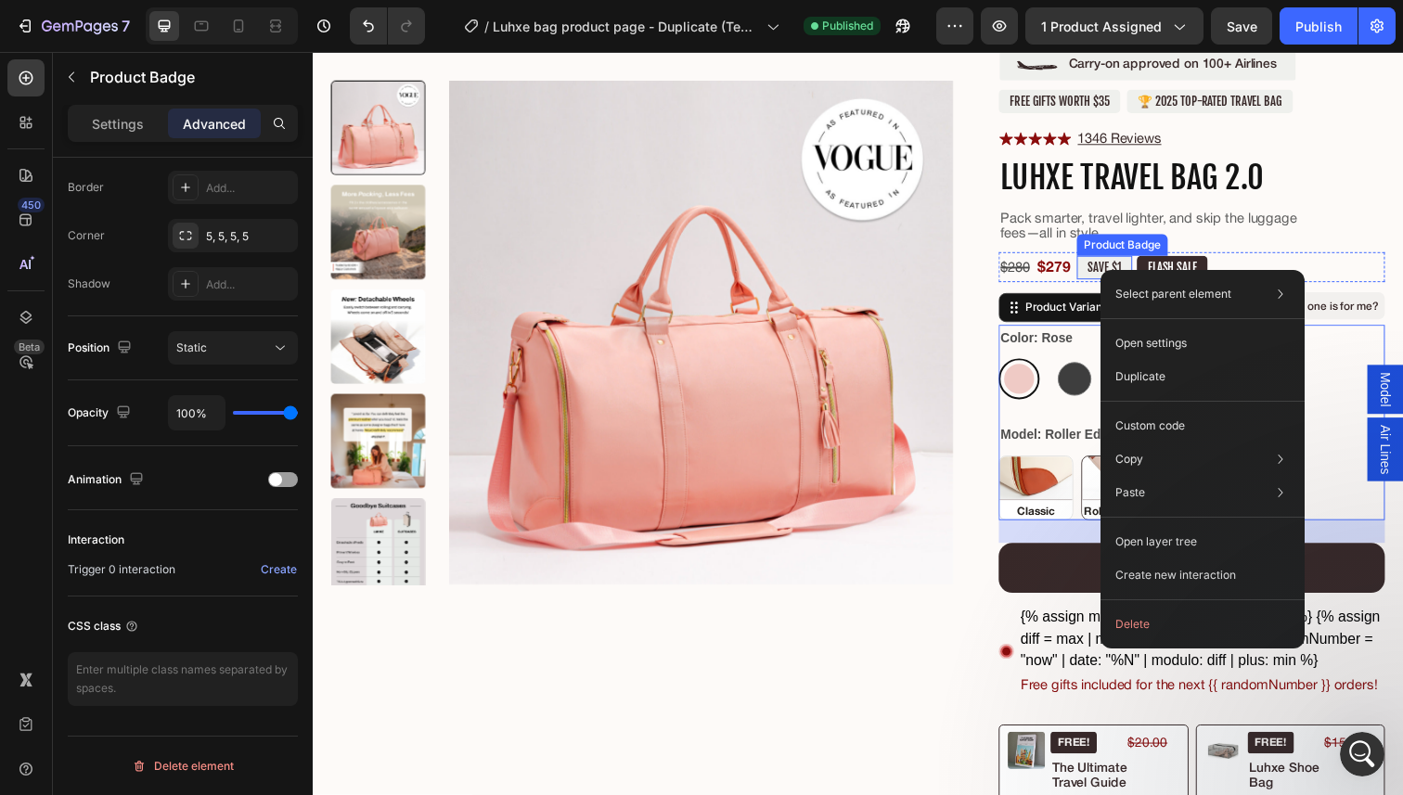
scroll to position [0, 0]
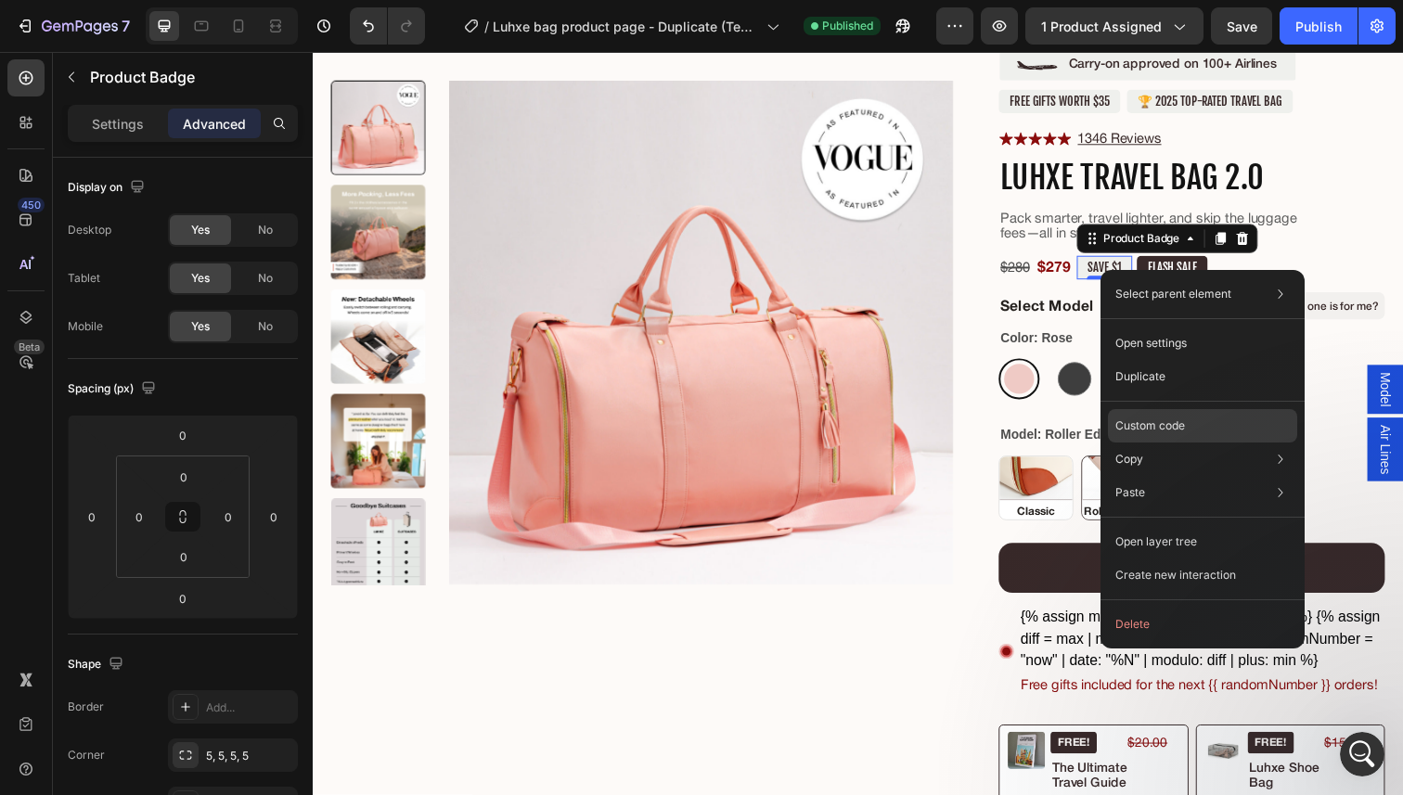
click at [1155, 476] on div "Custom code" at bounding box center [1202, 492] width 189 height 33
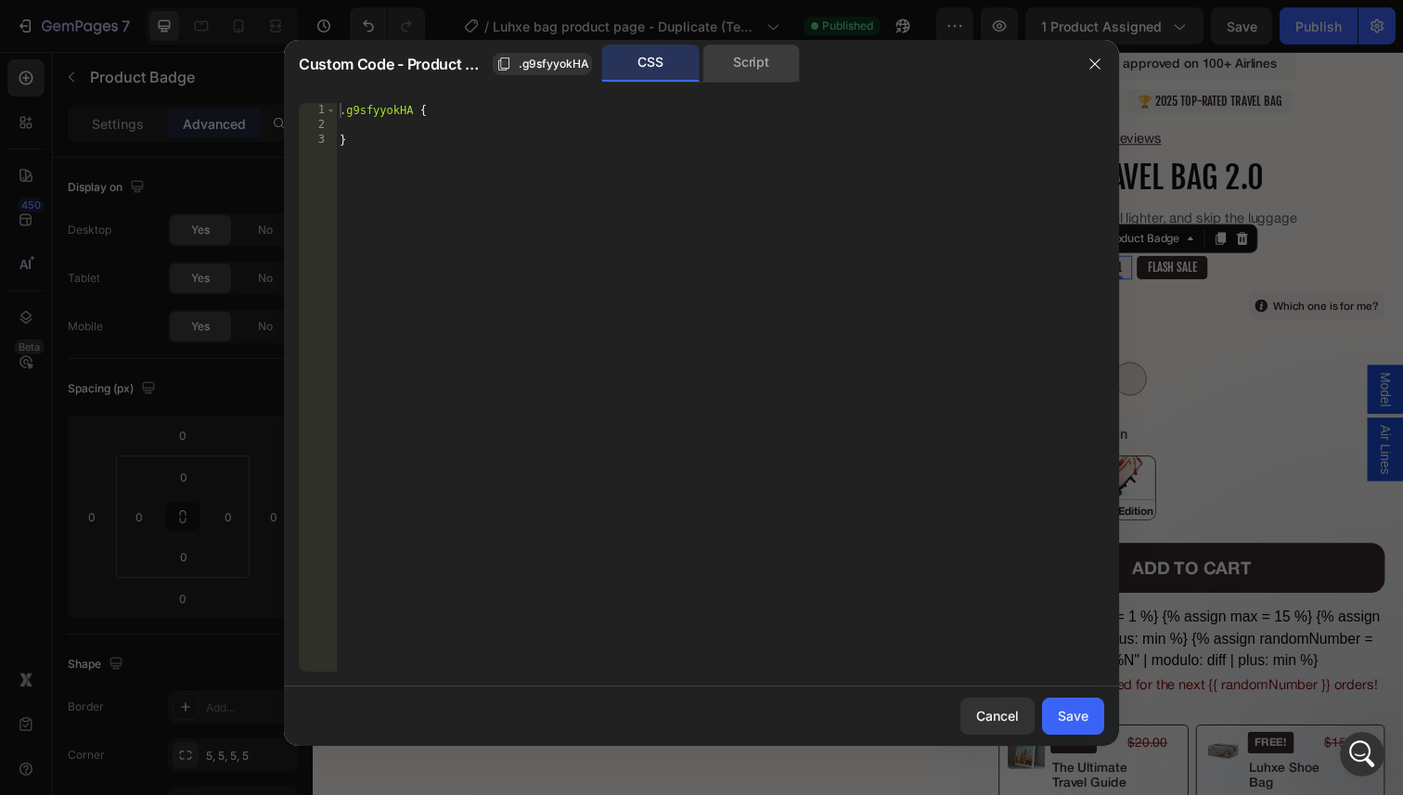
click at [706, 72] on div "Script" at bounding box center [750, 63] width 97 height 37
click at [671, 72] on div "CSS" at bounding box center [650, 63] width 97 height 37
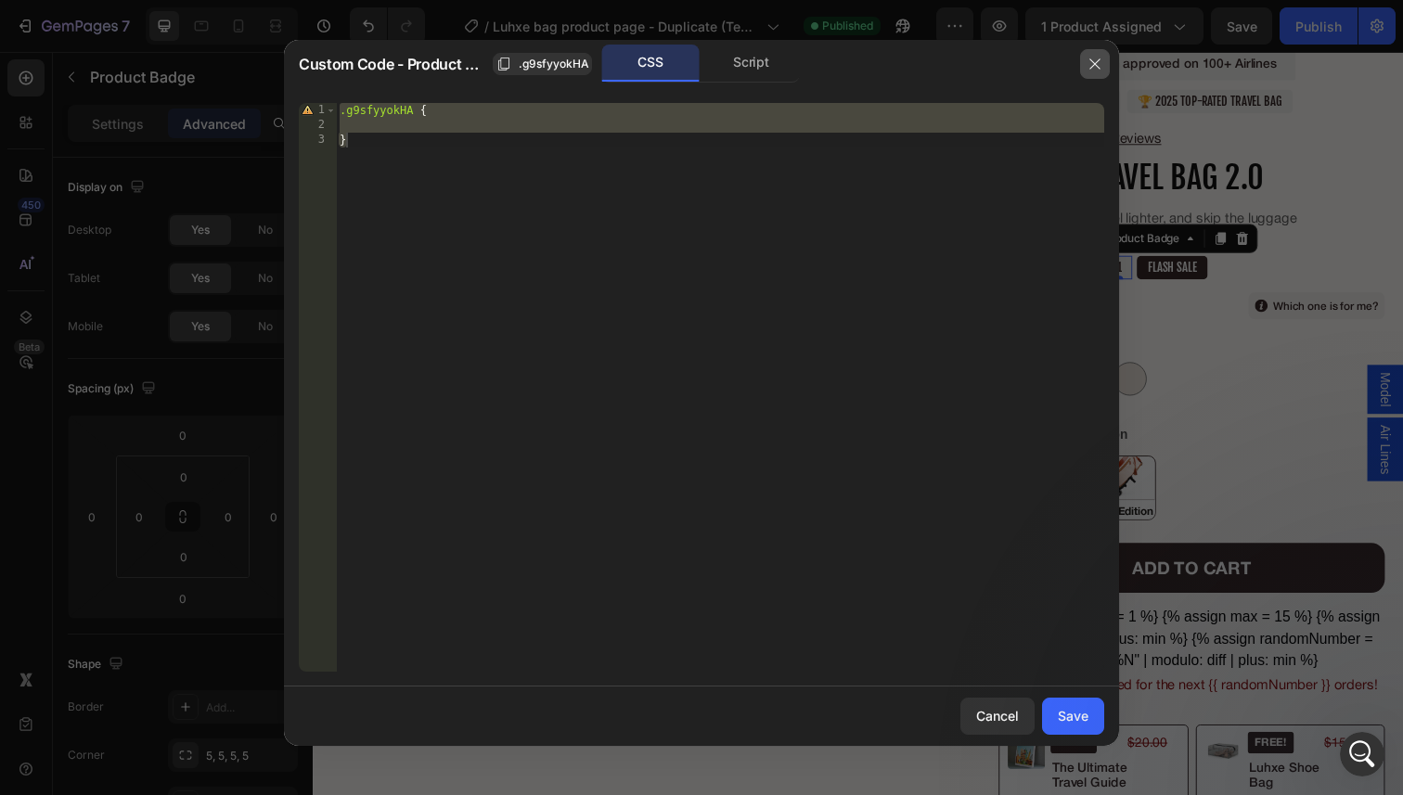
click at [1092, 59] on icon "button" at bounding box center [1094, 64] width 15 height 15
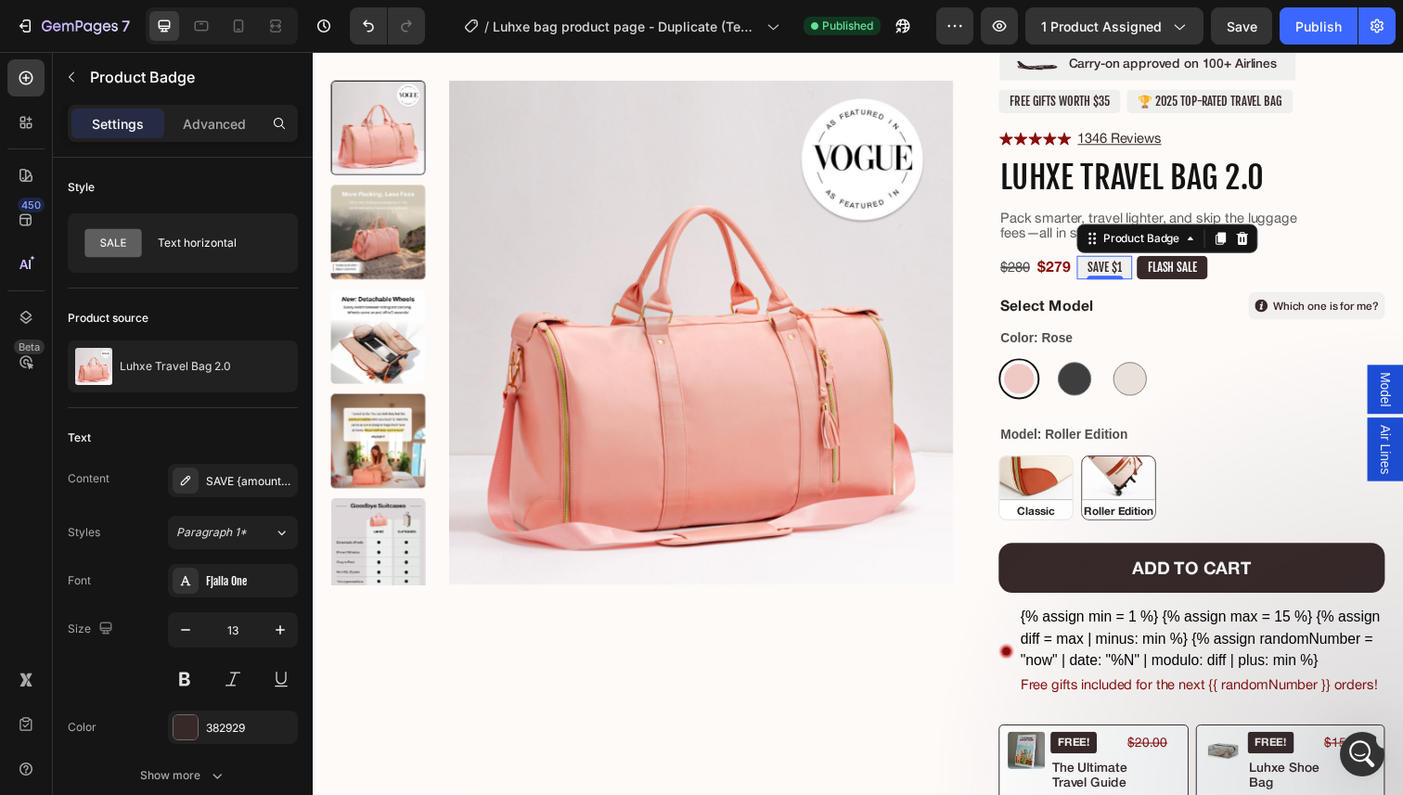
click at [1128, 276] on pre "SAVE $1" at bounding box center [1121, 273] width 57 height 24
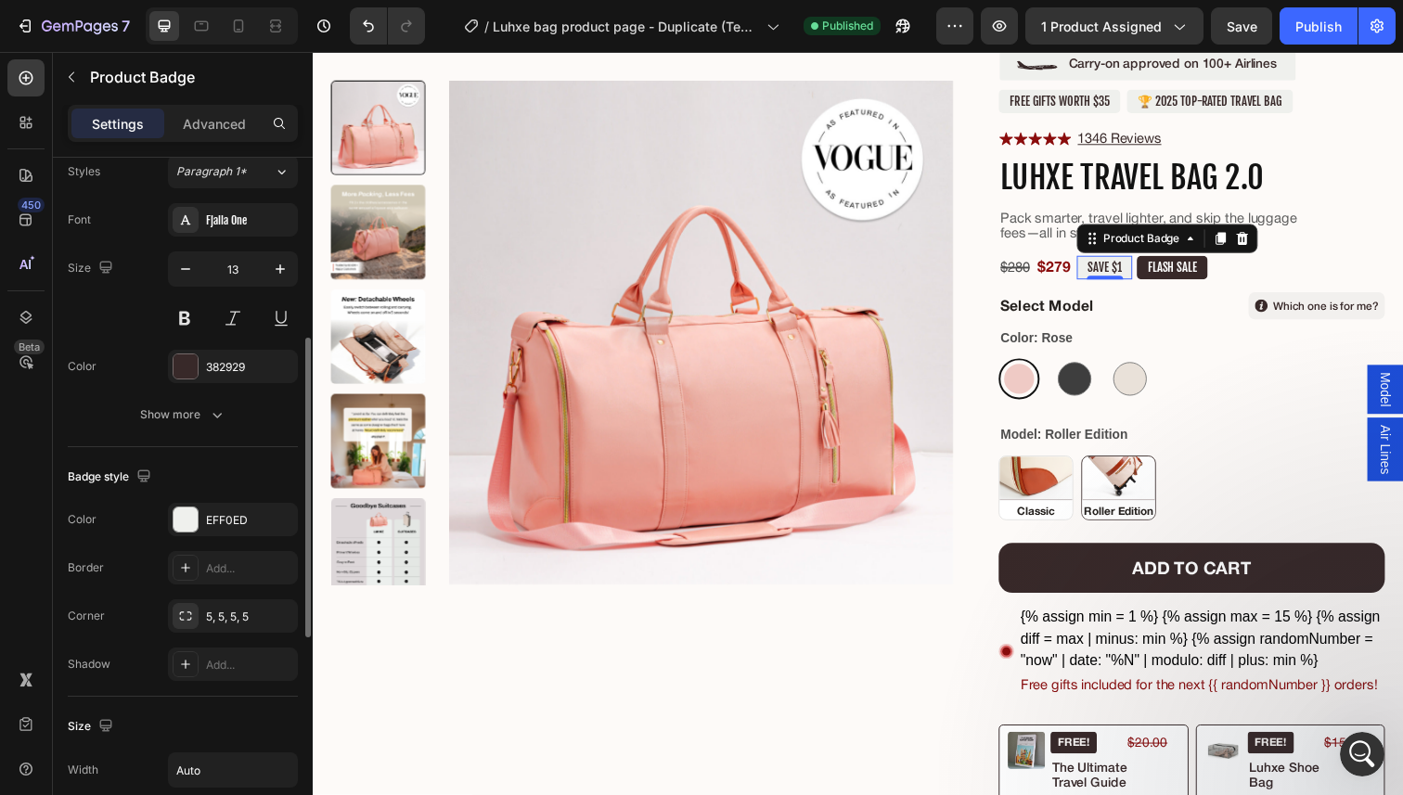
scroll to position [377, 0]
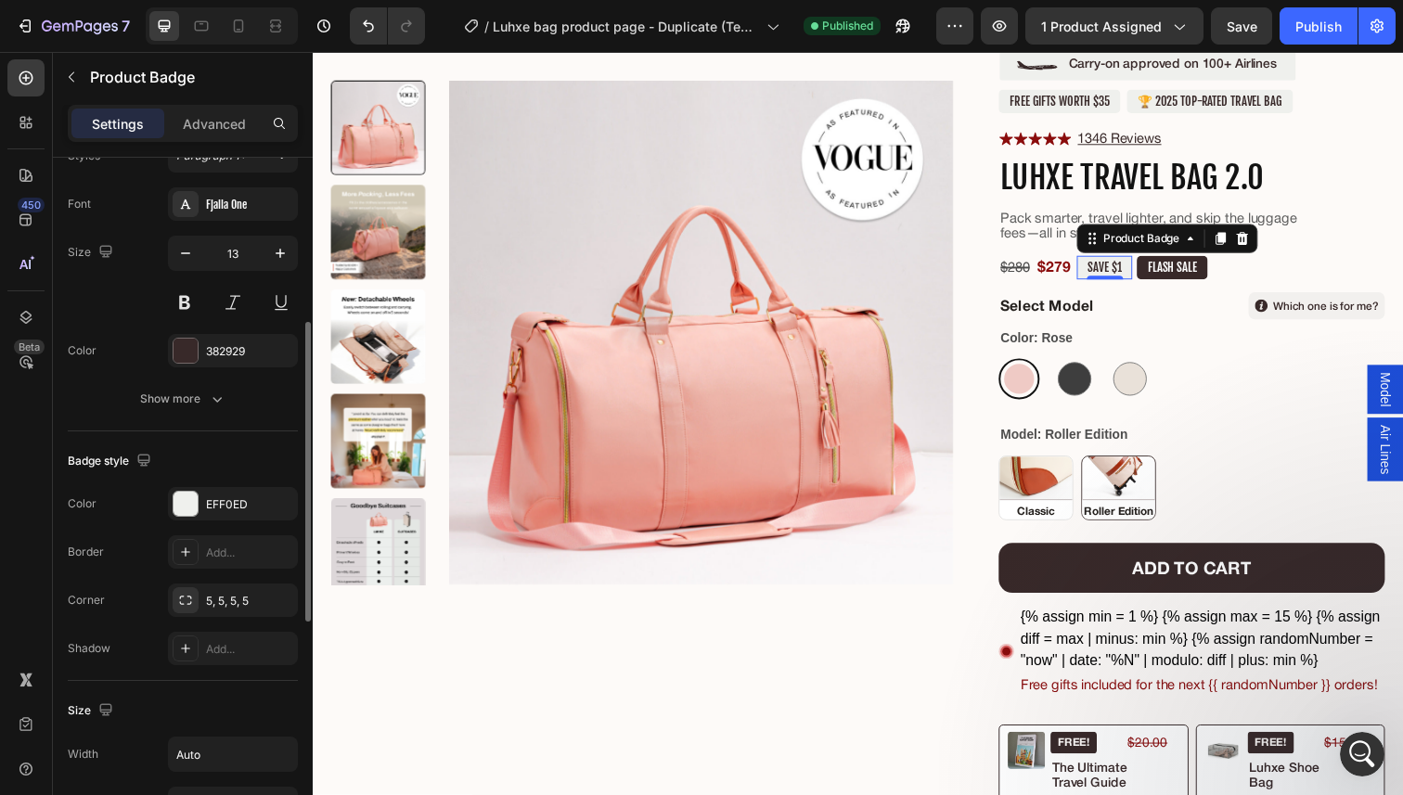
click at [214, 397] on icon "button" at bounding box center [217, 399] width 19 height 19
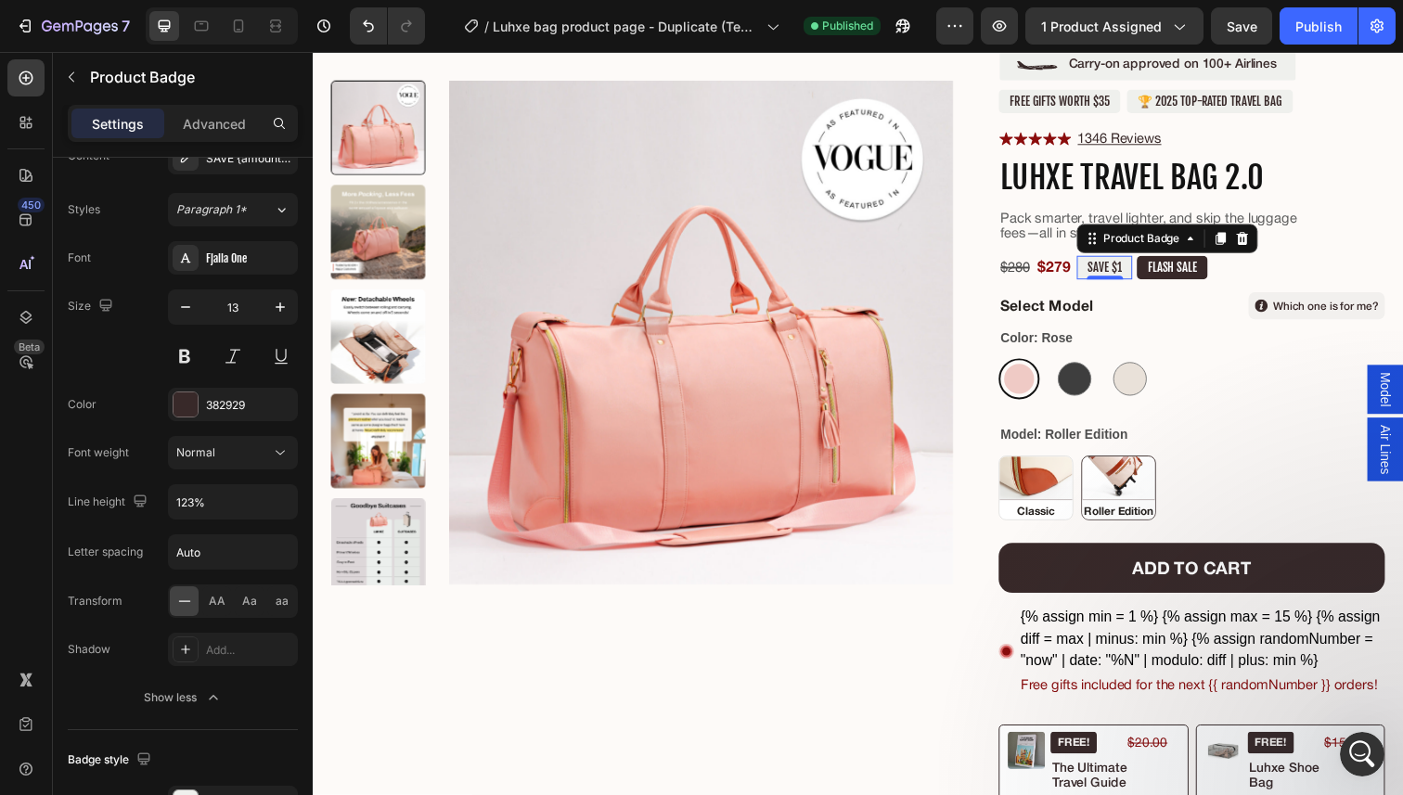
scroll to position [0, 0]
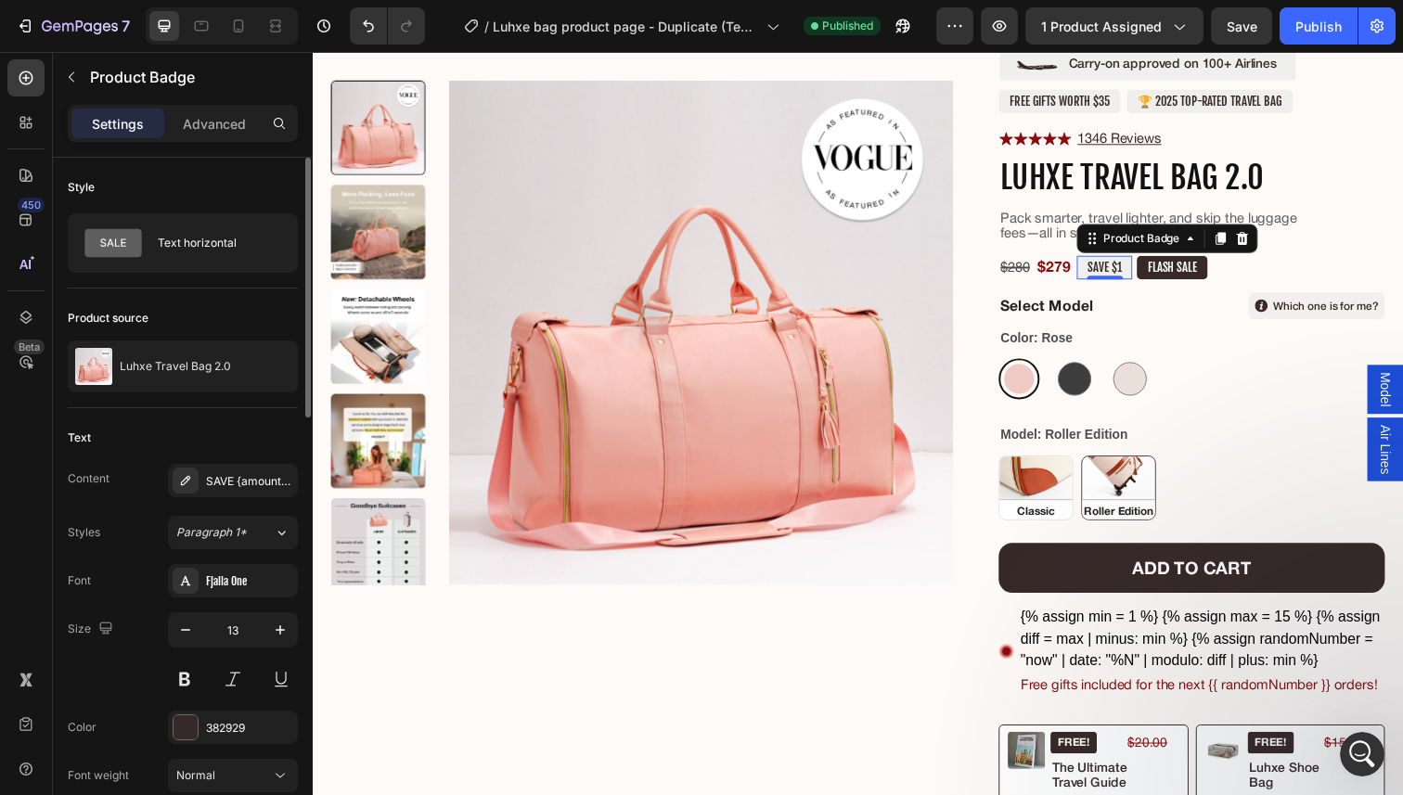
click at [210, 140] on div "Settings Advanced" at bounding box center [183, 123] width 230 height 37
click at [212, 127] on p "Advanced" at bounding box center [214, 123] width 63 height 19
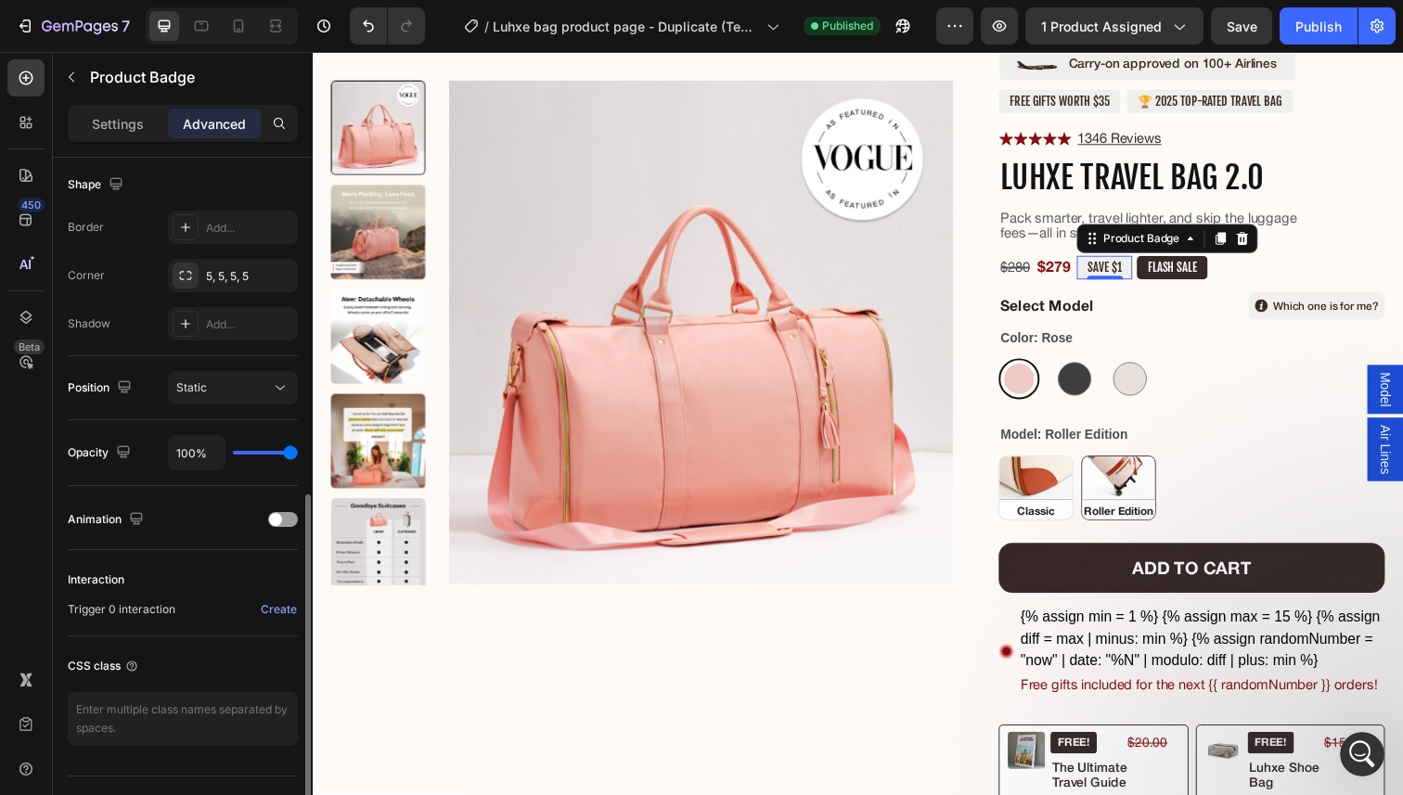
scroll to position [520, 0]
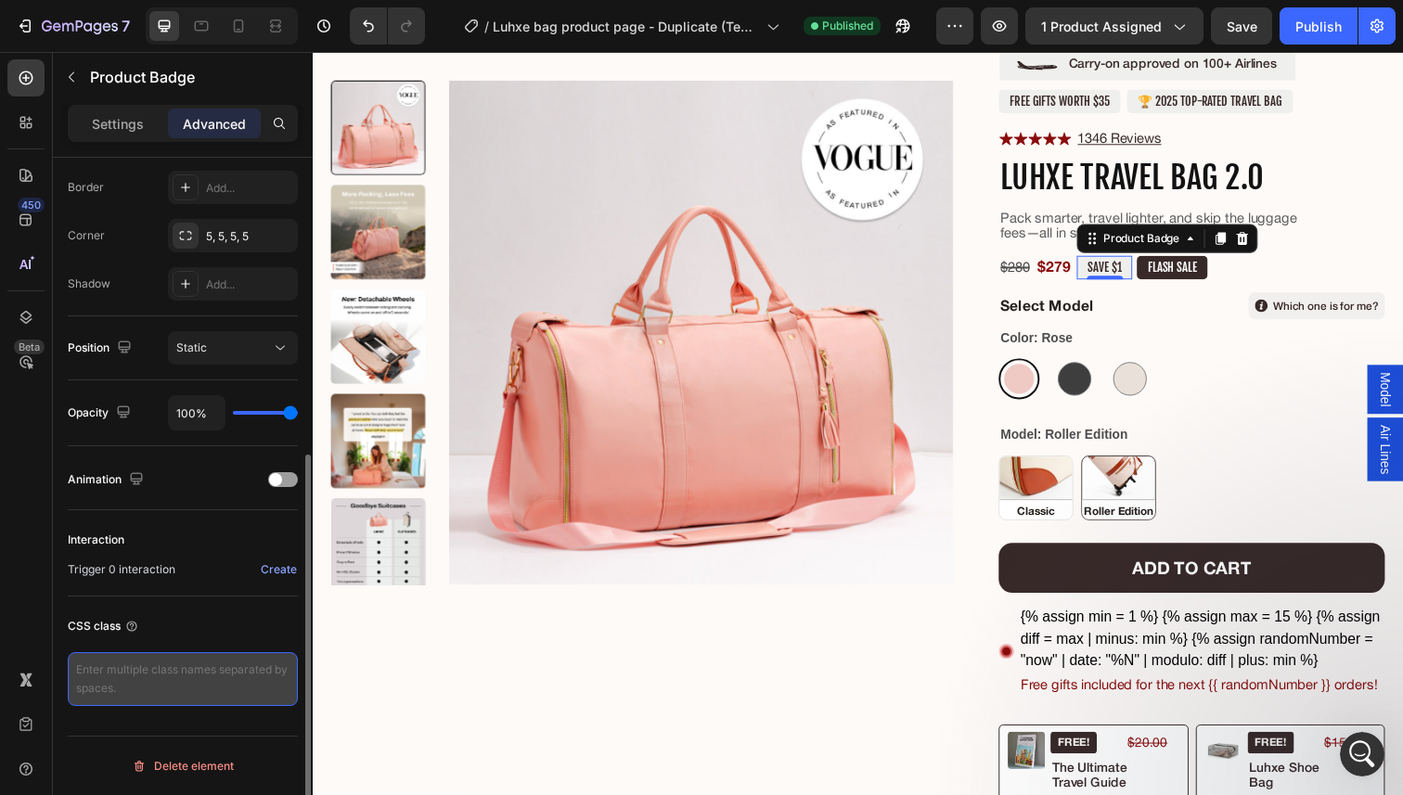
click at [176, 669] on textarea at bounding box center [183, 679] width 230 height 54
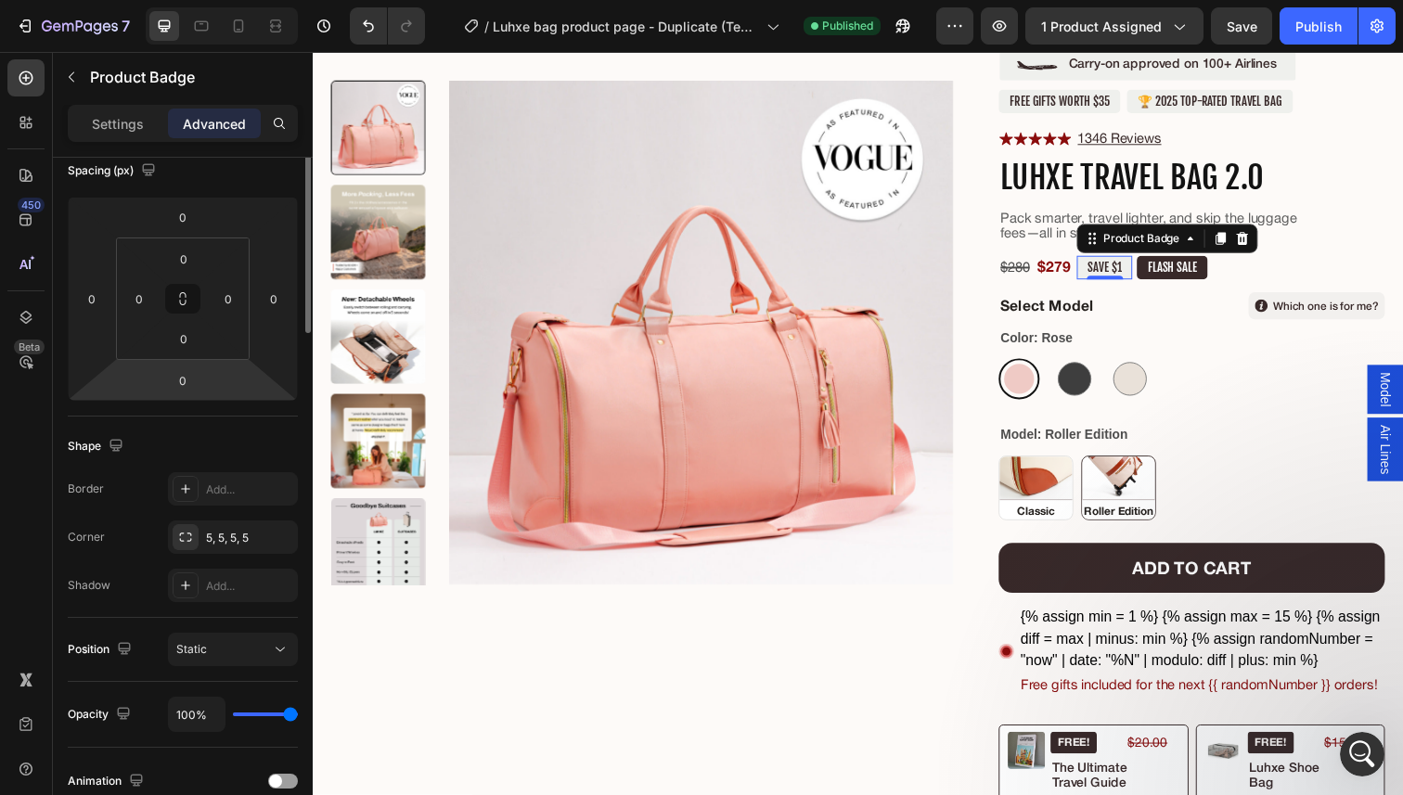
scroll to position [0, 0]
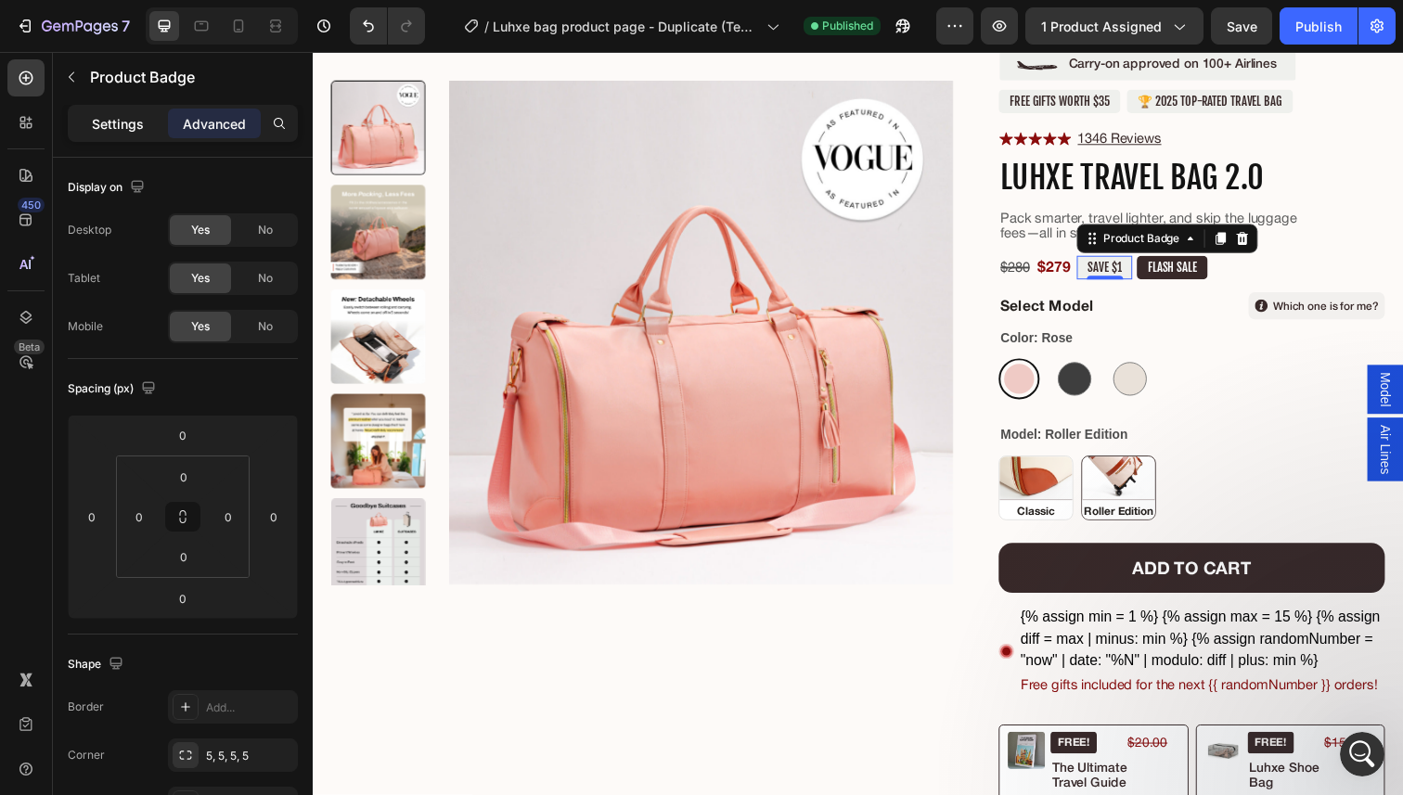
click at [133, 131] on p "Settings" at bounding box center [118, 123] width 52 height 19
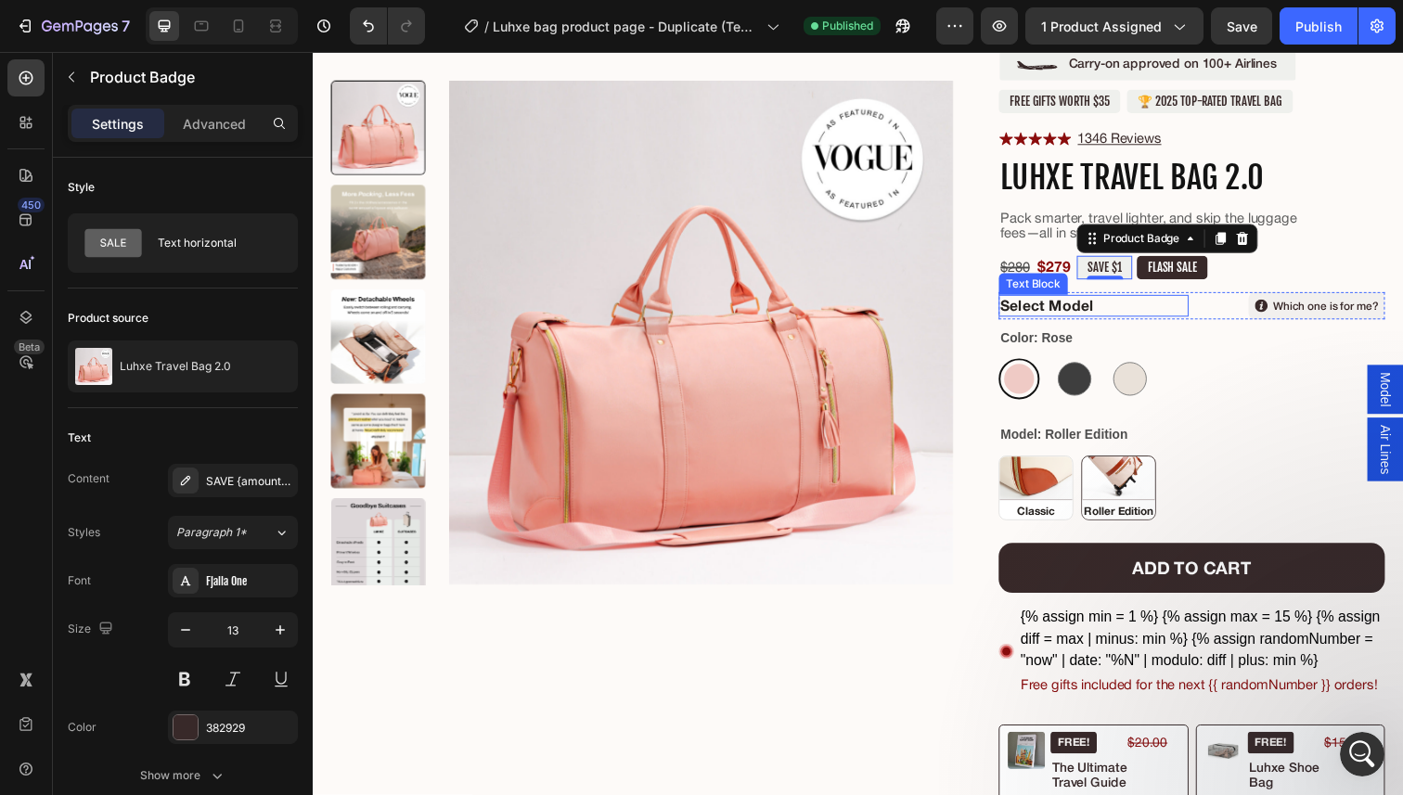
click at [1078, 313] on p "Select Model" at bounding box center [1110, 311] width 190 height 19
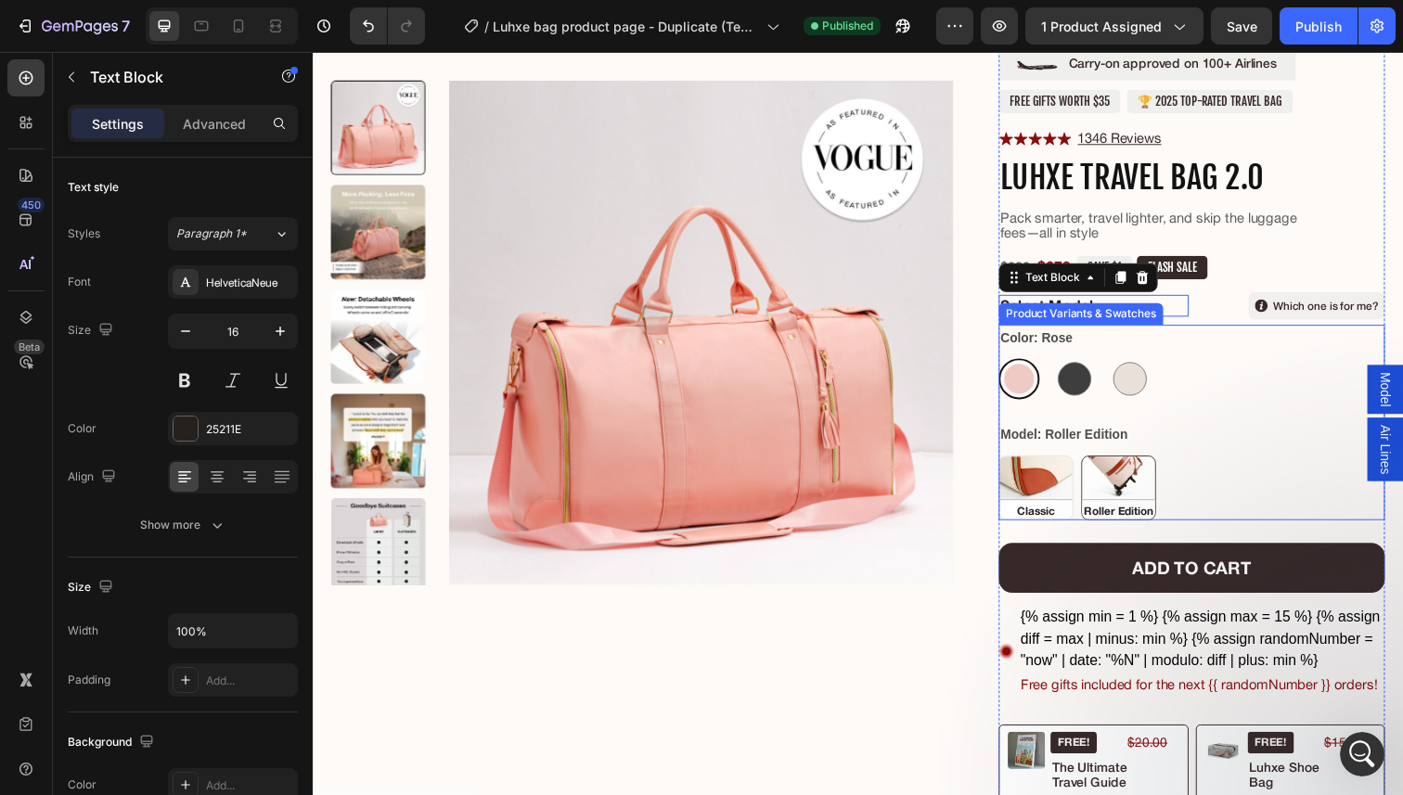
click at [1099, 443] on legend "Model: Roller Edition" at bounding box center [1080, 443] width 134 height 27
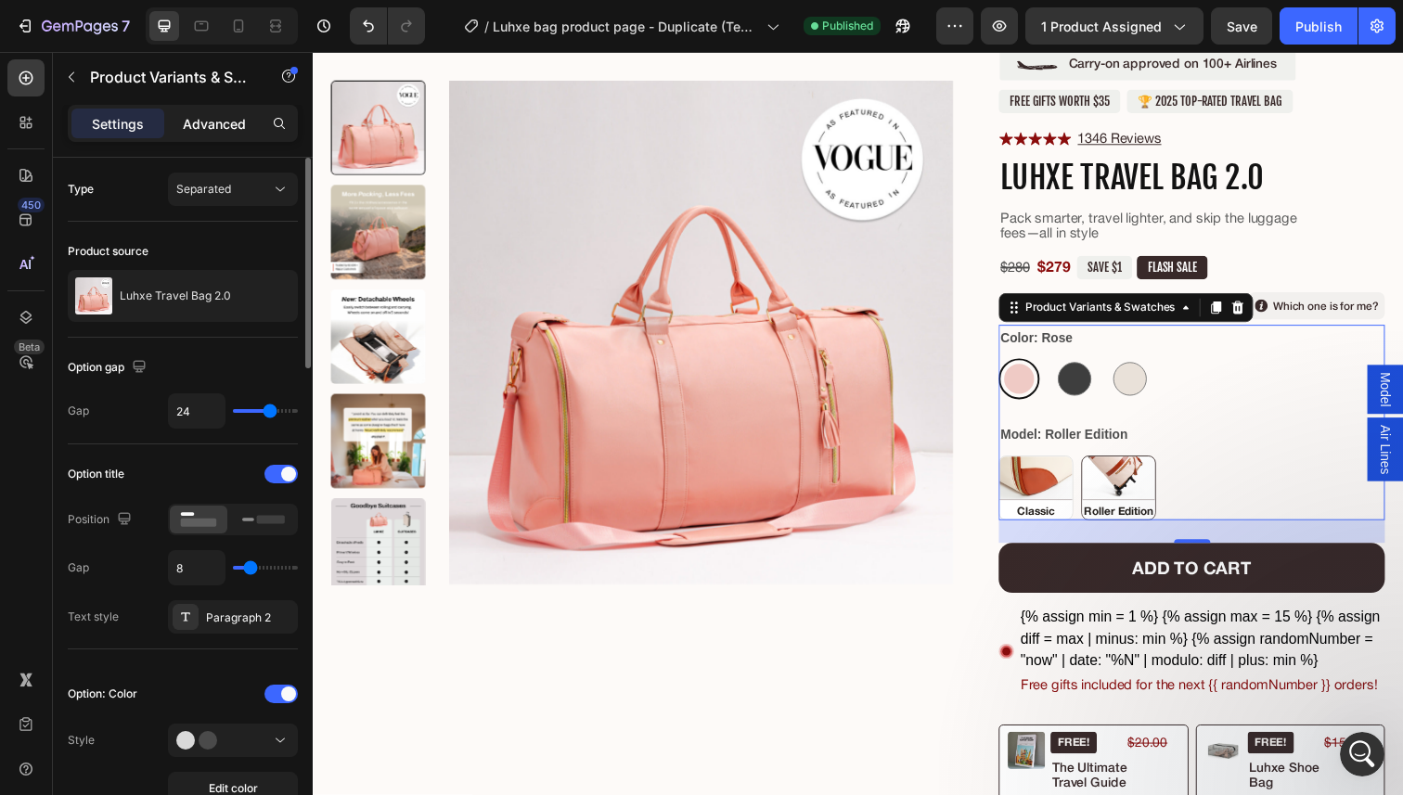
click at [206, 114] on p "Advanced" at bounding box center [214, 123] width 63 height 19
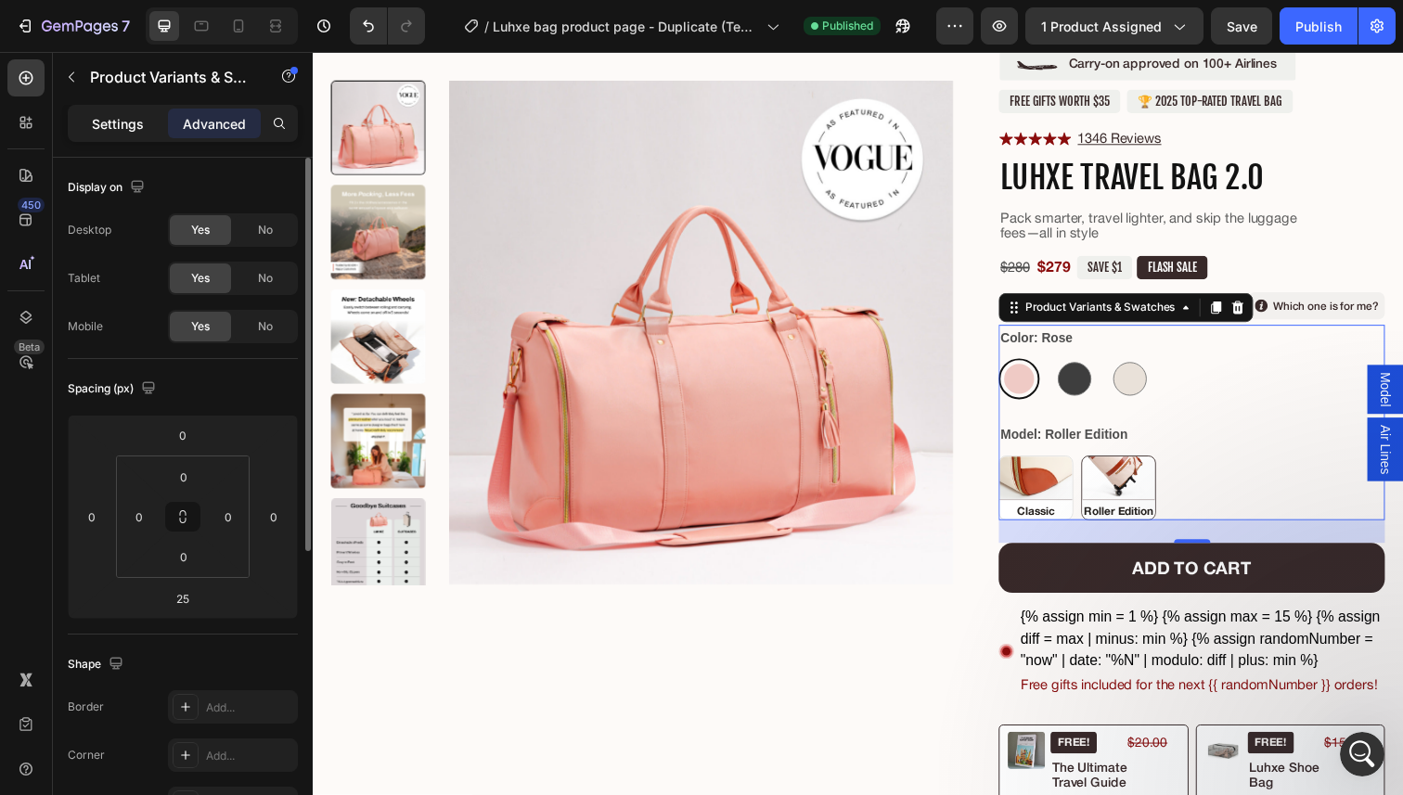
click at [139, 134] on div "Settings" at bounding box center [117, 124] width 93 height 30
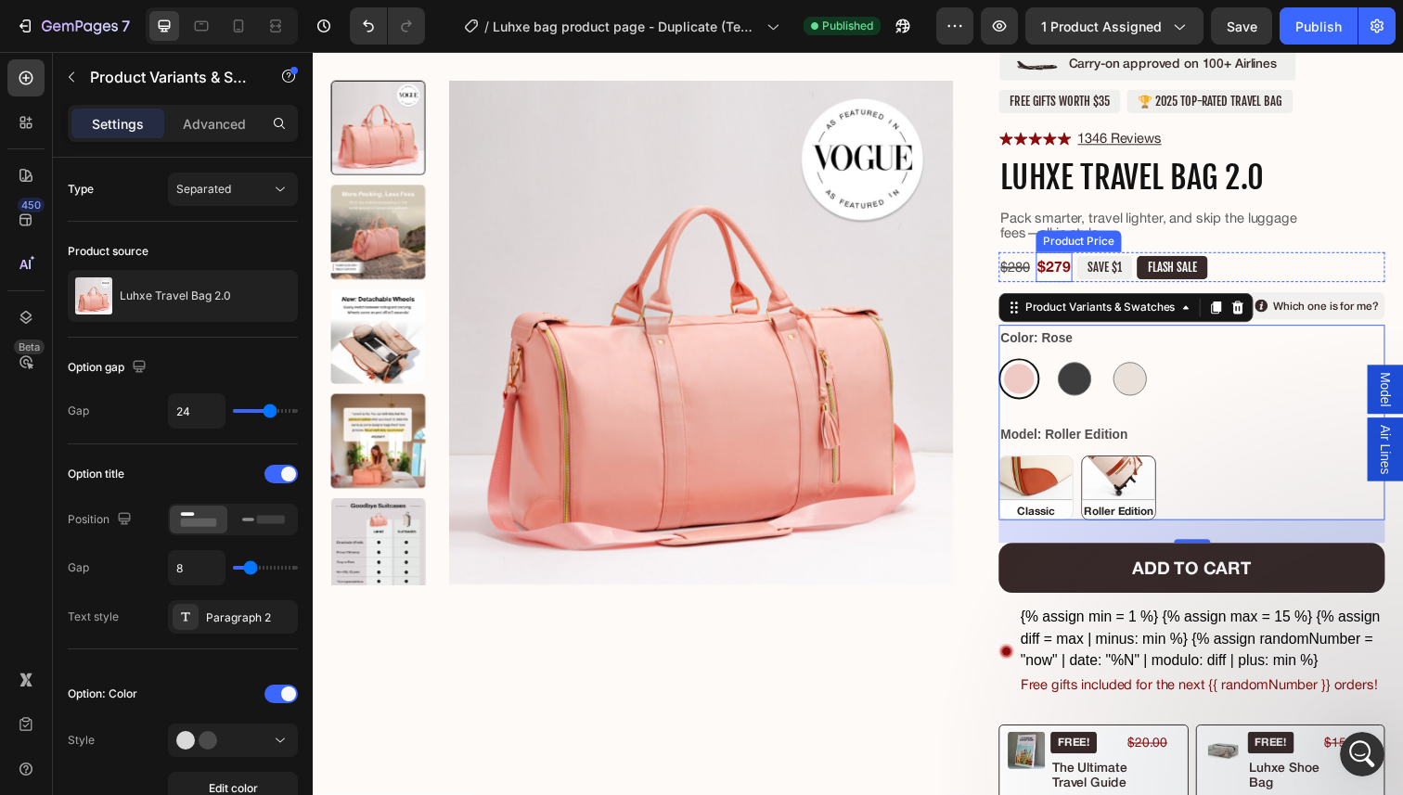
click at [1050, 281] on div "$280 Compare Price Compare Price $279 Product Price Product Price SAVE $1 Produ…" at bounding box center [1210, 272] width 394 height 31
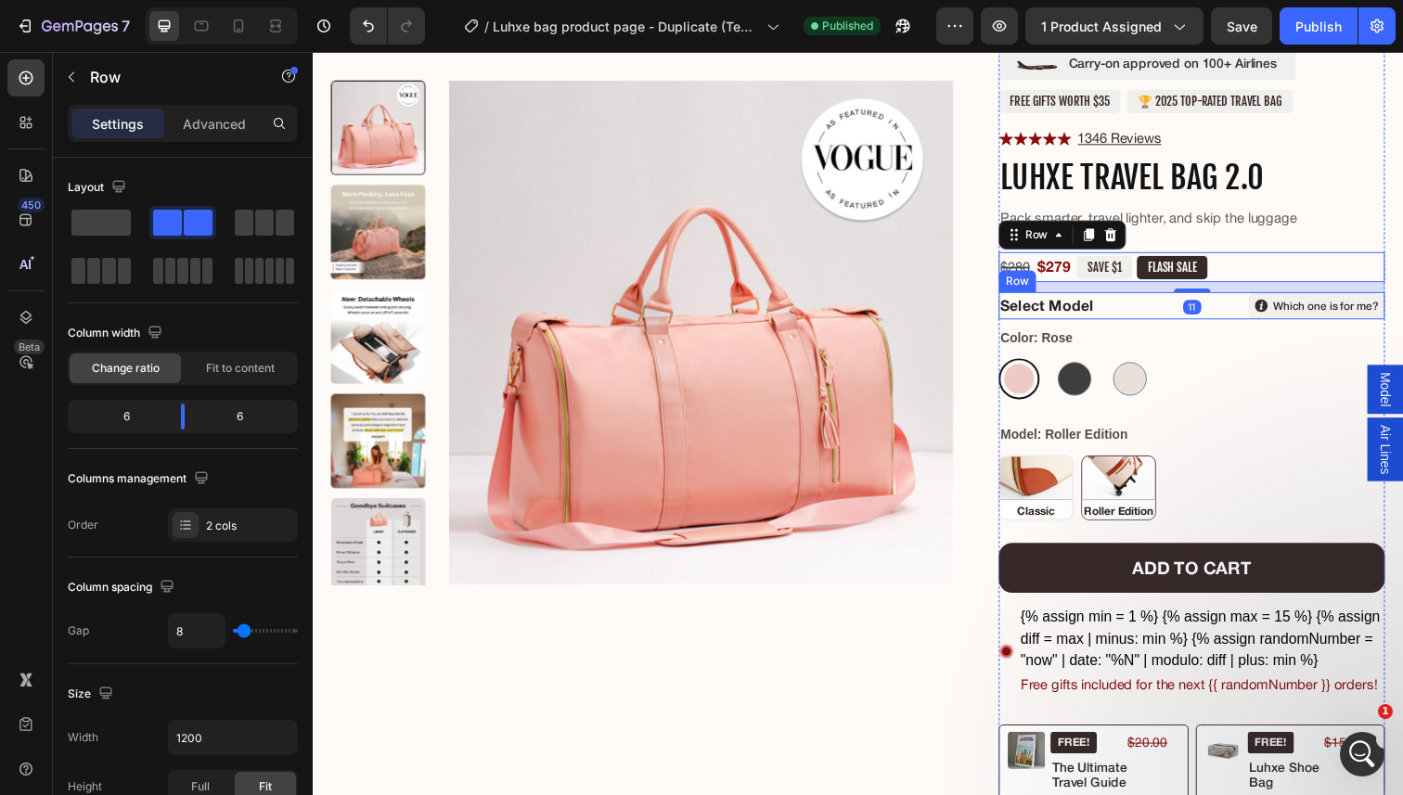
click at [1043, 300] on div "Select Model Text Block" at bounding box center [1110, 312] width 194 height 28
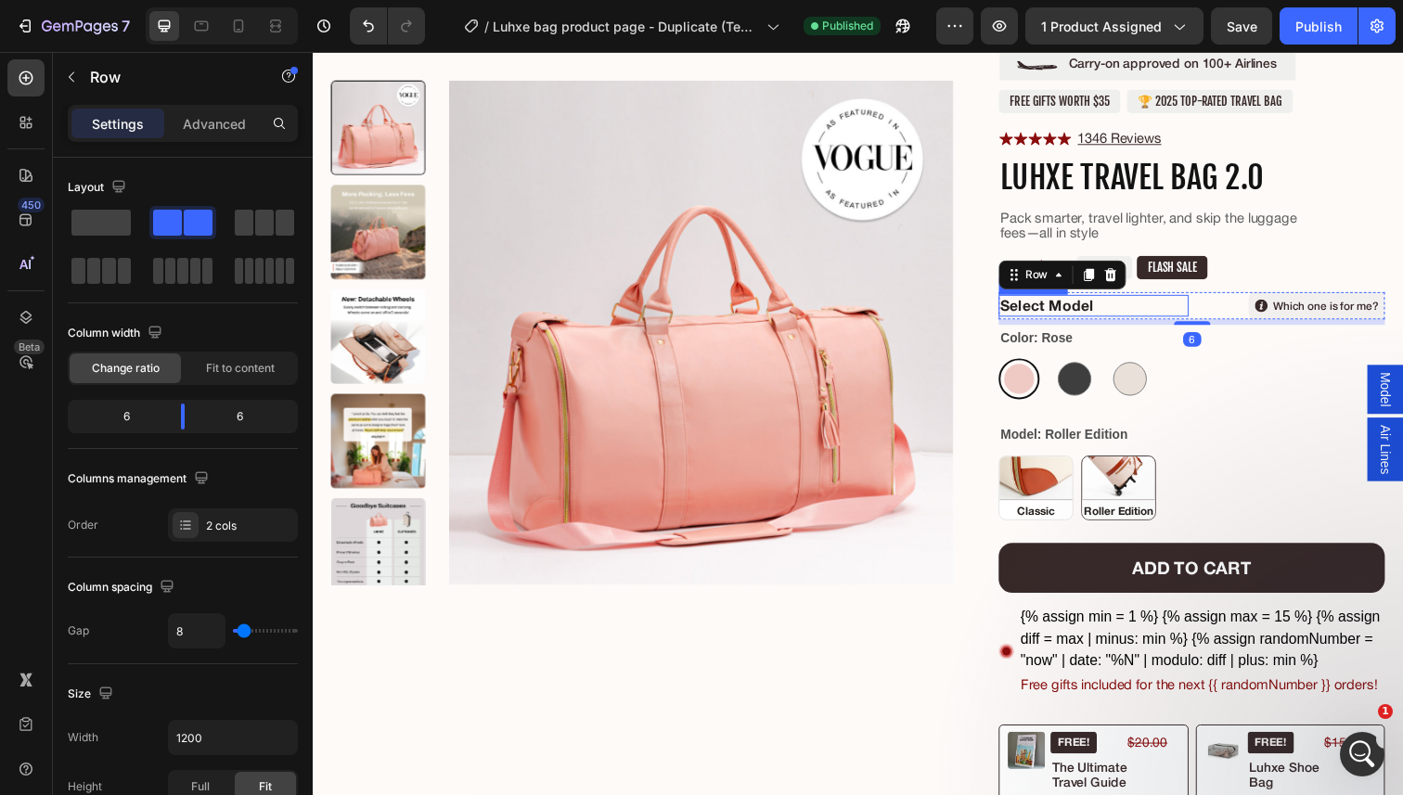
click at [1093, 313] on p "Select Model" at bounding box center [1110, 311] width 190 height 19
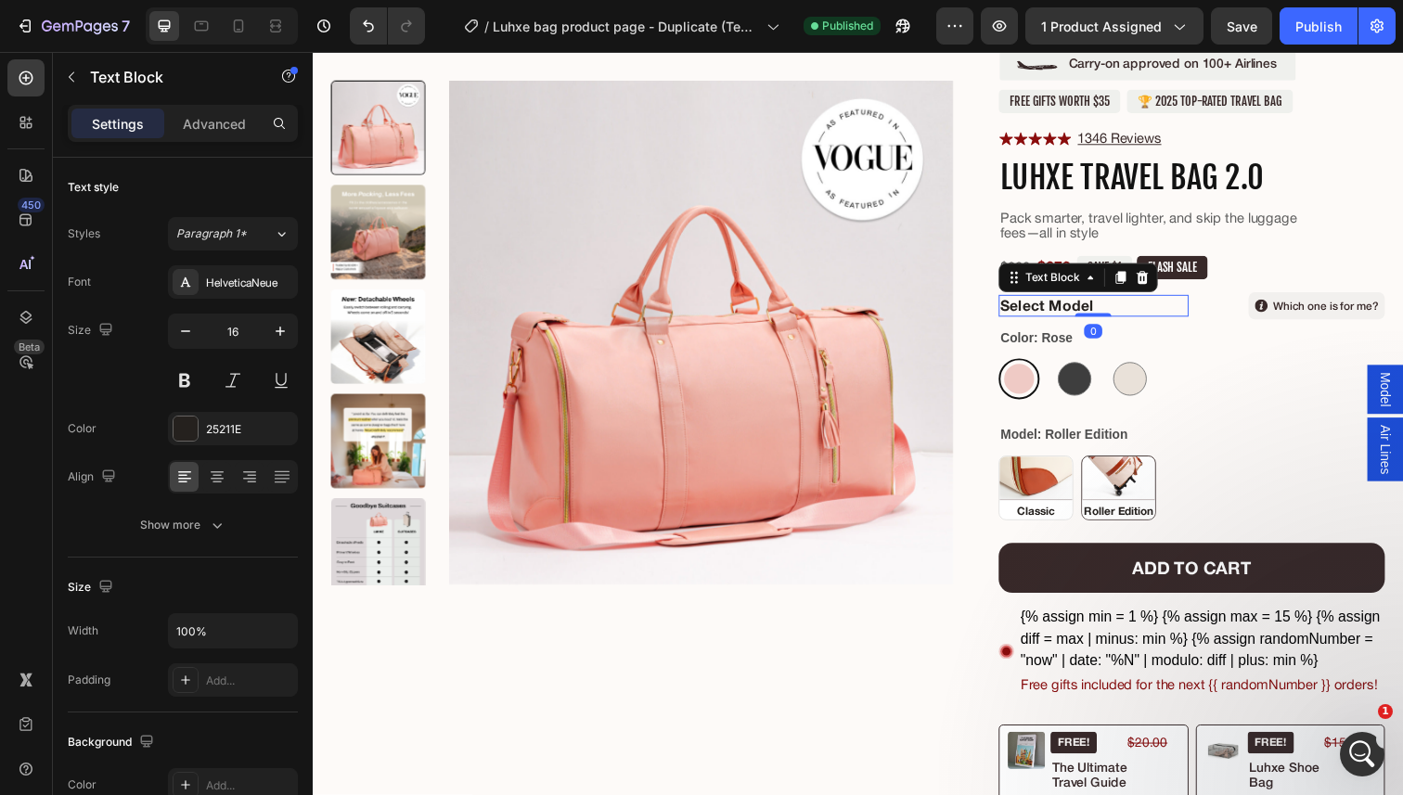
click at [1082, 313] on p "Select Model" at bounding box center [1110, 311] width 190 height 19
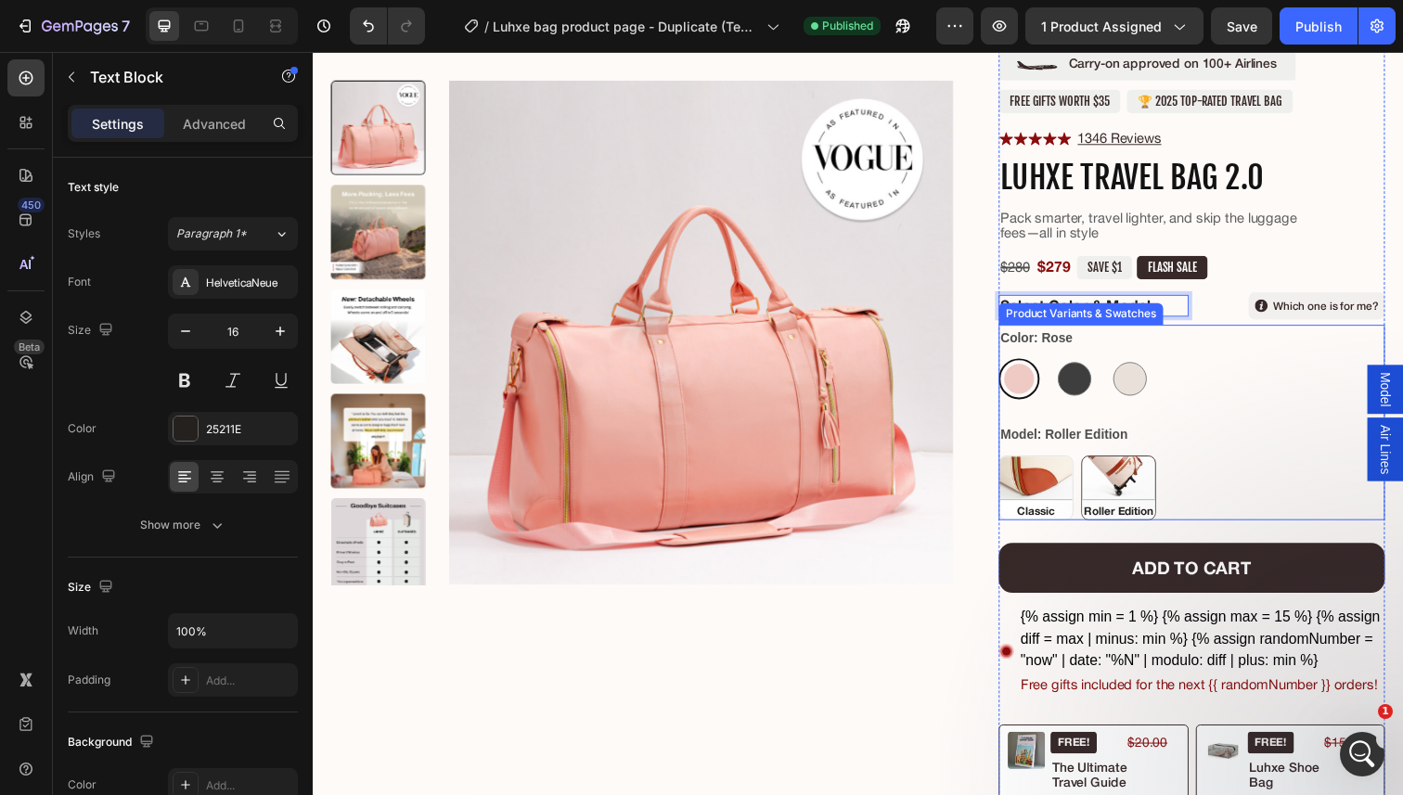
click at [1214, 365] on div "Color: Rose [PERSON_NAME] Charcoal Charcoal Snow Snow" at bounding box center [1210, 369] width 394 height 76
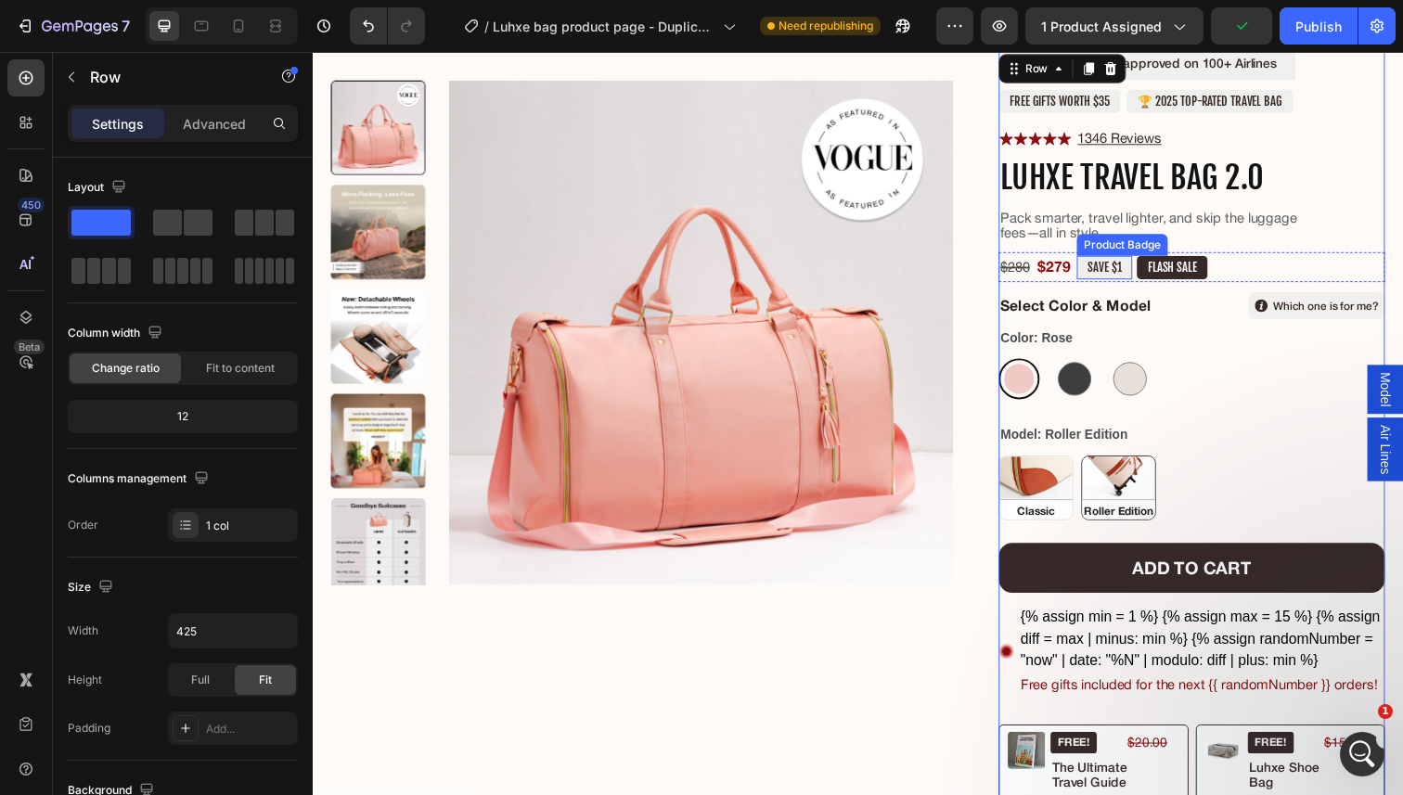
click at [1123, 273] on pre "SAVE $1" at bounding box center [1121, 273] width 57 height 24
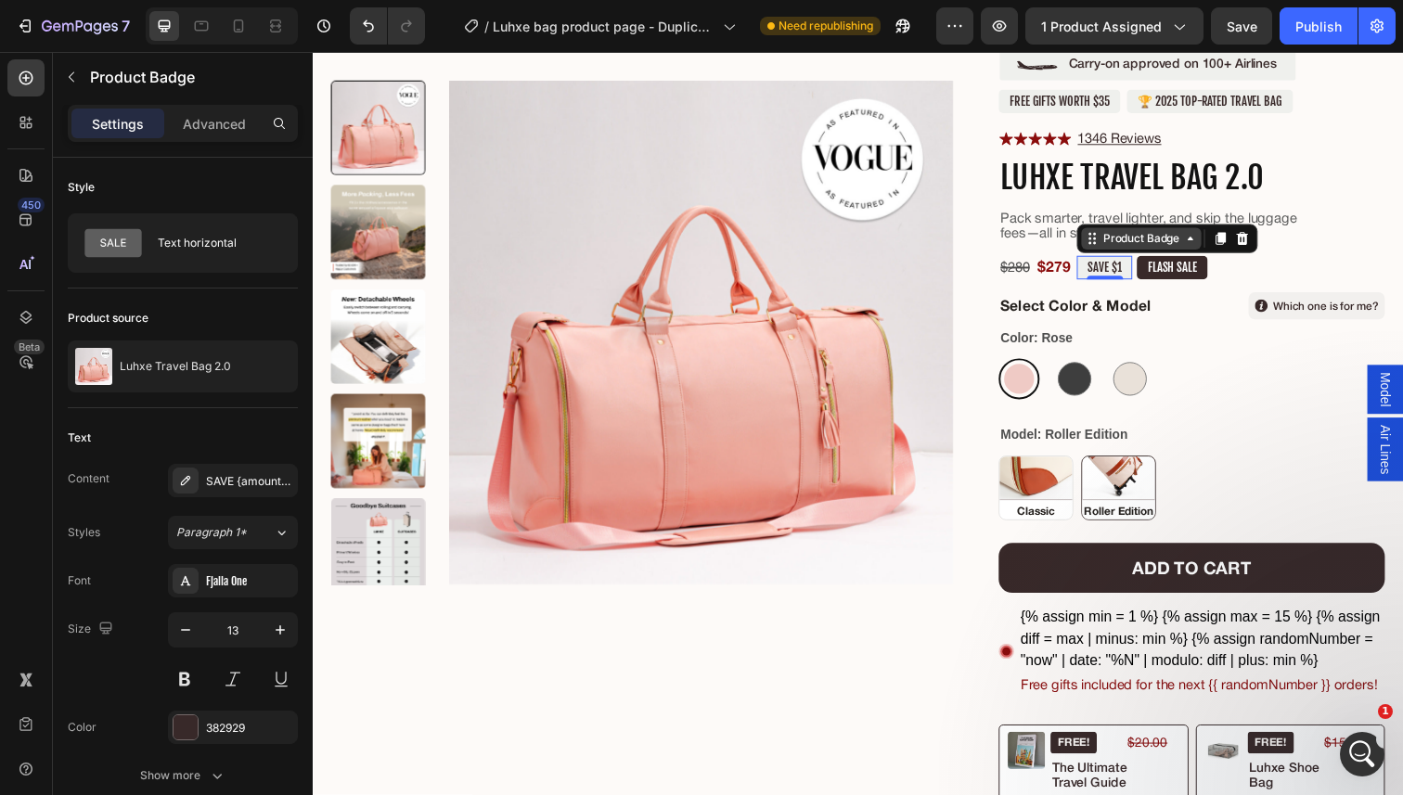
click at [1153, 250] on div "Product Badge" at bounding box center [1158, 243] width 85 height 17
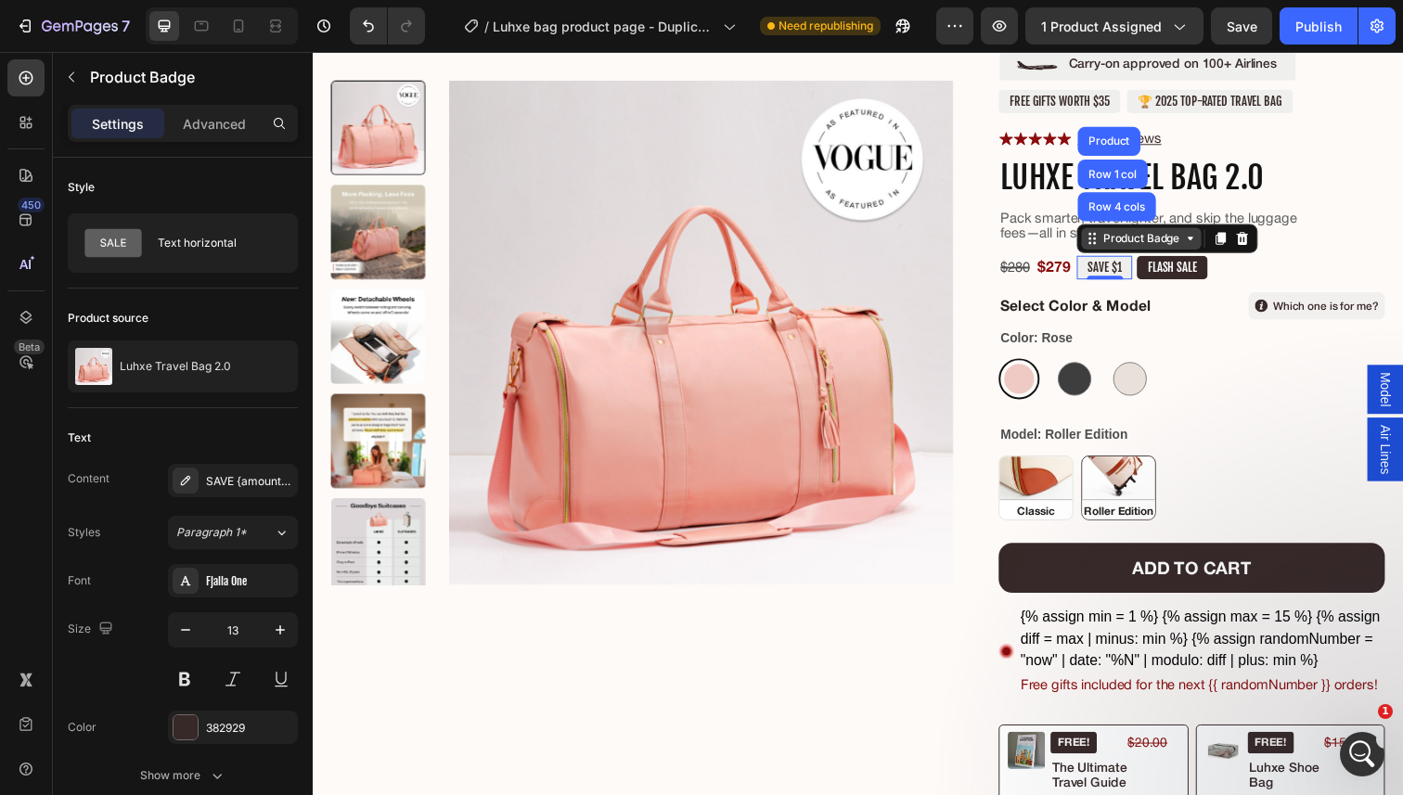
click at [1153, 250] on div "Product Badge" at bounding box center [1158, 243] width 85 height 17
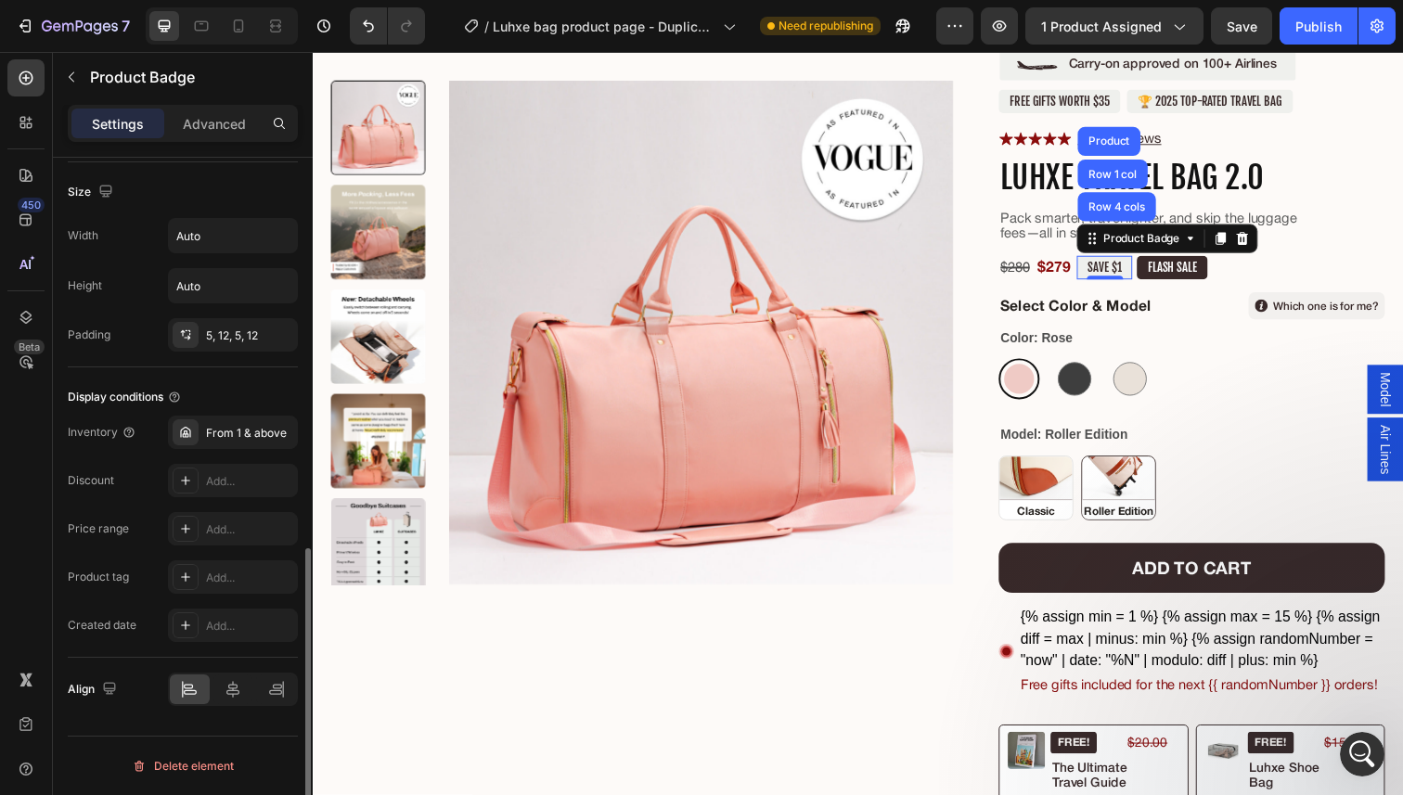
scroll to position [1698, 0]
click at [1252, 273] on div "$280 Compare Price Compare Price $279 Product Price Product Price SAVE $1 Produ…" at bounding box center [1210, 272] width 394 height 31
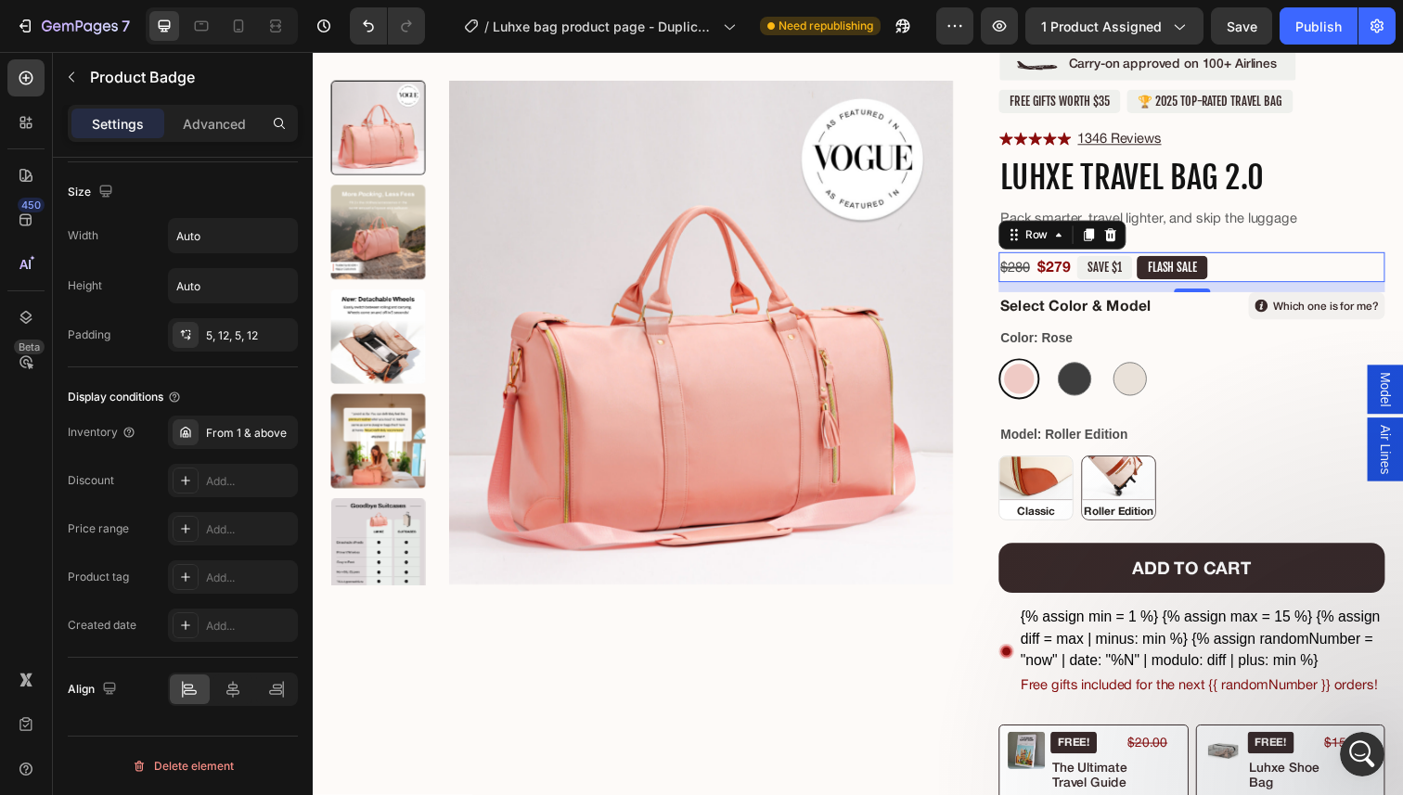
scroll to position [0, 0]
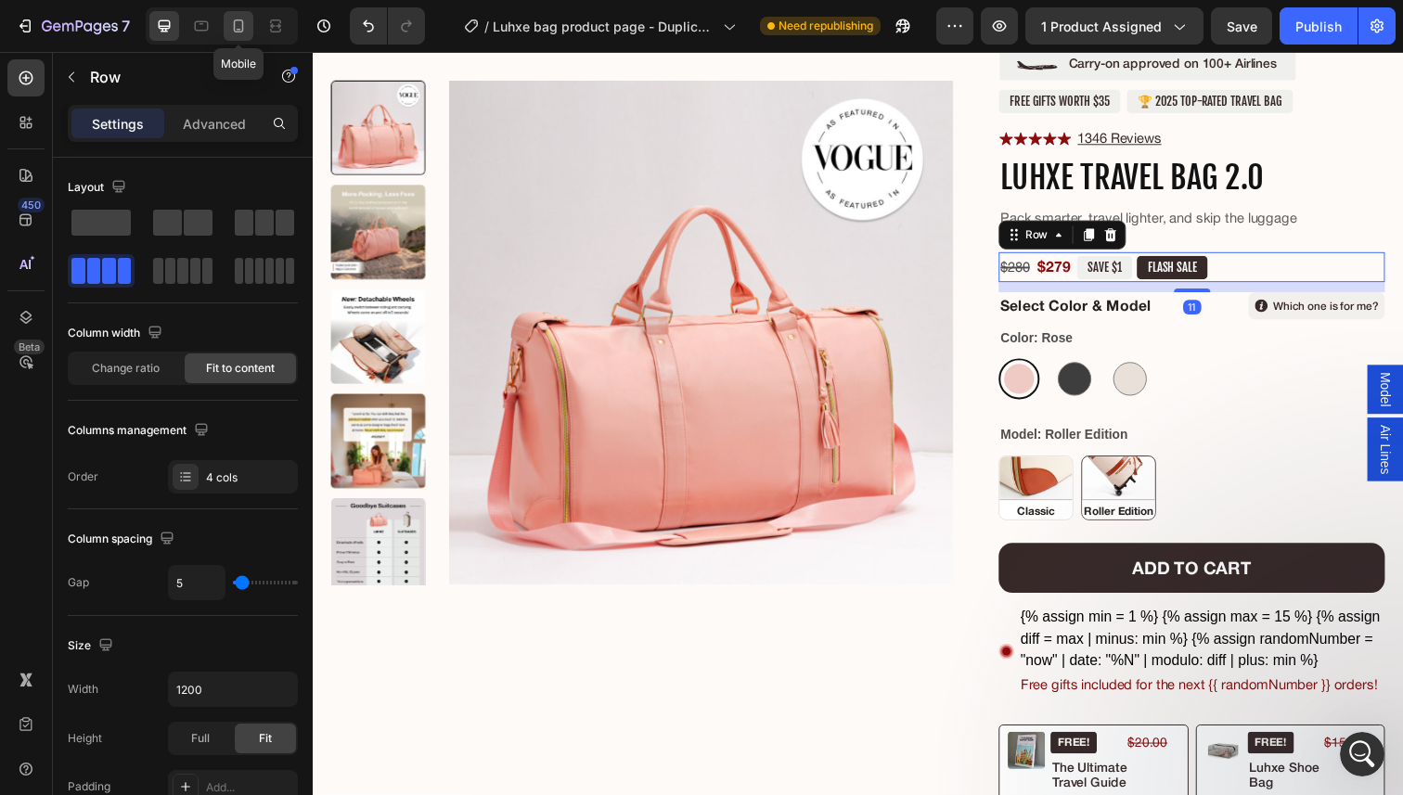
click at [232, 32] on icon at bounding box center [238, 26] width 19 height 19
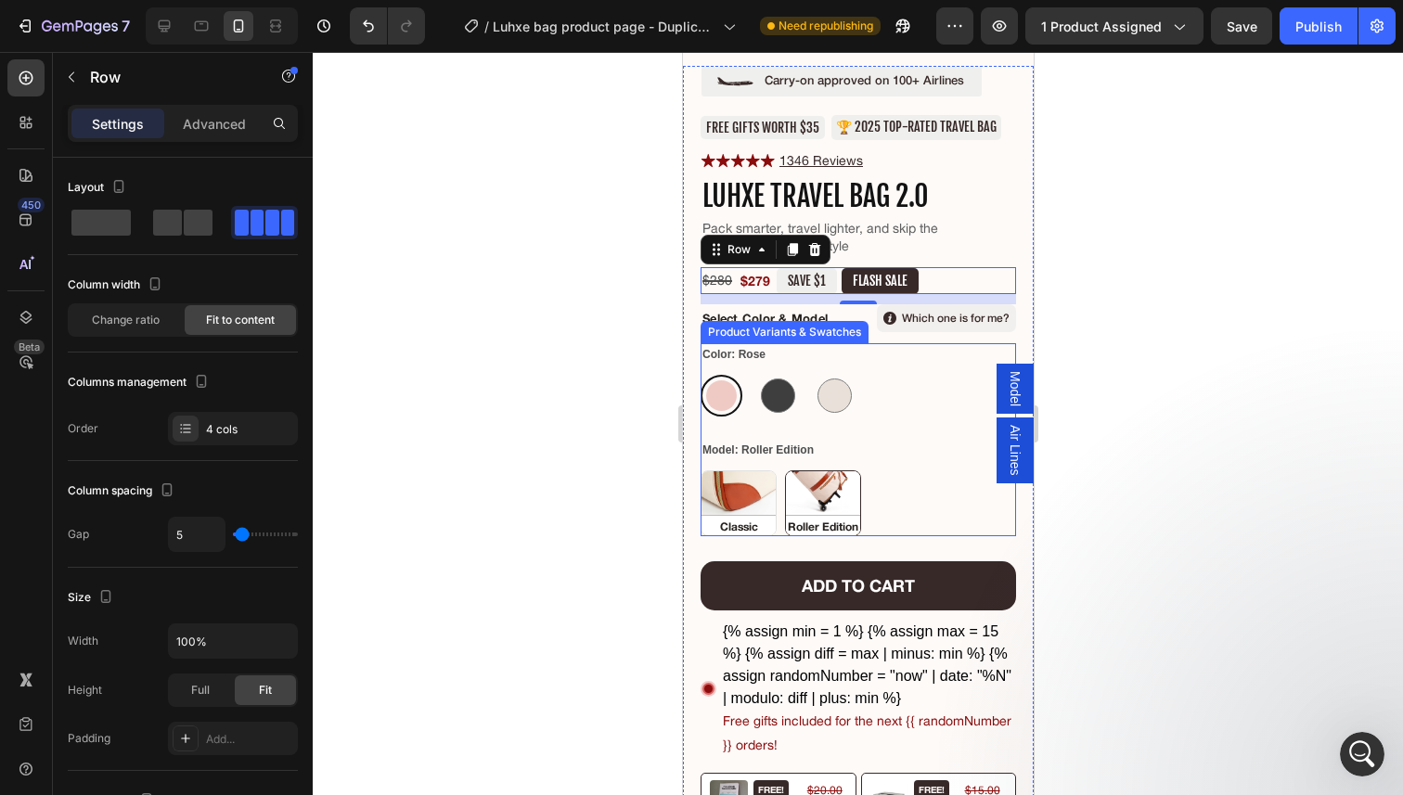
scroll to position [460, 0]
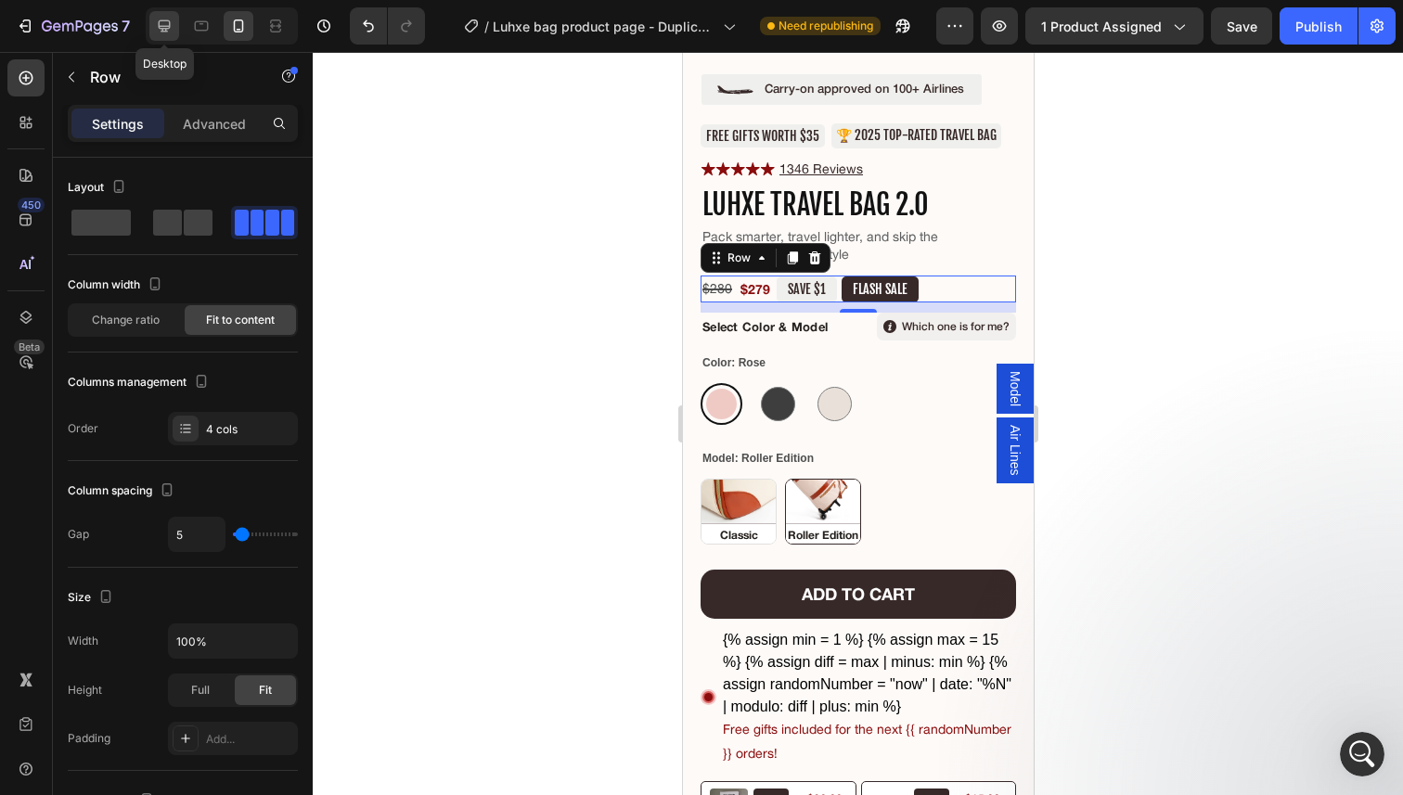
click at [155, 29] on icon at bounding box center [164, 26] width 19 height 19
type input "1200"
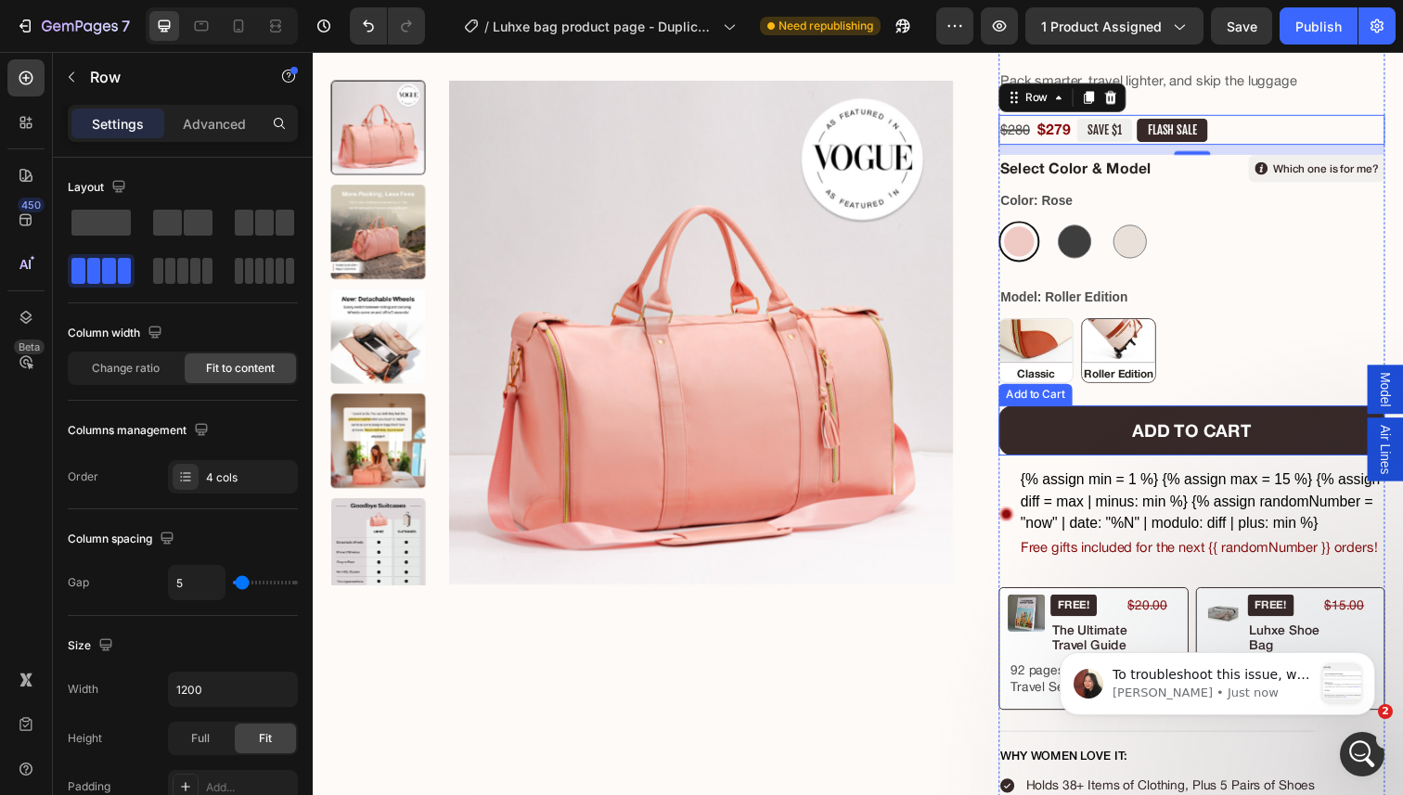
scroll to position [1972, 0]
click at [1157, 675] on p "To troubleshoot this issue, we would like to have temporary access to your stor…" at bounding box center [1212, 675] width 200 height 19
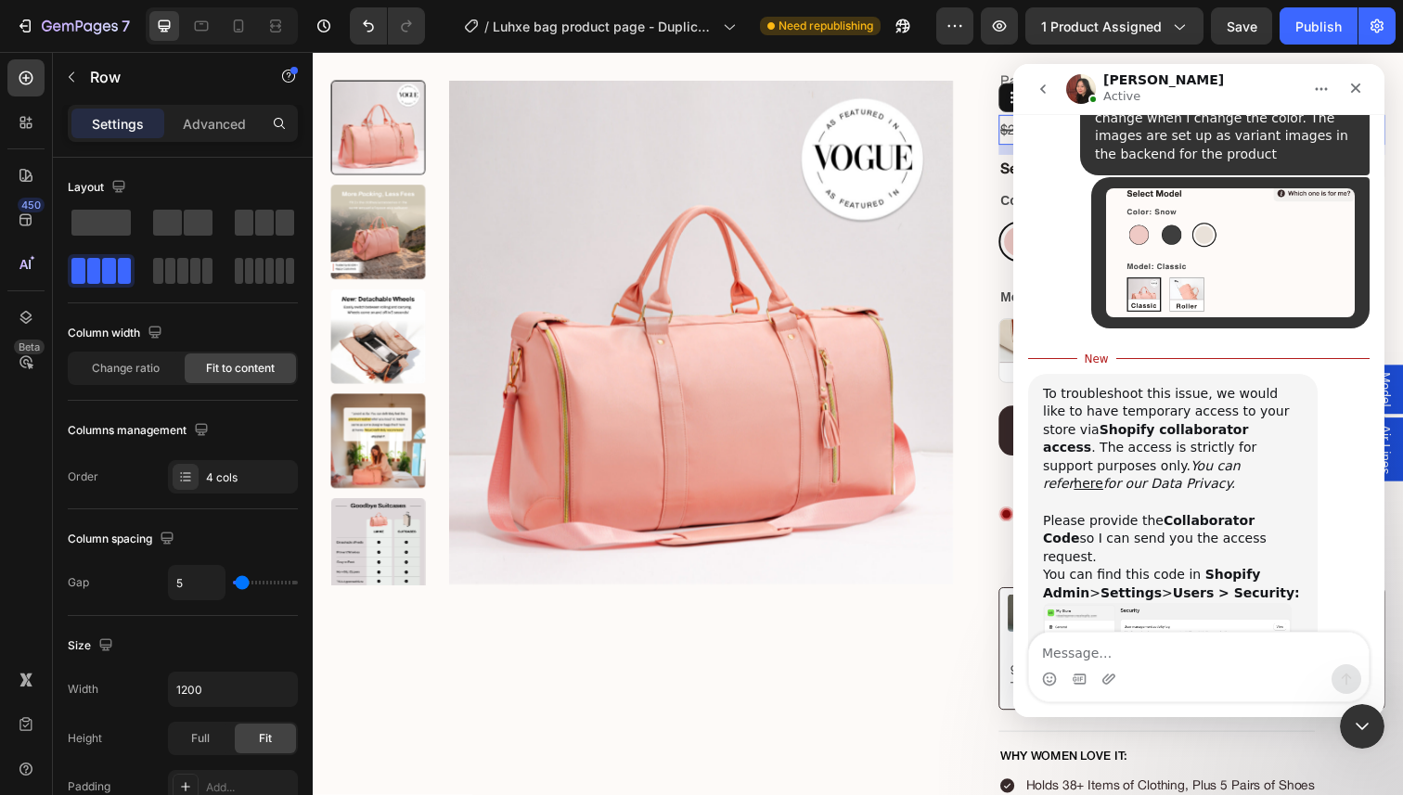
scroll to position [2002, 0]
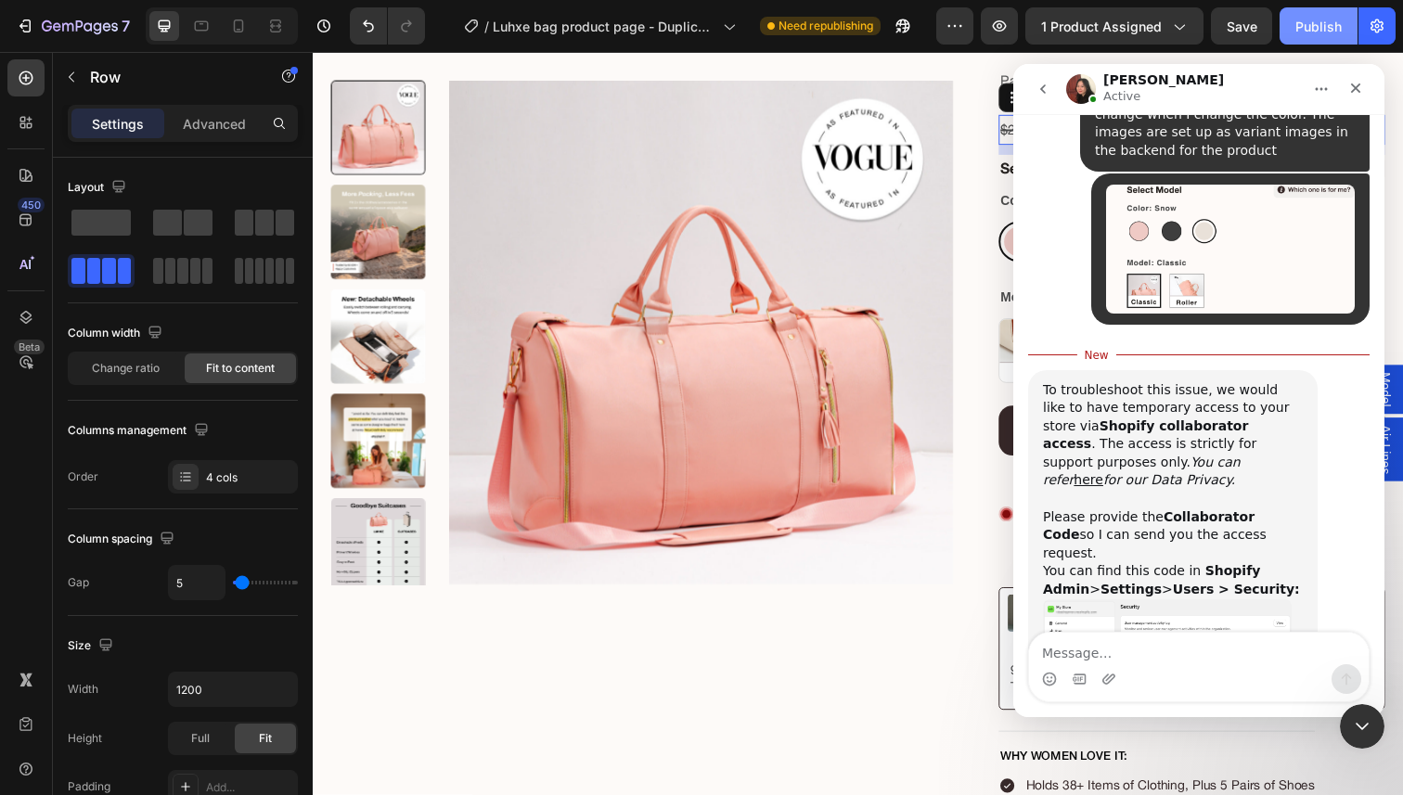
click at [1307, 31] on div "Publish" at bounding box center [1318, 26] width 46 height 19
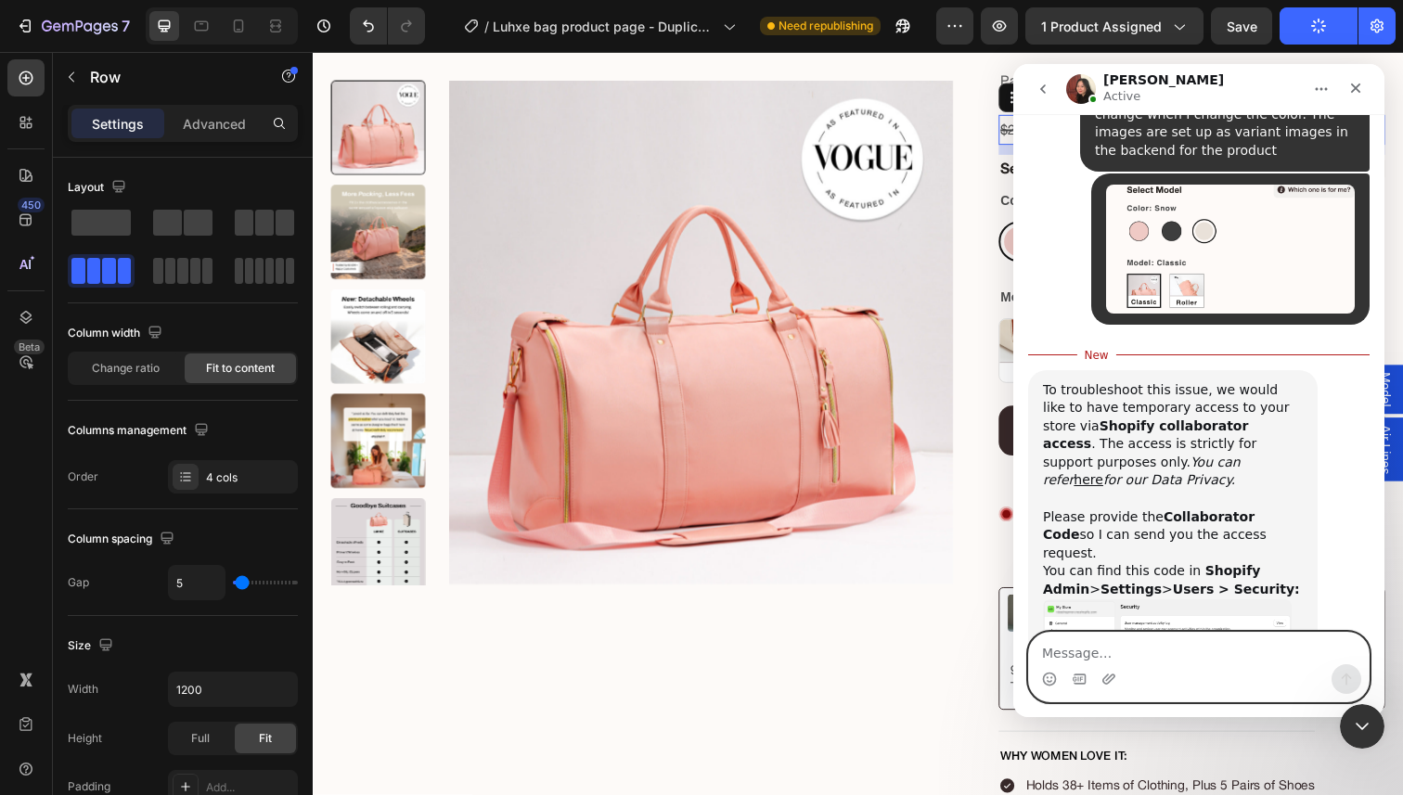
click at [1165, 645] on textarea "Message…" at bounding box center [1199, 649] width 340 height 32
click at [1107, 642] on textarea "Message…" at bounding box center [1199, 649] width 340 height 32
paste textarea "9435"
type textarea "9435"
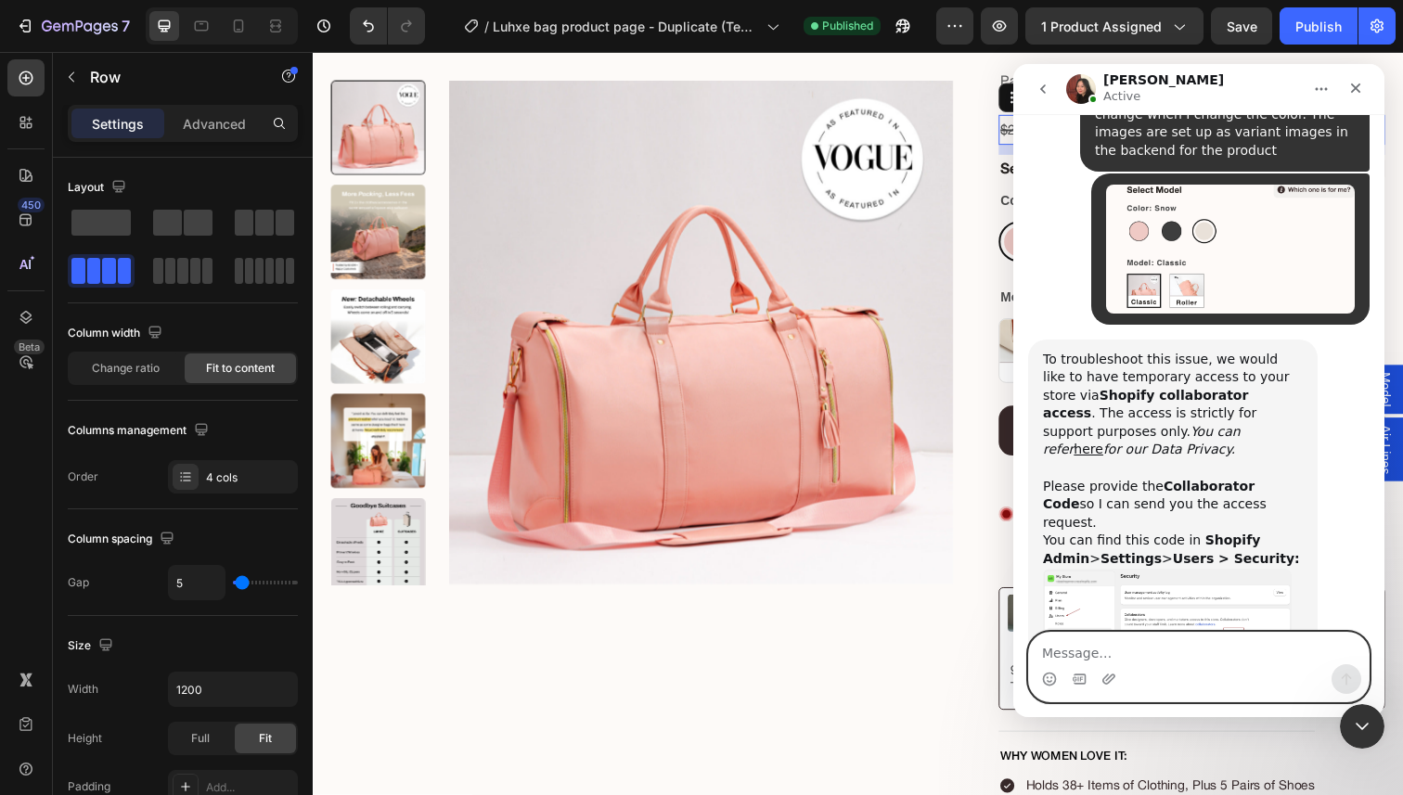
scroll to position [2026, 0]
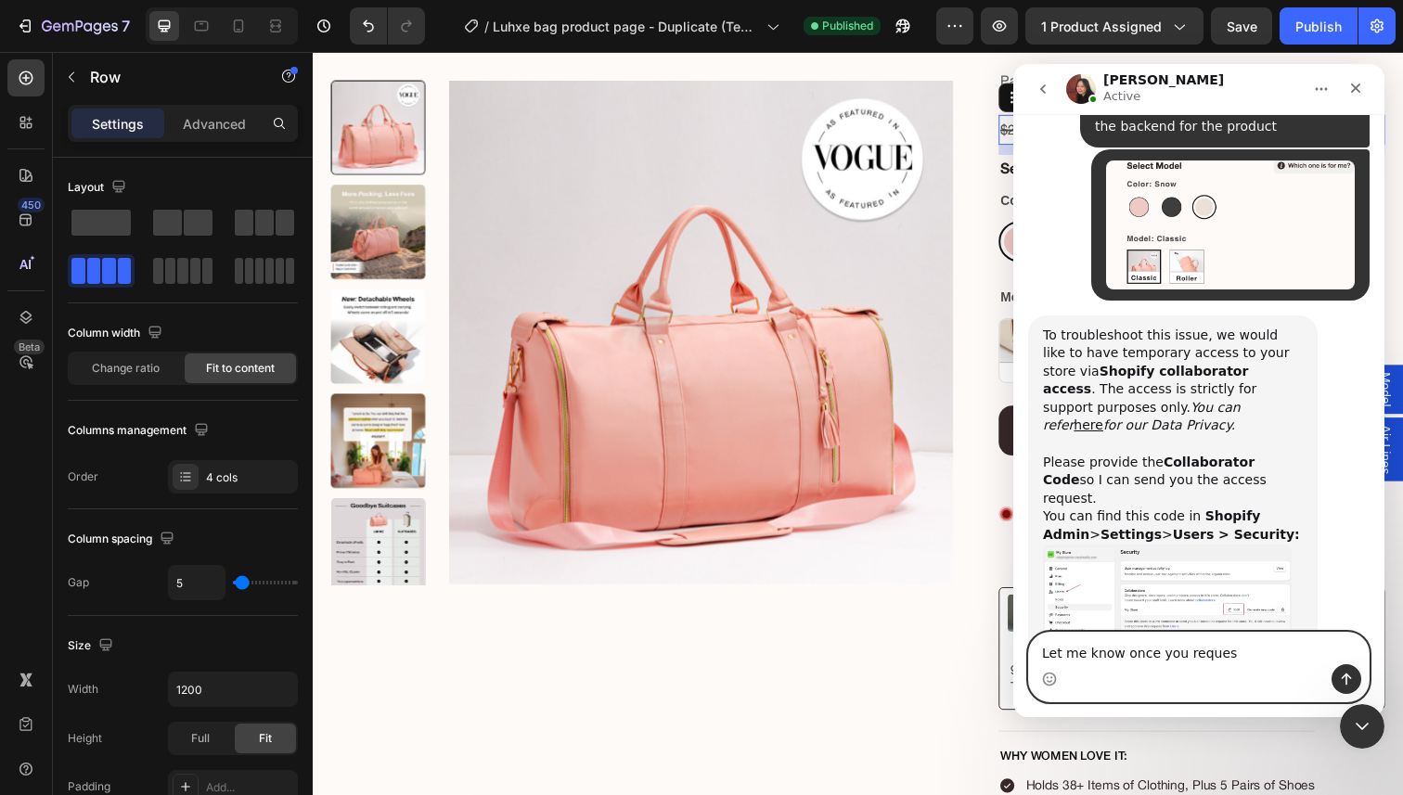
type textarea "Let me know once you request"
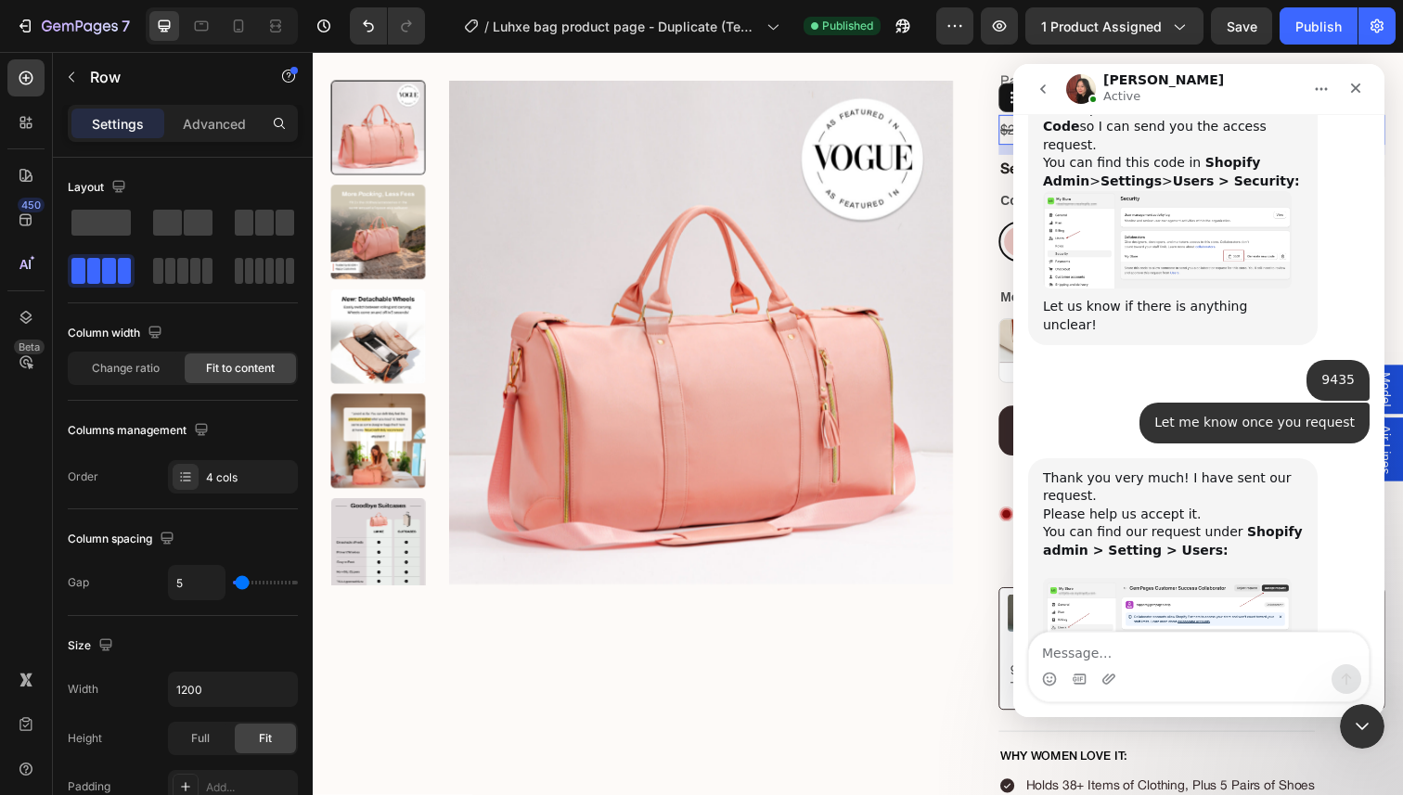
scroll to position [2441, 0]
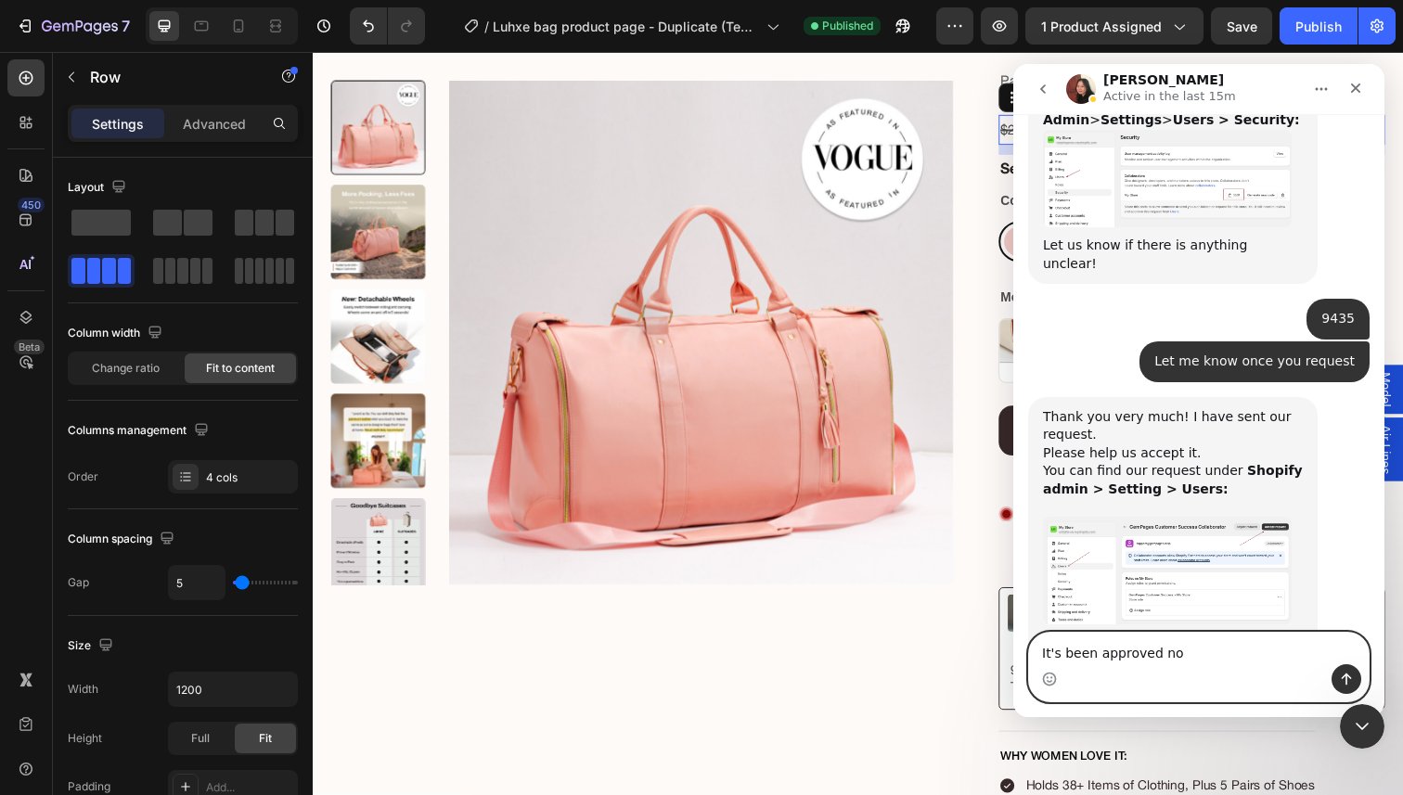
type textarea "It's been approved now"
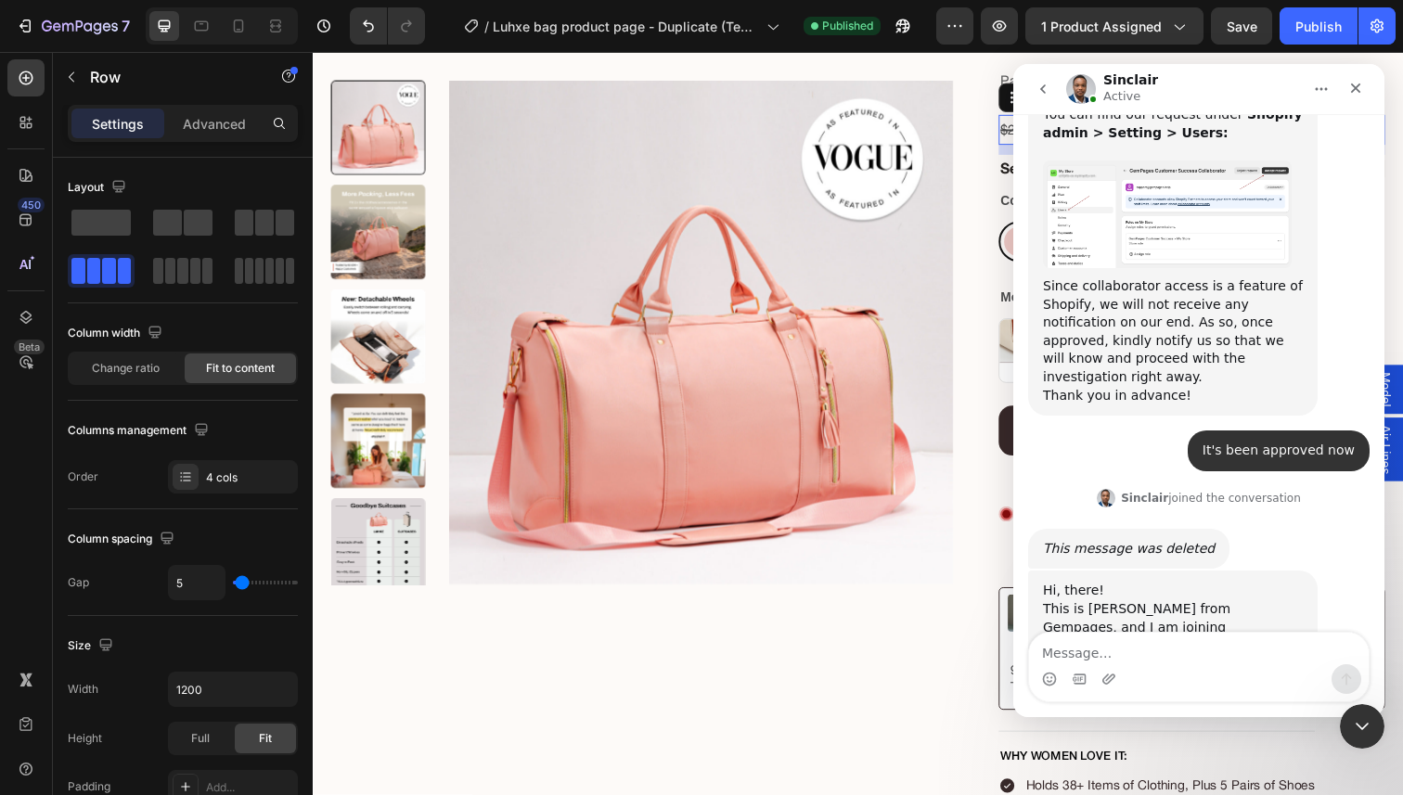
scroll to position [2798, 0]
click at [1134, 581] on div "Hi, there! This is Sinclair from Gempages, and I am joining Anita to assist you…" at bounding box center [1173, 644] width 260 height 127
click at [1150, 581] on div "Hi, there! This is Sinclair from Gempages, and I am joining Anita to assist you…" at bounding box center [1173, 644] width 260 height 127
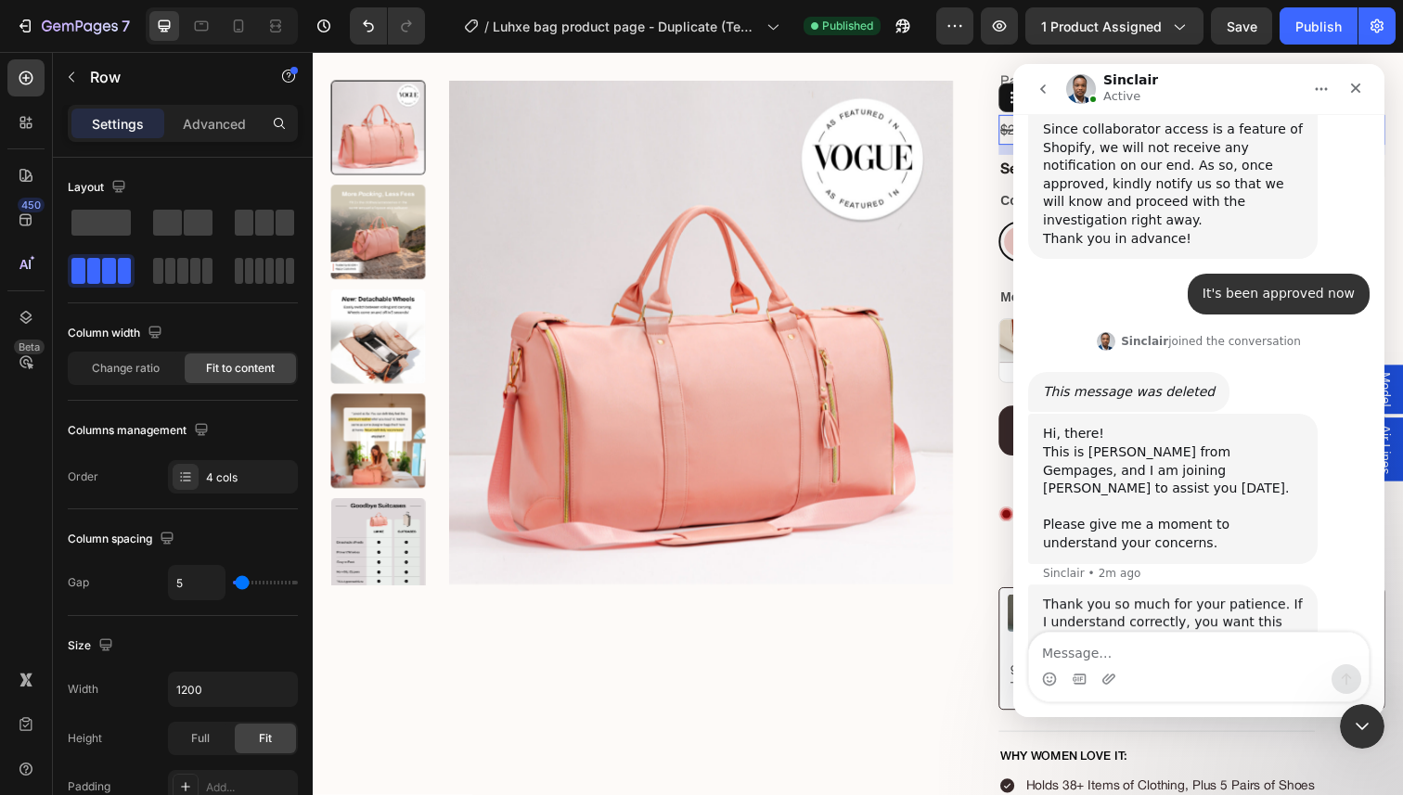
scroll to position [2969, 0]
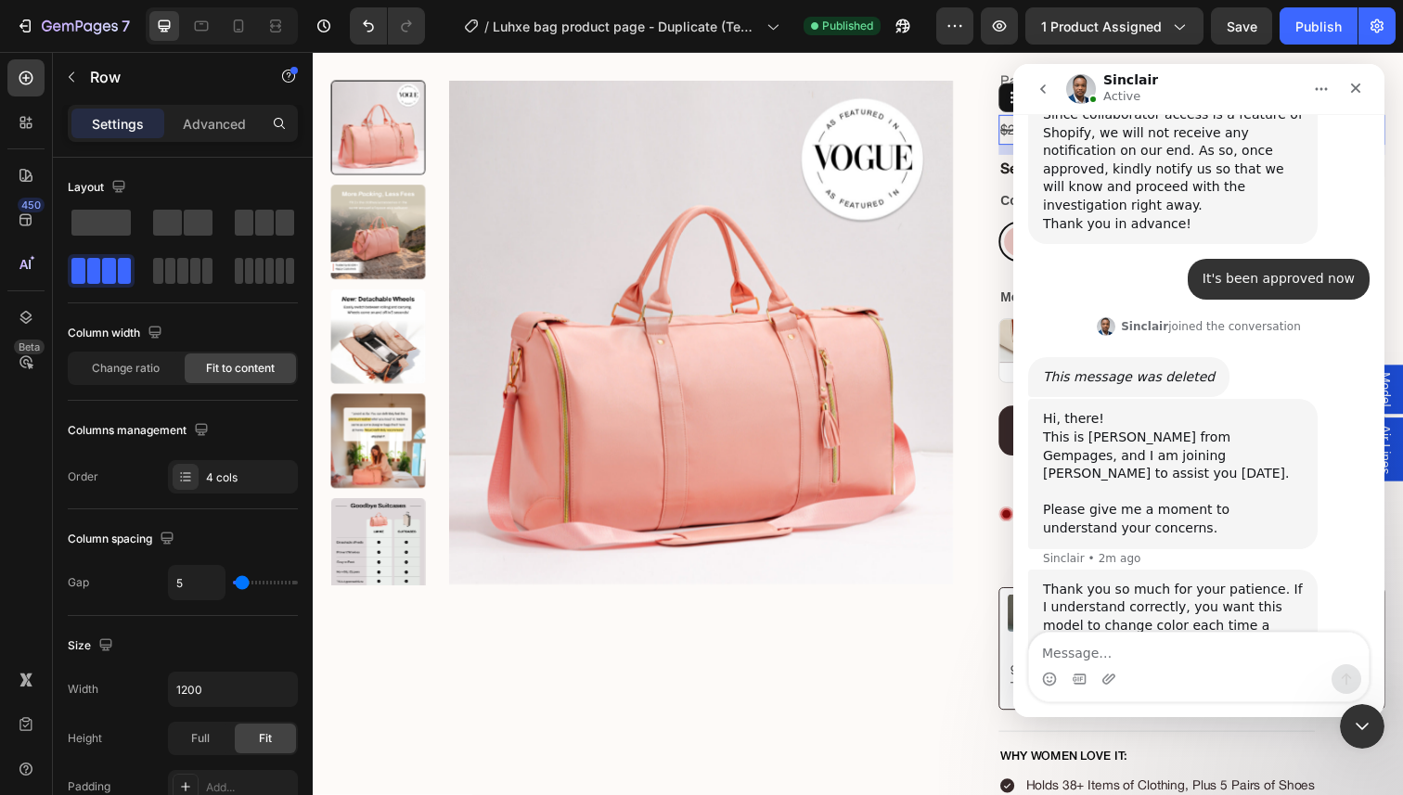
click at [1129, 581] on div "Thank you so much for your patience. If I understand correctly, you want this m…" at bounding box center [1173, 617] width 260 height 72
click at [1138, 581] on div "Thank you so much for your patience. If I understand correctly, you want this m…" at bounding box center [1173, 617] width 260 height 72
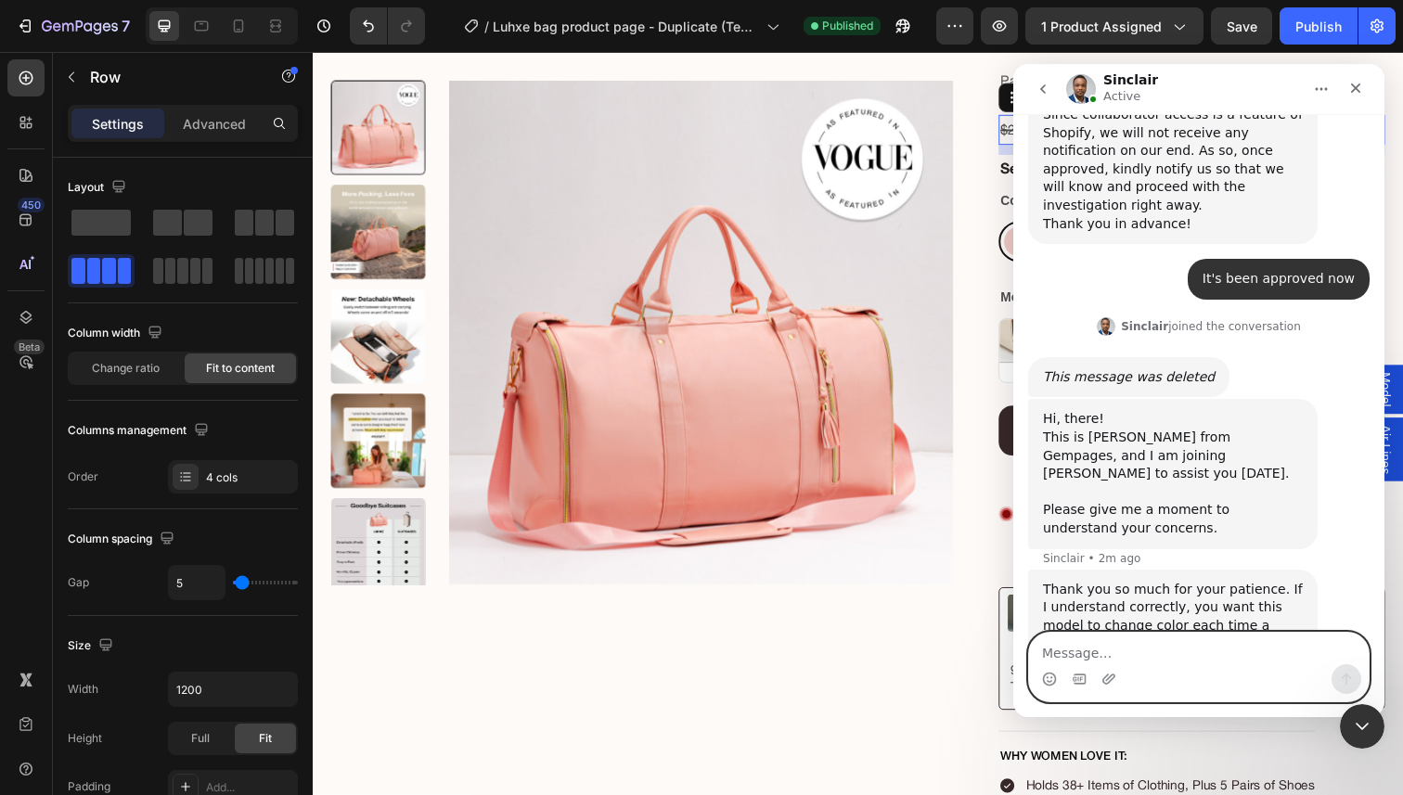
click at [1104, 645] on textarea "Message…" at bounding box center [1199, 649] width 340 height 32
type textarea "yes"
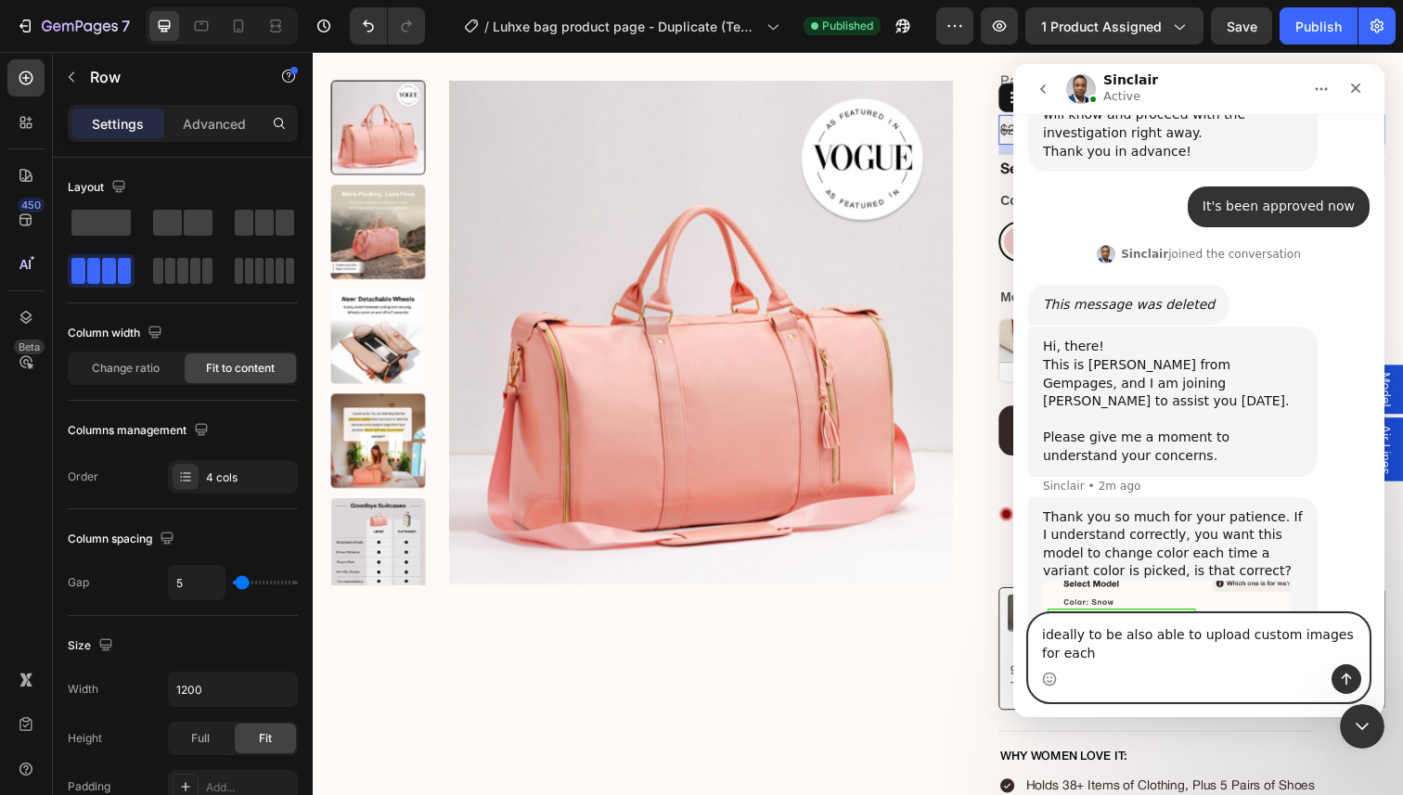
scroll to position [3043, 0]
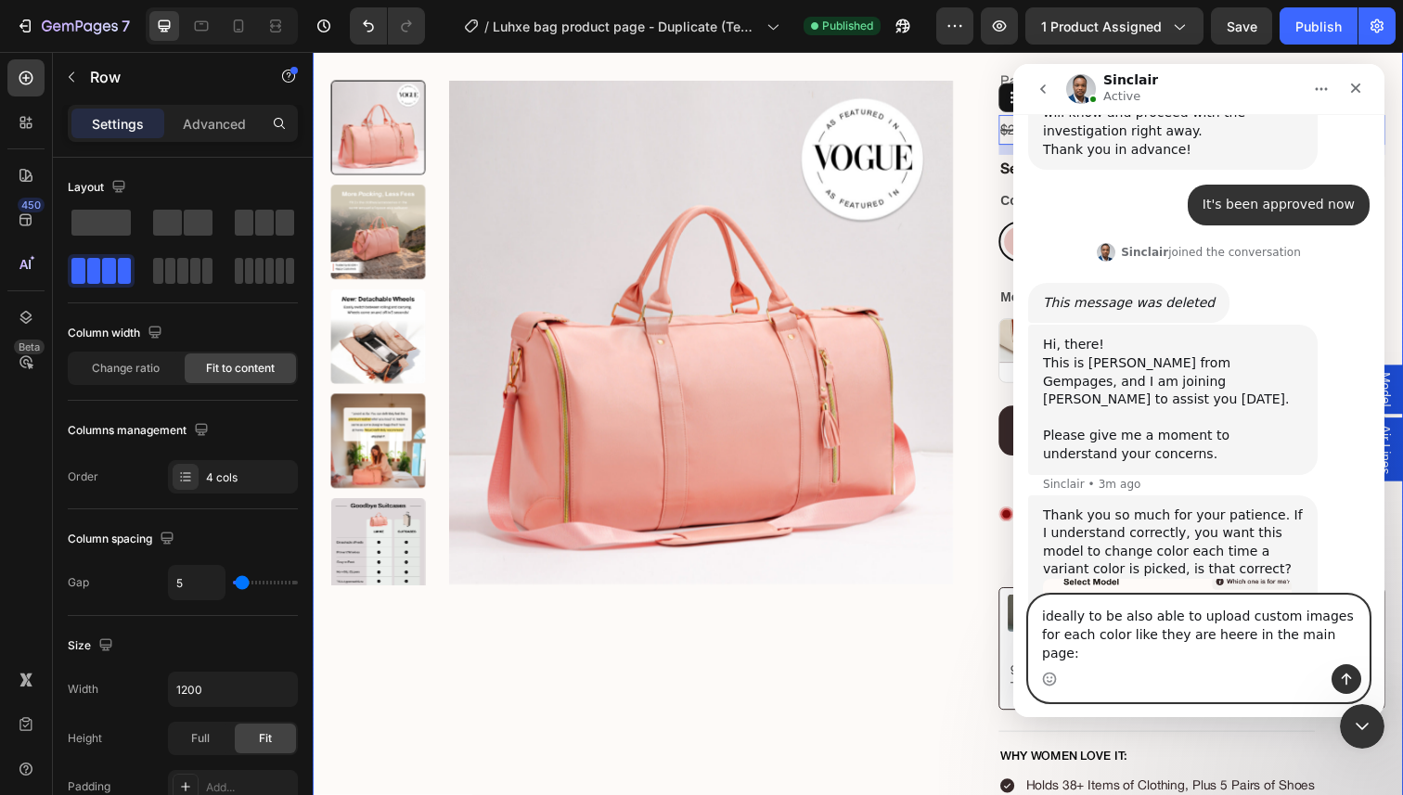
paste textarea "https://luhxe.com/products/luhxe"
type textarea "ideally to be also able to upload custom images for each color like they are he…"
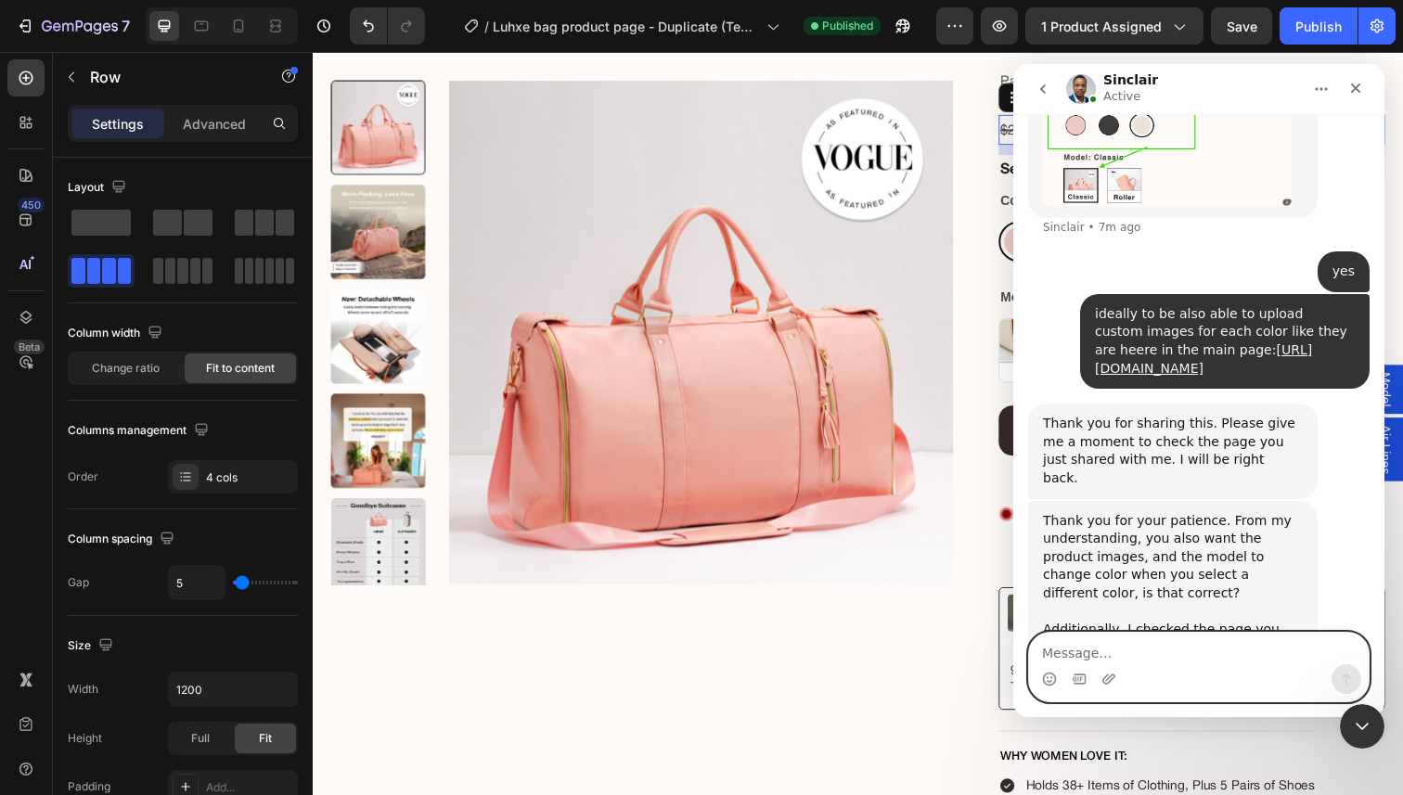
scroll to position [3543, 0]
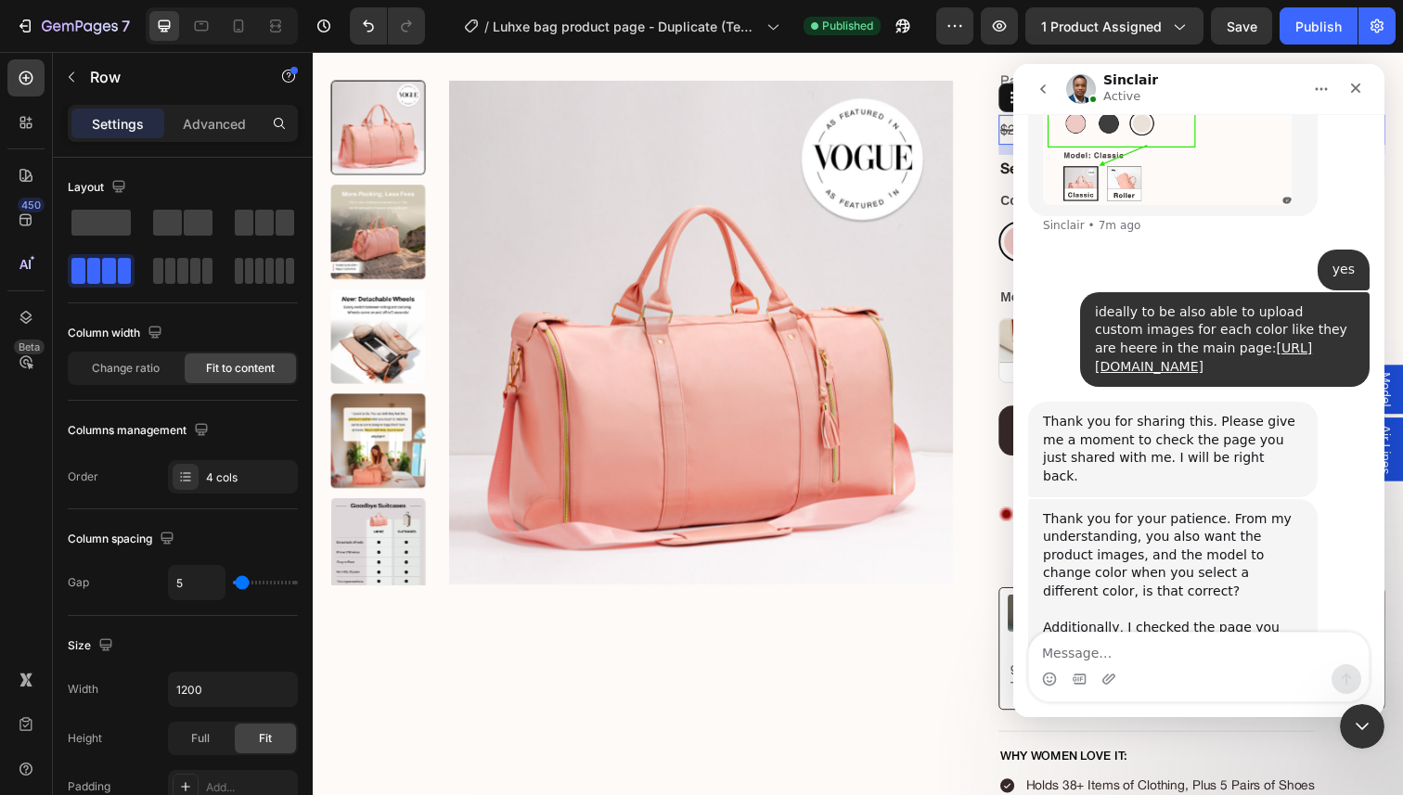
click at [1092, 510] on div "Thank you for your patience. From my understanding, you also want the product i…" at bounding box center [1173, 591] width 260 height 163
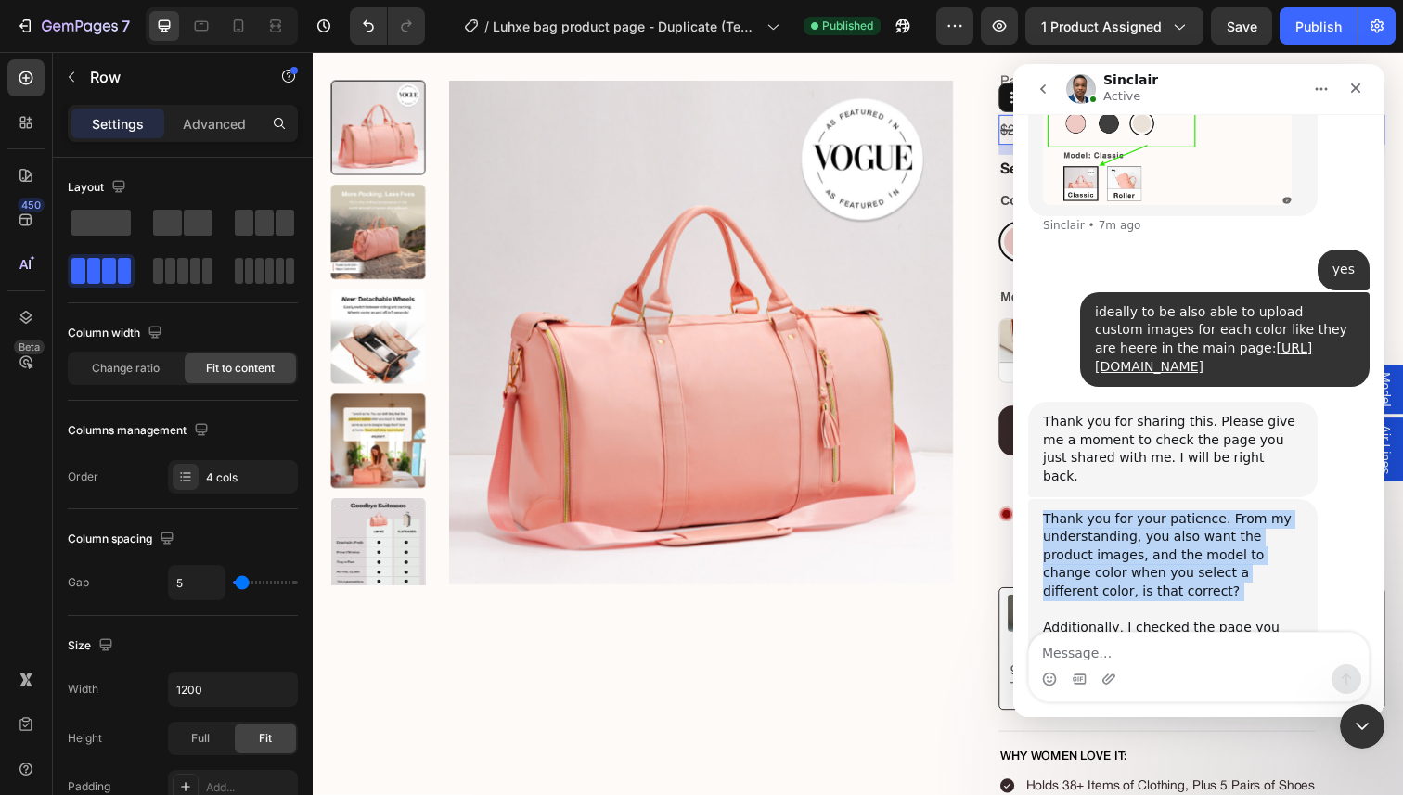
click at [1103, 510] on div "Thank you for your patience. From my understanding, you also want the product i…" at bounding box center [1173, 591] width 260 height 163
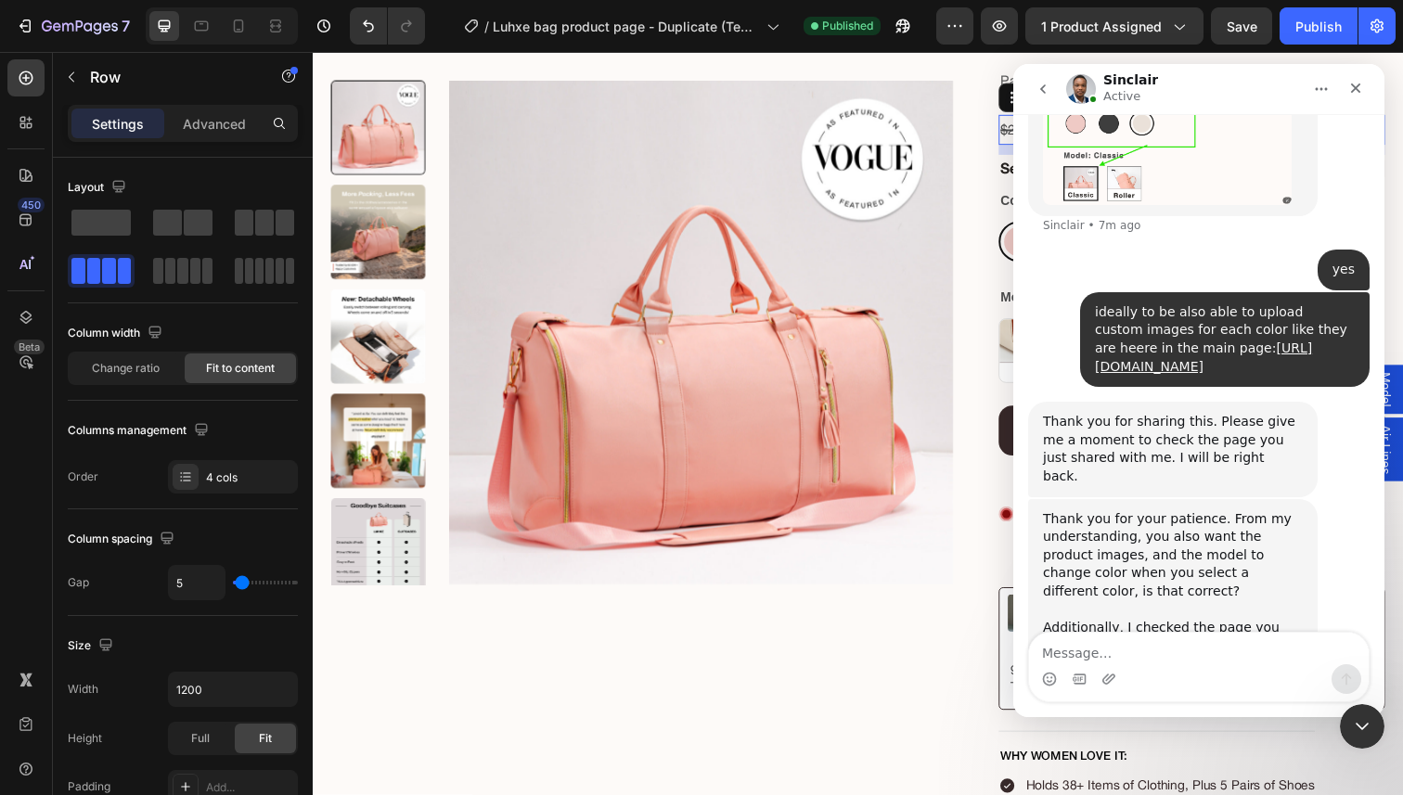
click at [1103, 510] on div "Thank you for your patience. From my understanding, you also want the product i…" at bounding box center [1173, 591] width 260 height 163
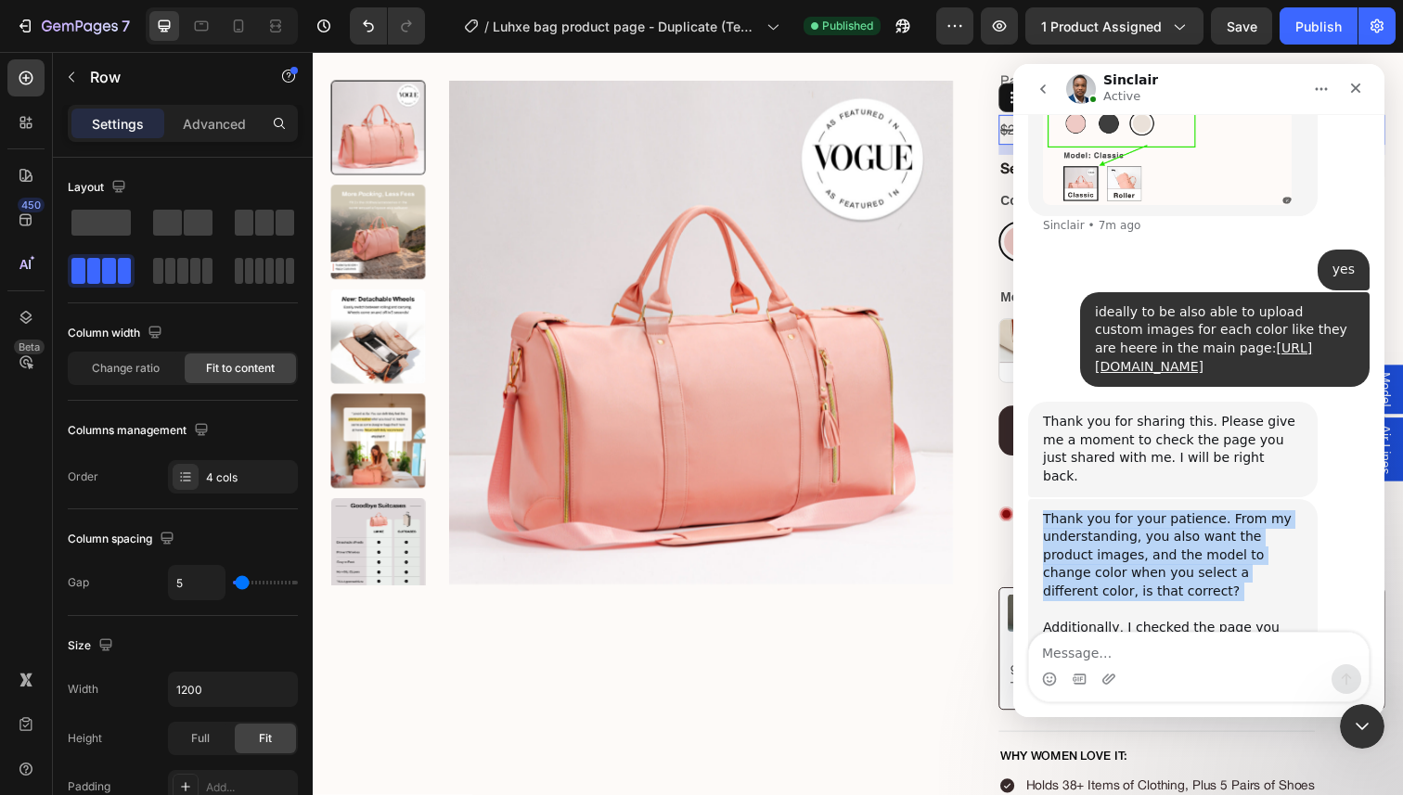
click at [1116, 510] on div "Thank you for your patience. From my understanding, you also want the product i…" at bounding box center [1173, 591] width 260 height 163
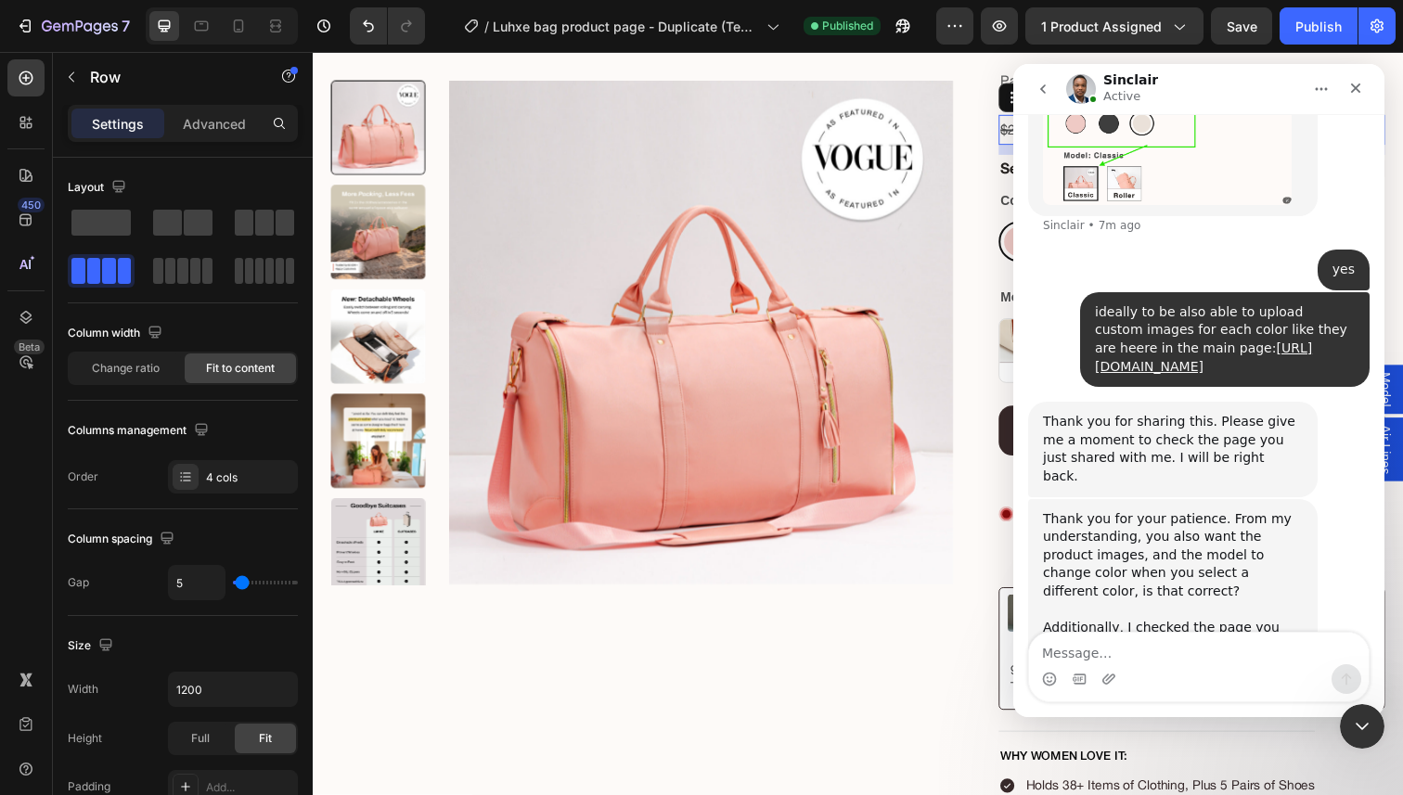
click at [1116, 510] on div "Thank you for your patience. From my understanding, you also want the product i…" at bounding box center [1173, 591] width 260 height 163
click at [1197, 674] on img "Sinclair says…" at bounding box center [1167, 736] width 249 height 124
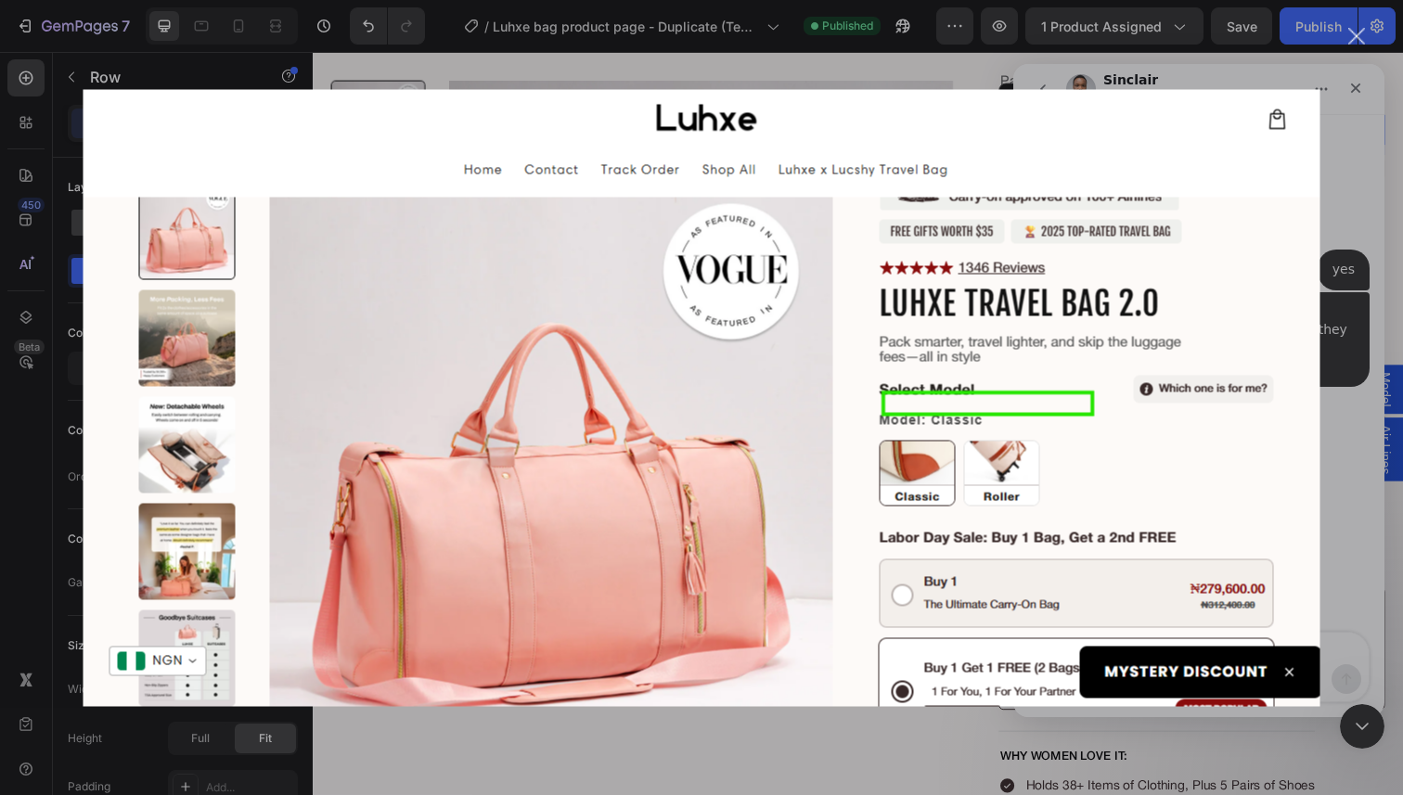
scroll to position [0, 0]
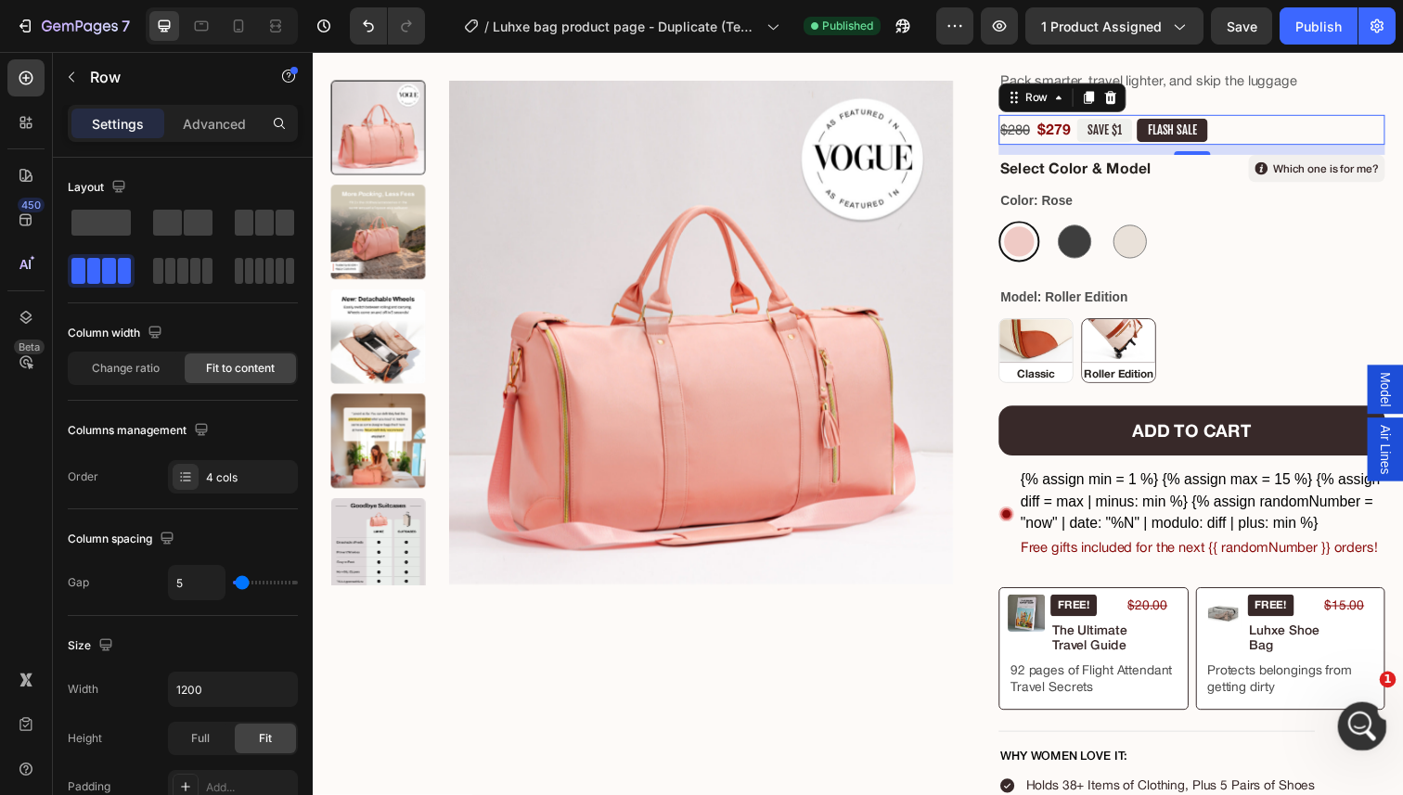
click at [1355, 715] on icon "Open Intercom Messenger" at bounding box center [1359, 724] width 31 height 31
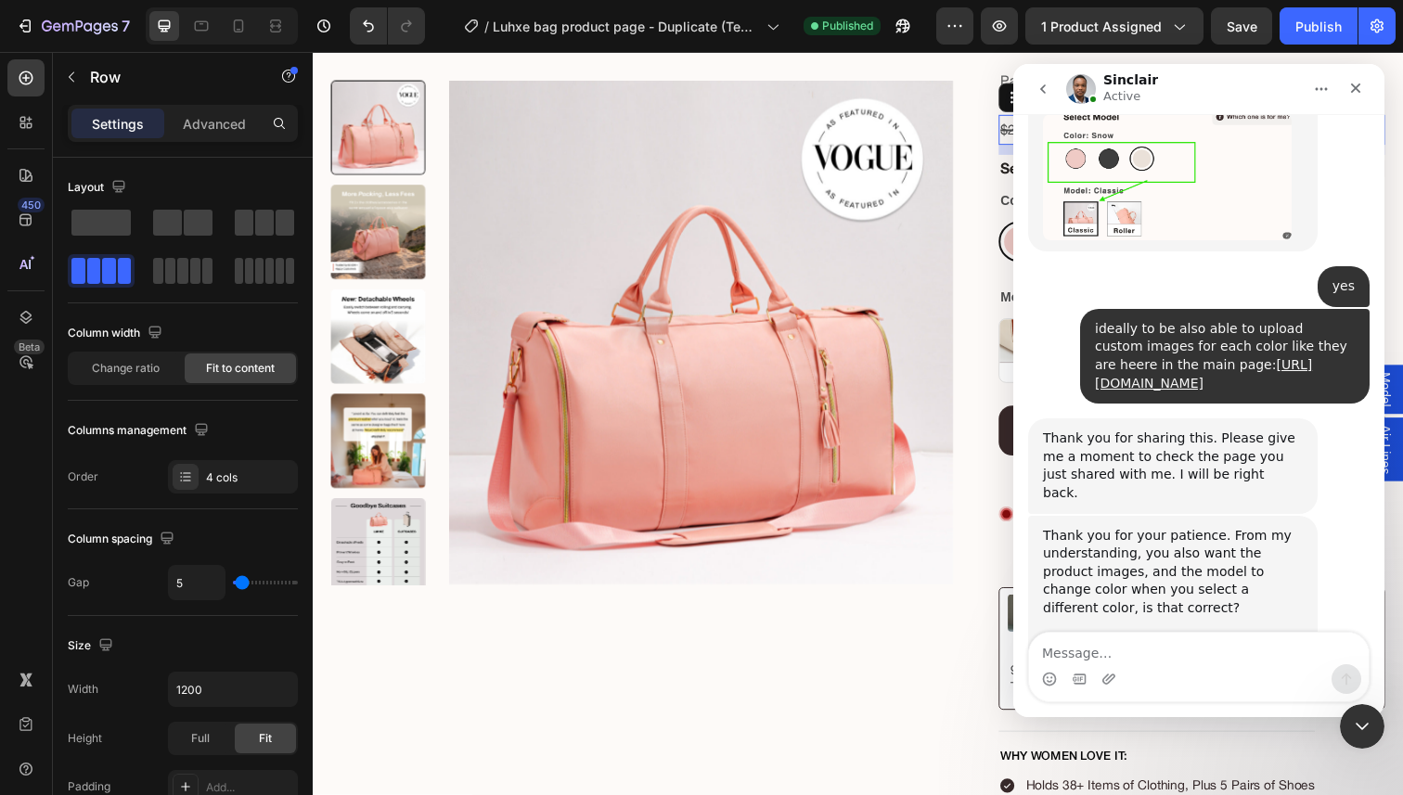
scroll to position [3506, 0]
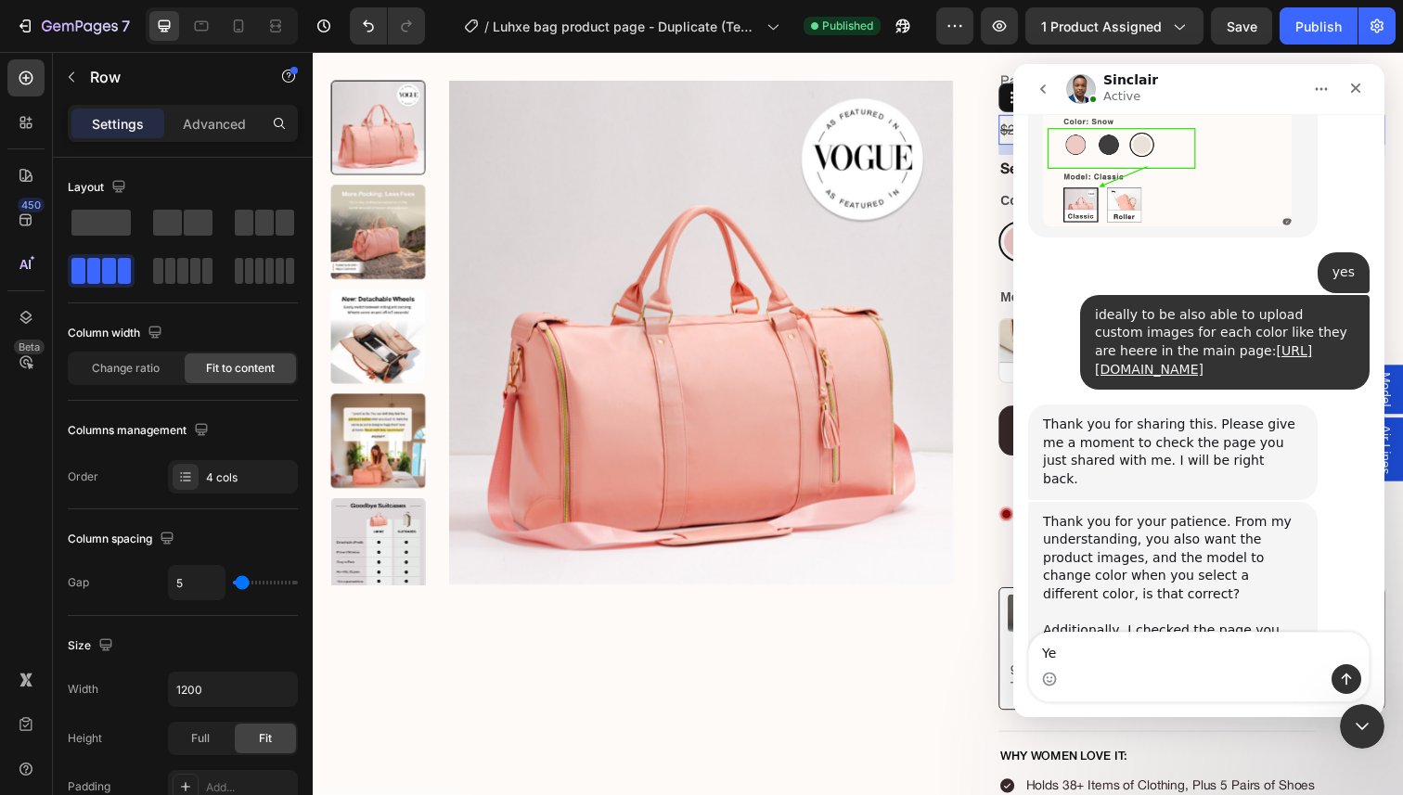
type textarea "Yes"
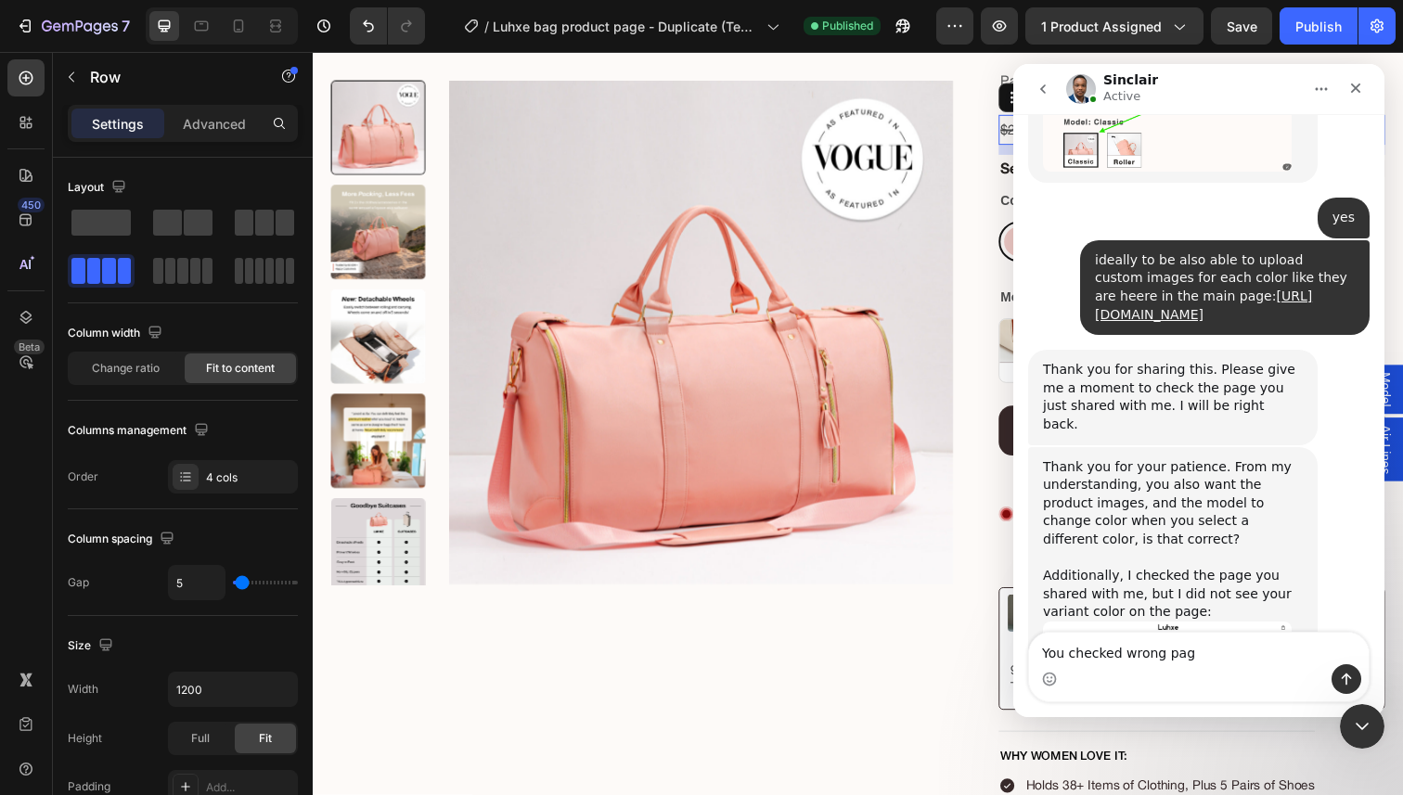
type textarea "You checked wrong page"
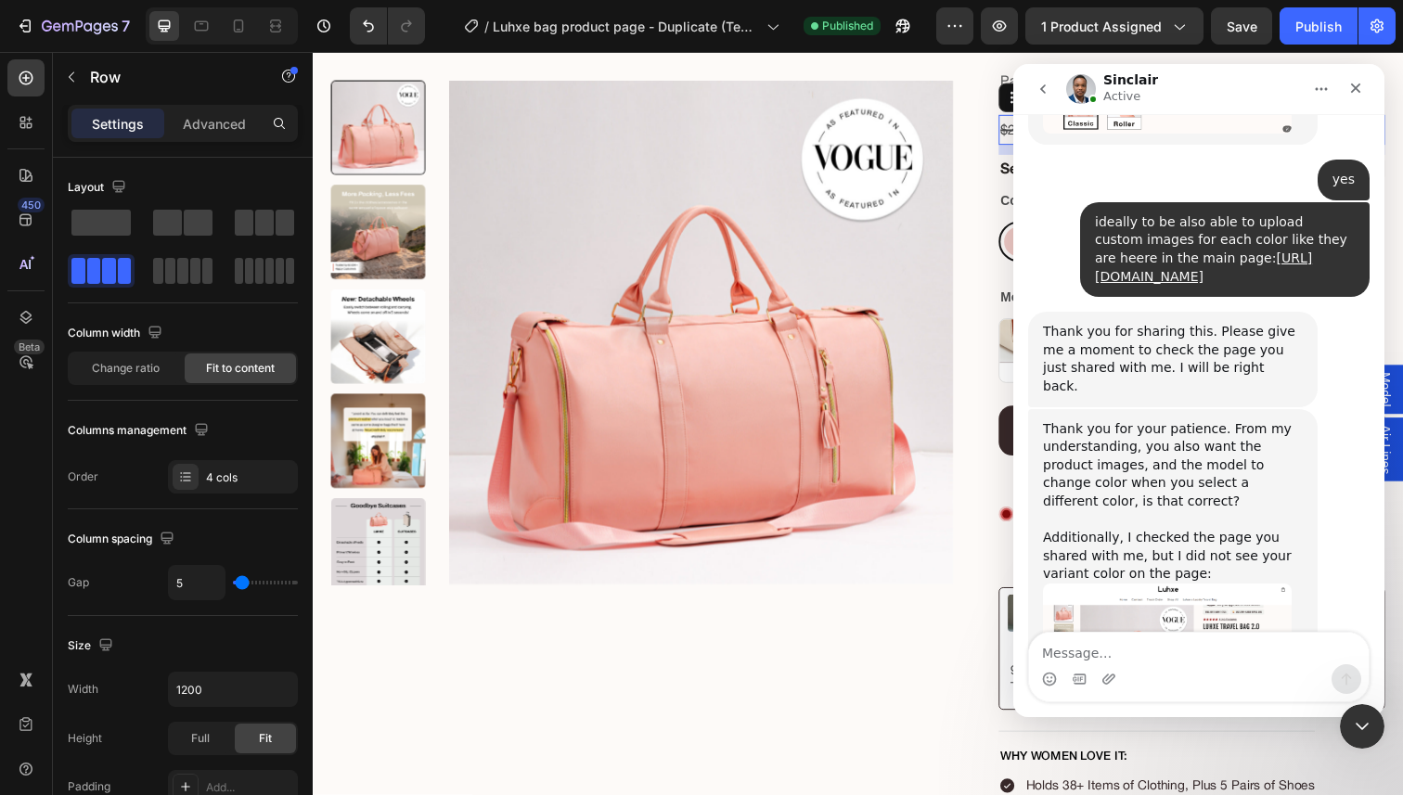
scroll to position [3603, 0]
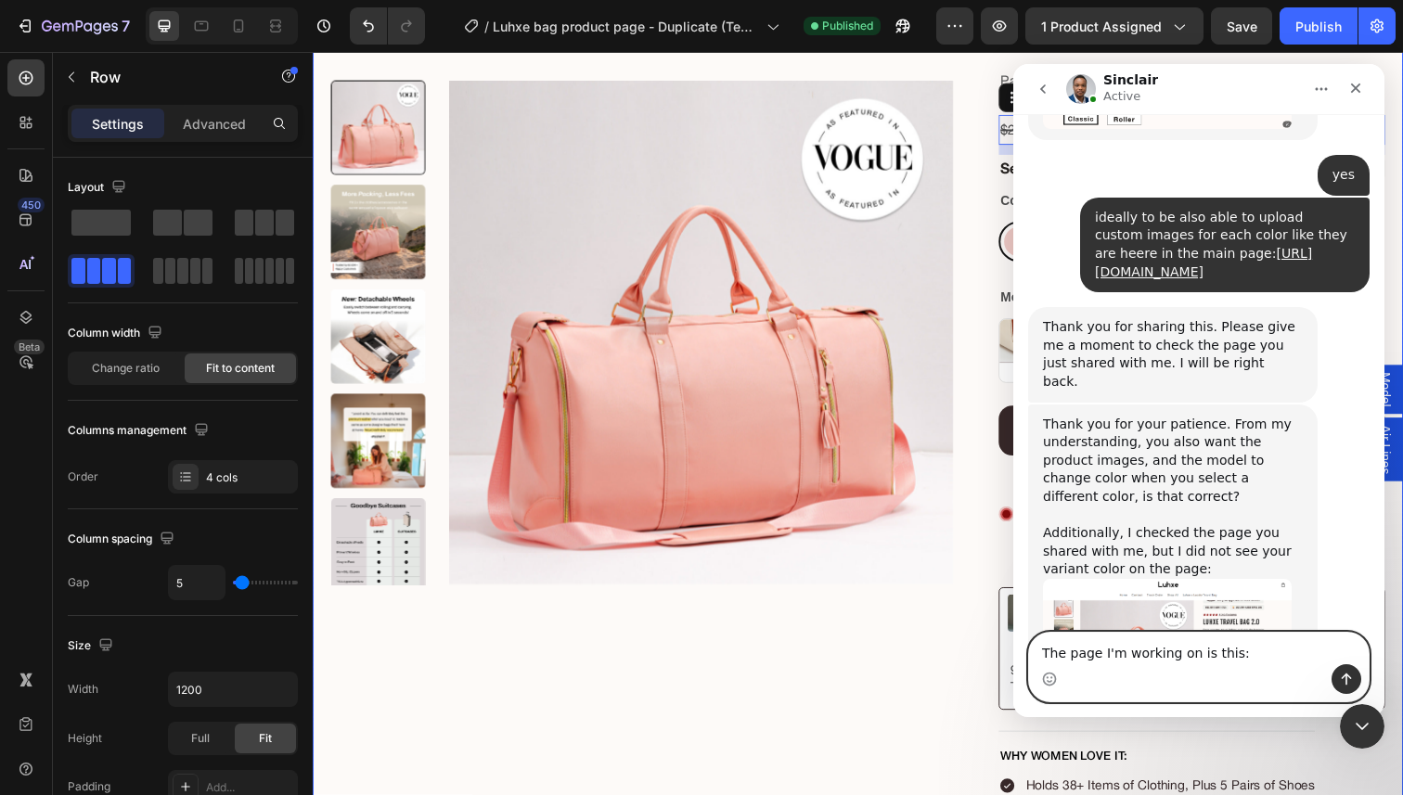
paste textarea "https://luhxe.com/products/luhxe-1"
type textarea "The page I'm working on is this: https://luhxe.com/products/luhxe-1"
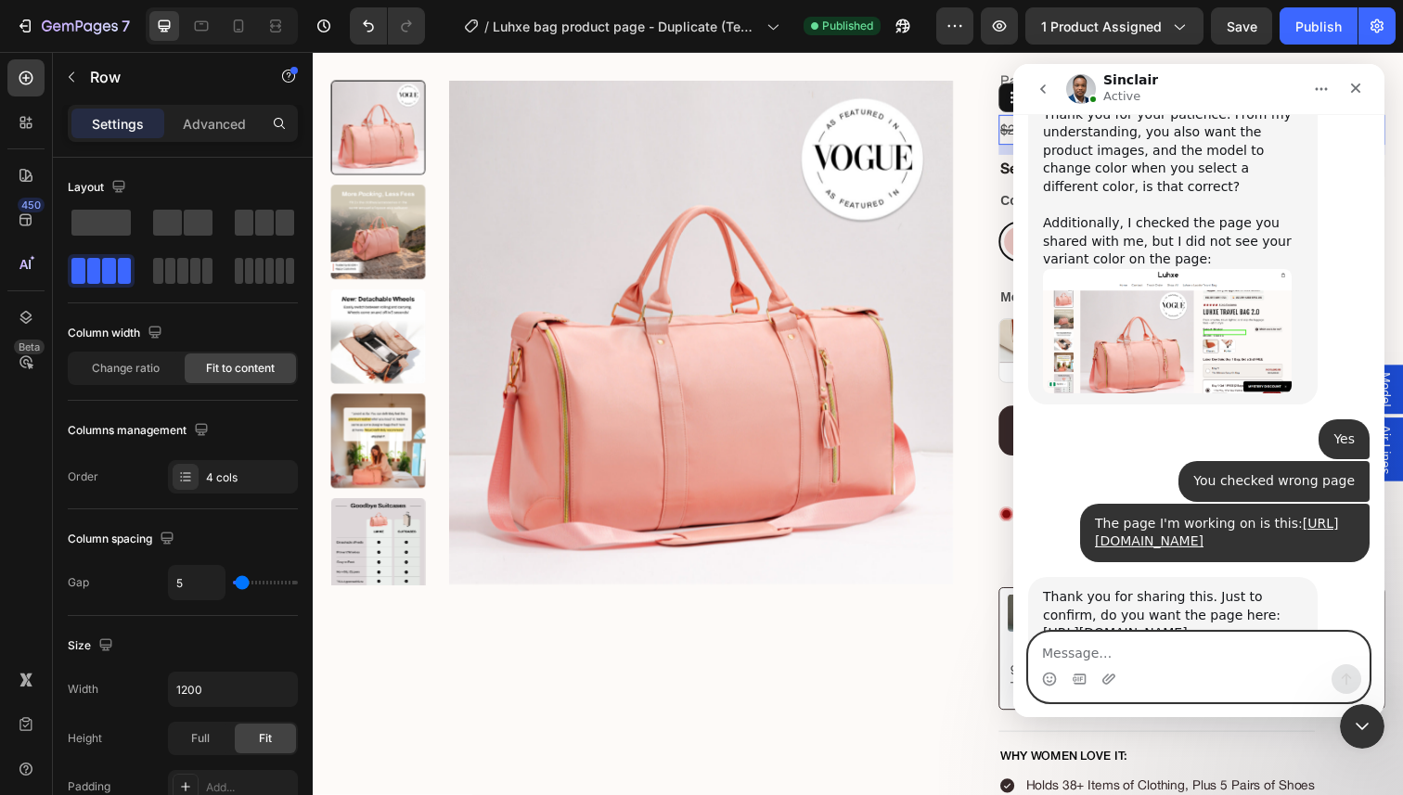
scroll to position [3918, 0]
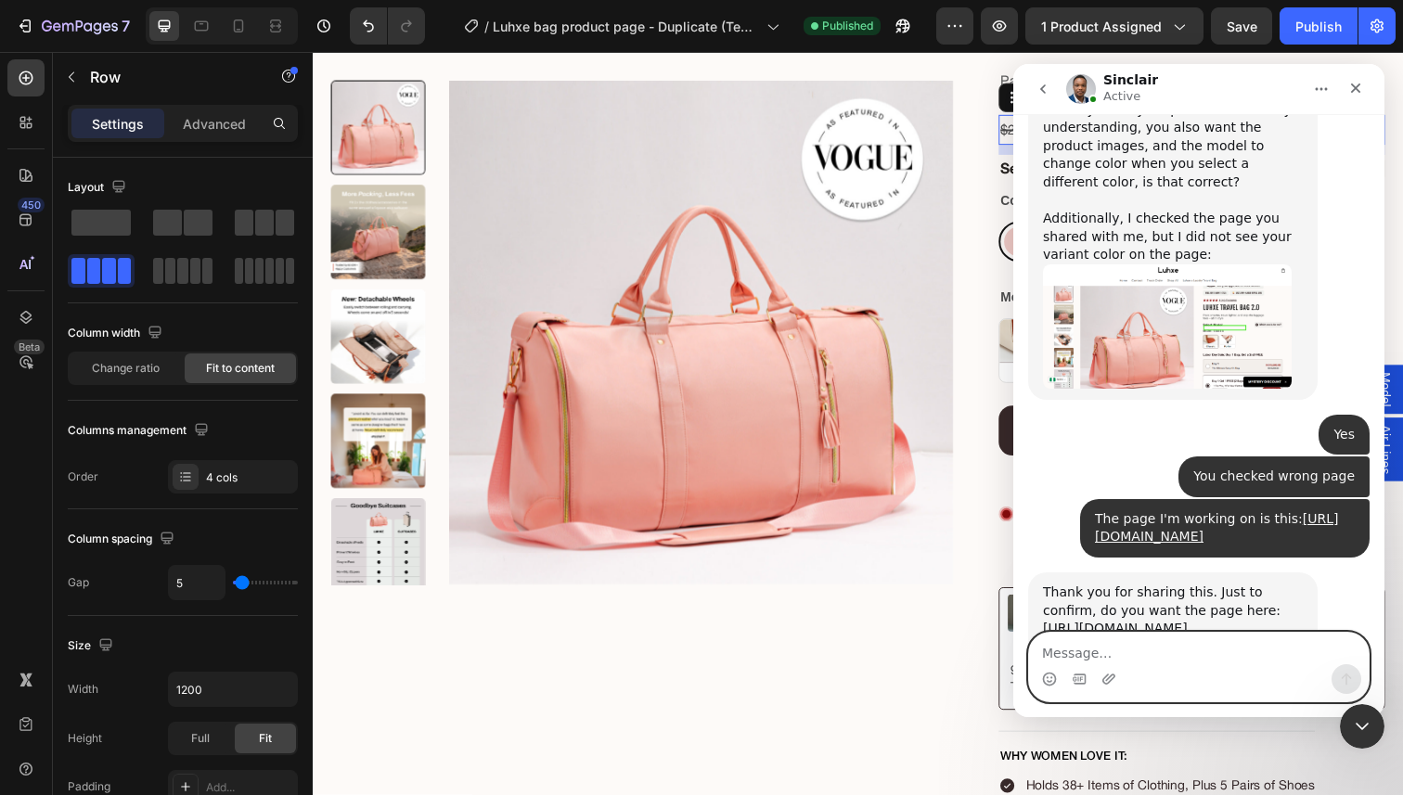
click at [1160, 645] on textarea "Message…" at bounding box center [1199, 649] width 340 height 32
type textarea "No"
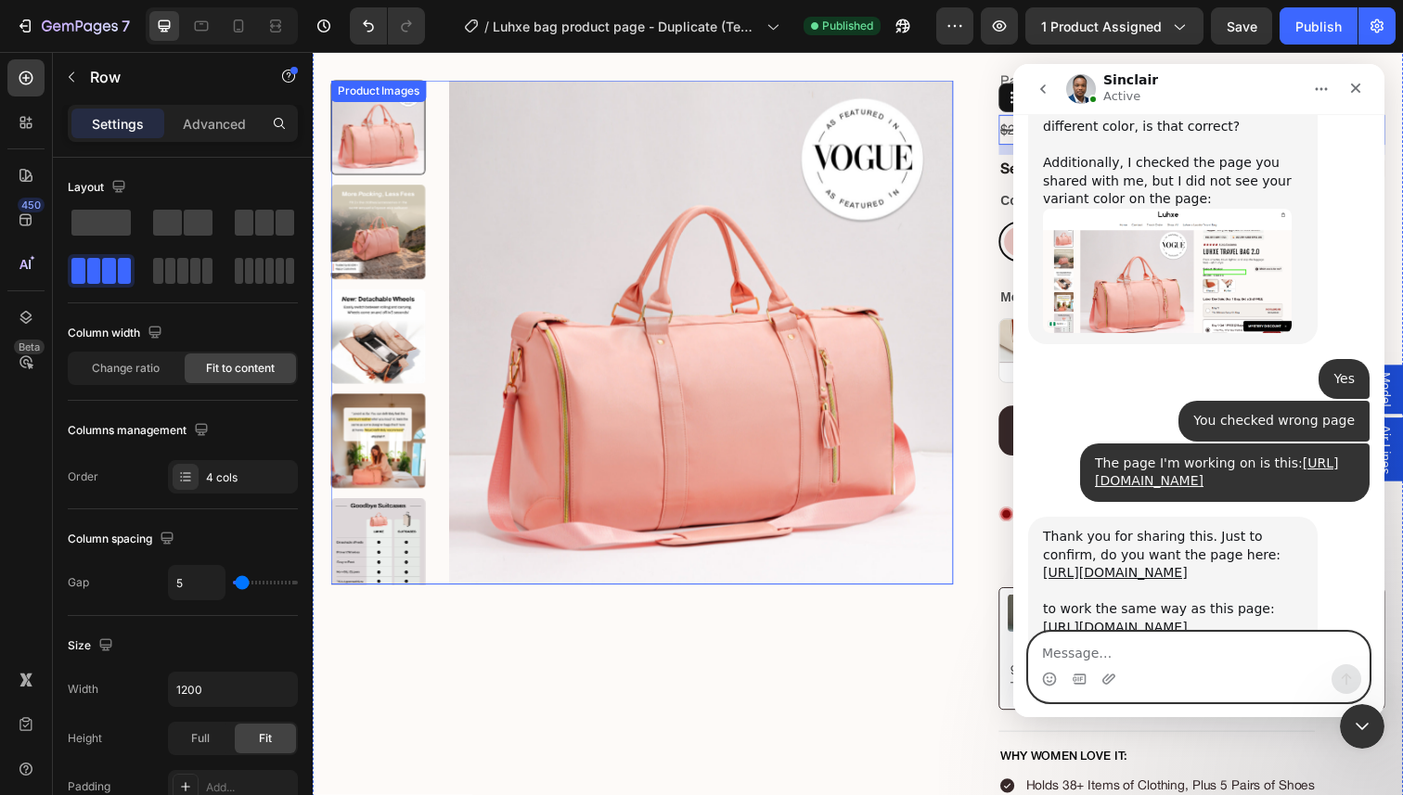
scroll to position [3902, 0]
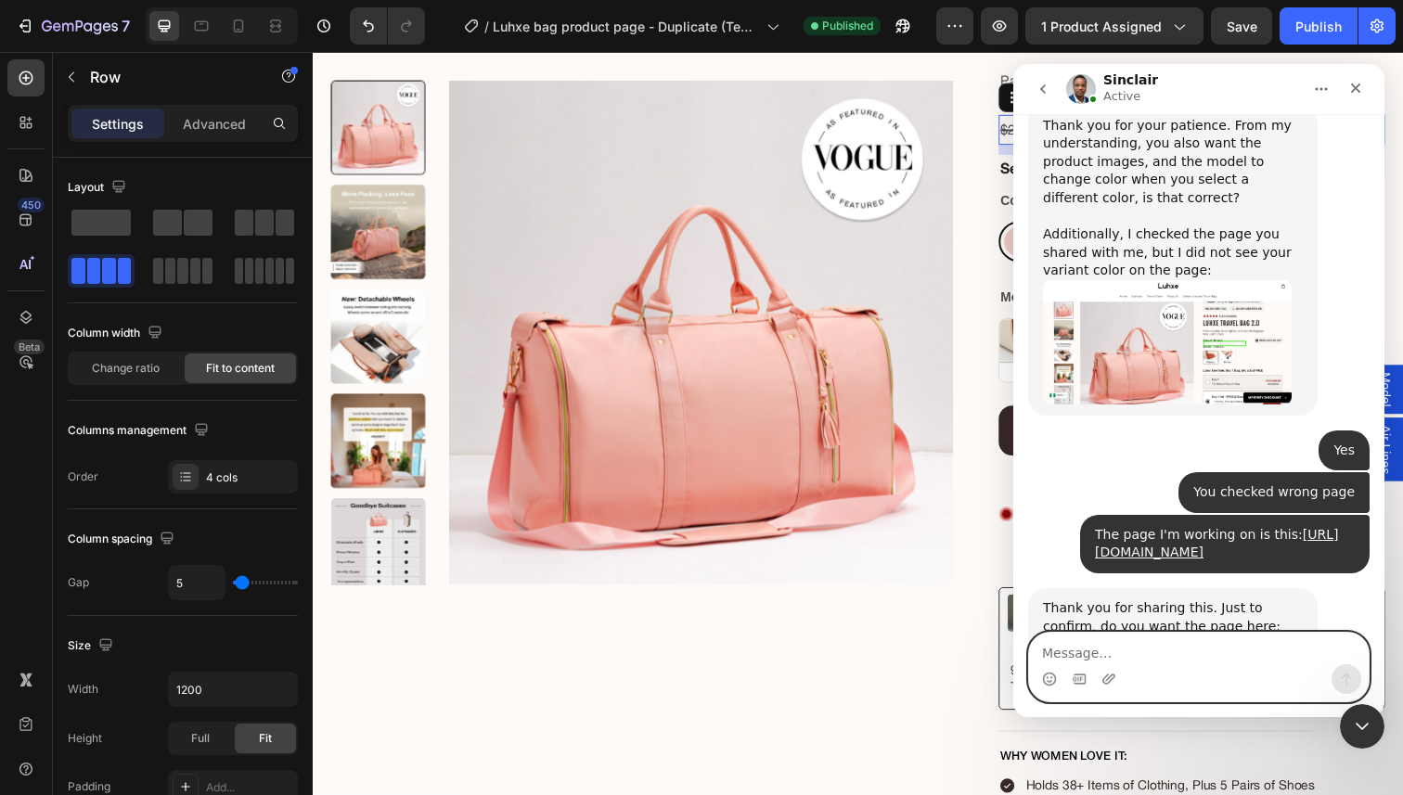
click at [1065, 650] on textarea "Message…" at bounding box center [1199, 649] width 340 height 32
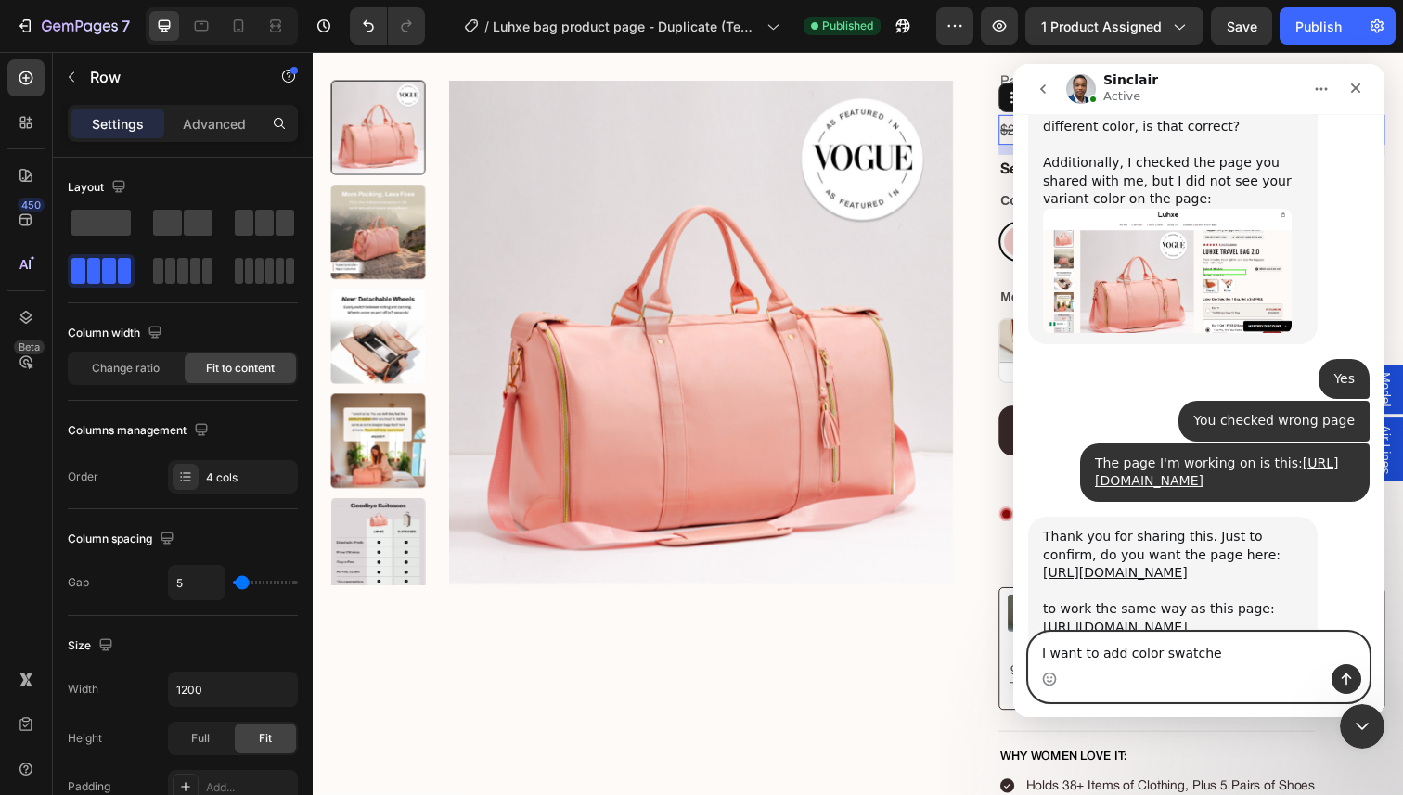
type textarea "I want to add color swatches"
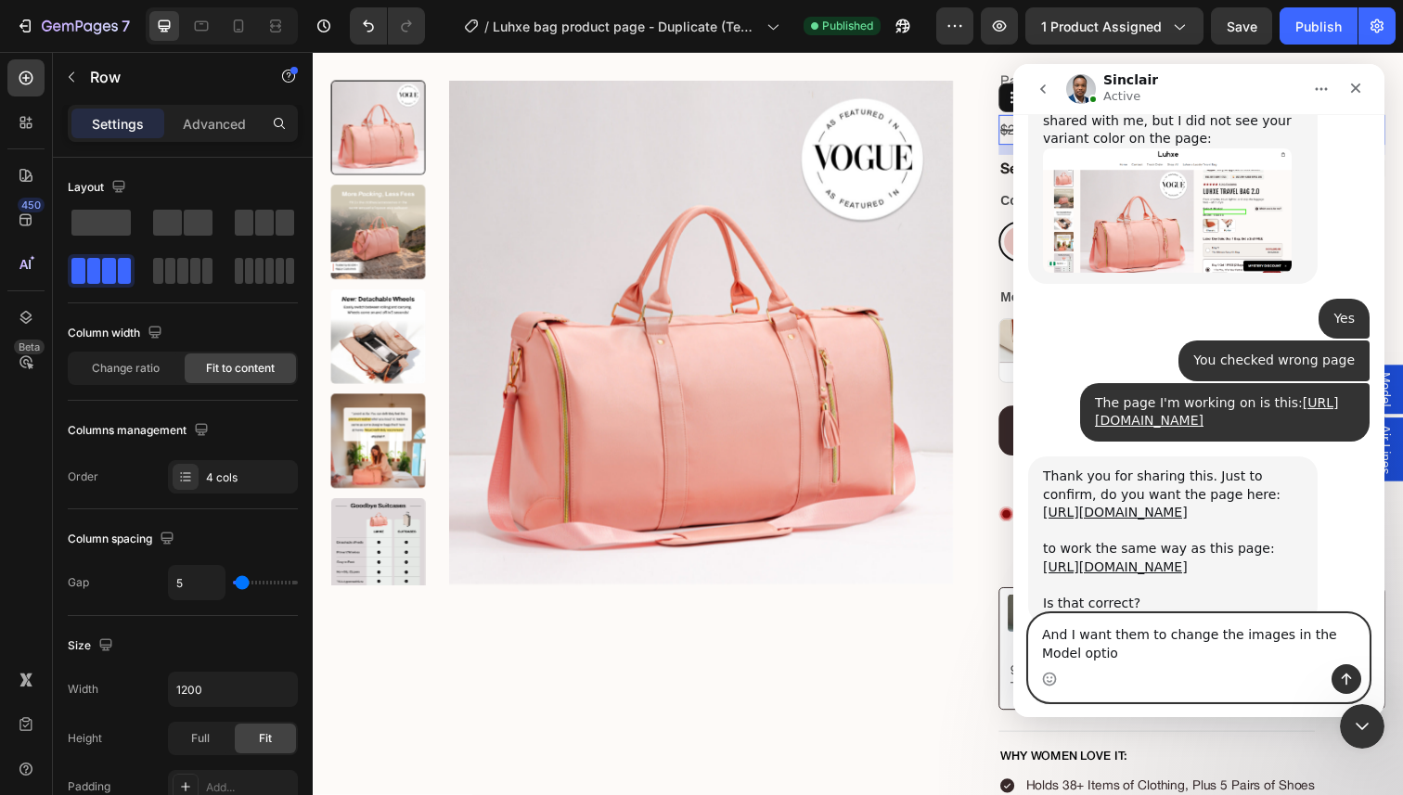
type textarea "And I want them to change the images in the Model option"
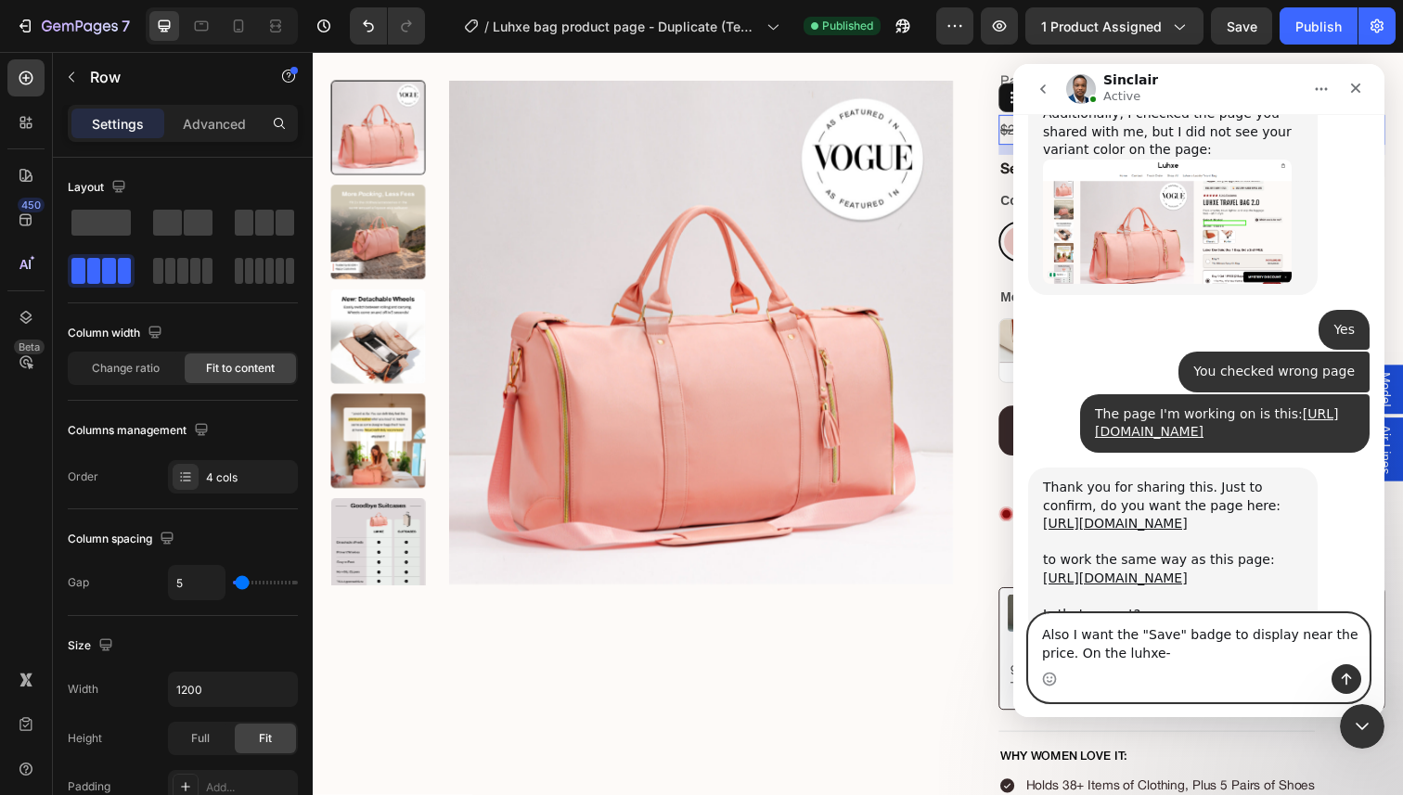
scroll to position [4094, 0]
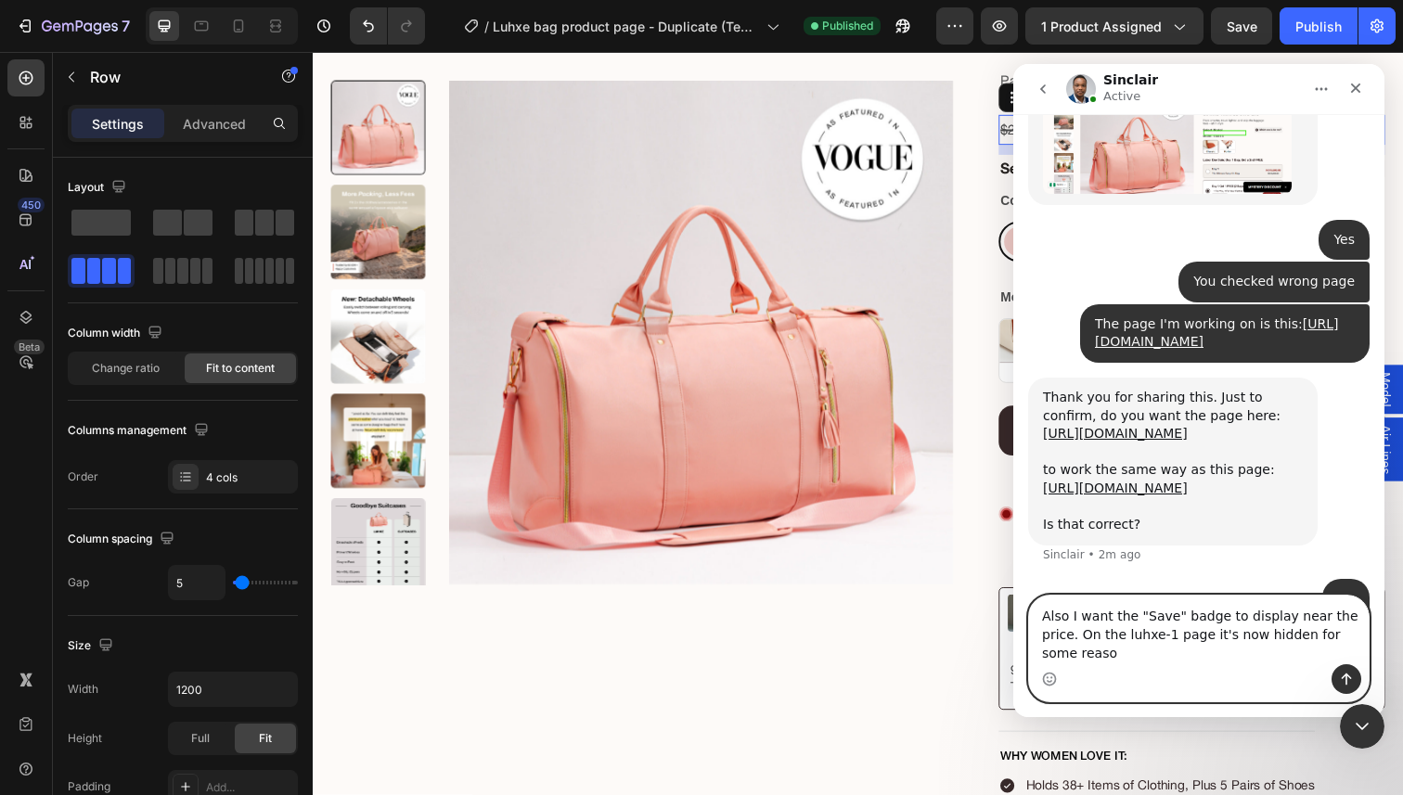
type textarea "Also I want the "Save" badge to display near the price. On the luhxe-1 page it'…"
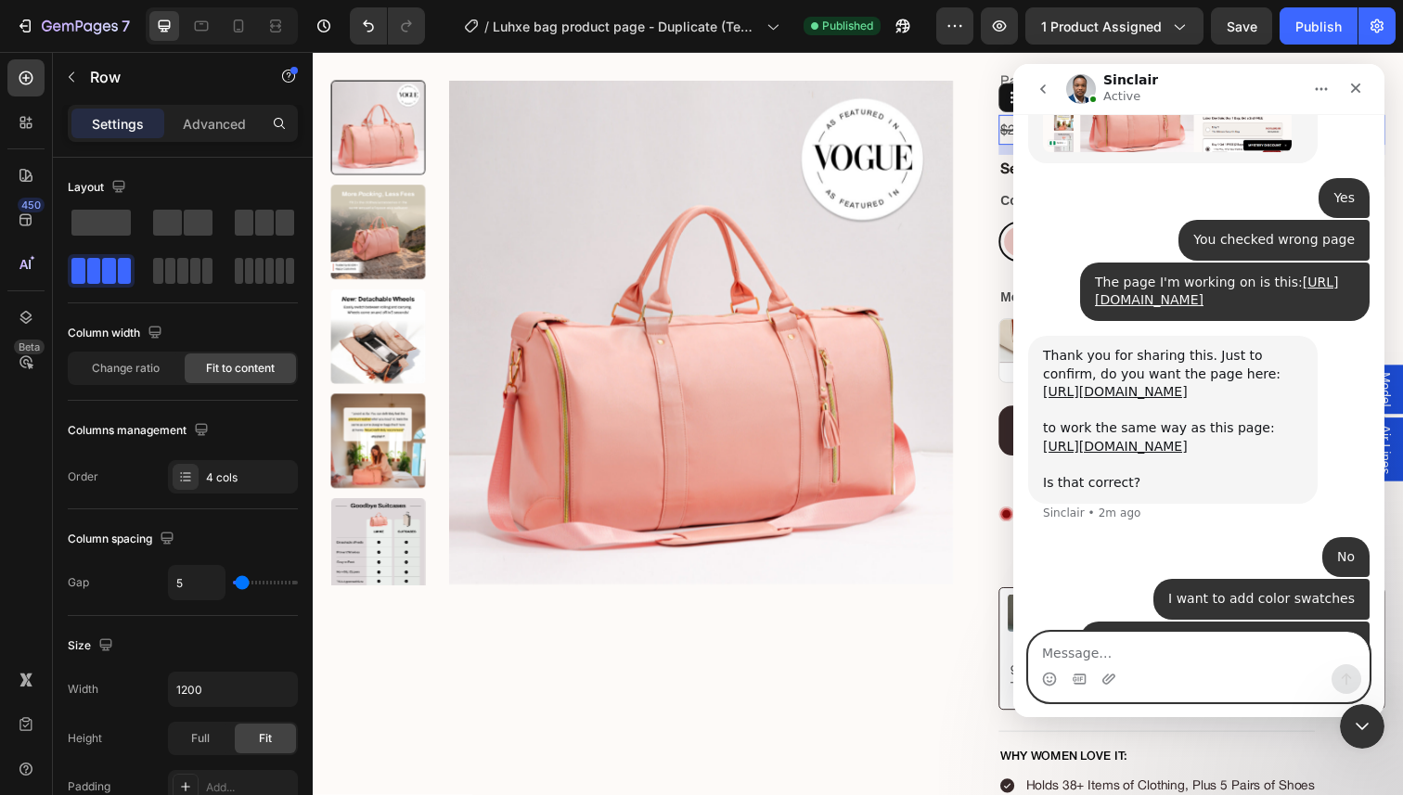
scroll to position [4083, 0]
